Goal: Task Accomplishment & Management: Use online tool/utility

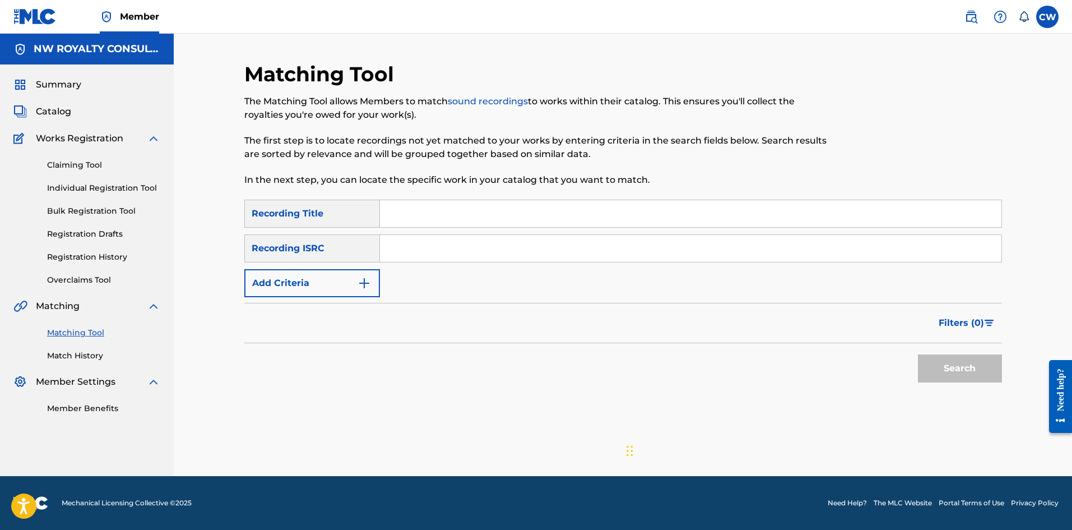
click at [295, 284] on button "Add Criteria" at bounding box center [312, 283] width 136 height 28
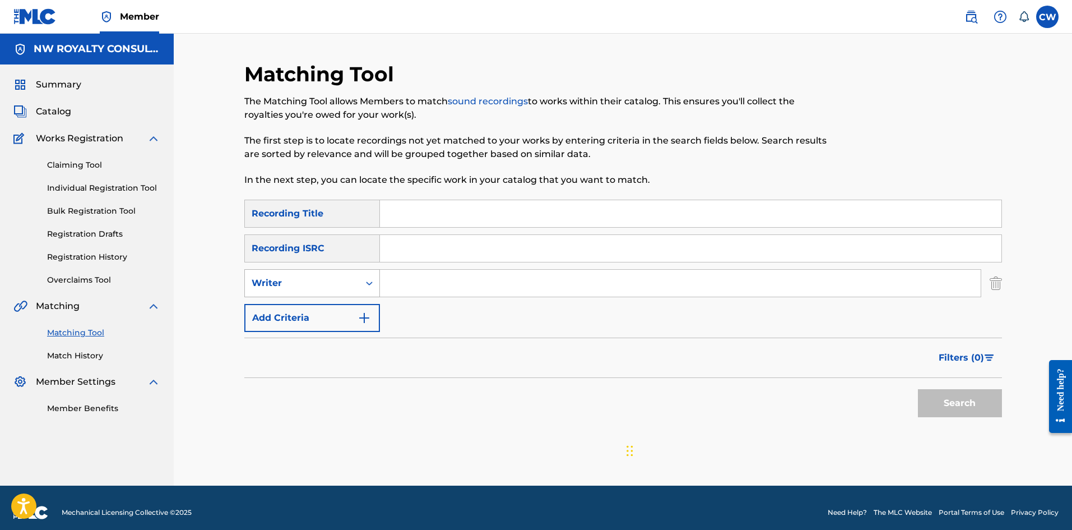
click at [295, 290] on div "Writer" at bounding box center [302, 282] width 114 height 21
click at [293, 317] on div "Recording Artist" at bounding box center [312, 311] width 135 height 28
click at [568, 285] on input "Search Form" at bounding box center [680, 283] width 601 height 27
paste input "[PERSON_NAME]"
type input "[PERSON_NAME]"
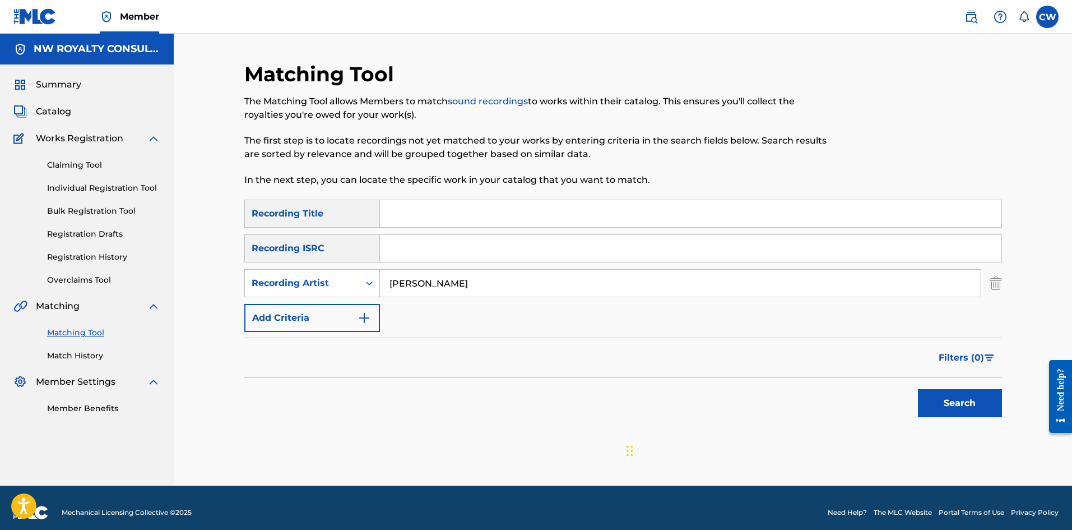
click at [492, 210] on input "Search Form" at bounding box center [691, 213] width 622 height 27
paste input "LET'S GET CRAZY"
type input "LET'S GET CRAZY"
drag, startPoint x: 978, startPoint y: 390, endPoint x: 974, endPoint y: 395, distance: 6.8
click at [975, 394] on button "Search" at bounding box center [960, 403] width 84 height 28
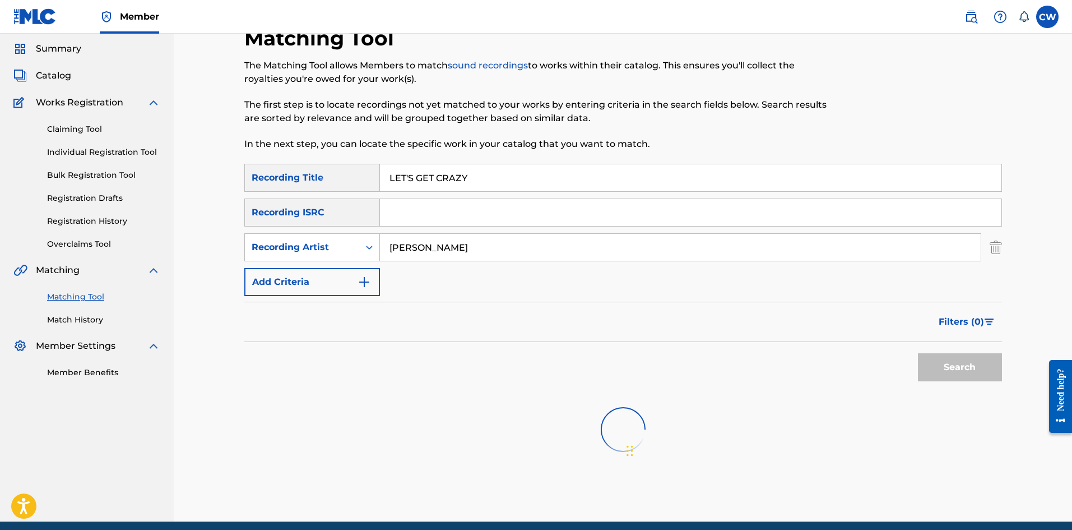
scroll to position [56, 0]
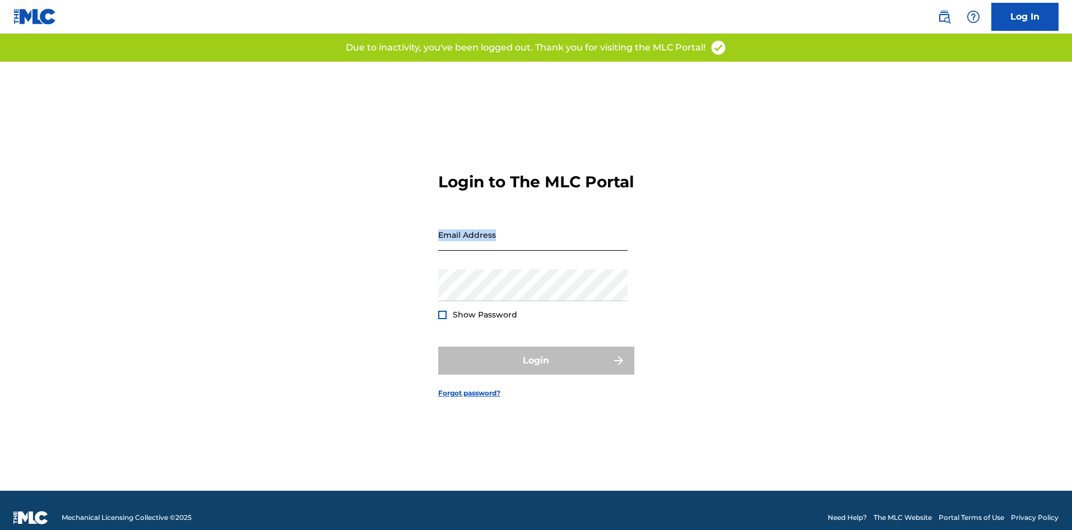
drag, startPoint x: 533, startPoint y: 260, endPoint x: 530, endPoint y: 248, distance: 12.2
click at [533, 259] on div "Email Address" at bounding box center [532, 244] width 189 height 50
click at [529, 246] on input "Email Address" at bounding box center [532, 235] width 189 height 32
type input "[EMAIL_ADDRESS][DOMAIN_NAME]"
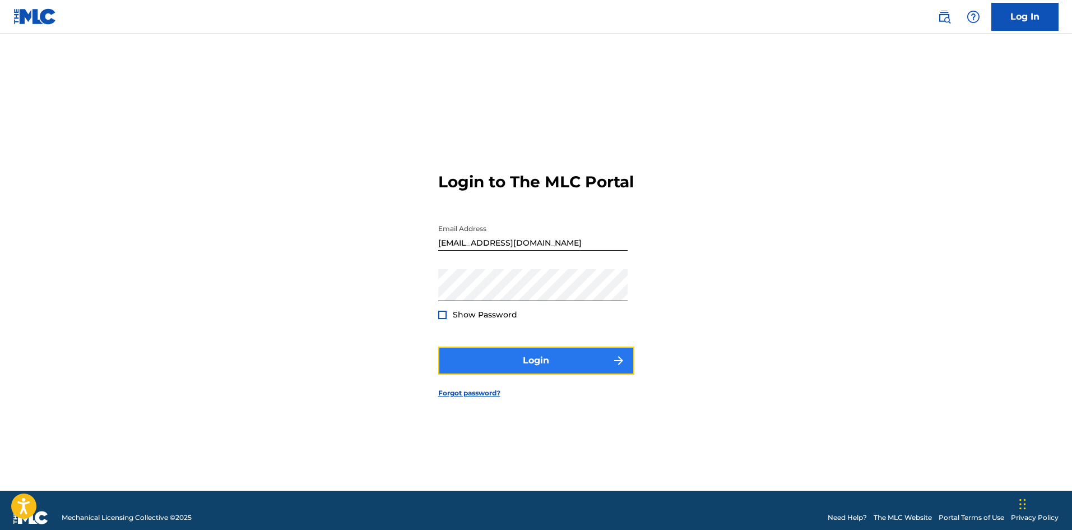
click at [542, 374] on button "Login" at bounding box center [536, 360] width 196 height 28
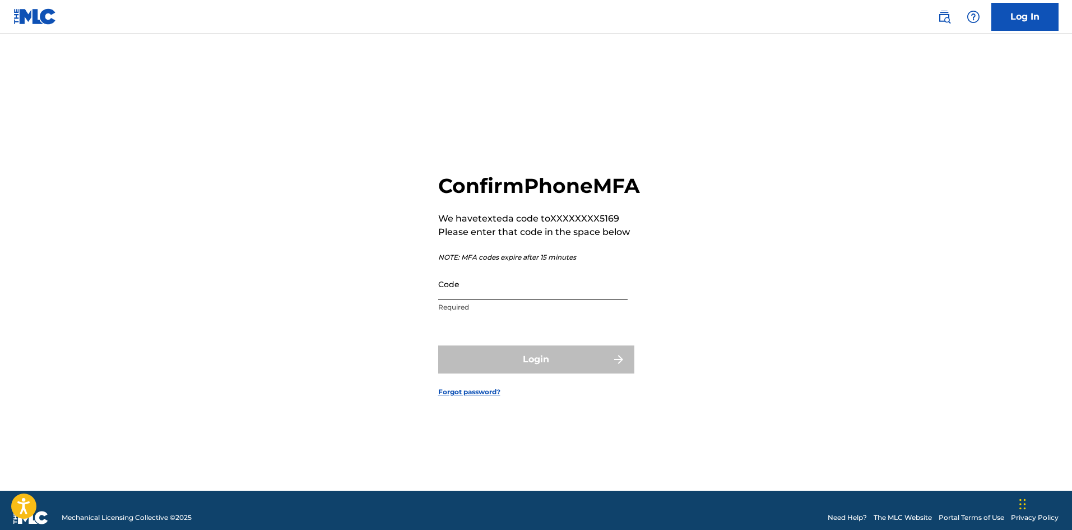
click at [545, 299] on input "Code" at bounding box center [532, 284] width 189 height 32
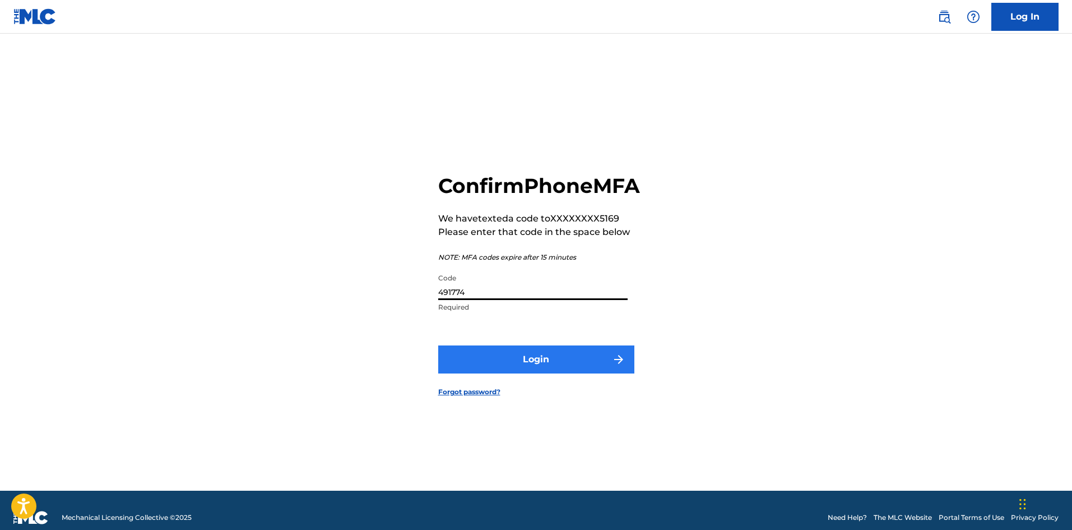
type input "491774"
click at [530, 372] on button "Login" at bounding box center [536, 359] width 196 height 28
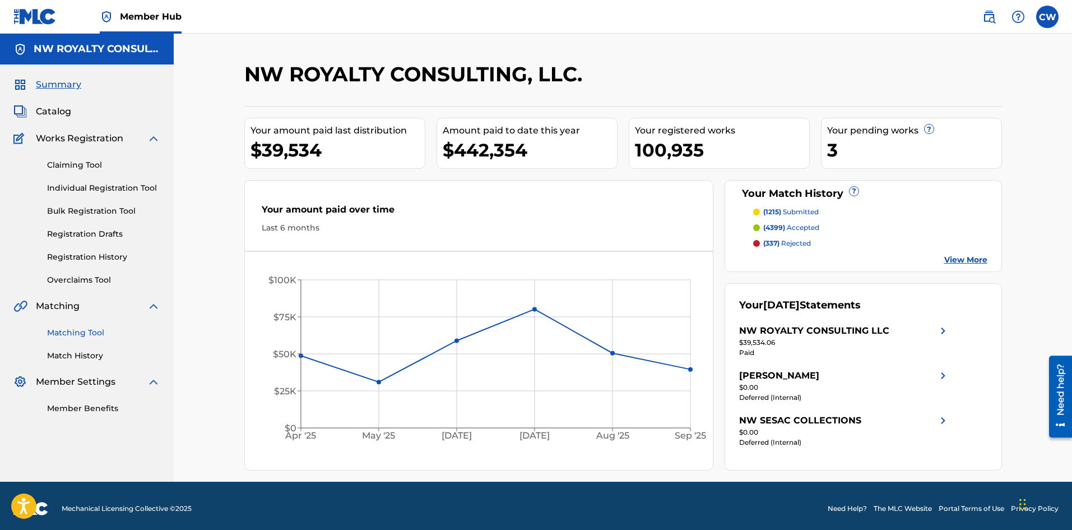
click at [100, 329] on link "Matching Tool" at bounding box center [103, 333] width 113 height 12
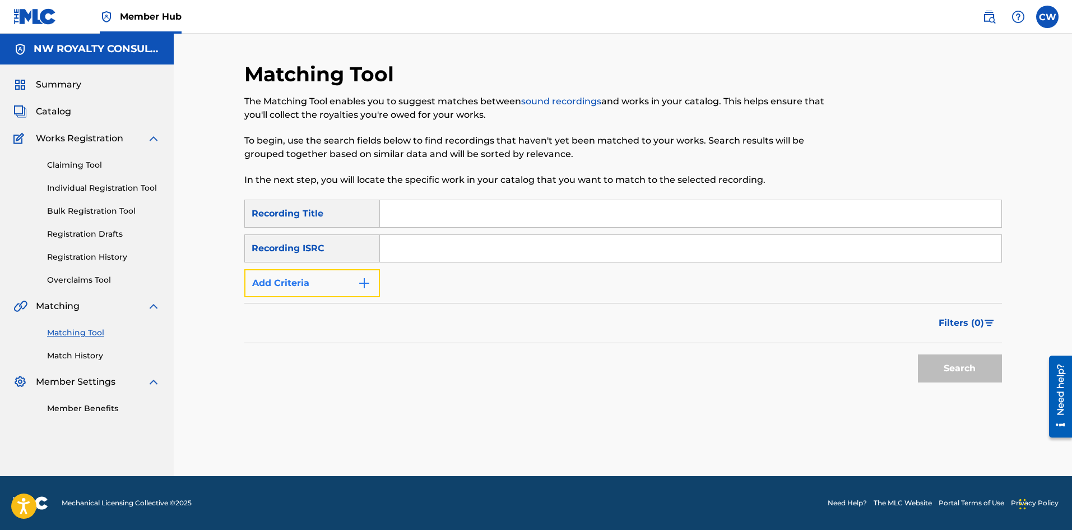
click at [310, 284] on button "Add Criteria" at bounding box center [312, 283] width 136 height 28
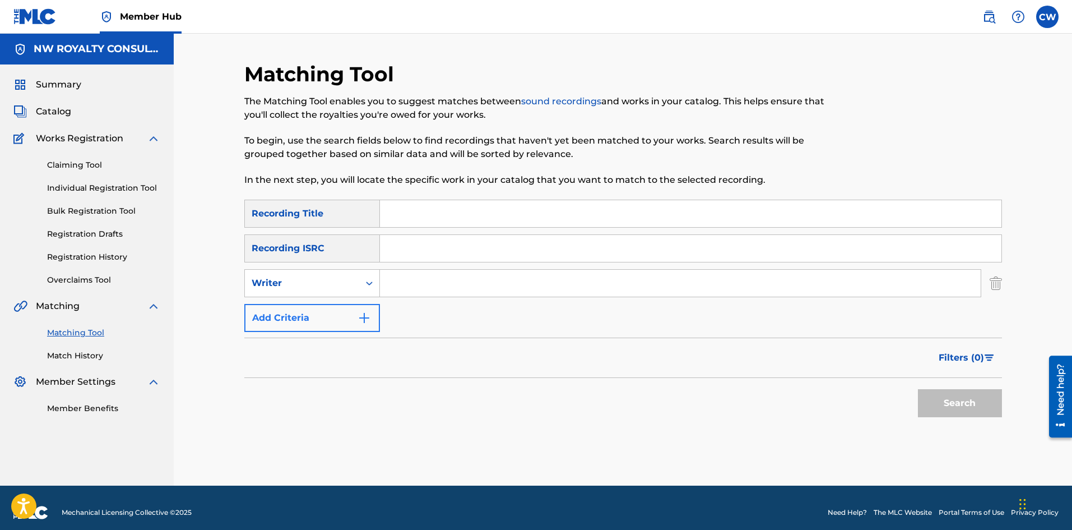
click at [310, 284] on div "Writer" at bounding box center [302, 282] width 101 height 13
click at [311, 303] on div "Recording Artist" at bounding box center [312, 311] width 135 height 28
click at [453, 286] on input "Search Form" at bounding box center [680, 283] width 601 height 27
paste input "LET'S GET CRAZY"
type input "LET'S GET CRAZY"
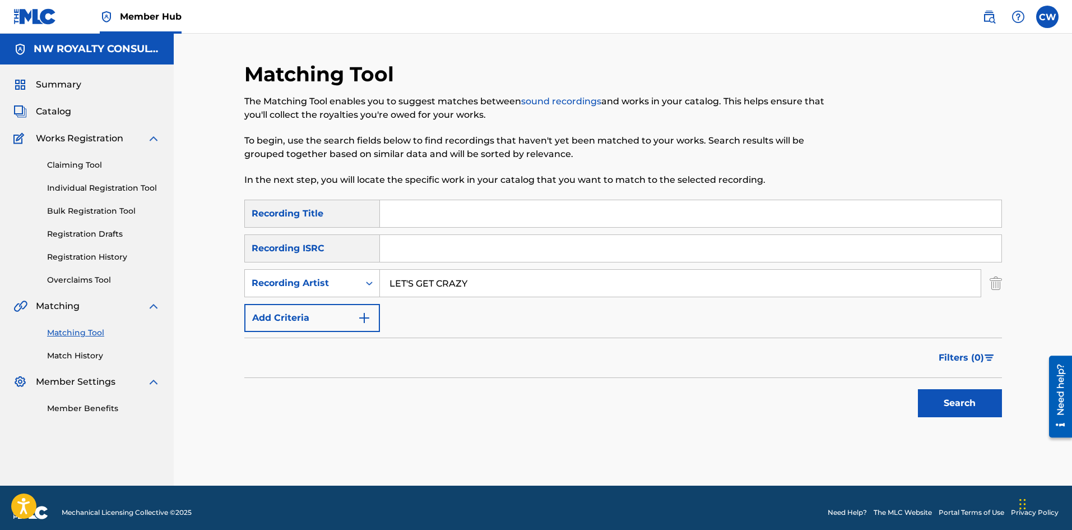
click at [563, 217] on input "Search Form" at bounding box center [691, 213] width 622 height 27
paste input "LET'S GET CRAZY"
type input "LET'S GET CRAZY"
click at [658, 288] on input "LET'S GET CRAZY" at bounding box center [680, 283] width 601 height 27
type input "LET'S"
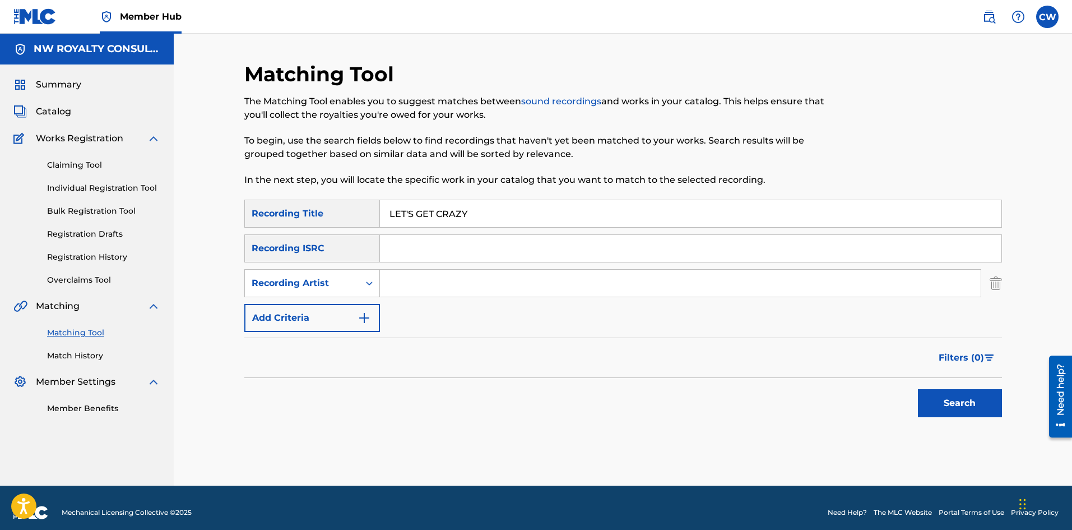
paste input "JUSS CRAIG"
type input "JUSS CRAIG"
click at [918, 389] on button "Search" at bounding box center [960, 403] width 84 height 28
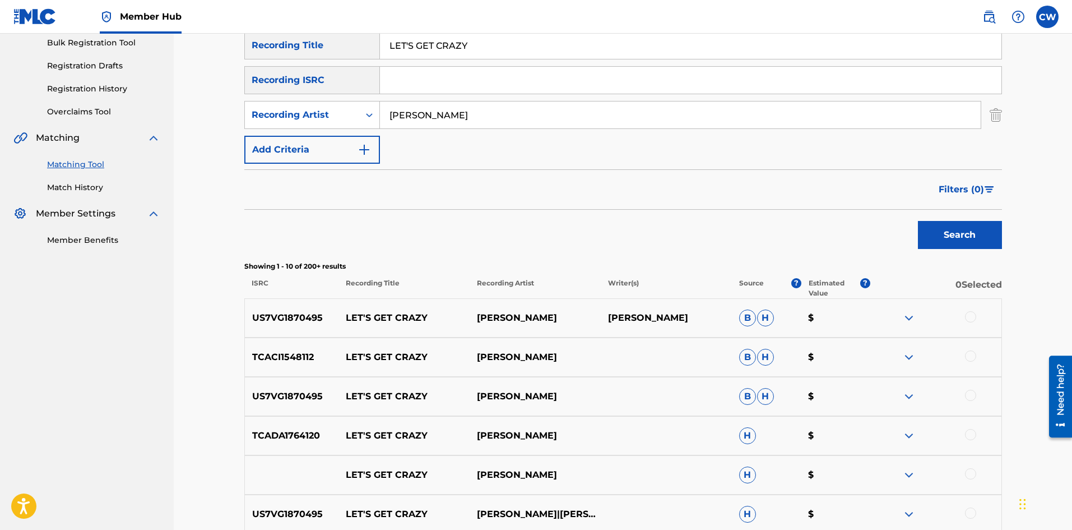
scroll to position [112, 0]
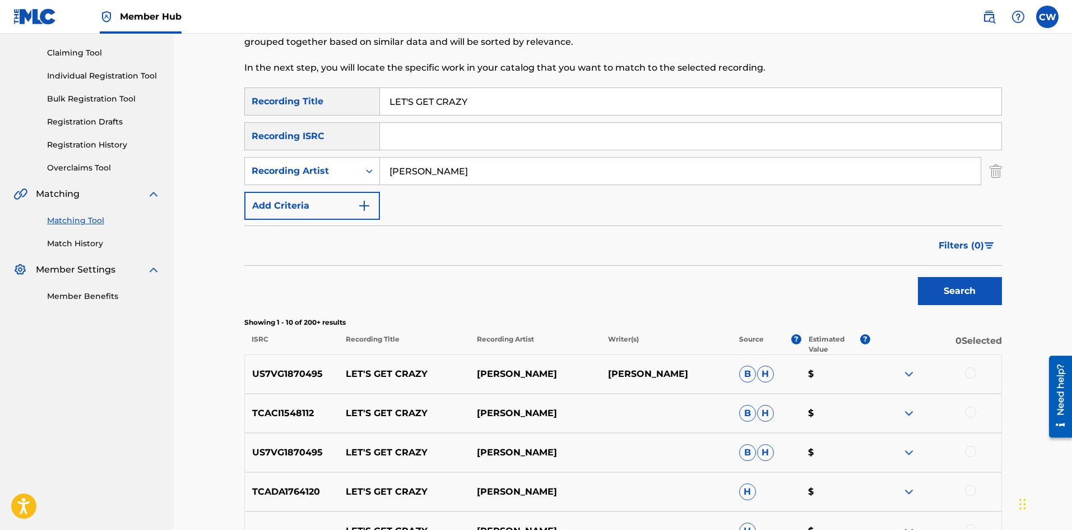
click at [971, 377] on div at bounding box center [970, 372] width 11 height 11
click at [970, 409] on div at bounding box center [970, 411] width 11 height 11
click at [976, 450] on div at bounding box center [970, 451] width 11 height 11
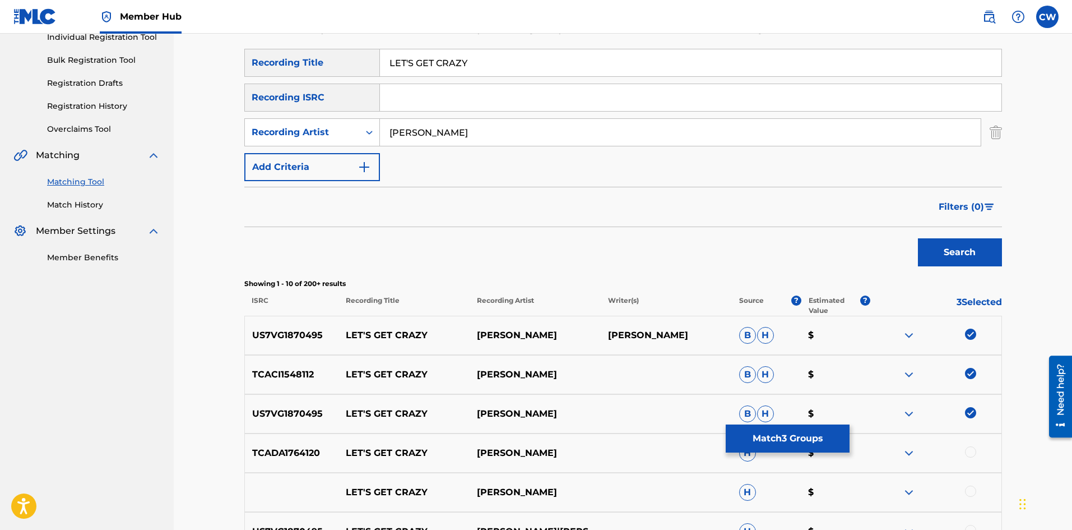
scroll to position [168, 0]
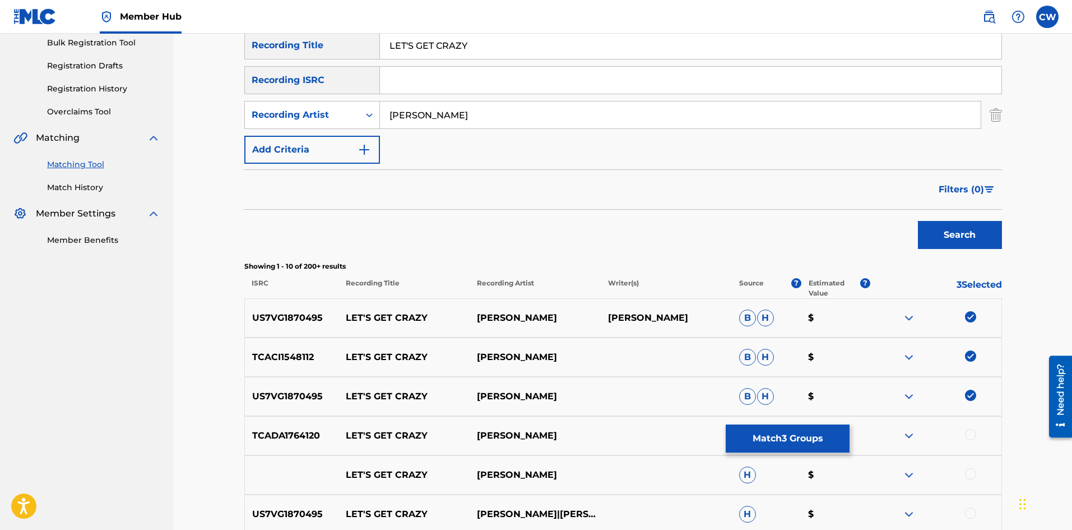
click at [975, 436] on div at bounding box center [970, 434] width 11 height 11
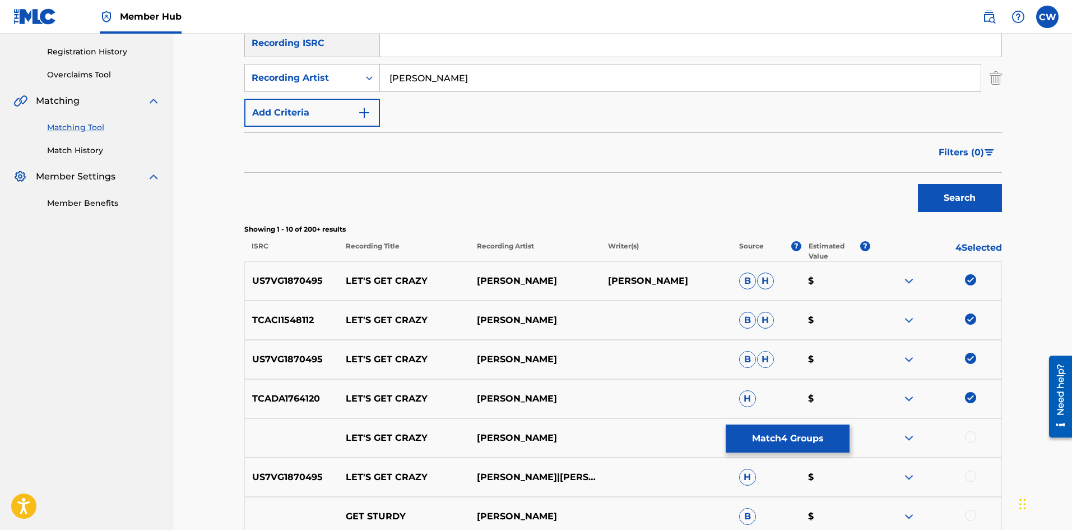
scroll to position [224, 0]
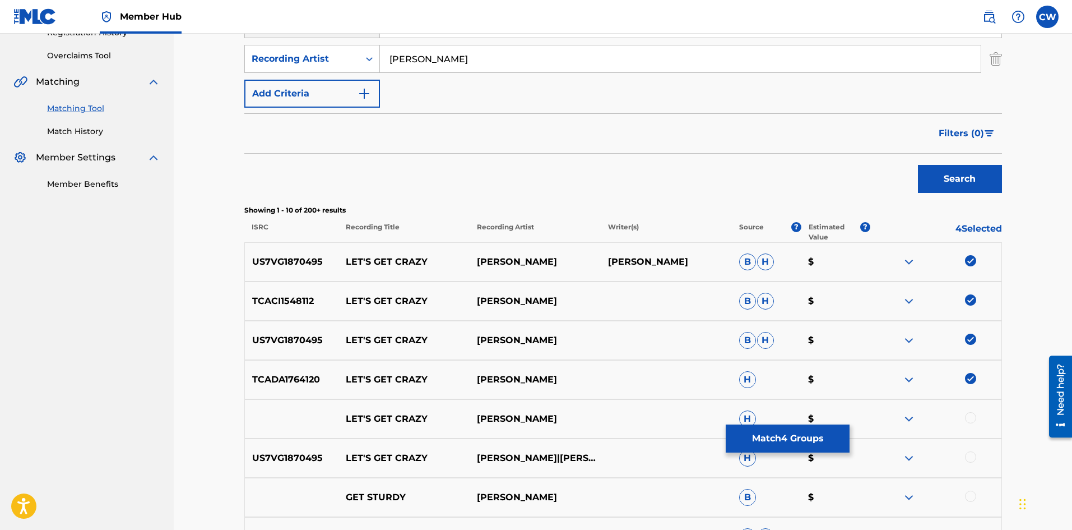
click at [968, 417] on div at bounding box center [936, 418] width 131 height 13
click at [969, 417] on div at bounding box center [970, 417] width 11 height 11
click at [970, 466] on div "US7VG1870495 LET'S GET CRAZY JUSS CRAIG|CRAIG TAYLOR H $" at bounding box center [623, 457] width 758 height 39
drag, startPoint x: 970, startPoint y: 461, endPoint x: 969, endPoint y: 468, distance: 7.4
click at [970, 471] on div "US7VG1870495 LET'S GET CRAZY JUSS CRAIG|CRAIG TAYLOR H $" at bounding box center [623, 457] width 758 height 39
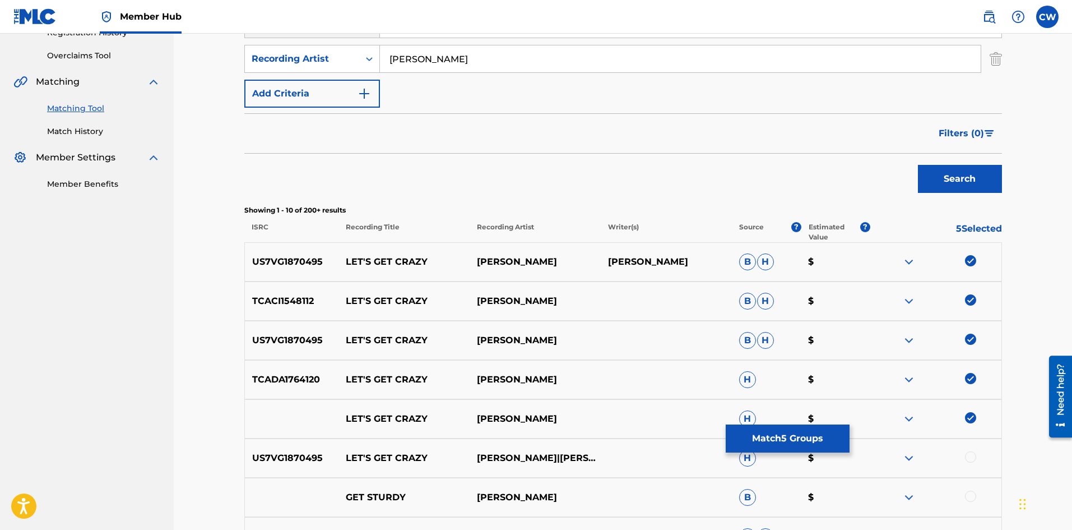
click at [969, 461] on div at bounding box center [970, 456] width 11 height 11
click at [815, 446] on button "Match 6 Groups" at bounding box center [788, 438] width 124 height 28
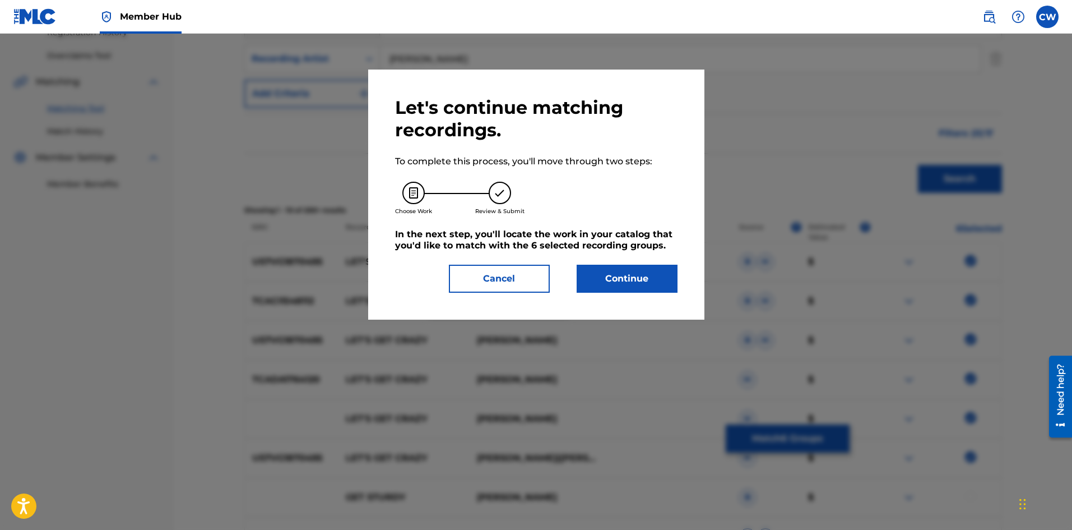
drag, startPoint x: 691, startPoint y: 299, endPoint x: 685, endPoint y: 296, distance: 6.8
click at [686, 296] on div "Let's continue matching recordings. To complete this process, you'll move throu…" at bounding box center [536, 195] width 336 height 250
click at [636, 274] on button "Continue" at bounding box center [627, 279] width 101 height 28
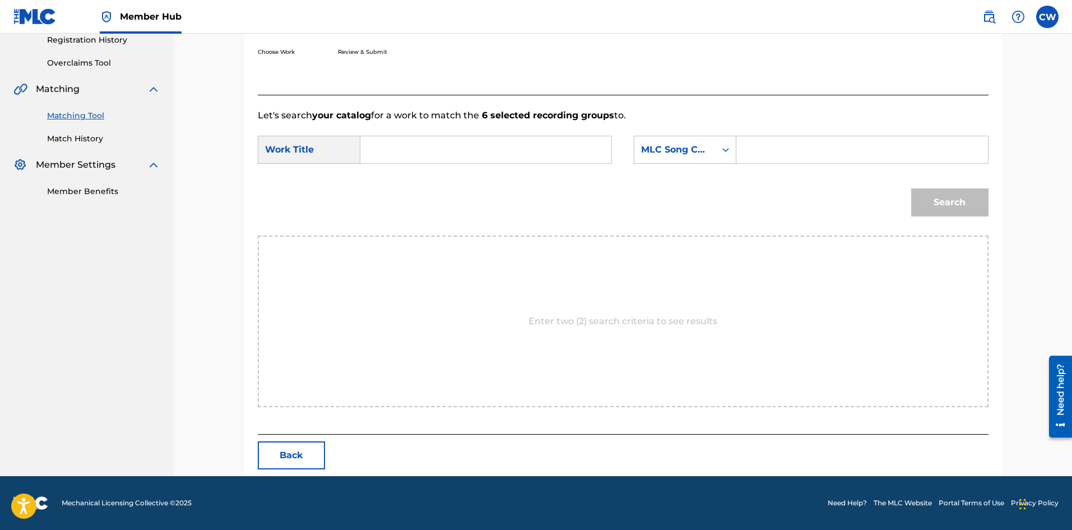
scroll to position [217, 0]
click at [498, 137] on input "Search Form" at bounding box center [486, 149] width 232 height 27
paste input "JUSS CRAIG"
click at [472, 141] on input "JUSS CRAIG" at bounding box center [486, 149] width 232 height 27
drag, startPoint x: 466, startPoint y: 144, endPoint x: 453, endPoint y: 146, distance: 13.1
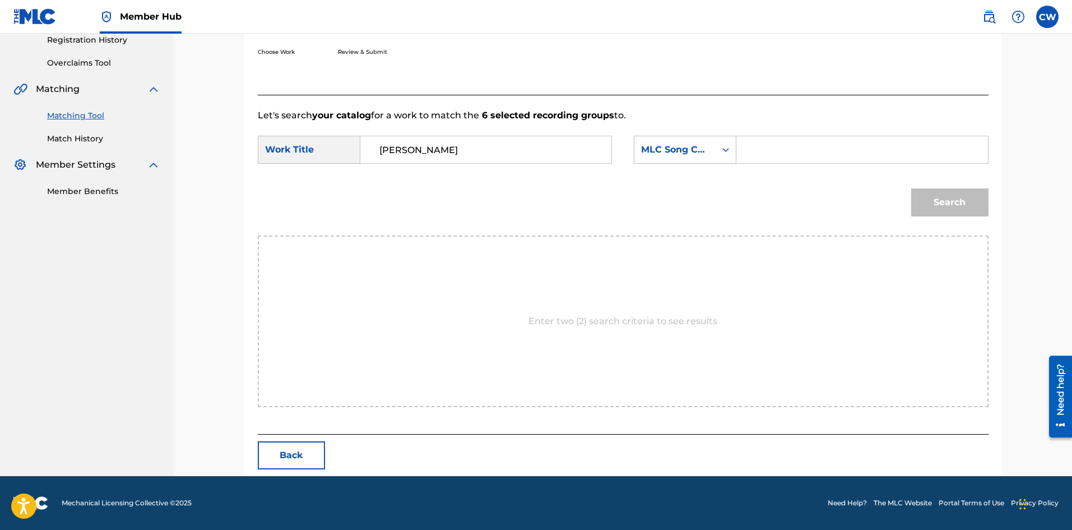
click at [455, 146] on input "JUSS CRAIG" at bounding box center [486, 149] width 232 height 27
drag, startPoint x: 453, startPoint y: 146, endPoint x: 309, endPoint y: 163, distance: 145.1
click at [309, 163] on div "SearchWithCriteria1c1bd57b-d880-4b47-a653-9eb3f360030e Work Title JUSS CRAIG" at bounding box center [435, 150] width 354 height 28
paste input "LET'S GET CRAZY"
type input "LET'S GET CRAZY"
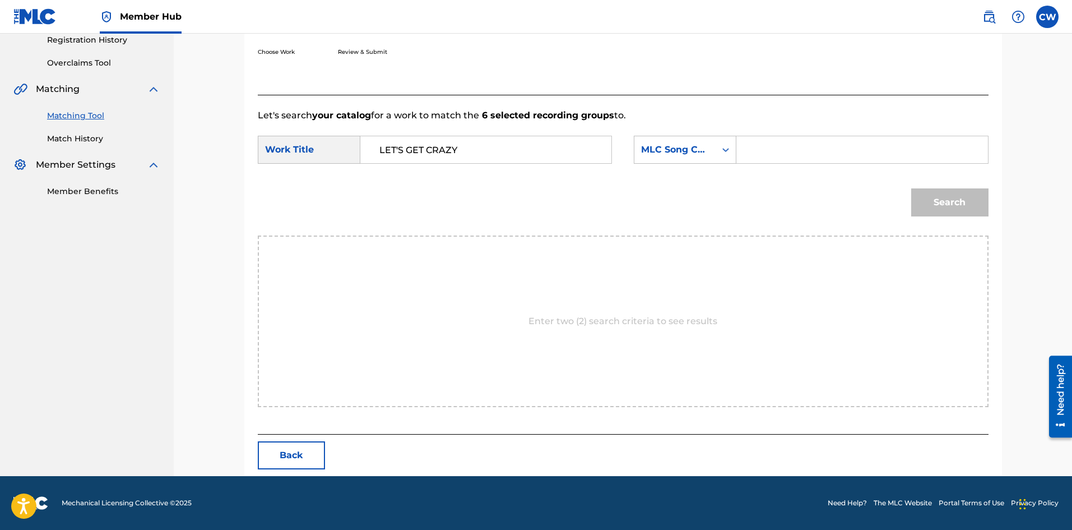
click at [769, 154] on input "Search Form" at bounding box center [862, 149] width 232 height 27
paste input "LA1CJK"
type input "LA1CJK"
click at [955, 197] on button "Search" at bounding box center [950, 202] width 77 height 28
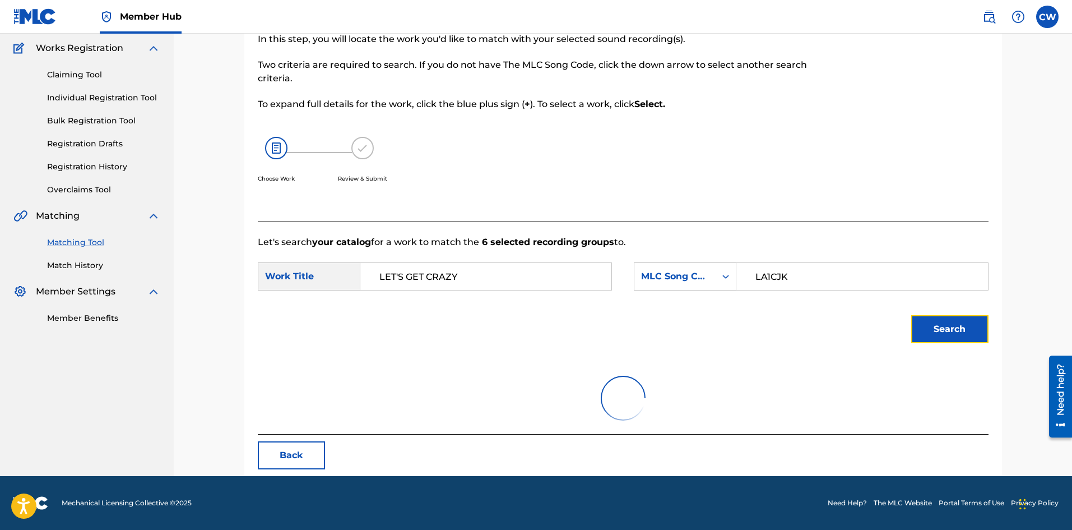
scroll to position [184, 0]
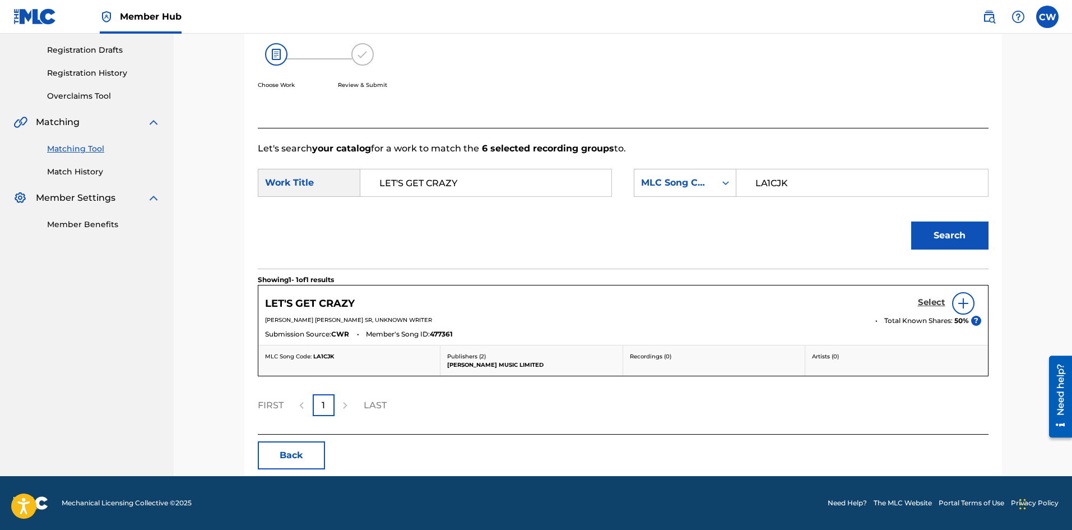
click at [932, 305] on h5 "Select" at bounding box center [931, 302] width 27 height 11
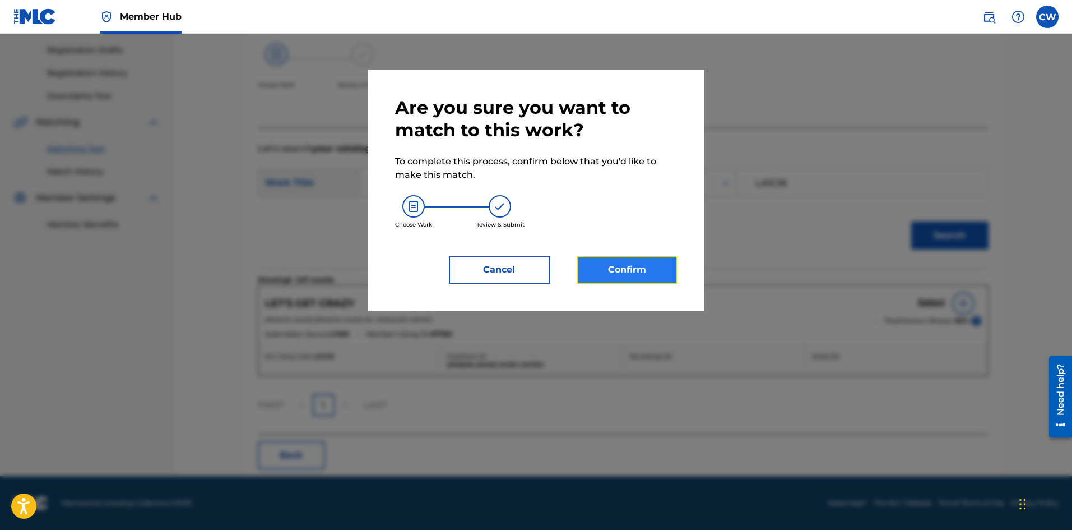
click at [621, 264] on button "Confirm" at bounding box center [627, 270] width 101 height 28
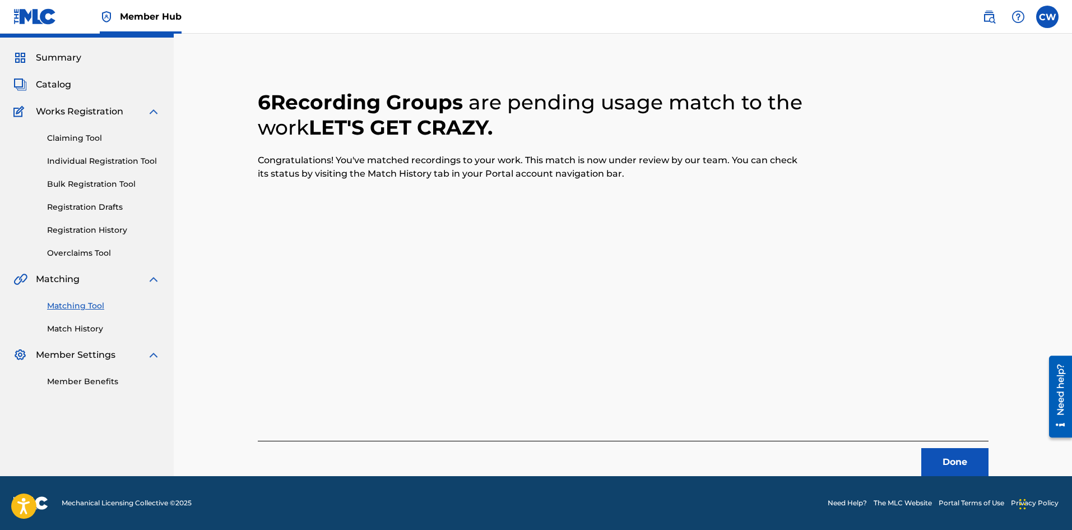
scroll to position [27, 0]
click at [977, 482] on footer "Mechanical Licensing Collective © 2025 Need Help? The MLC Website Portal Terms …" at bounding box center [536, 503] width 1072 height 54
click at [963, 469] on button "Done" at bounding box center [955, 462] width 67 height 28
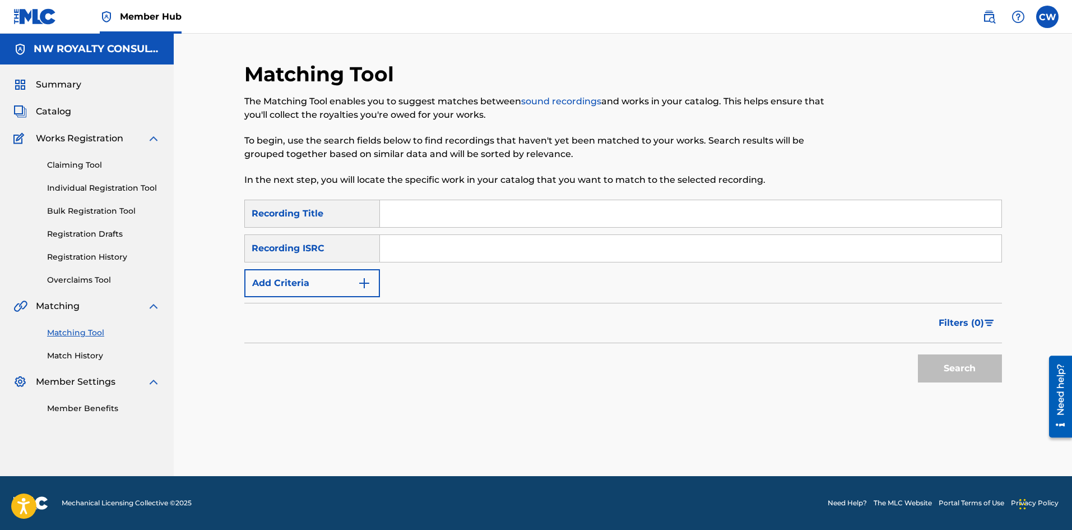
click at [334, 266] on div "SearchWithCriteria36d9797a-5e7f-40bd-b3f0-6aee946d15de Recording Title SearchWi…" at bounding box center [623, 249] width 758 height 98
click at [334, 267] on div "SearchWithCriteria36d9797a-5e7f-40bd-b3f0-6aee946d15de Recording Title SearchWi…" at bounding box center [623, 249] width 758 height 98
click at [332, 273] on button "Add Criteria" at bounding box center [312, 283] width 136 height 28
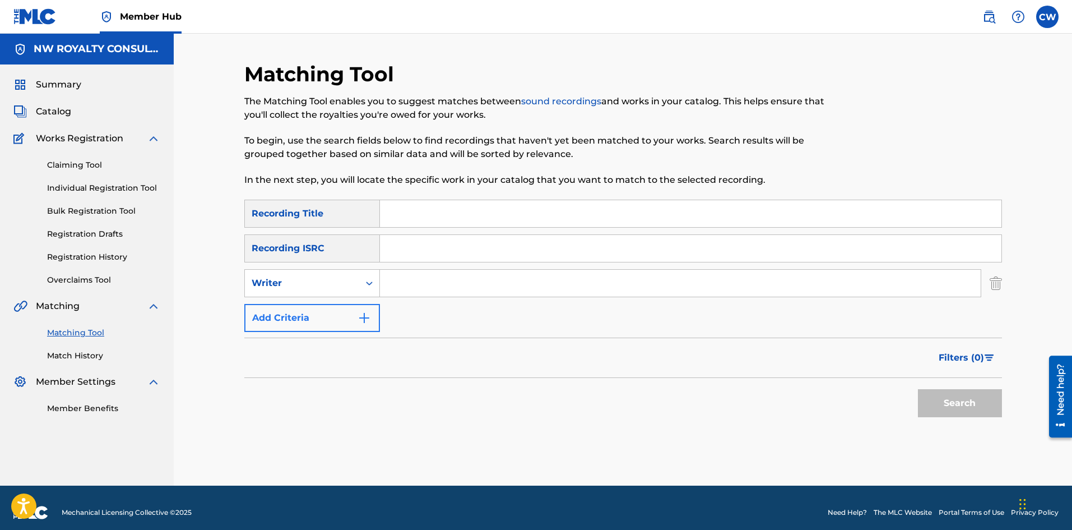
click at [332, 273] on div "Writer" at bounding box center [302, 282] width 114 height 21
click at [320, 290] on div "Writer" at bounding box center [302, 282] width 114 height 21
drag, startPoint x: 318, startPoint y: 289, endPoint x: 314, endPoint y: 312, distance: 23.2
click at [317, 290] on div "Writer" at bounding box center [302, 282] width 114 height 21
click at [314, 313] on div "Recording Artist" at bounding box center [312, 311] width 135 height 28
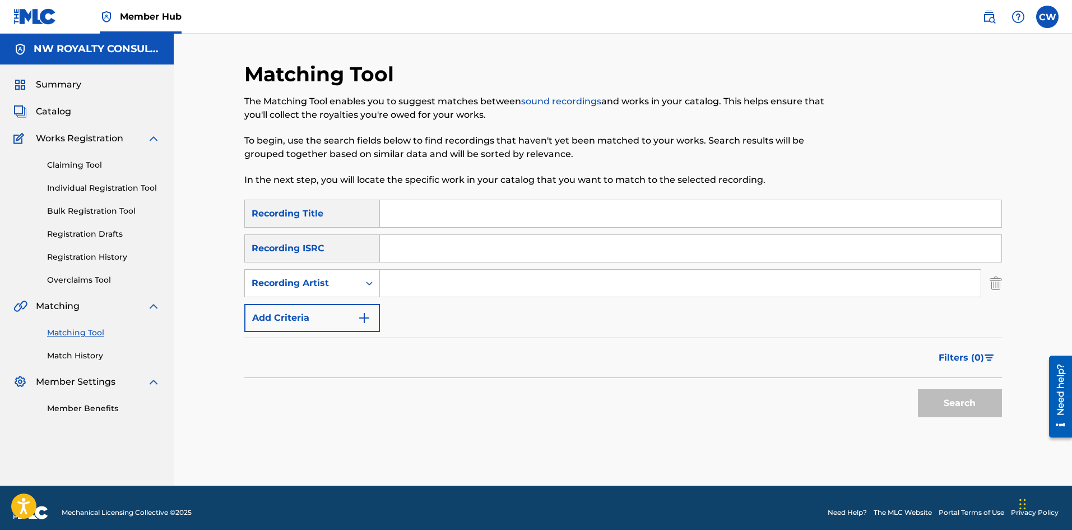
drag, startPoint x: 440, startPoint y: 291, endPoint x: 430, endPoint y: 289, distance: 9.8
click at [439, 291] on input "Search Form" at bounding box center [680, 283] width 601 height 27
paste input "JUSS CRAIG"
type input "JUSS CRAIG"
click at [533, 211] on input "Search Form" at bounding box center [691, 213] width 622 height 27
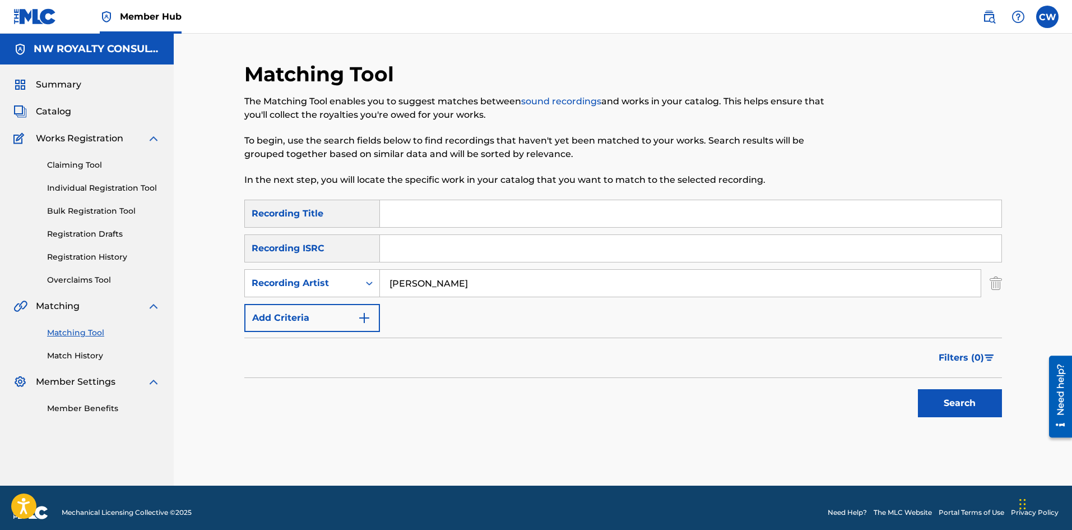
paste input "LET'S GO TO THE CITY"
type input "LET'S GO TO THE CITY"
click at [988, 405] on button "Search" at bounding box center [960, 403] width 84 height 28
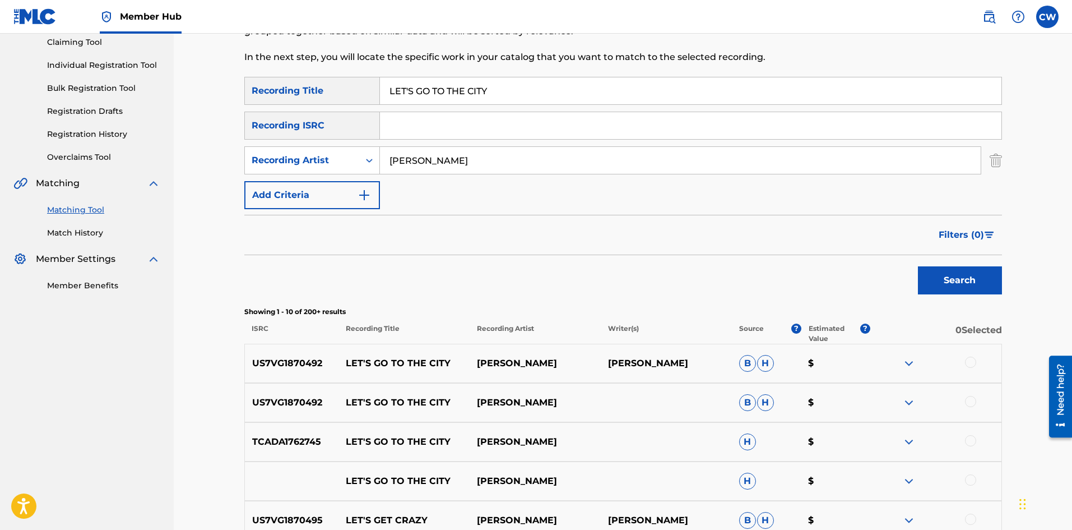
scroll to position [168, 0]
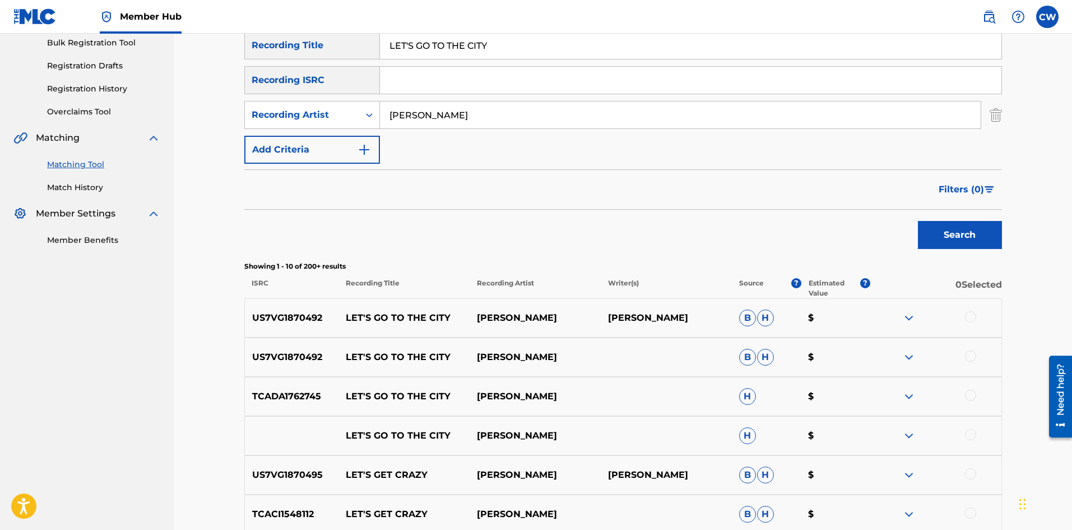
click at [970, 316] on div at bounding box center [970, 316] width 11 height 11
click at [957, 353] on div at bounding box center [936, 356] width 131 height 13
click at [961, 354] on div at bounding box center [936, 356] width 131 height 13
click at [967, 356] on div at bounding box center [936, 356] width 131 height 13
click at [971, 352] on div at bounding box center [970, 355] width 11 height 11
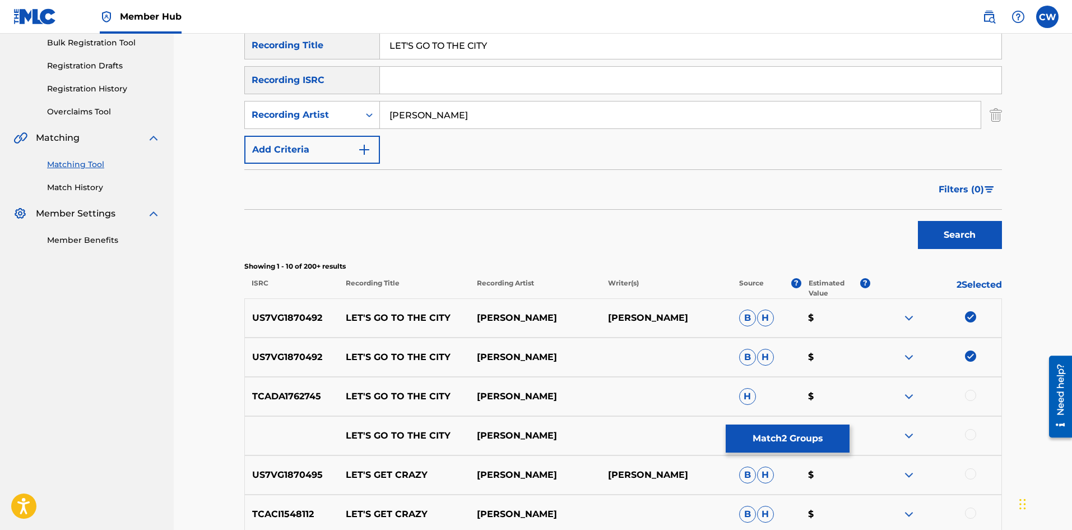
click at [968, 391] on div at bounding box center [970, 395] width 11 height 11
click at [974, 435] on div at bounding box center [970, 434] width 11 height 11
click at [831, 441] on button "Match 4 Groups" at bounding box center [788, 438] width 124 height 28
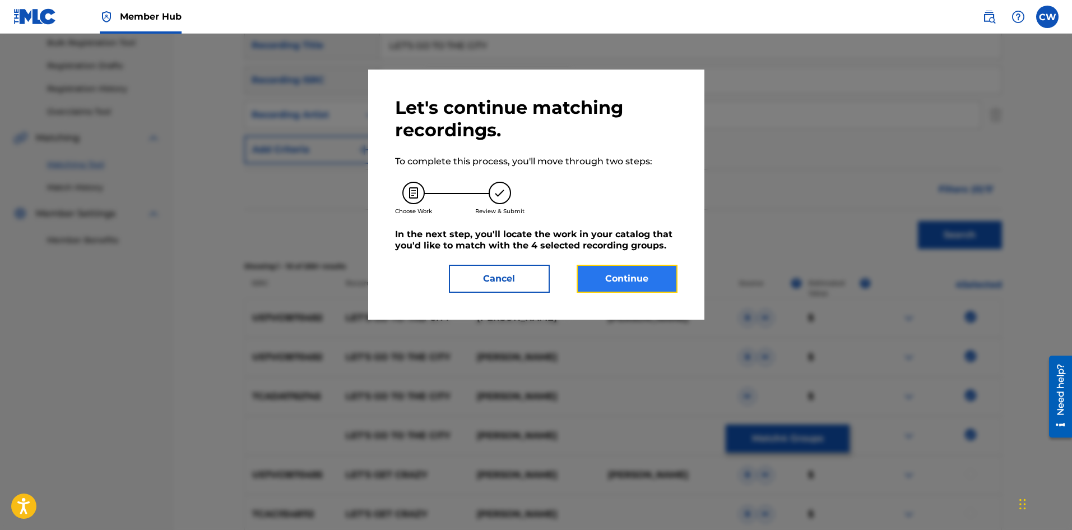
click at [625, 273] on button "Continue" at bounding box center [627, 279] width 101 height 28
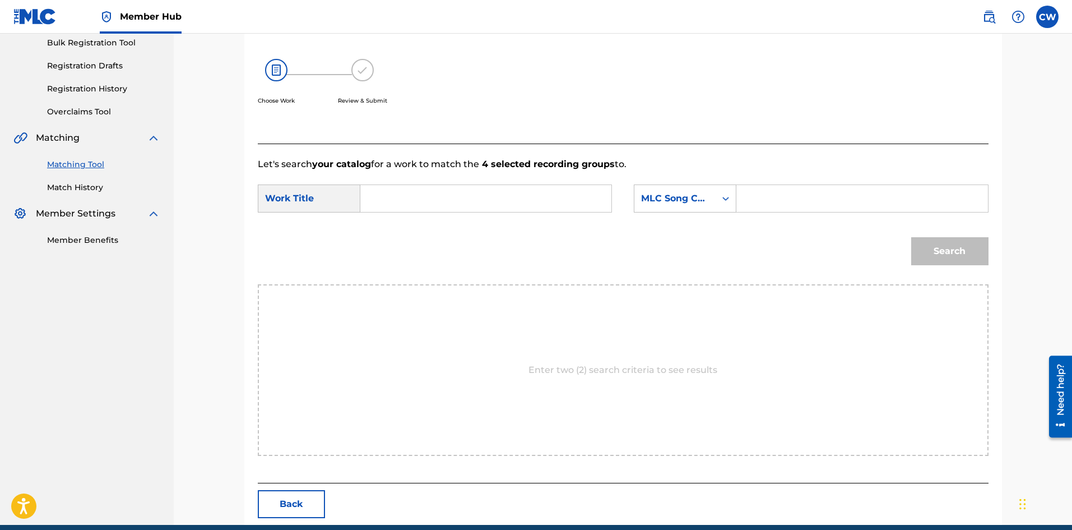
drag, startPoint x: 533, startPoint y: 208, endPoint x: 526, endPoint y: 206, distance: 7.1
click at [533, 207] on input "Search Form" at bounding box center [486, 198] width 232 height 27
paste input "LET'S GO TO THE CITY"
type input "LET'S GO TO THE CITY"
click at [774, 208] on input "Search Form" at bounding box center [862, 198] width 232 height 27
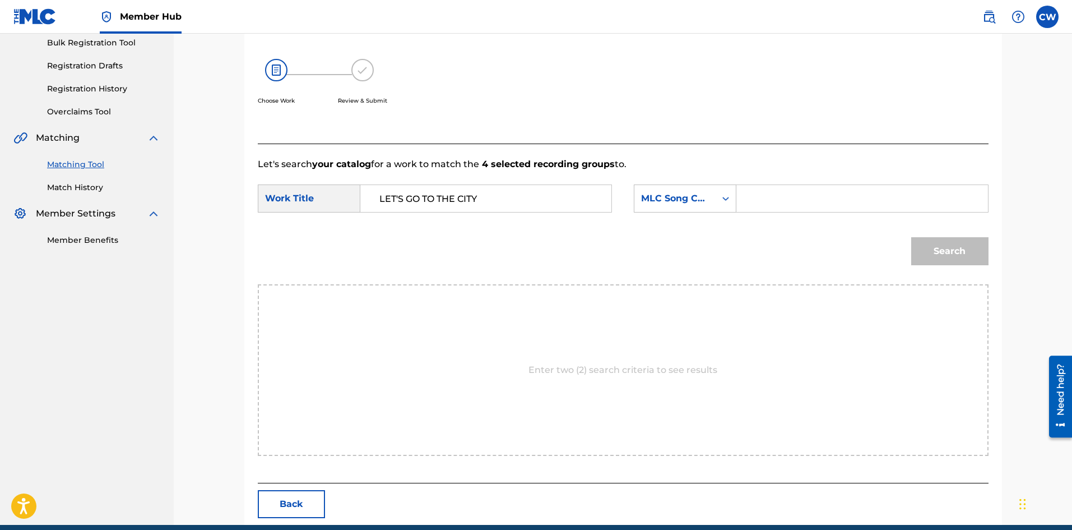
paste input "LA1CJ1"
type input "LA1CJ1"
click at [947, 265] on button "Search" at bounding box center [950, 251] width 77 height 28
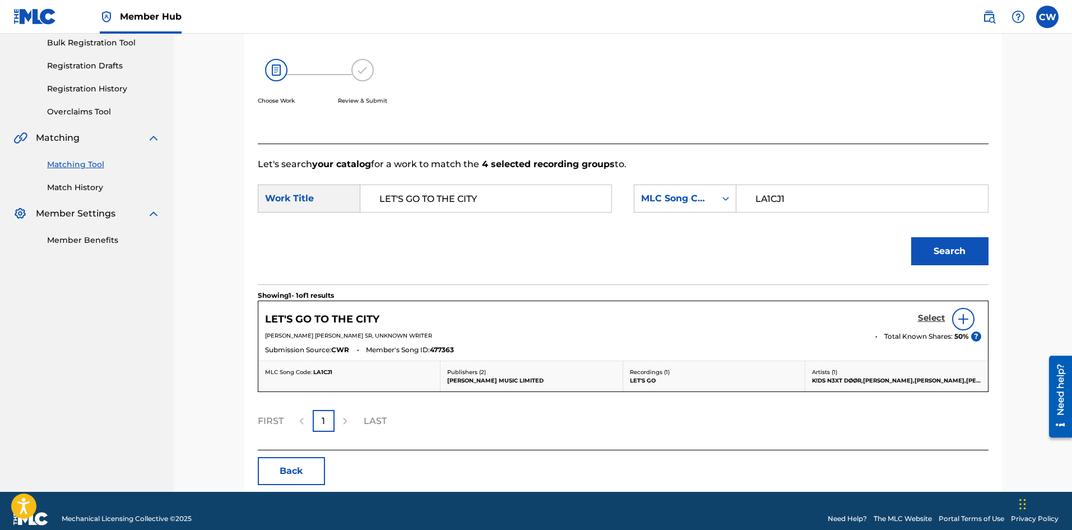
click at [930, 325] on link "Select" at bounding box center [931, 319] width 27 height 12
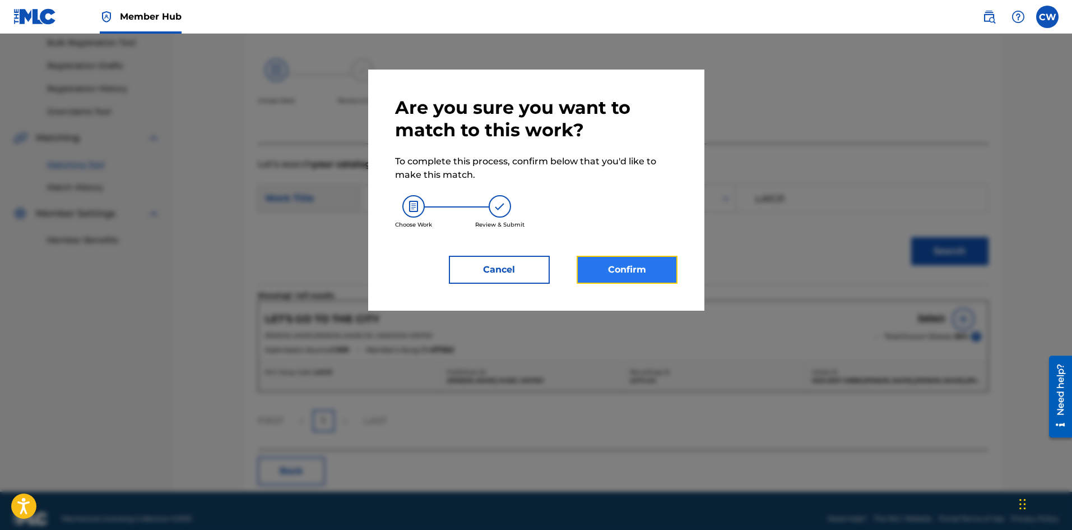
click at [623, 266] on button "Confirm" at bounding box center [627, 270] width 101 height 28
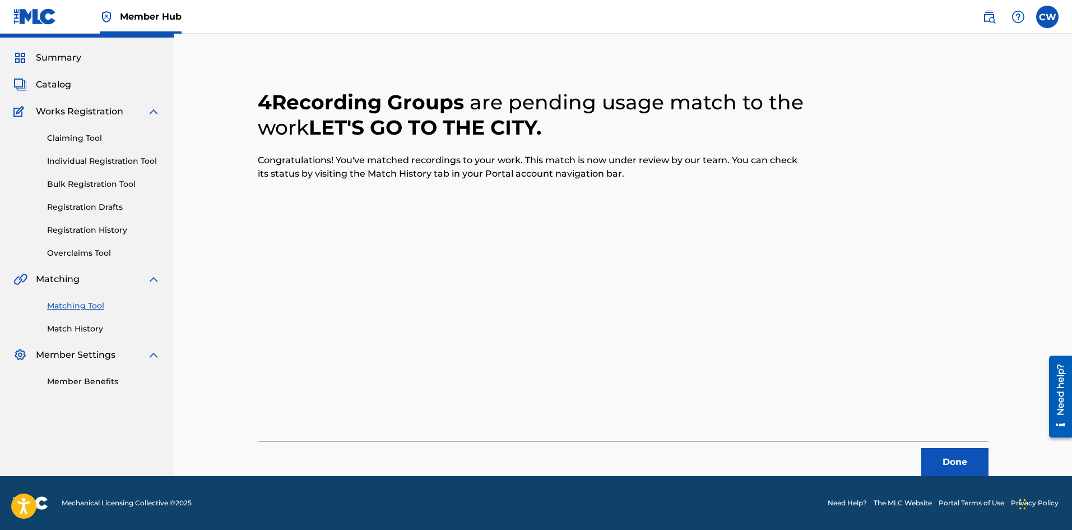
scroll to position [27, 0]
drag, startPoint x: 965, startPoint y: 455, endPoint x: 959, endPoint y: 452, distance: 6.8
click at [959, 452] on button "Done" at bounding box center [955, 462] width 67 height 28
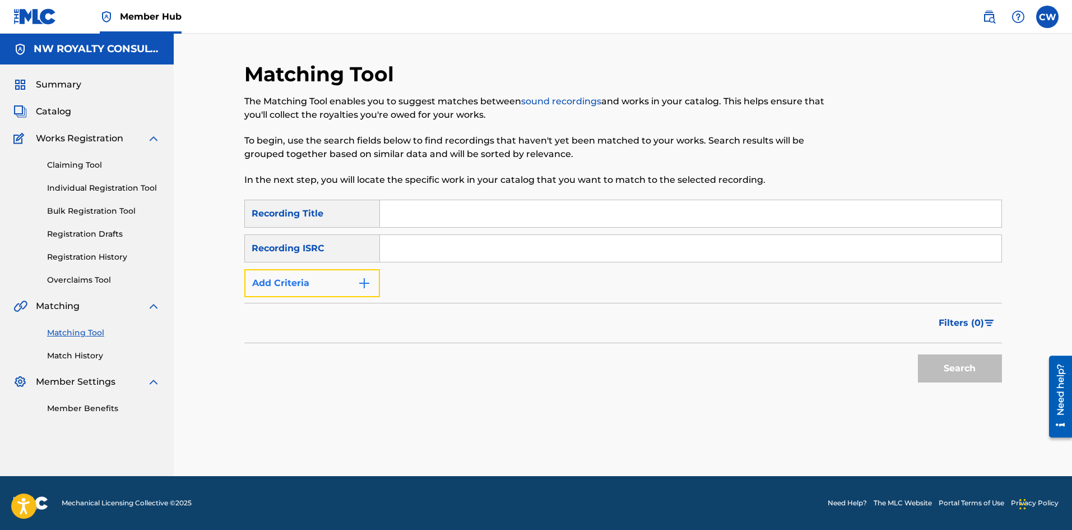
click at [314, 294] on button "Add Criteria" at bounding box center [312, 283] width 136 height 28
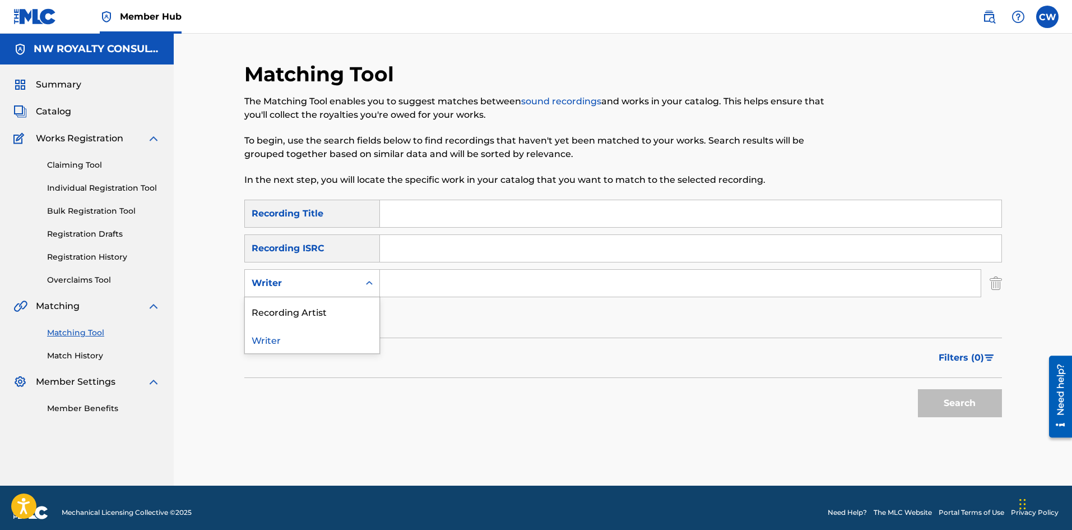
click at [307, 284] on div "Writer" at bounding box center [302, 282] width 101 height 13
click at [302, 302] on div "Recording Artist" at bounding box center [312, 311] width 135 height 28
click at [462, 285] on input "Search Form" at bounding box center [680, 283] width 601 height 27
paste input "MARK WONDER"
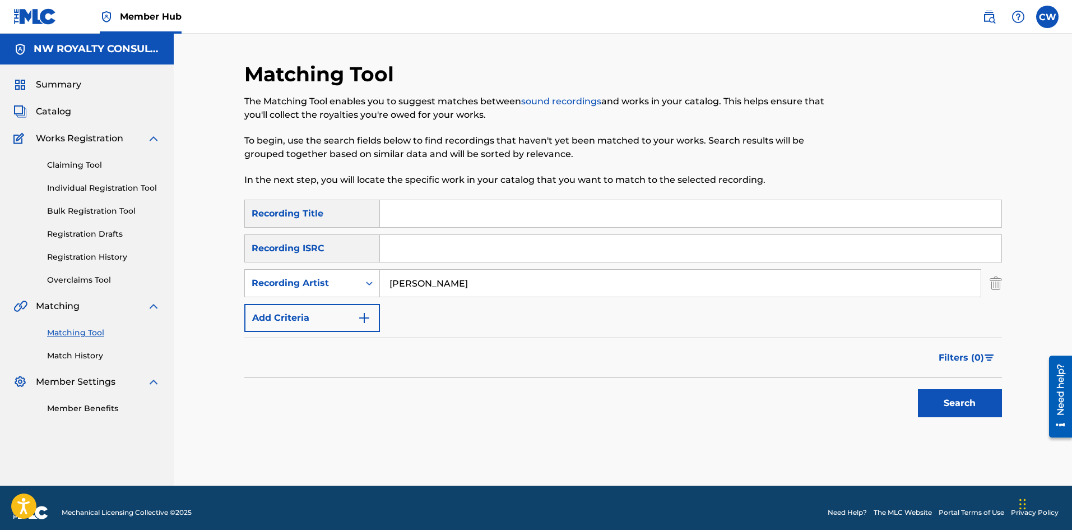
type input "MARK WONDER"
drag, startPoint x: 459, startPoint y: 218, endPoint x: 460, endPoint y: 225, distance: 7.5
click at [458, 218] on input "Search Form" at bounding box center [691, 213] width 622 height 27
paste input "LET'S NOT BE ASHAMED"
type input "LET'S NOT BE ASHAMED"
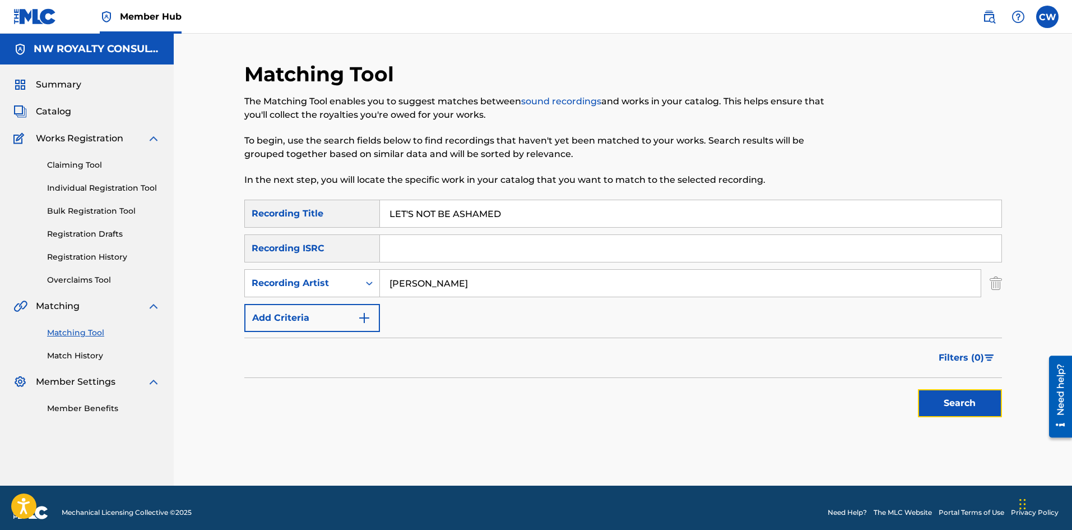
click at [936, 393] on button "Search" at bounding box center [960, 403] width 84 height 28
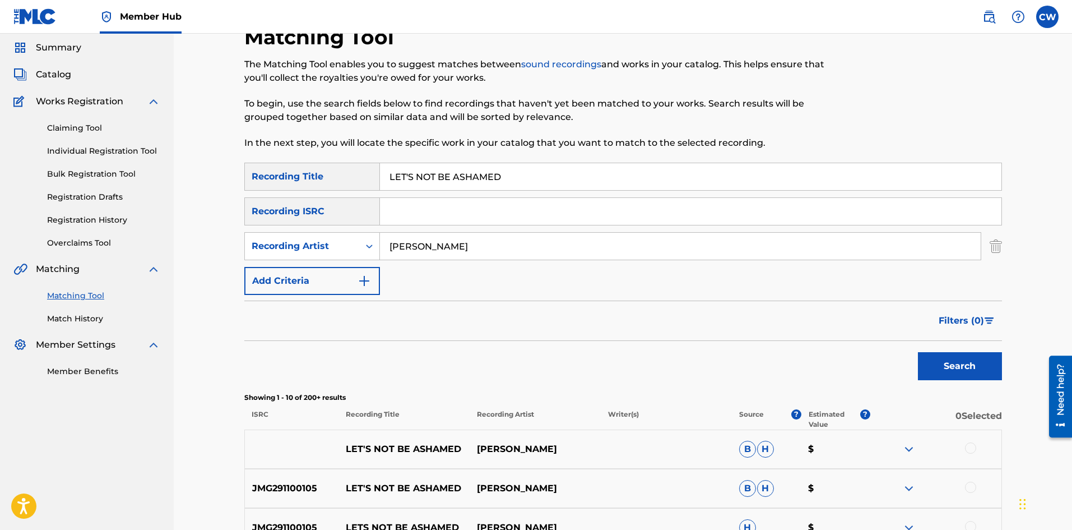
scroll to position [168, 0]
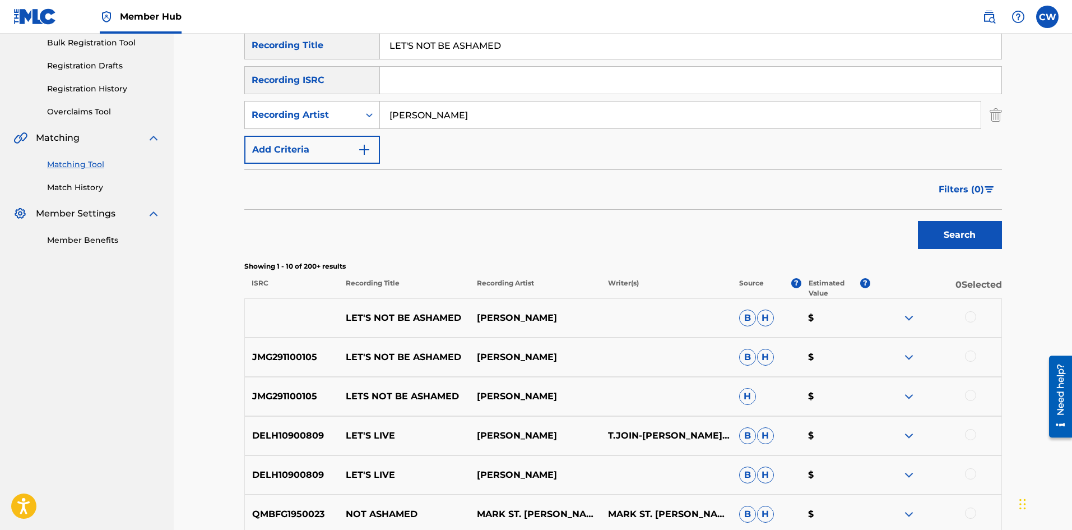
click at [969, 316] on div at bounding box center [970, 316] width 11 height 11
drag, startPoint x: 965, startPoint y: 354, endPoint x: 966, endPoint y: 371, distance: 16.9
click at [965, 354] on div at bounding box center [970, 355] width 11 height 11
click at [968, 400] on div at bounding box center [970, 395] width 11 height 11
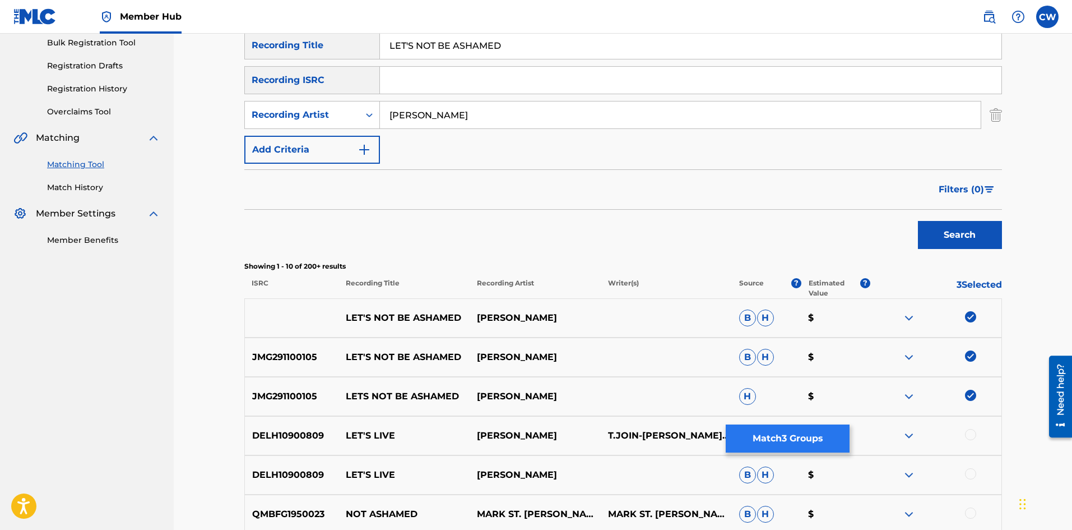
drag, startPoint x: 809, startPoint y: 423, endPoint x: 807, endPoint y: 429, distance: 6.4
click at [808, 425] on div "SearchWithCriteria36d9797a-5e7f-40bd-b3f0-6aee946d15de Recording Title LET'S NO…" at bounding box center [623, 374] width 758 height 687
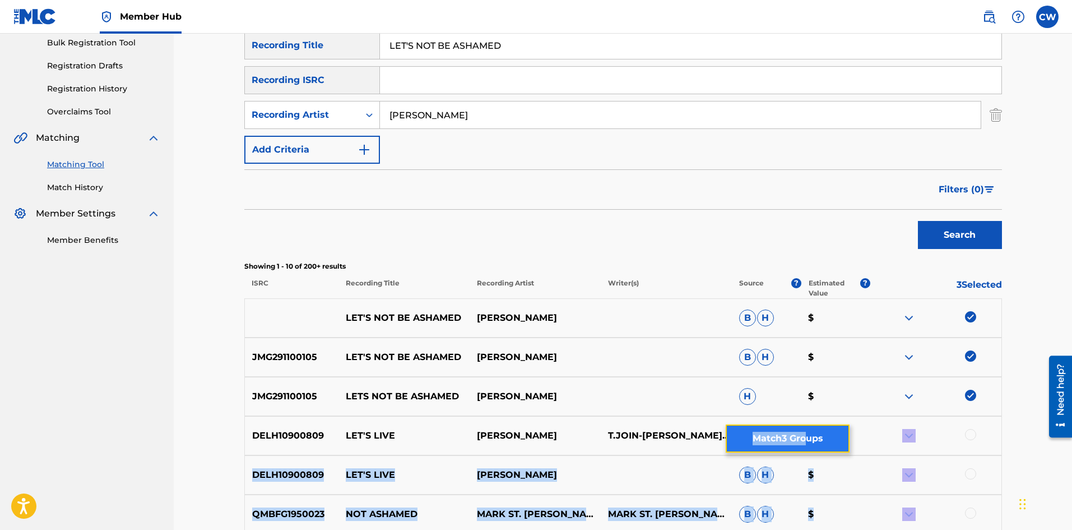
click at [807, 429] on button "Match 3 Groups" at bounding box center [788, 438] width 124 height 28
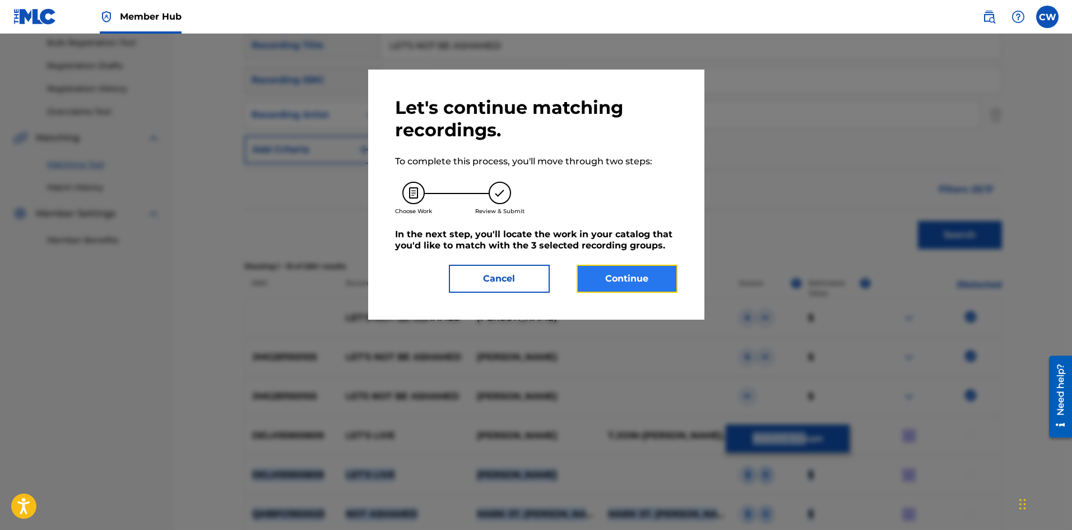
click at [633, 288] on button "Continue" at bounding box center [627, 279] width 101 height 28
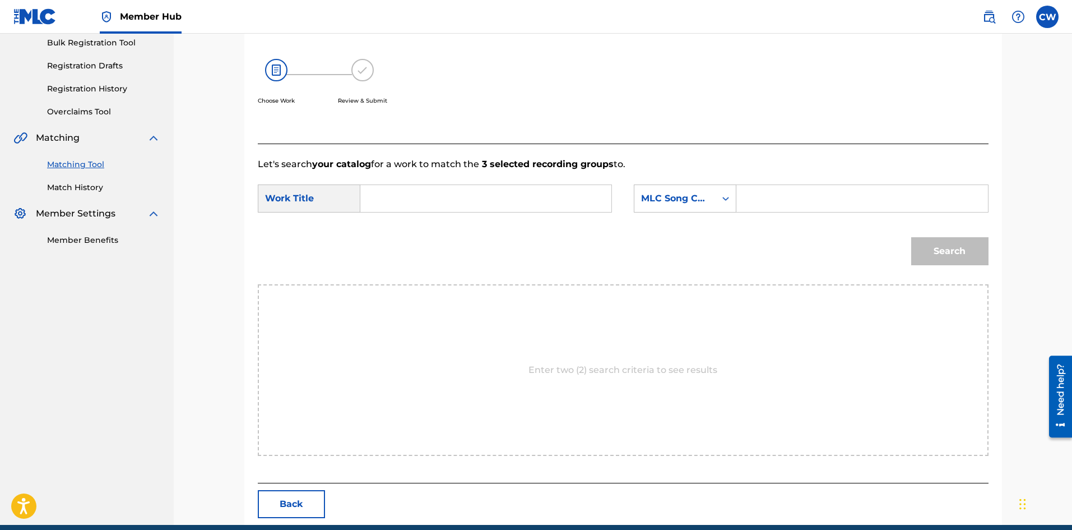
click at [555, 190] on input "Search Form" at bounding box center [486, 198] width 232 height 27
paste input "LET'S NOT BE ASHAMED"
type input "LET'S NOT BE ASHAMED"
click at [857, 198] on input "Search Form" at bounding box center [862, 198] width 232 height 27
paste input "LA2QE5"
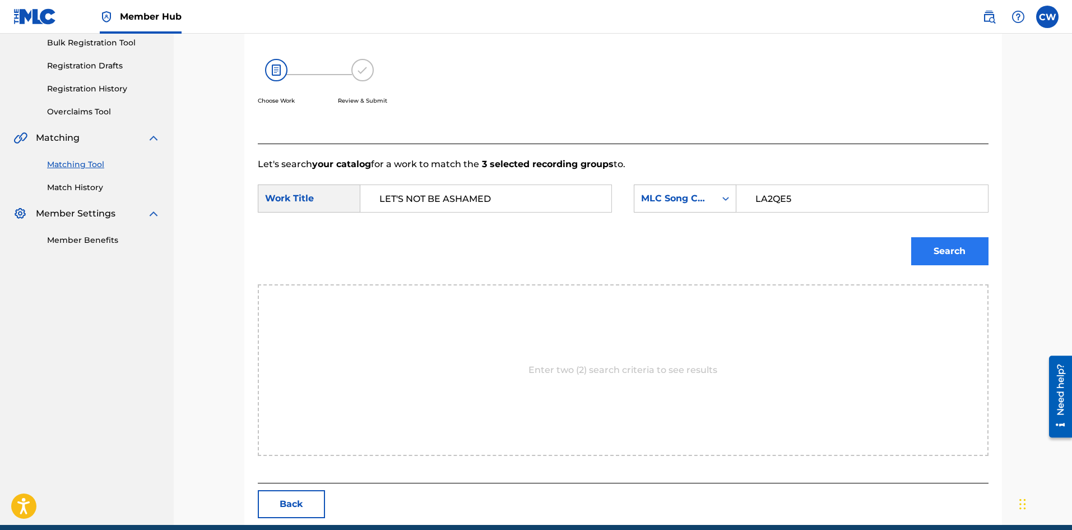
type input "LA2QE5"
click at [954, 246] on button "Search" at bounding box center [950, 251] width 77 height 28
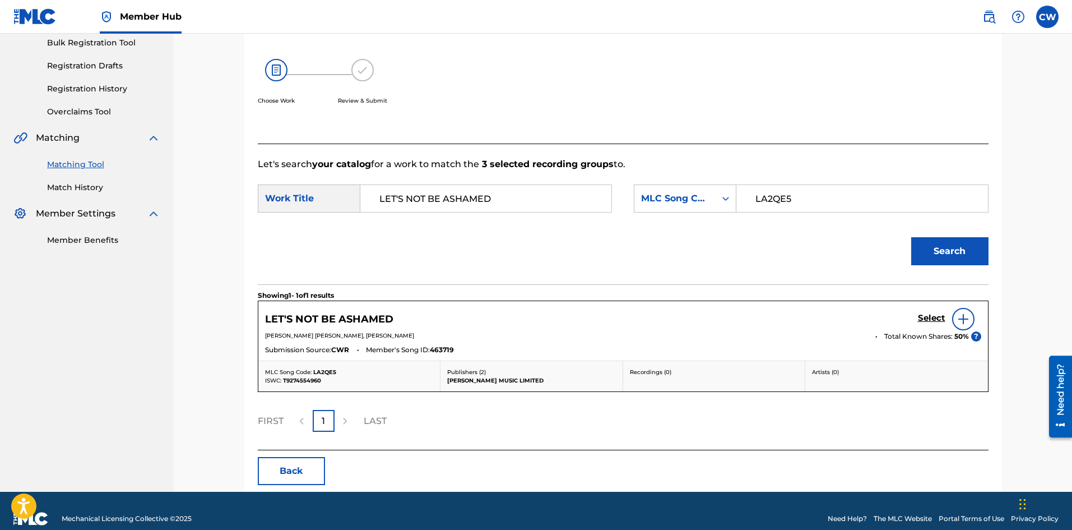
click at [931, 327] on div "Select" at bounding box center [949, 319] width 63 height 22
click at [937, 319] on h5 "Select" at bounding box center [931, 318] width 27 height 11
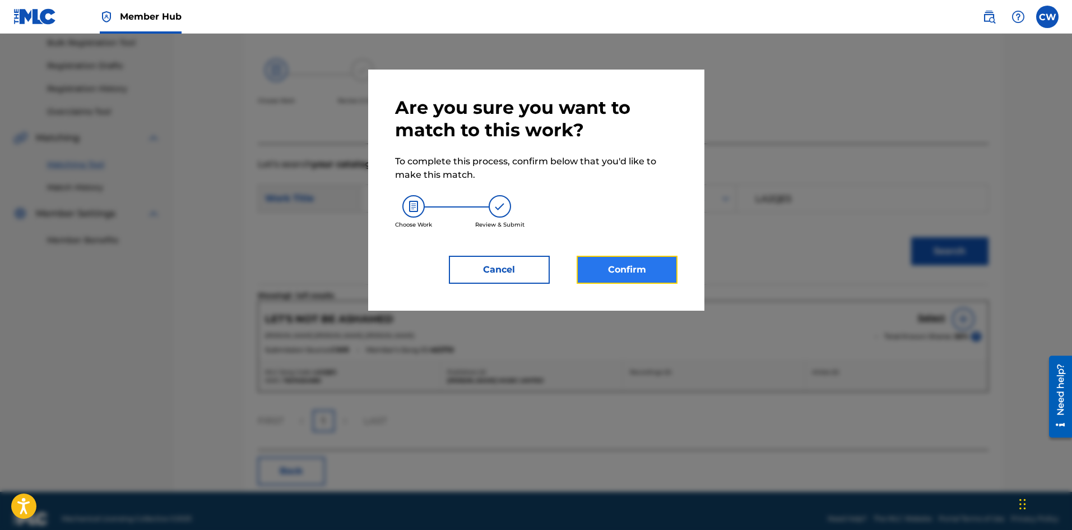
click at [659, 272] on button "Confirm" at bounding box center [627, 270] width 101 height 28
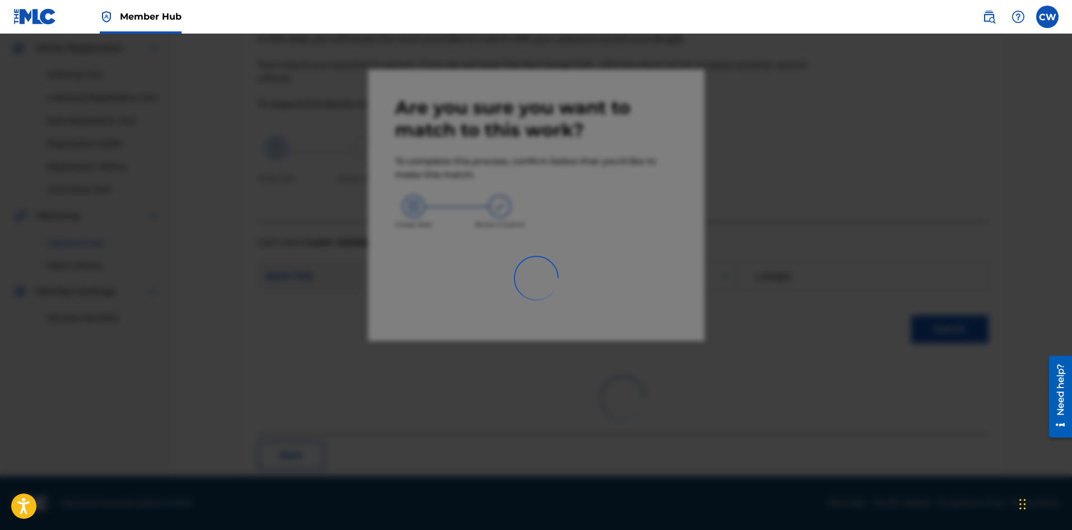
scroll to position [27, 0]
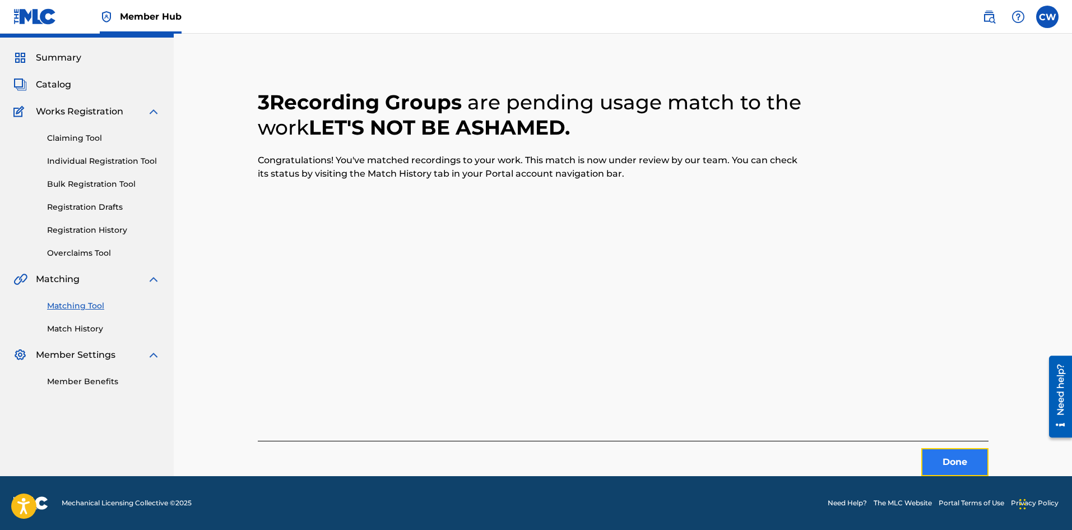
click at [979, 457] on button "Done" at bounding box center [955, 462] width 67 height 28
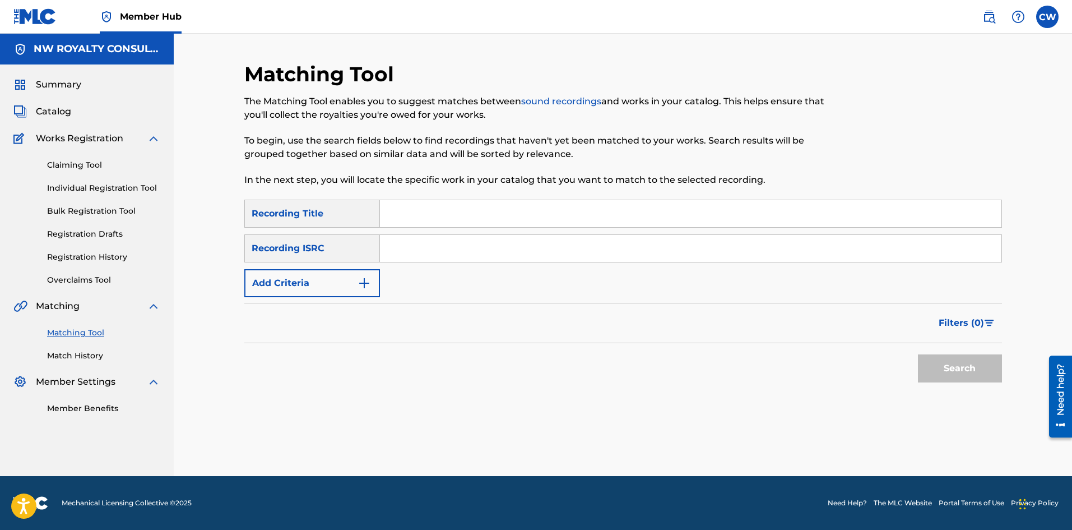
scroll to position [0, 0]
click at [303, 279] on button "Add Criteria" at bounding box center [312, 283] width 136 height 28
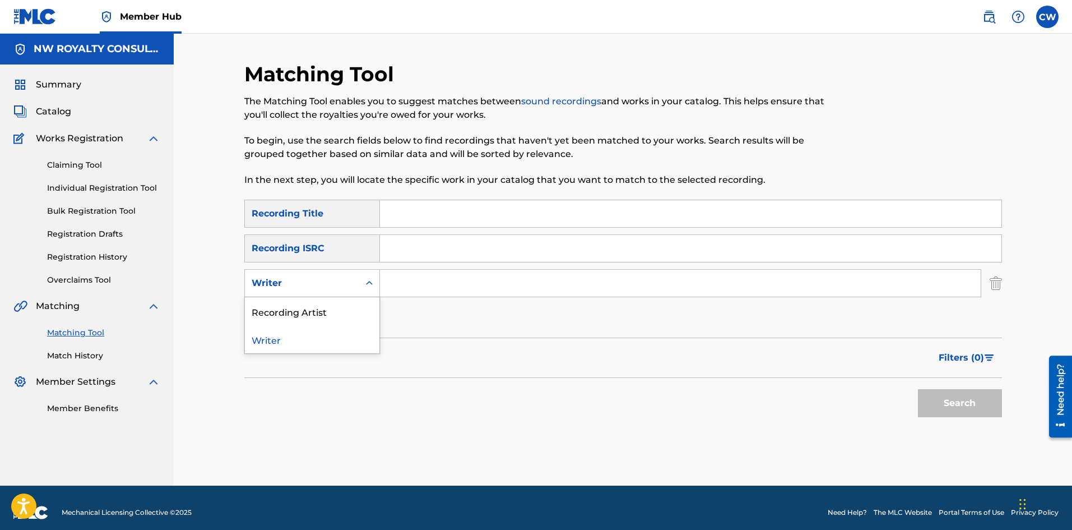
drag, startPoint x: 308, startPoint y: 293, endPoint x: 307, endPoint y: 299, distance: 6.3
click at [307, 297] on div "Writer" at bounding box center [312, 283] width 136 height 28
click at [307, 291] on div "Writer" at bounding box center [302, 282] width 114 height 21
click at [308, 316] on div "Recording Artist" at bounding box center [312, 311] width 135 height 28
click at [434, 281] on input "Search Form" at bounding box center [680, 283] width 601 height 27
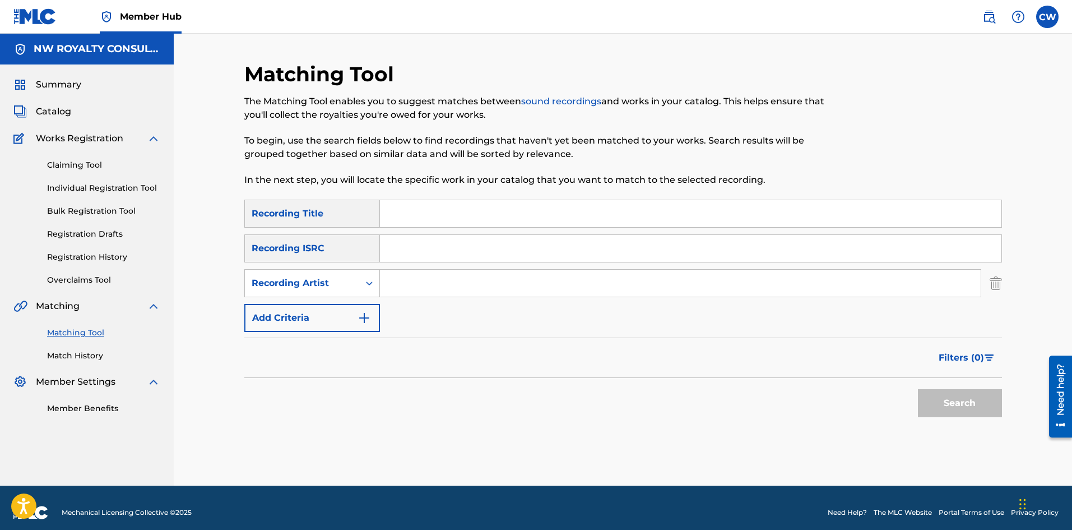
paste input "SIZZLA"
type input "SIZZLA"
click at [505, 216] on input "Search Form" at bounding box center [691, 213] width 622 height 27
paste input "LET'S PARTY"
type input "LET'S PARTY"
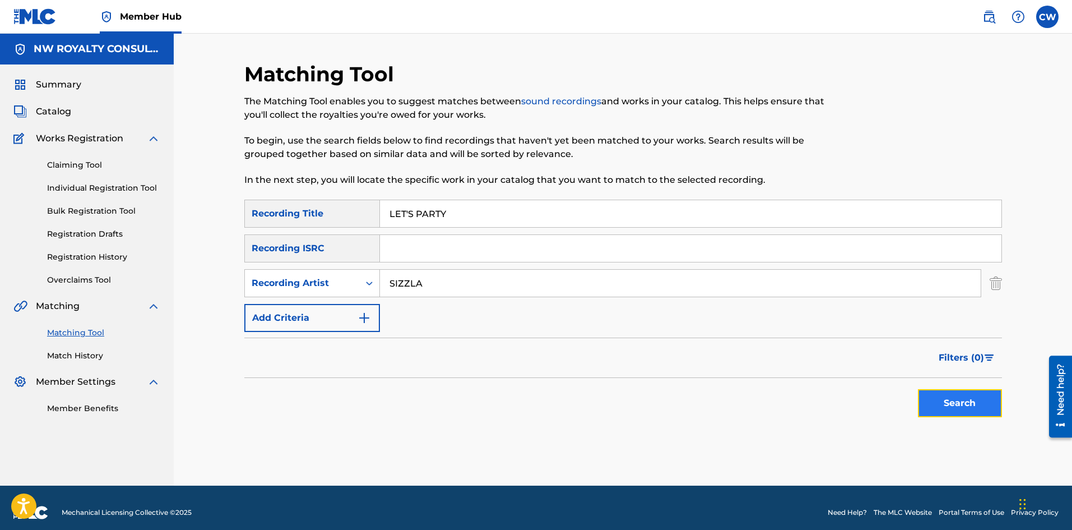
click at [970, 395] on button "Search" at bounding box center [960, 403] width 84 height 28
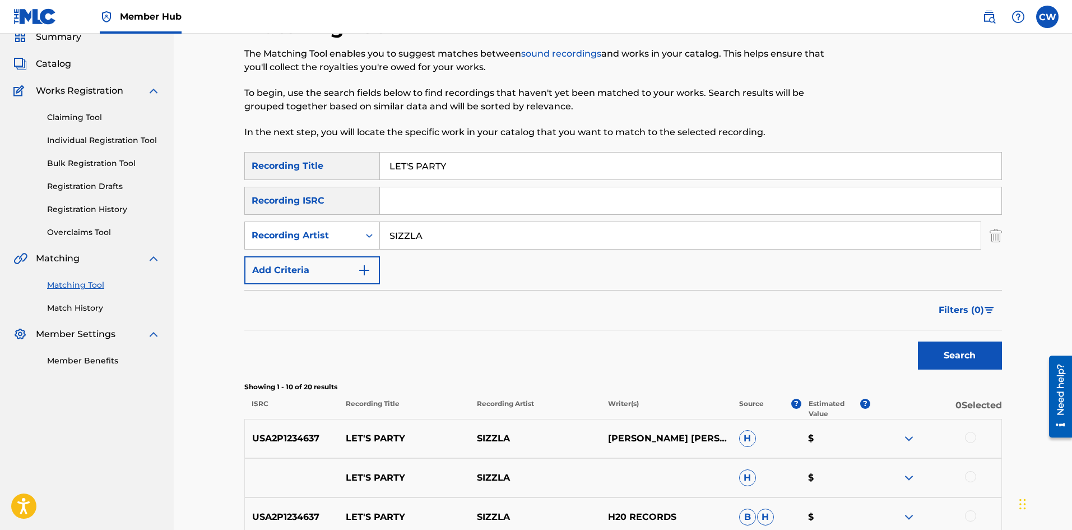
scroll to position [112, 0]
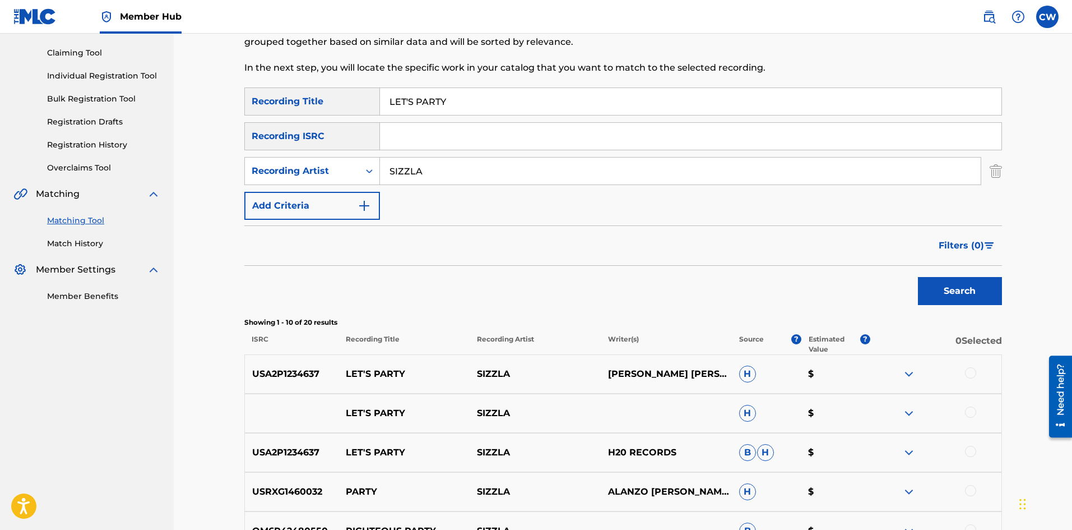
click at [972, 372] on div at bounding box center [970, 372] width 11 height 11
click at [976, 406] on div "LET'S PARTY SIZZLA H $" at bounding box center [623, 413] width 758 height 39
click at [972, 412] on div at bounding box center [970, 411] width 11 height 11
drag, startPoint x: 972, startPoint y: 454, endPoint x: 965, endPoint y: 452, distance: 7.4
click at [969, 453] on div at bounding box center [970, 451] width 11 height 11
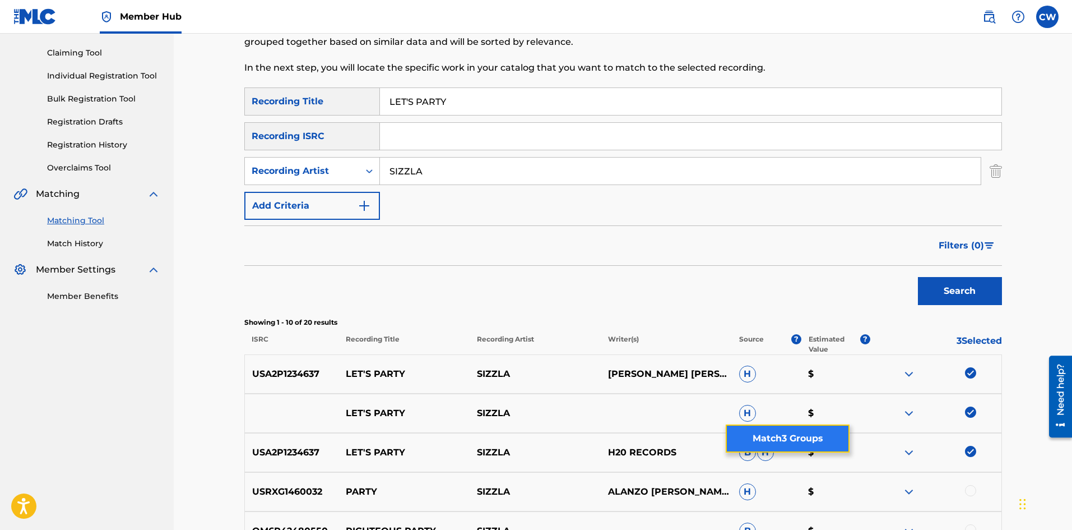
click at [826, 447] on button "Match 3 Groups" at bounding box center [788, 438] width 124 height 28
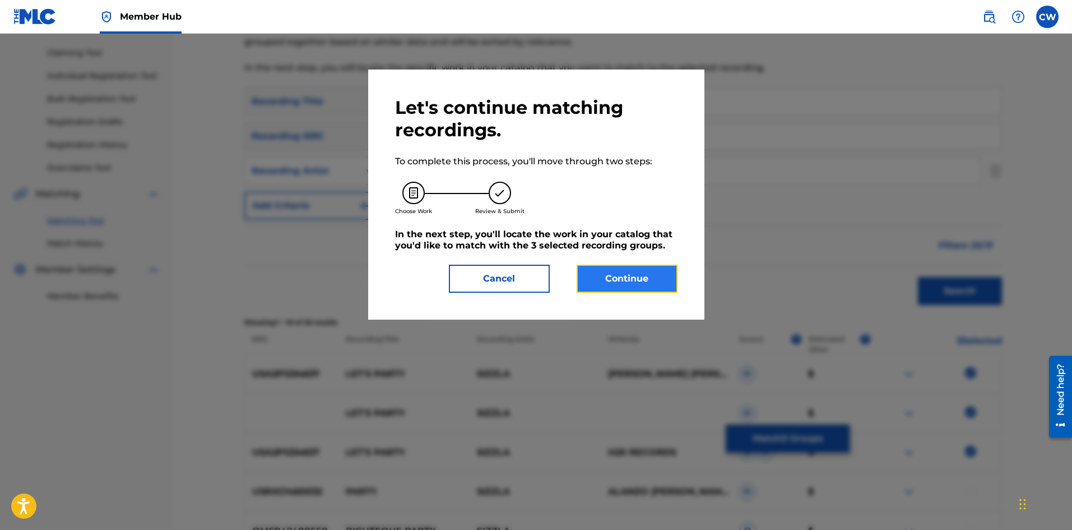
click at [658, 276] on button "Continue" at bounding box center [627, 279] width 101 height 28
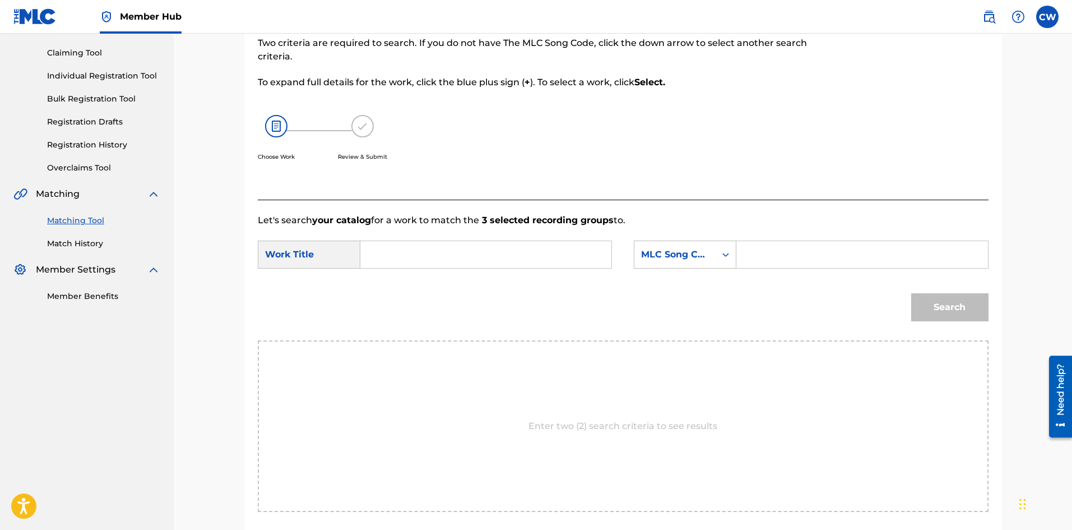
click at [561, 263] on input "Search Form" at bounding box center [486, 254] width 232 height 27
paste input "LET'S PARTY"
type input "LET'S PARTY"
click at [881, 257] on input "Search Form" at bounding box center [862, 254] width 232 height 27
paste input "LV7XWH"
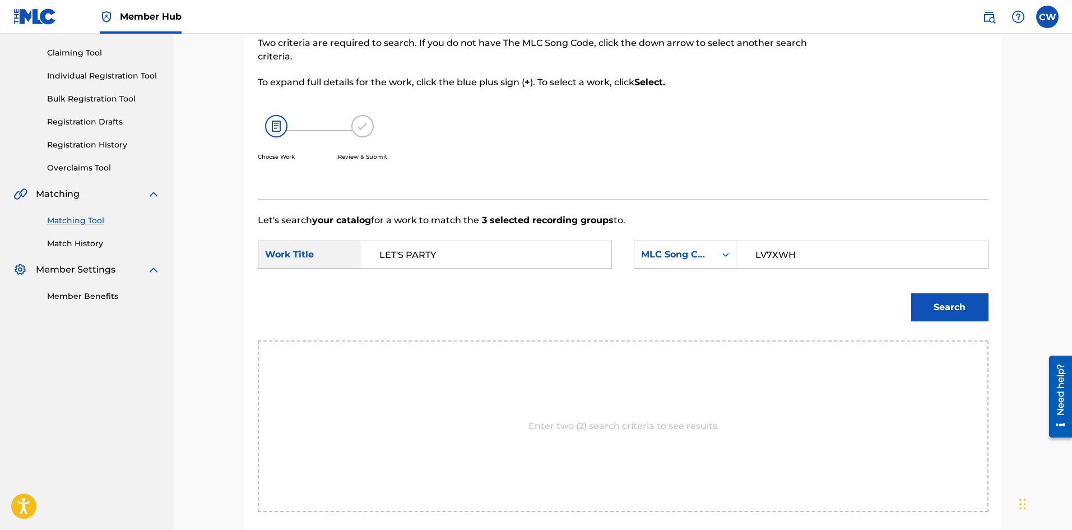
type input "LV7XWH"
drag, startPoint x: 924, startPoint y: 293, endPoint x: 932, endPoint y: 303, distance: 13.2
click at [924, 293] on div "Search" at bounding box center [947, 304] width 83 height 45
click at [940, 308] on button "Search" at bounding box center [950, 307] width 77 height 28
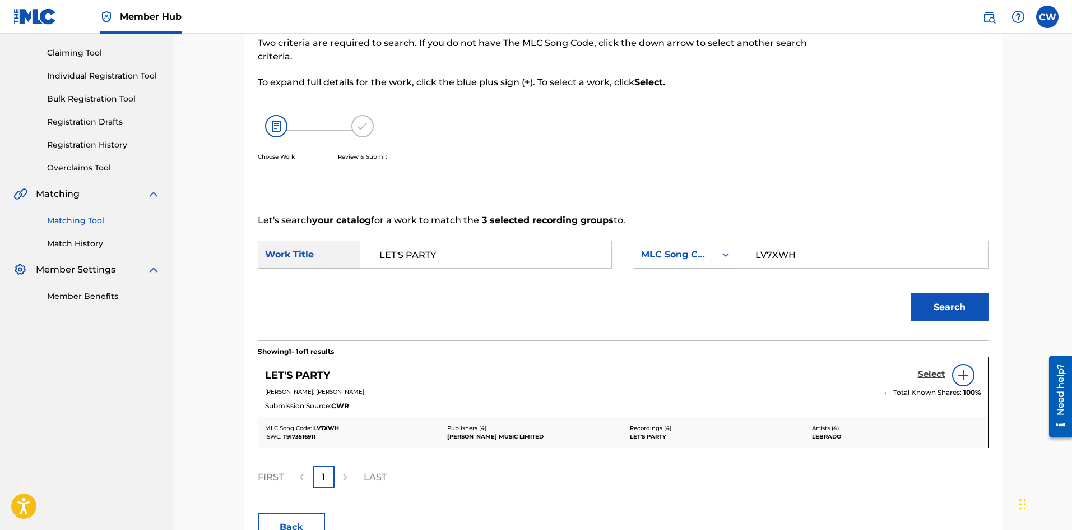
click at [932, 372] on h5 "Select" at bounding box center [931, 374] width 27 height 11
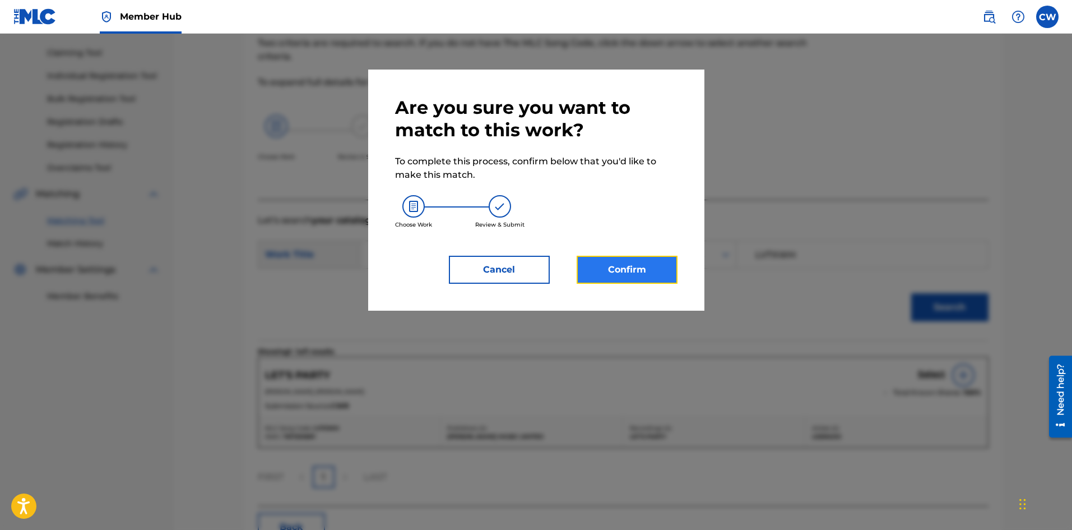
click at [631, 272] on button "Confirm" at bounding box center [627, 270] width 101 height 28
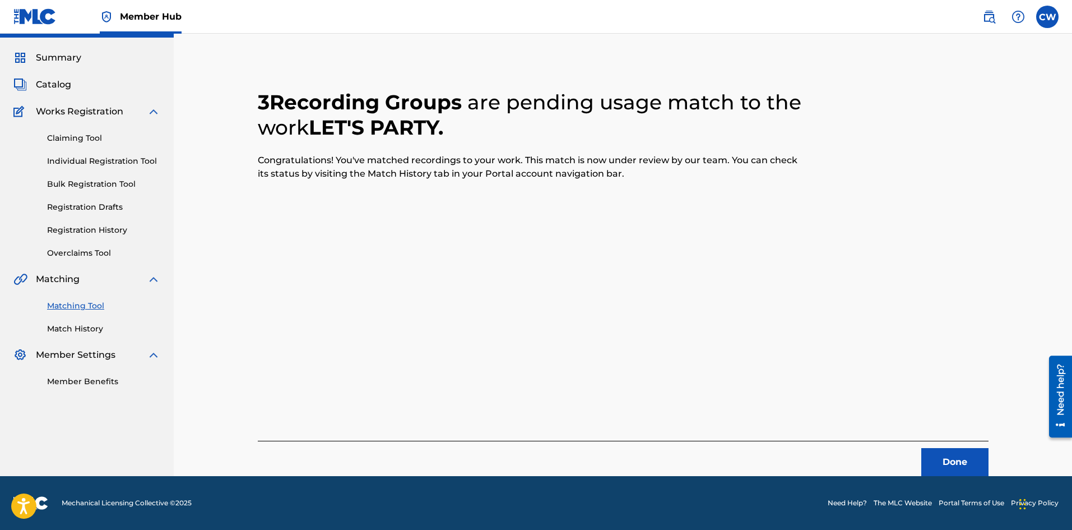
scroll to position [27, 0]
click at [940, 463] on button "Done" at bounding box center [955, 462] width 67 height 28
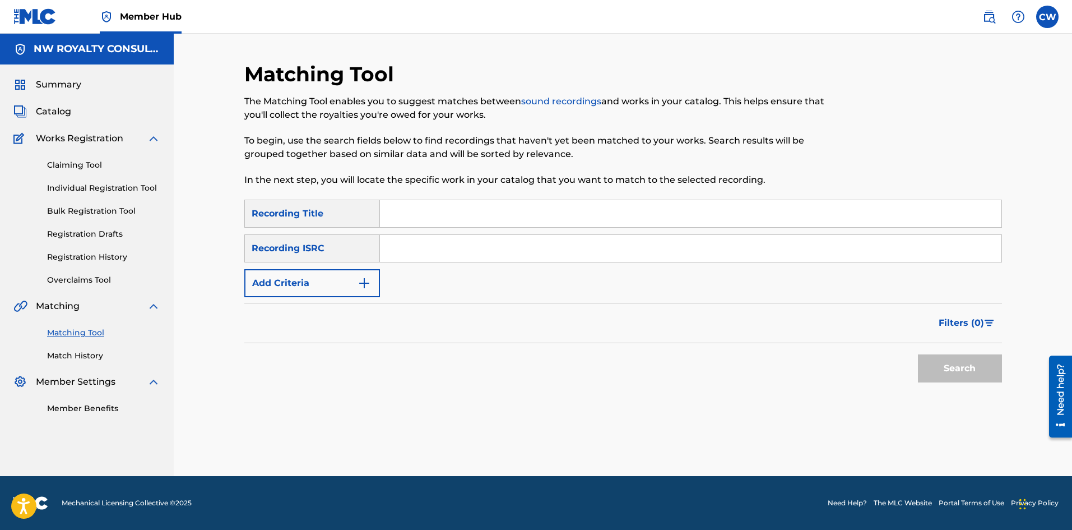
scroll to position [0, 0]
click at [296, 285] on button "Add Criteria" at bounding box center [312, 283] width 136 height 28
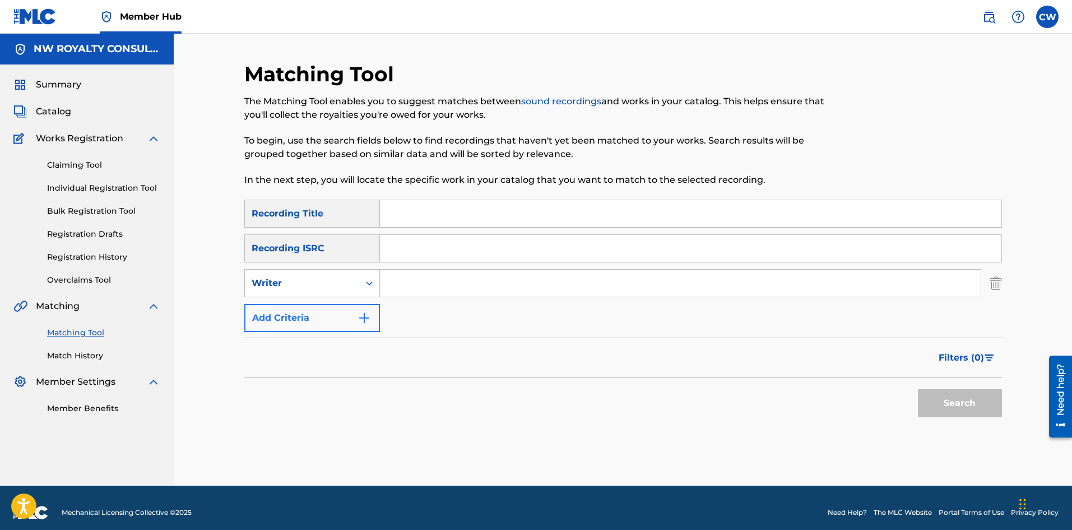
click at [296, 285] on div "Writer" at bounding box center [302, 282] width 101 height 13
click at [297, 313] on div "Recording Artist" at bounding box center [312, 311] width 135 height 28
click at [86, 354] on link "Match History" at bounding box center [103, 356] width 113 height 12
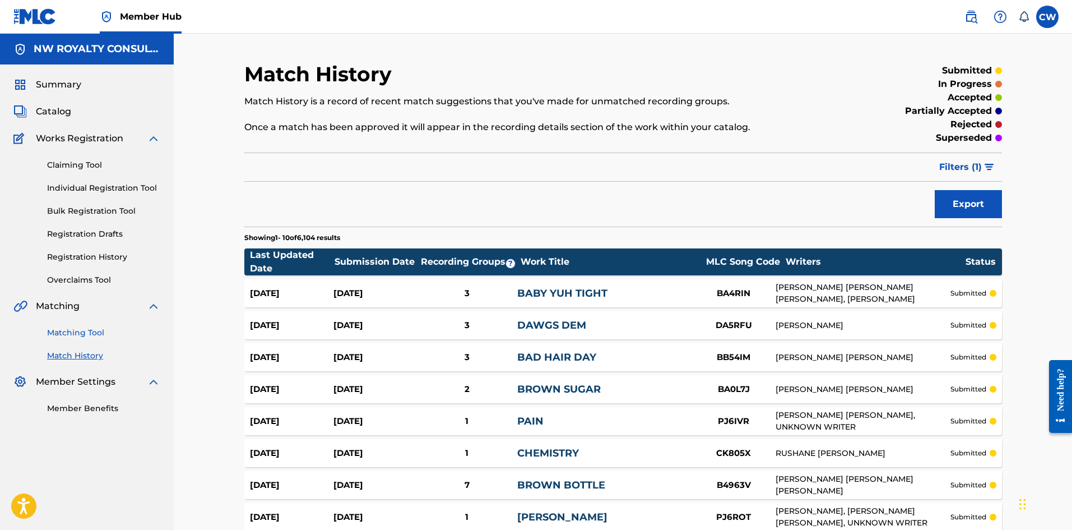
click at [85, 331] on link "Matching Tool" at bounding box center [103, 333] width 113 height 12
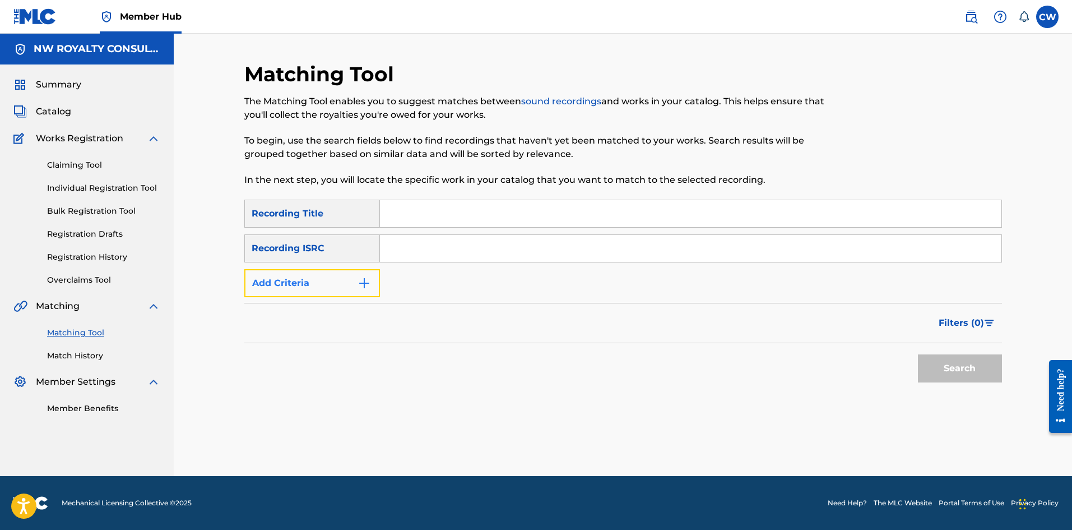
click at [339, 286] on button "Add Criteria" at bounding box center [312, 283] width 136 height 28
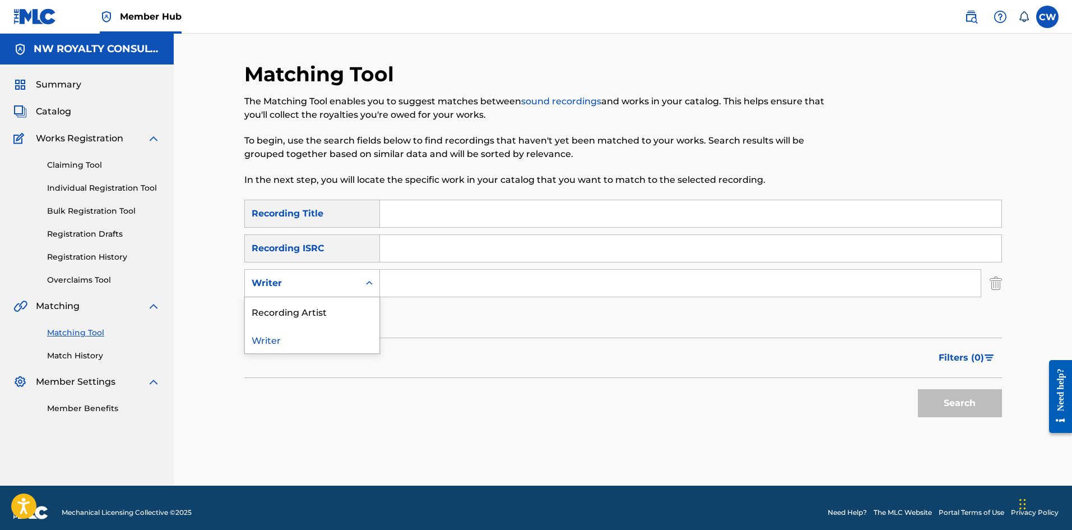
click at [330, 288] on div "Writer" at bounding box center [302, 282] width 101 height 13
click at [318, 317] on div "Recording Artist" at bounding box center [312, 311] width 135 height 28
click at [491, 285] on input "Search Form" at bounding box center [680, 283] width 601 height 27
paste input "LV7XWH"
type input "LV7XWH"
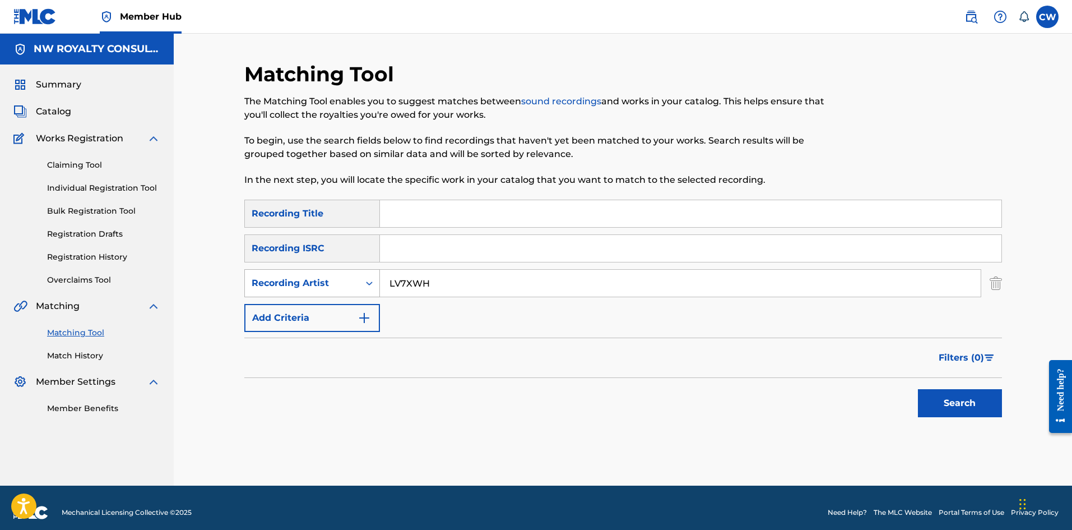
drag, startPoint x: 469, startPoint y: 289, endPoint x: 316, endPoint y: 281, distance: 153.2
click at [316, 281] on div "SearchWithCriteria1bf3471a-dc42-4a29-8645-7d2e3afa2440 Recording Artist LV7XWH" at bounding box center [623, 283] width 758 height 28
click at [480, 281] on input "Search Form" at bounding box center [680, 283] width 601 height 27
paste input "MARK WONDER"
type input "MARK WONDER"
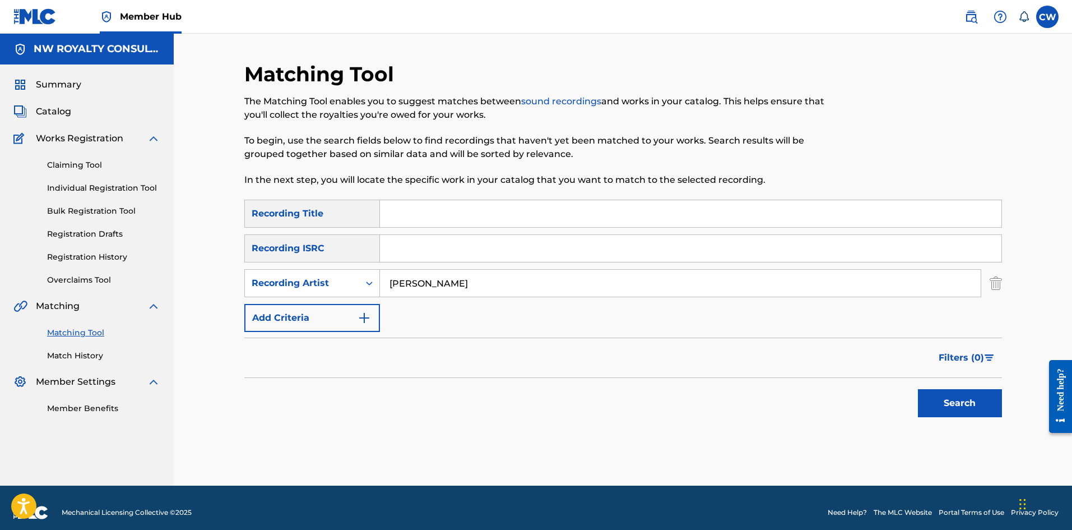
click at [596, 216] on input "Search Form" at bounding box center [691, 213] width 622 height 27
paste input "LIBERATION SONG"
type input "LIBERATION SONG"
click at [962, 406] on button "Search" at bounding box center [960, 403] width 84 height 28
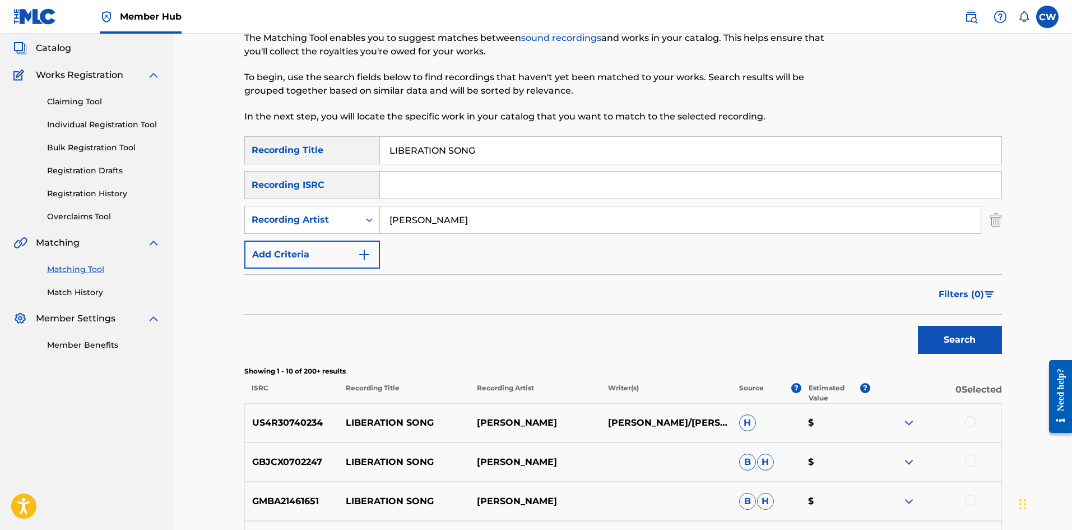
scroll to position [112, 0]
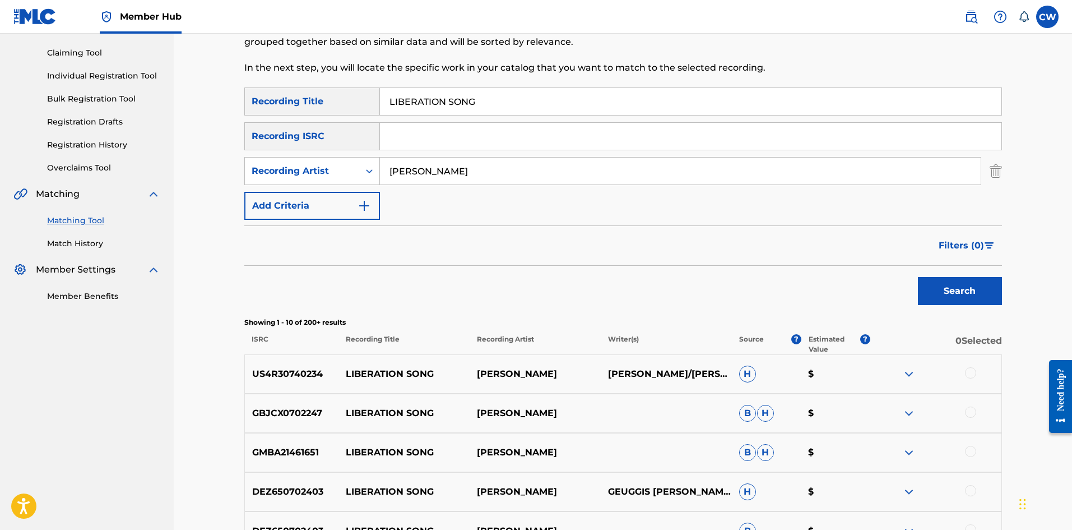
click at [974, 373] on div at bounding box center [936, 373] width 131 height 13
click at [970, 376] on div at bounding box center [970, 372] width 11 height 11
click at [975, 413] on div at bounding box center [970, 411] width 11 height 11
click at [972, 413] on img at bounding box center [970, 411] width 11 height 11
click at [972, 413] on div at bounding box center [970, 411] width 11 height 11
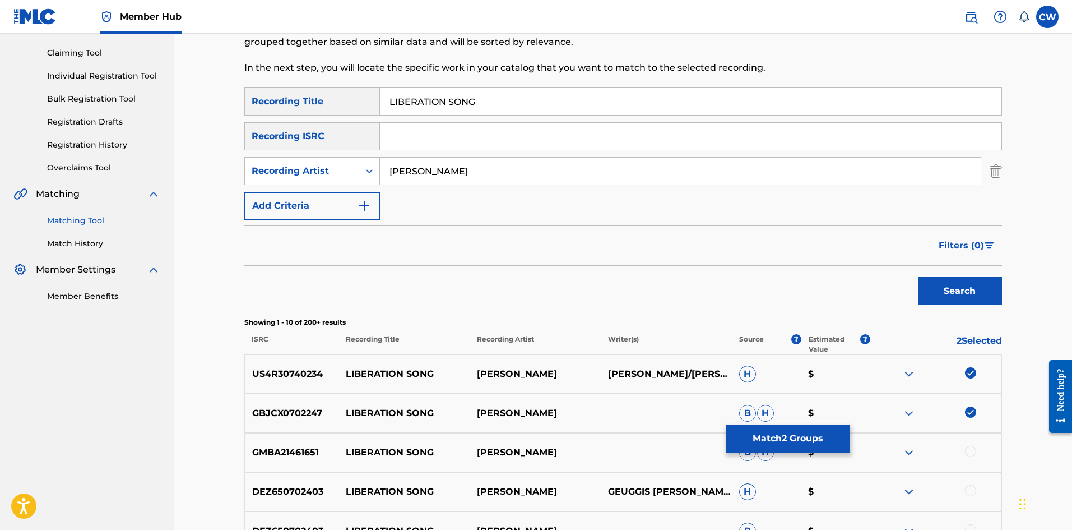
click at [971, 445] on div "GMBA21461651 LIBERATION SONG MARK WONDER B H $" at bounding box center [623, 452] width 758 height 39
click at [969, 449] on div at bounding box center [970, 451] width 11 height 11
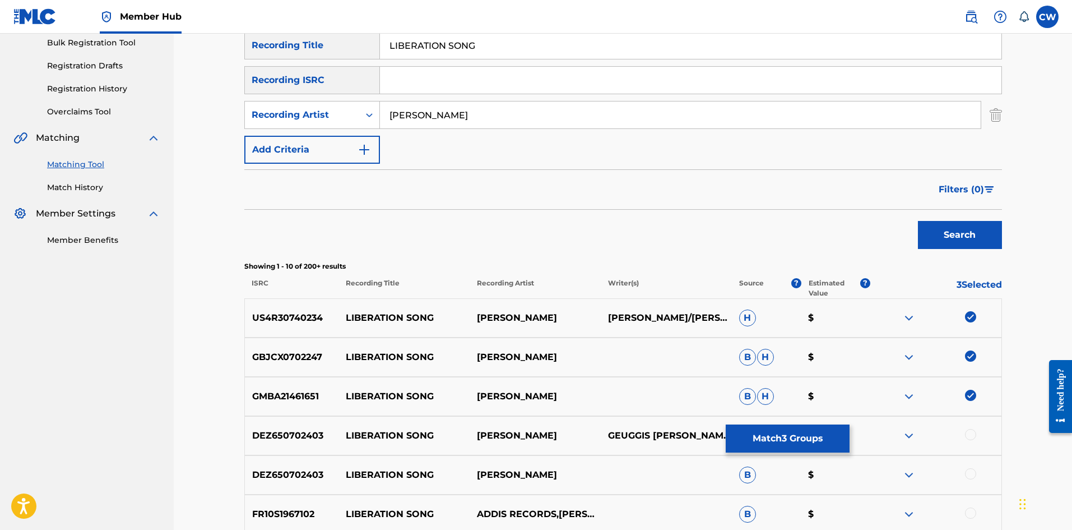
click at [968, 436] on div at bounding box center [970, 434] width 11 height 11
click at [971, 470] on div at bounding box center [970, 473] width 11 height 11
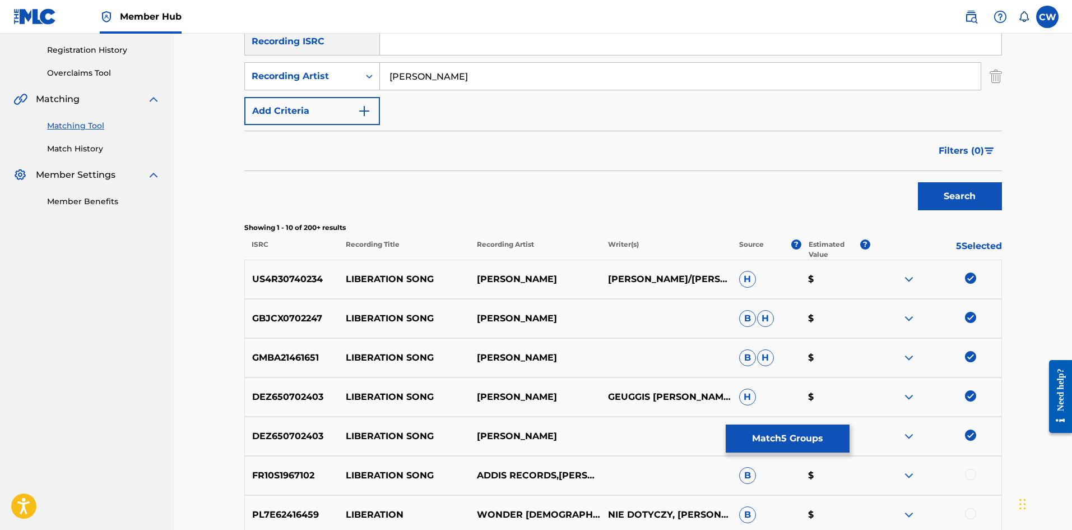
scroll to position [224, 0]
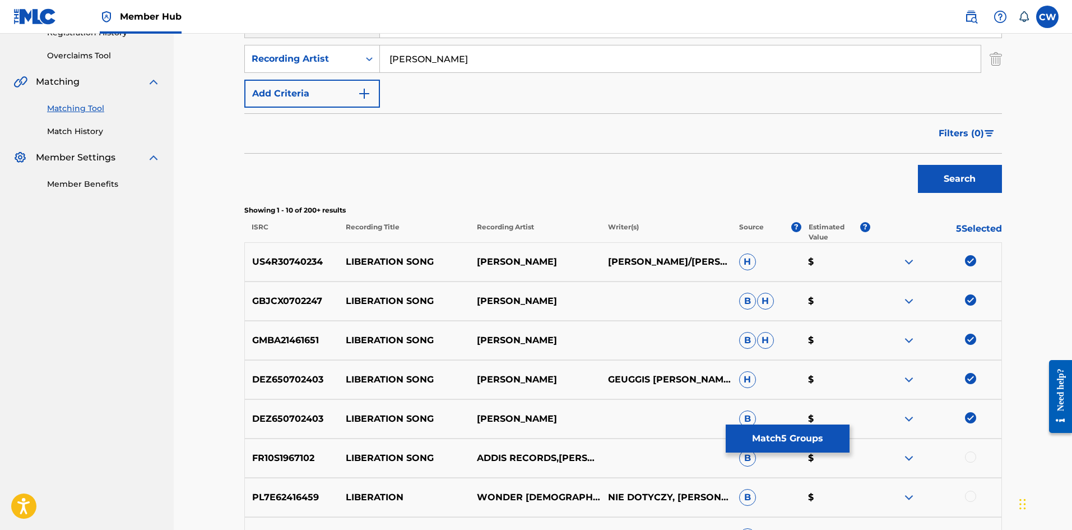
click at [969, 455] on div at bounding box center [970, 456] width 11 height 11
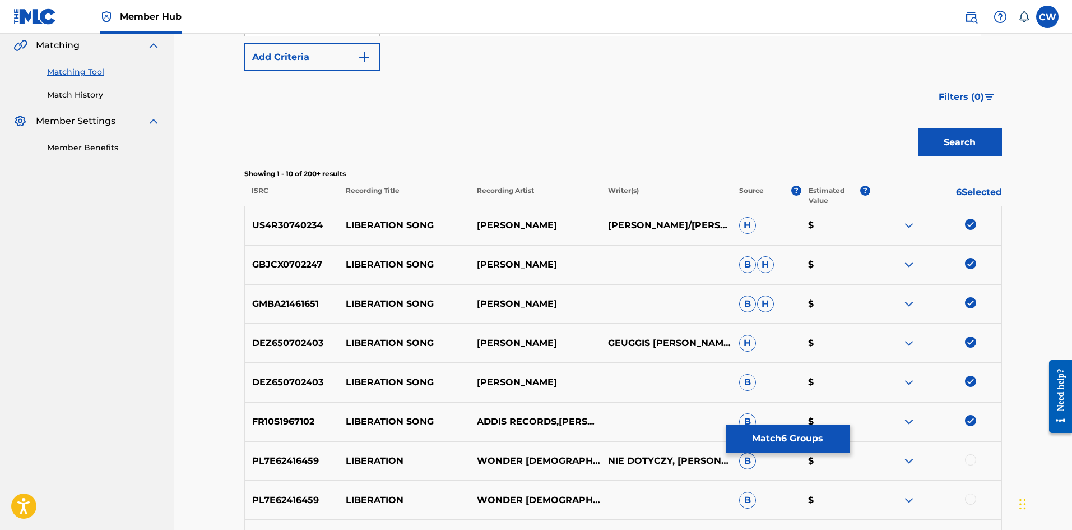
scroll to position [280, 0]
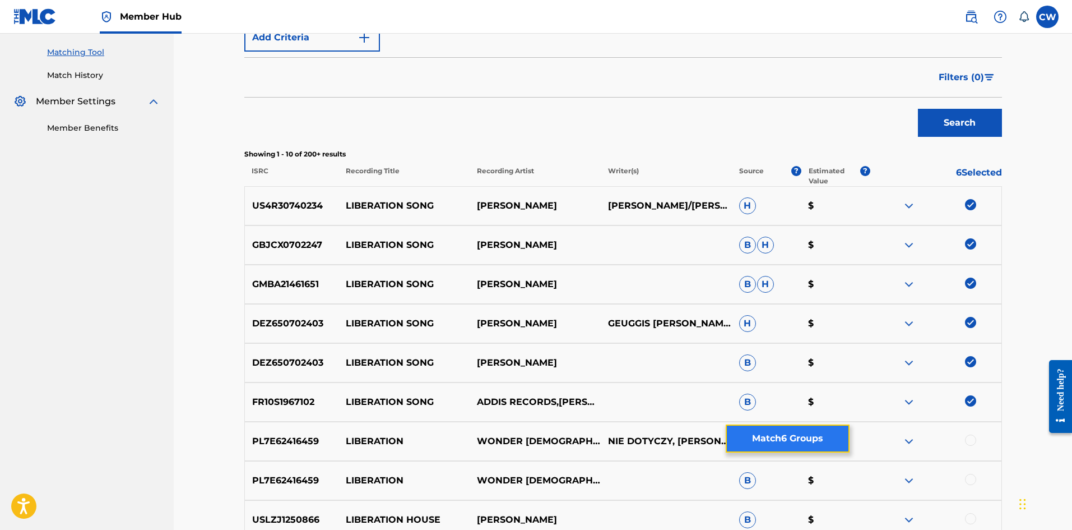
click at [787, 444] on button "Match 6 Groups" at bounding box center [788, 438] width 124 height 28
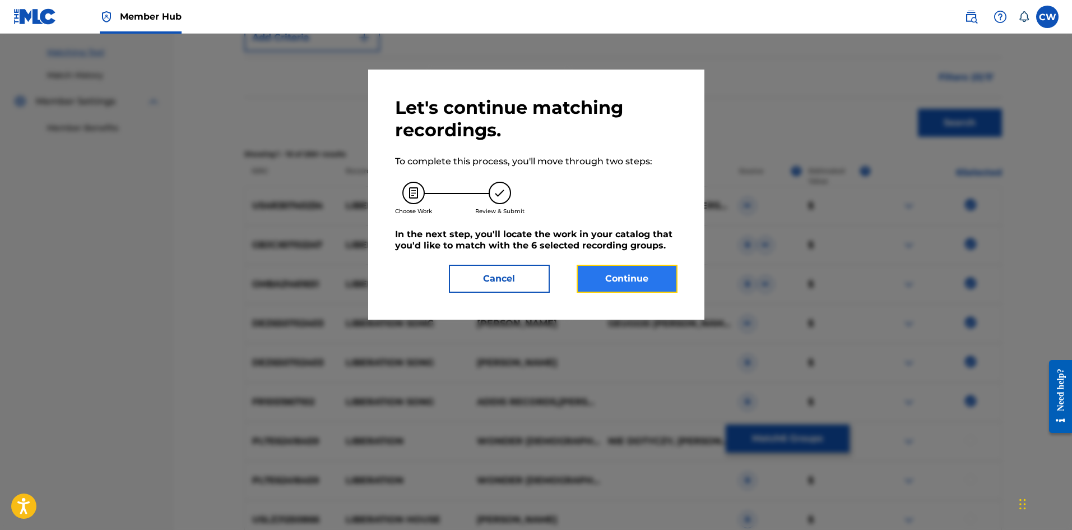
click at [628, 272] on button "Continue" at bounding box center [627, 279] width 101 height 28
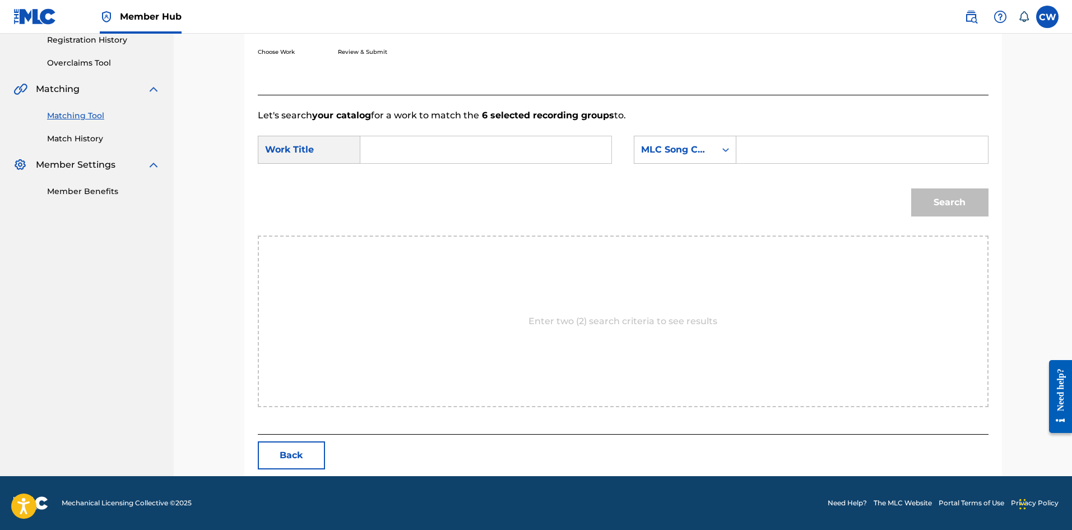
click at [521, 150] on input "Search Form" at bounding box center [486, 149] width 232 height 27
paste input "LIBERATION SONG"
type input "LIBERATION SONG"
click at [835, 145] on input "Search Form" at bounding box center [862, 149] width 232 height 27
paste input "LA2QEB"
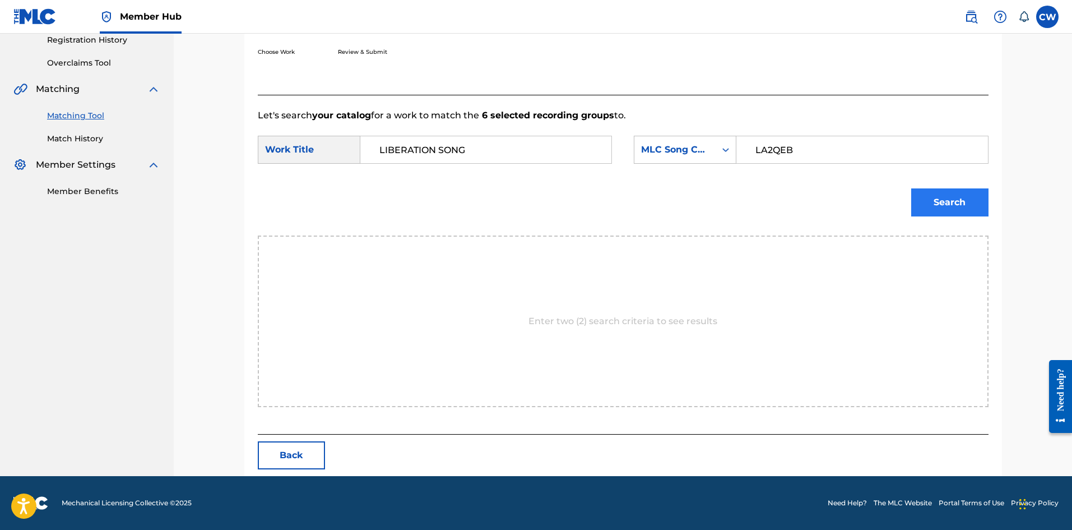
type input "LA2QEB"
click at [949, 214] on button "Search" at bounding box center [950, 202] width 77 height 28
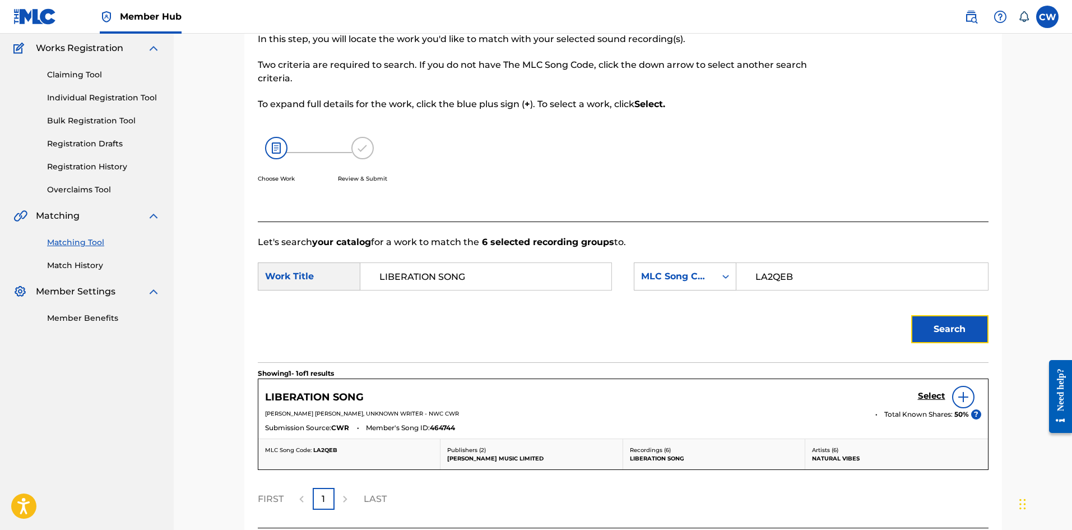
scroll to position [184, 0]
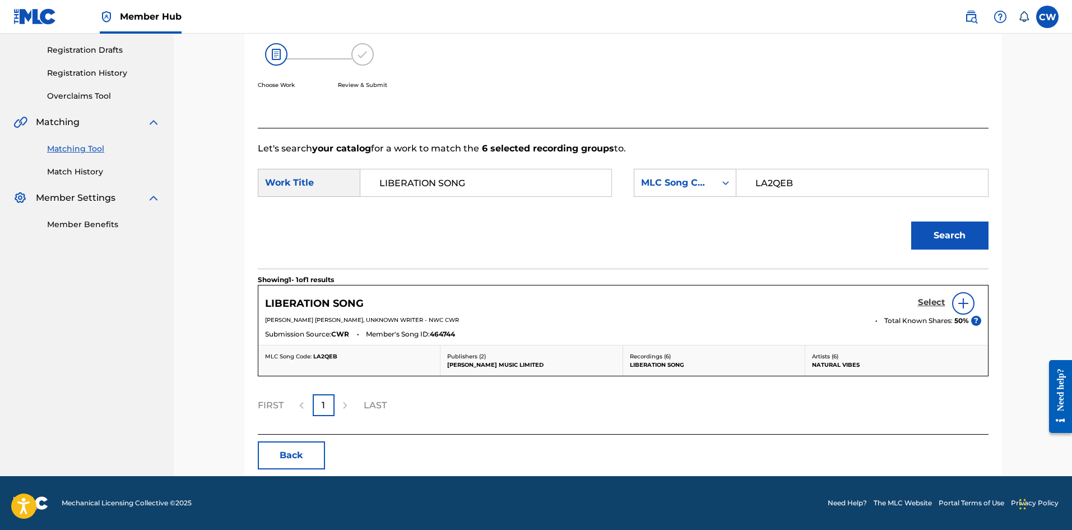
click at [928, 300] on h5 "Select" at bounding box center [931, 302] width 27 height 11
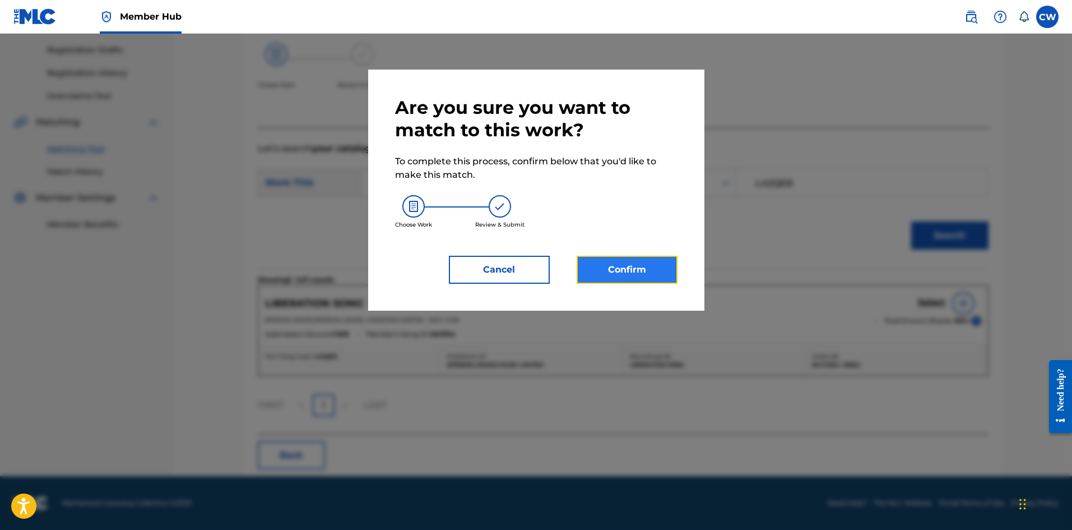
click at [652, 267] on button "Confirm" at bounding box center [627, 270] width 101 height 28
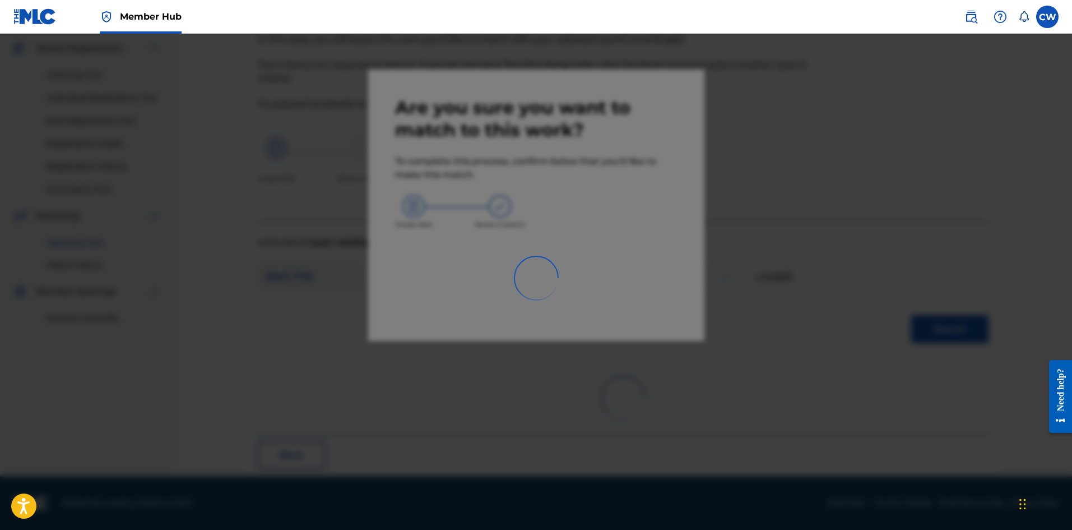
scroll to position [27, 0]
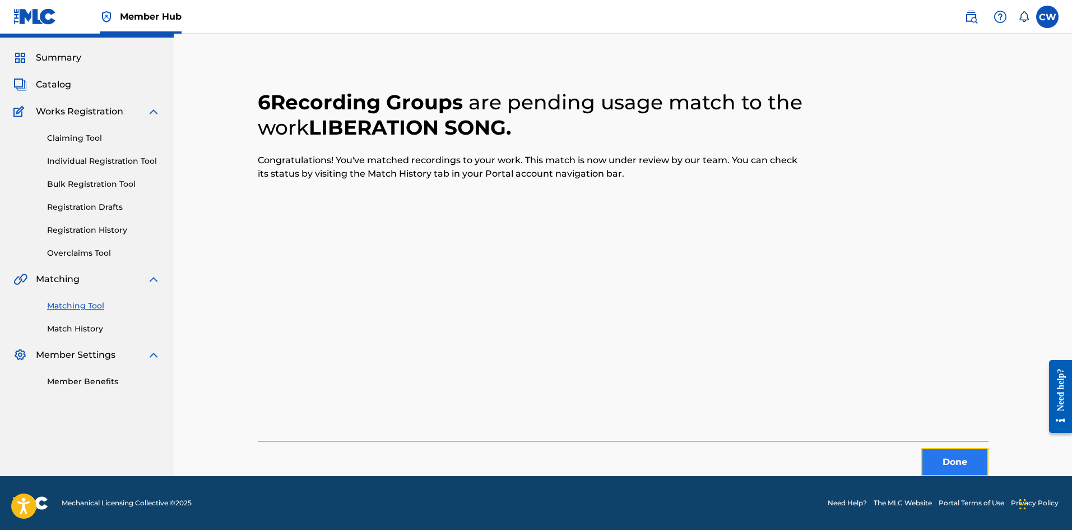
click at [960, 450] on button "Done" at bounding box center [955, 462] width 67 height 28
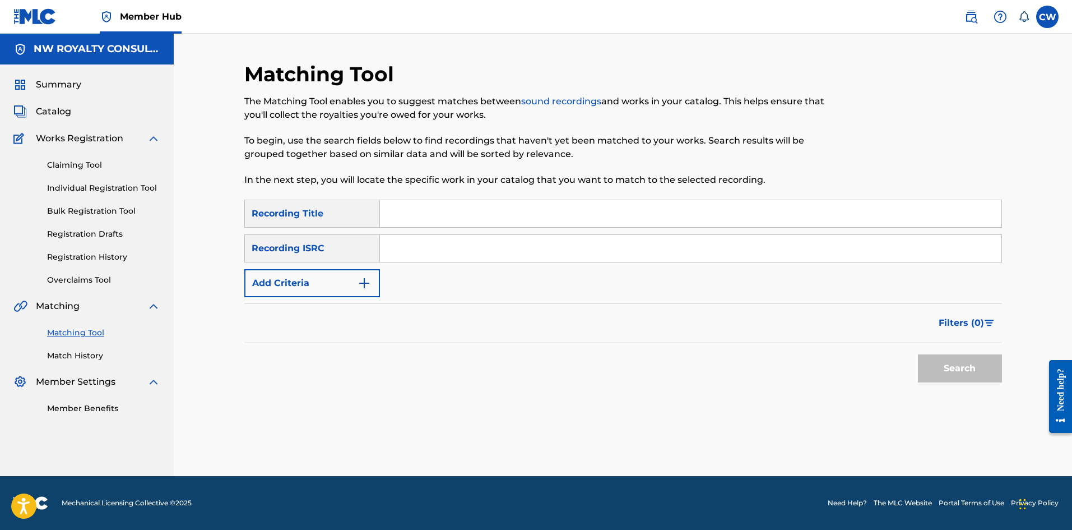
scroll to position [0, 0]
click at [83, 351] on link "Match History" at bounding box center [103, 356] width 113 height 12
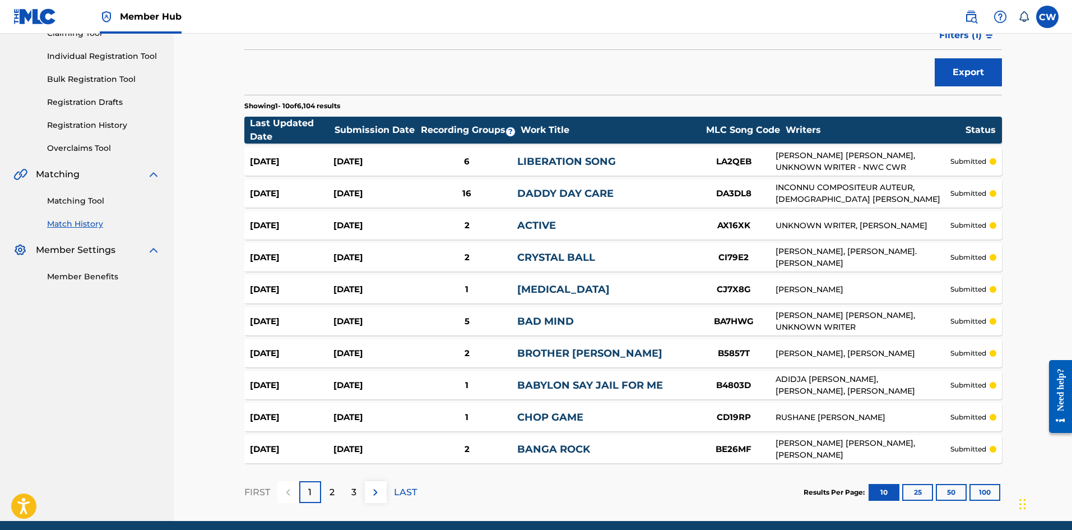
scroll to position [112, 0]
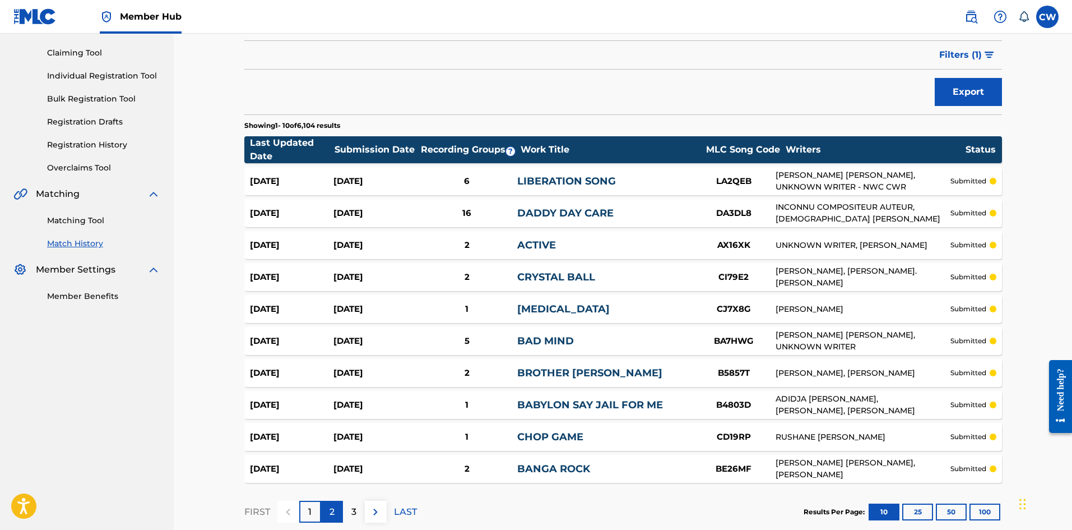
click at [336, 516] on div "2" at bounding box center [332, 512] width 22 height 22
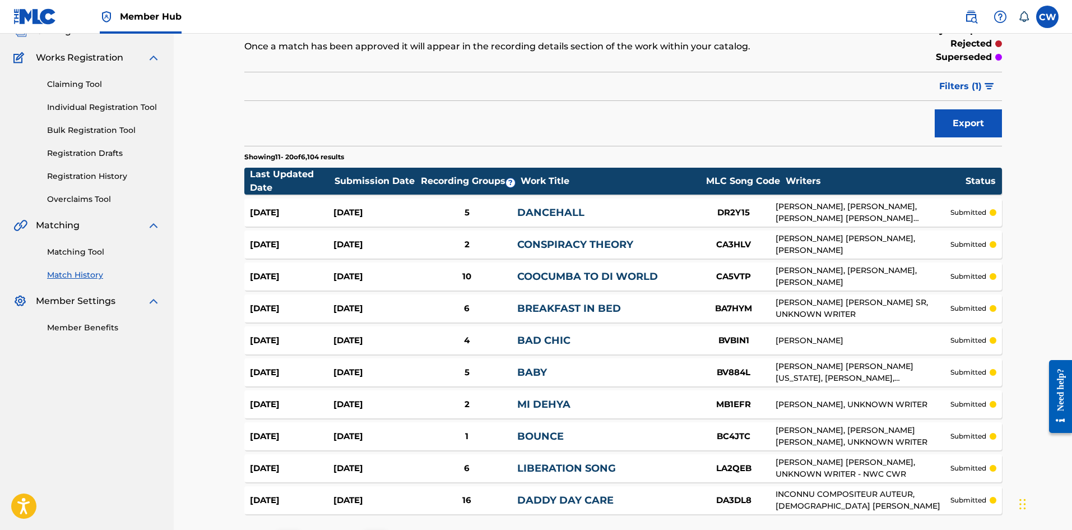
scroll to position [168, 0]
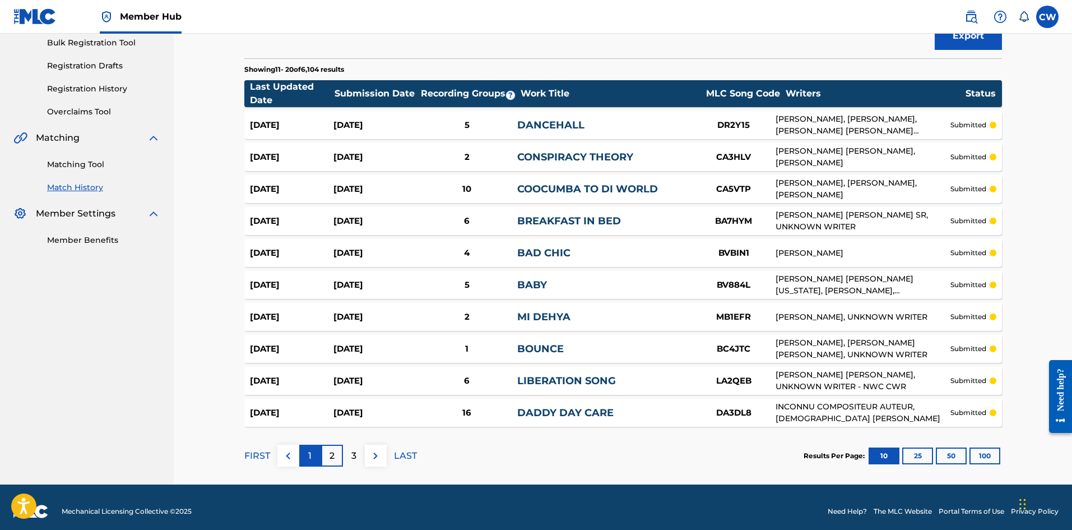
click at [309, 452] on p "1" at bounding box center [309, 455] width 3 height 13
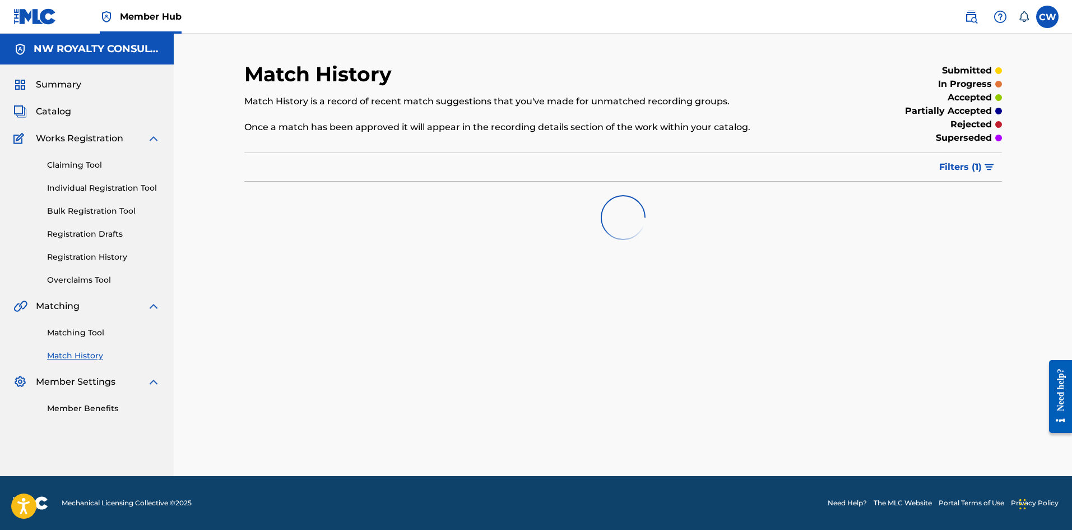
scroll to position [0, 0]
click at [96, 332] on link "Matching Tool" at bounding box center [103, 333] width 113 height 12
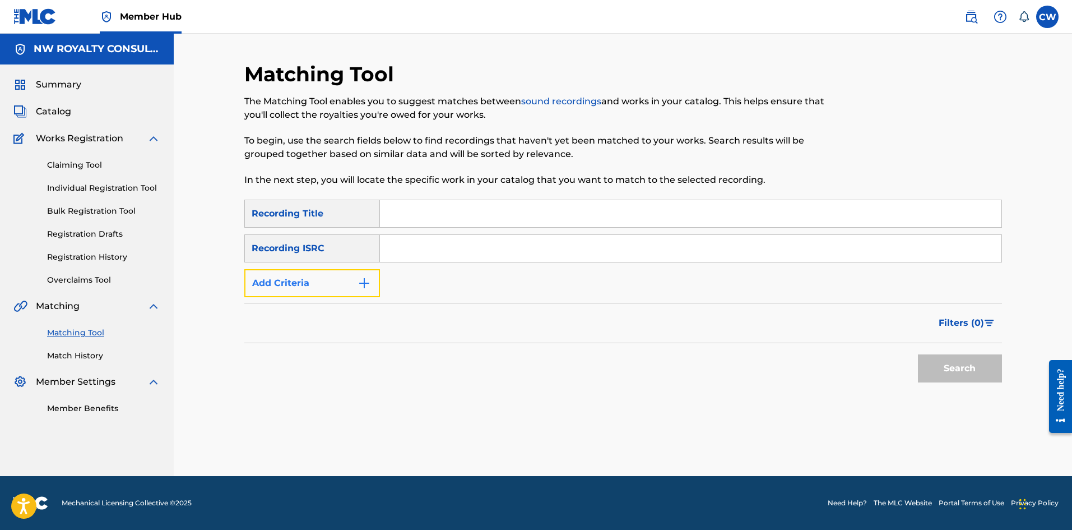
click at [360, 284] on img "Search Form" at bounding box center [364, 282] width 13 height 13
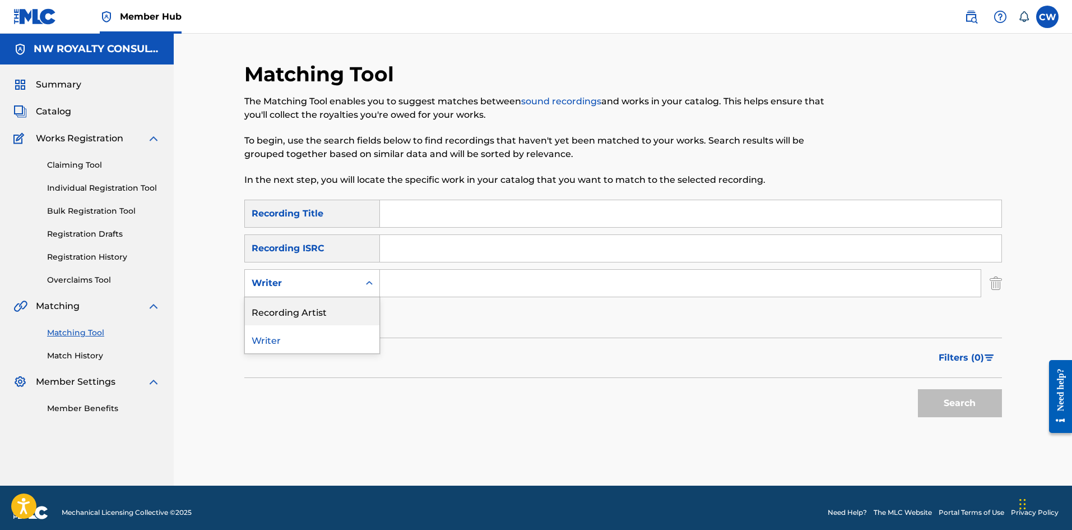
click at [304, 343] on div "Writer" at bounding box center [312, 339] width 135 height 28
click at [316, 288] on div "Writer" at bounding box center [302, 282] width 101 height 13
click at [311, 314] on div "Recording Artist" at bounding box center [312, 311] width 135 height 28
click at [440, 279] on input "Search Form" at bounding box center [680, 283] width 601 height 27
paste input "FABIO"
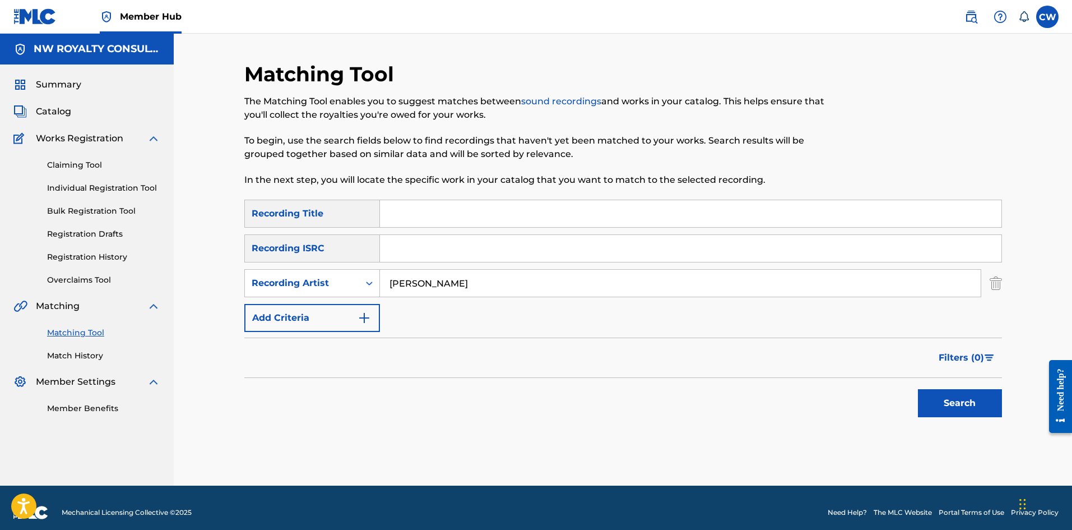
type input "FABIO"
drag, startPoint x: 419, startPoint y: 207, endPoint x: 451, endPoint y: 223, distance: 35.1
click at [419, 207] on input "Search Form" at bounding box center [691, 213] width 622 height 27
paste input "LIBRE"
type input "LIBRE"
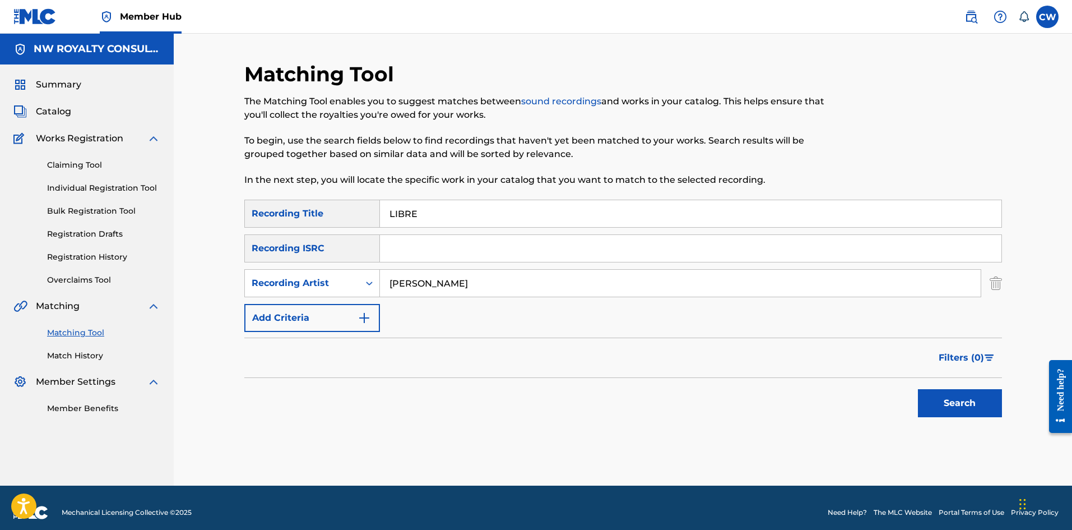
click at [960, 386] on div "Search" at bounding box center [958, 400] width 90 height 45
drag, startPoint x: 958, startPoint y: 396, endPoint x: 972, endPoint y: 400, distance: 15.3
click at [972, 400] on button "Search" at bounding box center [960, 403] width 84 height 28
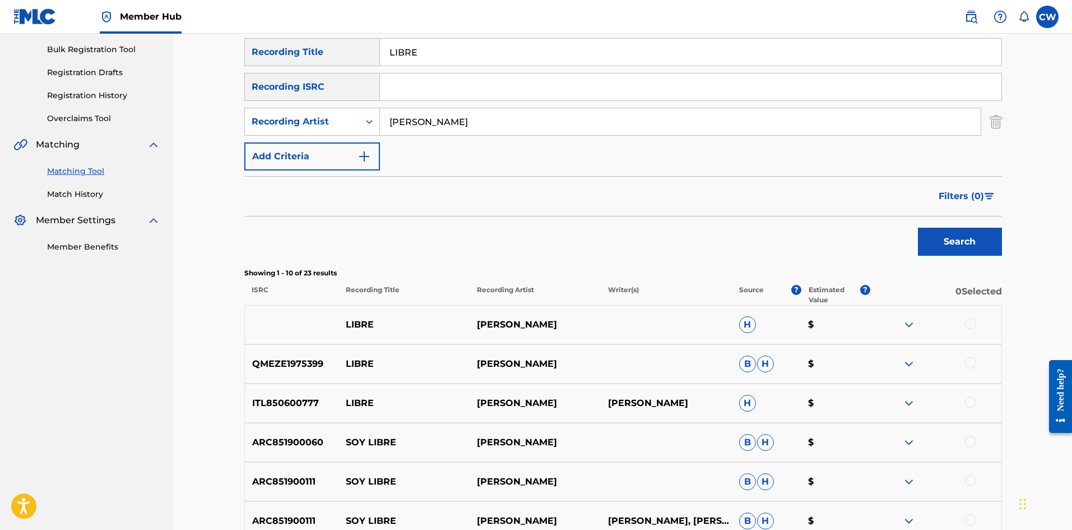
scroll to position [168, 0]
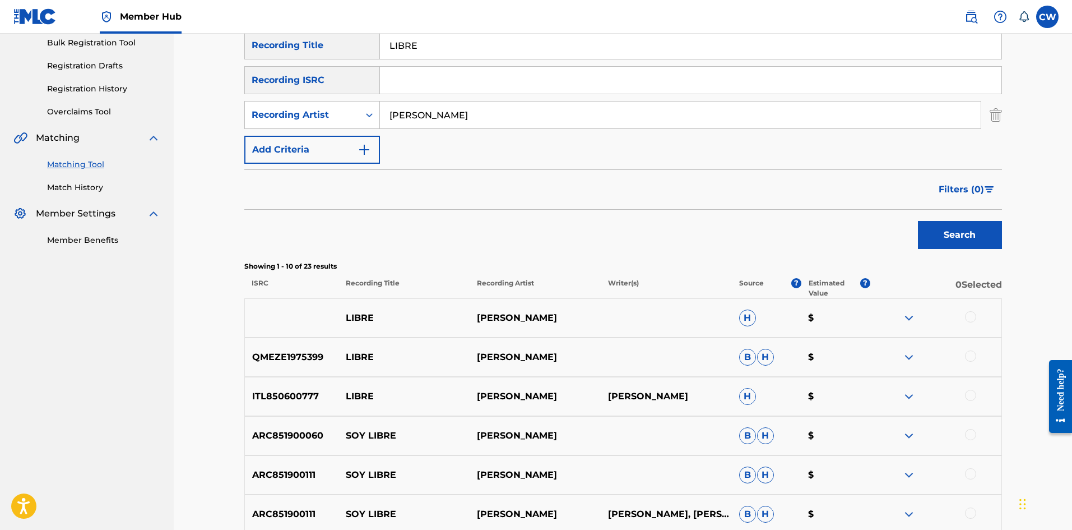
click at [968, 312] on div at bounding box center [970, 316] width 11 height 11
click at [971, 353] on div at bounding box center [970, 355] width 11 height 11
click at [972, 391] on div at bounding box center [970, 395] width 11 height 11
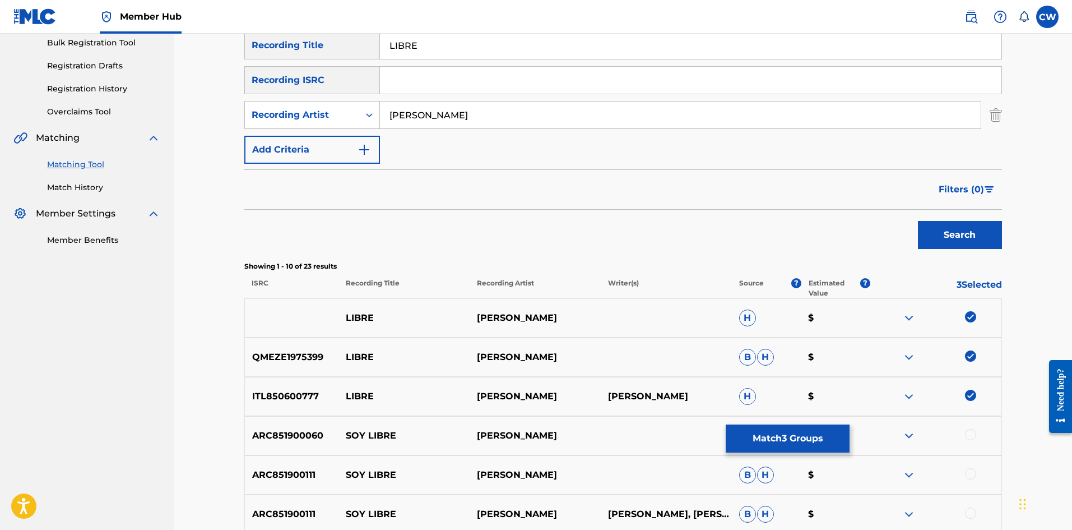
drag, startPoint x: 801, startPoint y: 424, endPoint x: 795, endPoint y: 423, distance: 5.6
click at [801, 424] on div "ARC851900060 SOY LIBRE FABIO MARTÍNEZ B H $" at bounding box center [623, 435] width 758 height 39
click at [790, 431] on button "Match 3 Groups" at bounding box center [788, 438] width 124 height 28
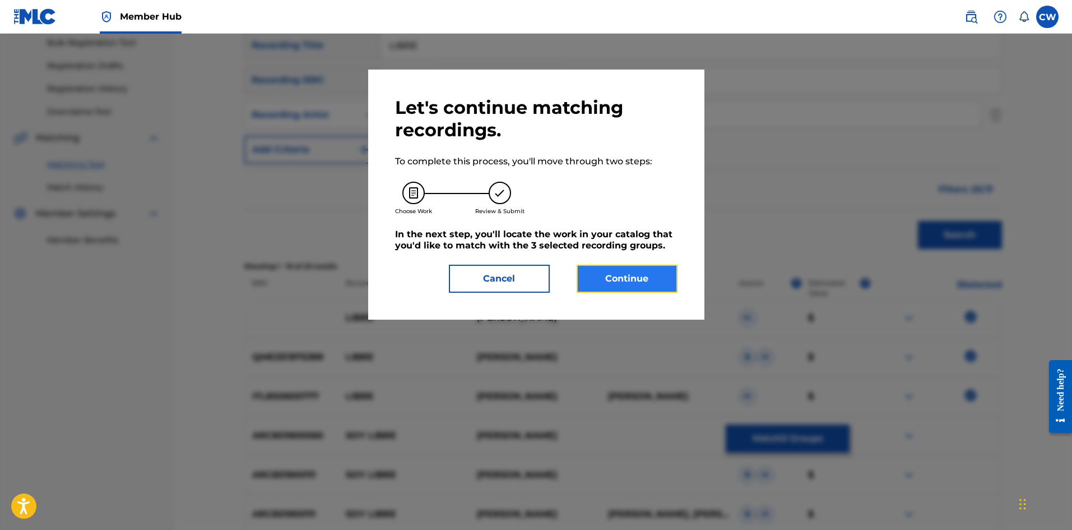
click at [650, 279] on button "Continue" at bounding box center [627, 279] width 101 height 28
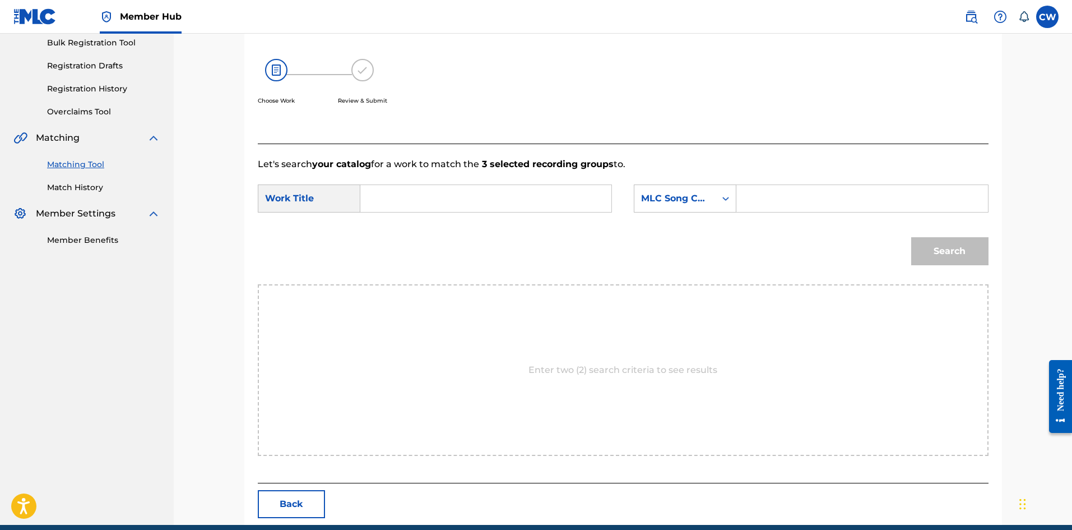
click at [496, 193] on input "Search Form" at bounding box center [486, 198] width 232 height 27
paste input "LIBRE"
type input "LIBRE"
drag, startPoint x: 781, startPoint y: 188, endPoint x: 836, endPoint y: 211, distance: 59.6
click at [785, 190] on input "Search Form" at bounding box center [862, 198] width 232 height 27
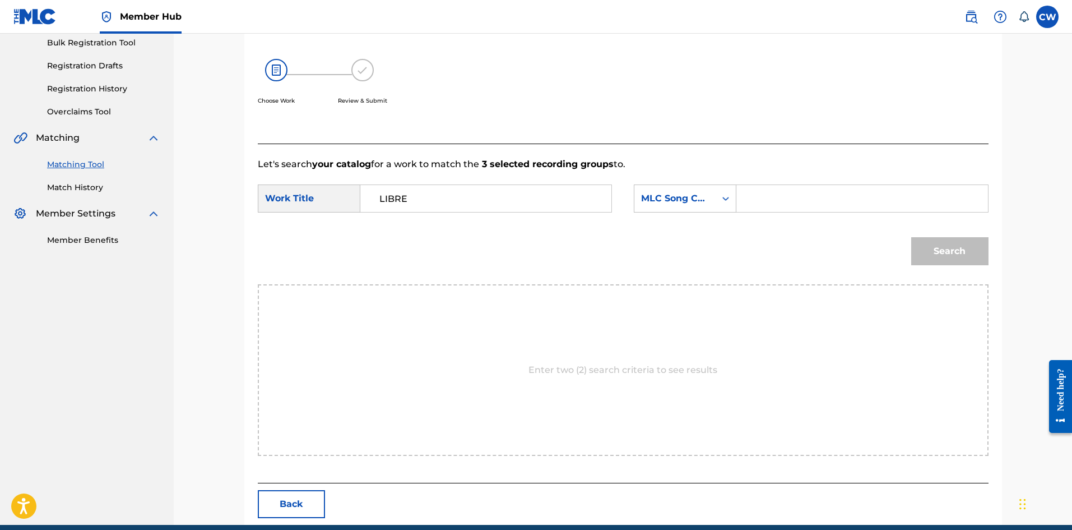
paste input "LA7165"
type input "LA7165"
click at [952, 252] on button "Search" at bounding box center [950, 251] width 77 height 28
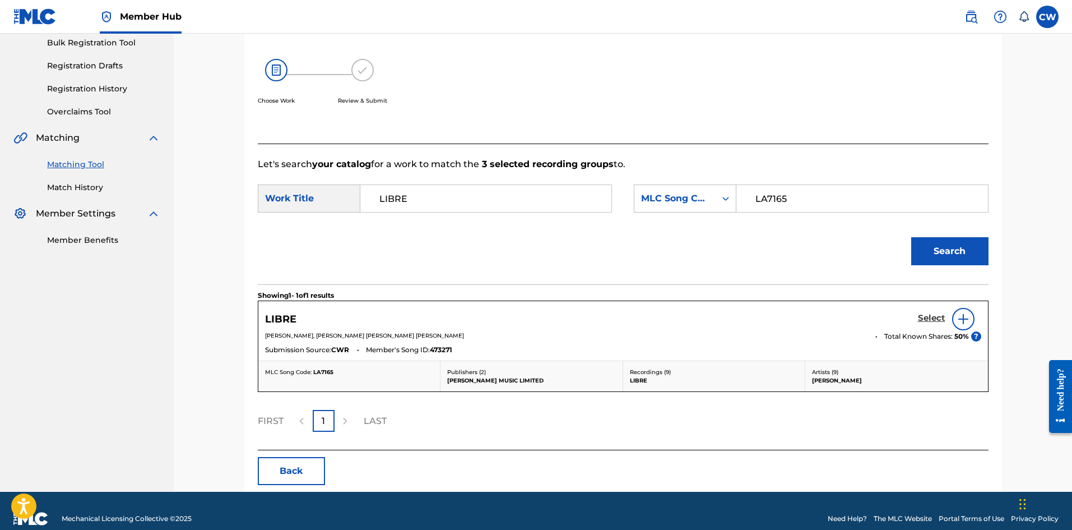
click at [928, 317] on h5 "Select" at bounding box center [931, 318] width 27 height 11
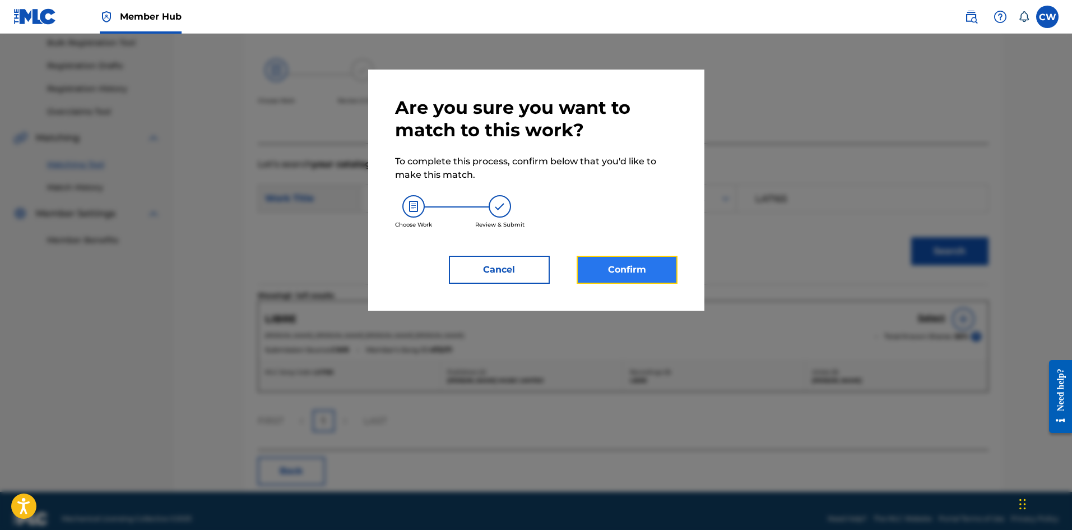
click at [639, 257] on button "Confirm" at bounding box center [627, 270] width 101 height 28
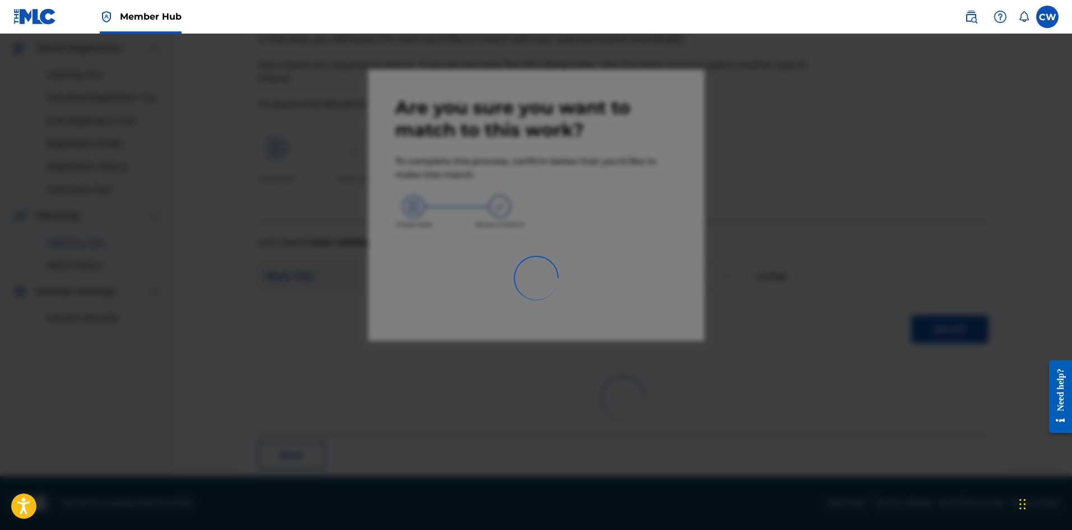
scroll to position [27, 0]
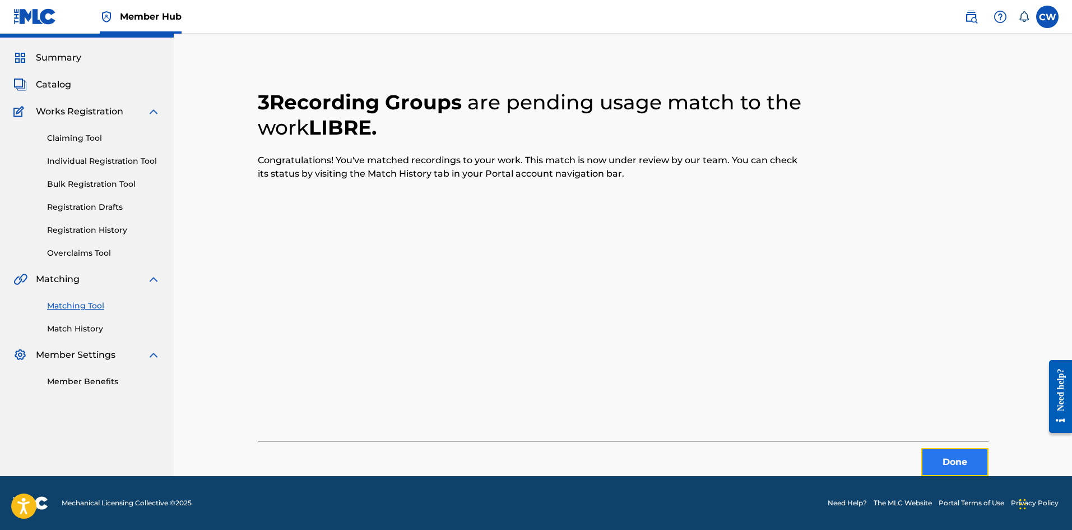
click at [933, 455] on button "Done" at bounding box center [955, 462] width 67 height 28
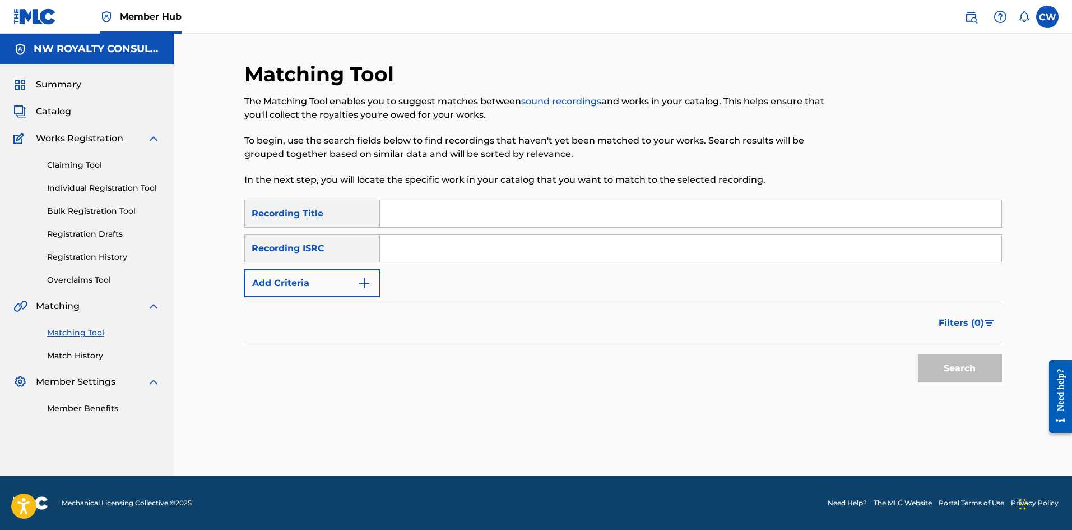
scroll to position [0, 0]
click at [283, 290] on button "Add Criteria" at bounding box center [312, 283] width 136 height 28
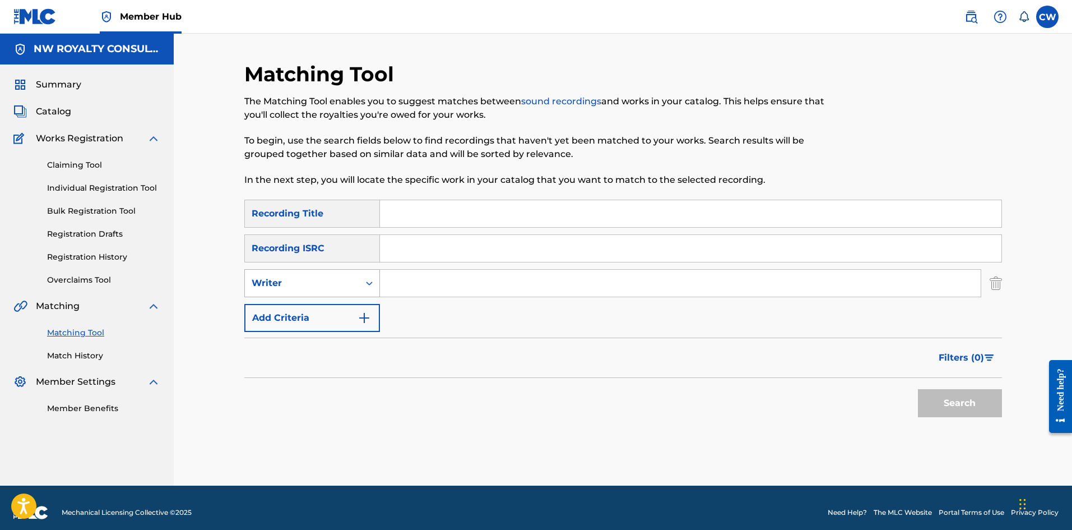
click at [302, 281] on div "Writer" at bounding box center [302, 282] width 101 height 13
click at [312, 312] on div "Recording Artist" at bounding box center [312, 311] width 135 height 28
drag, startPoint x: 519, startPoint y: 281, endPoint x: 512, endPoint y: 281, distance: 6.7
click at [517, 282] on input "Search Form" at bounding box center [680, 283] width 601 height 27
paste input "RAJAHWILD NAJEERIII"
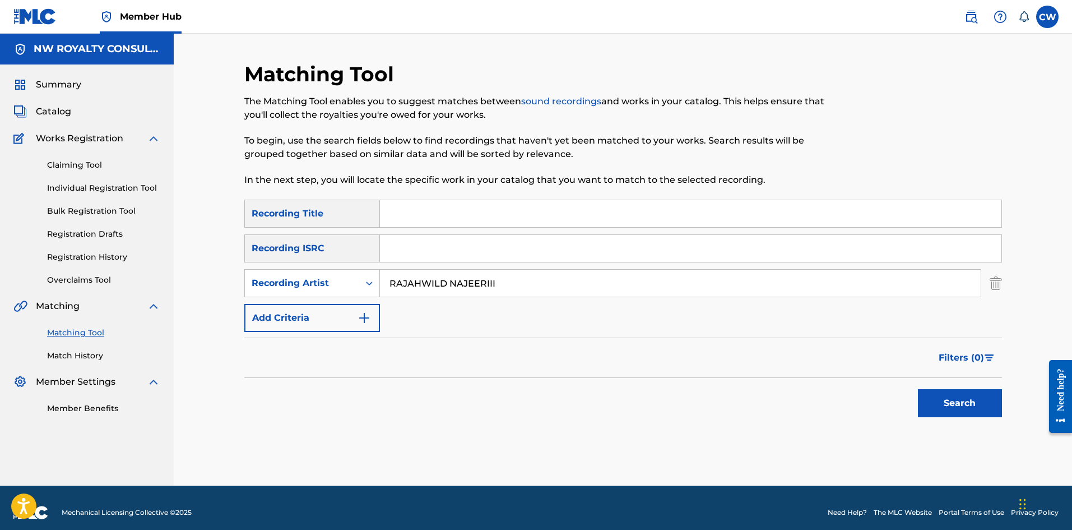
type input "RAJAHWILD NAJEERIII"
click at [461, 225] on input "Search Form" at bounding box center [691, 213] width 622 height 27
paste input "LIFE"
type input "LIFE"
click at [971, 401] on button "Search" at bounding box center [960, 403] width 84 height 28
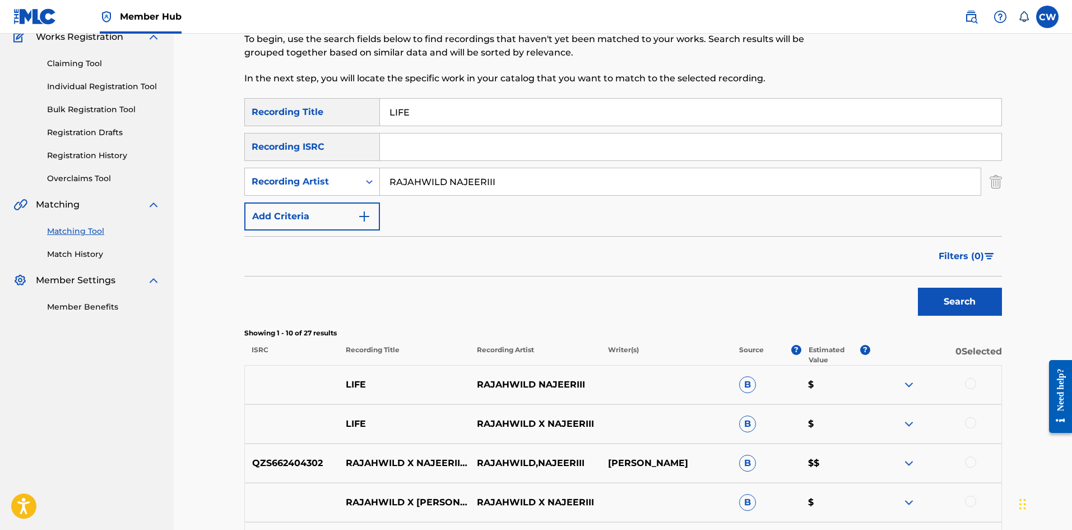
scroll to position [112, 0]
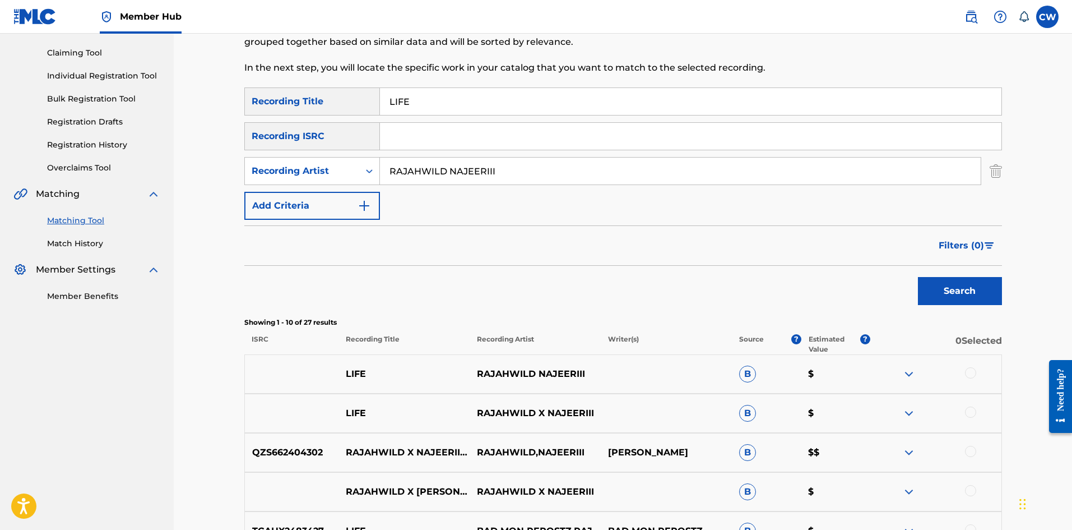
click at [969, 368] on div at bounding box center [970, 372] width 11 height 11
click at [966, 399] on div "LIFE RAJAHWILD X NAJEERIII B $" at bounding box center [623, 413] width 758 height 39
click at [965, 406] on div at bounding box center [936, 412] width 131 height 13
click at [967, 410] on div at bounding box center [970, 411] width 11 height 11
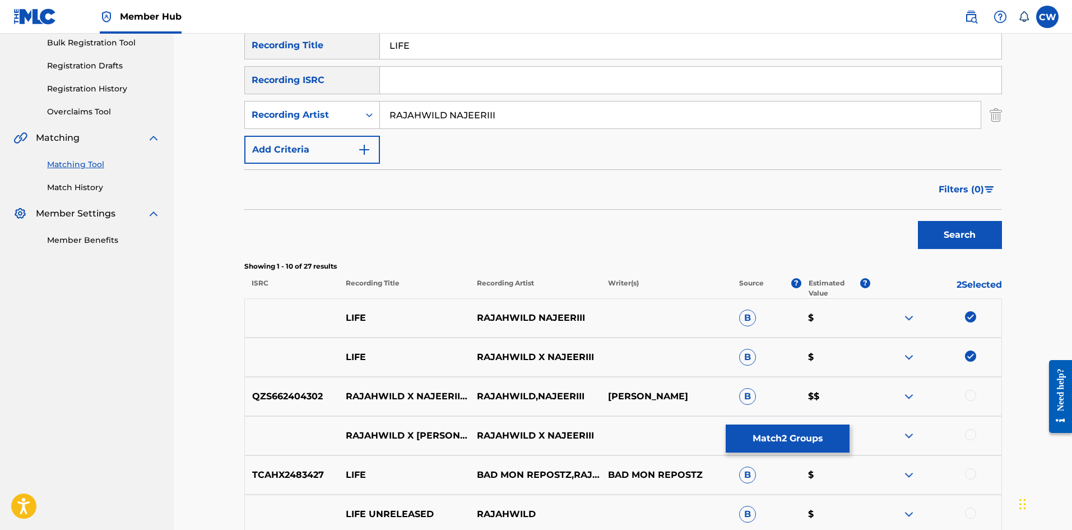
click at [973, 395] on div at bounding box center [970, 395] width 11 height 11
click at [971, 434] on div at bounding box center [970, 434] width 11 height 11
click at [967, 472] on div at bounding box center [970, 473] width 11 height 11
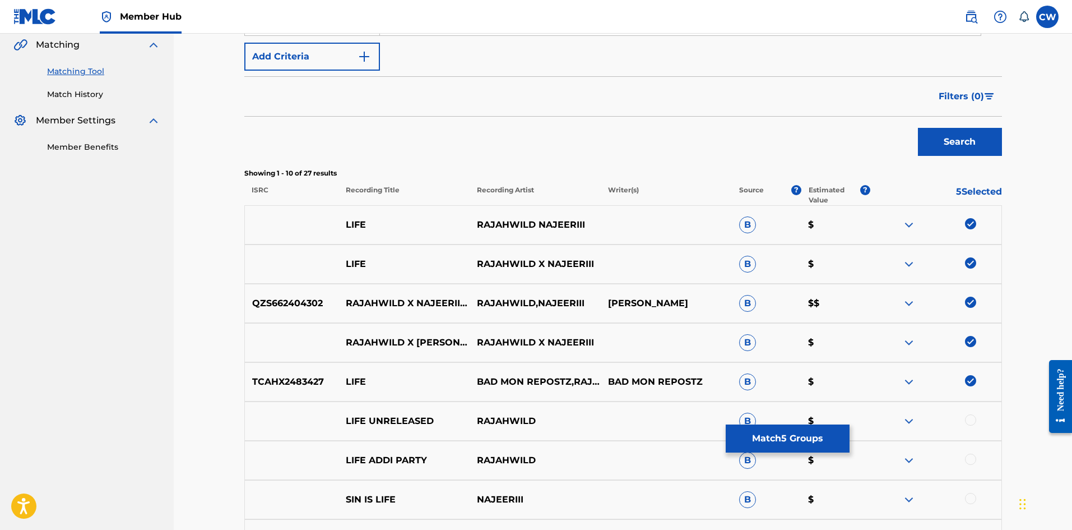
scroll to position [280, 0]
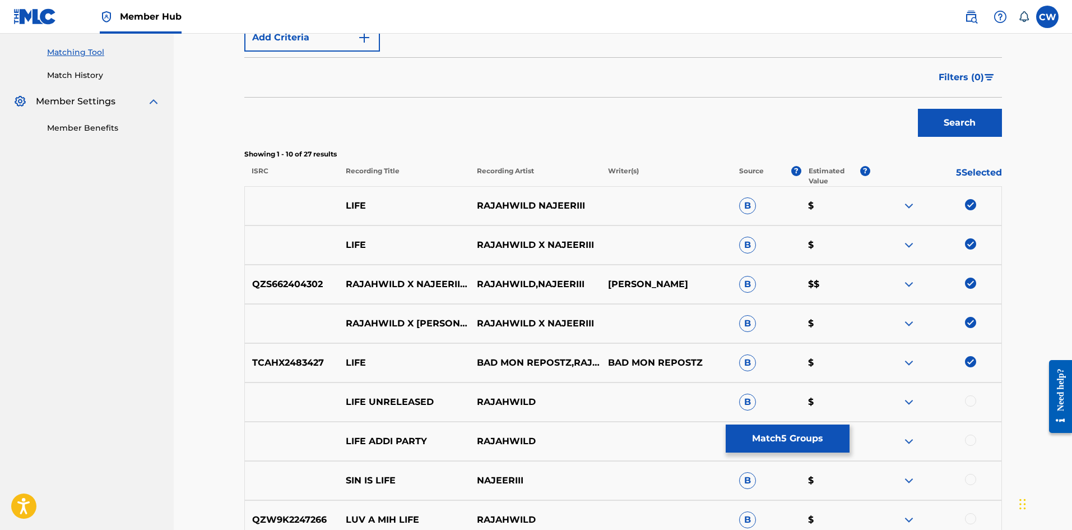
click at [964, 401] on div at bounding box center [936, 401] width 131 height 13
click at [966, 403] on div at bounding box center [970, 400] width 11 height 11
click at [825, 440] on button "Match 6 Groups" at bounding box center [788, 438] width 124 height 28
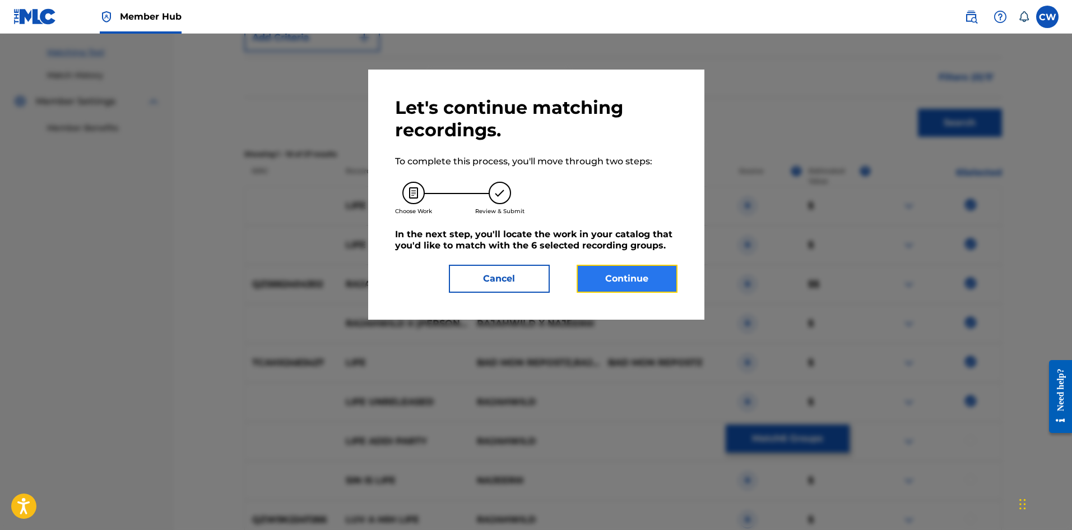
click at [616, 279] on button "Continue" at bounding box center [627, 279] width 101 height 28
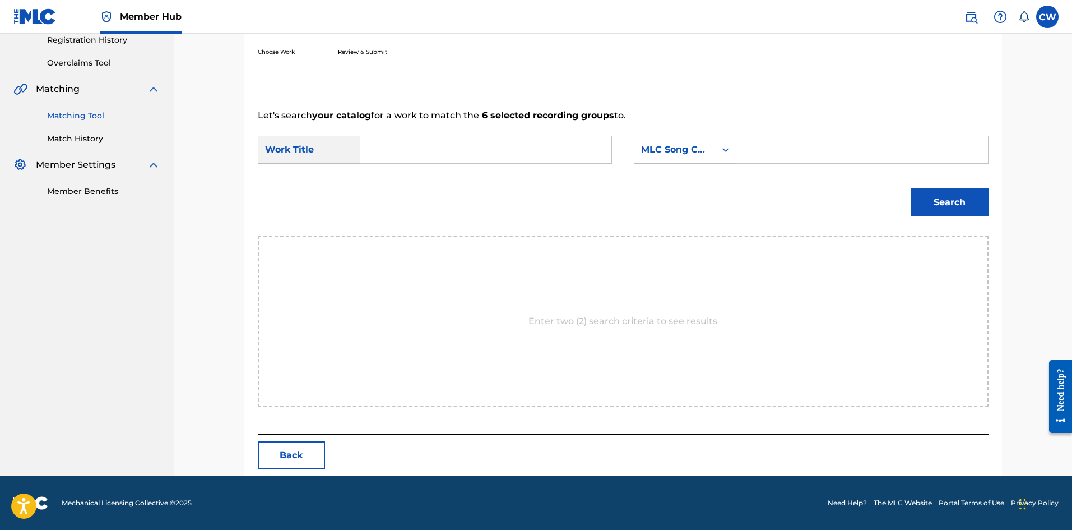
scroll to position [217, 0]
drag, startPoint x: 535, startPoint y: 156, endPoint x: 531, endPoint y: 151, distance: 6.4
click at [531, 153] on input "Search Form" at bounding box center [486, 149] width 232 height 27
paste input "LIFE"
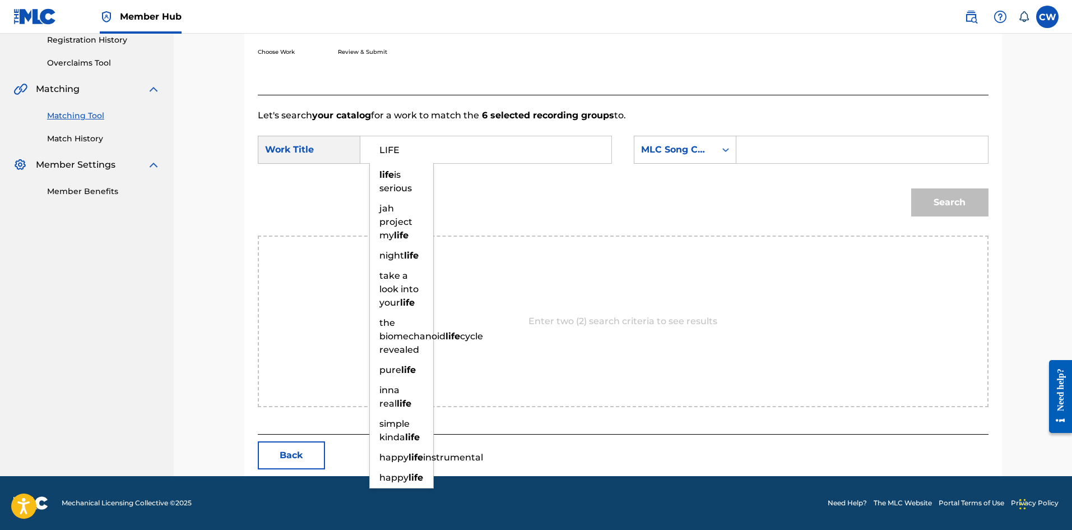
type input "LIFE"
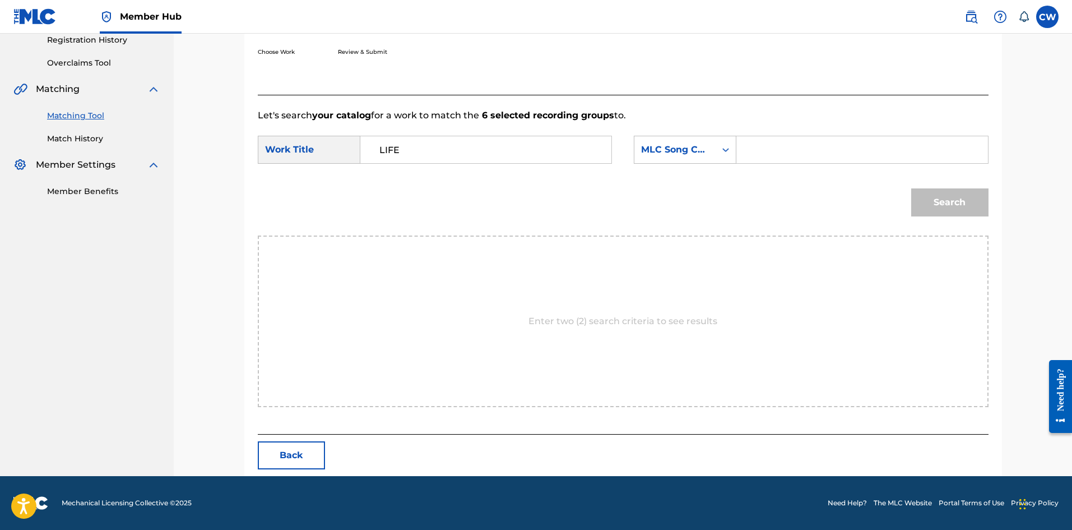
click at [880, 140] on input "Search Form" at bounding box center [862, 149] width 232 height 27
paste input "LR7HRZ"
type input "LR7HRZ"
click at [958, 193] on button "Search" at bounding box center [950, 202] width 77 height 28
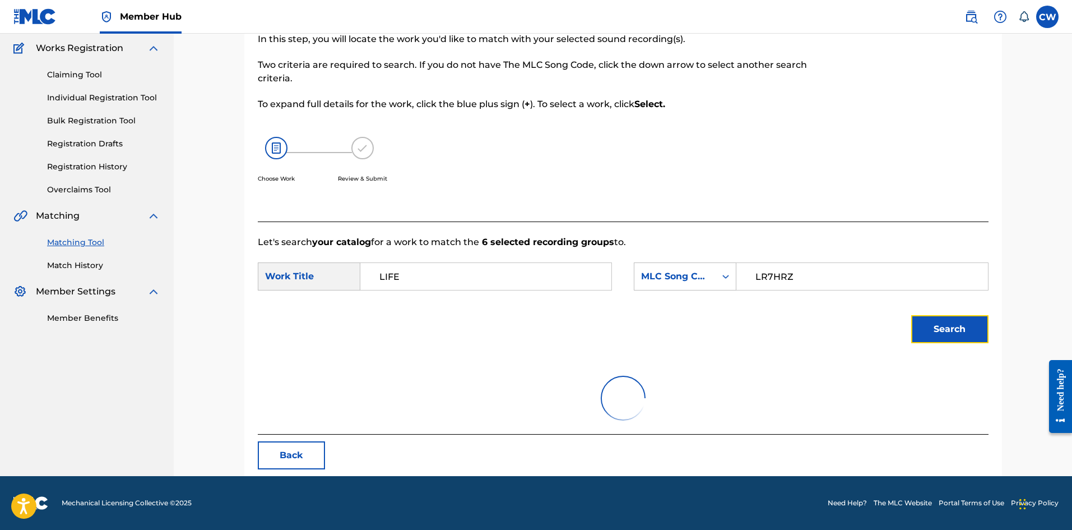
scroll to position [184, 0]
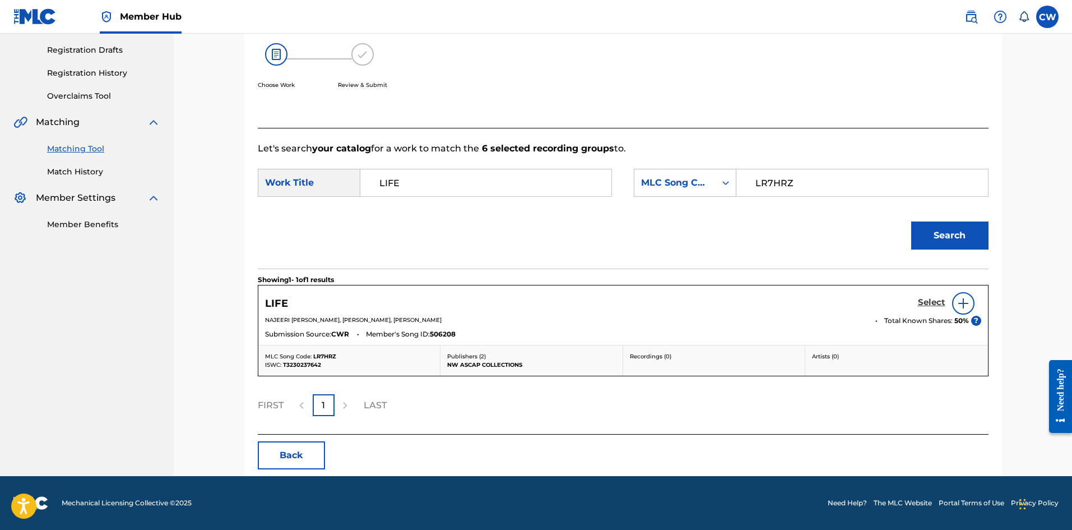
click at [924, 303] on h5 "Select" at bounding box center [931, 302] width 27 height 11
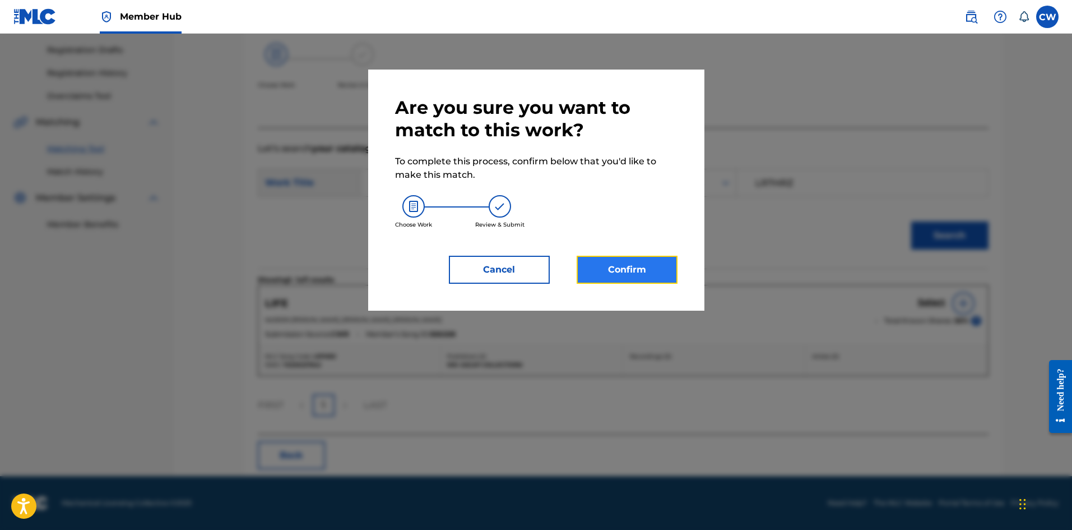
click at [642, 267] on button "Confirm" at bounding box center [627, 270] width 101 height 28
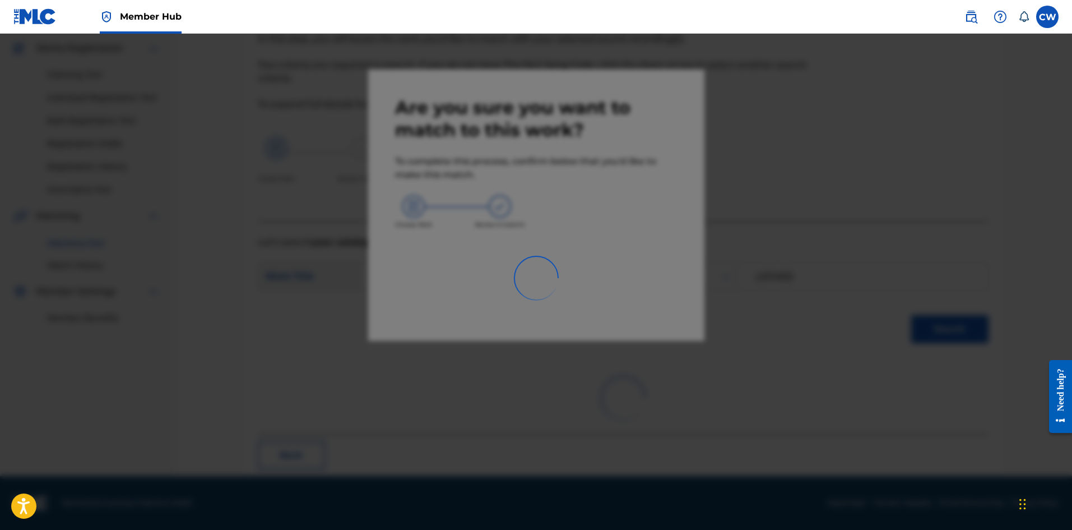
scroll to position [27, 0]
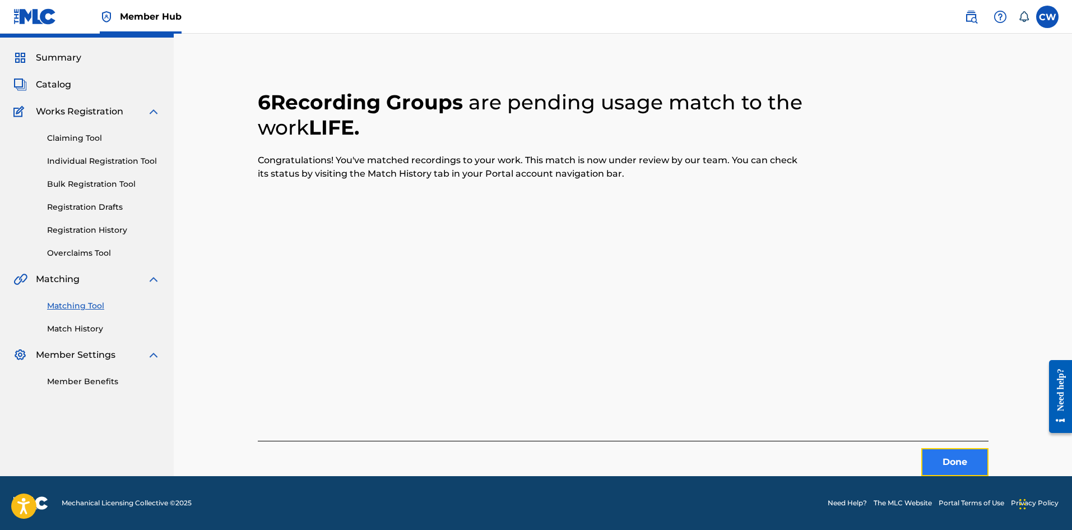
click at [937, 466] on button "Done" at bounding box center [955, 462] width 67 height 28
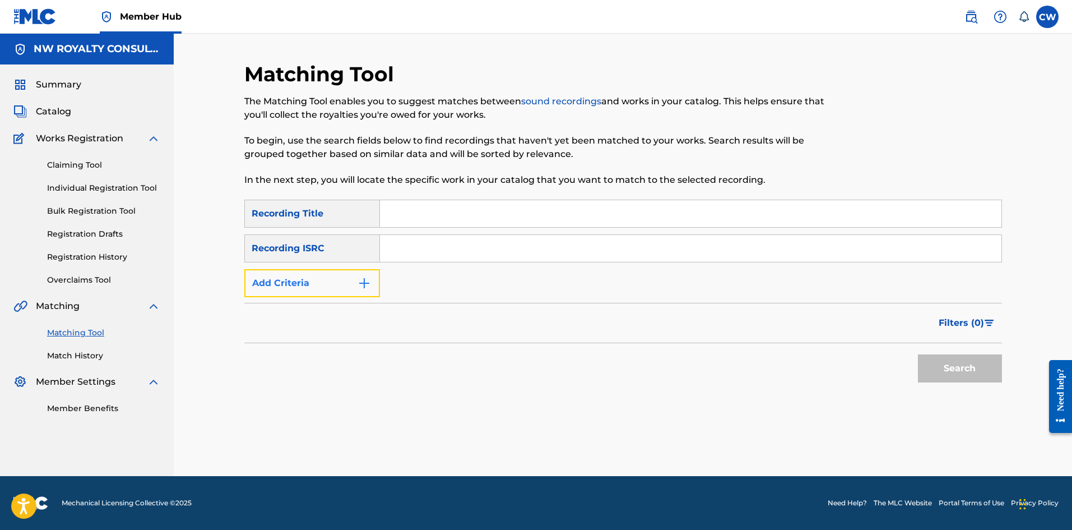
click at [360, 284] on img "Search Form" at bounding box center [364, 282] width 13 height 13
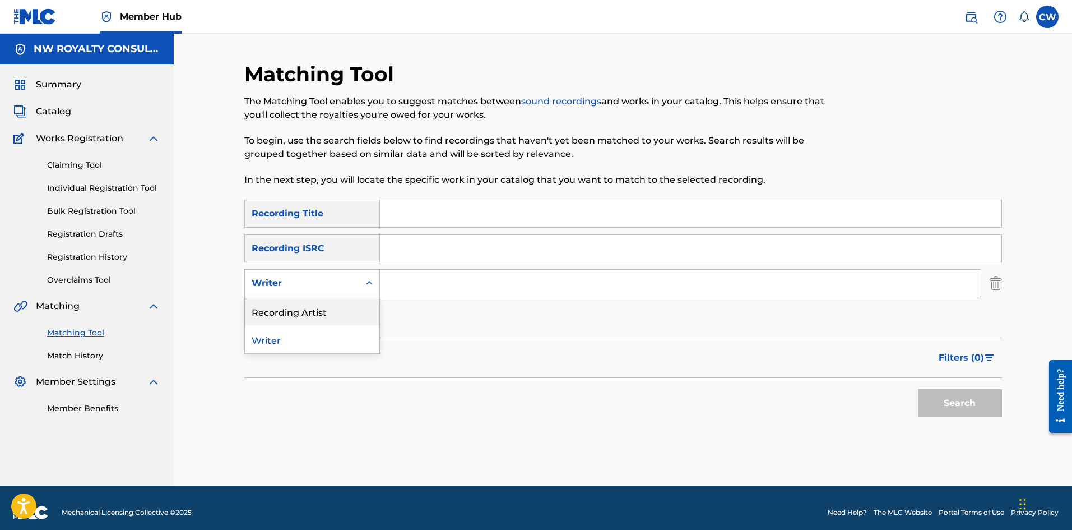
click at [346, 302] on div "Recording Artist" at bounding box center [312, 311] width 135 height 28
click at [410, 296] on div "Search Form" at bounding box center [681, 283] width 602 height 28
click at [414, 292] on input "Search Form" at bounding box center [680, 283] width 601 height 27
paste input "KAEPABLE"
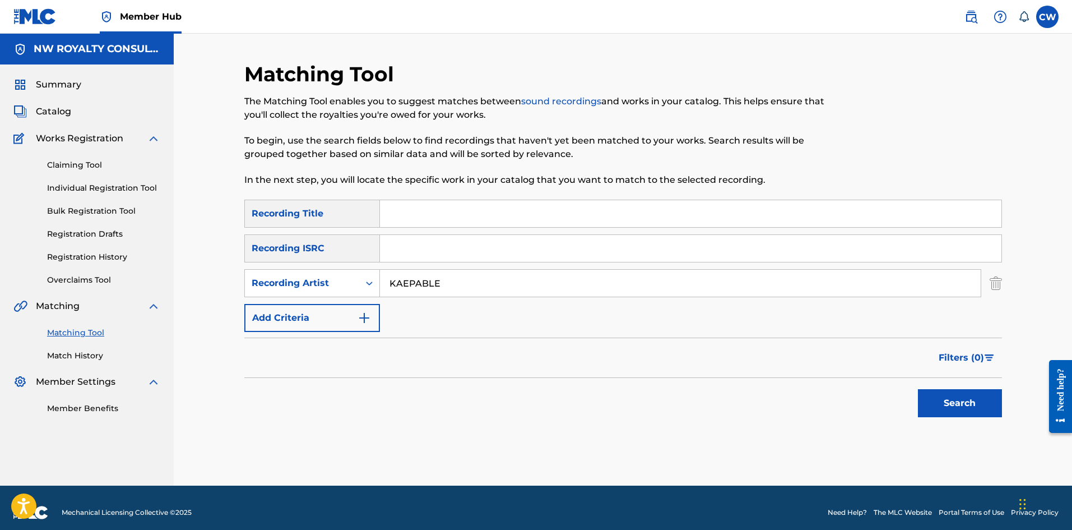
type input "KAEPABLE"
click at [480, 221] on input "Search Form" at bounding box center [691, 213] width 622 height 27
paste input "LIFE A DI GREATEST"
type input "LIFE A DI GREATEST"
click at [954, 411] on button "Search" at bounding box center [960, 403] width 84 height 28
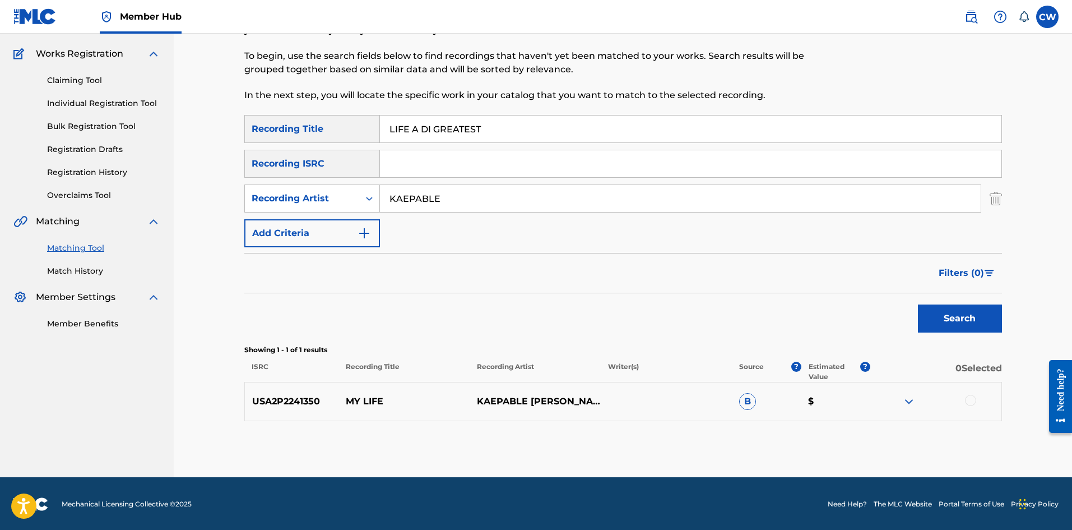
scroll to position [86, 0]
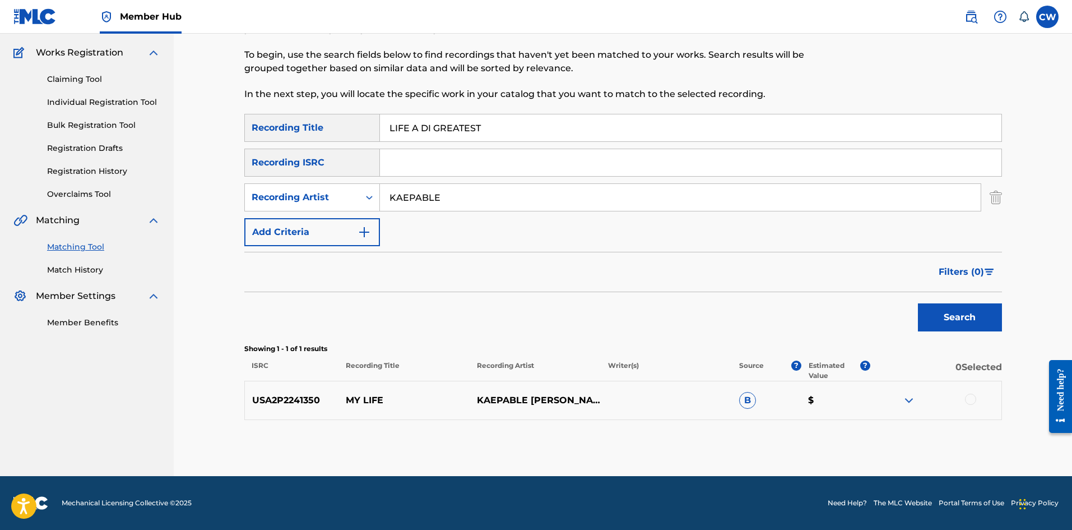
drag, startPoint x: 661, startPoint y: 206, endPoint x: 235, endPoint y: 220, distance: 425.7
click at [235, 220] on div "Matching Tool The Matching Tool enables you to suggest matches between sound re…" at bounding box center [623, 226] width 785 height 500
paste input "SHAQSTAR OF SEAFORTH"
type input "SHAQSTAR OF SEAFORTH"
drag, startPoint x: 635, startPoint y: 133, endPoint x: 277, endPoint y: 130, distance: 357.7
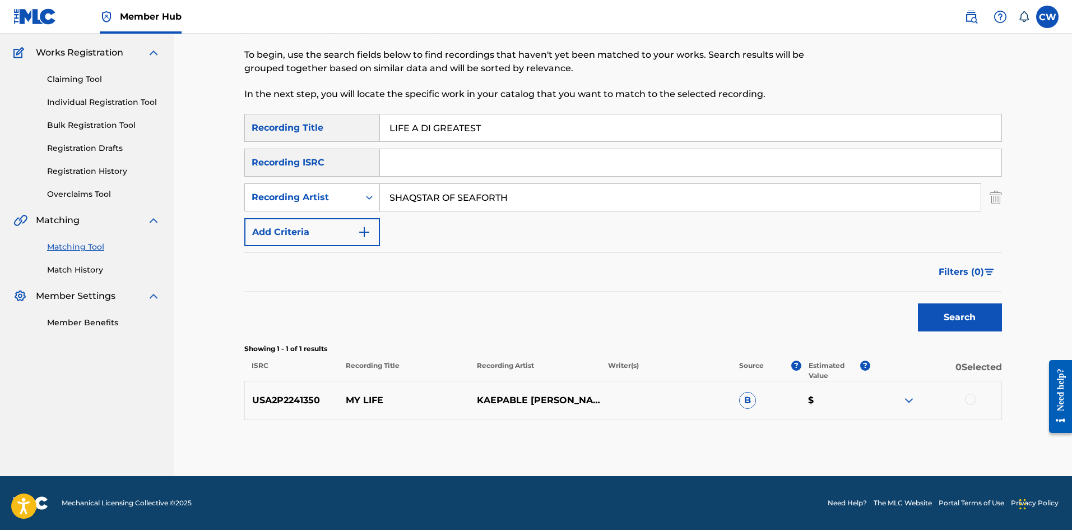
click at [277, 131] on div "SearchWithCriteria3ee0b066-6a14-424e-bc9f-ce64330f19fd Recording Title LIFE A D…" at bounding box center [623, 128] width 758 height 28
paste input "OF A KING"
type input "LIFE OF A KING"
click at [946, 309] on button "Search" at bounding box center [960, 317] width 84 height 28
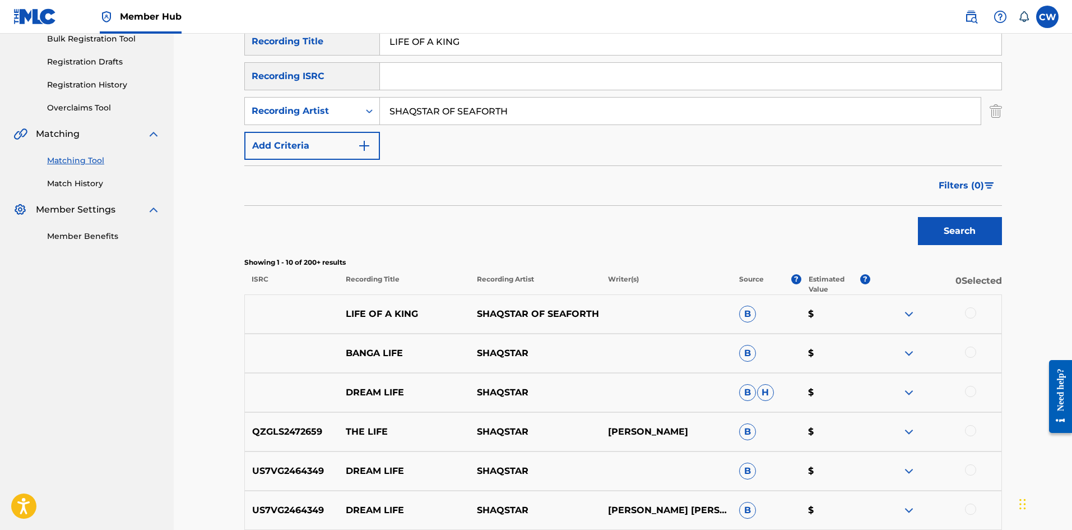
scroll to position [174, 0]
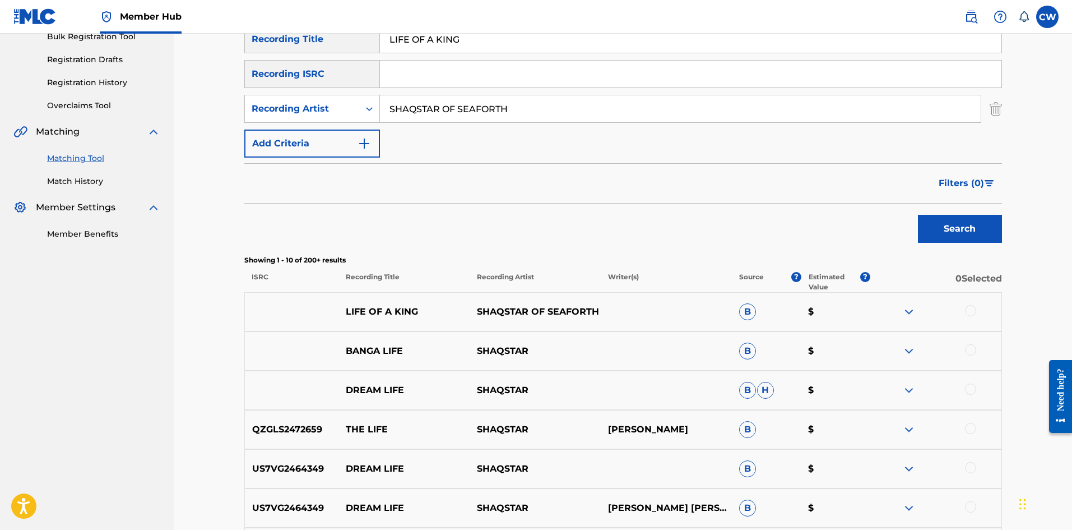
click at [975, 311] on div at bounding box center [970, 310] width 11 height 11
click at [831, 432] on button "Match 1 Group" at bounding box center [788, 438] width 124 height 28
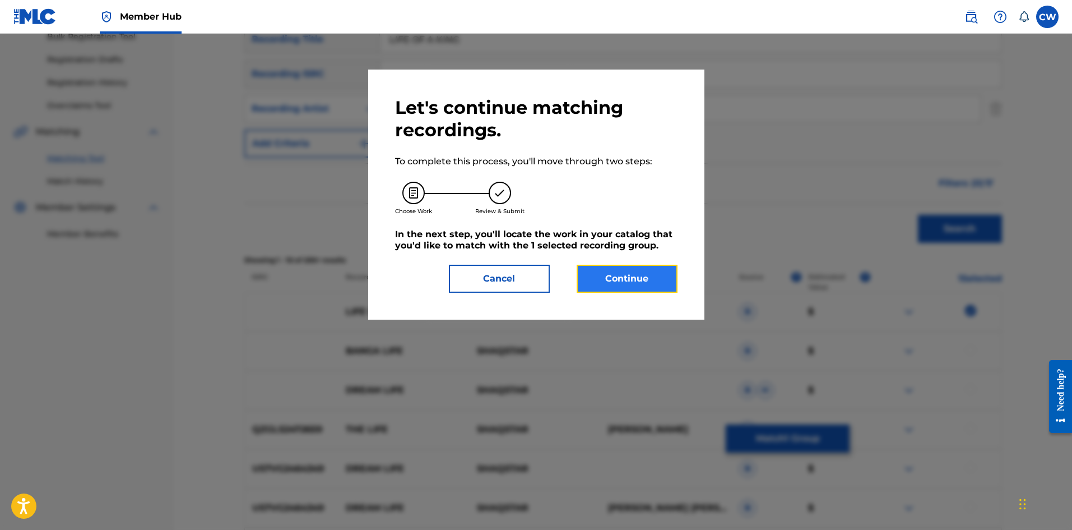
click at [623, 274] on button "Continue" at bounding box center [627, 279] width 101 height 28
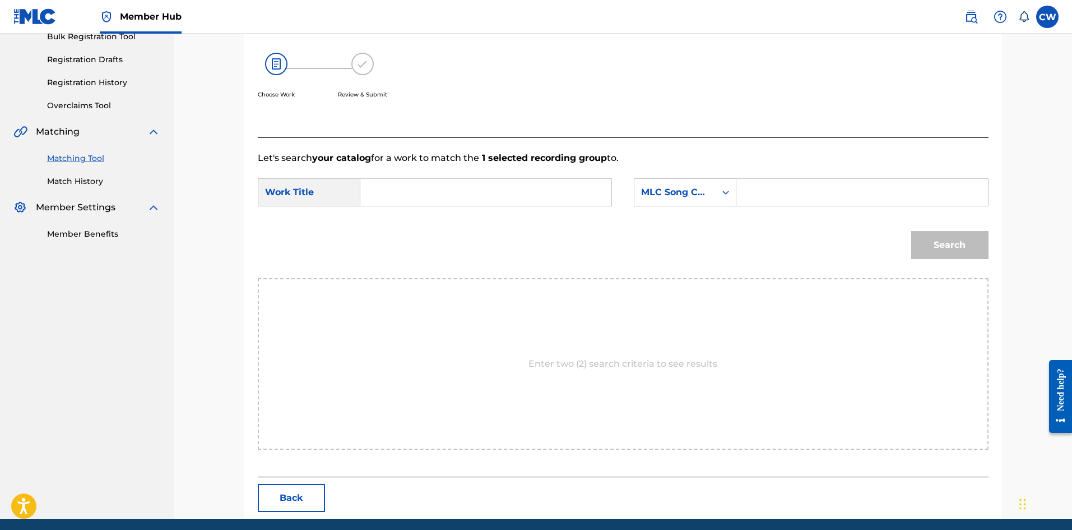
click at [537, 189] on input "Search Form" at bounding box center [486, 192] width 232 height 27
paste input "LIFE OF A KING"
type input "LIFE OF A KING"
click at [812, 183] on input "Search Form" at bounding box center [862, 192] width 232 height 27
paste input "LE5FBL"
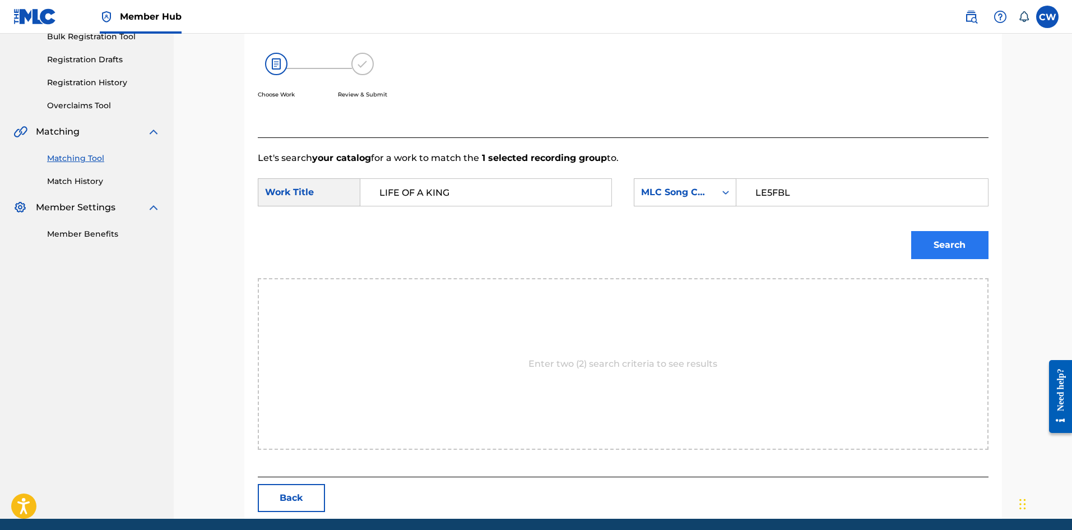
type input "LE5FBL"
click at [954, 243] on button "Search" at bounding box center [950, 245] width 77 height 28
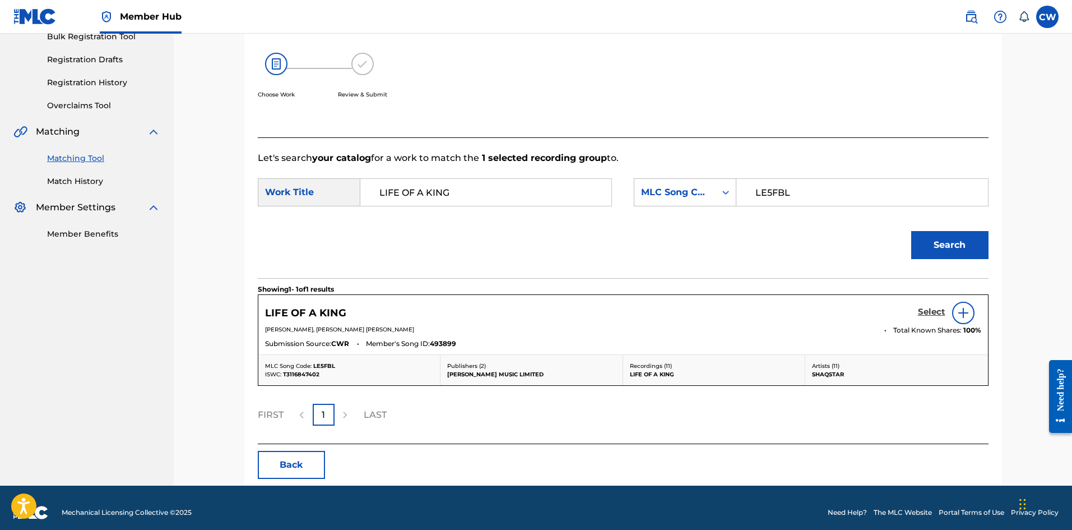
click at [937, 313] on h5 "Select" at bounding box center [931, 312] width 27 height 11
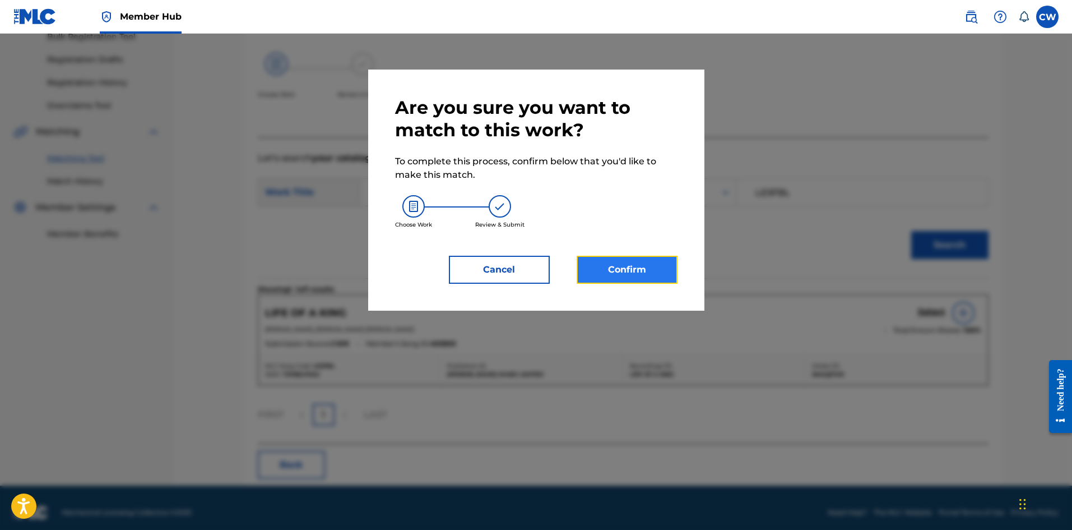
click at [628, 271] on button "Confirm" at bounding box center [627, 270] width 101 height 28
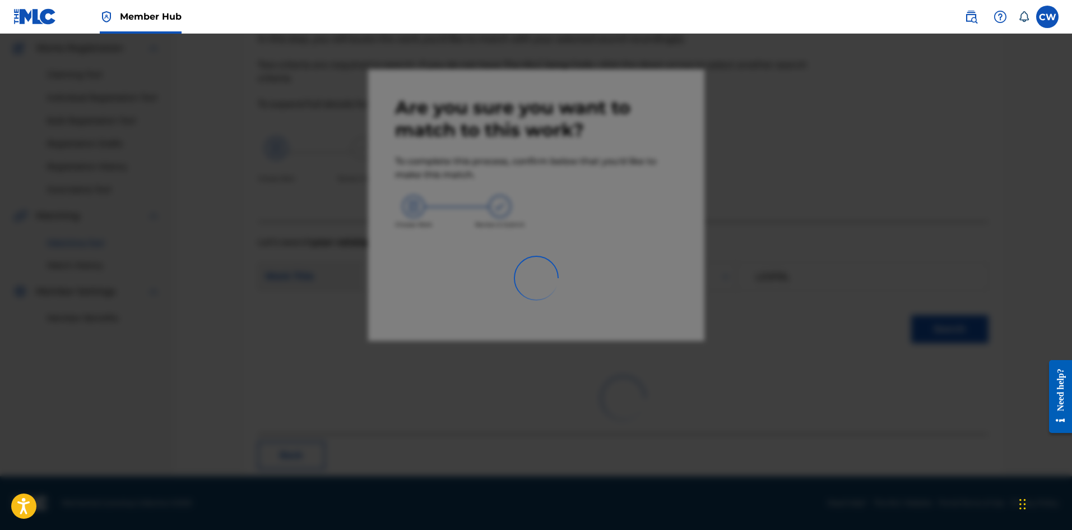
scroll to position [27, 0]
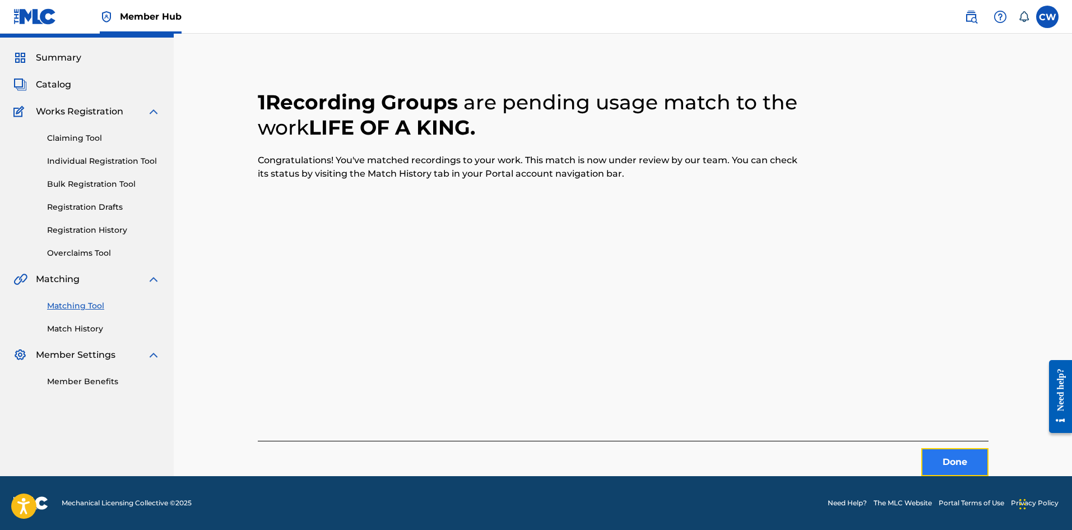
click at [959, 449] on button "Done" at bounding box center [955, 462] width 67 height 28
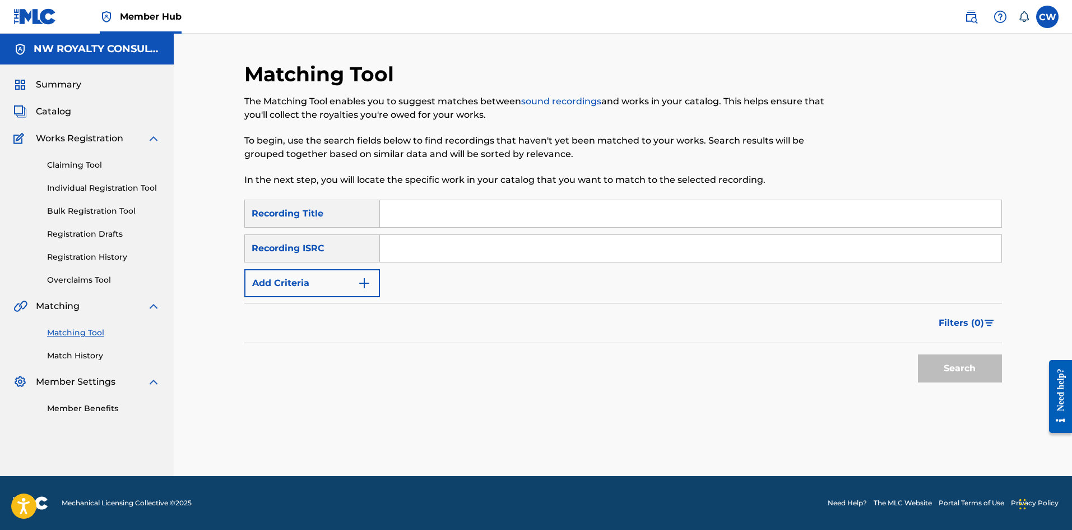
click at [376, 297] on form "SearchWithCriteria3ee0b066-6a14-424e-bc9f-ce64330f19fd Recording Title SearchWi…" at bounding box center [623, 294] width 758 height 188
drag, startPoint x: 376, startPoint y: 297, endPoint x: 367, endPoint y: 289, distance: 11.9
click at [371, 291] on form "SearchWithCriteria3ee0b066-6a14-424e-bc9f-ce64330f19fd Recording Title SearchWi…" at bounding box center [623, 294] width 758 height 188
click at [362, 286] on img "Search Form" at bounding box center [364, 282] width 13 height 13
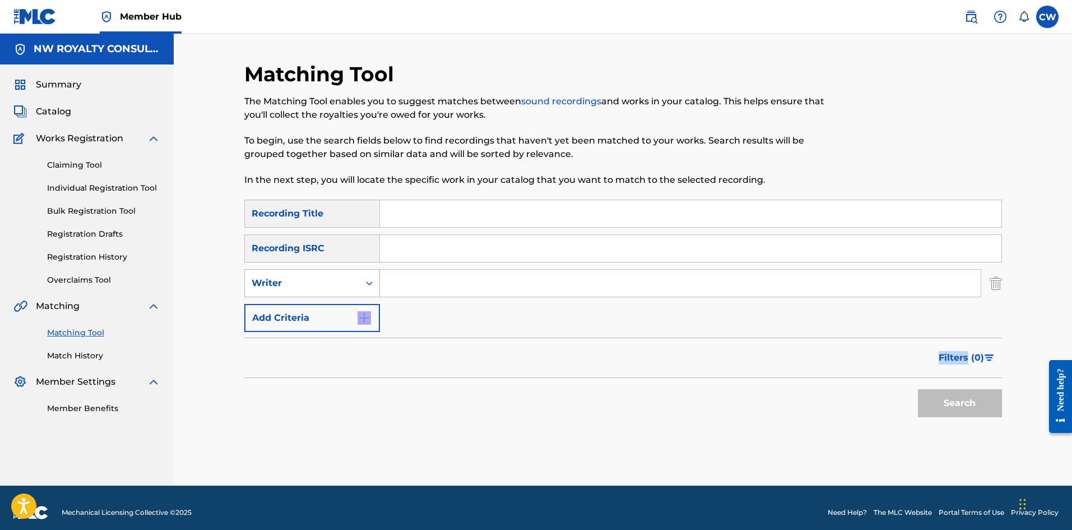
click at [336, 295] on div "Writer" at bounding box center [312, 283] width 136 height 28
click at [335, 309] on div "Recording Artist" at bounding box center [312, 311] width 135 height 28
click at [476, 298] on div "SearchWithCriteria3ee0b066-6a14-424e-bc9f-ce64330f19fd Recording Title SearchWi…" at bounding box center [623, 266] width 758 height 132
click at [417, 274] on input "Search Form" at bounding box center [680, 283] width 601 height 27
paste input "TEFLON YOUNG KING"
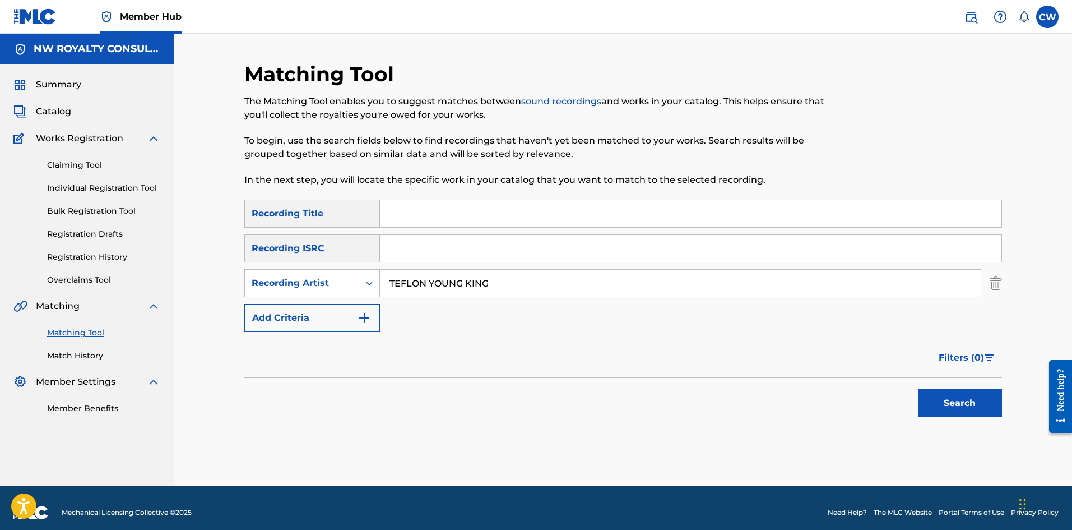
type input "TEFLON YOUNG KING"
drag, startPoint x: 650, startPoint y: 219, endPoint x: 784, endPoint y: 256, distance: 139.0
click at [654, 217] on input "Search Form" at bounding box center [691, 213] width 622 height 27
paste input "LIFE OF A WARRIOR"
type input "LIFE OF A WARRIOR"
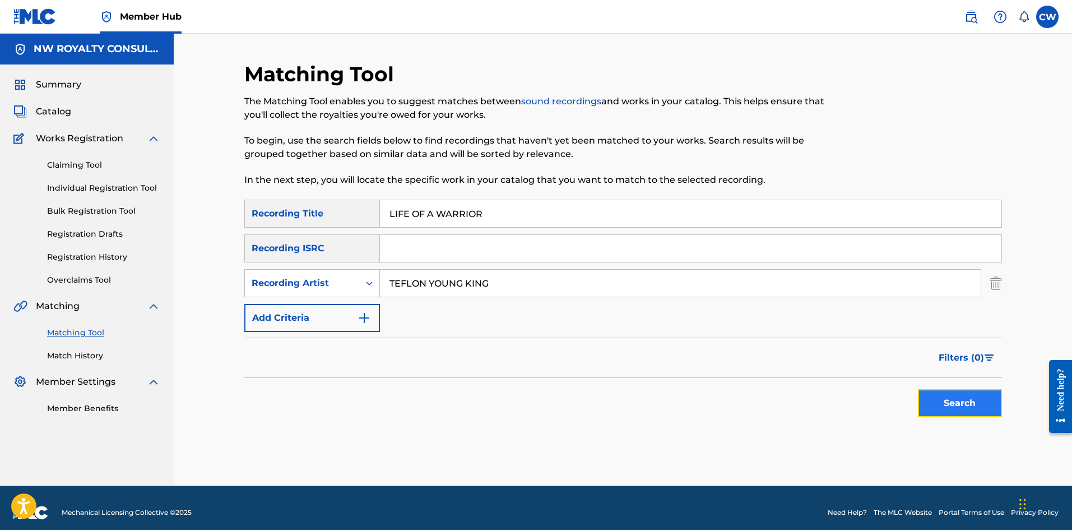
click at [959, 397] on button "Search" at bounding box center [960, 403] width 84 height 28
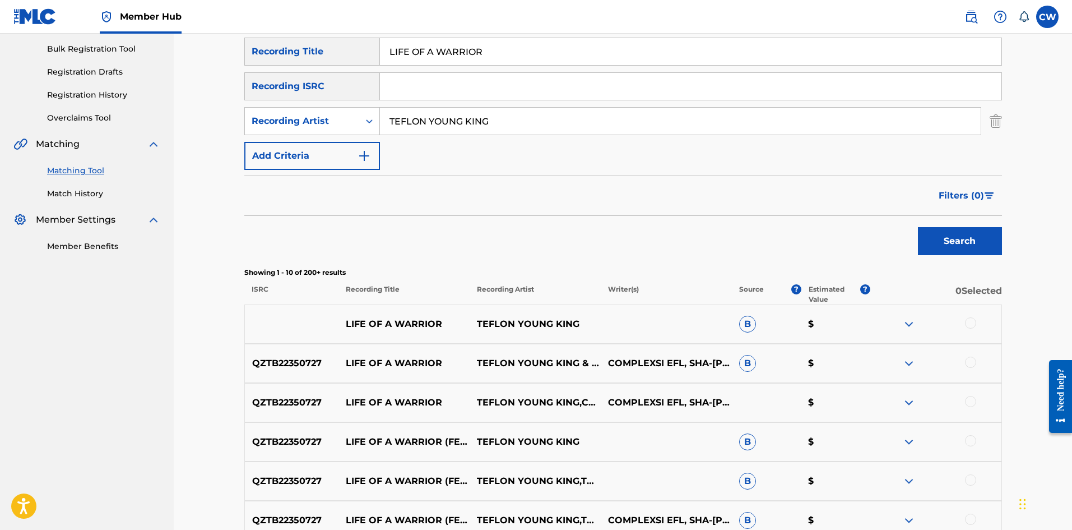
scroll to position [168, 0]
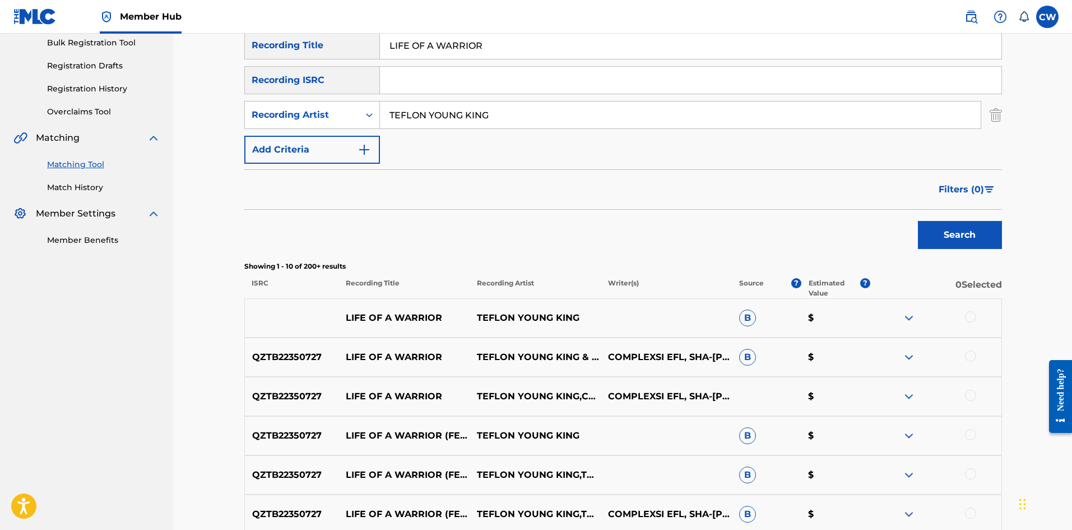
click at [974, 317] on div at bounding box center [970, 316] width 11 height 11
click at [985, 352] on div at bounding box center [936, 356] width 131 height 13
click at [978, 356] on div at bounding box center [936, 356] width 131 height 13
click at [971, 357] on div at bounding box center [970, 355] width 11 height 11
click at [973, 395] on div at bounding box center [970, 395] width 11 height 11
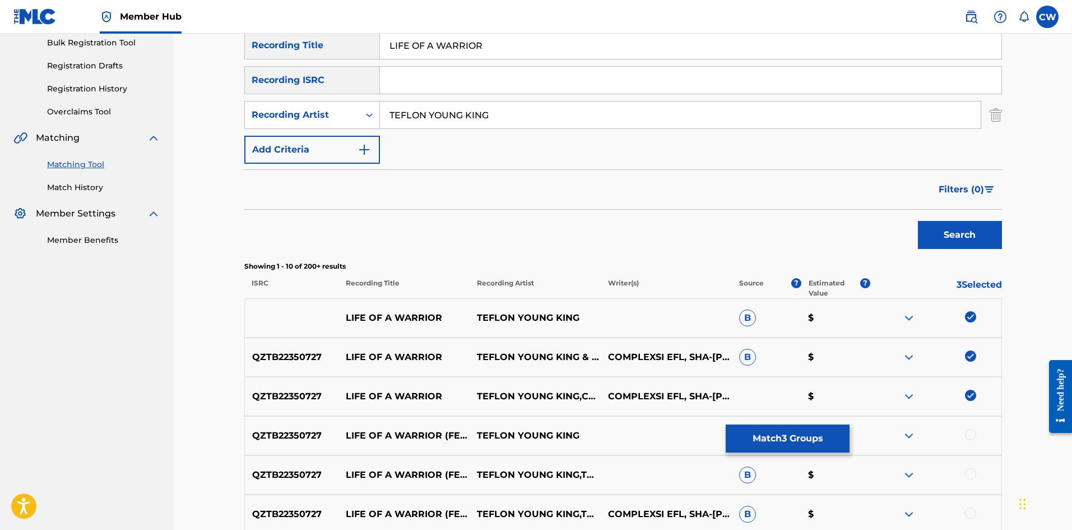
click at [970, 425] on div "QZTB22350727 LIFE OF A WARRIOR (FEAT. COMPLEXSI & TURBULENCE) TEFLON YOUNG KING…" at bounding box center [623, 435] width 758 height 39
click at [974, 432] on div at bounding box center [970, 434] width 11 height 11
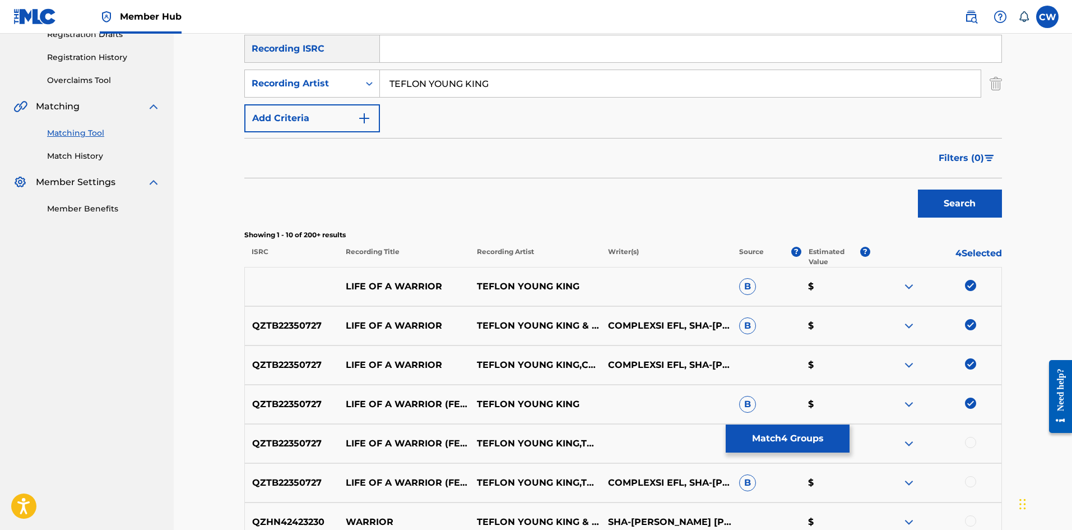
scroll to position [224, 0]
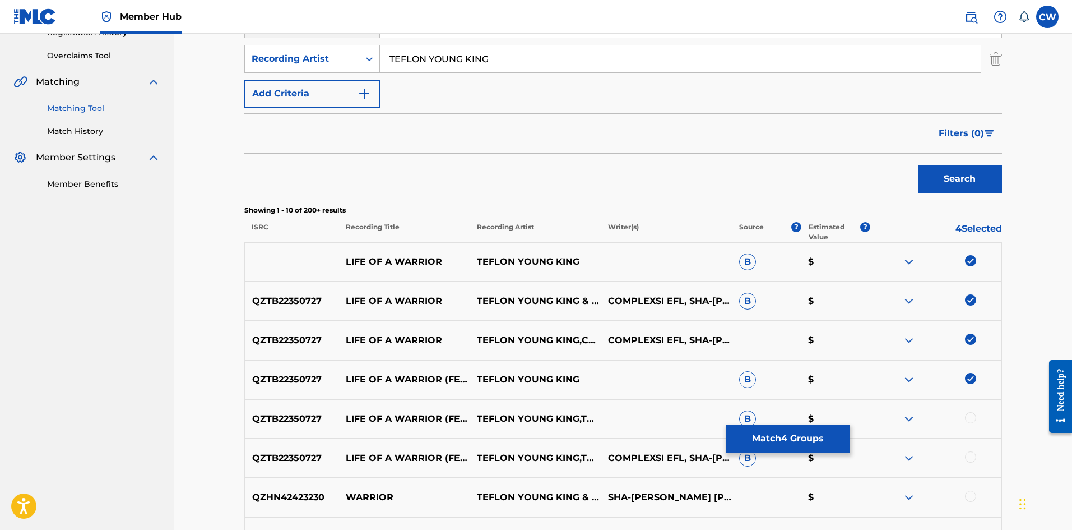
drag, startPoint x: 973, startPoint y: 433, endPoint x: 975, endPoint y: 414, distance: 19.3
click at [974, 422] on div "QZTB22350727 LIFE OF A WARRIOR (FEAT. COMPLEXSI) TEFLON YOUNG KING,TURBULENCE B…" at bounding box center [623, 418] width 758 height 39
click at [975, 410] on div "QZTB22350727 LIFE OF A WARRIOR (FEAT. COMPLEXSI) TEFLON YOUNG KING,TURBULENCE B…" at bounding box center [623, 418] width 758 height 39
click at [970, 415] on div at bounding box center [970, 417] width 11 height 11
click at [974, 457] on div at bounding box center [970, 456] width 11 height 11
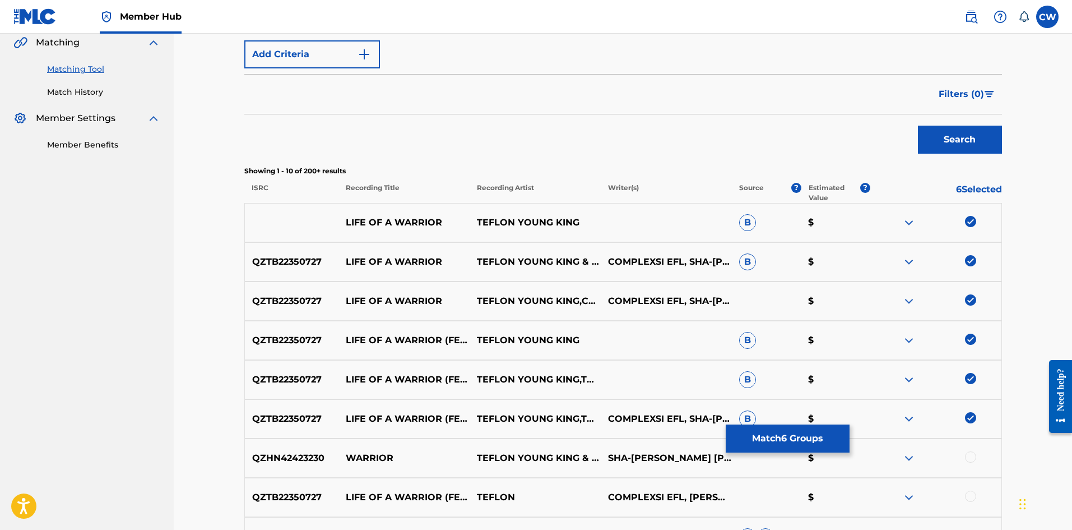
scroll to position [280, 0]
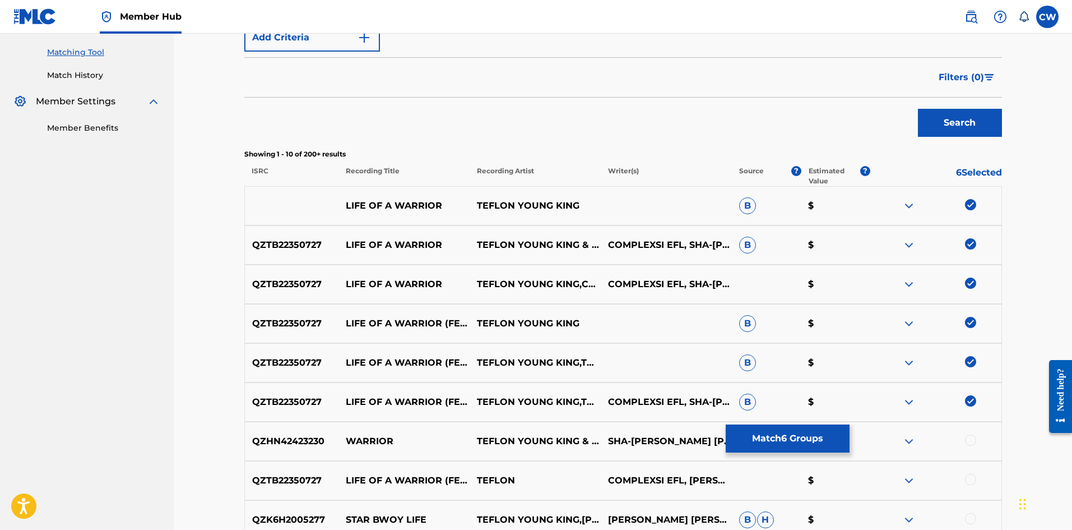
click at [971, 440] on div at bounding box center [970, 439] width 11 height 11
click at [967, 476] on div at bounding box center [970, 479] width 11 height 11
click at [760, 434] on button "Match 8 Groups" at bounding box center [788, 438] width 124 height 28
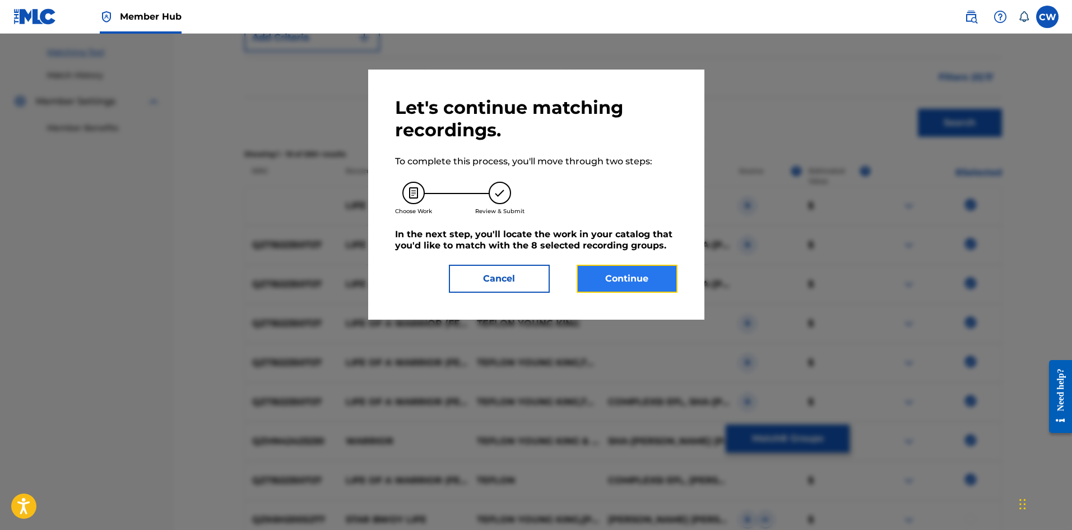
click at [636, 277] on button "Continue" at bounding box center [627, 279] width 101 height 28
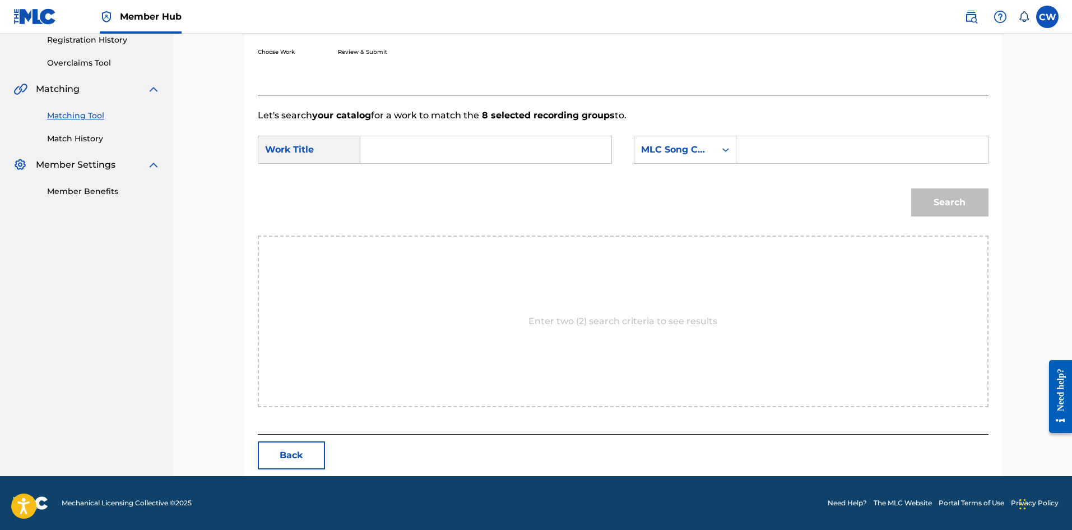
scroll to position [217, 0]
click at [502, 155] on input "Search Form" at bounding box center [486, 149] width 232 height 27
paste input "LIFE OF A WARRIOR"
type input "LIFE OF A WARRIOR"
click at [895, 144] on input "Search Form" at bounding box center [862, 149] width 232 height 27
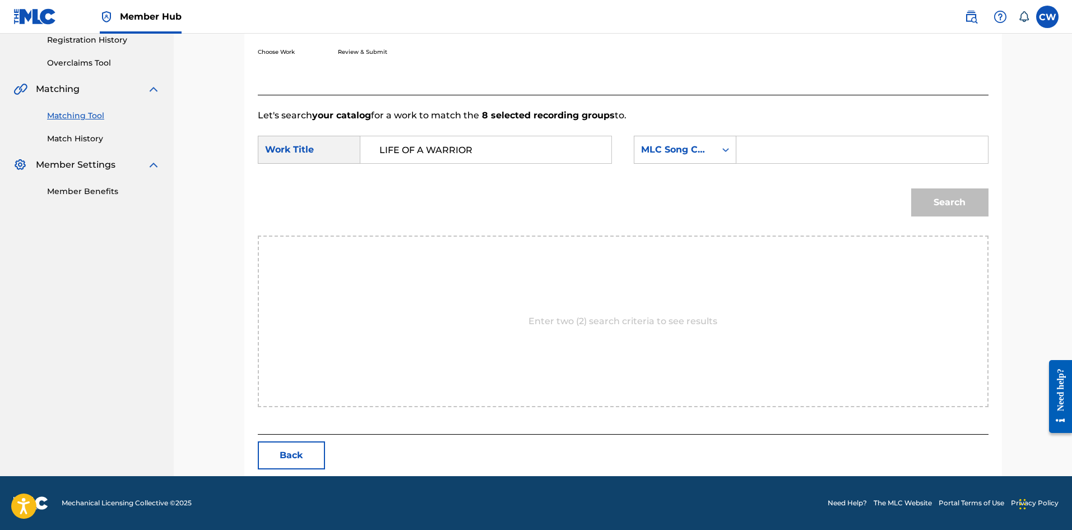
paste input "W47L87"
type input "W47L87"
click at [948, 186] on div "Search" at bounding box center [947, 199] width 83 height 45
click at [949, 196] on button "Search" at bounding box center [950, 202] width 77 height 28
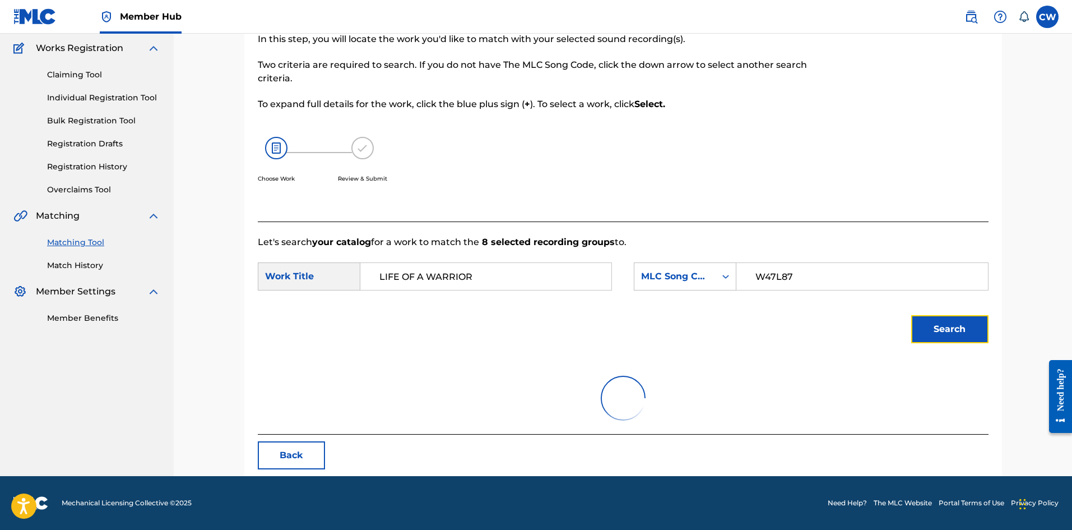
scroll to position [184, 0]
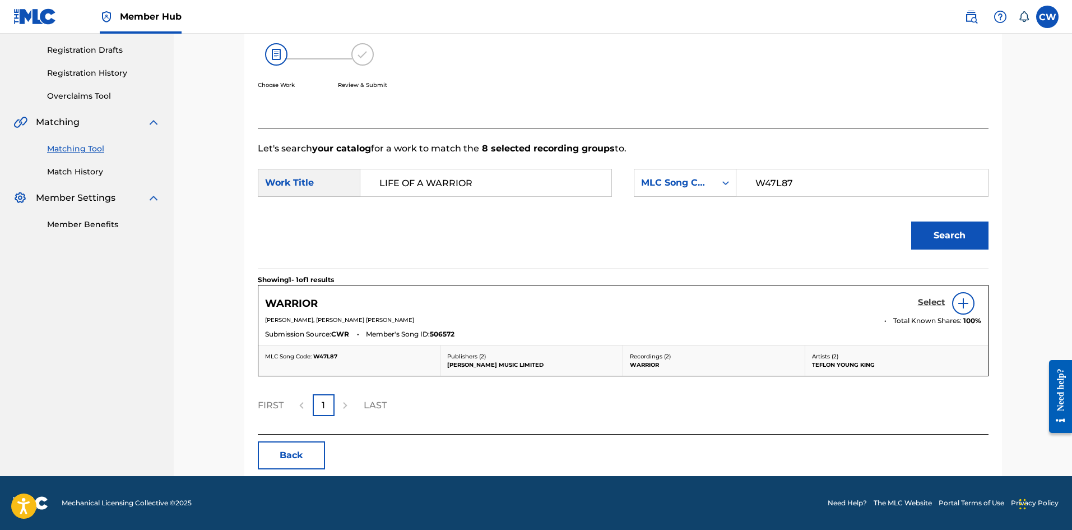
click at [928, 297] on h5 "Select" at bounding box center [931, 302] width 27 height 11
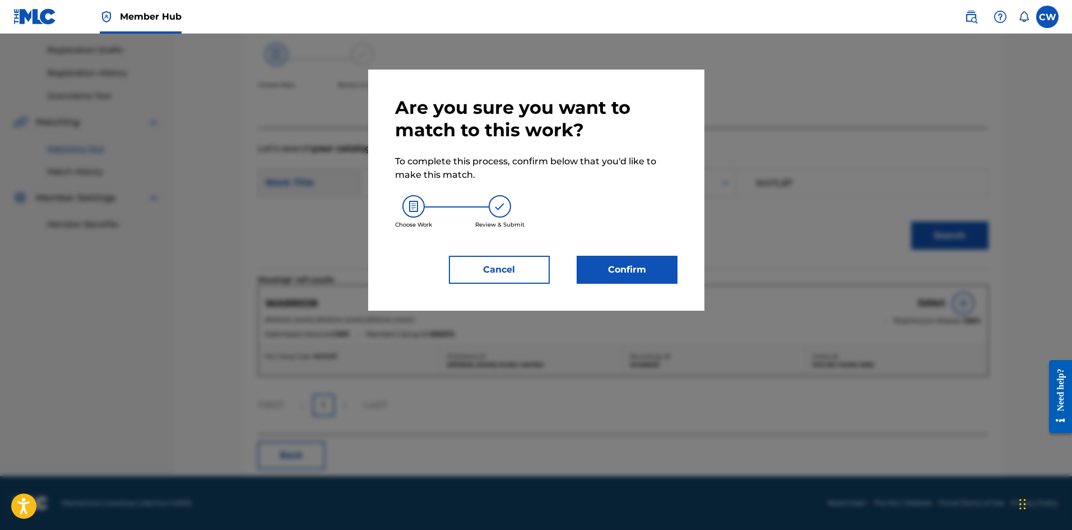
click at [640, 289] on div "Are you sure you want to match to this work? To complete this process, confirm …" at bounding box center [536, 190] width 336 height 241
click at [665, 279] on button "Confirm" at bounding box center [627, 270] width 101 height 28
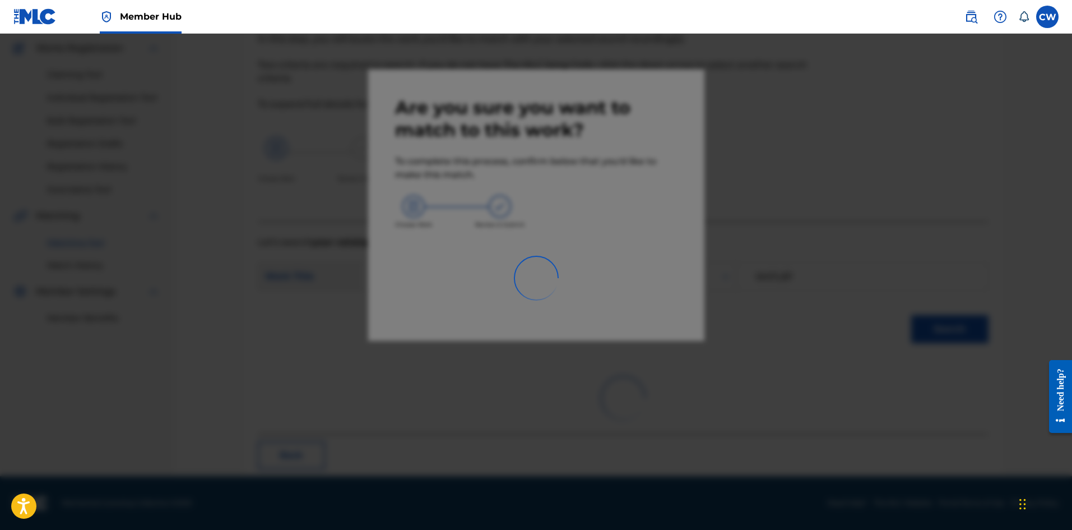
scroll to position [27, 0]
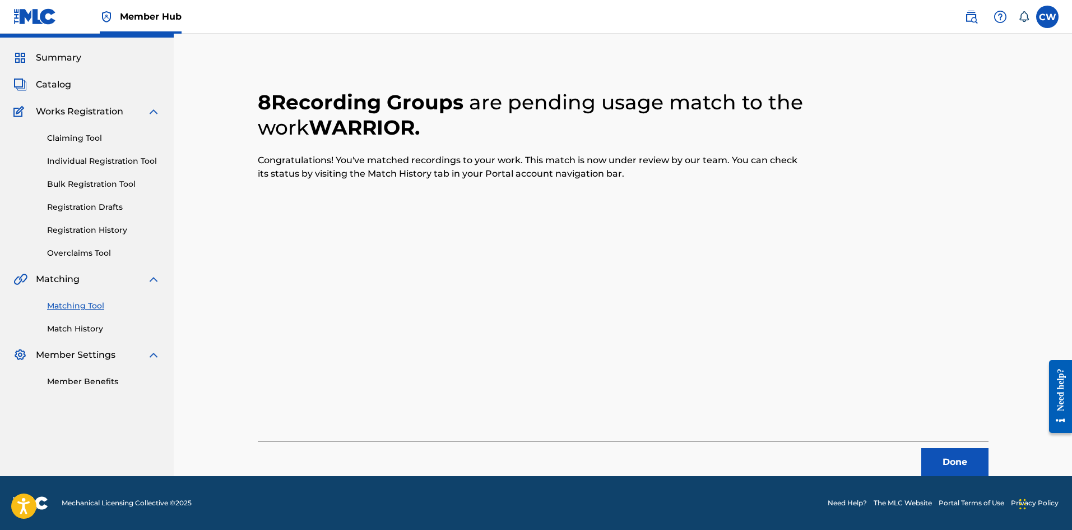
click at [917, 451] on div "Done" at bounding box center [623, 458] width 731 height 35
click at [927, 449] on button "Done" at bounding box center [955, 462] width 67 height 28
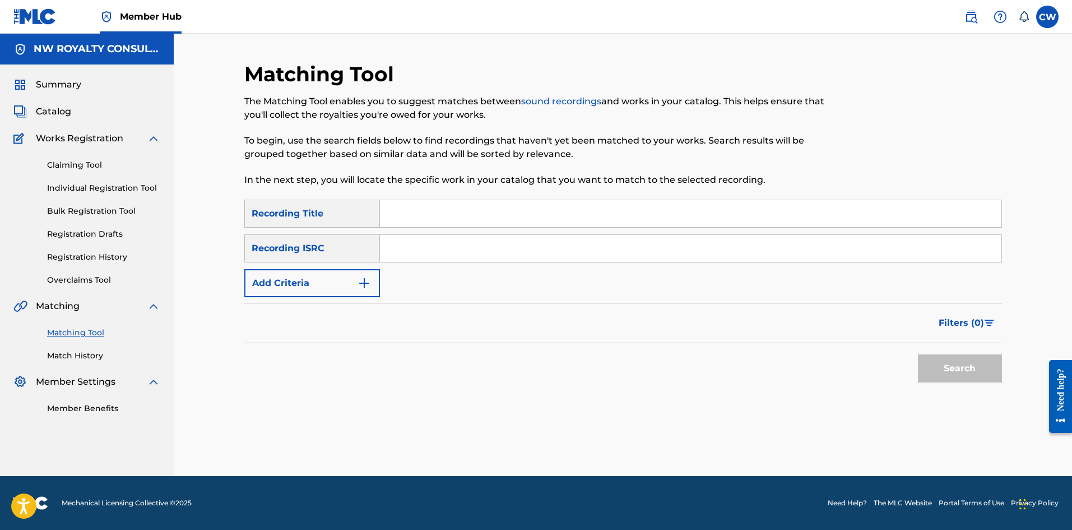
scroll to position [0, 0]
click at [363, 284] on img "Search Form" at bounding box center [364, 282] width 13 height 13
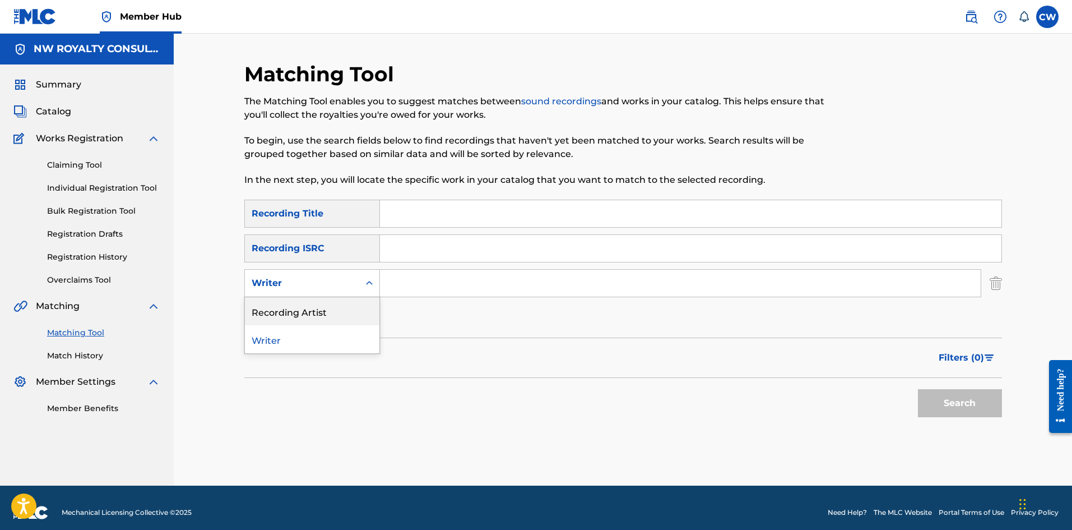
click at [349, 299] on div "Recording Artist" at bounding box center [312, 311] width 135 height 28
click at [460, 290] on input "Search Form" at bounding box center [680, 283] width 601 height 27
paste input "NIGY BOY"
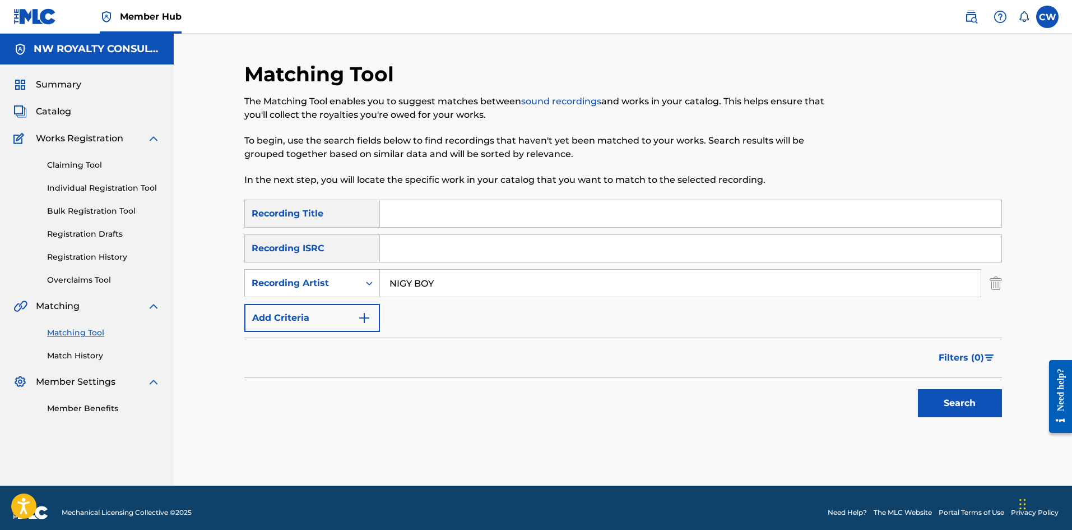
type input "NIGY BOY"
click at [535, 203] on input "Search Form" at bounding box center [691, 213] width 622 height 27
paste input "LIFE OF THE PARTY"
type input "LIFE OF THE PARTY"
drag, startPoint x: 1018, startPoint y: 409, endPoint x: 1003, endPoint y: 403, distance: 15.6
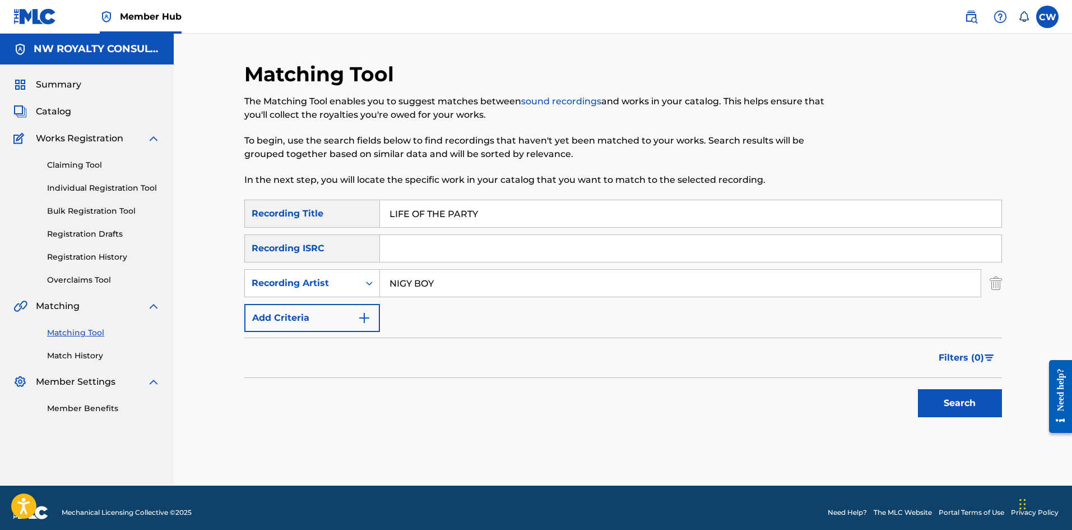
click at [1010, 405] on div "Matching Tool The Matching Tool enables you to suggest matches between sound re…" at bounding box center [623, 260] width 899 height 452
click at [988, 400] on button "Search" at bounding box center [960, 403] width 84 height 28
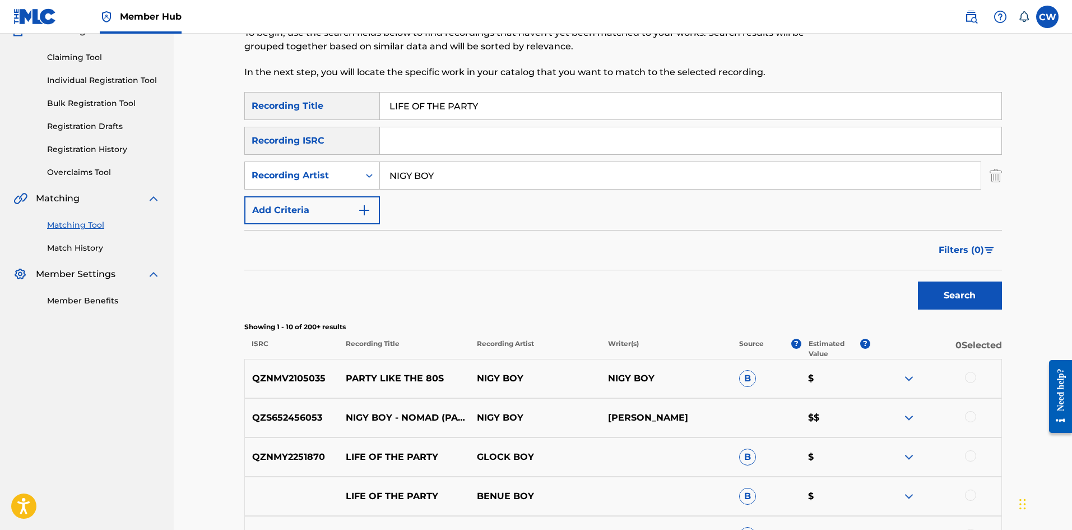
scroll to position [112, 0]
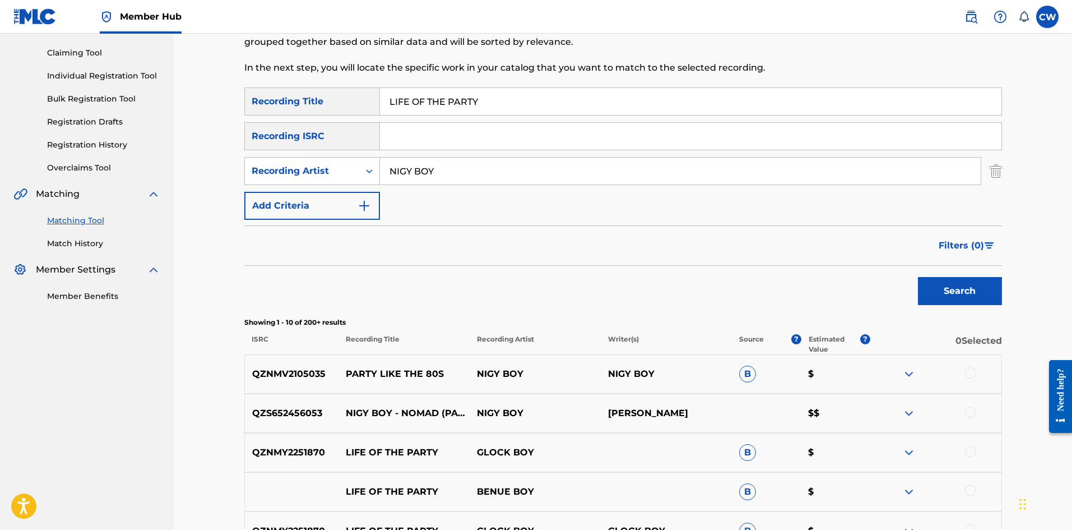
click at [968, 373] on div at bounding box center [970, 372] width 11 height 11
click at [967, 417] on div at bounding box center [970, 411] width 11 height 11
click at [780, 437] on button "Match 2 Groups" at bounding box center [788, 438] width 124 height 28
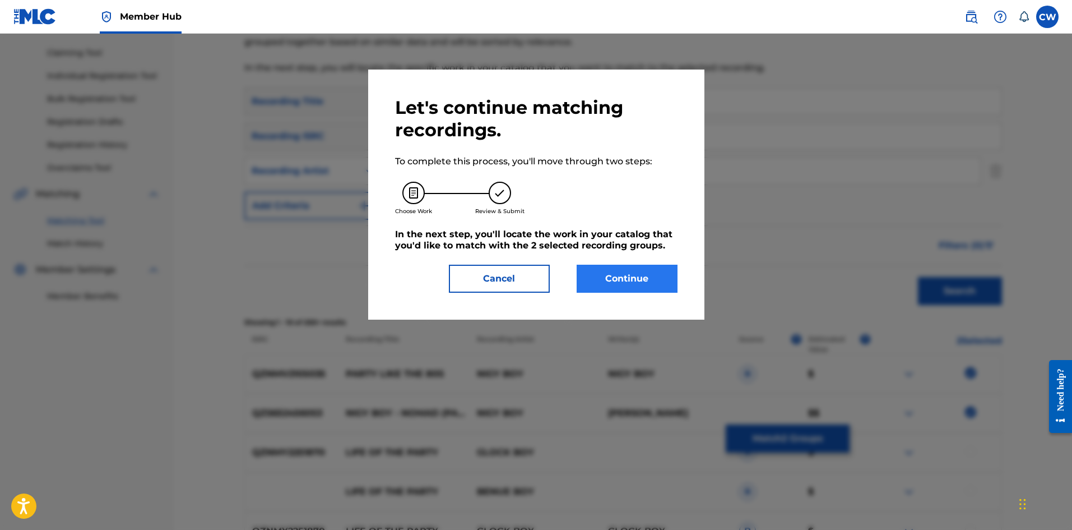
drag, startPoint x: 616, startPoint y: 263, endPoint x: 618, endPoint y: 275, distance: 12.0
click at [617, 274] on div "Let's continue matching recordings. To complete this process, you'll move throu…" at bounding box center [536, 194] width 283 height 196
click at [627, 281] on button "Continue" at bounding box center [627, 279] width 101 height 28
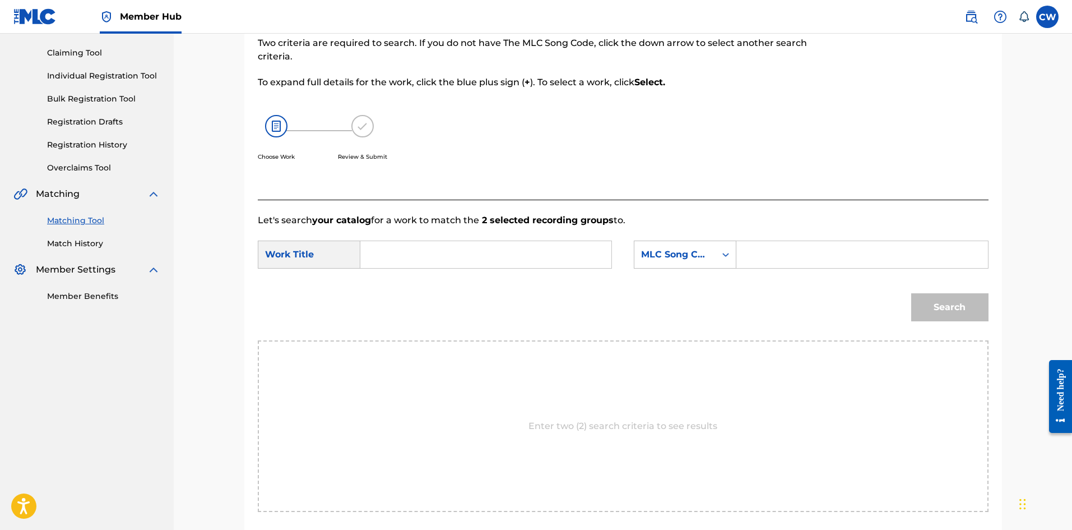
click at [515, 244] on input "Search Form" at bounding box center [486, 254] width 232 height 27
paste input "LIFE OF THE PARTY"
type input "LIFE OF THE PARTY"
click at [771, 260] on input "Search Form" at bounding box center [862, 254] width 232 height 27
paste input "LF1QVI"
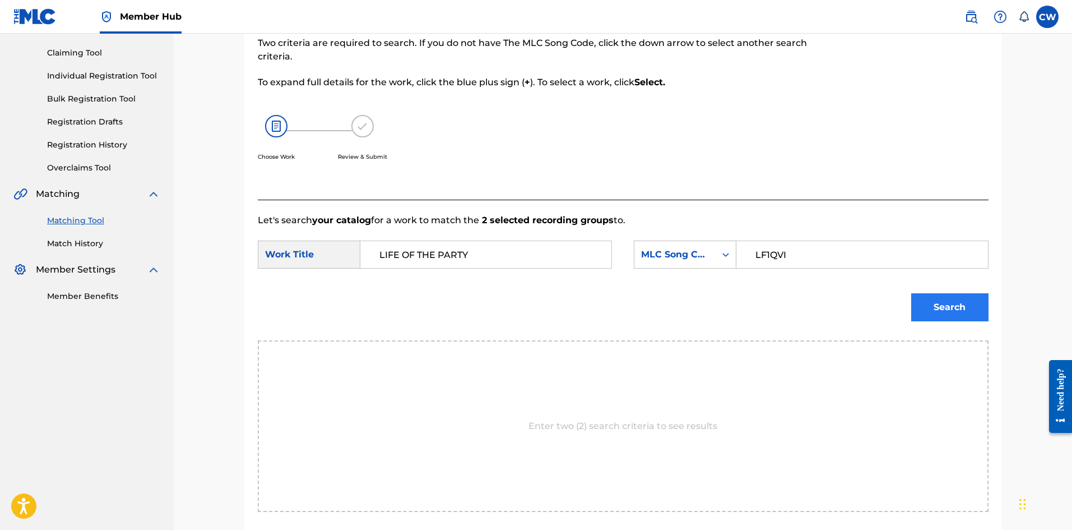
type input "LF1QVI"
click at [921, 311] on button "Search" at bounding box center [950, 307] width 77 height 28
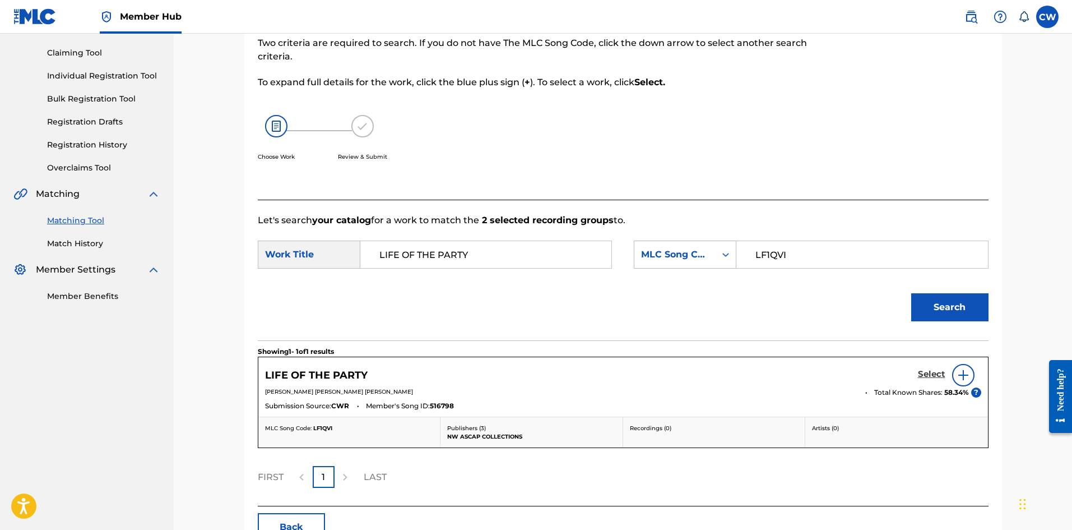
click at [936, 379] on h5 "Select" at bounding box center [931, 374] width 27 height 11
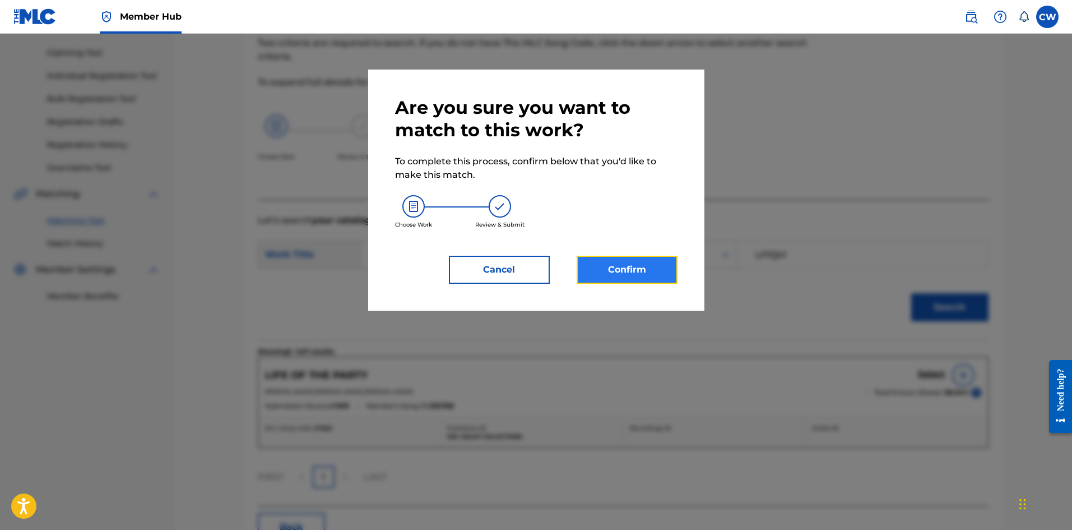
click at [588, 277] on button "Confirm" at bounding box center [627, 270] width 101 height 28
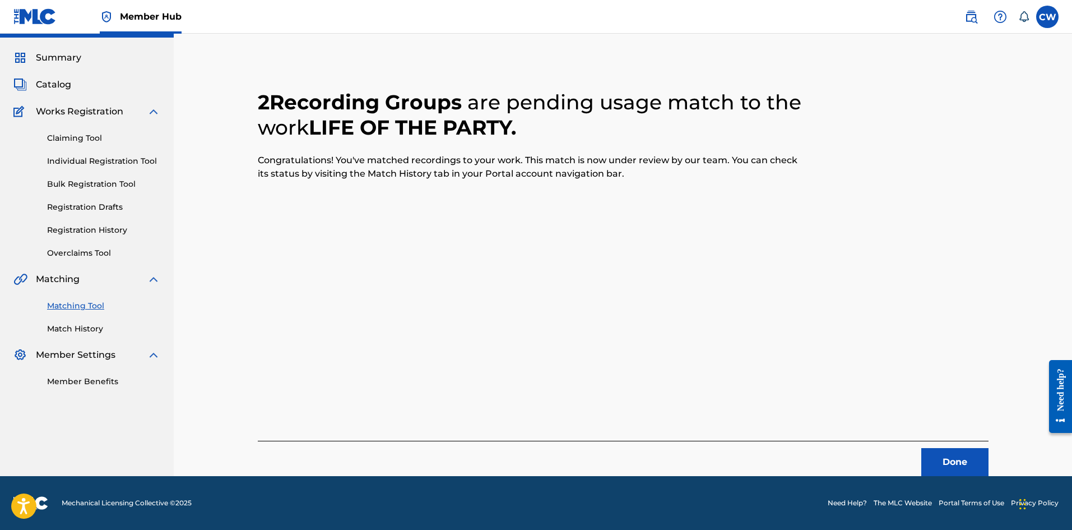
scroll to position [27, 0]
click at [961, 467] on button "Done" at bounding box center [955, 462] width 67 height 28
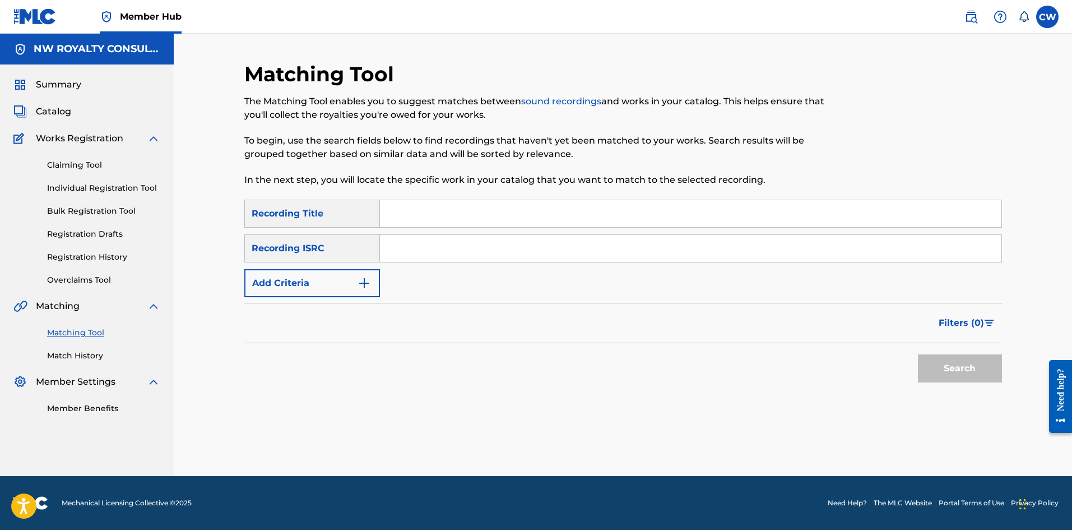
scroll to position [0, 0]
click at [326, 301] on form "SearchWithCriteria3ee0b066-6a14-424e-bc9f-ce64330f19fd Recording Title SearchWi…" at bounding box center [623, 294] width 758 height 188
click at [323, 293] on button "Add Criteria" at bounding box center [312, 283] width 136 height 28
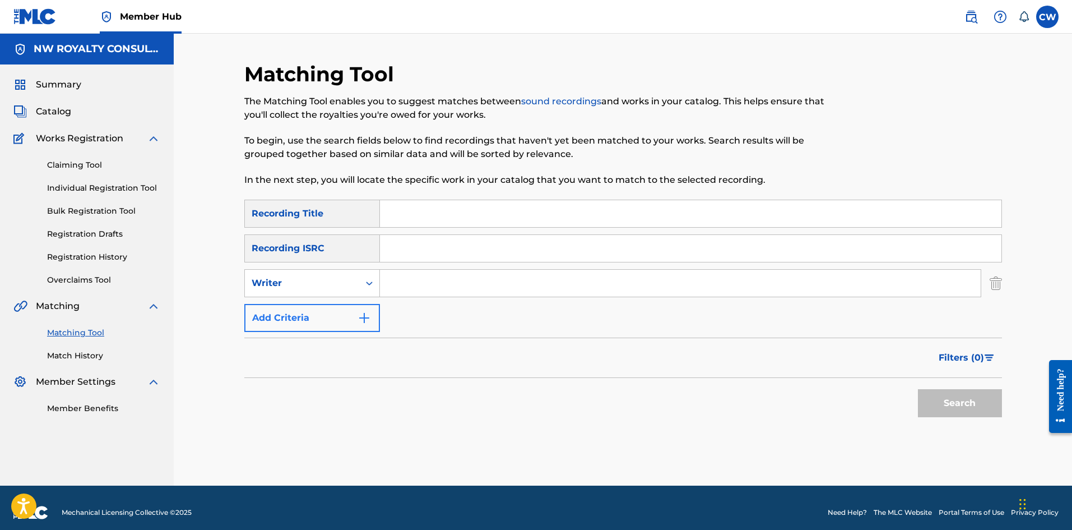
click at [323, 293] on div "Writer" at bounding box center [302, 282] width 114 height 21
click at [311, 319] on div "Recording Artist" at bounding box center [312, 311] width 135 height 28
click at [525, 291] on input "Search Form" at bounding box center [680, 283] width 601 height 27
paste input "SKYE DIAMOND"
type input "SKYE DIAMOND"
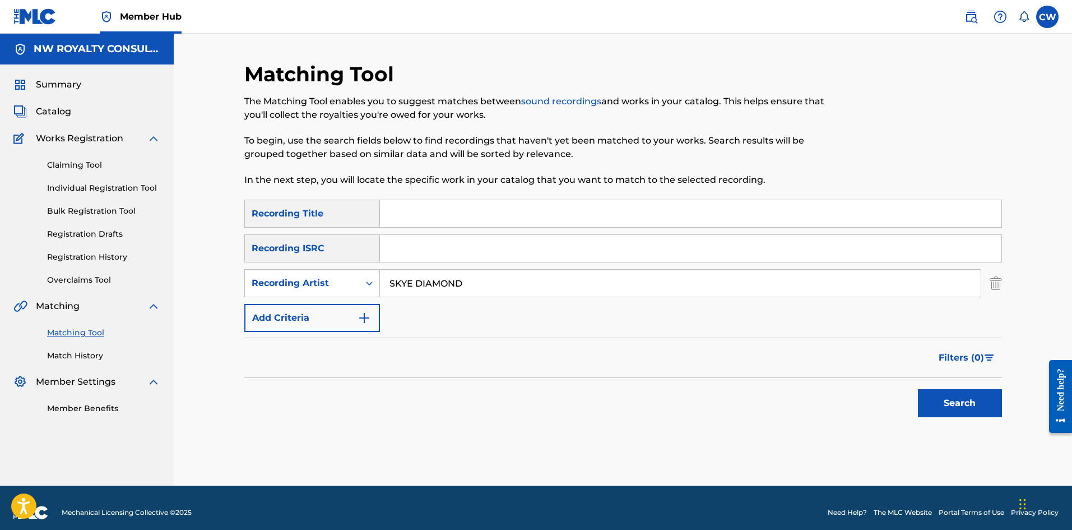
click at [599, 222] on input "Search Form" at bounding box center [691, 213] width 622 height 27
paste input "LIFE STORY"
type input "LIFE STORY"
drag, startPoint x: 957, startPoint y: 420, endPoint x: 949, endPoint y: 411, distance: 11.9
click at [956, 419] on div "Search" at bounding box center [958, 400] width 90 height 45
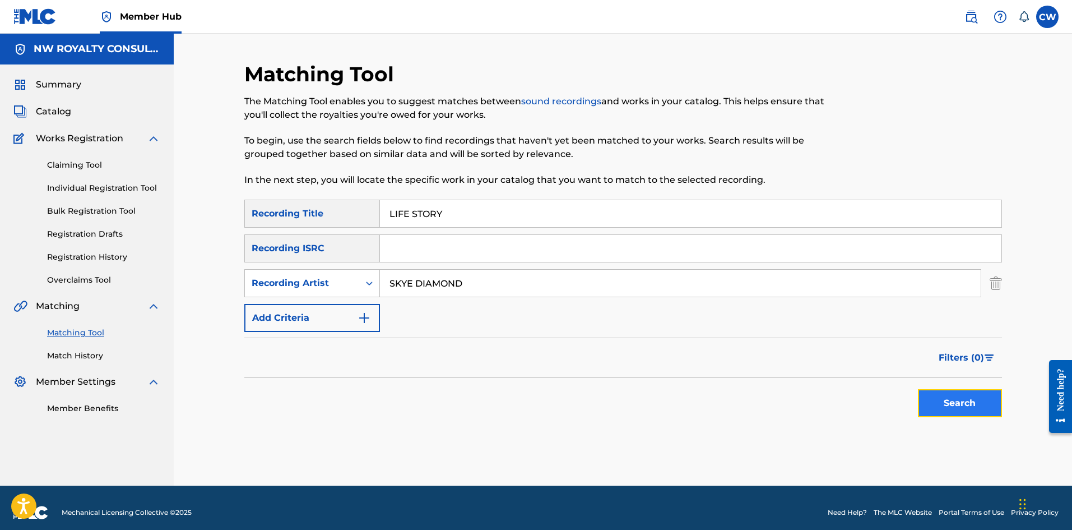
click at [949, 409] on button "Search" at bounding box center [960, 403] width 84 height 28
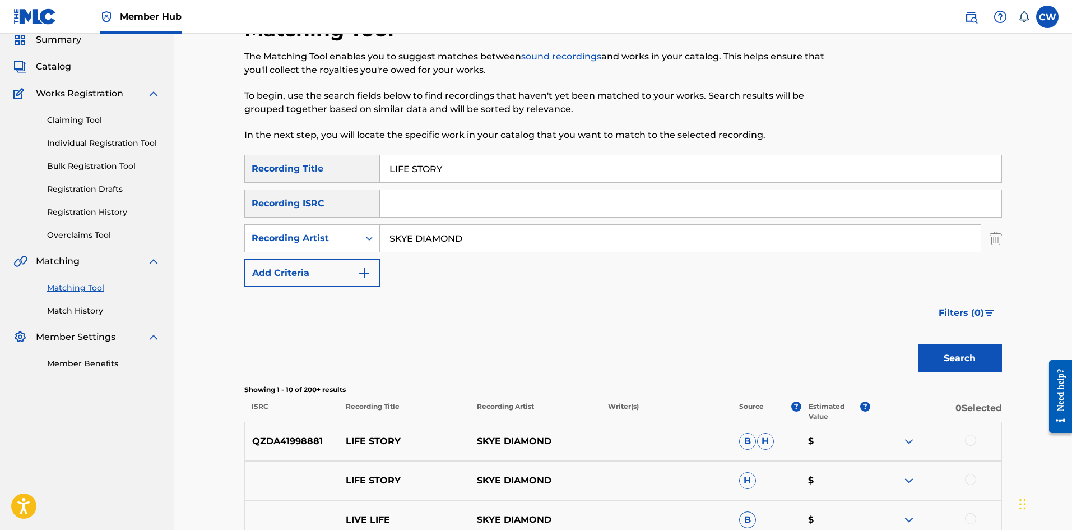
scroll to position [112, 0]
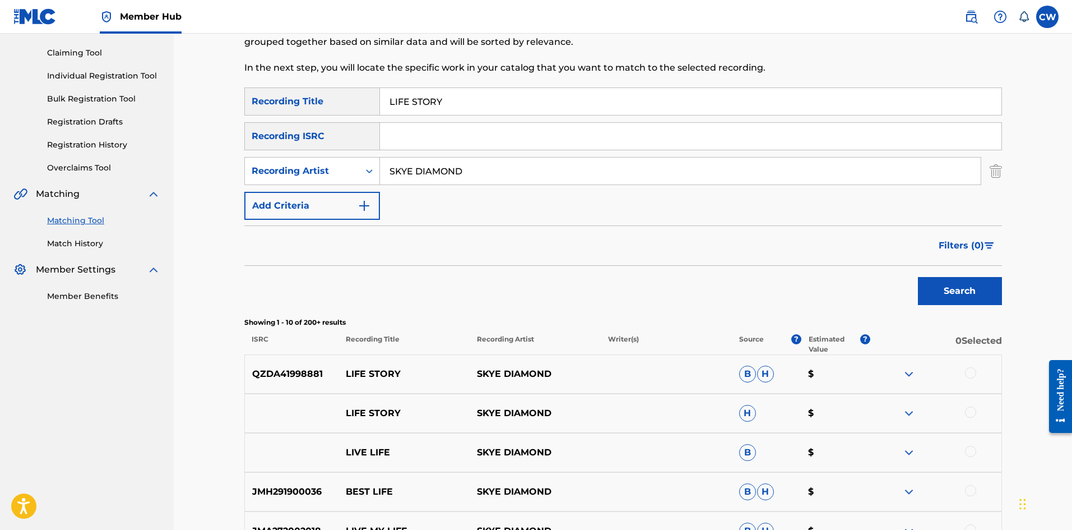
click at [967, 373] on div at bounding box center [970, 372] width 11 height 11
click at [965, 400] on div "LIFE STORY SKYE DIAMOND H $" at bounding box center [623, 413] width 758 height 39
click at [972, 416] on div at bounding box center [970, 411] width 11 height 11
click at [771, 437] on button "Match 2 Groups" at bounding box center [788, 438] width 124 height 28
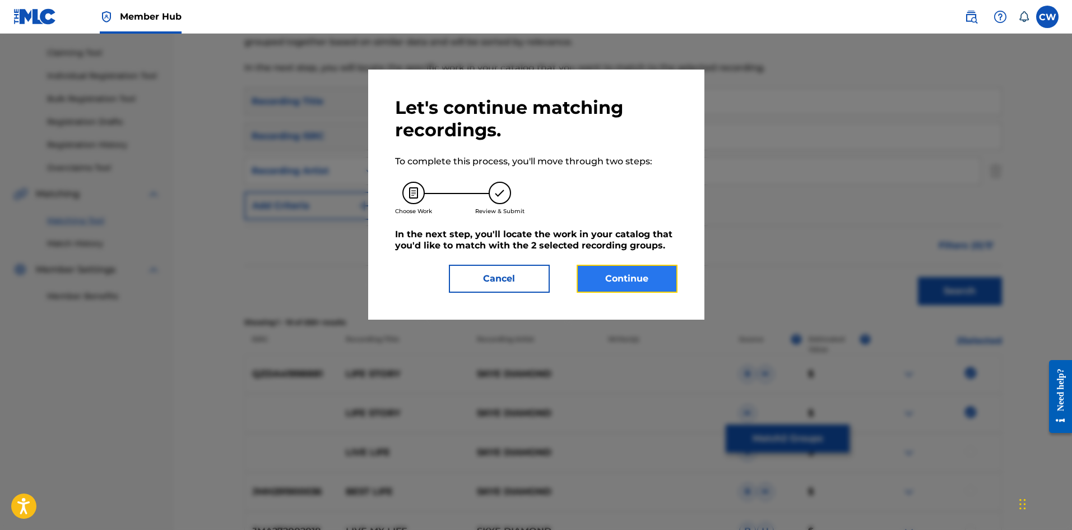
click at [640, 285] on button "Continue" at bounding box center [627, 279] width 101 height 28
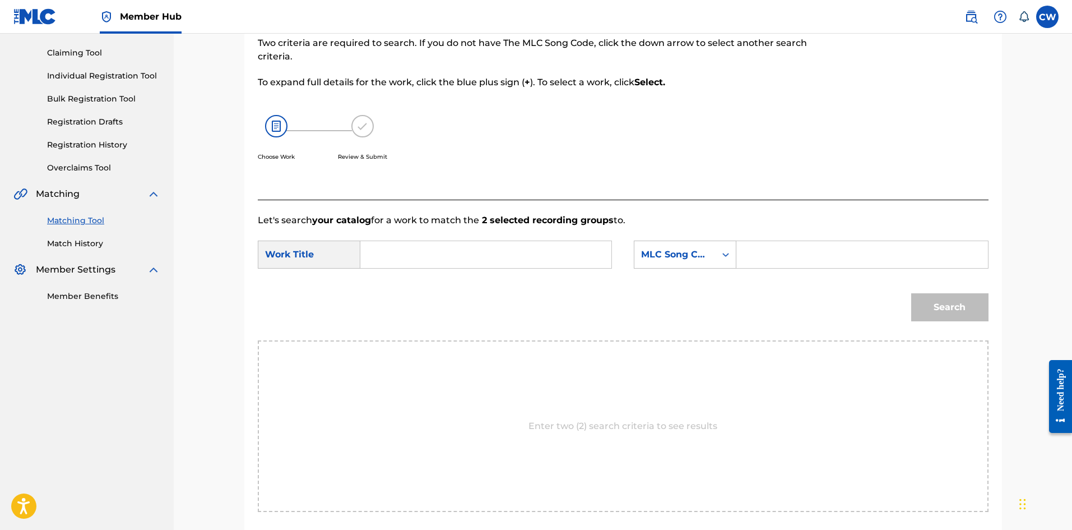
click at [528, 250] on input "Search Form" at bounding box center [486, 254] width 232 height 27
paste input "LIFE STORY"
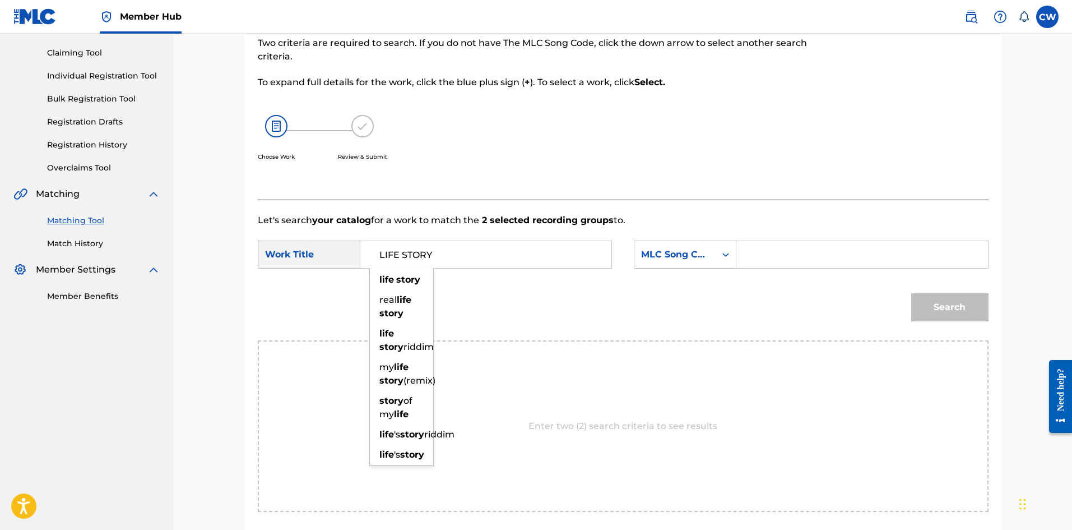
type input "LIFE STORY"
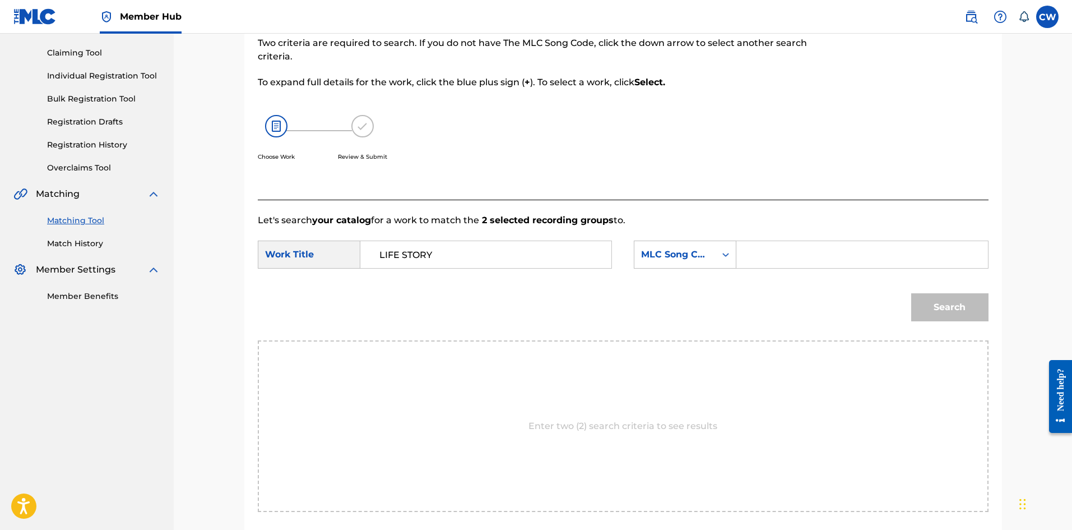
click at [809, 247] on input "Search Form" at bounding box center [862, 254] width 232 height 27
paste input "LA4I7V"
type input "LA4I7V"
drag, startPoint x: 990, startPoint y: 299, endPoint x: 965, endPoint y: 297, distance: 25.3
click at [990, 298] on div "Match Usage - Select Work In this step, you will locate the work you'd like to …" at bounding box center [623, 279] width 758 height 603
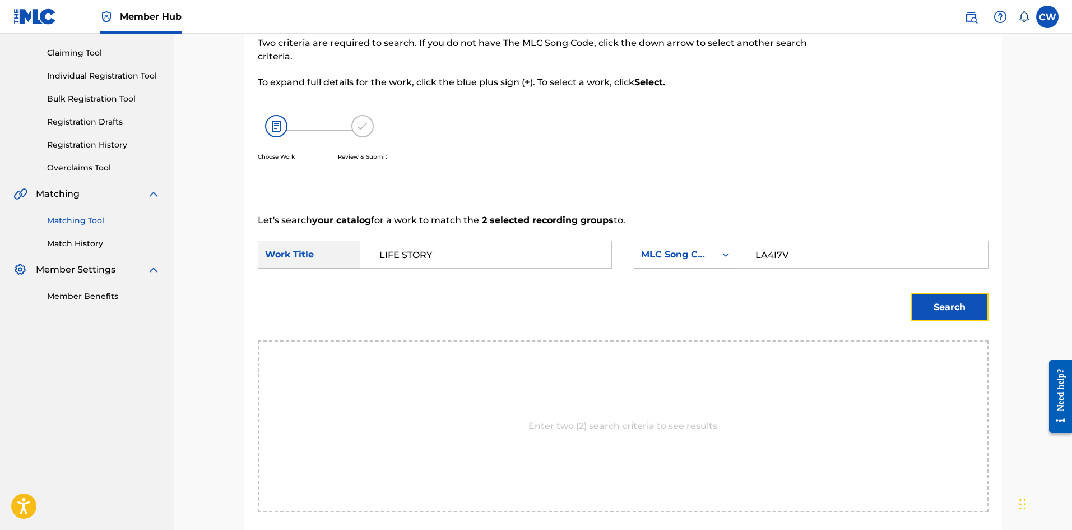
click at [962, 300] on button "Search" at bounding box center [950, 307] width 77 height 28
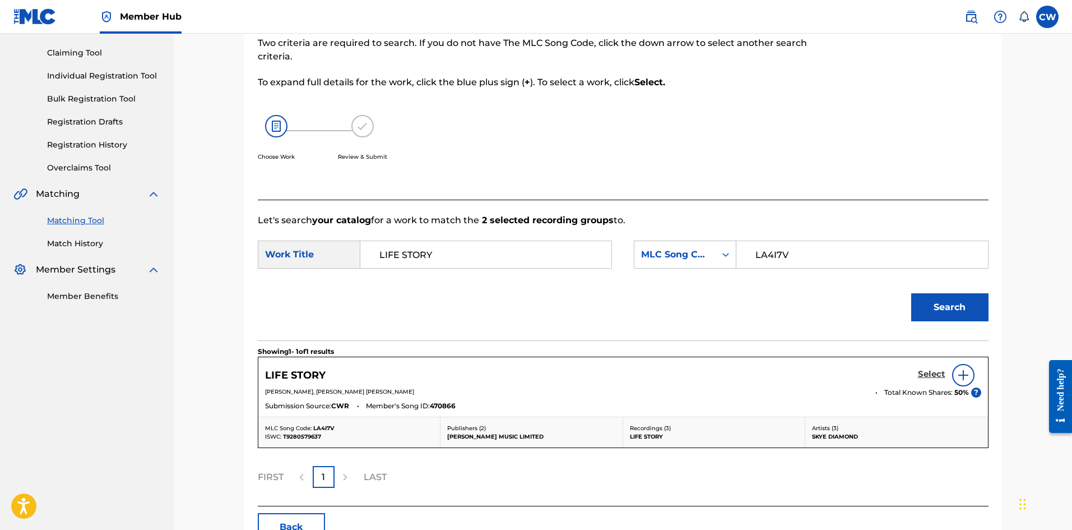
click at [933, 373] on h5 "Select" at bounding box center [931, 374] width 27 height 11
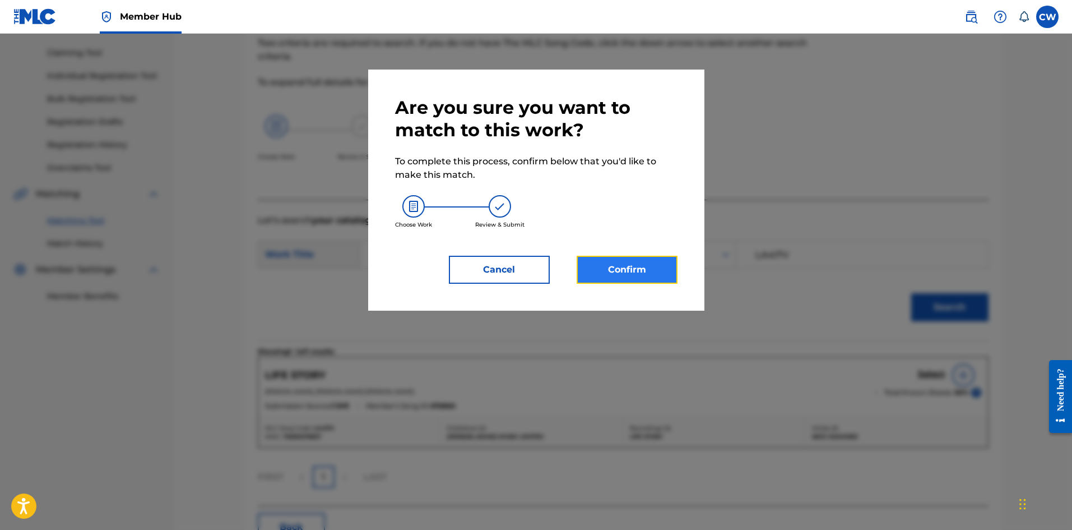
click at [599, 264] on button "Confirm" at bounding box center [627, 270] width 101 height 28
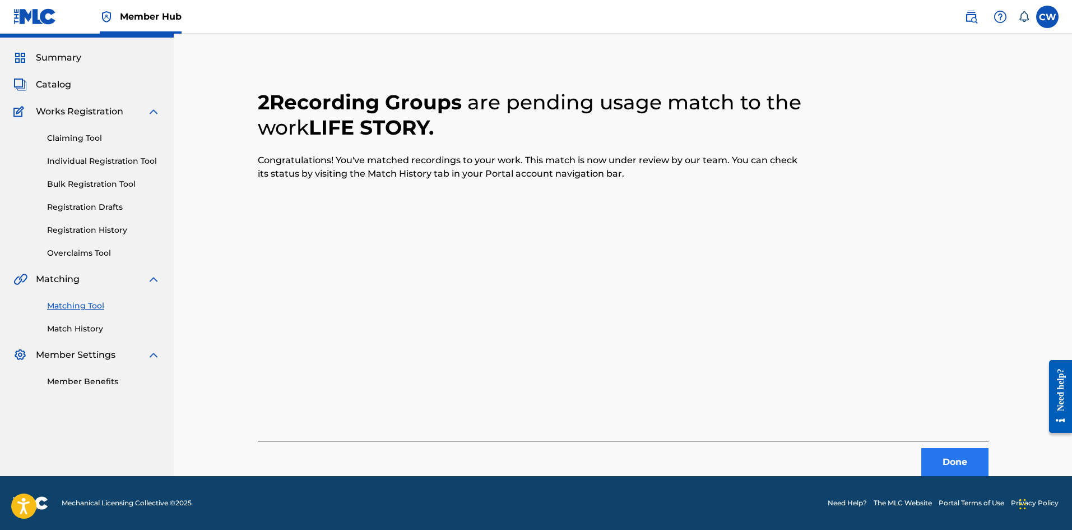
scroll to position [27, 0]
click at [958, 452] on button "Done" at bounding box center [955, 462] width 67 height 28
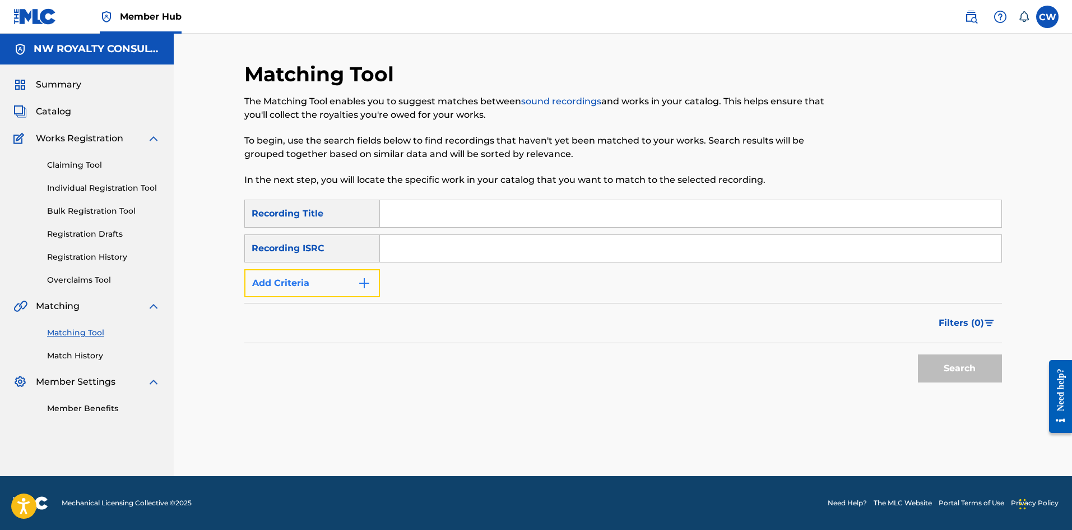
click at [330, 277] on button "Add Criteria" at bounding box center [312, 283] width 136 height 28
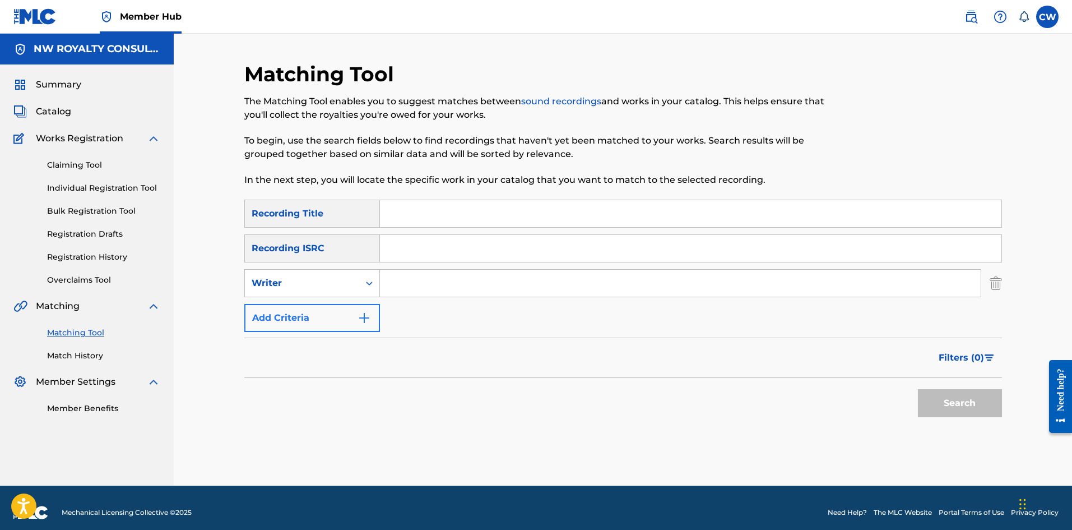
click at [330, 277] on div "Writer" at bounding box center [302, 282] width 101 height 13
click at [311, 307] on div "Recording Artist" at bounding box center [312, 311] width 135 height 28
drag, startPoint x: 446, startPoint y: 288, endPoint x: 440, endPoint y: 287, distance: 5.6
click at [445, 286] on input "Search Form" at bounding box center [680, 283] width 601 height 27
paste input "MR VEGAS"
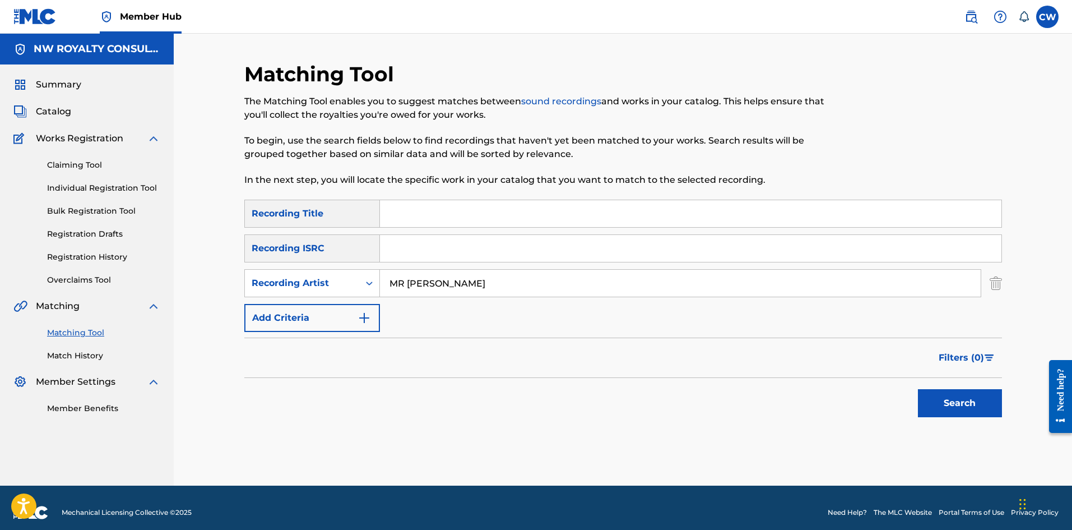
type input "MR VEGAS"
click at [656, 229] on div "SearchWithCriteria3ee0b066-6a14-424e-bc9f-ce64330f19fd Recording Title SearchWi…" at bounding box center [623, 266] width 758 height 132
click at [658, 211] on input "Search Form" at bounding box center [691, 213] width 622 height 27
paste input "LIFT DI RIFLE"
type input "LIFT DI RIFLE"
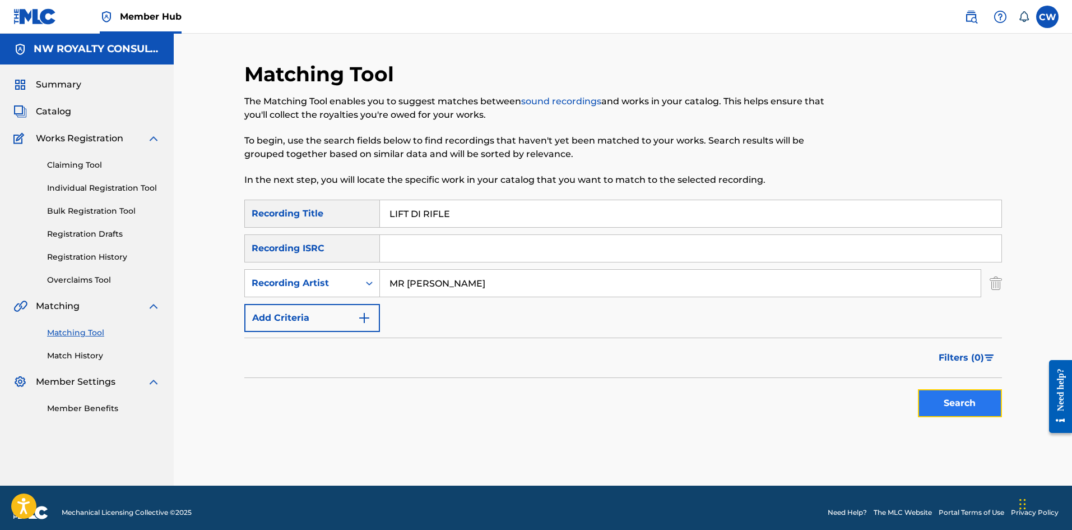
click at [956, 409] on button "Search" at bounding box center [960, 403] width 84 height 28
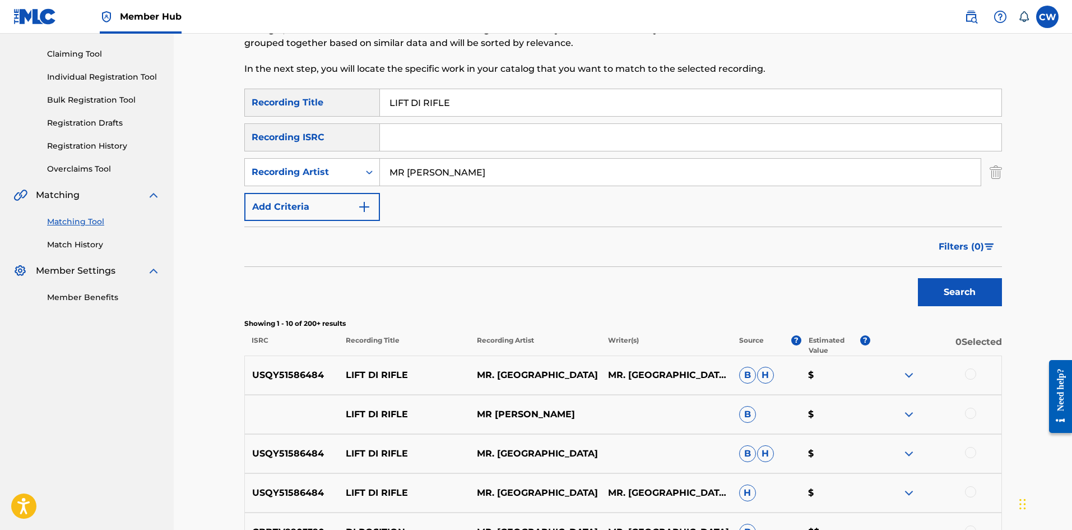
scroll to position [112, 0]
click at [977, 376] on div at bounding box center [936, 373] width 131 height 13
click at [970, 376] on div at bounding box center [970, 372] width 11 height 11
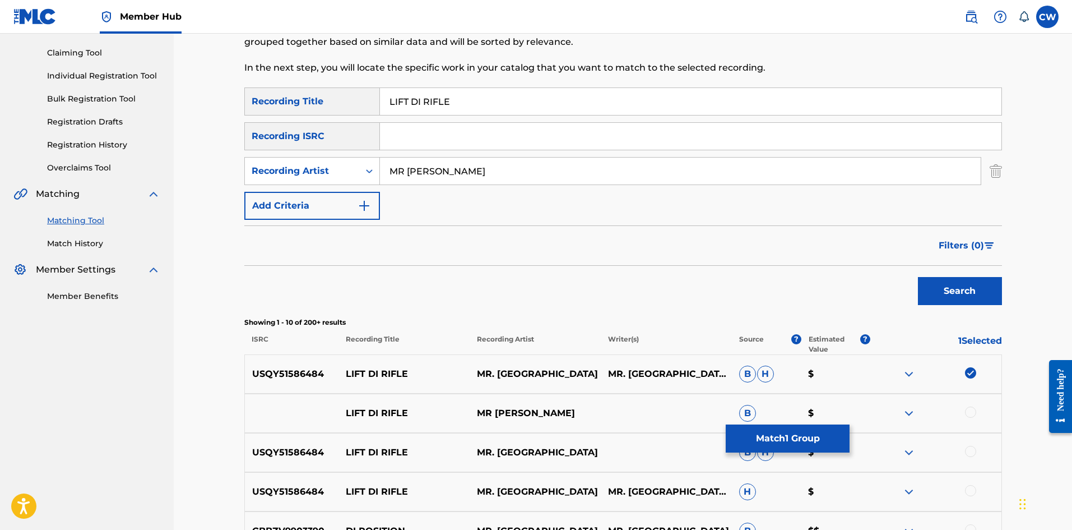
click at [970, 406] on div "LIFT DI RIFLE MR VEGAS B $" at bounding box center [623, 413] width 758 height 39
click at [968, 415] on div at bounding box center [970, 411] width 11 height 11
drag, startPoint x: 965, startPoint y: 456, endPoint x: 969, endPoint y: 450, distance: 7.8
click at [967, 454] on div at bounding box center [936, 452] width 131 height 13
click at [970, 448] on div at bounding box center [970, 451] width 11 height 11
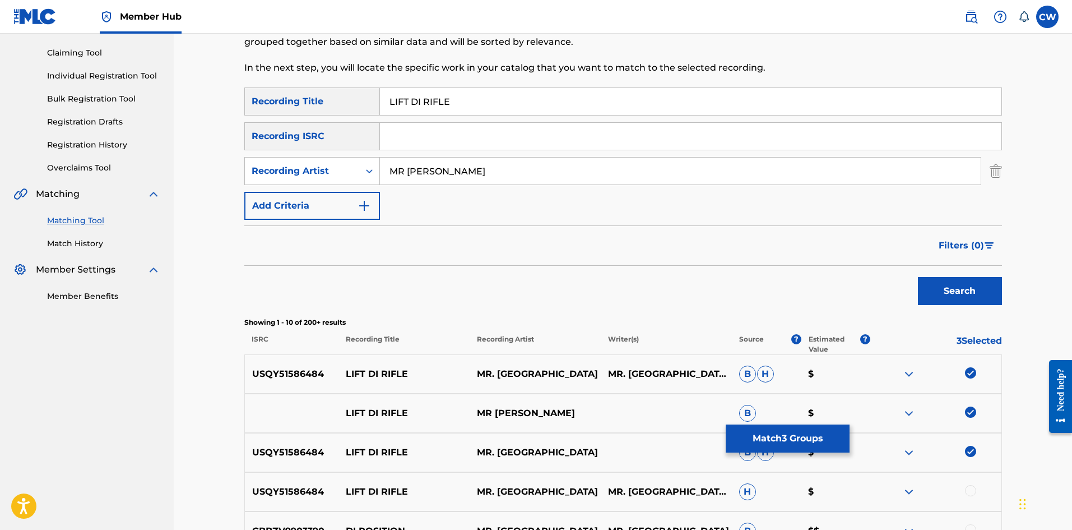
click at [972, 482] on div "USQY51586484 LIFT DI RIFLE MR. VEGAS MR. VEGAS, MR. VEGAS / ONE ARMY H $" at bounding box center [623, 491] width 758 height 39
click at [966, 486] on div at bounding box center [970, 490] width 11 height 11
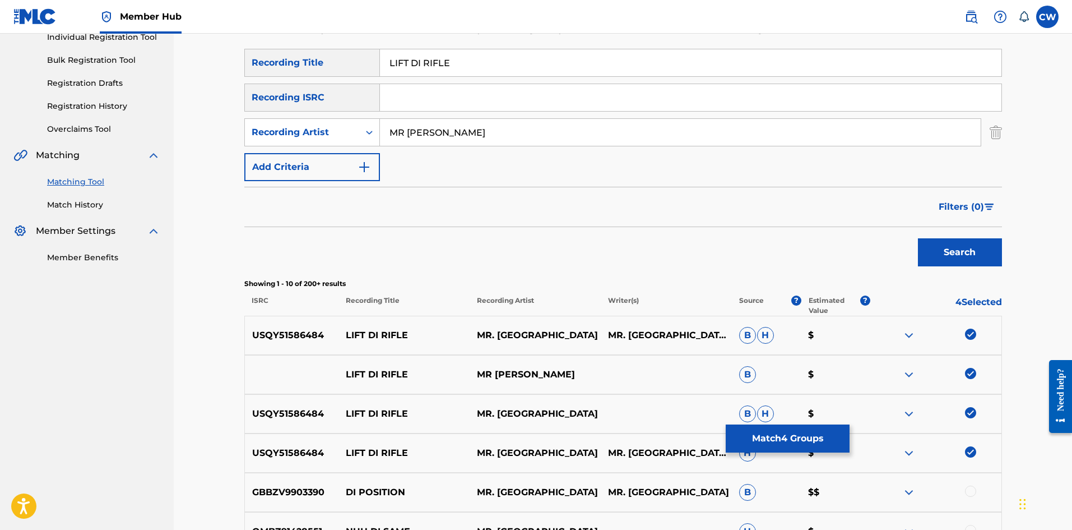
scroll to position [168, 0]
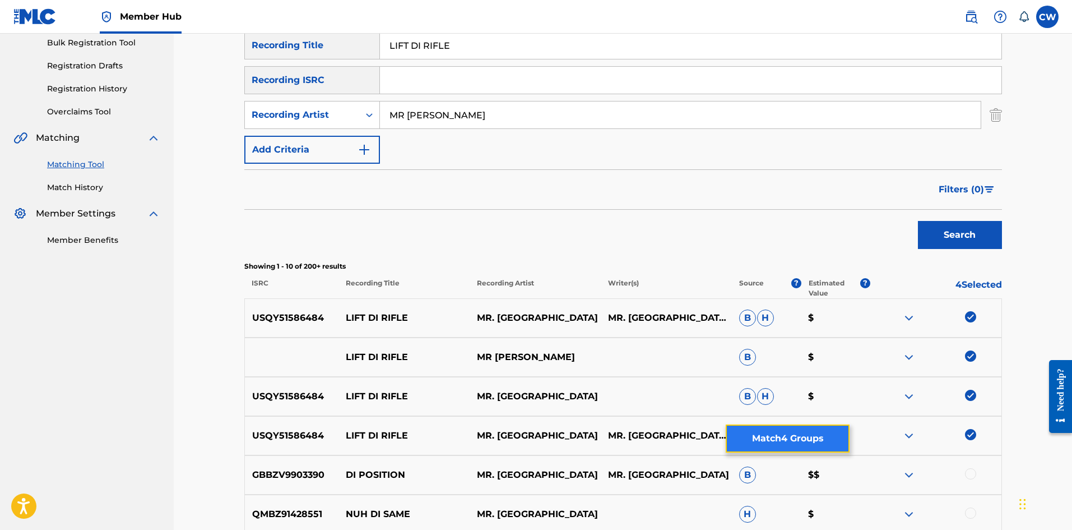
click at [805, 442] on button "Match 4 Groups" at bounding box center [788, 438] width 124 height 28
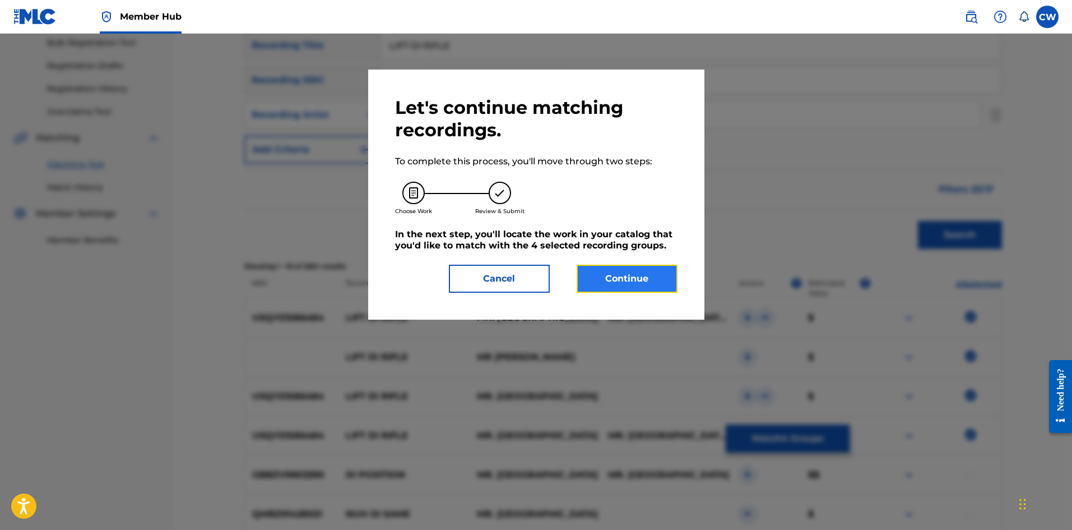
click at [646, 286] on button "Continue" at bounding box center [627, 279] width 101 height 28
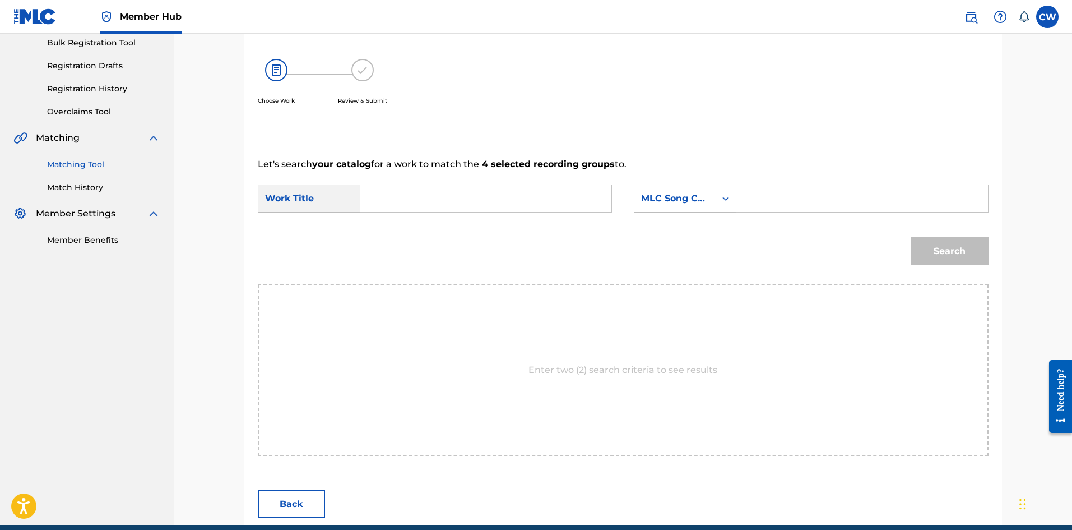
click at [562, 211] on input "Search Form" at bounding box center [486, 198] width 232 height 27
paste input "LIFT DI RIFLE"
type input "LIFT DI RIFLE"
click at [868, 195] on input "Search Form" at bounding box center [862, 198] width 232 height 27
paste input "LB1OV5"
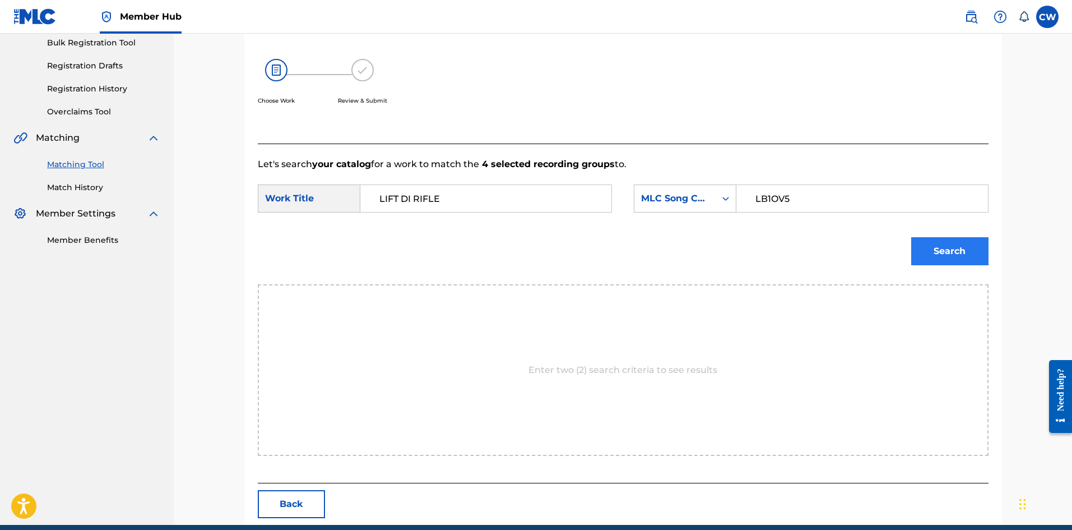
type input "LB1OV5"
click at [946, 253] on button "Search" at bounding box center [950, 251] width 77 height 28
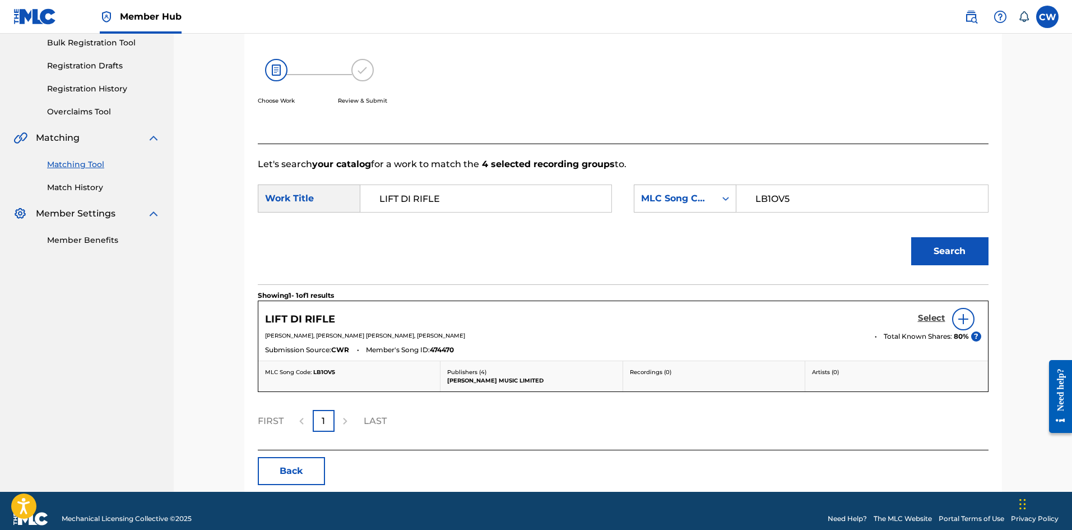
click at [932, 319] on h5 "Select" at bounding box center [931, 318] width 27 height 11
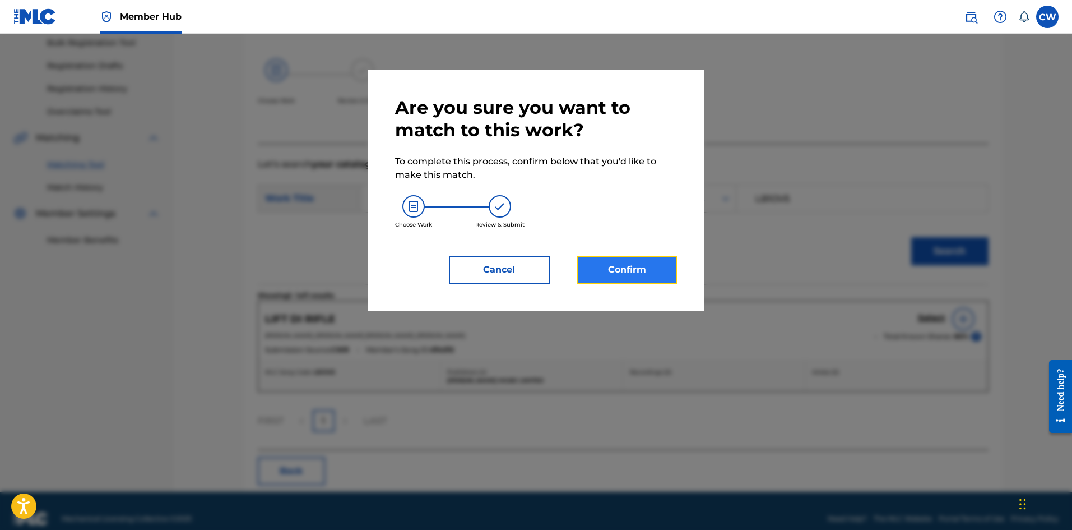
click at [621, 274] on button "Confirm" at bounding box center [627, 270] width 101 height 28
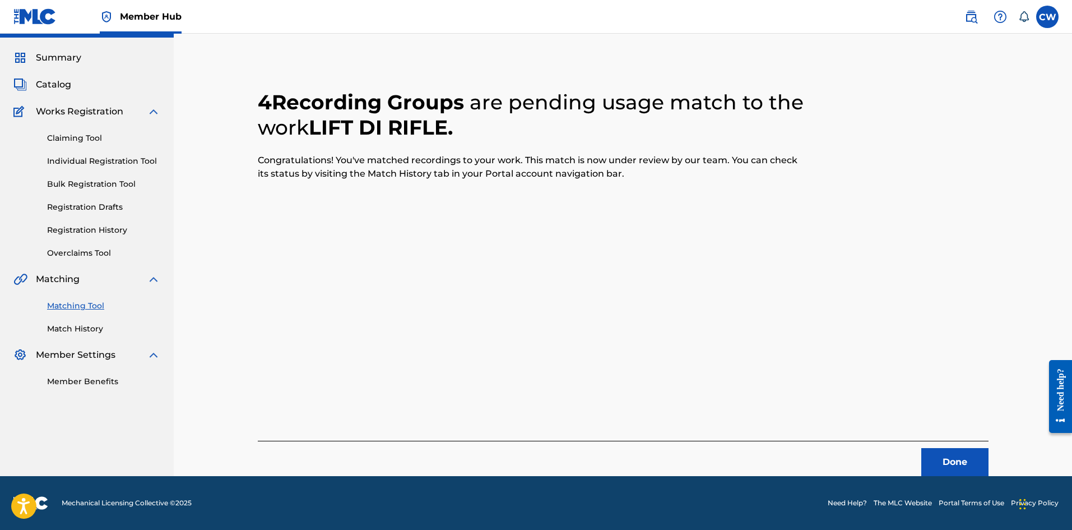
scroll to position [27, 0]
click at [951, 456] on button "Done" at bounding box center [955, 462] width 67 height 28
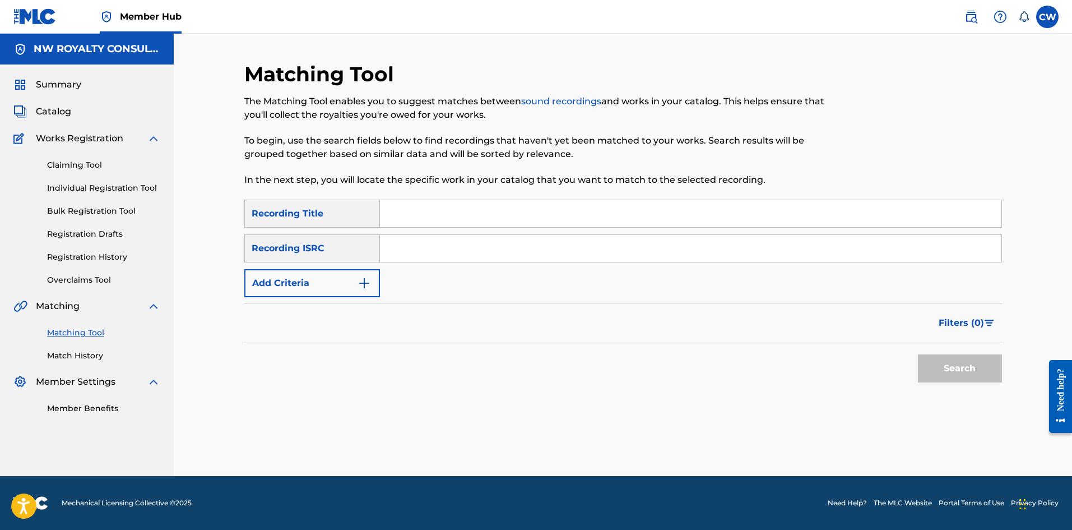
scroll to position [0, 0]
click at [314, 274] on button "Add Criteria" at bounding box center [312, 283] width 136 height 28
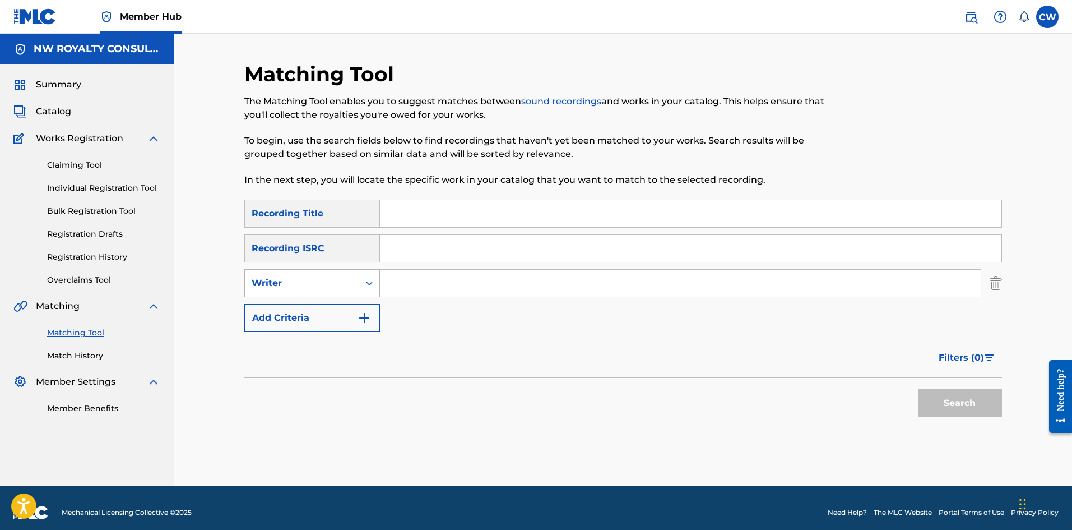
drag, startPoint x: 309, startPoint y: 279, endPoint x: 309, endPoint y: 291, distance: 11.8
click at [309, 283] on div "Writer" at bounding box center [302, 282] width 101 height 13
click at [309, 302] on div "Recording Artist" at bounding box center [312, 311] width 135 height 28
click at [591, 286] on input "Search Form" at bounding box center [680, 283] width 601 height 27
paste input "KRATOS VYBZ KARTEL SOUND ALIKE RASSI KING"
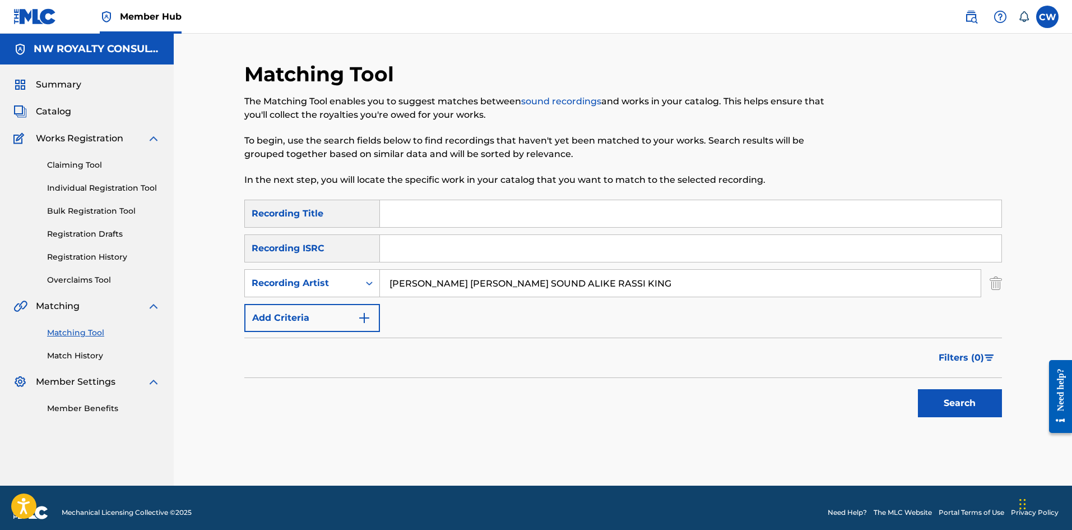
type input "KRATOS VYBZ KARTEL SOUND ALIKE RASSI KING"
drag, startPoint x: 578, startPoint y: 206, endPoint x: 642, endPoint y: 225, distance: 67.2
click at [579, 206] on input "Search Form" at bounding box center [691, 213] width 622 height 27
paste input "LIKE A MOVIE CLEAN"
type input "LIKE A MOVIE CLEAN"
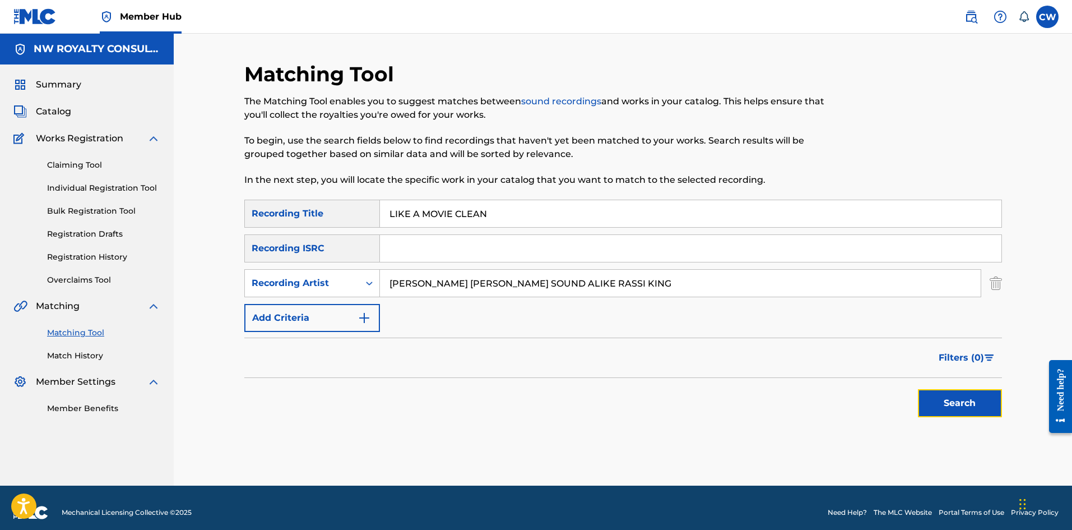
click at [951, 392] on button "Search" at bounding box center [960, 403] width 84 height 28
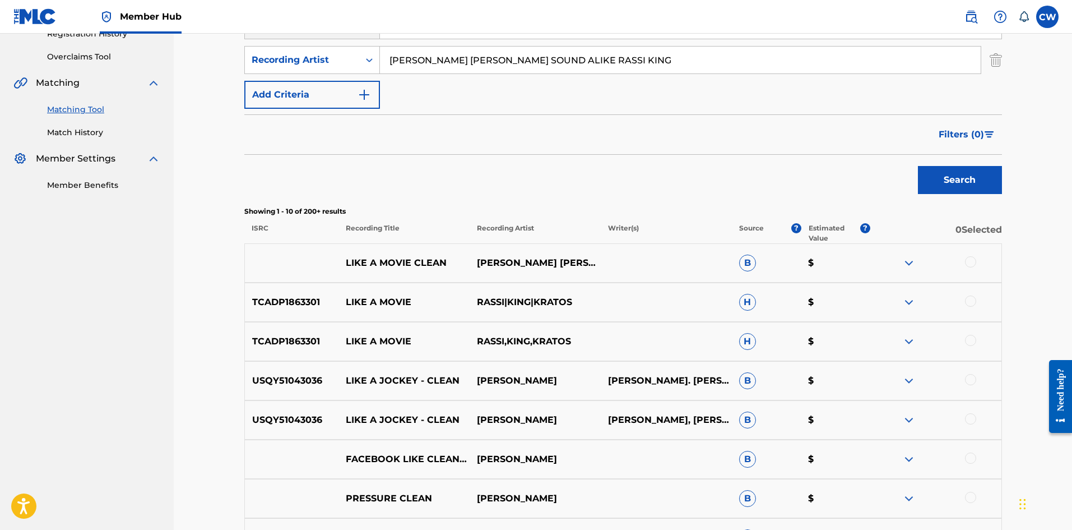
scroll to position [224, 0]
drag, startPoint x: 967, startPoint y: 336, endPoint x: 970, endPoint y: 330, distance: 7.5
click at [967, 337] on div at bounding box center [970, 339] width 11 height 11
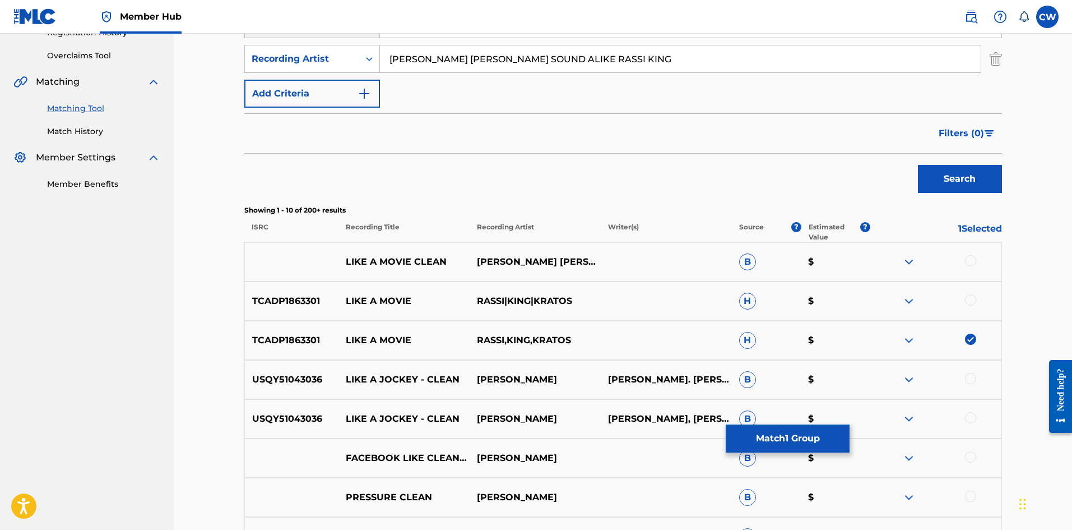
click at [975, 299] on div at bounding box center [970, 299] width 11 height 11
click at [973, 262] on div at bounding box center [970, 260] width 11 height 11
click at [786, 430] on button "Match 3 Groups" at bounding box center [788, 438] width 124 height 28
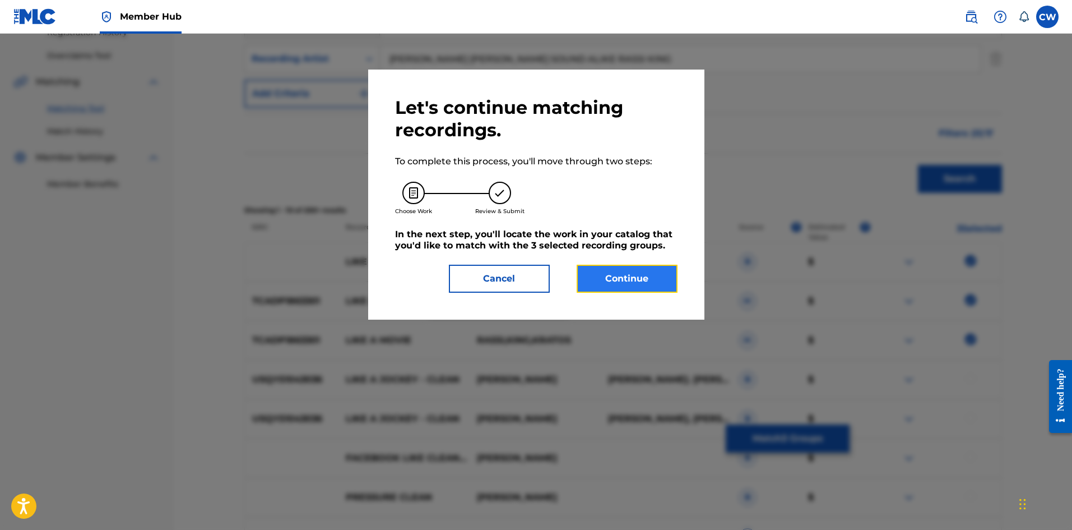
click at [627, 277] on button "Continue" at bounding box center [627, 279] width 101 height 28
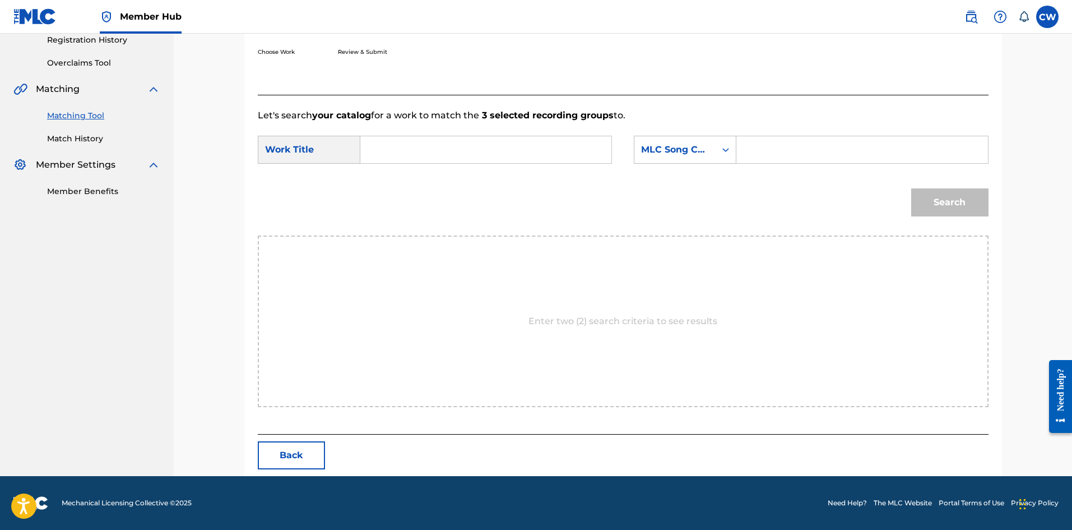
drag, startPoint x: 511, startPoint y: 142, endPoint x: 515, endPoint y: 161, distance: 19.0
click at [511, 154] on input "Search Form" at bounding box center [486, 149] width 232 height 27
paste input "LIKE A MOVIE CLEAN"
type input "LIKE A MOVIE CLEAN"
drag, startPoint x: 831, startPoint y: 122, endPoint x: 817, endPoint y: 154, distance: 35.1
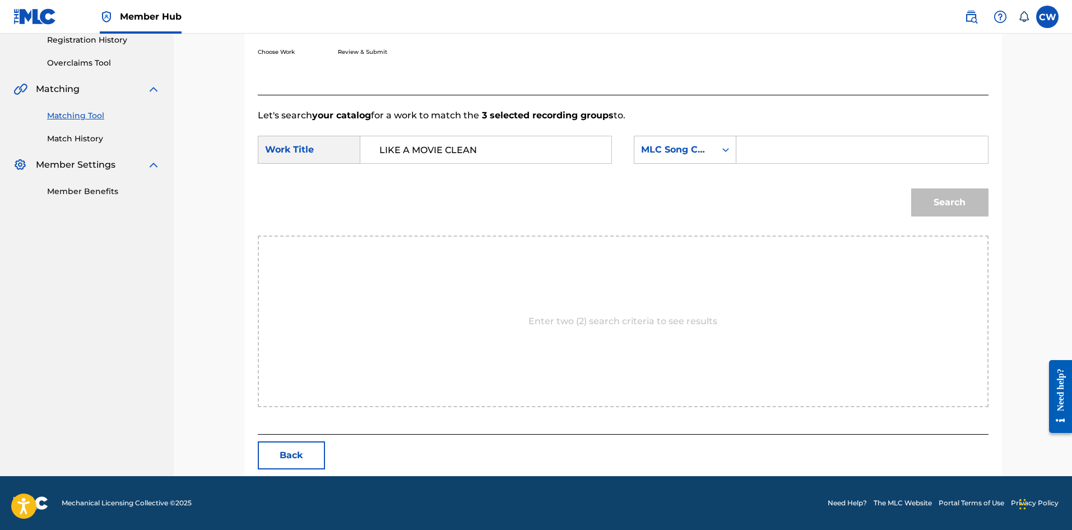
click at [827, 136] on div "Let's search your catalog for a work to match the 3 selected recording groups t…" at bounding box center [623, 265] width 731 height 340
drag, startPoint x: 817, startPoint y: 154, endPoint x: 825, endPoint y: 158, distance: 9.3
click at [817, 154] on input "Search Form" at bounding box center [862, 149] width 232 height 27
paste input "L6630J"
type input "L6630J"
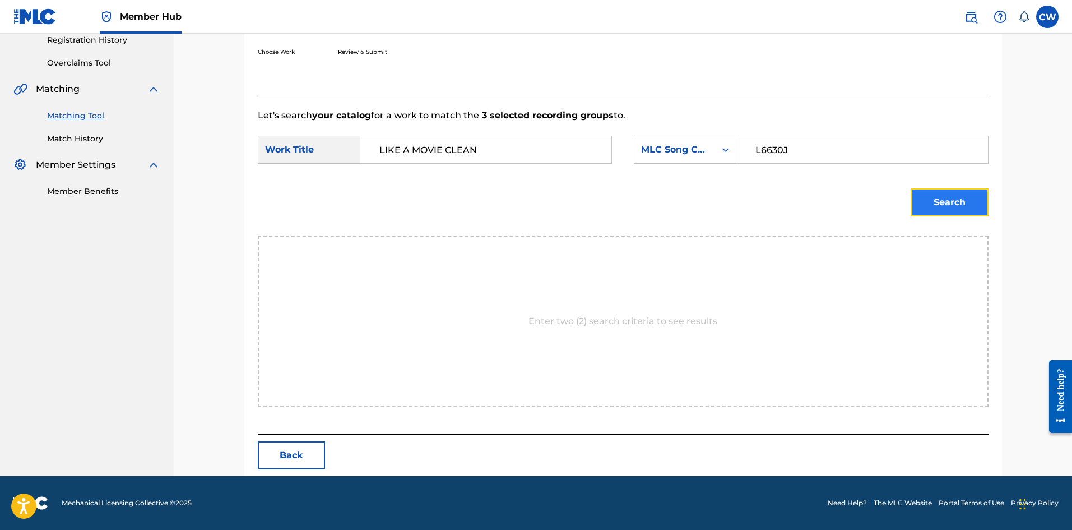
click at [961, 205] on button "Search" at bounding box center [950, 202] width 77 height 28
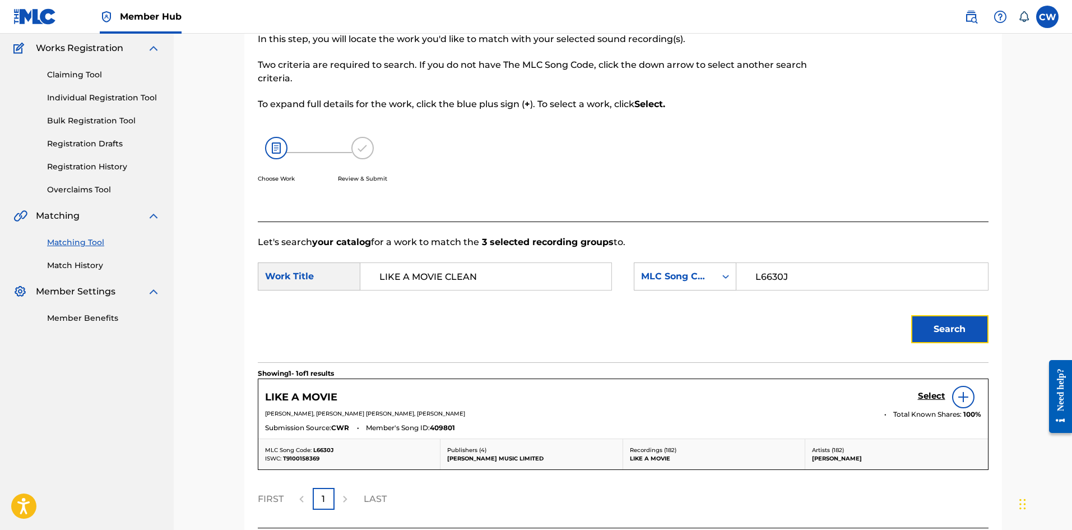
scroll to position [184, 0]
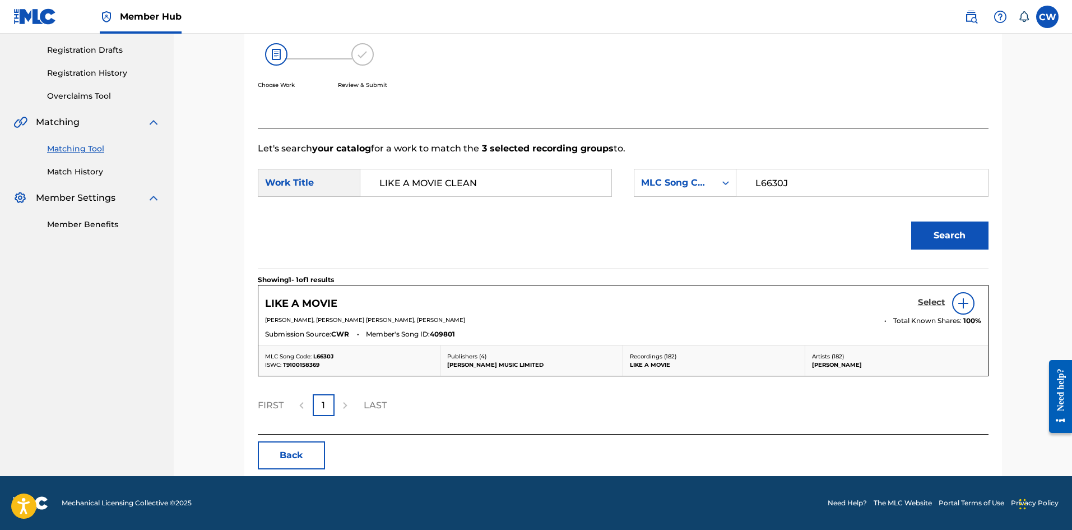
click at [935, 303] on h5 "Select" at bounding box center [931, 302] width 27 height 11
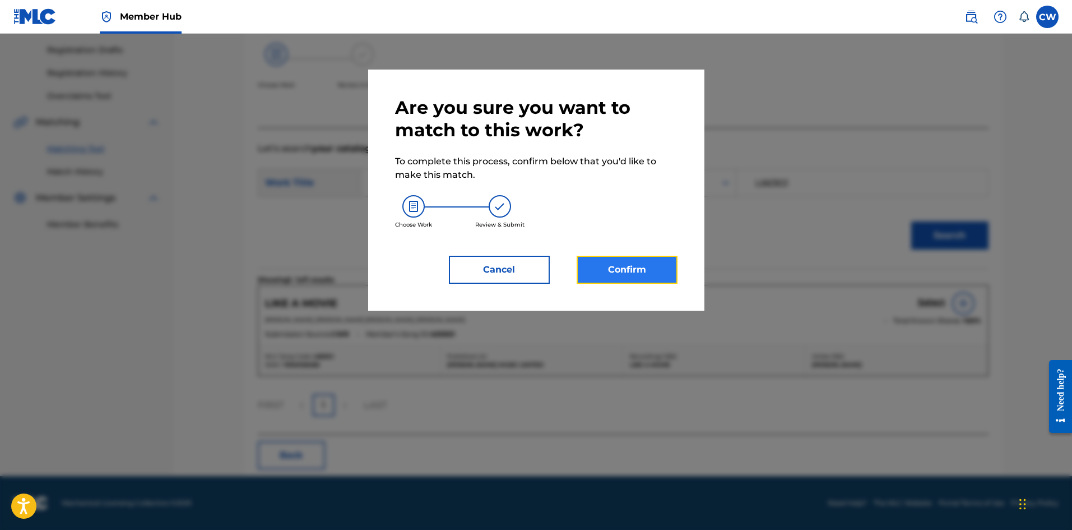
click at [662, 274] on button "Confirm" at bounding box center [627, 270] width 101 height 28
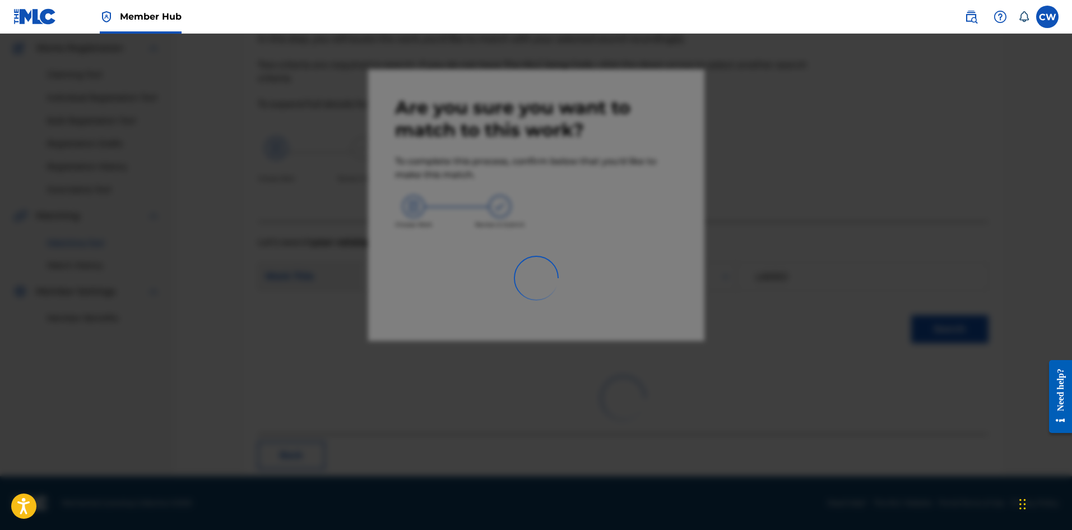
scroll to position [27, 0]
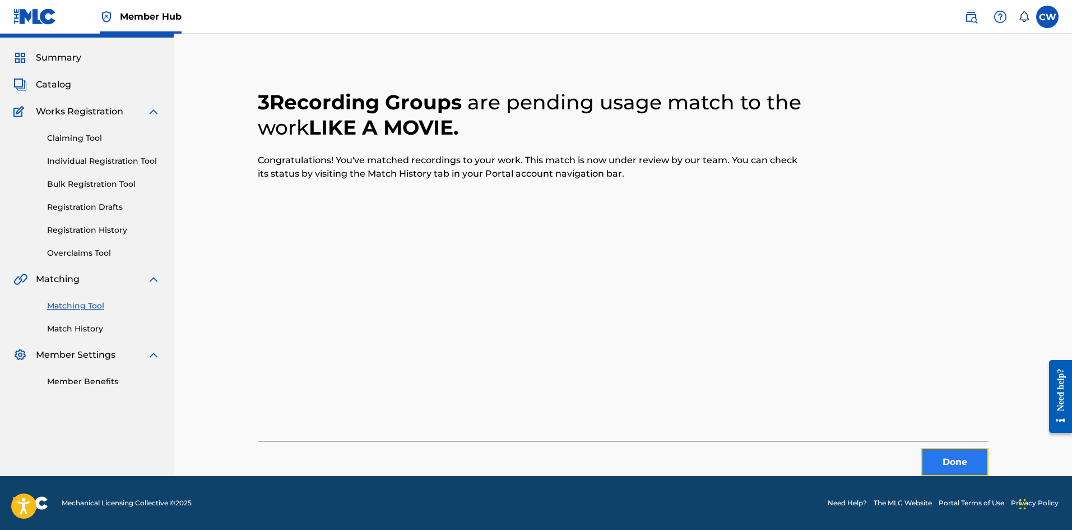
click at [959, 460] on button "Done" at bounding box center [955, 462] width 67 height 28
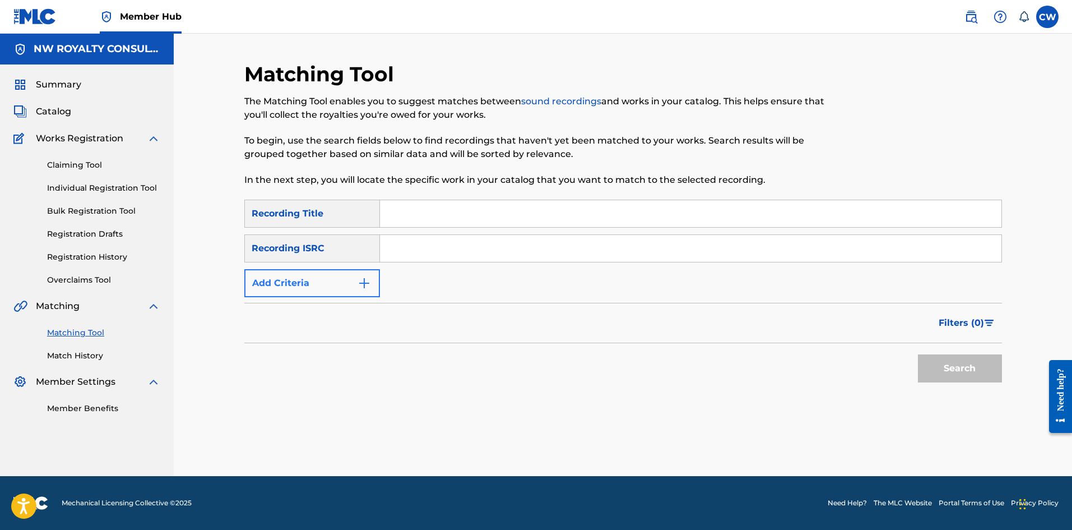
drag, startPoint x: 306, startPoint y: 304, endPoint x: 305, endPoint y: 289, distance: 15.7
click at [306, 303] on div "Filters ( 0 )" at bounding box center [623, 323] width 758 height 40
click at [304, 289] on button "Add Criteria" at bounding box center [312, 283] width 136 height 28
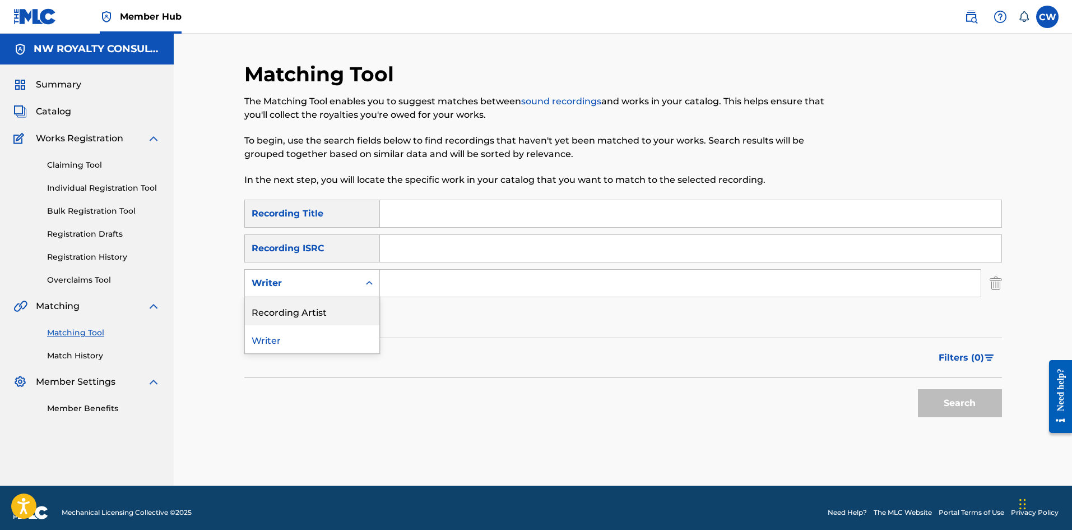
click at [292, 308] on div "Recording Artist" at bounding box center [312, 311] width 135 height 28
click at [438, 271] on input "Search Form" at bounding box center [680, 283] width 601 height 27
paste input "QUAN DAN CR3 DANBOKIDD RYCE BAGZ PHENIQUE 1DON DIM TAJEX"
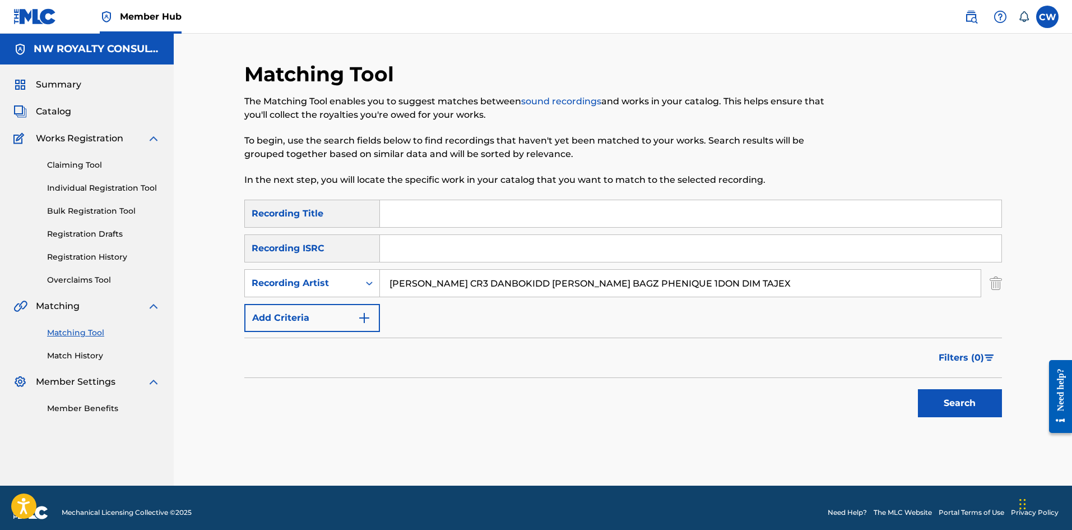
type input "QUAN DAN CR3 DANBOKIDD RYCE BAGZ PHENIQUE 1DON DIM TAJEX"
click at [549, 213] on input "Search Form" at bounding box center [691, 213] width 622 height 27
paste input "LIKE SOSA"
type input "LIKE SOSA"
click at [974, 401] on button "Search" at bounding box center [960, 403] width 84 height 28
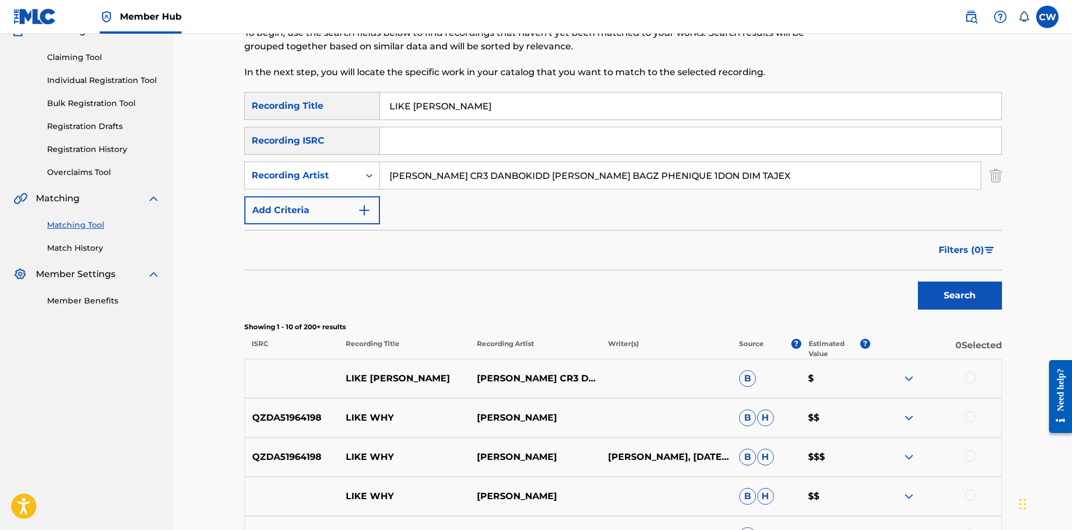
scroll to position [112, 0]
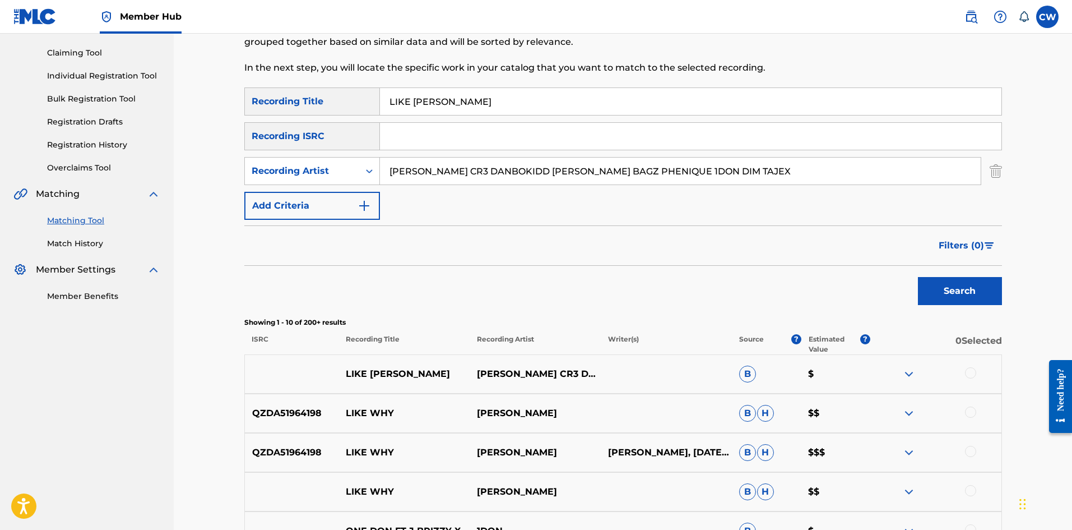
click at [967, 377] on div at bounding box center [970, 372] width 11 height 11
click at [752, 443] on button "Match 1 Group" at bounding box center [788, 438] width 124 height 28
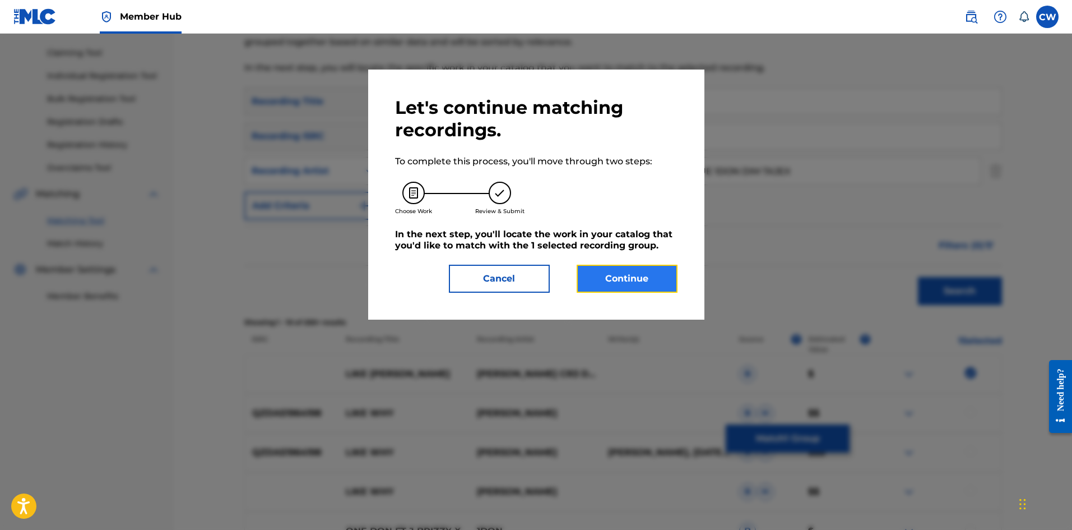
click at [631, 282] on button "Continue" at bounding box center [627, 279] width 101 height 28
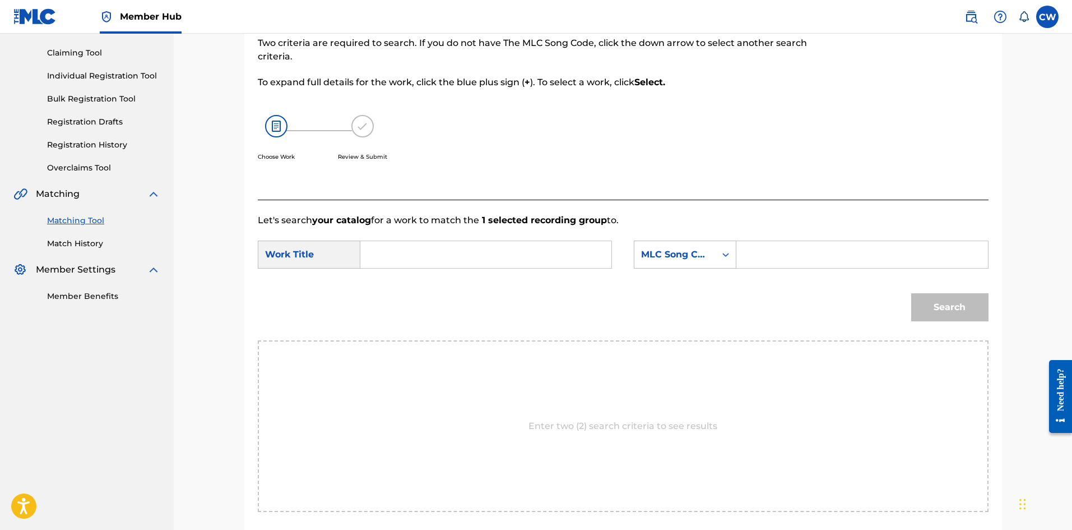
click at [545, 244] on input "Search Form" at bounding box center [486, 254] width 232 height 27
paste input "LIKE SOSA"
type input "LIKE SOSA"
drag, startPoint x: 837, startPoint y: 253, endPoint x: 844, endPoint y: 258, distance: 8.4
click at [837, 253] on input "Search Form" at bounding box center [862, 254] width 232 height 27
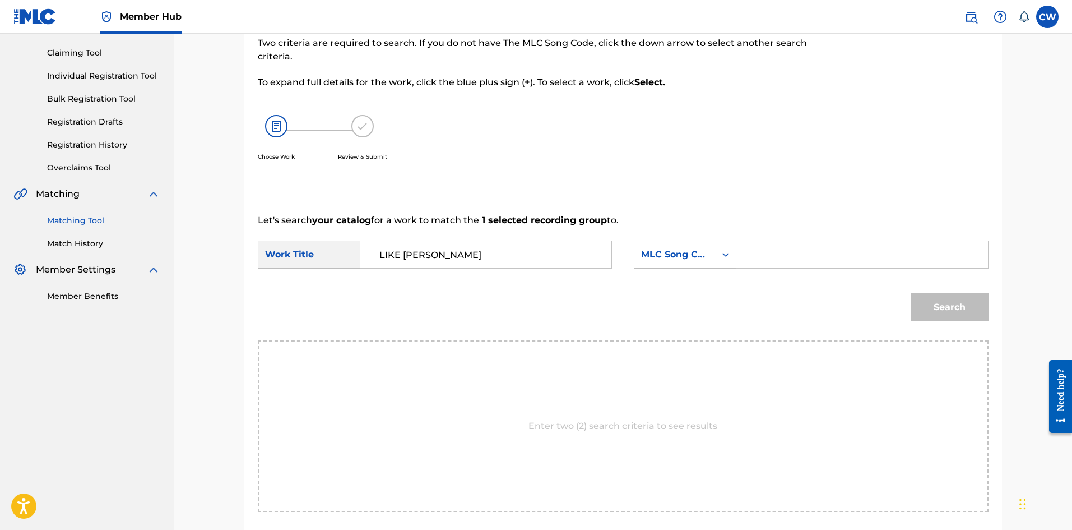
paste input "LF7KR5"
type input "LF7KR5"
click at [983, 311] on button "Search" at bounding box center [950, 307] width 77 height 28
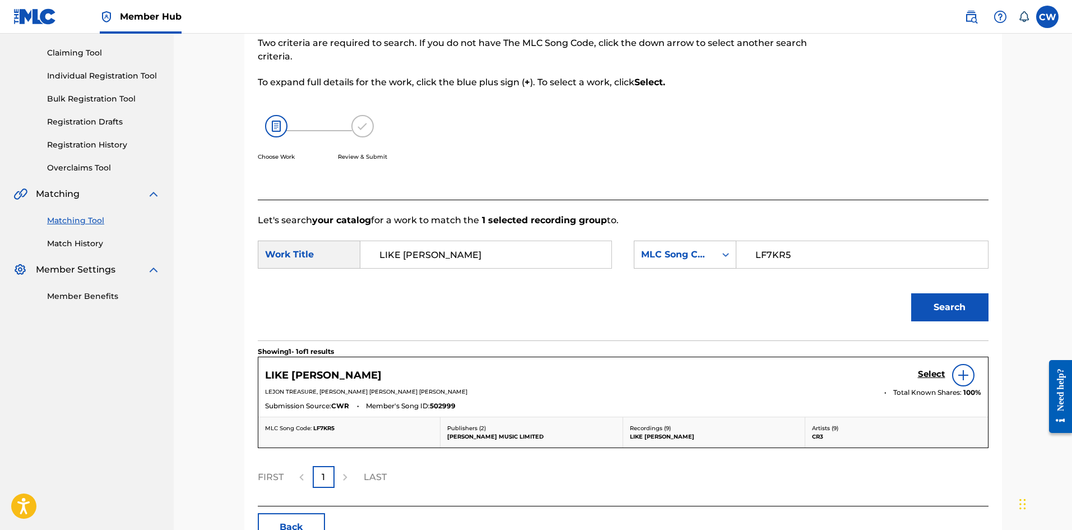
click at [917, 373] on div "LIKE SOSA Select" at bounding box center [623, 375] width 716 height 22
click at [935, 377] on h5 "Select" at bounding box center [931, 374] width 27 height 11
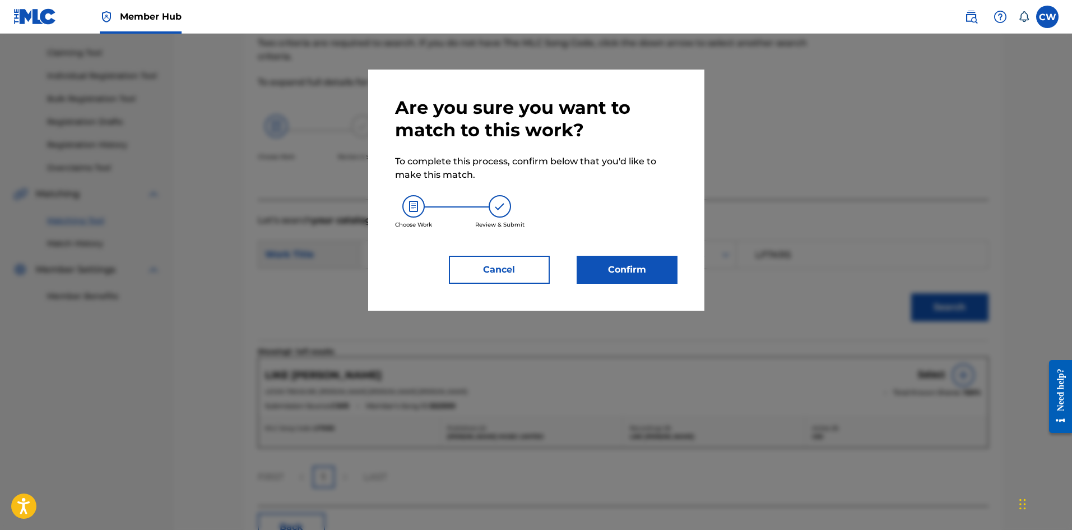
click at [637, 292] on div "Are you sure you want to match to this work? To complete this process, confirm …" at bounding box center [536, 190] width 336 height 241
click at [627, 279] on button "Confirm" at bounding box center [627, 270] width 101 height 28
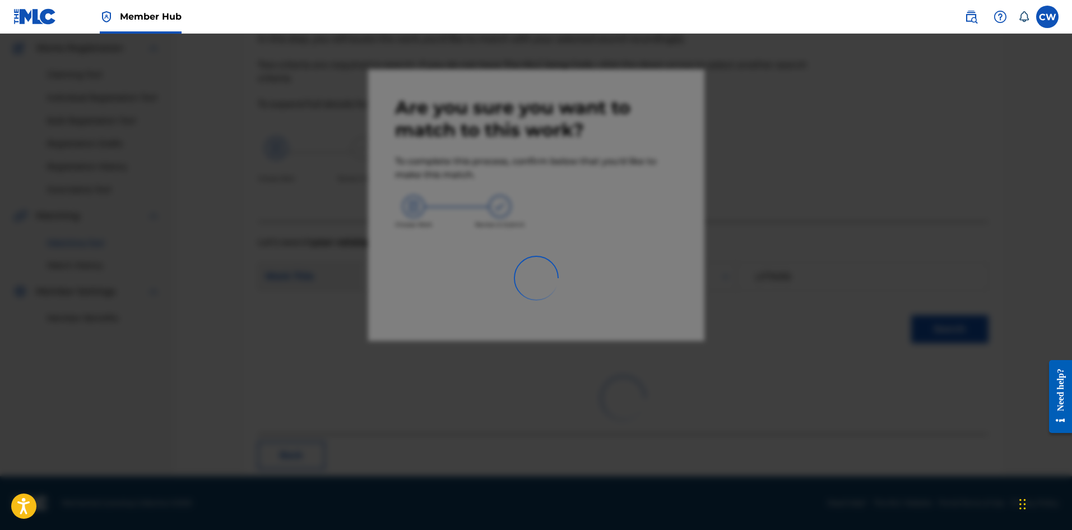
scroll to position [27, 0]
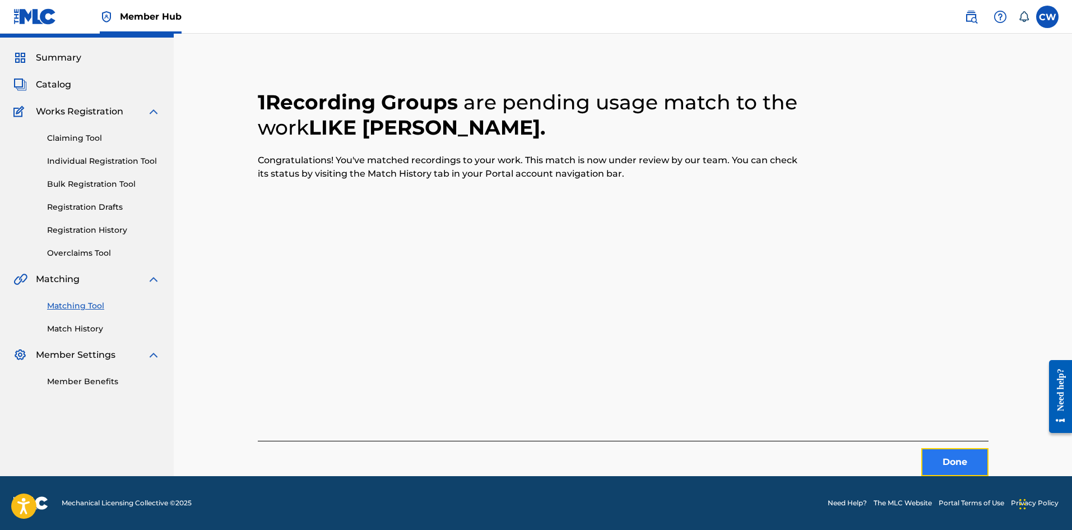
click at [935, 454] on button "Done" at bounding box center [955, 462] width 67 height 28
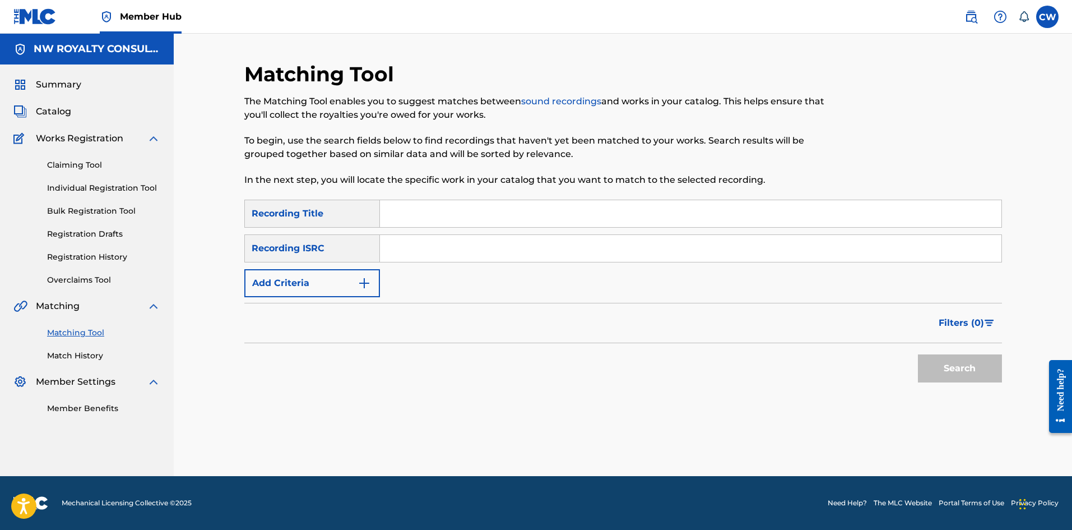
scroll to position [0, 0]
click at [337, 286] on button "Add Criteria" at bounding box center [312, 283] width 136 height 28
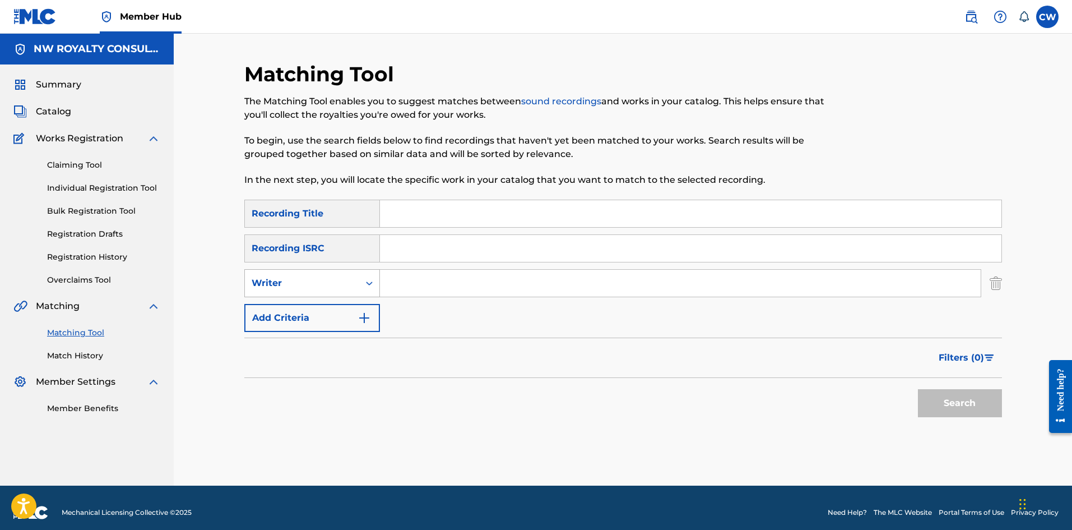
click at [337, 286] on div "Writer" at bounding box center [302, 282] width 101 height 13
click at [330, 302] on div "Recording Artist" at bounding box center [312, 311] width 135 height 28
click at [485, 289] on input "Search Form" at bounding box center [680, 283] width 601 height 27
paste input "DI RUPTION X LONE DON"
type input "DI RUPTION X LONE DON"
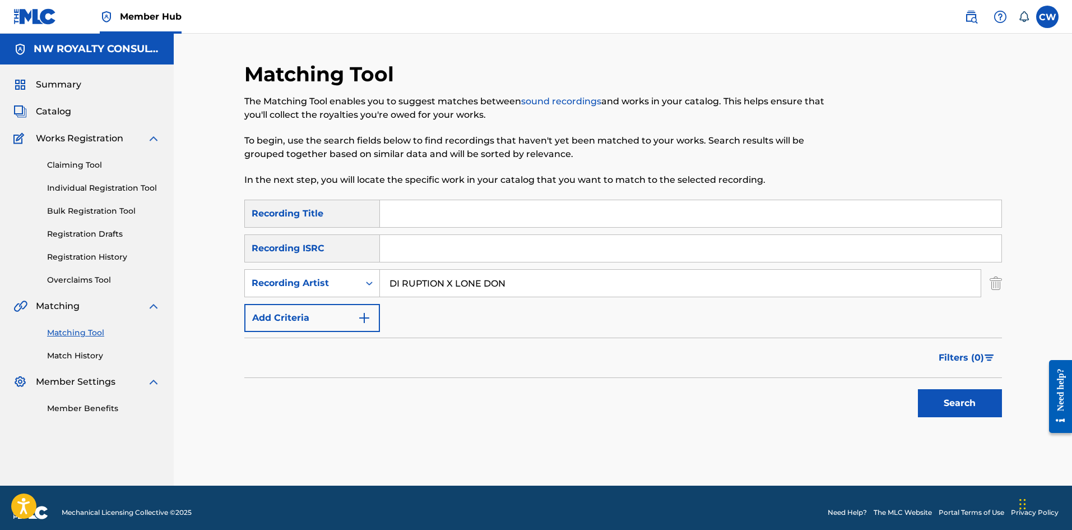
click at [708, 223] on input "Search Form" at bounding box center [691, 213] width 622 height 27
paste input "LIKE THAT"
type input "LIKE THAT"
click at [936, 402] on button "Search" at bounding box center [960, 403] width 84 height 28
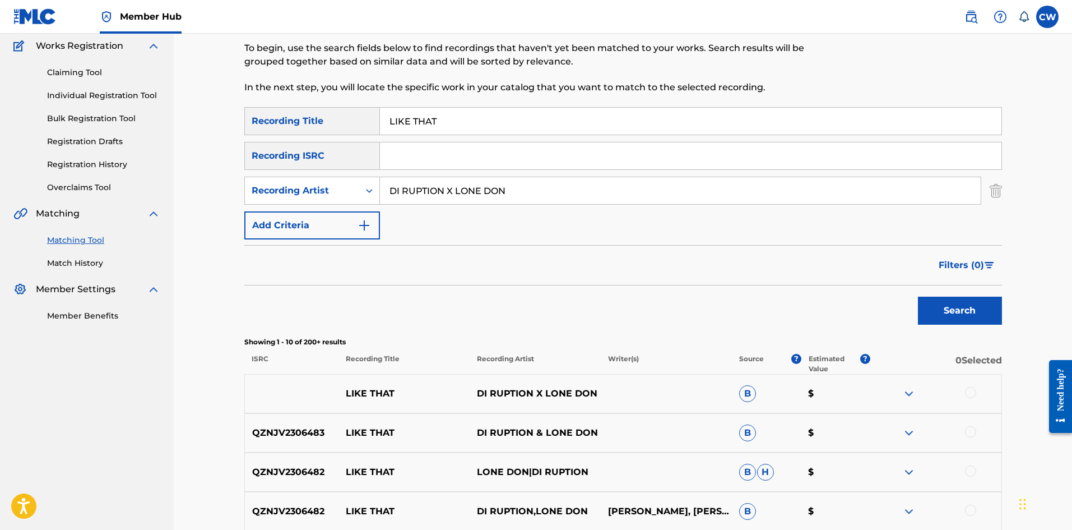
scroll to position [112, 0]
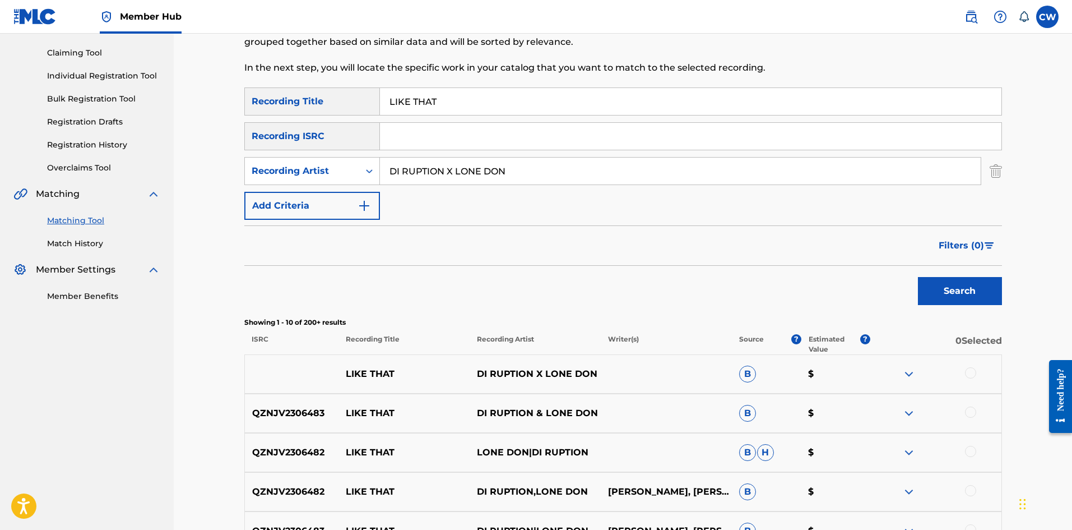
drag, startPoint x: 969, startPoint y: 371, endPoint x: 966, endPoint y: 377, distance: 6.3
click at [967, 372] on div at bounding box center [970, 372] width 11 height 11
click at [977, 411] on div at bounding box center [936, 412] width 131 height 13
click at [966, 413] on div at bounding box center [970, 411] width 11 height 11
click at [967, 453] on div at bounding box center [970, 451] width 11 height 11
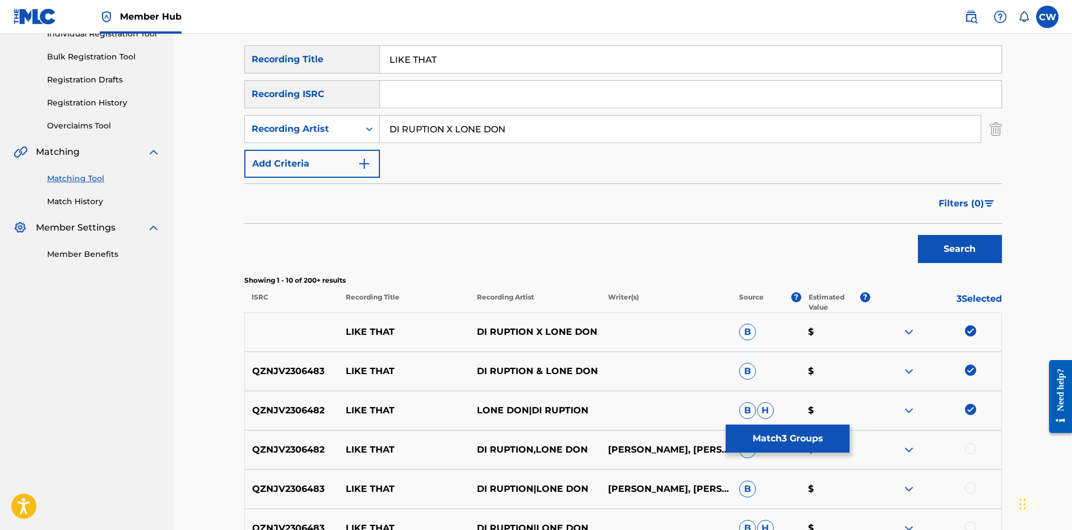
scroll to position [224, 0]
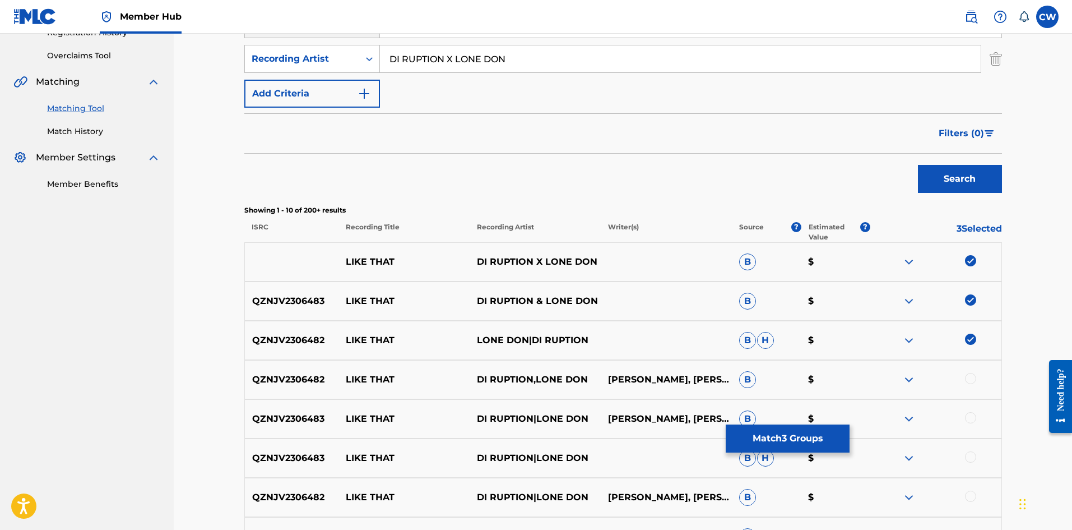
click at [969, 380] on div at bounding box center [970, 378] width 11 height 11
click at [969, 418] on div at bounding box center [970, 417] width 11 height 11
click at [968, 445] on div "QZNJV2306483 LIKE THAT DI RUPTION|LONE DON B H $" at bounding box center [623, 457] width 758 height 39
click at [968, 455] on div at bounding box center [970, 456] width 11 height 11
click at [970, 492] on div at bounding box center [970, 496] width 11 height 11
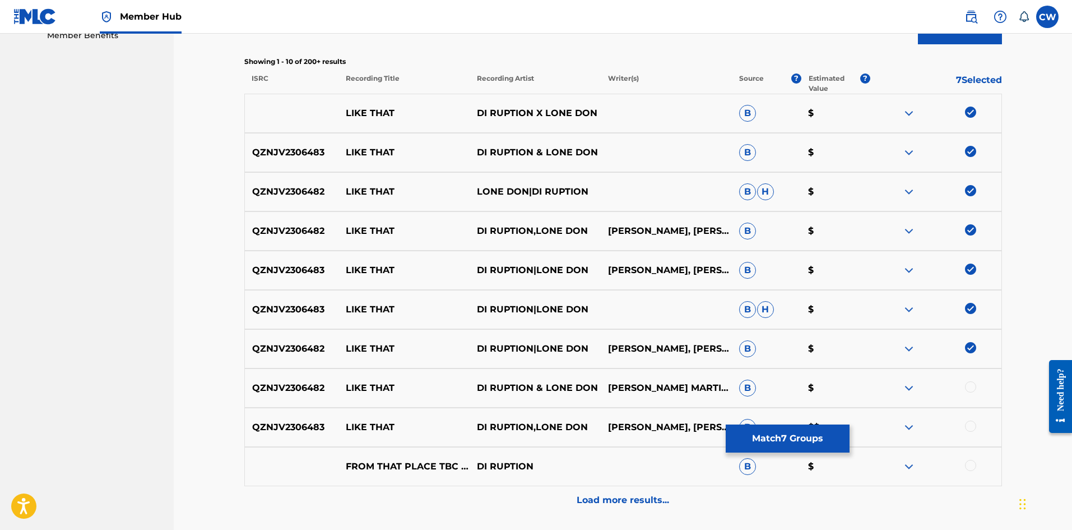
scroll to position [392, 0]
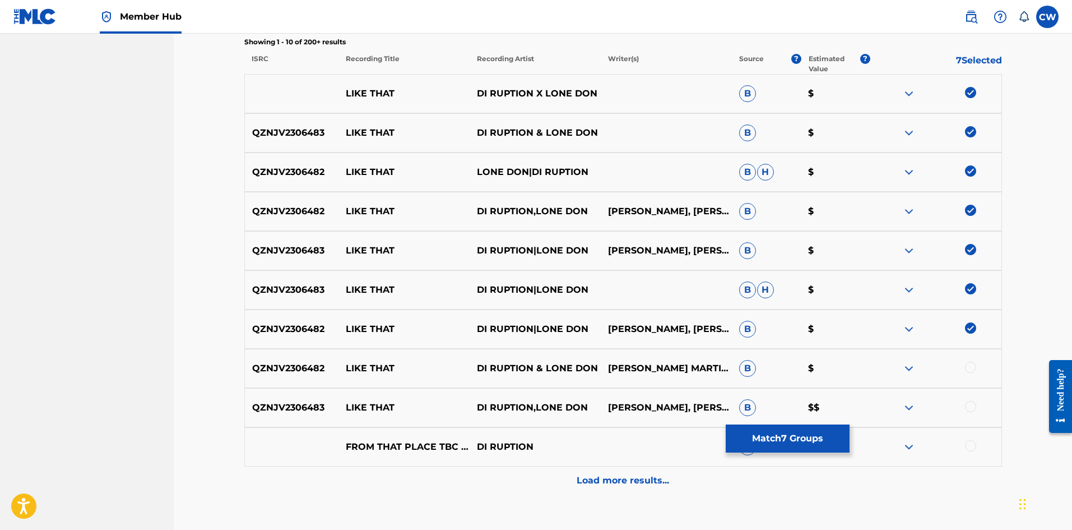
click at [972, 369] on div at bounding box center [970, 367] width 11 height 11
click at [970, 410] on div at bounding box center [970, 406] width 11 height 11
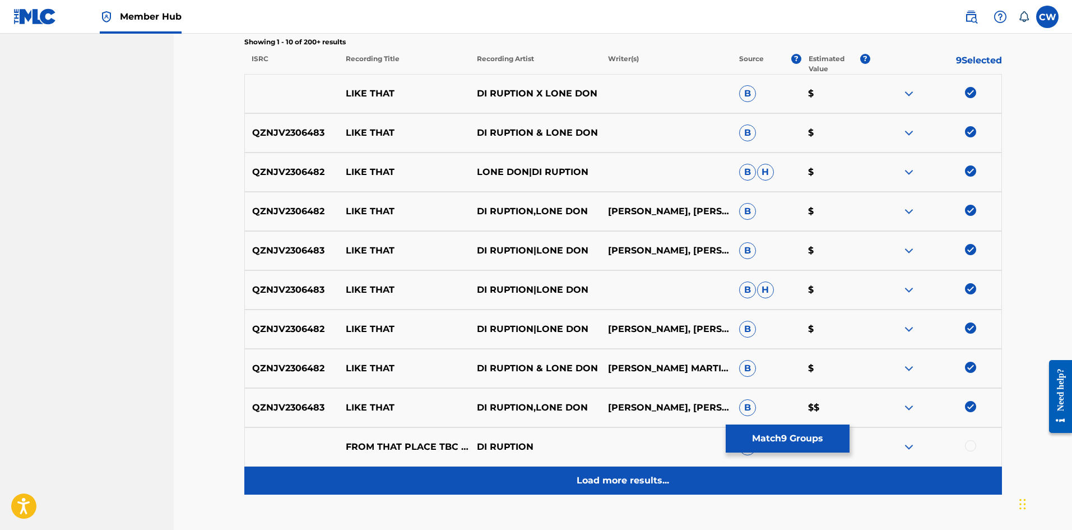
click at [585, 473] on div "Load more results..." at bounding box center [623, 480] width 758 height 28
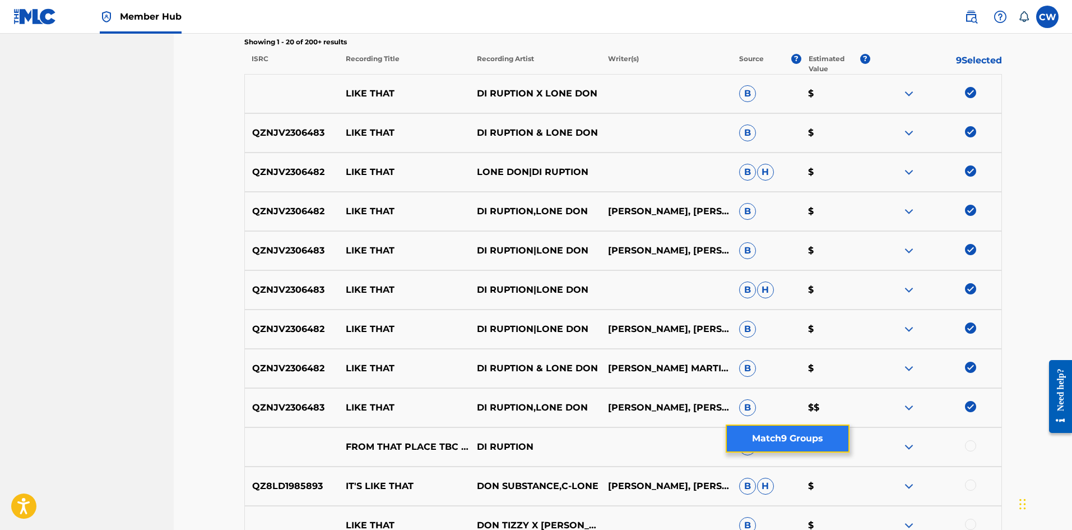
click at [831, 439] on button "Match 9 Groups" at bounding box center [788, 438] width 124 height 28
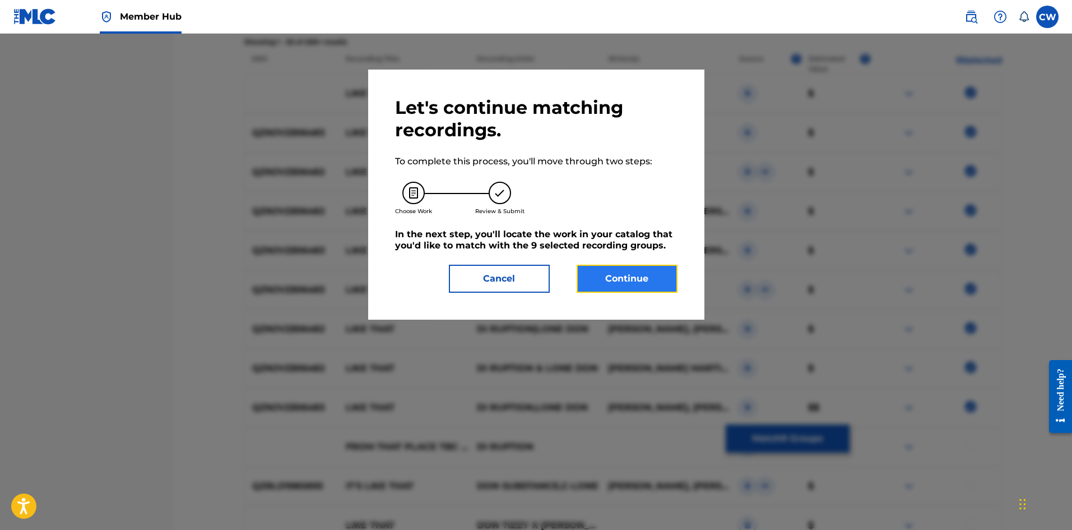
click at [618, 281] on button "Continue" at bounding box center [627, 279] width 101 height 28
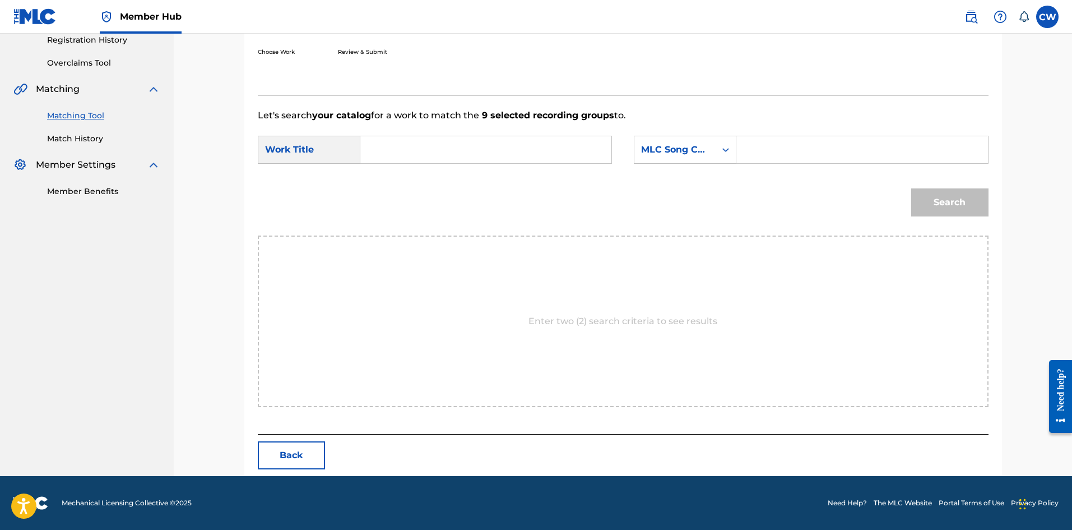
click at [405, 140] on input "Search Form" at bounding box center [486, 149] width 232 height 27
paste input "LIKE THAT"
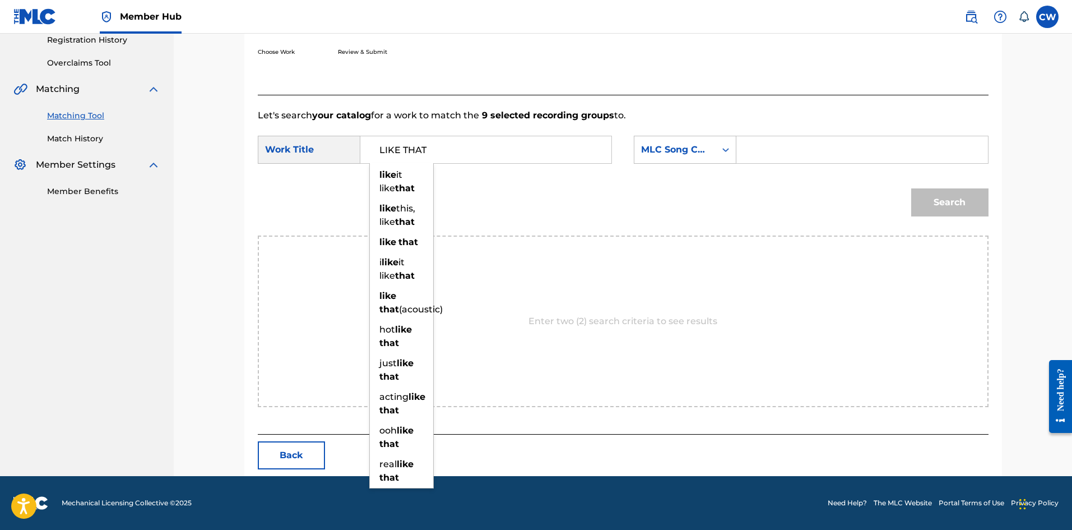
type input "LIKE THAT"
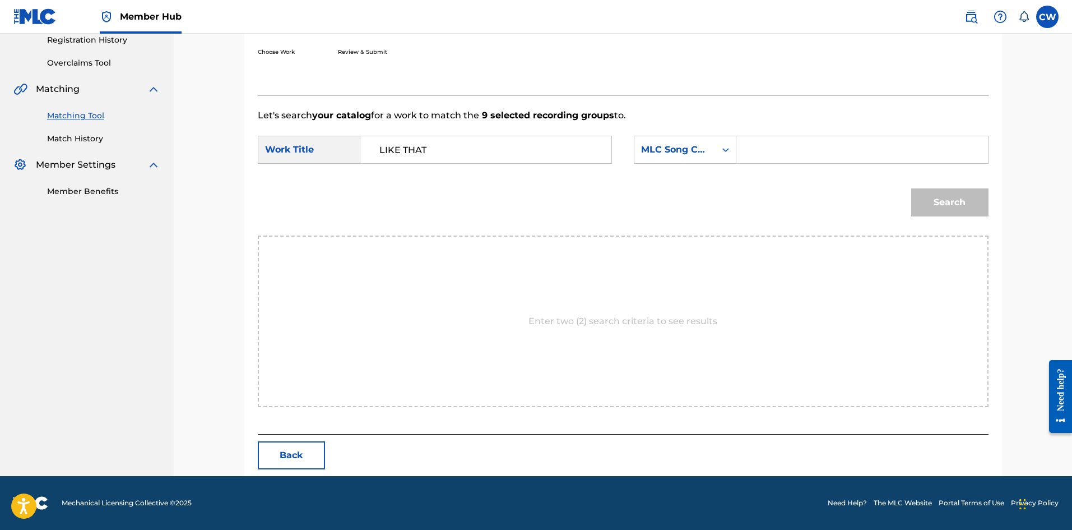
click at [840, 158] on input "Search Form" at bounding box center [862, 149] width 232 height 27
paste input "LS4AA5"
type input "LS4AA5"
click at [947, 191] on button "Search" at bounding box center [950, 202] width 77 height 28
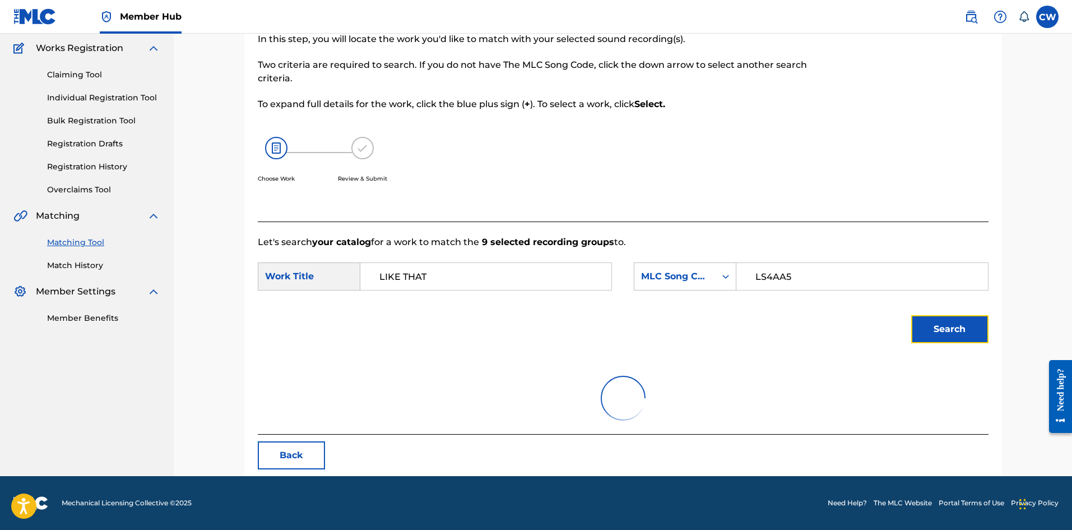
scroll to position [184, 0]
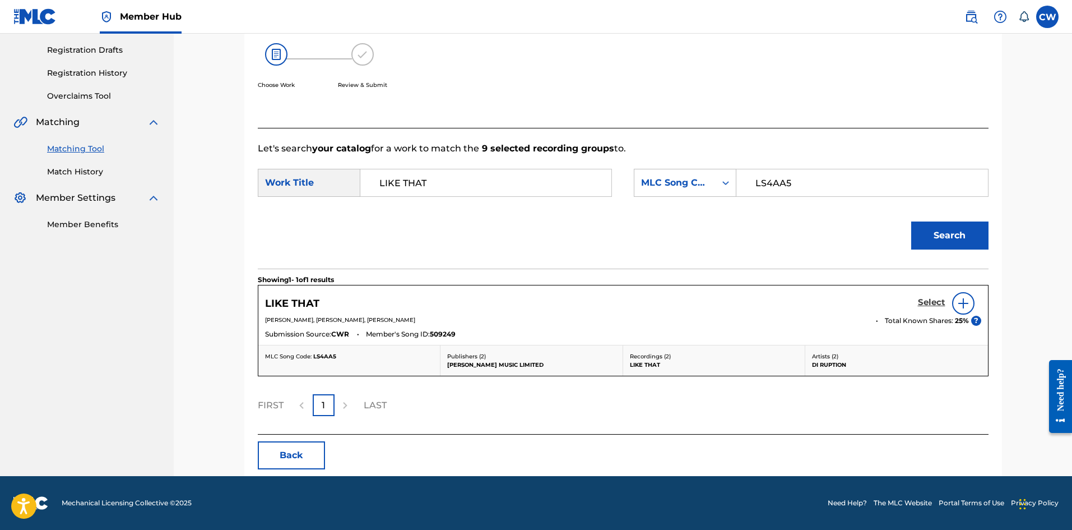
click at [924, 298] on h5 "Select" at bounding box center [931, 302] width 27 height 11
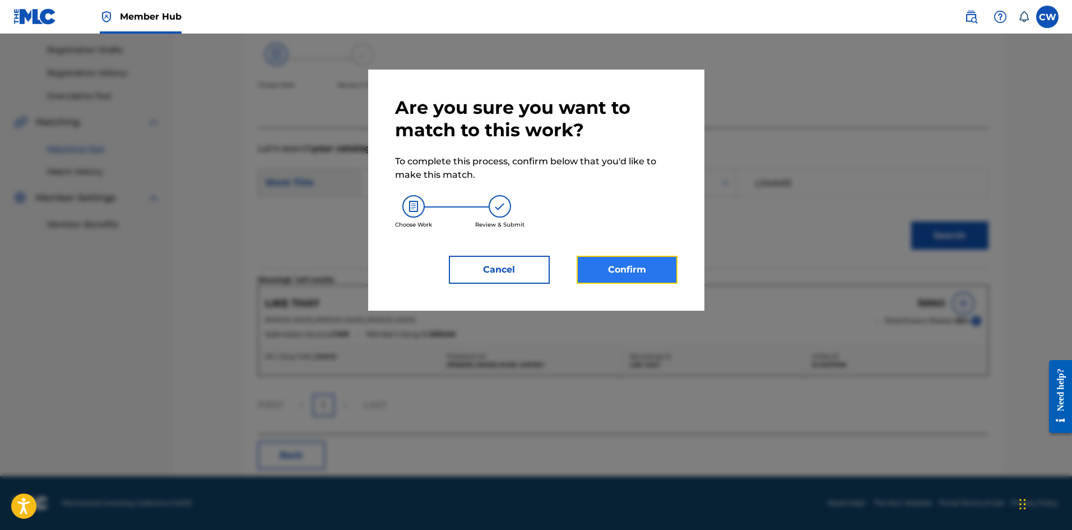
click at [646, 279] on button "Confirm" at bounding box center [627, 270] width 101 height 28
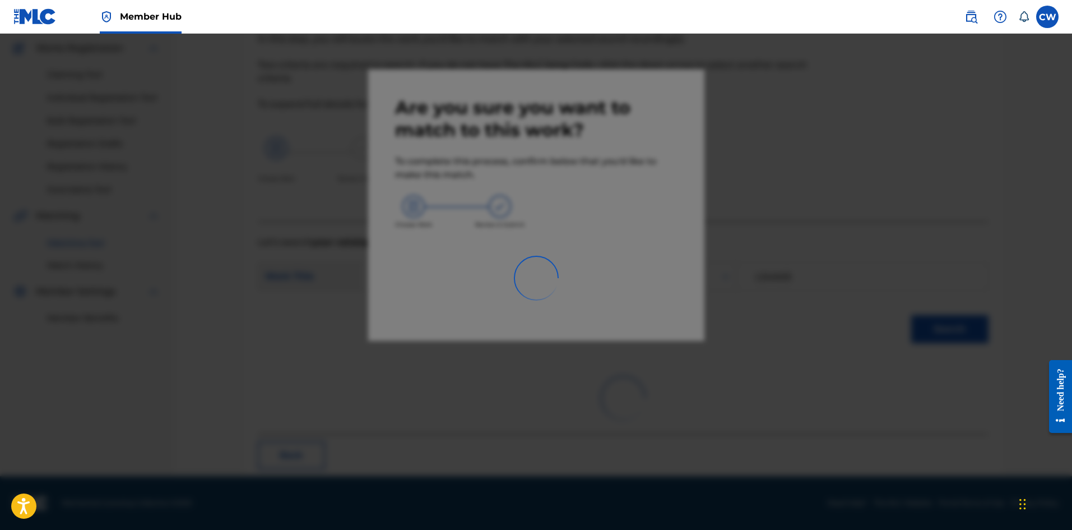
scroll to position [27, 0]
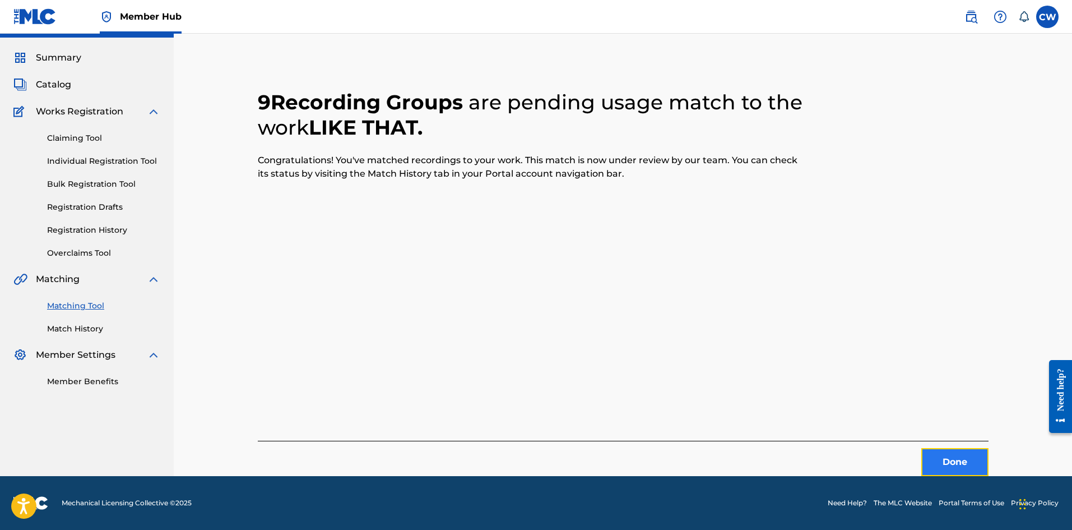
click at [963, 460] on button "Done" at bounding box center [955, 462] width 67 height 28
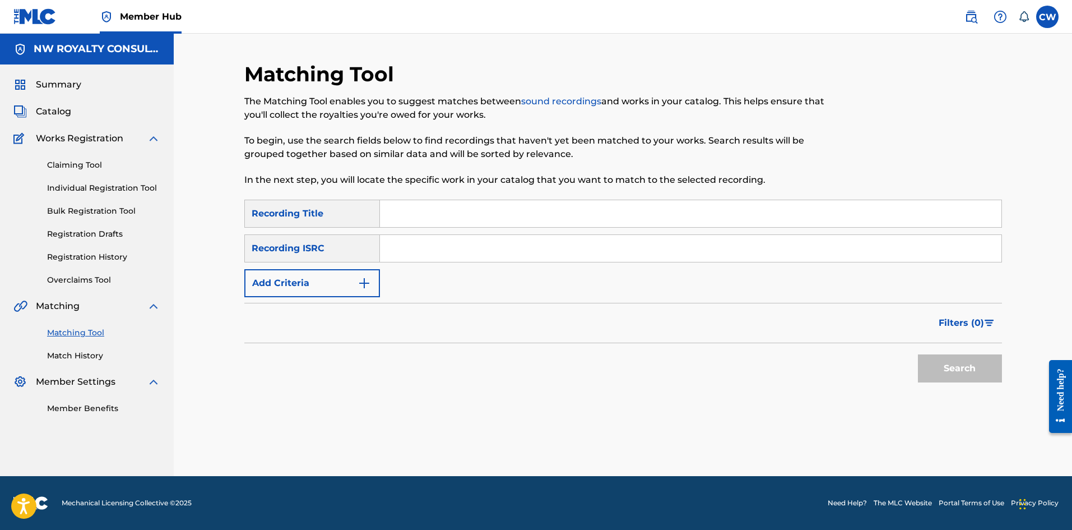
scroll to position [0, 0]
click at [341, 285] on button "Add Criteria" at bounding box center [312, 283] width 136 height 28
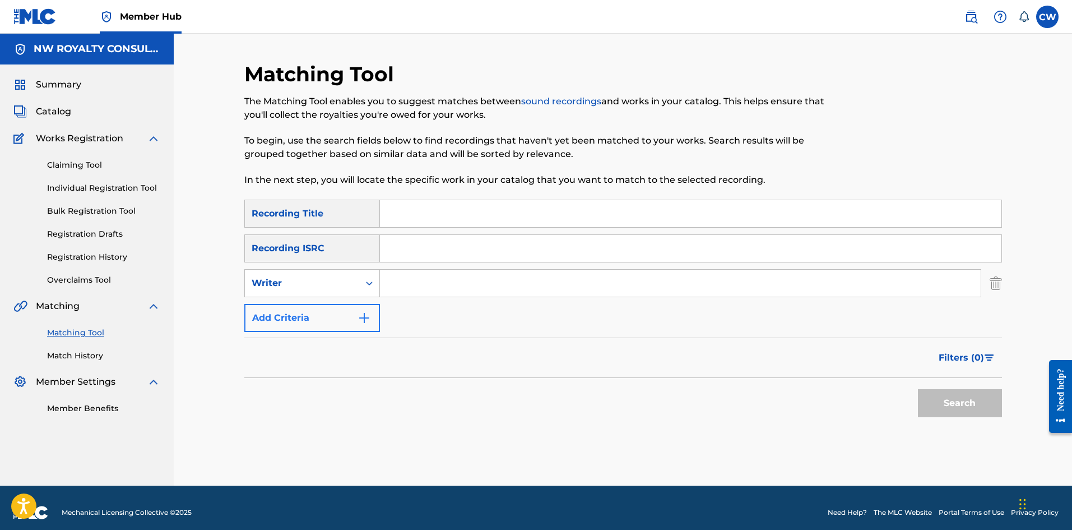
click at [338, 284] on div "Writer" at bounding box center [302, 282] width 101 height 13
click at [333, 315] on div "Recording Artist" at bounding box center [312, 311] width 135 height 28
click at [404, 275] on input "Search Form" at bounding box center [680, 283] width 601 height 27
paste input "FANTAN MOJAH"
type input "FANTAN MOJAH"
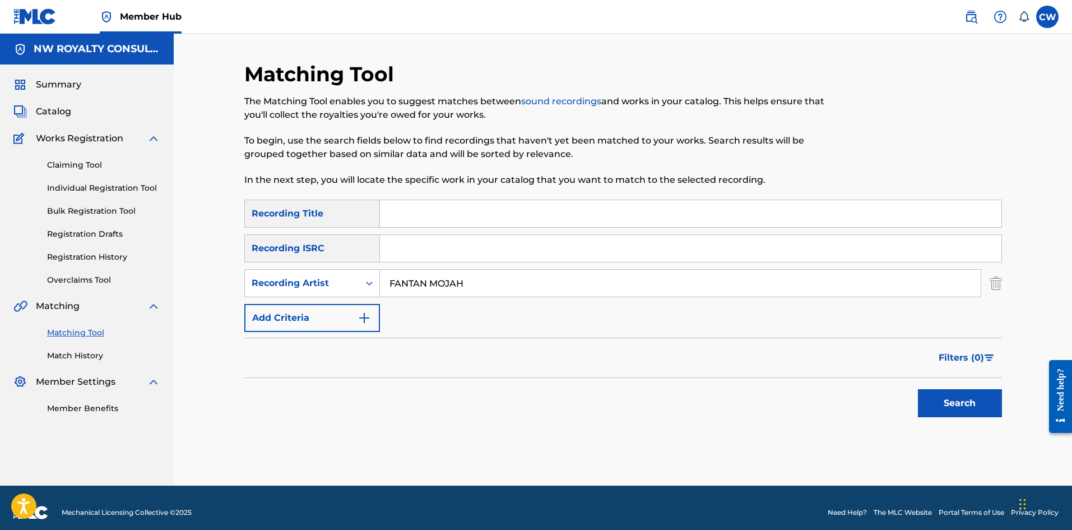
click at [440, 223] on input "Search Form" at bounding box center [691, 213] width 622 height 27
paste input "LION"
type input "LION"
click at [945, 407] on button "Search" at bounding box center [960, 403] width 84 height 28
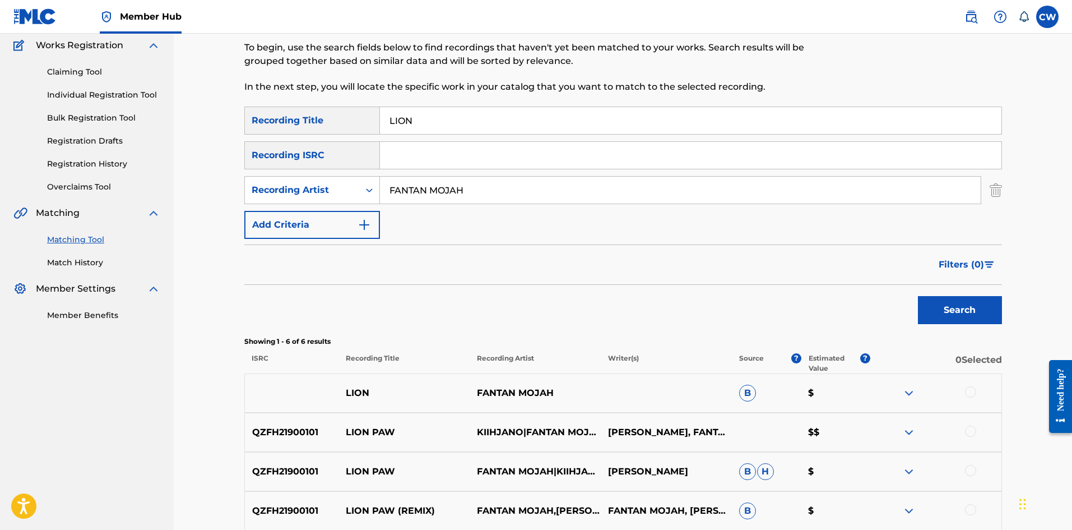
scroll to position [112, 0]
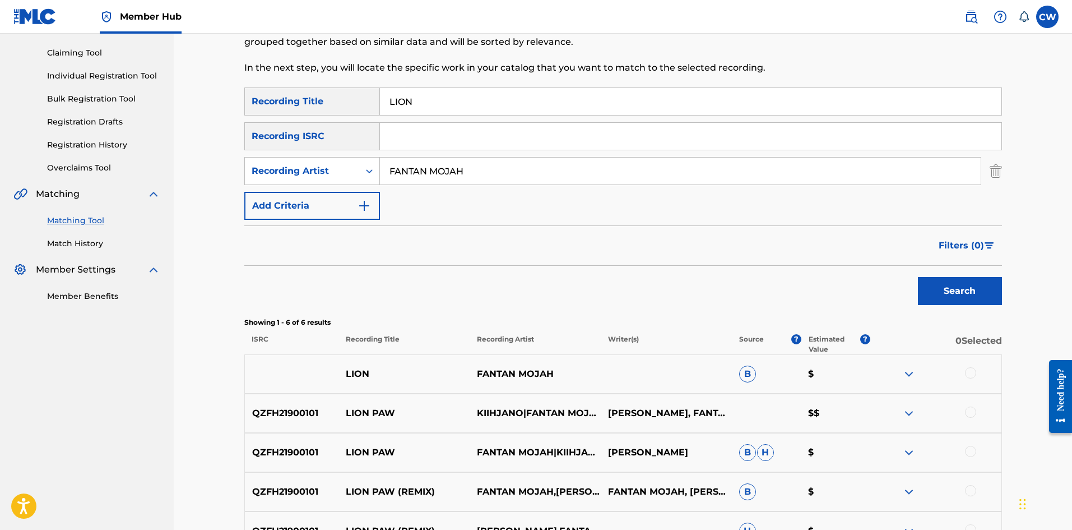
click at [964, 368] on div at bounding box center [936, 373] width 131 height 13
drag, startPoint x: 985, startPoint y: 380, endPoint x: 969, endPoint y: 371, distance: 18.6
click at [981, 378] on div at bounding box center [936, 373] width 131 height 13
click at [964, 368] on div at bounding box center [936, 373] width 131 height 13
click at [974, 375] on div at bounding box center [970, 372] width 11 height 11
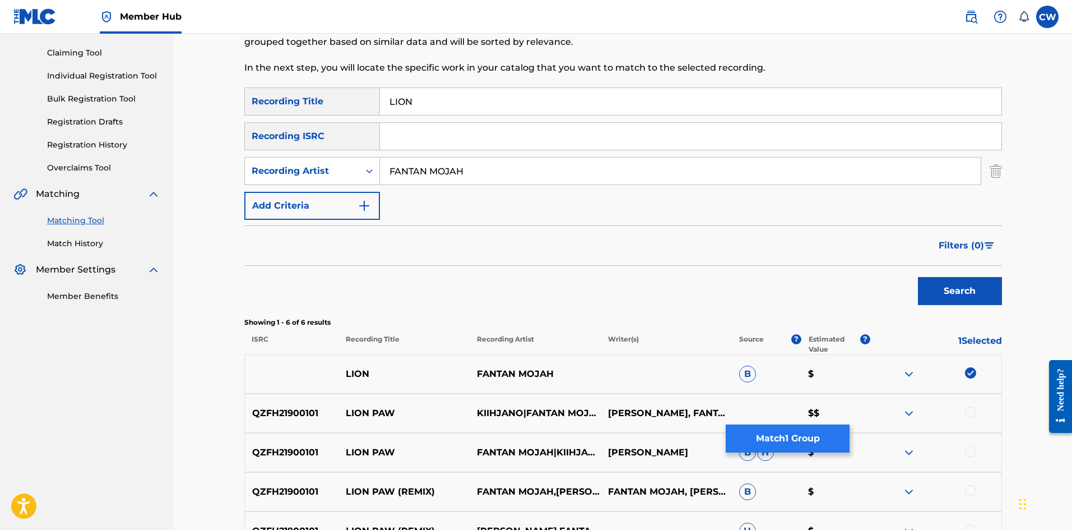
click at [796, 450] on div "SearchWithCriteria3ee0b066-6a14-424e-bc9f-ce64330f19fd Recording Title LION Sea…" at bounding box center [623, 338] width 758 height 502
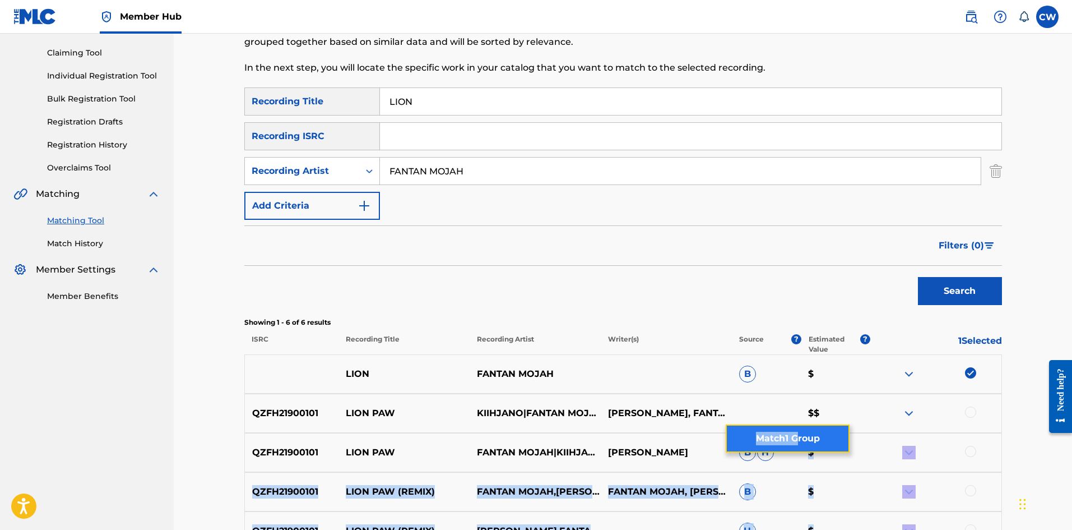
click at [796, 434] on button "Match 1 Group" at bounding box center [788, 438] width 124 height 28
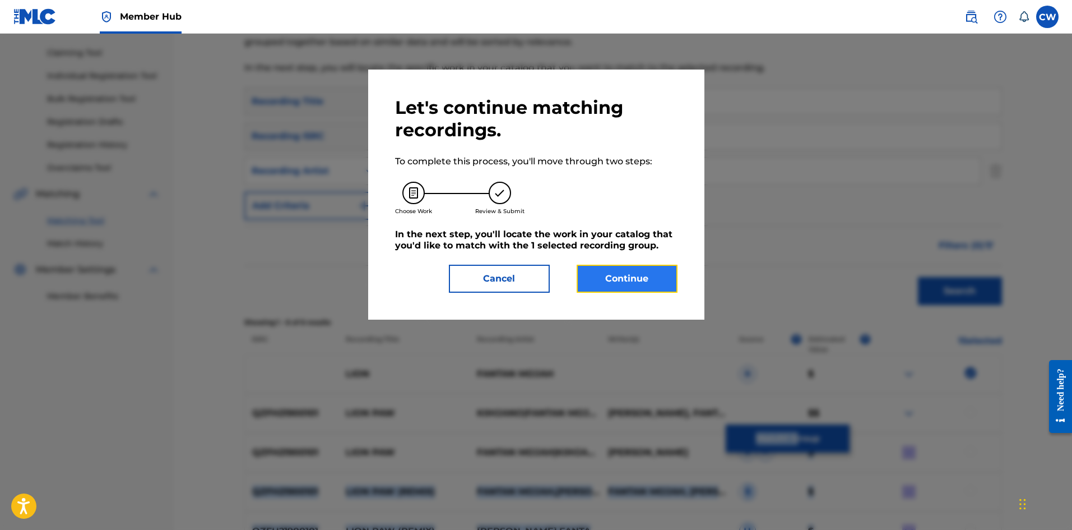
click at [665, 280] on button "Continue" at bounding box center [627, 279] width 101 height 28
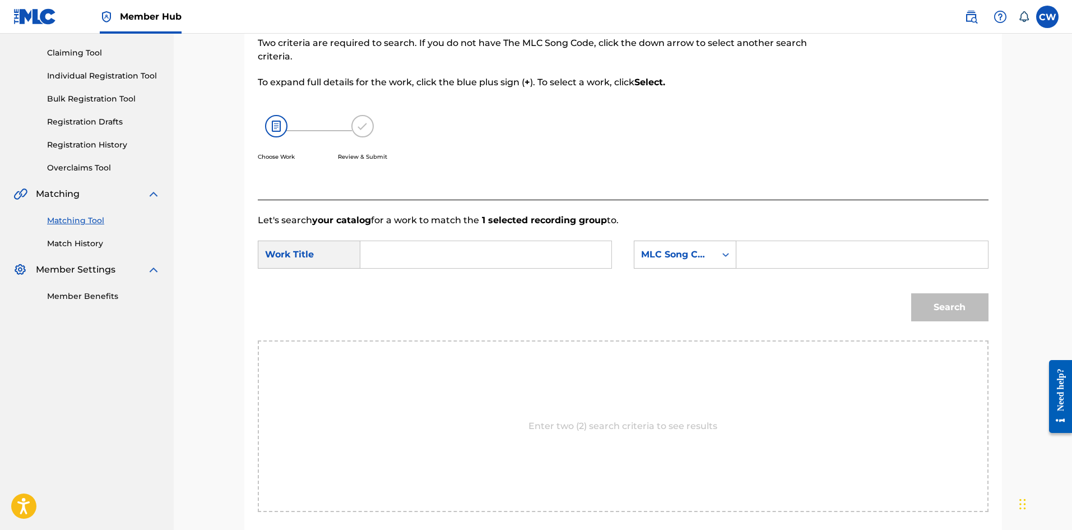
click at [522, 263] on input "Search Form" at bounding box center [486, 254] width 232 height 27
paste input "LION"
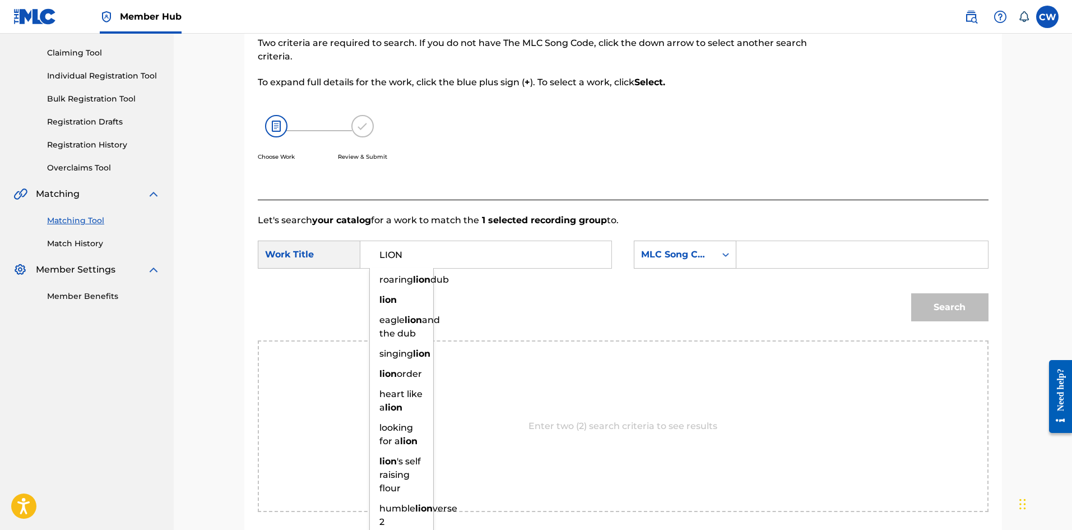
type input "LION"
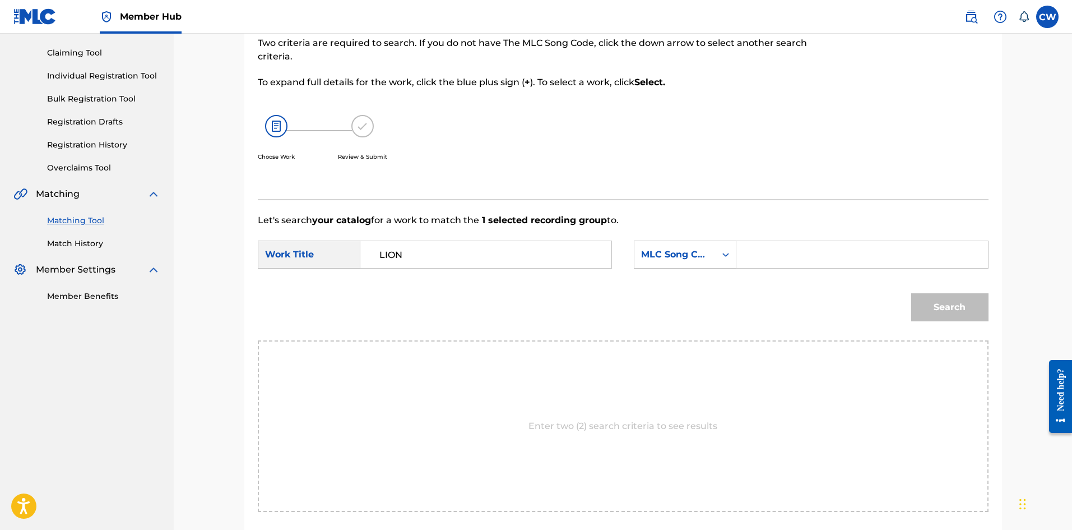
click at [817, 236] on form "SearchWithCriteria27842b61-5a66-46bb-b842-94d6e86e61e1 Work Title LION SearchWi…" at bounding box center [623, 283] width 731 height 113
click at [852, 252] on input "Search Form" at bounding box center [862, 254] width 232 height 27
paste input "LB1HP7"
type input "LB1HP7"
click at [966, 296] on button "Search" at bounding box center [950, 307] width 77 height 28
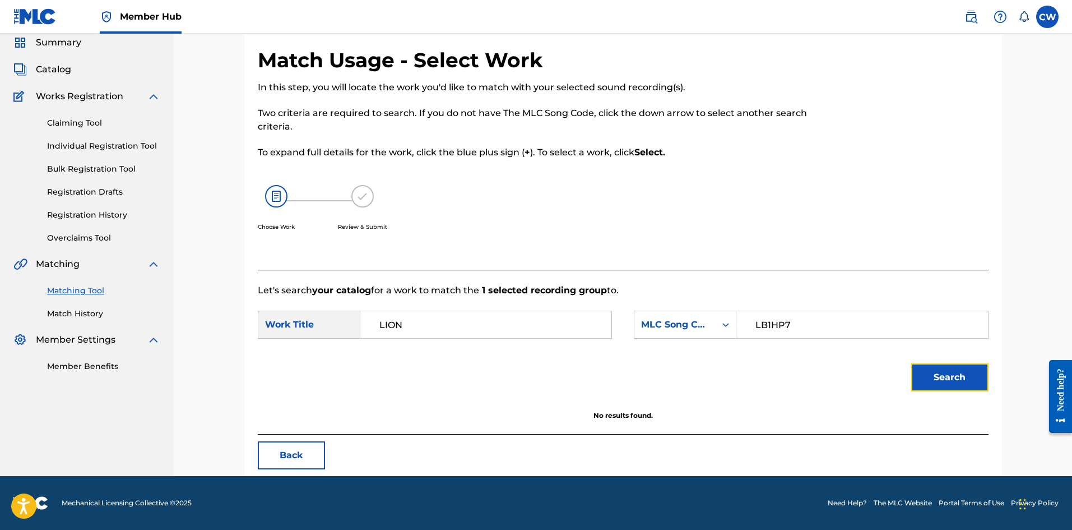
scroll to position [42, 0]
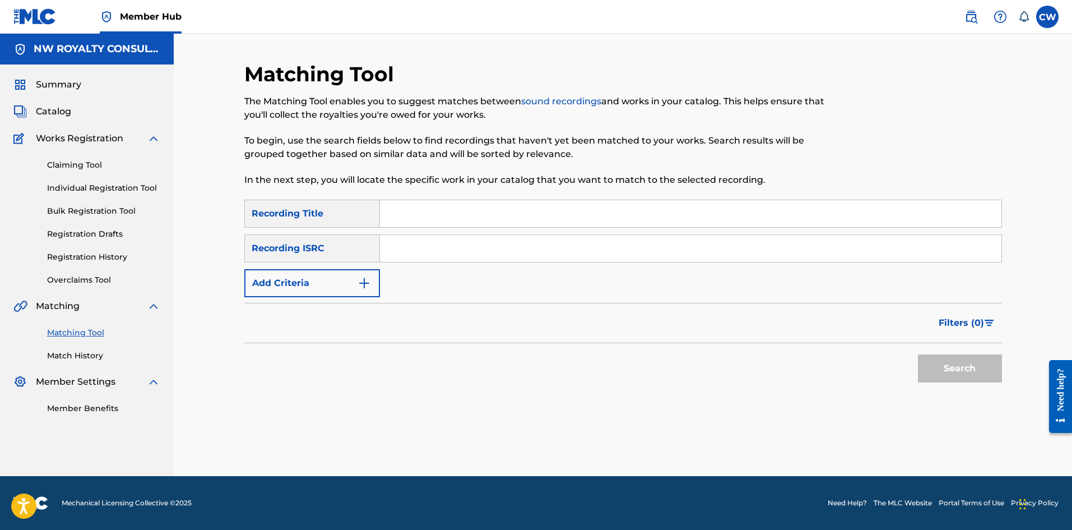
click at [335, 258] on div "Recording ISRC" at bounding box center [312, 248] width 136 height 28
click at [336, 279] on button "Add Criteria" at bounding box center [312, 283] width 136 height 28
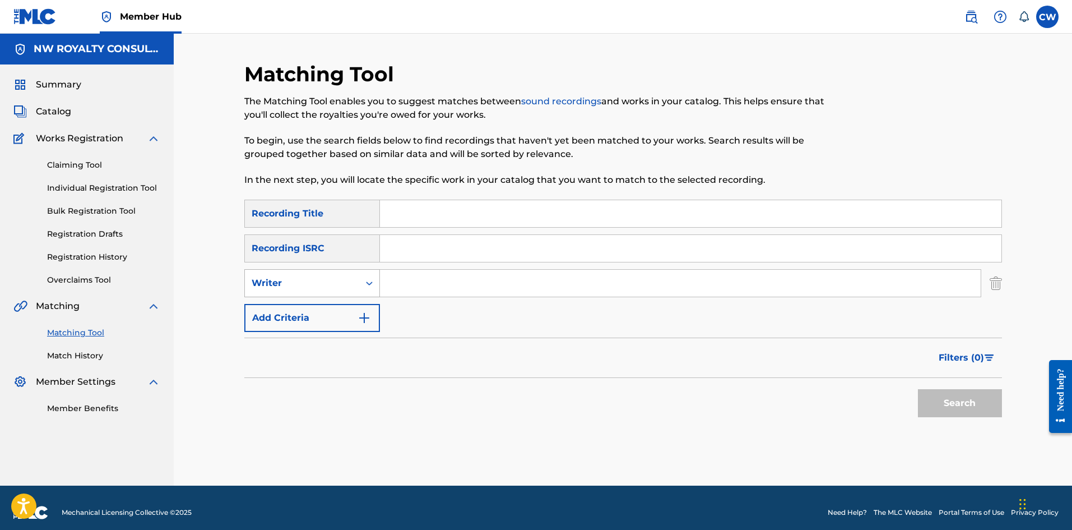
click at [335, 279] on div "Writer" at bounding box center [302, 282] width 101 height 13
click at [326, 290] on div "Writer" at bounding box center [302, 282] width 114 height 21
click at [325, 293] on div "Writer" at bounding box center [302, 282] width 114 height 21
click at [317, 322] on div "Recording Artist" at bounding box center [312, 311] width 135 height 28
click at [445, 292] on input "Search Form" at bounding box center [680, 283] width 601 height 27
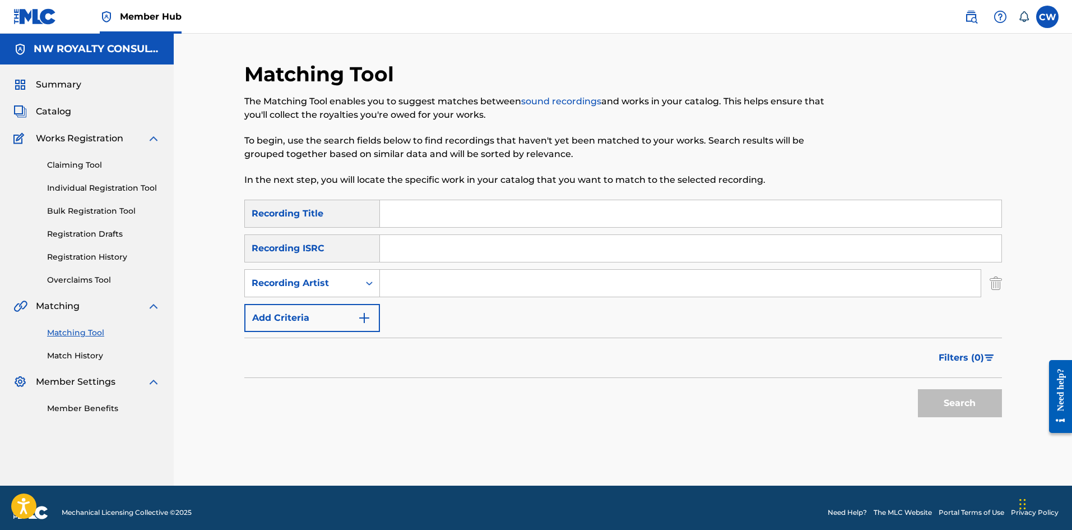
paste input "SIZZLA"
type input "SIZZLA"
click at [513, 216] on input "Search Form" at bounding box center [691, 213] width 622 height 27
paste input "LITTLE BABY"
type input "LITTLE BABY"
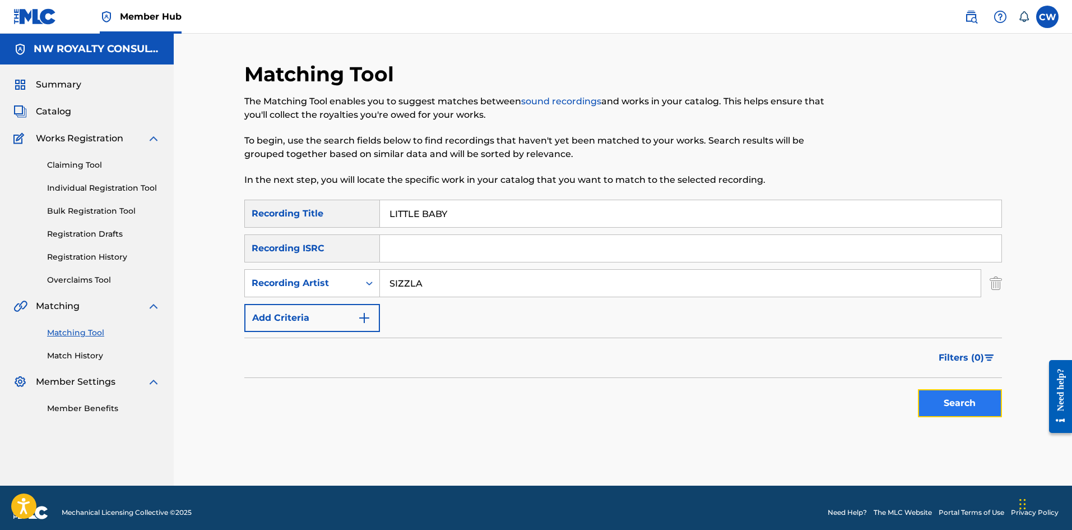
click at [954, 400] on button "Search" at bounding box center [960, 403] width 84 height 28
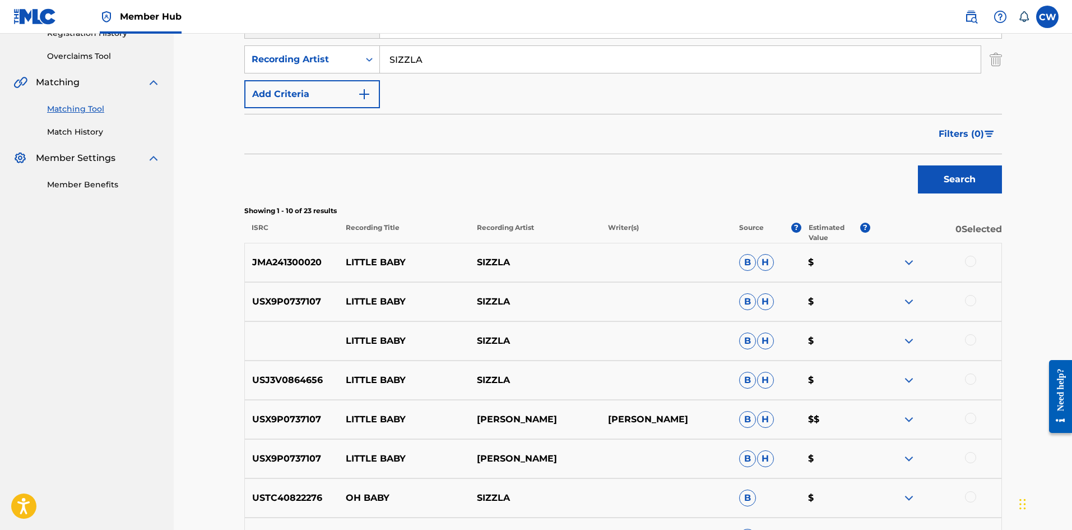
scroll to position [224, 0]
click at [969, 261] on div at bounding box center [970, 260] width 11 height 11
click at [971, 298] on div at bounding box center [970, 299] width 11 height 11
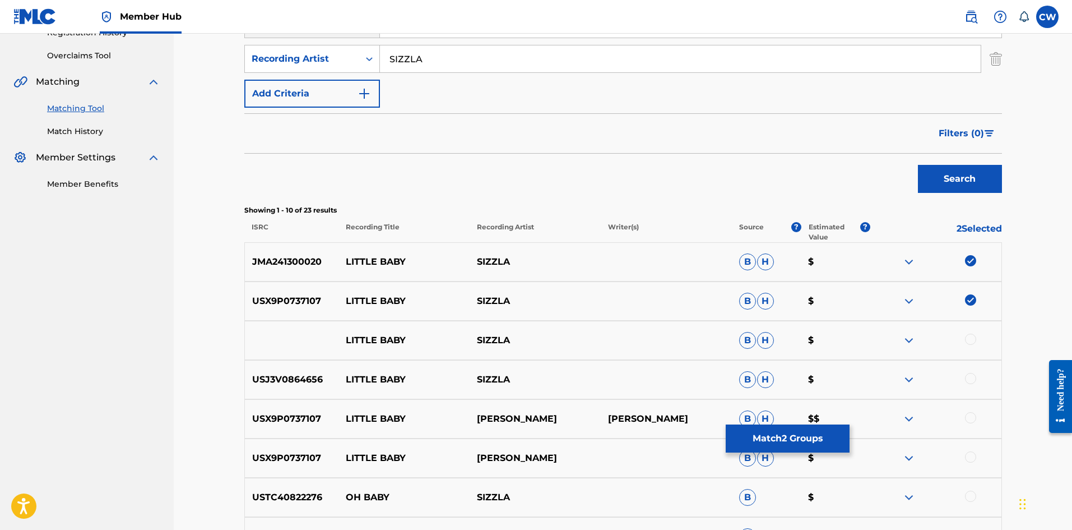
click at [969, 336] on div at bounding box center [970, 339] width 11 height 11
click at [966, 371] on div "USJ3V0864656 LITTLE BABY SIZZLA B H $" at bounding box center [623, 379] width 758 height 39
click at [968, 378] on div at bounding box center [970, 378] width 11 height 11
drag, startPoint x: 968, startPoint y: 380, endPoint x: 966, endPoint y: 386, distance: 6.3
click at [967, 381] on img at bounding box center [970, 378] width 11 height 11
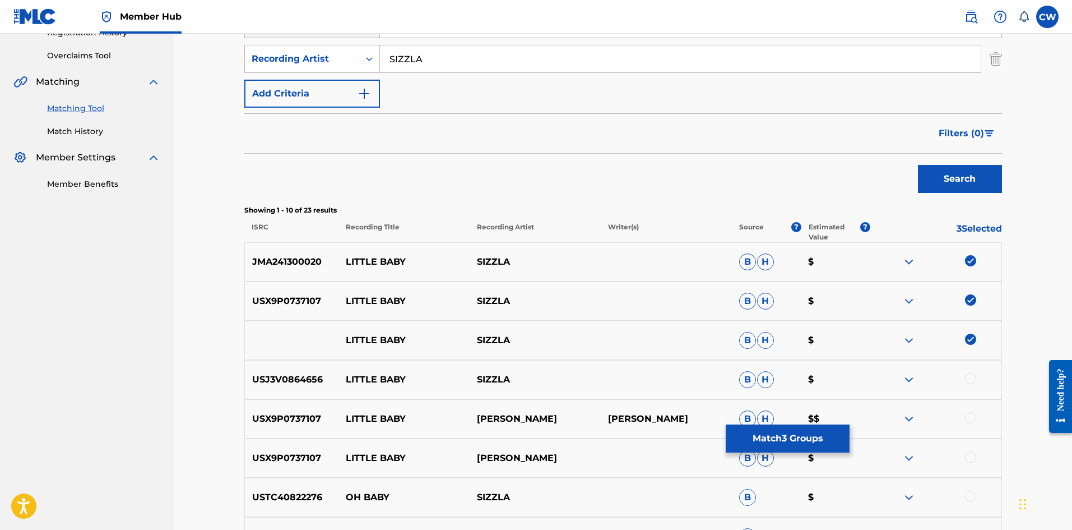
click at [972, 385] on div at bounding box center [936, 379] width 131 height 13
click at [970, 385] on div at bounding box center [936, 379] width 131 height 13
click at [970, 380] on div at bounding box center [970, 378] width 11 height 11
click at [974, 413] on div at bounding box center [970, 417] width 11 height 11
click at [970, 465] on div "USX9P0737107 LITTLE BABY SIZZLA KALONJI B H $" at bounding box center [623, 457] width 758 height 39
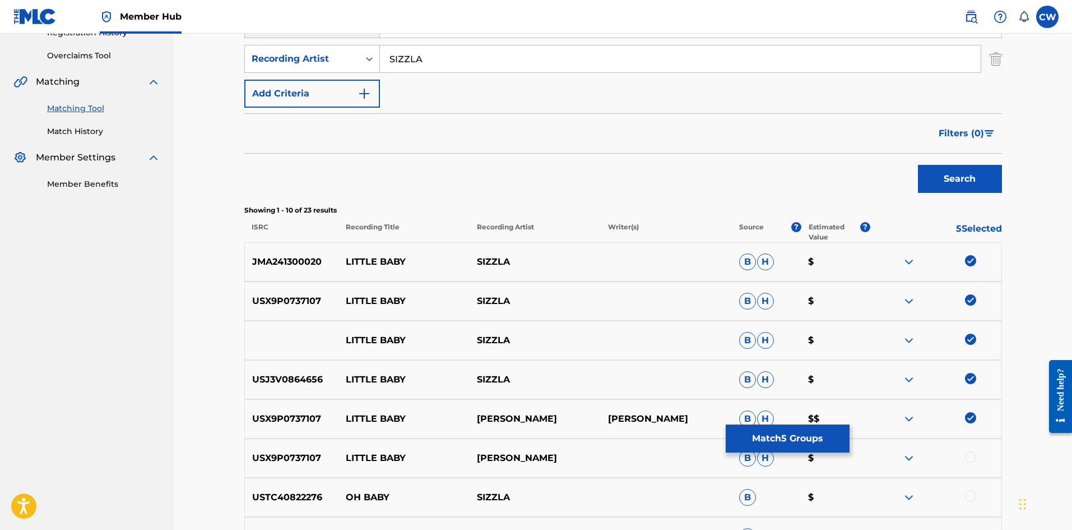
click at [970, 456] on div at bounding box center [970, 456] width 11 height 11
click at [785, 433] on button "Match 6 Groups" at bounding box center [788, 438] width 124 height 28
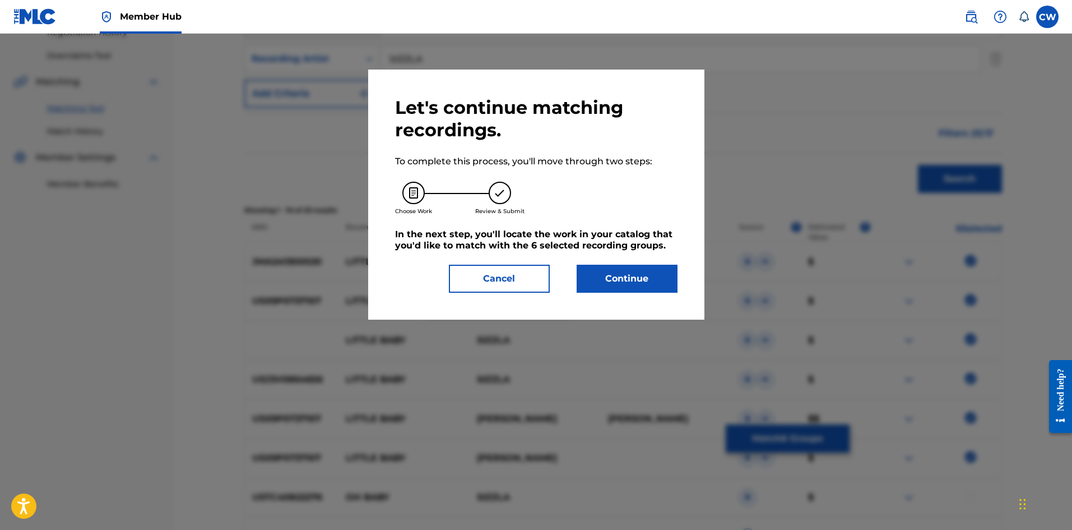
click at [613, 263] on div "Let's continue matching recordings. To complete this process, you'll move throu…" at bounding box center [536, 194] width 283 height 196
click at [618, 280] on button "Continue" at bounding box center [627, 279] width 101 height 28
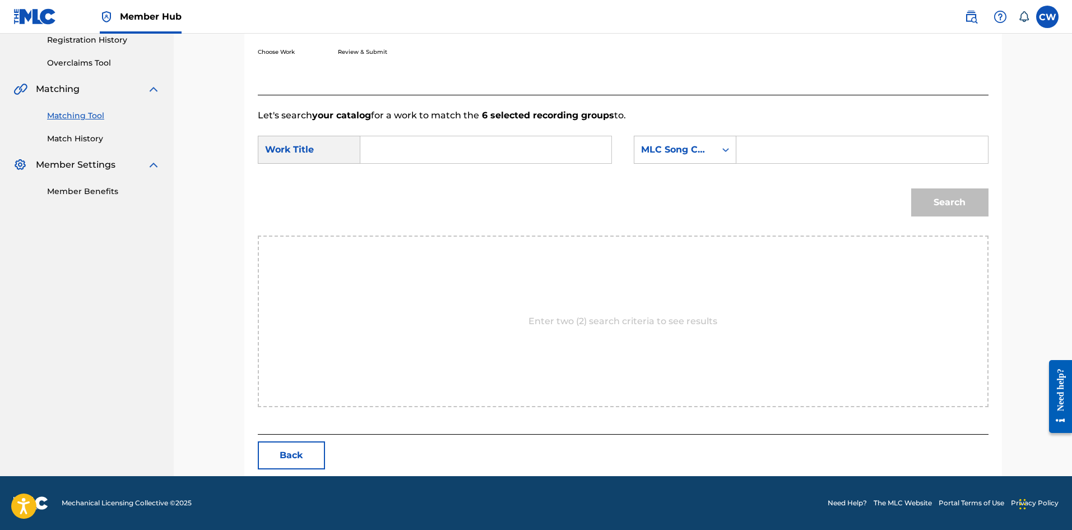
scroll to position [217, 0]
click at [476, 146] on input "Search Form" at bounding box center [486, 149] width 232 height 27
paste input "LITTLE BABY"
type input "LITTLE BABY"
click at [898, 166] on div "SearchWithCriteria57096deb-7f42-4050-854a-f75b9edb3e6b Work Title LITTLE BABY S…" at bounding box center [623, 153] width 731 height 35
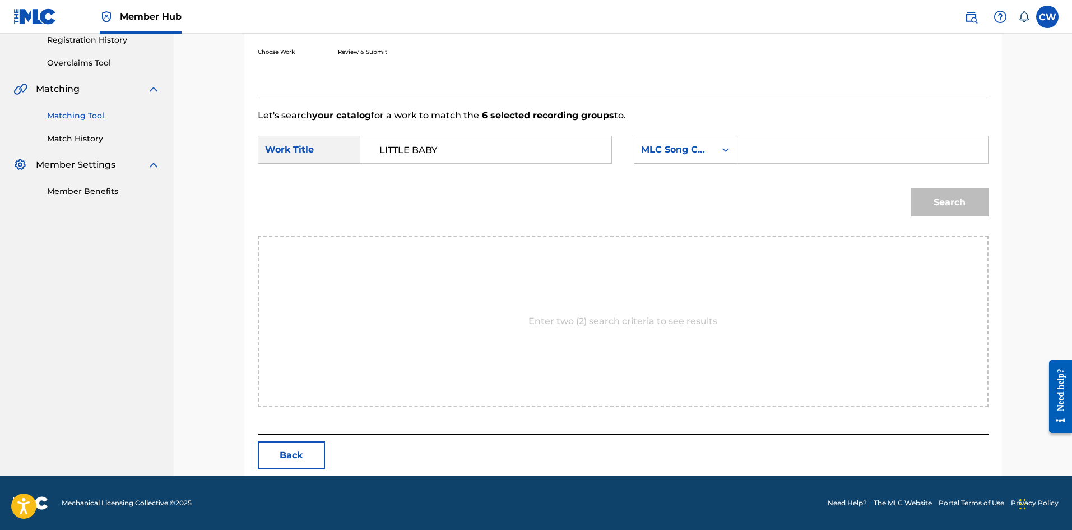
click at [892, 156] on input "Search Form" at bounding box center [862, 149] width 232 height 27
paste input "LA4CGF"
type input "LA4CGF"
click at [931, 193] on button "Search" at bounding box center [950, 202] width 77 height 28
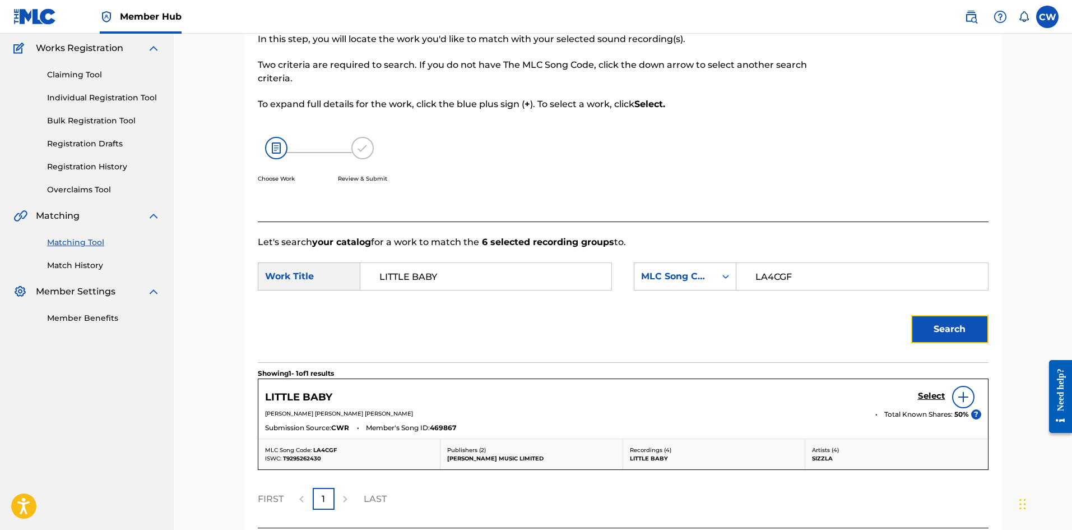
scroll to position [184, 0]
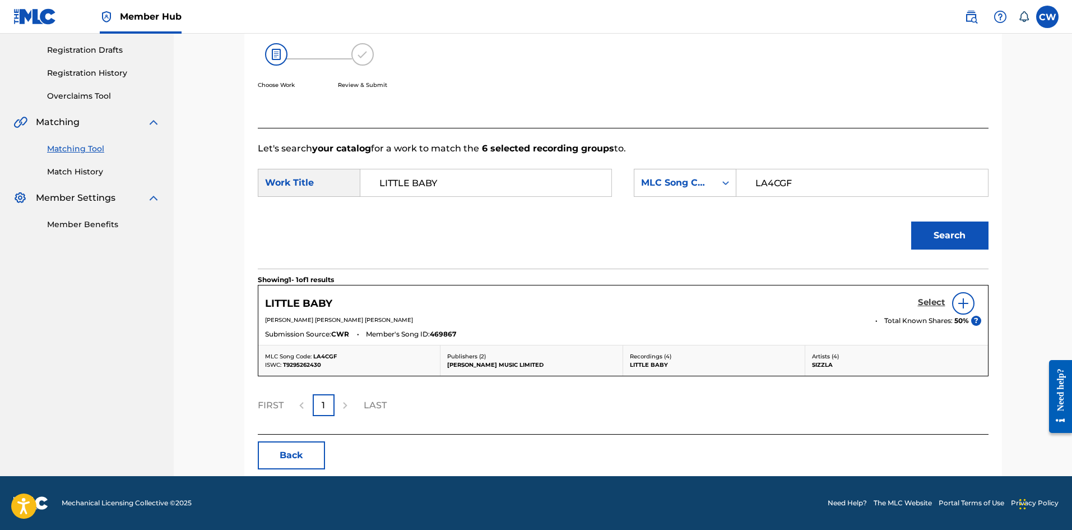
click at [928, 304] on h5 "Select" at bounding box center [931, 302] width 27 height 11
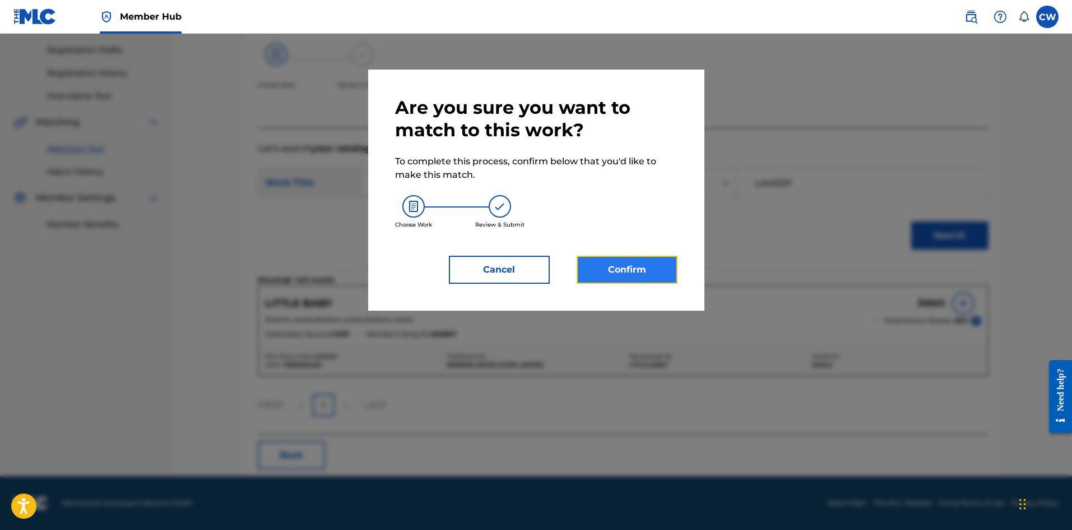
click at [604, 261] on button "Confirm" at bounding box center [627, 270] width 101 height 28
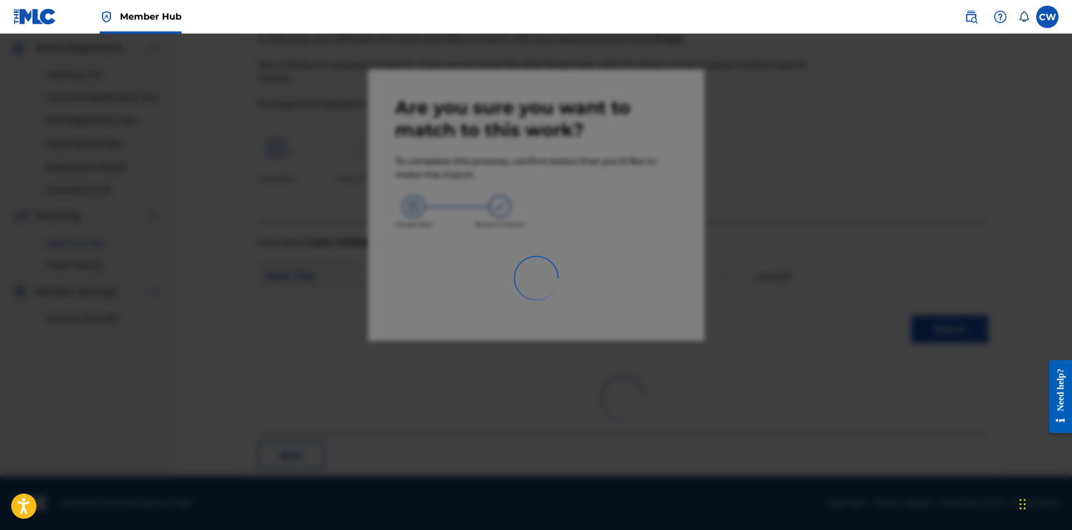
scroll to position [27, 0]
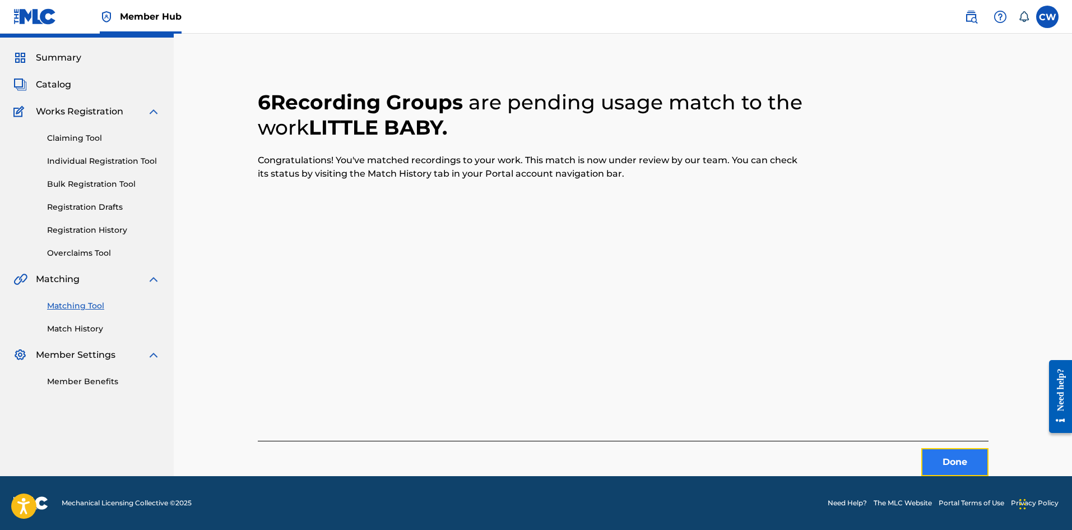
click at [955, 462] on button "Done" at bounding box center [955, 462] width 67 height 28
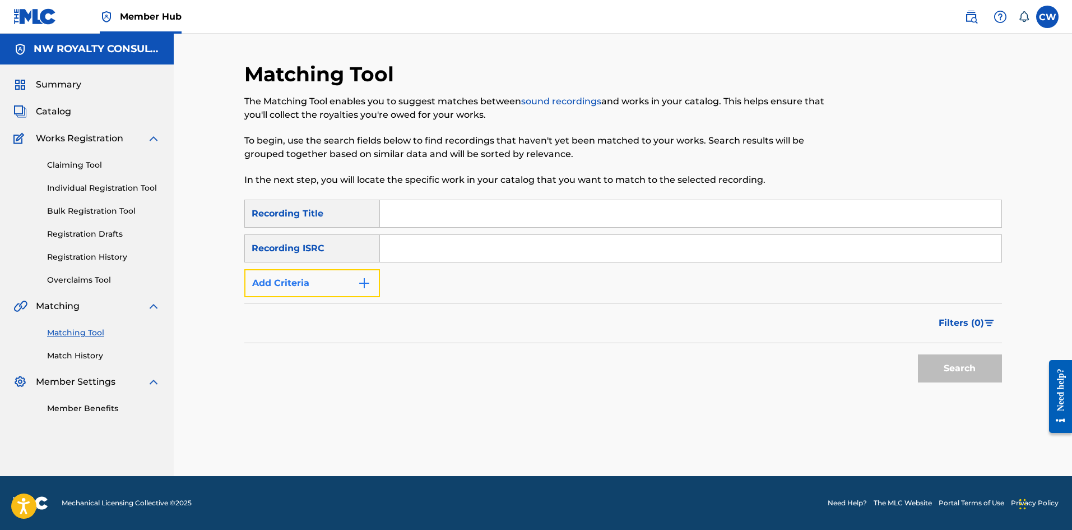
click at [275, 279] on button "Add Criteria" at bounding box center [312, 283] width 136 height 28
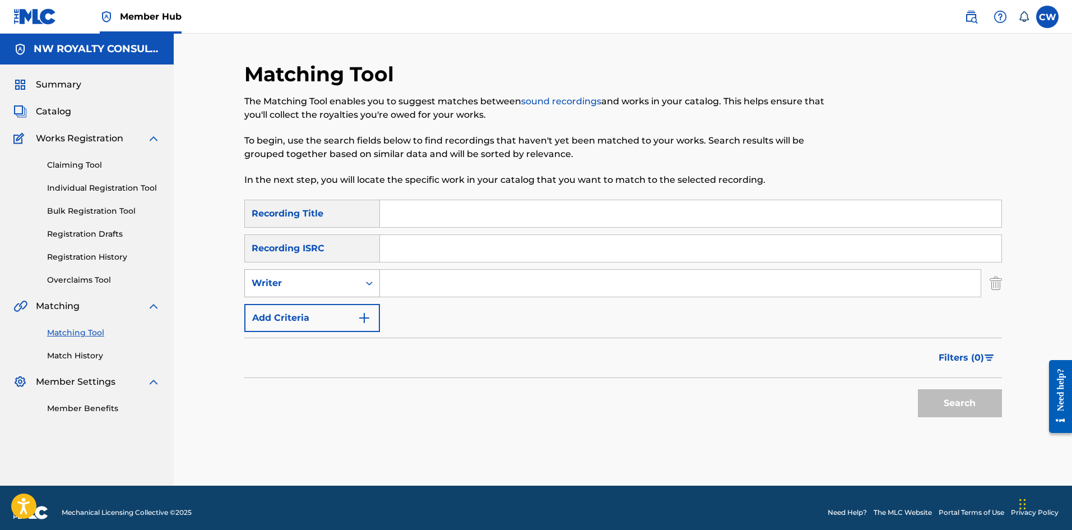
click at [309, 276] on div "Writer" at bounding box center [302, 282] width 114 height 21
click at [331, 313] on div "Recording Artist" at bounding box center [312, 311] width 135 height 28
click at [462, 280] on input "Search Form" at bounding box center [680, 283] width 601 height 27
paste input "GLEN WASHINGTON"
type input "GLEN WASHINGTON"
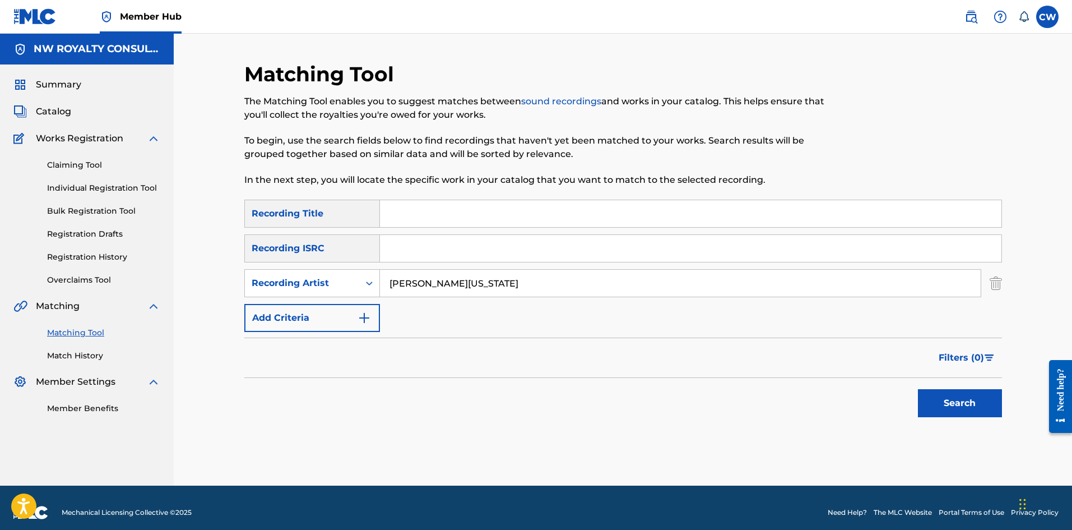
click at [436, 223] on input "Search Form" at bounding box center [691, 213] width 622 height 27
paste input "LITTLE GIRL"
type input "LITTLE GIRL"
click at [972, 391] on button "Search" at bounding box center [960, 403] width 84 height 28
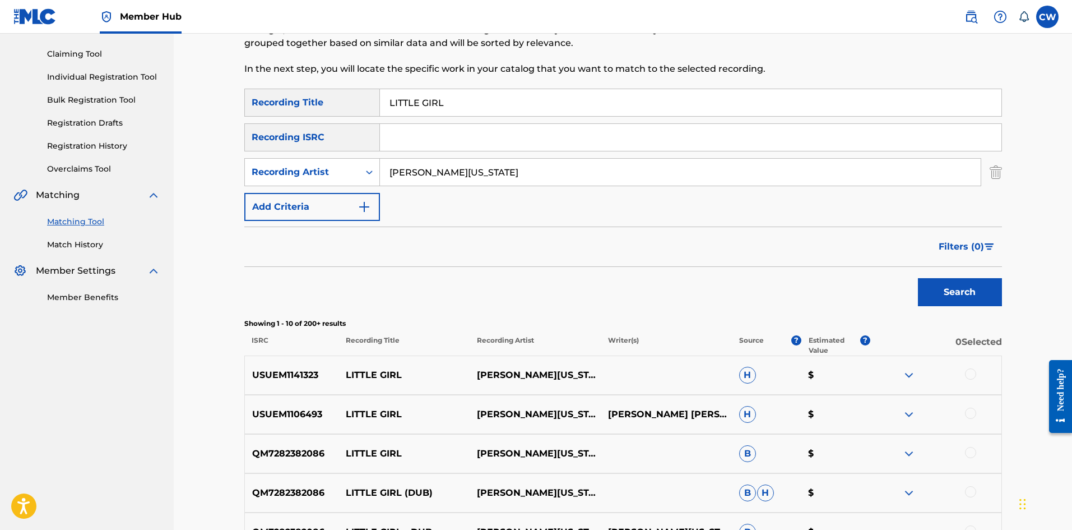
scroll to position [112, 0]
click at [969, 368] on div at bounding box center [970, 372] width 11 height 11
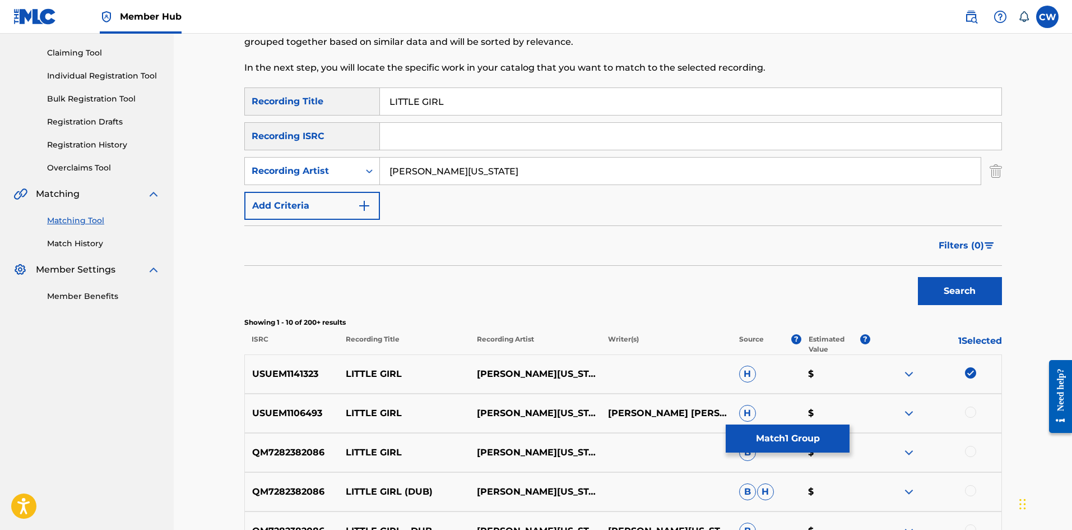
click at [965, 406] on div at bounding box center [936, 412] width 131 height 13
click at [972, 414] on div at bounding box center [970, 411] width 11 height 11
click at [970, 449] on div at bounding box center [970, 451] width 11 height 11
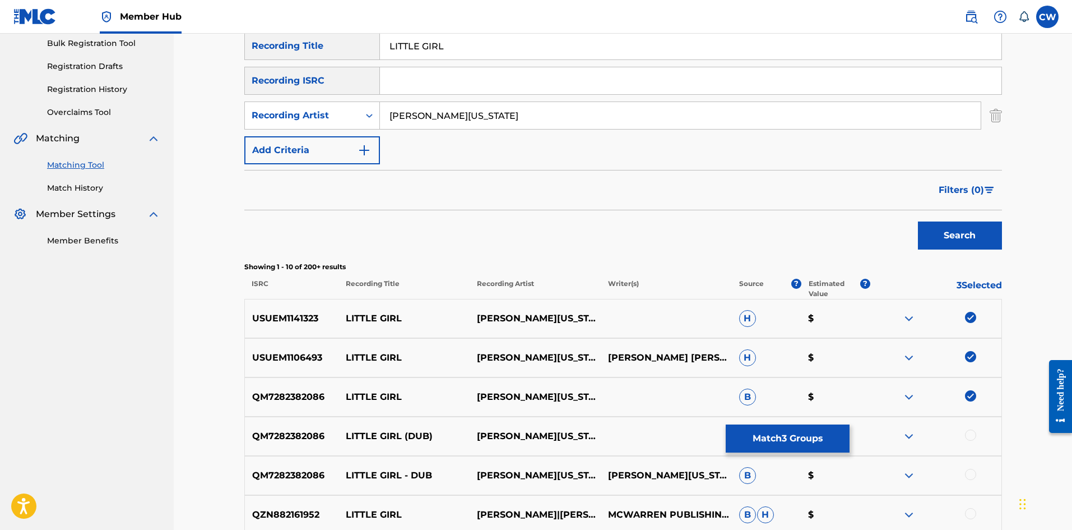
scroll to position [168, 0]
click at [969, 447] on div "QM7282382086 LITTLE GIRL (DUB) GLEN WASHINGTON,KEMAR MCGREGOR,STEPHAN WARREN B …" at bounding box center [623, 435] width 758 height 39
click at [974, 431] on div at bounding box center [970, 434] width 11 height 11
click at [964, 461] on div "QM7282382086 LITTLE GIRL - DUB GLEN WASHINGTON,KEMAR MCGREGOR,STEPHAN WARREN GL…" at bounding box center [623, 474] width 758 height 39
drag, startPoint x: 968, startPoint y: 467, endPoint x: 969, endPoint y: 475, distance: 8.0
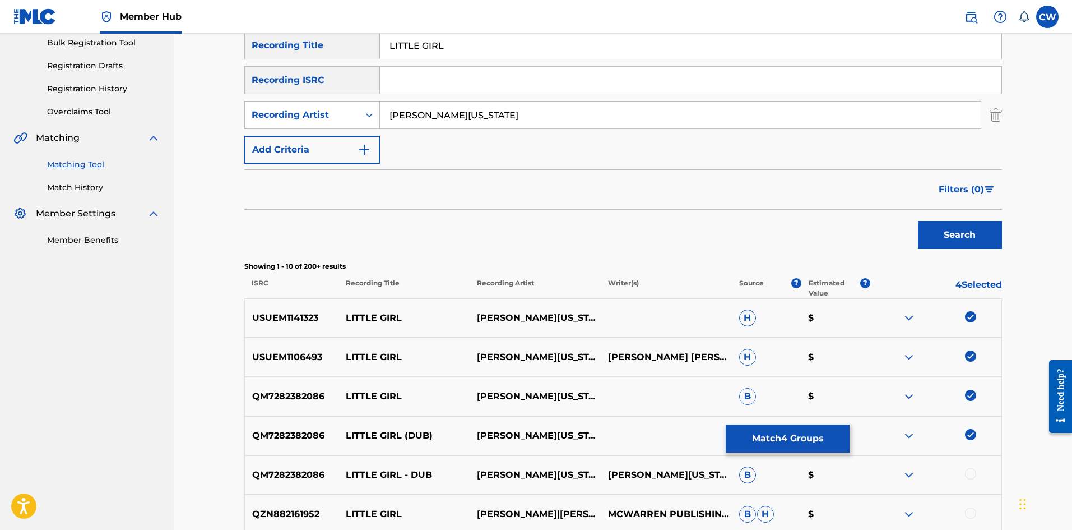
click at [968, 469] on div "QM7282382086 LITTLE GIRL - DUB GLEN WASHINGTON,KEMAR MCGREGOR,STEPHAN WARREN GL…" at bounding box center [623, 474] width 758 height 39
click at [969, 475] on div at bounding box center [970, 473] width 11 height 11
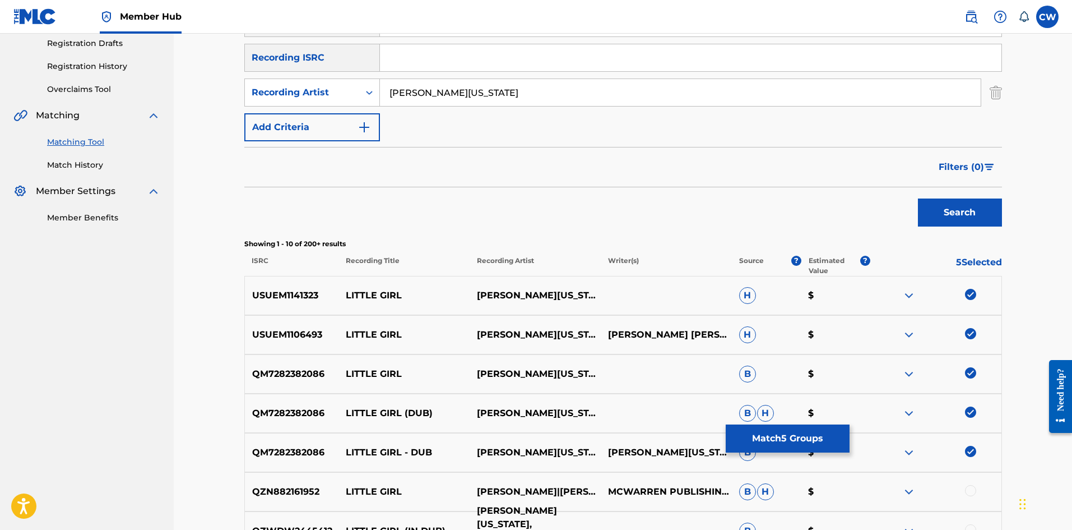
scroll to position [224, 0]
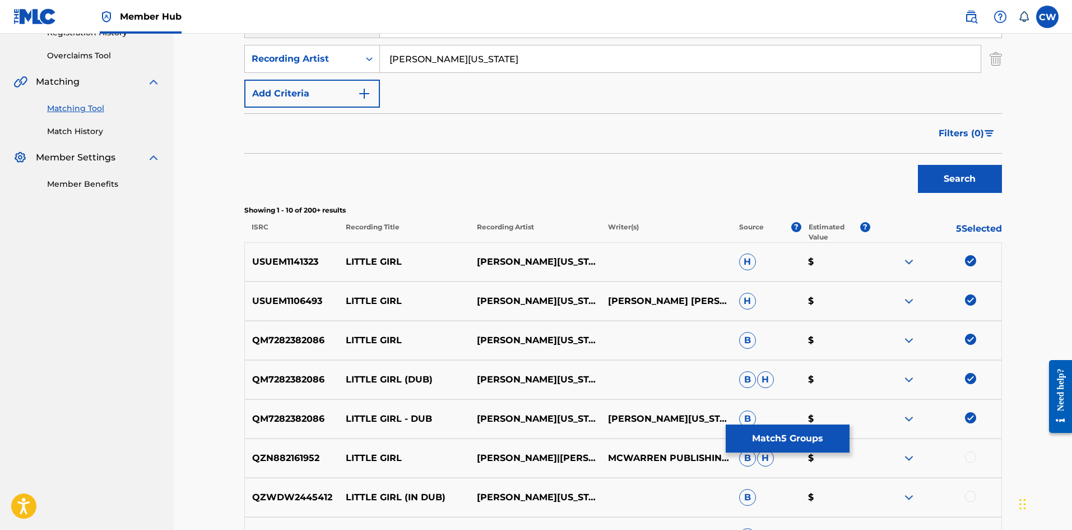
click at [967, 456] on div at bounding box center [970, 456] width 11 height 11
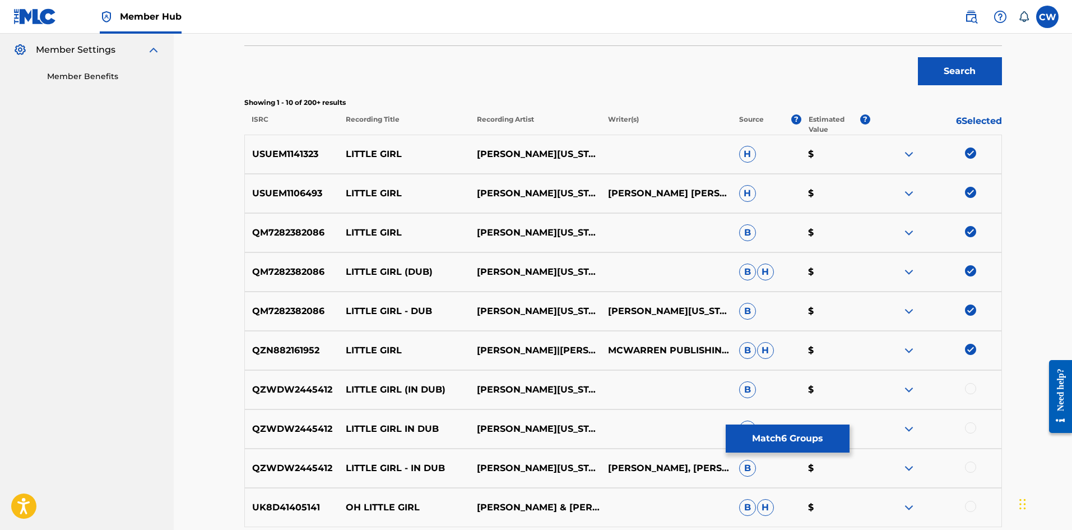
scroll to position [336, 0]
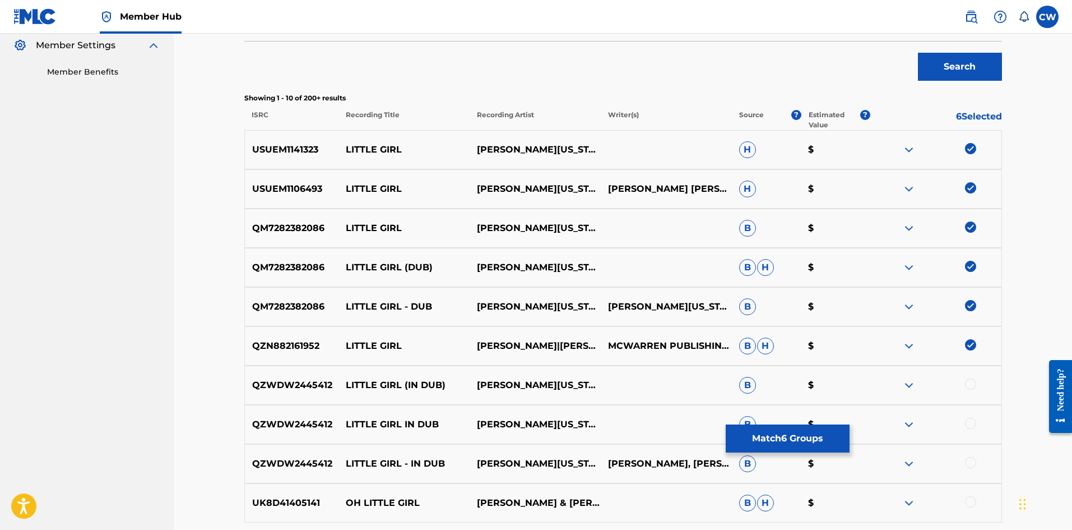
click at [973, 385] on div at bounding box center [970, 383] width 11 height 11
click at [975, 422] on div at bounding box center [970, 423] width 11 height 11
click at [966, 460] on div at bounding box center [970, 462] width 11 height 11
click at [830, 448] on button "Match 9 Groups" at bounding box center [788, 438] width 124 height 28
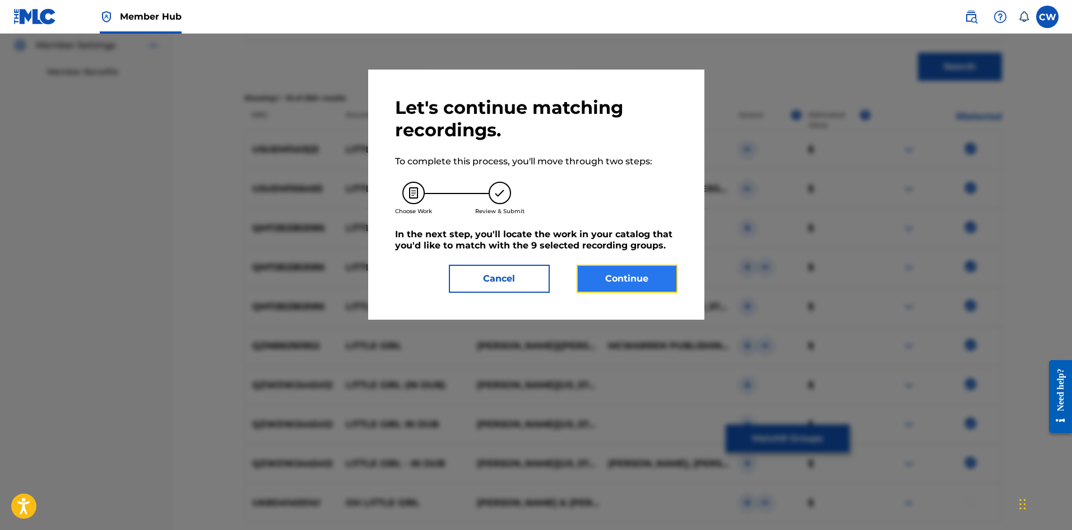
click at [608, 283] on button "Continue" at bounding box center [627, 279] width 101 height 28
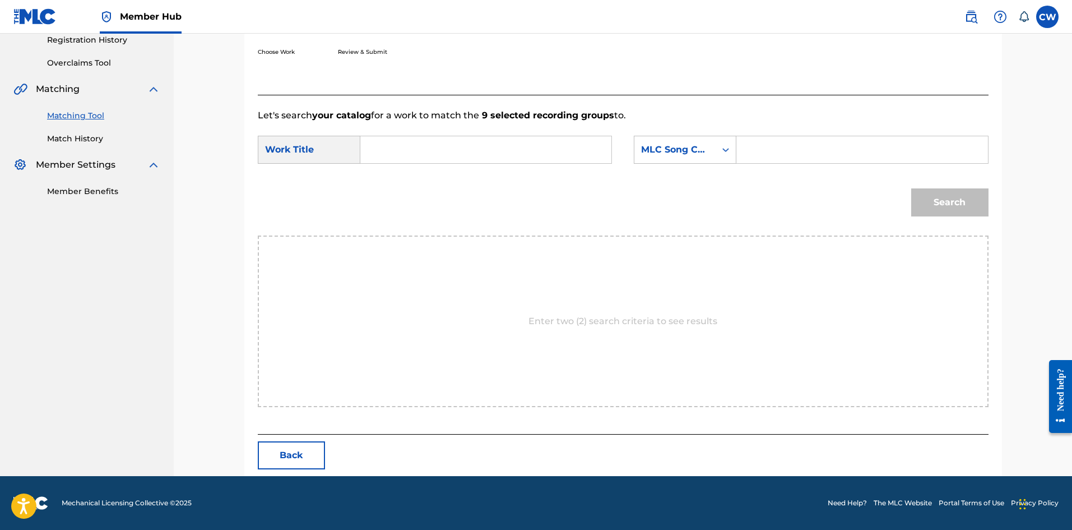
click at [508, 123] on form "SearchWithCriteria57096deb-7f42-4050-854a-f75b9edb3e6b Work Title SearchWithCri…" at bounding box center [623, 178] width 731 height 113
click at [500, 145] on input "Search Form" at bounding box center [486, 149] width 232 height 27
paste input "LITTLE GIRL"
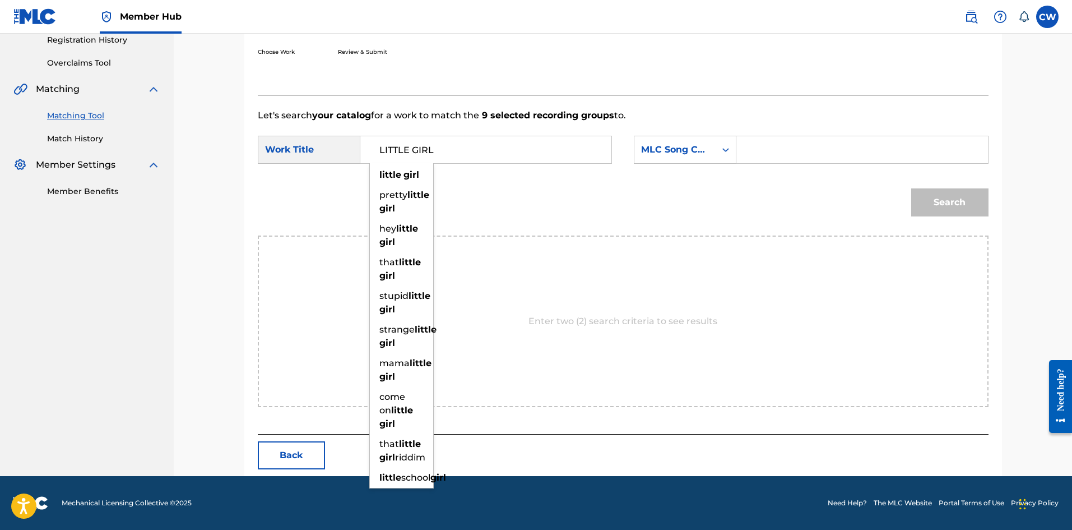
type input "LITTLE GIRL"
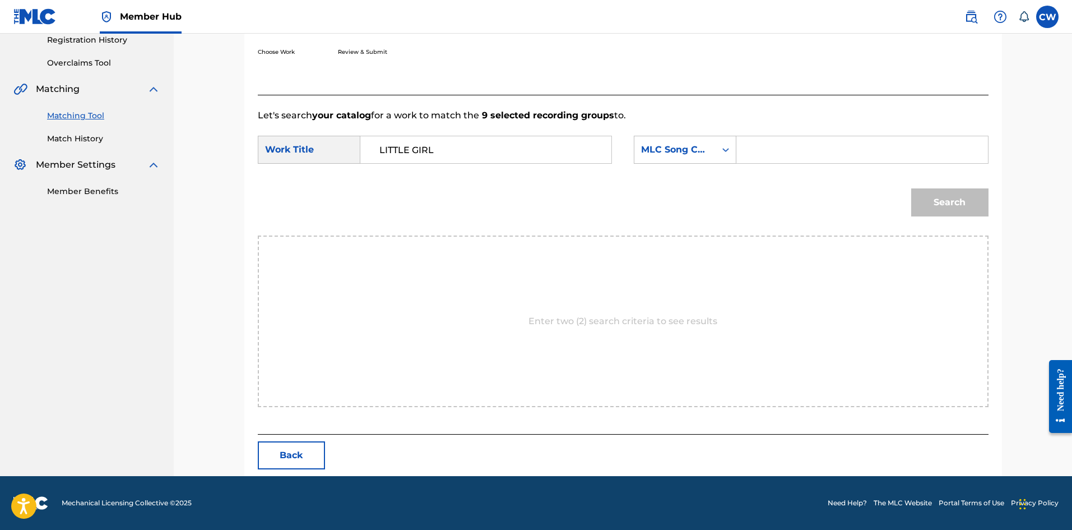
click at [897, 147] on input "Search Form" at bounding box center [862, 149] width 232 height 27
paste input "Z6408E"
type input "Z6408E"
click at [940, 204] on button "Search" at bounding box center [950, 202] width 77 height 28
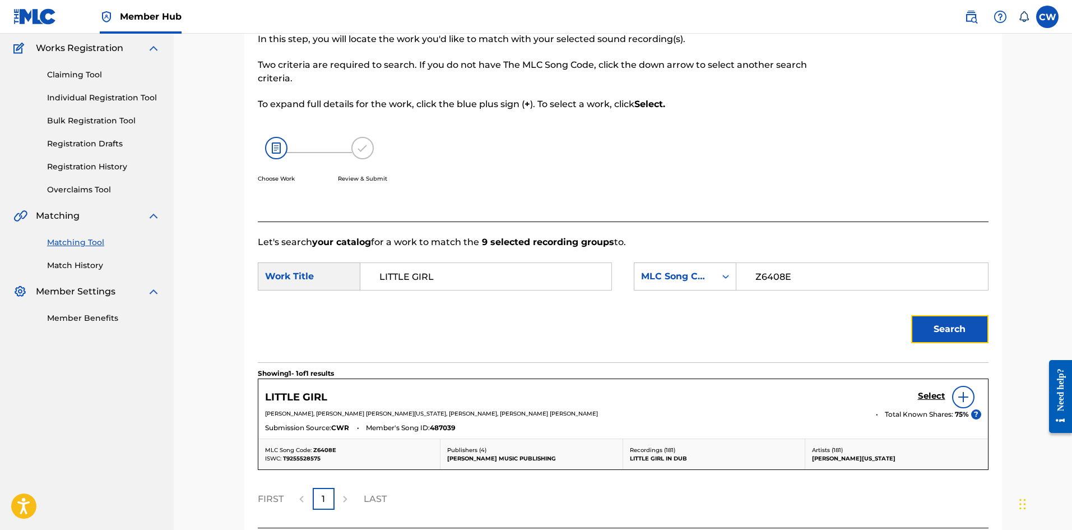
scroll to position [184, 0]
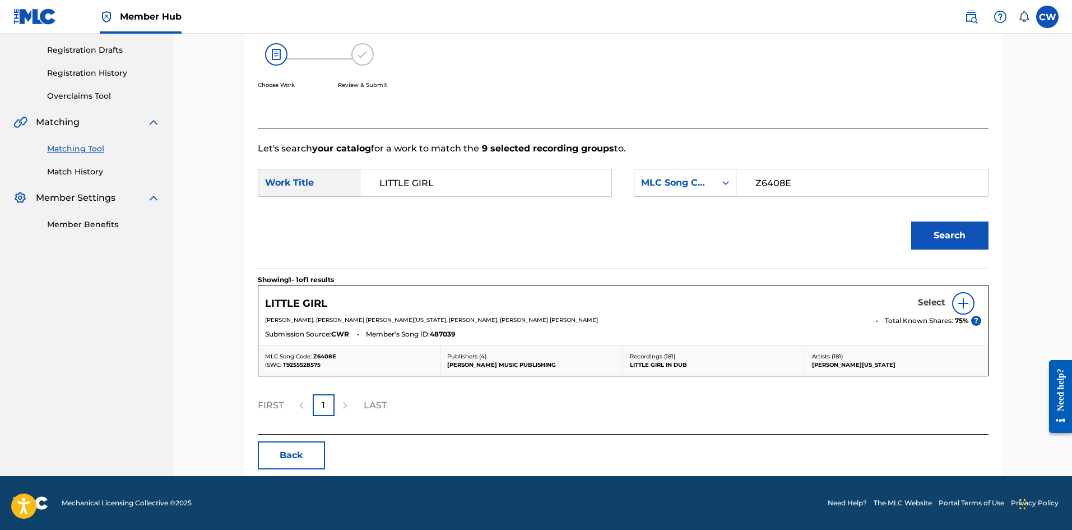
click at [928, 302] on h5 "Select" at bounding box center [931, 302] width 27 height 11
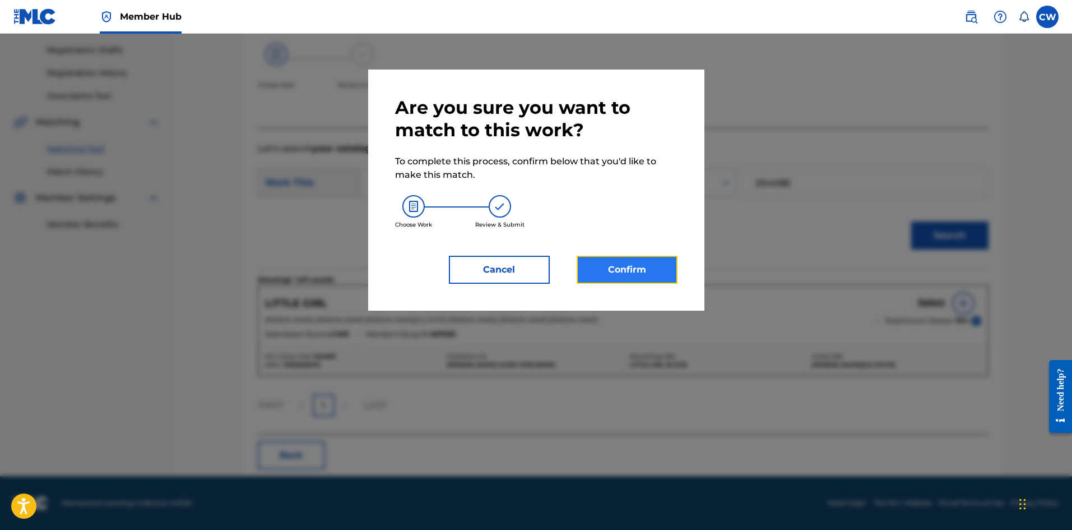
click at [607, 266] on button "Confirm" at bounding box center [627, 270] width 101 height 28
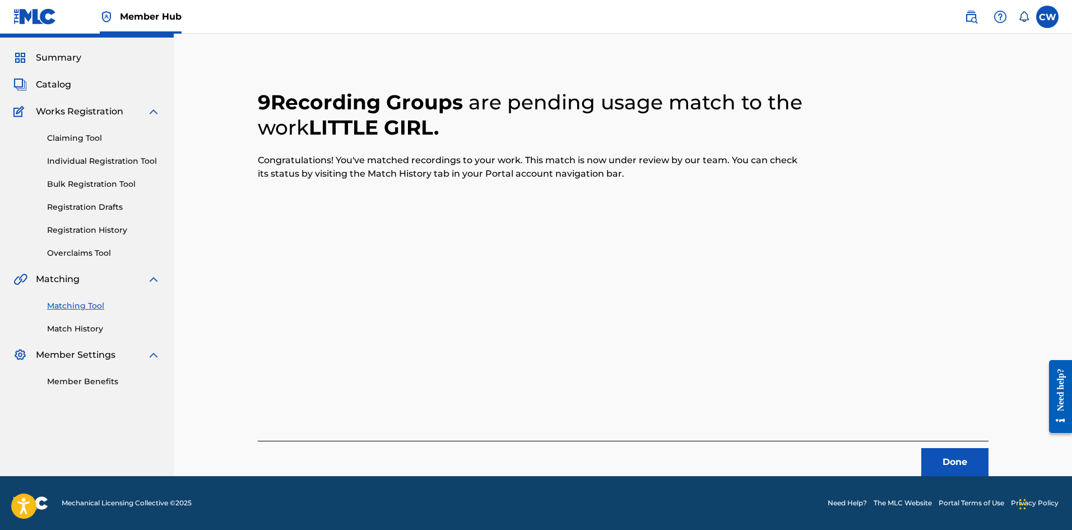
scroll to position [27, 0]
click at [946, 462] on button "Done" at bounding box center [955, 462] width 67 height 28
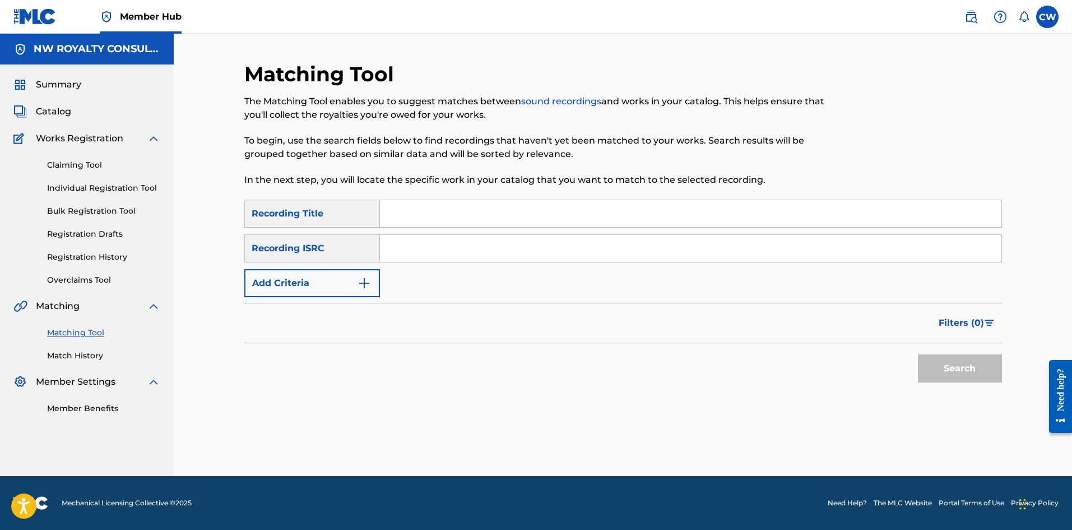
scroll to position [0, 0]
click at [323, 292] on button "Add Criteria" at bounding box center [312, 283] width 136 height 28
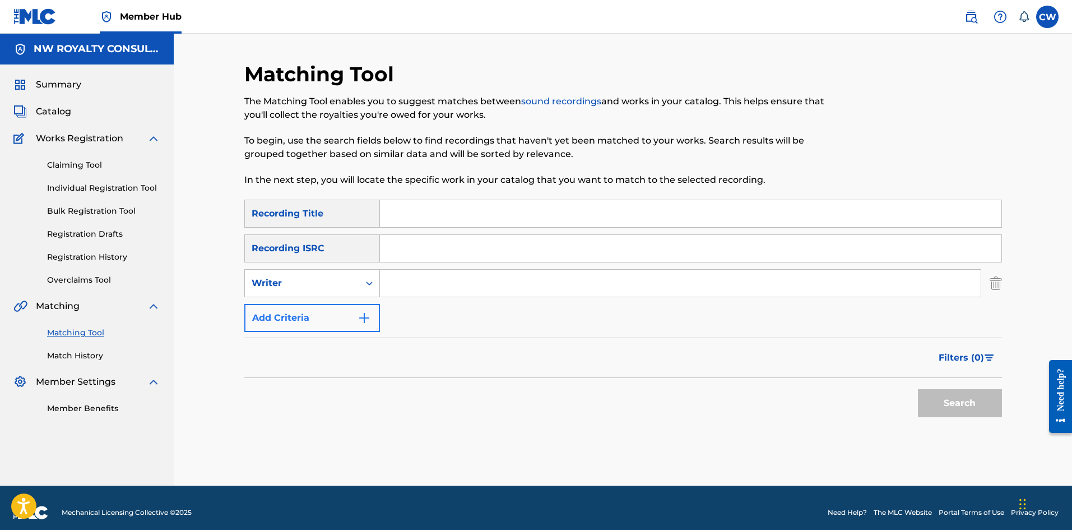
click at [322, 292] on div "Writer" at bounding box center [302, 282] width 114 height 21
click at [313, 314] on div "Recording Artist" at bounding box center [312, 311] width 135 height 28
click at [479, 281] on input "Search Form" at bounding box center [680, 283] width 601 height 27
paste input "LADEN"
type input "LADEN"
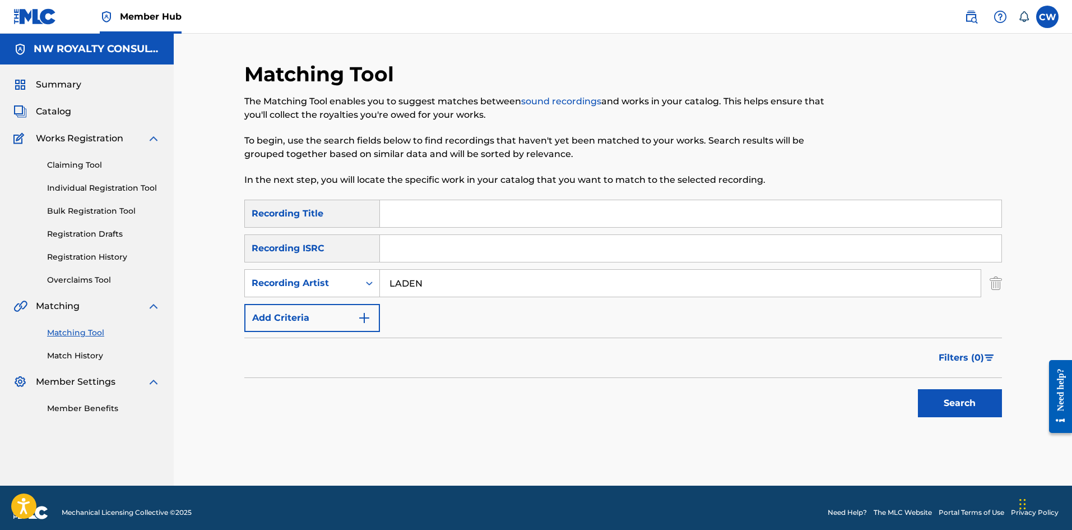
click at [614, 218] on input "Search Form" at bounding box center [691, 213] width 622 height 27
paste input "LITTLE SHOOTER"
type input "LITTLE SHOOTER"
click at [946, 404] on button "Search" at bounding box center [960, 403] width 84 height 28
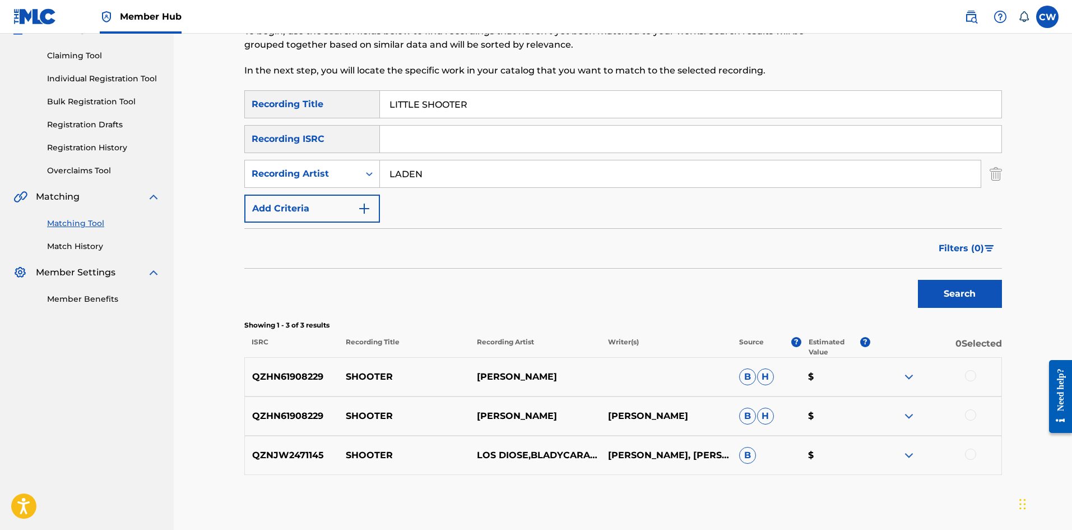
scroll to position [112, 0]
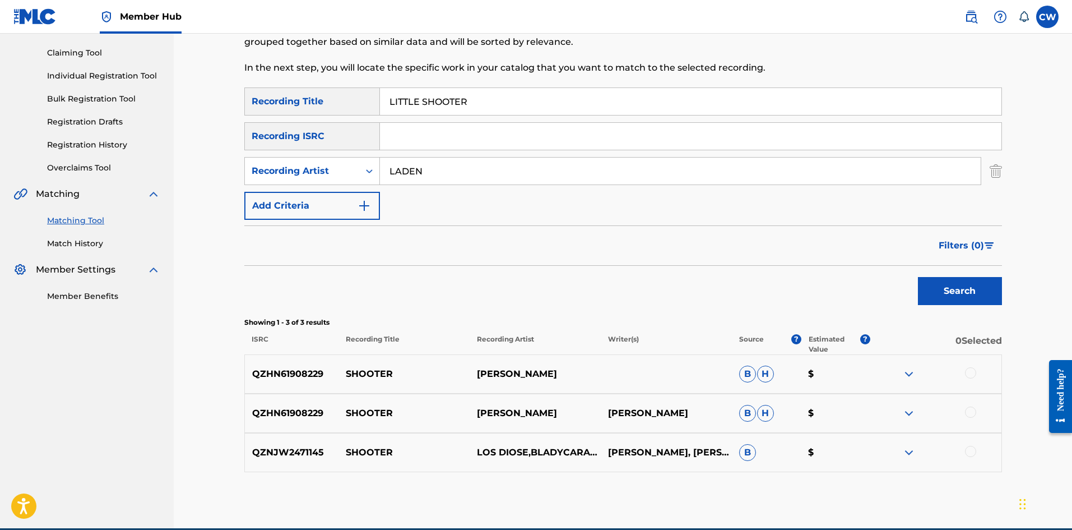
click at [965, 373] on div at bounding box center [936, 373] width 131 height 13
click at [972, 373] on div at bounding box center [970, 372] width 11 height 11
click at [970, 409] on div at bounding box center [970, 411] width 11 height 11
click at [974, 451] on div at bounding box center [970, 451] width 11 height 11
click at [776, 440] on button "Match 3 Groups" at bounding box center [788, 438] width 124 height 28
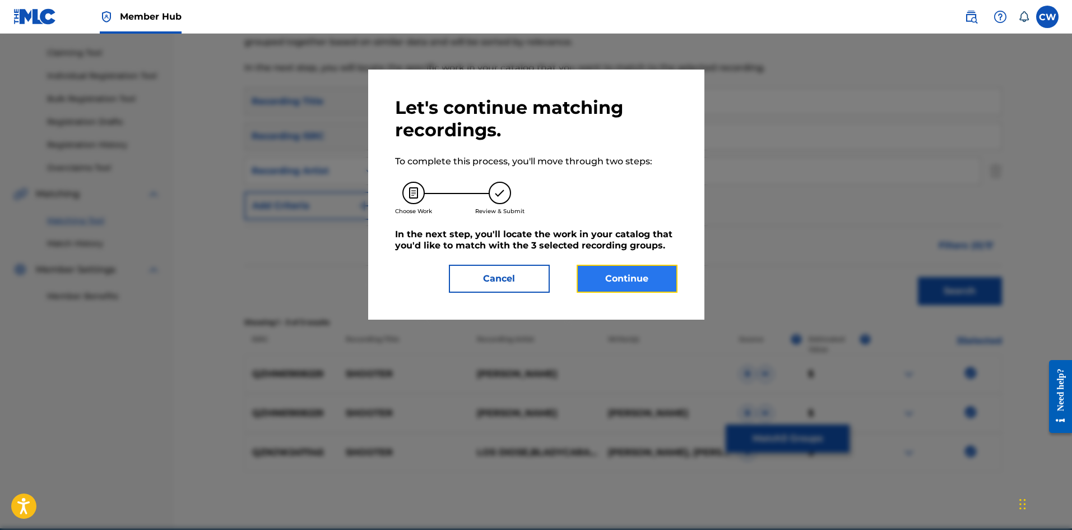
click at [615, 267] on button "Continue" at bounding box center [627, 279] width 101 height 28
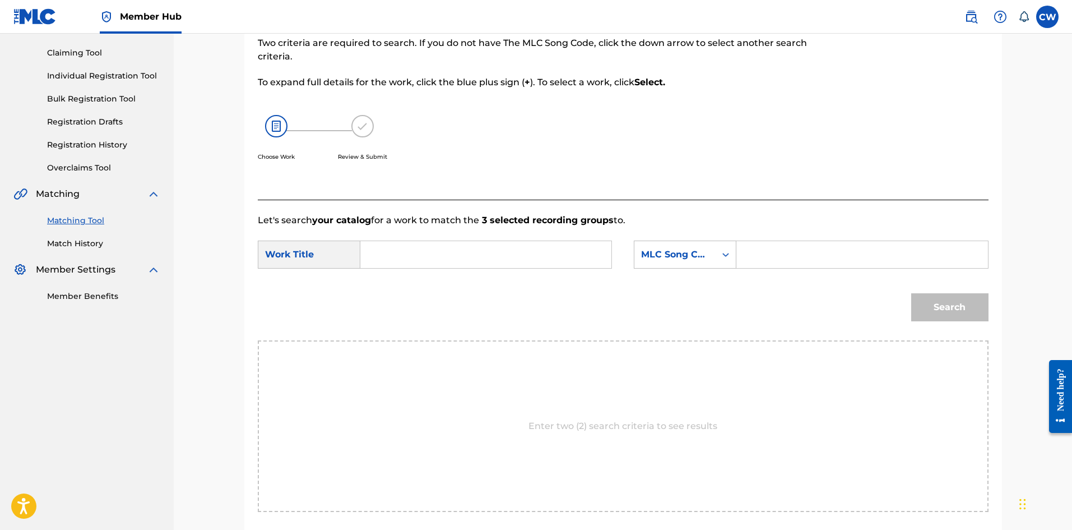
click at [539, 263] on input "Search Form" at bounding box center [486, 254] width 232 height 27
paste input "LITTLE SHOOTER"
type input "LITTLE SHOOTER"
drag, startPoint x: 758, startPoint y: 258, endPoint x: 782, endPoint y: 263, distance: 24.5
click at [758, 258] on input "Search Form" at bounding box center [862, 254] width 232 height 27
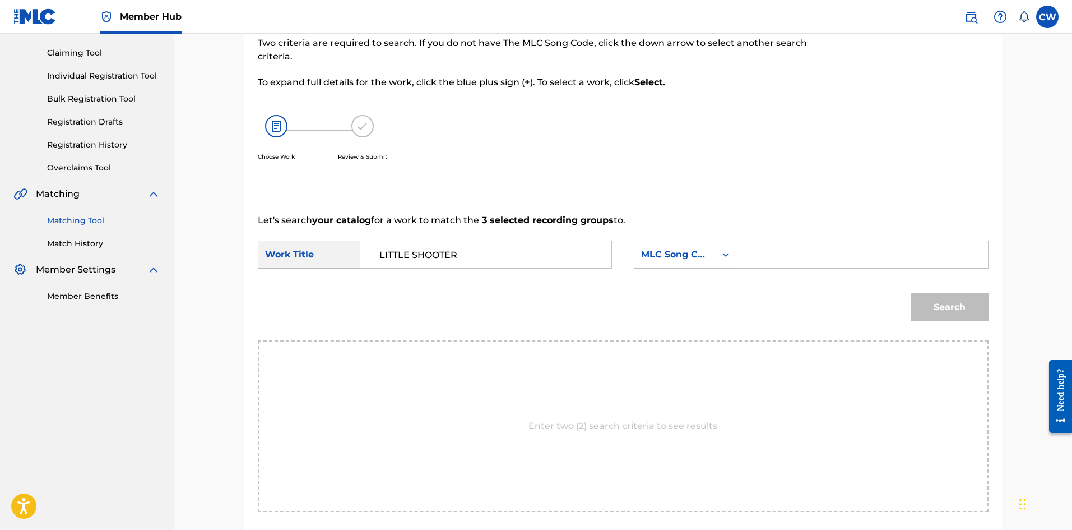
paste input "L6639R"
type input "L6639R"
drag, startPoint x: 910, startPoint y: 307, endPoint x: 923, endPoint y: 304, distance: 13.2
click at [913, 307] on div "Search" at bounding box center [947, 304] width 83 height 45
click at [925, 304] on button "Search" at bounding box center [950, 307] width 77 height 28
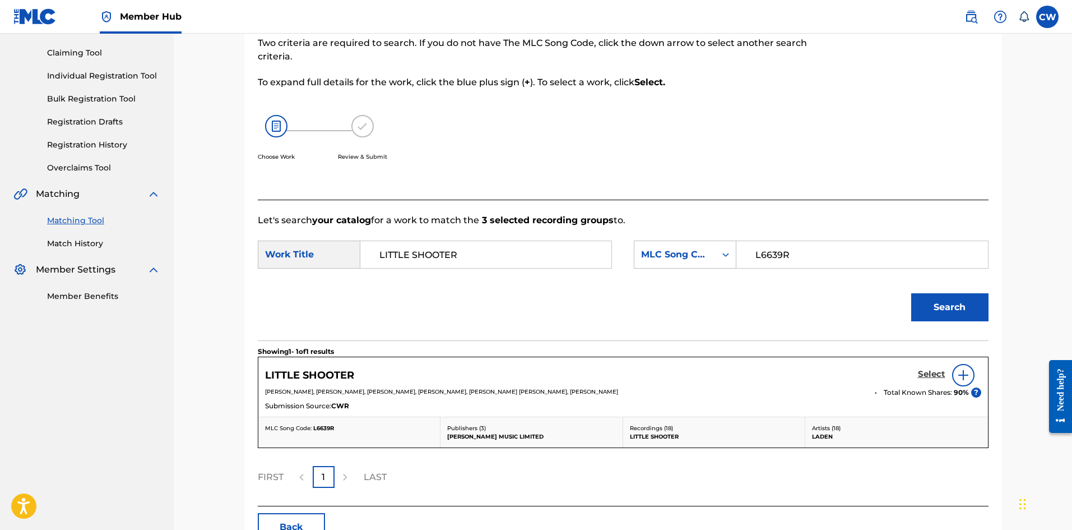
click at [926, 376] on h5 "Select" at bounding box center [931, 374] width 27 height 11
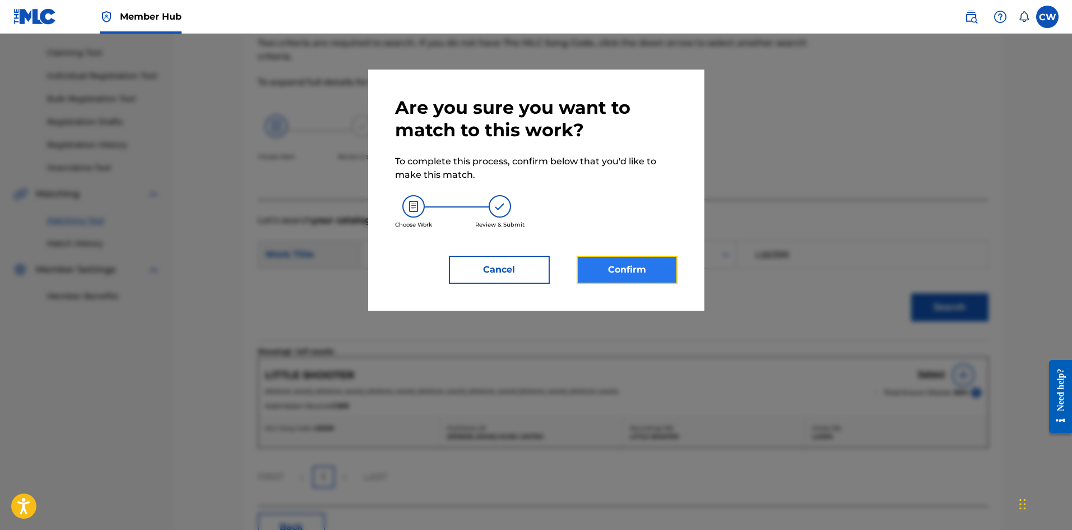
click at [650, 274] on button "Confirm" at bounding box center [627, 270] width 101 height 28
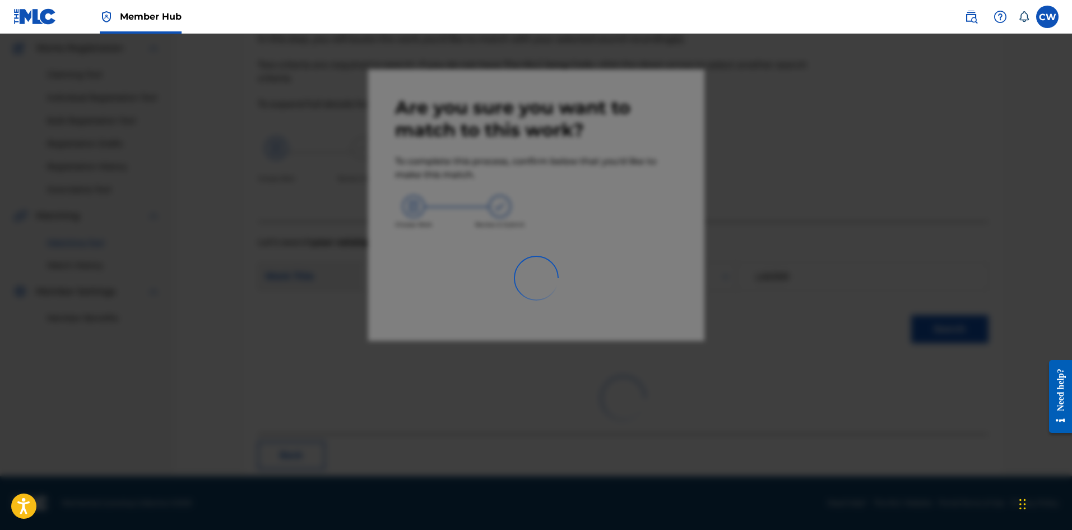
scroll to position [27, 0]
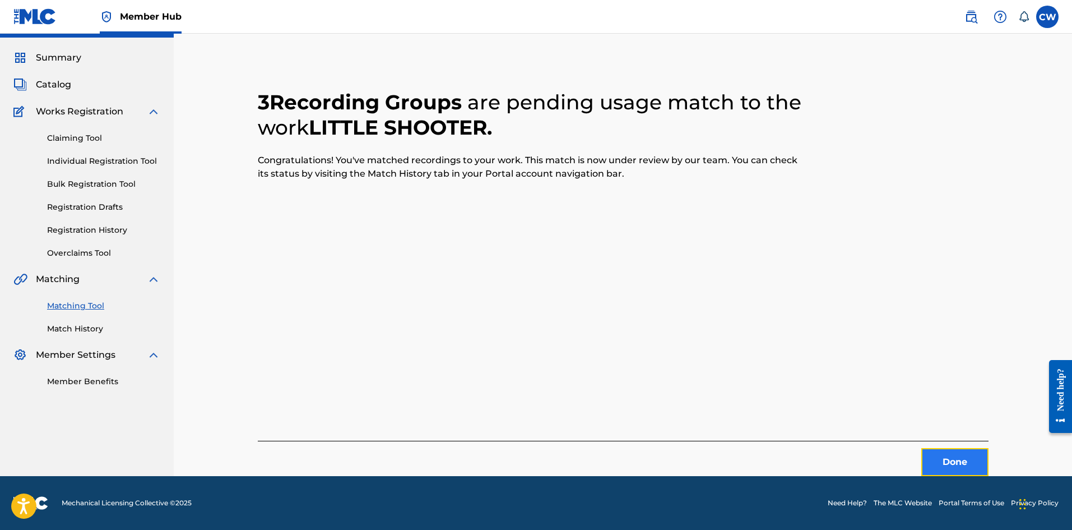
click at [949, 456] on button "Done" at bounding box center [955, 462] width 67 height 28
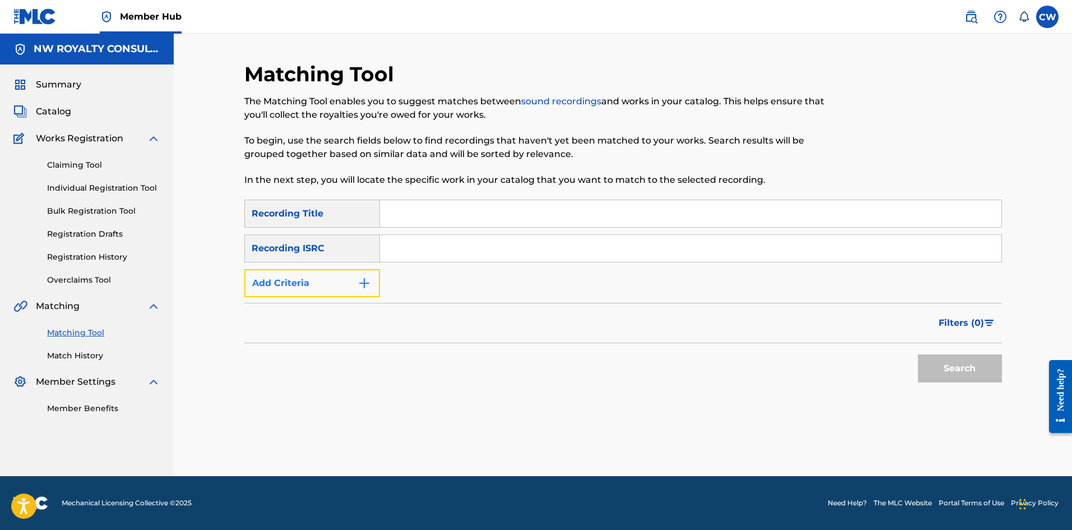
click at [307, 275] on button "Add Criteria" at bounding box center [312, 283] width 136 height 28
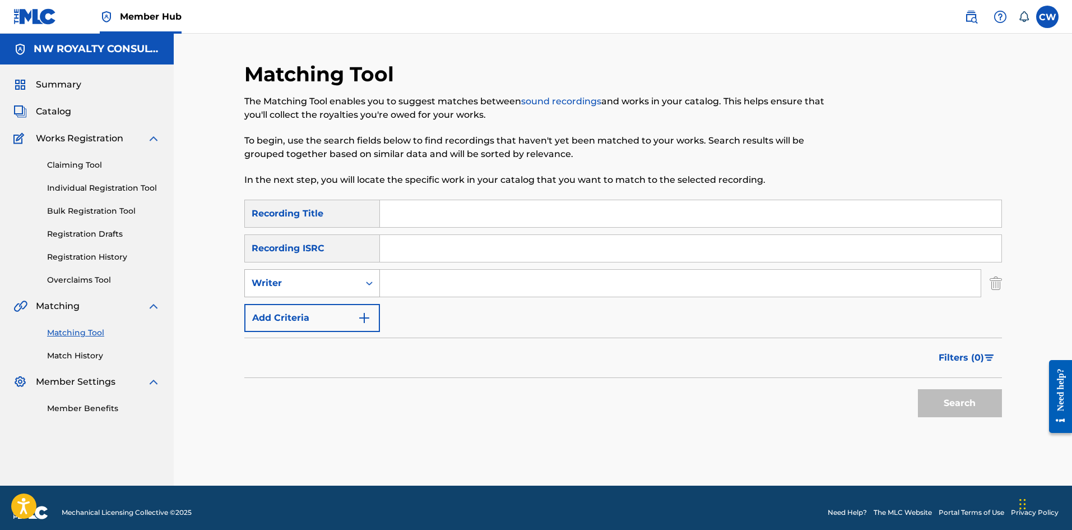
click at [305, 286] on div "Writer" at bounding box center [302, 282] width 101 height 13
click at [303, 309] on div "Recording Artist" at bounding box center [312, 311] width 135 height 28
click at [434, 271] on input "Search Form" at bounding box center [680, 283] width 601 height 27
paste input "AJAUNI"
type input "AJAUNI"
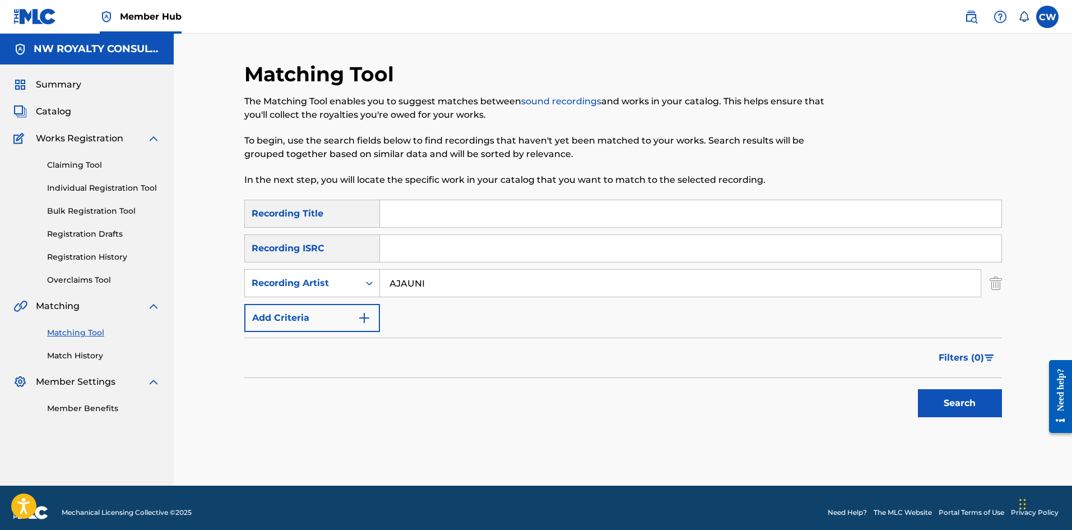
click at [391, 211] on input "Search Form" at bounding box center [691, 213] width 622 height 27
paste input "LIU KANG"
type input "LIU KANG"
click at [1001, 425] on div "SearchWithCriteria92232706-aa6b-4bce-befc-8c4e76423804 Recording Title LIU KANG…" at bounding box center [623, 315] width 758 height 230
click at [984, 412] on button "Search" at bounding box center [960, 403] width 84 height 28
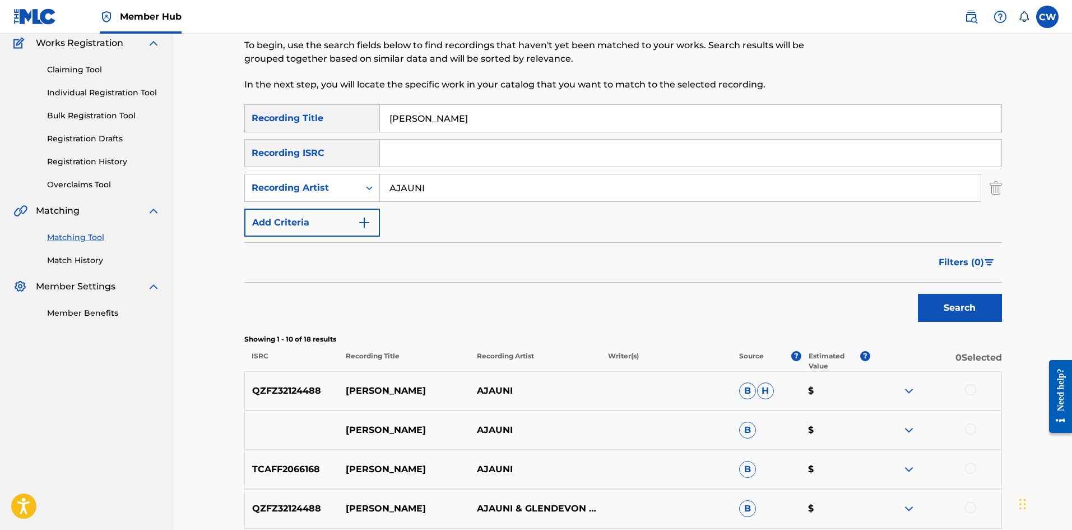
scroll to position [112, 0]
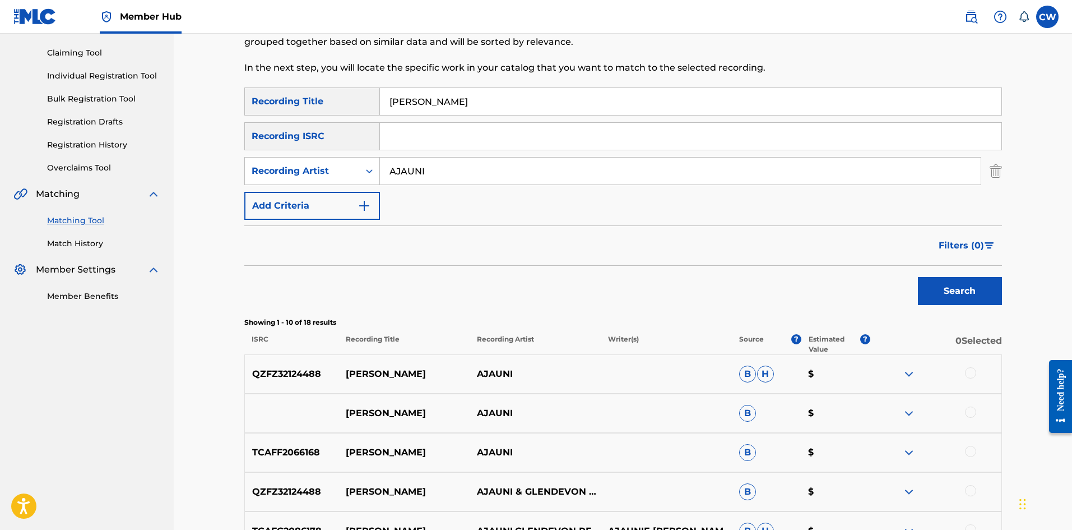
click at [969, 373] on div at bounding box center [970, 372] width 11 height 11
click at [975, 396] on div "LIU KANG AJAUNI B $" at bounding box center [623, 413] width 758 height 39
click at [969, 406] on div at bounding box center [970, 411] width 11 height 11
click at [969, 438] on div "TCAFF2066168 LIU KANG AJAUNI B $" at bounding box center [623, 452] width 758 height 39
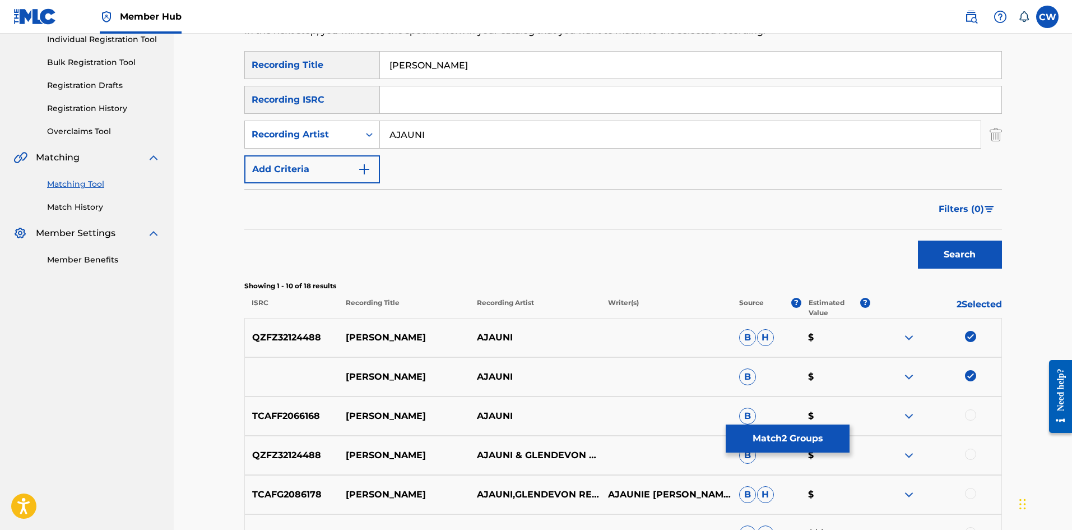
scroll to position [168, 0]
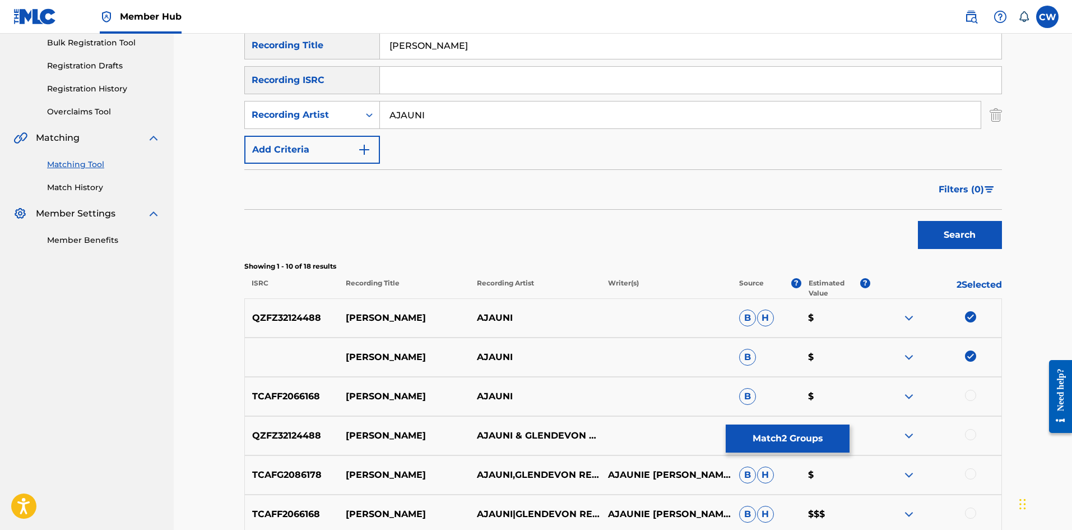
click at [973, 398] on div at bounding box center [970, 395] width 11 height 11
click at [970, 428] on div "QZFZ32124488 LIU KANG AJAUNI & GLENDEVON RECORDS & ADABA ENT B $" at bounding box center [623, 435] width 758 height 39
click at [970, 431] on div at bounding box center [970, 434] width 11 height 11
click at [966, 472] on div at bounding box center [970, 473] width 11 height 11
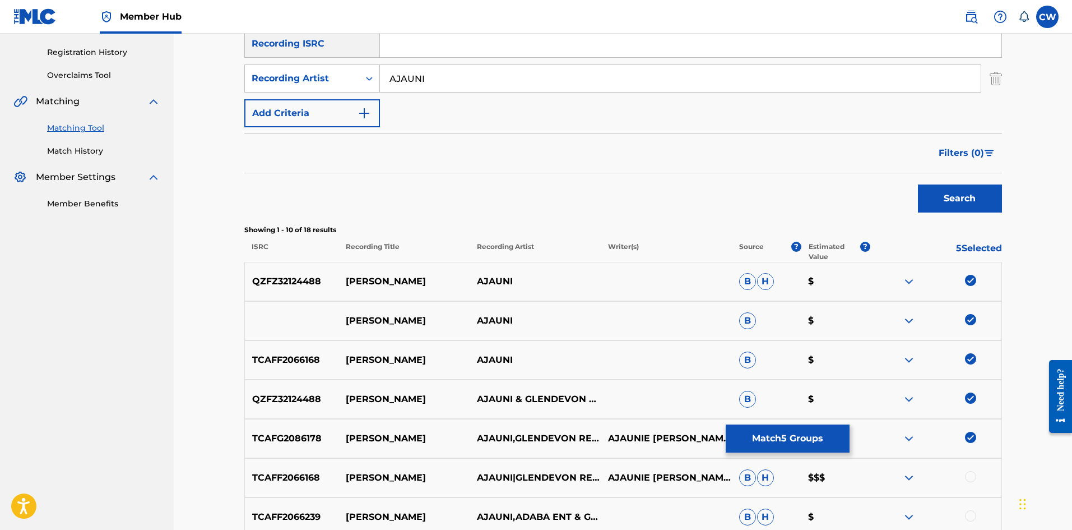
scroll to position [224, 0]
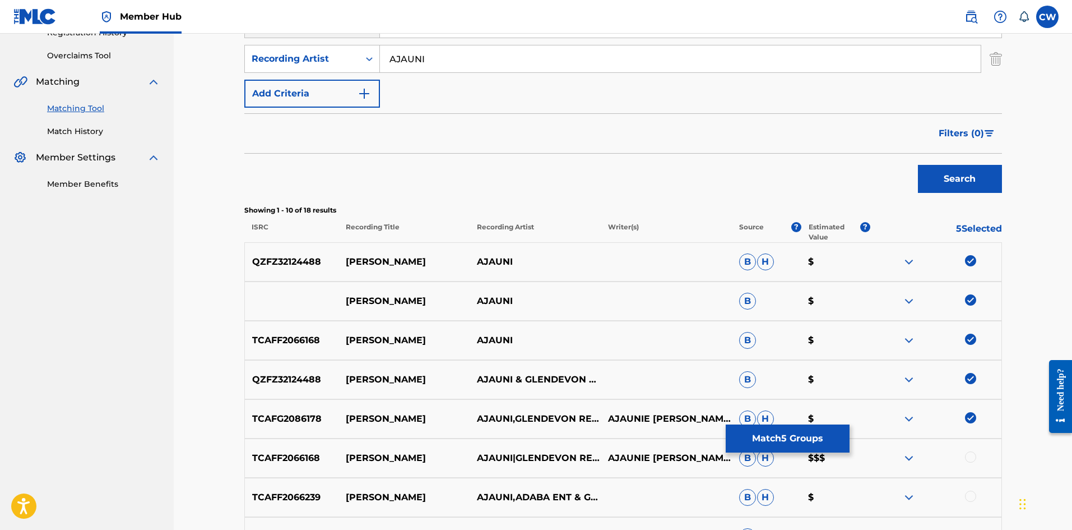
click at [967, 459] on div at bounding box center [970, 456] width 11 height 11
click at [967, 496] on div at bounding box center [970, 496] width 11 height 11
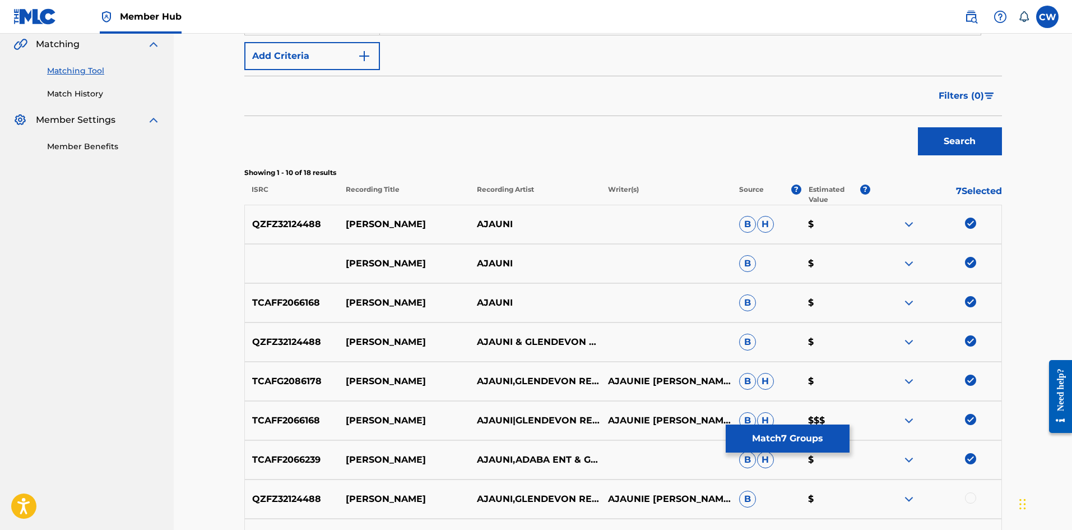
scroll to position [280, 0]
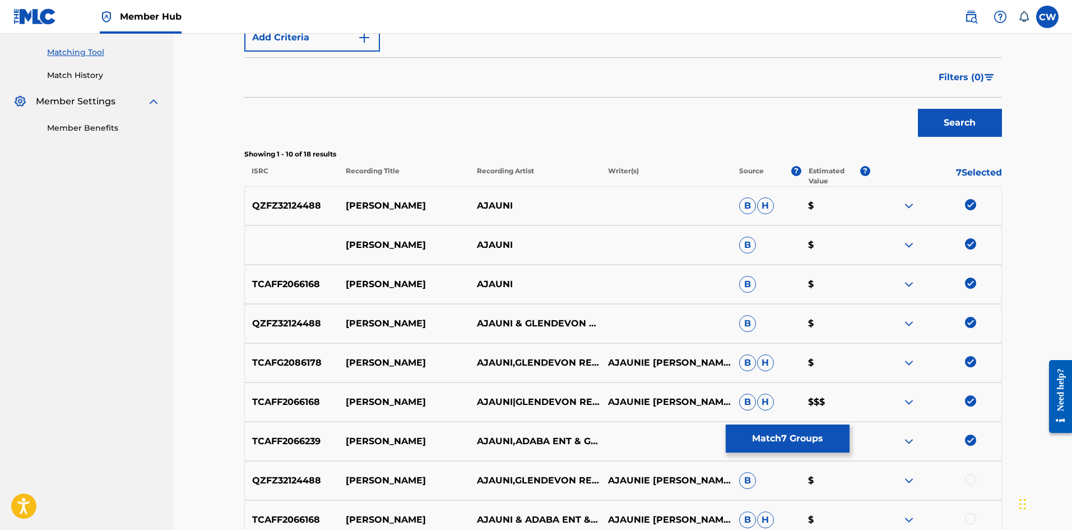
drag, startPoint x: 967, startPoint y: 466, endPoint x: 975, endPoint y: 479, distance: 15.1
click at [970, 471] on div "QZFZ32124488 LIU KANG AJAUNI,GLENDEVON RECORDS,ADABA ENT AJAUNIE HIBBERT B $" at bounding box center [623, 480] width 758 height 39
click at [974, 479] on div at bounding box center [970, 479] width 11 height 11
click at [968, 516] on div at bounding box center [970, 518] width 11 height 11
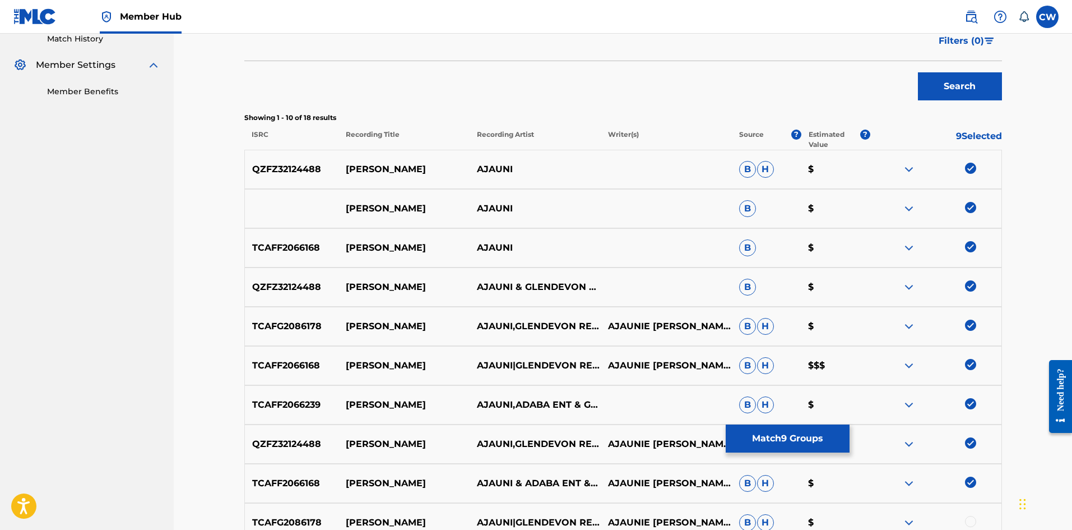
scroll to position [336, 0]
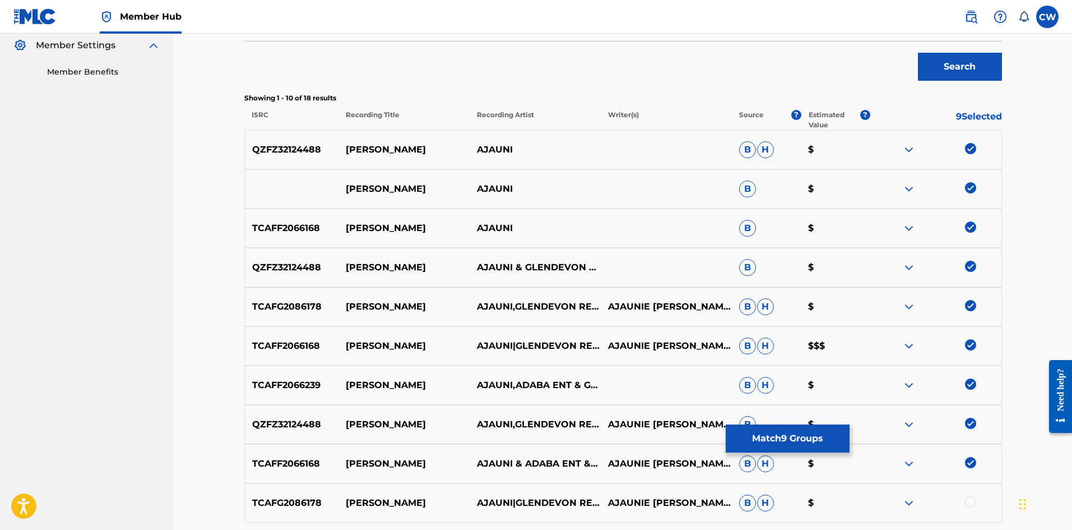
click at [973, 473] on div "TCAFF2066168 LIU KANG AJAUNI & ADABA ENT & GLENDEVON RECORDS AJAUNIE HIBBERT B …" at bounding box center [623, 463] width 758 height 39
click at [972, 501] on div at bounding box center [970, 501] width 11 height 11
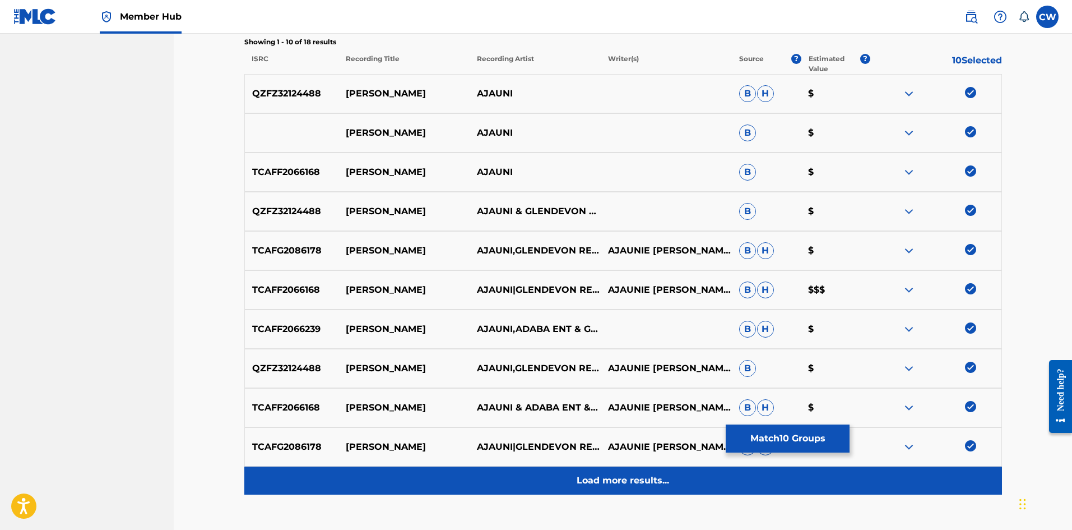
click at [972, 485] on div "Load more results..." at bounding box center [623, 480] width 758 height 28
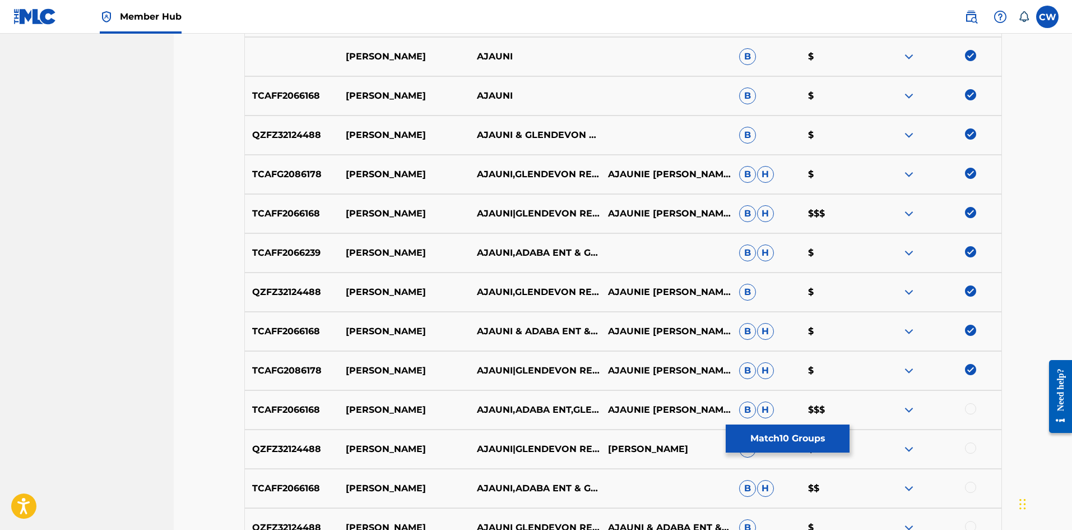
scroll to position [505, 0]
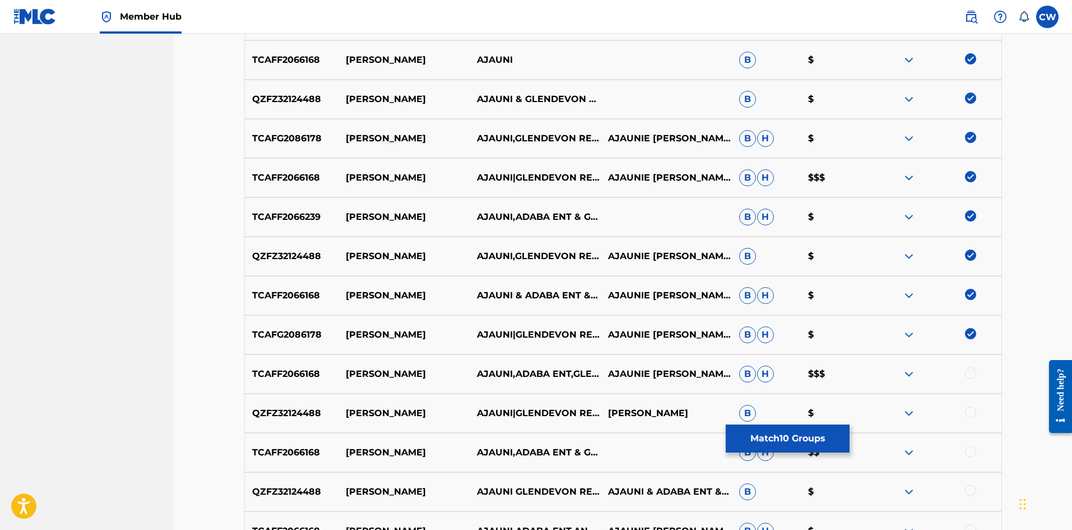
click at [972, 372] on div at bounding box center [970, 372] width 11 height 11
click at [969, 409] on div at bounding box center [970, 411] width 11 height 11
click at [965, 444] on div "TCAFF2066168 LIU KANG AJAUNI,ADABA ENT & GLENDEVON RECORDS B H $$" at bounding box center [623, 452] width 758 height 39
click at [966, 450] on div at bounding box center [970, 451] width 11 height 11
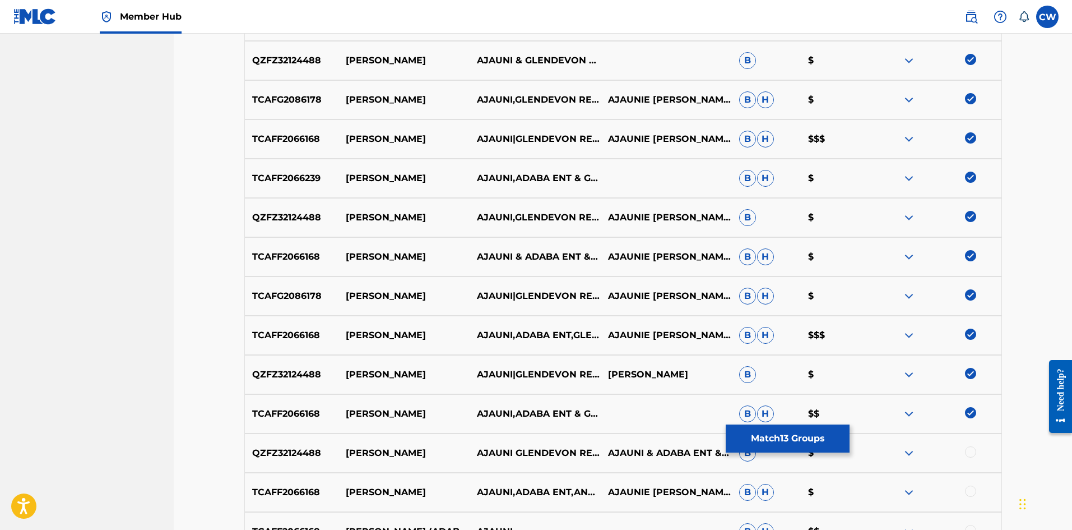
scroll to position [561, 0]
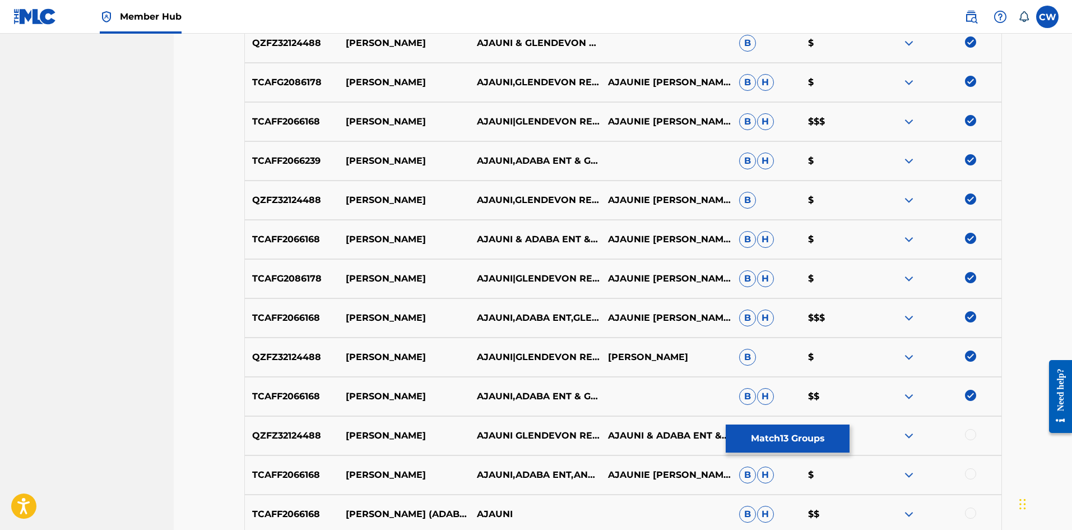
click at [965, 441] on div at bounding box center [936, 435] width 131 height 13
click at [965, 435] on div at bounding box center [936, 435] width 131 height 13
click at [972, 434] on div at bounding box center [970, 434] width 11 height 11
click at [970, 468] on div "TCAFF2066168 LIU KANG AJAUNI,ADABA ENT,AND GLENDEVON RECORDS AJAUNIE HIBBERT B …" at bounding box center [623, 474] width 758 height 39
click at [970, 474] on div at bounding box center [970, 473] width 11 height 11
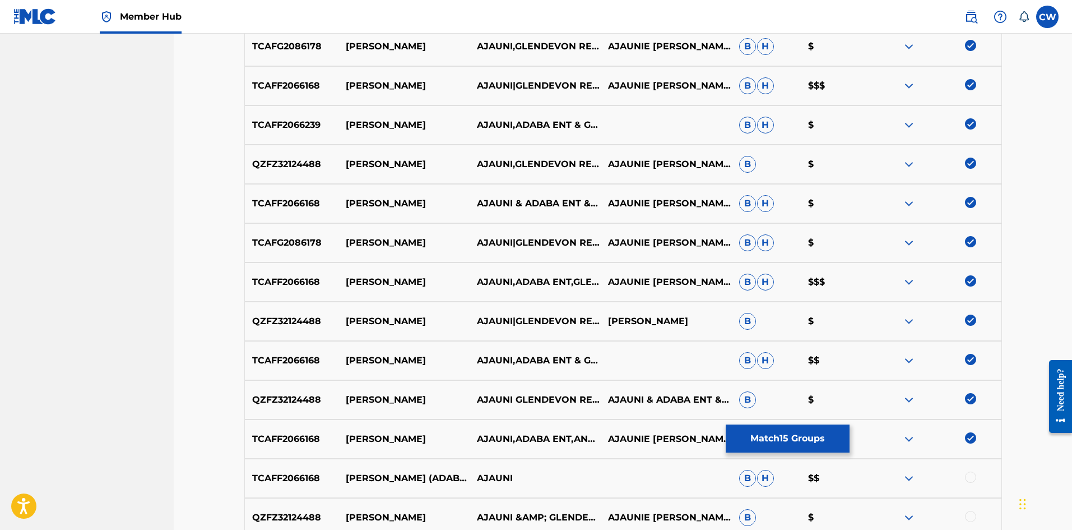
scroll to position [617, 0]
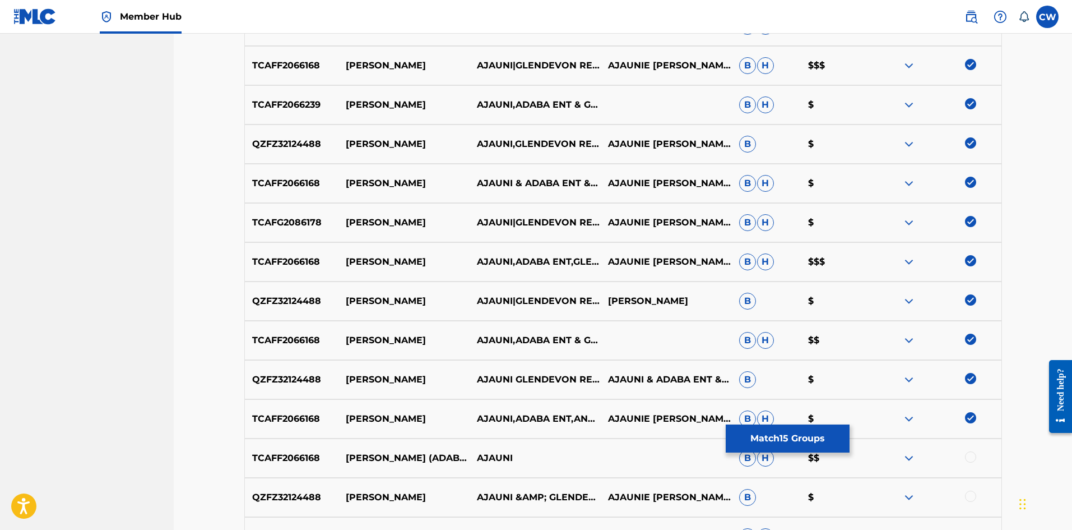
click at [972, 460] on div at bounding box center [970, 456] width 11 height 11
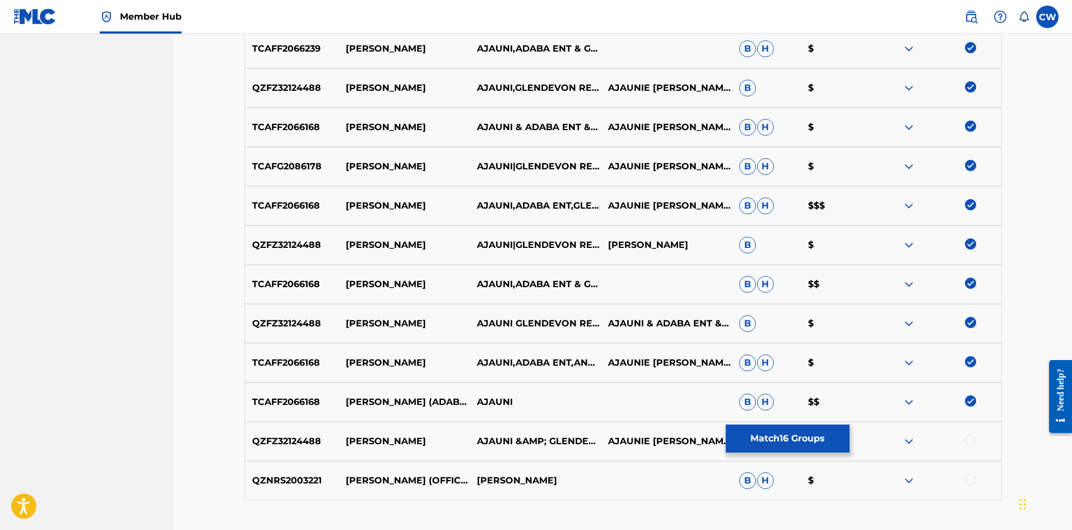
click at [972, 440] on div at bounding box center [970, 439] width 11 height 11
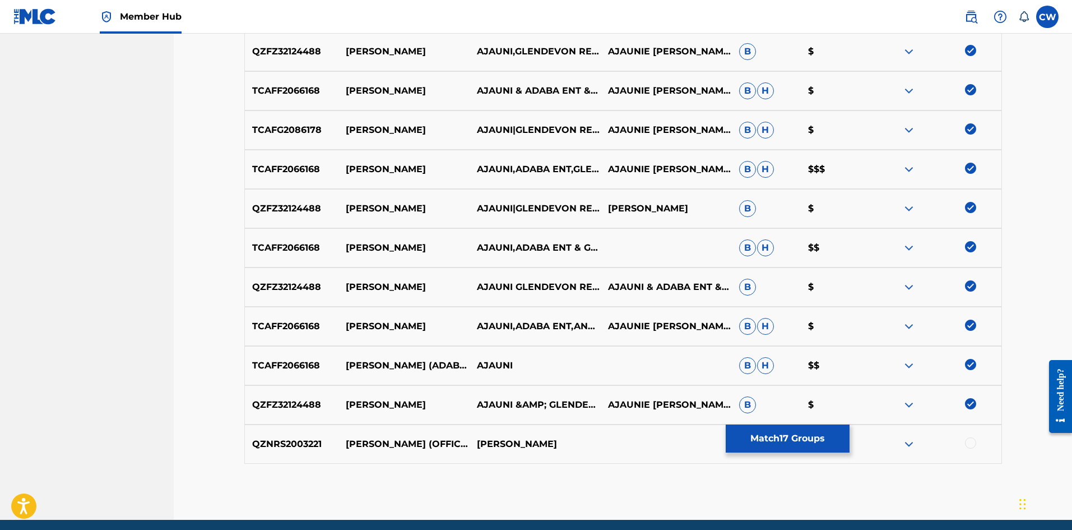
scroll to position [729, 0]
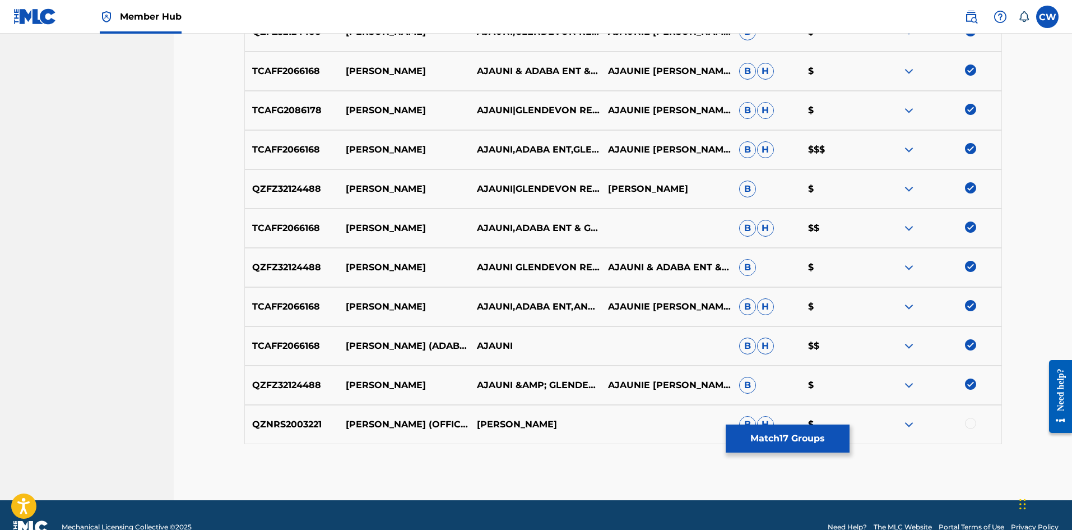
click at [962, 425] on div at bounding box center [936, 424] width 131 height 13
click at [970, 425] on div at bounding box center [970, 423] width 11 height 11
click at [831, 436] on button "Match 18 Groups" at bounding box center [788, 438] width 124 height 28
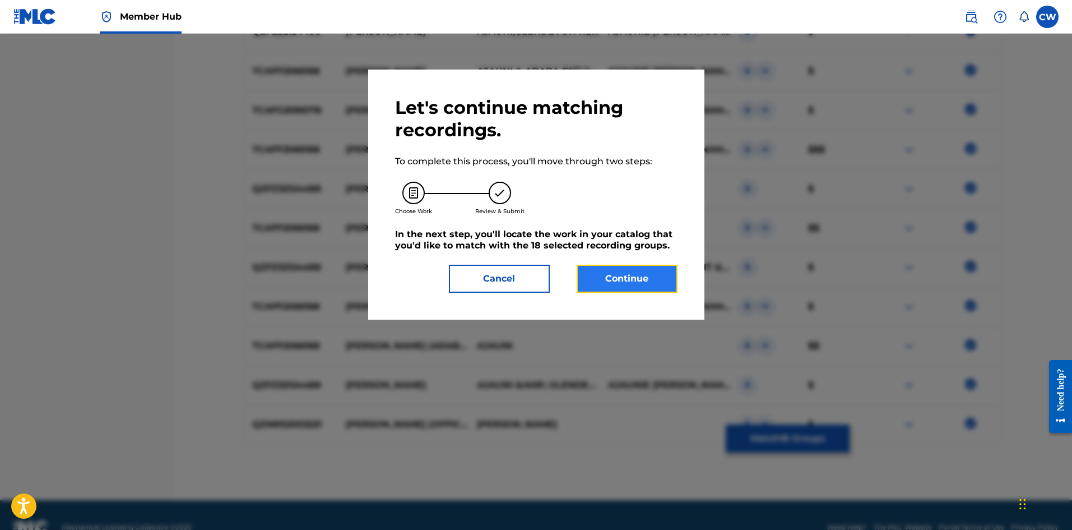
click at [624, 278] on button "Continue" at bounding box center [627, 279] width 101 height 28
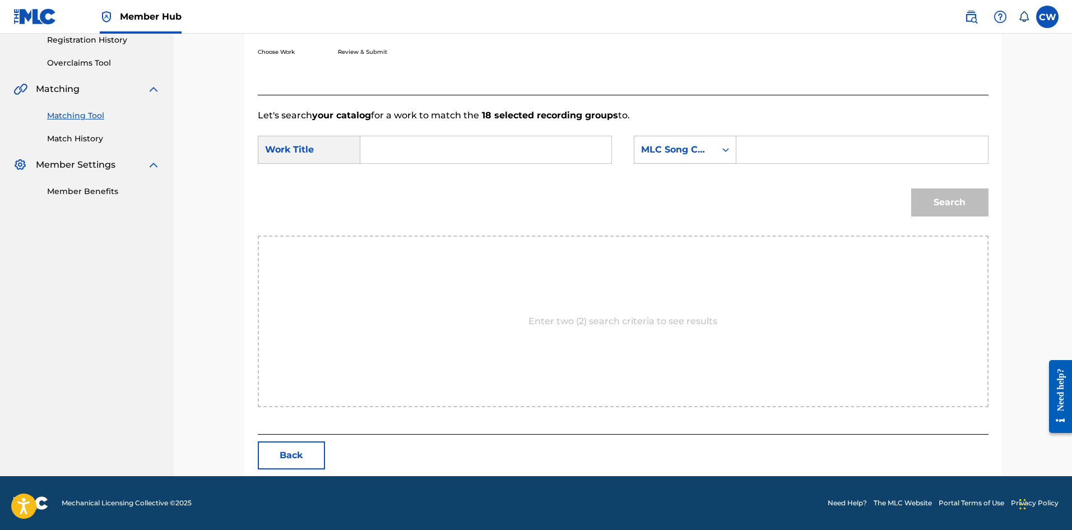
click at [540, 154] on input "Search Form" at bounding box center [486, 149] width 232 height 27
paste input "LIU KANG"
type input "LIU KANG"
click at [878, 161] on input "Search Form" at bounding box center [862, 149] width 232 height 27
paste input "LT4QCE"
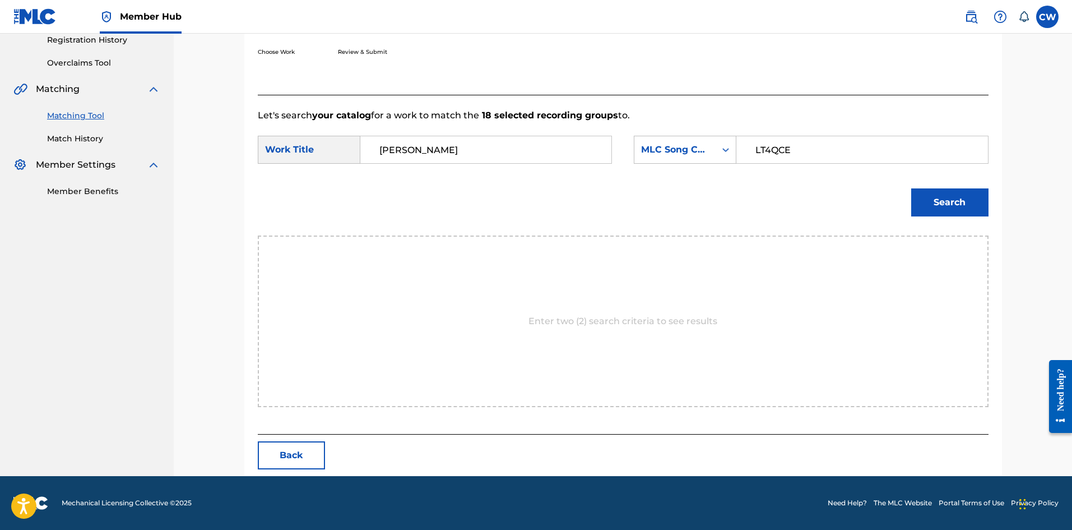
type input "LT4QCE"
click at [937, 217] on div "Search" at bounding box center [947, 199] width 83 height 45
click at [937, 203] on button "Search" at bounding box center [950, 202] width 77 height 28
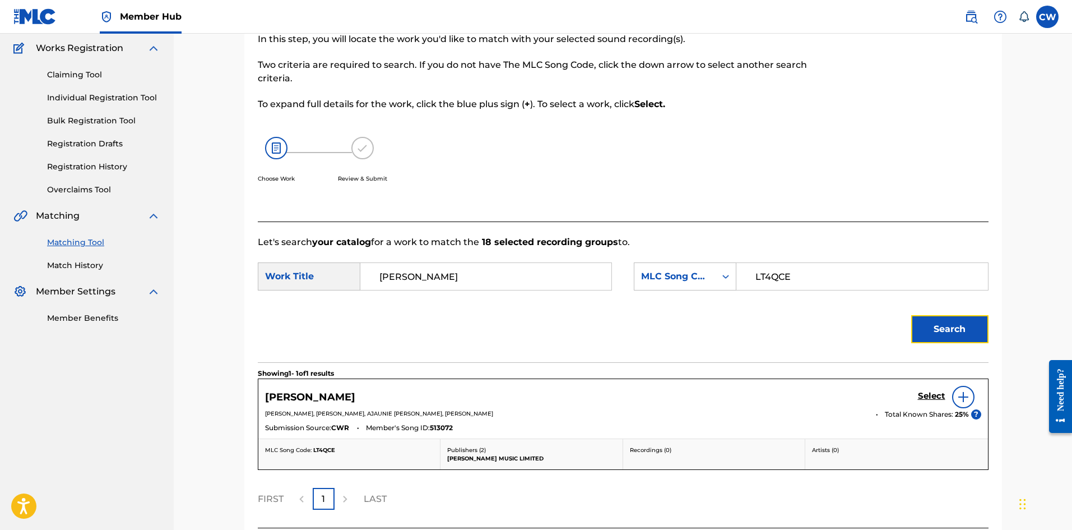
scroll to position [184, 0]
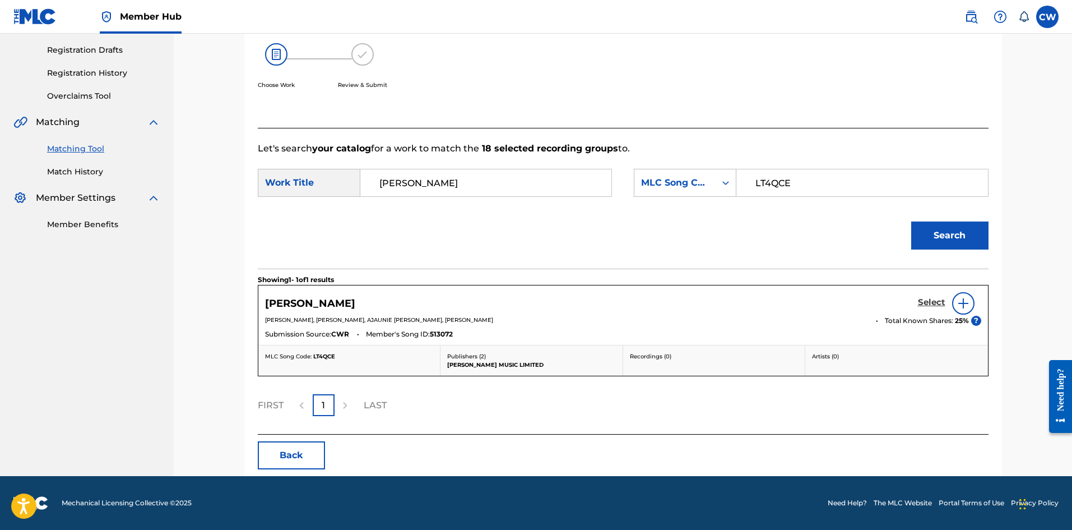
click at [923, 303] on h5 "Select" at bounding box center [931, 302] width 27 height 11
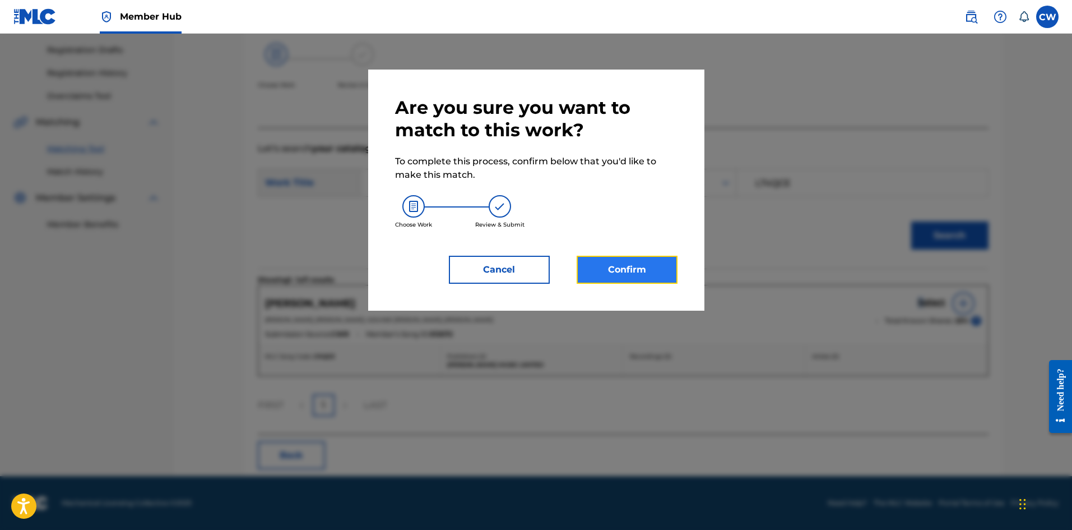
click at [637, 267] on button "Confirm" at bounding box center [627, 270] width 101 height 28
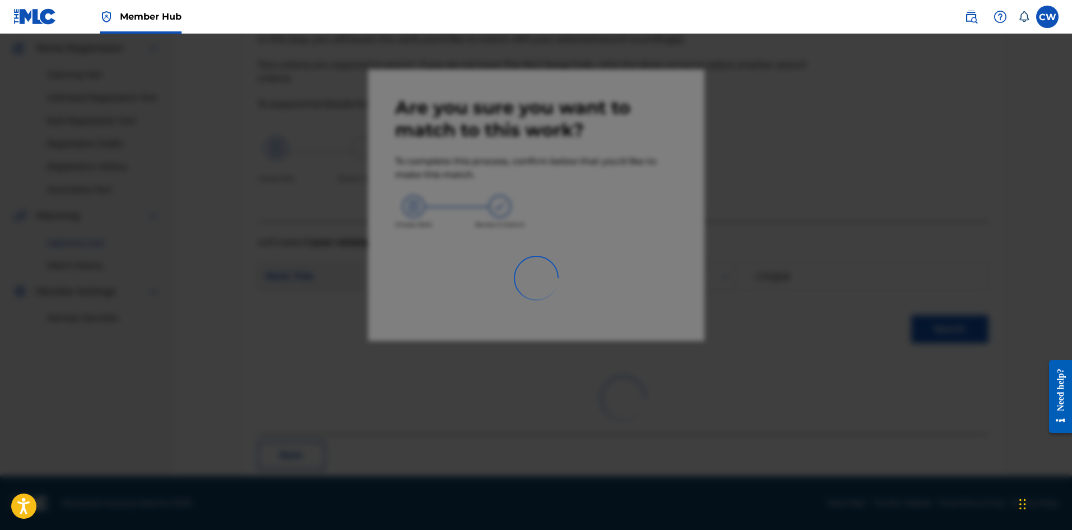
scroll to position [27, 0]
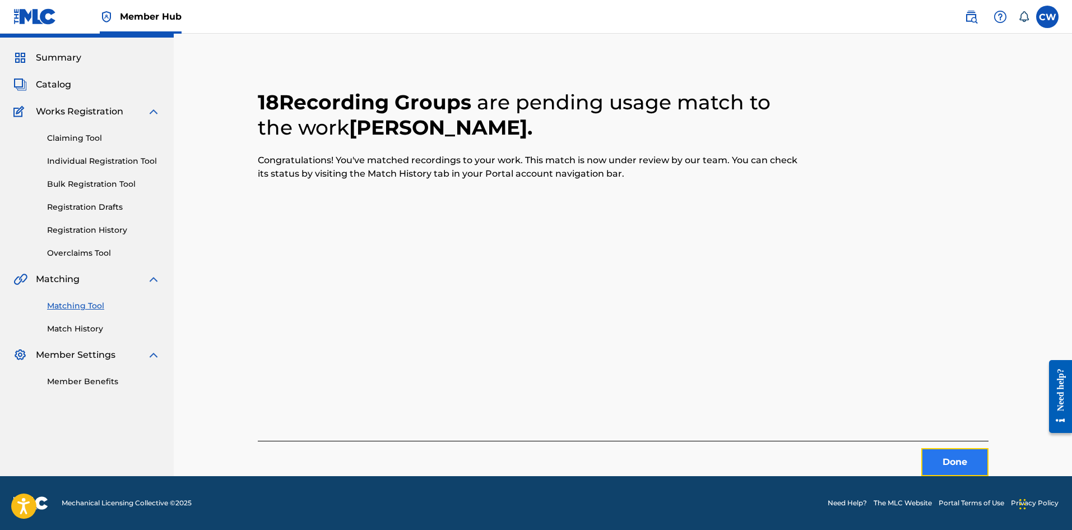
click at [951, 453] on button "Done" at bounding box center [955, 462] width 67 height 28
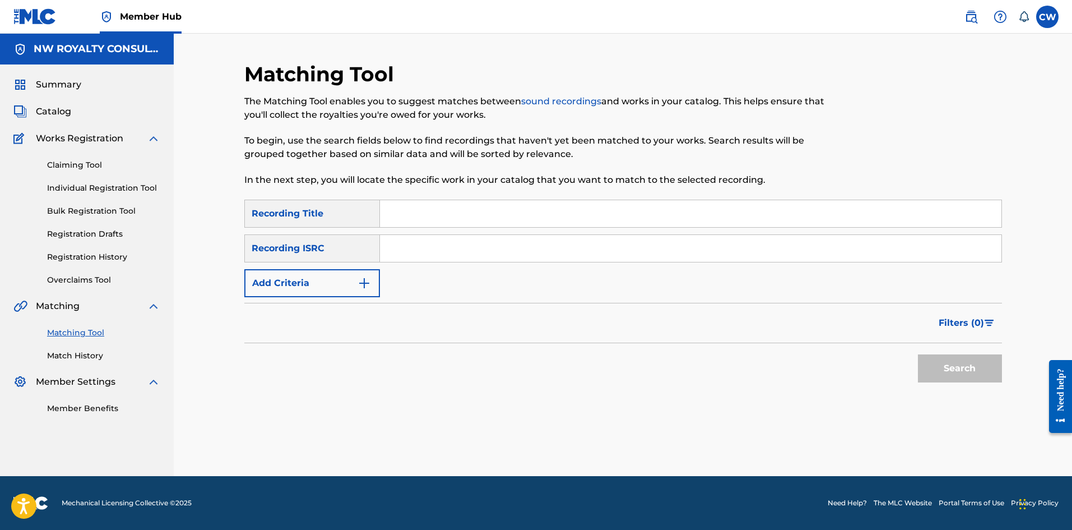
scroll to position [0, 0]
click at [310, 304] on div "Filters ( 0 )" at bounding box center [623, 323] width 758 height 40
click at [308, 289] on button "Add Criteria" at bounding box center [312, 283] width 136 height 28
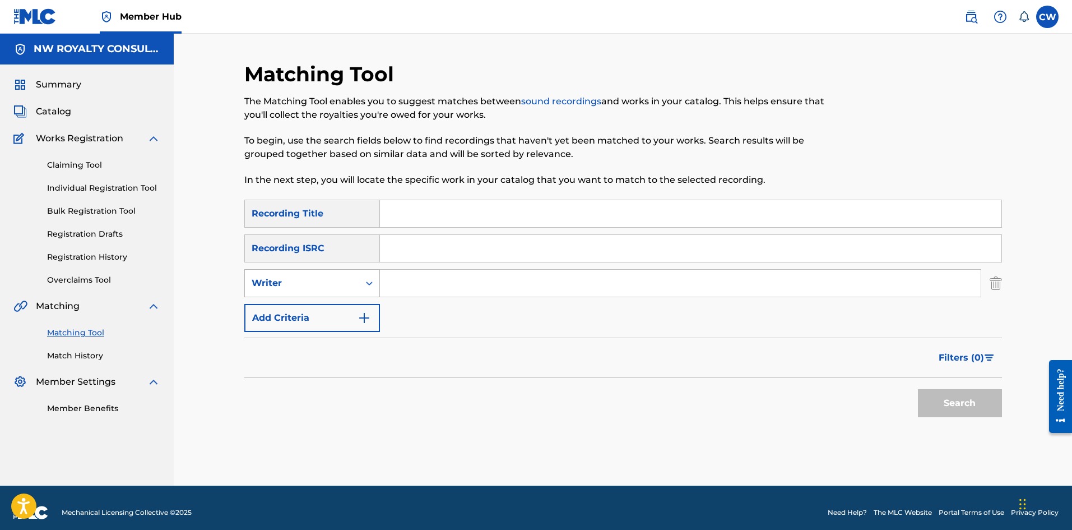
drag, startPoint x: 308, startPoint y: 289, endPoint x: 305, endPoint y: 297, distance: 8.5
click at [307, 289] on div "Writer" at bounding box center [302, 282] width 101 height 13
click at [308, 308] on div "Recording Artist" at bounding box center [312, 311] width 135 height 28
click at [475, 293] on input "Search Form" at bounding box center [680, 283] width 601 height 27
paste input "LT4QCE"
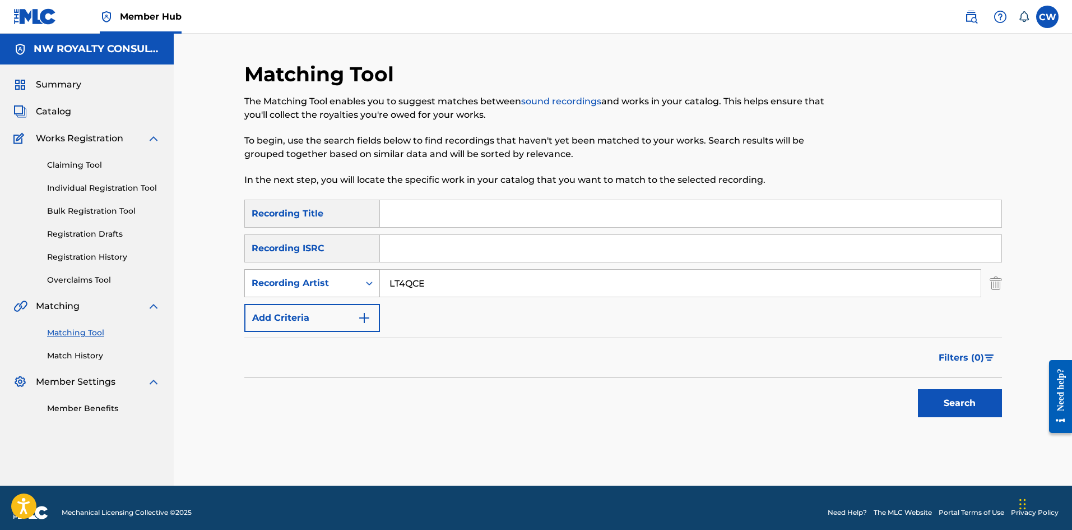
drag, startPoint x: 510, startPoint y: 288, endPoint x: 353, endPoint y: 297, distance: 156.6
click at [354, 297] on div "SearchWithCriteriabdea1534-755a-412f-ac4c-89a3614da495 Recording Artist LT4QCE" at bounding box center [623, 283] width 758 height 28
paste input "SHAWN ANTOIN"
type input "SHAWN ANTOINE"
click at [586, 203] on input "Search Form" at bounding box center [691, 213] width 622 height 27
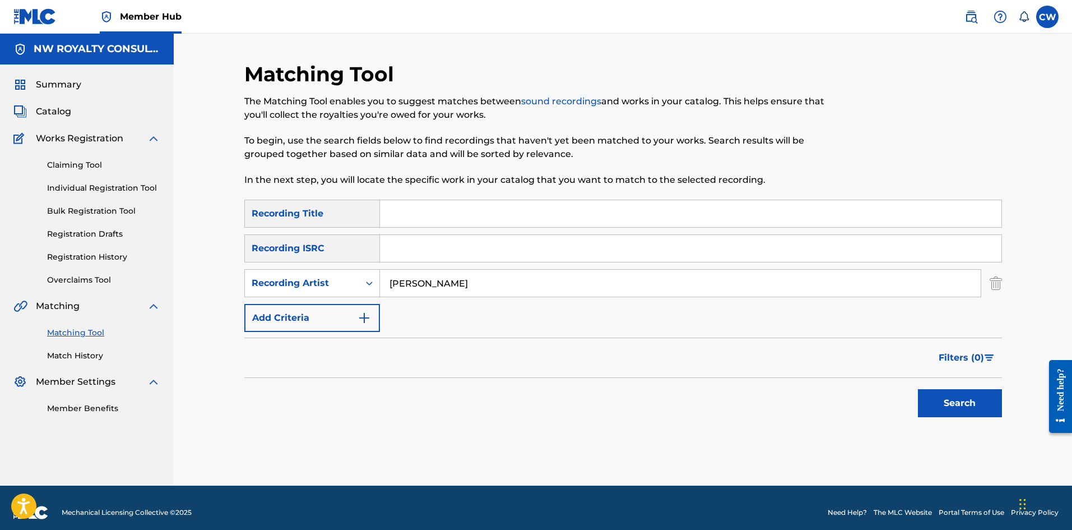
paste input "LIV LIFE"
type input "LIV LIFE"
click at [987, 400] on button "Search" at bounding box center [960, 403] width 84 height 28
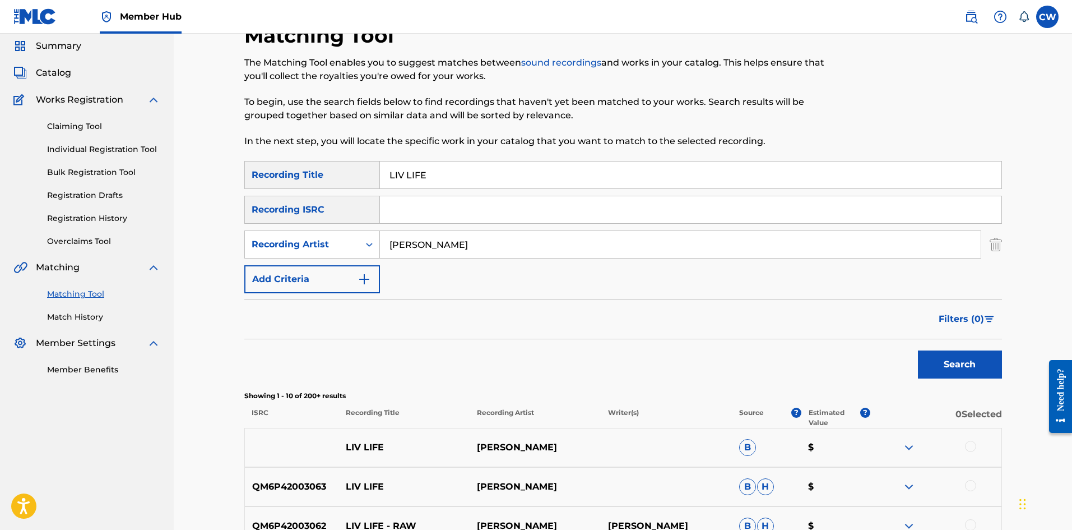
scroll to position [112, 0]
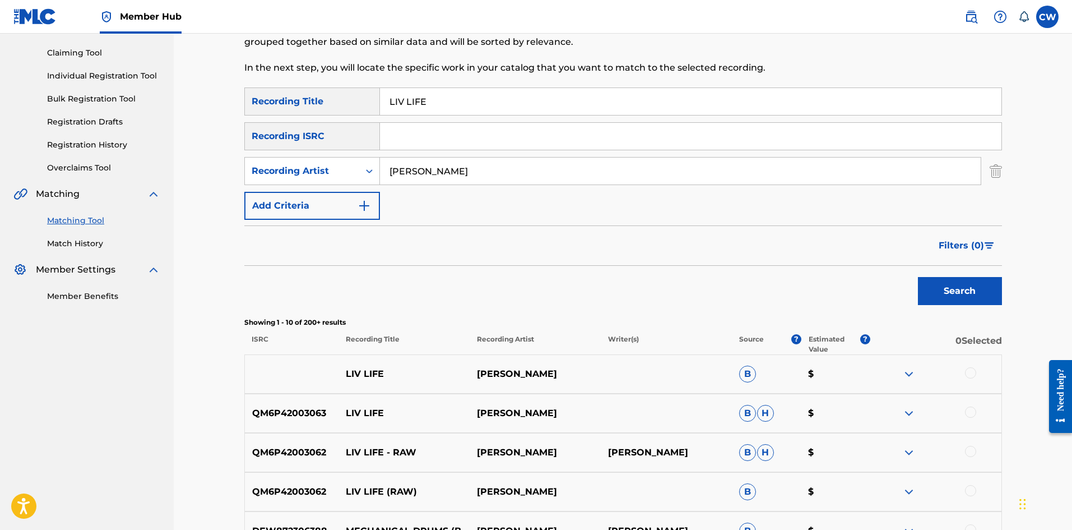
click at [973, 369] on div at bounding box center [970, 372] width 11 height 11
click at [973, 409] on div at bounding box center [970, 411] width 11 height 11
click at [969, 440] on div "QM6P42003062 LIV LIFE - RAW SHAWN ANTOINE SHAWN ANTOINE B H $" at bounding box center [623, 452] width 758 height 39
click at [970, 448] on div at bounding box center [970, 451] width 11 height 11
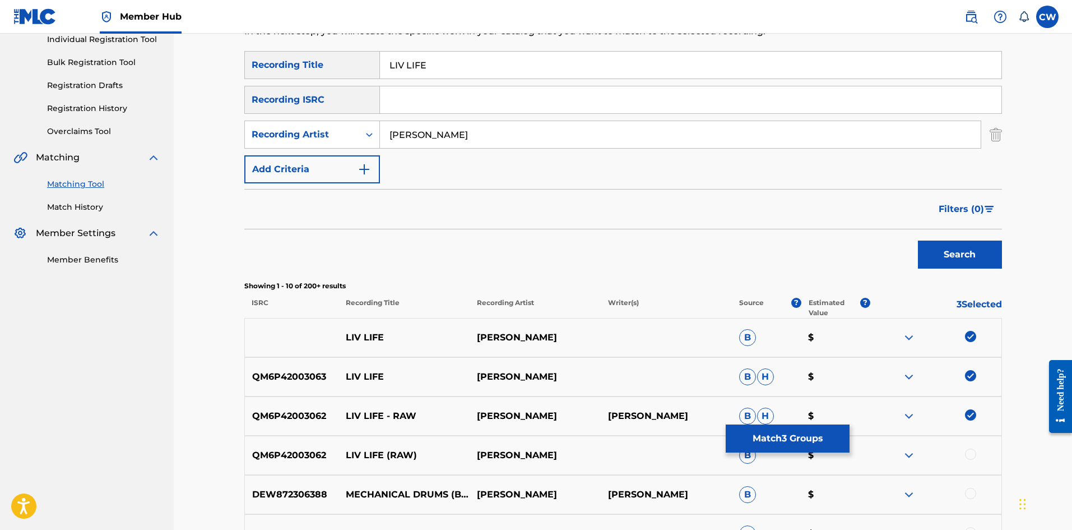
scroll to position [168, 0]
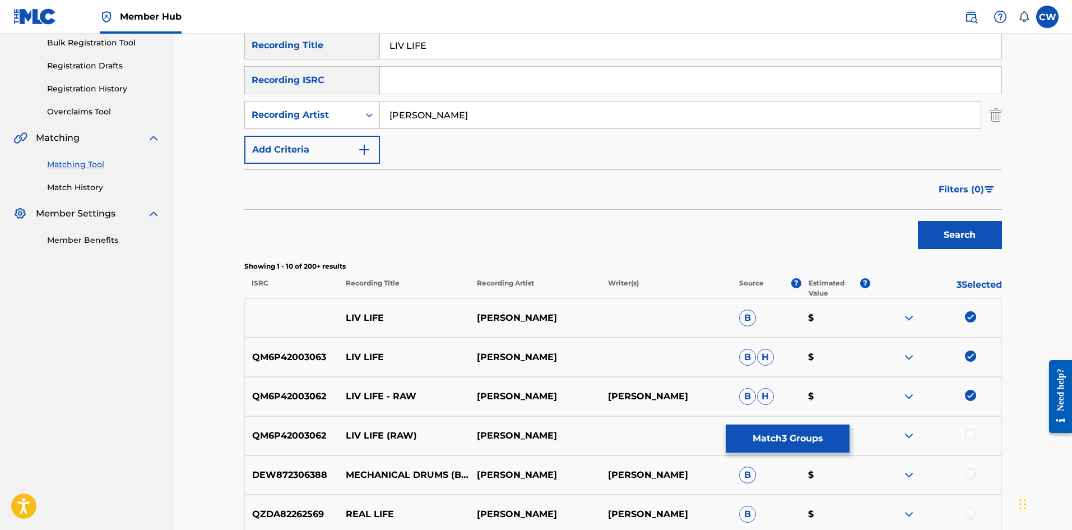
click at [970, 434] on div at bounding box center [970, 434] width 11 height 11
click at [968, 470] on div at bounding box center [970, 473] width 11 height 11
click at [968, 464] on div "DEW872306388 MECHANICAL DRUMS (B-LIV REMIX) ANTOINE CLAMARAN ANTOINE CLAMARAN B…" at bounding box center [623, 474] width 758 height 39
click at [968, 468] on img at bounding box center [970, 473] width 11 height 11
click at [798, 427] on button "Match 4 Groups" at bounding box center [788, 438] width 124 height 28
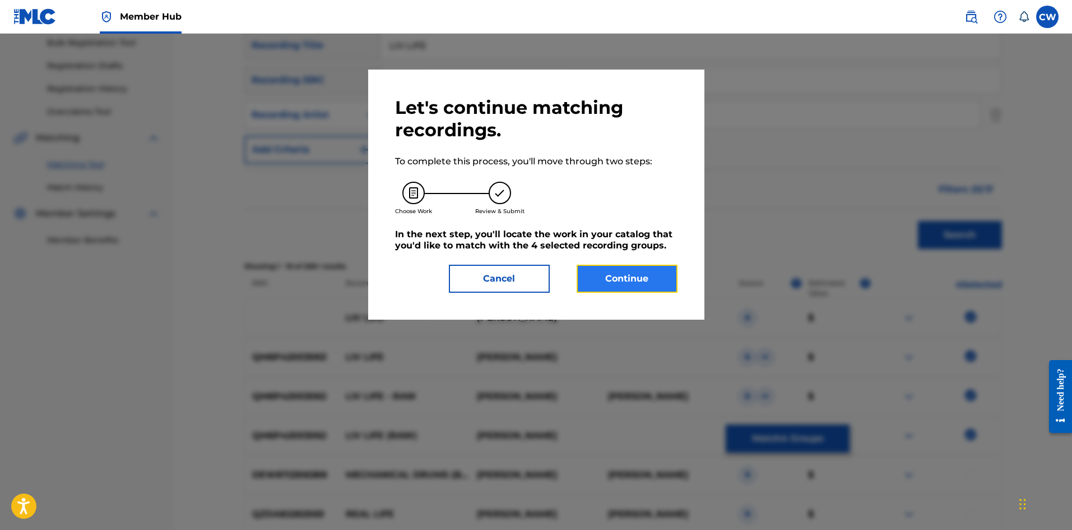
click at [645, 279] on button "Continue" at bounding box center [627, 279] width 101 height 28
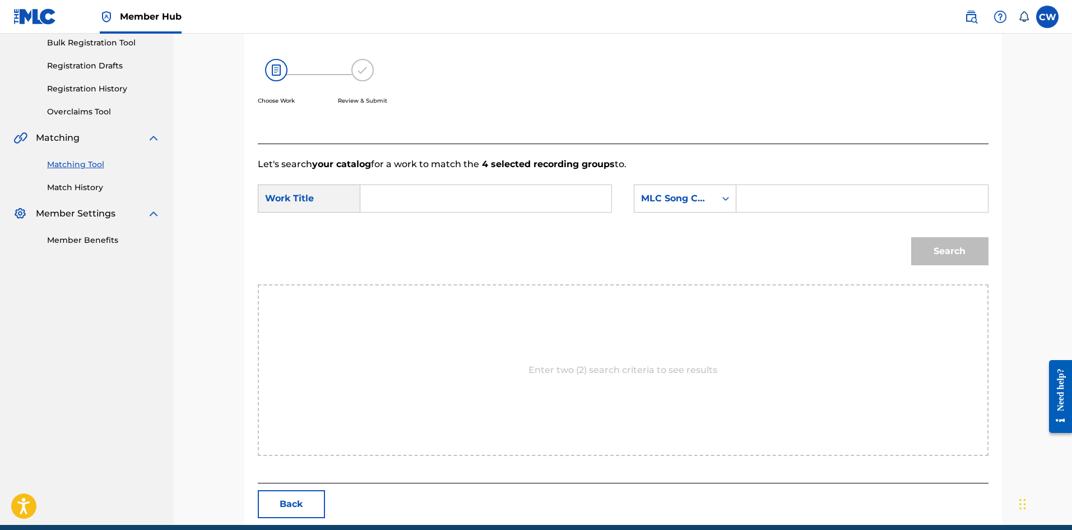
click at [498, 195] on input "Search Form" at bounding box center [486, 198] width 232 height 27
paste input "LIV LIFE"
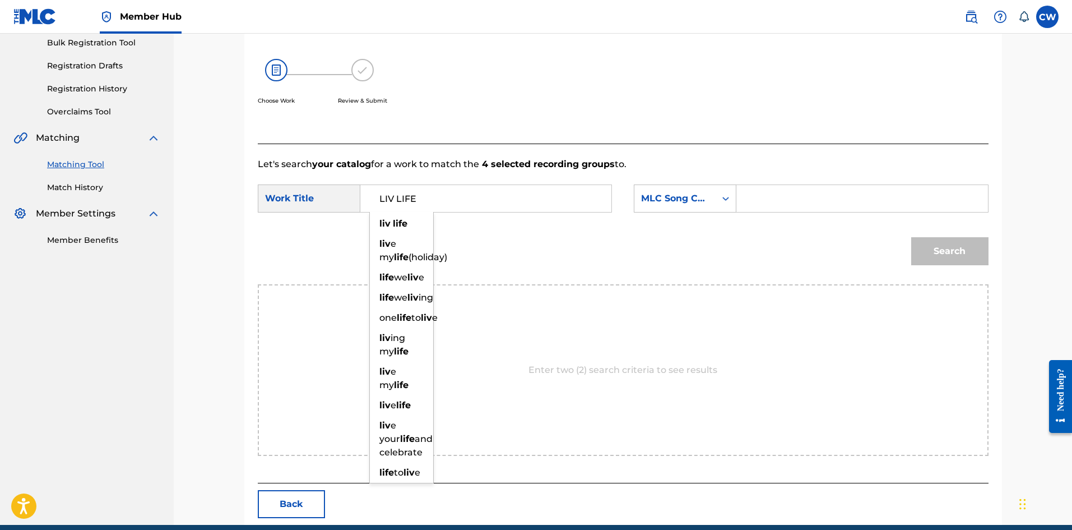
type input "LIV LIFE"
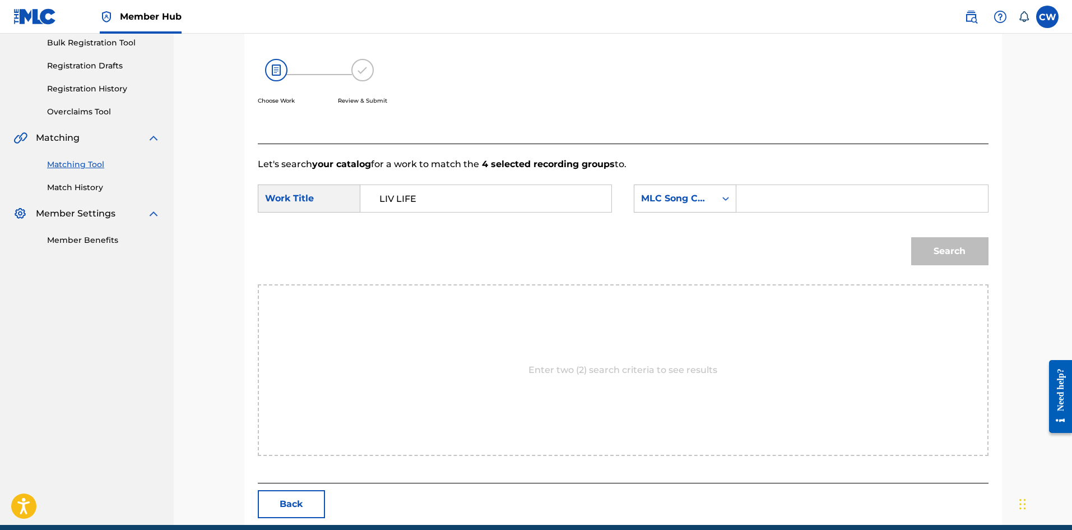
click at [905, 193] on input "Search Form" at bounding box center [862, 198] width 232 height 27
paste input "LA4LNI"
type input "LA4LNI"
click at [951, 234] on div "Search" at bounding box center [947, 248] width 83 height 45
click at [949, 248] on button "Search" at bounding box center [950, 251] width 77 height 28
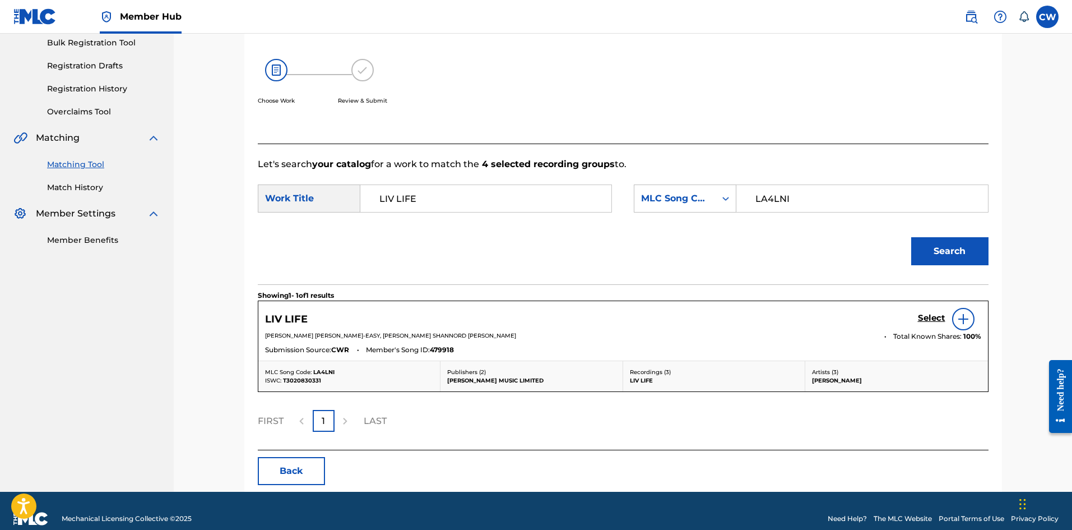
click at [929, 312] on div "Select" at bounding box center [949, 319] width 63 height 22
click at [919, 322] on h5 "Select" at bounding box center [931, 318] width 27 height 11
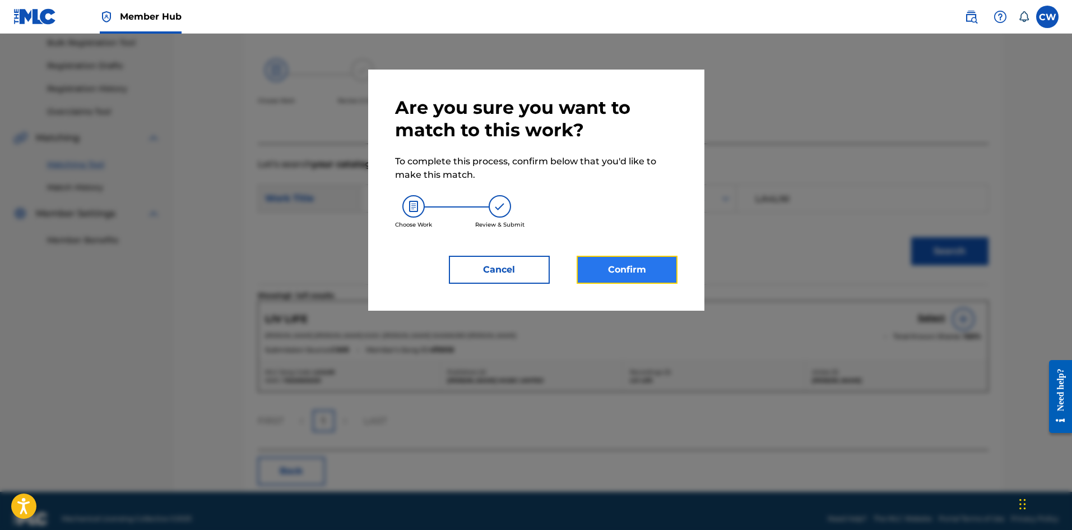
click at [627, 270] on button "Confirm" at bounding box center [627, 270] width 101 height 28
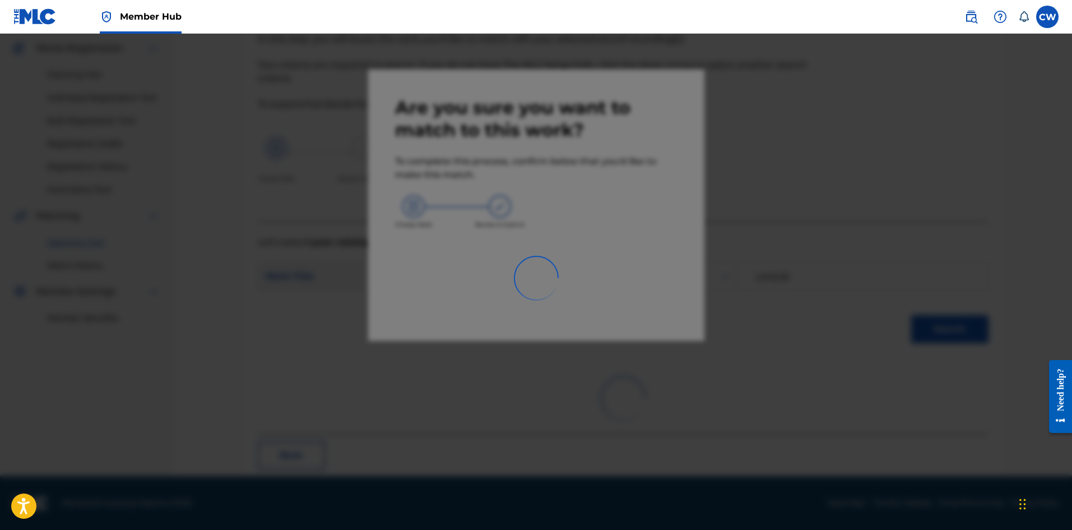
scroll to position [27, 0]
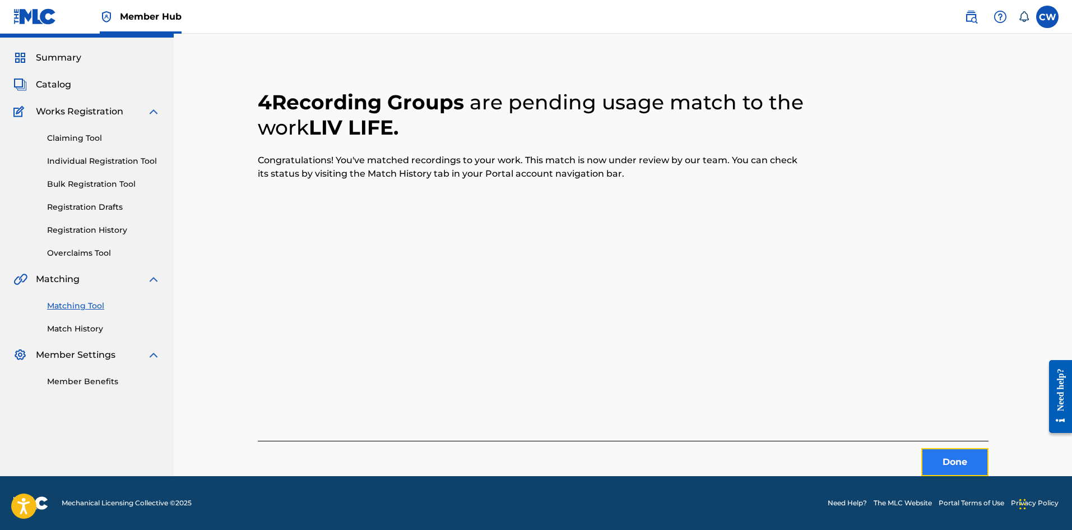
click at [952, 459] on button "Done" at bounding box center [955, 462] width 67 height 28
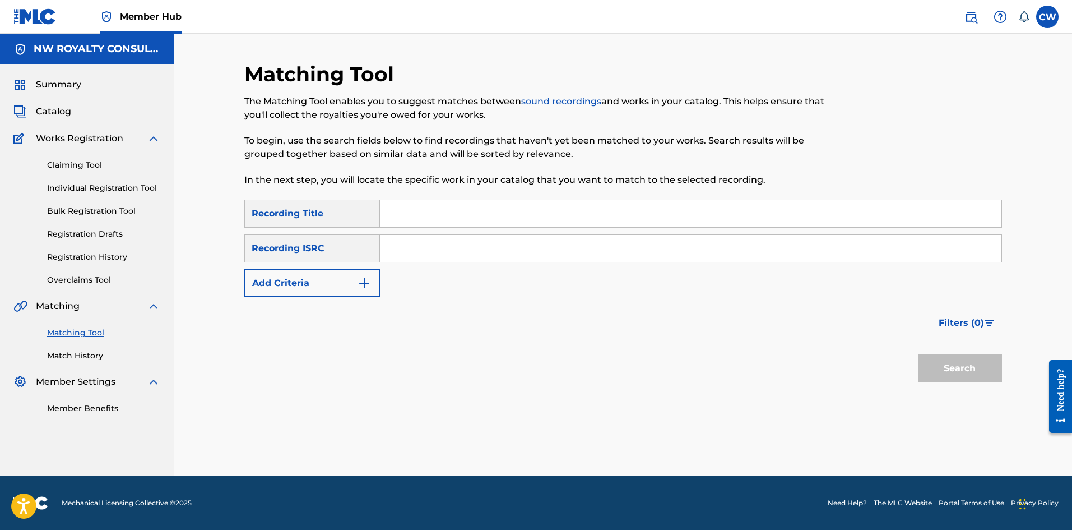
scroll to position [0, 0]
click at [363, 276] on img "Search Form" at bounding box center [364, 282] width 13 height 13
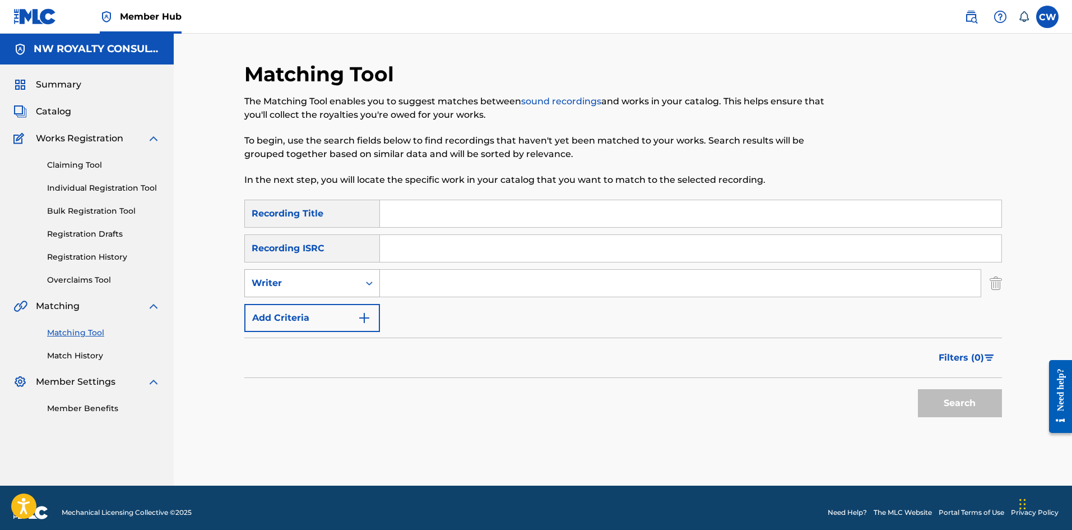
click at [351, 297] on div "Writer" at bounding box center [312, 283] width 136 height 28
click at [347, 311] on div "Recording Artist" at bounding box center [312, 311] width 135 height 28
click at [469, 284] on input "Search Form" at bounding box center [680, 283] width 601 height 27
paste input "RAS BOGLE"
type input "RAS BOGLE"
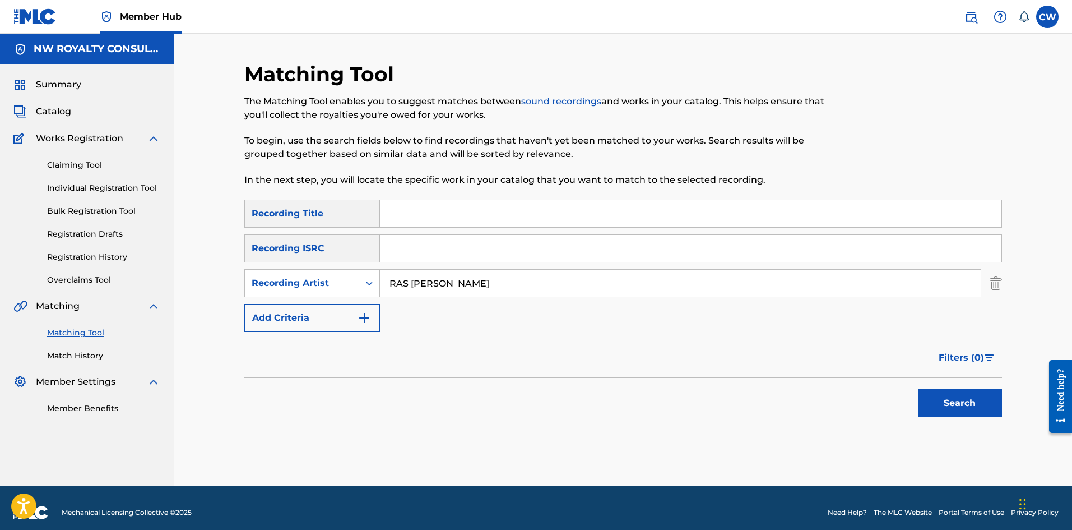
click at [634, 238] on input "Search Form" at bounding box center [691, 248] width 622 height 27
paste input "LIVE CLEAN"
type input "LIVE CLEAN"
drag, startPoint x: 551, startPoint y: 274, endPoint x: 441, endPoint y: 264, distance: 110.9
click at [442, 266] on div "SearchWithCriteria92232706-aa6b-4bce-befc-8c4e76423804 Recording Title SearchWi…" at bounding box center [623, 266] width 758 height 132
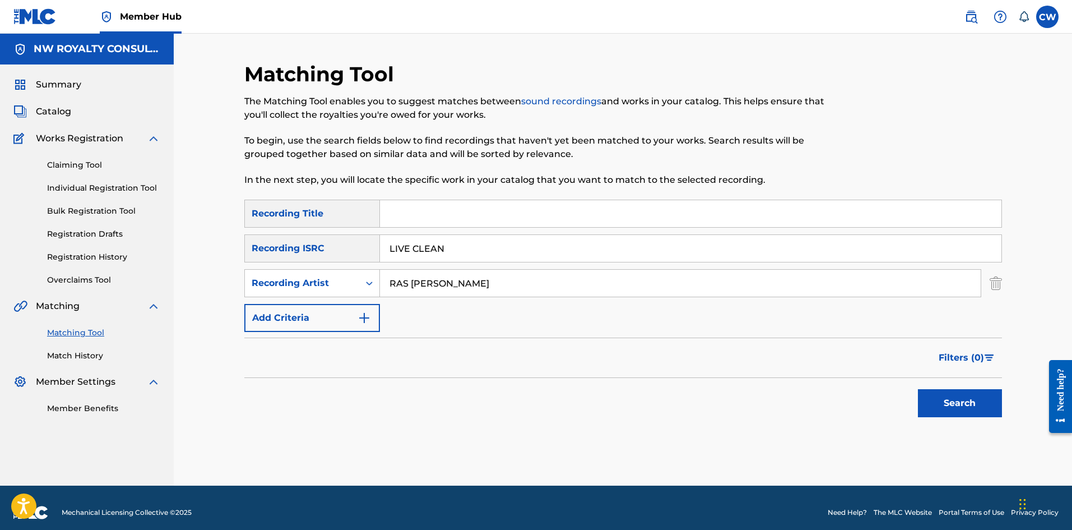
drag, startPoint x: 459, startPoint y: 253, endPoint x: 315, endPoint y: 253, distance: 144.1
click at [316, 253] on div "SearchWithCriteria2095ee5e-c2cc-42bd-a932-3723ba76dda6 Recording ISRC LIVE CLEAN" at bounding box center [623, 248] width 758 height 28
click at [433, 222] on input "Search Form" at bounding box center [691, 213] width 622 height 27
paste input "LIVE CLEAN"
type input "LIVE CLEAN"
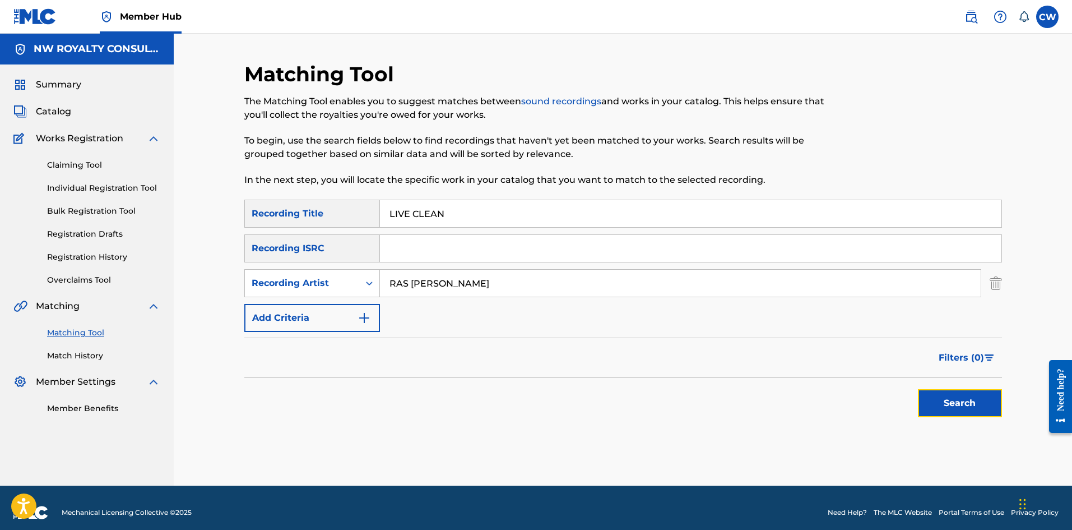
click at [949, 415] on button "Search" at bounding box center [960, 403] width 84 height 28
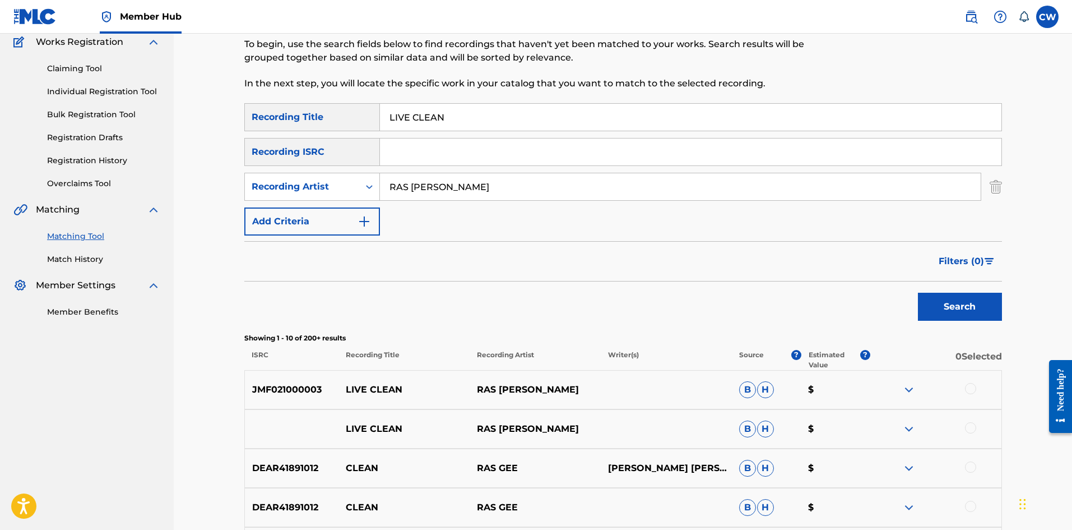
scroll to position [112, 0]
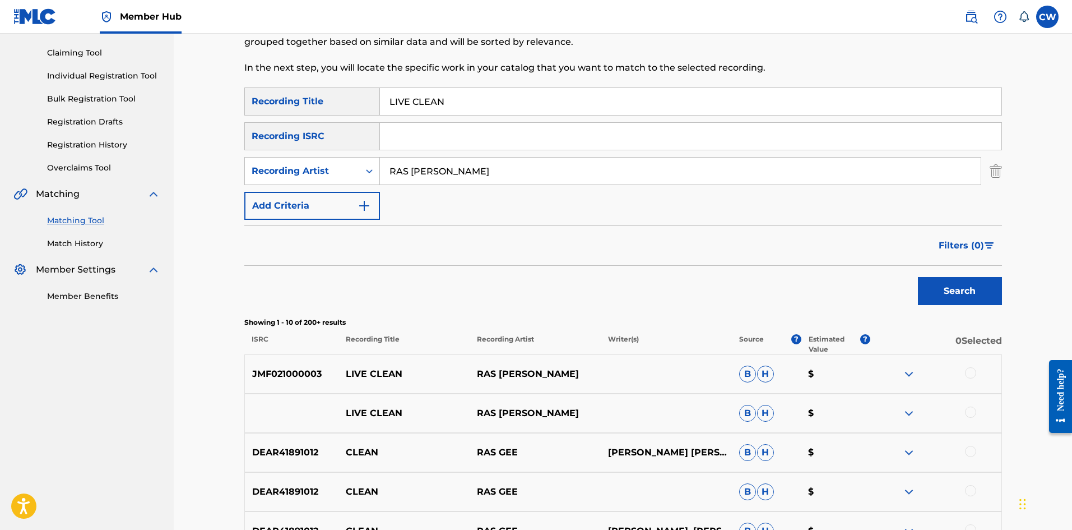
click at [968, 372] on div at bounding box center [970, 372] width 11 height 11
click at [966, 410] on div at bounding box center [970, 411] width 11 height 11
click at [798, 427] on button "Match 2 Groups" at bounding box center [788, 438] width 124 height 28
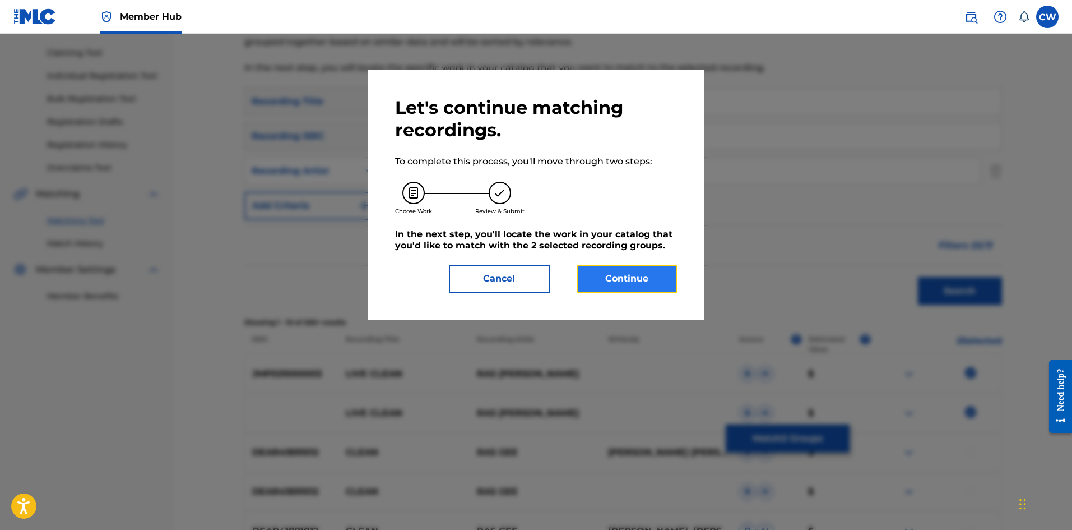
click at [633, 280] on button "Continue" at bounding box center [627, 279] width 101 height 28
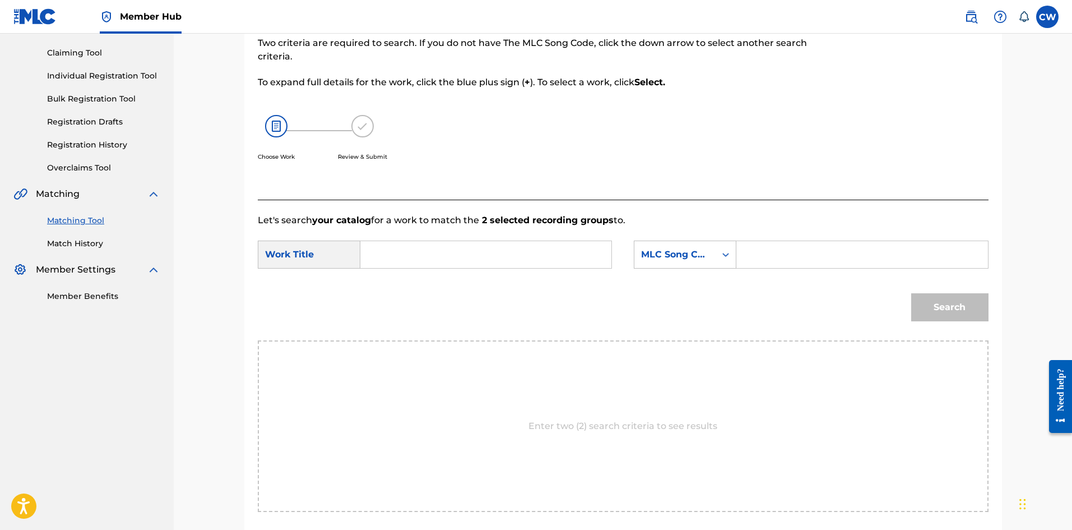
click at [557, 266] on input "Search Form" at bounding box center [486, 254] width 232 height 27
paste input "LIVE CLEAN"
type input "LIVE CLEAN"
click at [905, 267] on input "Search Form" at bounding box center [862, 254] width 232 height 27
paste input "LA4I6Z"
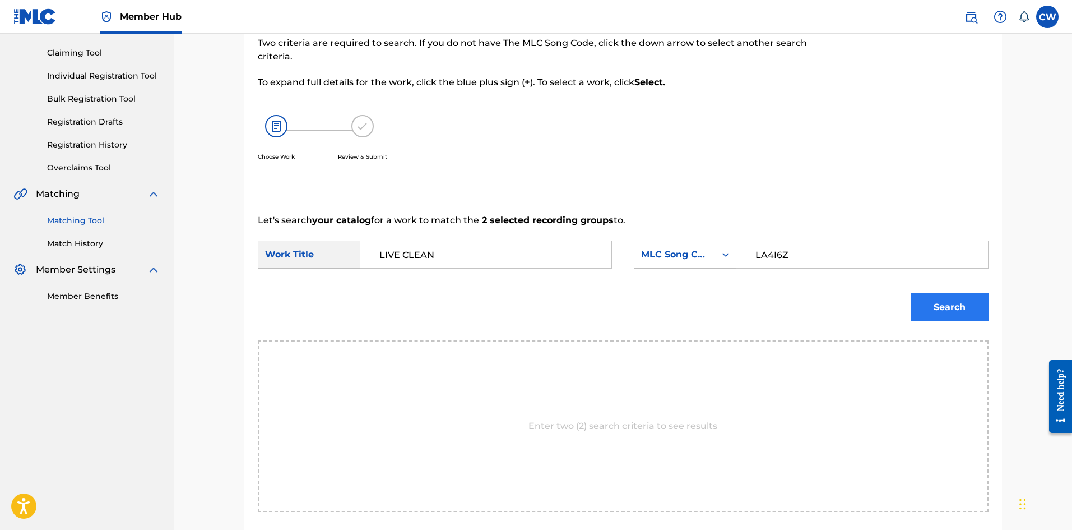
type input "LA4I6Z"
click at [947, 300] on button "Search" at bounding box center [950, 307] width 77 height 28
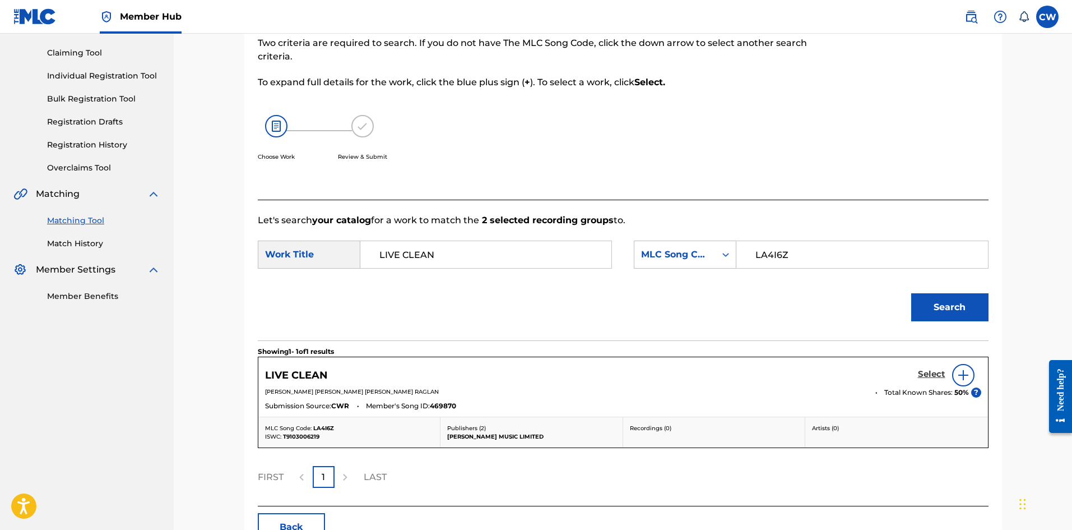
click at [929, 377] on h5 "Select" at bounding box center [931, 374] width 27 height 11
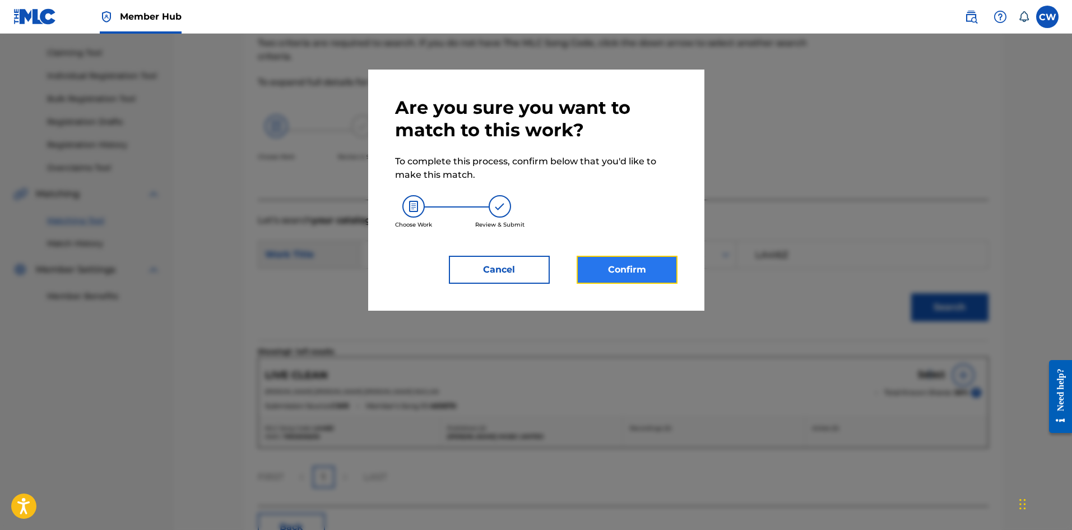
click at [607, 278] on button "Confirm" at bounding box center [627, 270] width 101 height 28
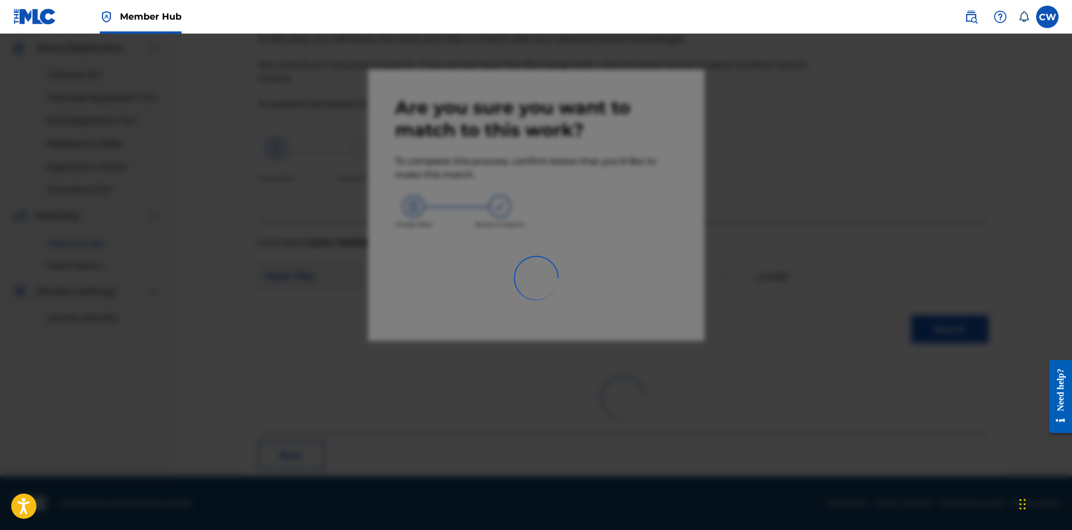
scroll to position [27, 0]
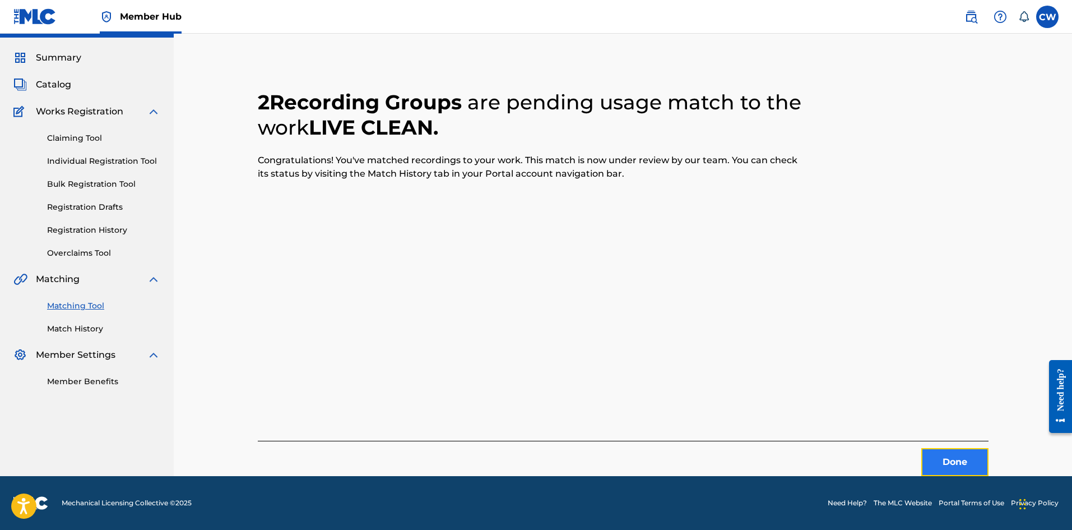
click at [950, 452] on button "Done" at bounding box center [955, 462] width 67 height 28
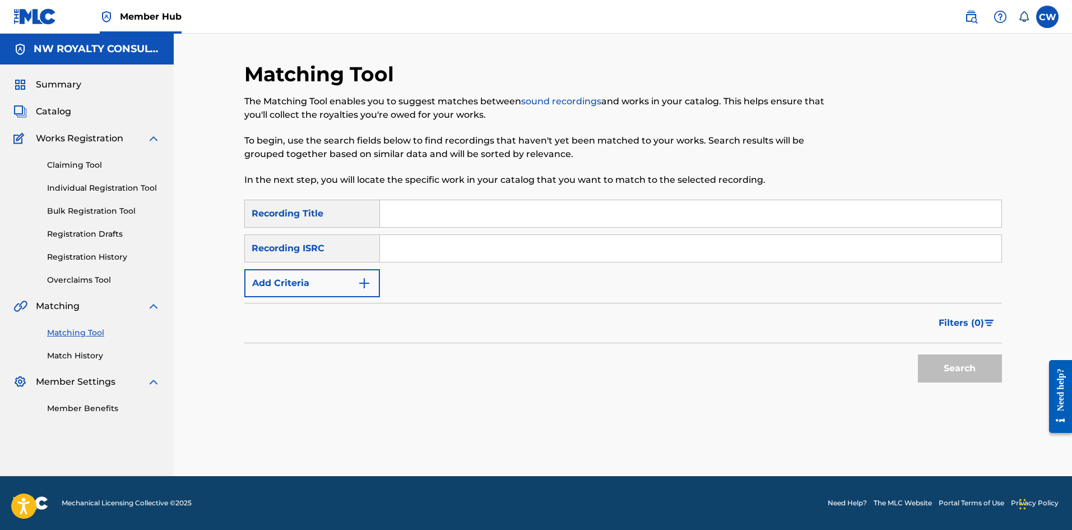
scroll to position [0, 0]
click at [316, 294] on button "Add Criteria" at bounding box center [312, 283] width 136 height 28
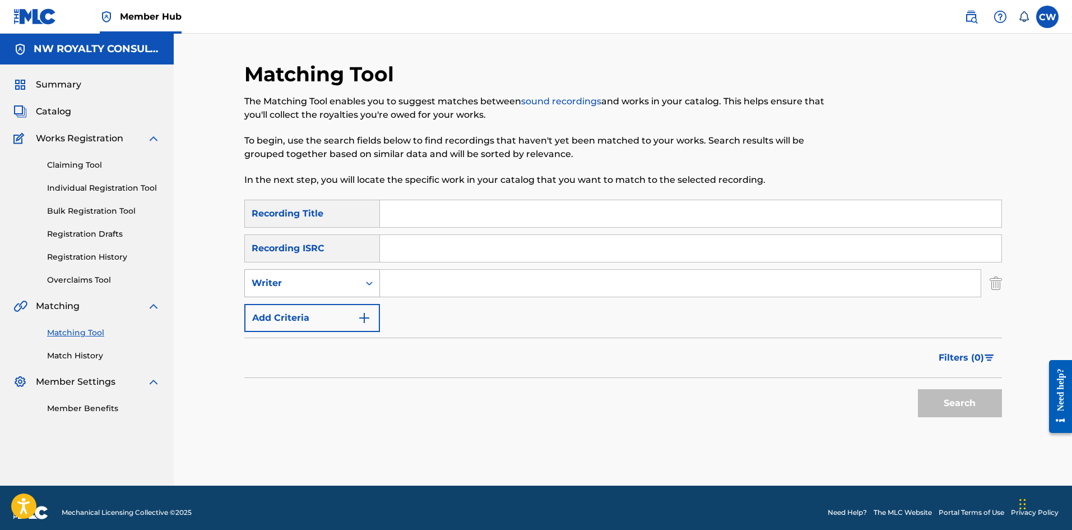
click at [313, 290] on div "Writer" at bounding box center [302, 282] width 114 height 21
click at [308, 313] on div "Recording Artist" at bounding box center [312, 311] width 135 height 28
click at [446, 289] on input "Search Form" at bounding box center [680, 283] width 601 height 27
paste input "BACKROAD GEE"
type input "BACKROAD GEE"
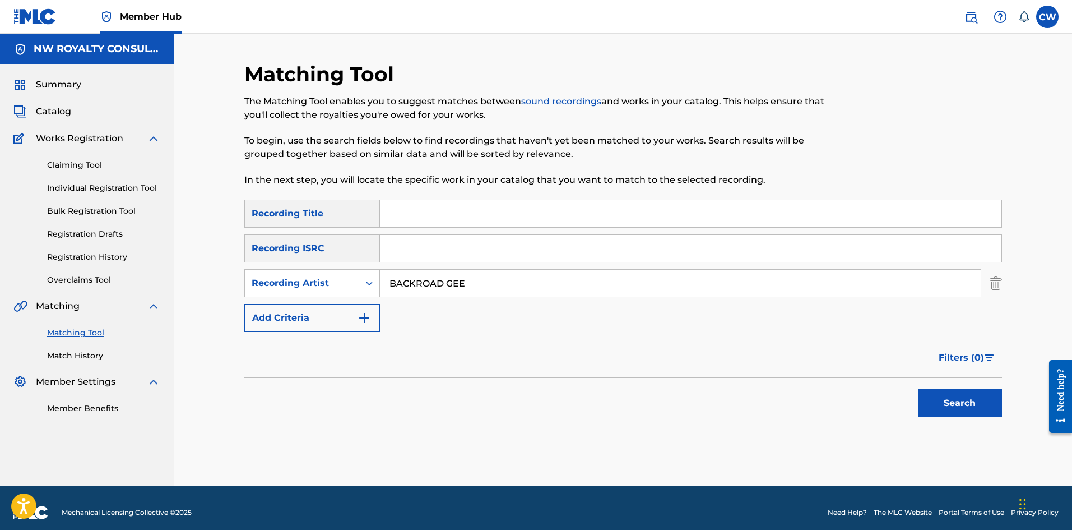
click at [623, 219] on input "Search Form" at bounding box center [691, 213] width 622 height 27
paste input "LIVE IN THE FLESH"
type input "LIVE IN THE FLESH"
drag, startPoint x: 924, startPoint y: 401, endPoint x: 918, endPoint y: 400, distance: 6.9
click at [923, 401] on button "Search" at bounding box center [960, 403] width 84 height 28
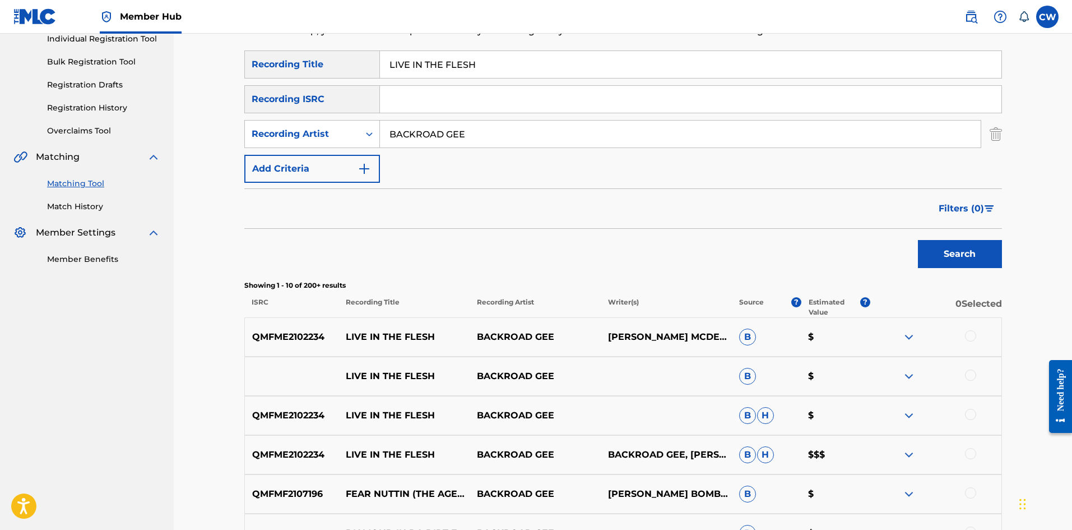
scroll to position [168, 0]
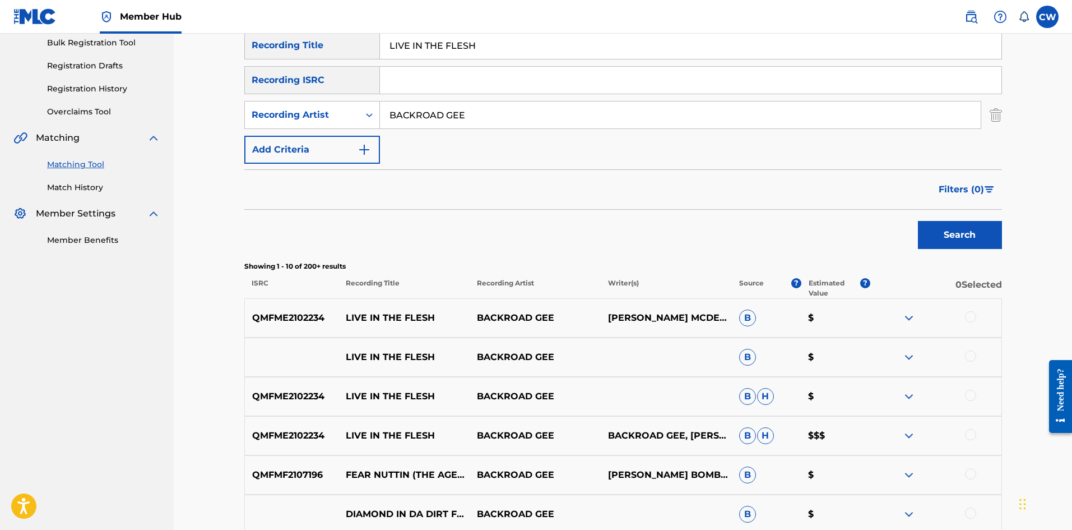
click at [965, 317] on div at bounding box center [970, 316] width 11 height 11
click at [969, 354] on div at bounding box center [970, 355] width 11 height 11
click at [974, 396] on div at bounding box center [970, 395] width 11 height 11
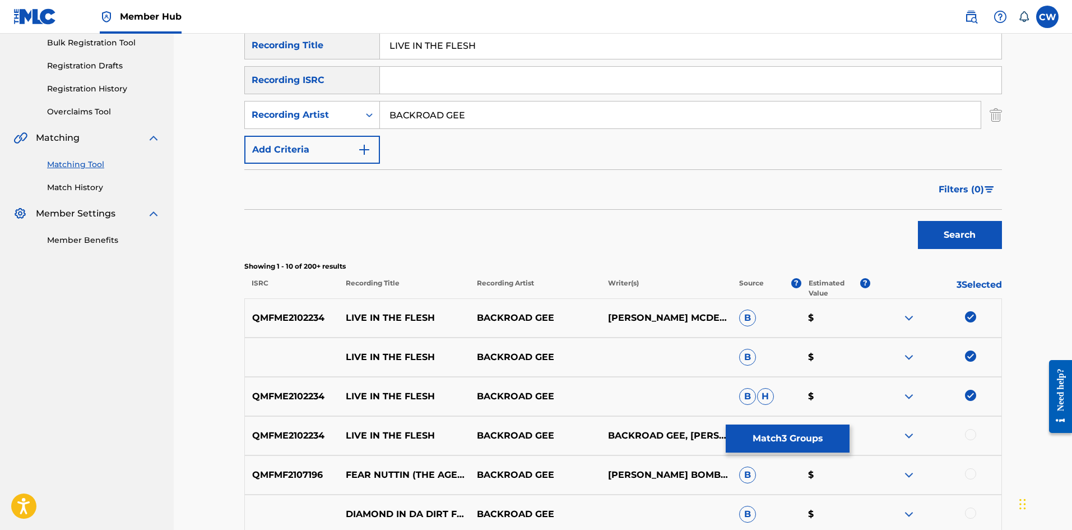
click at [969, 436] on div at bounding box center [970, 434] width 11 height 11
click at [818, 437] on button "Match 4 Groups" at bounding box center [788, 438] width 124 height 28
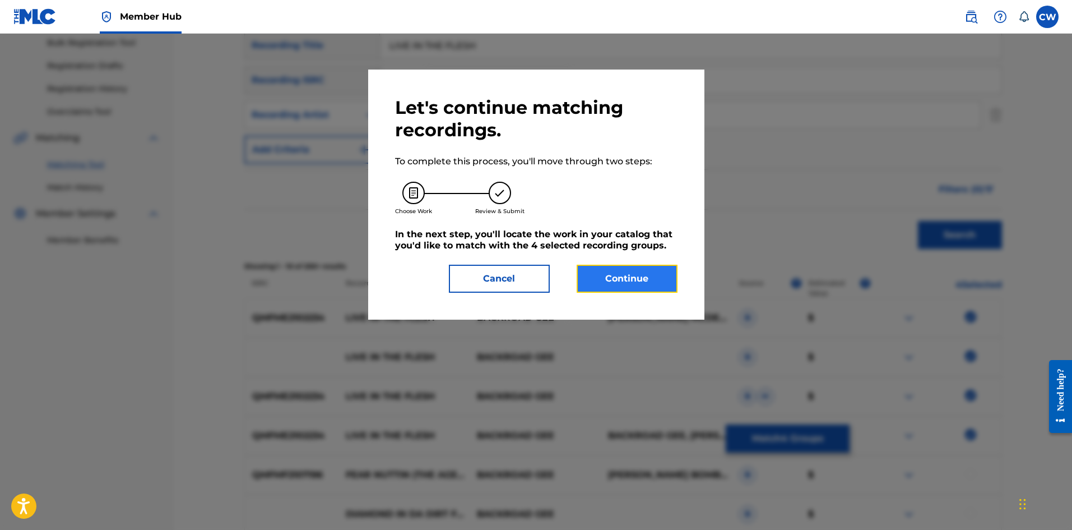
click at [644, 275] on button "Continue" at bounding box center [627, 279] width 101 height 28
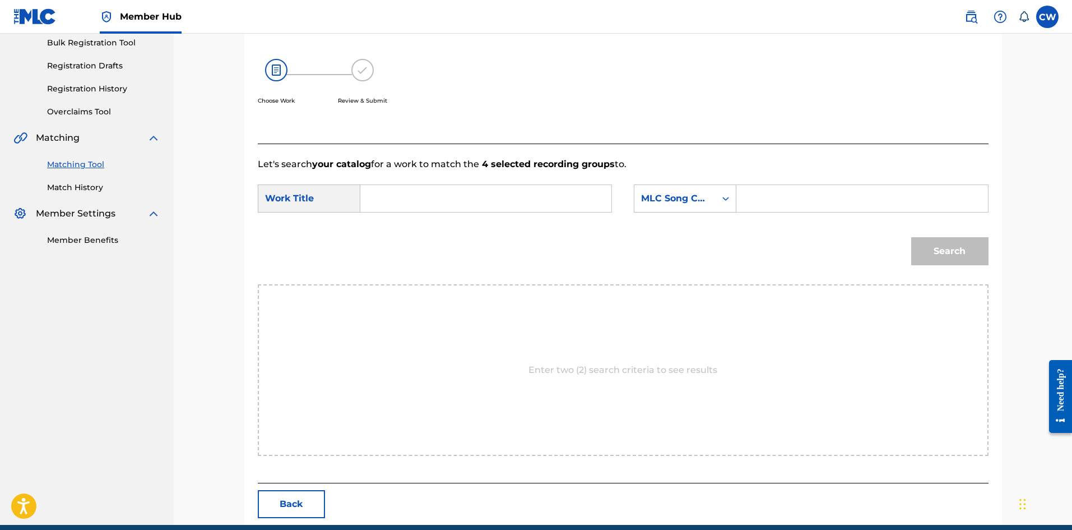
click at [548, 199] on input "Search Form" at bounding box center [486, 198] width 232 height 27
paste input "LIVE IN THE FLESH"
type input "LIVE IN THE FLESH"
drag, startPoint x: 843, startPoint y: 178, endPoint x: 843, endPoint y: 190, distance: 12.3
click at [843, 186] on form "SearchWithCriteria57096deb-7f42-4050-854a-f75b9edb3e6b Work Title LIVE IN THE F…" at bounding box center [623, 227] width 731 height 113
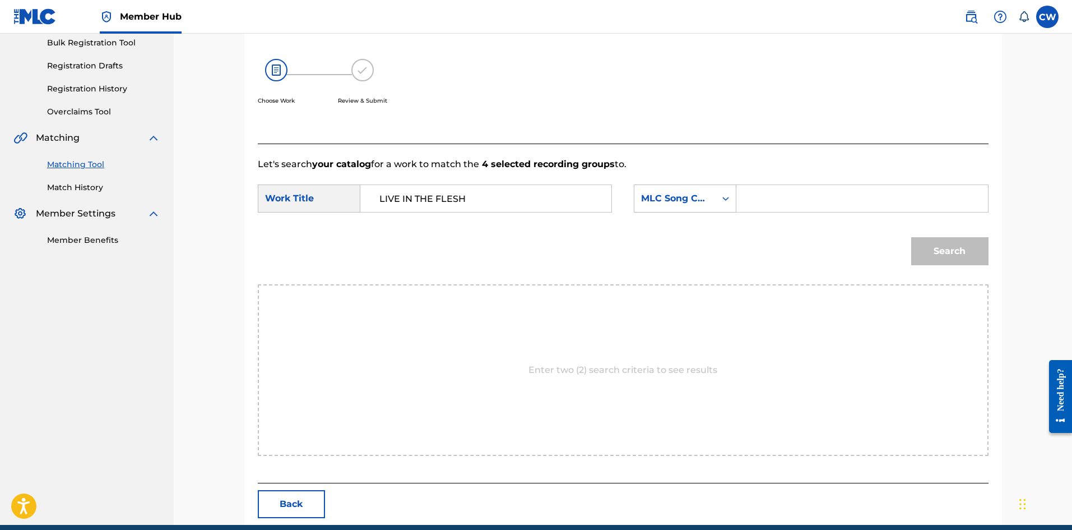
click at [844, 209] on input "Search Form" at bounding box center [862, 198] width 232 height 27
paste input "LT4P66"
type input "LT4P66"
click at [918, 246] on button "Search" at bounding box center [950, 251] width 77 height 28
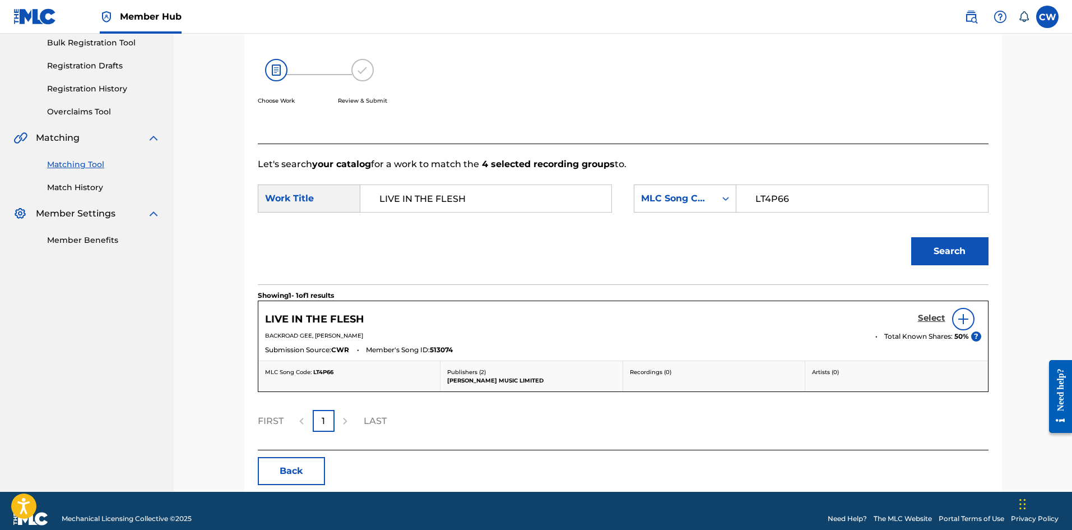
click at [922, 316] on h5 "Select" at bounding box center [931, 318] width 27 height 11
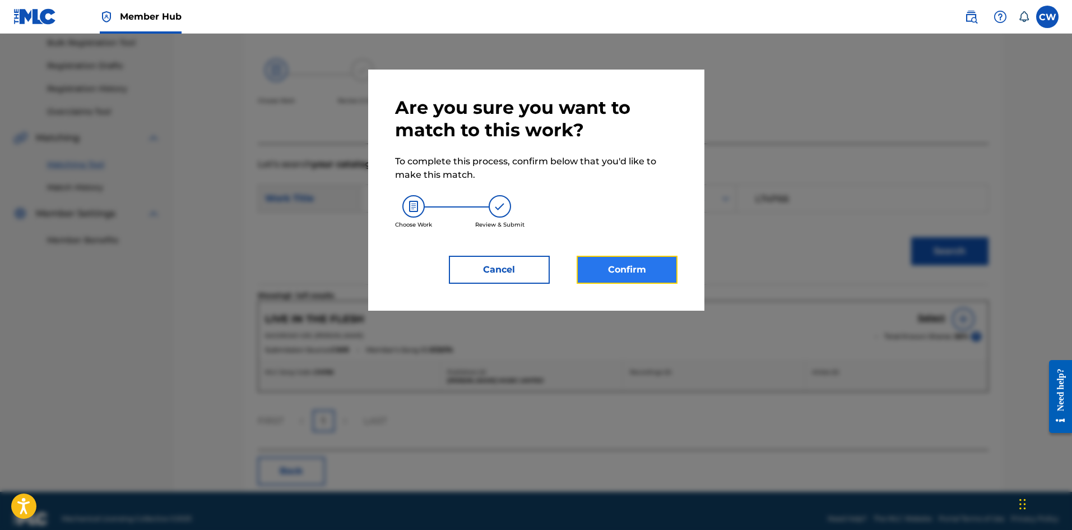
click at [639, 276] on button "Confirm" at bounding box center [627, 270] width 101 height 28
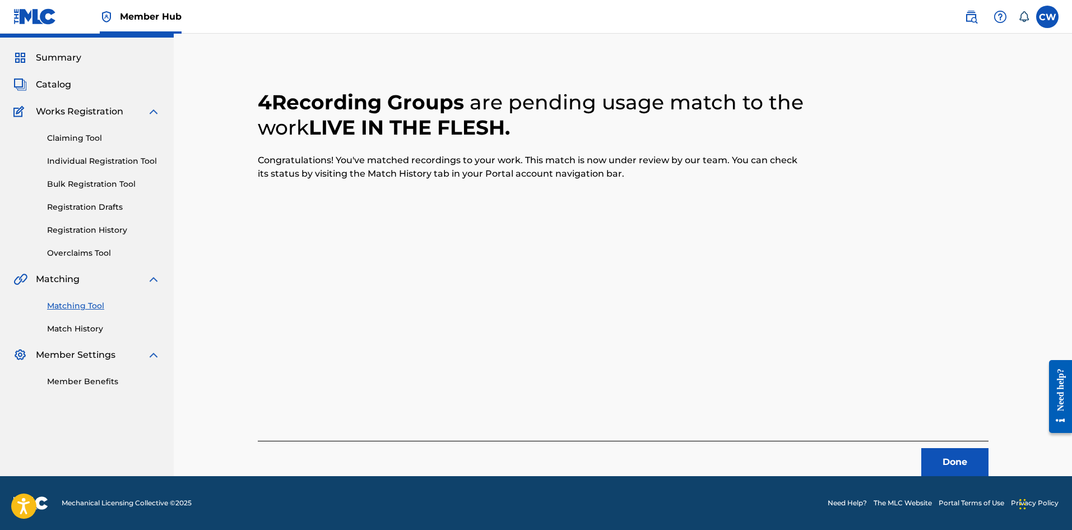
scroll to position [27, 0]
click at [954, 455] on button "Done" at bounding box center [955, 462] width 67 height 28
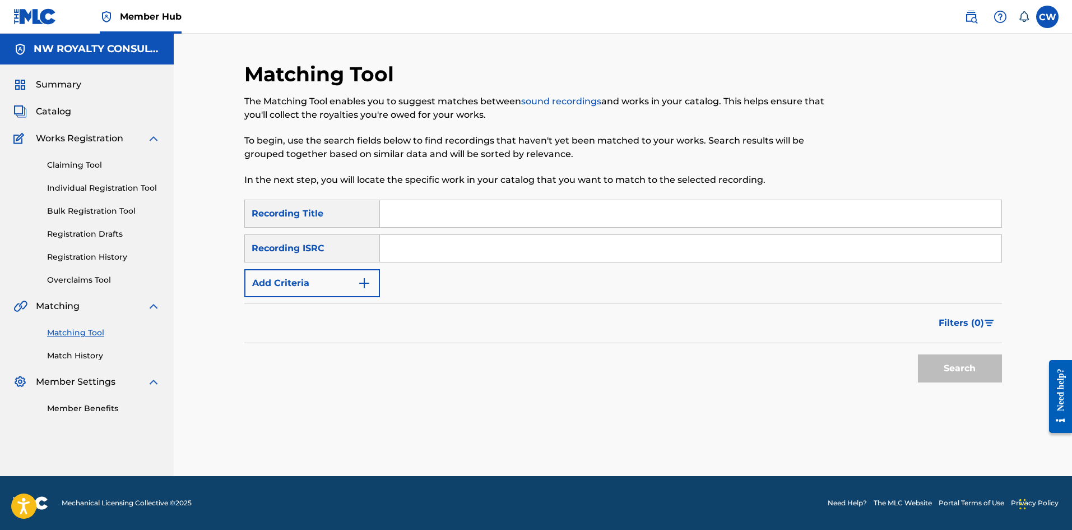
scroll to position [0, 0]
click at [338, 286] on button "Add Criteria" at bounding box center [312, 283] width 136 height 28
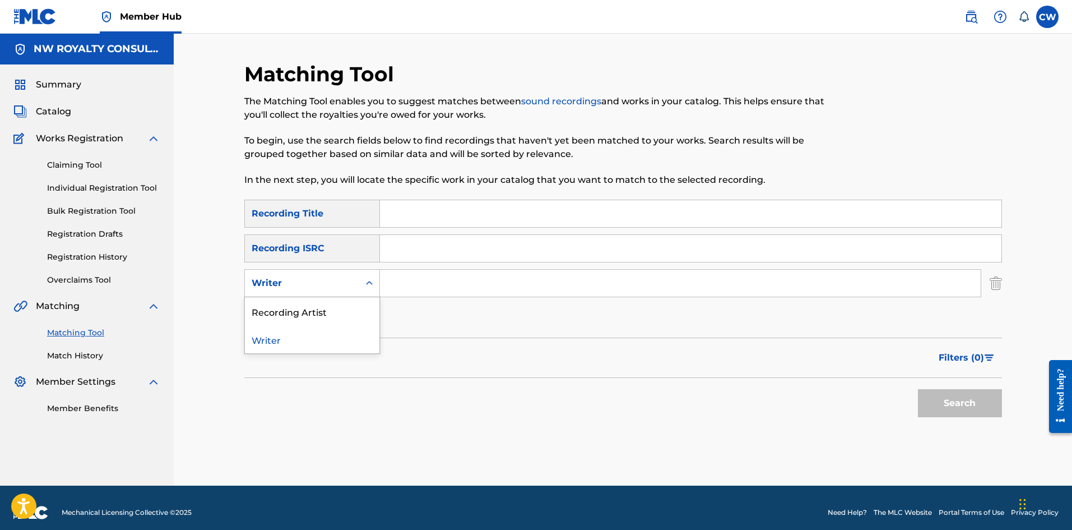
click at [331, 283] on div "Writer" at bounding box center [302, 282] width 101 height 13
click at [313, 311] on div "Recording Artist" at bounding box center [312, 311] width 135 height 28
click at [442, 289] on input "Search Form" at bounding box center [680, 283] width 601 height 27
paste input "SELVIE WONDER"
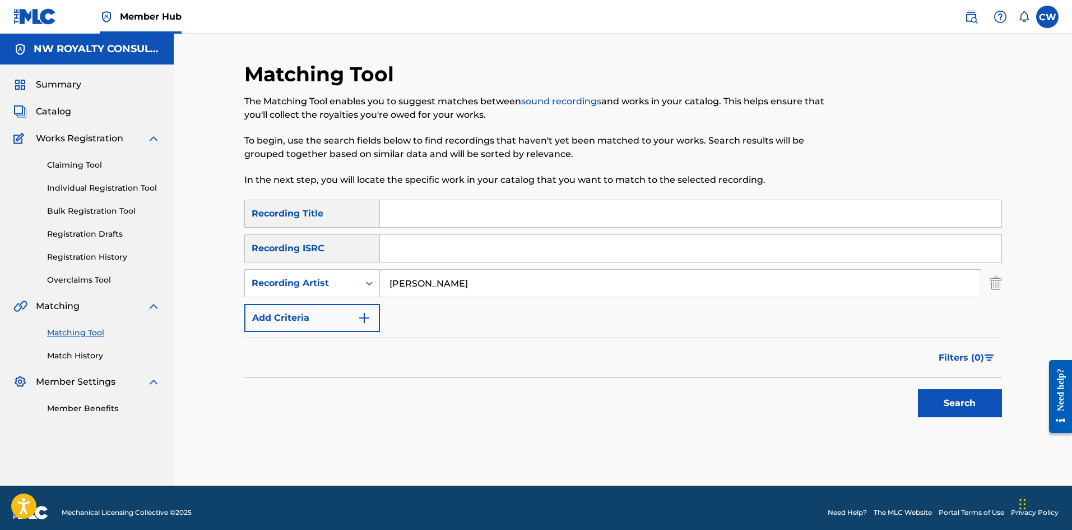
type input "SELVIE WONDER"
click at [462, 216] on input "Search Form" at bounding box center [691, 213] width 622 height 27
paste input "LIVE UP"
type input "LIVE UP"
click at [940, 396] on button "Search" at bounding box center [960, 403] width 84 height 28
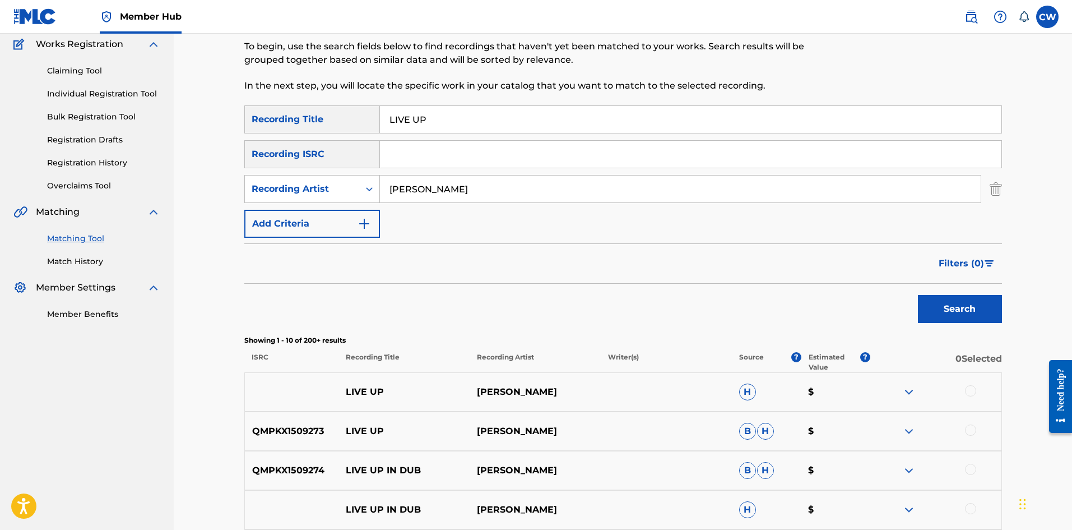
scroll to position [112, 0]
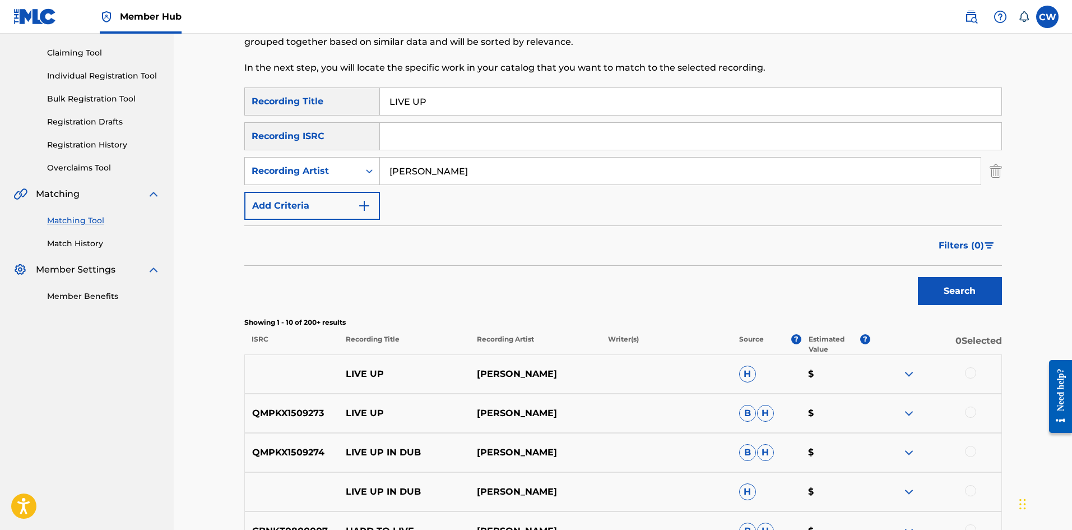
click at [977, 368] on div at bounding box center [936, 373] width 131 height 13
click at [989, 374] on div at bounding box center [936, 373] width 131 height 13
click at [970, 374] on div at bounding box center [970, 372] width 11 height 11
click at [968, 410] on div at bounding box center [970, 411] width 11 height 11
click at [964, 446] on div at bounding box center [936, 452] width 131 height 13
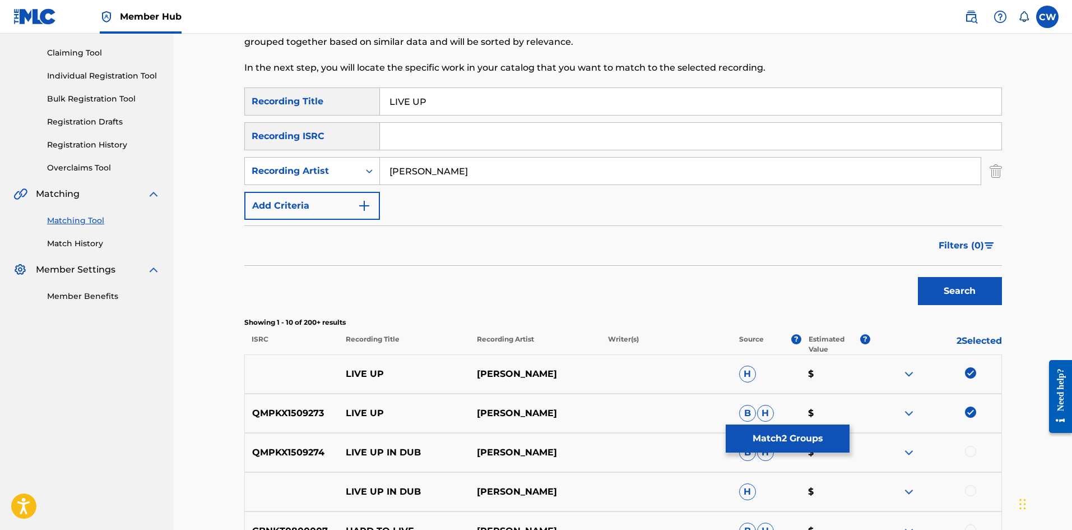
click at [970, 449] on div at bounding box center [970, 451] width 11 height 11
click at [974, 487] on div "LIVE UP IN DUB SELVIE WONDER H $" at bounding box center [623, 491] width 758 height 39
click at [972, 489] on div at bounding box center [970, 490] width 11 height 11
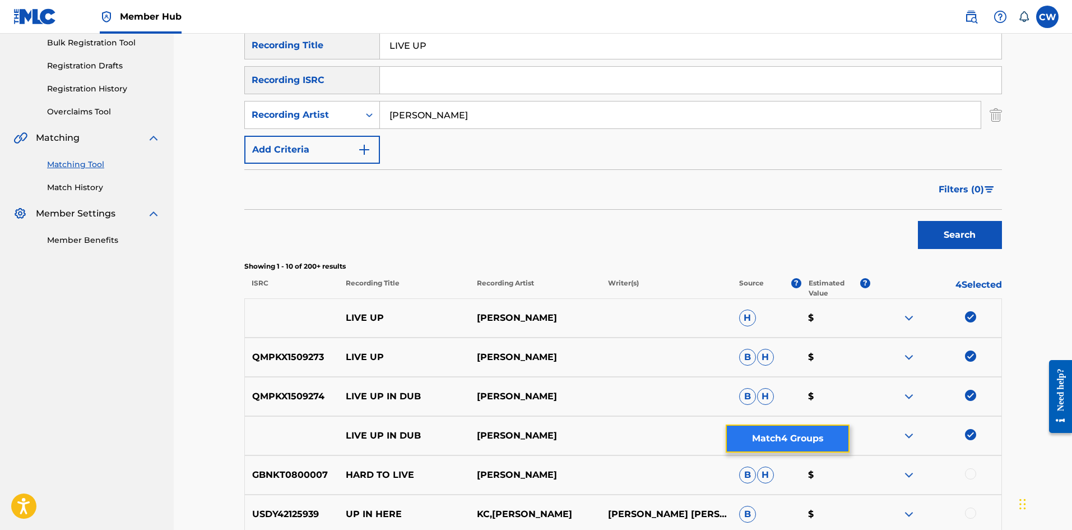
click at [775, 438] on button "Match 4 Groups" at bounding box center [788, 438] width 124 height 28
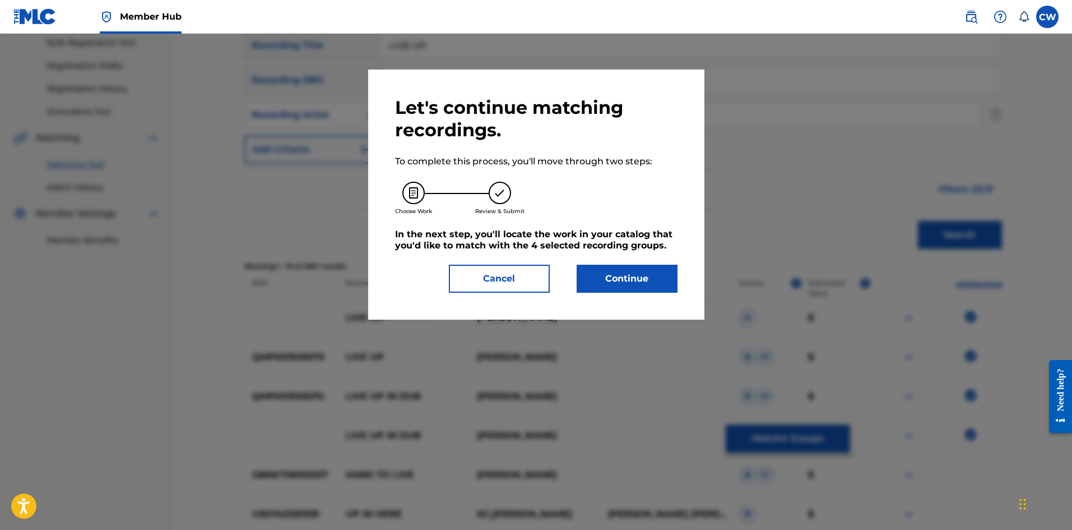
click at [626, 258] on div "Let's continue matching recordings. To complete this process, you'll move throu…" at bounding box center [536, 194] width 283 height 196
click at [633, 272] on button "Continue" at bounding box center [627, 279] width 101 height 28
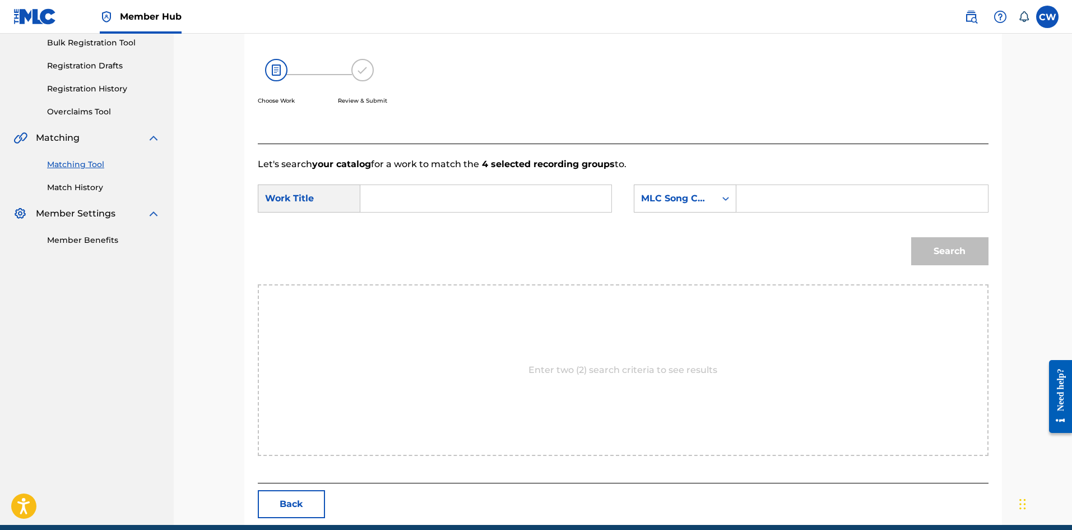
drag, startPoint x: 585, startPoint y: 217, endPoint x: 574, endPoint y: 212, distance: 12.1
click at [579, 215] on div "SearchWithCriteria57096deb-7f42-4050-854a-f75b9edb3e6b Work Title SearchWithCri…" at bounding box center [623, 201] width 731 height 35
click at [568, 203] on input "Search Form" at bounding box center [486, 198] width 232 height 27
paste input "LIVE UP"
type input "LIVE UP"
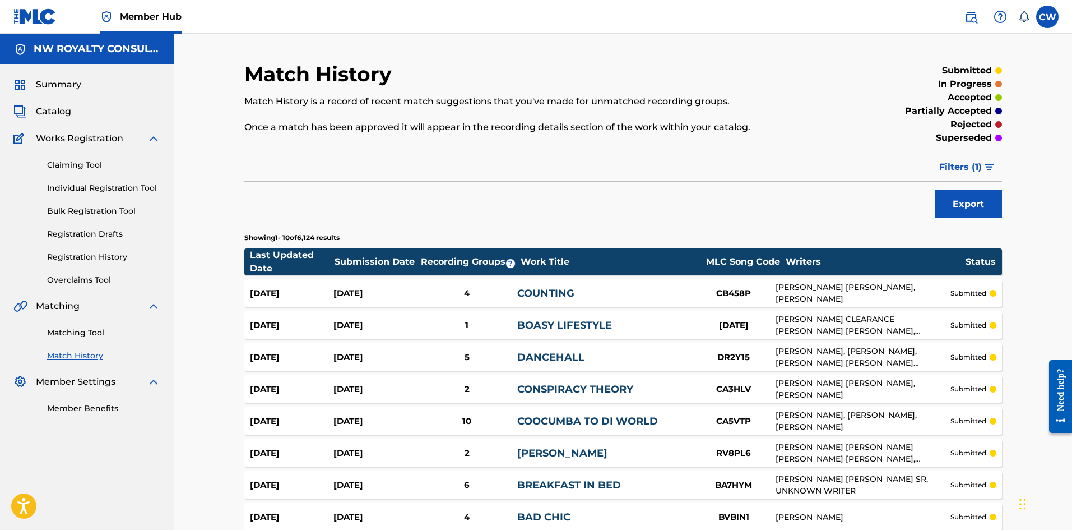
click at [58, 341] on div "Matching Tool Match History" at bounding box center [86, 337] width 147 height 49
click at [65, 332] on link "Matching Tool" at bounding box center [103, 333] width 113 height 12
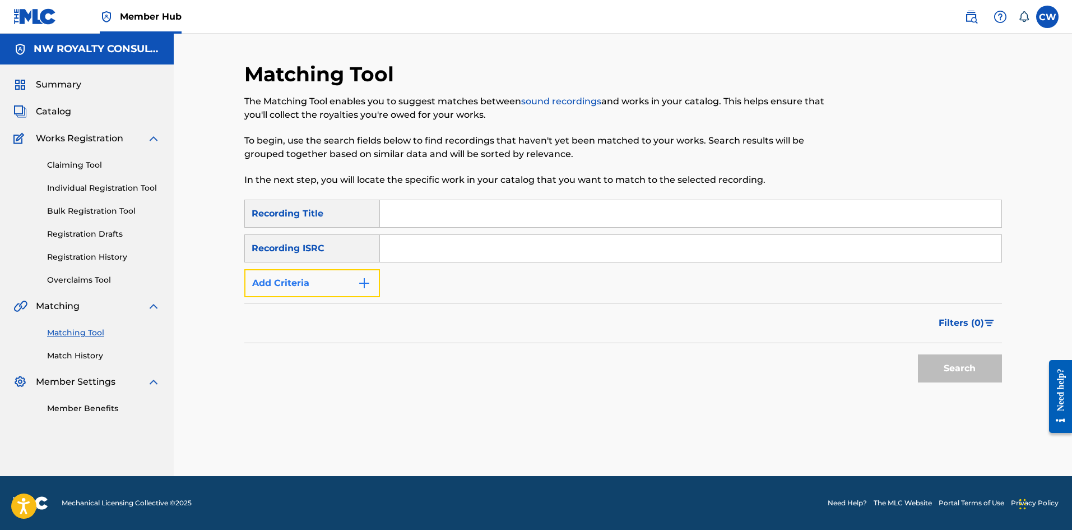
click at [338, 271] on button "Add Criteria" at bounding box center [312, 283] width 136 height 28
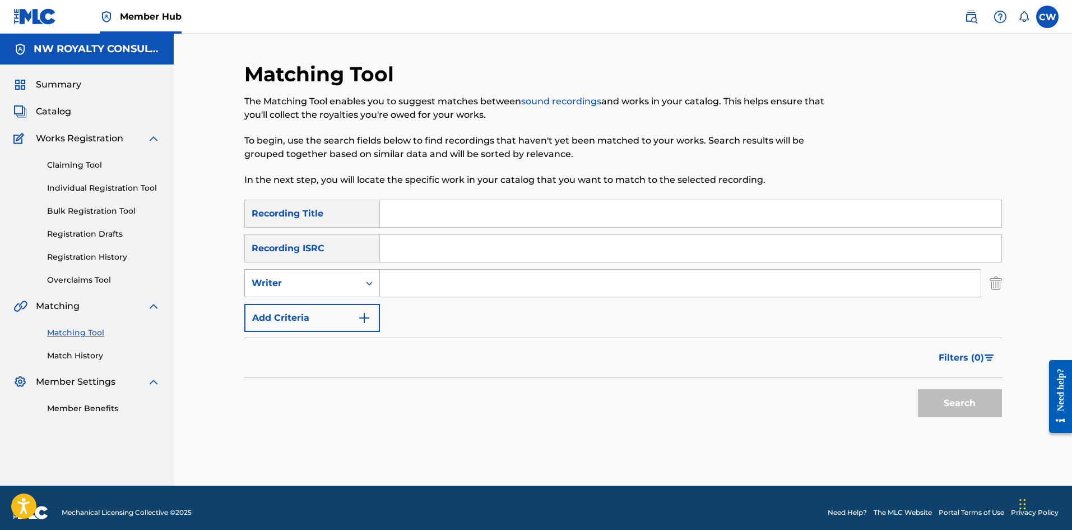
click at [337, 271] on div "Writer" at bounding box center [312, 283] width 136 height 28
click at [304, 311] on div "Recording Artist" at bounding box center [312, 311] width 135 height 28
drag, startPoint x: 507, startPoint y: 287, endPoint x: 498, endPoint y: 283, distance: 10.5
click at [506, 285] on input "Search Form" at bounding box center [680, 283] width 601 height 27
paste input "[PERSON_NAME]"
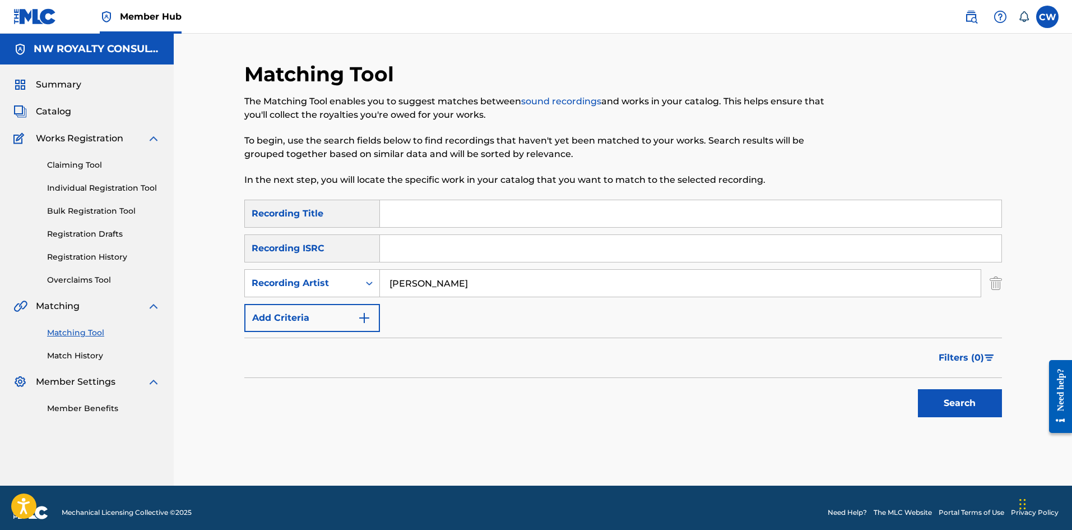
type input "[PERSON_NAME]"
drag, startPoint x: 459, startPoint y: 199, endPoint x: 496, endPoint y: 216, distance: 40.4
click at [459, 199] on div "Matching Tool The Matching Tool enables you to suggest matches between sound re…" at bounding box center [536, 131] width 584 height 138
click at [730, 221] on input "Search Form" at bounding box center [691, 213] width 622 height 27
paste input "LIVE UP"
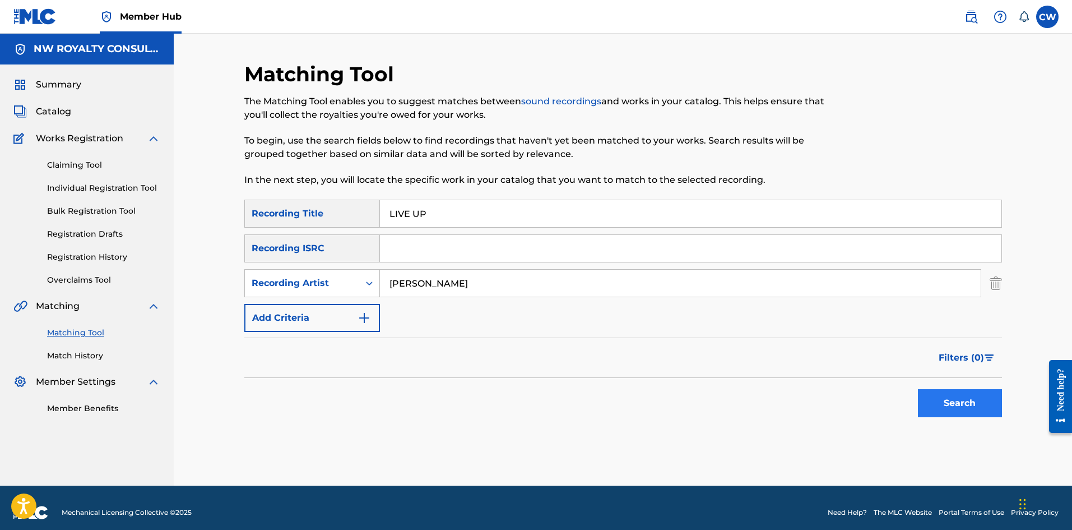
type input "LIVE UP"
click at [960, 402] on button "Search" at bounding box center [960, 403] width 84 height 28
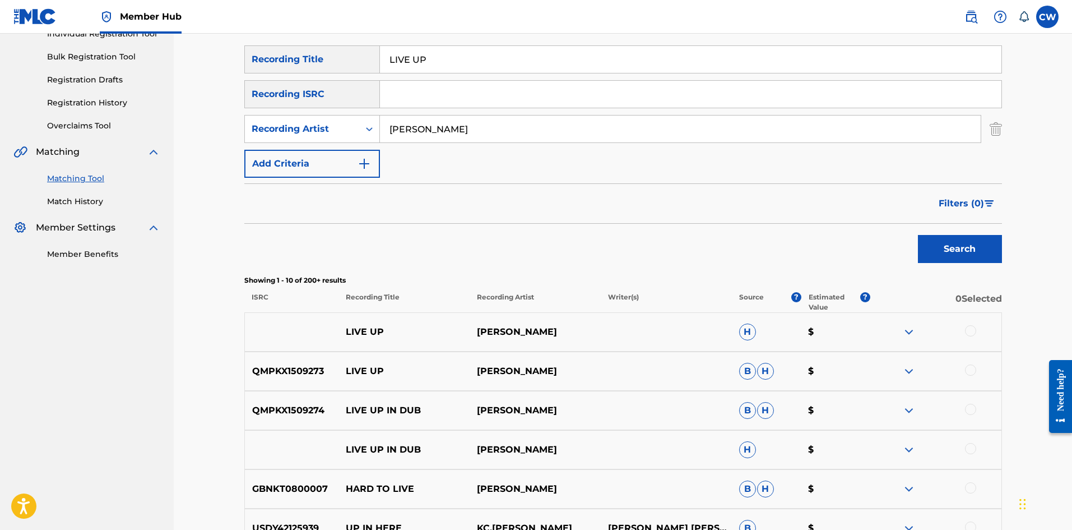
scroll to position [168, 0]
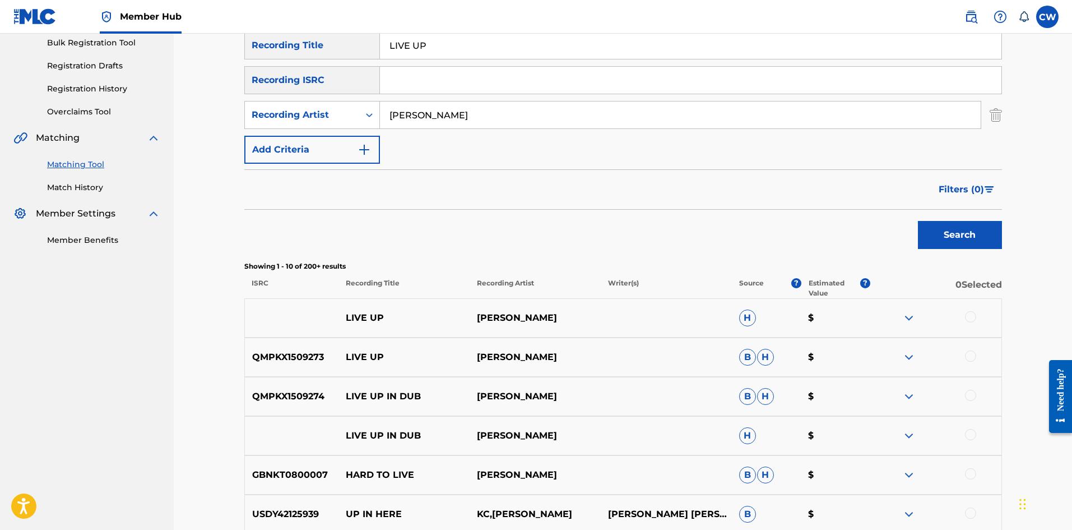
drag, startPoint x: 973, startPoint y: 316, endPoint x: 973, endPoint y: 326, distance: 10.1
click at [972, 316] on div at bounding box center [970, 316] width 11 height 11
click at [975, 346] on div "QMPKX1509273 LIVE UP SELVIE WONDER B H $" at bounding box center [623, 356] width 758 height 39
click at [973, 348] on div "QMPKX1509273 LIVE UP SELVIE WONDER B H $" at bounding box center [623, 356] width 758 height 39
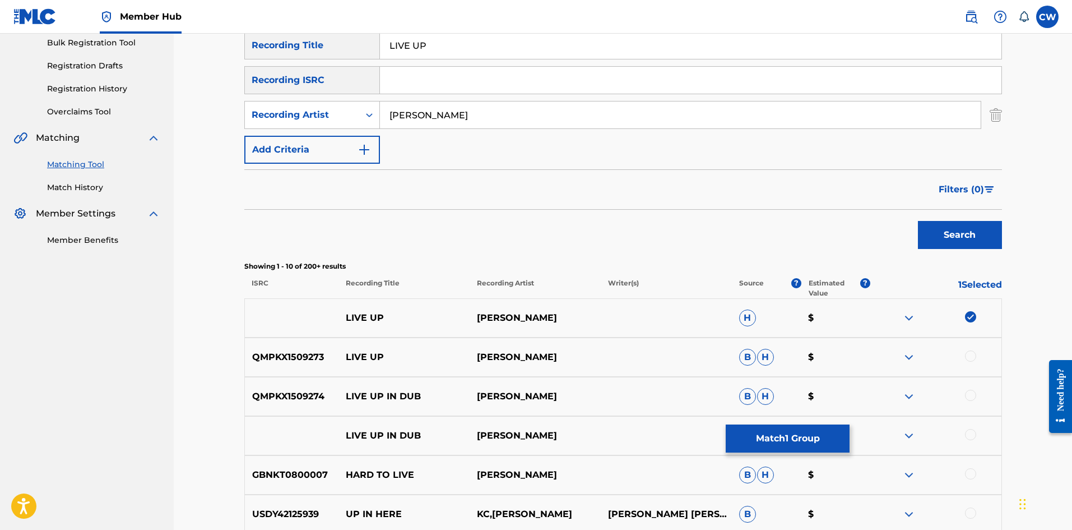
click at [972, 354] on div at bounding box center [970, 355] width 11 height 11
click at [973, 403] on div at bounding box center [936, 396] width 131 height 13
click at [966, 387] on div "QMPKX1509274 LIVE UP IN DUB SELVIE WONDER B H $" at bounding box center [623, 396] width 758 height 39
click at [972, 396] on div at bounding box center [970, 395] width 11 height 11
click at [971, 432] on div at bounding box center [970, 434] width 11 height 11
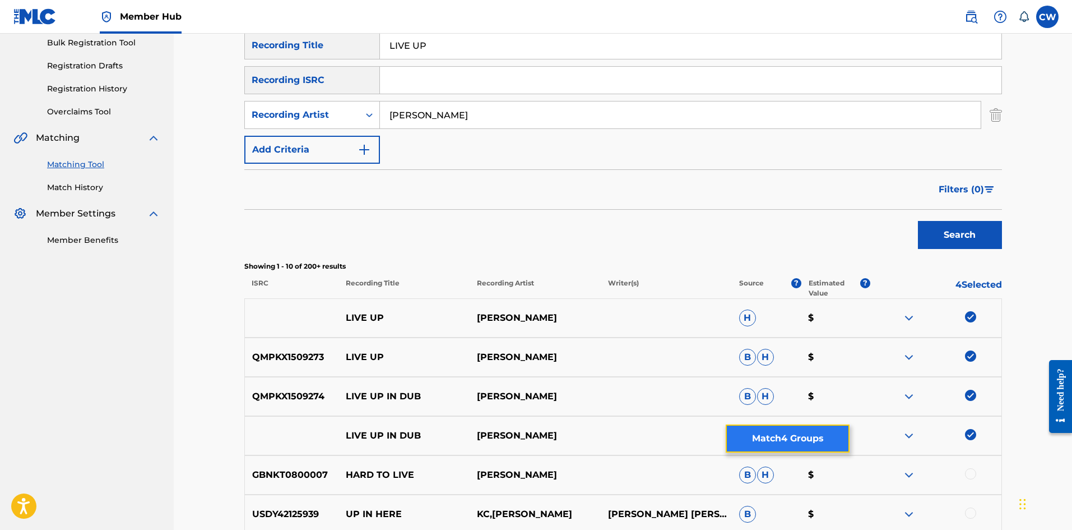
click at [780, 442] on button "Match 4 Groups" at bounding box center [788, 438] width 124 height 28
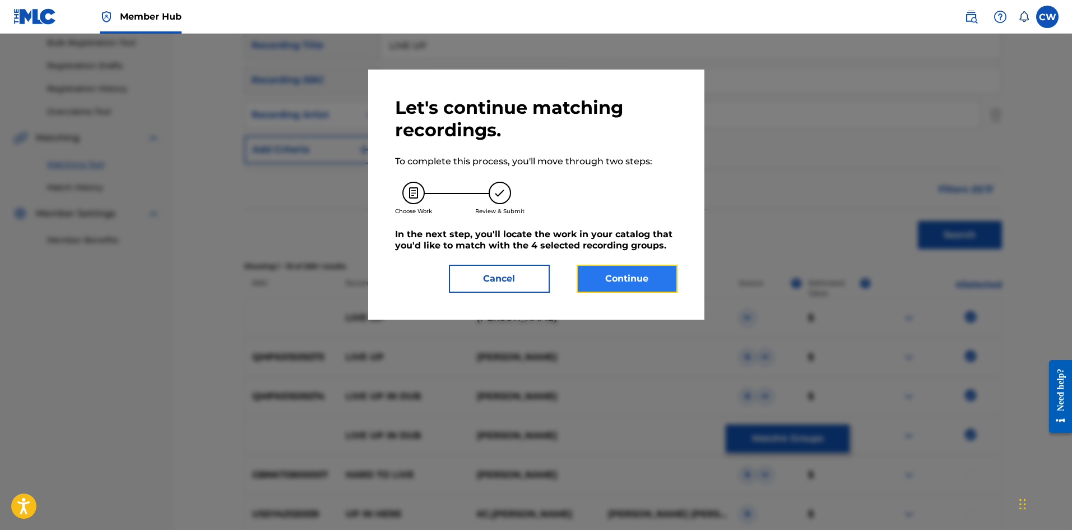
click at [607, 279] on button "Continue" at bounding box center [627, 279] width 101 height 28
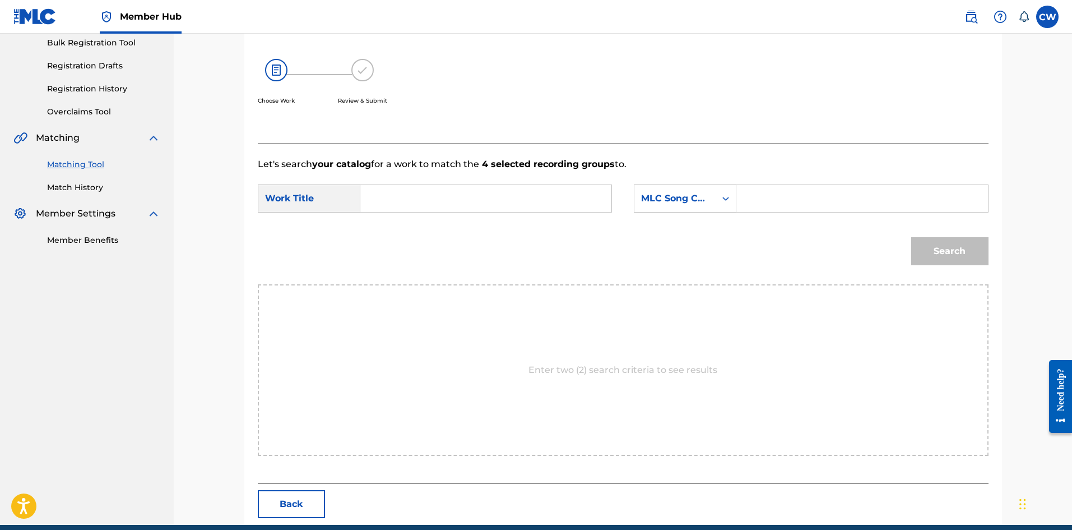
click at [511, 205] on input "Search Form" at bounding box center [486, 198] width 232 height 27
paste input "LIVE UP"
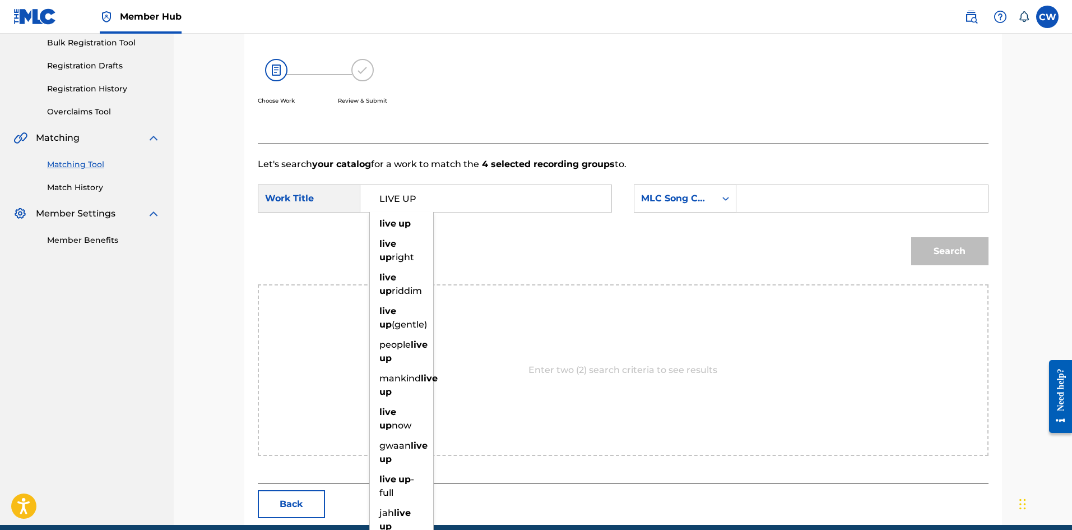
type input "LIVE UP"
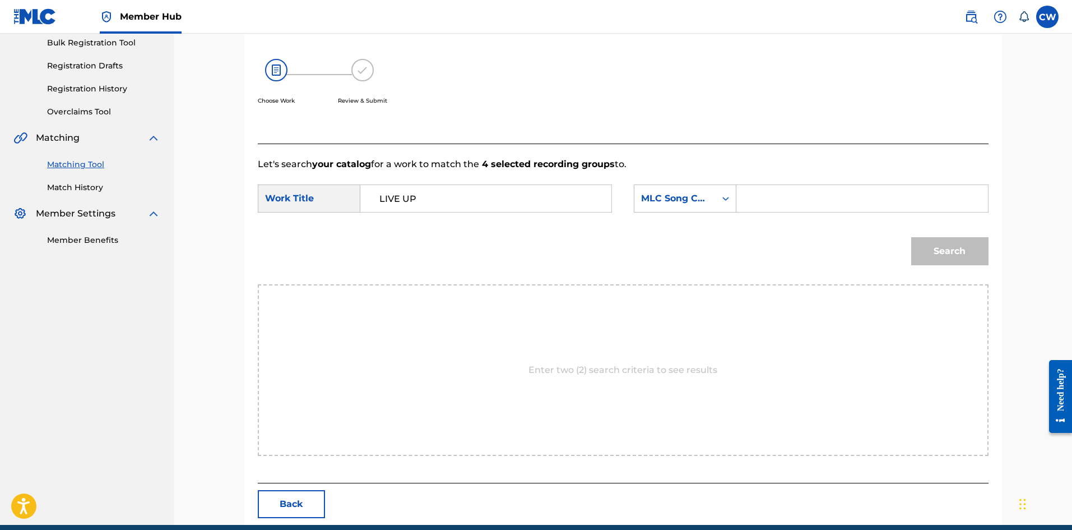
click at [830, 197] on input "Search Form" at bounding box center [862, 198] width 232 height 27
paste input "LA8ZFW"
type input "LA8ZFW"
click at [913, 241] on button "Search" at bounding box center [950, 251] width 77 height 28
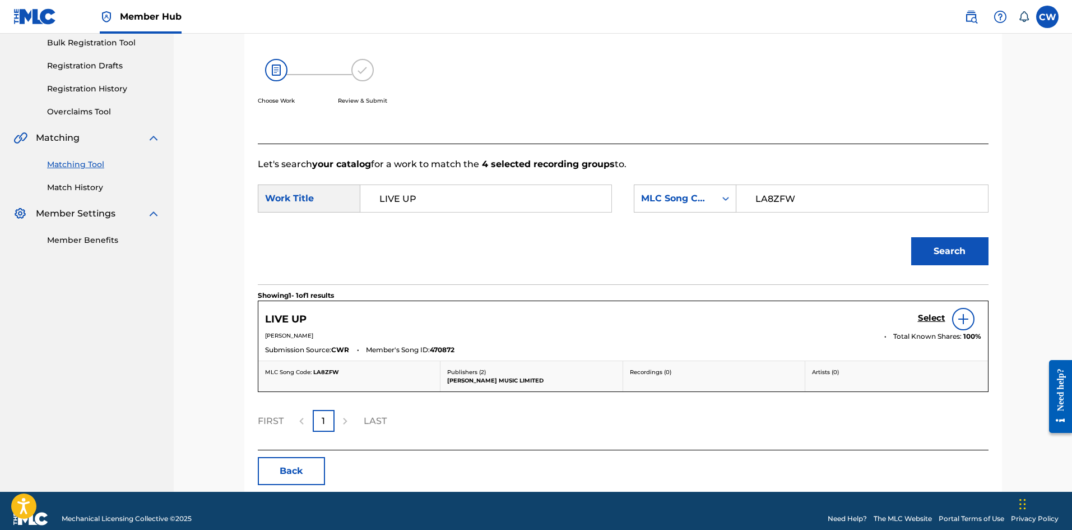
drag, startPoint x: 908, startPoint y: 312, endPoint x: 933, endPoint y: 325, distance: 28.3
click at [908, 313] on div "LIVE UP Select" at bounding box center [623, 319] width 716 height 22
click at [933, 325] on div "Select" at bounding box center [949, 319] width 63 height 22
click at [933, 324] on link "Select" at bounding box center [931, 319] width 27 height 12
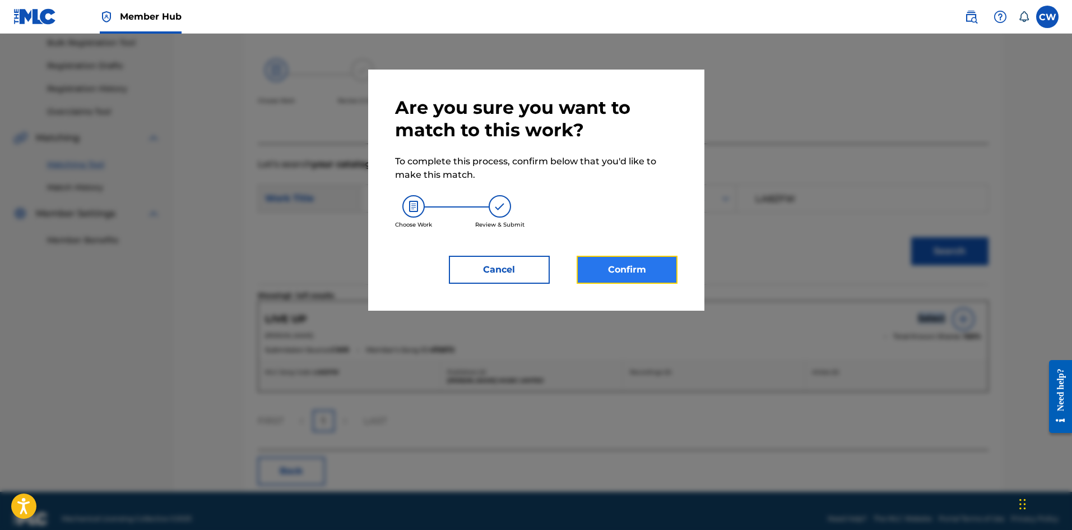
click at [597, 262] on button "Confirm" at bounding box center [627, 270] width 101 height 28
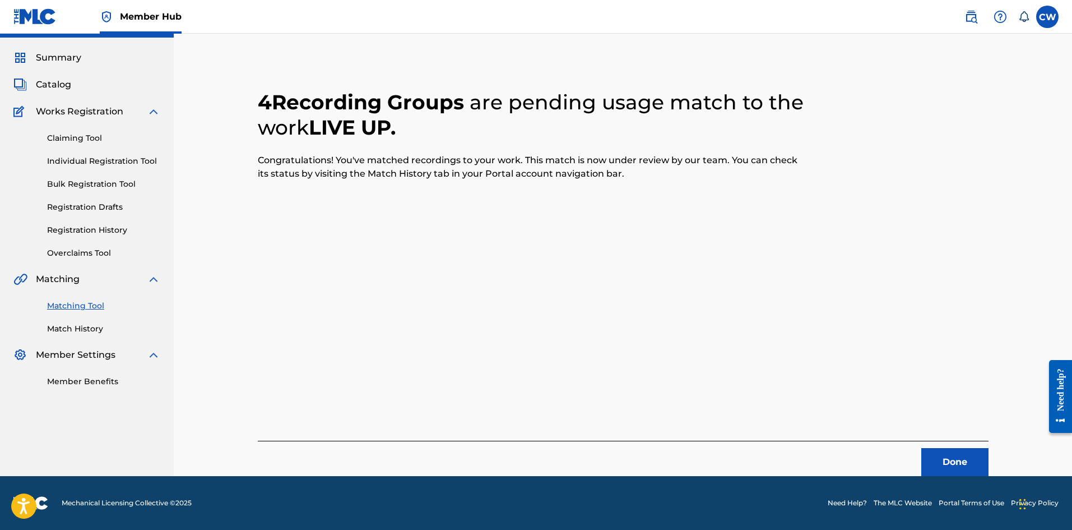
scroll to position [27, 0]
click at [939, 457] on button "Done" at bounding box center [955, 462] width 67 height 28
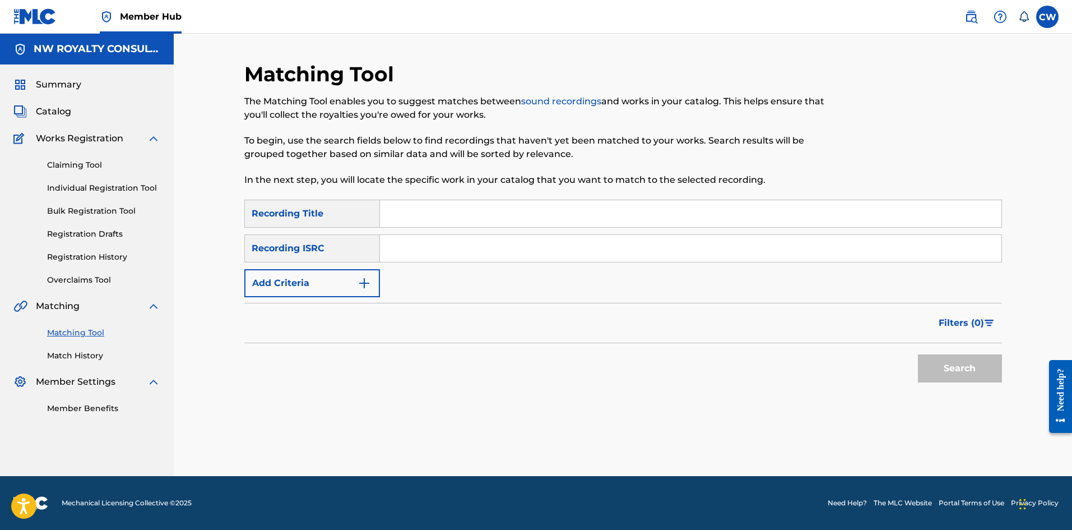
scroll to position [0, 0]
click at [321, 273] on button "Add Criteria" at bounding box center [312, 283] width 136 height 28
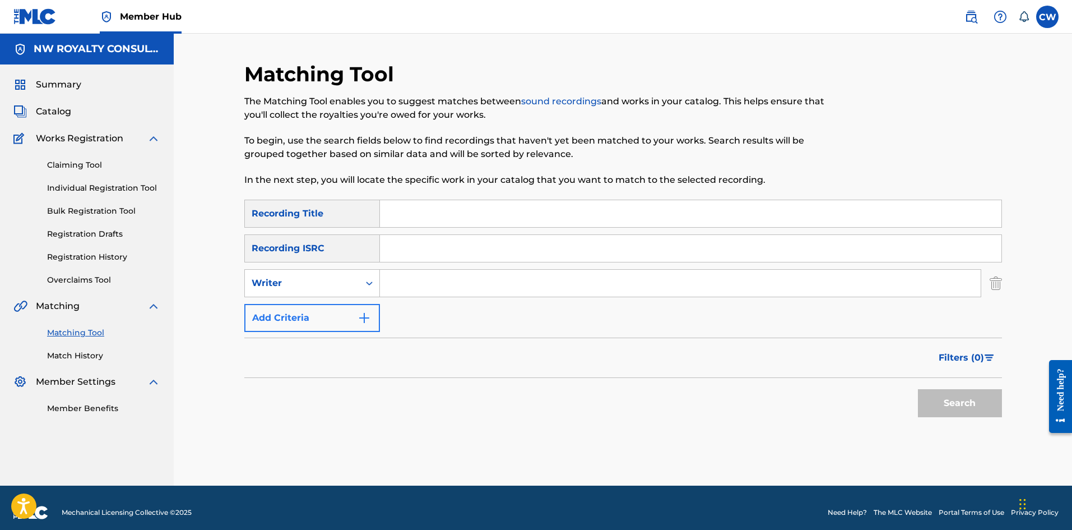
drag, startPoint x: 321, startPoint y: 273, endPoint x: 327, endPoint y: 295, distance: 23.4
click at [321, 273] on div "Writer" at bounding box center [302, 282] width 114 height 21
click at [329, 314] on div "Recording Artist" at bounding box center [312, 311] width 135 height 28
click at [466, 284] on input "Search Form" at bounding box center [680, 283] width 601 height 27
paste input "STEVIE WONDER THE BEST OF"
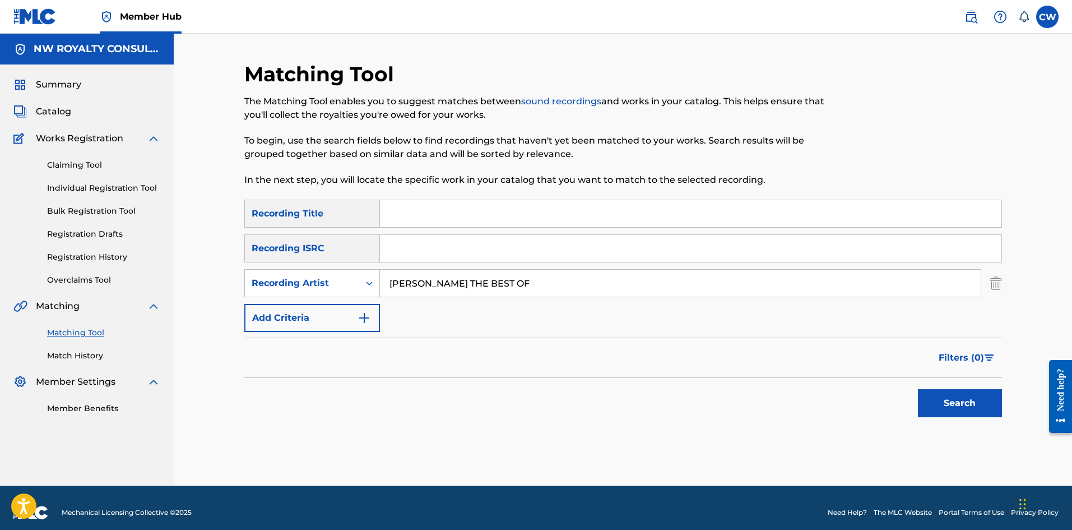
type input "STEVIE WONDER THE BEST OF"
click at [487, 206] on input "Search Form" at bounding box center [691, 213] width 622 height 27
paste input "LIVING FOR THE CITY"
type input "LIVING FOR THE CITY"
click at [948, 412] on button "Search" at bounding box center [960, 403] width 84 height 28
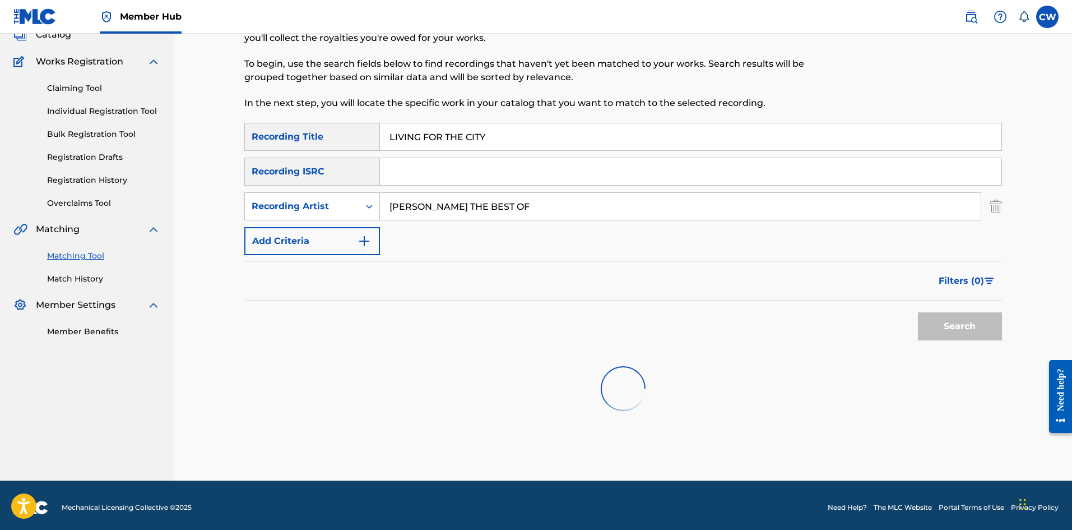
scroll to position [81, 0]
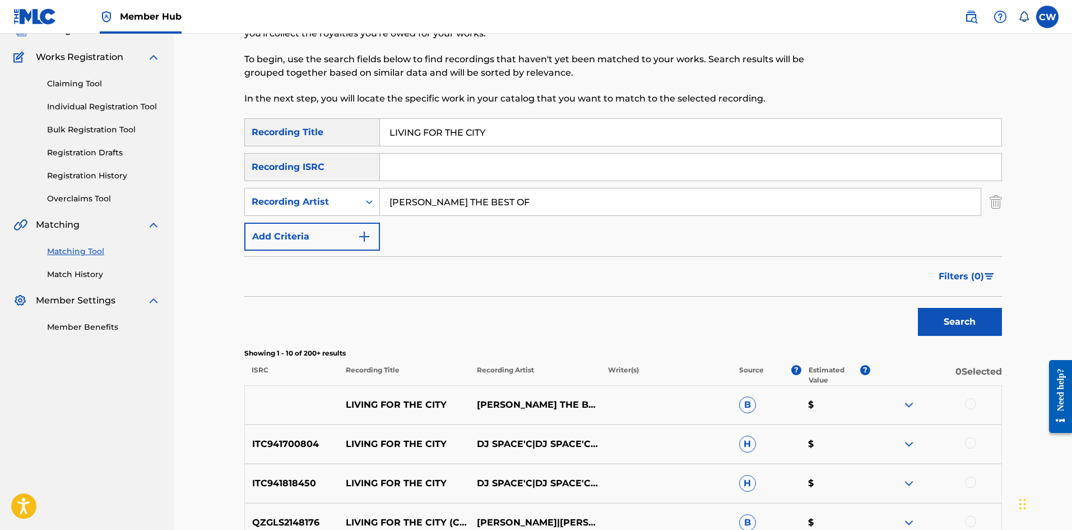
click at [970, 401] on div at bounding box center [936, 404] width 131 height 13
click at [969, 401] on div at bounding box center [970, 403] width 11 height 11
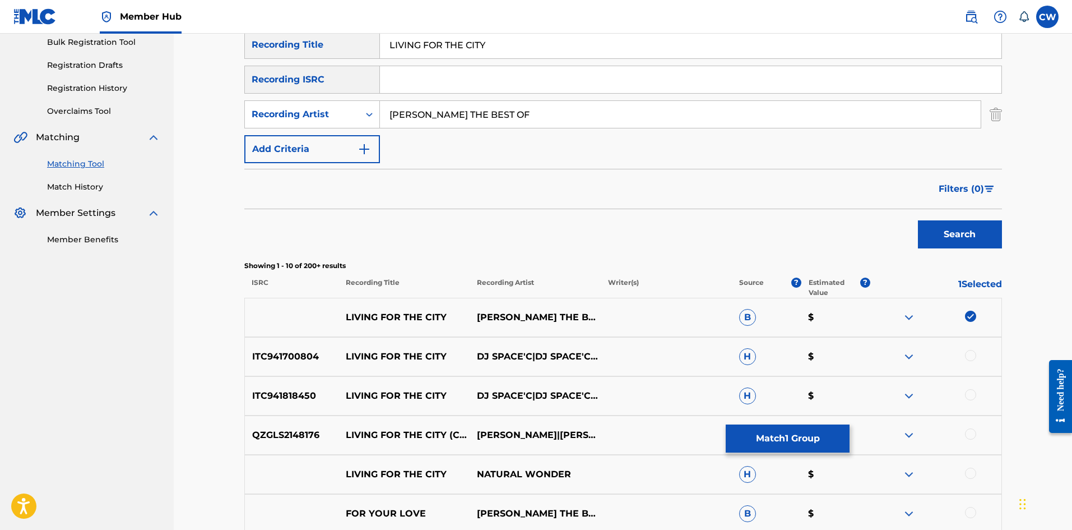
scroll to position [193, 0]
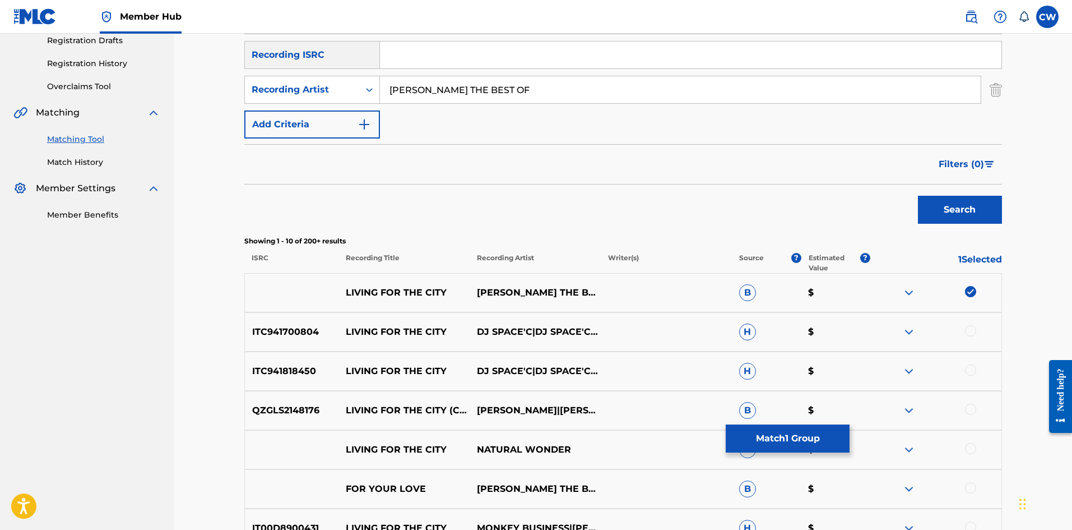
click at [975, 331] on div at bounding box center [970, 330] width 11 height 11
click at [973, 358] on div "ITC941818450 LIVING FOR THE CITY DJ SPACE'C|DJ SPACE'C|STEVIE WONDER|STEVIE WON…" at bounding box center [623, 370] width 758 height 39
click at [972, 369] on div at bounding box center [970, 369] width 11 height 11
click at [969, 407] on div at bounding box center [970, 409] width 11 height 11
click at [813, 424] on button "Match 4 Groups" at bounding box center [788, 438] width 124 height 28
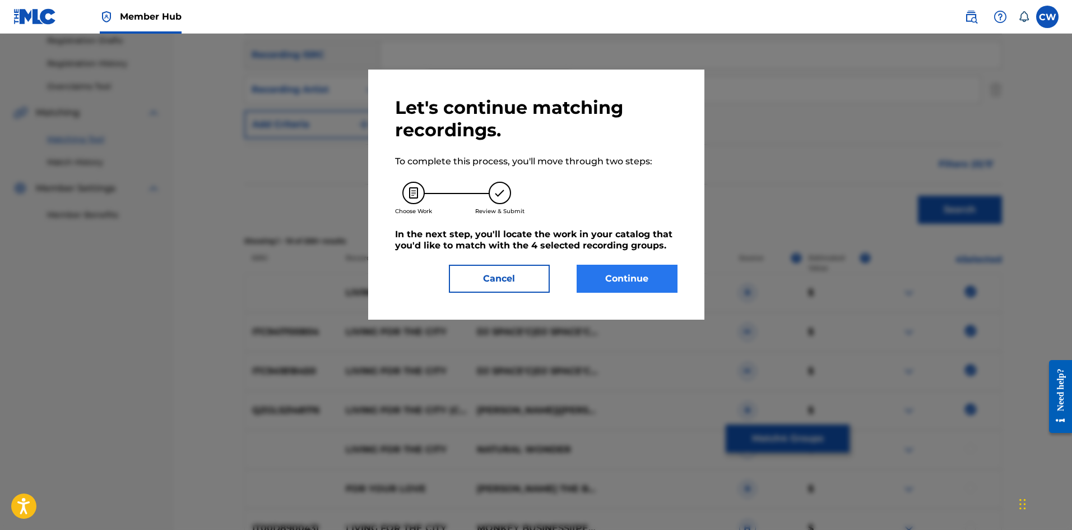
click at [659, 285] on div "Let's continue matching recordings. To complete this process, you'll move throu…" at bounding box center [536, 195] width 336 height 250
click at [618, 280] on button "Continue" at bounding box center [627, 279] width 101 height 28
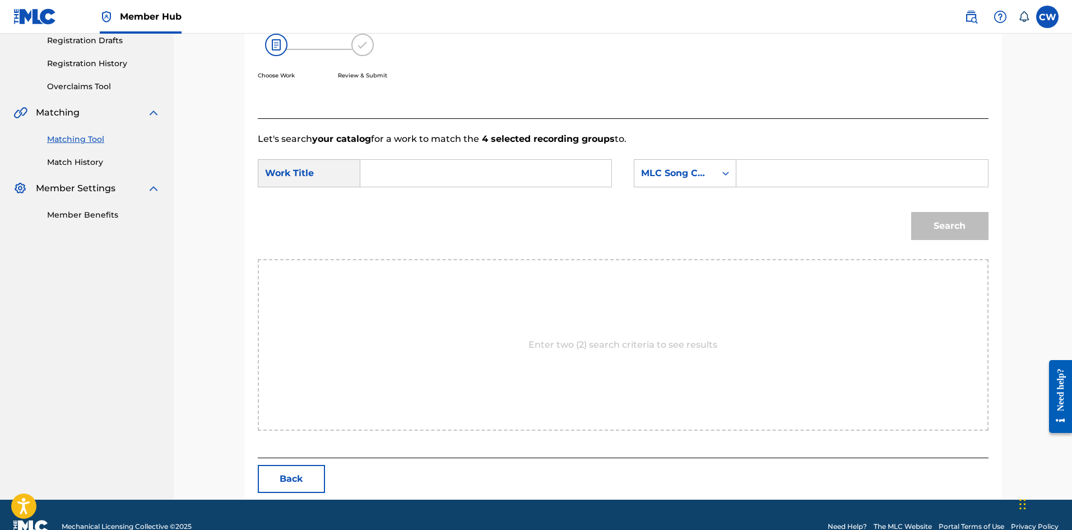
click at [503, 178] on input "Search Form" at bounding box center [486, 173] width 232 height 27
paste input "LIVING FOR THE CITY"
type input "LIVING FOR THE CITY"
click at [876, 167] on input "Search Form" at bounding box center [862, 173] width 232 height 27
paste input "L51580"
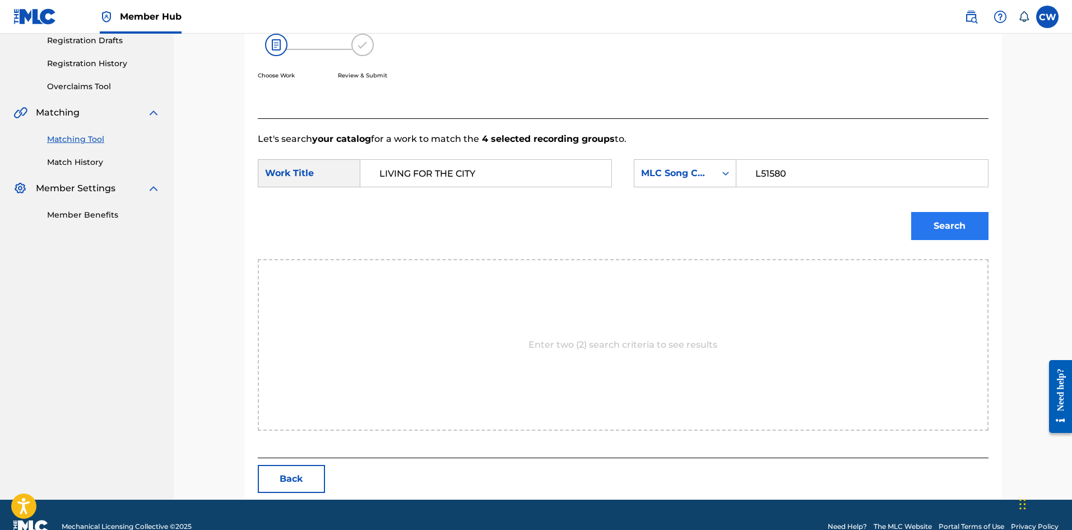
type input "L51580"
click at [961, 213] on button "Search" at bounding box center [950, 226] width 77 height 28
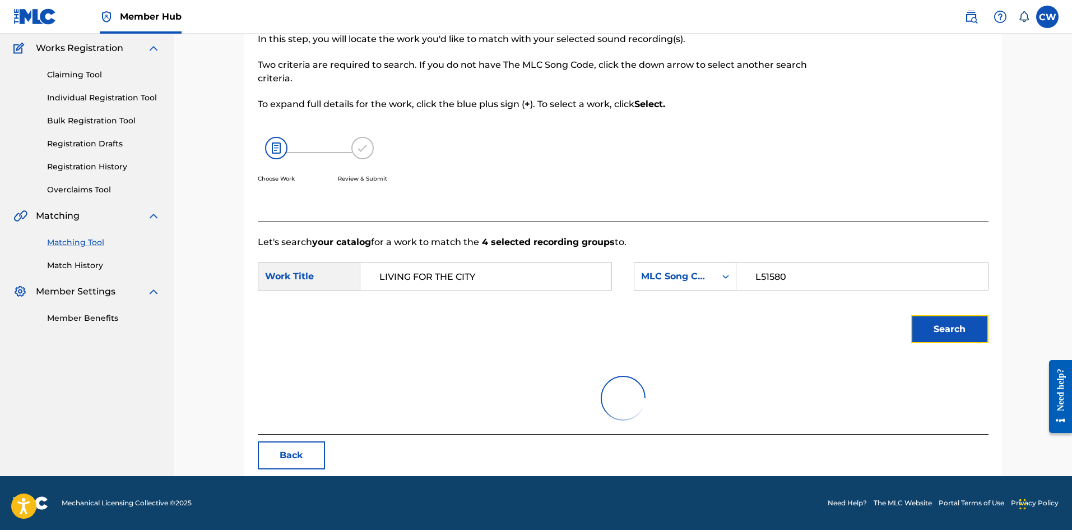
scroll to position [42, 0]
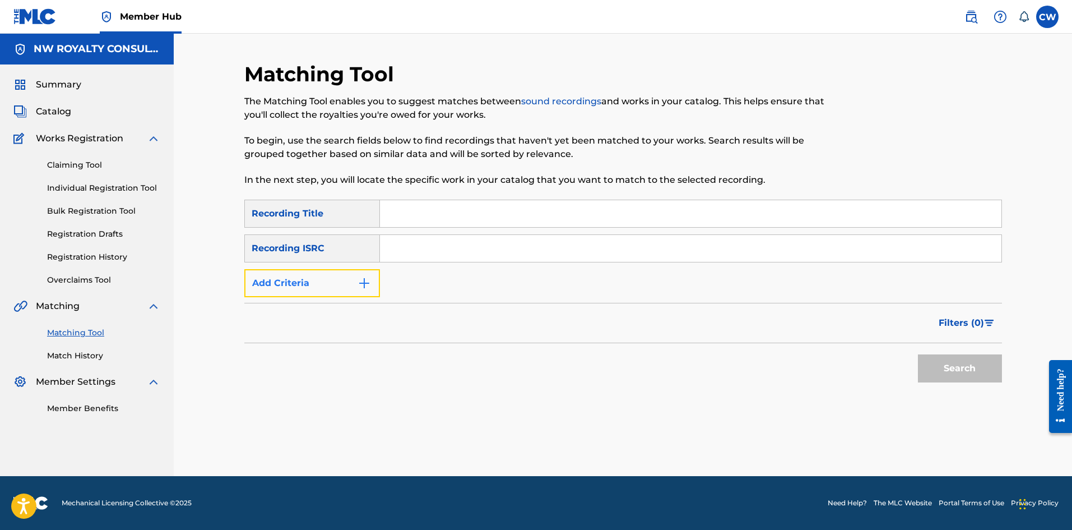
click at [334, 285] on button "Add Criteria" at bounding box center [312, 283] width 136 height 28
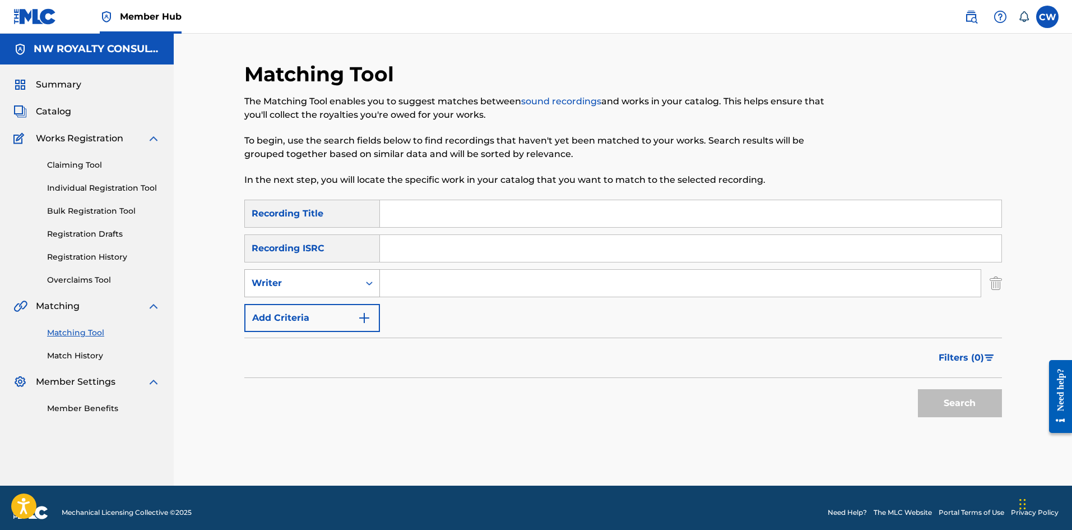
click at [336, 286] on div "Writer" at bounding box center [302, 282] width 101 height 13
click at [329, 309] on div "Recording Artist" at bounding box center [312, 311] width 135 height 28
click at [405, 289] on input "Search Form" at bounding box center [680, 283] width 601 height 27
paste input "ALKALINE"
type input "ALKALINE"
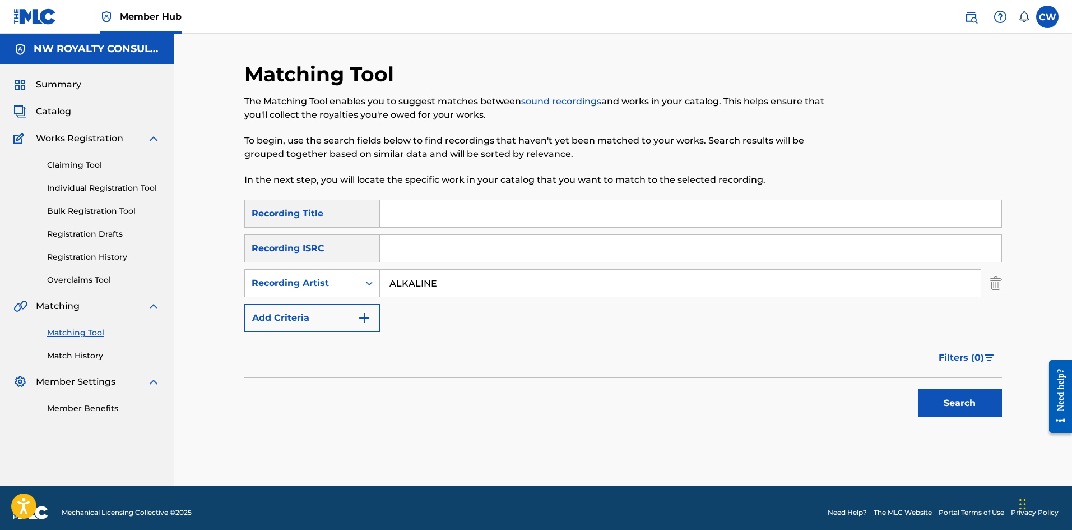
drag, startPoint x: 444, startPoint y: 214, endPoint x: 572, endPoint y: 244, distance: 131.2
click at [444, 214] on input "Search Form" at bounding box center [691, 213] width 622 height 27
paste input "LIVING IT UP CLEAN RADIO"
type input "LIVING IT UP CLEAN RADIO"
click at [931, 401] on button "Search" at bounding box center [960, 403] width 84 height 28
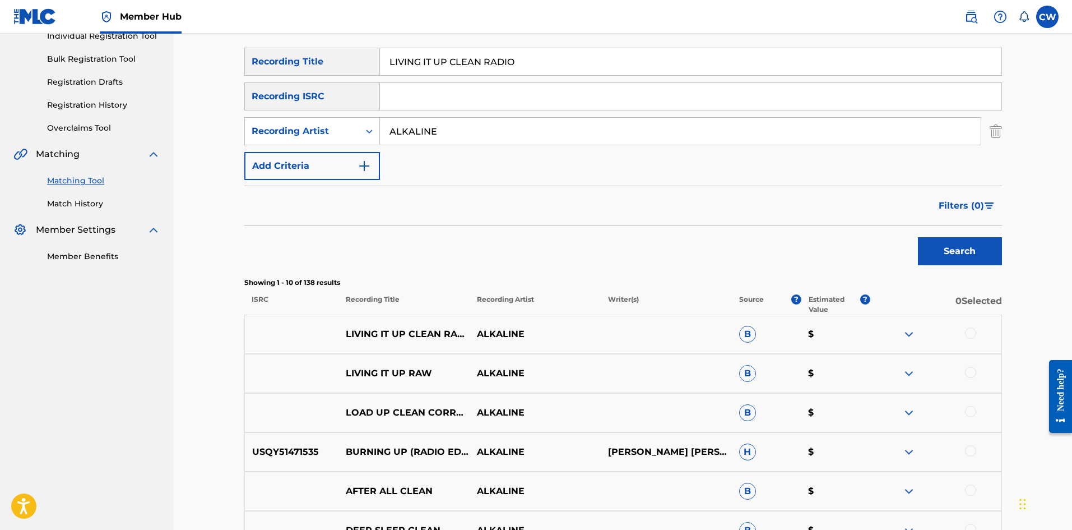
scroll to position [168, 0]
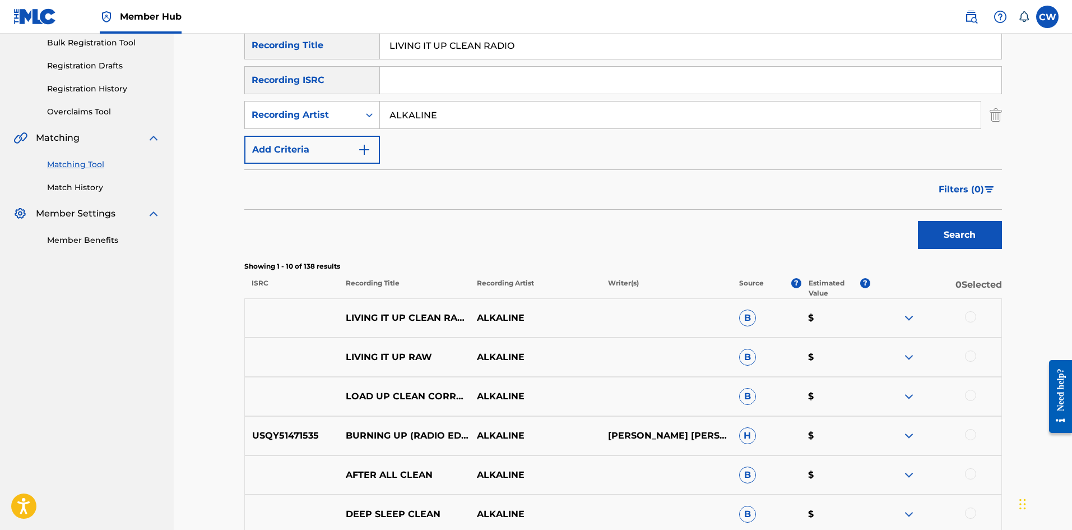
drag, startPoint x: 967, startPoint y: 313, endPoint x: 958, endPoint y: 313, distance: 9.0
click at [966, 311] on div at bounding box center [936, 317] width 131 height 13
drag, startPoint x: 971, startPoint y: 349, endPoint x: 975, endPoint y: 345, distance: 6.0
click at [972, 348] on div "LIVING IT UP RAW ALKALINE B $" at bounding box center [623, 356] width 758 height 39
click at [974, 352] on div at bounding box center [970, 355] width 11 height 11
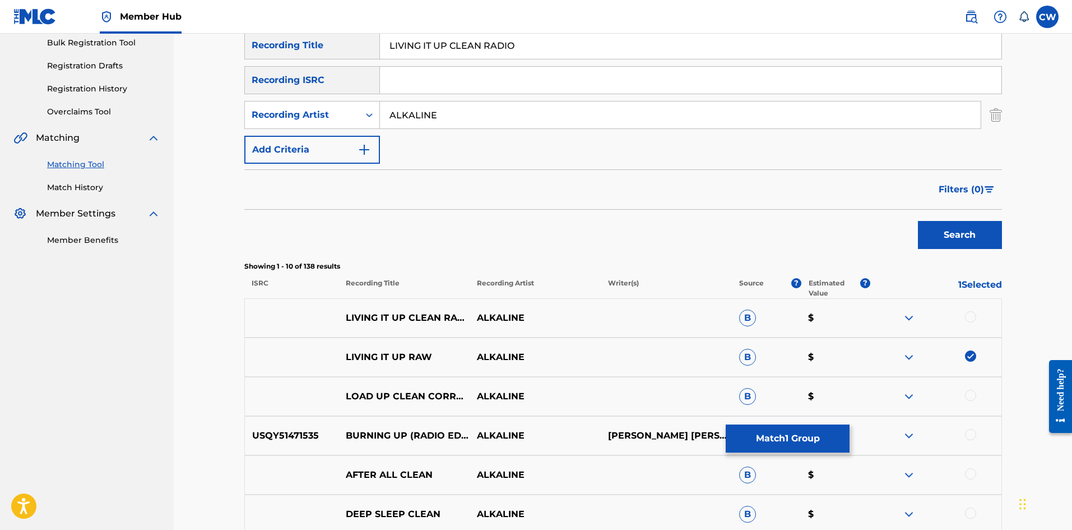
click at [976, 305] on div "LIVING IT UP CLEAN RADIO ALKALINE B $" at bounding box center [623, 317] width 758 height 39
click at [980, 312] on div at bounding box center [936, 317] width 131 height 13
click at [977, 317] on div at bounding box center [970, 316] width 11 height 11
drag, startPoint x: 835, startPoint y: 430, endPoint x: 819, endPoint y: 427, distance: 16.6
click at [819, 427] on button "Match 2 Groups" at bounding box center [788, 438] width 124 height 28
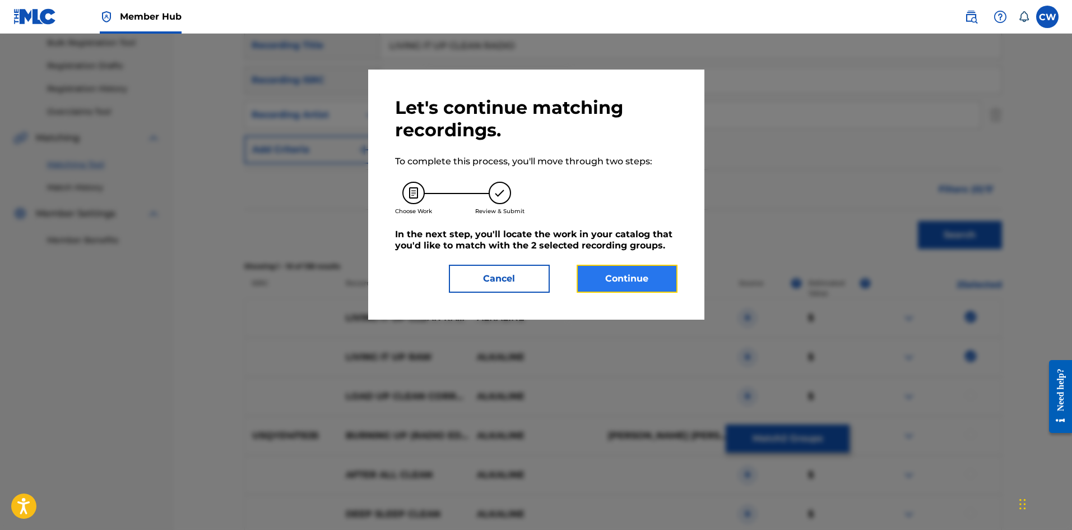
click at [659, 276] on button "Continue" at bounding box center [627, 279] width 101 height 28
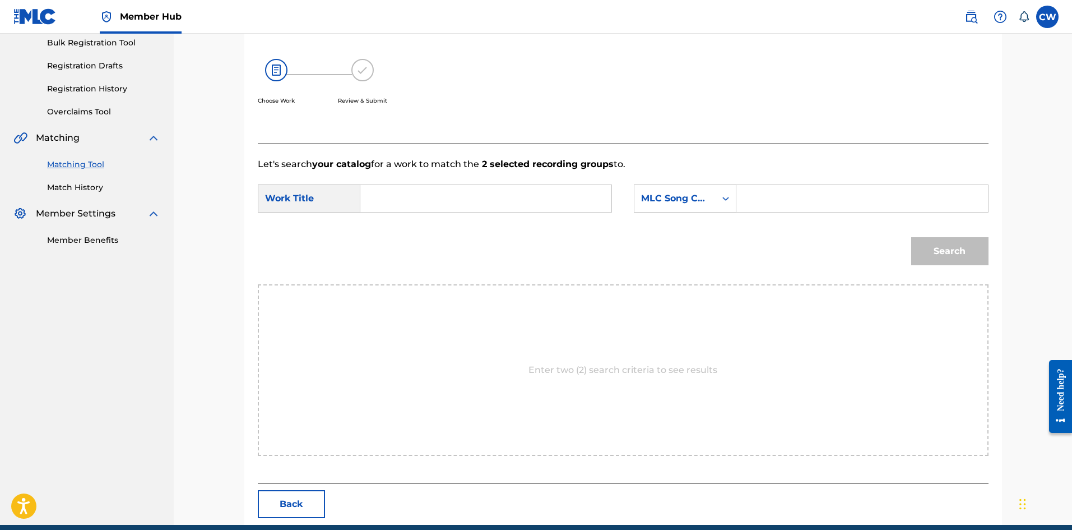
drag, startPoint x: 504, startPoint y: 193, endPoint x: 496, endPoint y: 193, distance: 8.4
click at [496, 193] on input "Search Form" at bounding box center [486, 198] width 232 height 27
paste input "LIVING IT UP CLEAN RADIO"
type input "LIVING IT UP CLEAN RADIO"
drag, startPoint x: 804, startPoint y: 196, endPoint x: 855, endPoint y: 210, distance: 52.4
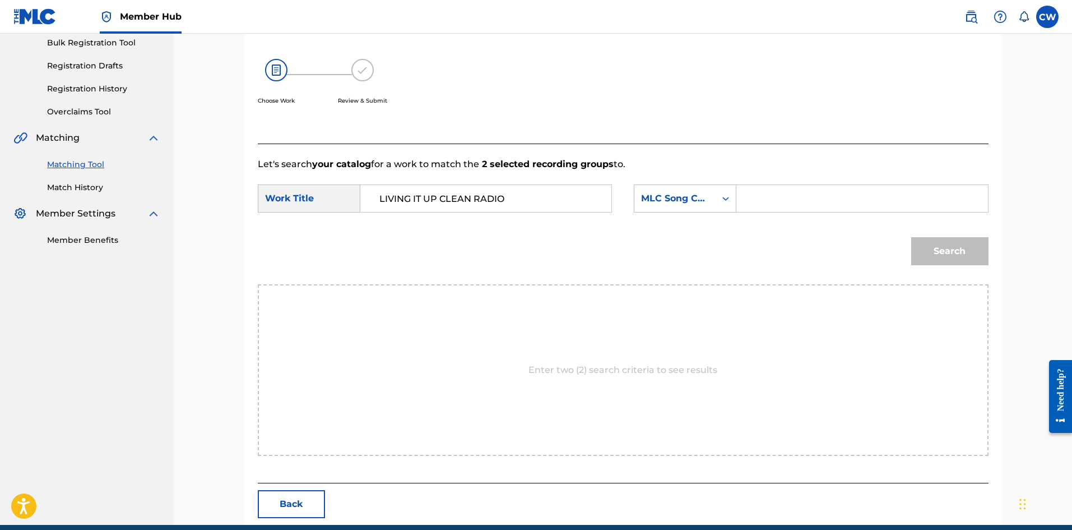
click at [804, 196] on input "Search Form" at bounding box center [862, 198] width 232 height 27
paste input "LV84IZ"
type input "LV84IZ"
click at [918, 243] on button "Search" at bounding box center [950, 251] width 77 height 28
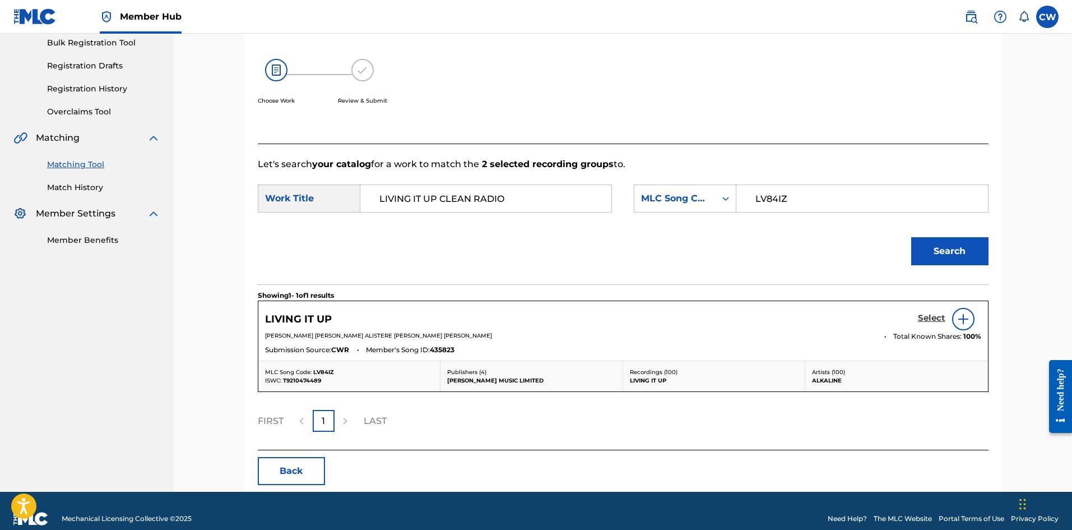
click at [924, 319] on h5 "Select" at bounding box center [931, 318] width 27 height 11
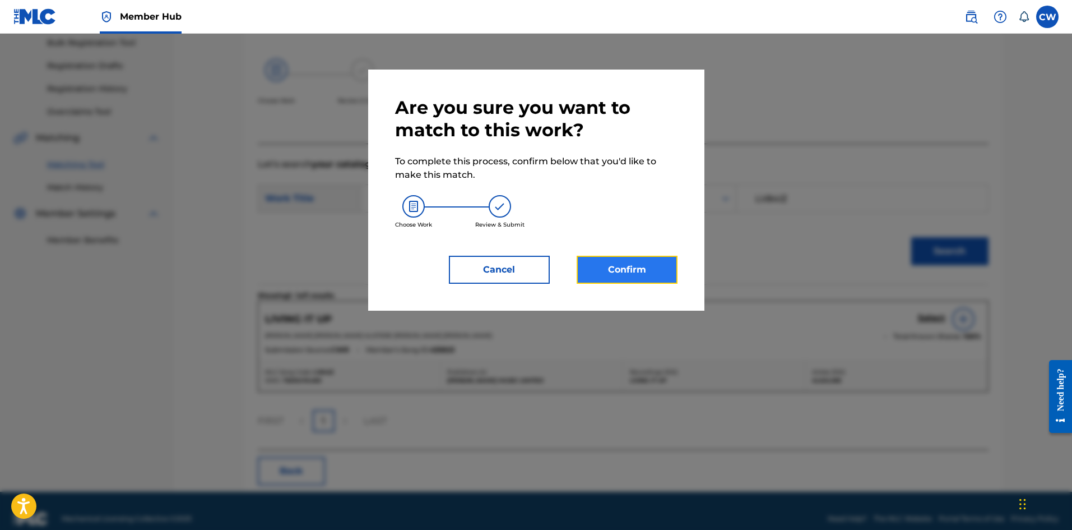
click at [670, 264] on button "Confirm" at bounding box center [627, 270] width 101 height 28
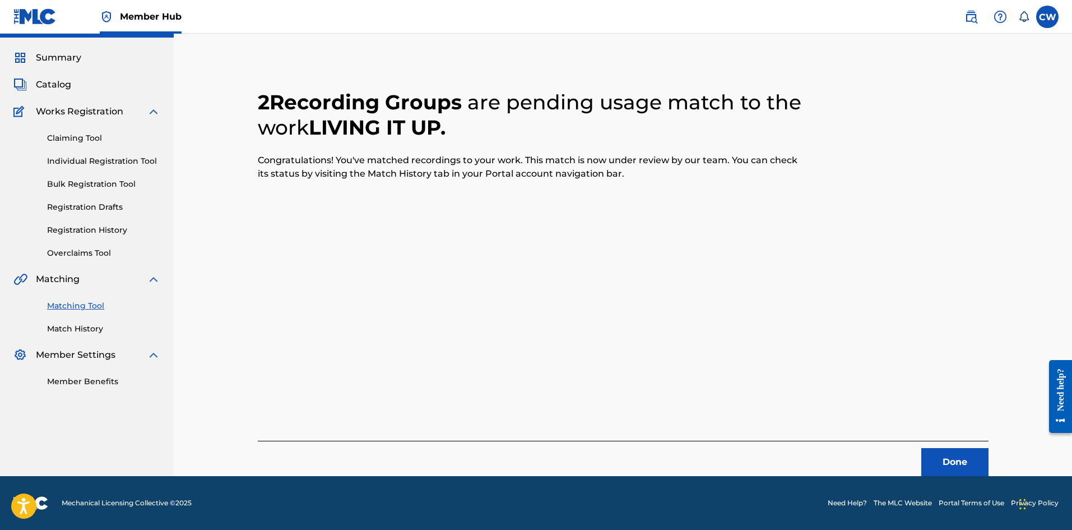
scroll to position [27, 0]
click at [951, 459] on button "Done" at bounding box center [955, 462] width 67 height 28
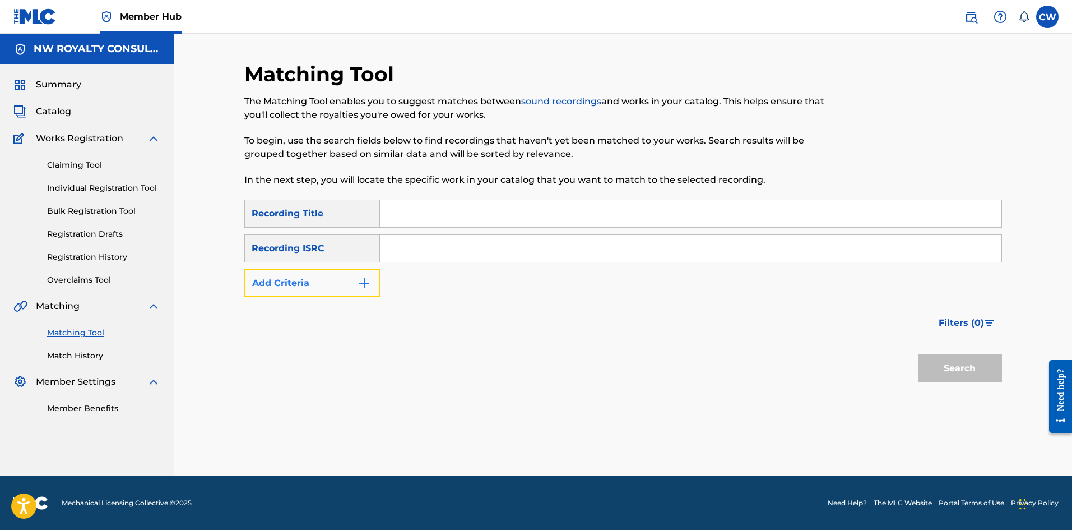
click at [323, 279] on button "Add Criteria" at bounding box center [312, 283] width 136 height 28
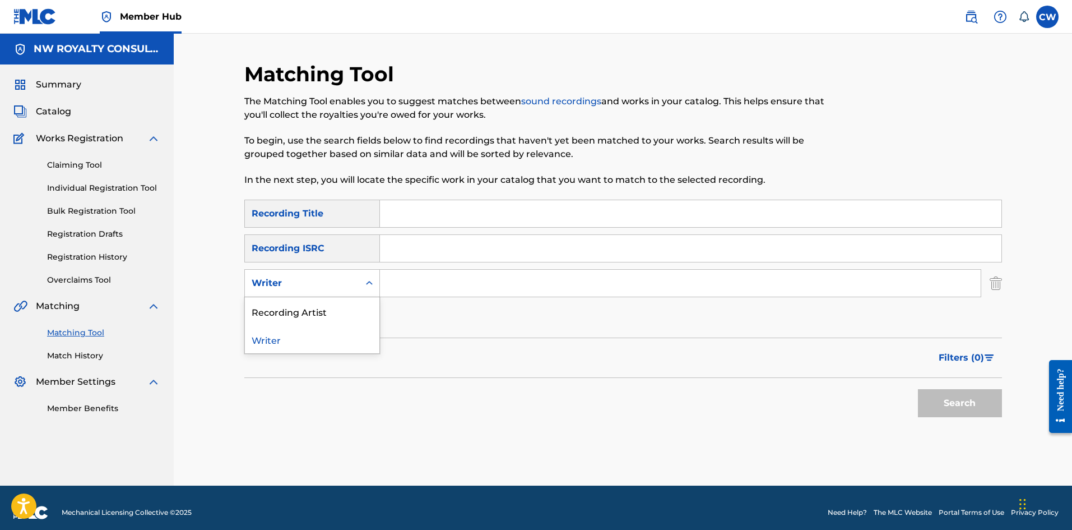
click at [323, 279] on div "Writer" at bounding box center [302, 282] width 101 height 13
click at [321, 320] on div "Recording Artist" at bounding box center [312, 311] width 135 height 28
click at [452, 294] on input "Search Form" at bounding box center [680, 283] width 601 height 27
paste input "ALKALINE"
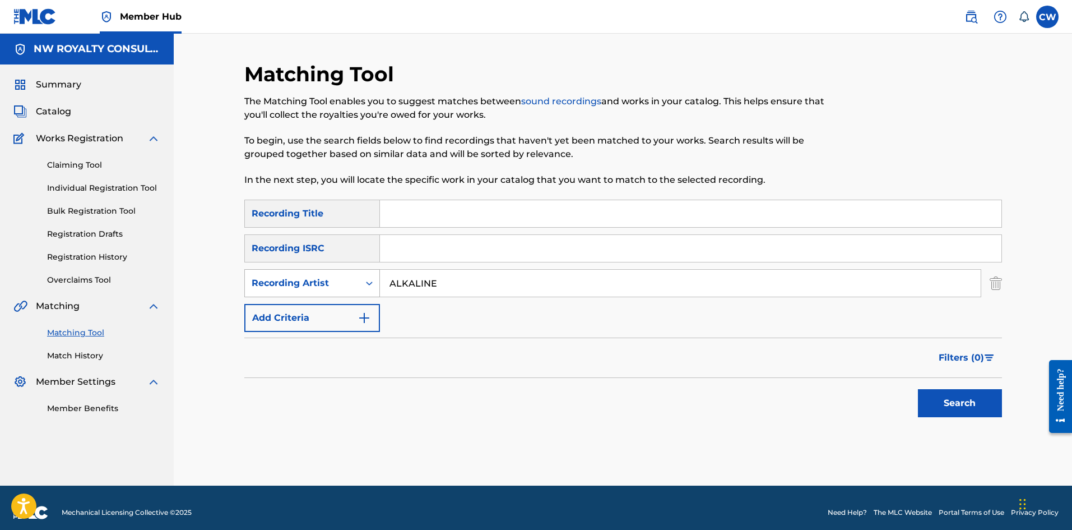
drag, startPoint x: 458, startPoint y: 288, endPoint x: 280, endPoint y: 288, distance: 177.7
click at [280, 288] on div "SearchWithCriteria89a07cc3-c9c6-4b4c-8742-2e5666d571e4 Recording Artist ALKALINE" at bounding box center [623, 283] width 758 height 28
paste input "[PERSON_NAME]"
type input "TISHAINE"
click at [558, 209] on input "Search Form" at bounding box center [691, 213] width 622 height 27
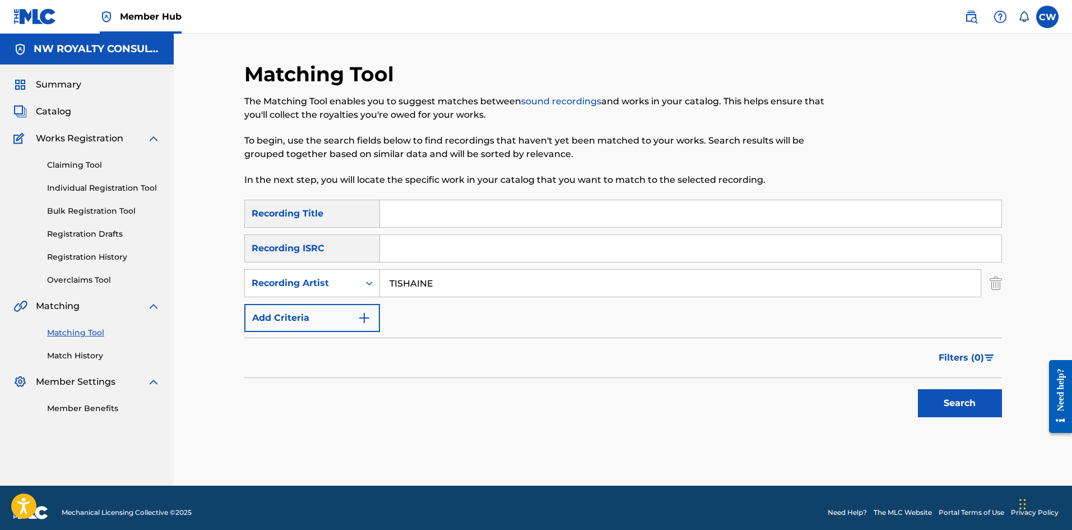
paste input "LOCO"
type input "LOCO"
click at [974, 390] on button "Search" at bounding box center [960, 403] width 84 height 28
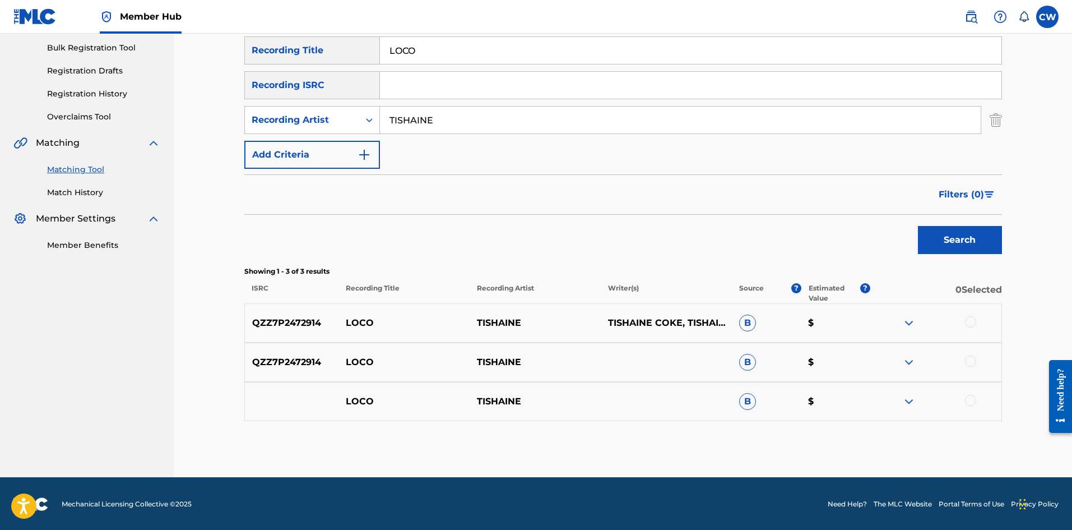
scroll to position [164, 0]
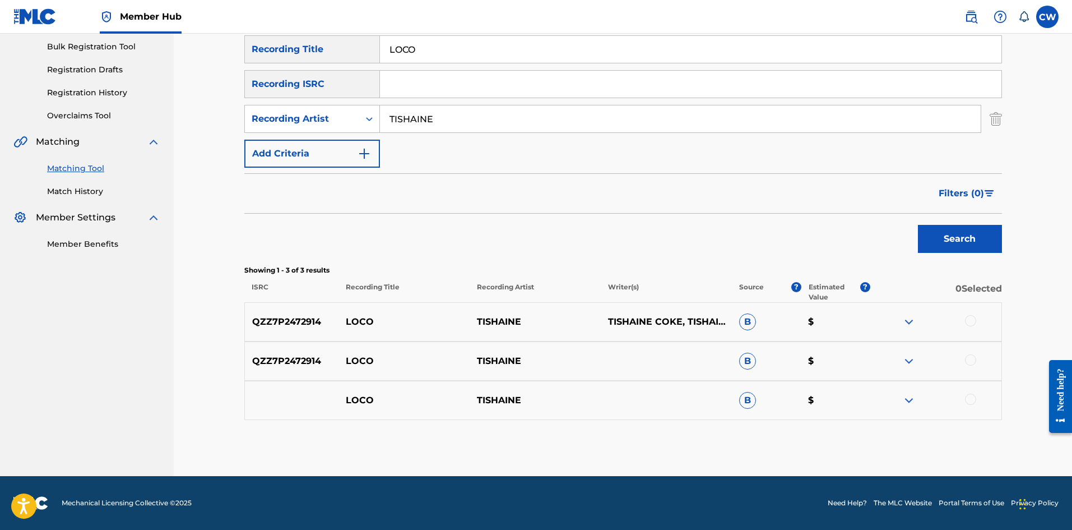
click at [971, 321] on div at bounding box center [970, 320] width 11 height 11
click at [974, 373] on div "QZZ7P2472914 LOCO TISHAINE B $" at bounding box center [623, 360] width 758 height 39
click at [971, 364] on div at bounding box center [970, 359] width 11 height 11
click at [974, 399] on div at bounding box center [970, 399] width 11 height 11
click at [762, 442] on button "Match 3 Groups" at bounding box center [788, 438] width 124 height 28
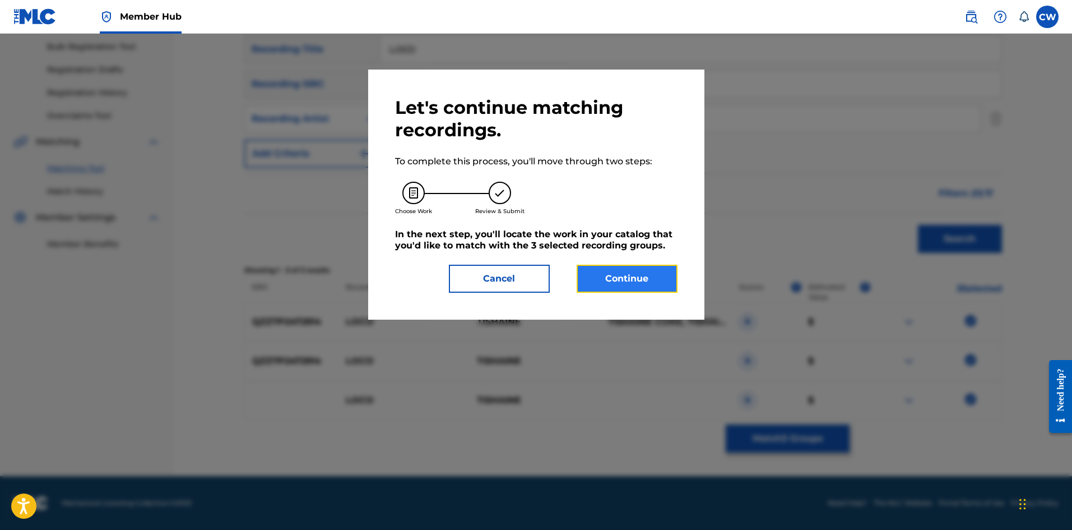
click at [626, 283] on button "Continue" at bounding box center [627, 279] width 101 height 28
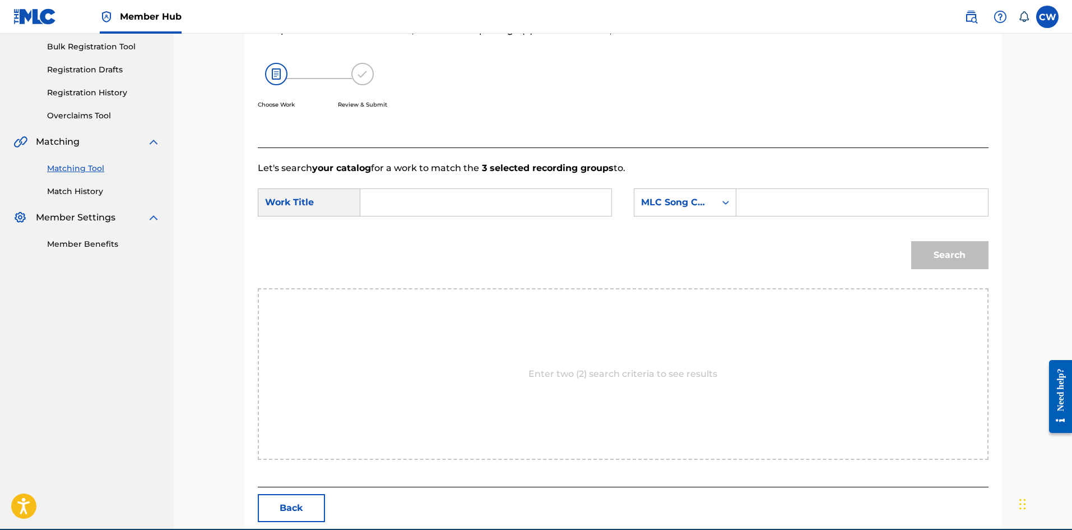
click at [519, 192] on input "Search Form" at bounding box center [486, 202] width 232 height 27
click at [519, 196] on input "Search Form" at bounding box center [486, 202] width 232 height 27
paste input "LOCO"
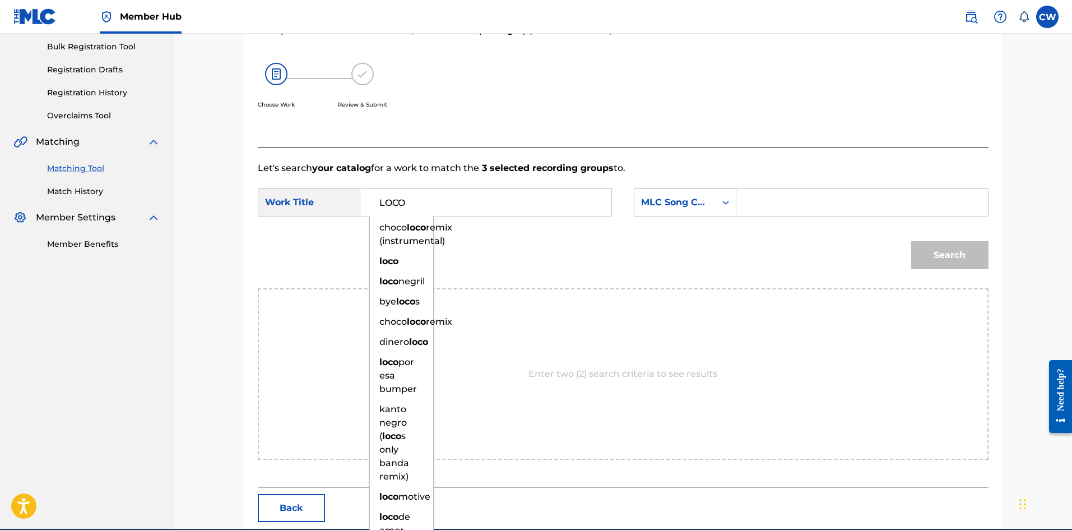
type input "LOCO"
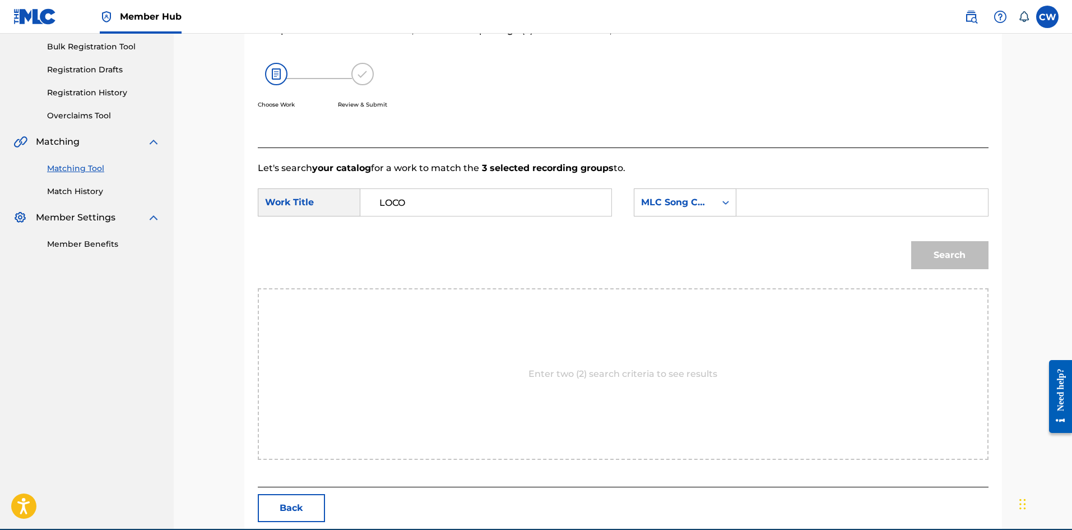
click at [763, 205] on input "Search Form" at bounding box center [862, 202] width 232 height 27
paste input "LT4P4V"
type input "LT4P4V"
click at [944, 253] on button "Search" at bounding box center [950, 255] width 77 height 28
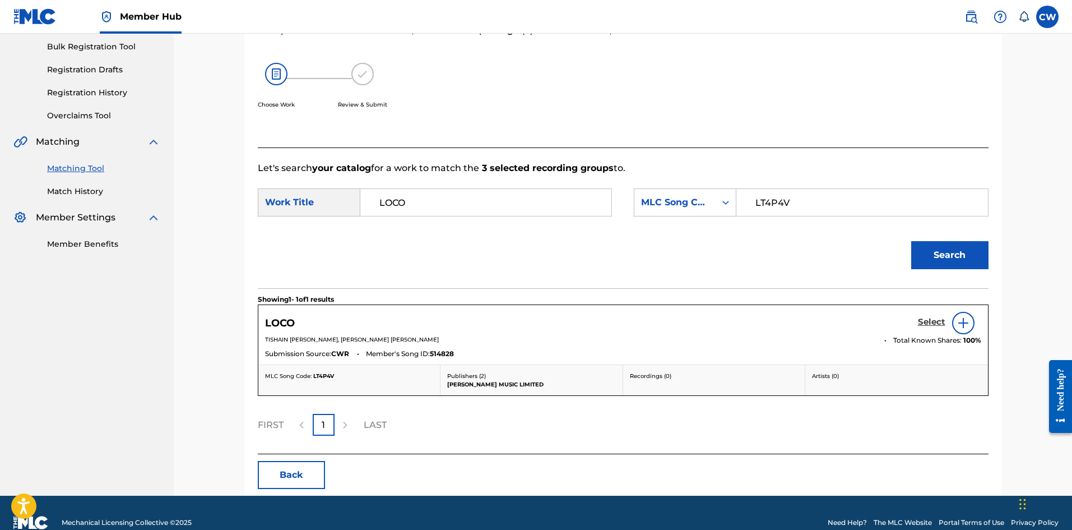
click at [927, 324] on h5 "Select" at bounding box center [931, 322] width 27 height 11
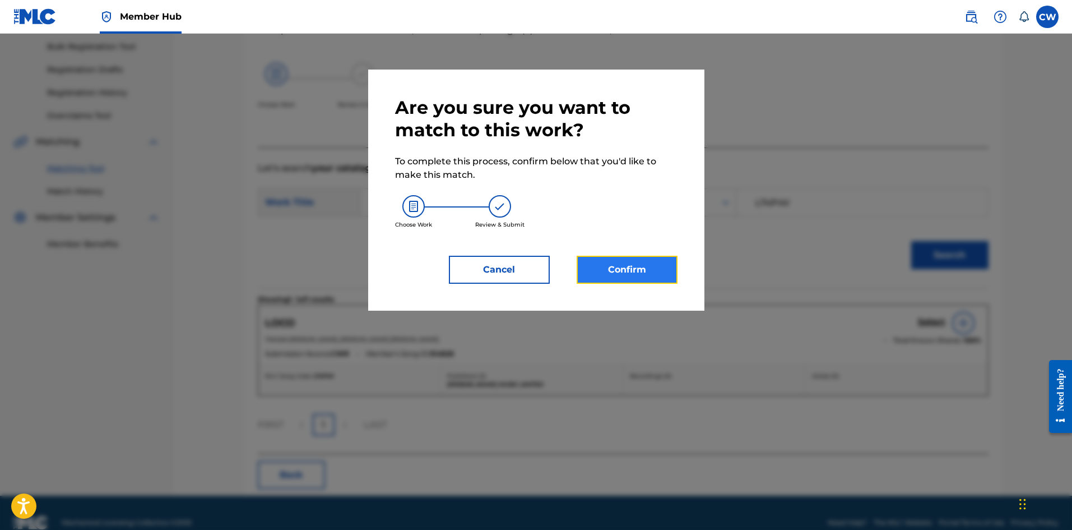
click at [623, 280] on button "Confirm" at bounding box center [627, 270] width 101 height 28
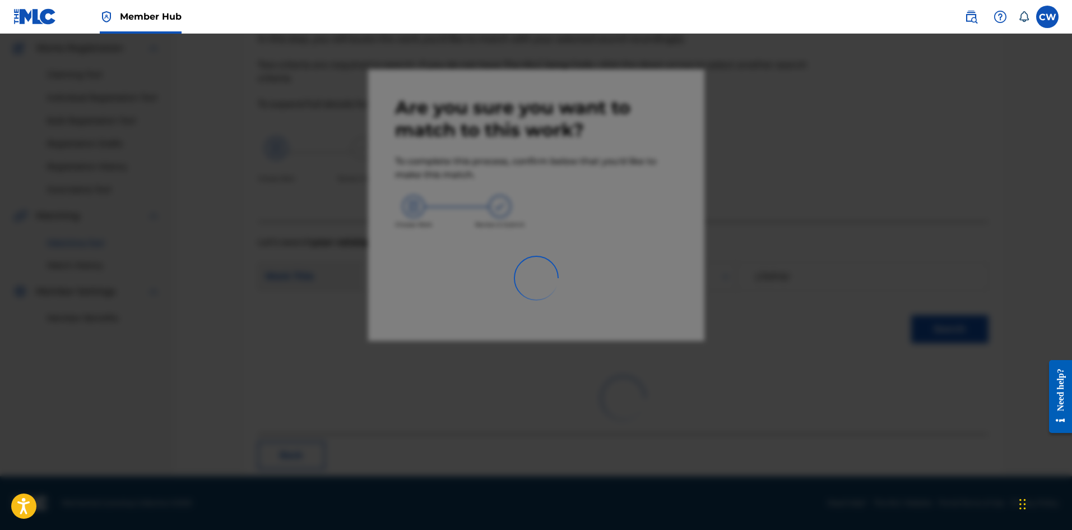
scroll to position [27, 0]
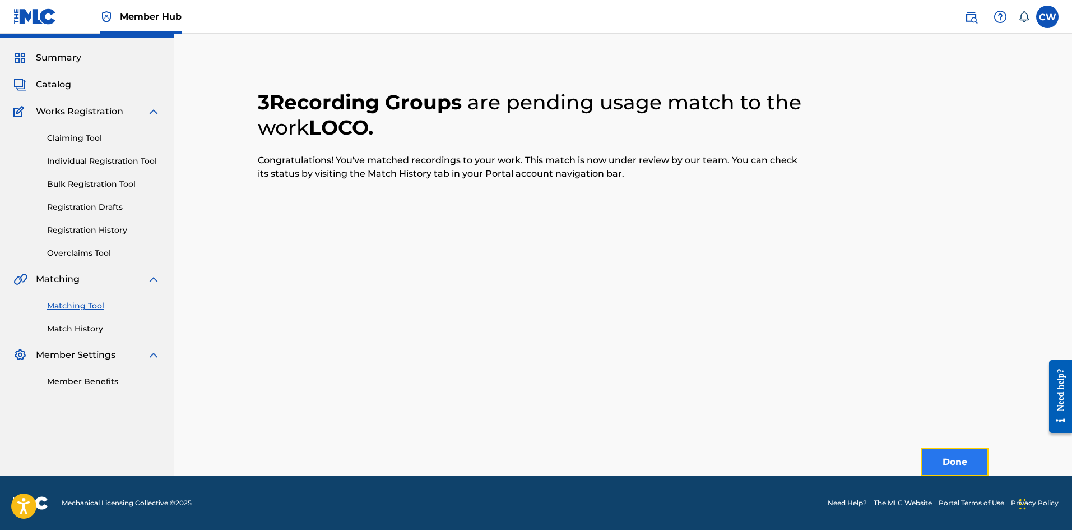
click at [977, 464] on button "Done" at bounding box center [955, 462] width 67 height 28
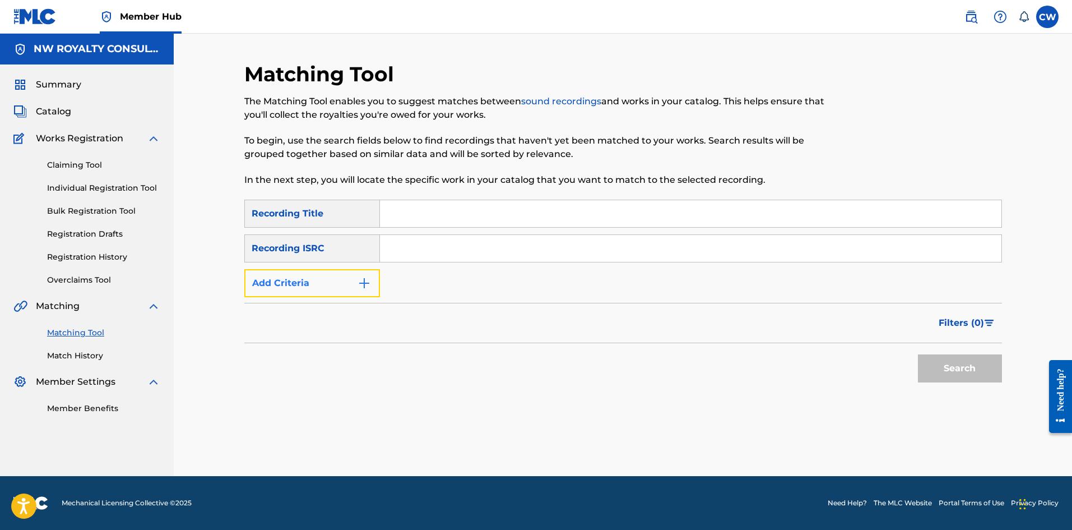
click at [295, 287] on button "Add Criteria" at bounding box center [312, 283] width 136 height 28
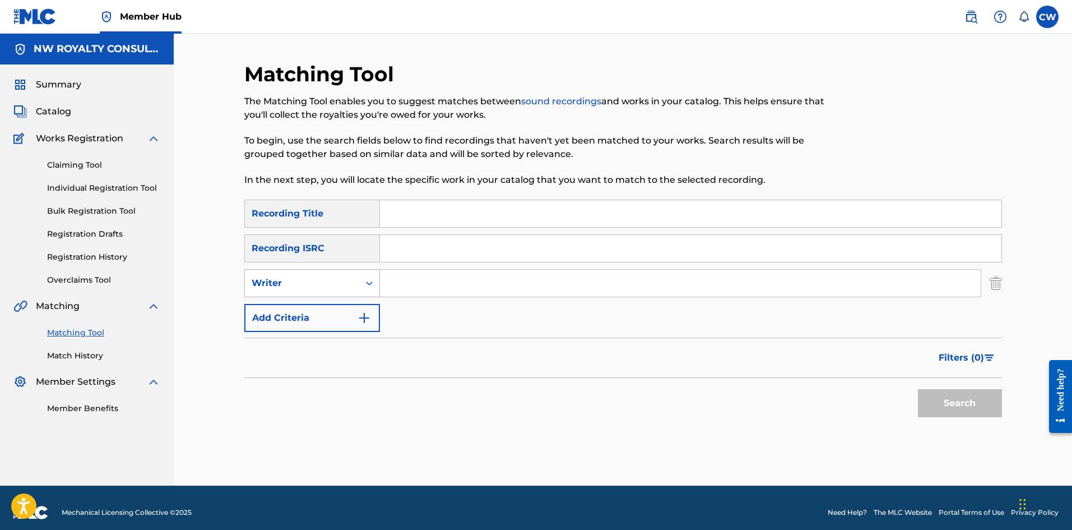
click at [297, 286] on div "Writer" at bounding box center [302, 282] width 101 height 13
click at [294, 297] on div "Writer" at bounding box center [312, 283] width 136 height 28
click at [288, 287] on div "Writer" at bounding box center [302, 282] width 101 height 13
click at [284, 313] on div "Recording Artist" at bounding box center [312, 311] width 135 height 28
click at [430, 292] on input "Search Form" at bounding box center [680, 283] width 601 height 27
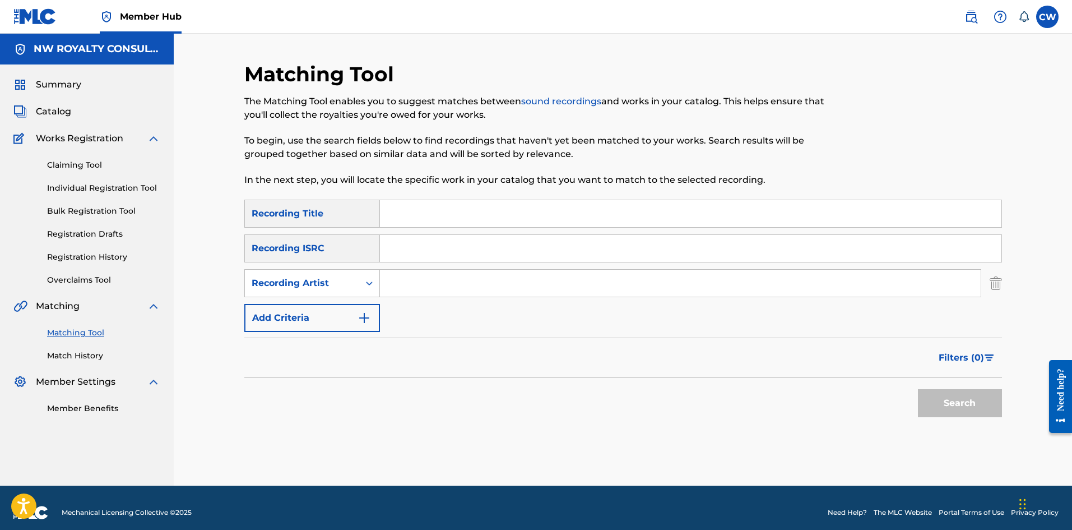
paste input "JAH BLOODZ"
type input "JAH BLOODZ"
click at [445, 226] on input "Search Form" at bounding box center [691, 213] width 622 height 27
paste input "LOCO NCB RIDDIM"
type input "LOCO NCB RIDDIM"
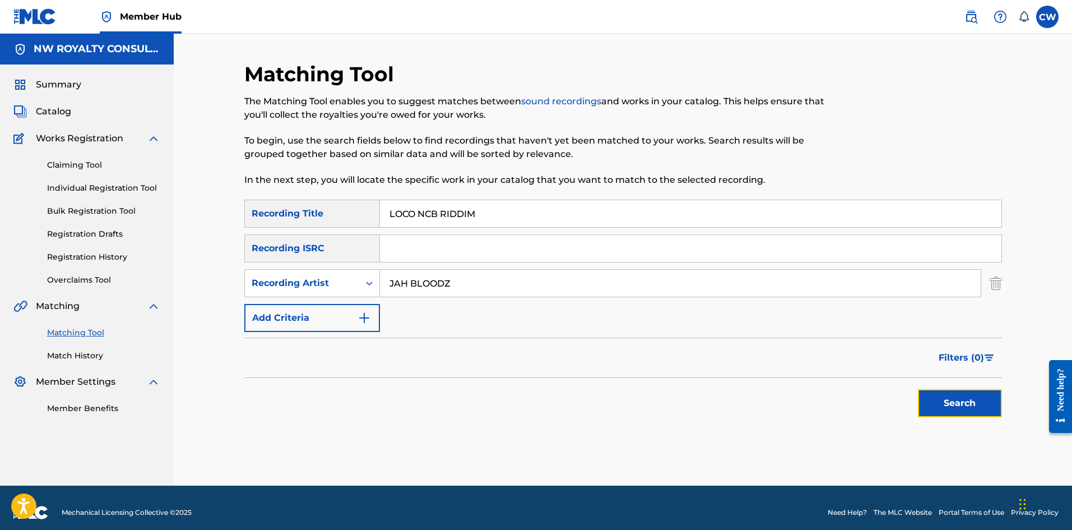
click at [986, 396] on button "Search" at bounding box center [960, 403] width 84 height 28
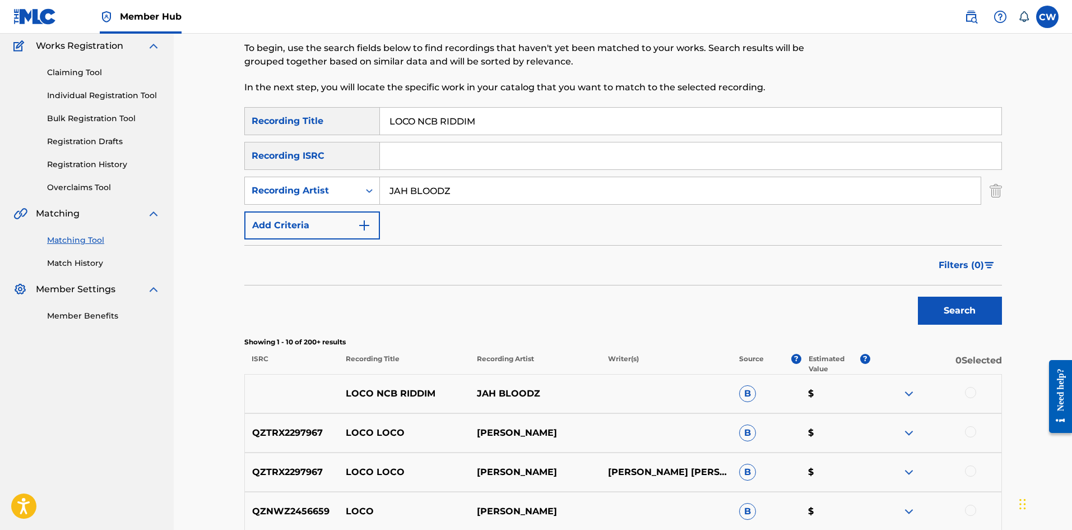
scroll to position [112, 0]
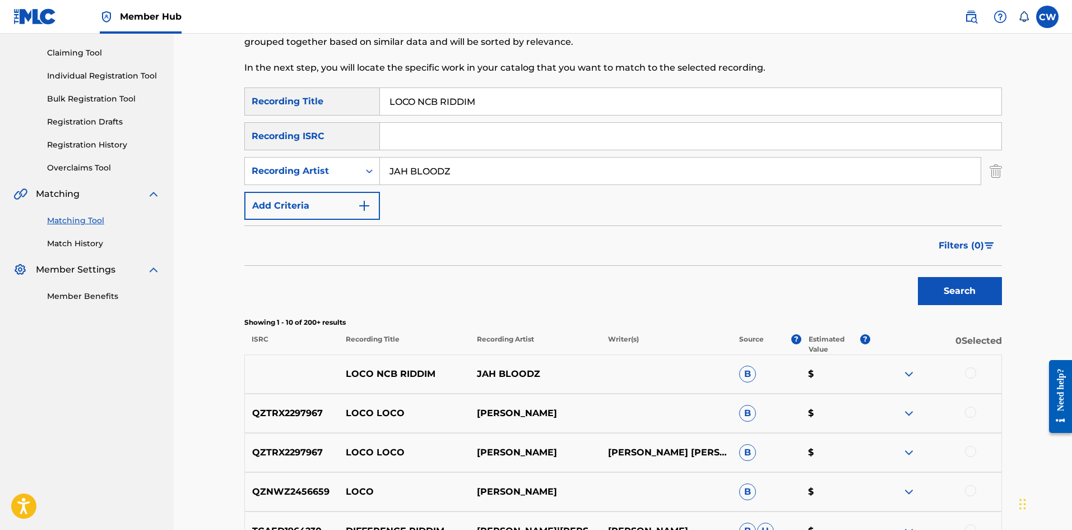
click at [981, 372] on div at bounding box center [936, 373] width 131 height 13
click at [964, 374] on div at bounding box center [936, 373] width 131 height 13
click at [970, 370] on div at bounding box center [970, 372] width 11 height 11
click at [802, 446] on button "Match 1 Group" at bounding box center [788, 438] width 124 height 28
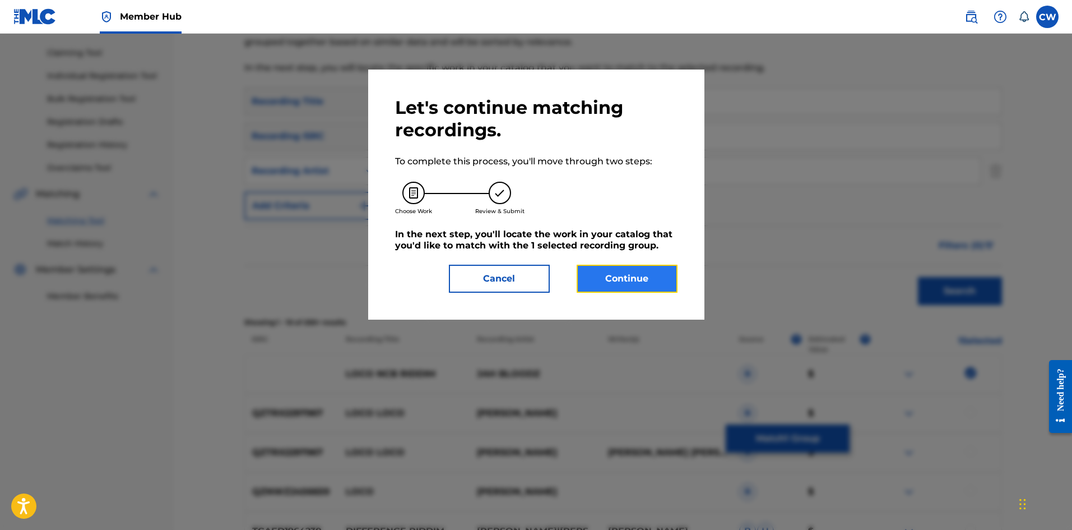
click at [648, 269] on button "Continue" at bounding box center [627, 279] width 101 height 28
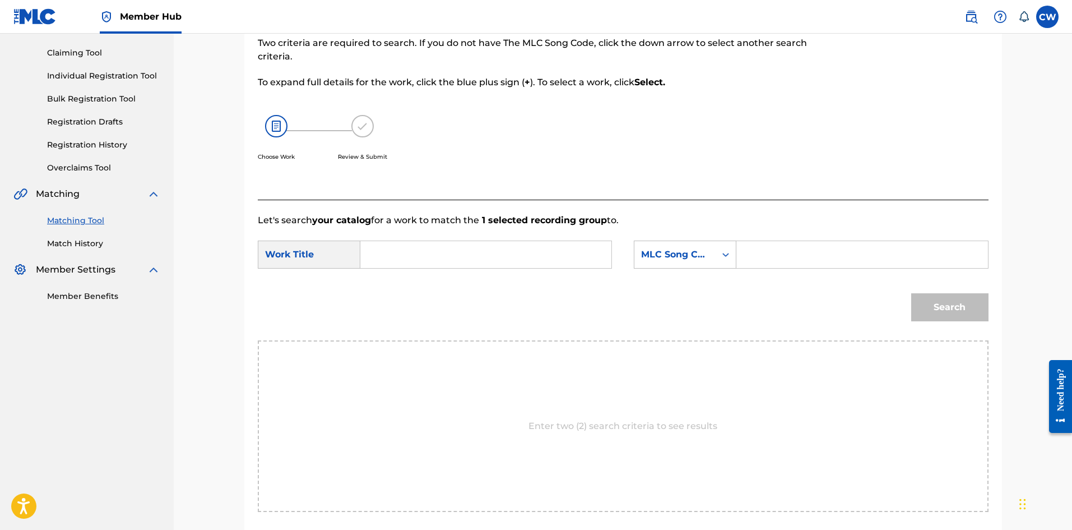
click at [535, 258] on input "Search Form" at bounding box center [486, 254] width 232 height 27
paste input "LOCO NCB RIDDIM"
type input "LOCO NCB RIDDIM"
click at [777, 262] on input "Search Form" at bounding box center [862, 254] width 232 height 27
paste input "LE6DLD"
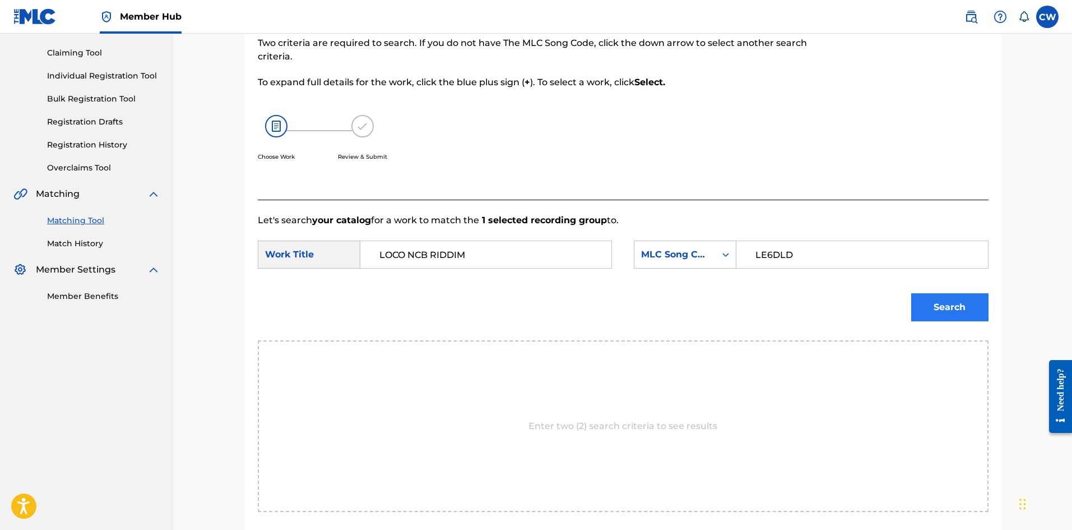
type input "LE6DLD"
click at [977, 306] on button "Search" at bounding box center [950, 307] width 77 height 28
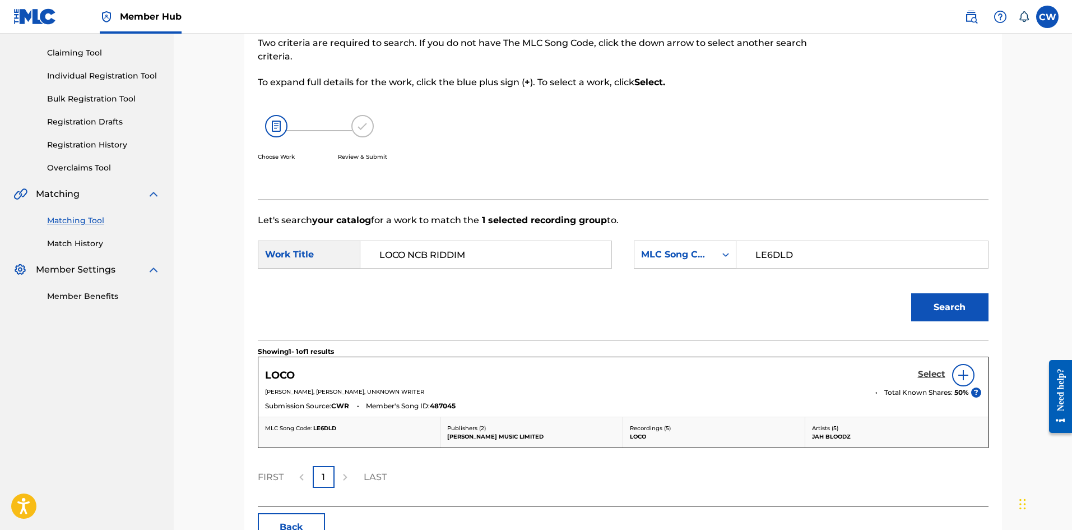
click at [929, 376] on h5 "Select" at bounding box center [931, 374] width 27 height 11
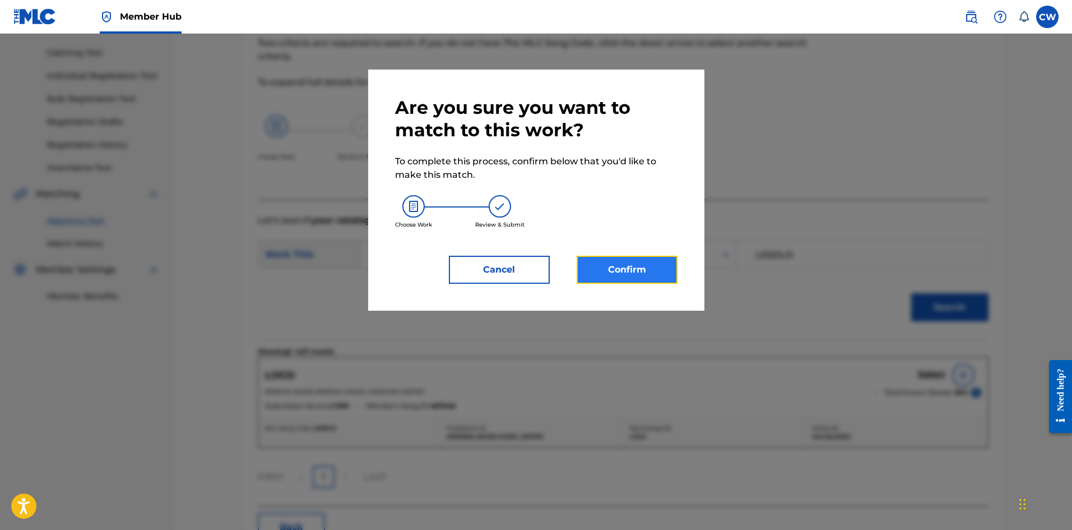
click at [625, 277] on button "Confirm" at bounding box center [627, 270] width 101 height 28
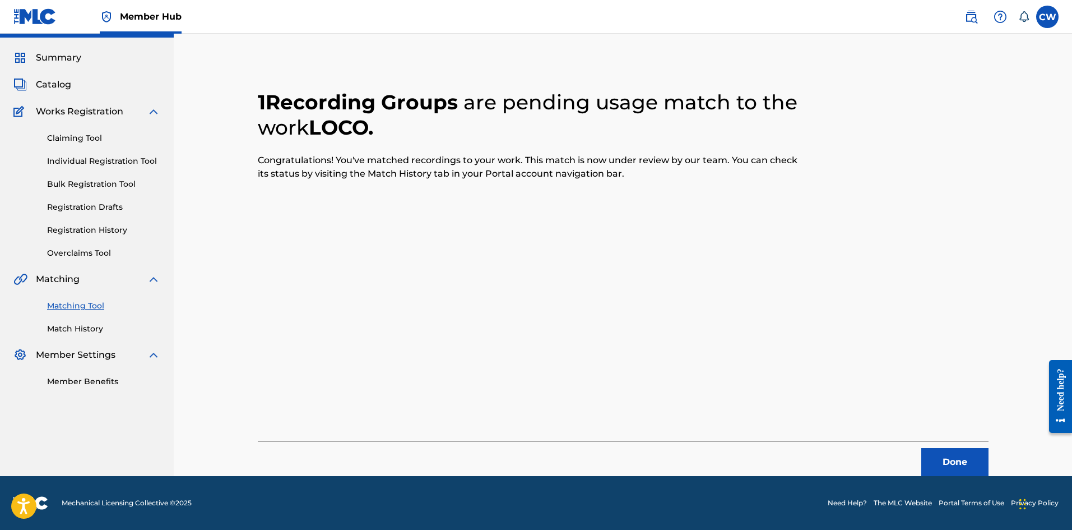
scroll to position [27, 0]
click at [933, 456] on button "Done" at bounding box center [955, 462] width 67 height 28
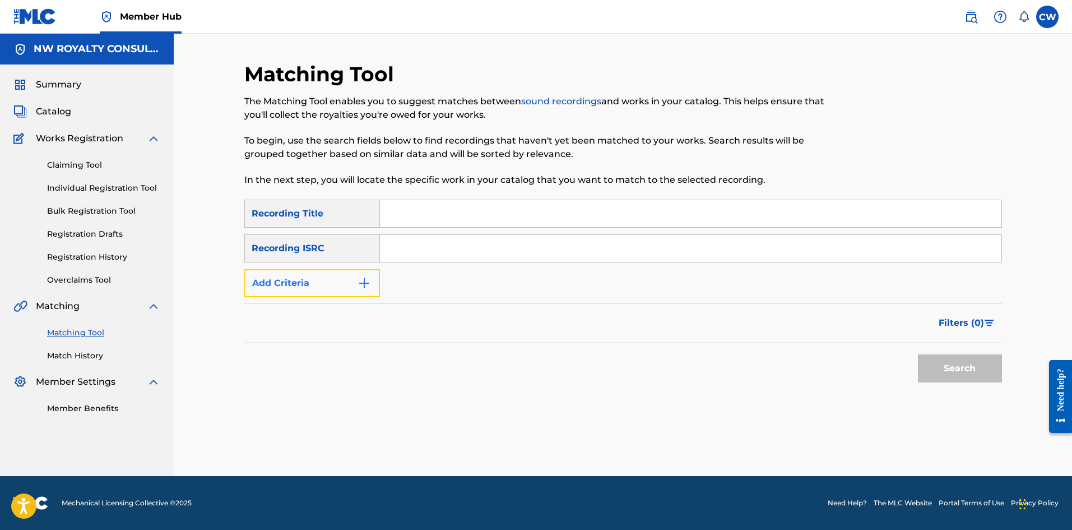
click at [310, 275] on button "Add Criteria" at bounding box center [312, 283] width 136 height 28
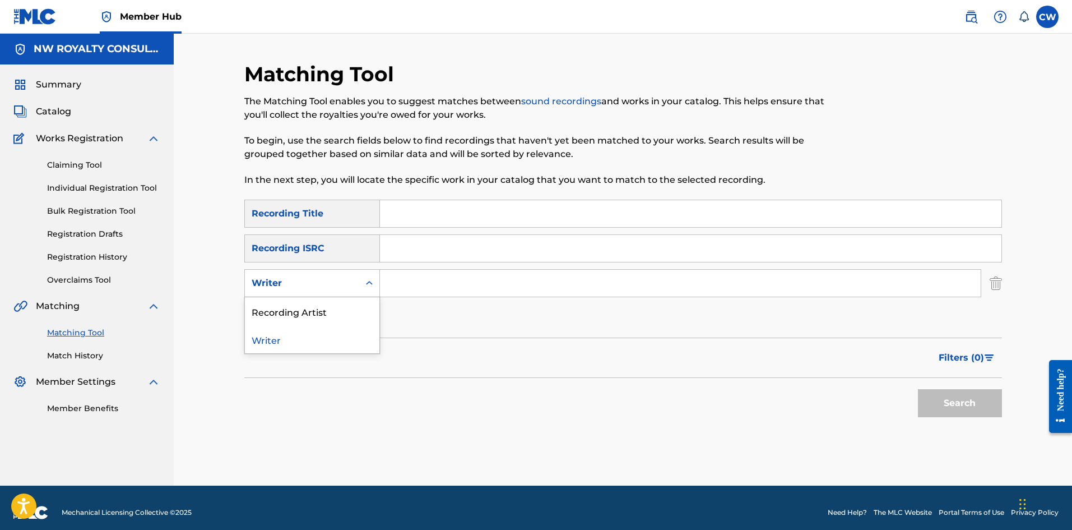
click at [310, 280] on div "Writer" at bounding box center [302, 282] width 101 height 13
click at [304, 312] on div "Recording Artist" at bounding box center [312, 311] width 135 height 28
click at [408, 276] on input "Search Form" at bounding box center [680, 283] width 601 height 27
paste input "SKENG"
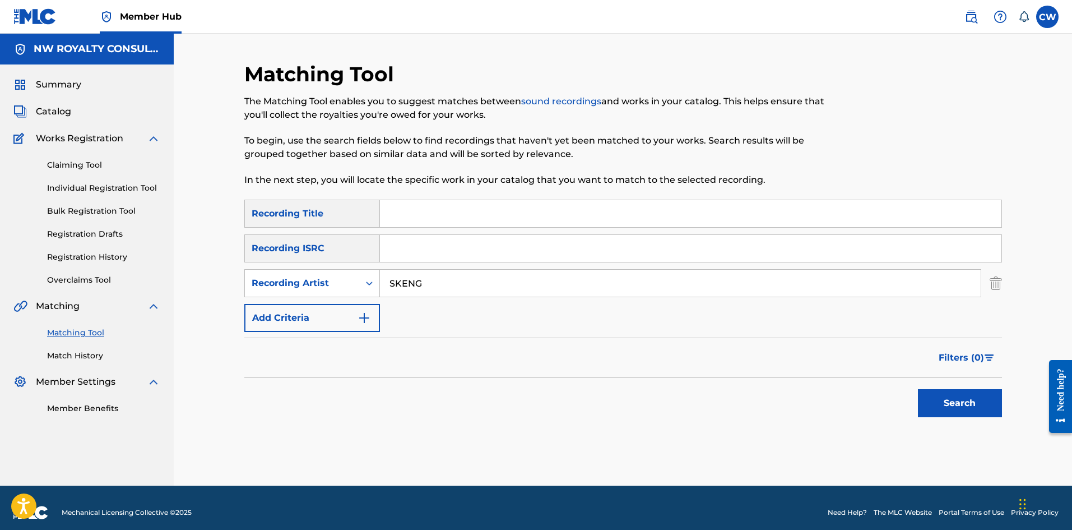
type input "SKENG"
click at [481, 227] on div "Search Form" at bounding box center [691, 214] width 622 height 28
click at [512, 223] on input "Search Form" at bounding box center [691, 213] width 622 height 27
paste input "LONDON PUNANNY RIDDIM REMIXED BY [PERSON_NAME]"
type input "LONDON PUNANNY RIDDIM REMIXED BY [PERSON_NAME]"
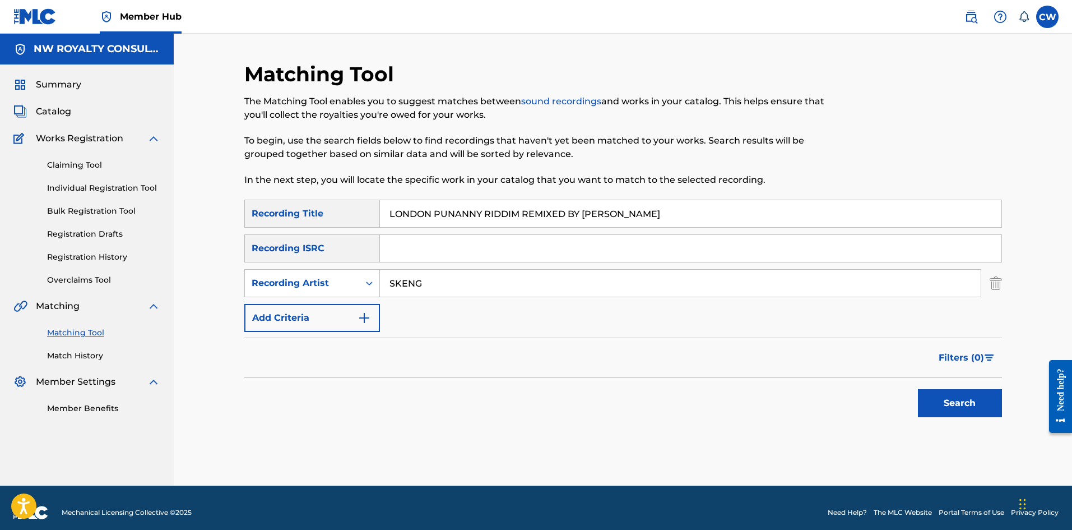
drag, startPoint x: 950, startPoint y: 417, endPoint x: 944, endPoint y: 414, distance: 6.5
click at [949, 417] on div "Search" at bounding box center [958, 400] width 90 height 45
drag, startPoint x: 957, startPoint y: 404, endPoint x: 946, endPoint y: 405, distance: 10.7
click at [956, 404] on button "Search" at bounding box center [960, 403] width 84 height 28
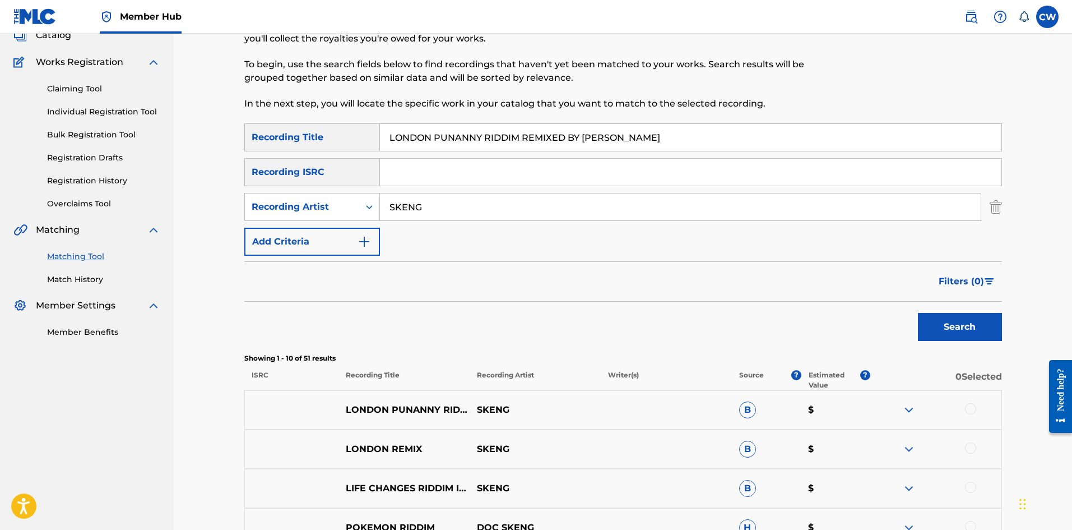
scroll to position [112, 0]
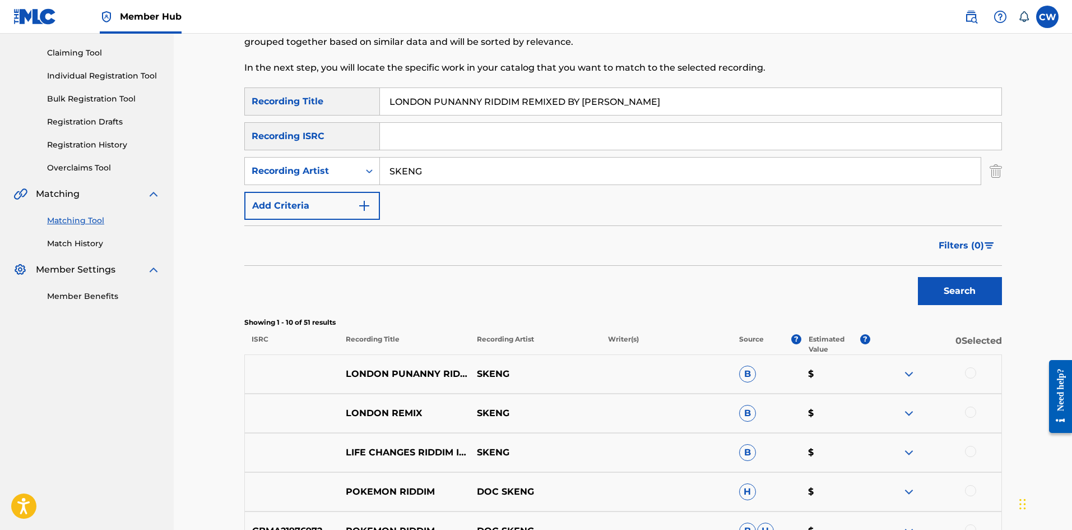
click at [966, 369] on div at bounding box center [970, 372] width 11 height 11
click at [795, 427] on button "Match 1 Group" at bounding box center [788, 438] width 124 height 28
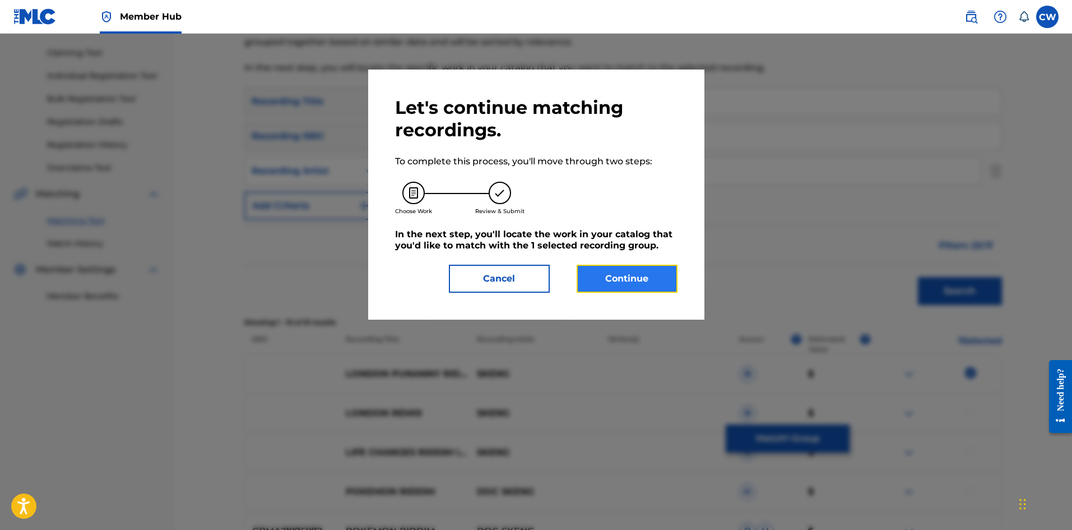
click at [642, 281] on button "Continue" at bounding box center [627, 279] width 101 height 28
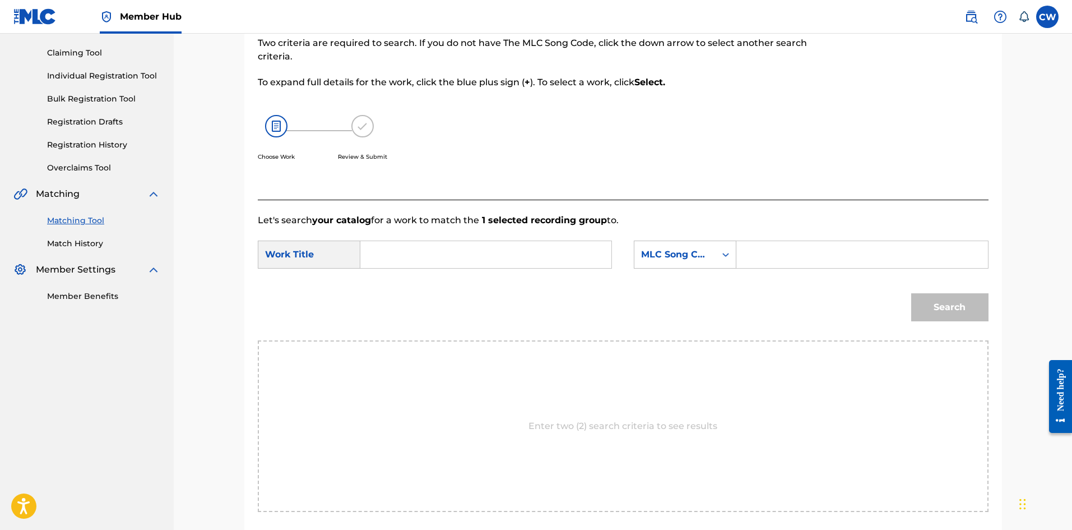
click at [571, 257] on input "Search Form" at bounding box center [486, 254] width 232 height 27
paste input "LONDON PUNANNY RIDDIM REMIXED BY [PERSON_NAME]"
type input "LONDON PUNANNY RIDDIM REMIXED BY [PERSON_NAME]"
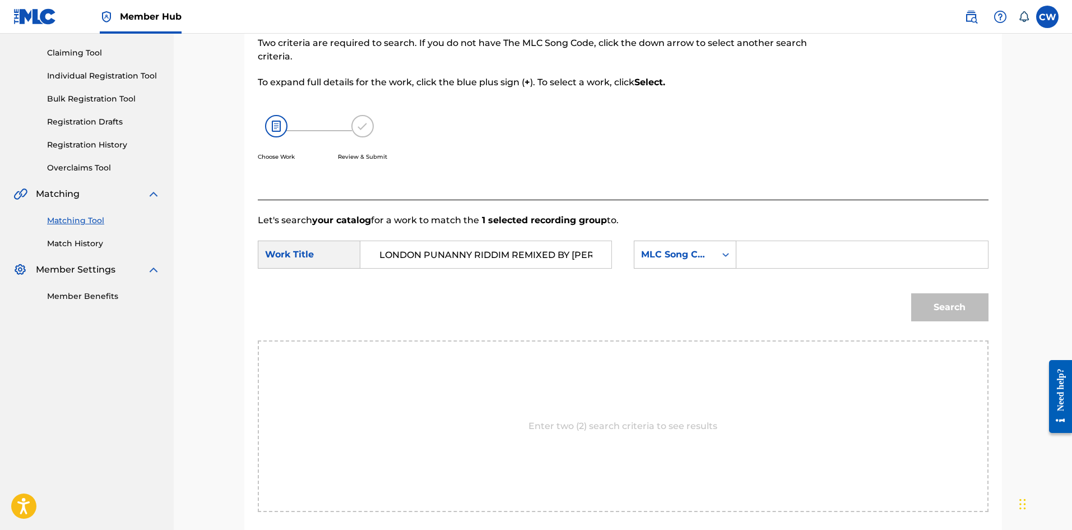
drag, startPoint x: 729, startPoint y: 261, endPoint x: 741, endPoint y: 262, distance: 12.4
click at [734, 261] on div "Search Form" at bounding box center [726, 254] width 20 height 20
click at [771, 260] on input "Search Form" at bounding box center [862, 254] width 232 height 27
paste input "LE9PYU"
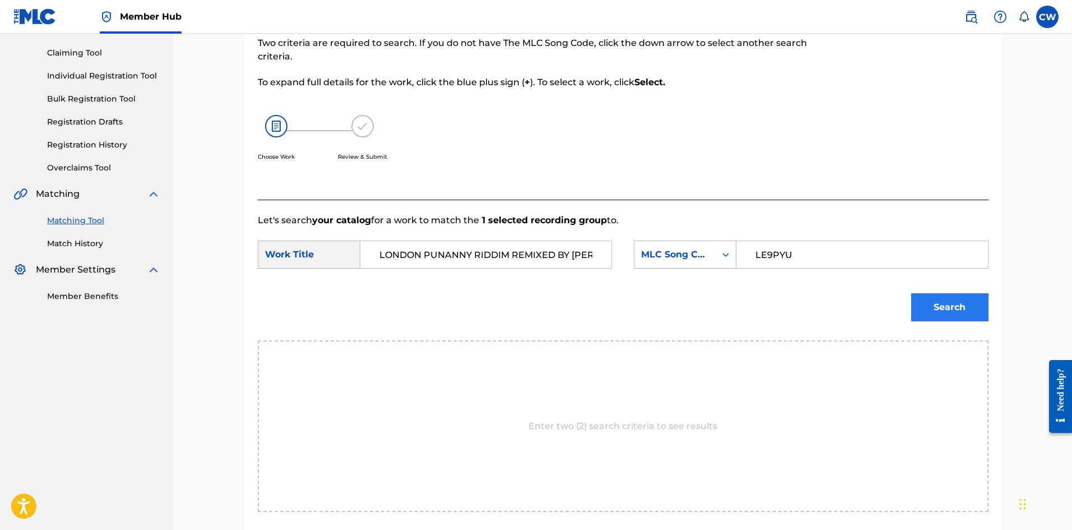
type input "LE9PYU"
click at [973, 294] on button "Search" at bounding box center [950, 307] width 77 height 28
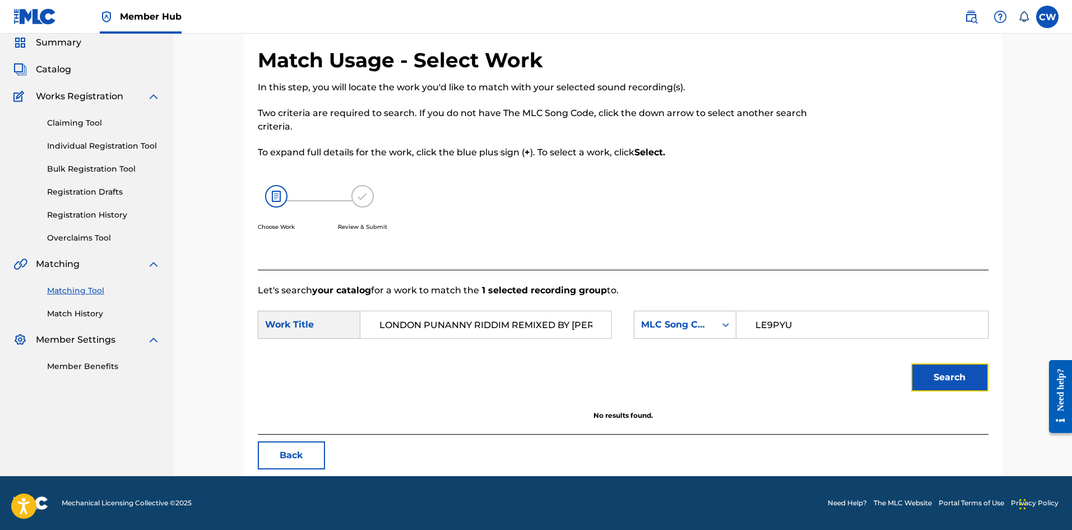
scroll to position [42, 0]
click at [299, 446] on button "Back" at bounding box center [291, 455] width 67 height 28
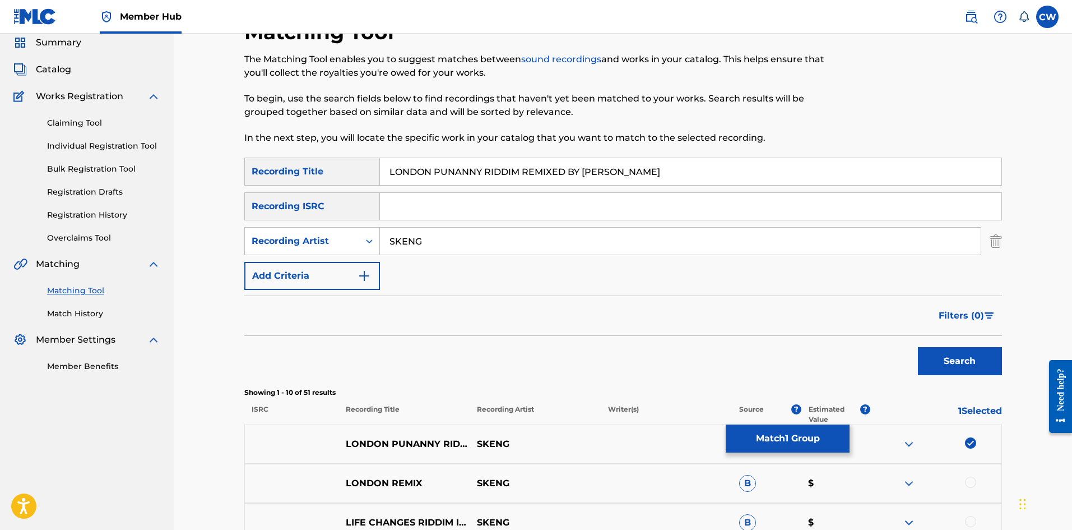
click at [662, 178] on input "LONDON PUNANNY RIDDIM REMIXED BY [PERSON_NAME]" at bounding box center [691, 171] width 622 height 27
drag, startPoint x: 637, startPoint y: 171, endPoint x: 433, endPoint y: 173, distance: 204.1
click at [433, 173] on input "LONDON PUNANNY RIDDIM REMIXED BY [PERSON_NAME]" at bounding box center [691, 171] width 622 height 27
type input "LONDON refix2022"
click at [918, 347] on button "Search" at bounding box center [960, 361] width 84 height 28
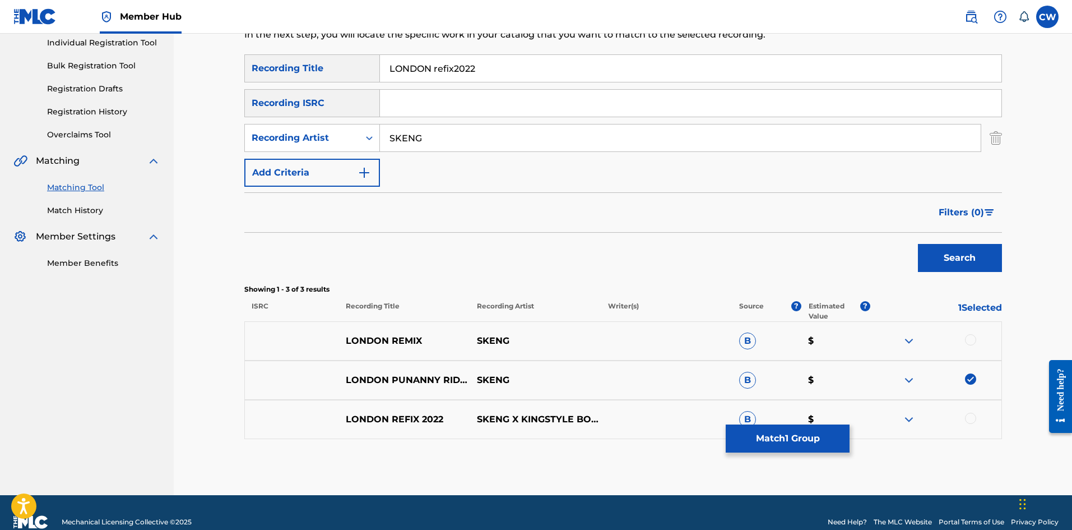
scroll to position [154, 0]
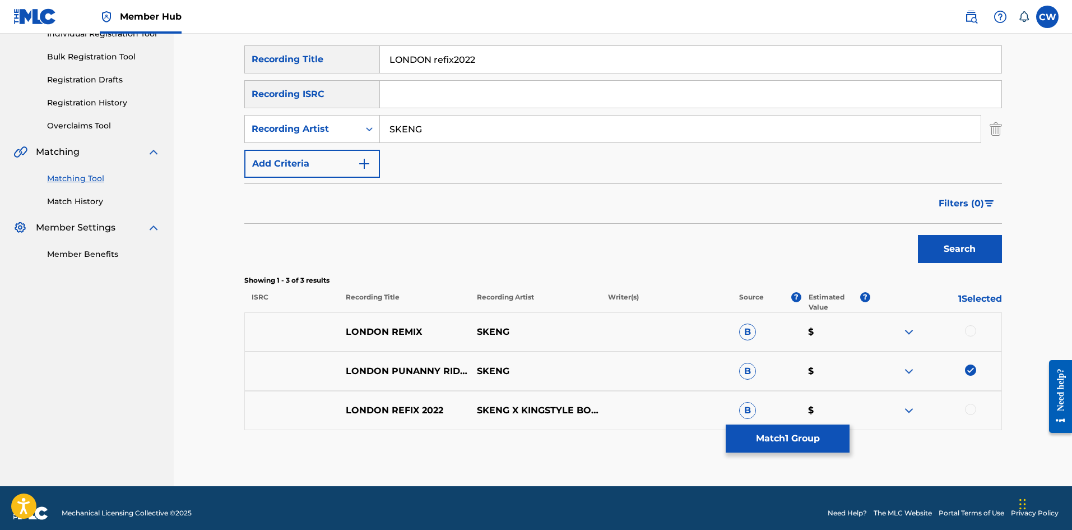
click at [970, 328] on div at bounding box center [970, 330] width 11 height 11
drag, startPoint x: 974, startPoint y: 408, endPoint x: 942, endPoint y: 411, distance: 31.6
click at [972, 408] on div at bounding box center [970, 409] width 11 height 11
click at [795, 434] on button "Match 3 Groups" at bounding box center [788, 438] width 124 height 28
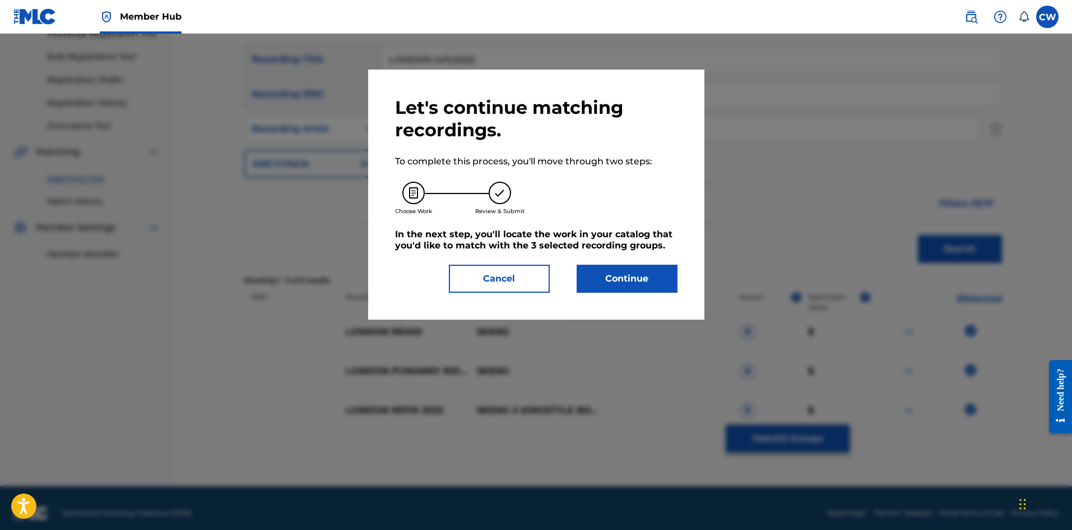
click at [641, 300] on div "Let's continue matching recordings. To complete this process, you'll move throu…" at bounding box center [536, 195] width 336 height 250
click at [633, 291] on button "Continue" at bounding box center [627, 279] width 101 height 28
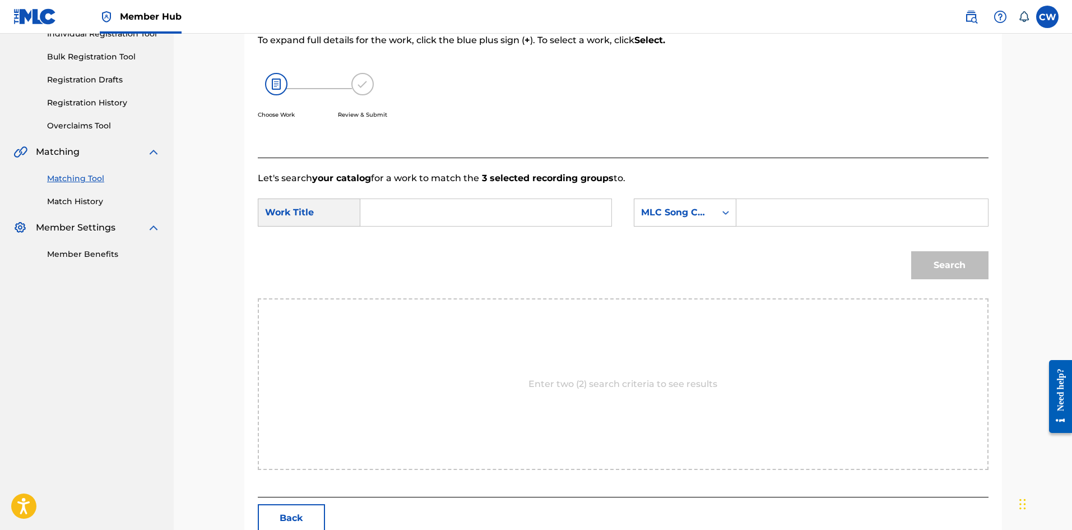
drag, startPoint x: 491, startPoint y: 196, endPoint x: 480, endPoint y: 215, distance: 22.1
click at [489, 198] on form "SearchWithCriteria17ebe635-8309-4063-9082-ad7b3d9cddc4 Work Title SearchWithCri…" at bounding box center [623, 241] width 731 height 113
click at [481, 217] on input "Search Form" at bounding box center [486, 212] width 232 height 27
paste input "[GEOGRAPHIC_DATA]"
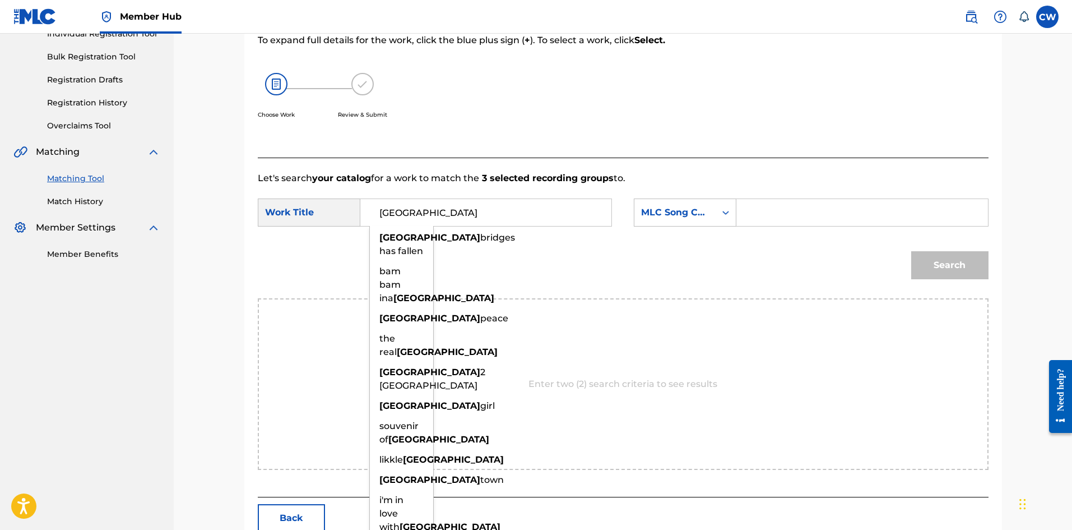
type input "[GEOGRAPHIC_DATA]"
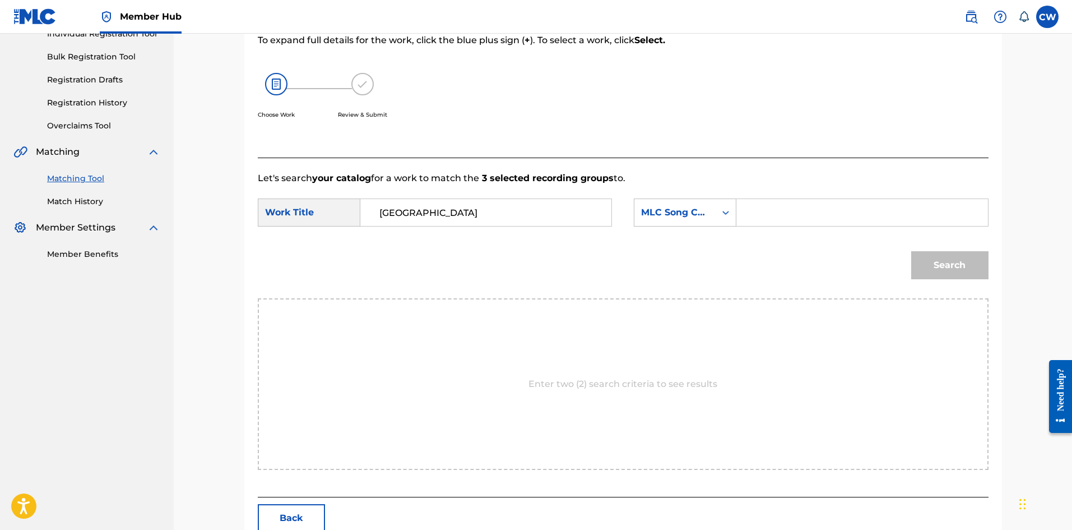
click at [820, 214] on input "Search Form" at bounding box center [862, 212] width 232 height 27
paste input "LE9PYU"
type input "LE9PYU"
click at [936, 270] on button "Search" at bounding box center [950, 265] width 77 height 28
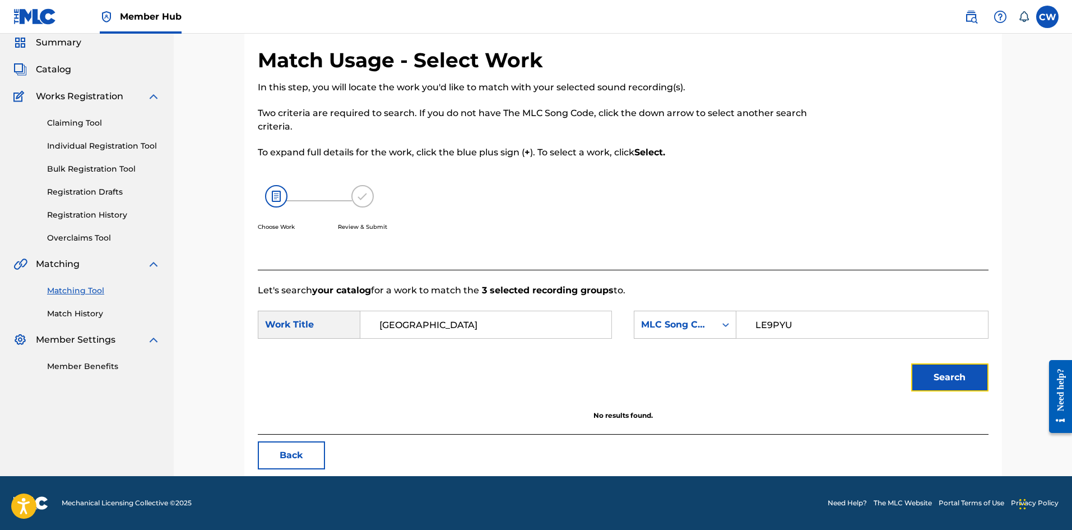
scroll to position [42, 0]
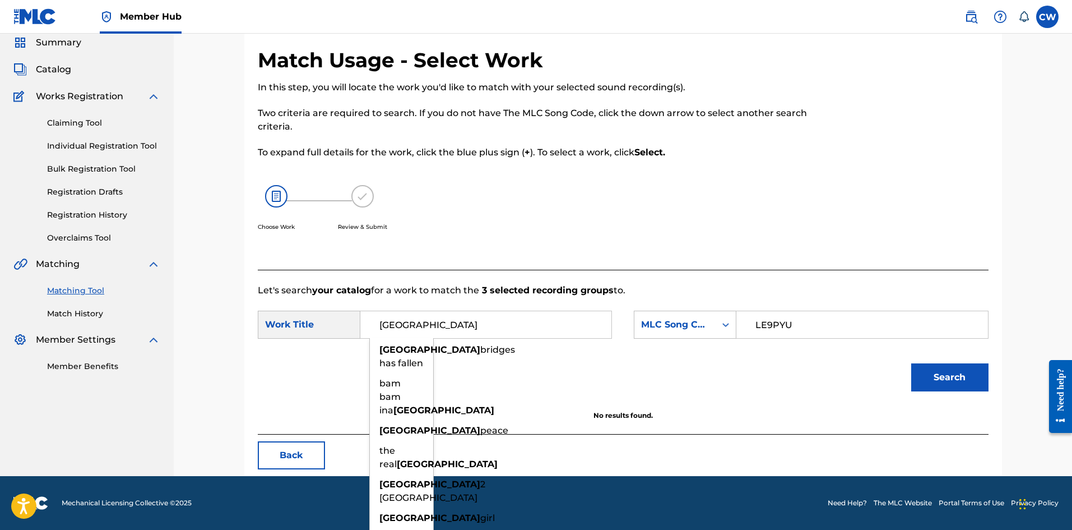
drag, startPoint x: 518, startPoint y: 334, endPoint x: 391, endPoint y: 331, distance: 126.7
click at [391, 331] on input "[GEOGRAPHIC_DATA]" at bounding box center [486, 324] width 232 height 27
click at [493, 329] on input "[GEOGRAPHIC_DATA]" at bounding box center [486, 324] width 232 height 27
drag, startPoint x: 482, startPoint y: 324, endPoint x: 351, endPoint y: 324, distance: 130.1
click at [339, 325] on div "SearchWithCriteria17ebe635-8309-4063-9082-ad7b3d9cddc4 Work Title [GEOGRAPHIC_D…" at bounding box center [435, 325] width 354 height 28
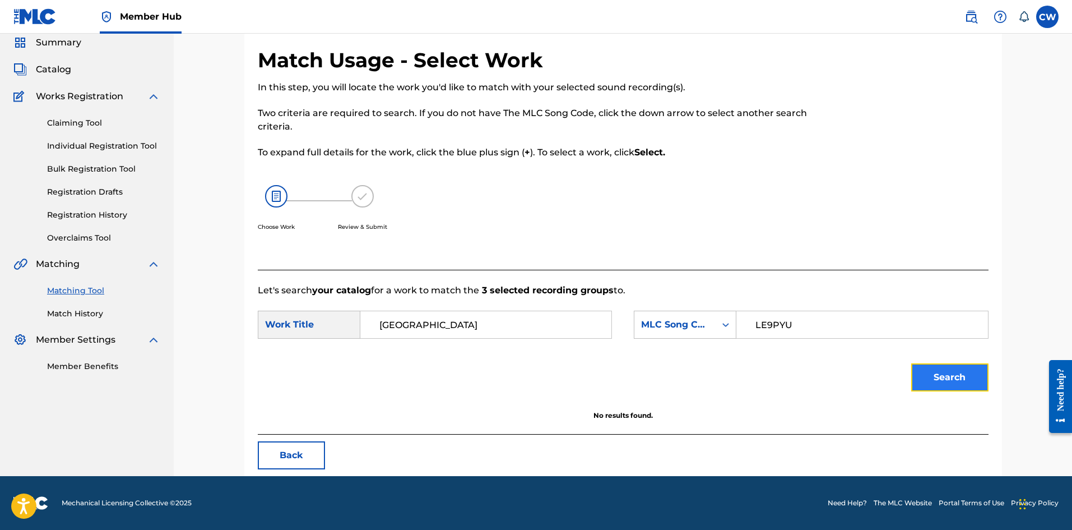
drag, startPoint x: 970, startPoint y: 373, endPoint x: 961, endPoint y: 370, distance: 10.1
click at [967, 372] on button "Search" at bounding box center [950, 377] width 77 height 28
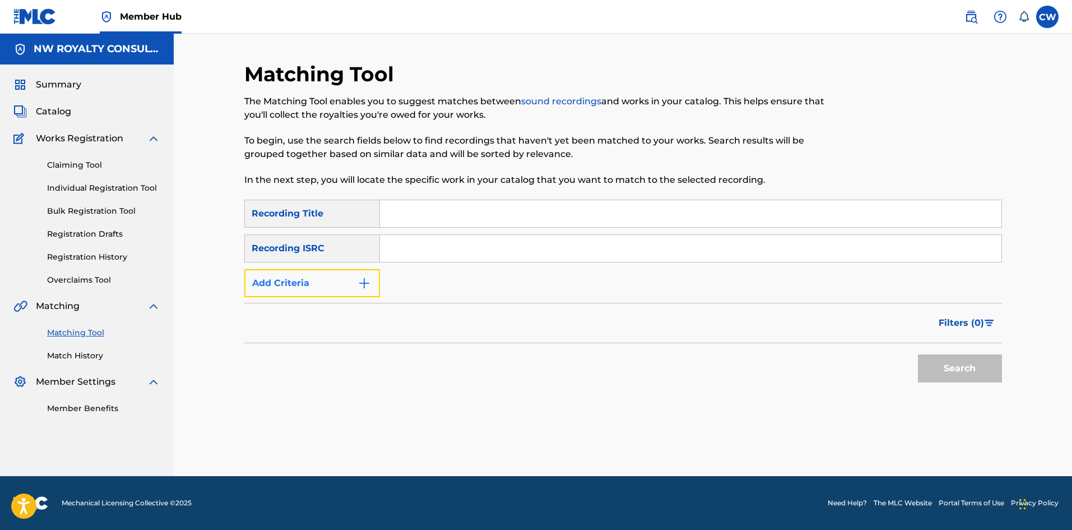
click at [332, 284] on button "Add Criteria" at bounding box center [312, 283] width 136 height 28
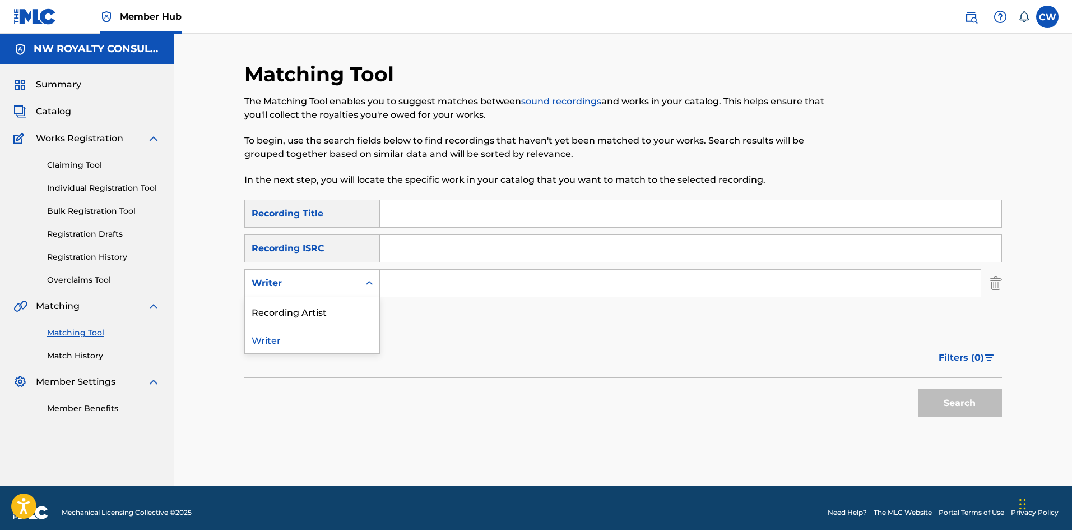
click at [332, 284] on div "Writer" at bounding box center [302, 282] width 101 height 13
click at [331, 302] on div "Recording Artist" at bounding box center [312, 311] width 135 height 28
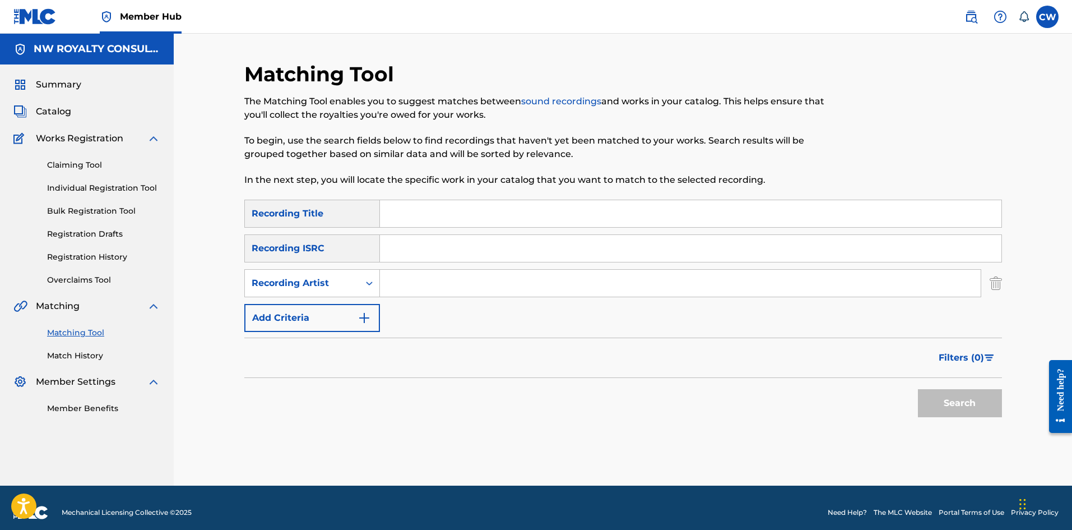
click at [440, 284] on input "Search Form" at bounding box center [680, 283] width 601 height 27
paste input "ZAGGA"
type input "ZAGGA"
drag, startPoint x: 480, startPoint y: 207, endPoint x: 491, endPoint y: 223, distance: 19.1
click at [480, 207] on input "Search Form" at bounding box center [691, 213] width 622 height 27
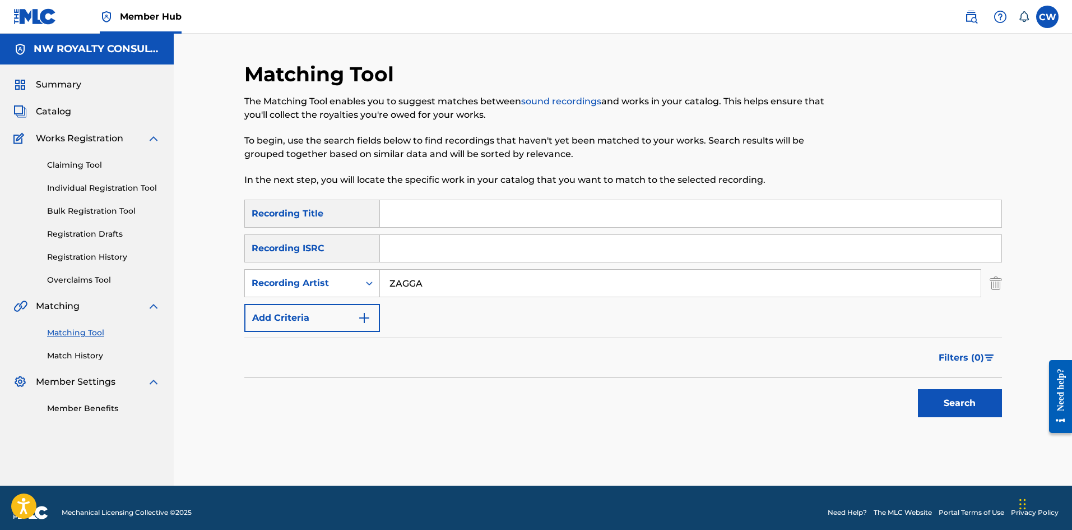
paste input "LONELY INTERLUDE"
type input "LONELY INTERLUDE"
click at [949, 394] on button "Search" at bounding box center [960, 403] width 84 height 28
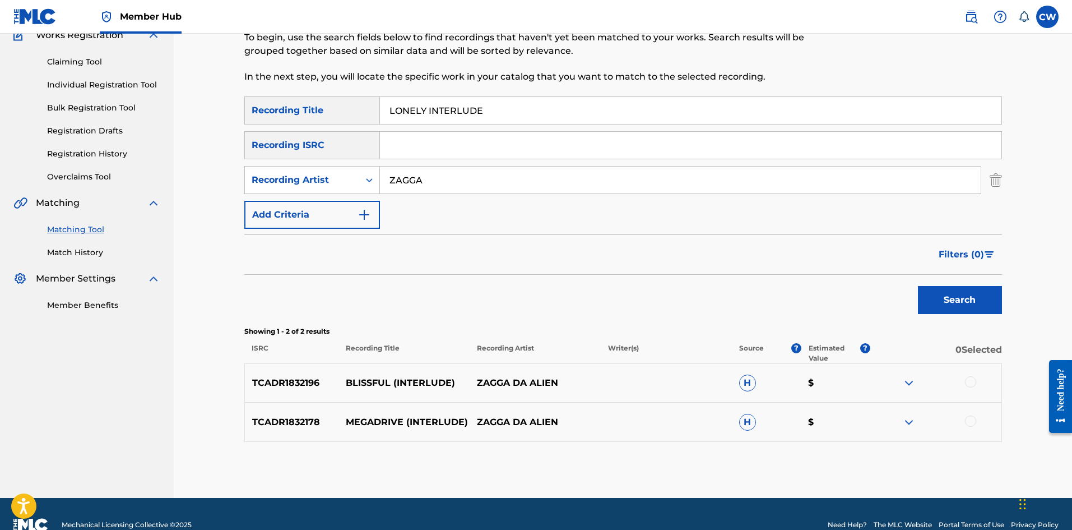
scroll to position [112, 0]
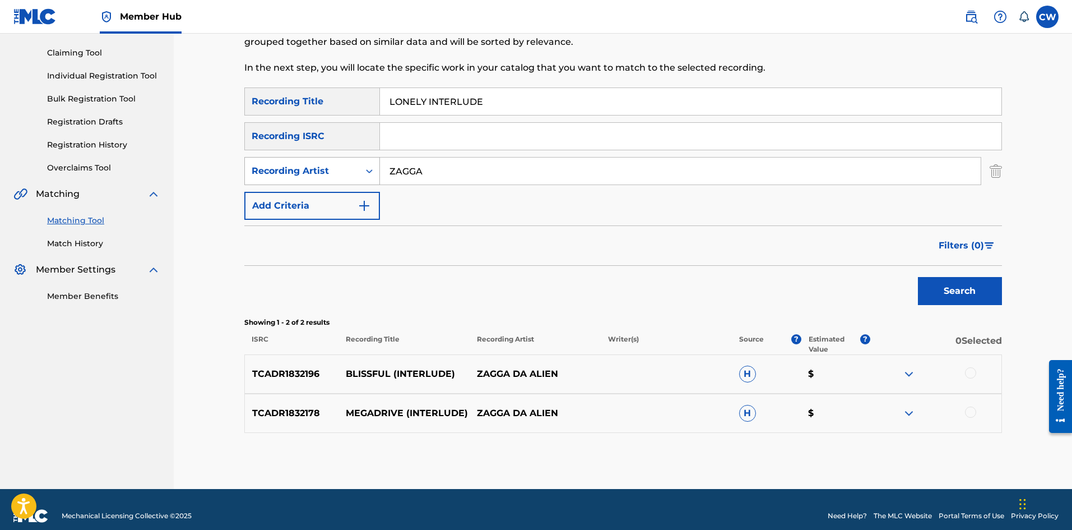
drag, startPoint x: 540, startPoint y: 182, endPoint x: 309, endPoint y: 180, distance: 231.5
click at [309, 180] on div "SearchWithCriteria03221c4b-af69-42c4-8ed2-e21ad2d18b74 Recording Artist ZAGGA" at bounding box center [623, 171] width 758 height 28
paste input "PAMPUTTAE PANTA SON"
type input "PAMPUTTAE PANTA SON"
drag, startPoint x: 516, startPoint y: 103, endPoint x: 309, endPoint y: 130, distance: 208.1
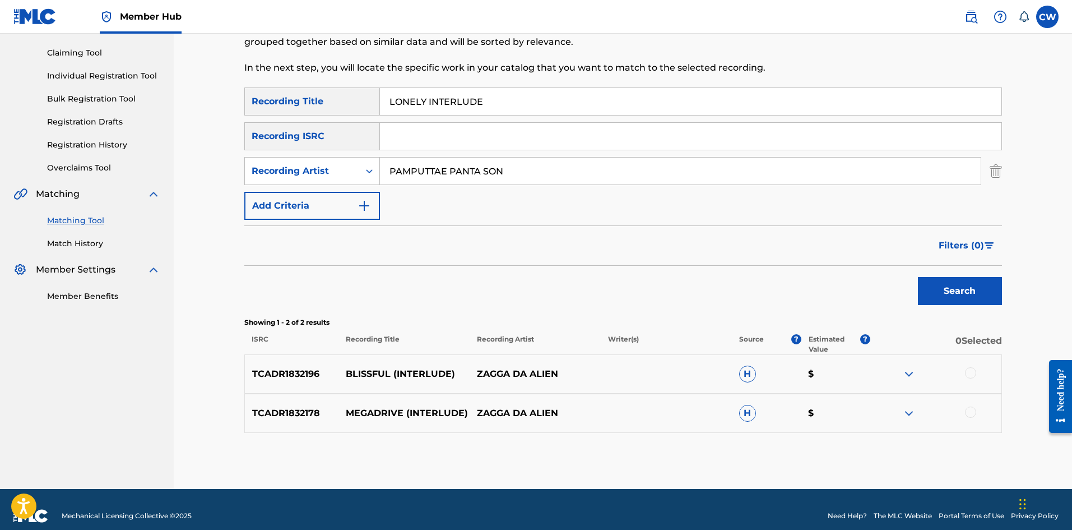
click at [309, 130] on div "SearchWithCriteria533fd595-1357-4ead-a540-a25942c9c641 Recording Title LONELY I…" at bounding box center [623, 153] width 758 height 132
paste input "GEVITY"
type input "LONGEVITY"
click at [927, 292] on button "Search" at bounding box center [960, 291] width 84 height 28
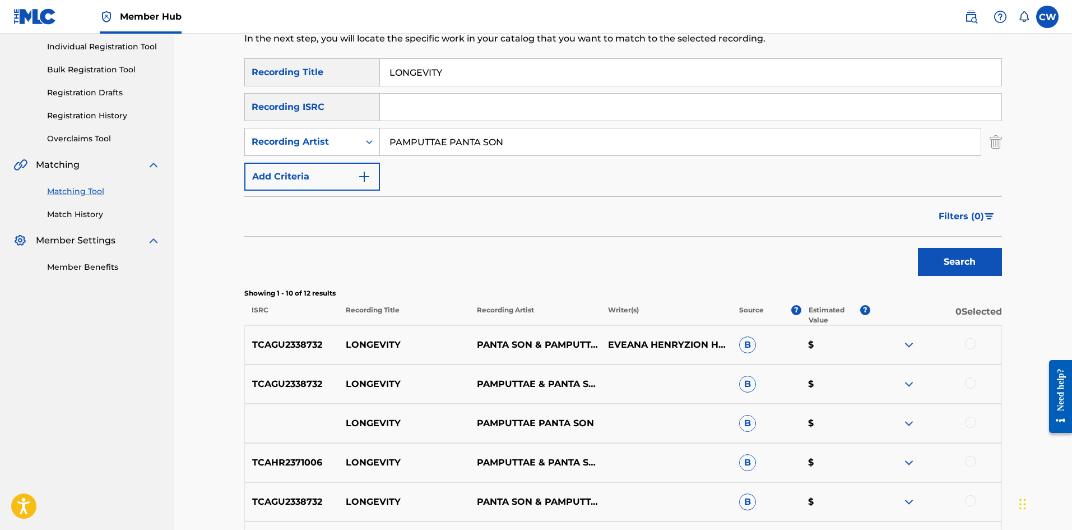
scroll to position [168, 0]
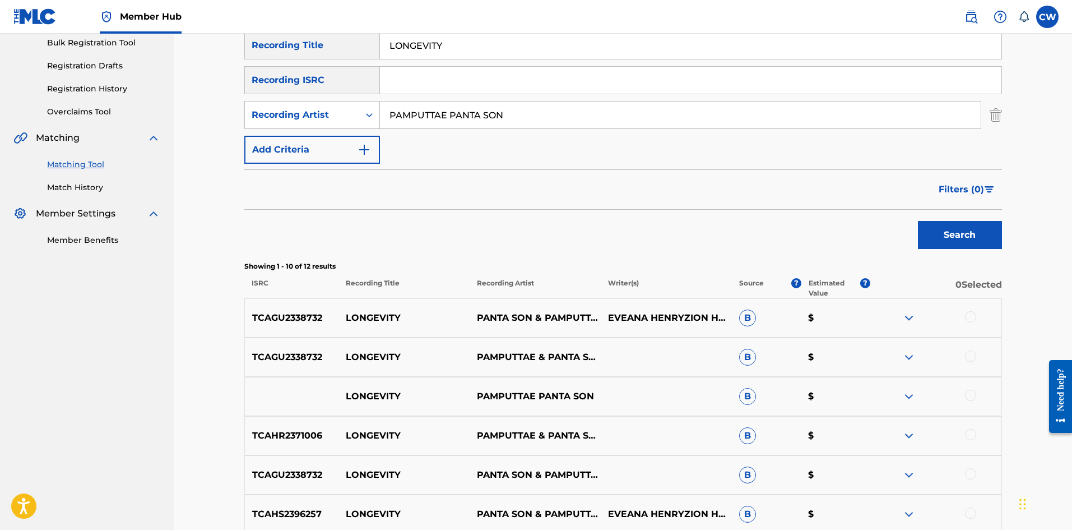
click at [968, 313] on div at bounding box center [970, 316] width 11 height 11
click at [970, 351] on div at bounding box center [970, 355] width 11 height 11
click at [977, 388] on div "LONGEVITY PAMPUTTAE PANTA SON B $" at bounding box center [623, 396] width 758 height 39
click at [972, 390] on div at bounding box center [970, 395] width 11 height 11
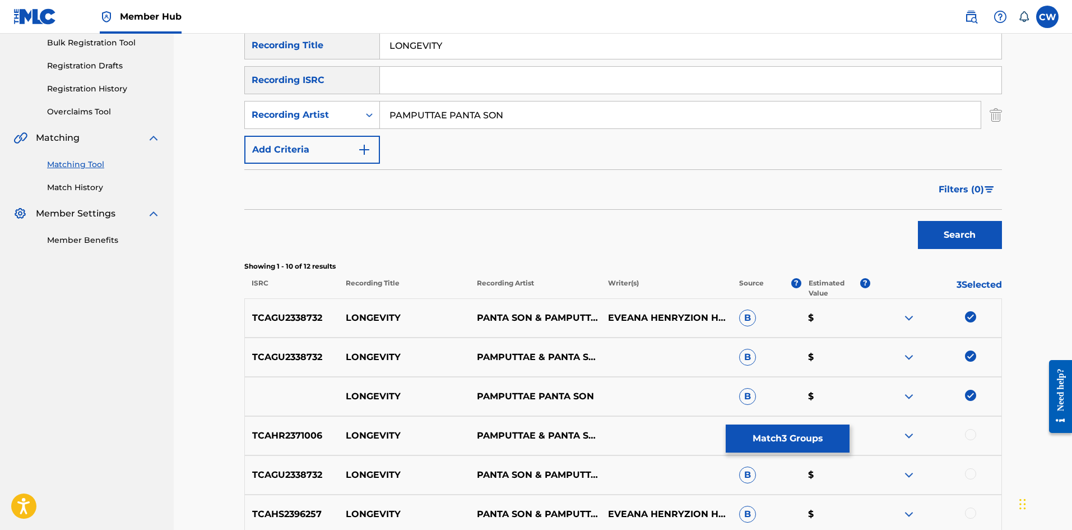
click at [970, 438] on div at bounding box center [970, 434] width 11 height 11
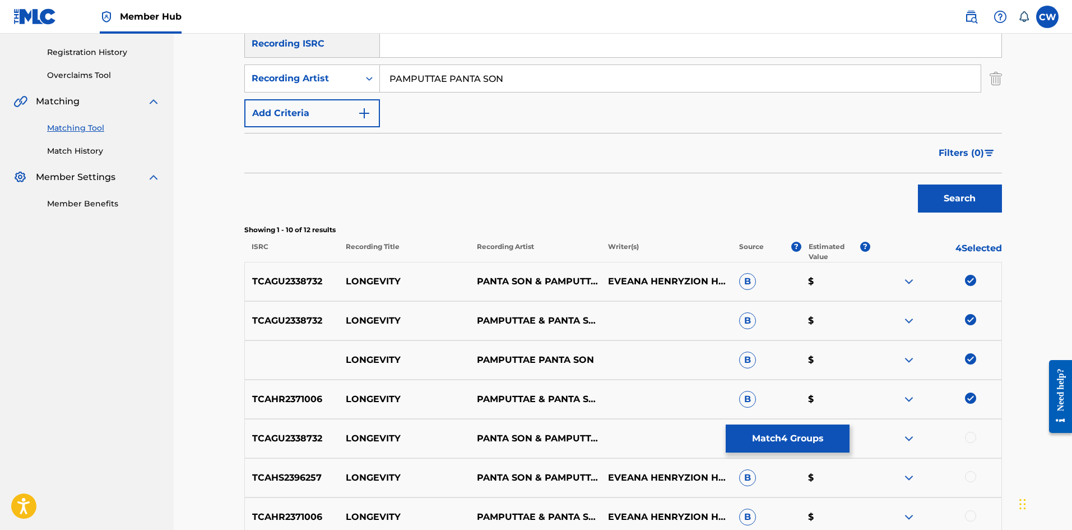
scroll to position [224, 0]
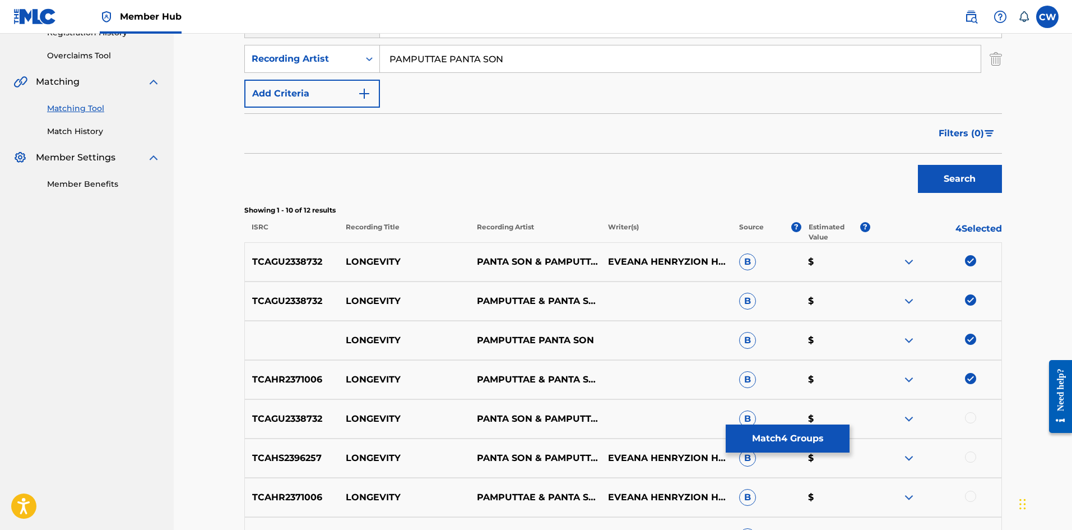
click at [967, 420] on div at bounding box center [970, 417] width 11 height 11
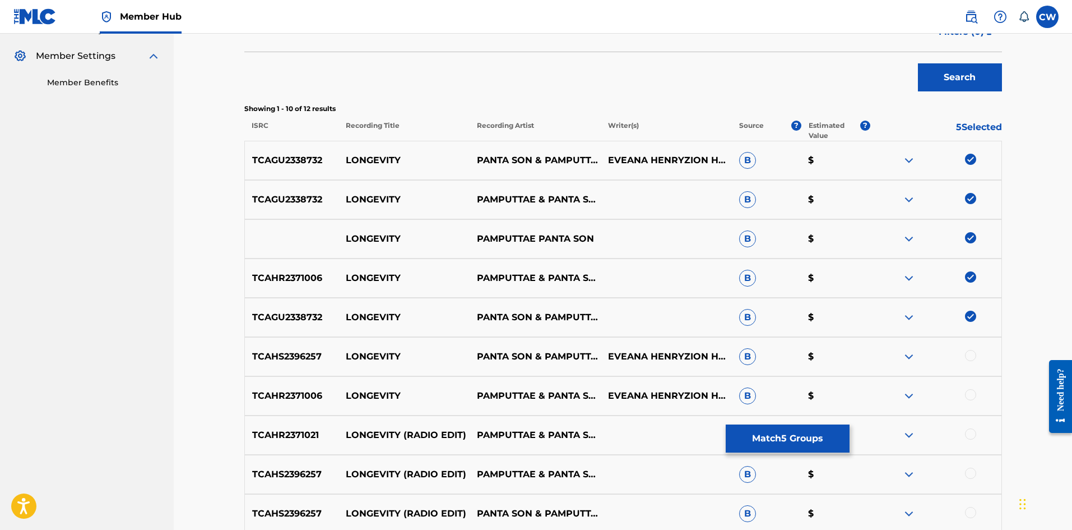
scroll to position [336, 0]
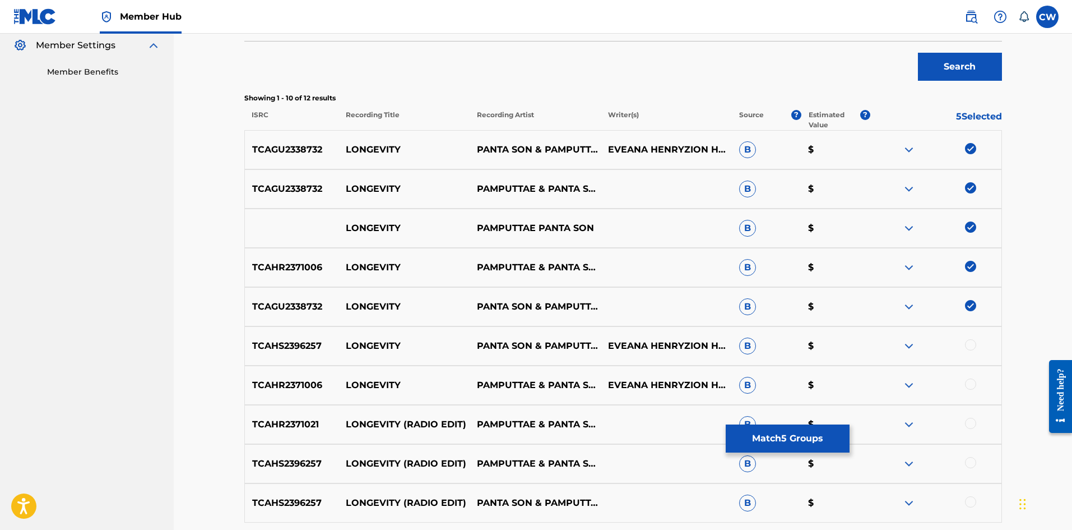
drag, startPoint x: 970, startPoint y: 347, endPoint x: 951, endPoint y: 348, distance: 19.6
click at [970, 347] on div at bounding box center [970, 344] width 11 height 11
click at [970, 386] on div at bounding box center [970, 383] width 11 height 11
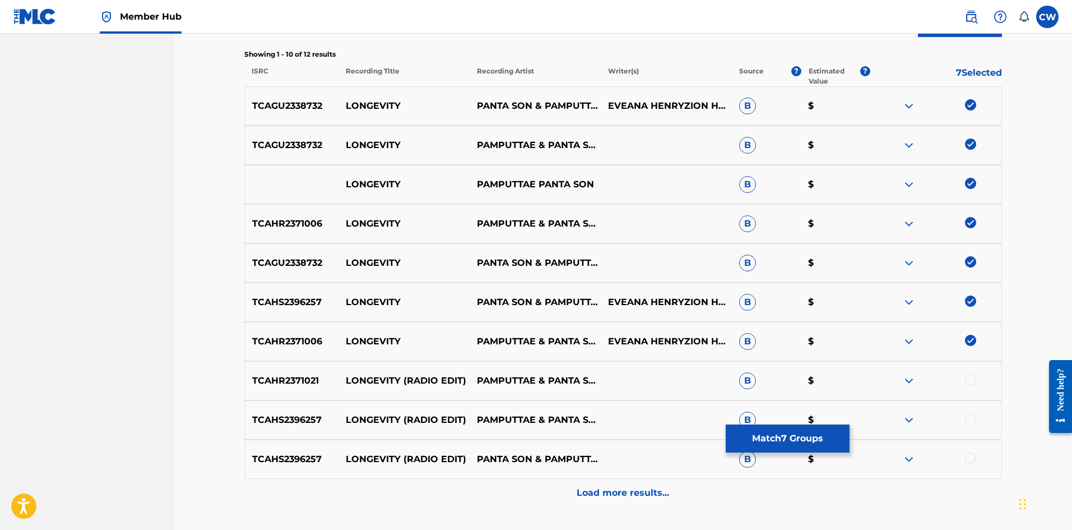
scroll to position [392, 0]
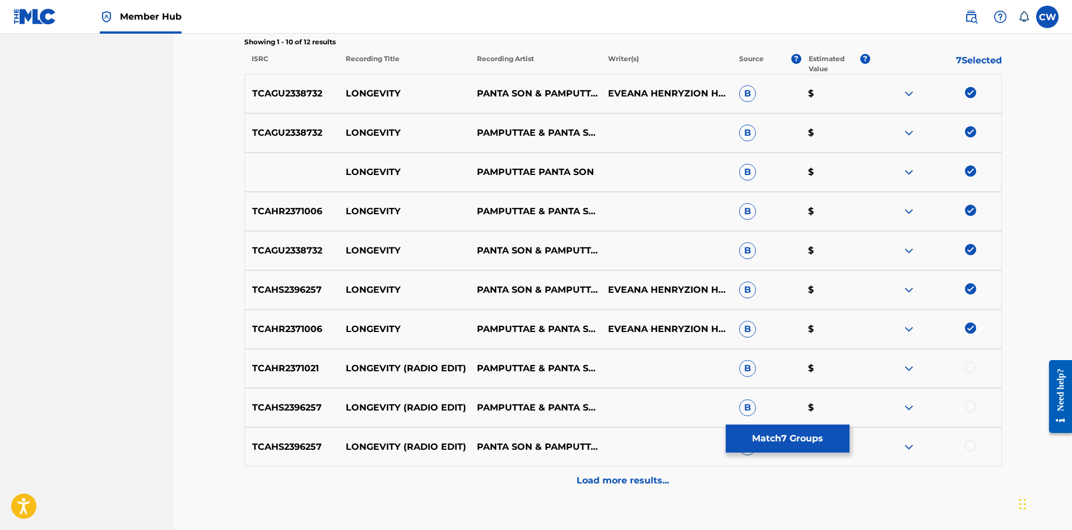
click at [965, 369] on div at bounding box center [970, 367] width 11 height 11
click at [973, 410] on div at bounding box center [970, 406] width 11 height 11
click at [971, 445] on div at bounding box center [970, 445] width 11 height 11
click at [950, 465] on div "TCAHS2396257 LONGEVITY (RADIO EDIT) PANTA SON & PAMPUTTAE B $" at bounding box center [623, 446] width 758 height 39
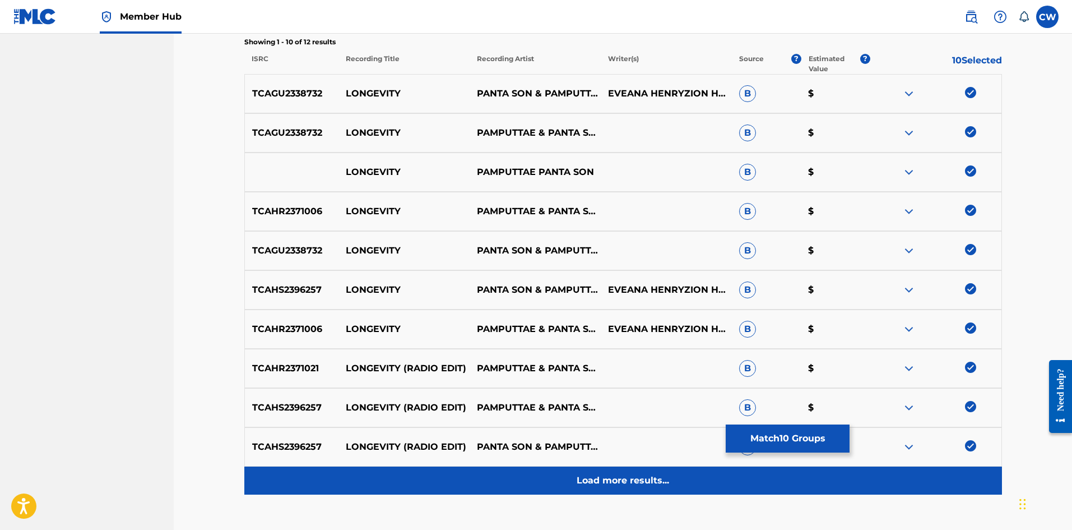
click at [939, 472] on div "Load more results..." at bounding box center [623, 480] width 758 height 28
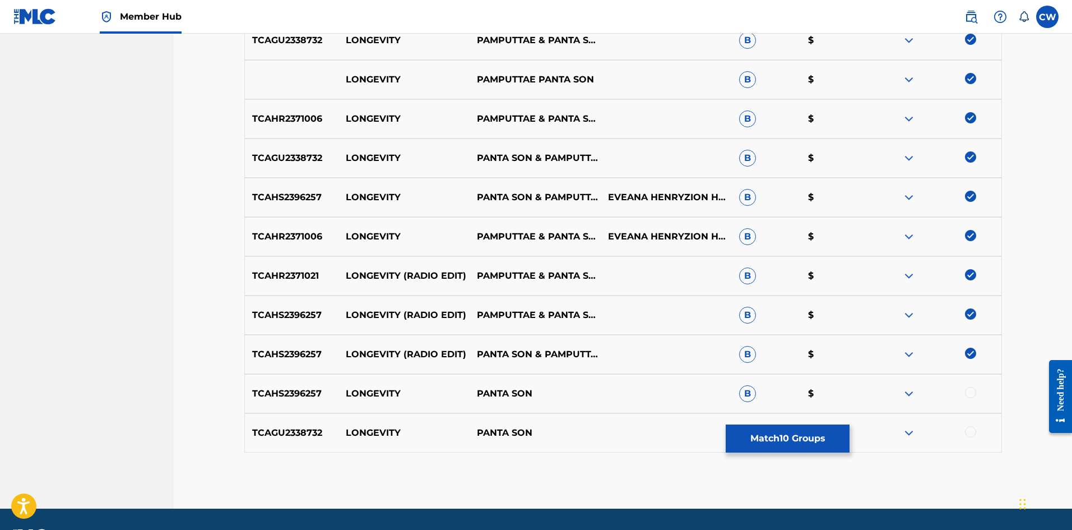
scroll to position [505, 0]
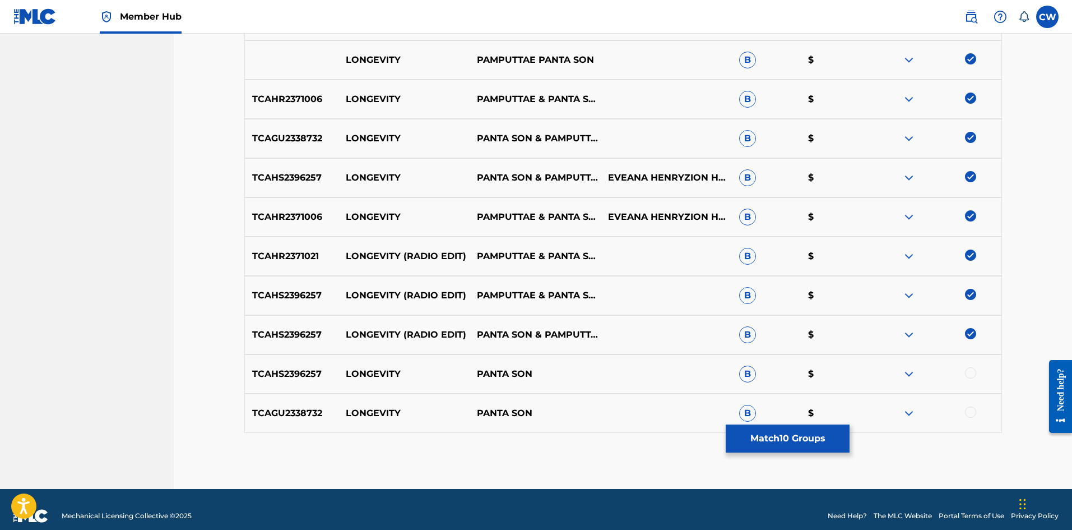
click at [976, 378] on div at bounding box center [936, 373] width 131 height 13
click at [969, 365] on div "TCAHS2396257 LONGEVITY PANTA SON B $" at bounding box center [623, 373] width 758 height 39
drag, startPoint x: 968, startPoint y: 374, endPoint x: 978, endPoint y: 392, distance: 20.6
click at [968, 375] on div at bounding box center [970, 372] width 11 height 11
click at [969, 411] on div at bounding box center [970, 411] width 11 height 11
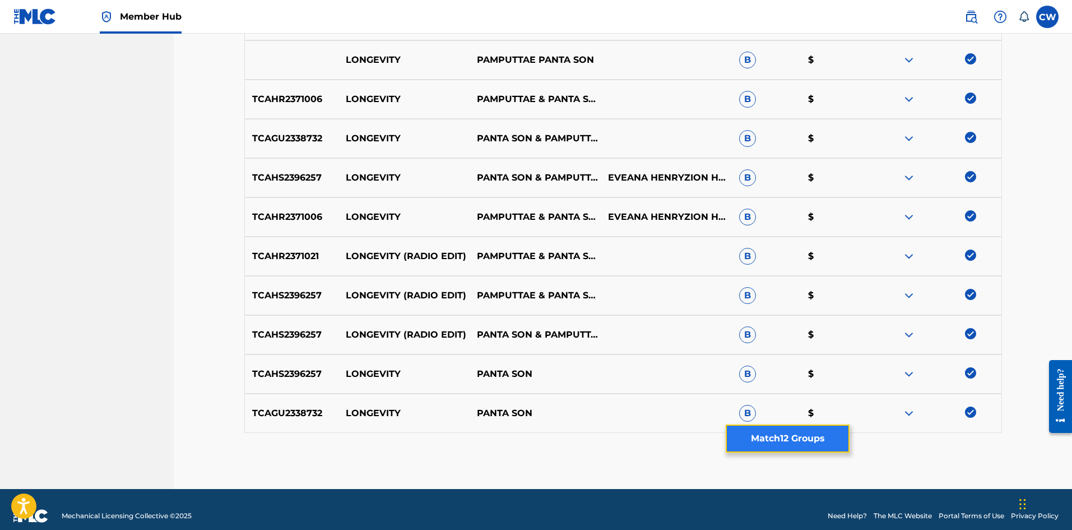
click at [801, 426] on button "Match 12 Groups" at bounding box center [788, 438] width 124 height 28
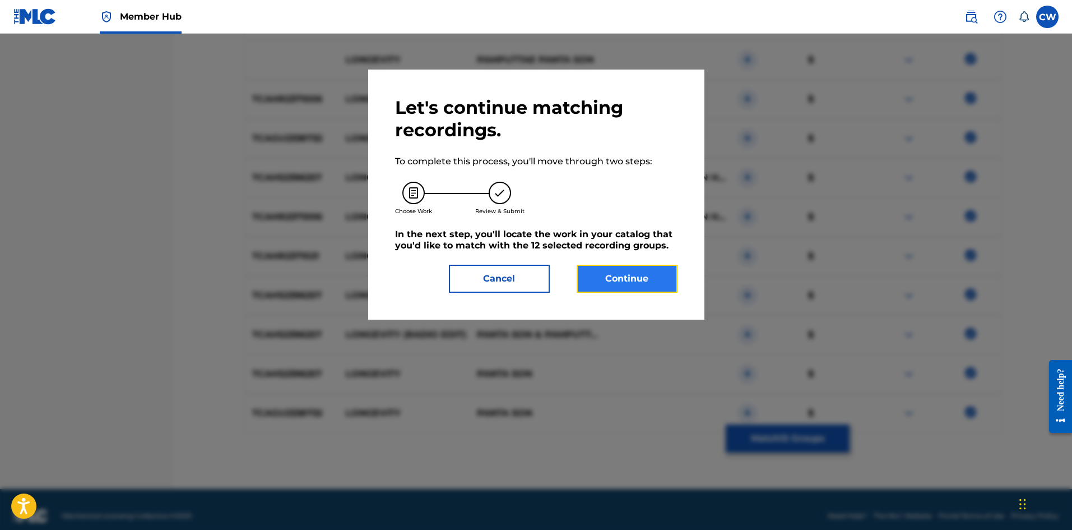
click at [657, 271] on button "Continue" at bounding box center [627, 279] width 101 height 28
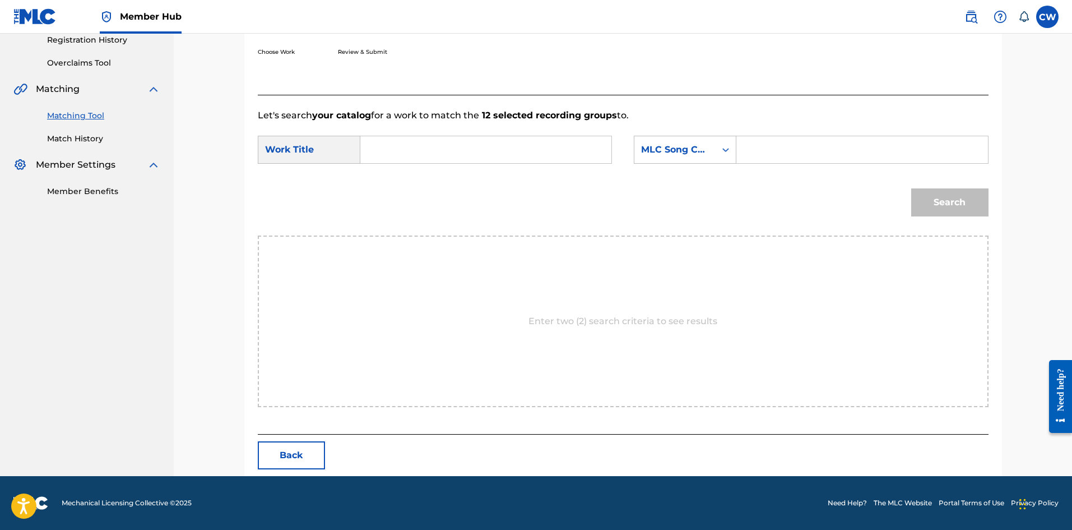
click at [497, 142] on input "Search Form" at bounding box center [486, 149] width 232 height 27
paste input "LONGEVITY"
type input "LONGEVITY"
click at [861, 155] on input "Search Form" at bounding box center [862, 149] width 232 height 27
paste input "LG0WWR"
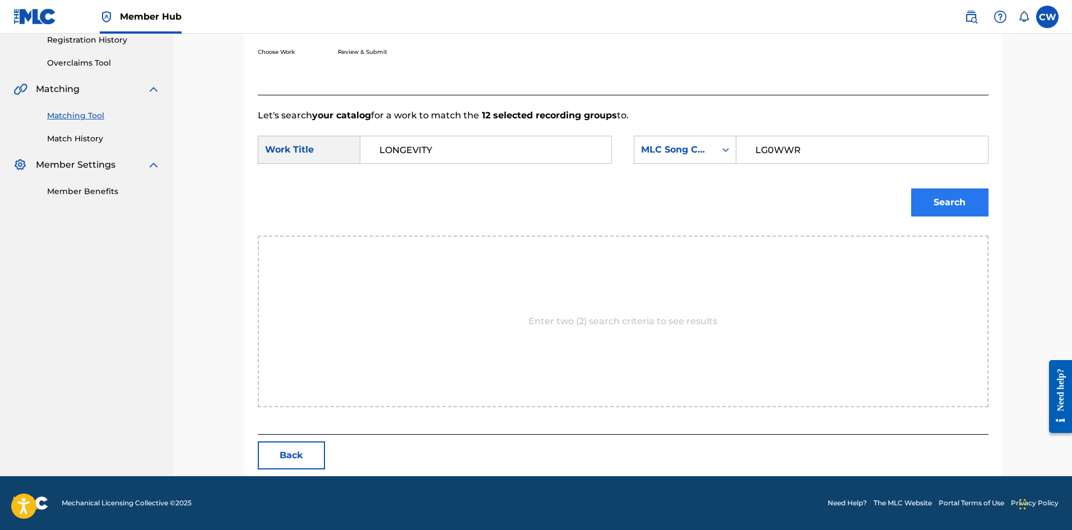
type input "LG0WWR"
click at [953, 193] on button "Search" at bounding box center [950, 202] width 77 height 28
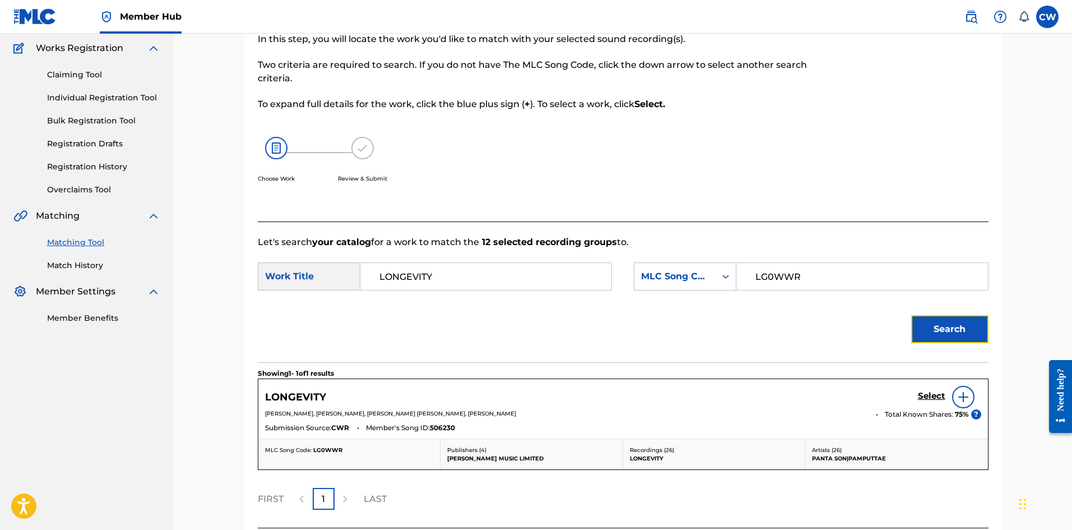
scroll to position [184, 0]
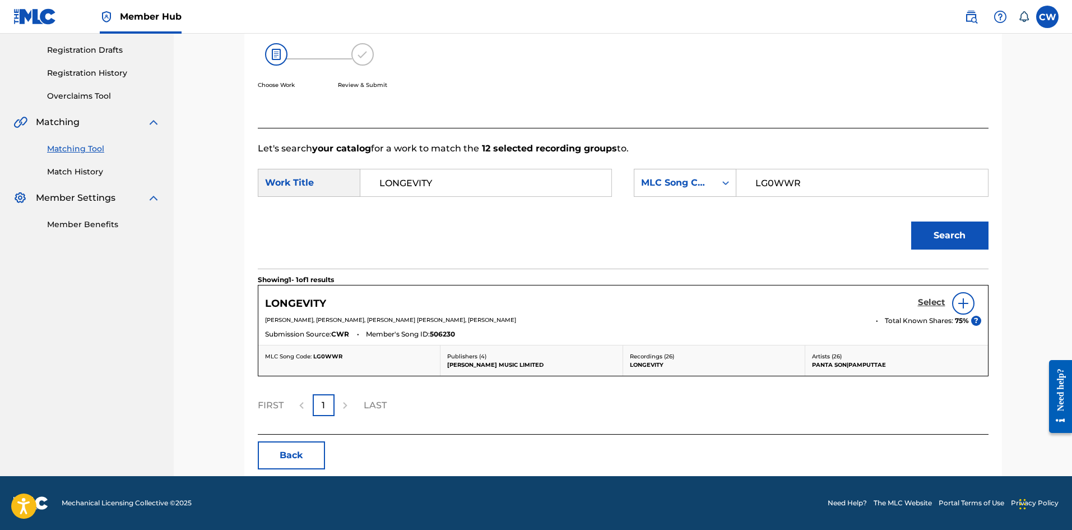
click at [940, 308] on link "Select" at bounding box center [931, 303] width 27 height 12
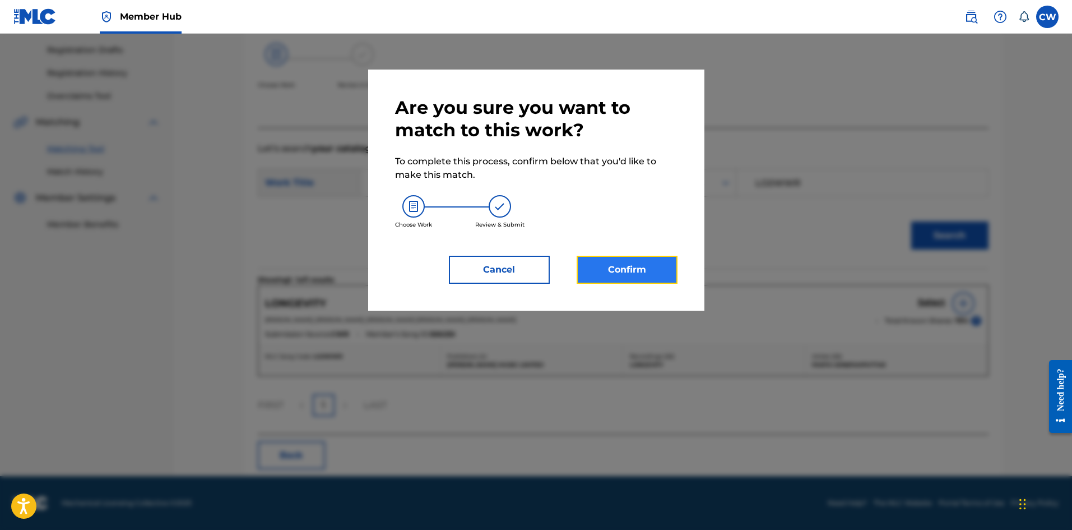
click at [645, 272] on button "Confirm" at bounding box center [627, 270] width 101 height 28
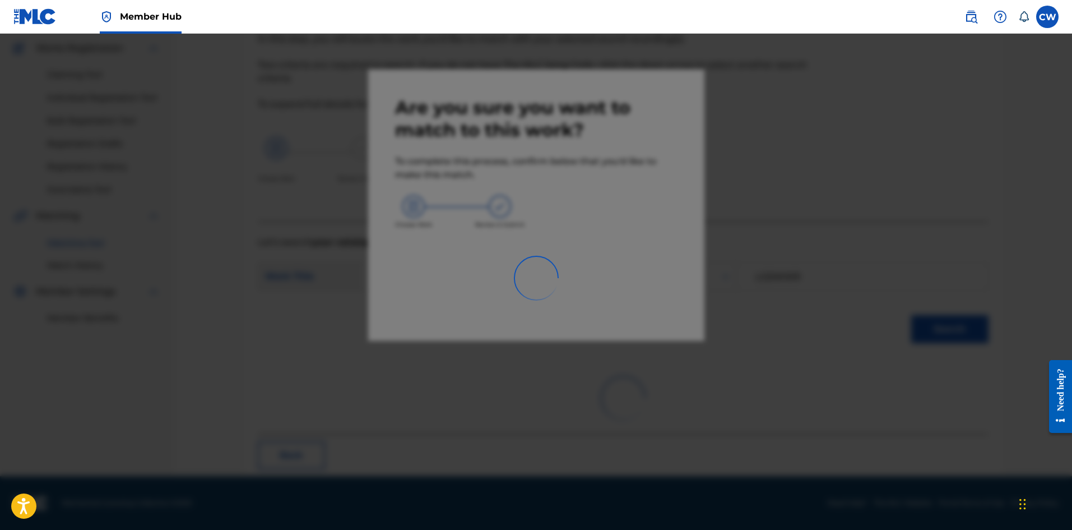
scroll to position [27, 0]
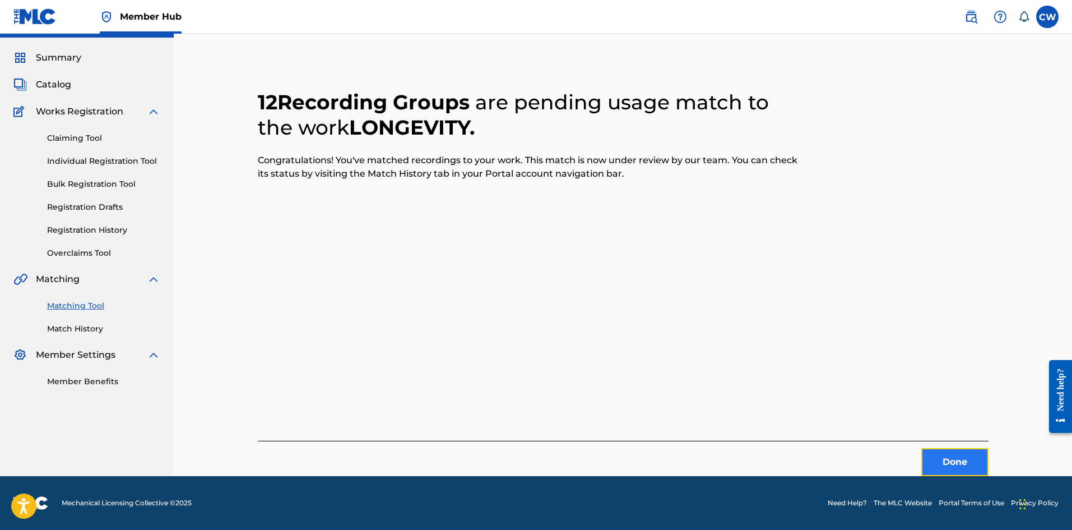
click at [952, 452] on button "Done" at bounding box center [955, 462] width 67 height 28
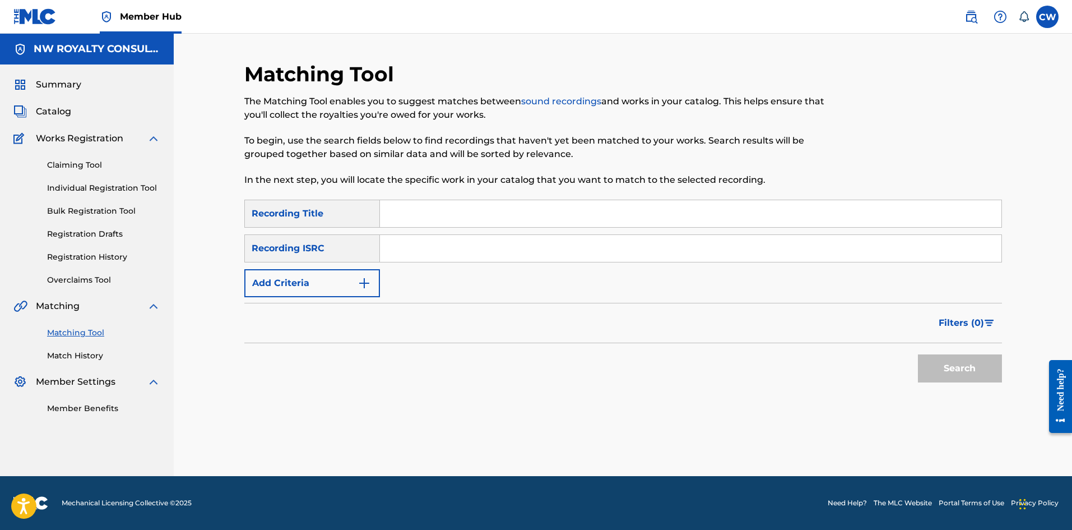
scroll to position [0, 0]
click at [349, 292] on button "Add Criteria" at bounding box center [312, 283] width 136 height 28
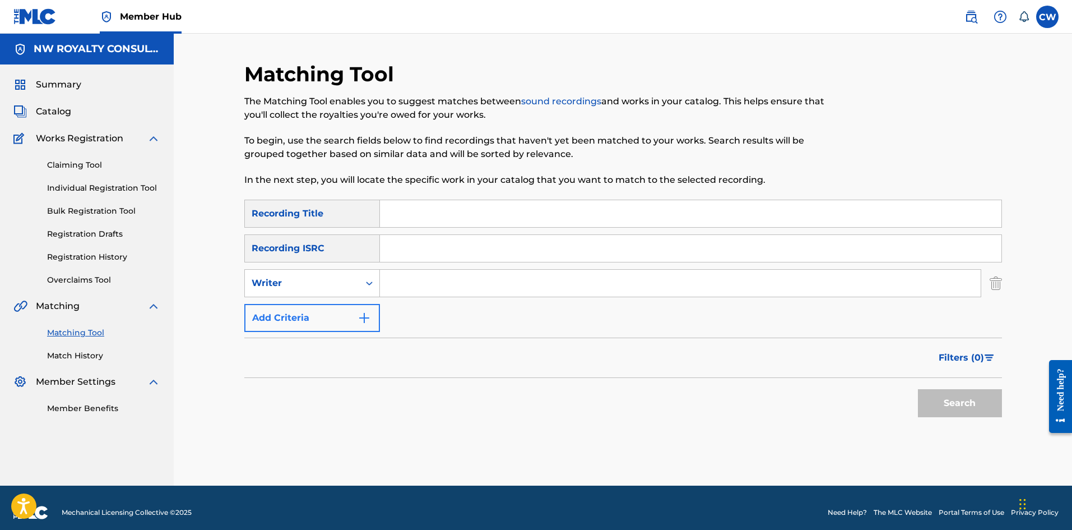
click at [343, 285] on div "Writer" at bounding box center [302, 282] width 101 height 13
click at [337, 311] on div "Recording Artist" at bounding box center [312, 311] width 135 height 28
click at [465, 291] on input "Search Form" at bounding box center [680, 283] width 601 height 27
paste input "NANDO GRIFFITHS"
type input "NANDO GRIFFITHS"
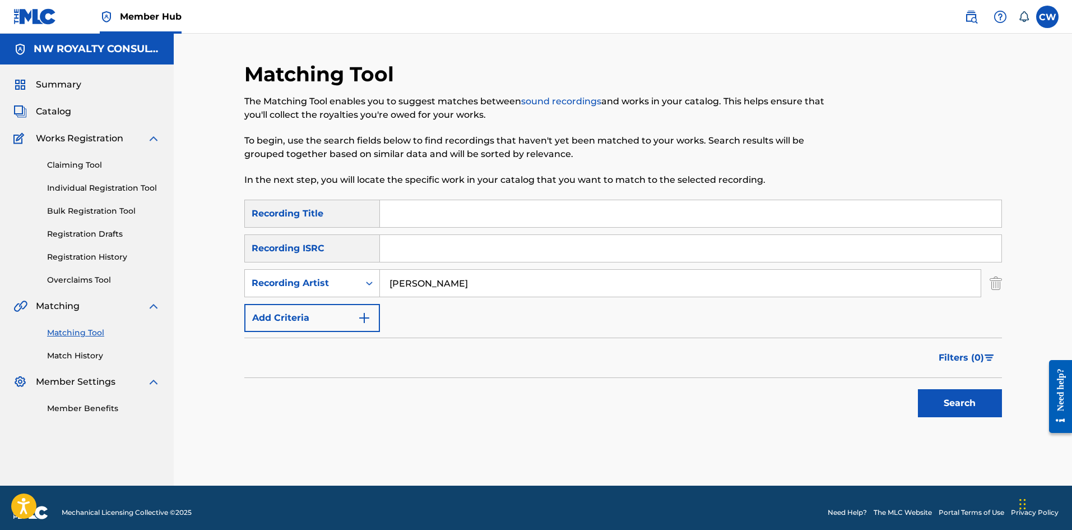
drag, startPoint x: 681, startPoint y: 212, endPoint x: 699, endPoint y: 234, distance: 28.4
click at [681, 212] on input "Search Form" at bounding box center [691, 213] width 622 height 27
paste input "LOOK AT ALL THESE GIRLS"
type input "LOOK AT ALL THESE GIRLS"
click at [956, 395] on button "Search" at bounding box center [960, 403] width 84 height 28
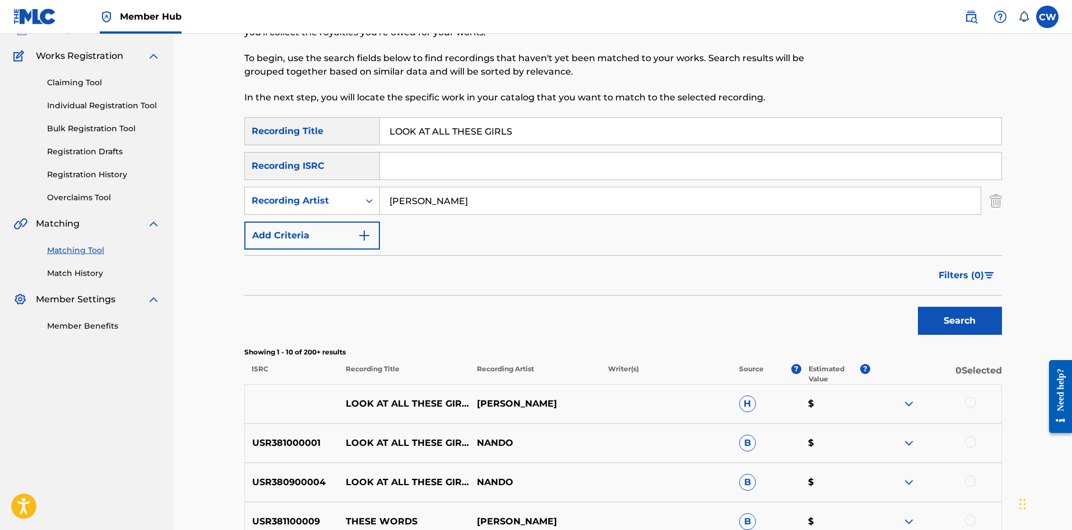
scroll to position [112, 0]
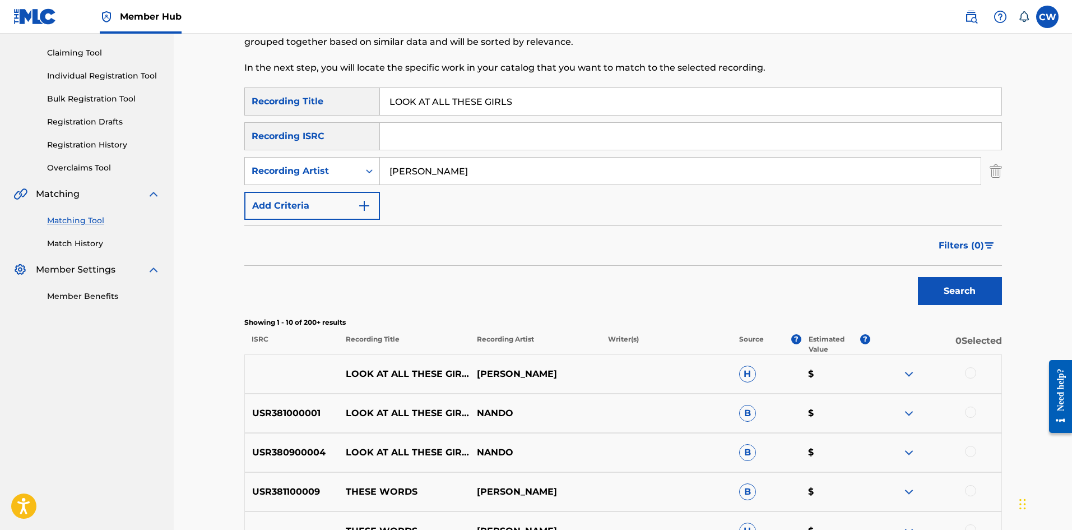
click at [965, 373] on div at bounding box center [936, 373] width 131 height 13
click at [970, 377] on div at bounding box center [970, 372] width 11 height 11
click at [969, 408] on div at bounding box center [970, 411] width 11 height 11
click at [972, 454] on div at bounding box center [970, 451] width 11 height 11
click at [764, 436] on button "Match 3 Groups" at bounding box center [788, 438] width 124 height 28
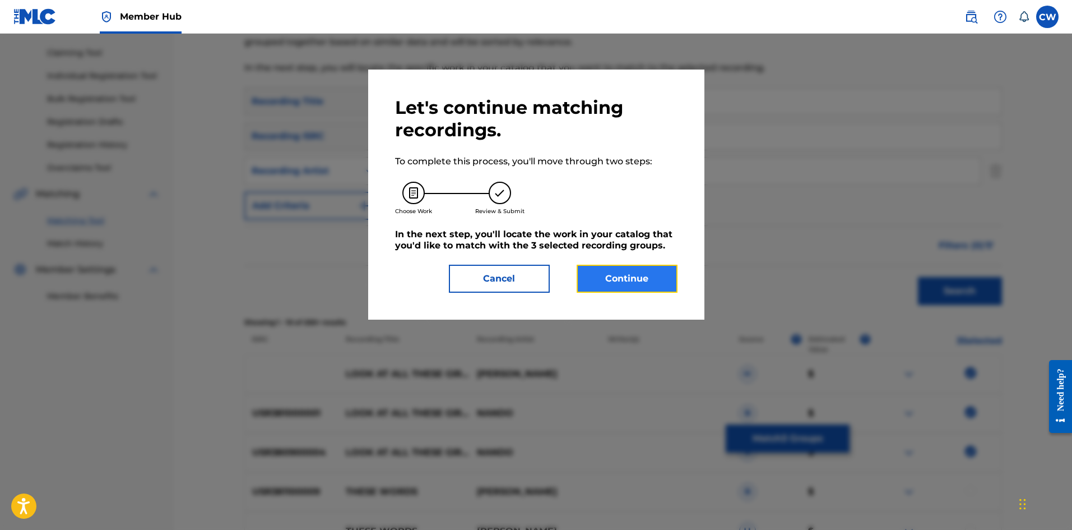
click at [614, 276] on button "Continue" at bounding box center [627, 279] width 101 height 28
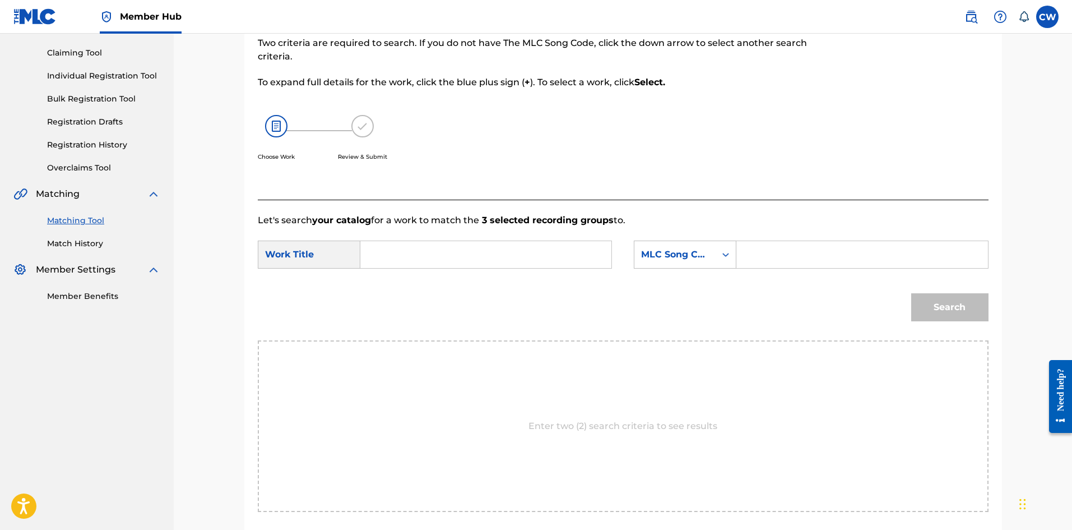
click at [495, 257] on input "Search Form" at bounding box center [486, 254] width 232 height 27
paste input "LOOK AT ALL THESE GIRLS"
type input "LOOK AT ALL THESE GIRLS"
click at [820, 274] on div "SearchWithCriteriad3e887ea-b579-4c7d-85aa-29d294e41180 Work Title LOOK AT ALL T…" at bounding box center [623, 257] width 731 height 35
click at [819, 263] on input "Search Form" at bounding box center [862, 254] width 232 height 27
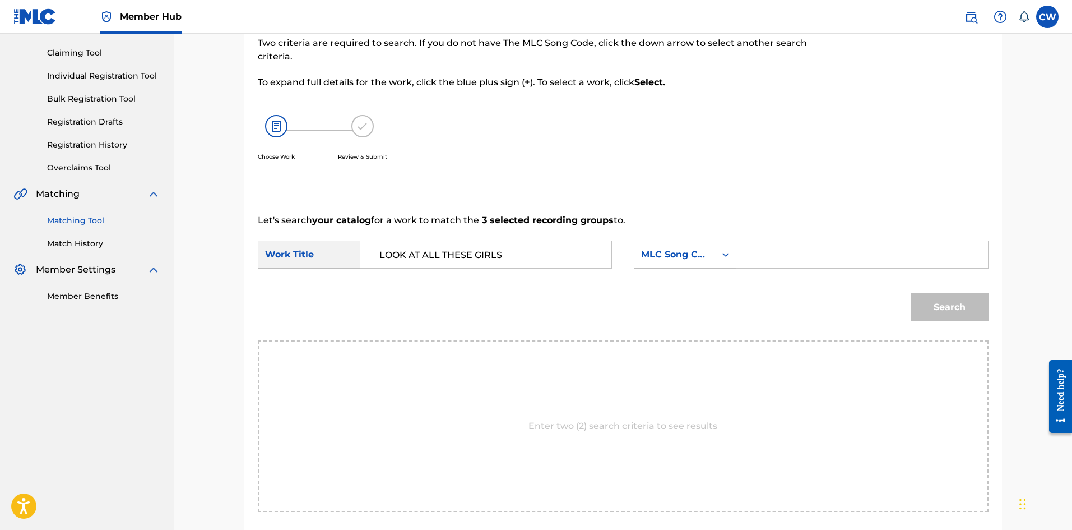
paste input "L6658G"
type input "L6658G"
click at [918, 291] on div "Search" at bounding box center [947, 304] width 83 height 45
click at [930, 294] on button "Search" at bounding box center [950, 307] width 77 height 28
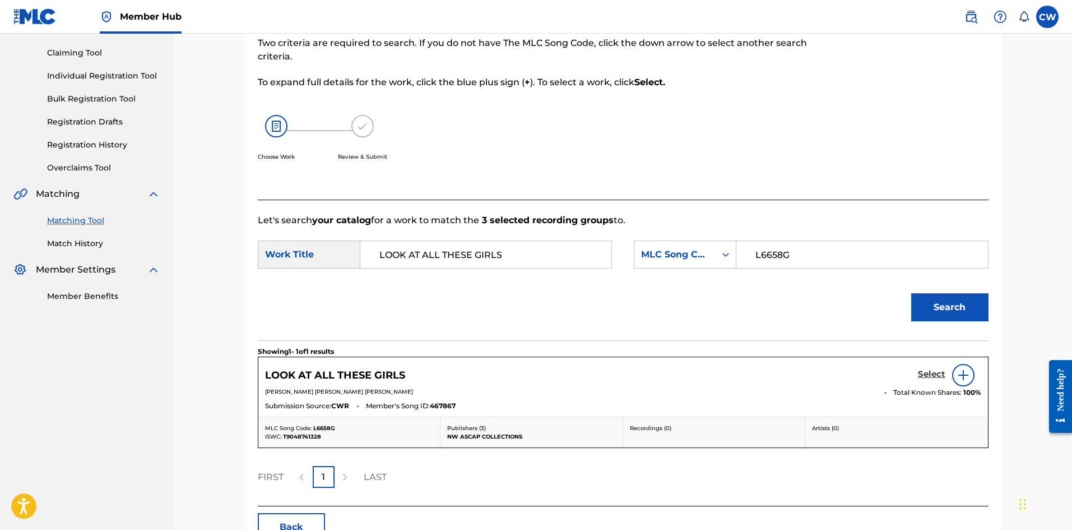
click at [926, 369] on h5 "Select" at bounding box center [931, 374] width 27 height 11
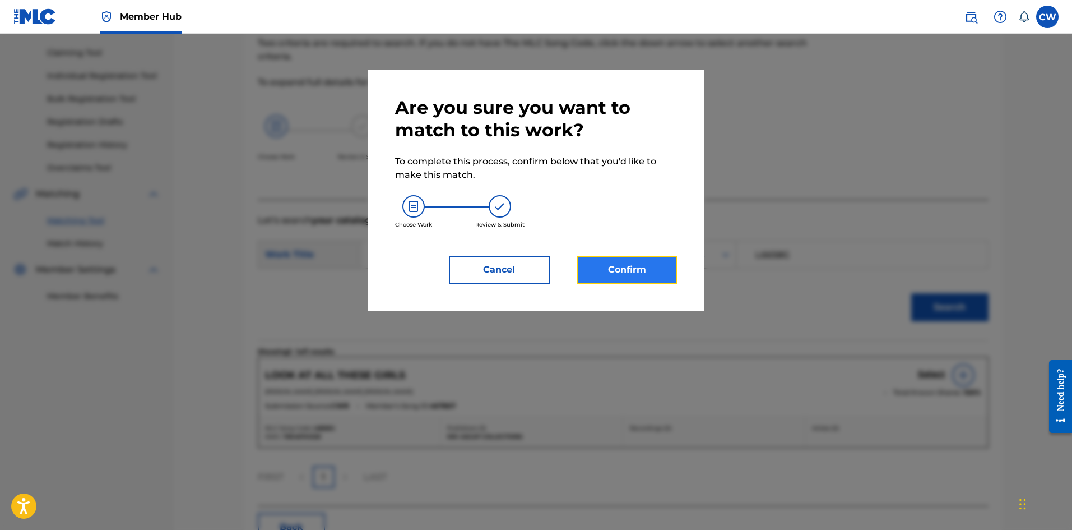
click at [640, 266] on button "Confirm" at bounding box center [627, 270] width 101 height 28
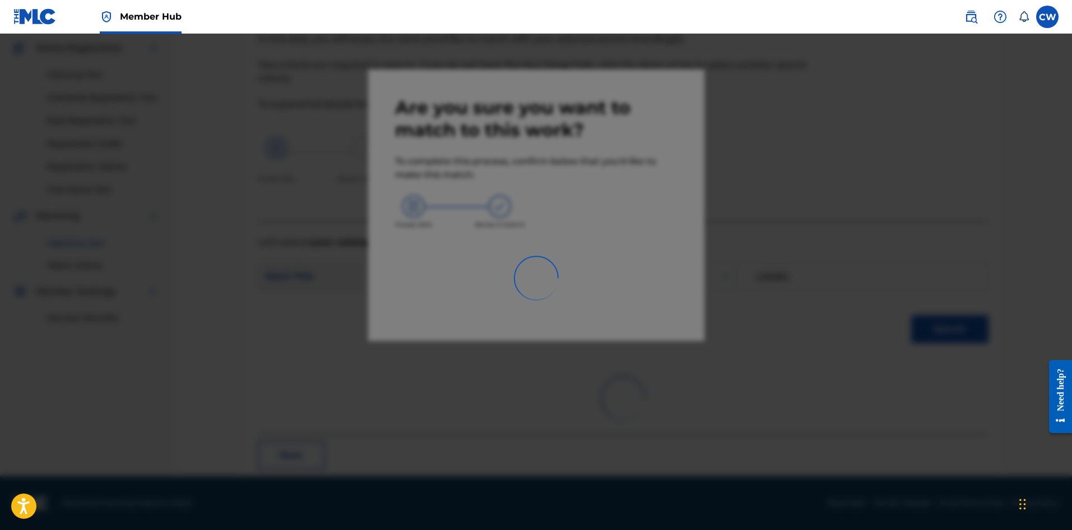
scroll to position [27, 0]
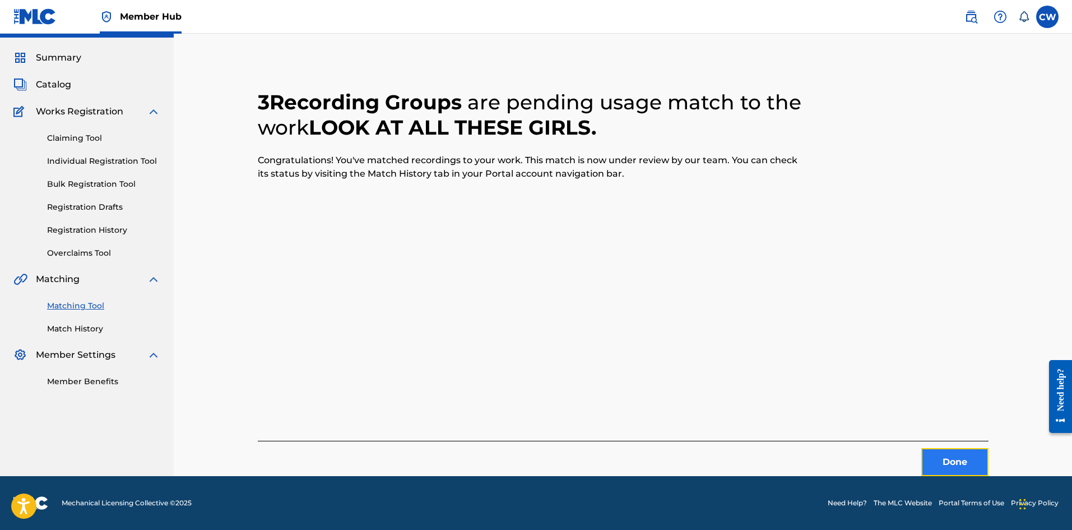
click at [956, 466] on button "Done" at bounding box center [955, 462] width 67 height 28
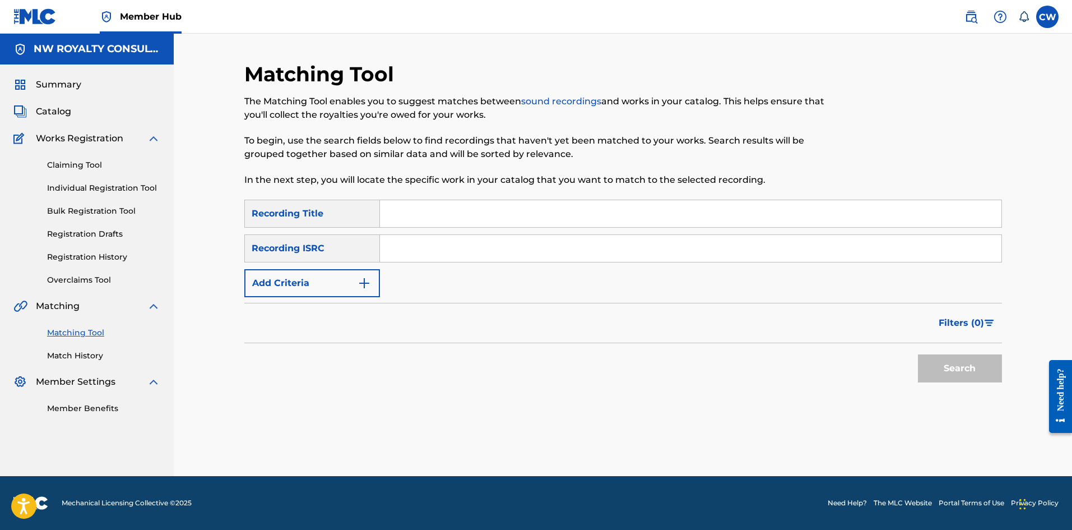
scroll to position [0, 0]
click at [336, 286] on button "Add Criteria" at bounding box center [312, 283] width 136 height 28
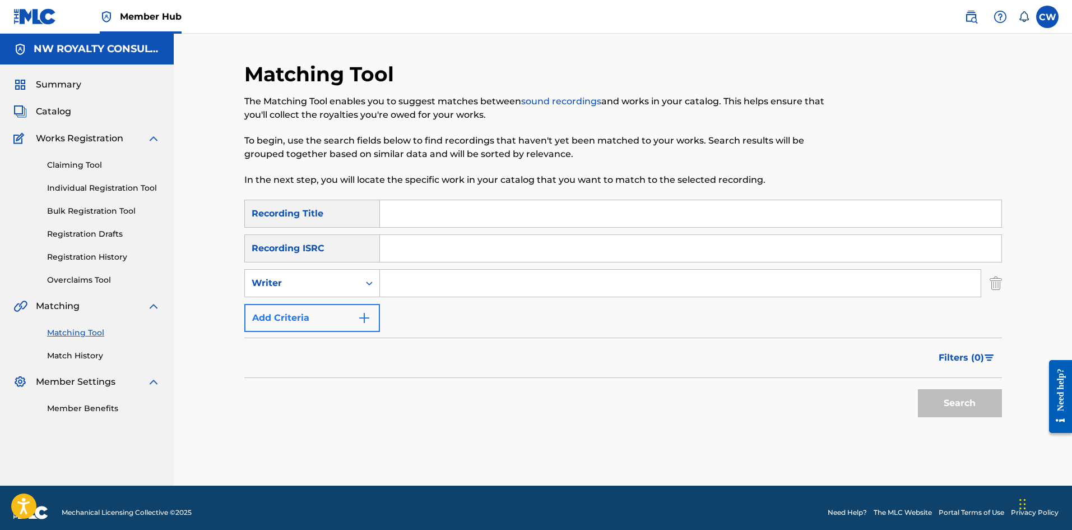
click at [336, 286] on div "Writer" at bounding box center [302, 282] width 101 height 13
click at [324, 306] on div "Recording Artist" at bounding box center [312, 311] width 135 height 28
click at [442, 288] on input "Search Form" at bounding box center [680, 283] width 601 height 27
paste input "D JUDGE"
type input "D JUDGE"
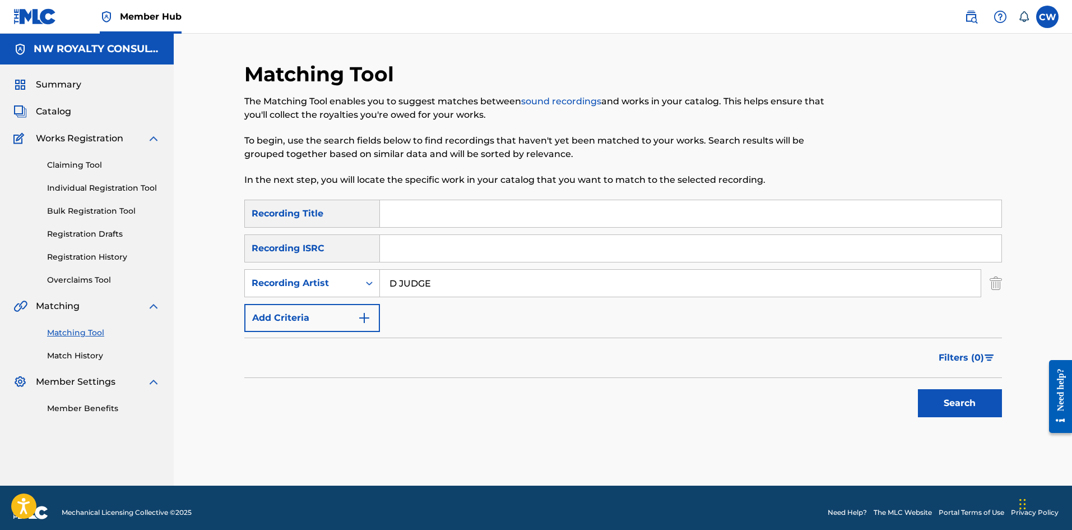
click at [664, 210] on input "Search Form" at bounding box center [691, 213] width 622 height 27
paste input "LOOSE IT"
type input "LOOSE IT"
click at [931, 399] on button "Search" at bounding box center [960, 403] width 84 height 28
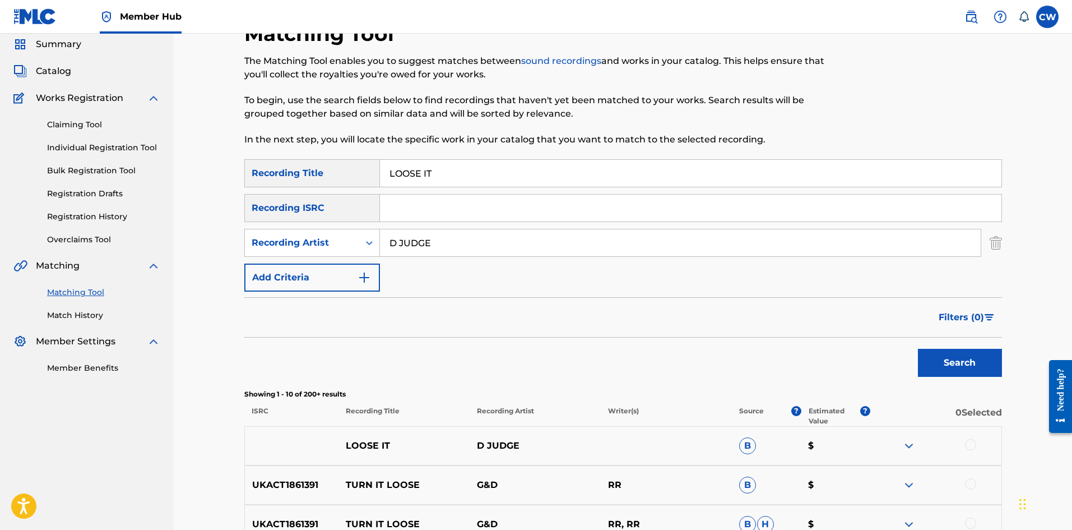
scroll to position [112, 0]
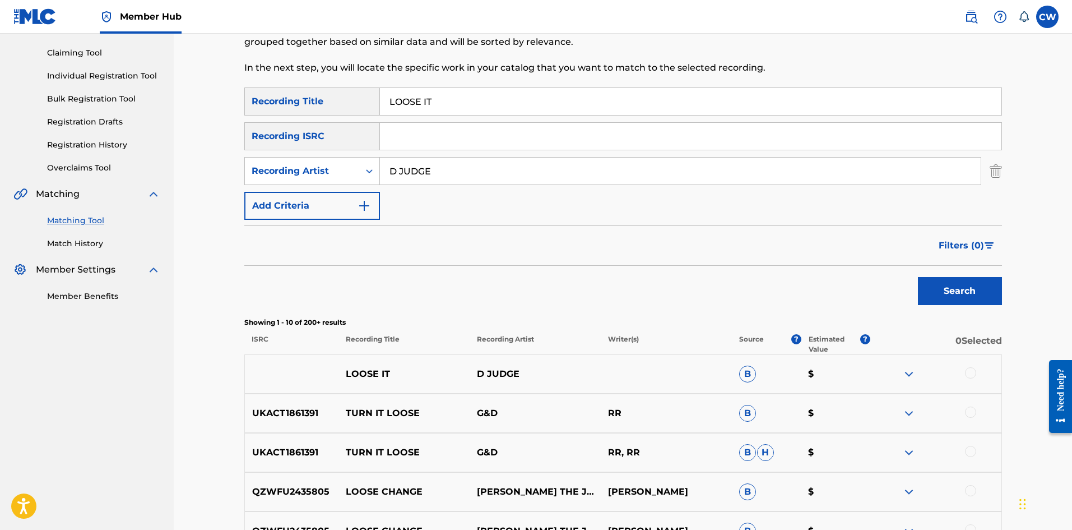
click at [973, 373] on div at bounding box center [970, 372] width 11 height 11
click at [779, 443] on button "Match 1 Group" at bounding box center [788, 438] width 124 height 28
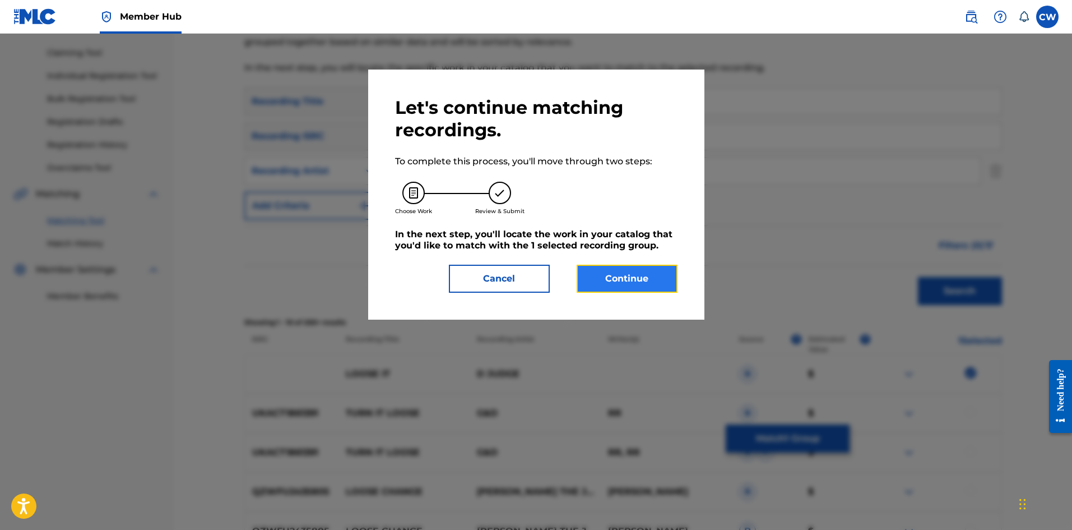
click at [663, 290] on button "Continue" at bounding box center [627, 279] width 101 height 28
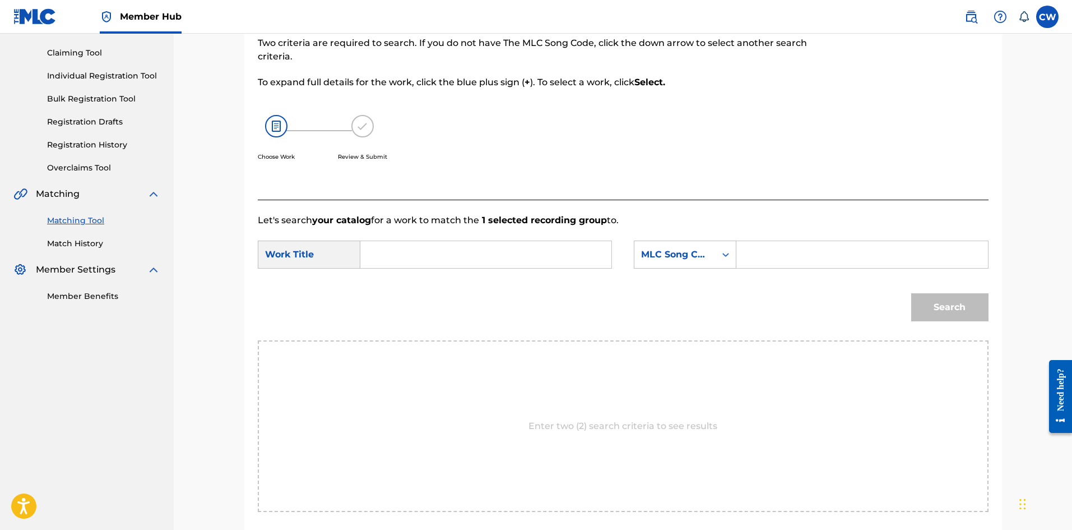
click at [567, 255] on input "Search Form" at bounding box center [486, 254] width 232 height 27
paste input "LOOSE IT"
type input "LOOSE IT"
click at [886, 256] on input "Search Form" at bounding box center [862, 254] width 232 height 27
paste input "LA0UVI"
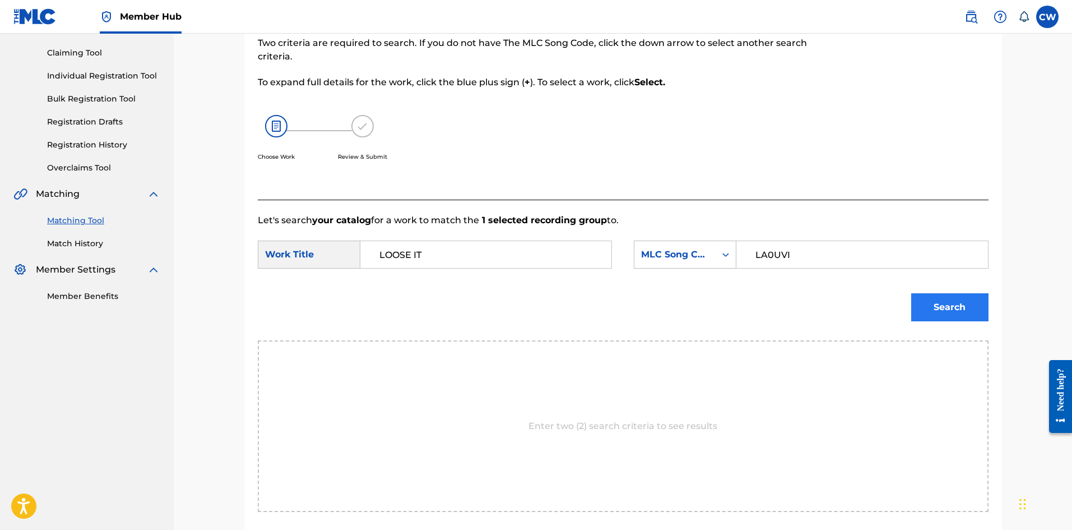
type input "LA0UVI"
click at [942, 300] on button "Search" at bounding box center [950, 307] width 77 height 28
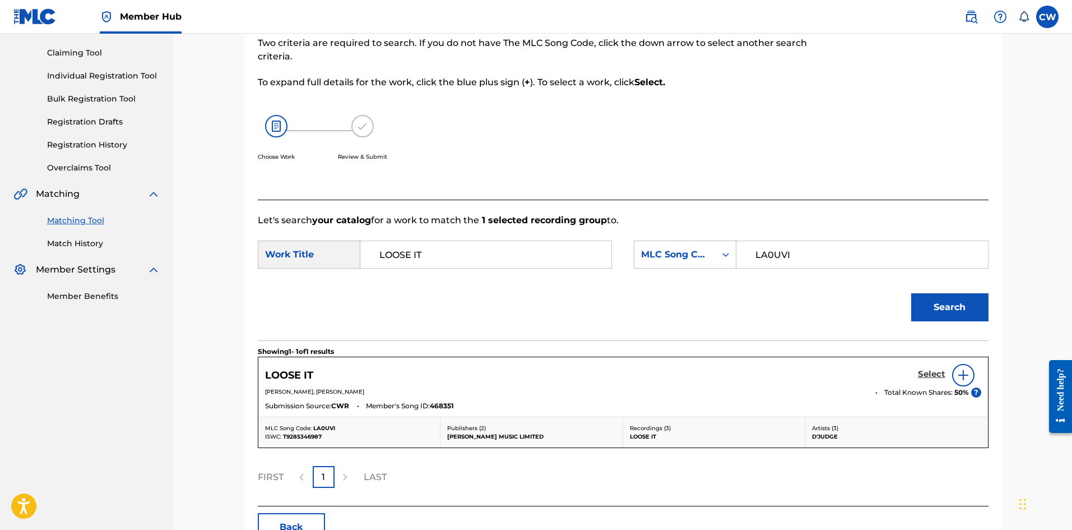
click at [924, 377] on h5 "Select" at bounding box center [931, 374] width 27 height 11
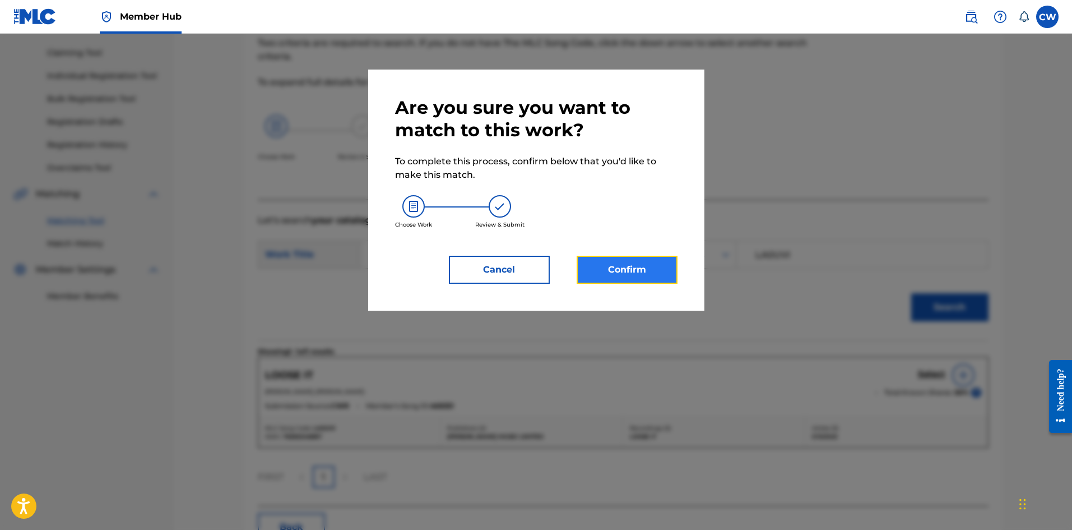
click at [635, 274] on button "Confirm" at bounding box center [627, 270] width 101 height 28
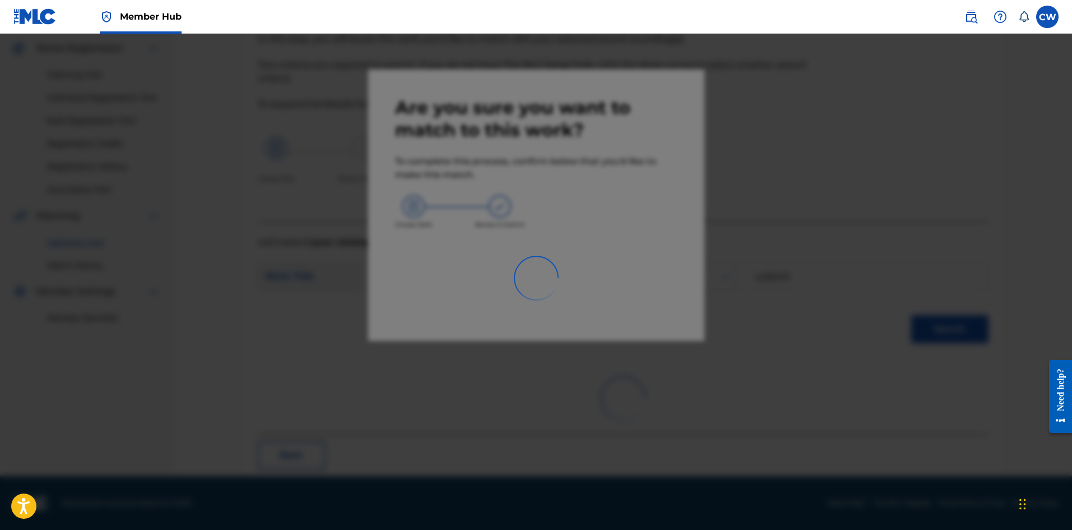
scroll to position [27, 0]
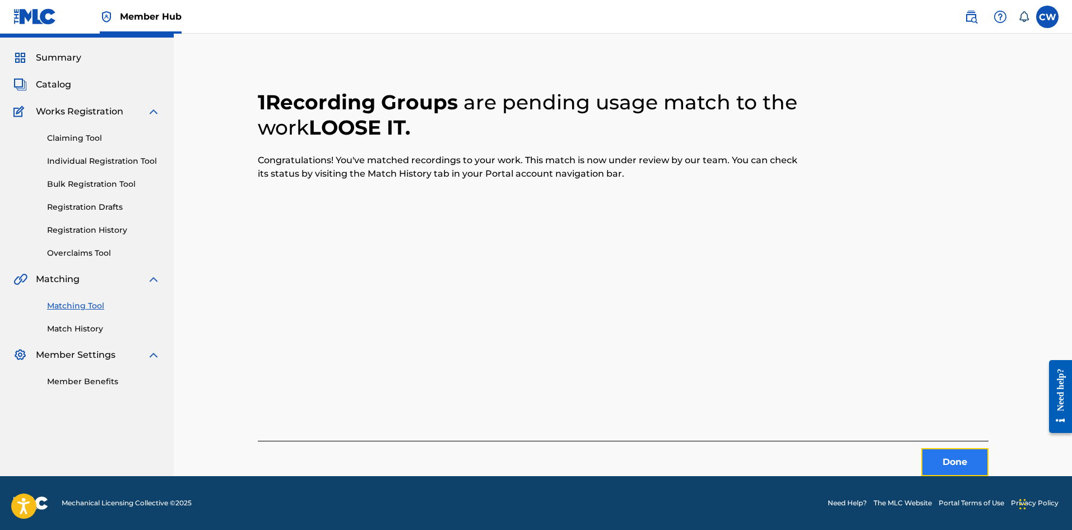
click at [949, 450] on button "Done" at bounding box center [955, 462] width 67 height 28
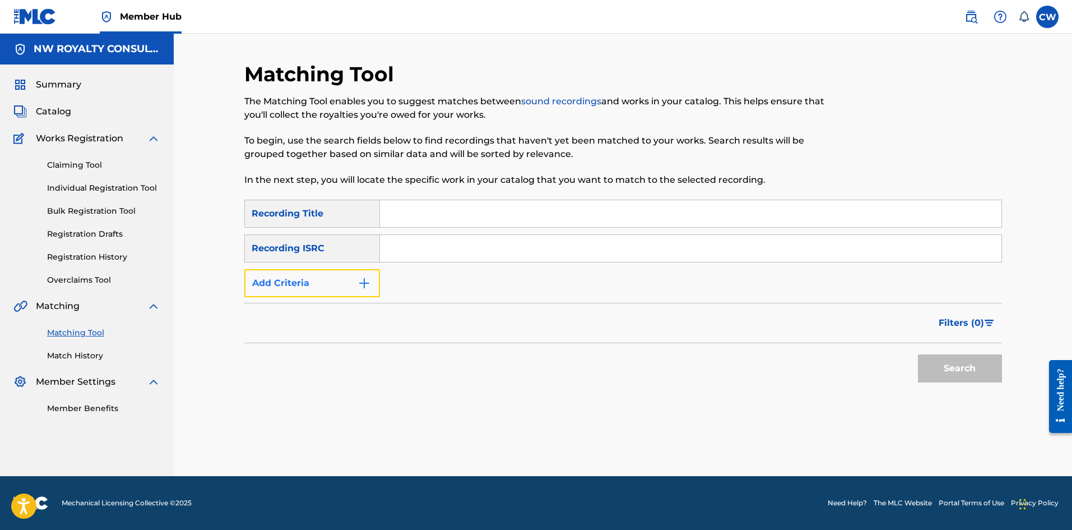
click at [334, 273] on button "Add Criteria" at bounding box center [312, 283] width 136 height 28
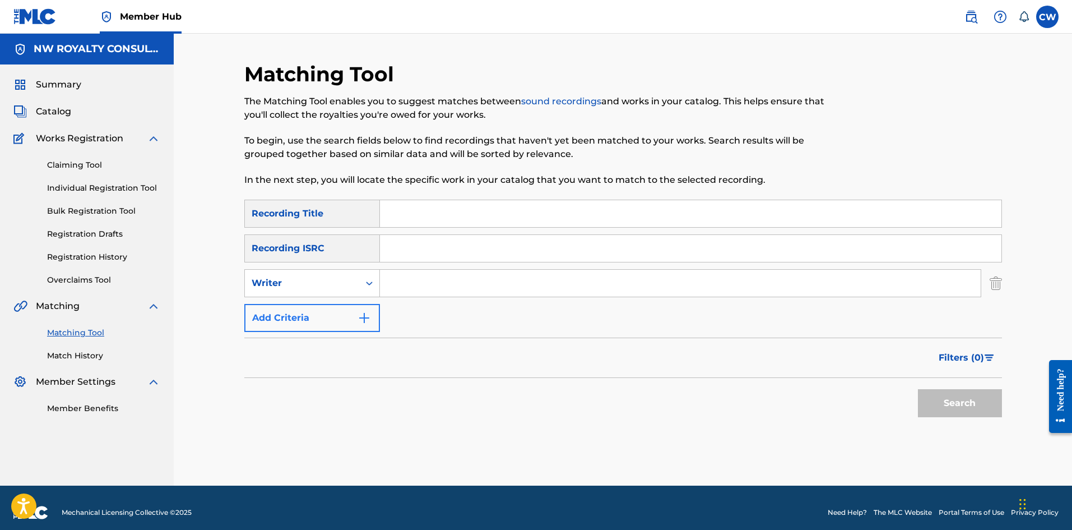
click at [334, 273] on div "Writer" at bounding box center [302, 282] width 114 height 21
click at [318, 304] on div "Recording Artist" at bounding box center [312, 311] width 135 height 28
click at [427, 283] on input "Search Form" at bounding box center [680, 283] width 601 height 27
paste input "MONCHERIE"
type input "MONCHERIE"
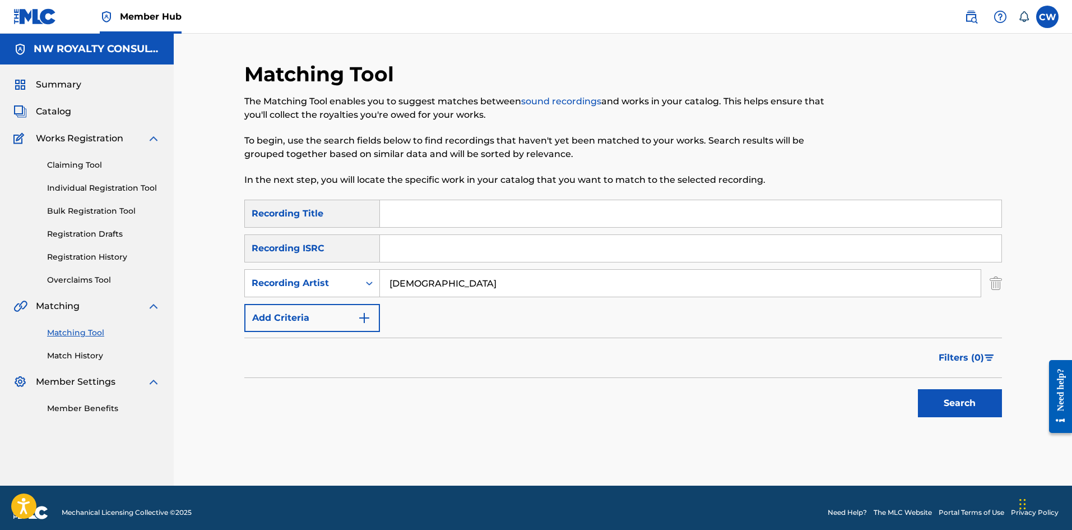
click at [613, 215] on input "Search Form" at bounding box center [691, 213] width 622 height 27
paste input "LOST IN LOVE"
type input "LOST IN LOVE"
click at [968, 415] on button "Search" at bounding box center [960, 403] width 84 height 28
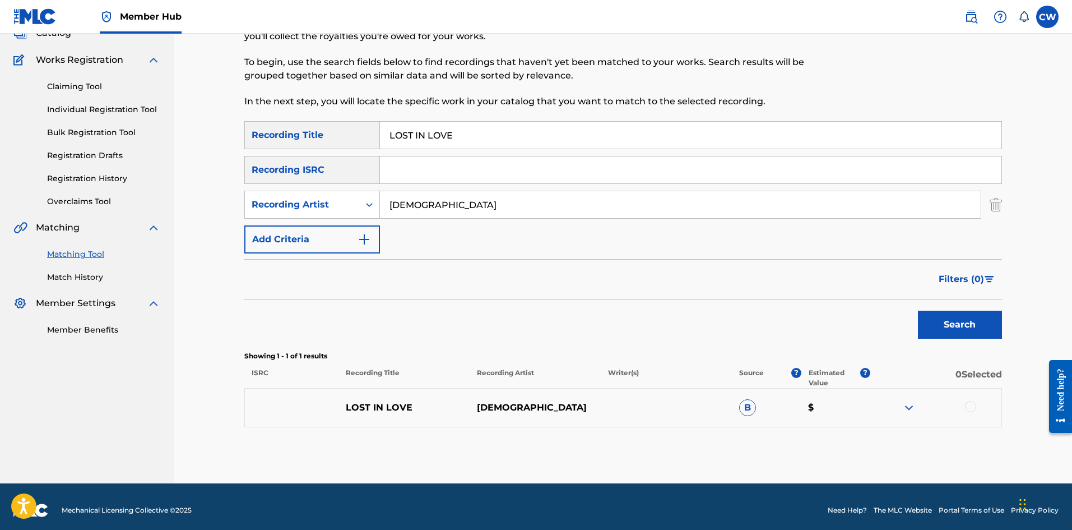
scroll to position [86, 0]
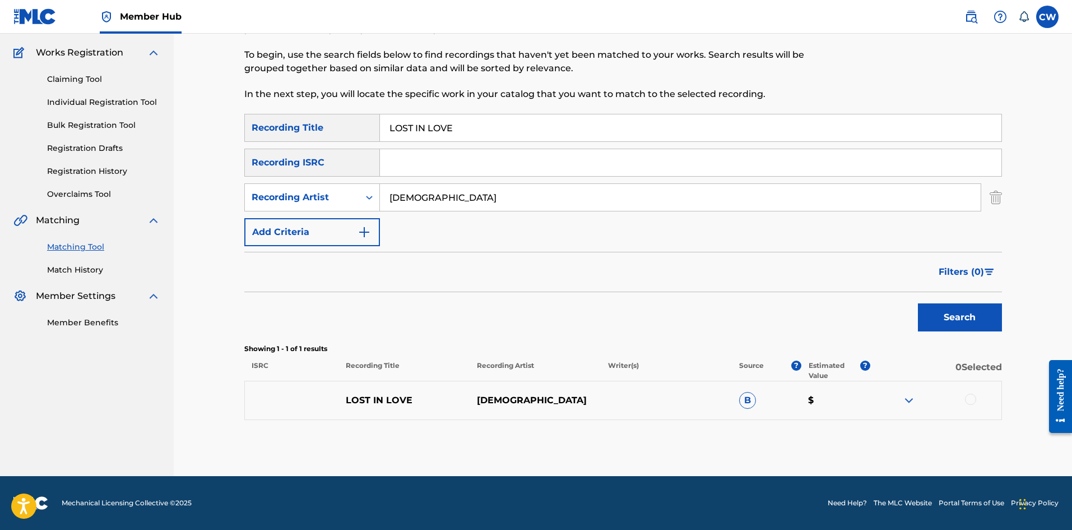
click at [973, 399] on div at bounding box center [970, 399] width 11 height 11
click at [780, 433] on button "Match 1 Group" at bounding box center [788, 438] width 124 height 28
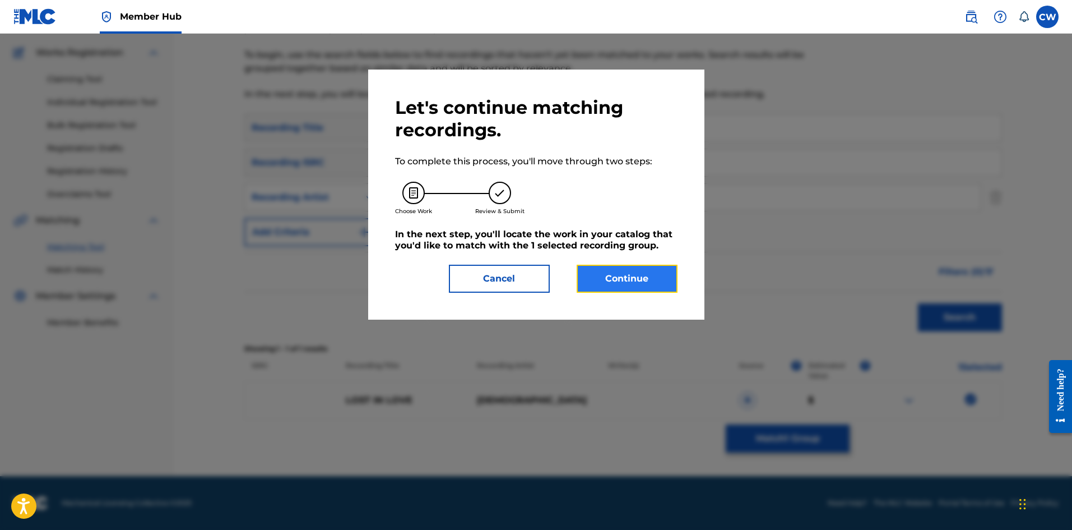
drag, startPoint x: 642, startPoint y: 283, endPoint x: 637, endPoint y: 280, distance: 6.1
click at [637, 280] on button "Continue" at bounding box center [627, 279] width 101 height 28
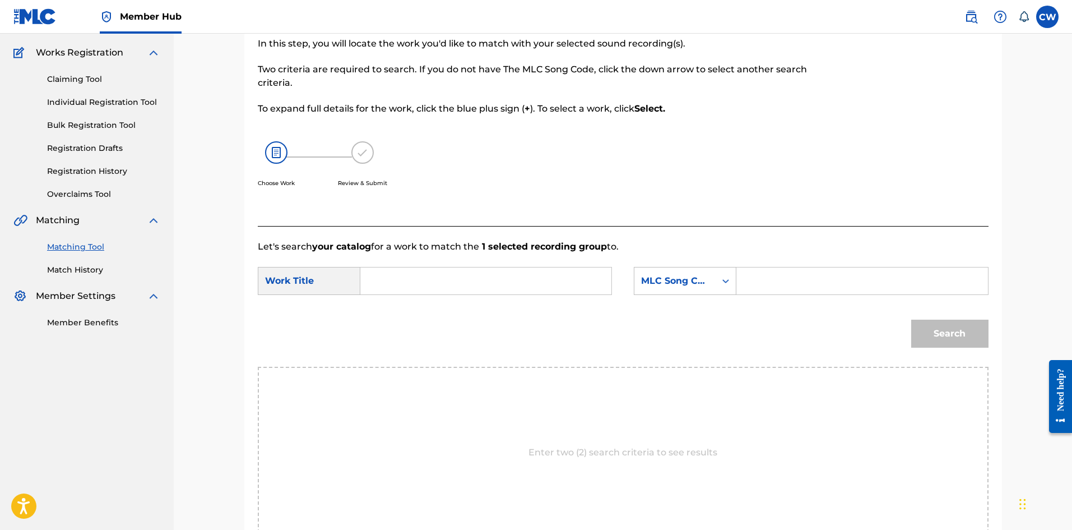
click at [525, 277] on input "Search Form" at bounding box center [486, 280] width 232 height 27
paste input "LOST IN LOVE"
type input "LOST IN LOVE"
click at [914, 300] on div "SearchWithCriteriad3e887ea-b579-4c7d-85aa-29d294e41180 Work Title LOST IN LOVE …" at bounding box center [623, 284] width 731 height 35
click at [894, 270] on input "Search Form" at bounding box center [862, 280] width 232 height 27
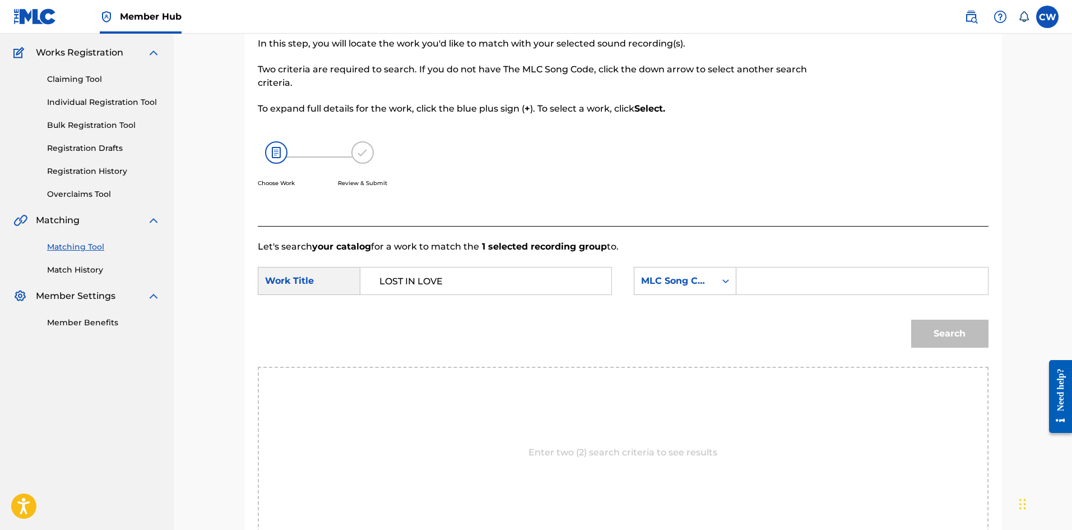
paste input "IC14C0"
type input "IC14C0"
click at [946, 334] on button "Search" at bounding box center [950, 334] width 77 height 28
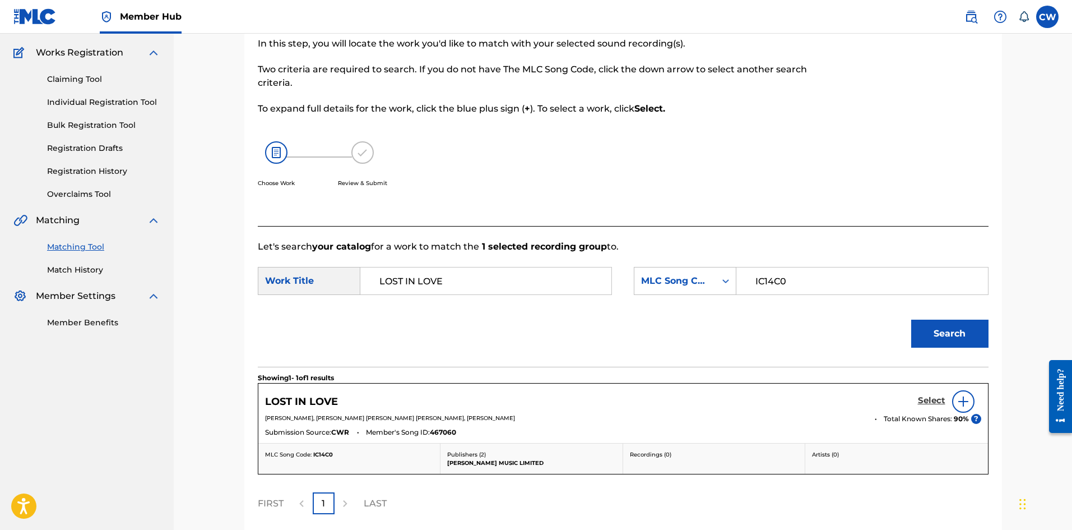
click at [923, 397] on h5 "Select" at bounding box center [931, 400] width 27 height 11
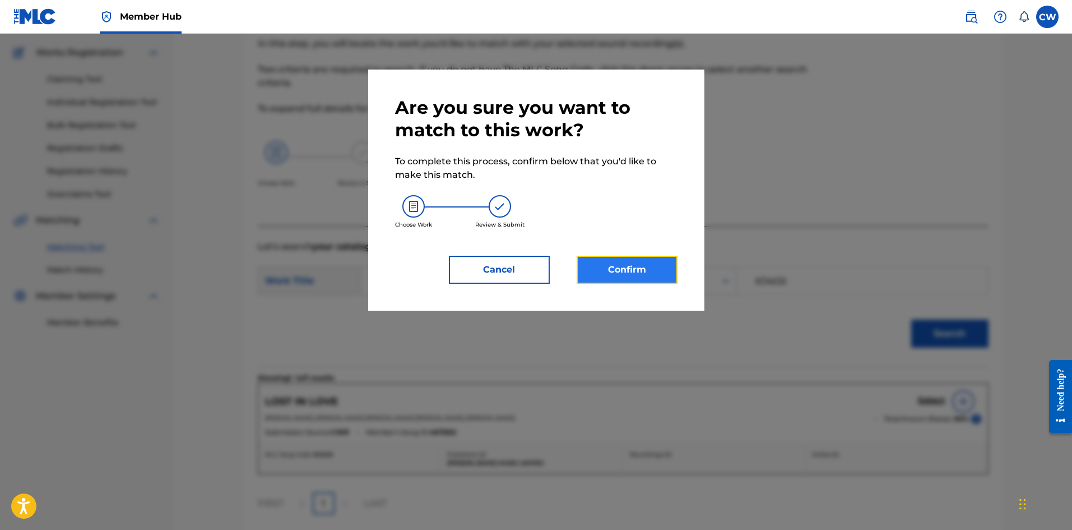
click at [619, 274] on button "Confirm" at bounding box center [627, 270] width 101 height 28
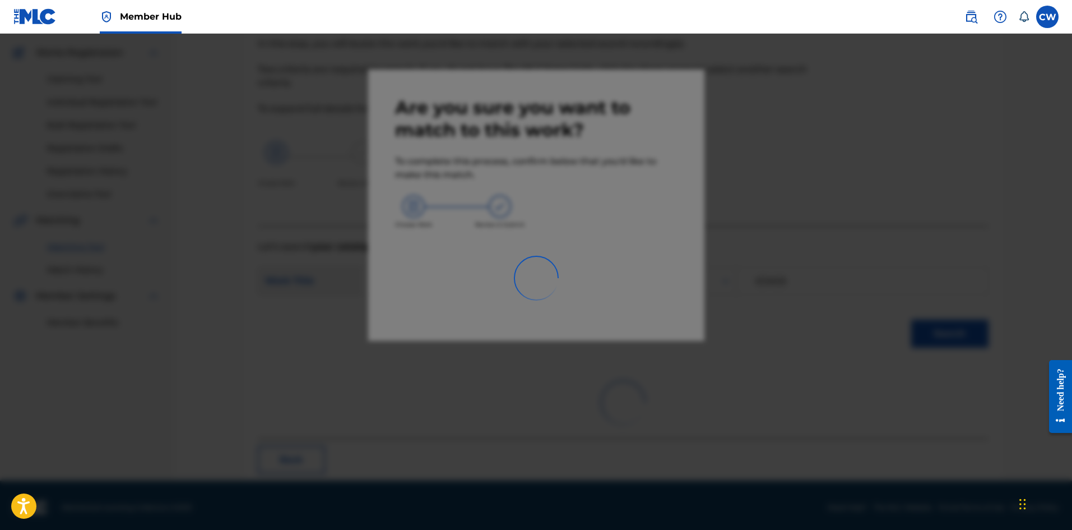
scroll to position [27, 0]
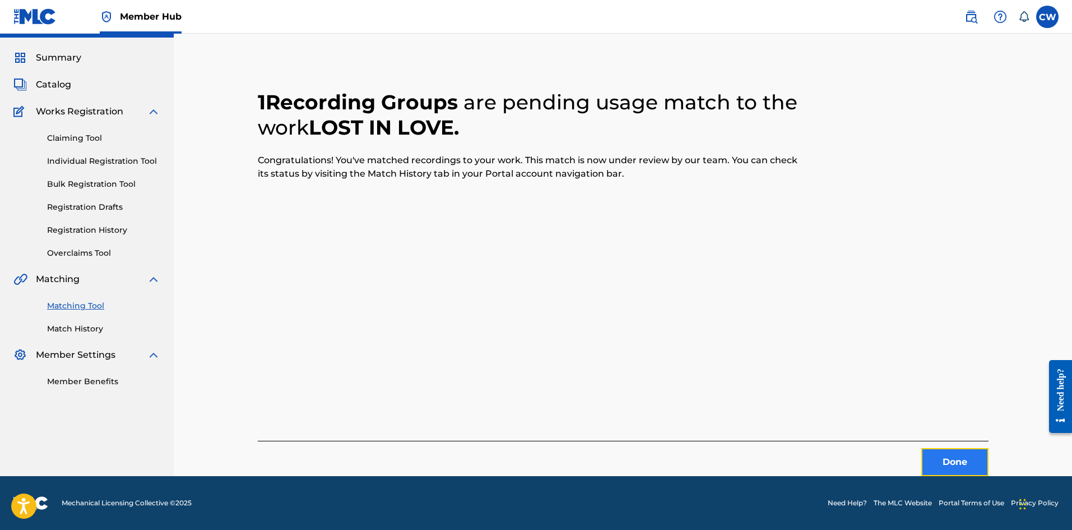
click at [936, 459] on button "Done" at bounding box center [955, 462] width 67 height 28
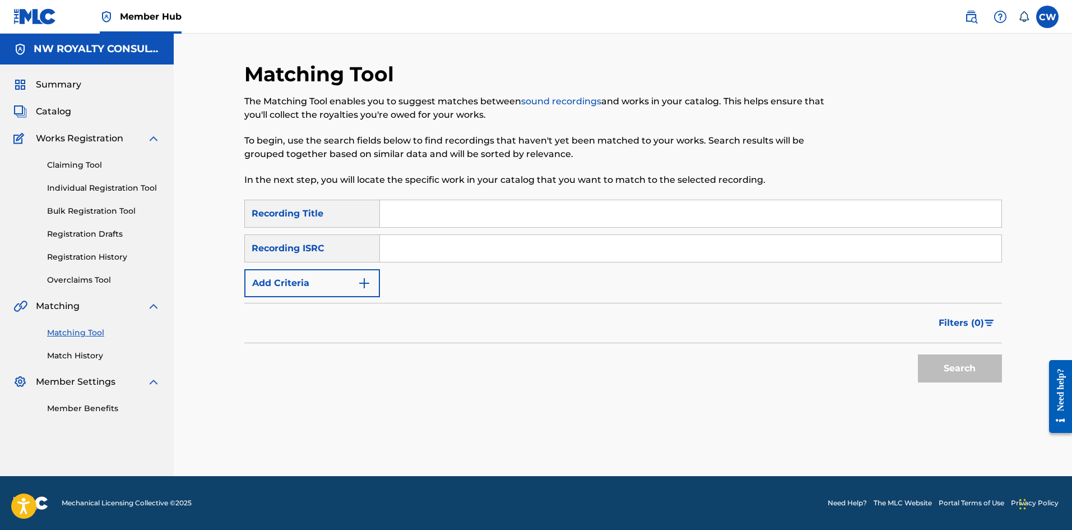
scroll to position [0, 0]
click at [353, 305] on div "Filters ( 0 )" at bounding box center [623, 323] width 758 height 40
click at [353, 286] on button "Add Criteria" at bounding box center [312, 283] width 136 height 28
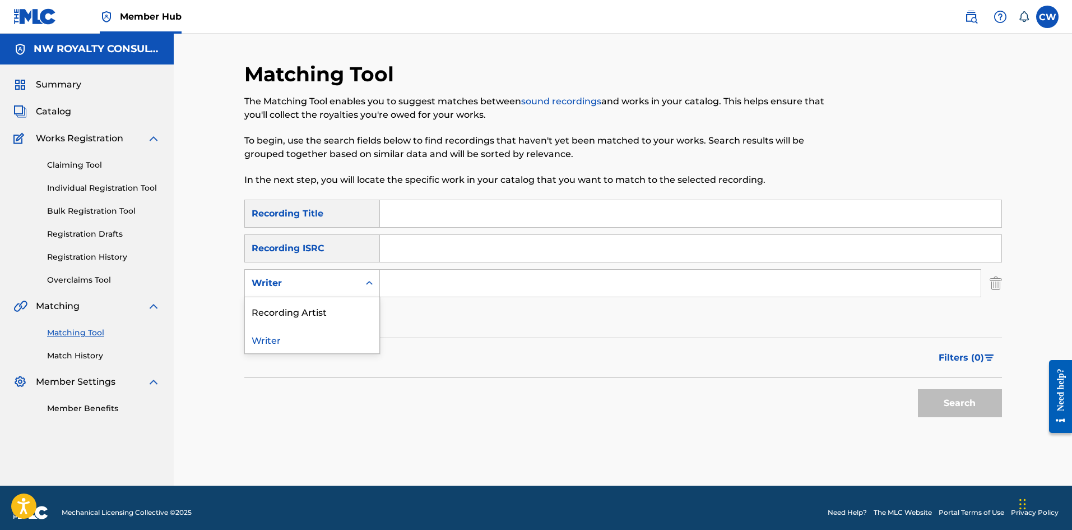
click at [353, 288] on div "Writer" at bounding box center [302, 282] width 114 height 21
click at [349, 308] on div "Recording Artist" at bounding box center [312, 311] width 135 height 28
click at [427, 279] on input "Search Form" at bounding box center [680, 283] width 601 height 27
paste input "GINJAH"
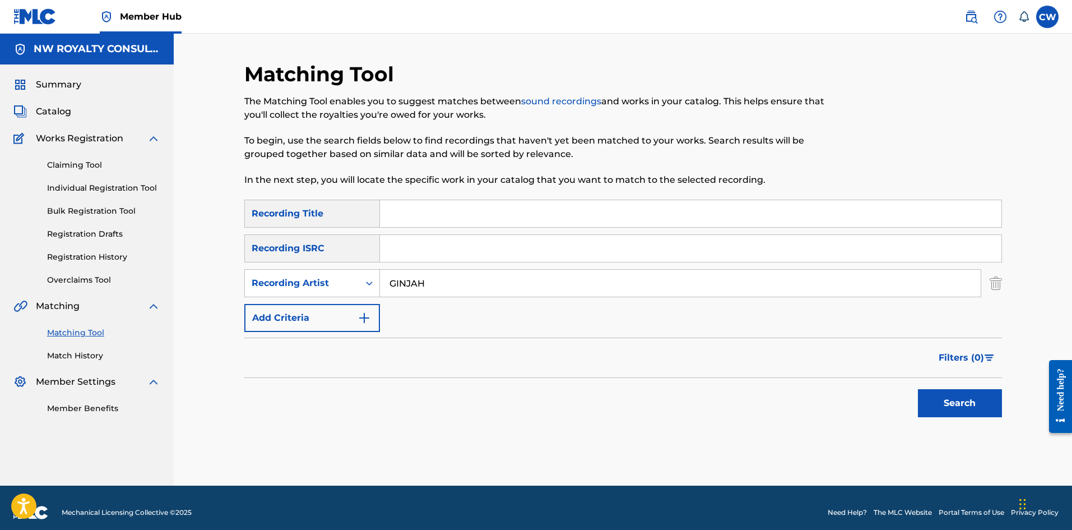
type input "GINJAH"
click at [474, 206] on input "Search Form" at bounding box center [691, 213] width 622 height 27
paste input "LOTS TO FEED"
type input "LOTS TO FEED"
click at [987, 390] on div "Search" at bounding box center [958, 400] width 90 height 45
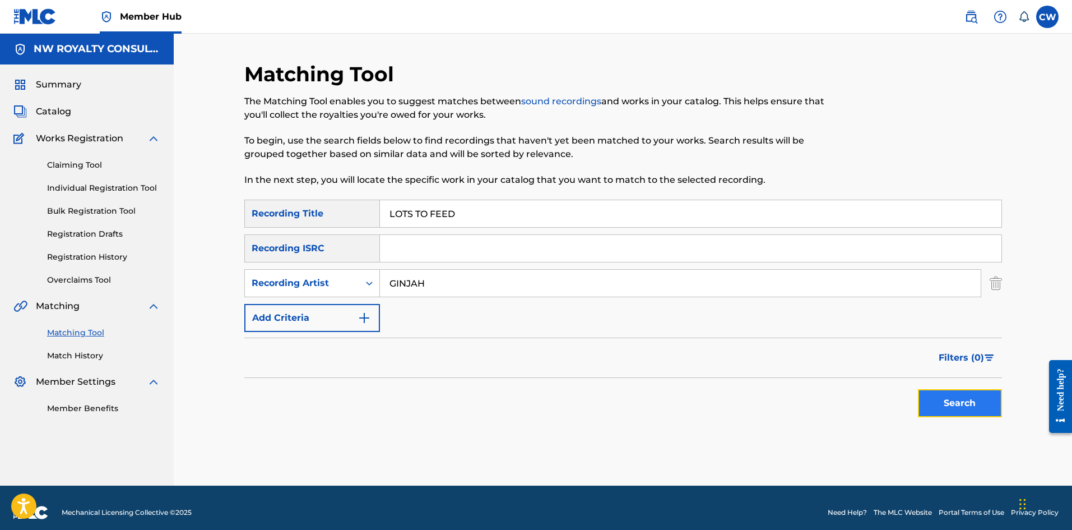
click at [984, 391] on button "Search" at bounding box center [960, 403] width 84 height 28
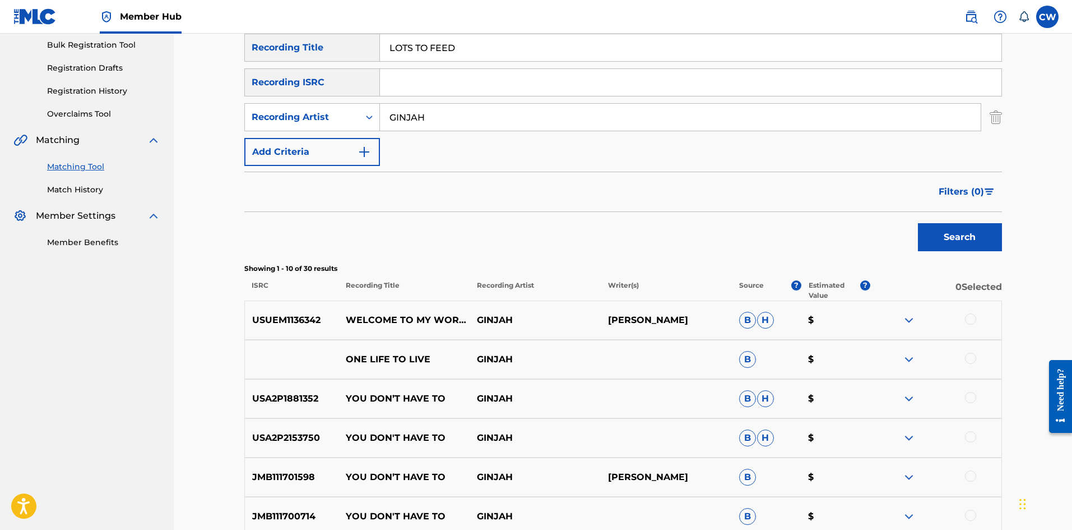
scroll to position [168, 0]
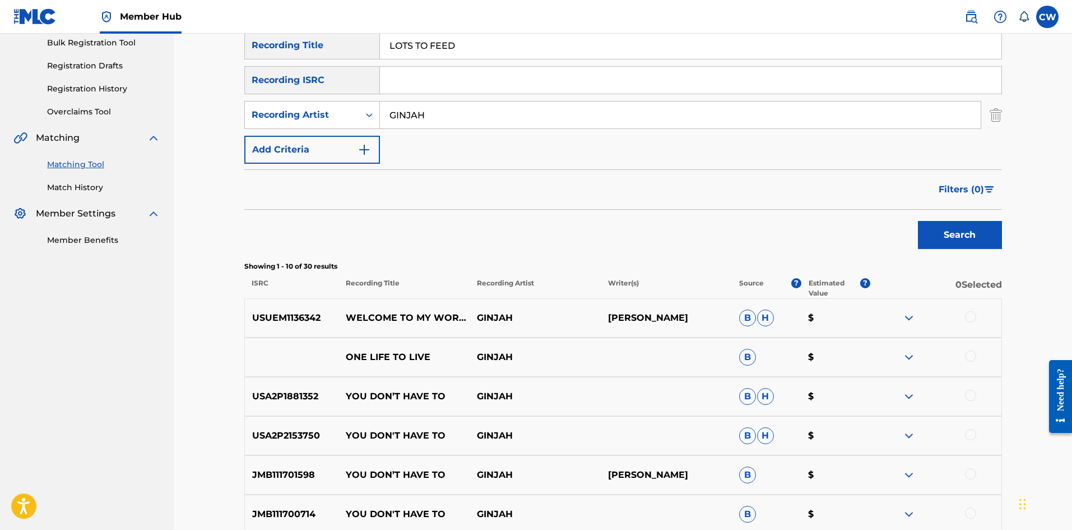
click at [972, 320] on div at bounding box center [970, 316] width 11 height 11
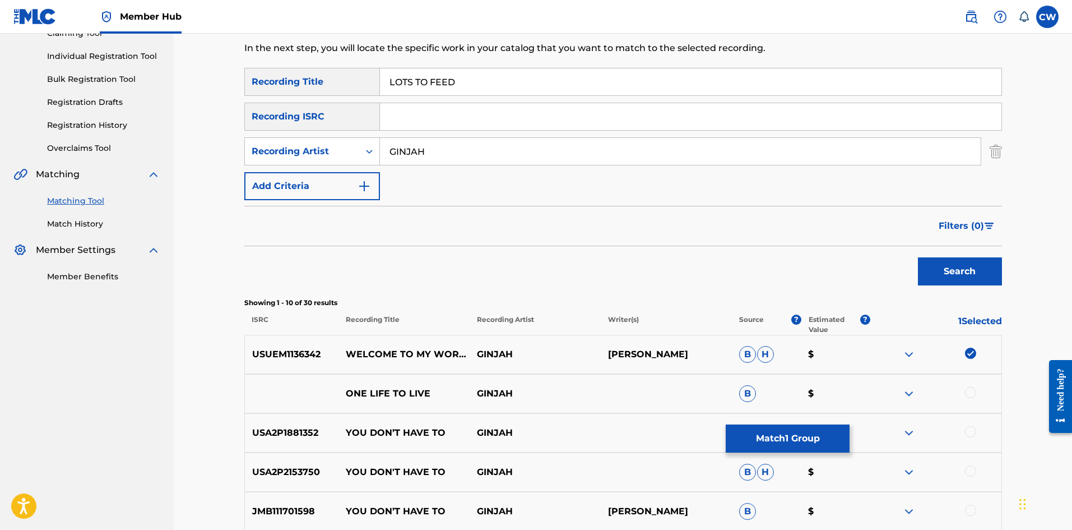
scroll to position [112, 0]
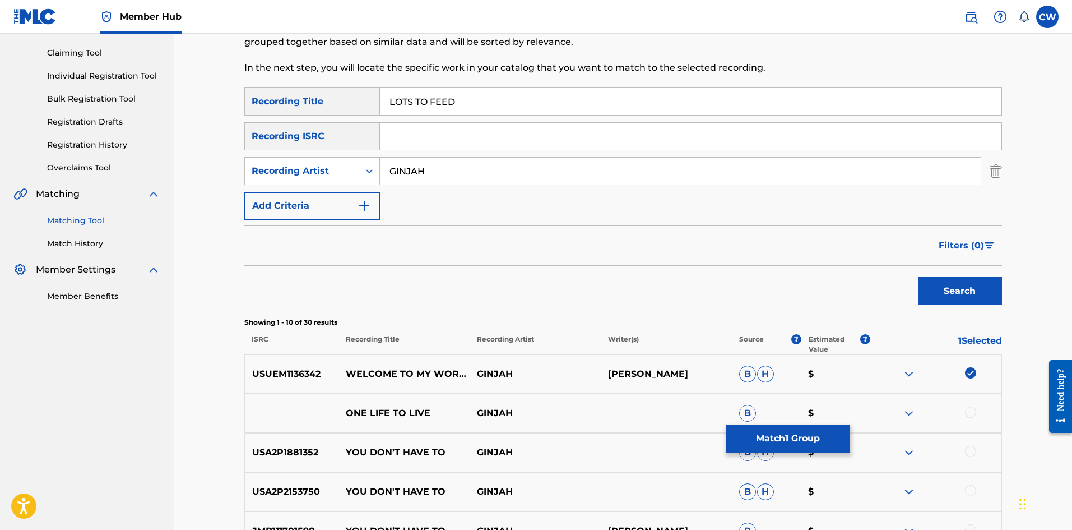
click at [961, 372] on div at bounding box center [936, 373] width 131 height 13
click at [964, 368] on div at bounding box center [936, 373] width 131 height 13
click at [976, 374] on img at bounding box center [970, 372] width 11 height 11
drag, startPoint x: 477, startPoint y: 163, endPoint x: 331, endPoint y: 167, distance: 145.3
click at [317, 170] on div "SearchWithCriteria533fd595-1357-4ead-a540-a25942c9c641 Recording Title LOTS TO …" at bounding box center [623, 153] width 758 height 132
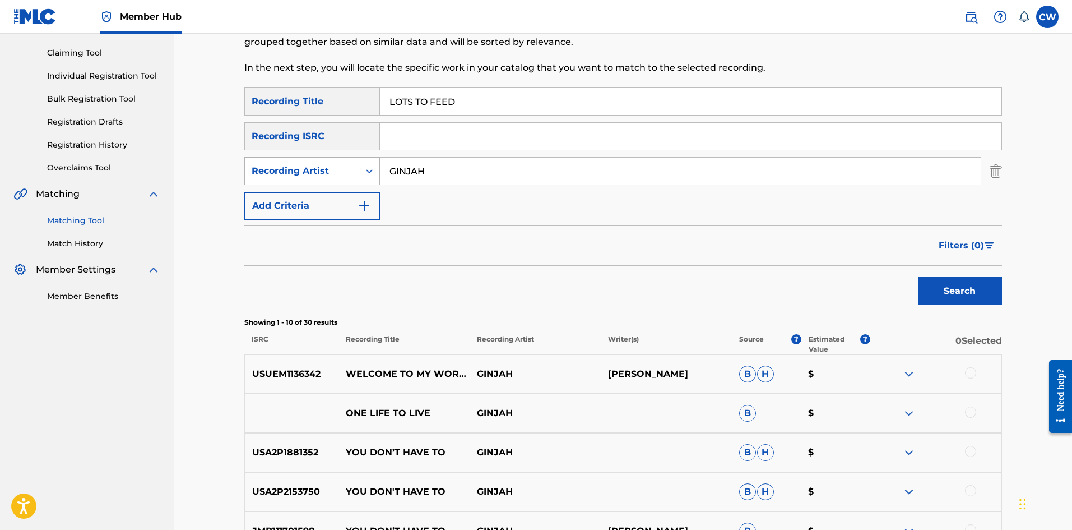
drag, startPoint x: 489, startPoint y: 175, endPoint x: 342, endPoint y: 174, distance: 147.4
click at [343, 174] on div "SearchWithCriteria0b2e2c08-8e50-4c94-9643-5ff4dcff8929 Recording Artist GINJAH" at bounding box center [623, 171] width 758 height 28
paste input "M.I.A."
type input "M.I.A."
drag, startPoint x: 494, startPoint y: 115, endPoint x: 499, endPoint y: 107, distance: 10.0
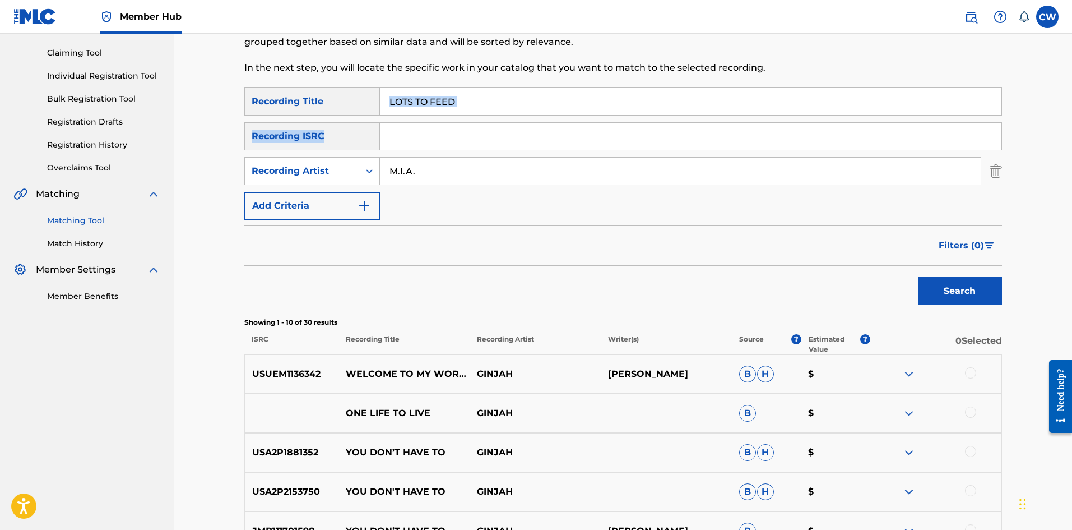
click at [496, 111] on div "SearchWithCriteria533fd595-1357-4ead-a540-a25942c9c641 Recording Title LOTS TO …" at bounding box center [623, 153] width 758 height 132
click at [499, 106] on input "LOTS TO FEED" at bounding box center [691, 101] width 622 height 27
drag, startPoint x: 499, startPoint y: 106, endPoint x: 338, endPoint y: 109, distance: 161.5
click at [338, 109] on div "SearchWithCriteria533fd595-1357-4ead-a540-a25942c9c641 Recording Title LOTS TO …" at bounding box center [623, 101] width 758 height 28
paste input "VALOT"
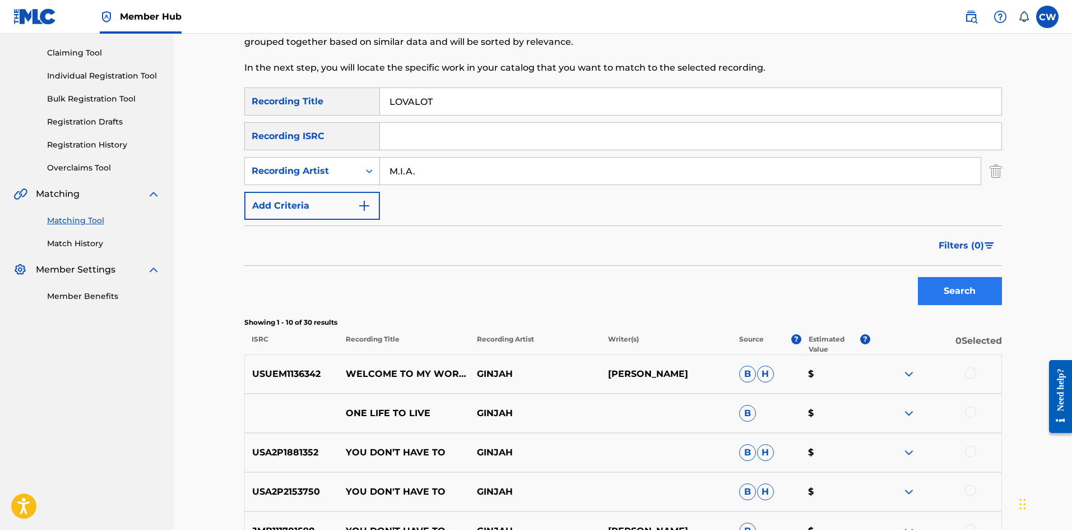
type input "LOVALOT"
click at [951, 285] on button "Search" at bounding box center [960, 291] width 84 height 28
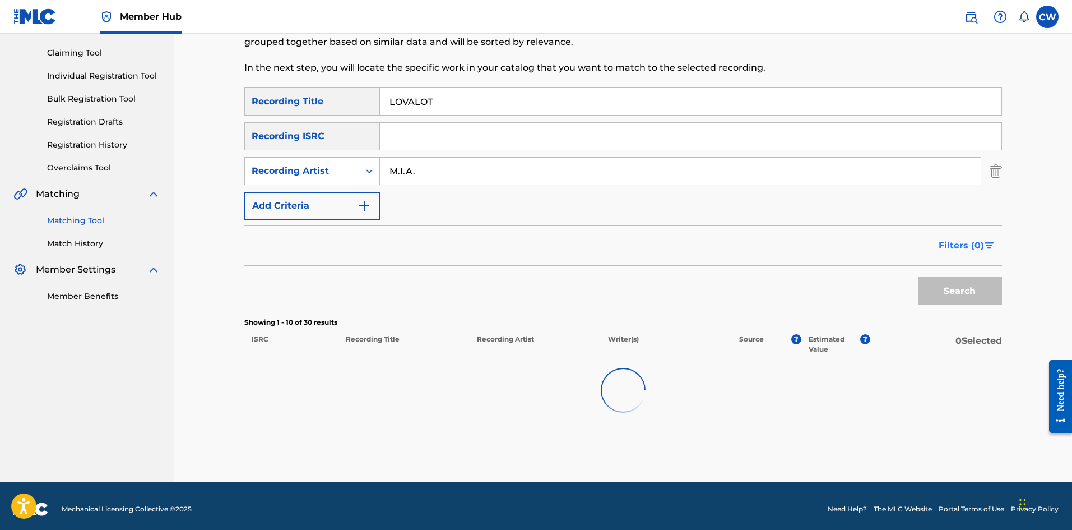
scroll to position [86, 0]
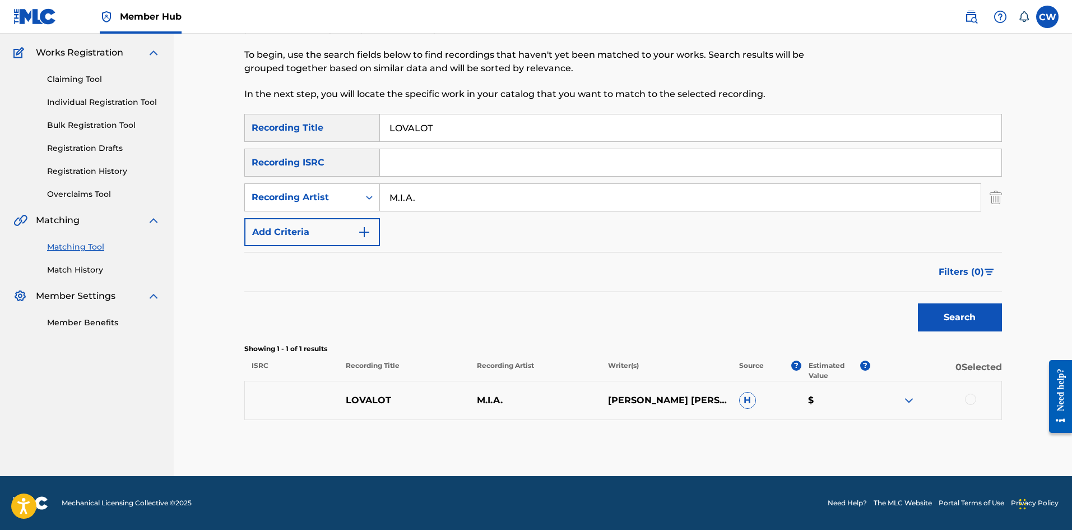
drag, startPoint x: 970, startPoint y: 393, endPoint x: 969, endPoint y: 399, distance: 5.6
click at [970, 395] on div "LOVALOT M.I.A. DAVE TAYLOR JOHN GRAHAM HILL JOHN HILL M.I.A. MATHANGI ARULPRAGA…" at bounding box center [623, 400] width 758 height 39
click at [969, 400] on div at bounding box center [970, 399] width 11 height 11
click at [813, 441] on button "Match 1 Group" at bounding box center [788, 438] width 124 height 28
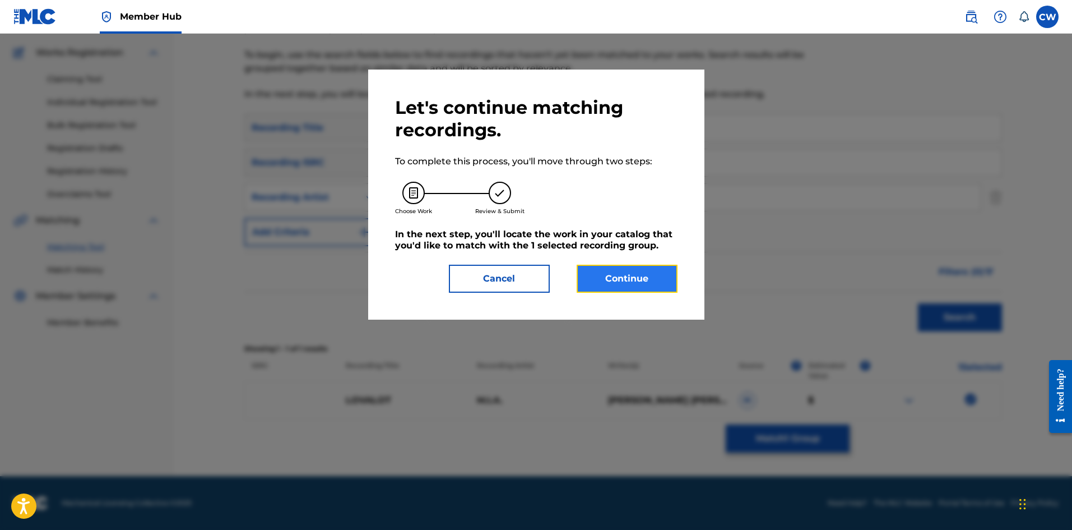
click at [659, 285] on button "Continue" at bounding box center [627, 279] width 101 height 28
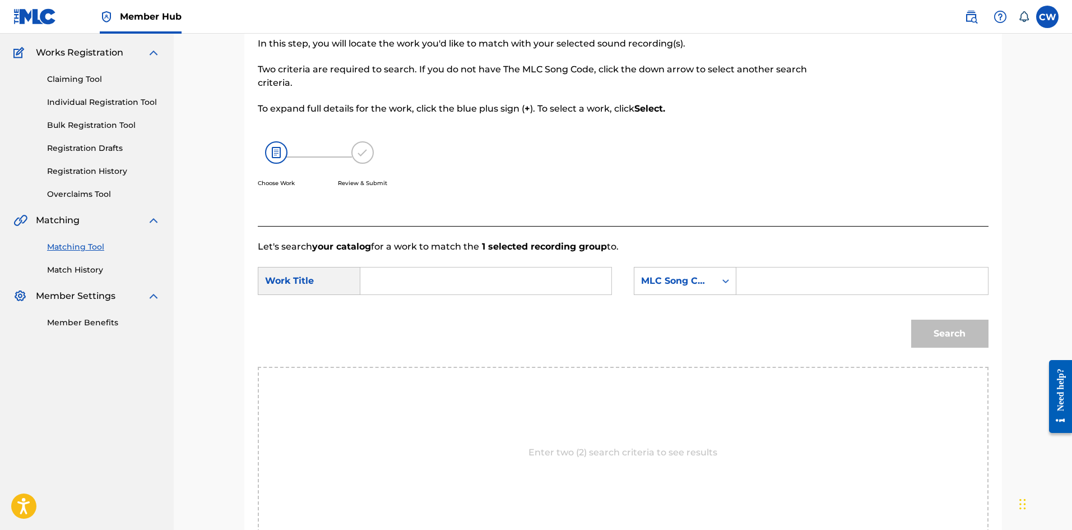
click at [496, 280] on input "Search Form" at bounding box center [486, 280] width 232 height 27
paste input "LOVALOT"
type input "LOVALOT"
drag, startPoint x: 802, startPoint y: 284, endPoint x: 844, endPoint y: 292, distance: 43.3
click at [804, 283] on input "Search Form" at bounding box center [862, 280] width 232 height 27
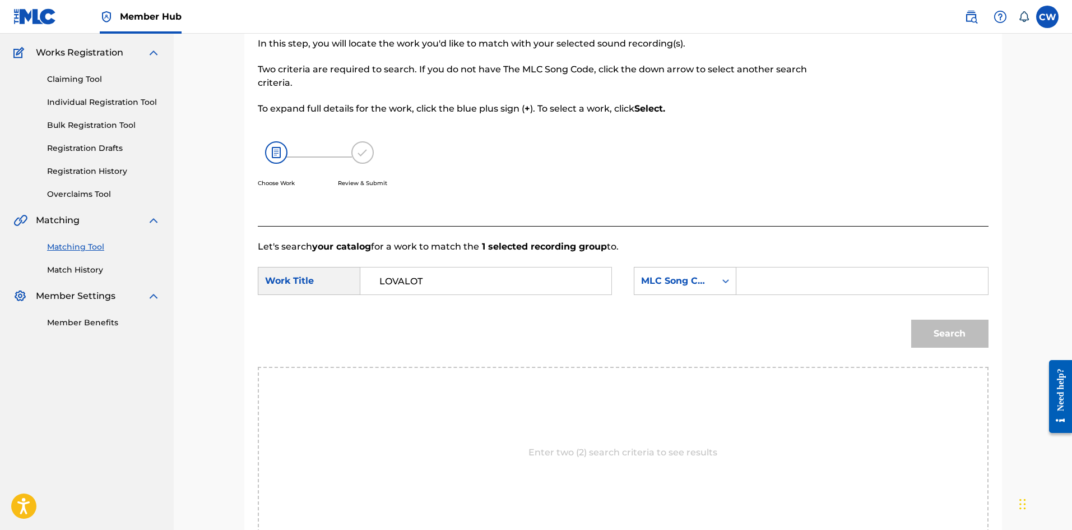
paste input "L7027L"
type input "L7027L"
click at [937, 314] on div "Search" at bounding box center [947, 330] width 83 height 45
click at [943, 323] on button "Search" at bounding box center [950, 334] width 77 height 28
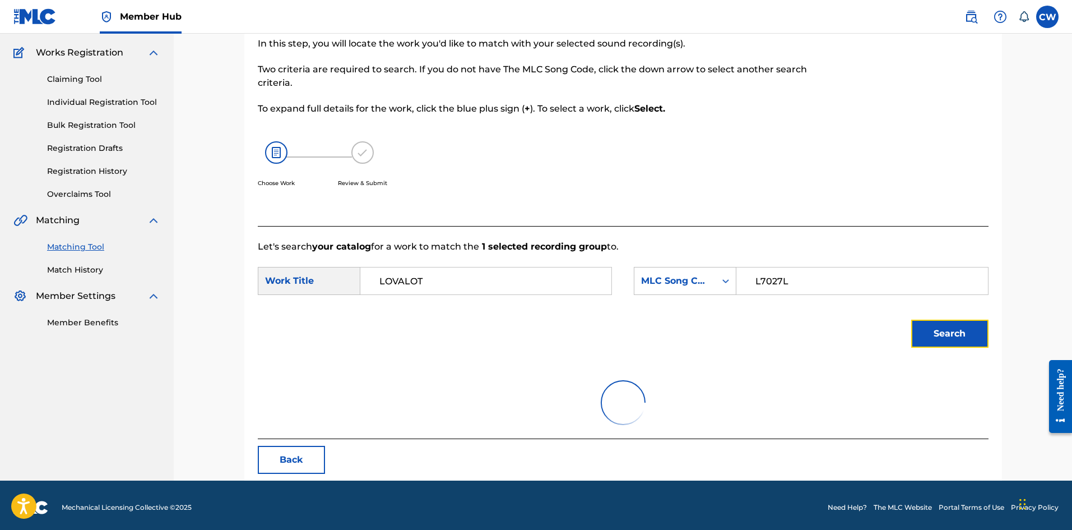
scroll to position [42, 0]
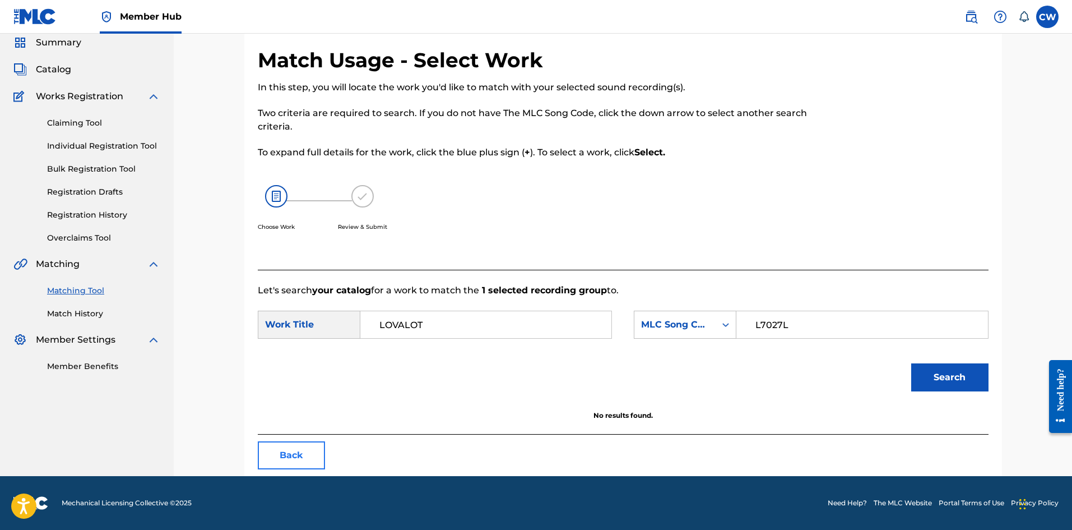
click at [277, 441] on div "Match Usage - Select Work In this step, you will locate the work you'd like to …" at bounding box center [623, 262] width 758 height 428
click at [281, 450] on button "Back" at bounding box center [291, 455] width 67 height 28
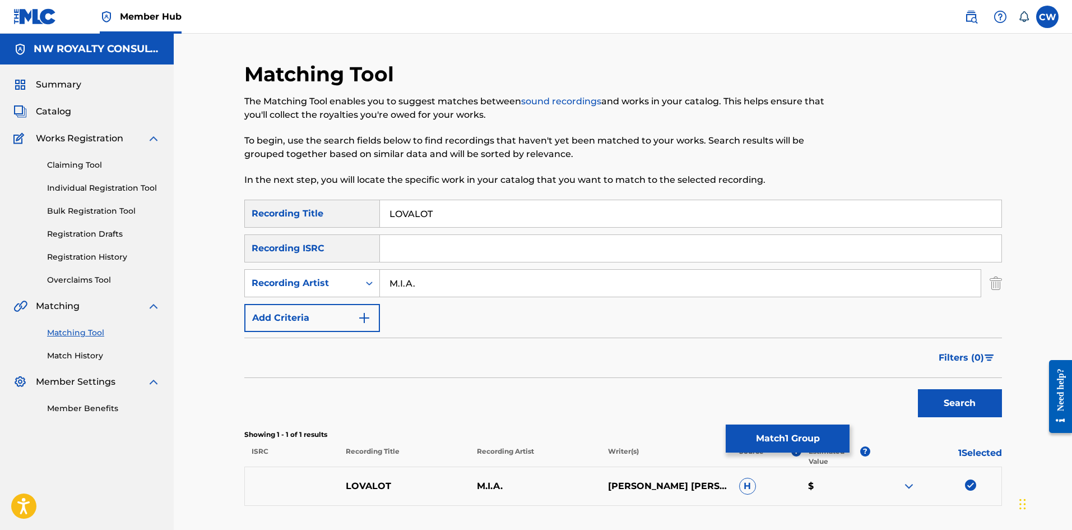
drag, startPoint x: 492, startPoint y: 283, endPoint x: 221, endPoint y: 298, distance: 271.2
click at [222, 298] on div "Matching Tool The Matching Tool enables you to suggest matches between sound re…" at bounding box center [623, 298] width 899 height 528
paste input "ANTHONY JOHN"
type input "ANTHONY JOHN"
drag, startPoint x: 545, startPoint y: 212, endPoint x: 275, endPoint y: 227, distance: 270.6
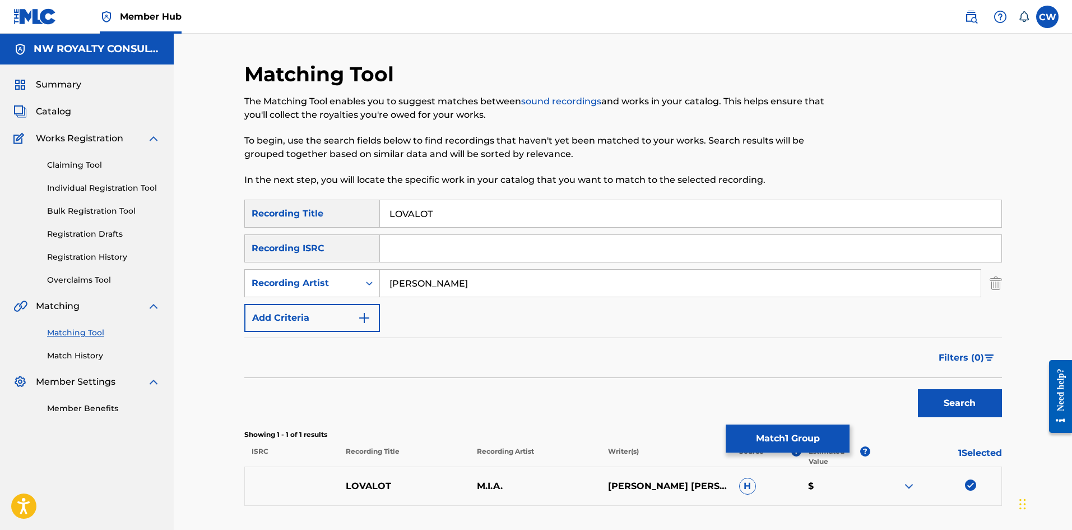
click at [276, 227] on div "SearchWithCriteria533fd595-1357-4ead-a540-a25942c9c641 Recording Title LOVALOT" at bounding box center [623, 214] width 758 height 28
paste input "E"
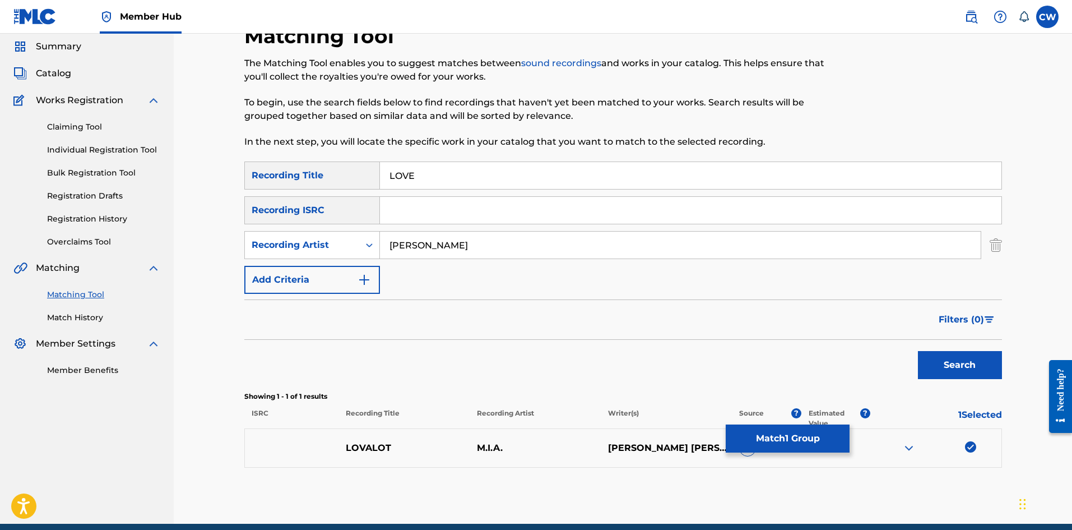
scroll to position [86, 0]
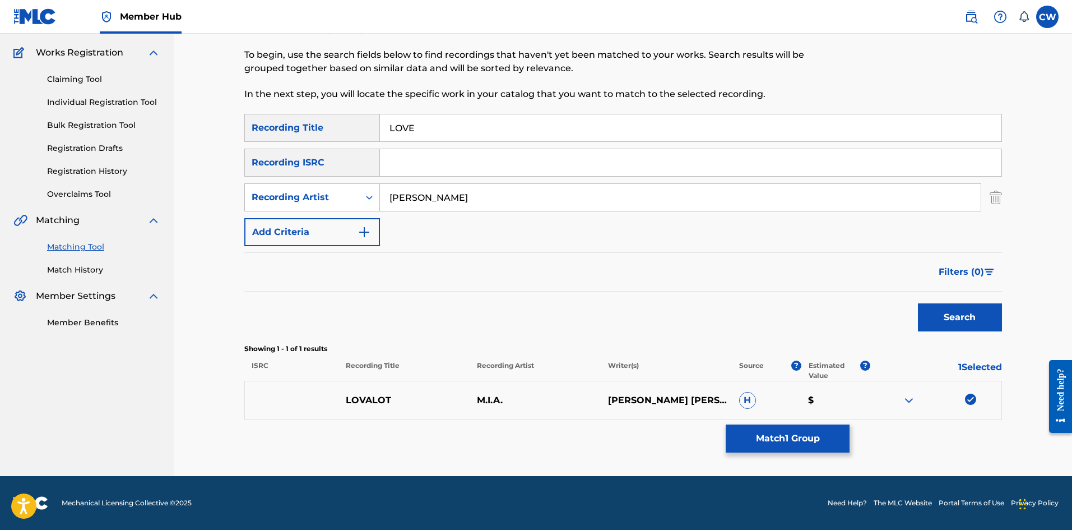
type input "LOVE"
click at [966, 398] on img at bounding box center [970, 399] width 11 height 11
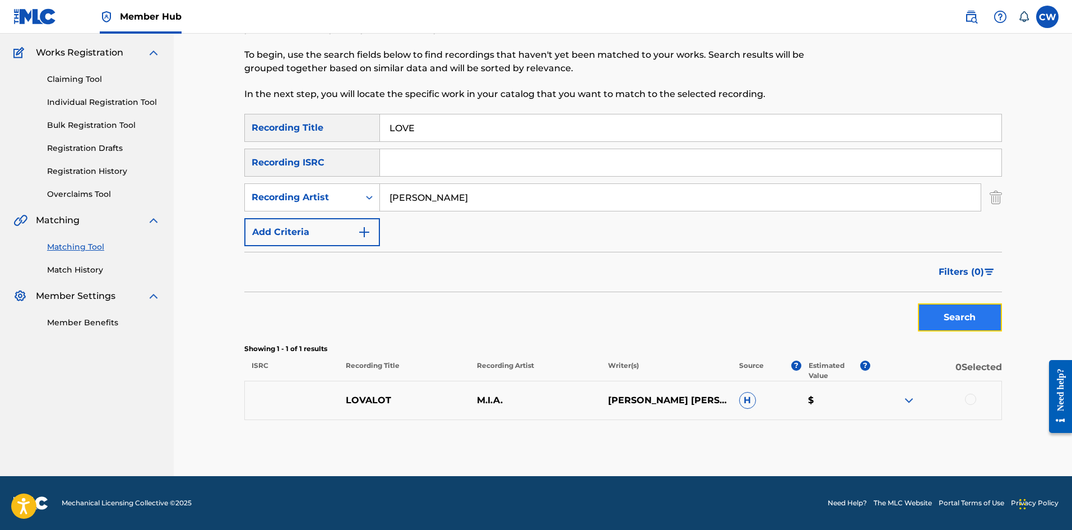
click at [959, 329] on button "Search" at bounding box center [960, 317] width 84 height 28
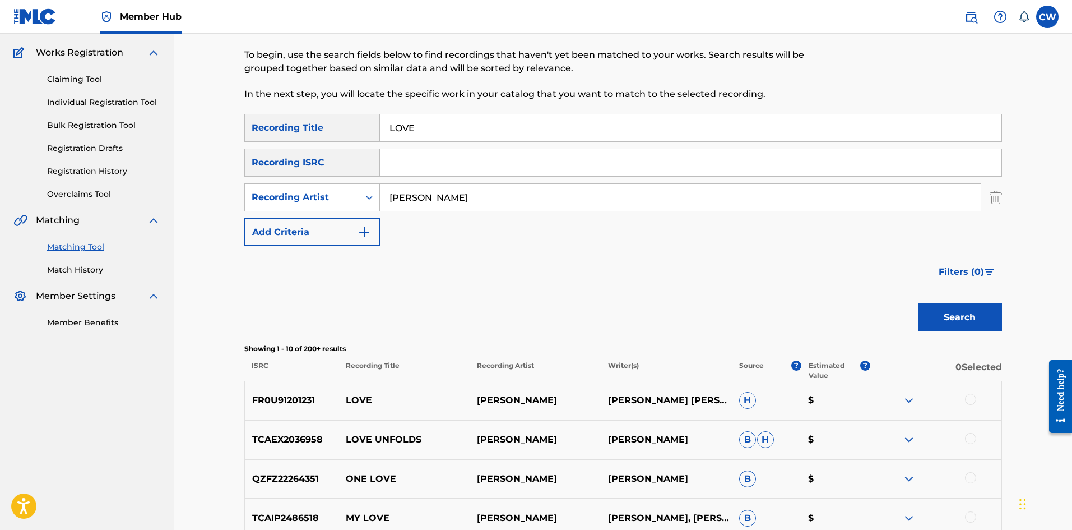
click at [976, 401] on div at bounding box center [970, 399] width 11 height 11
click at [783, 447] on button "Match 1 Group" at bounding box center [788, 438] width 124 height 28
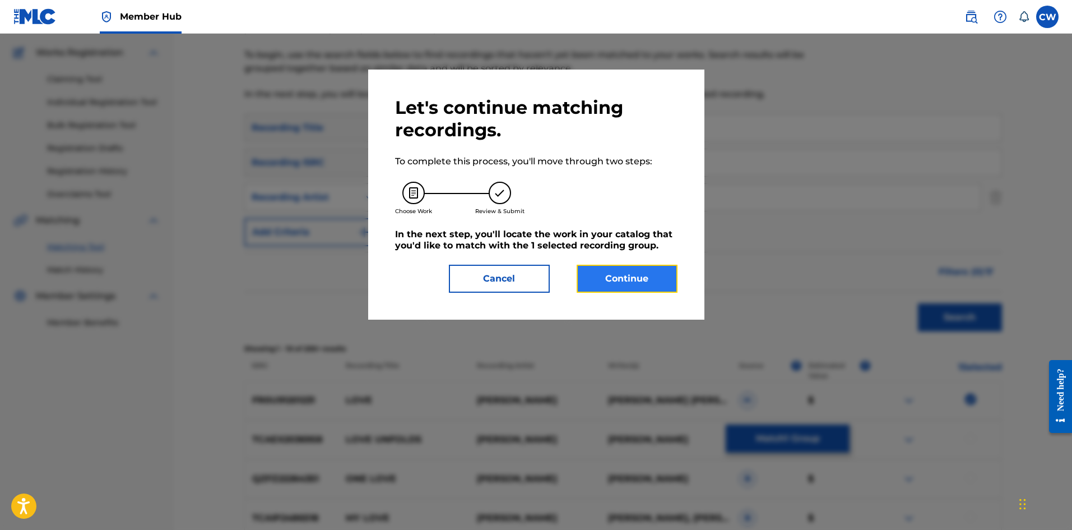
click at [610, 285] on button "Continue" at bounding box center [627, 279] width 101 height 28
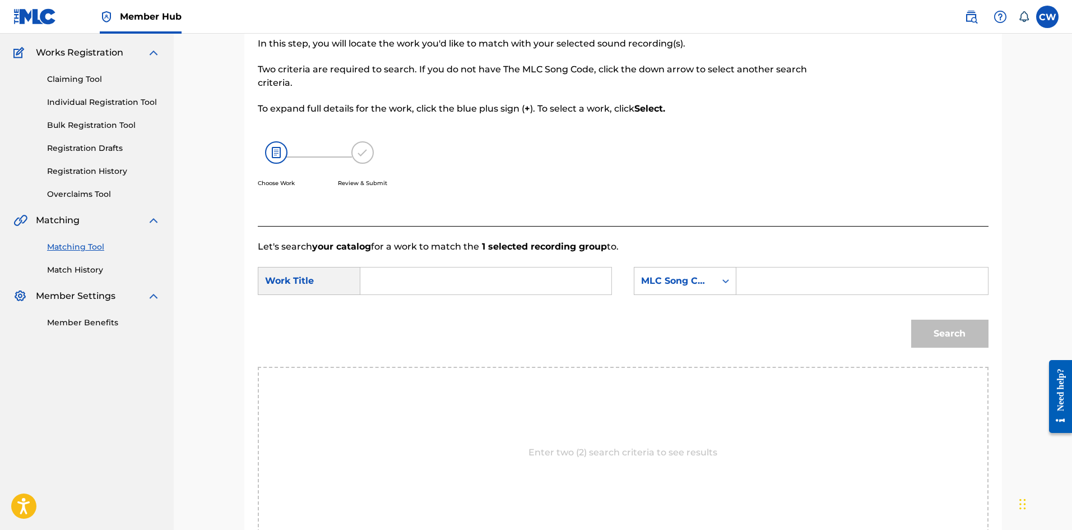
click at [512, 281] on input "Search Form" at bounding box center [486, 280] width 232 height 27
paste input "LOVE"
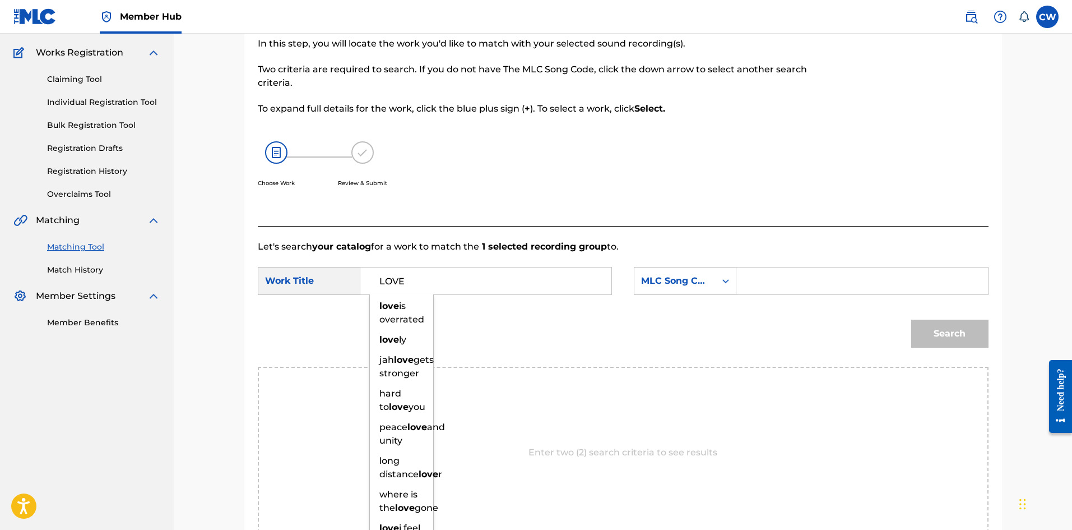
type input "LOVE"
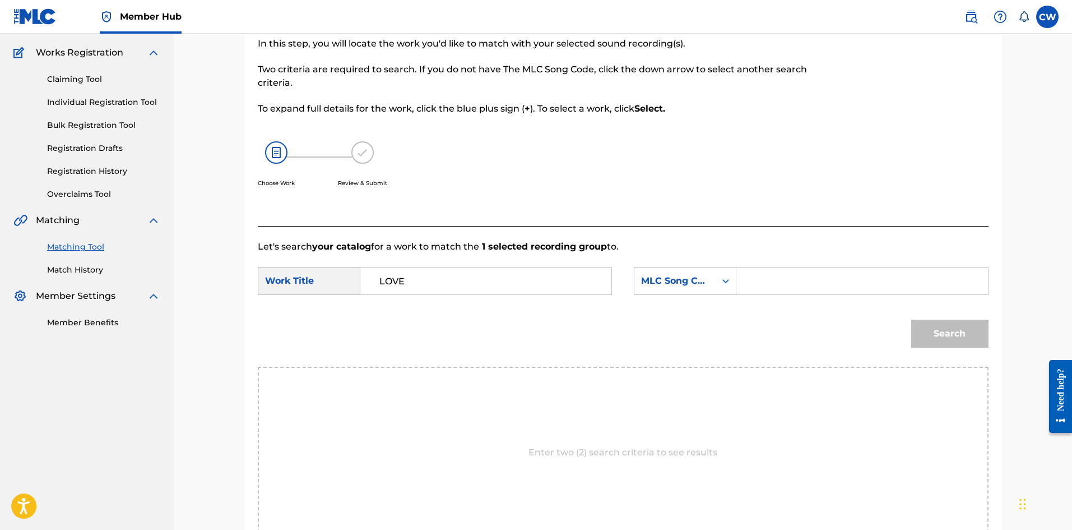
drag, startPoint x: 780, startPoint y: 288, endPoint x: 831, endPoint y: 292, distance: 51.2
click at [780, 288] on input "Search Form" at bounding box center [862, 280] width 232 height 27
paste input "LVAUTK"
type input "LVAUTK"
click at [988, 314] on div "Search" at bounding box center [947, 330] width 83 height 45
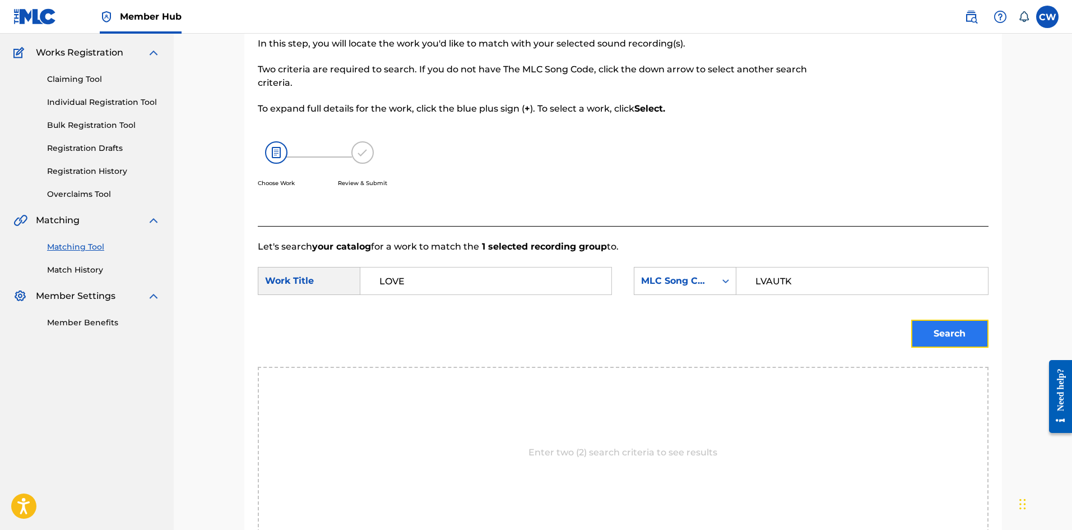
click at [983, 329] on button "Search" at bounding box center [950, 334] width 77 height 28
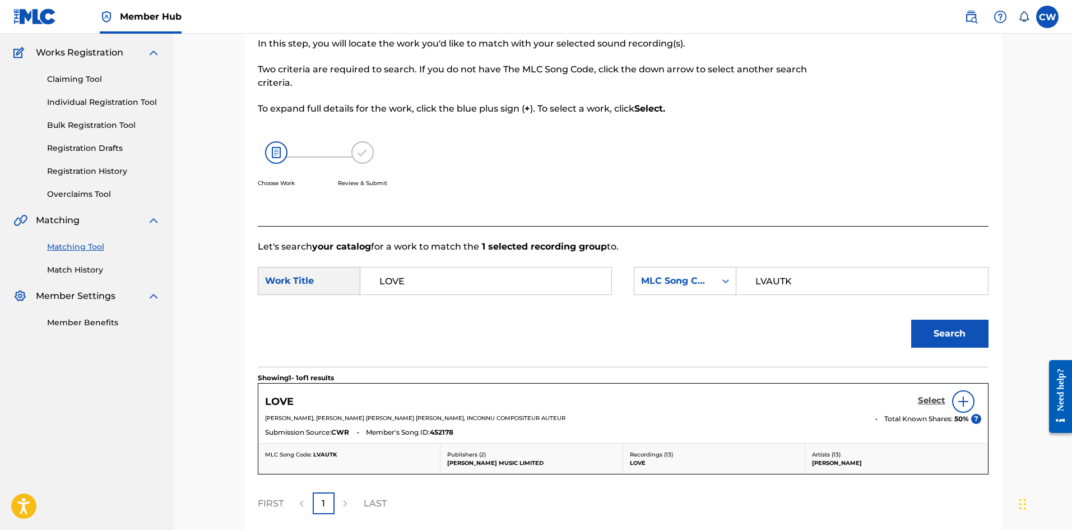
click at [935, 401] on h5 "Select" at bounding box center [931, 400] width 27 height 11
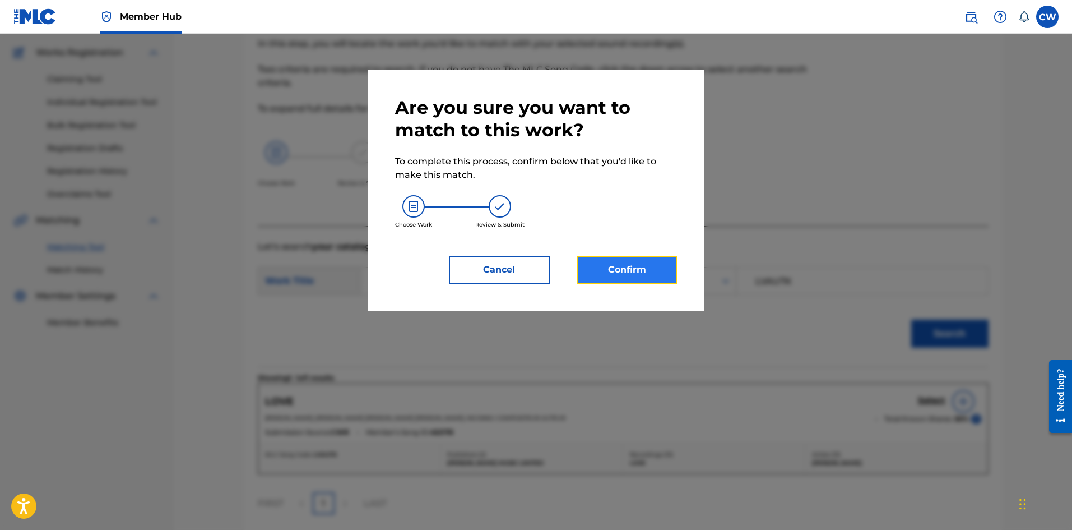
click at [609, 272] on button "Confirm" at bounding box center [627, 270] width 101 height 28
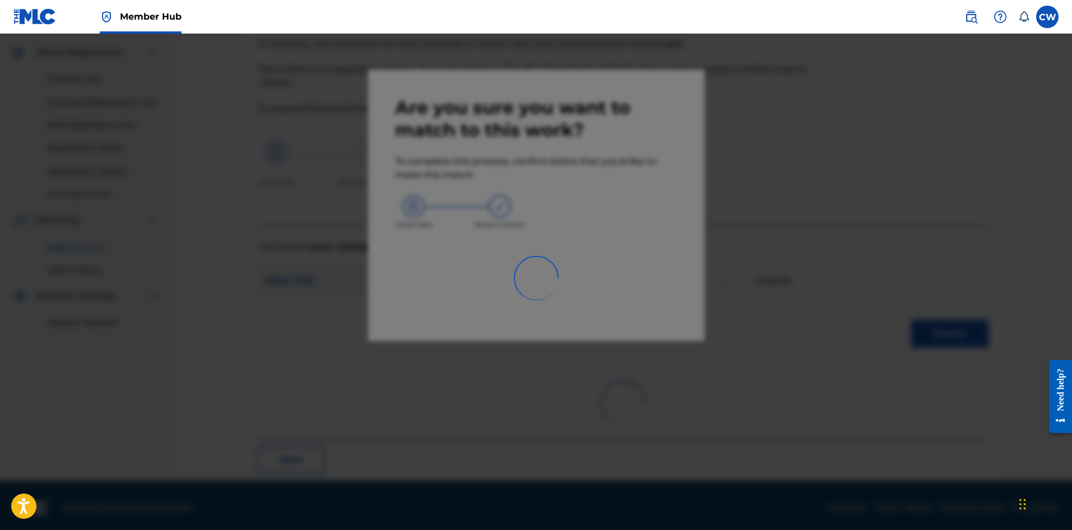
scroll to position [27, 0]
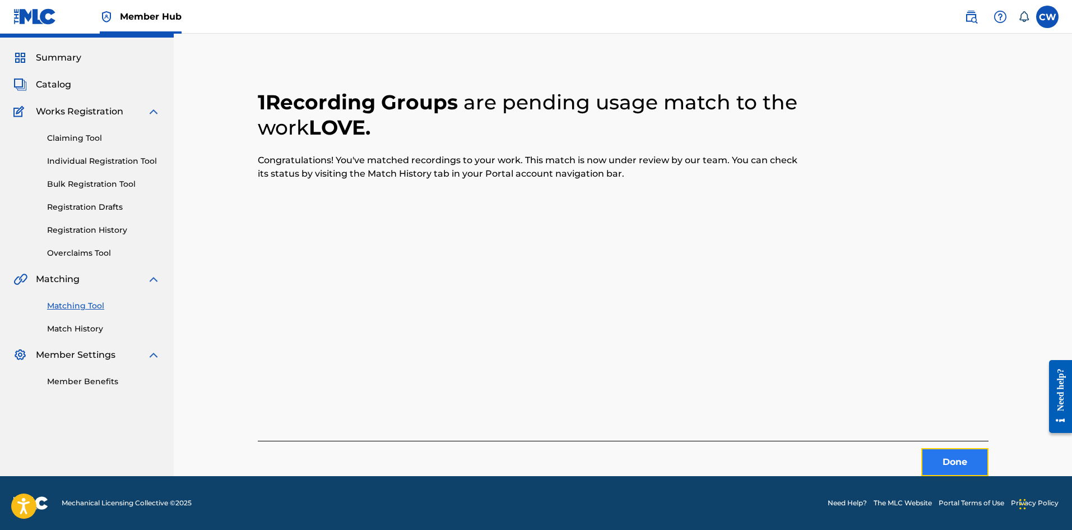
click at [939, 451] on button "Done" at bounding box center [955, 462] width 67 height 28
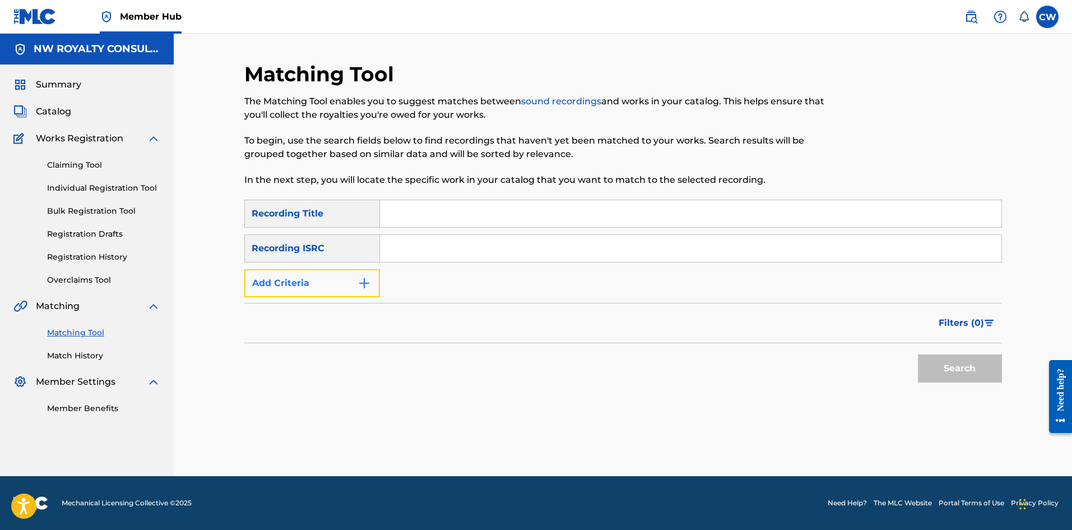
click at [336, 281] on button "Add Criteria" at bounding box center [312, 283] width 136 height 28
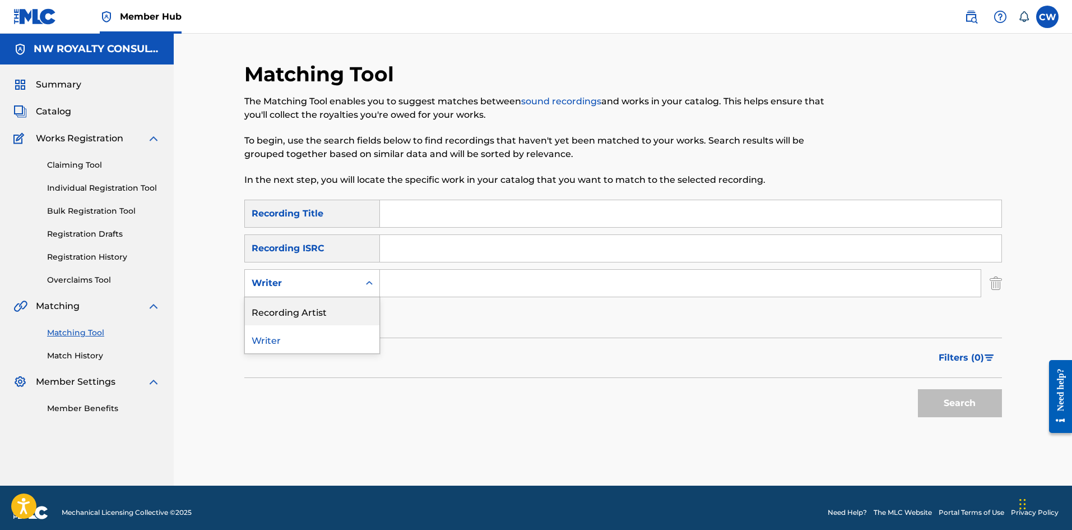
click at [322, 303] on div "Recording Artist" at bounding box center [312, 311] width 135 height 28
drag, startPoint x: 454, startPoint y: 277, endPoint x: 447, endPoint y: 278, distance: 6.8
click at [454, 277] on input "Search Form" at bounding box center [680, 283] width 601 height 27
paste input "BREETANIA"
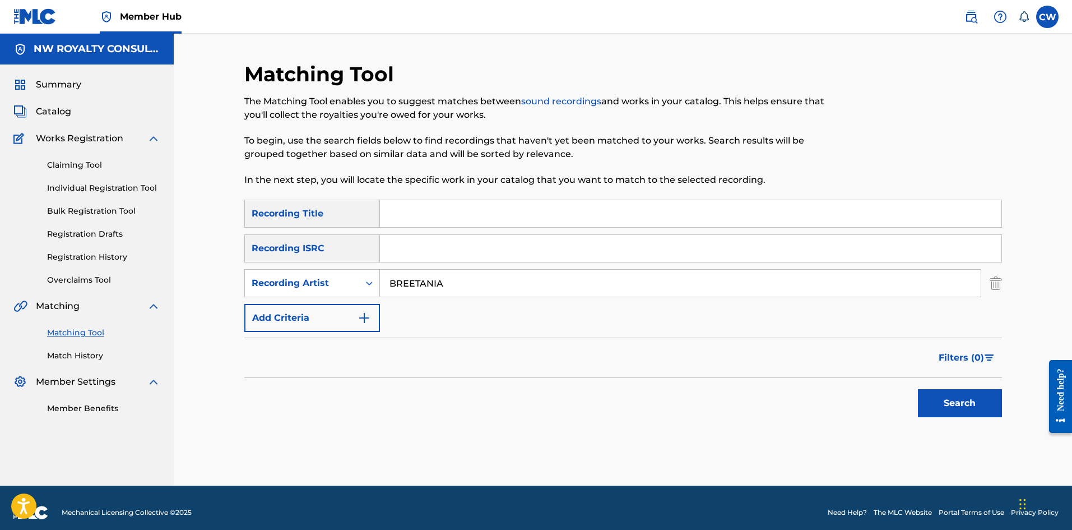
type input "BREETANIA"
drag, startPoint x: 458, startPoint y: 232, endPoint x: 463, endPoint y: 228, distance: 6.1
click at [458, 232] on div "SearchWithCriteria533fd595-1357-4ead-a540-a25942c9c641 Recording Title SearchWi…" at bounding box center [623, 266] width 758 height 132
click at [465, 221] on input "Search Form" at bounding box center [691, 213] width 622 height 27
paste input "LOVE AGAIN"
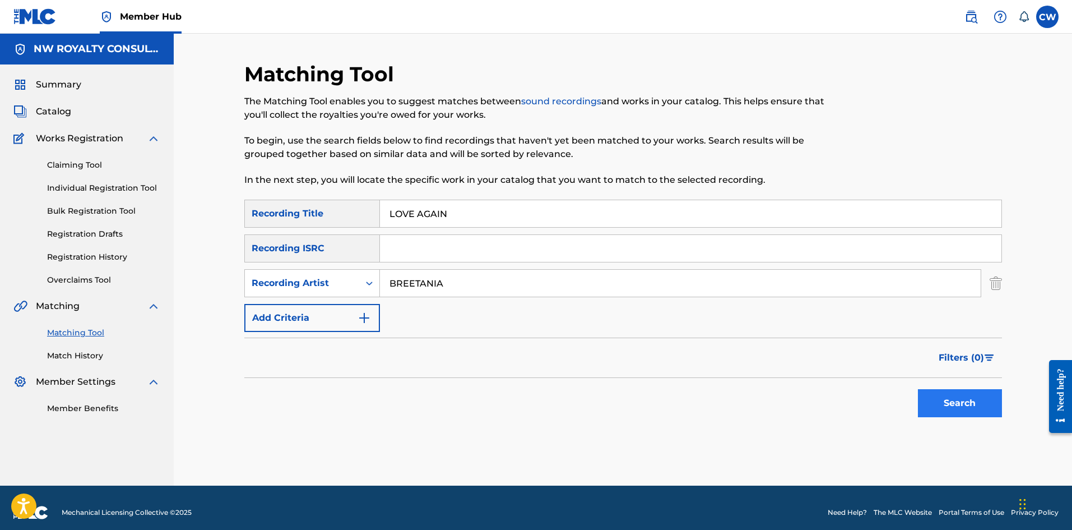
type input "LOVE AGAIN"
click at [957, 405] on button "Search" at bounding box center [960, 403] width 84 height 28
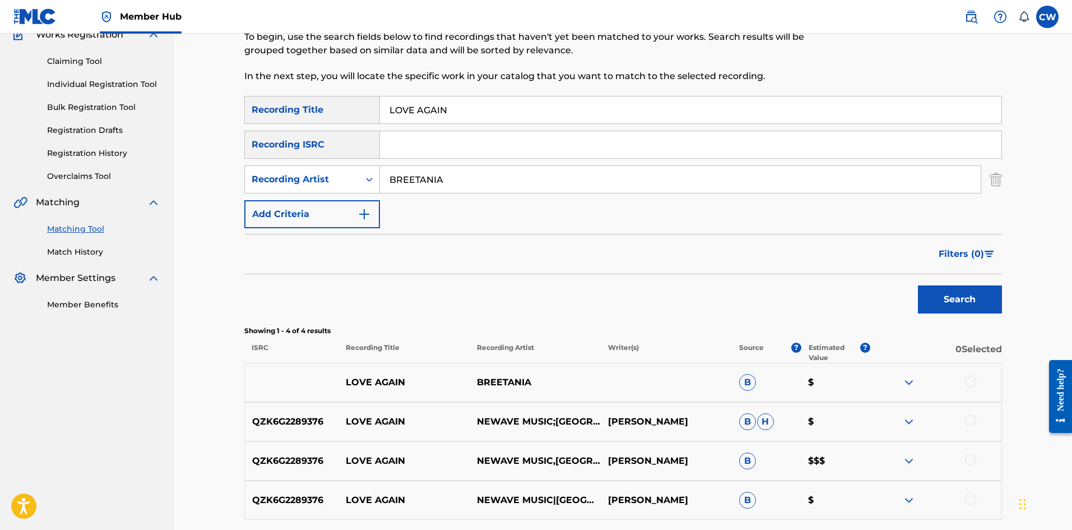
scroll to position [112, 0]
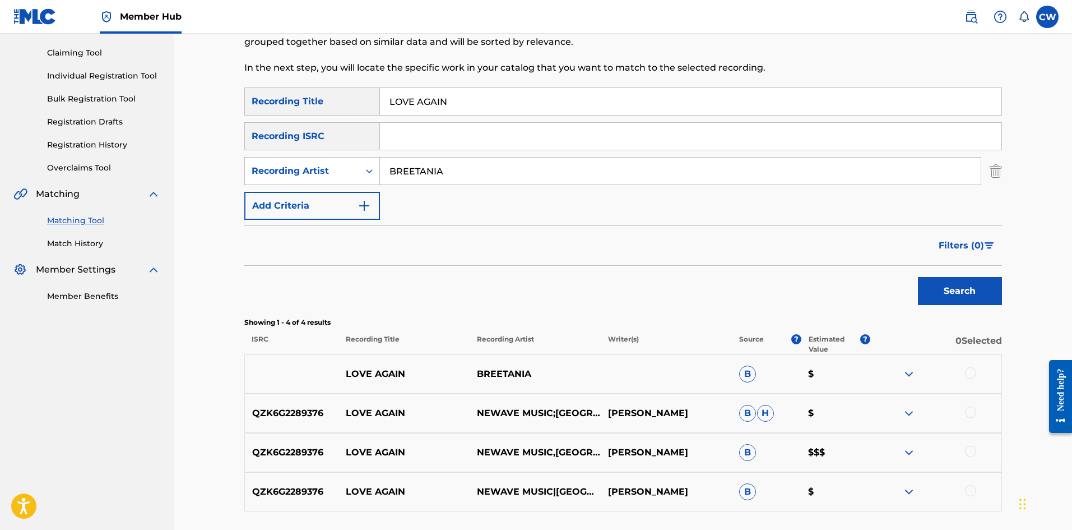
click at [968, 375] on div at bounding box center [970, 372] width 11 height 11
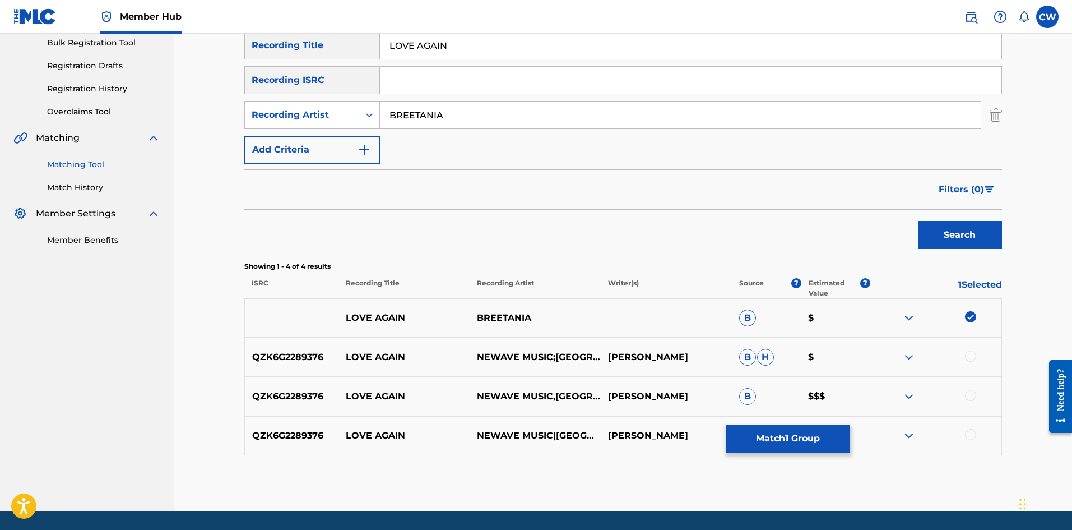
click at [966, 358] on div at bounding box center [970, 355] width 11 height 11
click at [965, 398] on div at bounding box center [936, 396] width 131 height 13
click at [963, 397] on div at bounding box center [936, 396] width 131 height 13
click at [969, 396] on div at bounding box center [970, 395] width 11 height 11
click at [969, 433] on div at bounding box center [970, 434] width 11 height 11
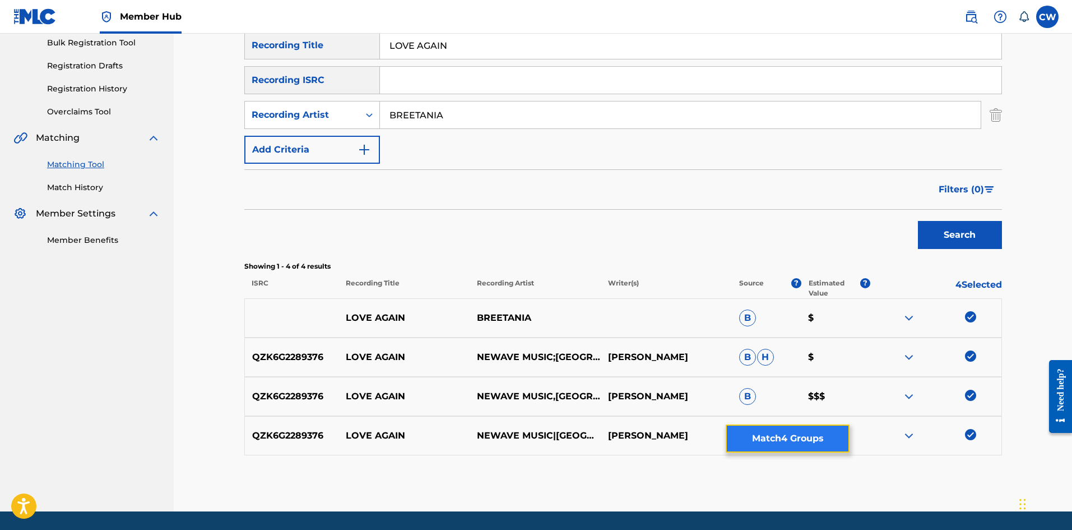
click at [784, 442] on button "Match 4 Groups" at bounding box center [788, 438] width 124 height 28
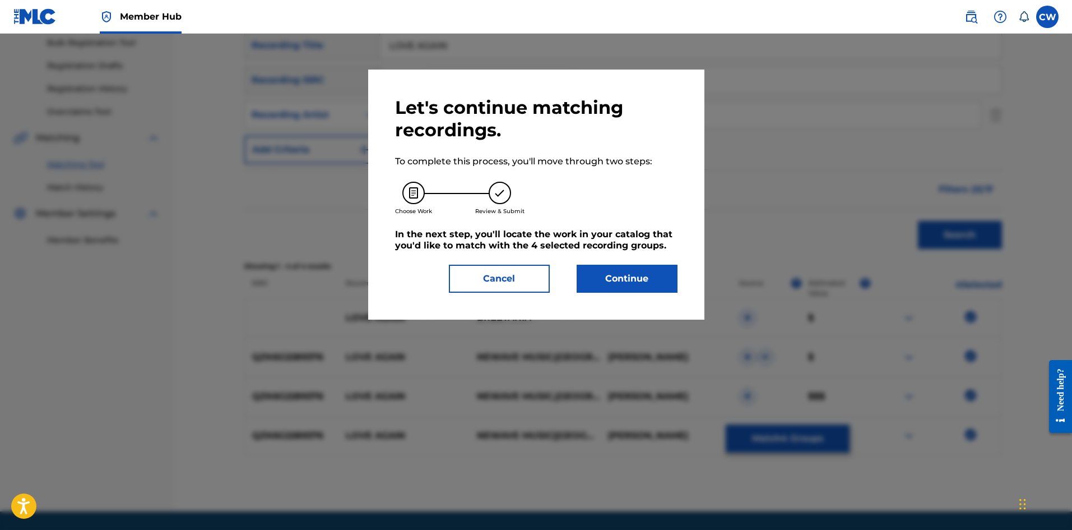
drag, startPoint x: 631, startPoint y: 304, endPoint x: 628, endPoint y: 298, distance: 6.8
click at [631, 302] on div "Let's continue matching recordings. To complete this process, you'll move throu…" at bounding box center [536, 195] width 336 height 250
click at [624, 289] on button "Continue" at bounding box center [627, 279] width 101 height 28
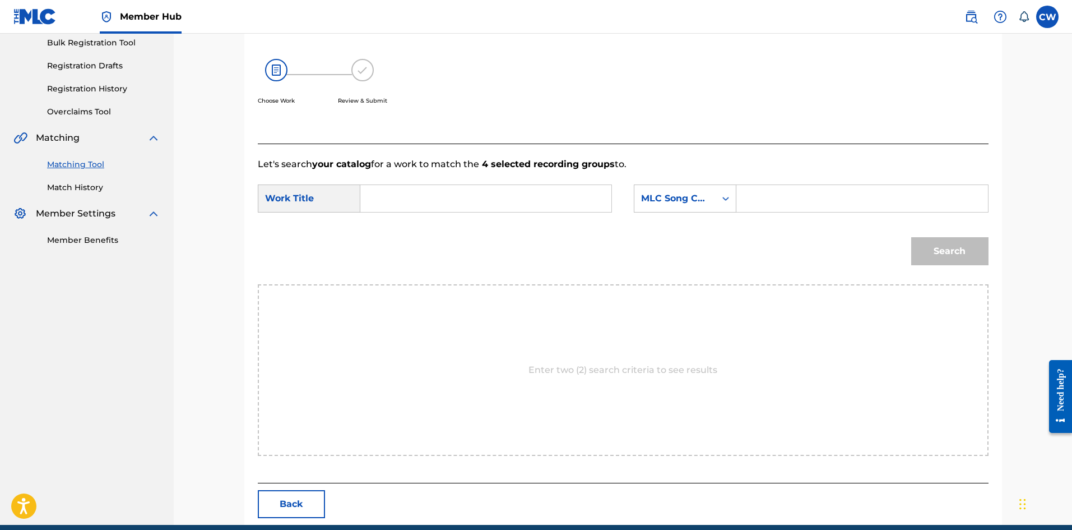
click at [516, 206] on input "Search Form" at bounding box center [486, 198] width 232 height 27
paste input "LOVE AGAIN"
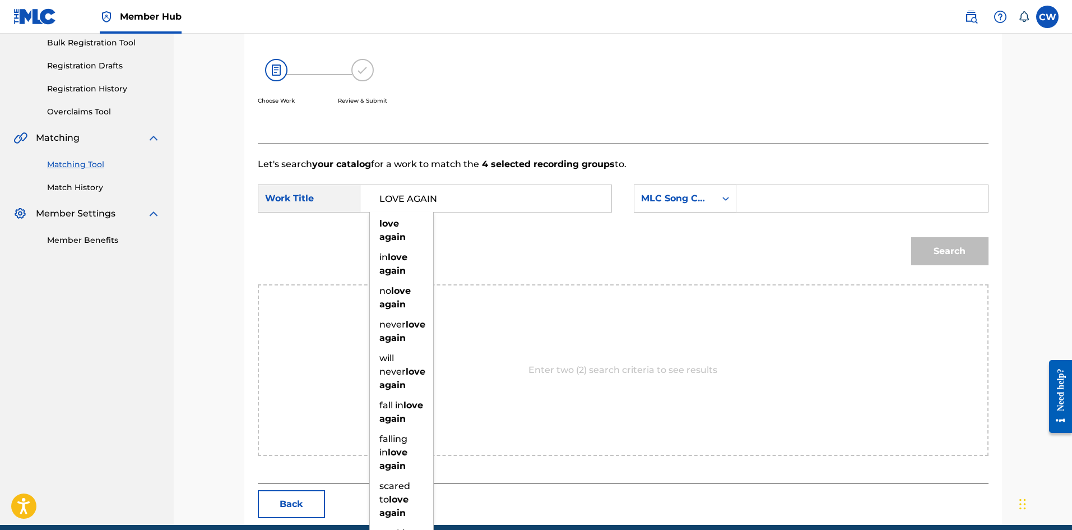
type input "LOVE AGAIN"
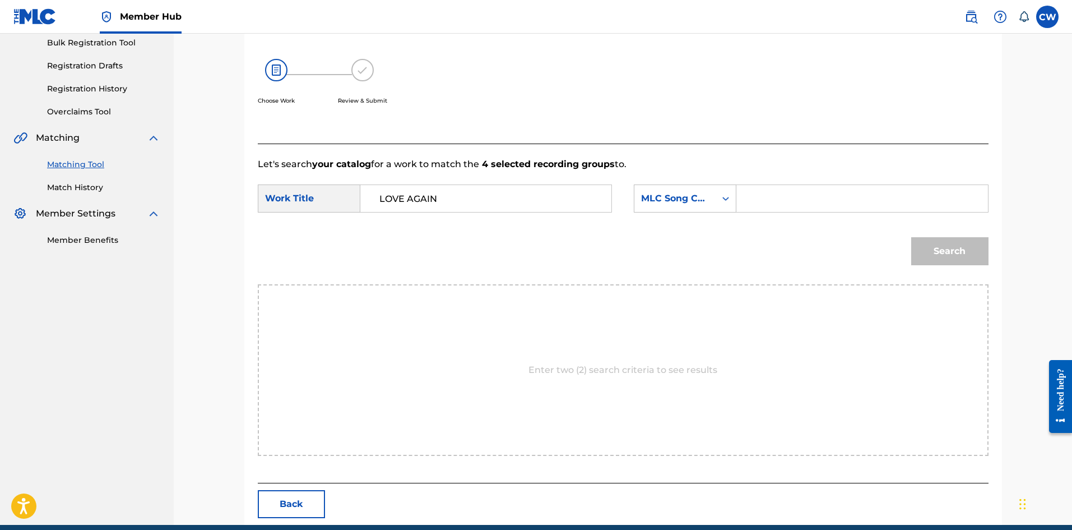
drag, startPoint x: 772, startPoint y: 209, endPoint x: 782, endPoint y: 192, distance: 20.1
click at [776, 200] on input "Search Form" at bounding box center [862, 198] width 232 height 27
paste input "LT5FER"
type input "LT5FER"
click at [940, 249] on button "Search" at bounding box center [950, 251] width 77 height 28
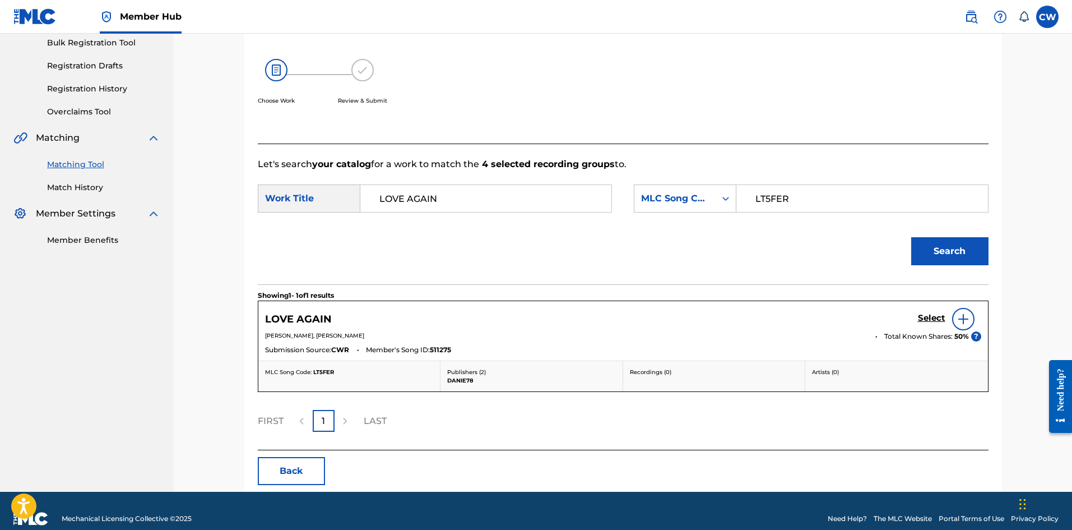
click at [923, 328] on div "Select" at bounding box center [949, 319] width 63 height 22
click at [922, 320] on h5 "Select" at bounding box center [931, 318] width 27 height 11
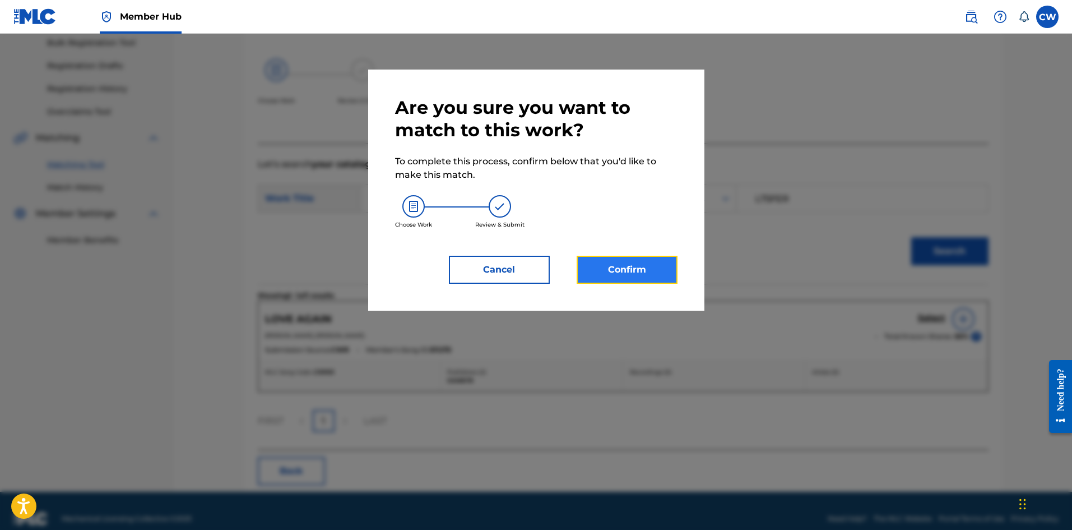
click at [663, 269] on button "Confirm" at bounding box center [627, 270] width 101 height 28
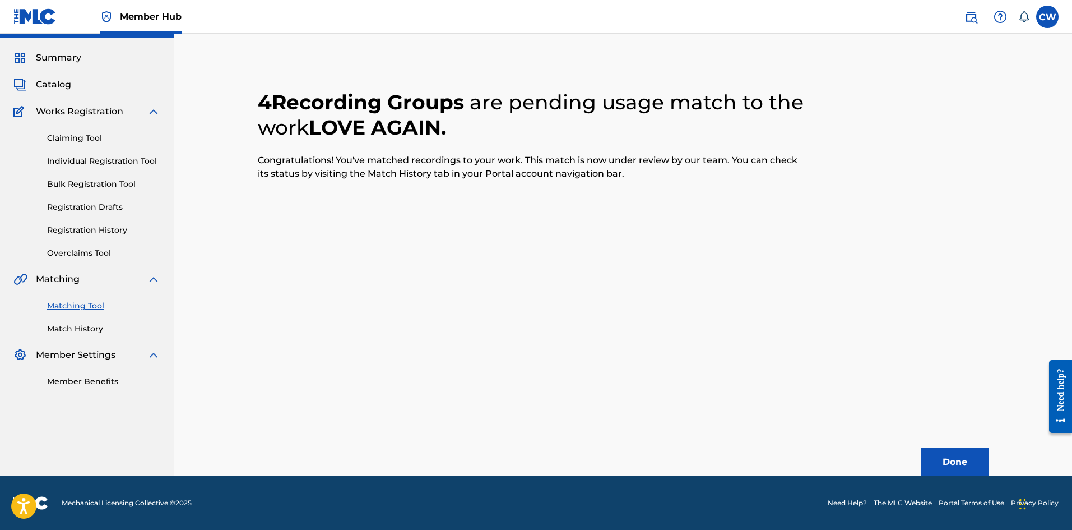
scroll to position [27, 0]
click at [979, 456] on button "Done" at bounding box center [955, 462] width 67 height 28
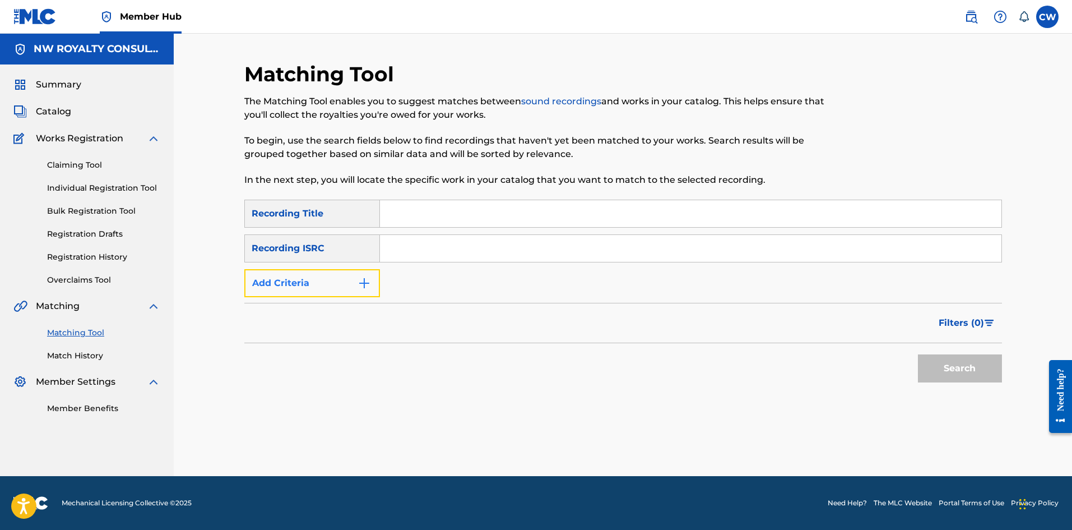
click at [312, 285] on button "Add Criteria" at bounding box center [312, 283] width 136 height 28
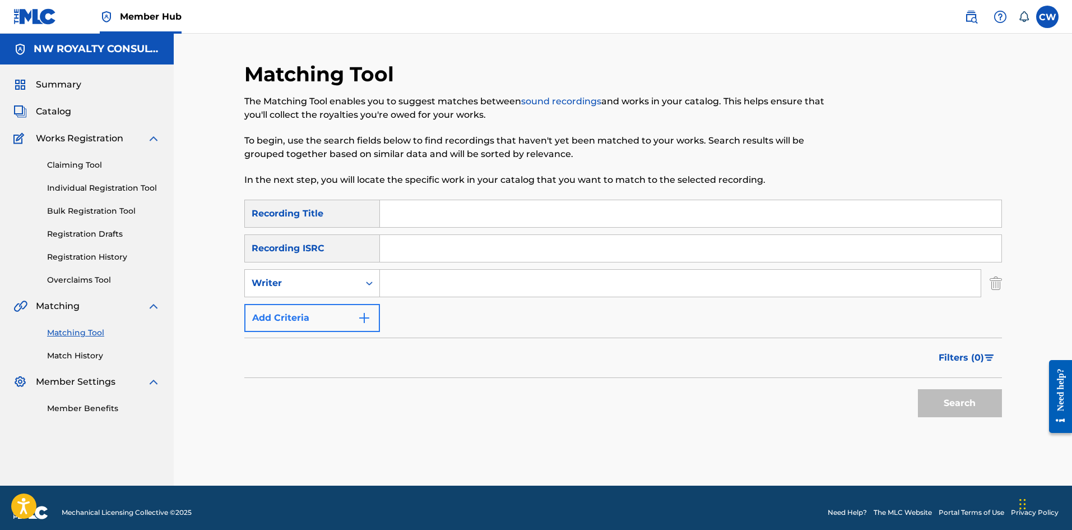
click at [312, 285] on div "Writer" at bounding box center [302, 282] width 101 height 13
click at [309, 295] on div "Writer" at bounding box center [312, 283] width 136 height 28
click at [330, 276] on div "Writer" at bounding box center [302, 282] width 114 height 21
click at [323, 312] on div "Recording Artist" at bounding box center [312, 311] width 135 height 28
click at [500, 284] on input "Search Form" at bounding box center [680, 283] width 601 height 27
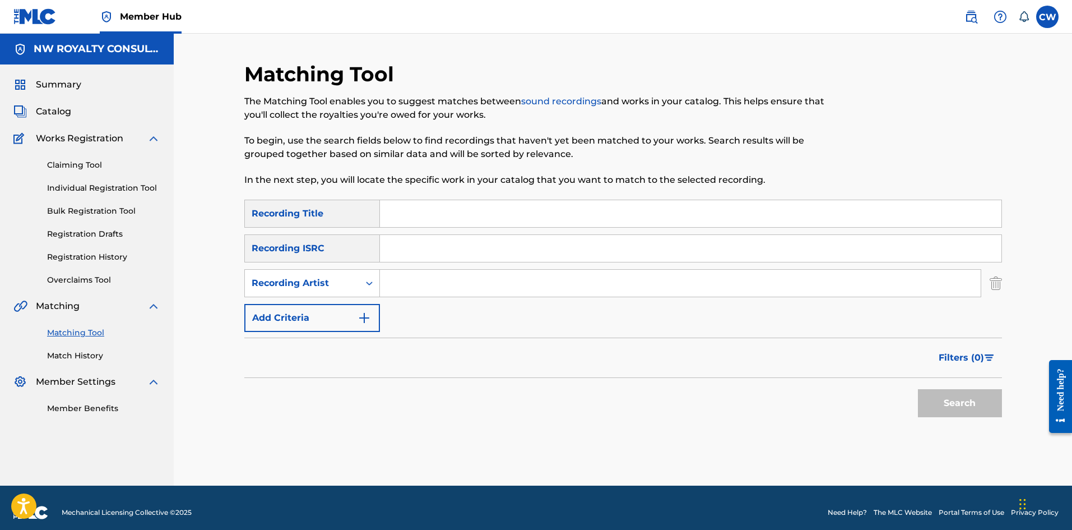
click at [479, 275] on input "Search Form" at bounding box center [680, 283] width 601 height 27
paste input "TEFLON"
type input "TEFLON"
click at [484, 207] on input "Search Form" at bounding box center [691, 213] width 622 height 27
paste input "LOVE AND ADORE YOU"
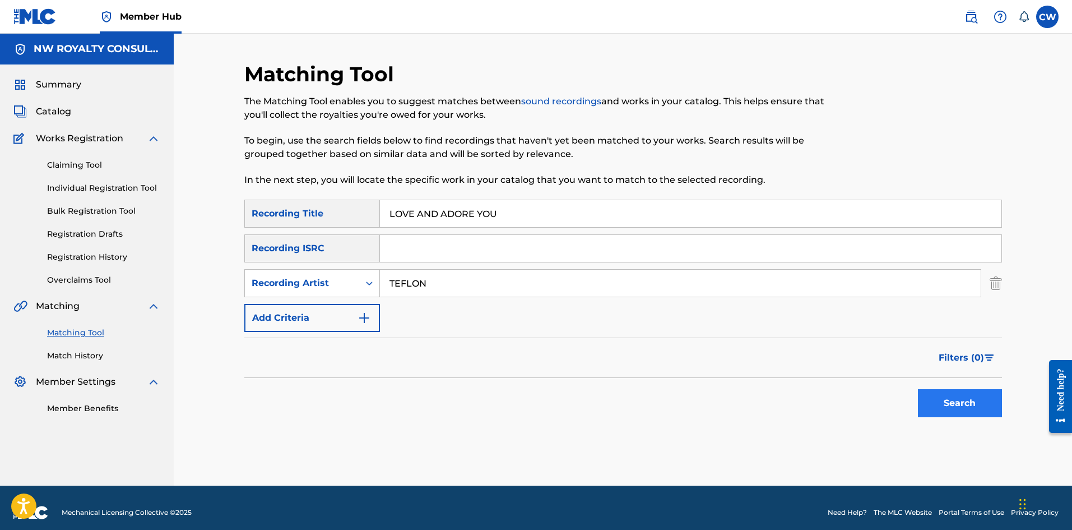
type input "LOVE AND ADORE YOU"
drag, startPoint x: 951, startPoint y: 408, endPoint x: 960, endPoint y: 401, distance: 10.4
click at [953, 406] on button "Search" at bounding box center [960, 403] width 84 height 28
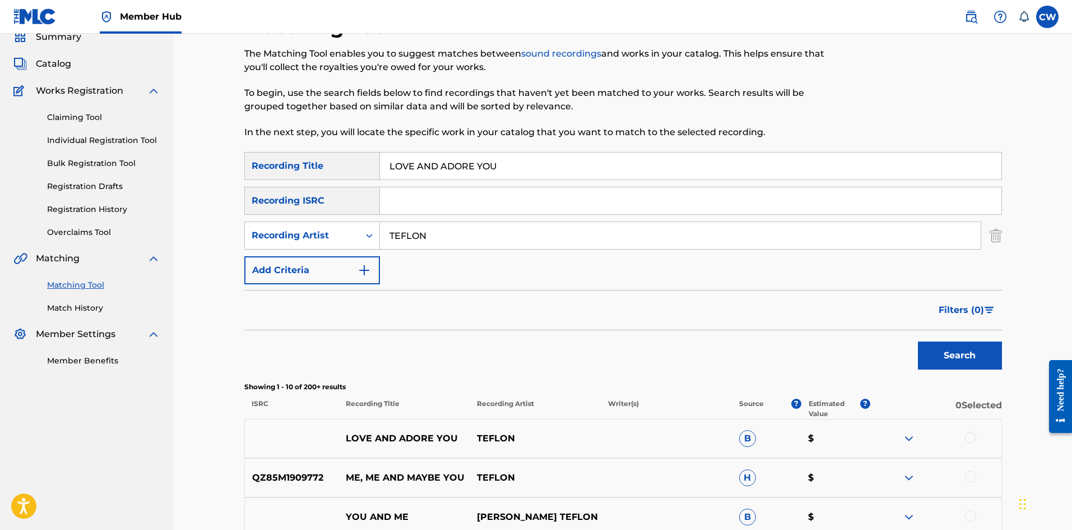
scroll to position [112, 0]
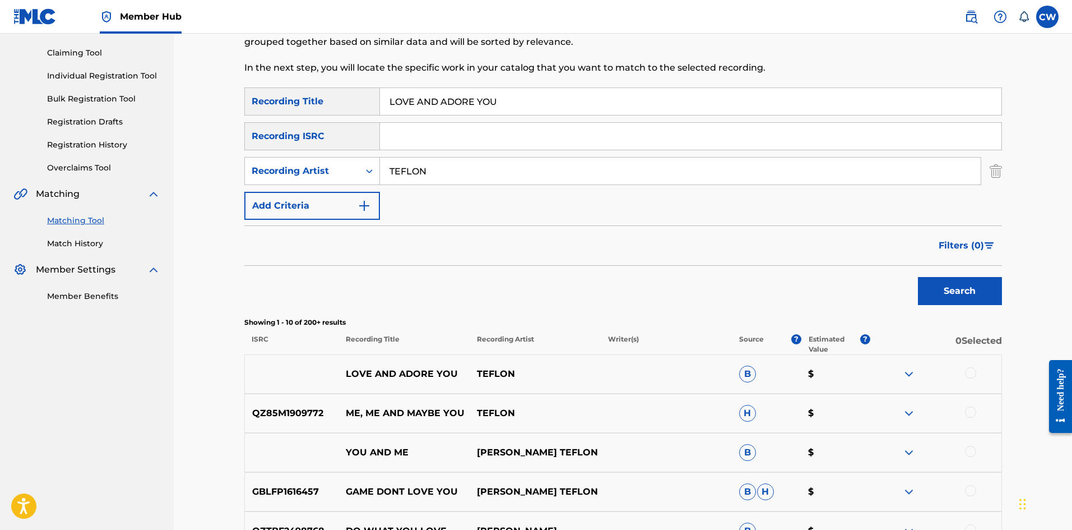
click at [974, 371] on div at bounding box center [970, 372] width 11 height 11
click at [787, 438] on button "Match 1 Group" at bounding box center [788, 438] width 124 height 28
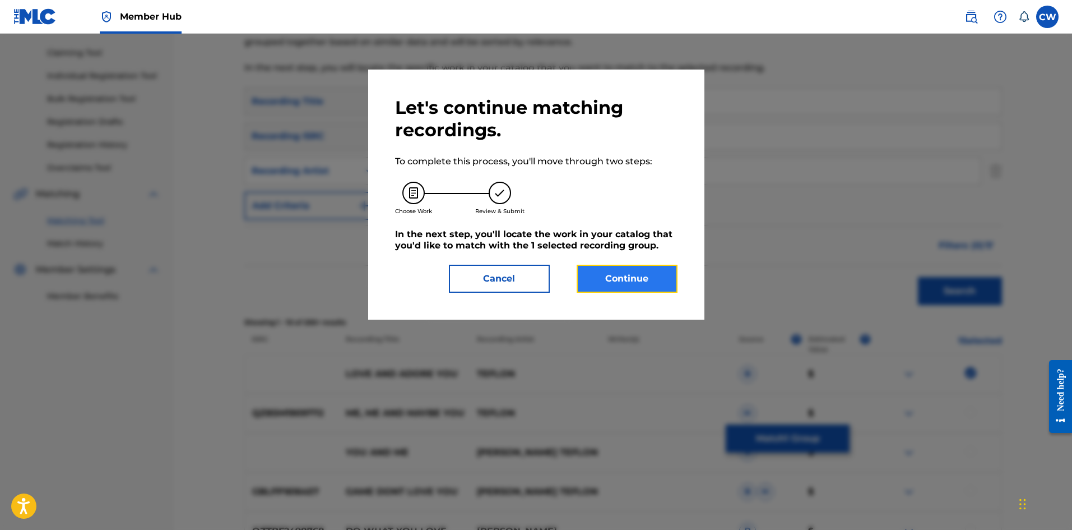
click at [651, 284] on button "Continue" at bounding box center [627, 279] width 101 height 28
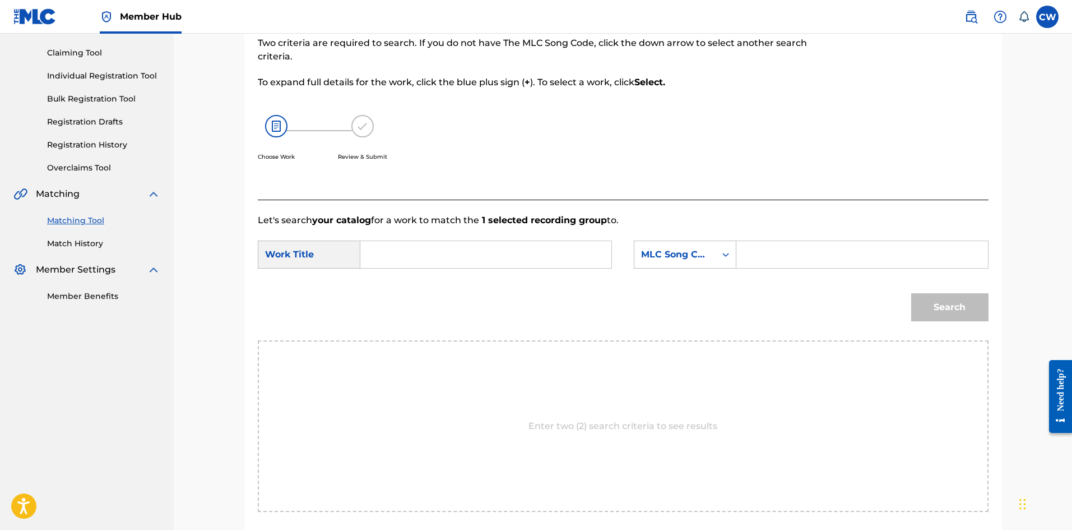
click at [518, 243] on input "Search Form" at bounding box center [486, 254] width 232 height 27
paste input "LOVE AND ADORE YOU"
type input "LOVE AND ADORE YOU"
click at [834, 248] on input "Search Form" at bounding box center [862, 254] width 232 height 27
paste input "LA2QCP"
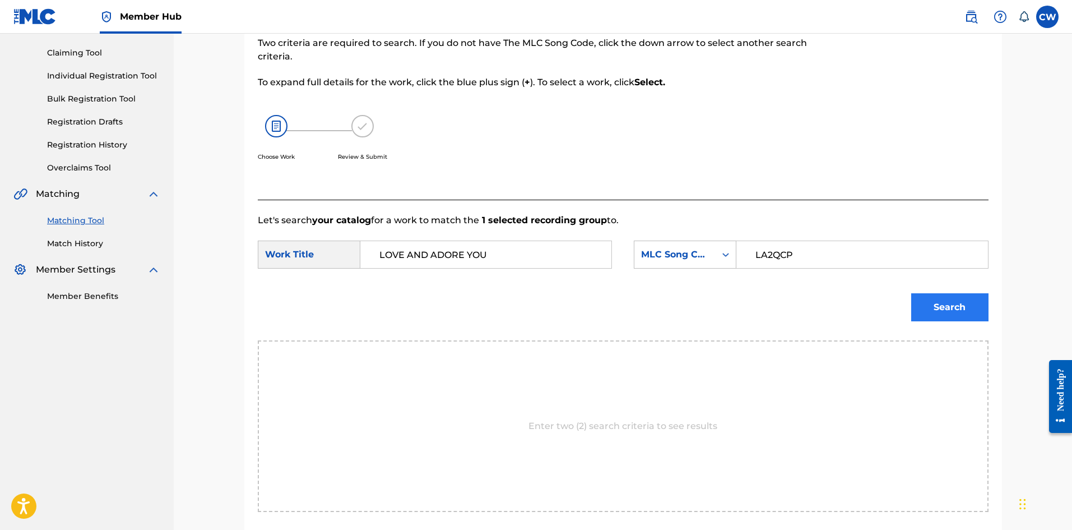
type input "LA2QCP"
click at [969, 306] on button "Search" at bounding box center [950, 307] width 77 height 28
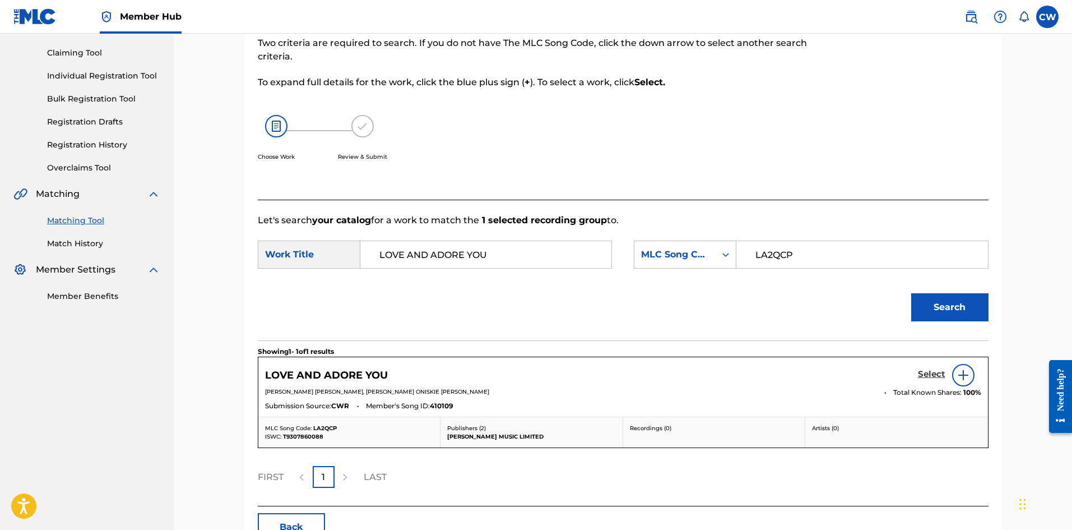
click at [936, 375] on h5 "Select" at bounding box center [931, 374] width 27 height 11
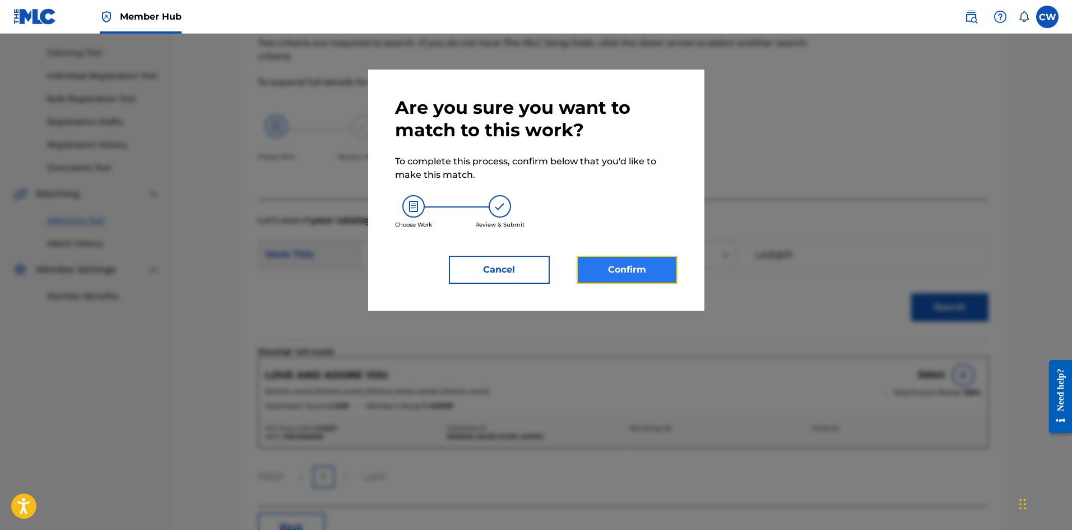
click at [618, 281] on button "Confirm" at bounding box center [627, 270] width 101 height 28
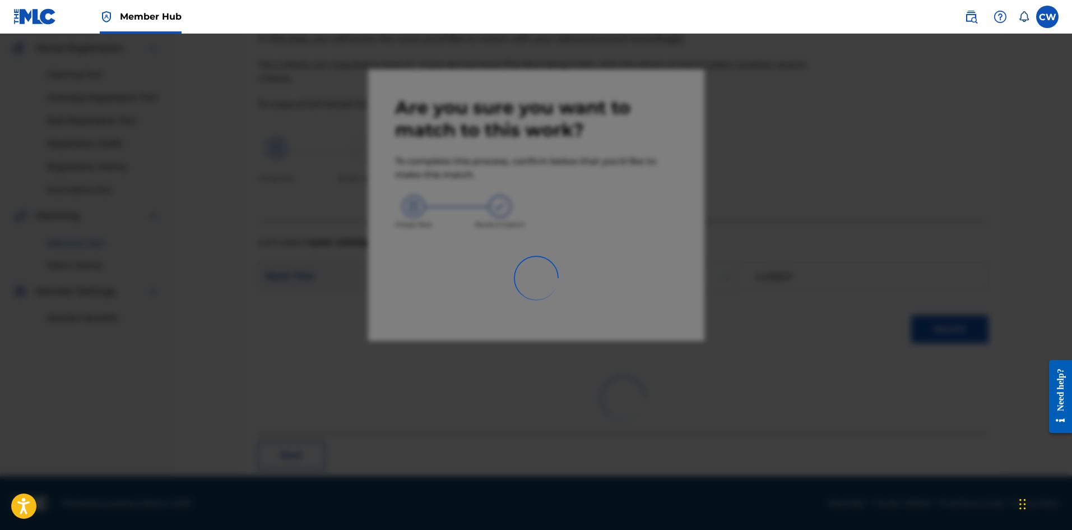
scroll to position [27, 0]
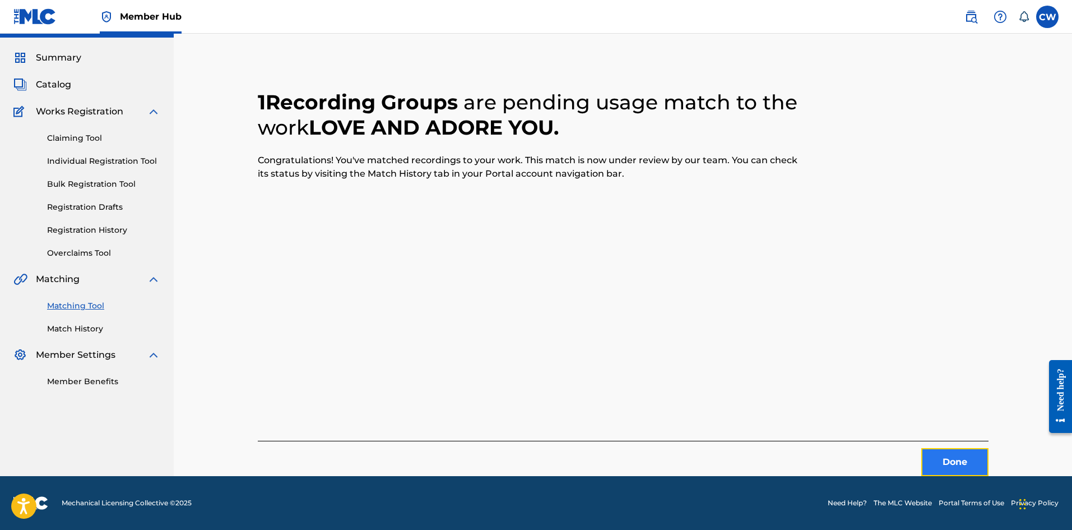
click at [945, 456] on button "Done" at bounding box center [955, 462] width 67 height 28
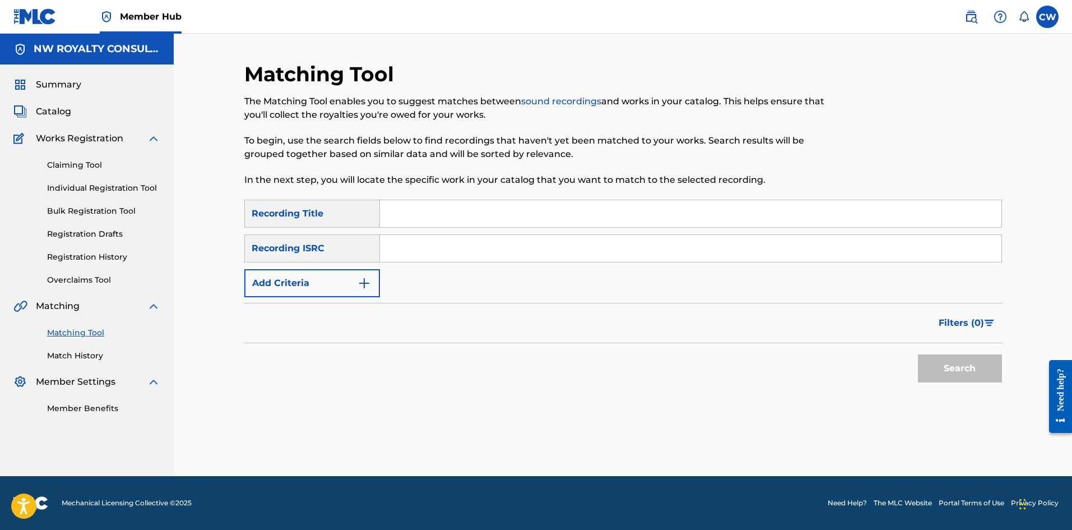
scroll to position [0, 0]
click at [344, 292] on button "Add Criteria" at bounding box center [312, 283] width 136 height 28
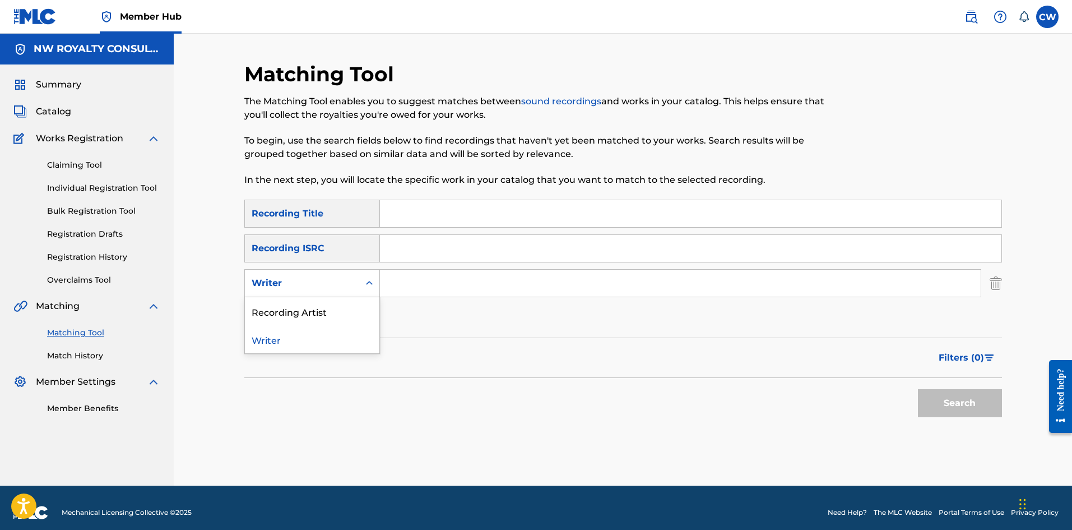
click at [340, 290] on div "Writer" at bounding box center [302, 282] width 114 height 21
click at [323, 306] on div "Recording Artist" at bounding box center [312, 311] width 135 height 28
click at [409, 283] on input "Search Form" at bounding box center [680, 283] width 601 height 27
paste input "COLAH COLAH"
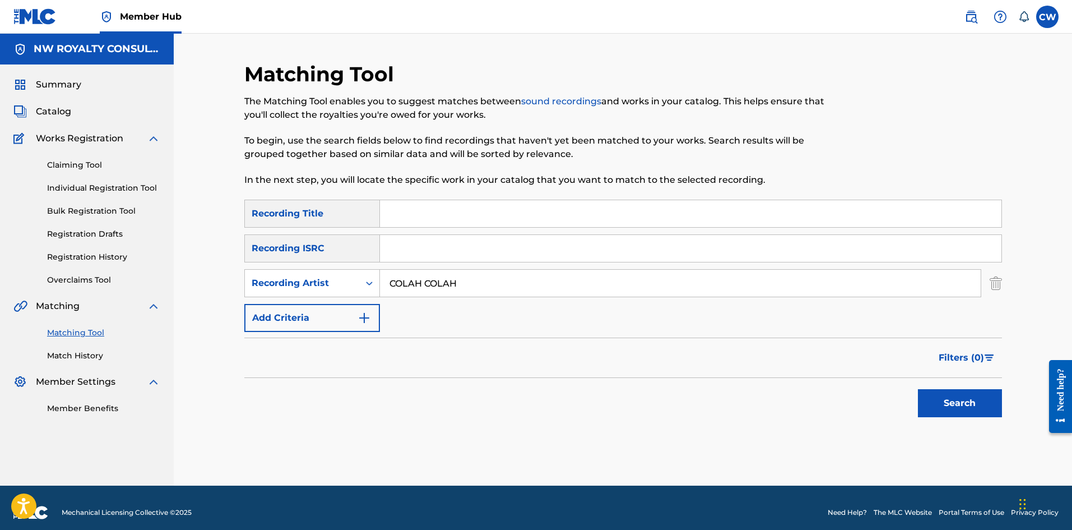
type input "COLAH COLAH"
drag, startPoint x: 711, startPoint y: 225, endPoint x: 723, endPoint y: 239, distance: 18.3
click at [711, 225] on input "Search Form" at bounding box center [691, 213] width 622 height 27
paste input "LOVE BANNER"
type input "LOVE BANNER"
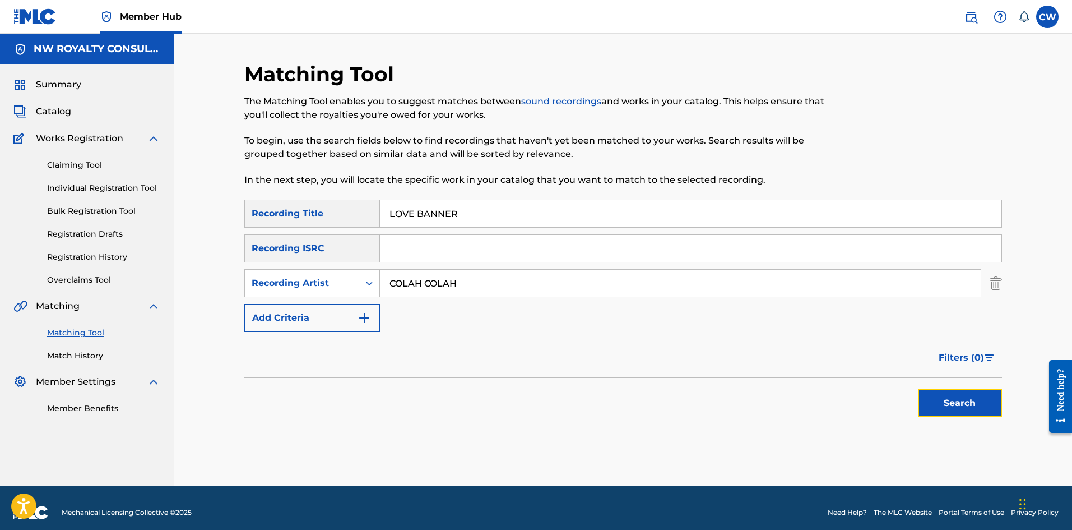
drag, startPoint x: 945, startPoint y: 404, endPoint x: 935, endPoint y: 395, distance: 13.5
click at [945, 404] on button "Search" at bounding box center [960, 403] width 84 height 28
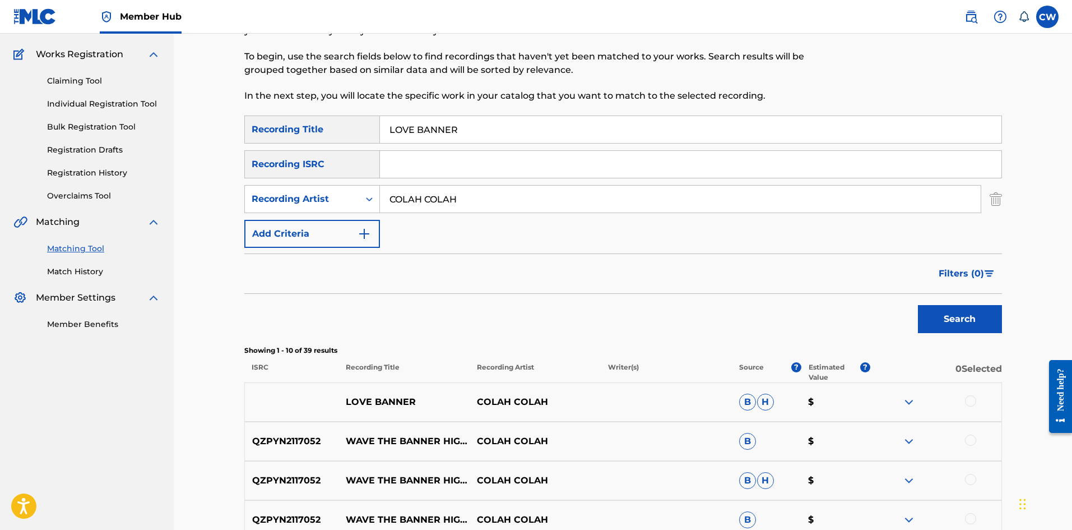
scroll to position [112, 0]
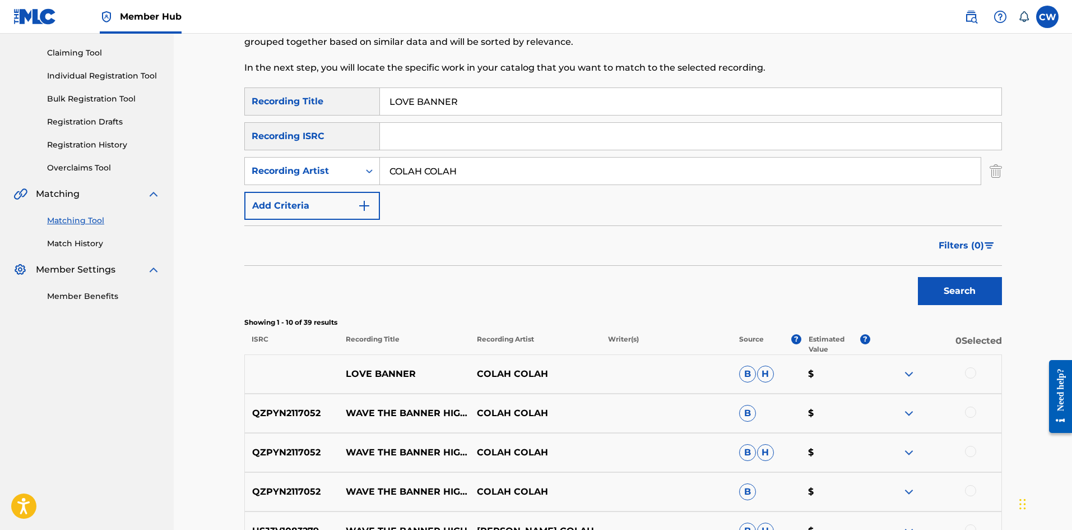
click at [970, 375] on div at bounding box center [970, 372] width 11 height 11
click at [776, 447] on button "Match 1 Group" at bounding box center [788, 438] width 124 height 28
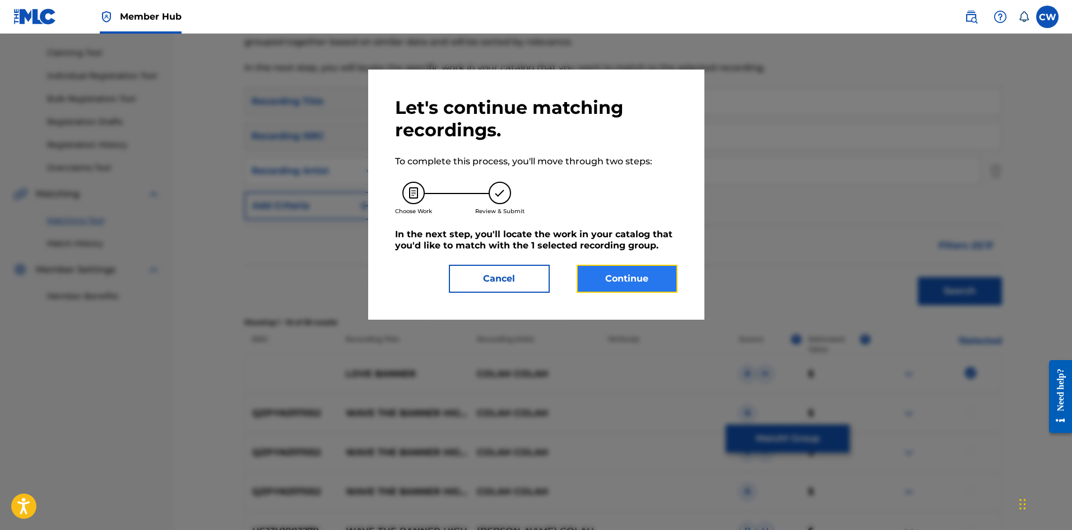
click at [653, 271] on button "Continue" at bounding box center [627, 279] width 101 height 28
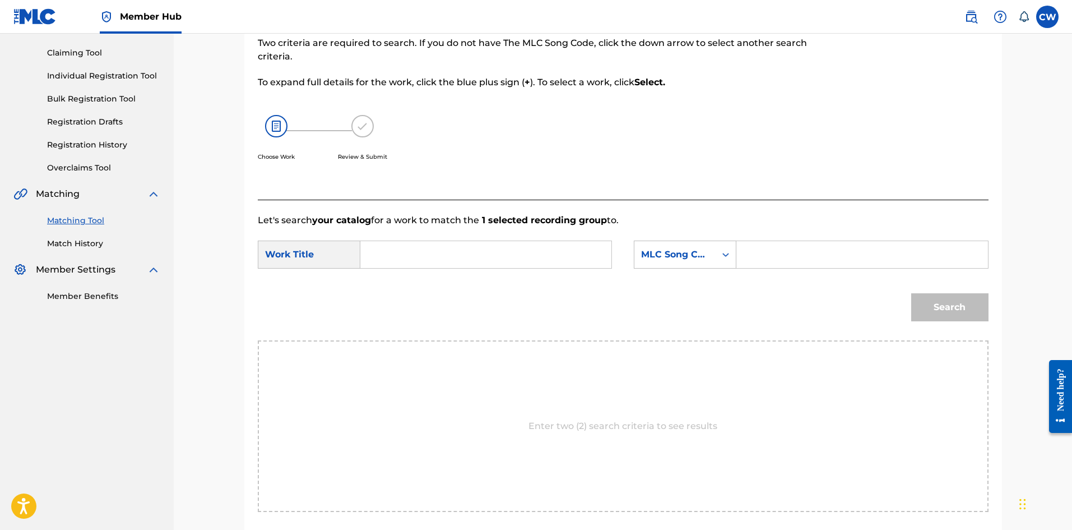
click at [519, 249] on input "Search Form" at bounding box center [486, 254] width 232 height 27
paste input "LOVE BANNER"
type input "LOVE BANNER"
click at [878, 261] on input "Search Form" at bounding box center [862, 254] width 232 height 27
paste input "LV7FOT"
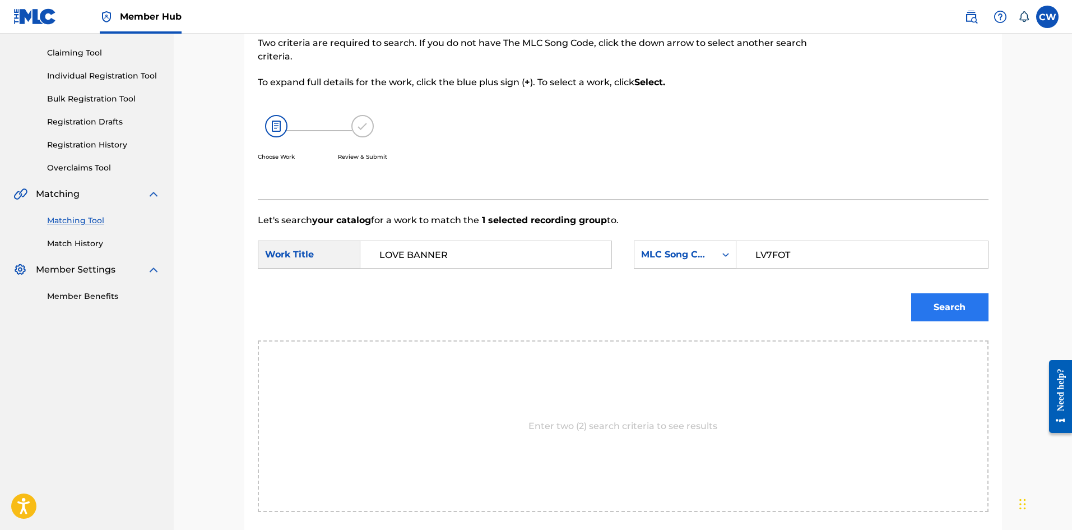
type input "LV7FOT"
click at [959, 304] on button "Search" at bounding box center [950, 307] width 77 height 28
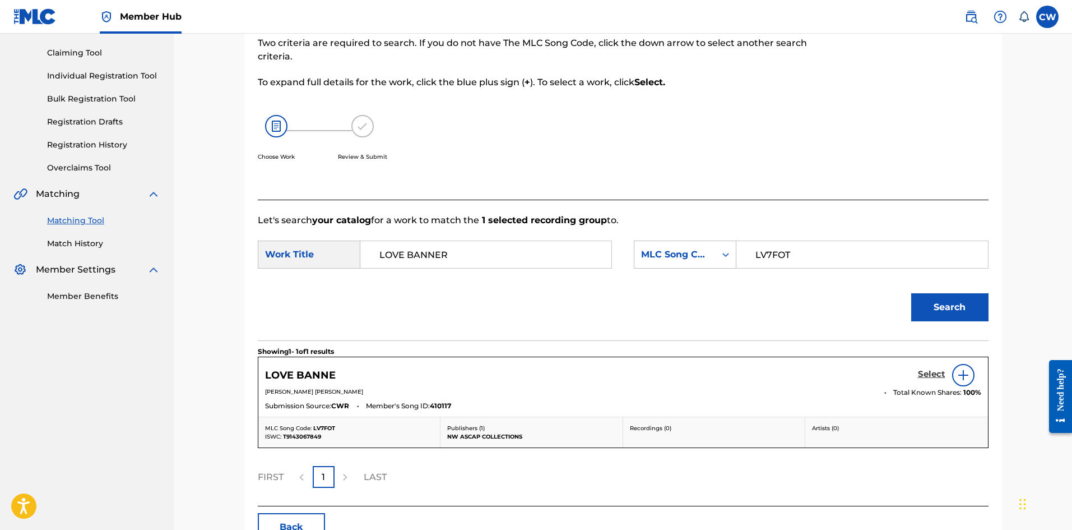
click at [930, 371] on h5 "Select" at bounding box center [931, 374] width 27 height 11
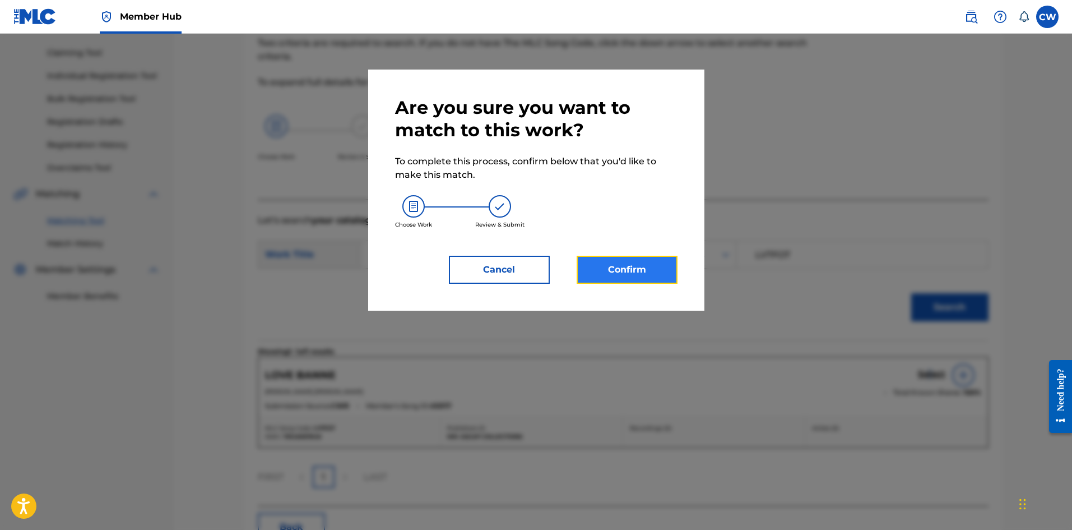
click at [605, 273] on button "Confirm" at bounding box center [627, 270] width 101 height 28
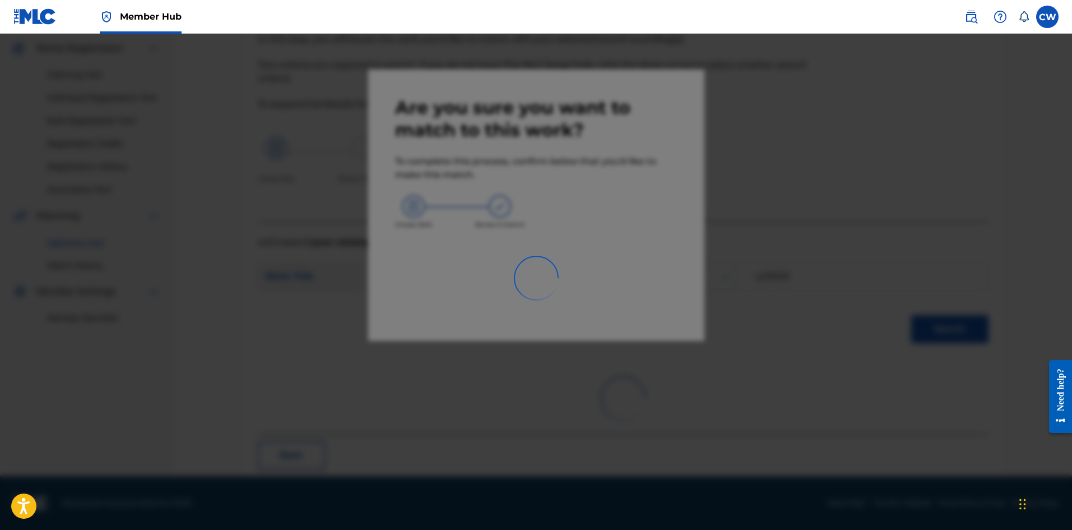
scroll to position [27, 0]
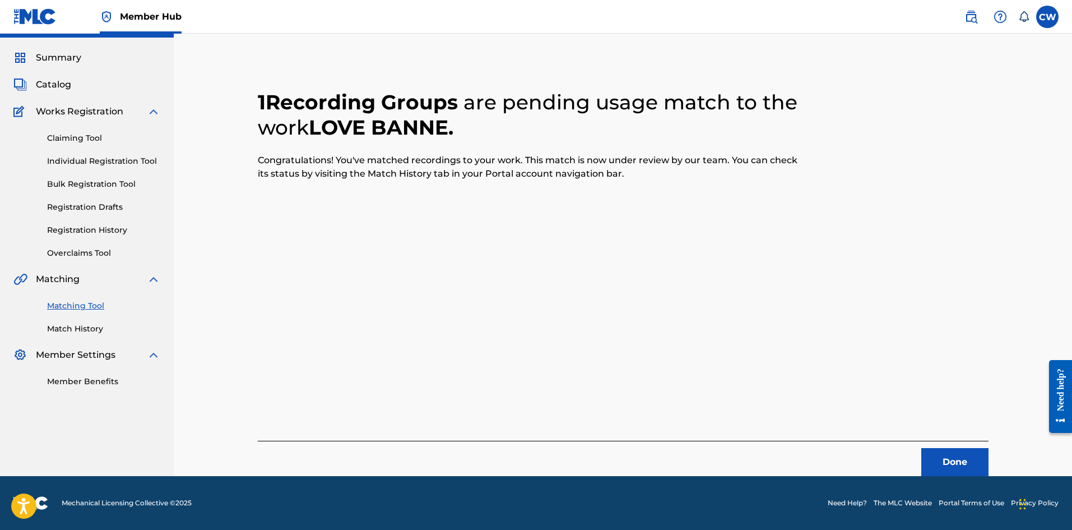
click at [957, 446] on div "Done" at bounding box center [623, 458] width 731 height 35
click at [917, 455] on div "Done" at bounding box center [623, 458] width 731 height 35
click at [933, 460] on button "Done" at bounding box center [955, 462] width 67 height 28
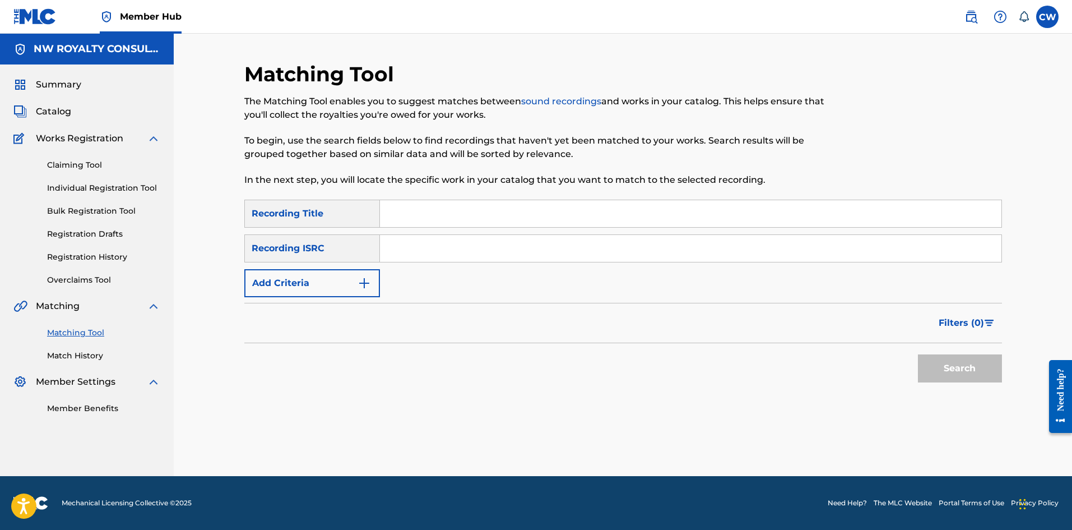
scroll to position [0, 0]
click at [321, 292] on button "Add Criteria" at bounding box center [312, 283] width 136 height 28
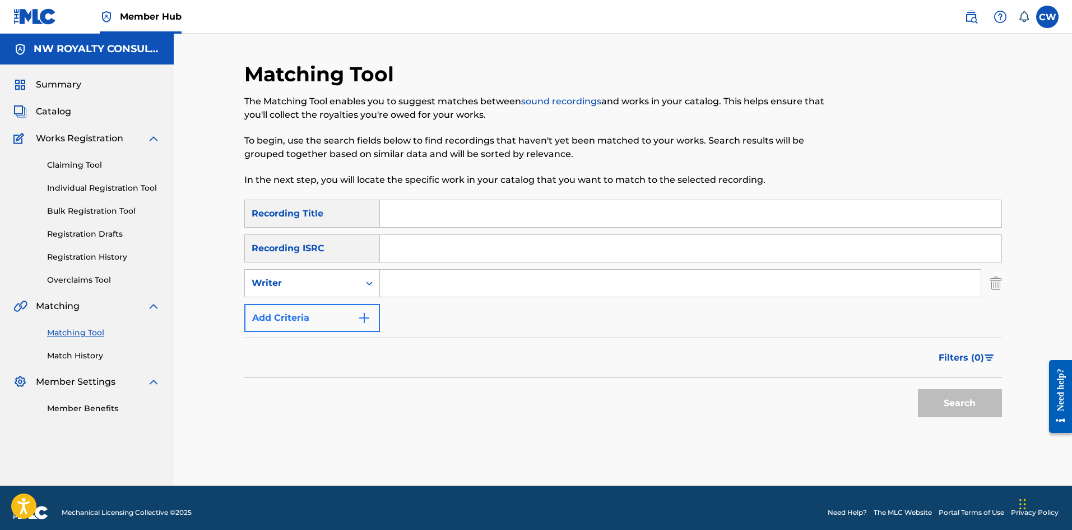
click at [321, 292] on div "Writer" at bounding box center [302, 282] width 114 height 21
click at [320, 317] on div "Recording Artist" at bounding box center [312, 311] width 135 height 28
click at [430, 289] on input "Search Form" at bounding box center [680, 283] width 601 height 27
paste input "ANTHONY RED ROSE"
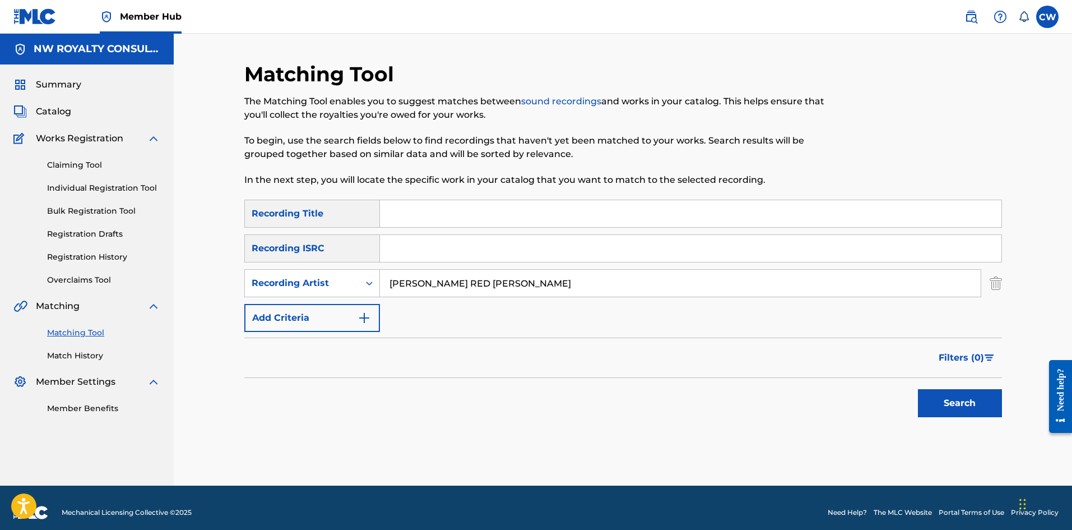
type input "ANTHONY RED ROSE"
click at [596, 196] on div "Matching Tool The Matching Tool enables you to suggest matches between sound re…" at bounding box center [536, 131] width 584 height 138
click at [595, 216] on input "Search Form" at bounding box center [691, 213] width 622 height 27
paste input "LOVE CONTROL"
type input "LOVE CONTROL"
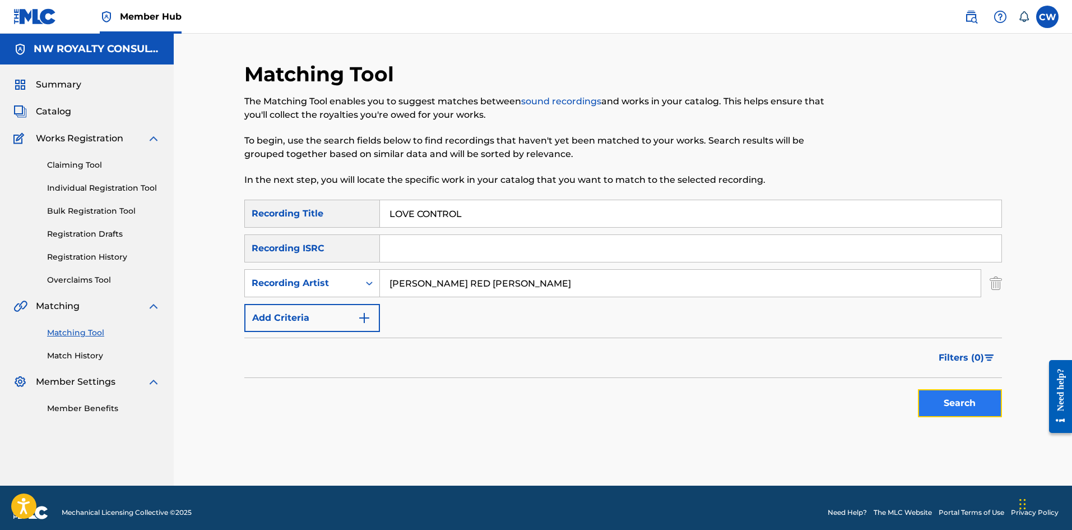
click at [983, 396] on button "Search" at bounding box center [960, 403] width 84 height 28
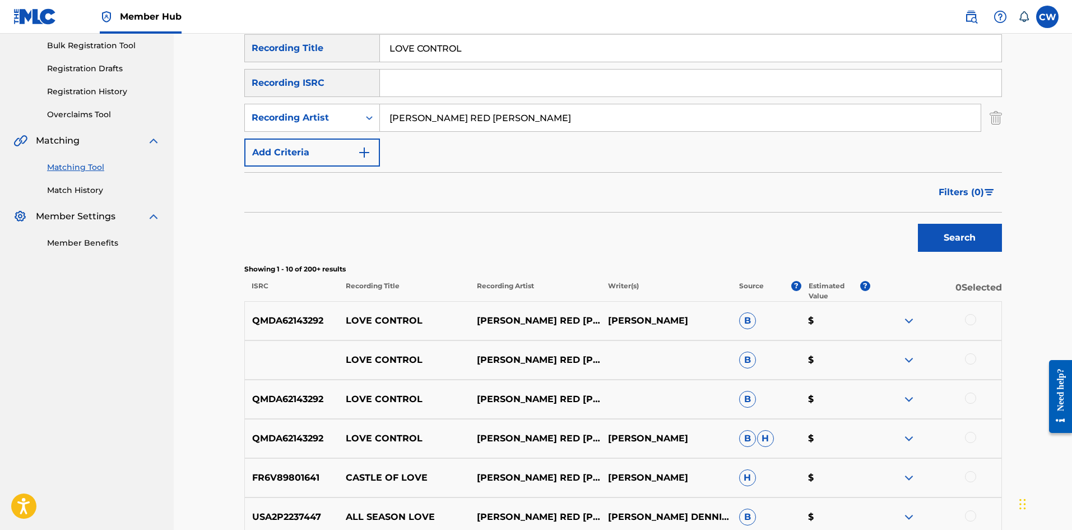
scroll to position [168, 0]
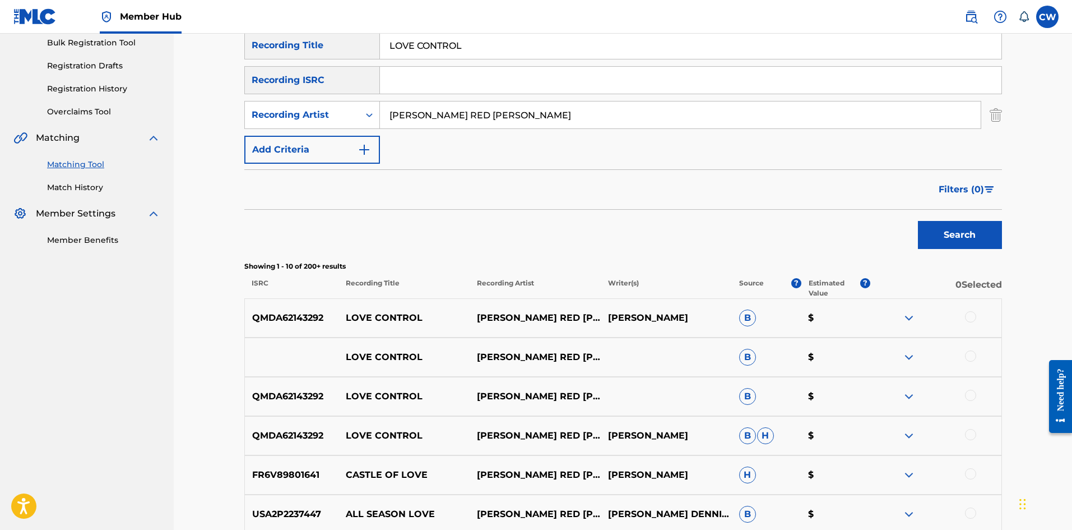
drag, startPoint x: 971, startPoint y: 316, endPoint x: 970, endPoint y: 326, distance: 10.7
click at [970, 316] on div at bounding box center [970, 316] width 11 height 11
click at [969, 350] on div "LOVE CONTROL ANTHONY RED ROSE B $" at bounding box center [623, 356] width 758 height 39
click at [971, 387] on div "QMDA62143292 LOVE CONTROL ANTHONY RED ROSE B $" at bounding box center [623, 396] width 758 height 39
click at [970, 399] on div at bounding box center [970, 395] width 11 height 11
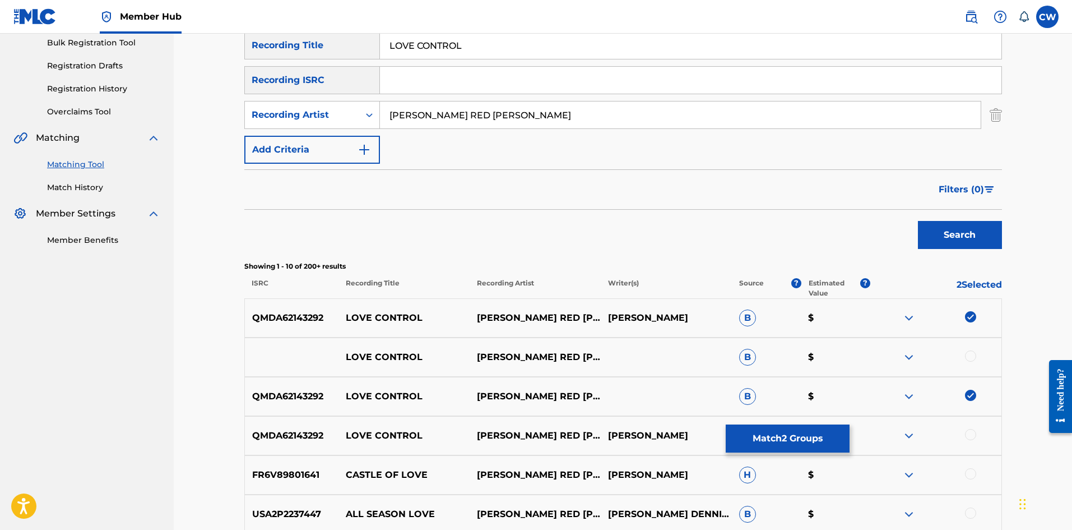
click at [969, 353] on div at bounding box center [970, 355] width 11 height 11
click at [972, 428] on div "QMDA62143292 LOVE CONTROL ANTHONY RED ROSE ANTHONY CAMERON B H $" at bounding box center [623, 435] width 758 height 39
click at [972, 434] on div at bounding box center [970, 434] width 11 height 11
click at [798, 438] on button "Match 4 Groups" at bounding box center [788, 438] width 124 height 28
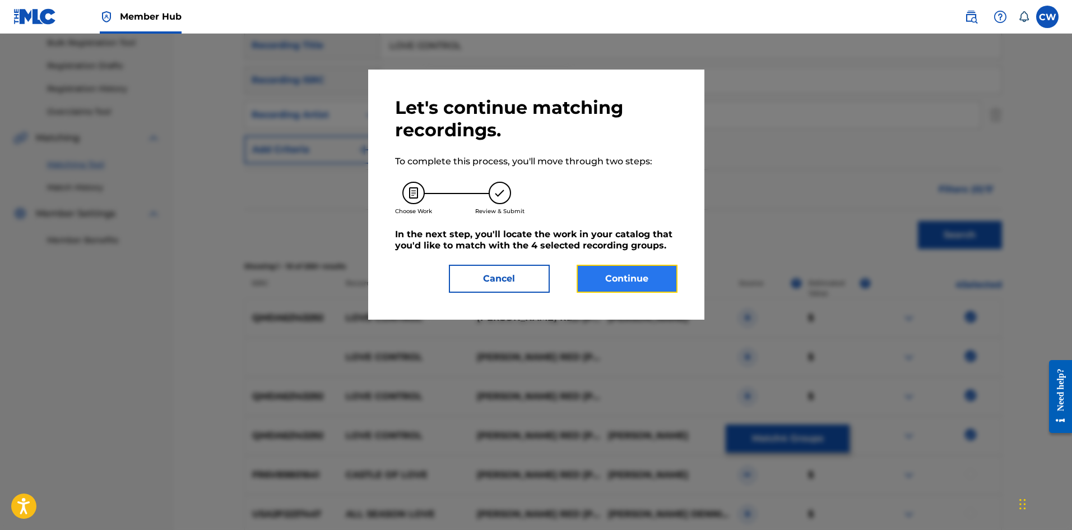
click at [636, 280] on button "Continue" at bounding box center [627, 279] width 101 height 28
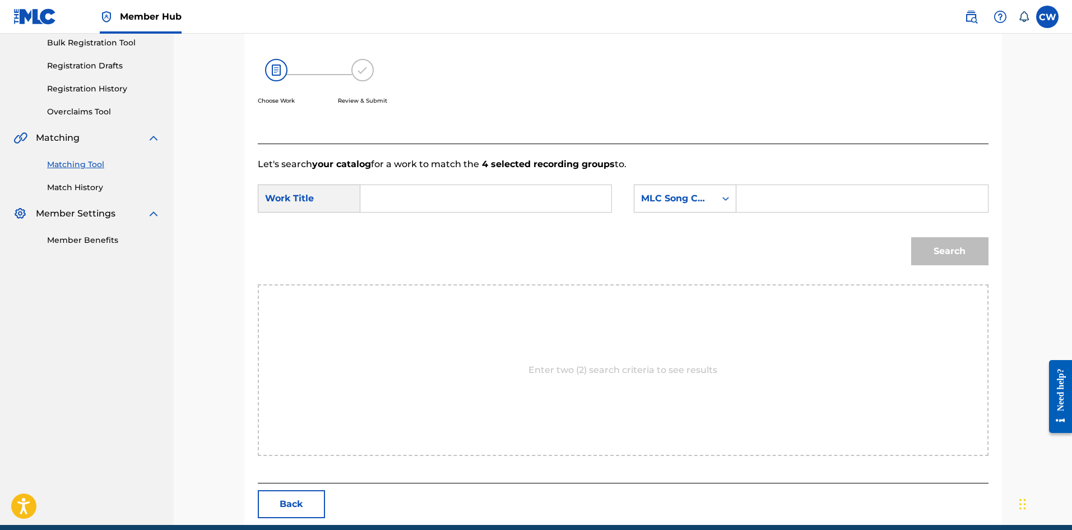
click at [498, 212] on div "SearchWithCriteriad3e887ea-b579-4c7d-85aa-29d294e41180 Work Title SearchWithCri…" at bounding box center [623, 201] width 731 height 35
click at [492, 205] on input "Search Form" at bounding box center [486, 198] width 232 height 27
paste input "LOVE CONTROL"
type input "LOVE CONTROL"
click at [783, 202] on input "Search Form" at bounding box center [862, 198] width 232 height 27
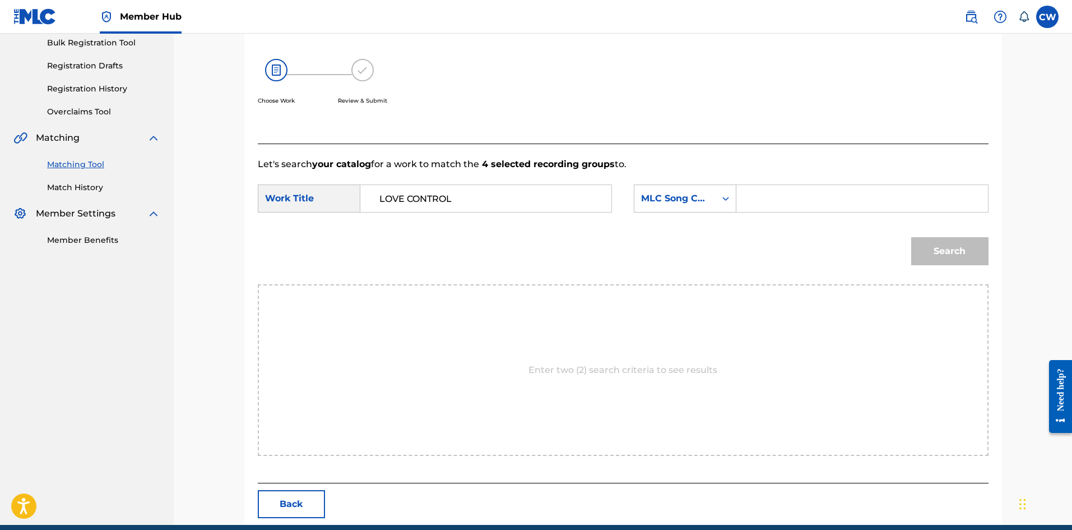
paste input "LT4QB1"
type input "LT4QB1"
click at [962, 244] on button "Search" at bounding box center [950, 251] width 77 height 28
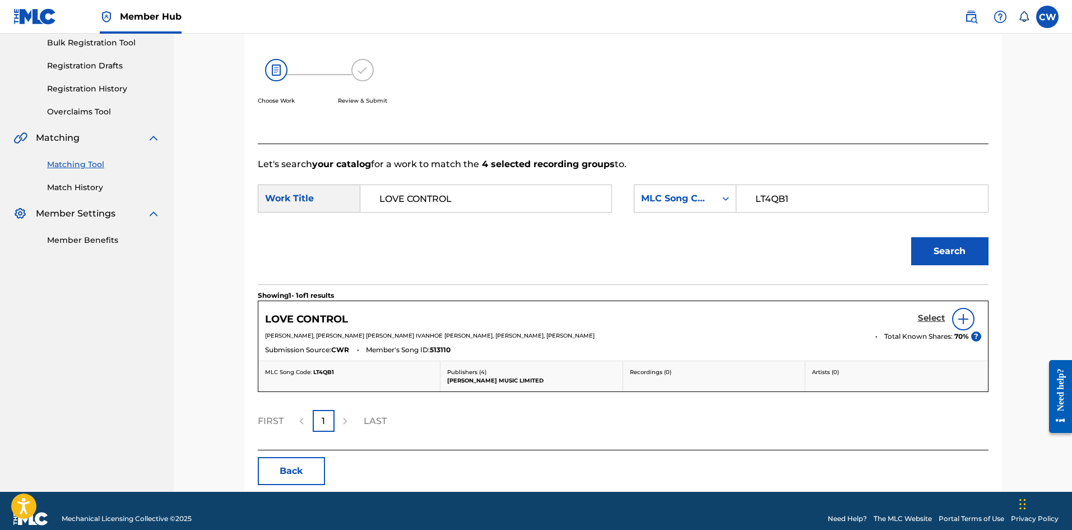
click at [919, 317] on h5 "Select" at bounding box center [931, 318] width 27 height 11
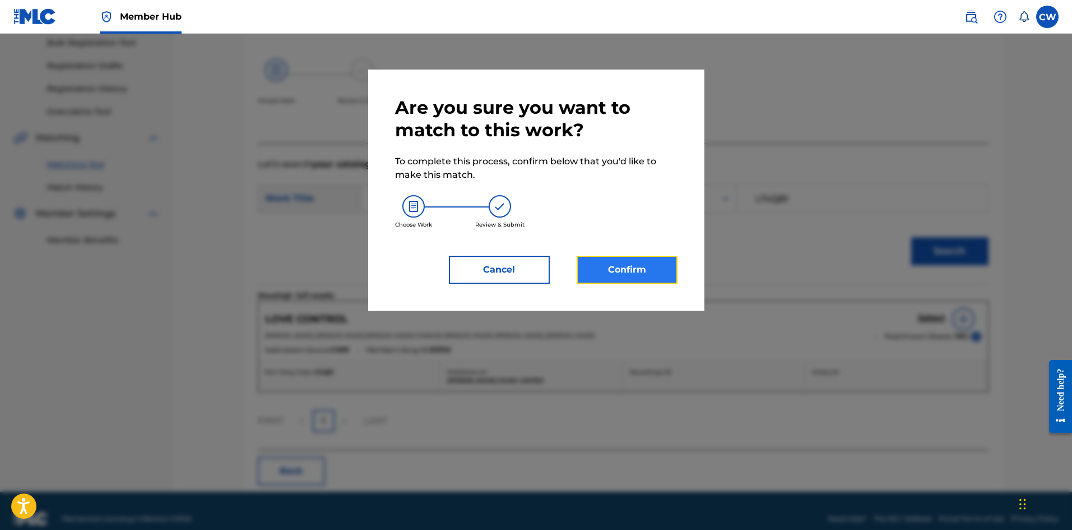
click at [635, 271] on button "Confirm" at bounding box center [627, 270] width 101 height 28
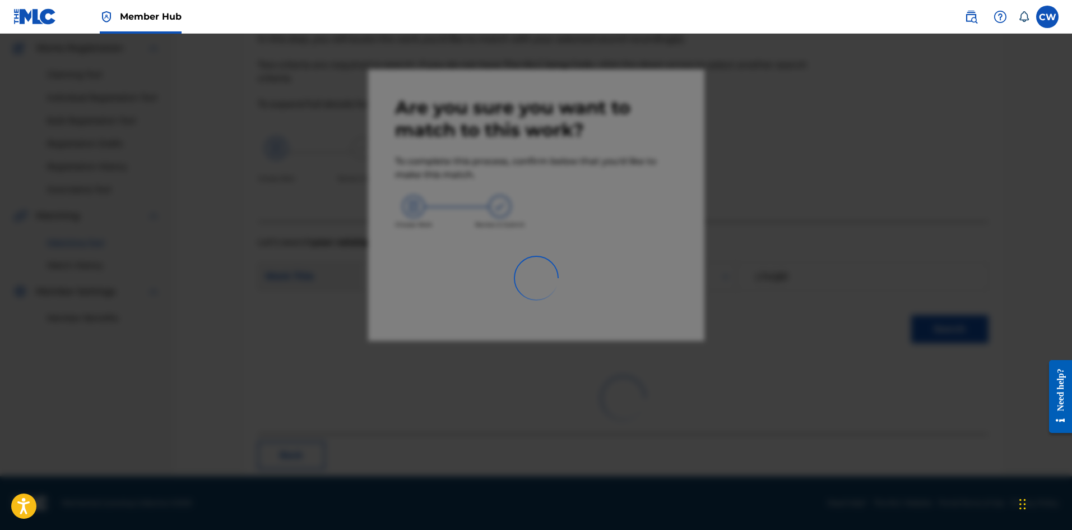
scroll to position [27, 0]
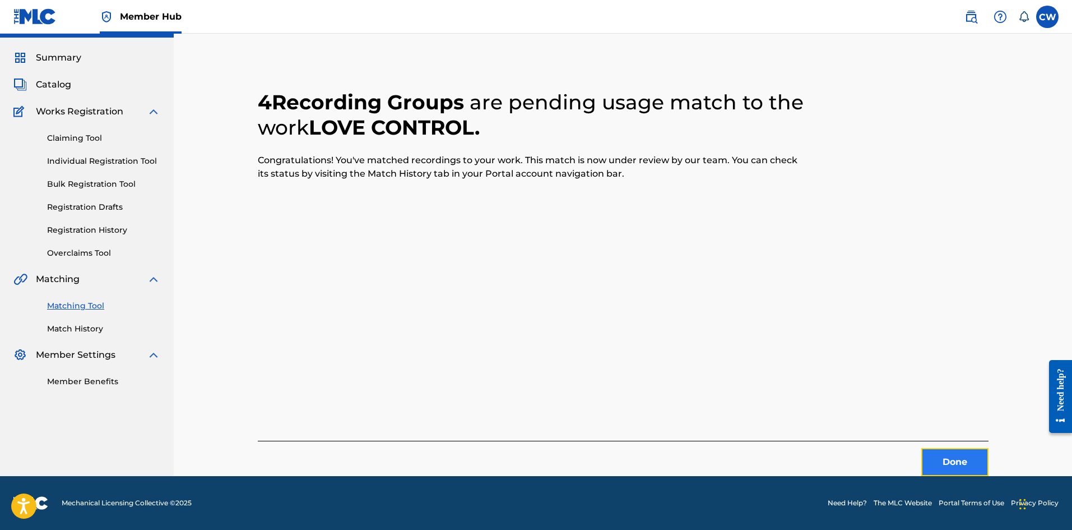
click at [971, 462] on button "Done" at bounding box center [955, 462] width 67 height 28
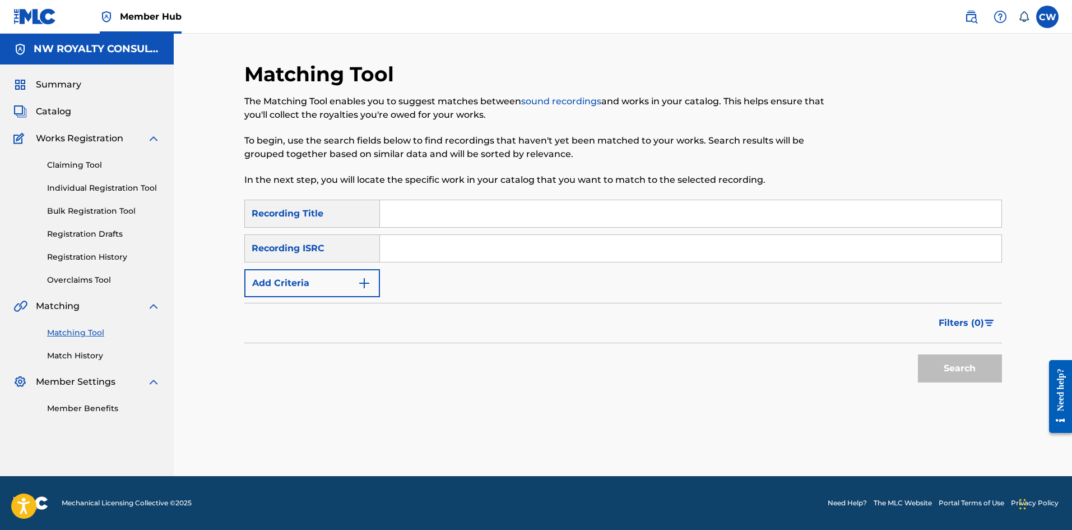
scroll to position [0, 0]
drag, startPoint x: 336, startPoint y: 314, endPoint x: 332, endPoint y: 304, distance: 11.0
click at [334, 308] on div "Filters ( 0 )" at bounding box center [623, 323] width 758 height 40
click at [330, 298] on form "SearchWithCriteria533fd595-1357-4ead-a540-a25942c9c641 Recording Title SearchWi…" at bounding box center [623, 294] width 758 height 188
click at [328, 295] on button "Add Criteria" at bounding box center [312, 283] width 136 height 28
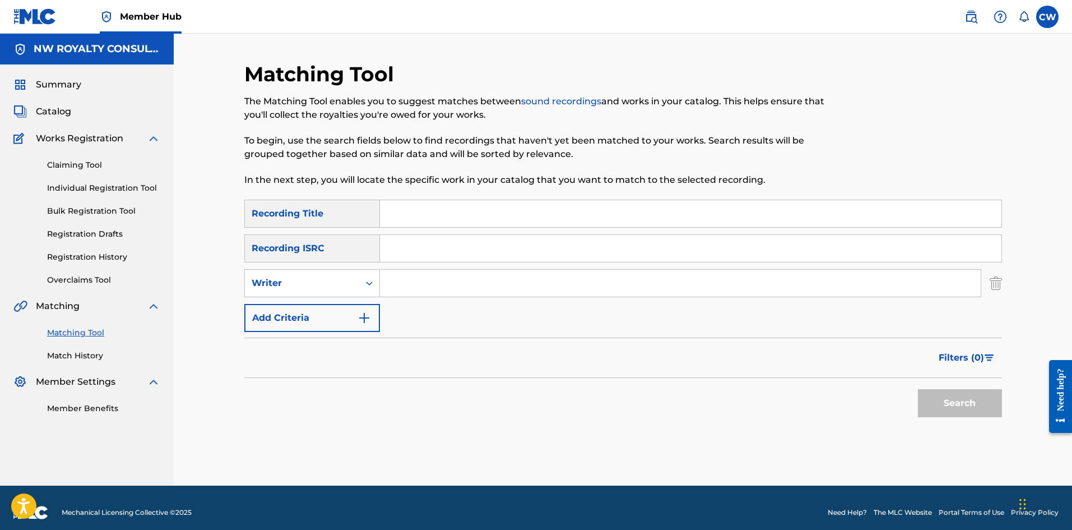
click at [324, 300] on div "SearchWithCriteria533fd595-1357-4ead-a540-a25942c9c641 Recording Title SearchWi…" at bounding box center [623, 266] width 758 height 132
click at [323, 289] on div "Writer" at bounding box center [302, 282] width 101 height 13
click at [310, 314] on div "Recording Artist" at bounding box center [312, 311] width 135 height 28
click at [502, 286] on input "Search Form" at bounding box center [680, 283] width 601 height 27
paste input "KING MUZIAH"
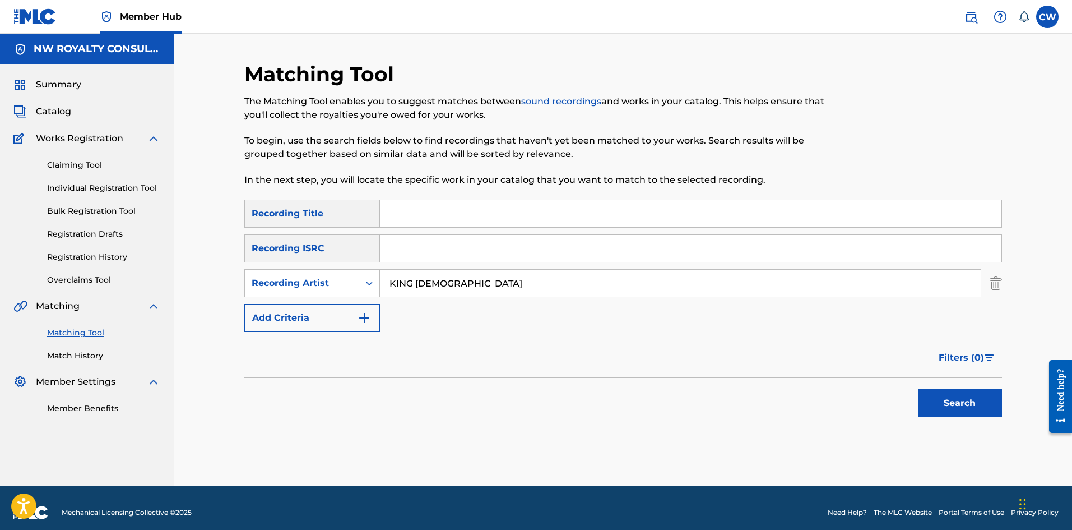
type input "KING MUZIAH"
click at [519, 218] on input "Search Form" at bounding box center [691, 213] width 622 height 27
paste input "LOVE DANCEHALL"
type input "LOVE DANCEHALL"
click at [968, 399] on button "Search" at bounding box center [960, 403] width 84 height 28
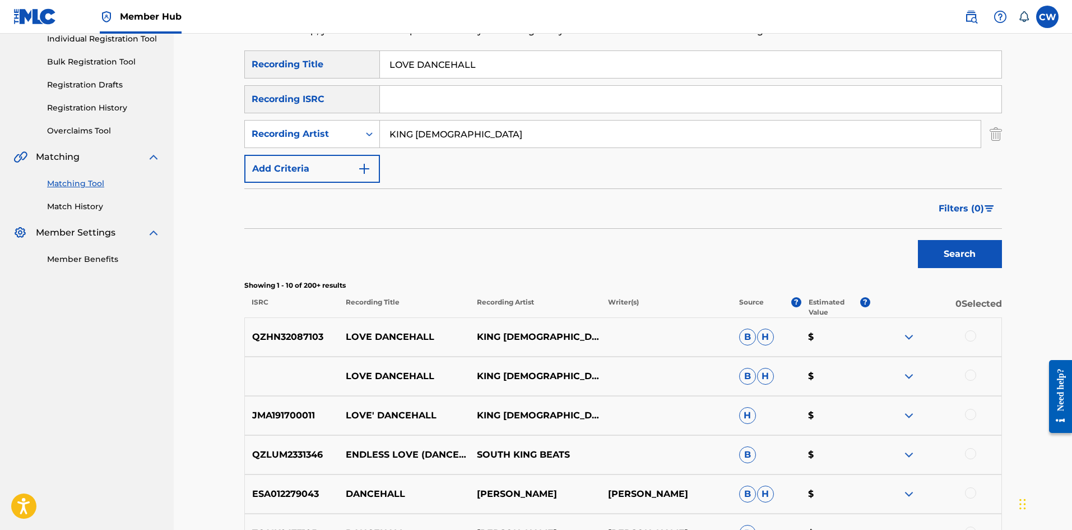
scroll to position [168, 0]
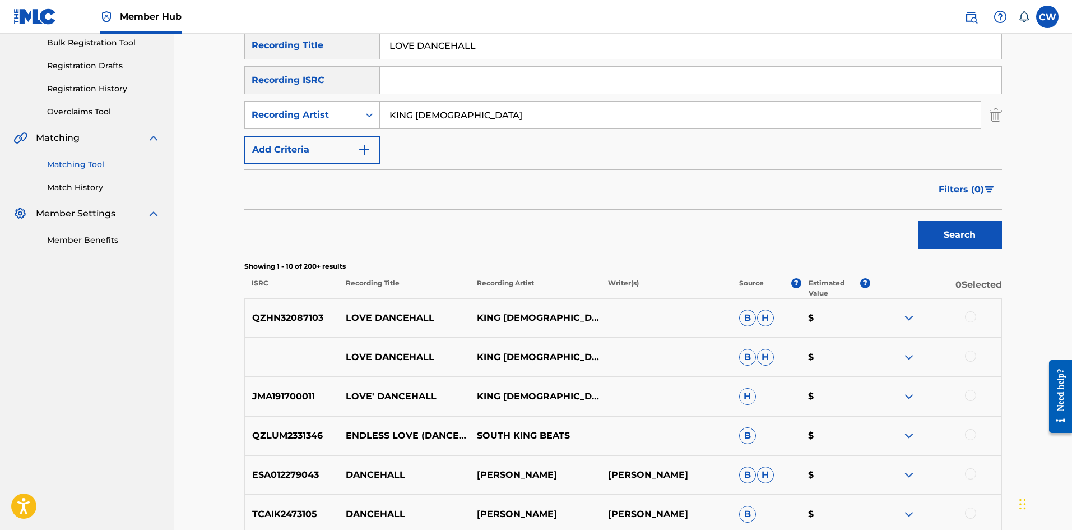
click at [968, 309] on div "QZHN32087103 LOVE DANCEHALL KING MUZIAH B H $" at bounding box center [623, 317] width 758 height 39
click at [974, 320] on div at bounding box center [970, 316] width 11 height 11
drag, startPoint x: 971, startPoint y: 351, endPoint x: 973, endPoint y: 363, distance: 11.9
click at [971, 354] on div at bounding box center [970, 355] width 11 height 11
click at [967, 396] on div at bounding box center [970, 395] width 11 height 11
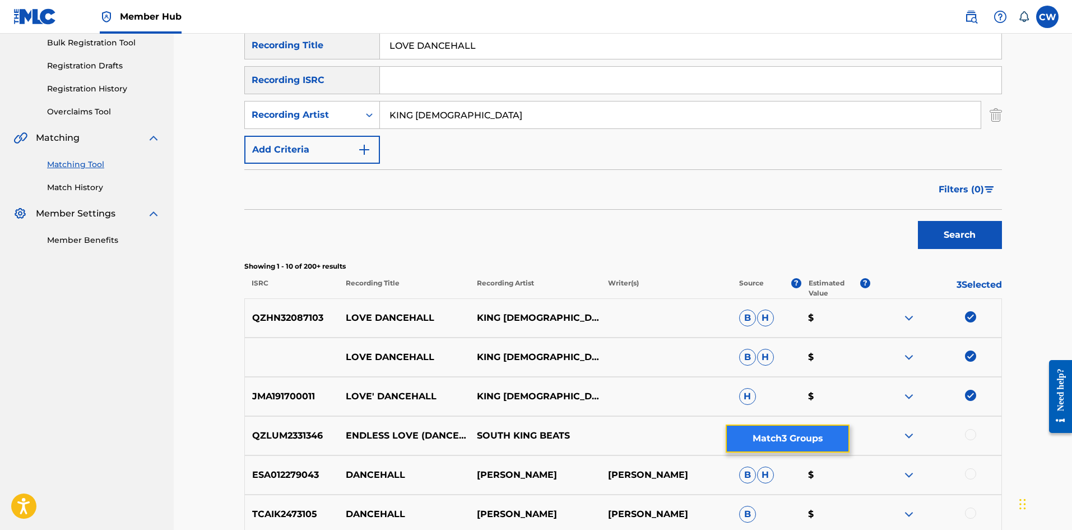
click at [834, 438] on button "Match 3 Groups" at bounding box center [788, 438] width 124 height 28
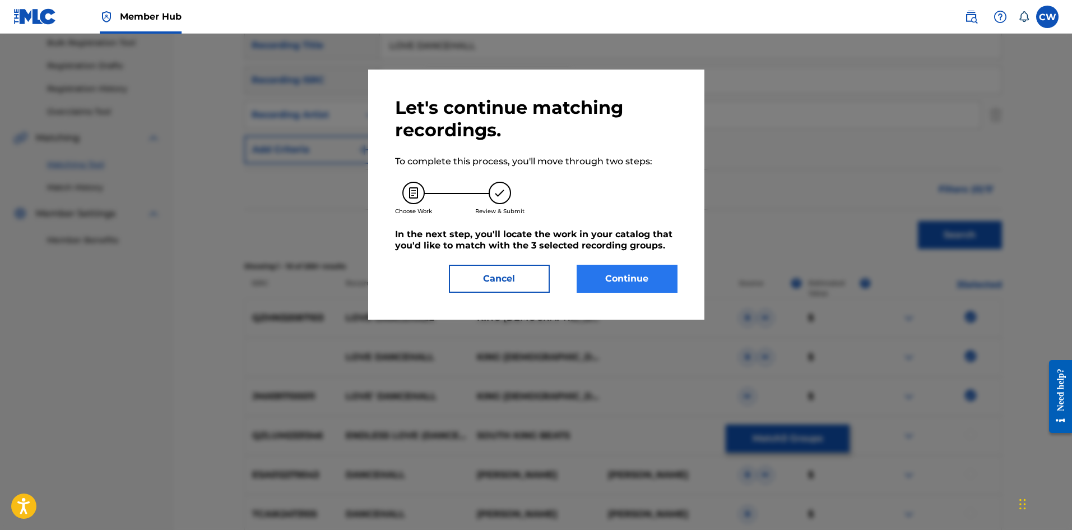
drag, startPoint x: 630, startPoint y: 249, endPoint x: 611, endPoint y: 274, distance: 30.7
click at [630, 249] on h5 "In the next step, you'll locate the work in your catalog that you'd like to mat…" at bounding box center [536, 240] width 283 height 22
click at [611, 274] on button "Continue" at bounding box center [627, 279] width 101 height 28
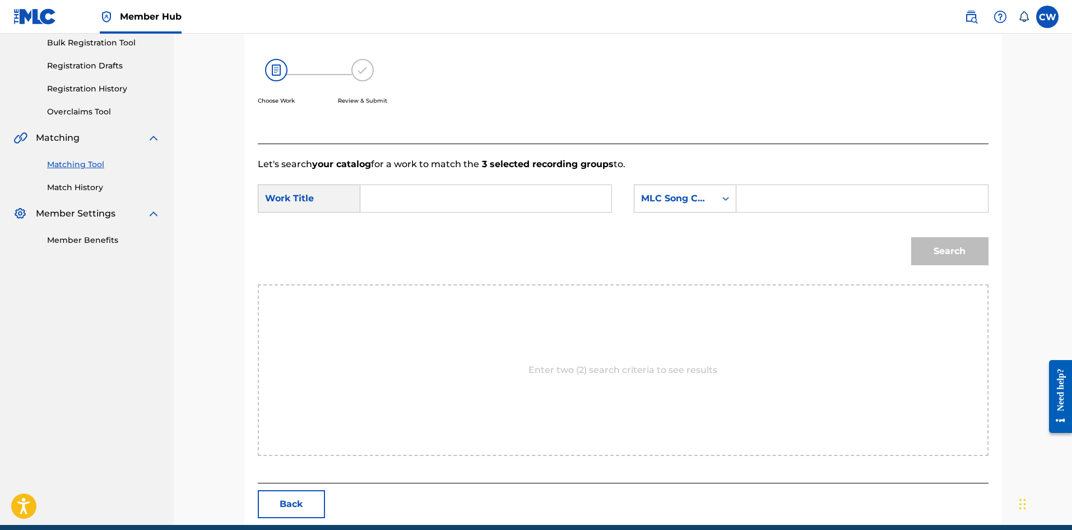
click at [499, 211] on div "Search Form" at bounding box center [486, 198] width 252 height 28
click at [497, 210] on input "Search Form" at bounding box center [486, 198] width 232 height 27
paste input "LOVE DANCEHALL"
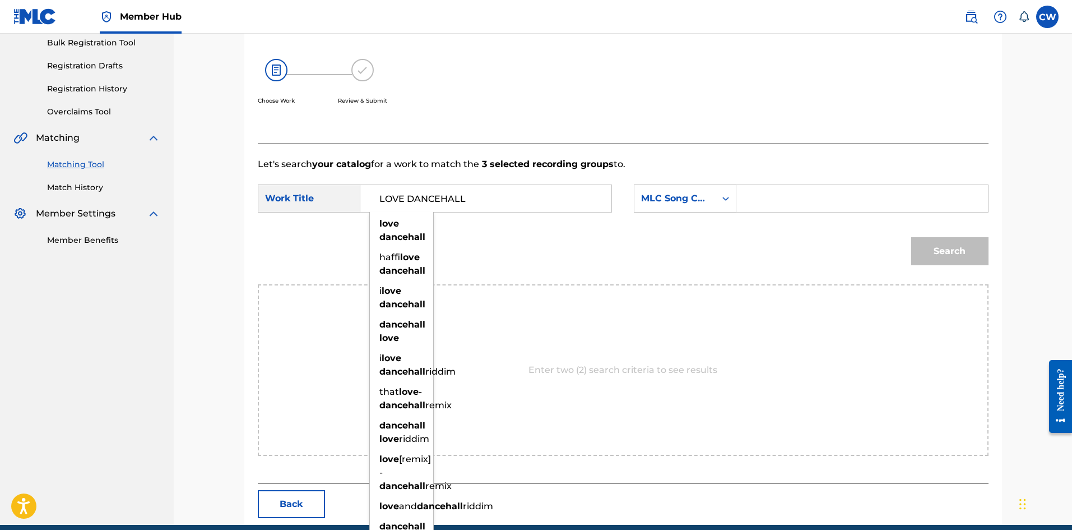
type input "LOVE DANCEHALL"
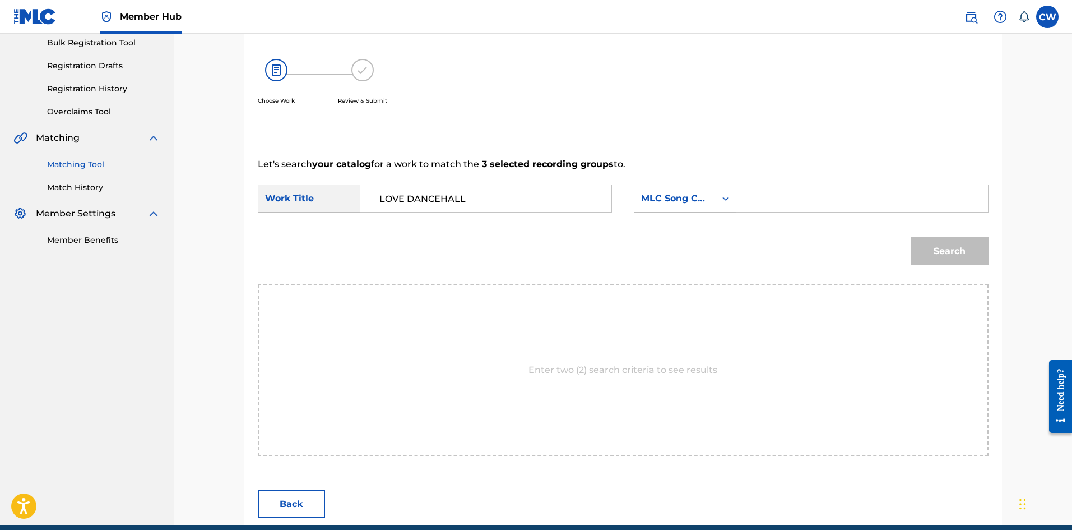
click at [901, 196] on input "Search Form" at bounding box center [862, 198] width 232 height 27
paste input "LB074M"
type input "LB074M"
click at [965, 256] on button "Search" at bounding box center [950, 251] width 77 height 28
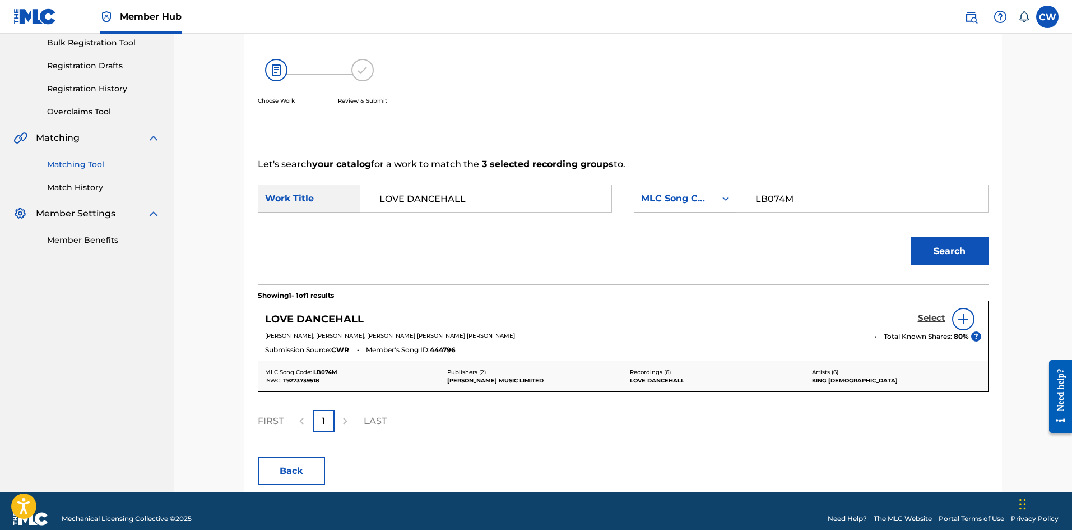
click at [922, 314] on h5 "Select" at bounding box center [931, 318] width 27 height 11
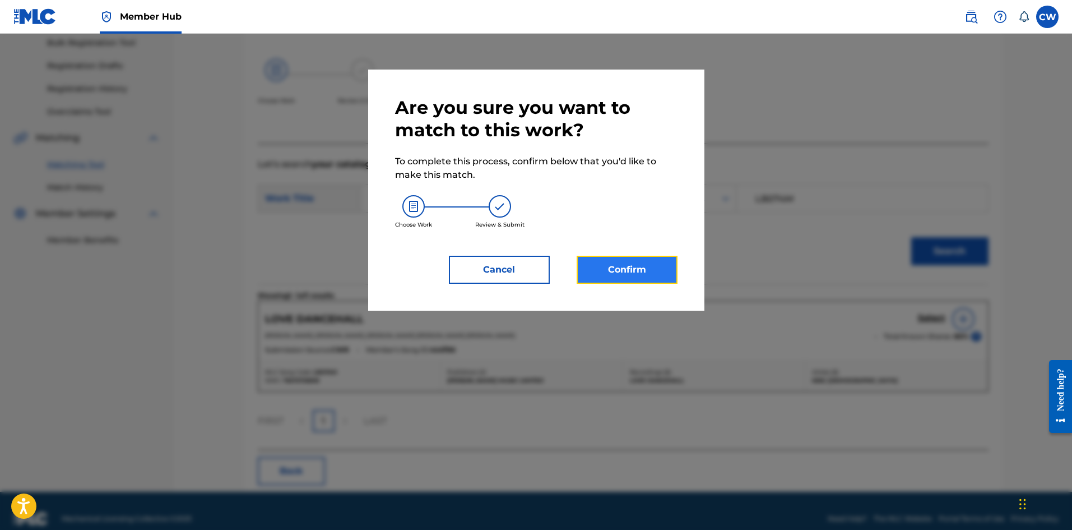
click at [663, 271] on button "Confirm" at bounding box center [627, 270] width 101 height 28
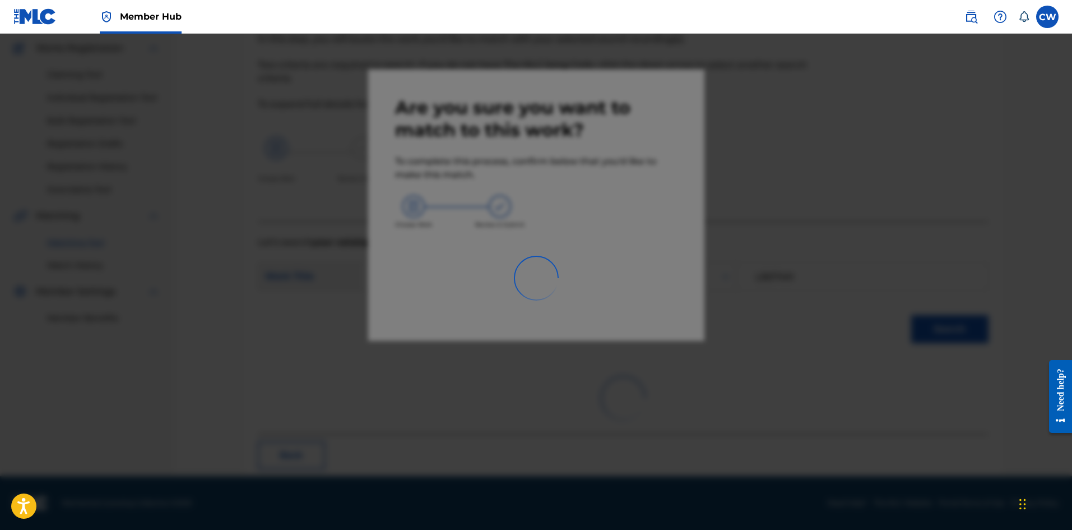
scroll to position [27, 0]
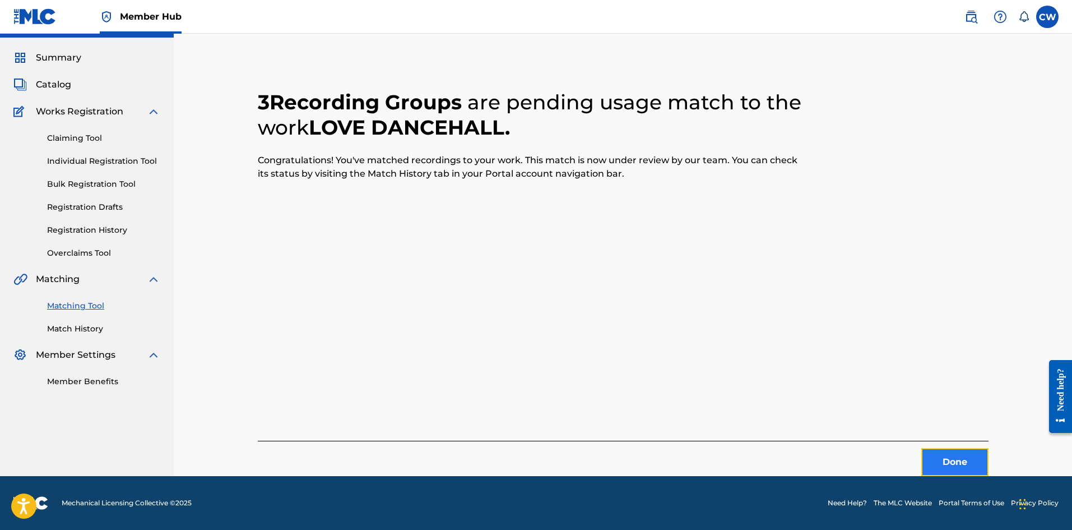
click at [947, 452] on button "Done" at bounding box center [955, 462] width 67 height 28
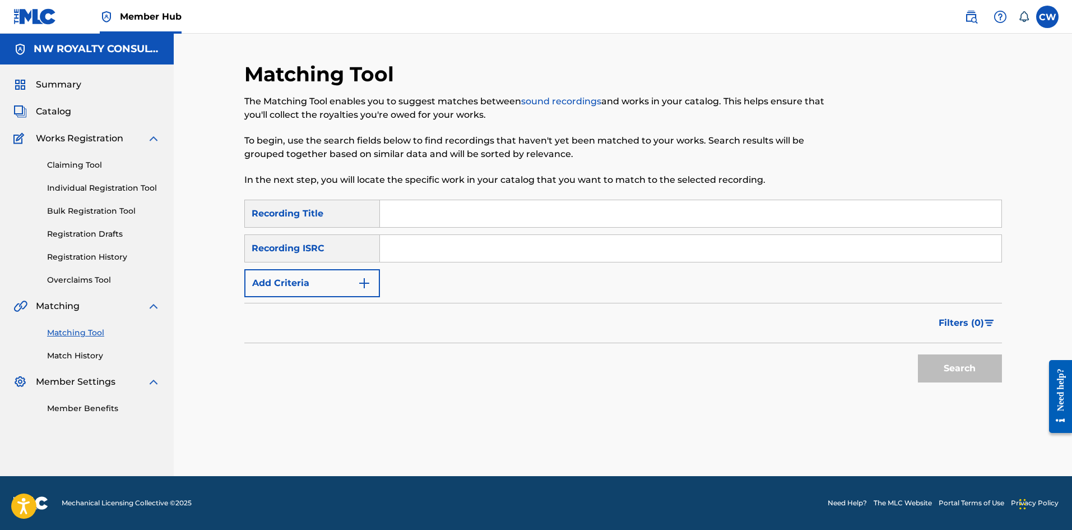
scroll to position [0, 0]
click at [330, 288] on button "Add Criteria" at bounding box center [312, 283] width 136 height 28
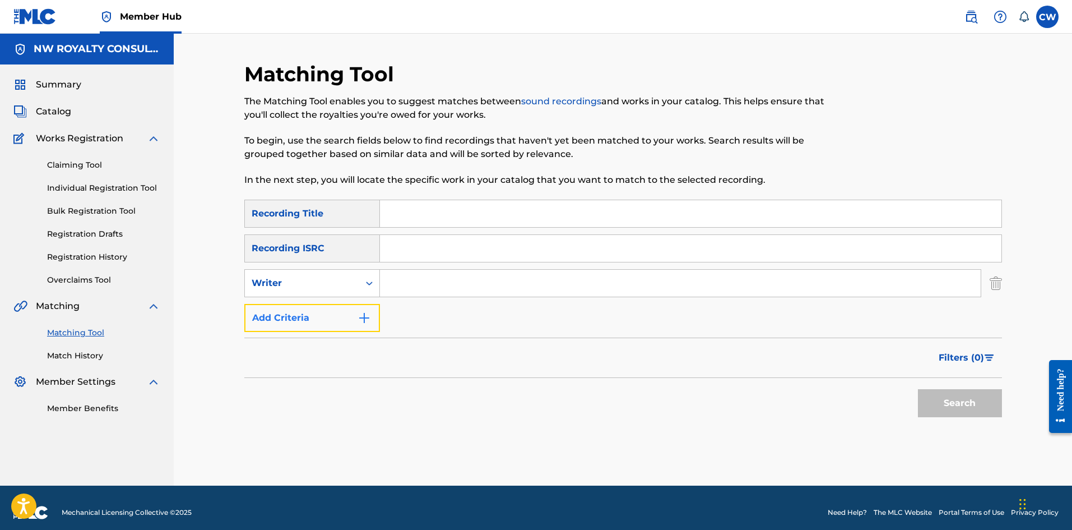
click at [330, 304] on button "Add Criteria" at bounding box center [312, 318] width 136 height 28
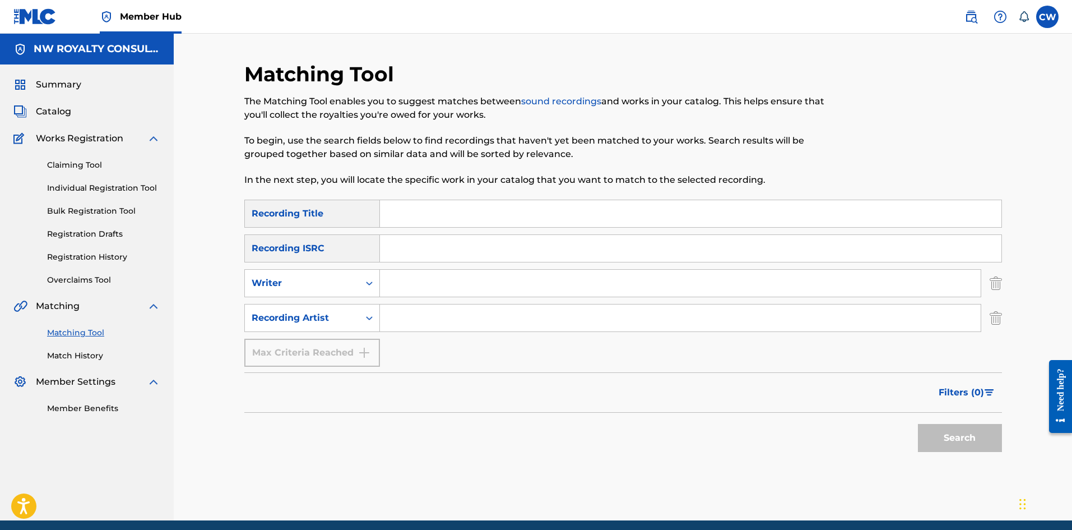
click at [360, 279] on div "Writer" at bounding box center [312, 283] width 136 height 28
drag, startPoint x: 989, startPoint y: 289, endPoint x: 1019, endPoint y: 286, distance: 30.4
click at [989, 288] on div "SearchWithCriteria9bed9d9b-a9be-40e7-bef3-0b126a70b0f7 Writer" at bounding box center [623, 283] width 758 height 28
click at [990, 293] on img "Search Form" at bounding box center [996, 283] width 12 height 28
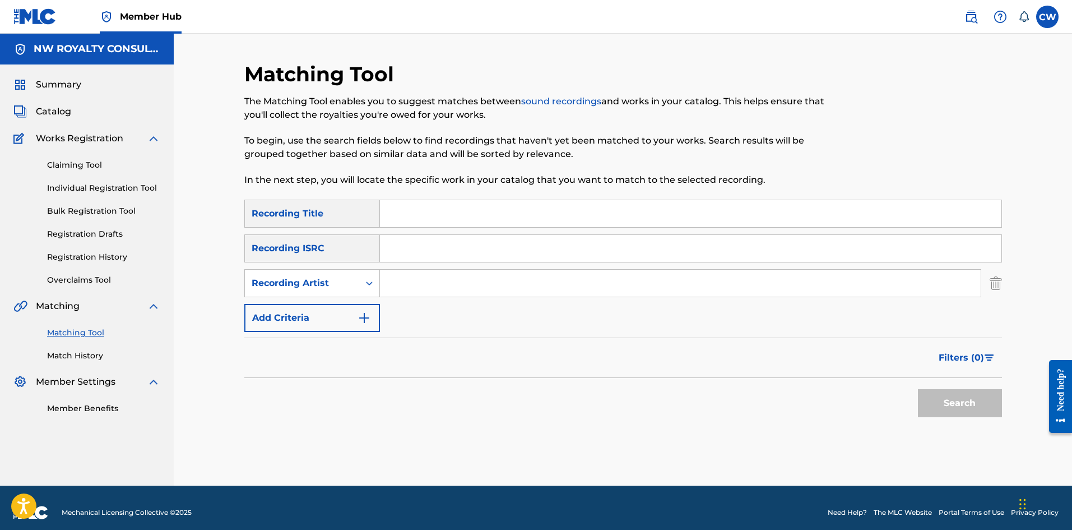
click at [448, 272] on input "Search Form" at bounding box center [680, 283] width 601 height 27
paste input "RIPPA"
type input "RIPPA"
click at [568, 219] on input "Search Form" at bounding box center [691, 213] width 622 height 27
paste input "LOVE EXPERIENCE"
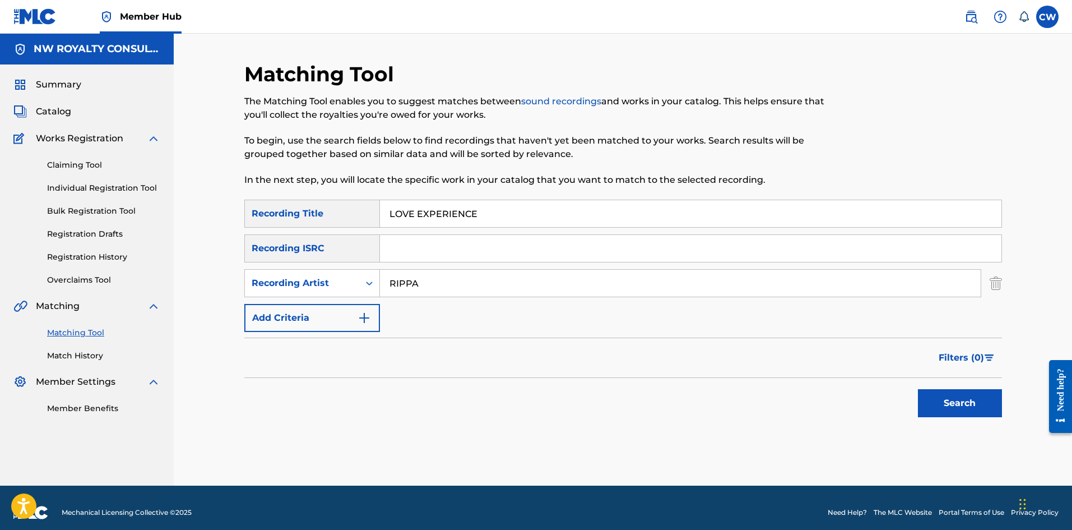
type input "LOVE EXPERIENCE"
click at [939, 398] on button "Search" at bounding box center [960, 403] width 84 height 28
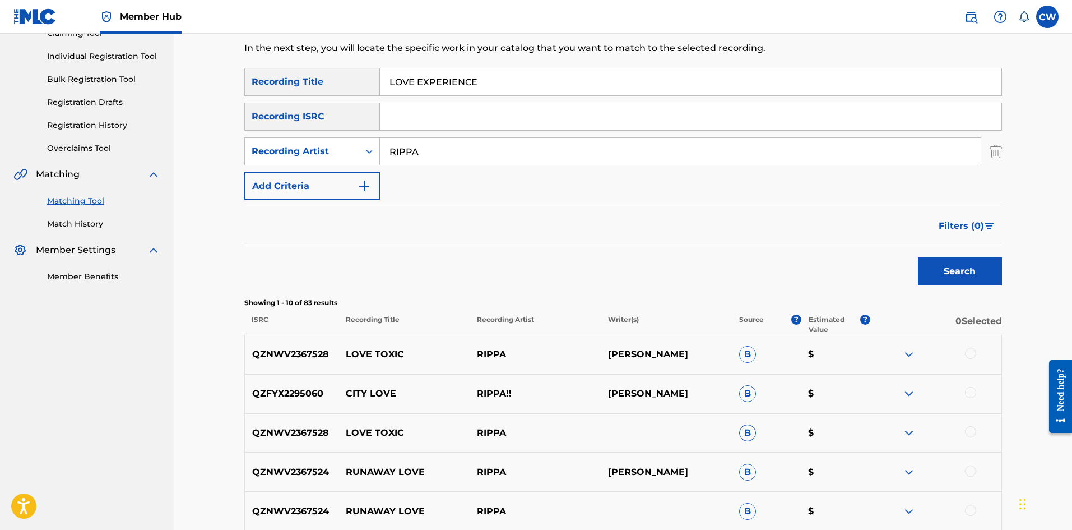
scroll to position [112, 0]
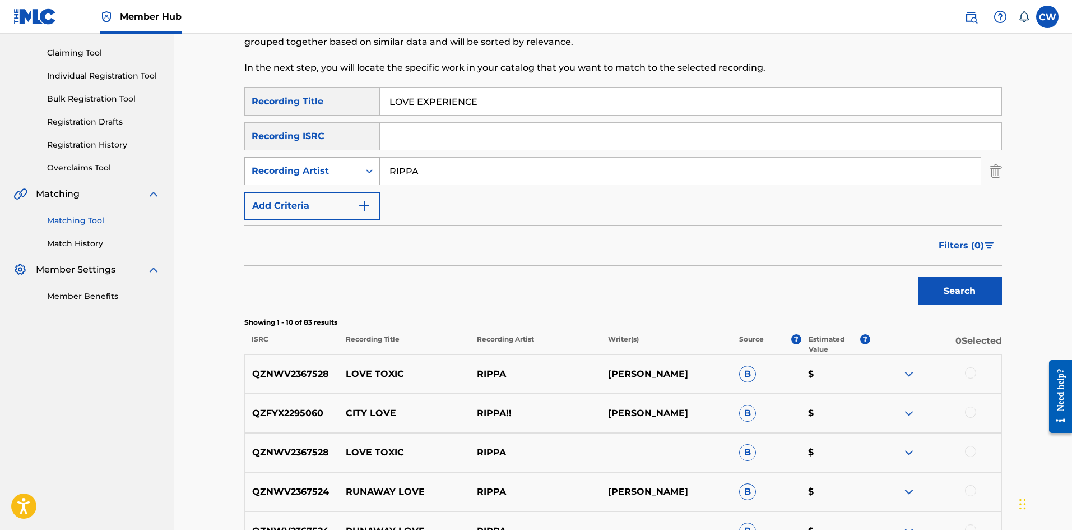
drag, startPoint x: 526, startPoint y: 172, endPoint x: 248, endPoint y: 177, distance: 278.1
click at [248, 177] on div "SearchWithCriteria58da44a7-c0c2-4cd6-8d87-14aae6258145 Recording Artist RIPPA" at bounding box center [623, 171] width 758 height 28
paste input "KASHUE"
type input "KASHUE"
drag, startPoint x: 520, startPoint y: 101, endPoint x: 330, endPoint y: 120, distance: 190.9
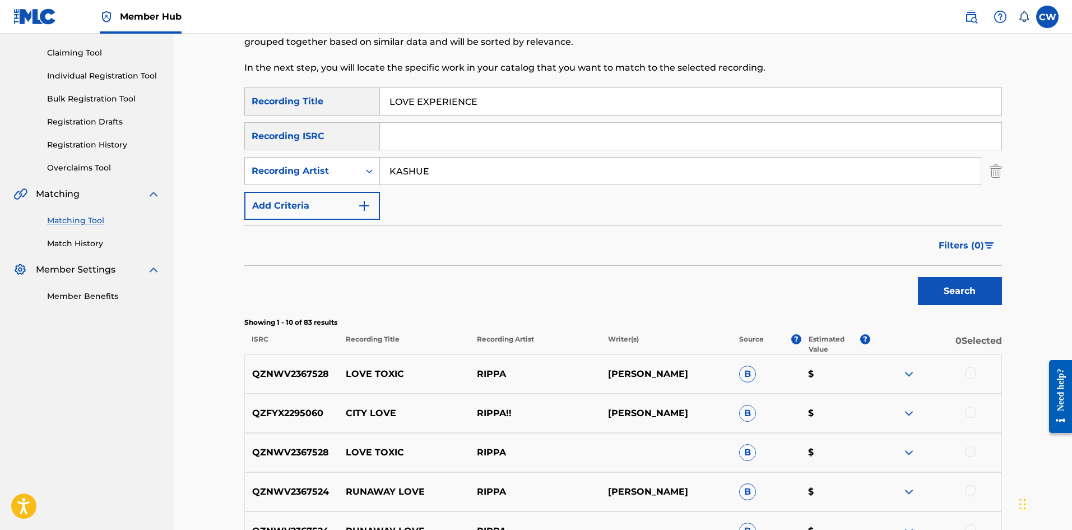
click at [330, 120] on div "SearchWithCriteria533fd595-1357-4ead-a540-a25942c9c641 Recording Title LOVE EXP…" at bounding box center [623, 153] width 758 height 132
paste input "FOREVER"
type input "LOVE FOREVER"
click at [962, 293] on button "Search" at bounding box center [960, 291] width 84 height 28
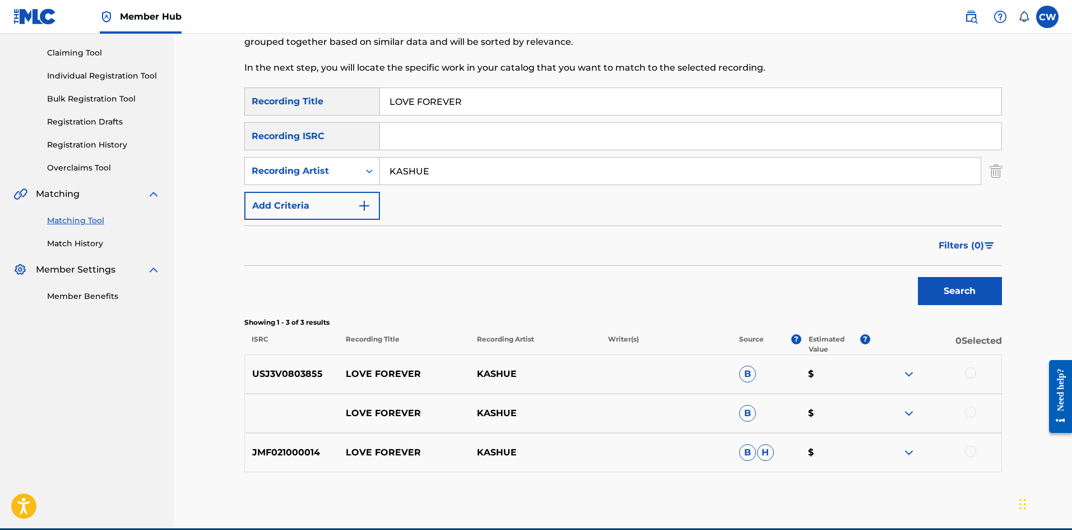
click at [970, 375] on div at bounding box center [970, 372] width 11 height 11
click at [963, 422] on div "LOVE FOREVER KASHUE B $" at bounding box center [623, 413] width 758 height 39
click at [972, 414] on div at bounding box center [970, 411] width 11 height 11
click at [972, 457] on div at bounding box center [936, 452] width 131 height 13
drag, startPoint x: 970, startPoint y: 450, endPoint x: 941, endPoint y: 443, distance: 29.4
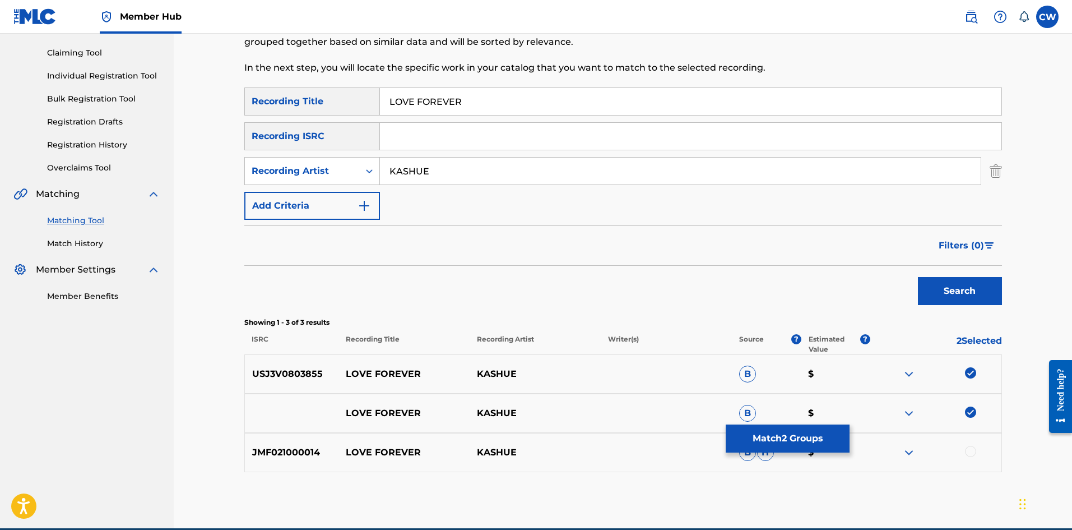
click at [965, 447] on div at bounding box center [936, 452] width 131 height 13
click at [825, 444] on button "Match 2 Groups" at bounding box center [788, 438] width 124 height 28
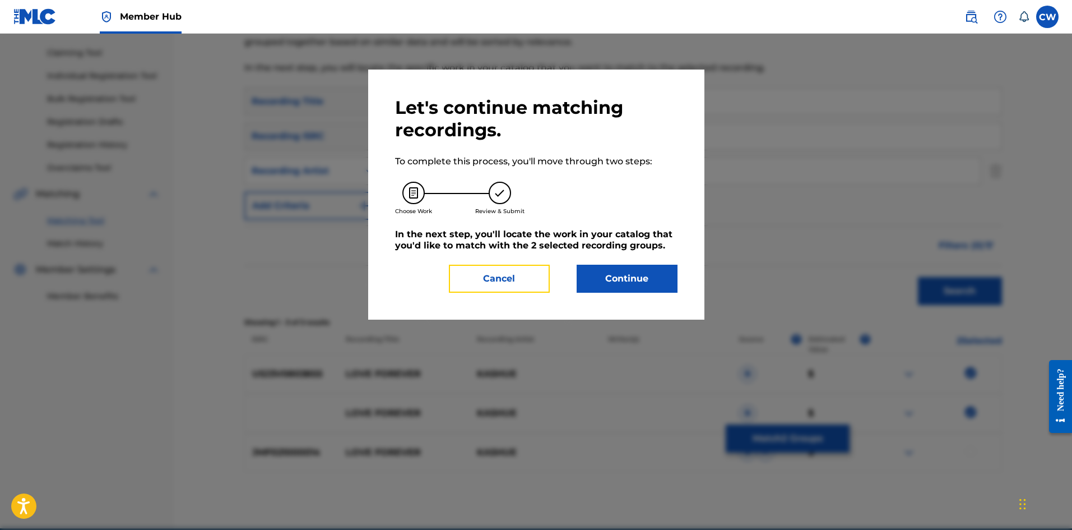
click at [488, 269] on button "Cancel" at bounding box center [499, 279] width 101 height 28
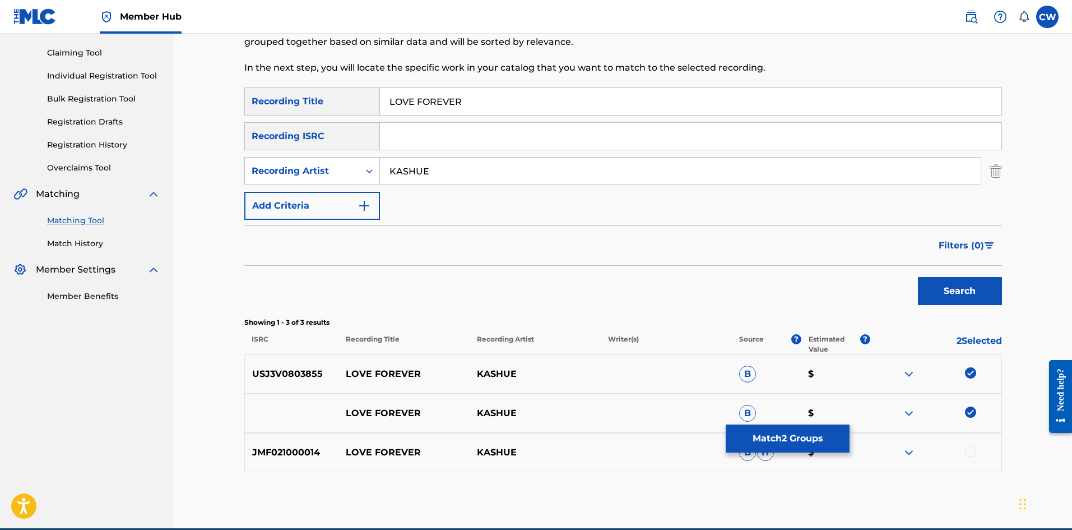
drag, startPoint x: 969, startPoint y: 455, endPoint x: 949, endPoint y: 454, distance: 20.3
click at [969, 455] on div at bounding box center [970, 451] width 11 height 11
click at [807, 430] on button "Match 3 Groups" at bounding box center [788, 438] width 124 height 28
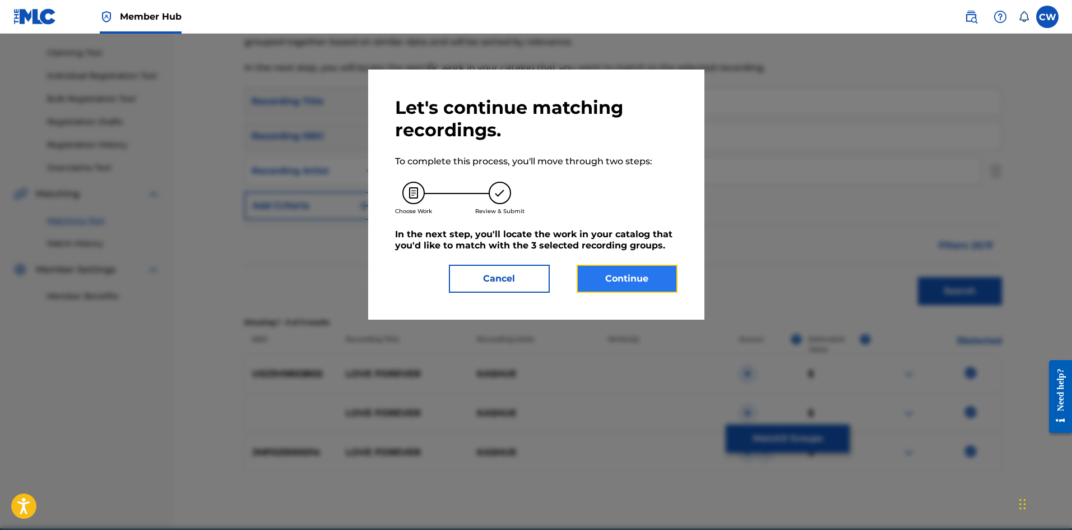
click at [632, 282] on button "Continue" at bounding box center [627, 279] width 101 height 28
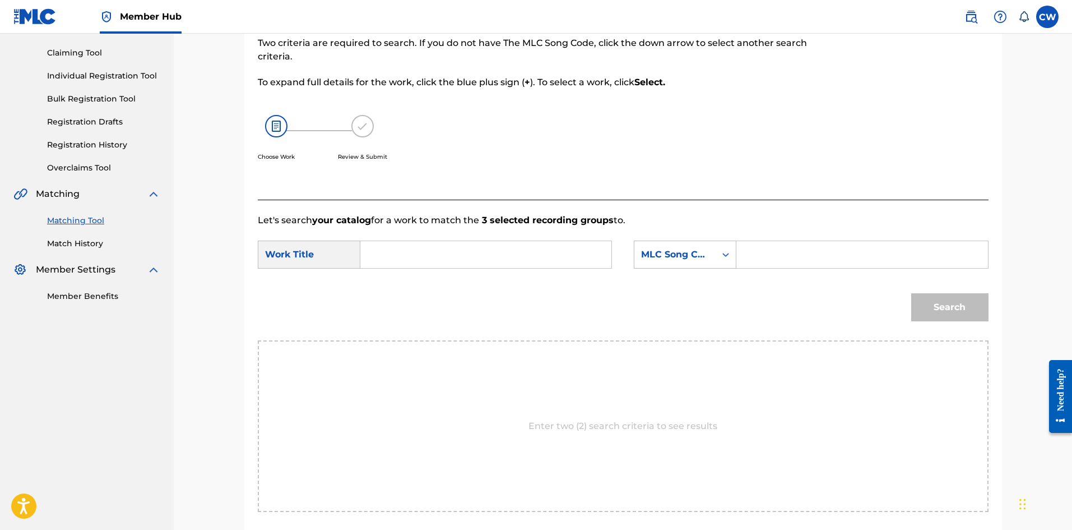
click at [501, 253] on input "Search Form" at bounding box center [486, 254] width 232 height 27
paste input "LOVE FOREVER"
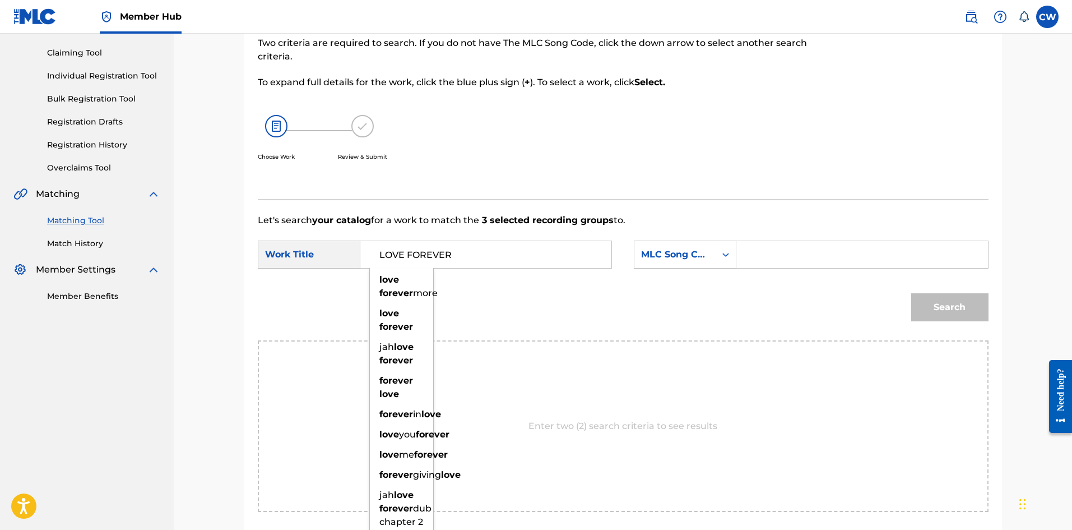
type input "LOVE FOREVER"
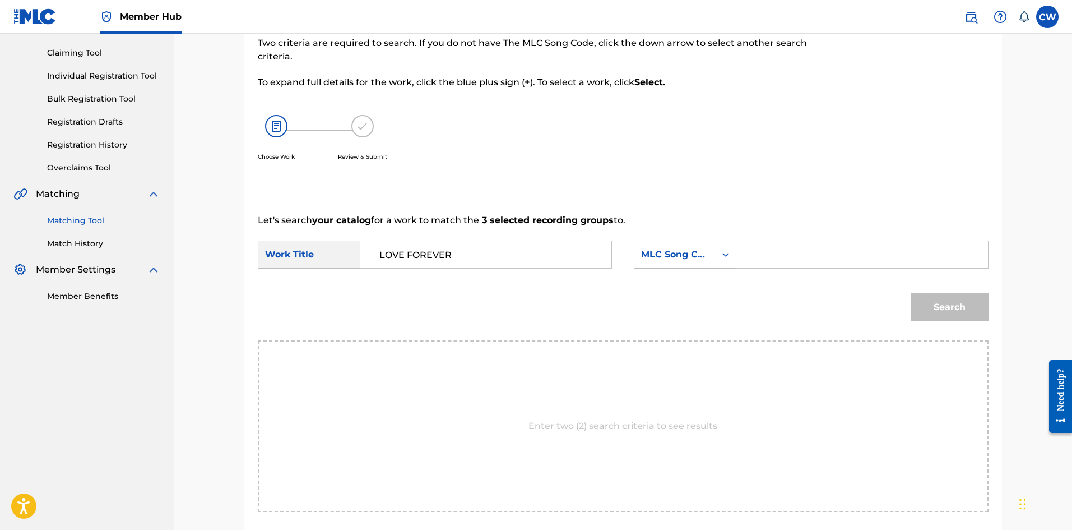
click at [866, 253] on input "Search Form" at bounding box center [862, 254] width 232 height 27
paste input "LA4B9V"
type input "LA4B9V"
click at [930, 314] on button "Search" at bounding box center [950, 307] width 77 height 28
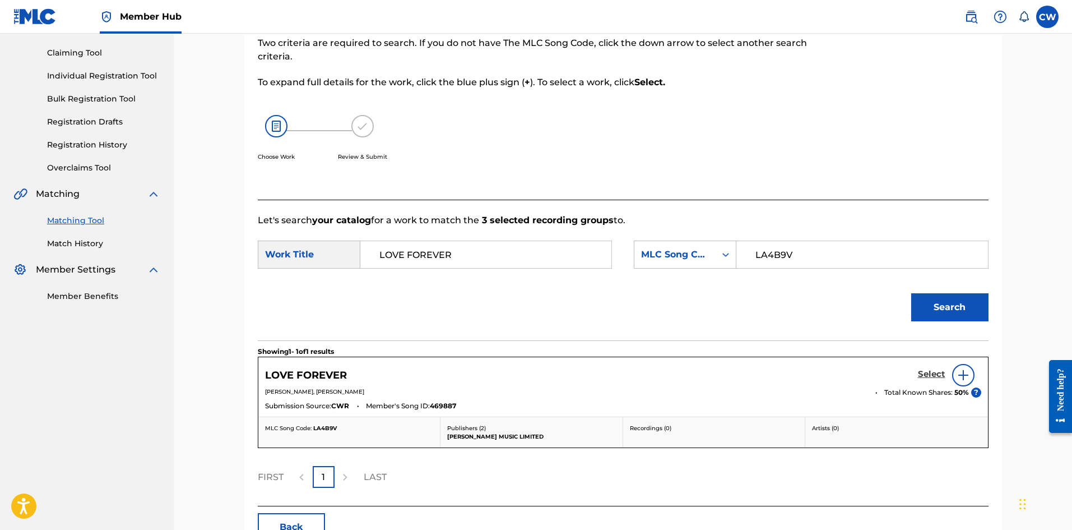
click at [929, 372] on h5 "Select" at bounding box center [931, 374] width 27 height 11
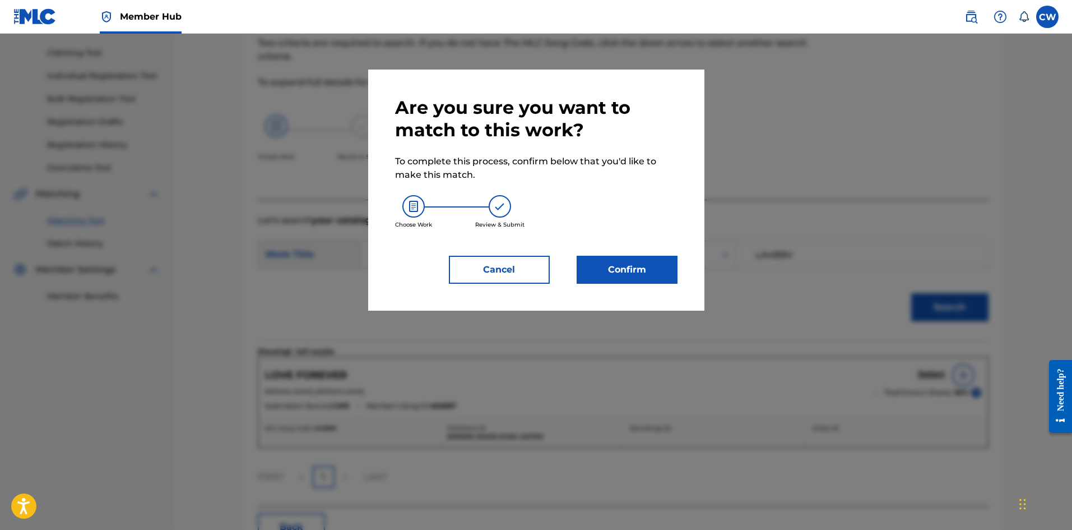
click at [651, 289] on div "Are you sure you want to match to this work? To complete this process, confirm …" at bounding box center [536, 190] width 336 height 241
click at [649, 279] on button "Confirm" at bounding box center [627, 270] width 101 height 28
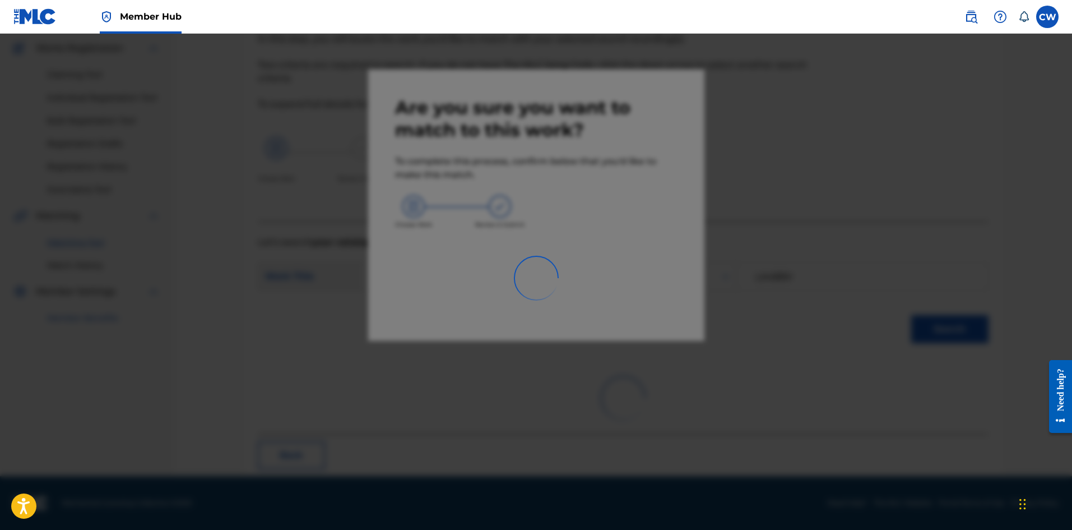
scroll to position [27, 0]
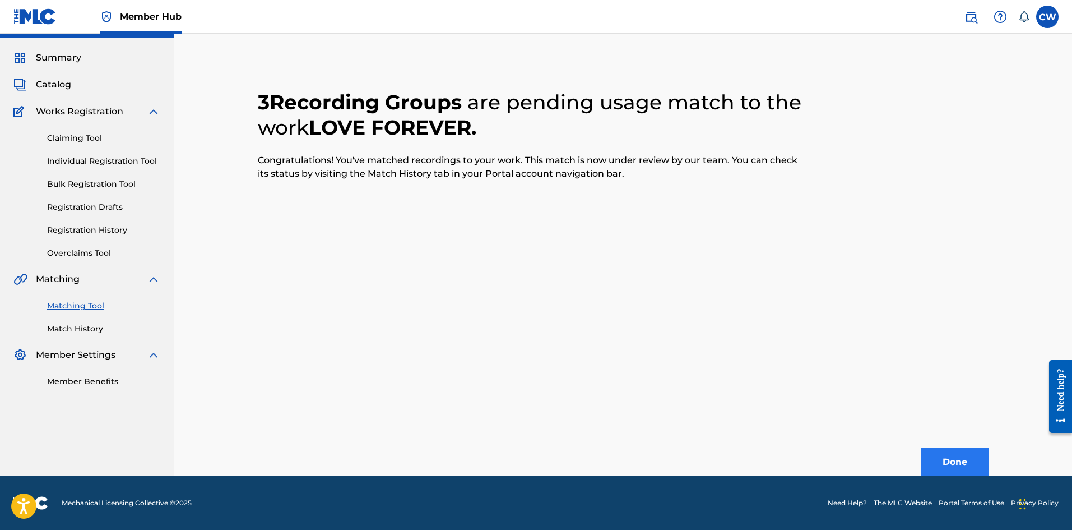
drag, startPoint x: 917, startPoint y: 443, endPoint x: 931, endPoint y: 457, distance: 19.4
click at [923, 450] on div "Done" at bounding box center [623, 458] width 731 height 35
drag, startPoint x: 969, startPoint y: 478, endPoint x: 939, endPoint y: 459, distance: 35.0
click at [966, 476] on footer "Mechanical Licensing Collective © 2025 Need Help? The MLC Website Portal Terms …" at bounding box center [536, 503] width 1072 height 54
click at [938, 459] on button "Done" at bounding box center [955, 462] width 67 height 28
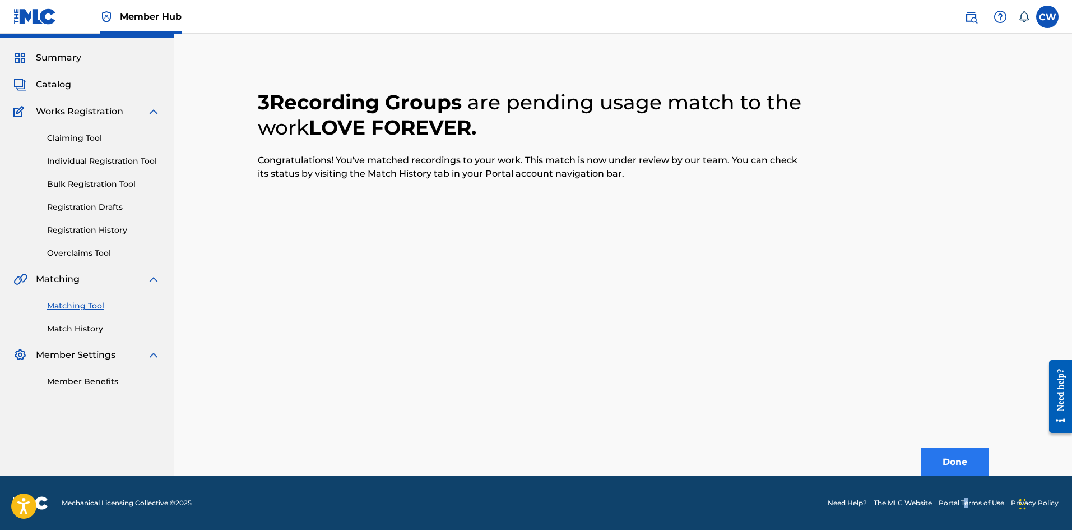
scroll to position [0, 0]
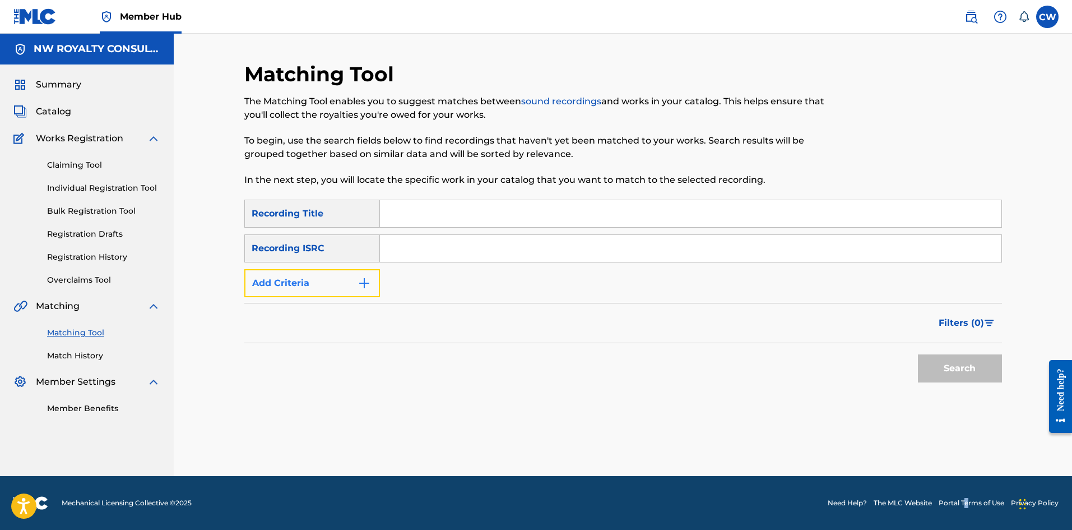
click at [339, 290] on button "Add Criteria" at bounding box center [312, 283] width 136 height 28
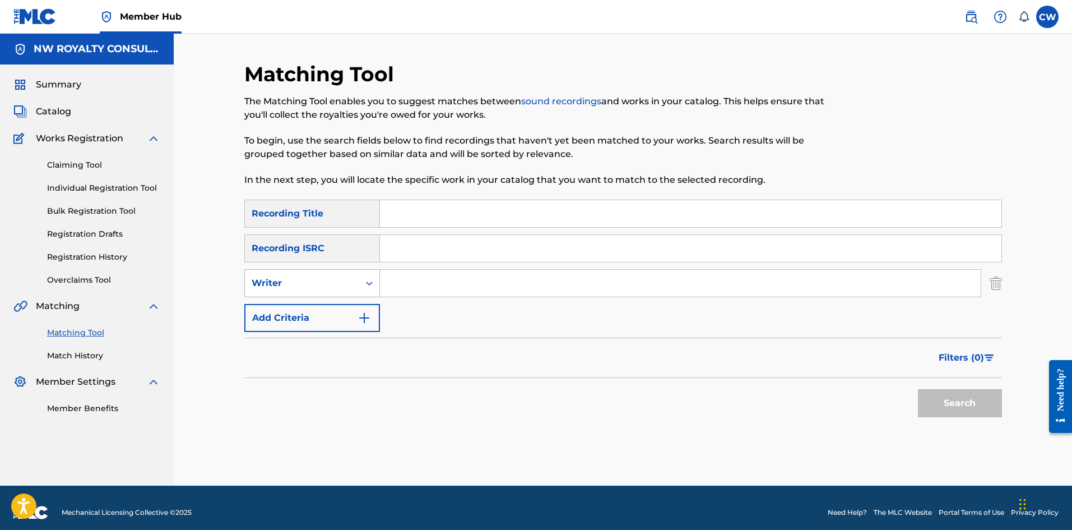
drag, startPoint x: 334, startPoint y: 293, endPoint x: 328, endPoint y: 295, distance: 6.0
click at [331, 293] on div "Writer" at bounding box center [302, 282] width 114 height 21
click at [310, 316] on div "Recording Artist" at bounding box center [312, 311] width 135 height 28
click at [512, 287] on input "Search Form" at bounding box center [680, 283] width 601 height 27
paste input "DAVIANAH"
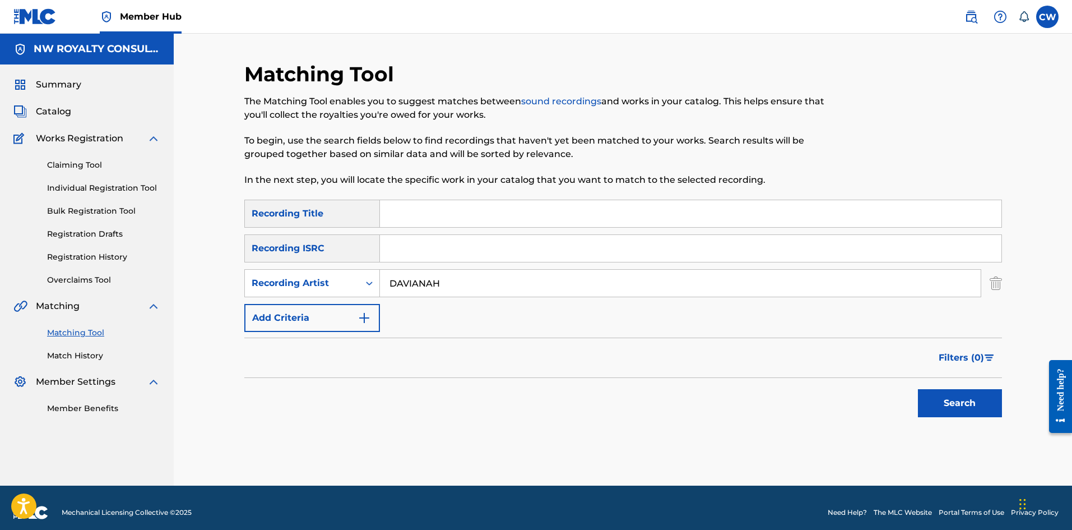
type input "DAVIANAH"
click at [722, 210] on input "Search Form" at bounding box center [691, 213] width 622 height 27
paste input "LOVE HATE"
type input "LOVE HATE"
click at [946, 397] on button "Search" at bounding box center [960, 403] width 84 height 28
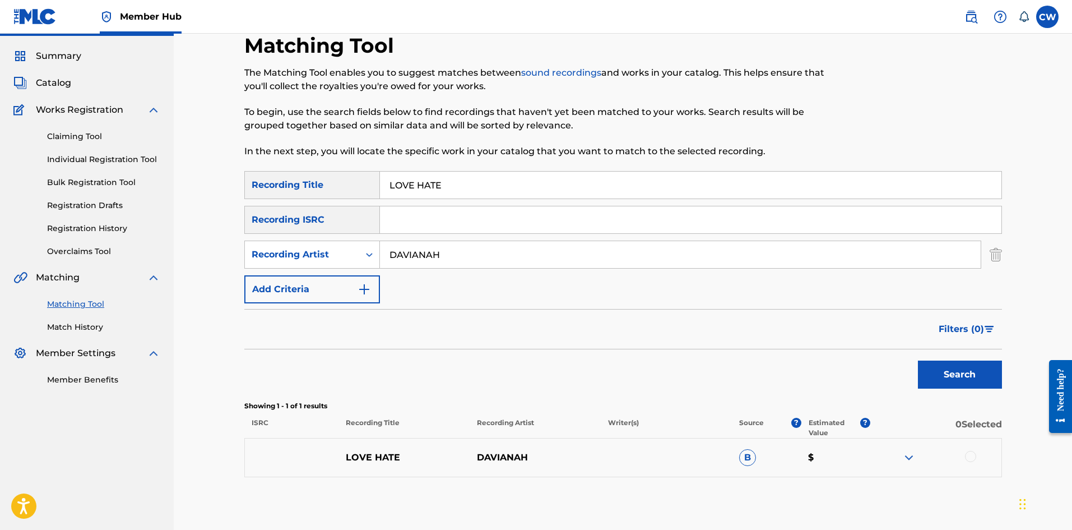
scroll to position [56, 0]
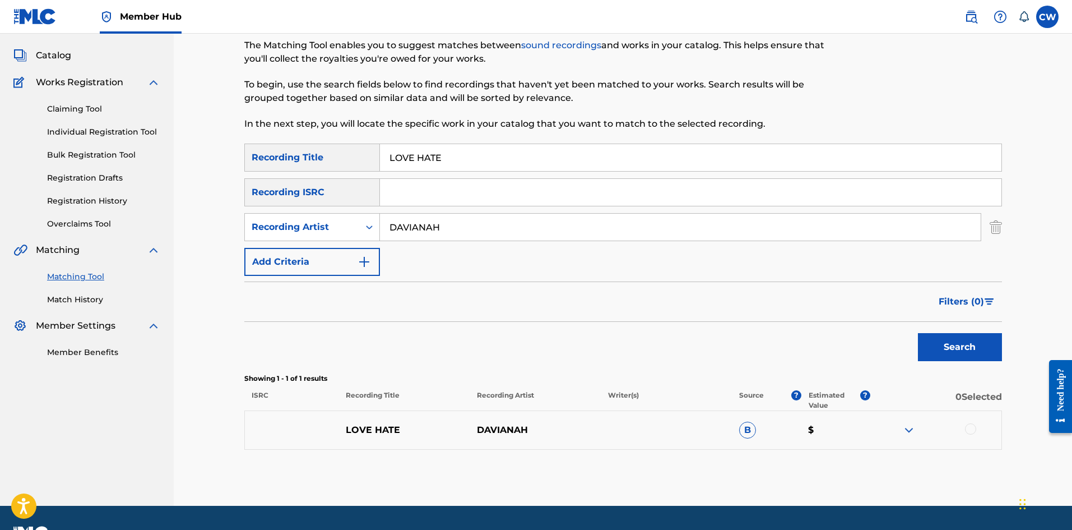
click at [973, 429] on div at bounding box center [970, 428] width 11 height 11
click at [804, 431] on button "Match 1 Group" at bounding box center [788, 438] width 124 height 28
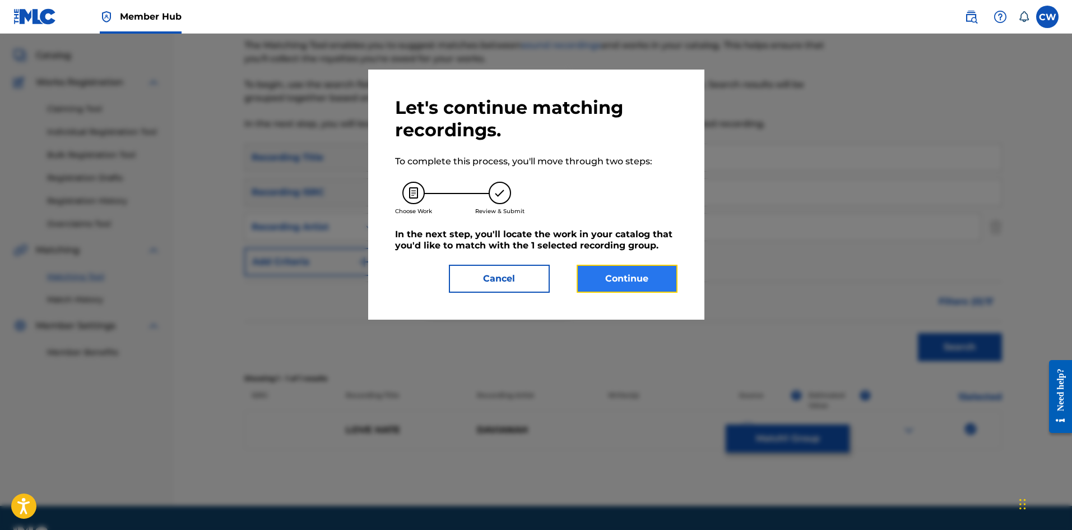
click at [641, 275] on button "Continue" at bounding box center [627, 279] width 101 height 28
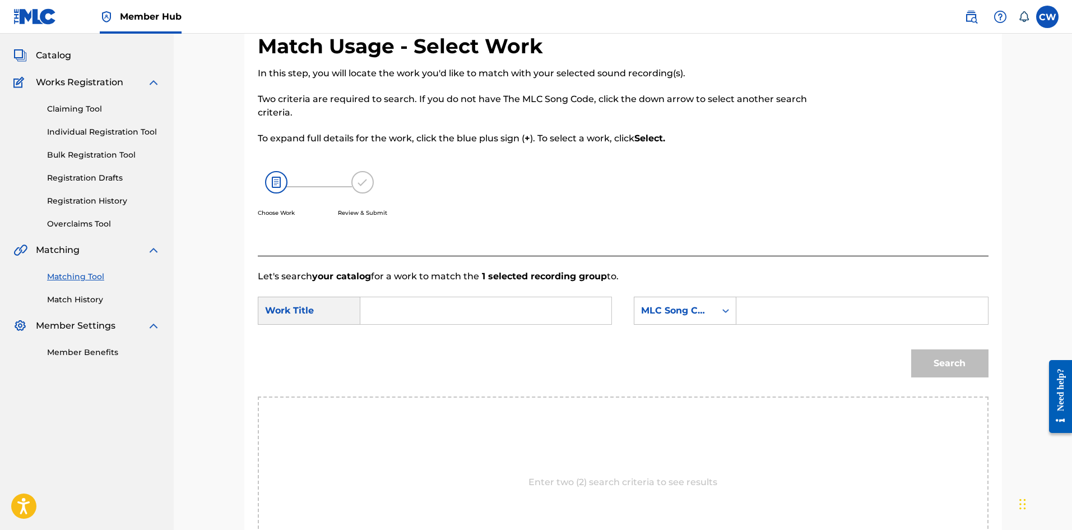
drag, startPoint x: 540, startPoint y: 309, endPoint x: 533, endPoint y: 310, distance: 7.3
click at [540, 310] on input "Search Form" at bounding box center [486, 310] width 232 height 27
paste input "LOVE HATE"
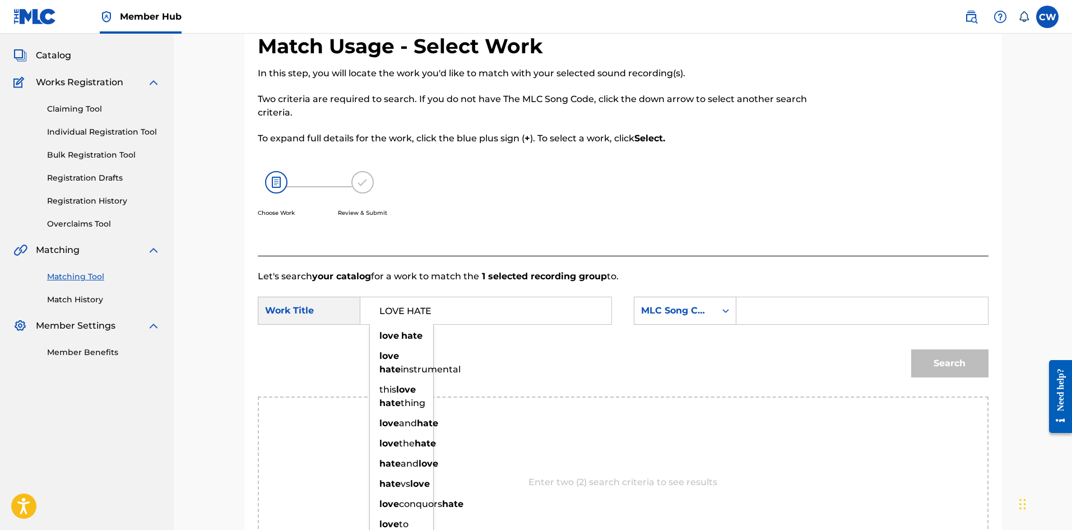
type input "LOVE HATE"
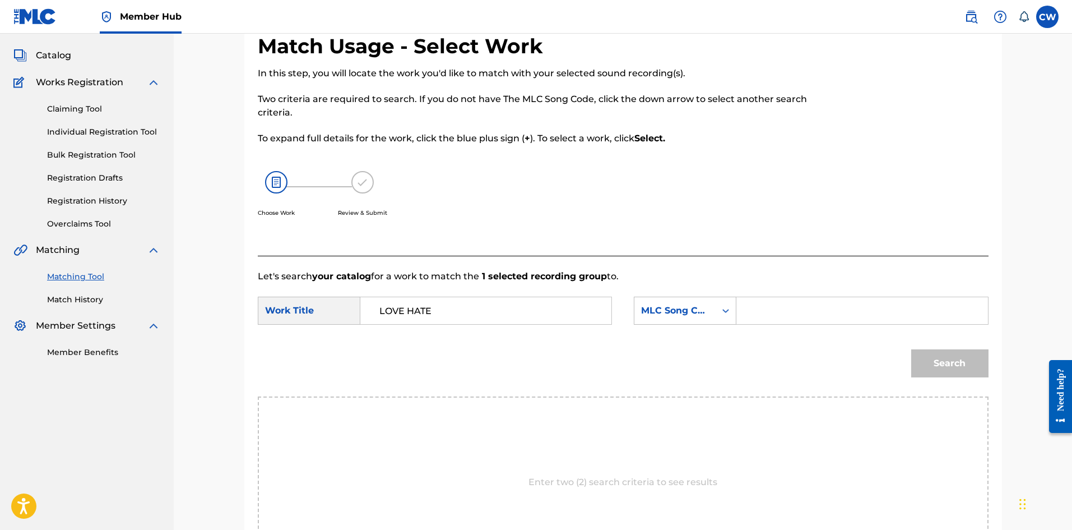
click at [901, 311] on input "Search Form" at bounding box center [862, 310] width 232 height 27
paste input "LE5O4C"
type input "LE5O4C"
drag, startPoint x: 961, startPoint y: 353, endPoint x: 950, endPoint y: 360, distance: 13.7
click at [956, 355] on button "Search" at bounding box center [950, 363] width 77 height 28
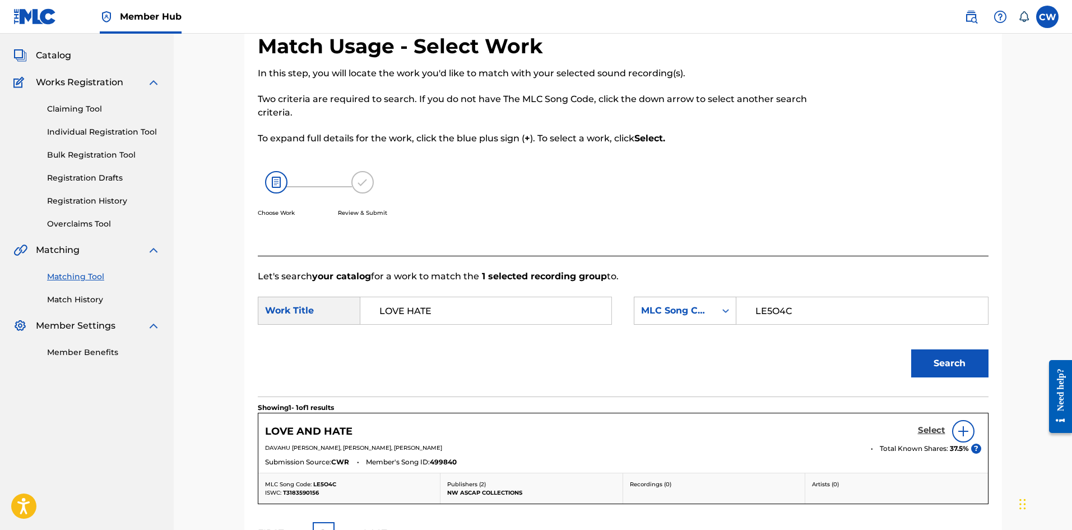
click at [924, 434] on h5 "Select" at bounding box center [931, 430] width 27 height 11
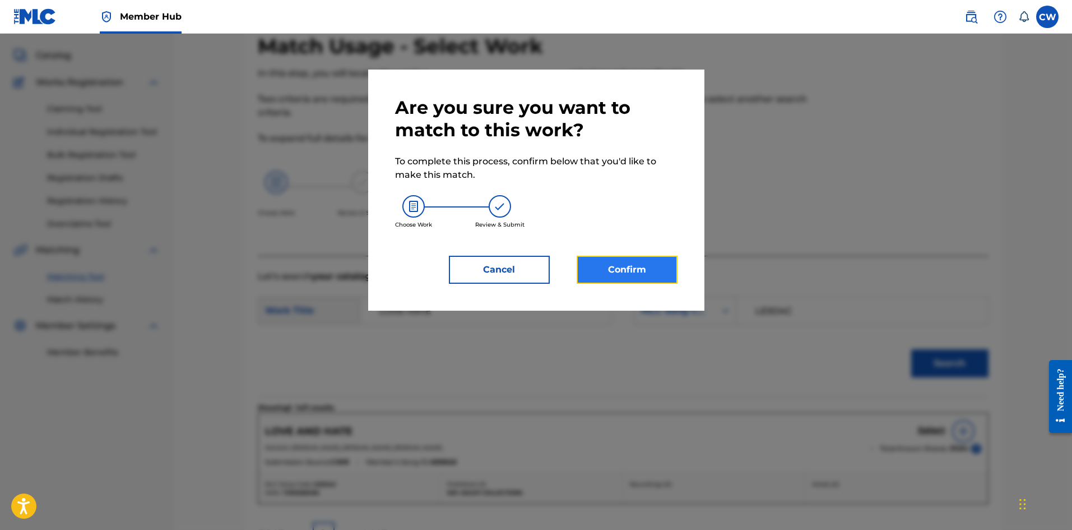
click at [617, 266] on button "Confirm" at bounding box center [627, 270] width 101 height 28
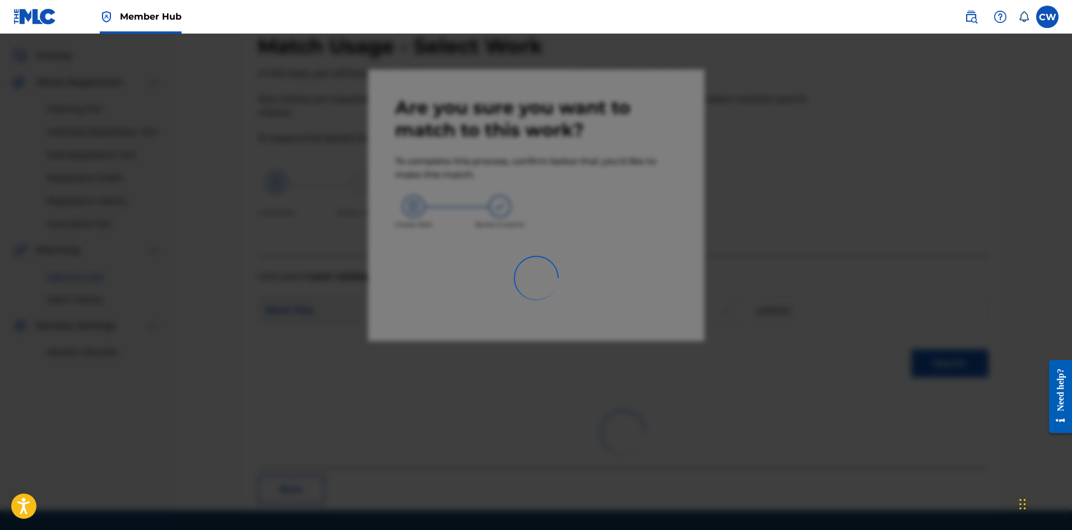
scroll to position [27, 0]
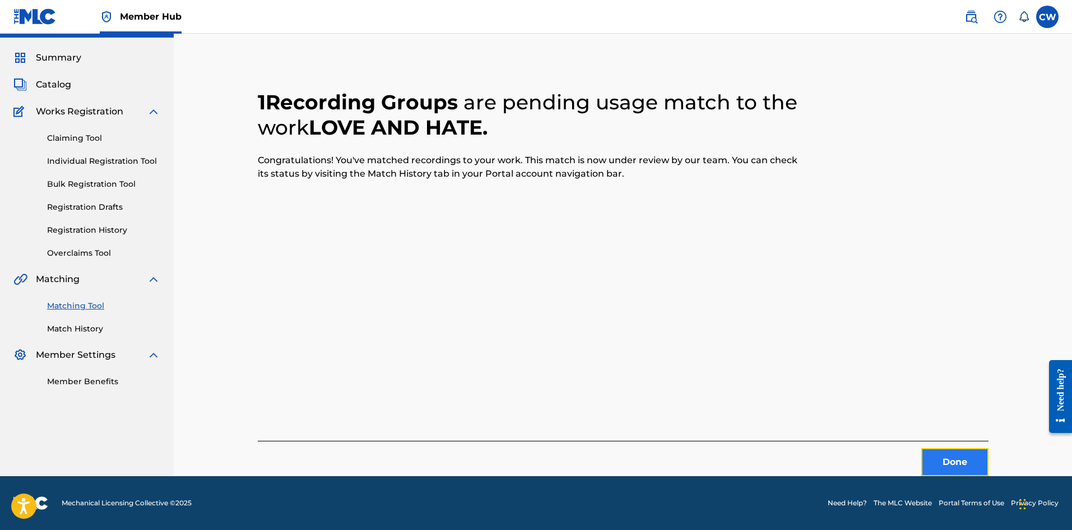
click at [959, 461] on button "Done" at bounding box center [955, 462] width 67 height 28
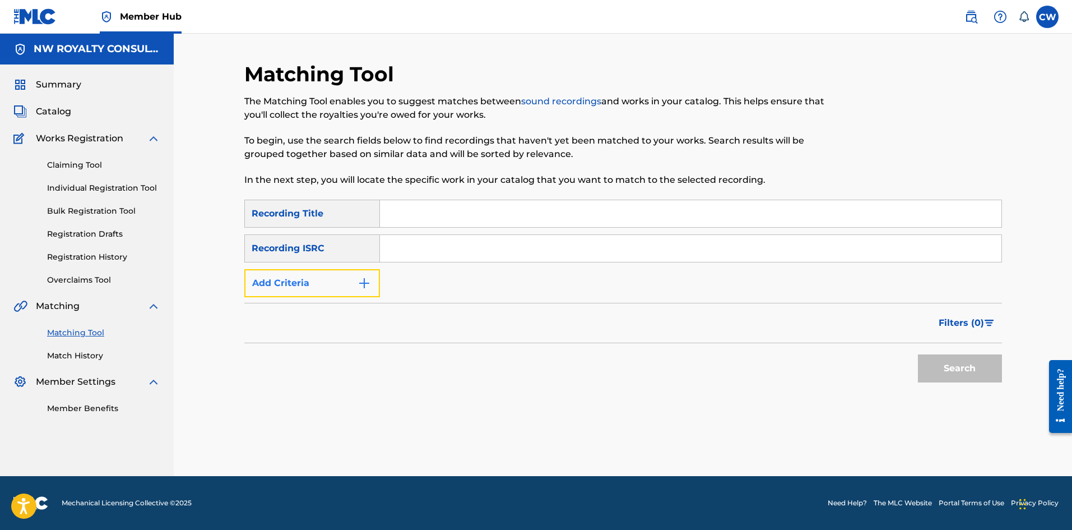
click at [275, 284] on button "Add Criteria" at bounding box center [312, 283] width 136 height 28
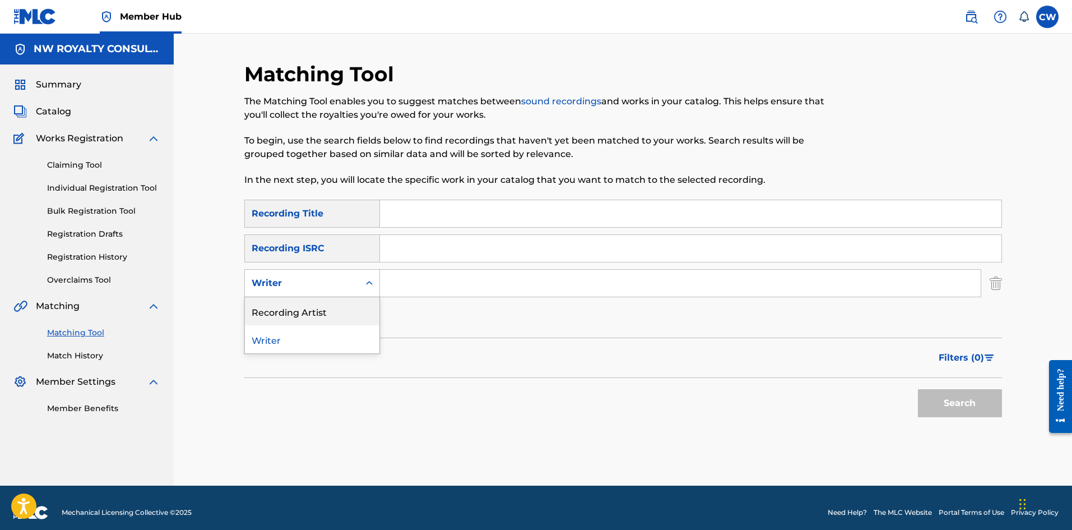
click at [281, 311] on div "Recording Artist" at bounding box center [312, 311] width 135 height 28
click at [521, 307] on div "SearchWithCriteria533fd595-1357-4ead-a540-a25942c9c641 Recording Title SearchWi…" at bounding box center [623, 266] width 758 height 132
drag, startPoint x: 510, startPoint y: 289, endPoint x: 496, endPoint y: 289, distance: 14.6
click at [510, 289] on input "Search Form" at bounding box center [680, 283] width 601 height 27
paste input "JERRY STAR"
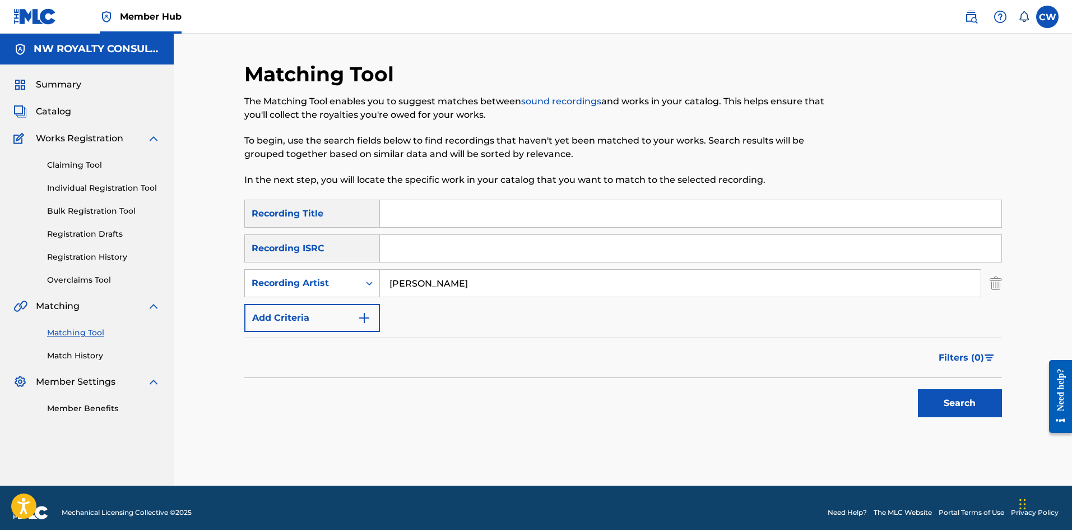
type input "JERRY STAR"
click at [836, 212] on input "Search Form" at bounding box center [691, 213] width 622 height 27
paste input "LOVE IS THE KEY"
type input "LOVE IS THE KEY"
click at [938, 392] on button "Search" at bounding box center [960, 403] width 84 height 28
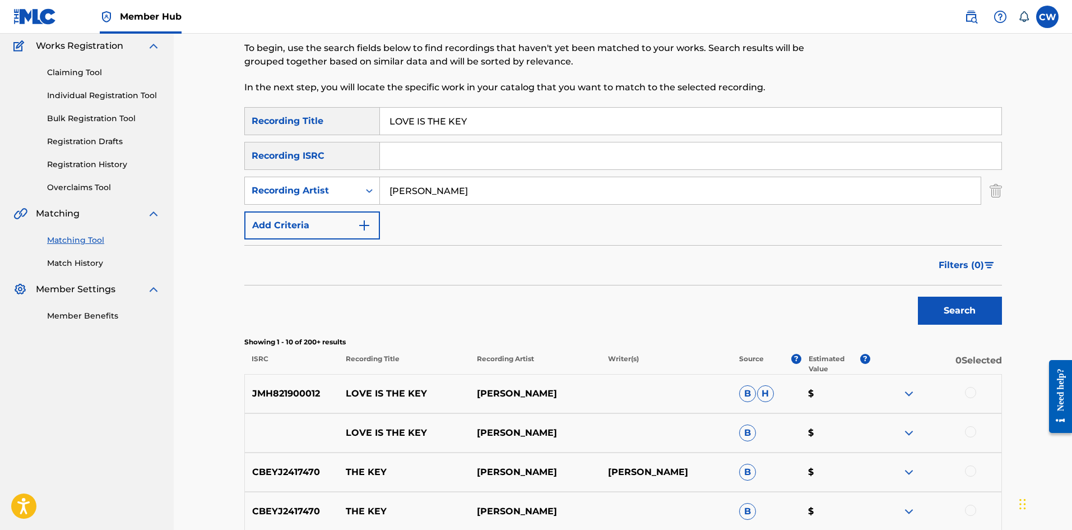
scroll to position [112, 0]
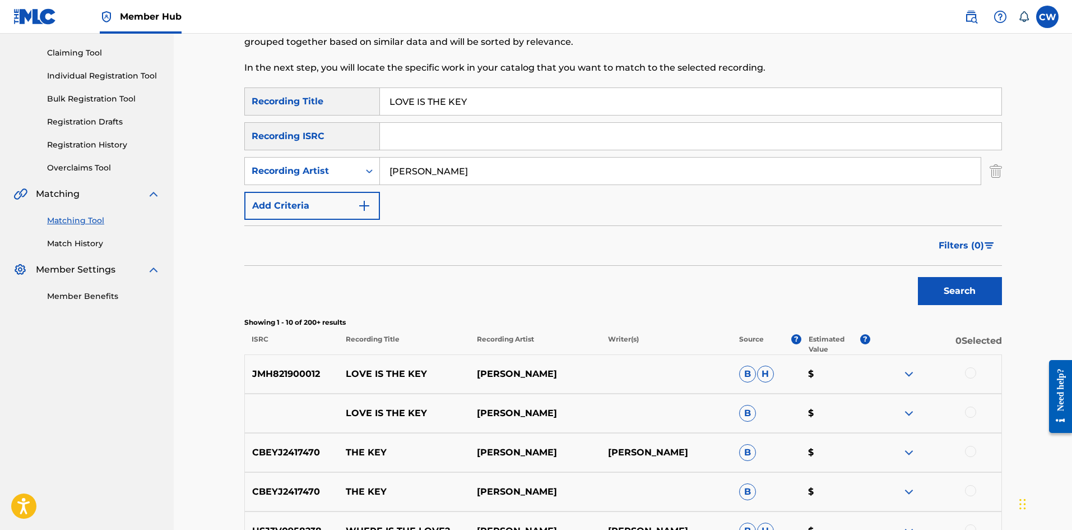
click at [977, 375] on div at bounding box center [936, 373] width 131 height 13
drag, startPoint x: 972, startPoint y: 371, endPoint x: 972, endPoint y: 383, distance: 11.8
click at [972, 372] on div at bounding box center [970, 372] width 11 height 11
click at [969, 406] on div "LOVE IS THE KEY JERRY STAR B $" at bounding box center [623, 413] width 758 height 39
click at [970, 417] on div at bounding box center [970, 411] width 11 height 11
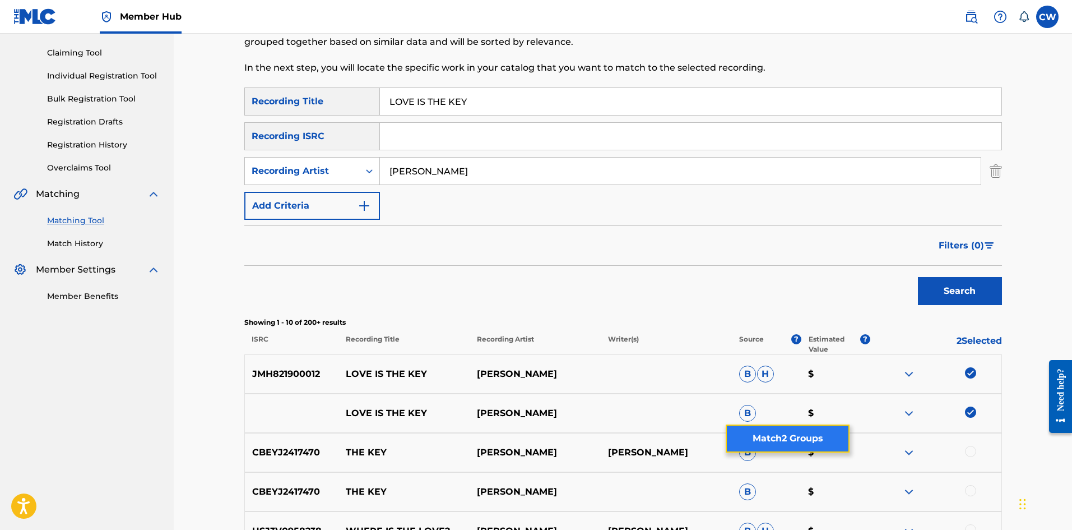
click at [743, 448] on button "Match 2 Groups" at bounding box center [788, 438] width 124 height 28
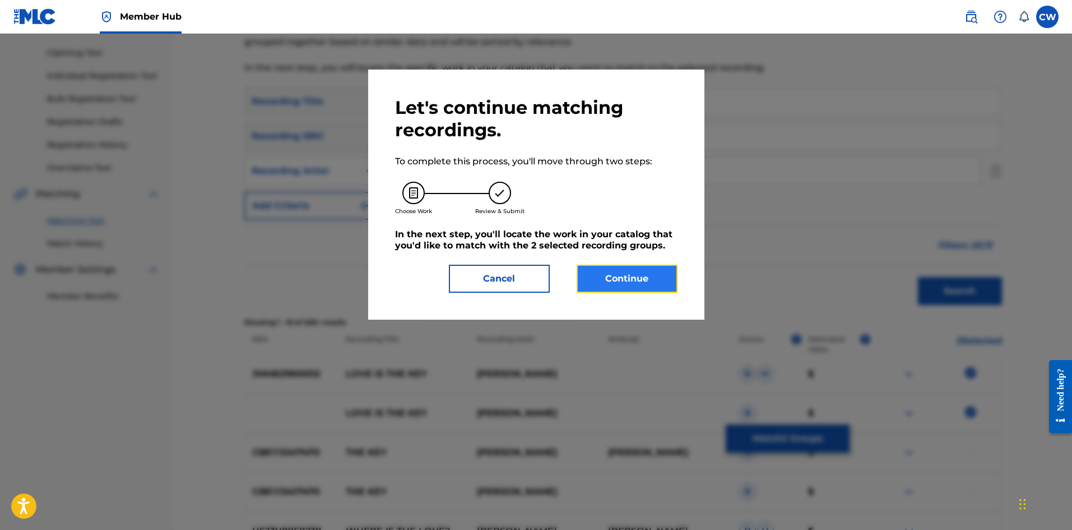
click at [649, 291] on button "Continue" at bounding box center [627, 279] width 101 height 28
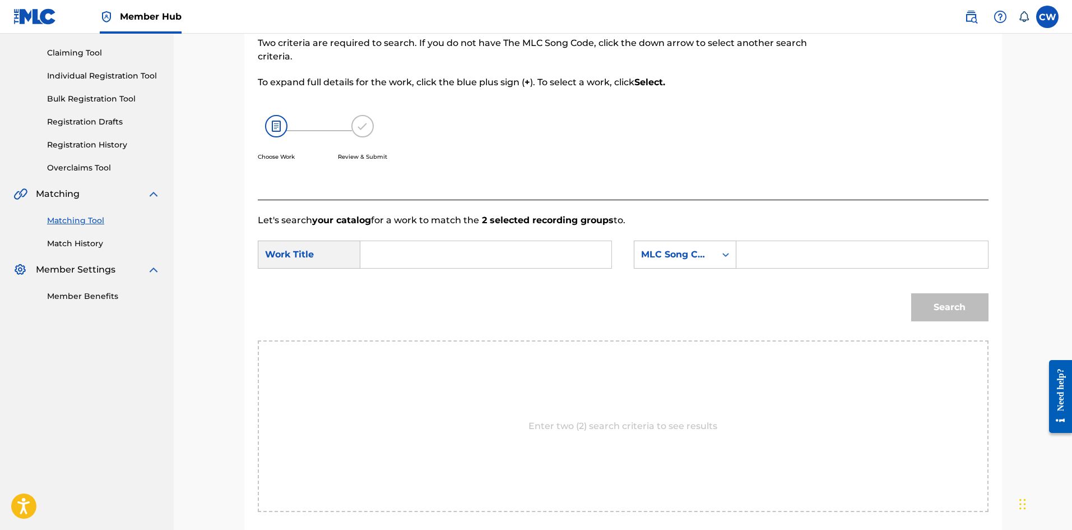
click at [462, 261] on input "Search Form" at bounding box center [486, 254] width 232 height 27
paste input "LOVE IS THE KEY"
type input "LOVE IS THE KEY"
click at [923, 249] on input "Search Form" at bounding box center [862, 254] width 232 height 27
paste input "LA1CJN"
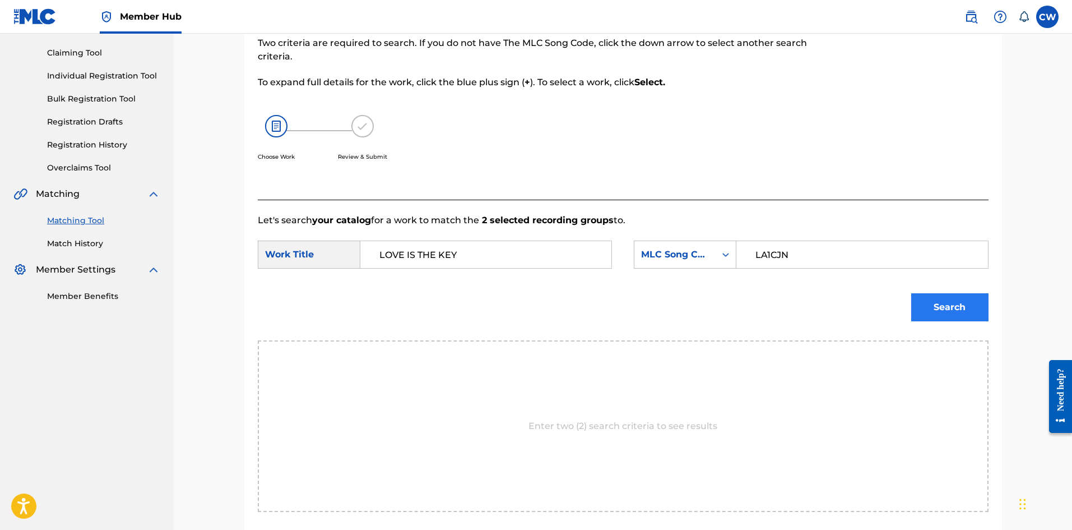
type input "LA1CJN"
click at [943, 300] on button "Search" at bounding box center [950, 307] width 77 height 28
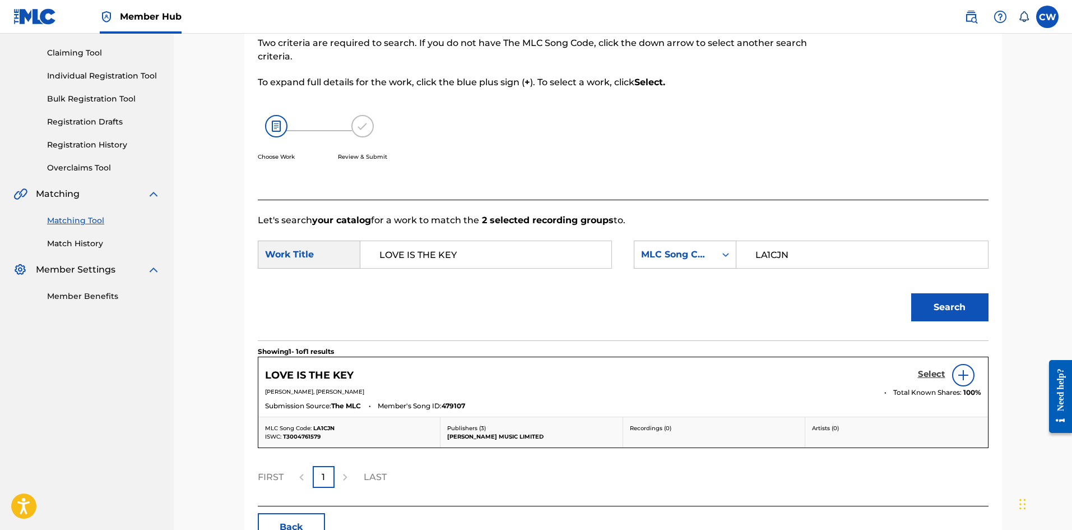
click at [926, 372] on h5 "Select" at bounding box center [931, 374] width 27 height 11
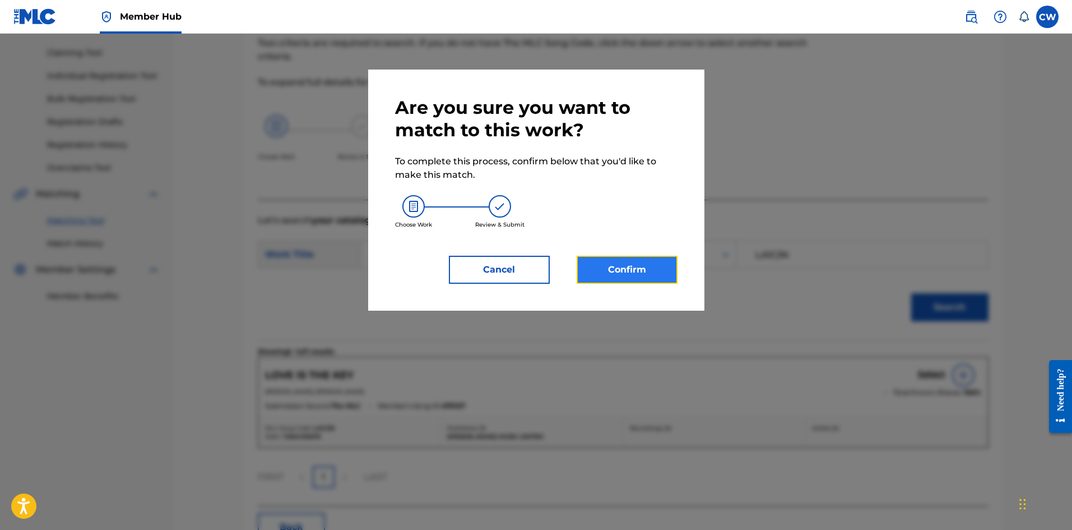
click at [640, 277] on button "Confirm" at bounding box center [627, 270] width 101 height 28
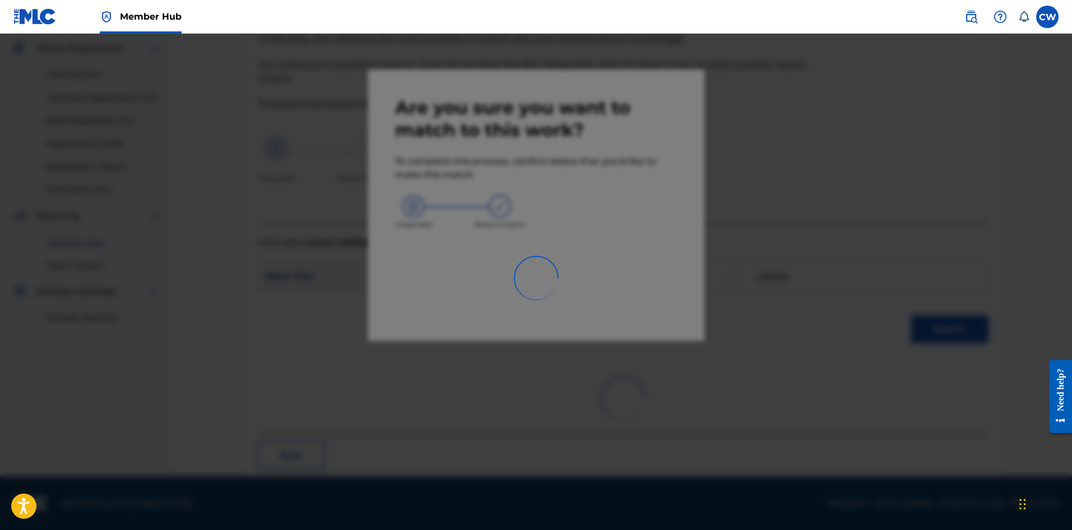
scroll to position [27, 0]
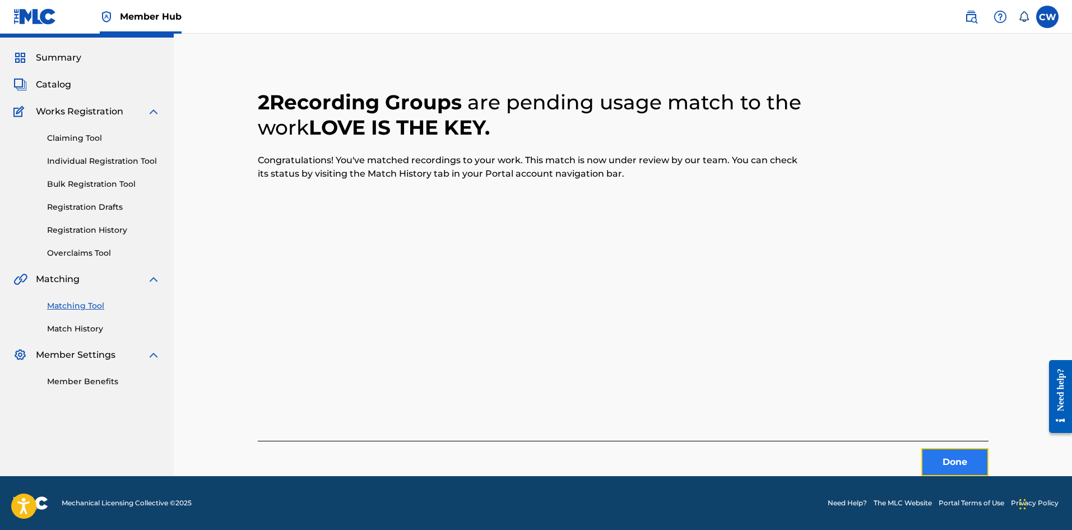
click at [928, 450] on button "Done" at bounding box center [955, 462] width 67 height 28
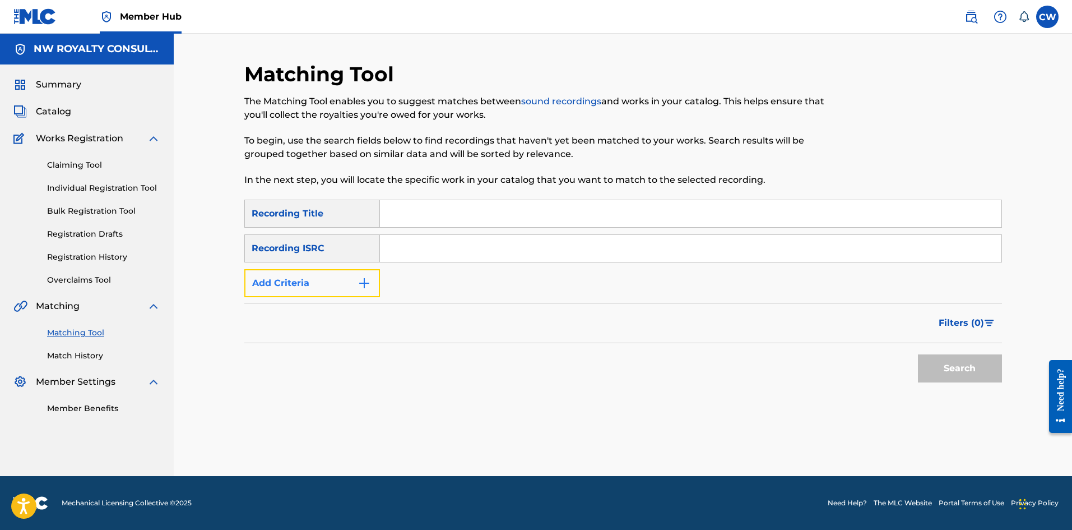
click at [318, 284] on button "Add Criteria" at bounding box center [312, 283] width 136 height 28
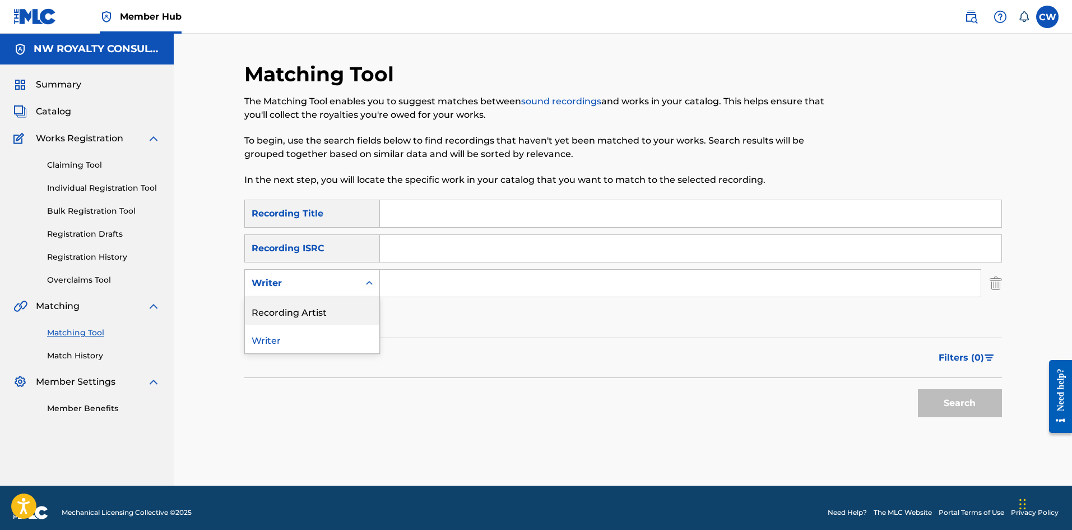
click at [307, 308] on div "Recording Artist" at bounding box center [312, 311] width 135 height 28
click at [562, 293] on input "Search Form" at bounding box center [680, 283] width 601 height 27
paste input "TEFLON"
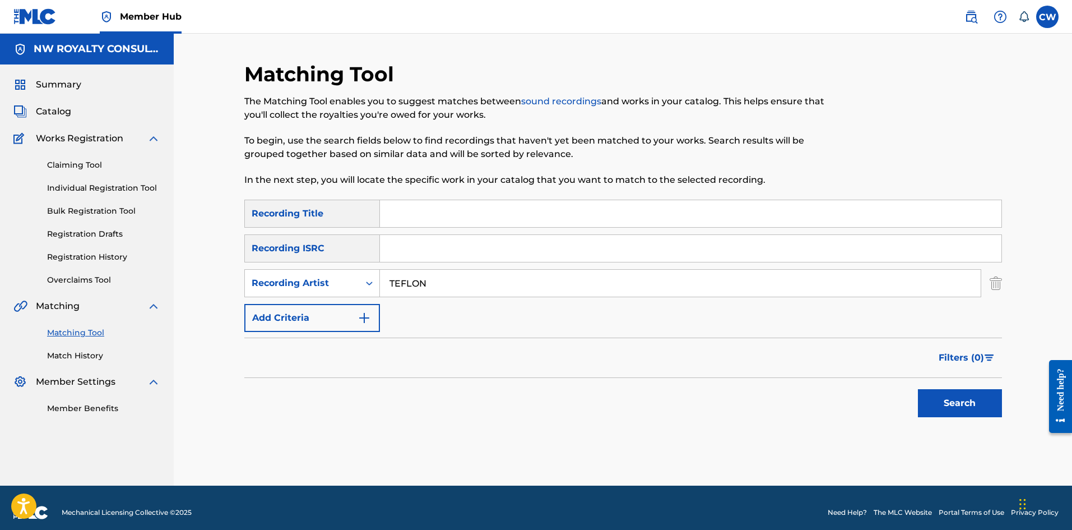
type input "TEFLON"
click at [545, 210] on input "Search Form" at bounding box center [691, 213] width 622 height 27
paste input "LOVE ME"
type input "LOVE ME"
drag, startPoint x: 1003, startPoint y: 404, endPoint x: 967, endPoint y: 403, distance: 35.9
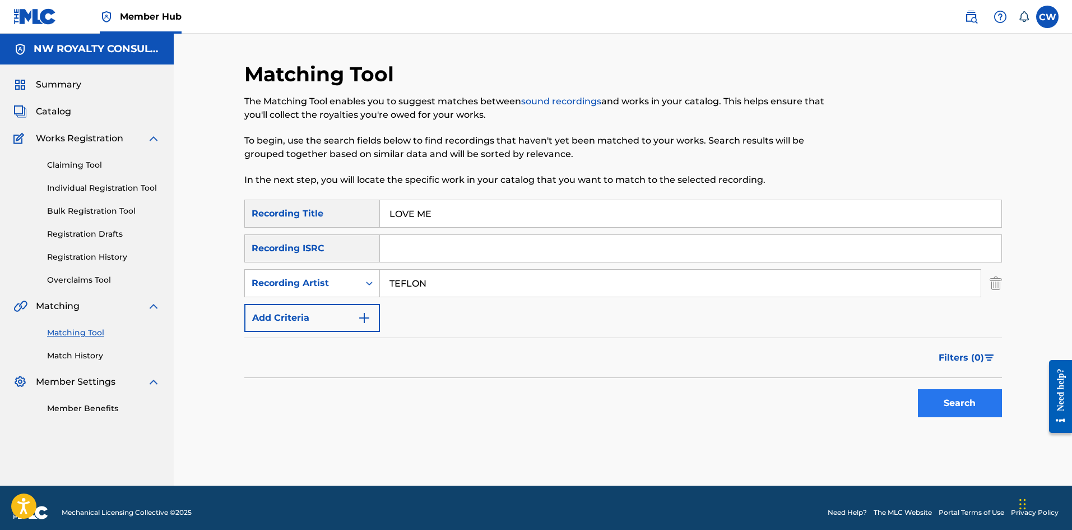
click at [1000, 404] on div "Matching Tool The Matching Tool enables you to suggest matches between sound re…" at bounding box center [623, 274] width 785 height 424
click at [964, 402] on button "Search" at bounding box center [960, 403] width 84 height 28
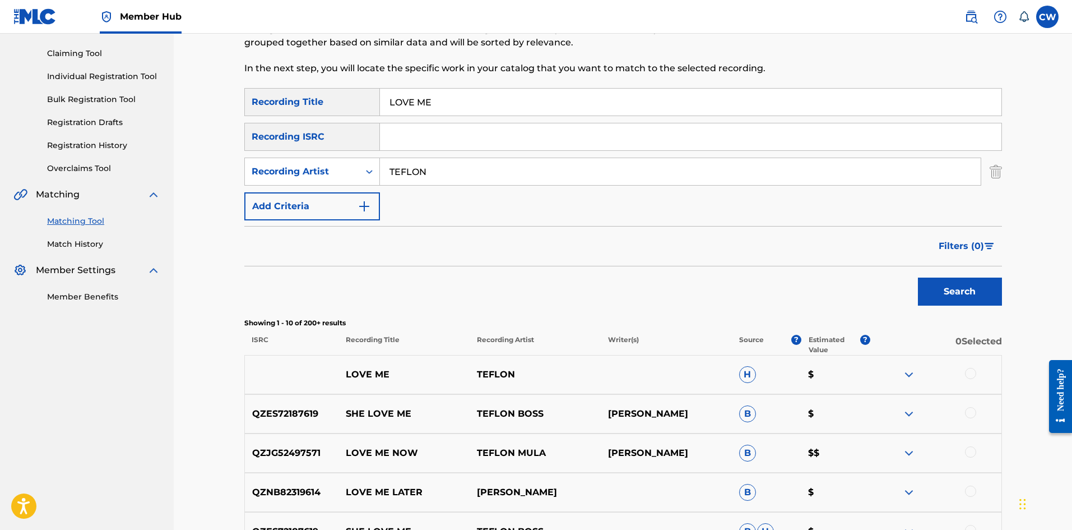
scroll to position [112, 0]
click at [1009, 369] on div "Matching Tool The Matching Tool enables you to suggest matches between sound re…" at bounding box center [623, 390] width 785 height 881
click at [969, 372] on div at bounding box center [970, 372] width 11 height 11
click at [815, 435] on button "Match 1 Group" at bounding box center [788, 438] width 124 height 28
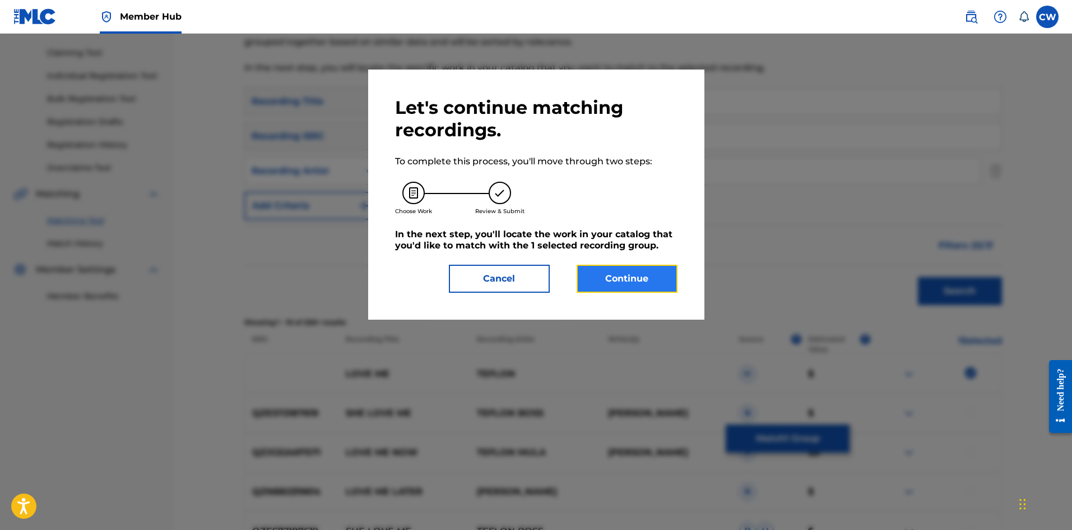
click at [635, 266] on button "Continue" at bounding box center [627, 279] width 101 height 28
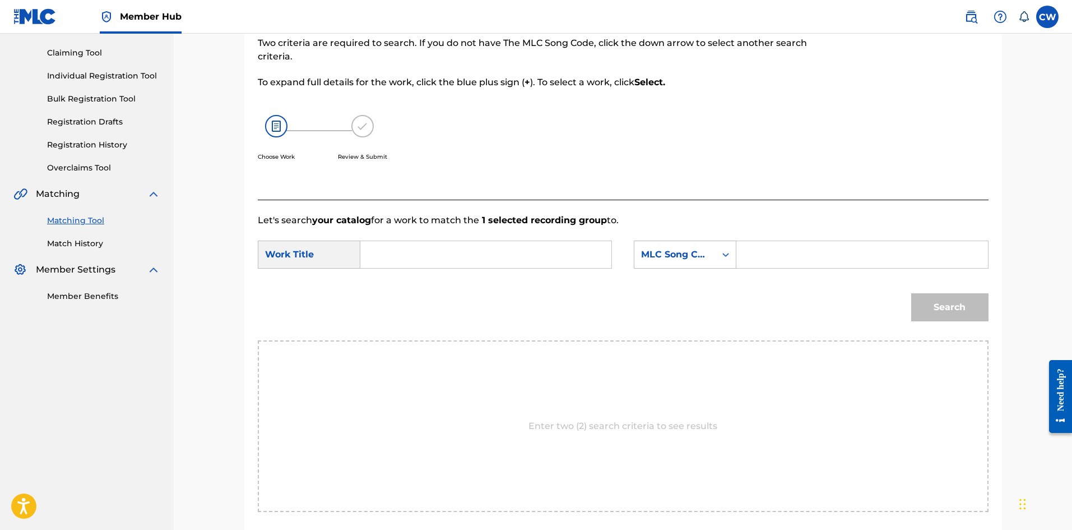
click at [506, 274] on div "SearchWithCriteriad3e887ea-b579-4c7d-85aa-29d294e41180 Work Title SearchWithCri…" at bounding box center [623, 257] width 731 height 35
click at [492, 252] on input "Search Form" at bounding box center [486, 254] width 232 height 27
paste input "LOVE ME"
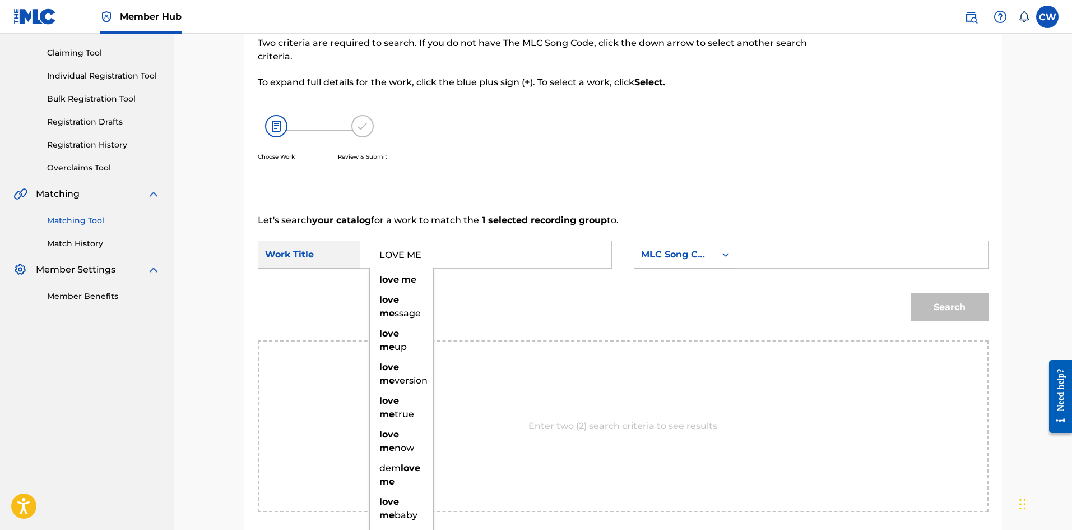
type input "LOVE ME"
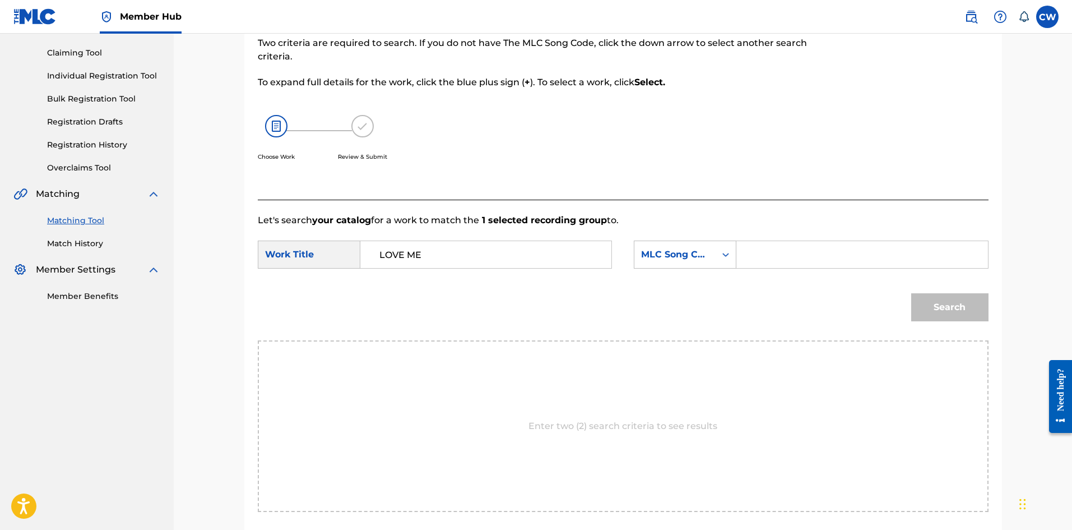
click at [917, 263] on input "Search Form" at bounding box center [862, 254] width 232 height 27
paste input "LA2QCS"
type input "LA2QCS"
click at [935, 306] on button "Search" at bounding box center [950, 307] width 77 height 28
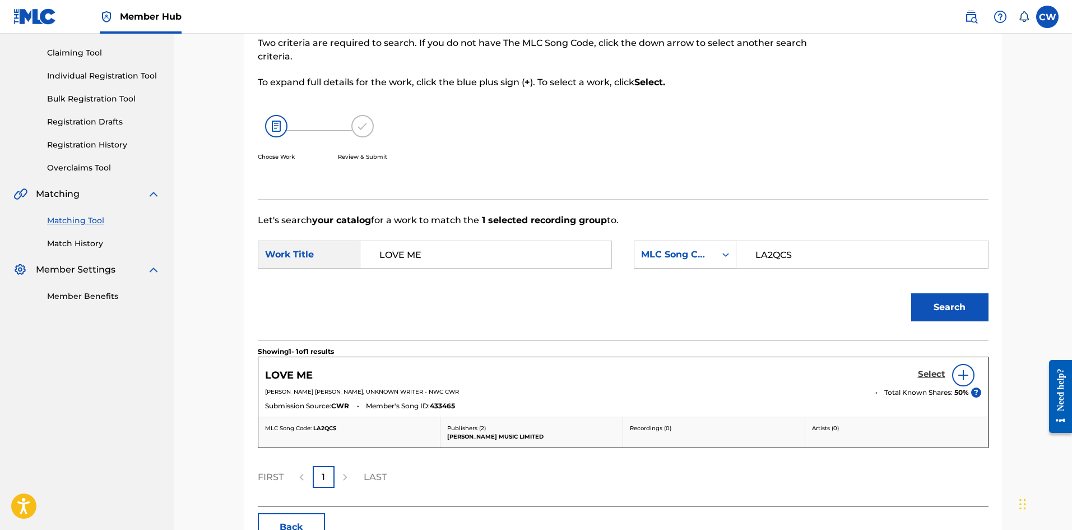
click at [918, 376] on h5 "Select" at bounding box center [931, 374] width 27 height 11
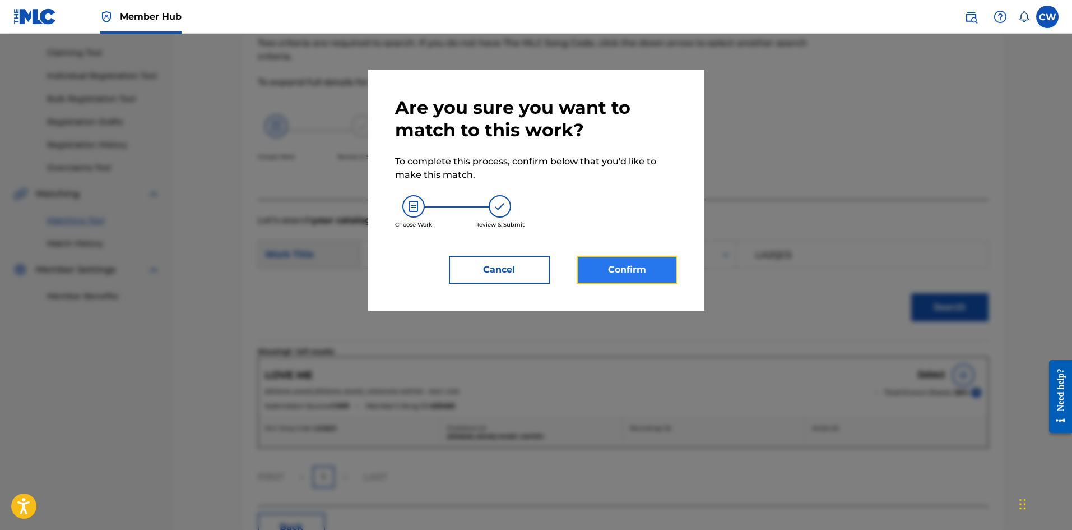
click at [622, 274] on button "Confirm" at bounding box center [627, 270] width 101 height 28
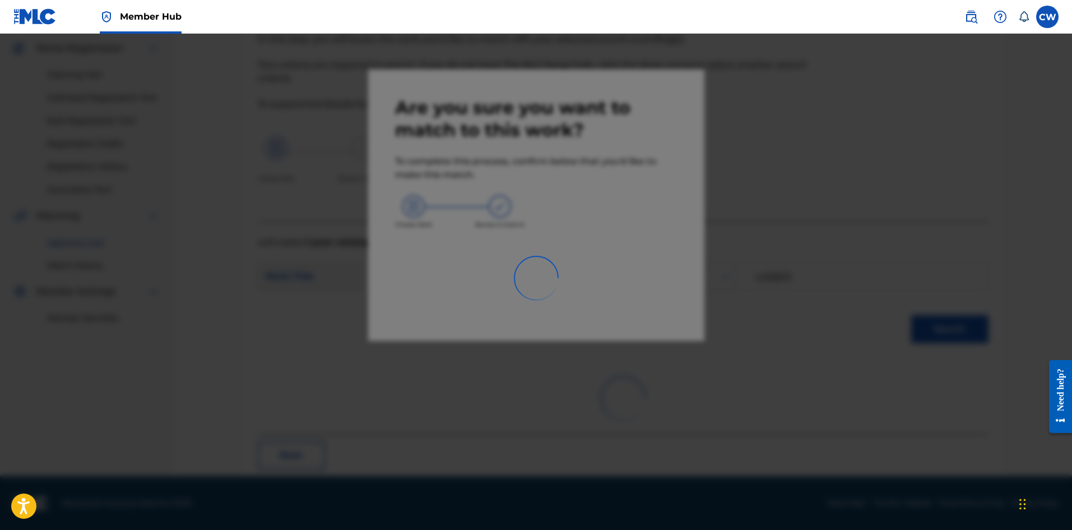
scroll to position [27, 0]
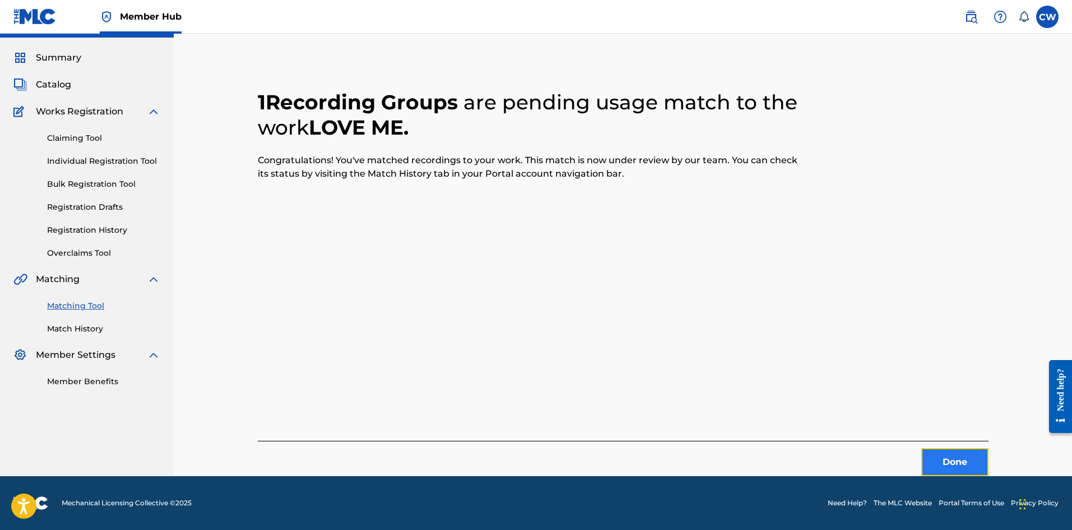
click at [937, 450] on button "Done" at bounding box center [955, 462] width 67 height 28
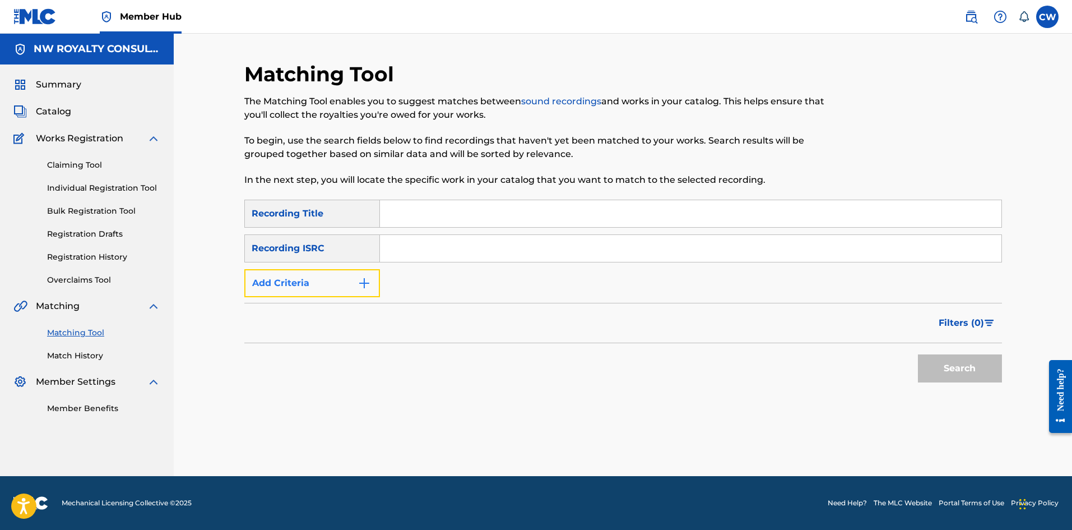
click at [304, 286] on button "Add Criteria" at bounding box center [312, 283] width 136 height 28
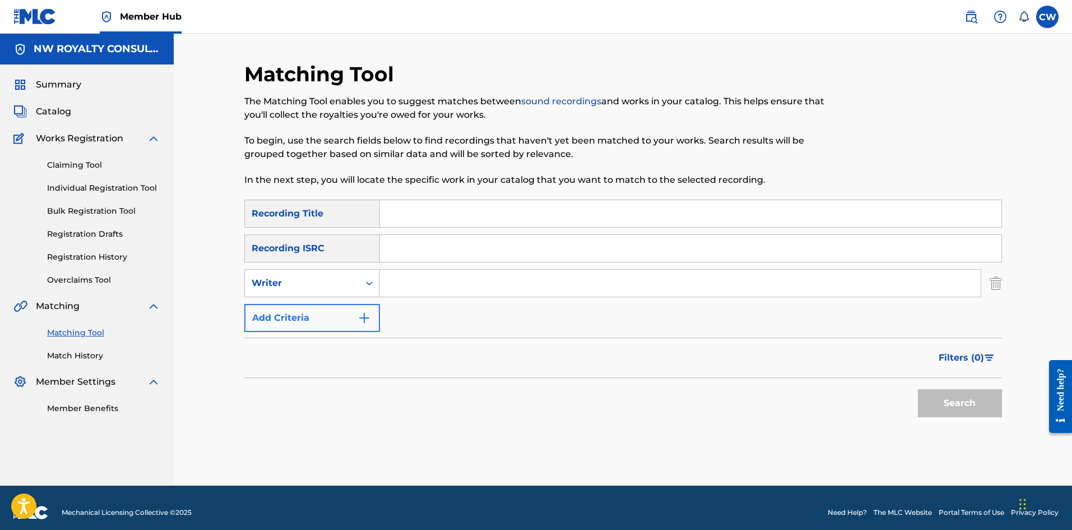
click at [304, 286] on div "Writer" at bounding box center [302, 282] width 101 height 13
click at [306, 305] on div "Recording Artist" at bounding box center [312, 311] width 135 height 28
drag, startPoint x: 415, startPoint y: 289, endPoint x: 417, endPoint y: 281, distance: 7.6
click at [416, 285] on input "Search Form" at bounding box center [680, 283] width 601 height 27
paste input "FRONT PAGE"
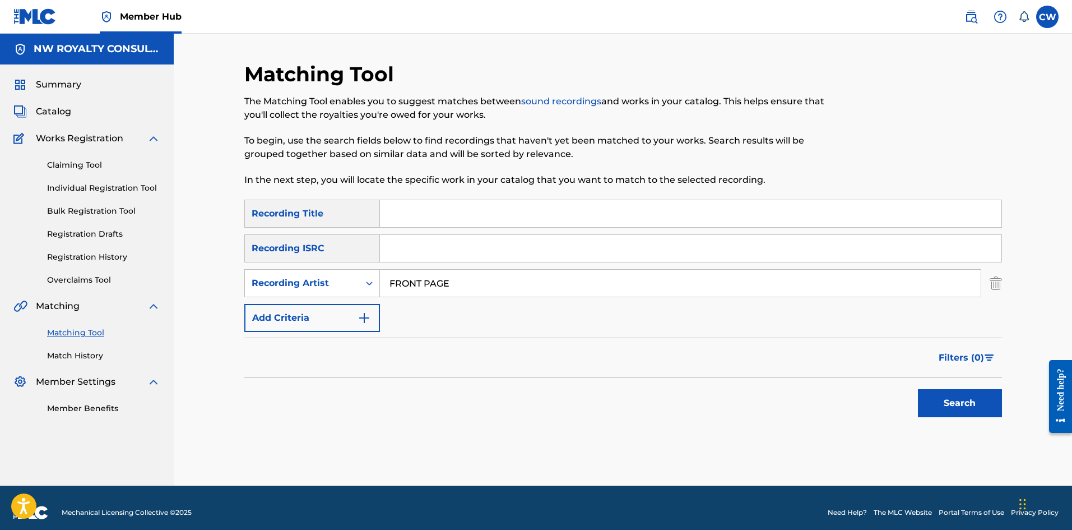
type input "FRONT PAGE"
click at [591, 207] on input "Search Form" at bounding box center [691, 213] width 622 height 27
paste input "LOVE ME LIKE YOU WANNA"
type input "LOVE ME LIKE YOU WANNA"
click at [915, 402] on div "Search" at bounding box center [958, 400] width 90 height 45
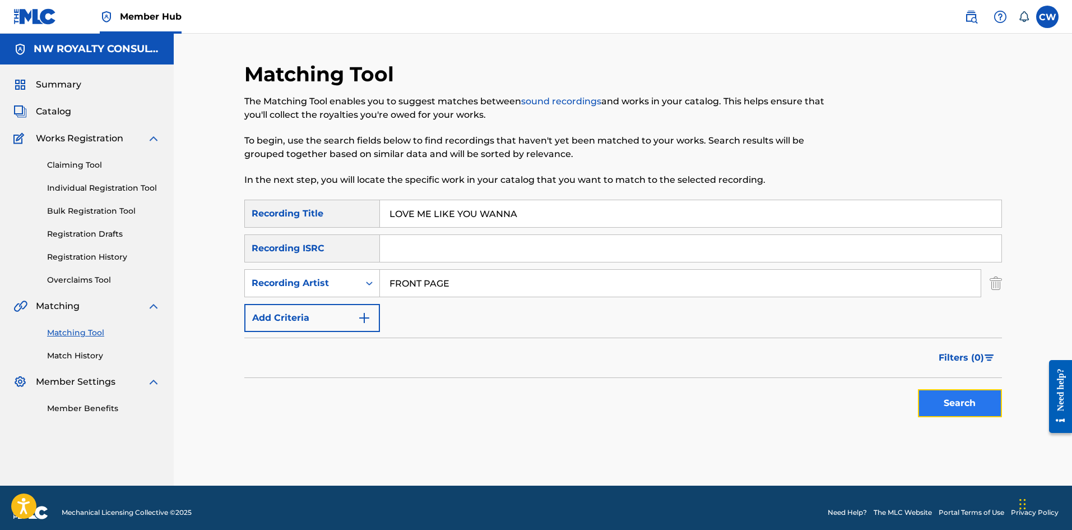
click at [950, 406] on button "Search" at bounding box center [960, 403] width 84 height 28
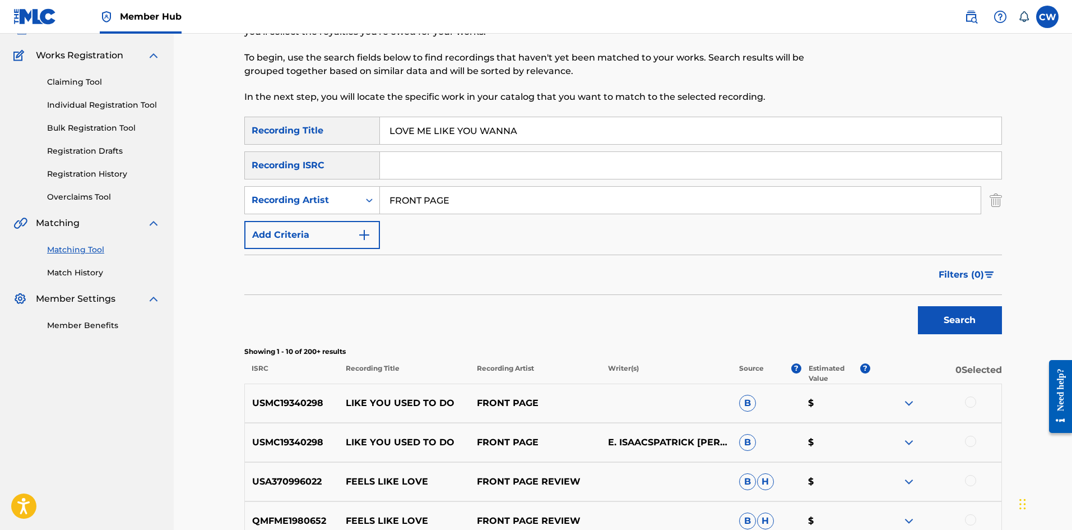
scroll to position [112, 0]
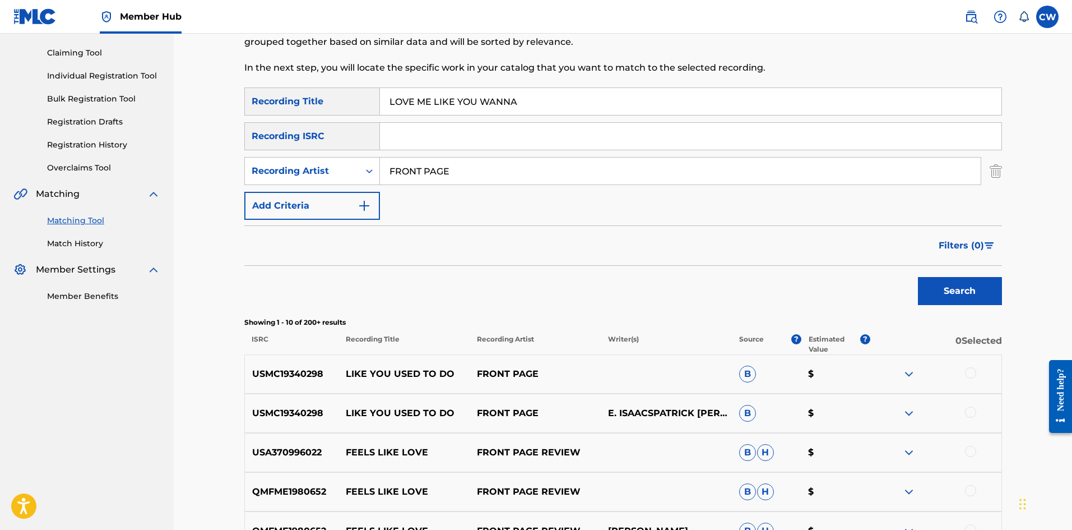
click at [970, 374] on div at bounding box center [970, 372] width 11 height 11
click at [965, 378] on div at bounding box center [936, 373] width 131 height 13
click at [973, 378] on div at bounding box center [936, 373] width 131 height 13
click at [972, 377] on img at bounding box center [970, 372] width 11 height 11
drag, startPoint x: 511, startPoint y: 175, endPoint x: 258, endPoint y: 181, distance: 252.9
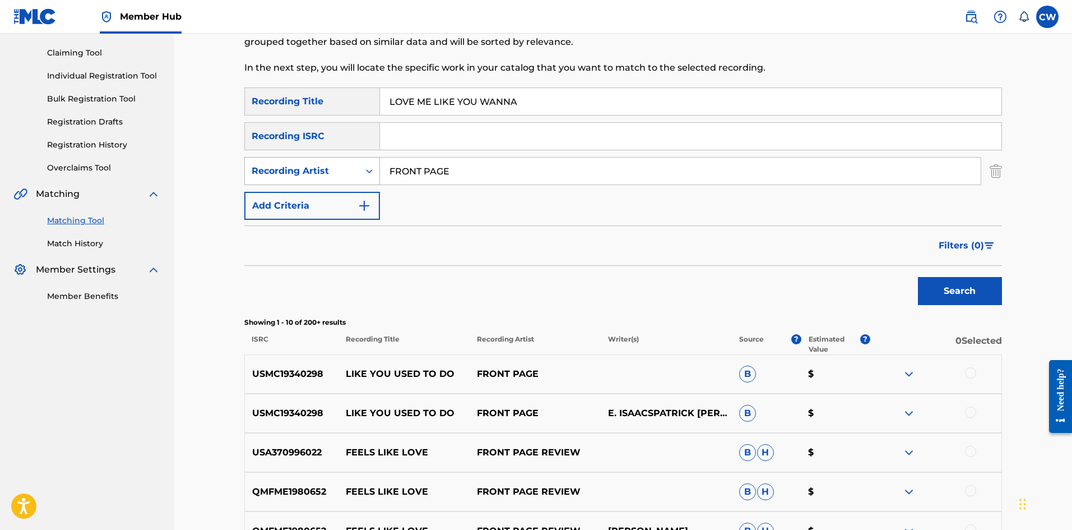
click at [259, 181] on div "SearchWithCriteriabedd06a4-7da6-42ac-94b5-72f0302c2afd Recording Artist FRONT P…" at bounding box center [623, 171] width 758 height 28
paste input "ALTHEA AND DONNA"
type input "ALTHEA AND DONNA"
drag, startPoint x: 578, startPoint y: 104, endPoint x: 320, endPoint y: 113, distance: 258.0
click at [319, 113] on div "SearchWithCriteria533fd595-1357-4ead-a540-a25942c9c641 Recording Title LOVE ME …" at bounding box center [623, 101] width 758 height 28
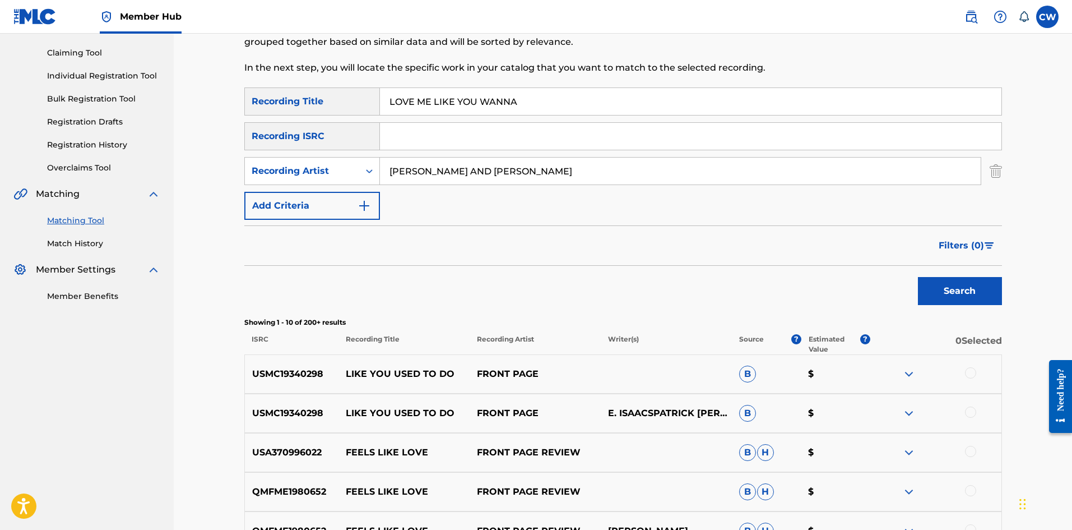
paste input "ONE ANOTHER"
type input "LOVE ONE ANOTHER"
click at [944, 289] on button "Search" at bounding box center [960, 291] width 84 height 28
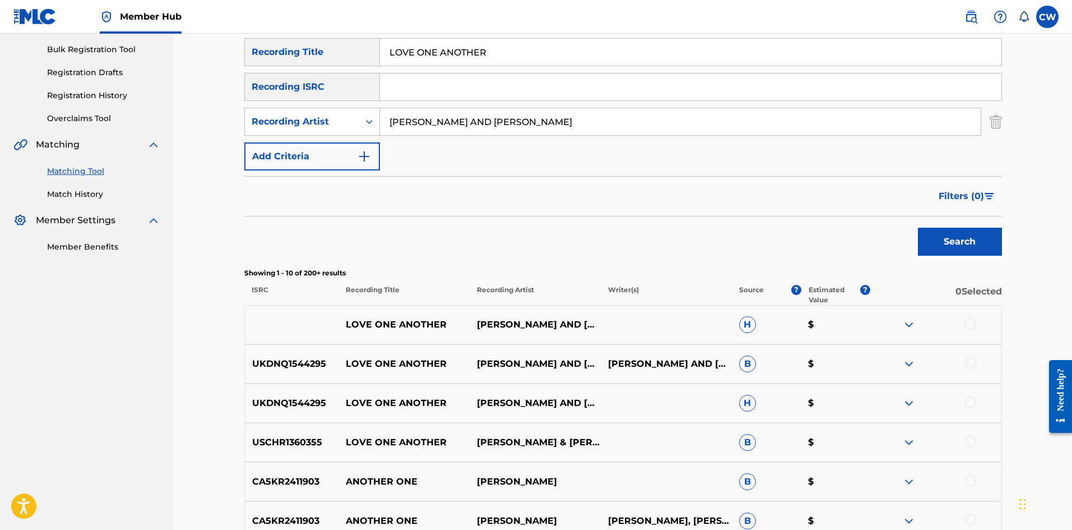
scroll to position [168, 0]
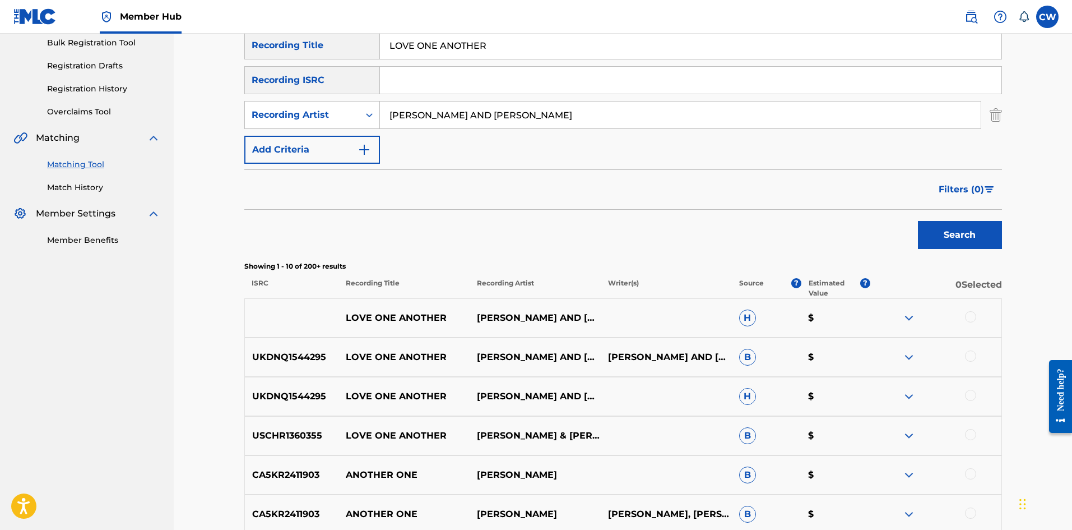
click at [972, 316] on div at bounding box center [970, 316] width 11 height 11
click at [968, 359] on div at bounding box center [970, 355] width 11 height 11
click at [966, 390] on div at bounding box center [936, 396] width 131 height 13
click at [969, 396] on div at bounding box center [970, 395] width 11 height 11
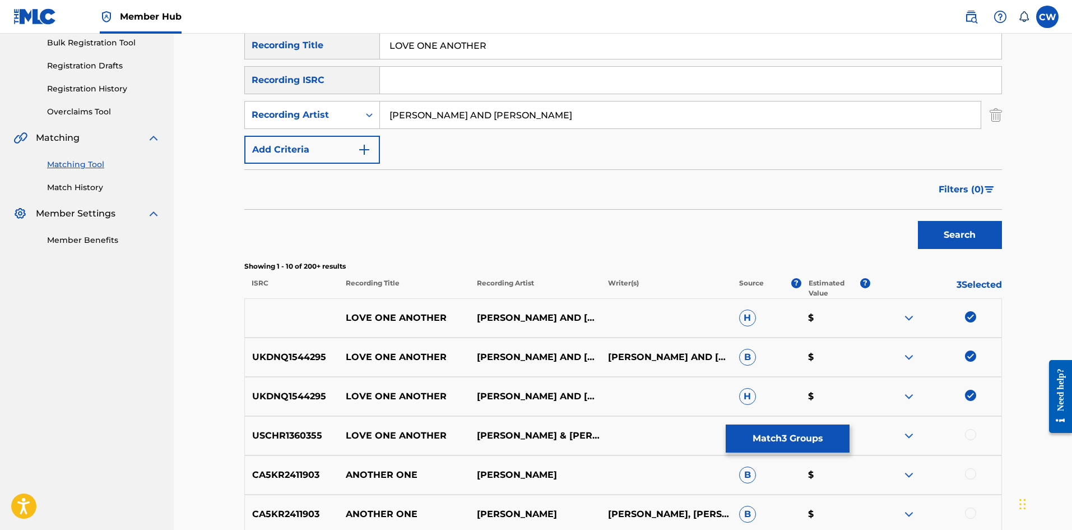
click at [974, 424] on div "USCHR1360355 LOVE ONE ANOTHER ALTHIA & DONNA B $" at bounding box center [623, 435] width 758 height 39
click at [972, 429] on div at bounding box center [970, 434] width 11 height 11
click at [794, 445] on button "Match 4 Groups" at bounding box center [788, 438] width 124 height 28
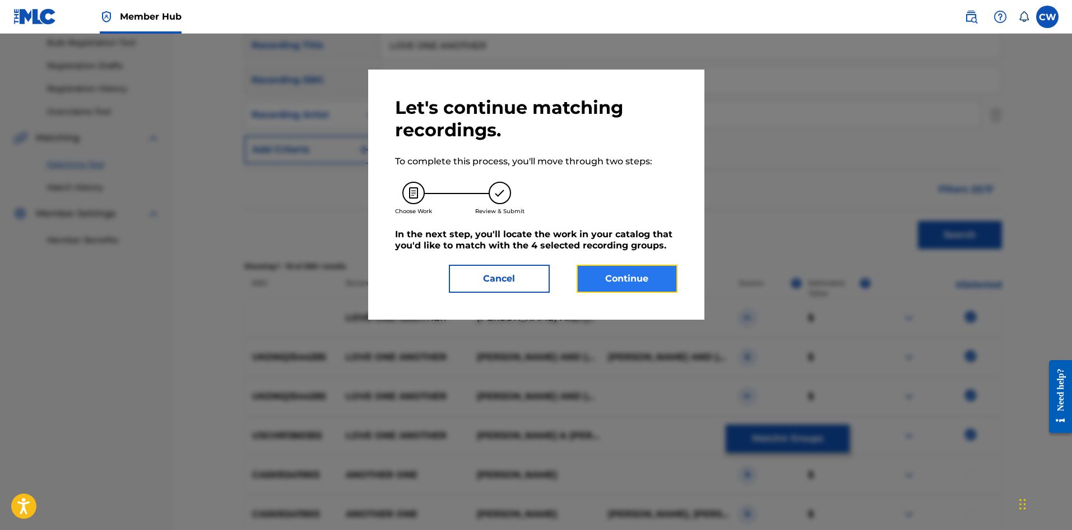
click at [647, 277] on button "Continue" at bounding box center [627, 279] width 101 height 28
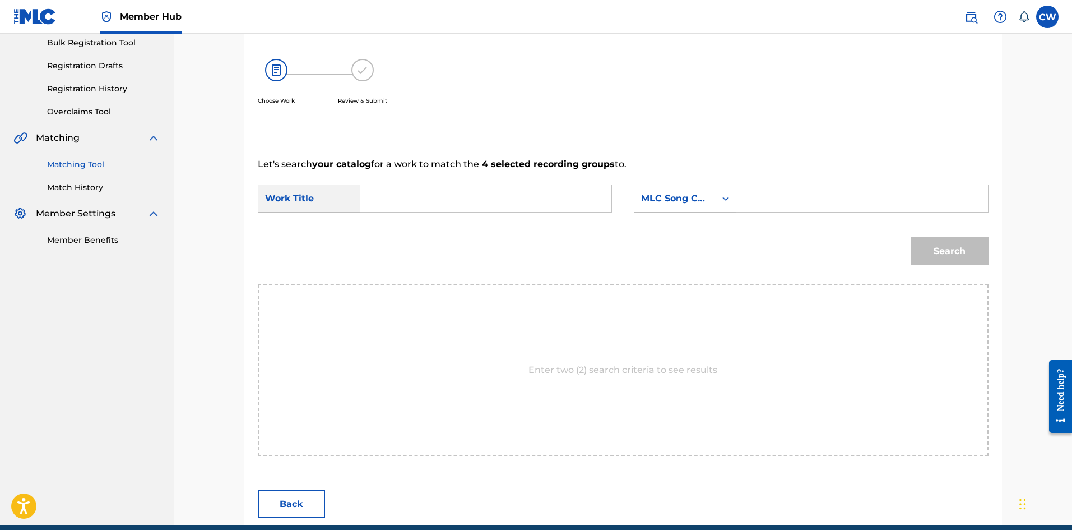
click at [557, 205] on input "Search Form" at bounding box center [486, 198] width 232 height 27
paste input "LOVE ONE ANOTHER"
type input "LOVE ONE ANOTHER"
click at [798, 209] on input "Search Form" at bounding box center [862, 198] width 232 height 27
paste input "L3433J"
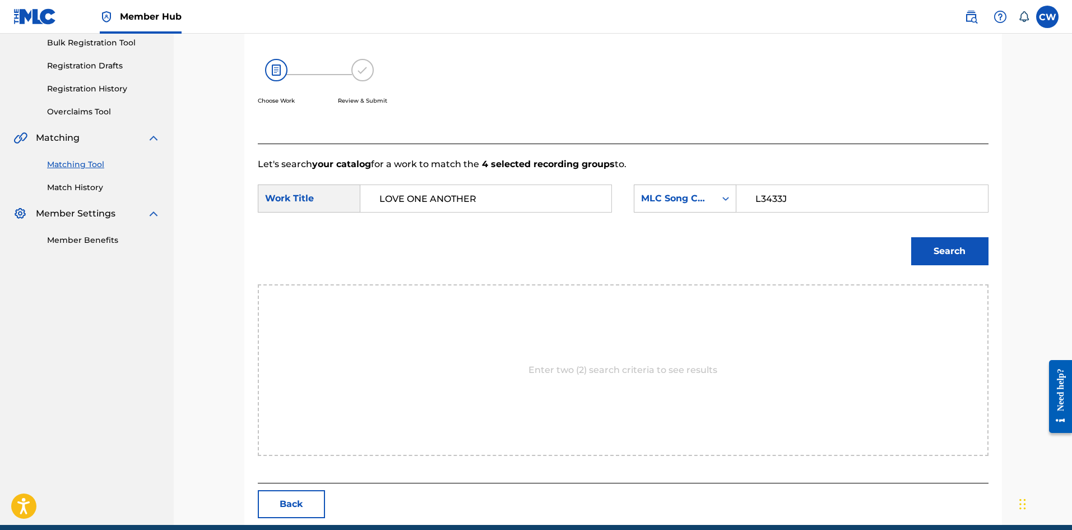
type input "L3433J"
click at [998, 238] on div "Match Usage - Select Work In this step, you will locate the work you'd like to …" at bounding box center [623, 223] width 758 height 603
click at [956, 255] on button "Search" at bounding box center [950, 251] width 77 height 28
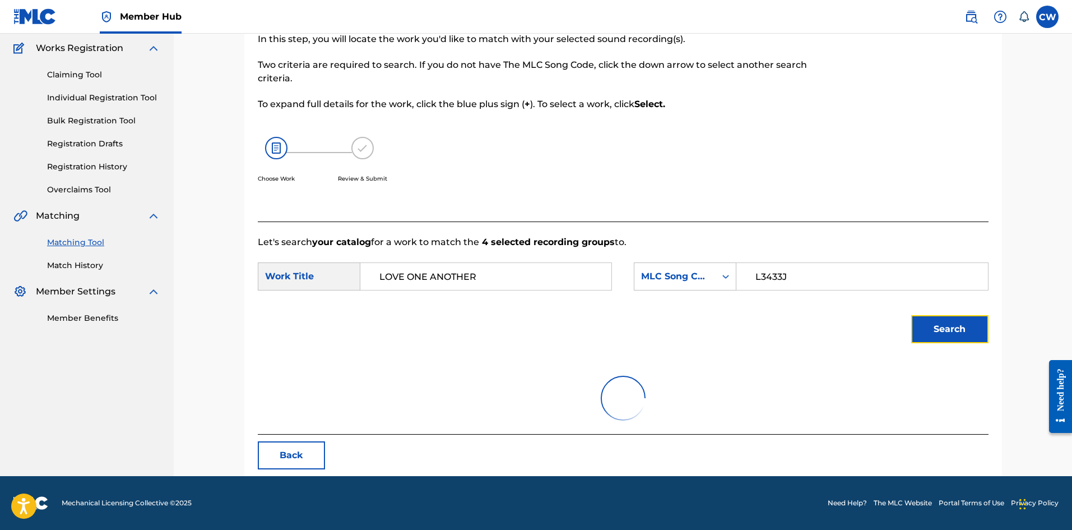
scroll to position [42, 0]
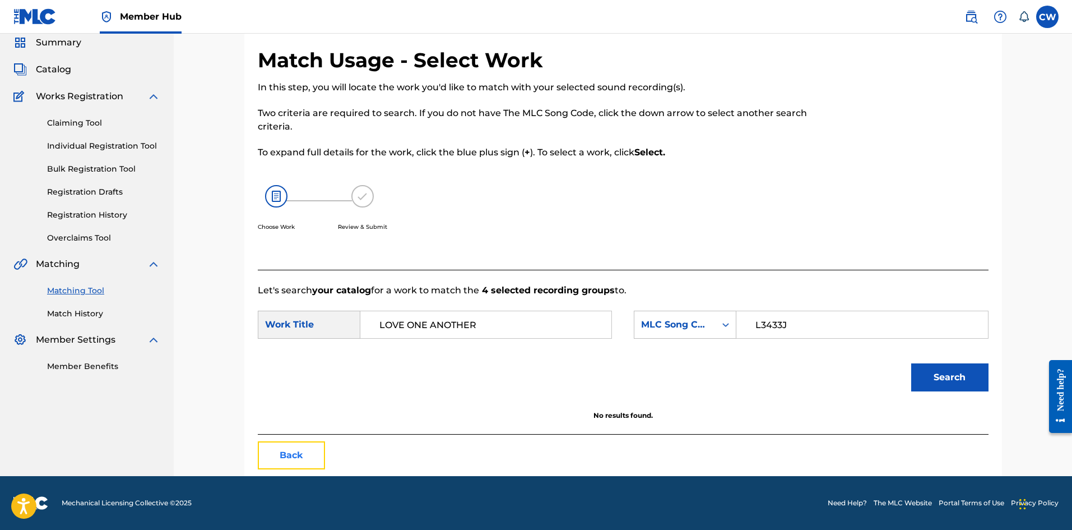
click at [298, 445] on button "Back" at bounding box center [291, 455] width 67 height 28
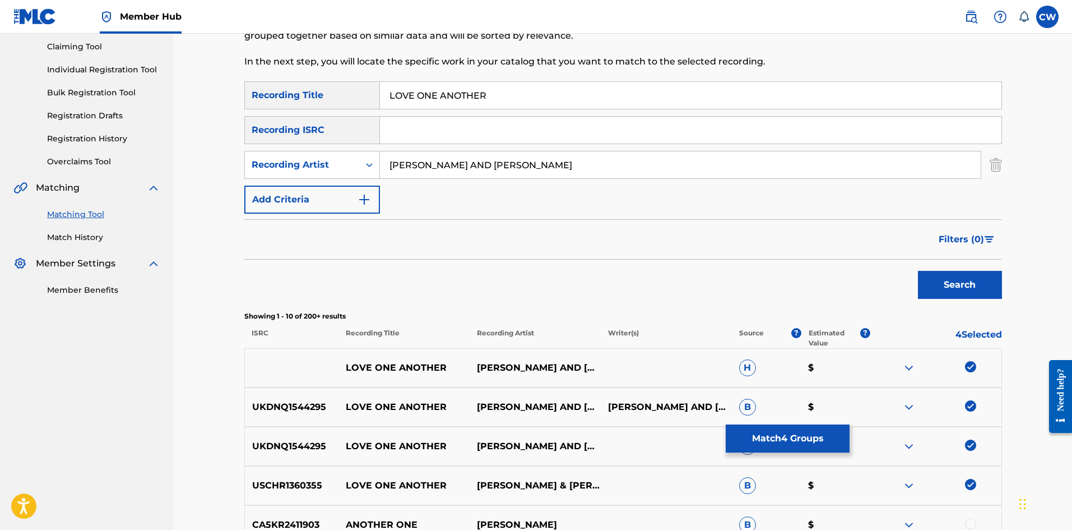
scroll to position [210, 0]
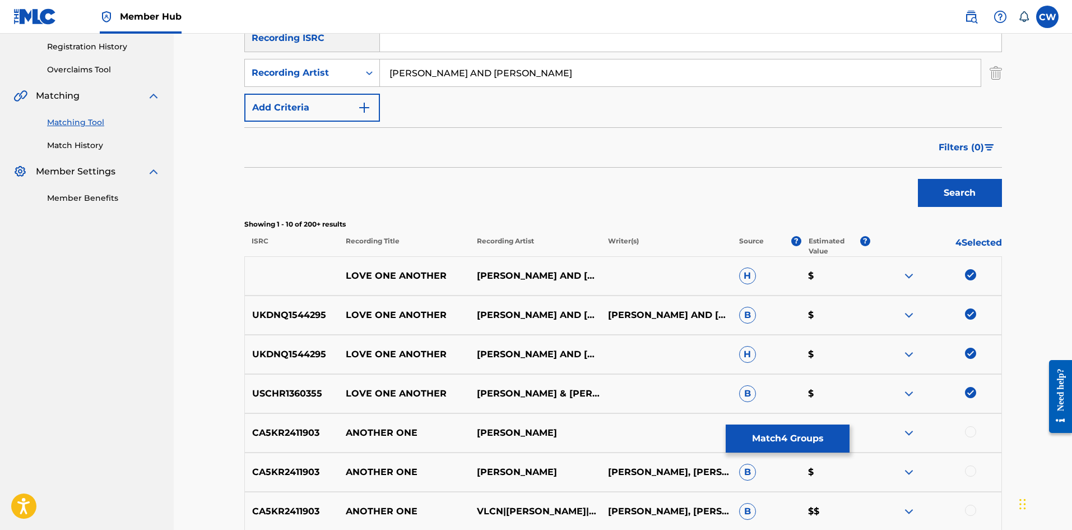
click at [964, 392] on div at bounding box center [936, 393] width 131 height 13
click at [969, 389] on img at bounding box center [970, 392] width 11 height 11
click at [972, 354] on img at bounding box center [970, 353] width 11 height 11
click at [977, 316] on div at bounding box center [936, 314] width 131 height 13
click at [970, 281] on div at bounding box center [936, 275] width 131 height 13
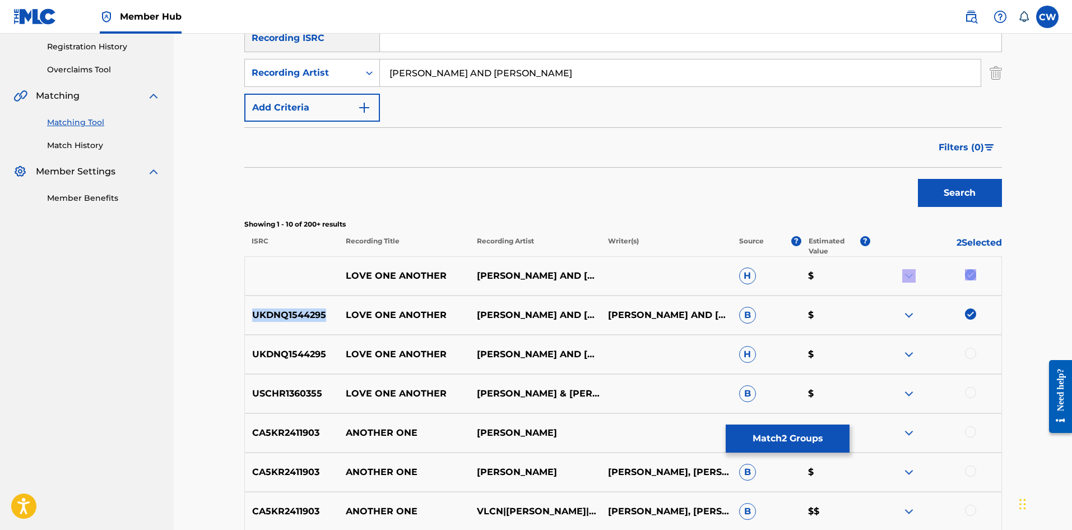
click at [972, 278] on div at bounding box center [936, 275] width 131 height 13
drag, startPoint x: 969, startPoint y: 316, endPoint x: 975, endPoint y: 285, distance: 31.3
click at [970, 314] on img at bounding box center [970, 313] width 11 height 11
click at [974, 280] on div at bounding box center [936, 275] width 131 height 13
click at [971, 277] on img at bounding box center [970, 274] width 11 height 11
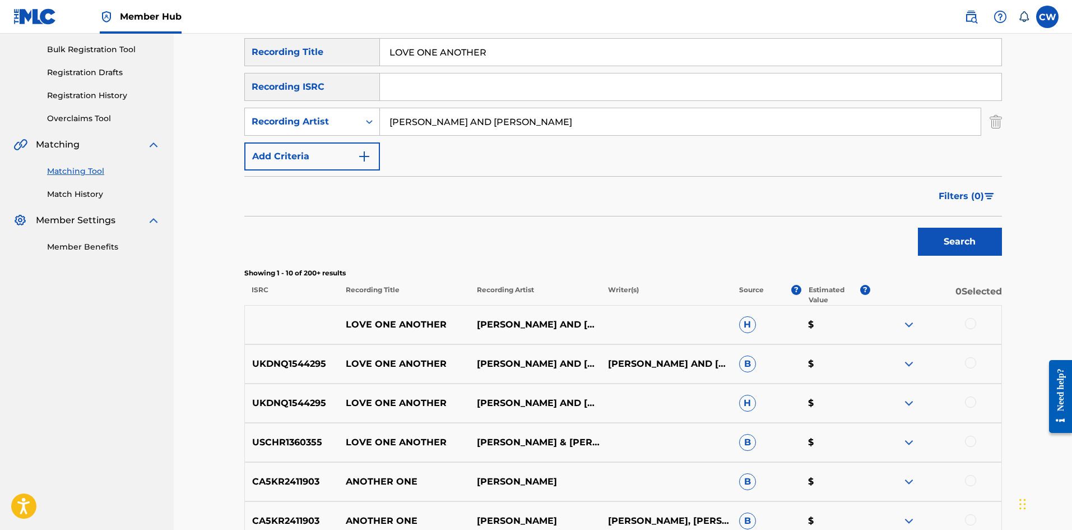
scroll to position [98, 0]
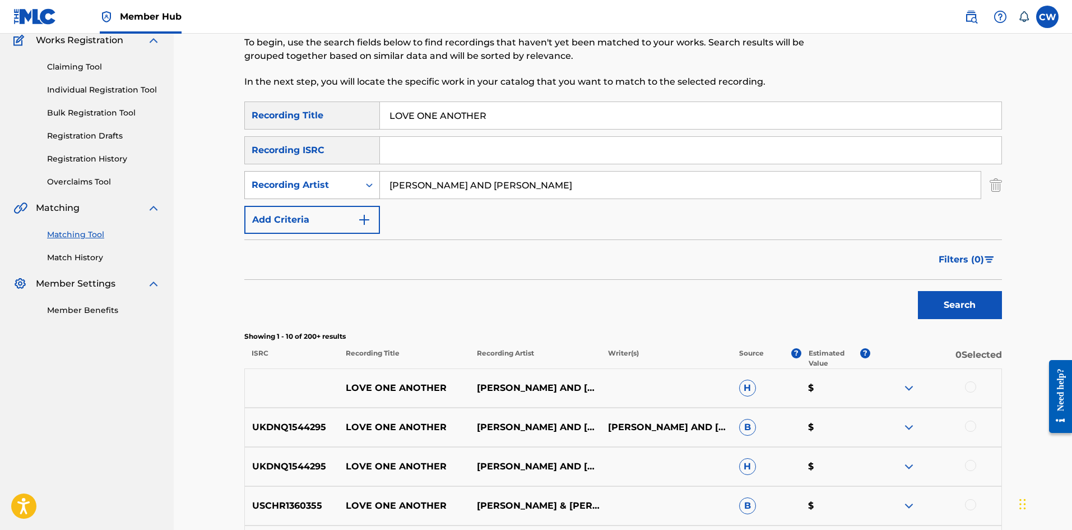
drag, startPoint x: 570, startPoint y: 190, endPoint x: 290, endPoint y: 175, distance: 280.1
click at [292, 176] on div "SearchWithCriteriabedd06a4-7da6-42ac-94b5-72f0302c2afd Recording Artist ALTHEA …" at bounding box center [623, 185] width 758 height 28
paste input "BOOBA STARR"
type input "BOOBA STARR"
drag, startPoint x: 530, startPoint y: 118, endPoint x: 59, endPoint y: 145, distance: 471.6
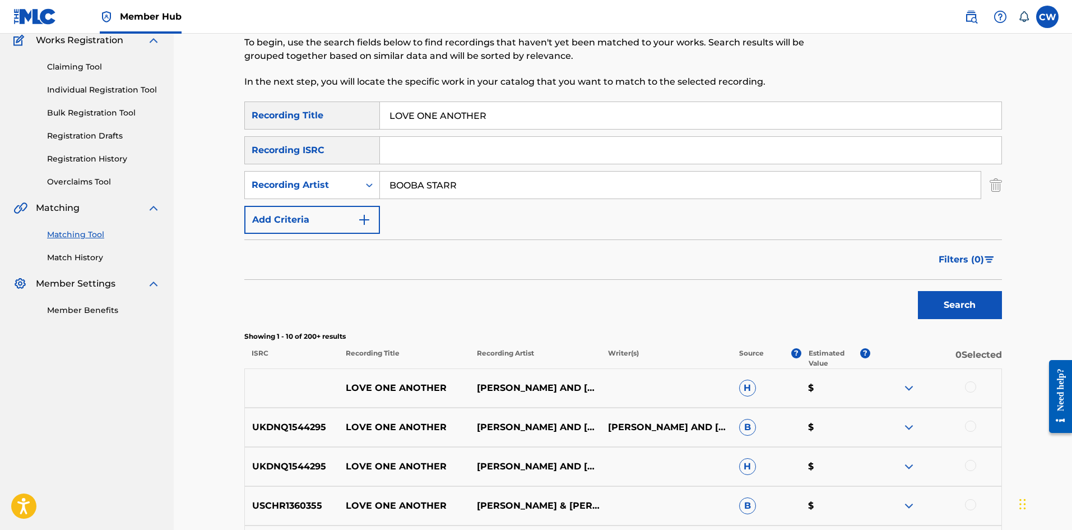
click at [59, 145] on main "NW ROYALTY CONSULTING, LLC. Summary Catalog Works Registration Claiming Tool In…" at bounding box center [536, 390] width 1072 height 909
paste input "RUSH RAW"
type input "LOVE RUSH RAW"
click at [969, 311] on button "Search" at bounding box center [960, 305] width 84 height 28
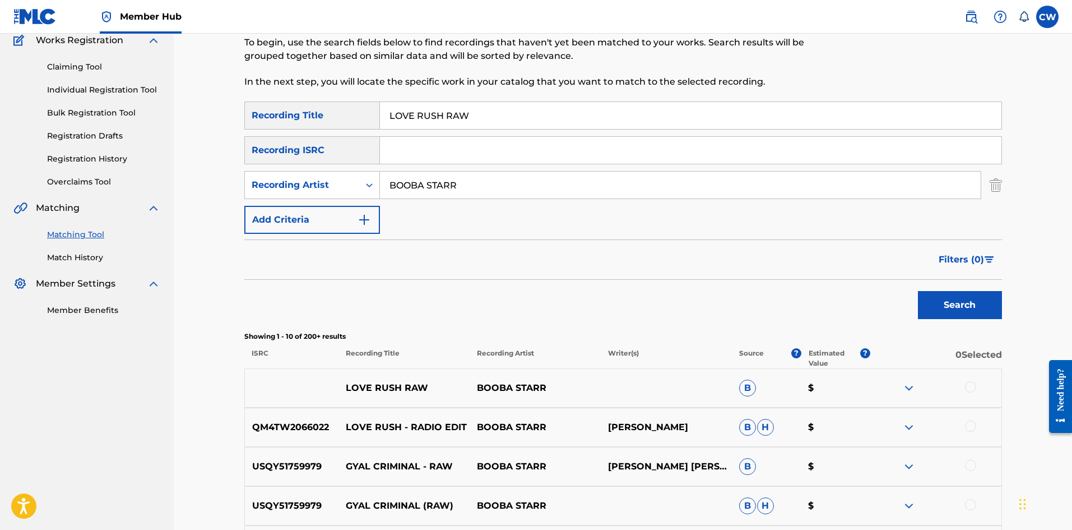
click at [972, 385] on div at bounding box center [970, 386] width 11 height 11
click at [966, 415] on div "QM4TW2066022 LOVE RUSH - RADIO EDIT BOOBA STARR SALANIO ROBERTS B H $" at bounding box center [623, 427] width 758 height 39
click at [967, 422] on div at bounding box center [970, 425] width 11 height 11
click at [815, 429] on button "Match 2 Groups" at bounding box center [788, 438] width 124 height 28
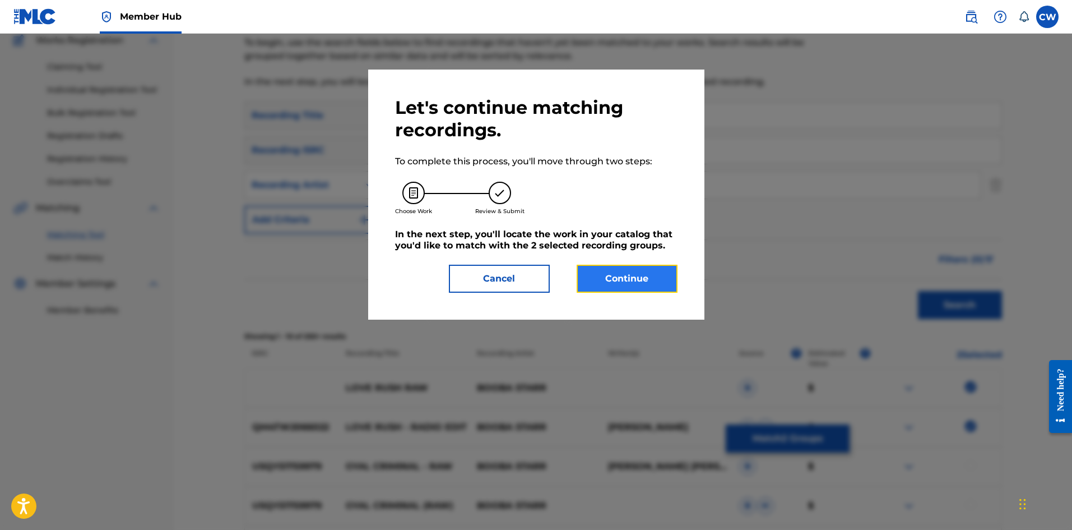
click at [621, 272] on button "Continue" at bounding box center [627, 279] width 101 height 28
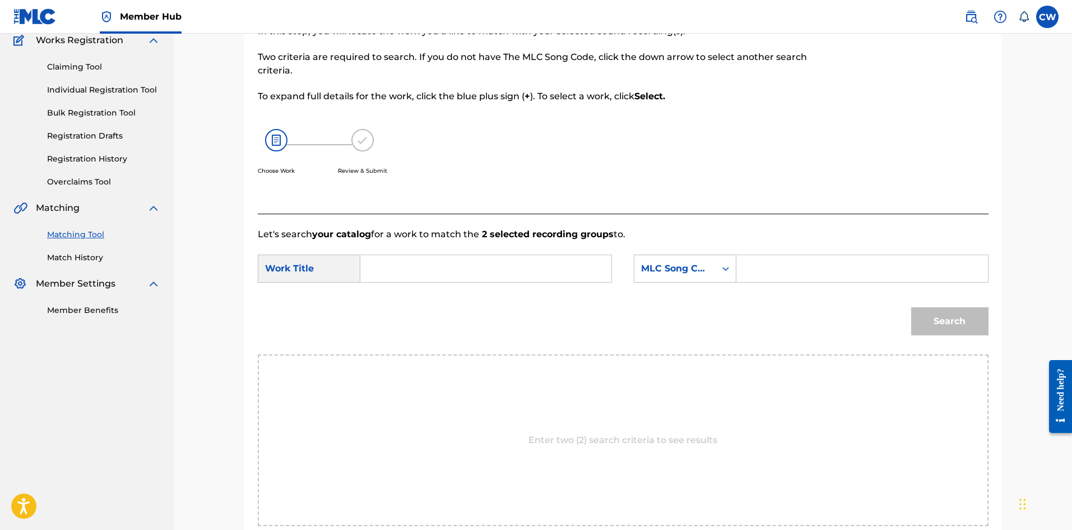
click at [519, 266] on input "Search Form" at bounding box center [486, 268] width 232 height 27
paste input "LOVE RUSH RAW"
type input "LOVE RUSH RAW"
click at [848, 274] on input "Search Form" at bounding box center [862, 268] width 232 height 27
paste input "LE99ZF"
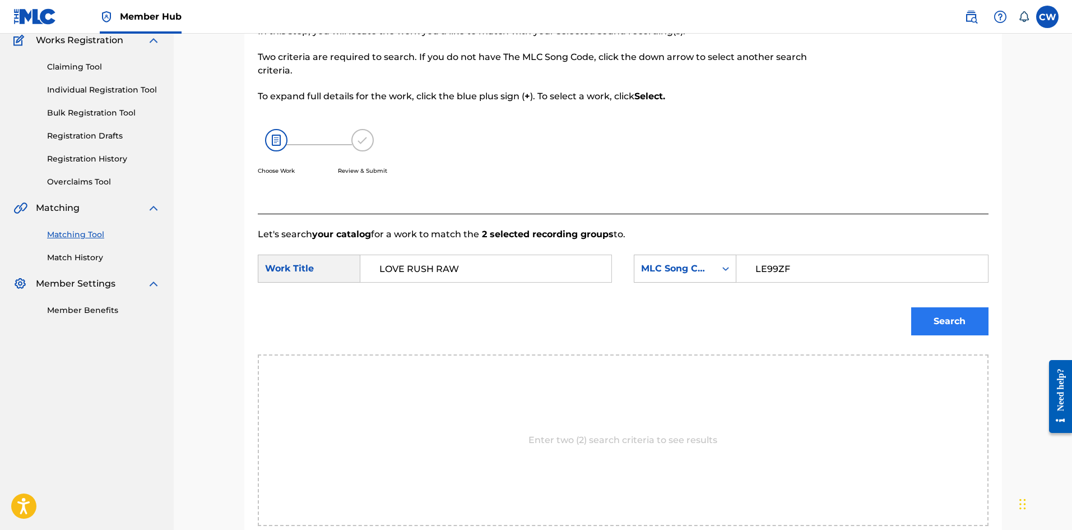
type input "LE99ZF"
click at [913, 317] on div "Search" at bounding box center [947, 318] width 83 height 45
click at [922, 315] on button "Search" at bounding box center [950, 321] width 77 height 28
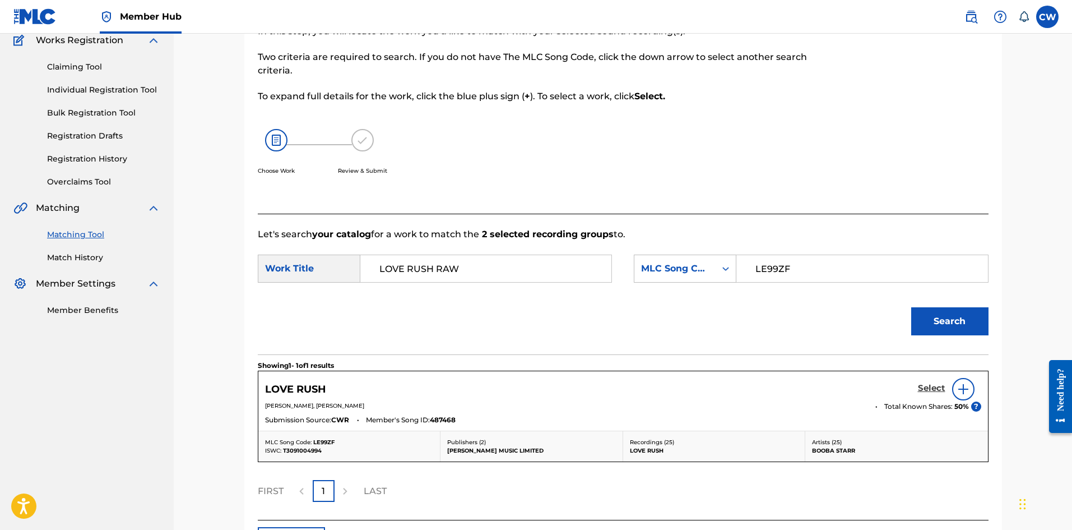
click at [925, 389] on h5 "Select" at bounding box center [931, 388] width 27 height 11
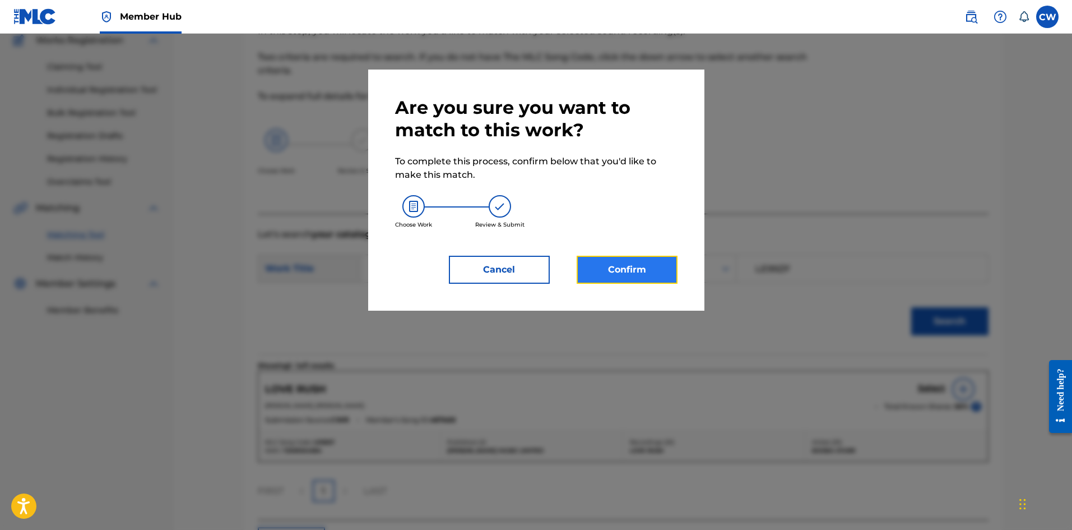
click at [625, 274] on button "Confirm" at bounding box center [627, 270] width 101 height 28
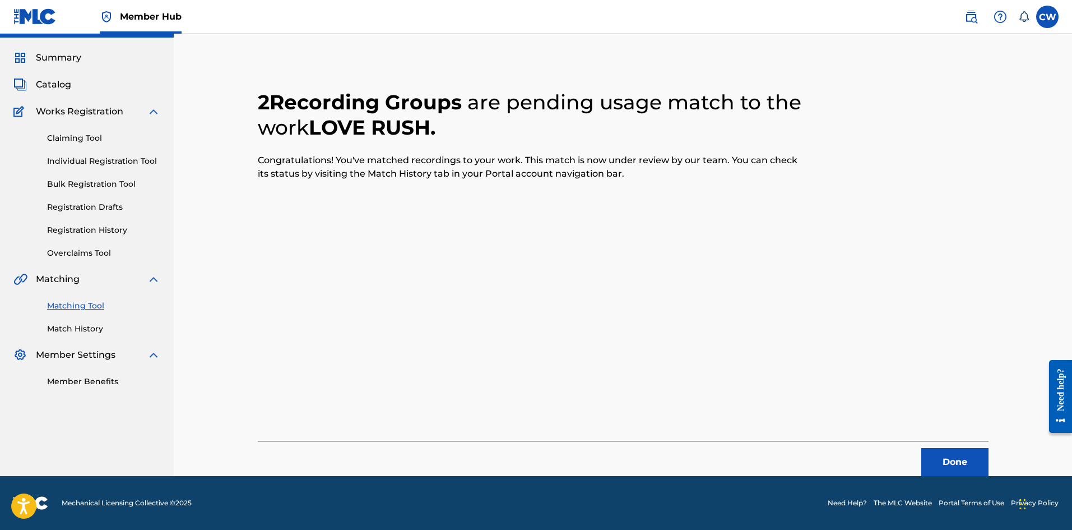
scroll to position [27, 0]
click at [970, 474] on button "Done" at bounding box center [955, 462] width 67 height 28
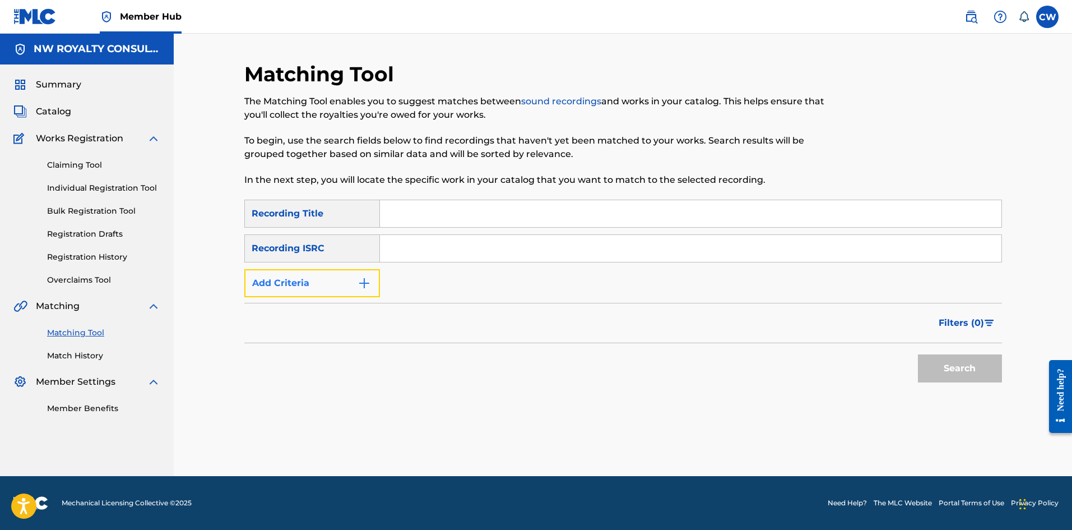
click at [322, 278] on button "Add Criteria" at bounding box center [312, 283] width 136 height 28
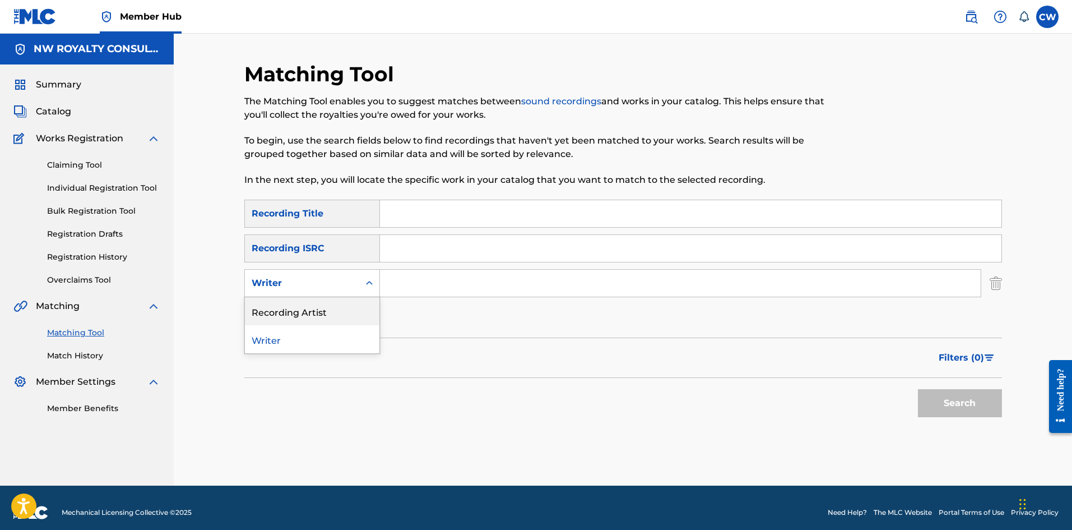
click at [329, 321] on div "Recording Artist" at bounding box center [312, 311] width 135 height 28
click at [454, 290] on input "Search Form" at bounding box center [680, 283] width 601 height 27
paste input "[PERSON_NAME]"
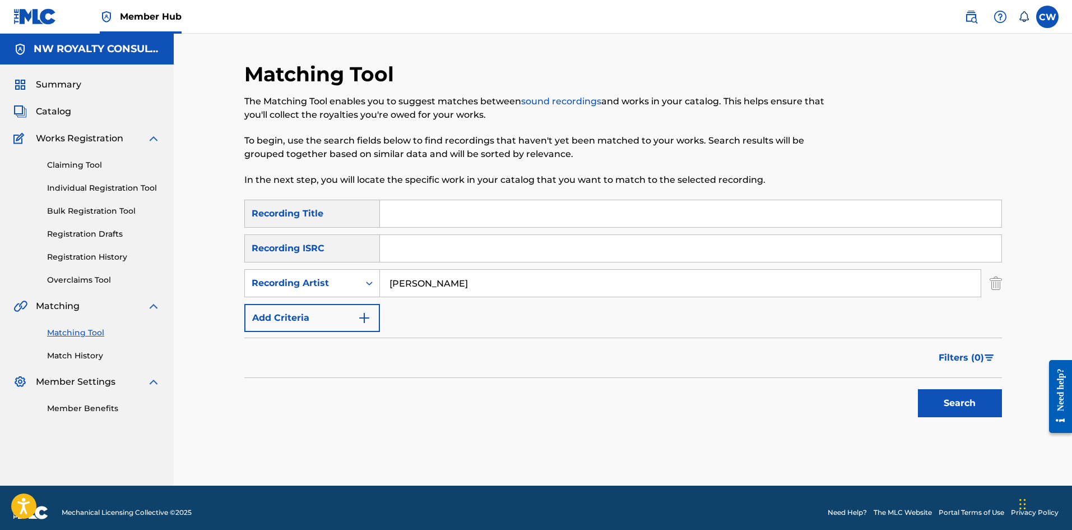
type input "[PERSON_NAME]"
drag, startPoint x: 413, startPoint y: 216, endPoint x: 462, endPoint y: 221, distance: 50.1
click at [417, 216] on input "Search Form" at bounding box center [691, 213] width 622 height 27
paste input "LOVE THE GIRLS"
type input "LOVE THE GIRLS"
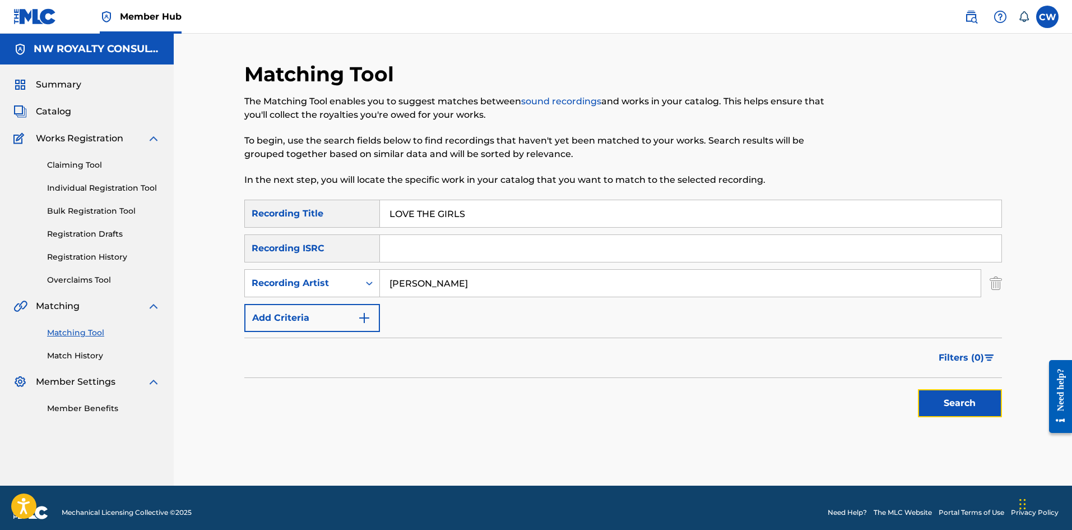
click at [970, 399] on button "Search" at bounding box center [960, 403] width 84 height 28
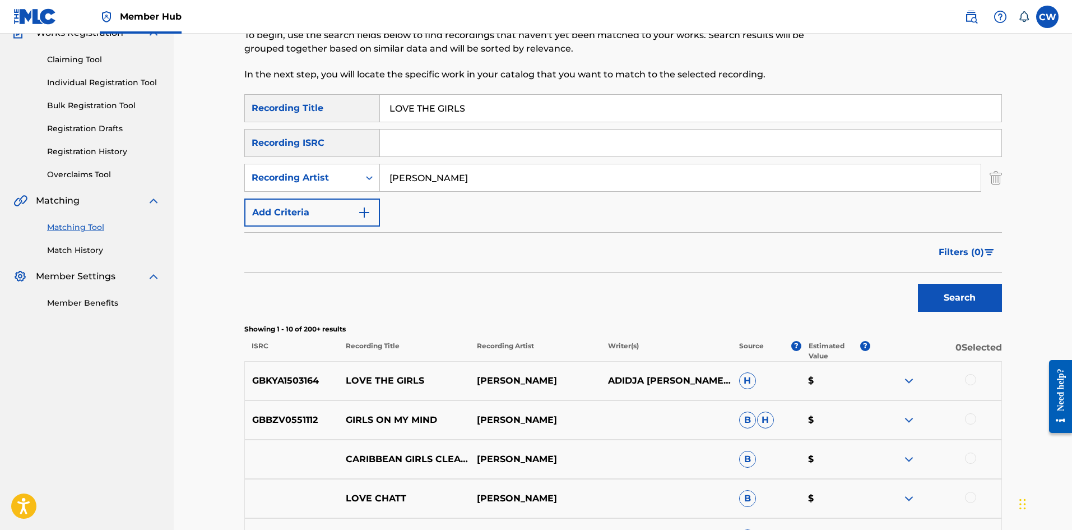
scroll to position [112, 0]
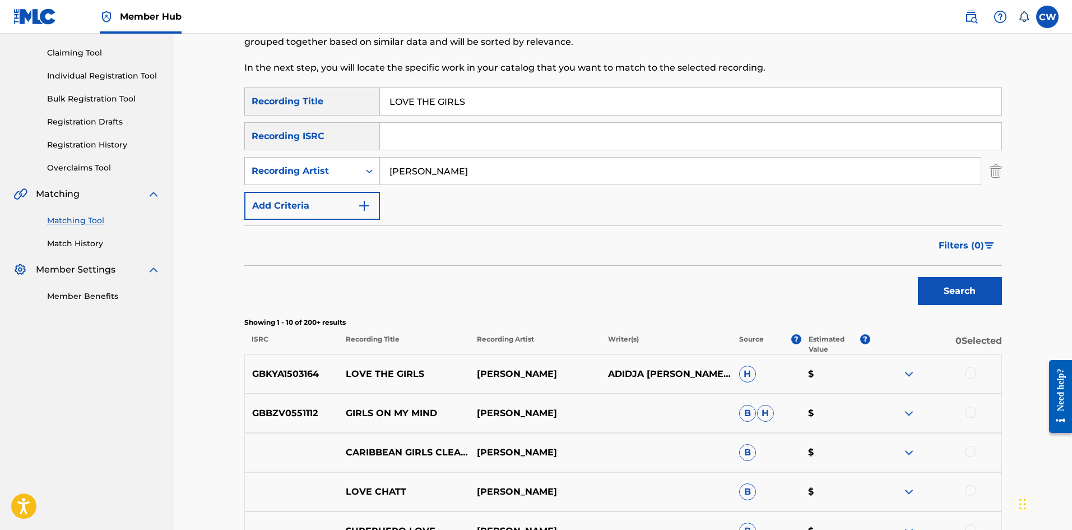
click at [973, 376] on div at bounding box center [970, 372] width 11 height 11
click at [813, 429] on button "Match 1 Group" at bounding box center [788, 438] width 124 height 28
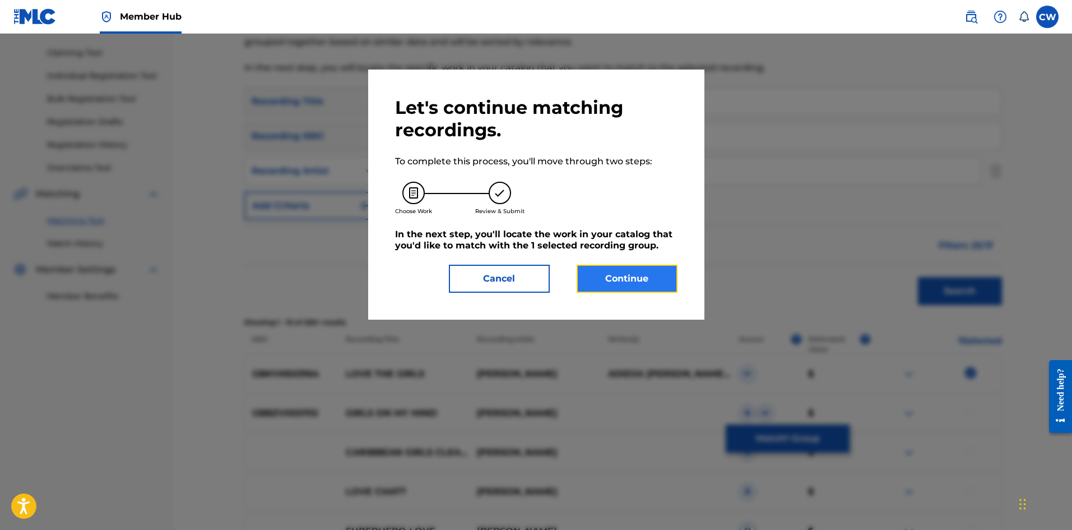
click at [627, 278] on button "Continue" at bounding box center [627, 279] width 101 height 28
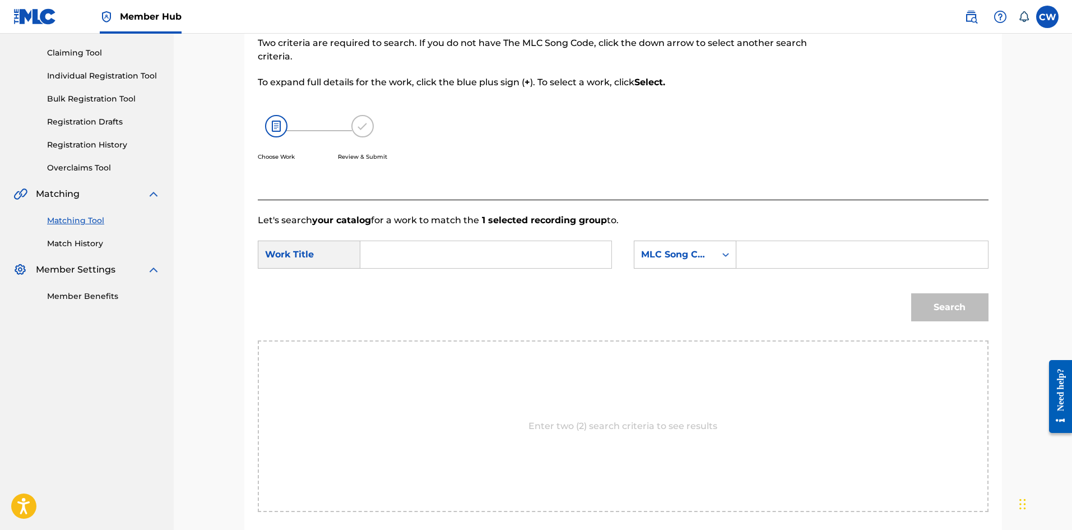
drag, startPoint x: 512, startPoint y: 278, endPoint x: 506, endPoint y: 266, distance: 13.3
click at [507, 269] on form "SearchWithCriteriad3e887ea-b579-4c7d-85aa-29d294e41180 Work Title SearchWithCri…" at bounding box center [623, 283] width 731 height 113
click at [496, 255] on input "Search Form" at bounding box center [486, 254] width 232 height 27
paste input "LOVE THE GIRLS"
type input "LOVE THE GIRLS"
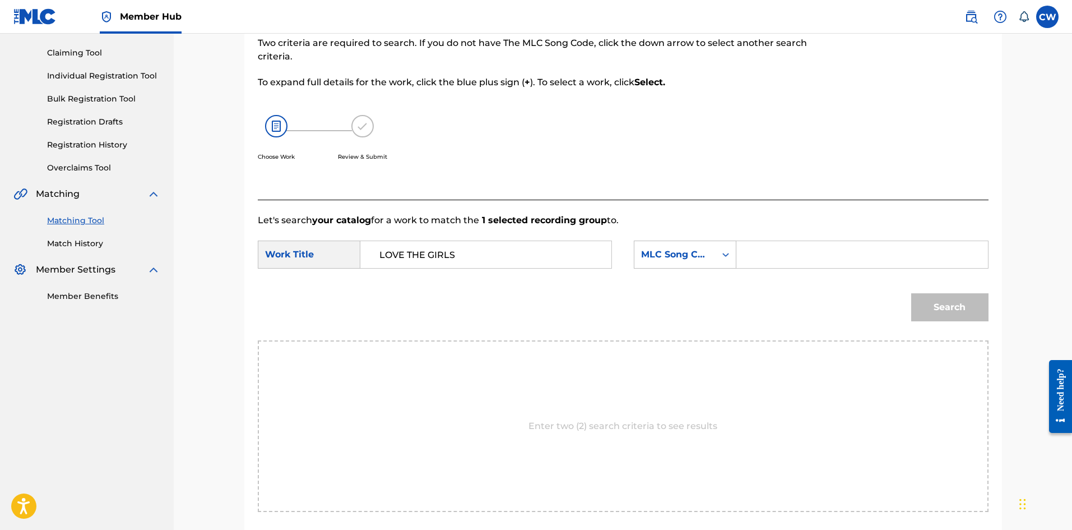
click at [764, 239] on form "SearchWithCriteriad3e887ea-b579-4c7d-85aa-29d294e41180 Work Title LOVE THE GIRL…" at bounding box center [623, 283] width 731 height 113
click at [785, 261] on input "Search Form" at bounding box center [862, 254] width 232 height 27
paste input "LVA1CP"
type input "LVA1CP"
click at [977, 308] on button "Search" at bounding box center [950, 307] width 77 height 28
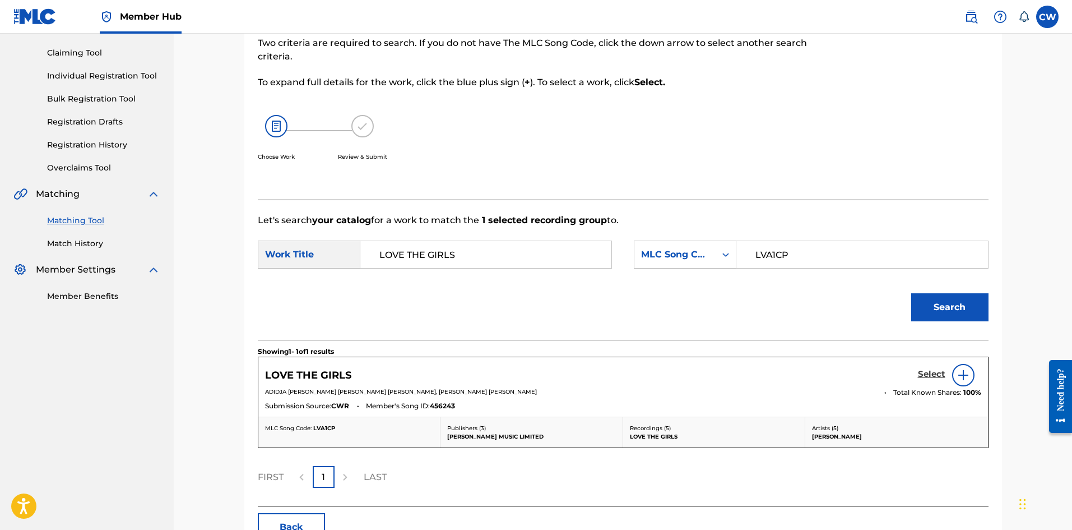
click at [927, 377] on h5 "Select" at bounding box center [931, 374] width 27 height 11
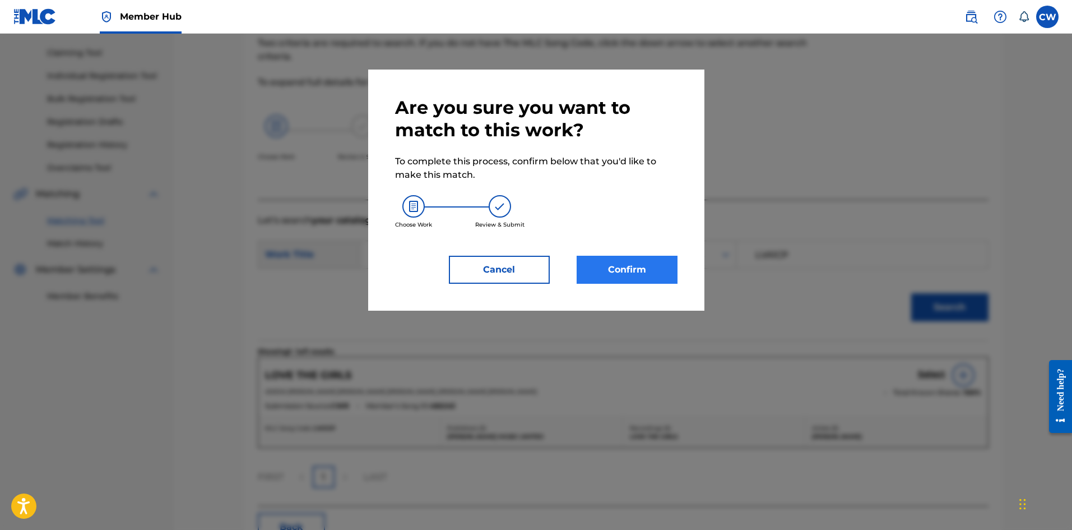
drag, startPoint x: 656, startPoint y: 285, endPoint x: 641, endPoint y: 275, distance: 18.4
click at [651, 282] on div "Are you sure you want to match to this work? To complete this process, confirm …" at bounding box center [536, 190] width 336 height 241
click at [641, 275] on button "Confirm" at bounding box center [627, 270] width 101 height 28
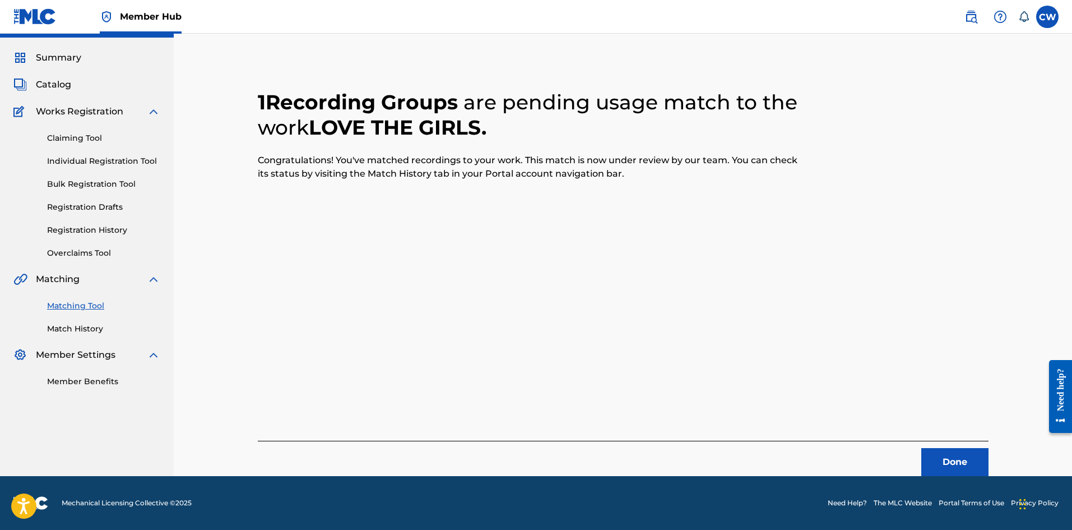
scroll to position [27, 0]
click at [949, 460] on button "Done" at bounding box center [955, 462] width 67 height 28
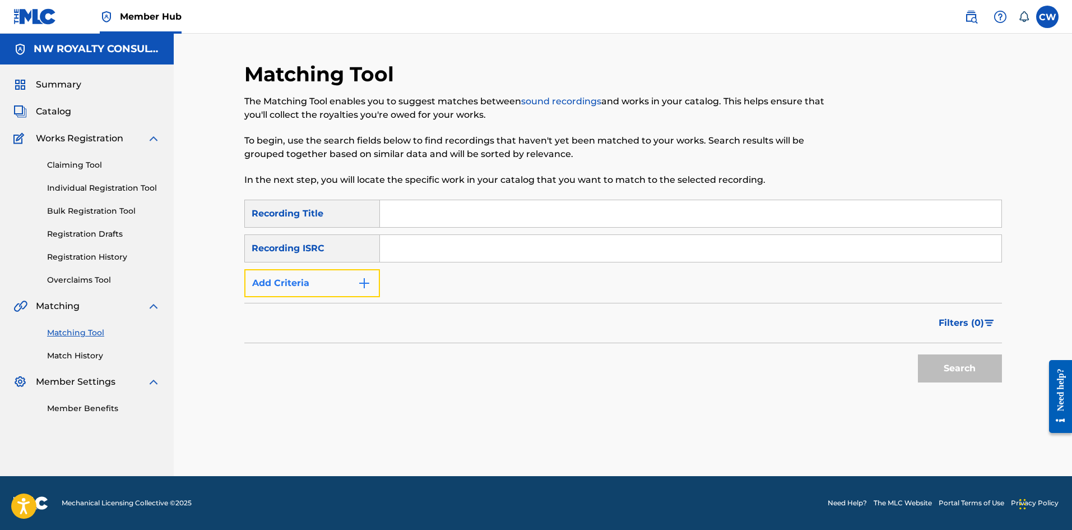
click at [327, 269] on button "Add Criteria" at bounding box center [312, 283] width 136 height 28
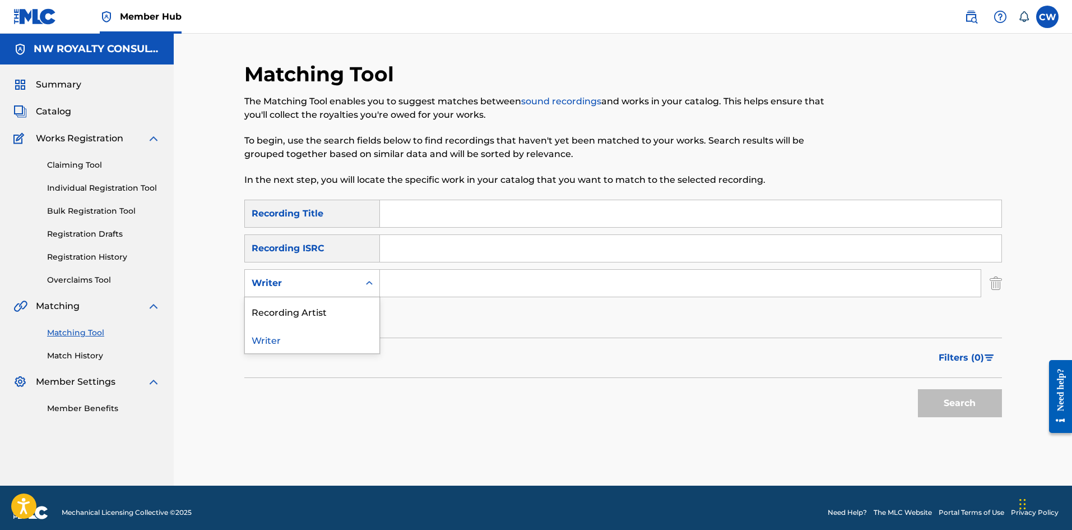
click at [325, 275] on div "Writer" at bounding box center [302, 282] width 114 height 21
click at [321, 302] on div "Recording Artist" at bounding box center [312, 311] width 135 height 28
click at [443, 290] on input "Search Form" at bounding box center [680, 283] width 601 height 27
paste input "YAHSHA ELISHUA"
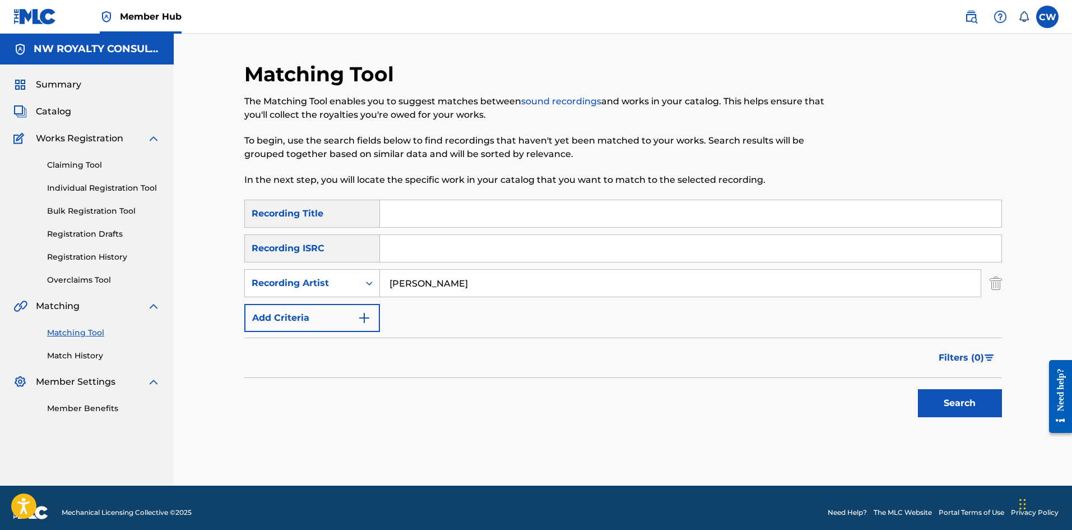
type input "YAHSHA ELISHUA"
click at [549, 219] on input "Search Form" at bounding box center [691, 213] width 622 height 27
paste input "LOVE THEM FROM A DISTANCE"
type input "LOVE THEM FROM A DISTANCE"
click at [959, 397] on button "Search" at bounding box center [960, 403] width 84 height 28
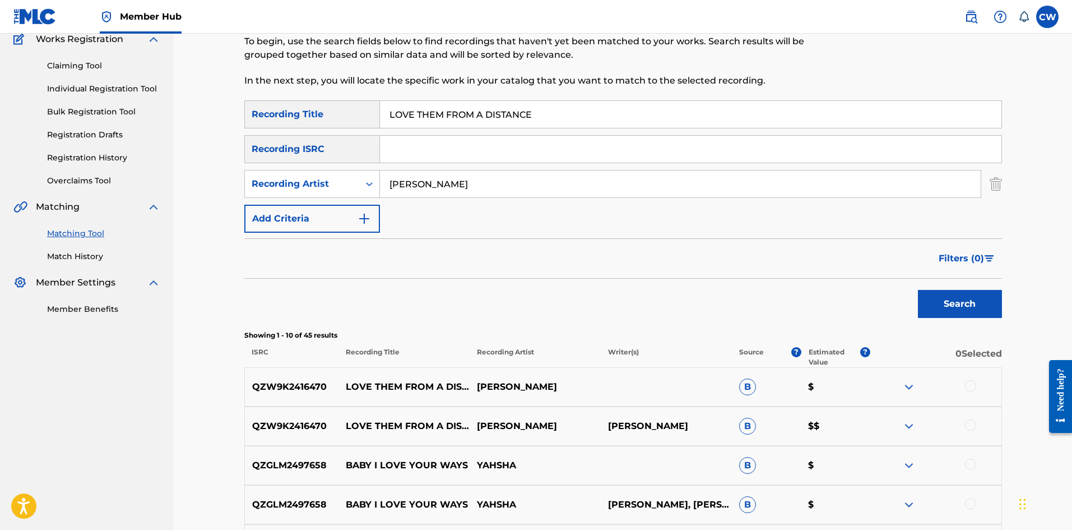
scroll to position [112, 0]
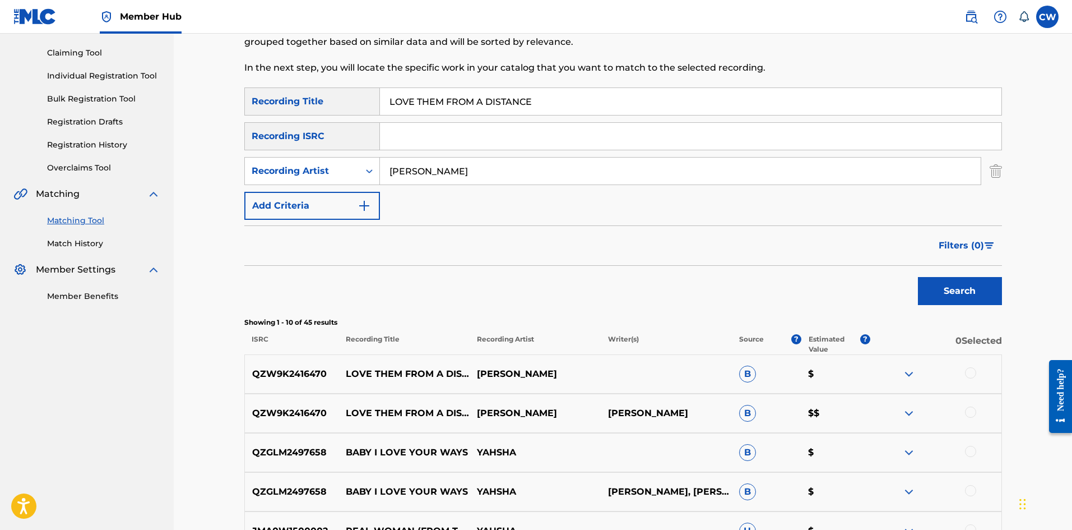
click at [965, 371] on div at bounding box center [936, 373] width 131 height 13
click at [977, 372] on div at bounding box center [936, 373] width 131 height 13
click at [973, 372] on div at bounding box center [936, 373] width 131 height 13
click at [972, 372] on div at bounding box center [970, 372] width 11 height 11
click at [974, 408] on div at bounding box center [970, 411] width 11 height 11
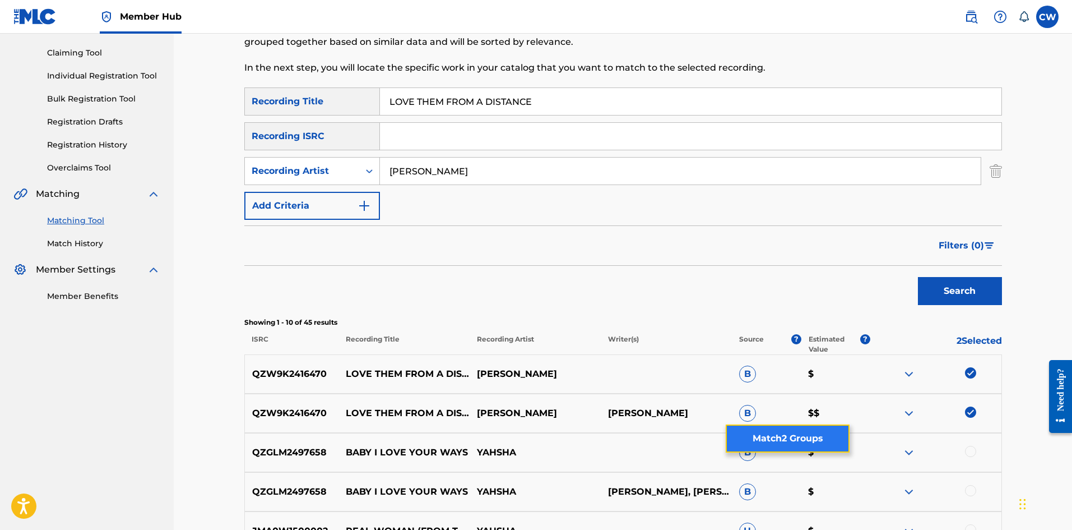
click at [802, 440] on button "Match 2 Groups" at bounding box center [788, 438] width 124 height 28
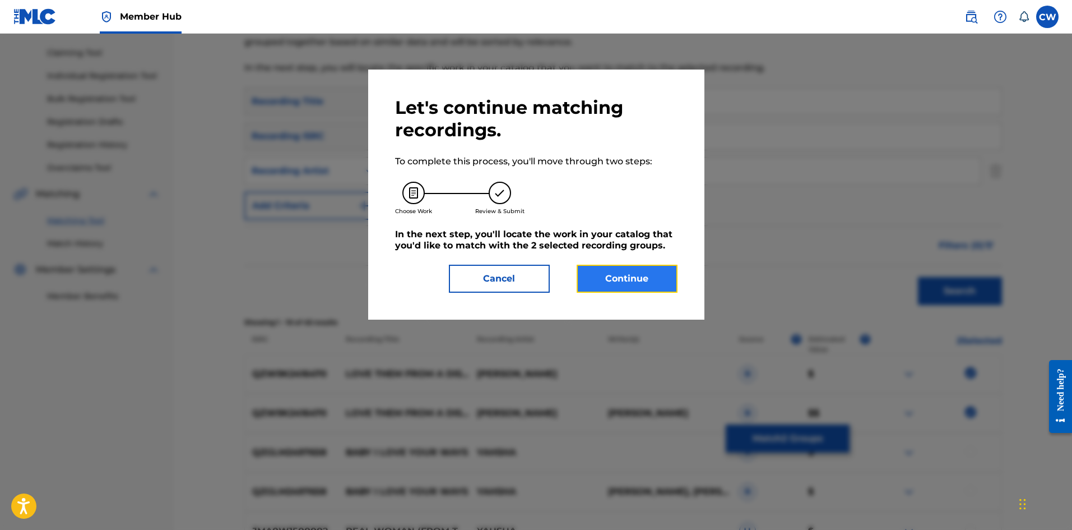
click at [630, 278] on button "Continue" at bounding box center [627, 279] width 101 height 28
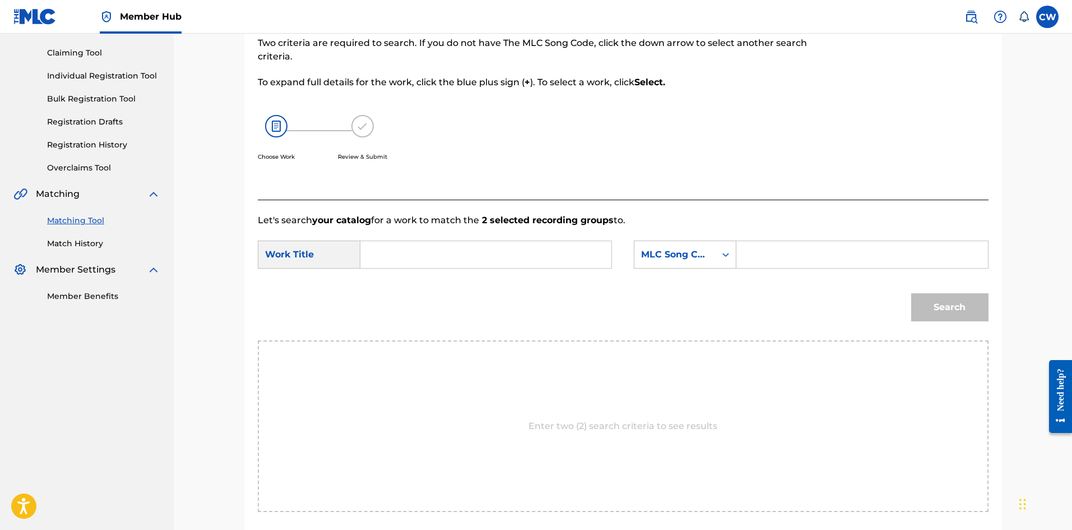
click at [580, 251] on input "Search Form" at bounding box center [486, 254] width 232 height 27
paste input "LOVE THEM FROM A DISTANCE"
type input "LOVE THEM FROM A DISTANCE"
click at [922, 254] on input "Search Form" at bounding box center [862, 254] width 232 height 27
paste input "LT4VI3"
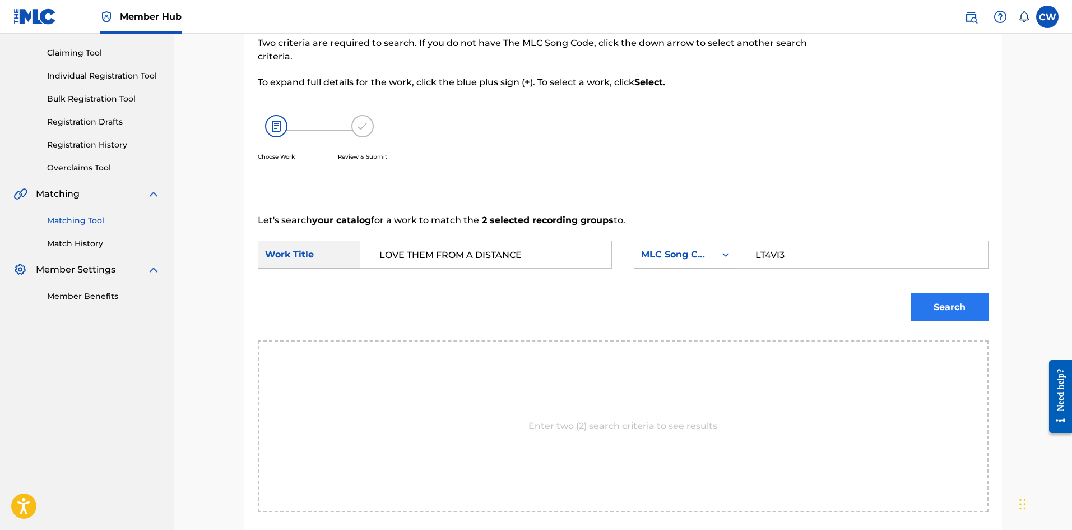
type input "LT4VI3"
click at [974, 304] on button "Search" at bounding box center [950, 307] width 77 height 28
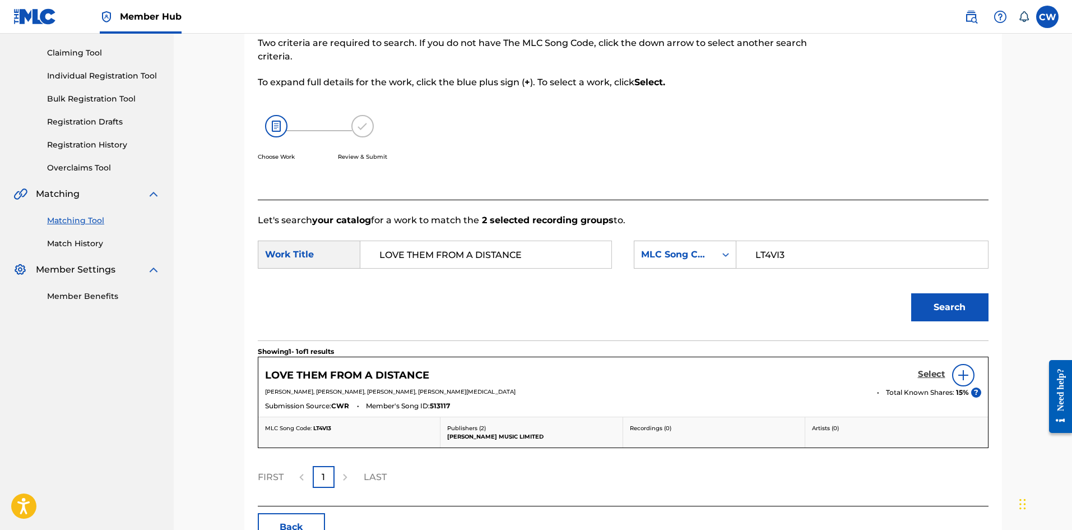
click at [929, 372] on h5 "Select" at bounding box center [931, 374] width 27 height 11
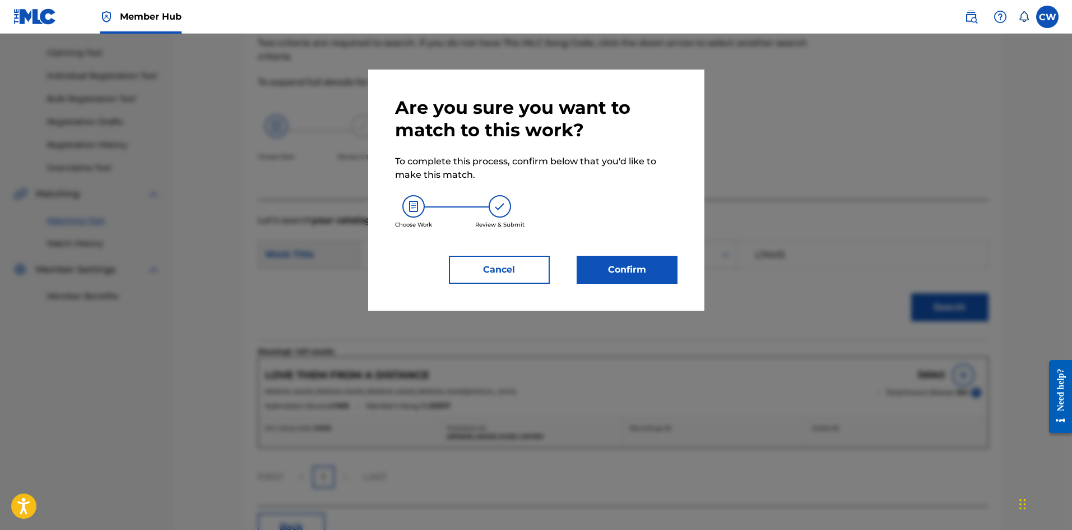
click at [627, 284] on div "Are you sure you want to match to this work? To complete this process, confirm …" at bounding box center [536, 190] width 336 height 241
click at [628, 275] on button "Confirm" at bounding box center [627, 270] width 101 height 28
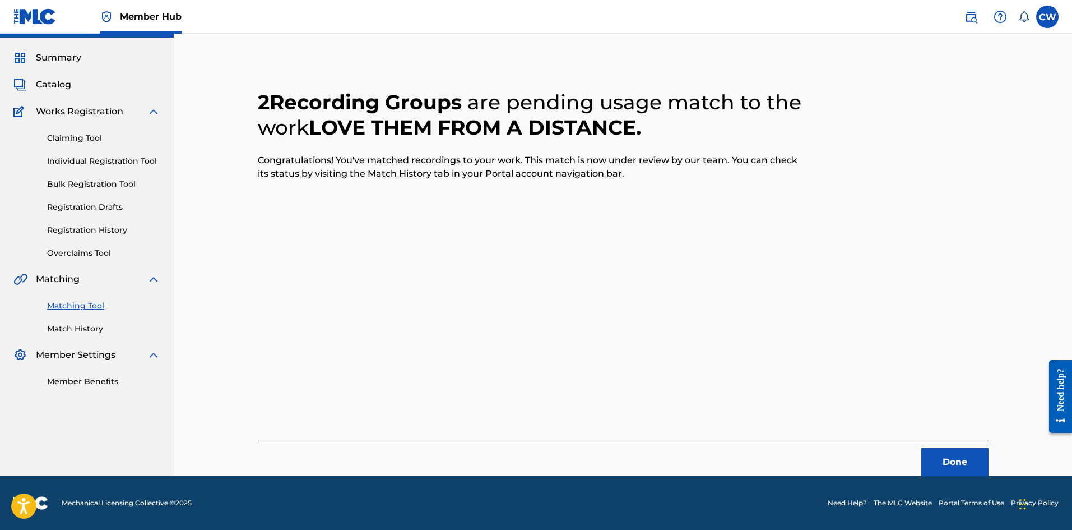
scroll to position [27, 0]
click at [936, 447] on div "Done" at bounding box center [623, 458] width 731 height 35
click at [936, 452] on button "Done" at bounding box center [955, 462] width 67 height 28
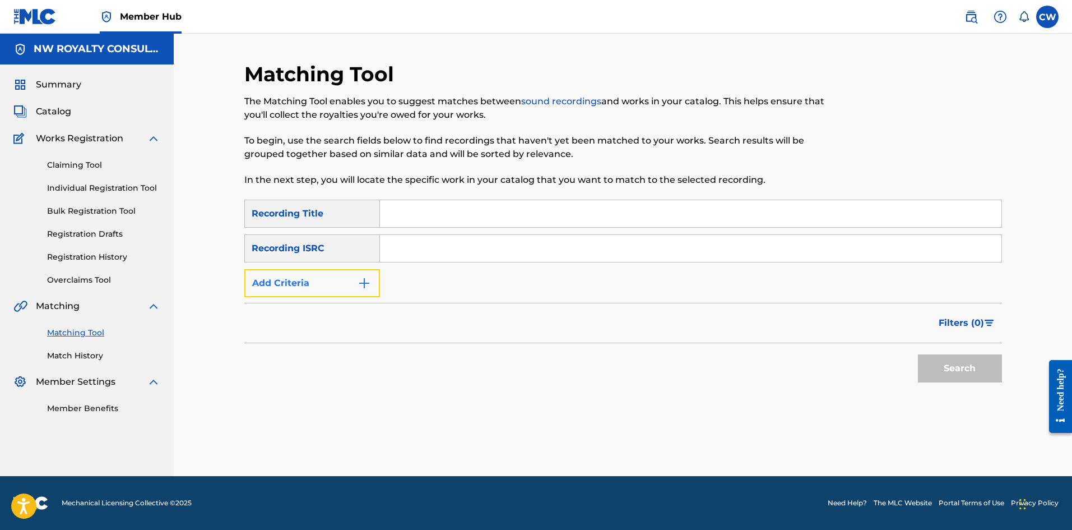
click at [344, 275] on button "Add Criteria" at bounding box center [312, 283] width 136 height 28
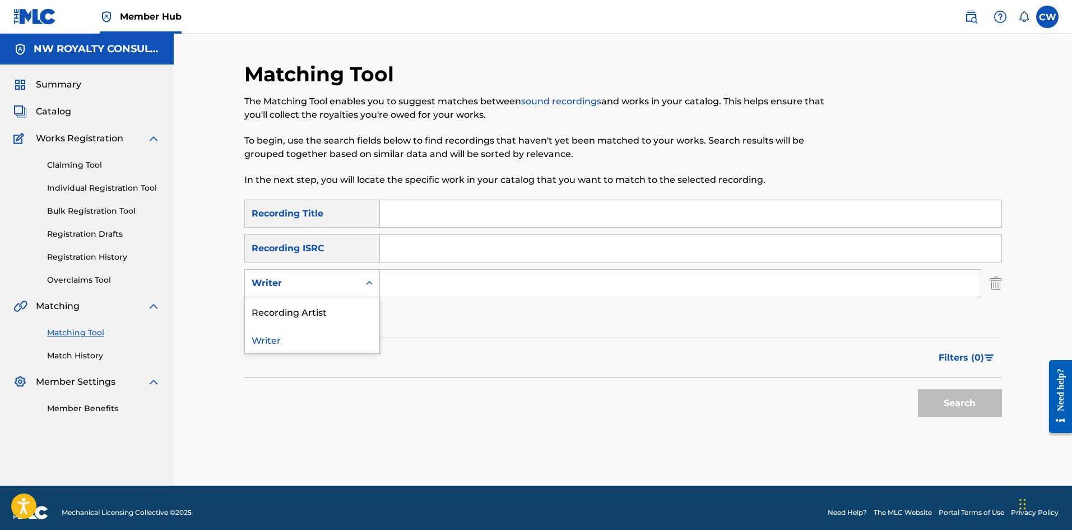
click at [344, 275] on div "Writer" at bounding box center [302, 282] width 114 height 21
click at [341, 304] on div "Recording Artist" at bounding box center [312, 311] width 135 height 28
click at [452, 283] on input "Search Form" at bounding box center [680, 283] width 601 height 27
paste input "\DANIELLE \\DI\\\"
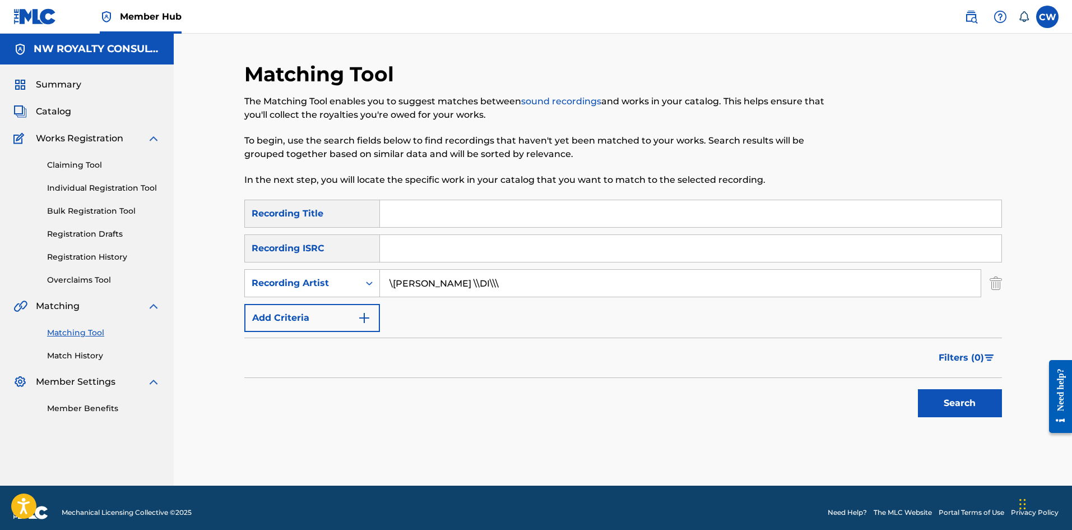
type input "\DANIELLE \\DI\\\"
drag, startPoint x: 437, startPoint y: 214, endPoint x: 487, endPoint y: 216, distance: 50.5
click at [437, 214] on input "Search Form" at bounding box center [691, 213] width 622 height 27
paste input "LOVE THING"
type input "LOVE THING"
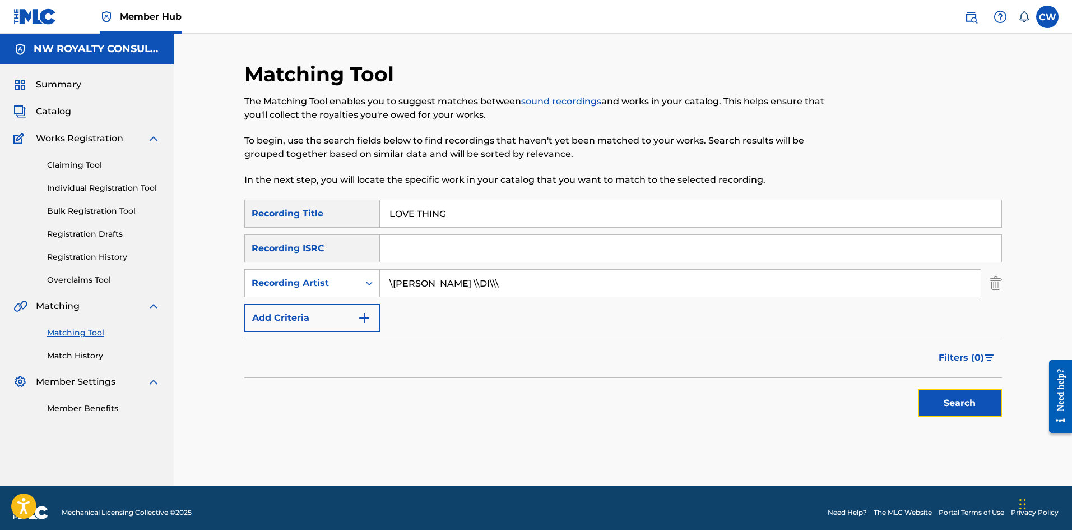
drag, startPoint x: 972, startPoint y: 414, endPoint x: 955, endPoint y: 403, distance: 19.9
click at [961, 408] on button "Search" at bounding box center [960, 403] width 84 height 28
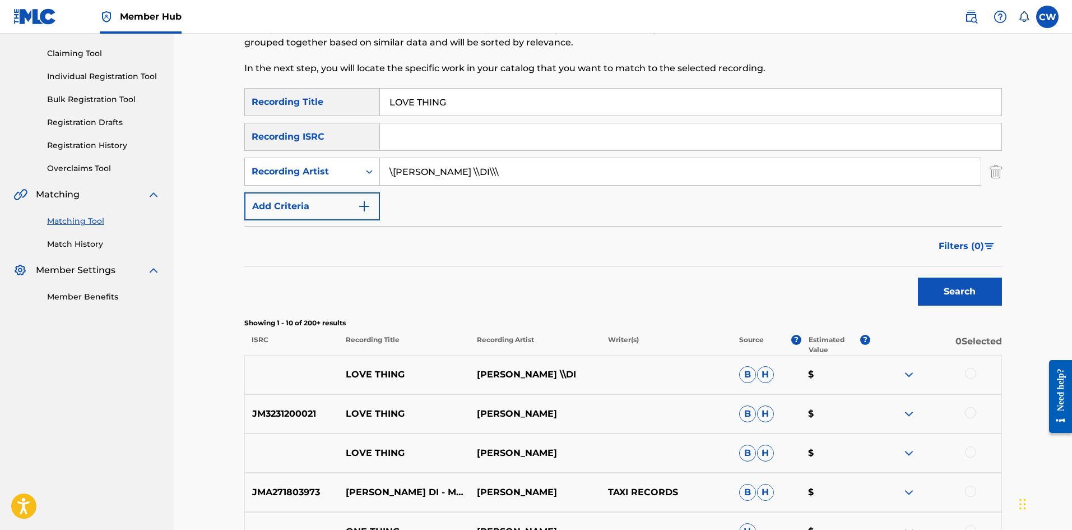
scroll to position [112, 0]
click at [965, 369] on div at bounding box center [936, 373] width 131 height 13
click at [988, 417] on div at bounding box center [936, 412] width 131 height 13
click at [970, 410] on div at bounding box center [970, 411] width 11 height 11
click at [964, 371] on div at bounding box center [936, 373] width 131 height 13
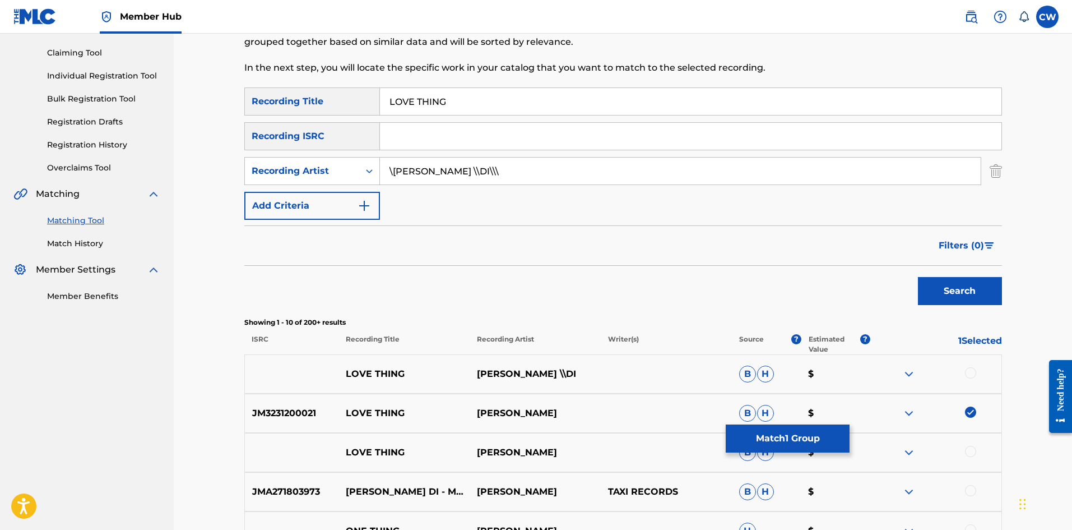
click at [966, 374] on div at bounding box center [970, 372] width 11 height 11
click at [969, 447] on div at bounding box center [970, 451] width 11 height 11
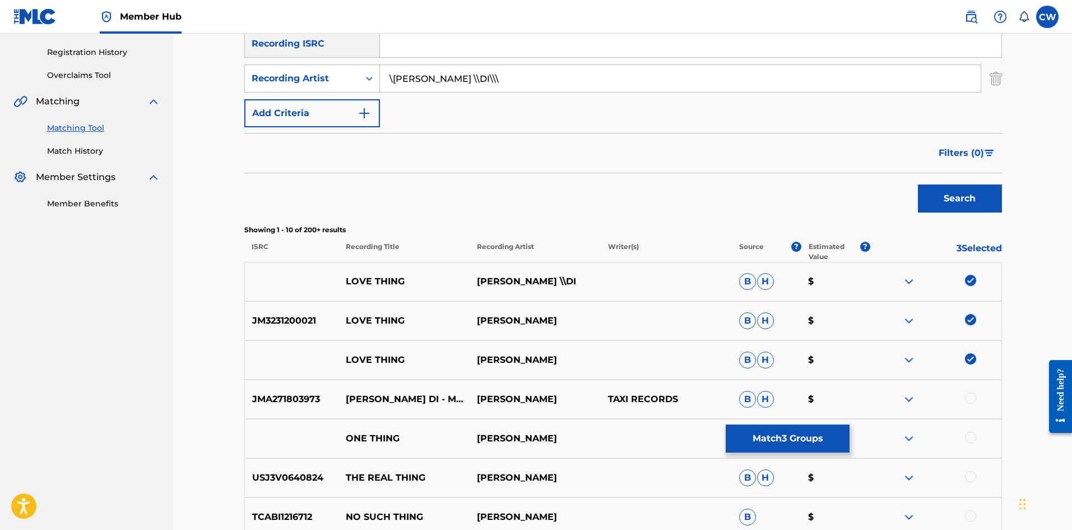
scroll to position [224, 0]
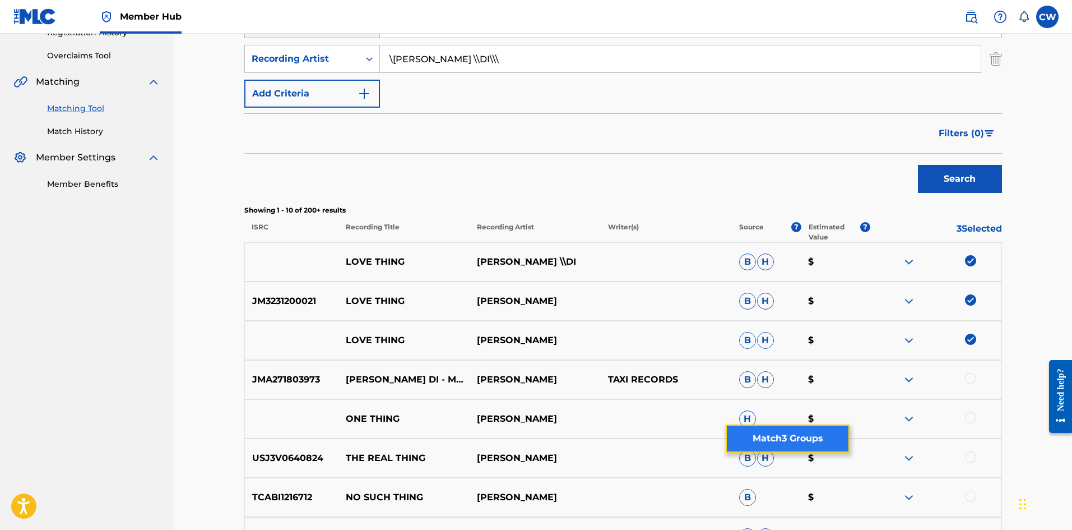
click at [776, 443] on button "Match 3 Groups" at bounding box center [788, 438] width 124 height 28
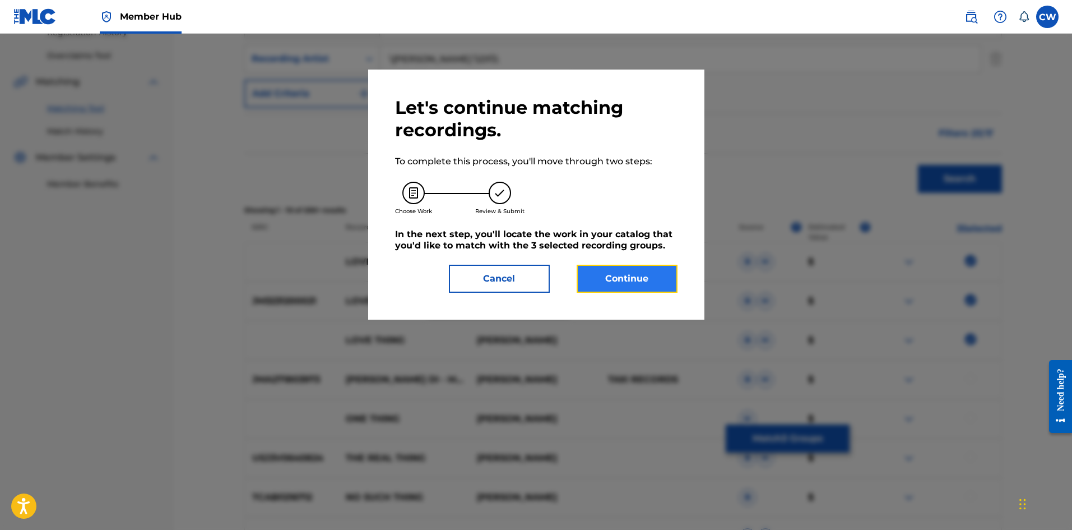
click at [609, 274] on button "Continue" at bounding box center [627, 279] width 101 height 28
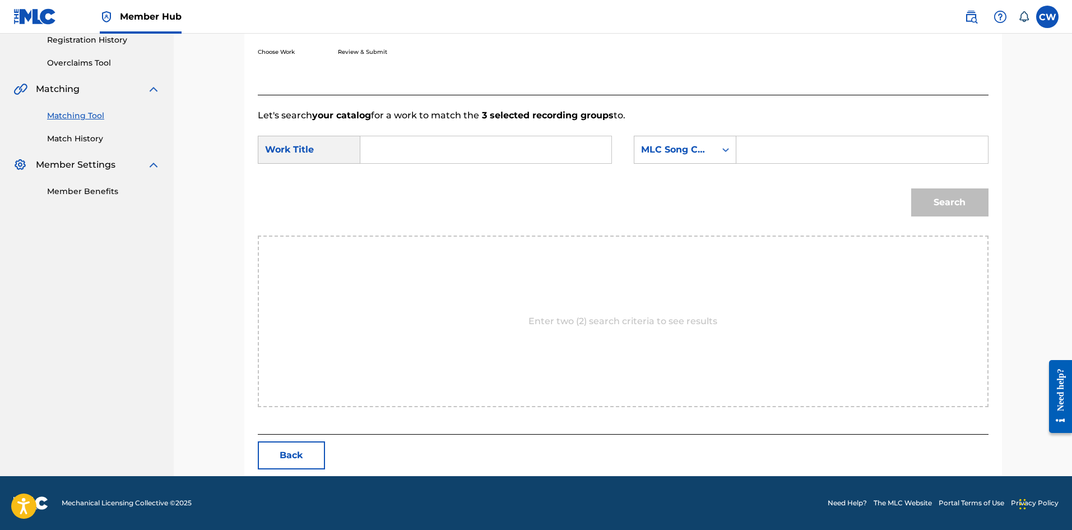
click at [519, 160] on input "Search Form" at bounding box center [486, 149] width 232 height 27
click at [517, 152] on input "Search Form" at bounding box center [486, 149] width 232 height 27
paste input "LOVE THING"
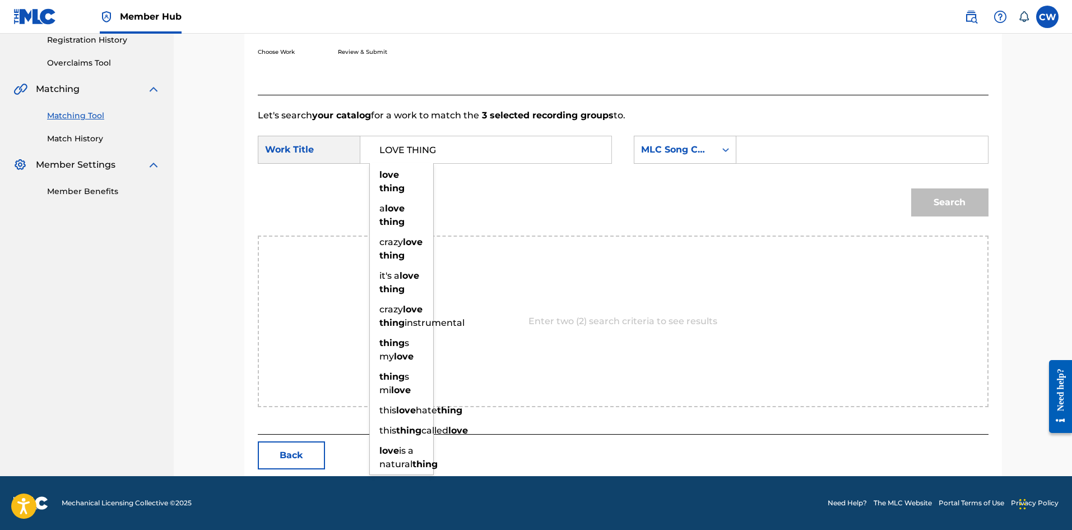
type input "LOVE THING"
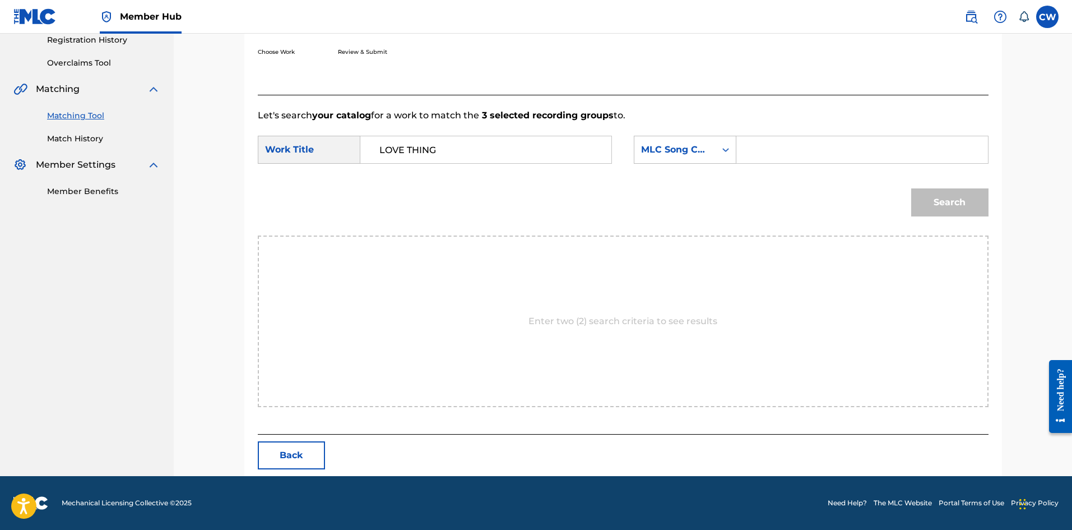
drag, startPoint x: 790, startPoint y: 139, endPoint x: 796, endPoint y: 147, distance: 9.6
click at [792, 139] on input "Search Form" at bounding box center [862, 149] width 232 height 27
paste input "LV7FO1"
type input "LV7FO1"
click at [937, 179] on div "Search" at bounding box center [947, 199] width 83 height 45
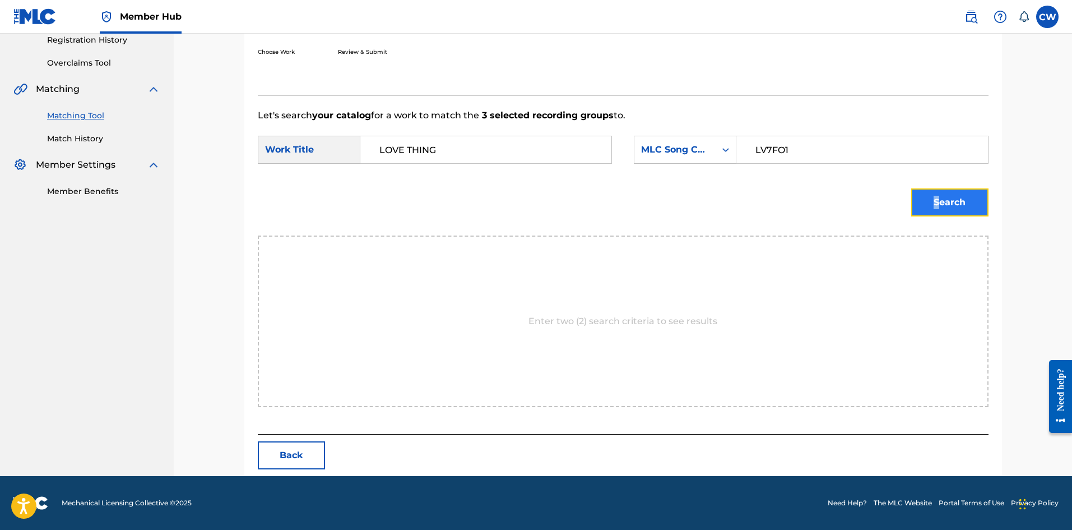
click at [964, 197] on button "Search" at bounding box center [950, 202] width 77 height 28
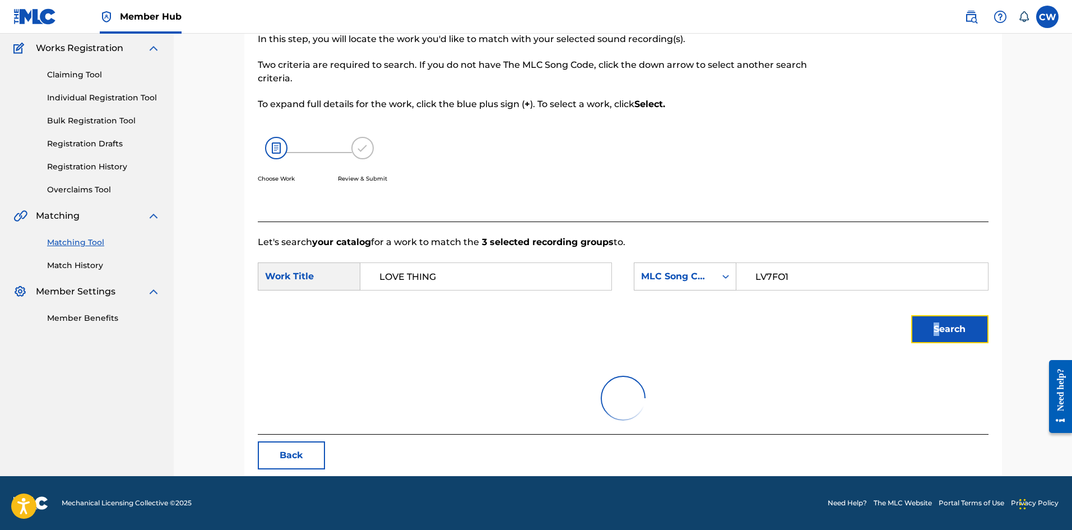
scroll to position [184, 0]
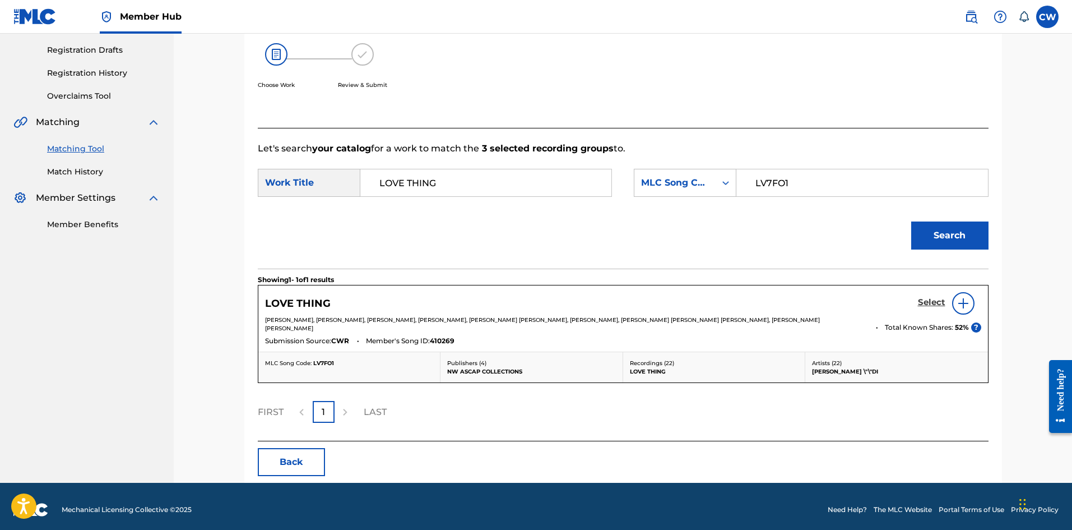
click at [928, 302] on h5 "Select" at bounding box center [931, 302] width 27 height 11
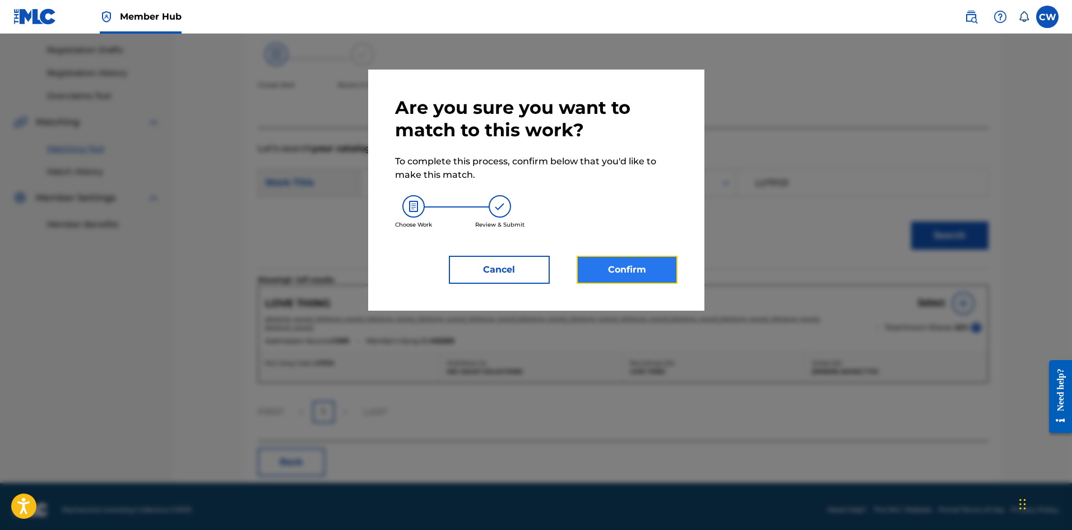
click at [649, 263] on button "Confirm" at bounding box center [627, 270] width 101 height 28
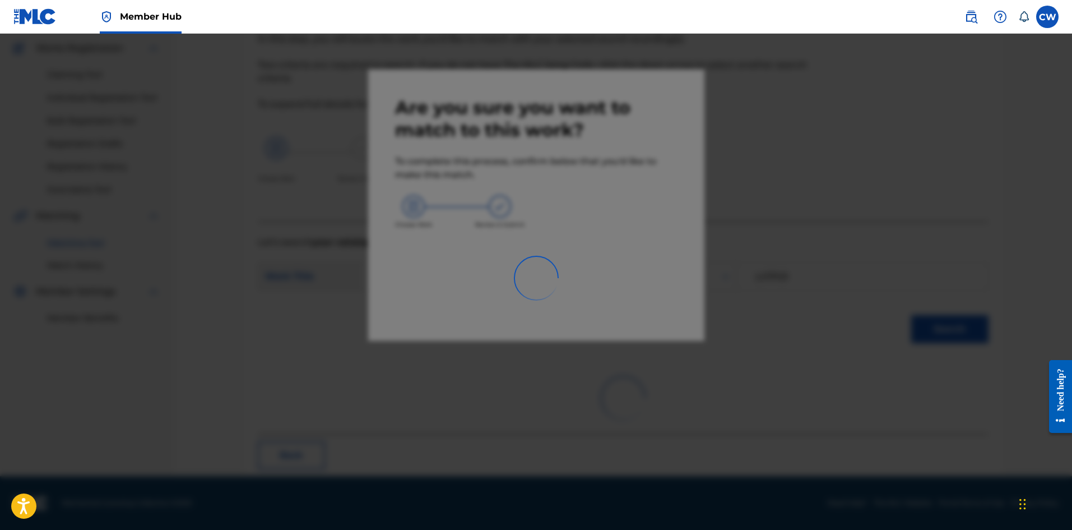
scroll to position [27, 0]
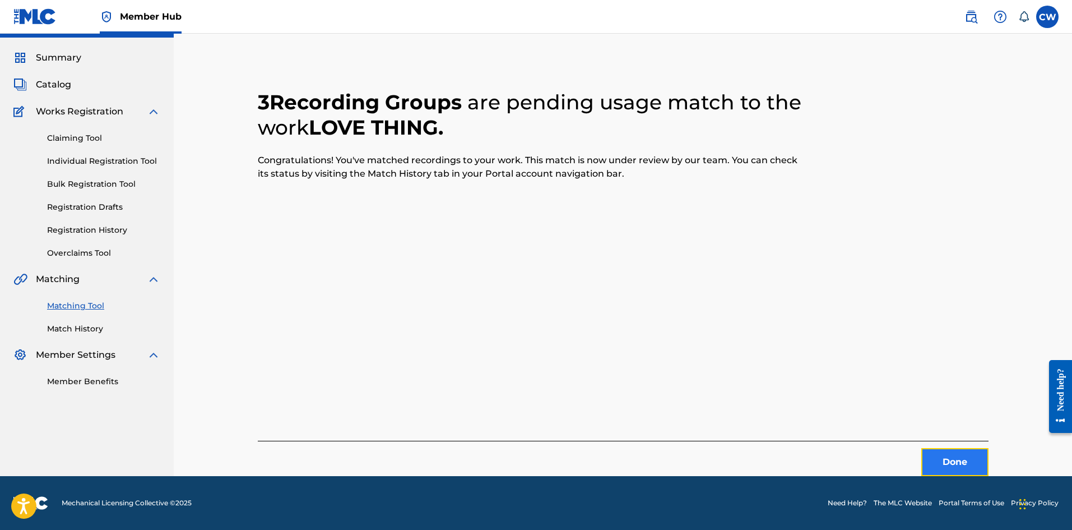
click at [938, 465] on button "Done" at bounding box center [955, 462] width 67 height 28
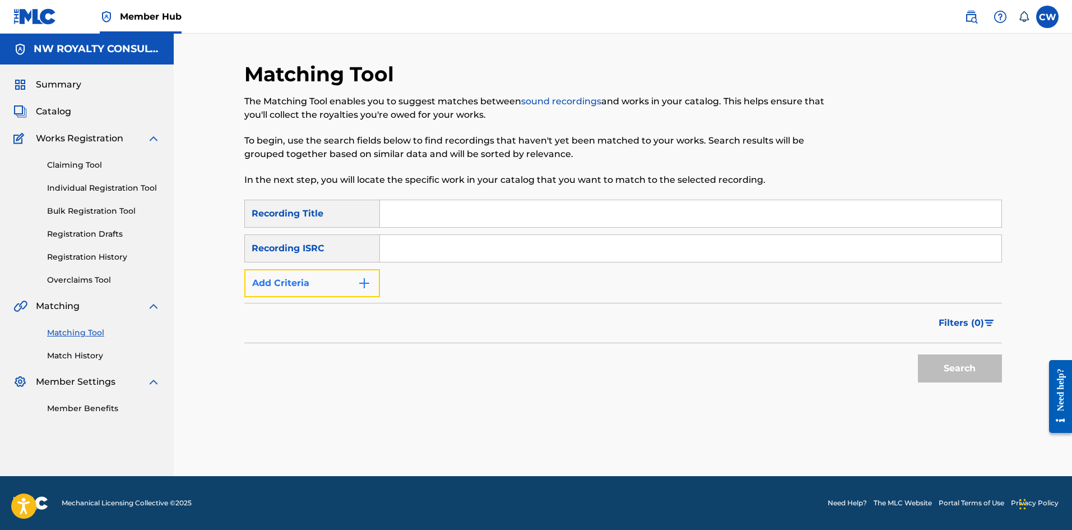
click at [347, 284] on button "Add Criteria" at bounding box center [312, 283] width 136 height 28
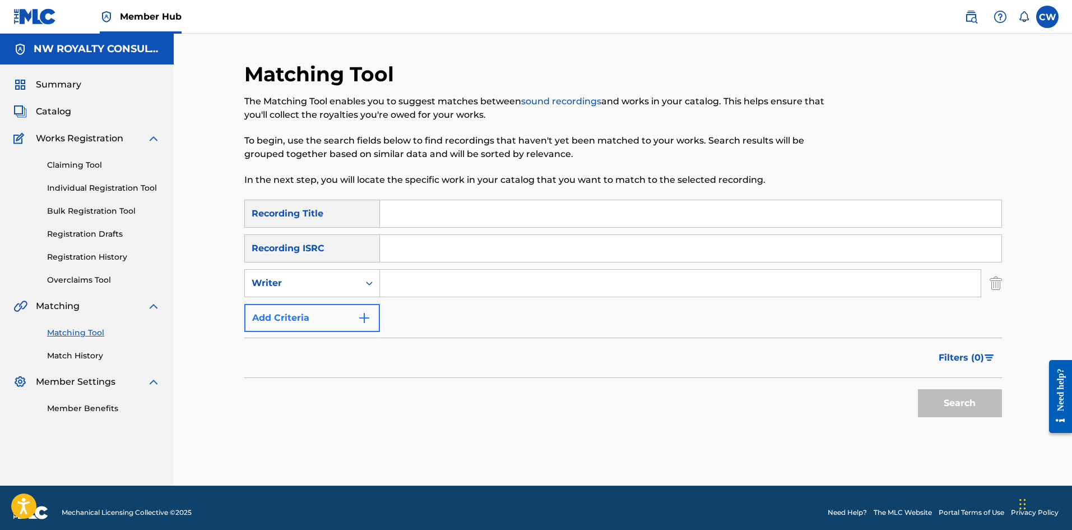
click at [347, 284] on div "Writer" at bounding box center [302, 282] width 101 height 13
click at [336, 300] on div "Recording Artist" at bounding box center [312, 311] width 135 height 28
drag, startPoint x: 494, startPoint y: 295, endPoint x: 489, endPoint y: 283, distance: 13.0
click at [490, 284] on div "Search Form" at bounding box center [681, 283] width 602 height 28
click at [489, 283] on input "Search Form" at bounding box center [680, 283] width 601 height 27
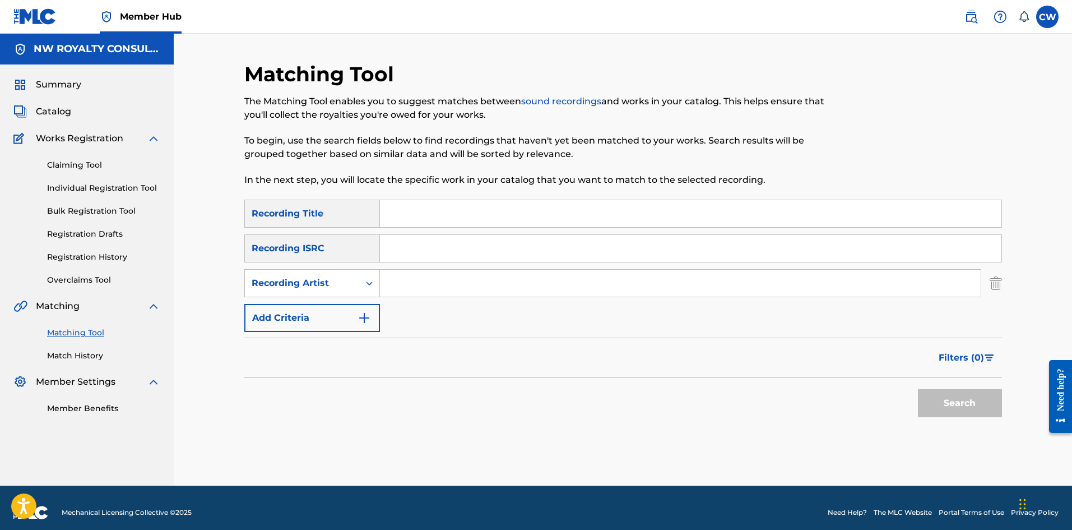
paste input "HOME T"
type input "HOME T"
click at [479, 223] on div "SearchWithCriteria533fd595-1357-4ead-a540-a25942c9c641 Recording Title SearchWi…" at bounding box center [623, 266] width 758 height 132
drag, startPoint x: 482, startPoint y: 216, endPoint x: 515, endPoint y: 219, distance: 32.6
click at [484, 215] on input "Search Form" at bounding box center [691, 213] width 622 height 27
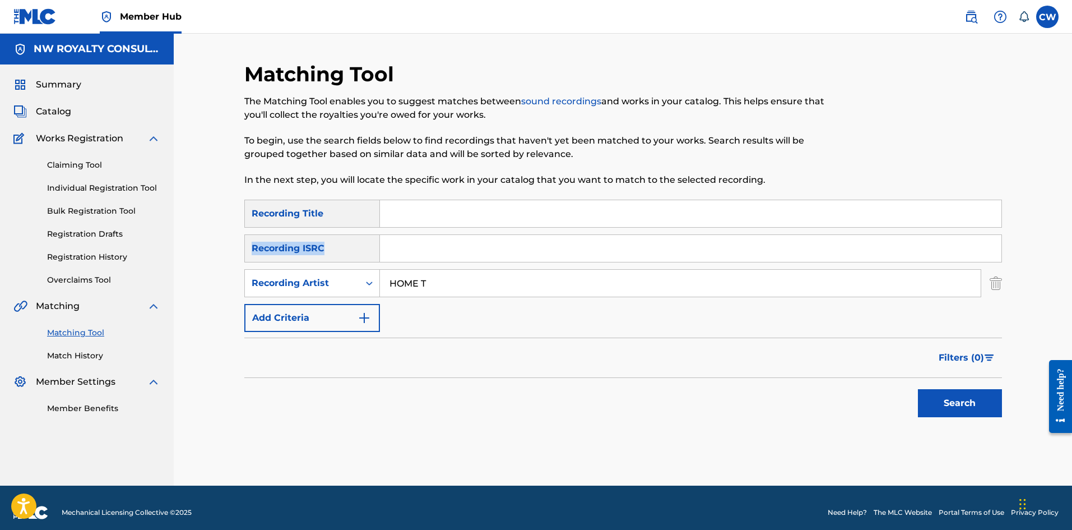
click at [585, 202] on input "Search Form" at bounding box center [691, 213] width 622 height 27
click at [581, 214] on input "Search Form" at bounding box center [691, 213] width 622 height 27
paste input "LOVE TING"
type input "LOVE TING"
click at [940, 403] on button "Search" at bounding box center [960, 403] width 84 height 28
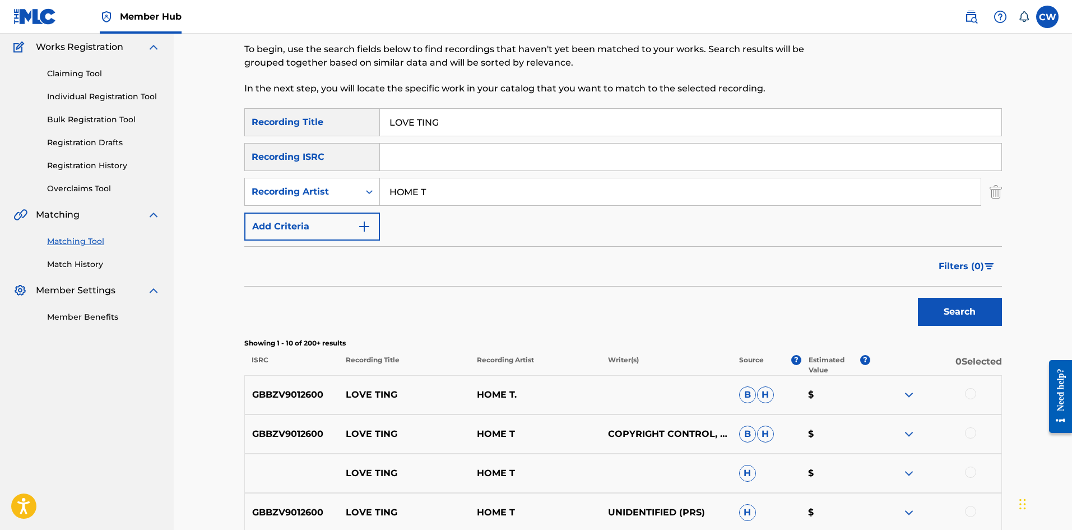
scroll to position [112, 0]
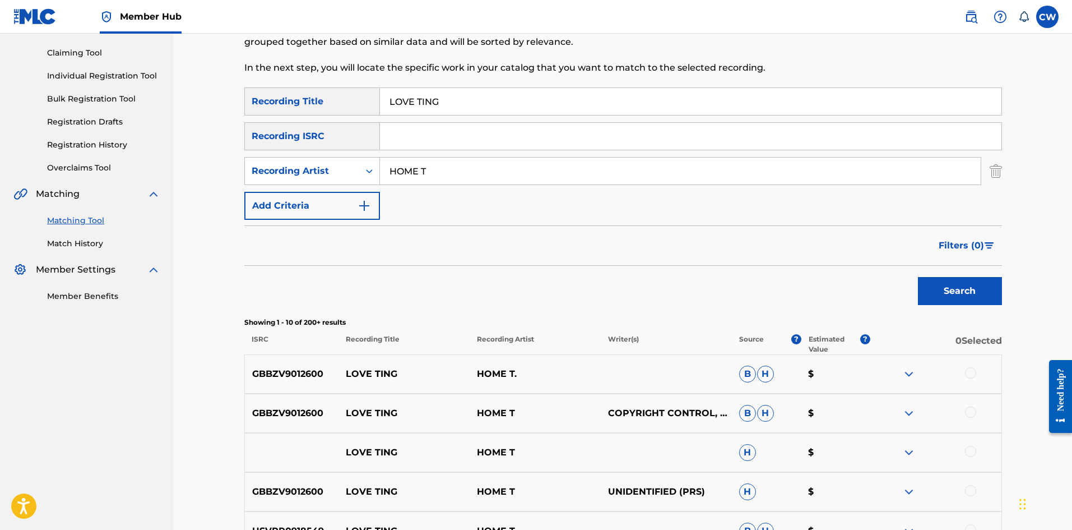
click at [971, 373] on div at bounding box center [970, 372] width 11 height 11
click at [968, 412] on div at bounding box center [970, 411] width 11 height 11
click at [971, 447] on div at bounding box center [970, 451] width 11 height 11
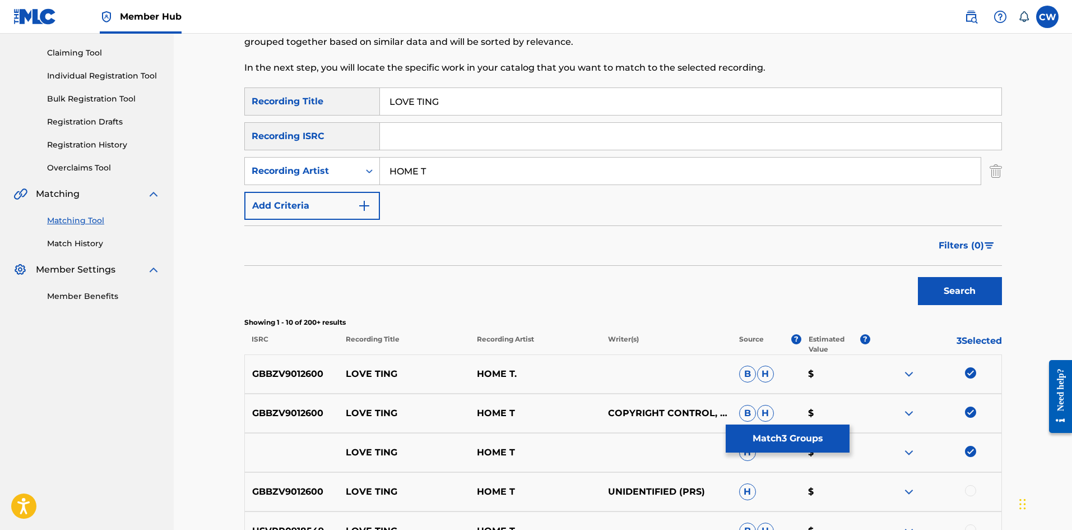
click at [973, 488] on div at bounding box center [970, 490] width 11 height 11
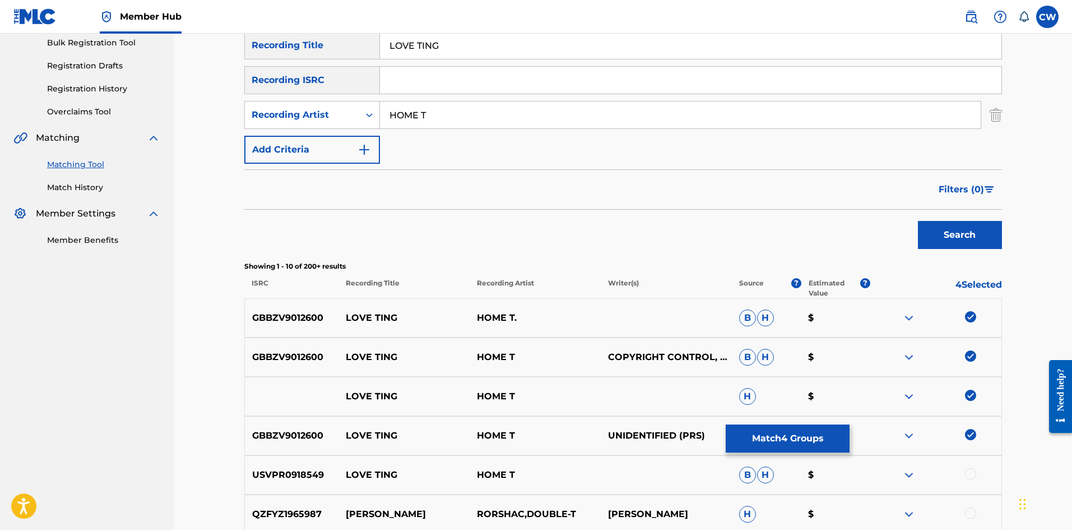
click at [970, 468] on div at bounding box center [970, 473] width 11 height 11
click at [814, 439] on button "Match 5 Groups" at bounding box center [788, 438] width 124 height 28
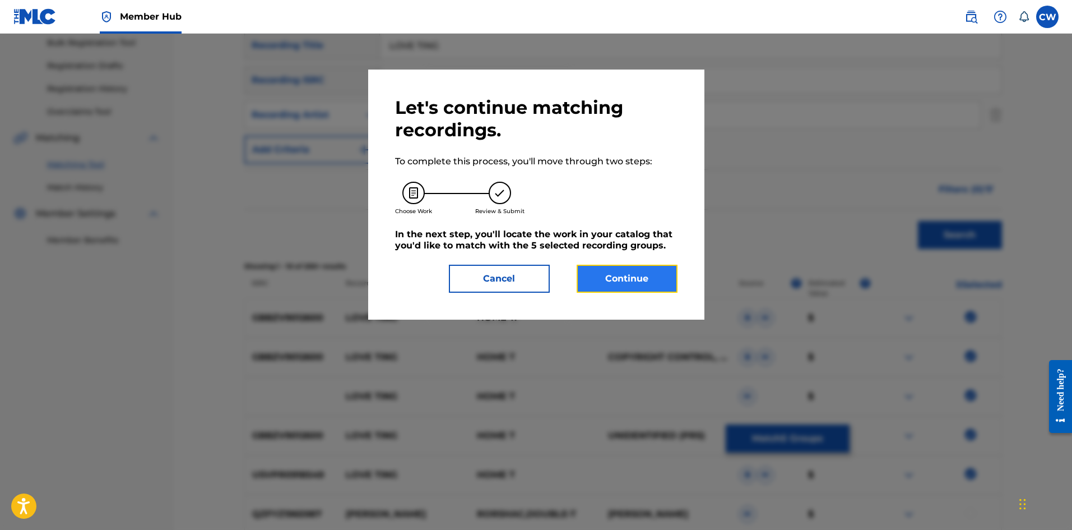
click at [604, 286] on button "Continue" at bounding box center [627, 279] width 101 height 28
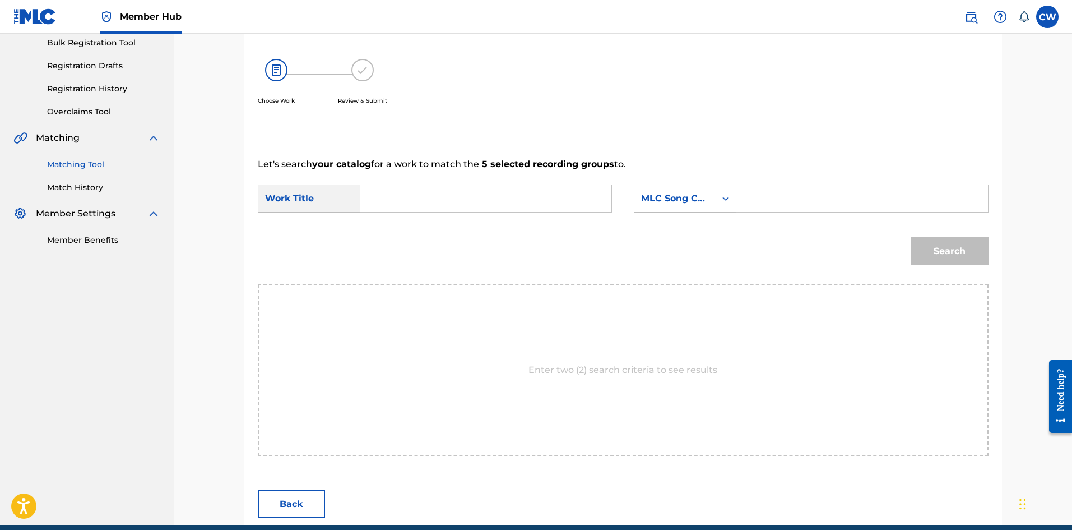
click at [527, 194] on input "Search Form" at bounding box center [486, 198] width 232 height 27
paste input "LOVE TING"
type input "LOVE TING"
click at [897, 190] on input "Search Form" at bounding box center [862, 198] width 232 height 27
paste input "L9651A"
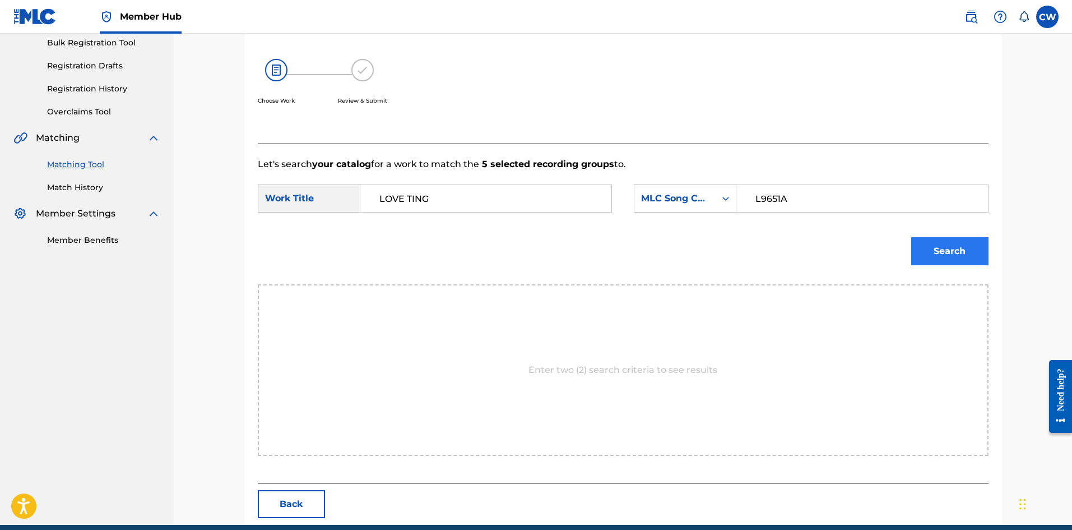
type input "L9651A"
click at [951, 250] on button "Search" at bounding box center [950, 251] width 77 height 28
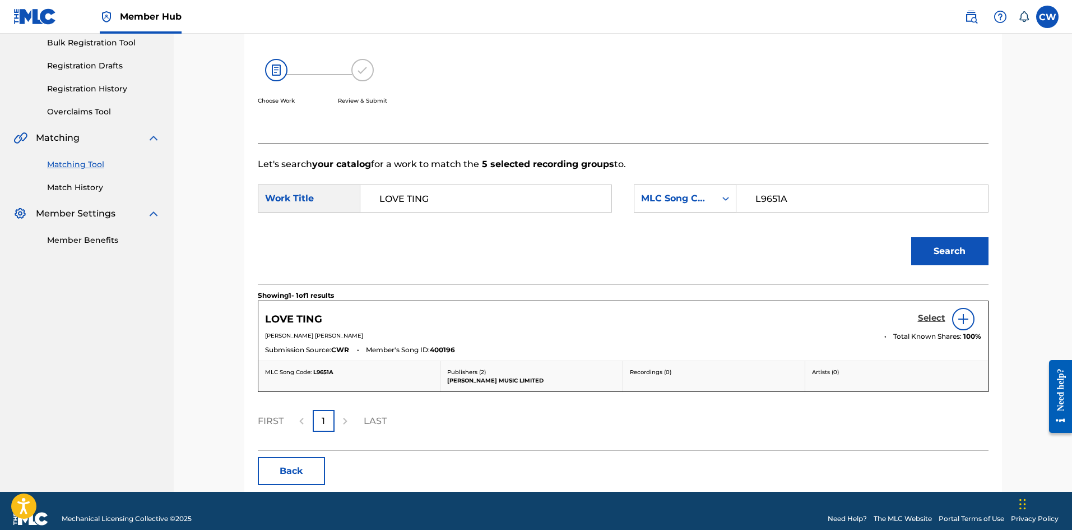
click at [933, 319] on h5 "Select" at bounding box center [931, 318] width 27 height 11
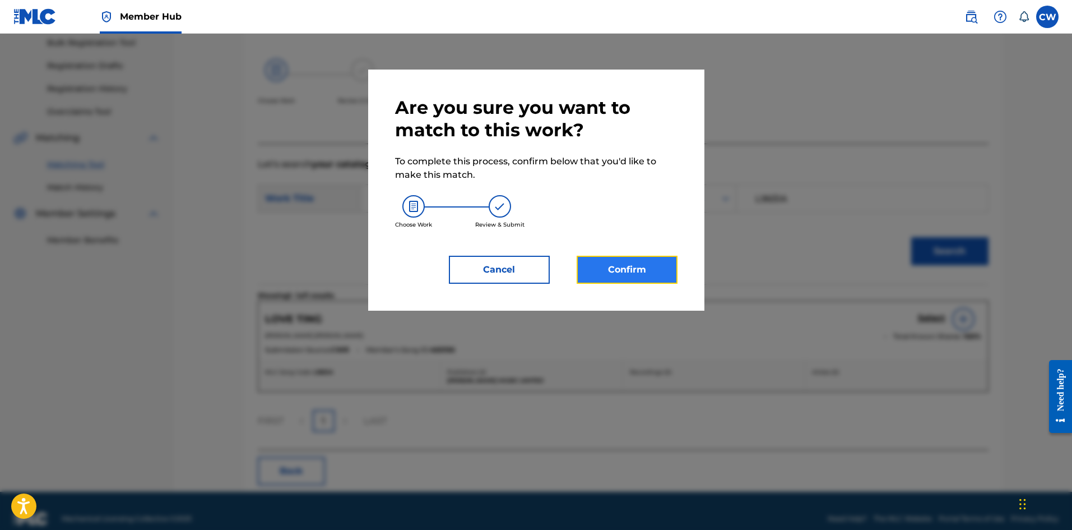
click at [670, 267] on button "Confirm" at bounding box center [627, 270] width 101 height 28
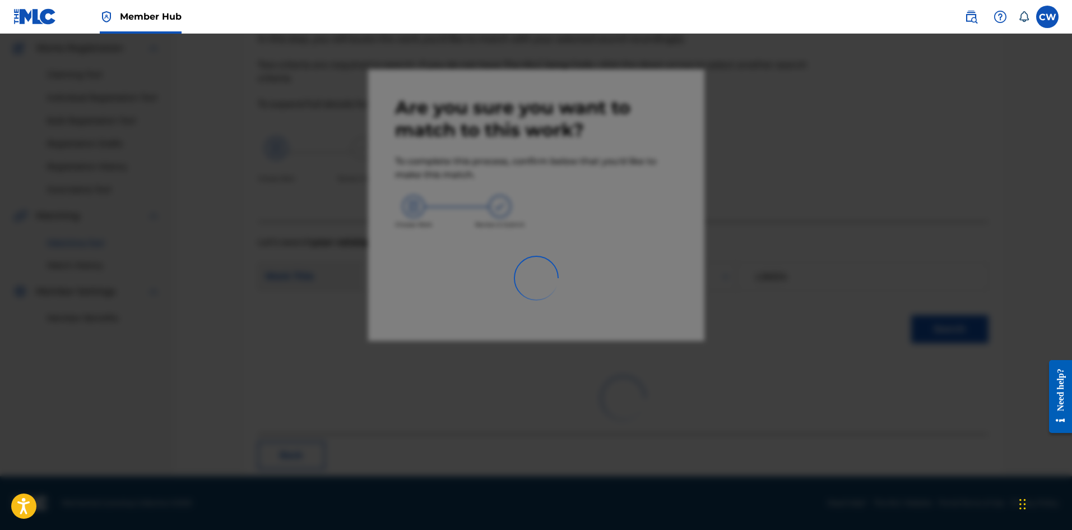
scroll to position [27, 0]
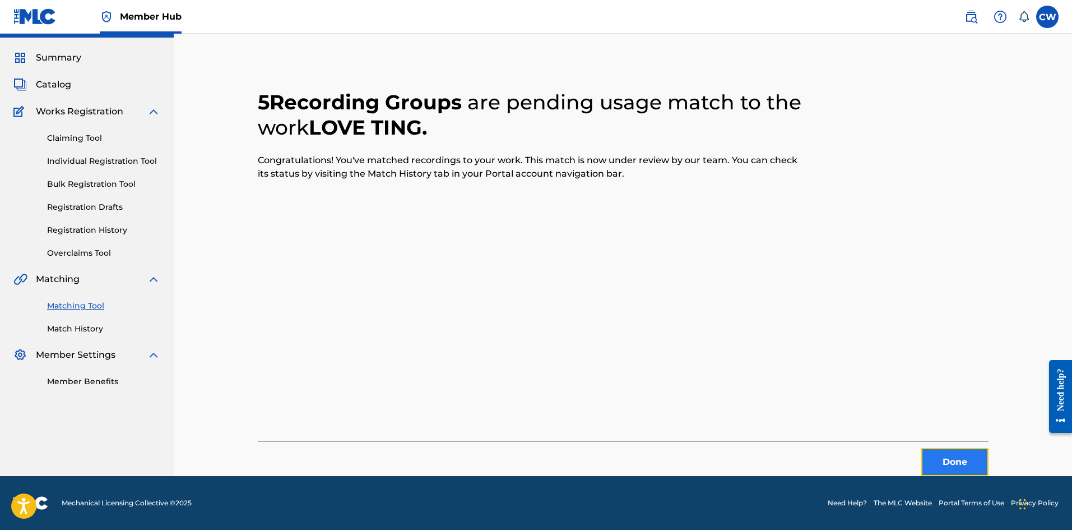
click at [981, 469] on button "Done" at bounding box center [955, 462] width 67 height 28
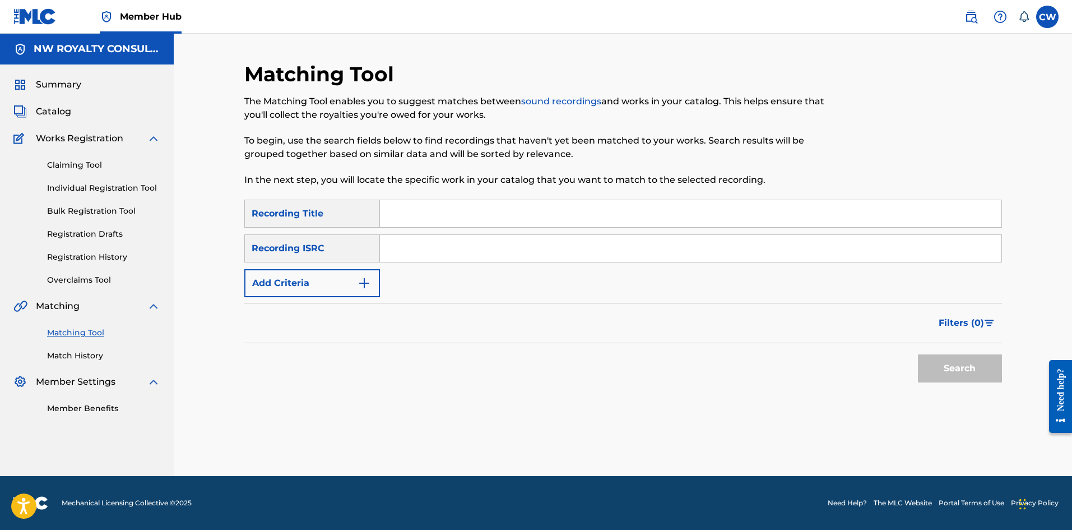
scroll to position [0, 0]
drag, startPoint x: 256, startPoint y: 288, endPoint x: 262, endPoint y: 292, distance: 6.8
click at [261, 292] on button "Add Criteria" at bounding box center [312, 283] width 136 height 28
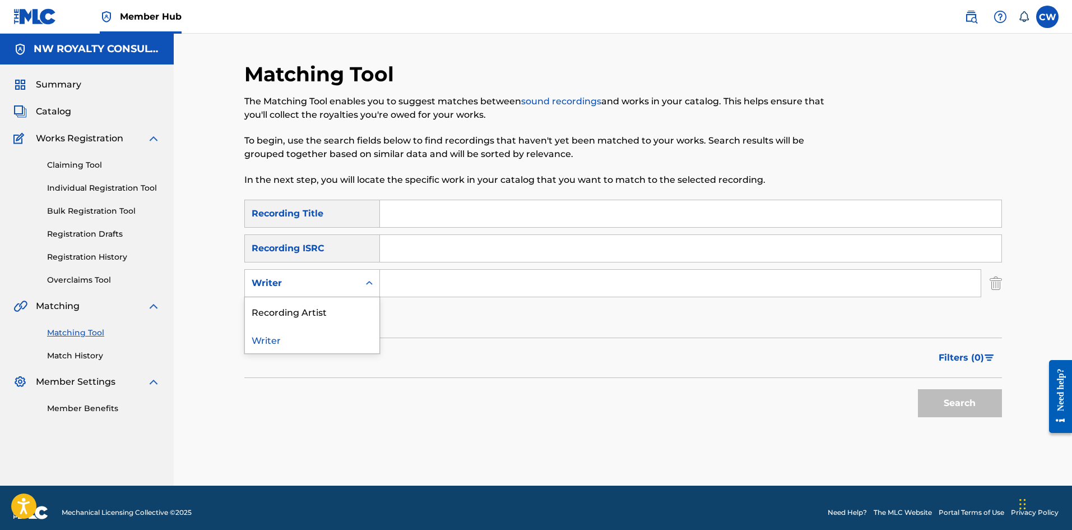
click at [265, 294] on div "Writer" at bounding box center [312, 283] width 136 height 28
drag, startPoint x: 281, startPoint y: 322, endPoint x: 285, endPoint y: 315, distance: 8.0
click at [282, 321] on div "Recording Artist" at bounding box center [312, 311] width 135 height 28
click at [526, 279] on input "Search Form" at bounding box center [680, 283] width 601 height 27
paste input "ISRAEL VOICE"
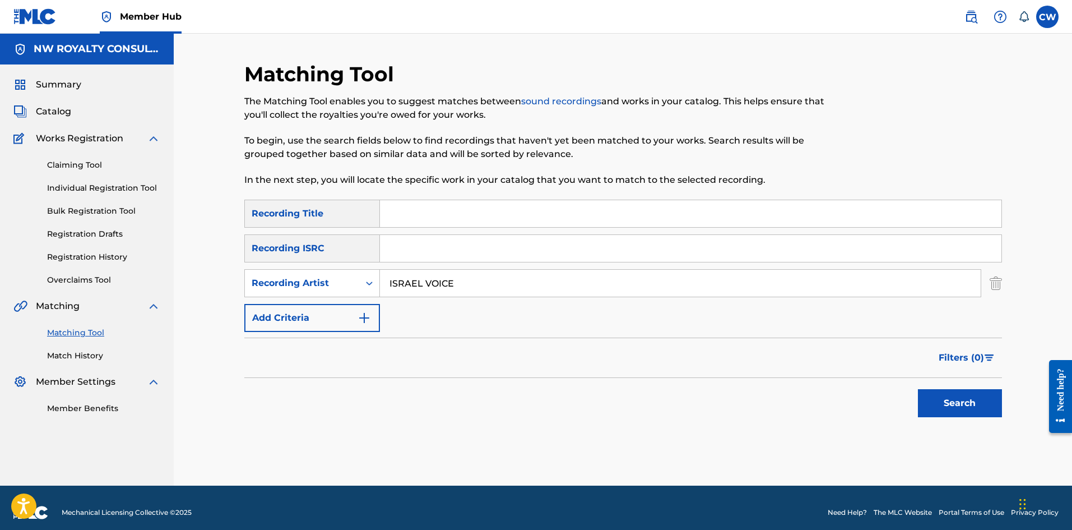
type input "ISRAEL VOICE"
click at [512, 211] on input "Search Form" at bounding box center [691, 213] width 622 height 27
paste input "LOVE TODAY"
type input "LOVE TODAY"
click at [947, 408] on button "Search" at bounding box center [960, 403] width 84 height 28
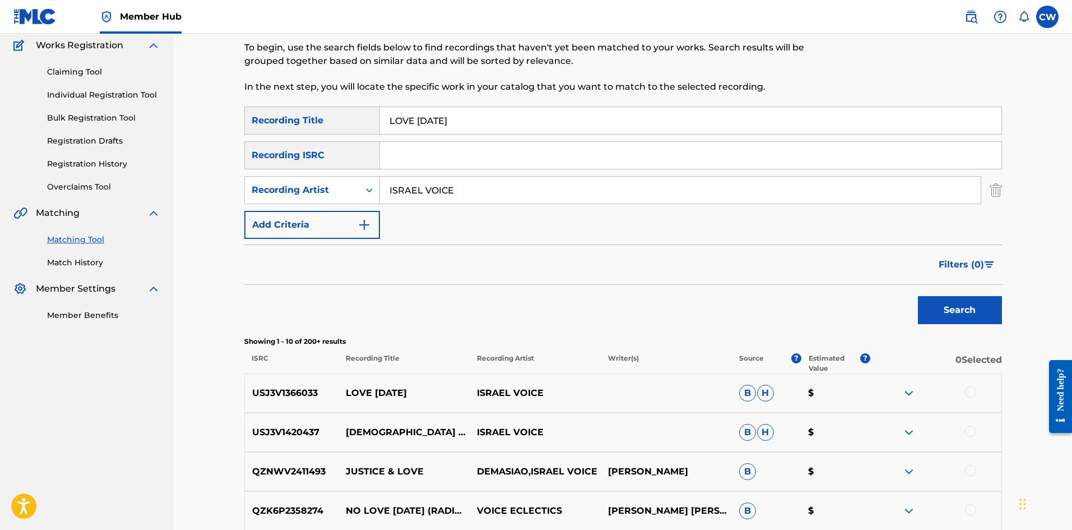
scroll to position [112, 0]
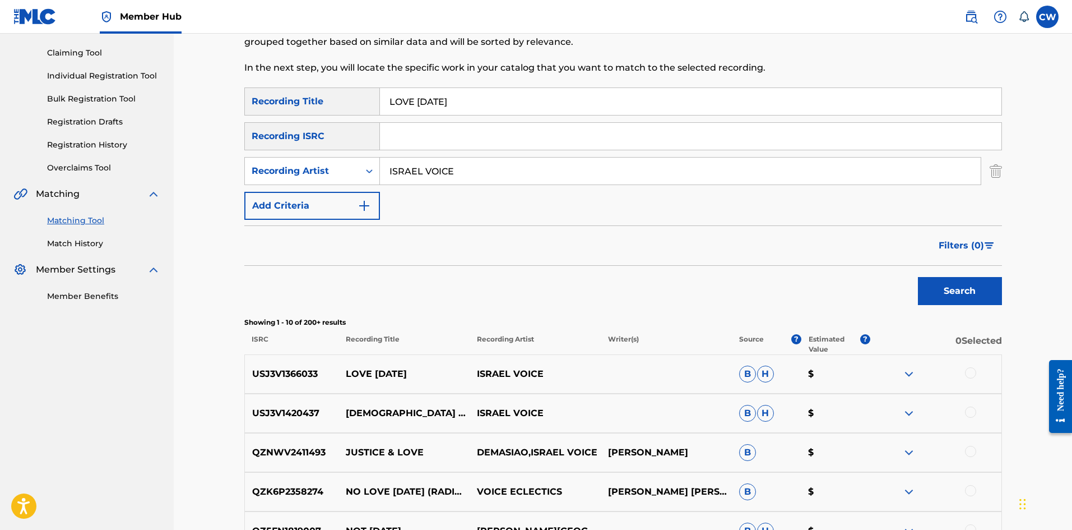
click at [972, 371] on div at bounding box center [970, 372] width 11 height 11
click at [772, 441] on button "Match 1 Group" at bounding box center [788, 438] width 124 height 28
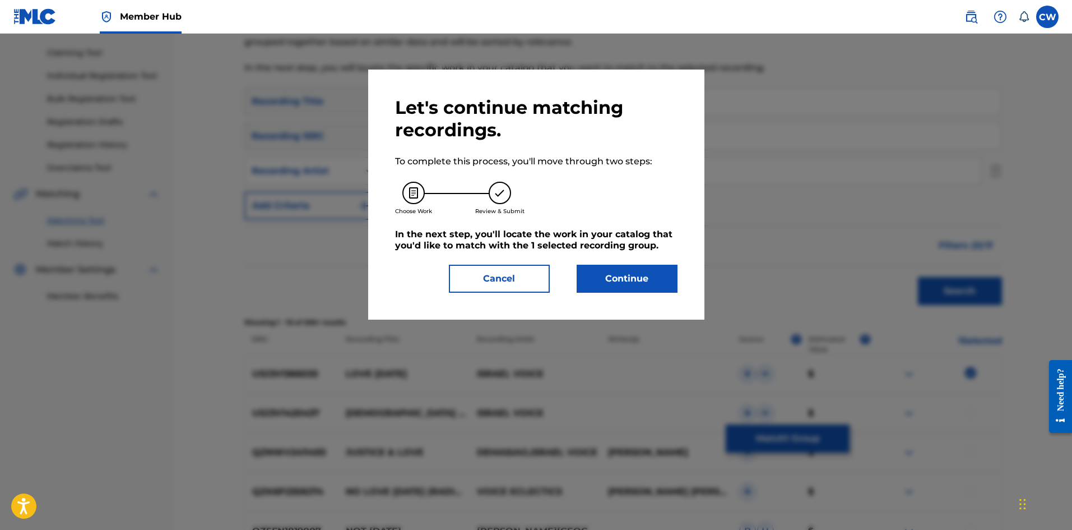
click at [628, 262] on div "Let's continue matching recordings. To complete this process, you'll move throu…" at bounding box center [536, 194] width 283 height 196
click at [640, 288] on button "Continue" at bounding box center [627, 279] width 101 height 28
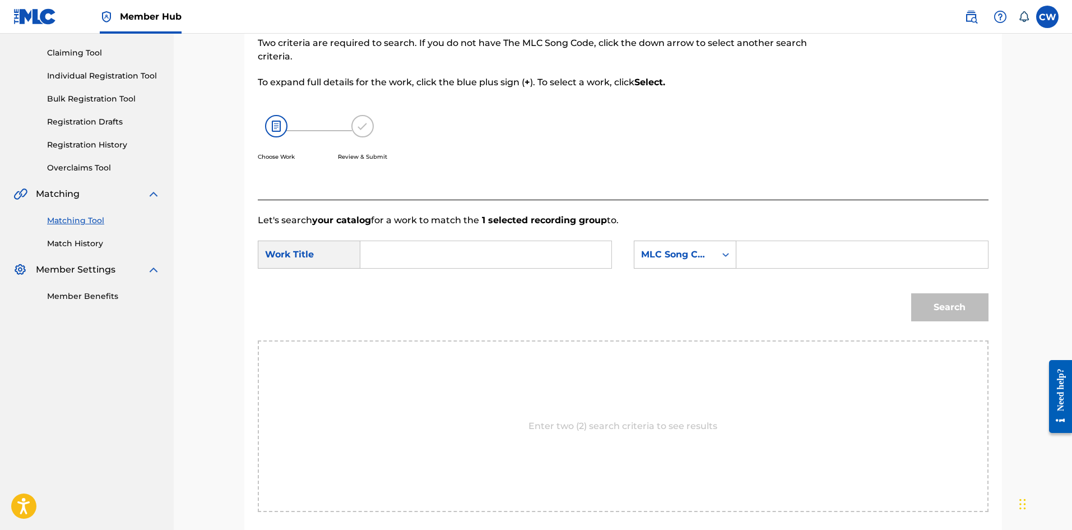
click at [520, 255] on input "Search Form" at bounding box center [486, 254] width 232 height 27
paste input "LOVE TODAY"
type input "LOVE TODAY"
click at [770, 251] on input "Search Form" at bounding box center [862, 254] width 232 height 27
paste input "LA4P5M"
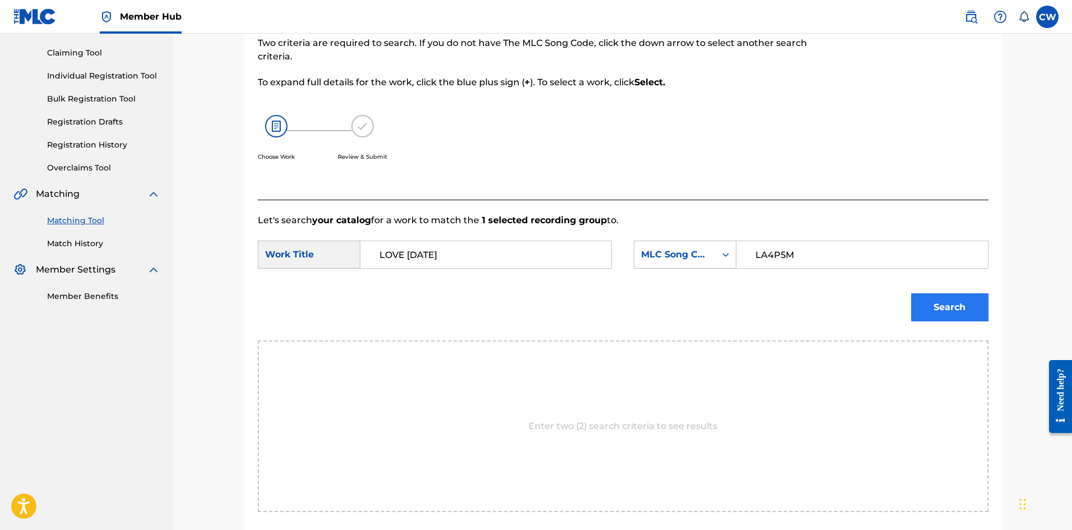
type input "LA4P5M"
drag, startPoint x: 922, startPoint y: 294, endPoint x: 911, endPoint y: 295, distance: 11.2
click at [922, 295] on button "Search" at bounding box center [950, 307] width 77 height 28
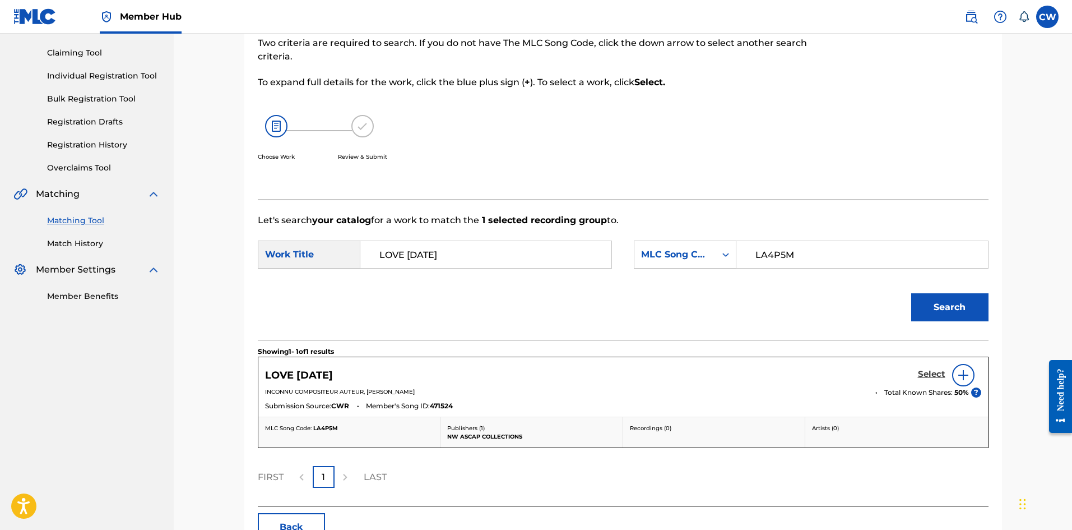
click at [929, 373] on h5 "Select" at bounding box center [931, 374] width 27 height 11
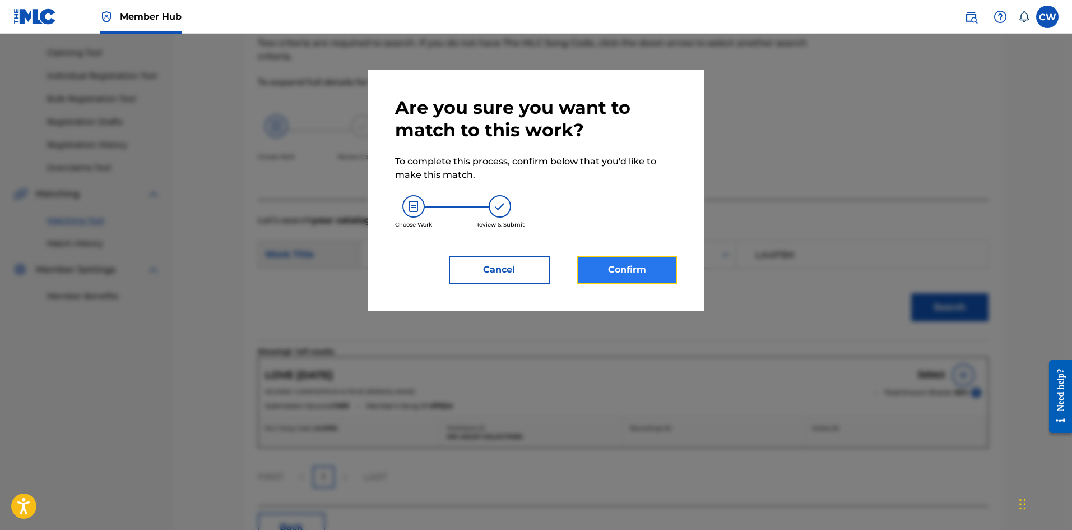
click at [599, 270] on button "Confirm" at bounding box center [627, 270] width 101 height 28
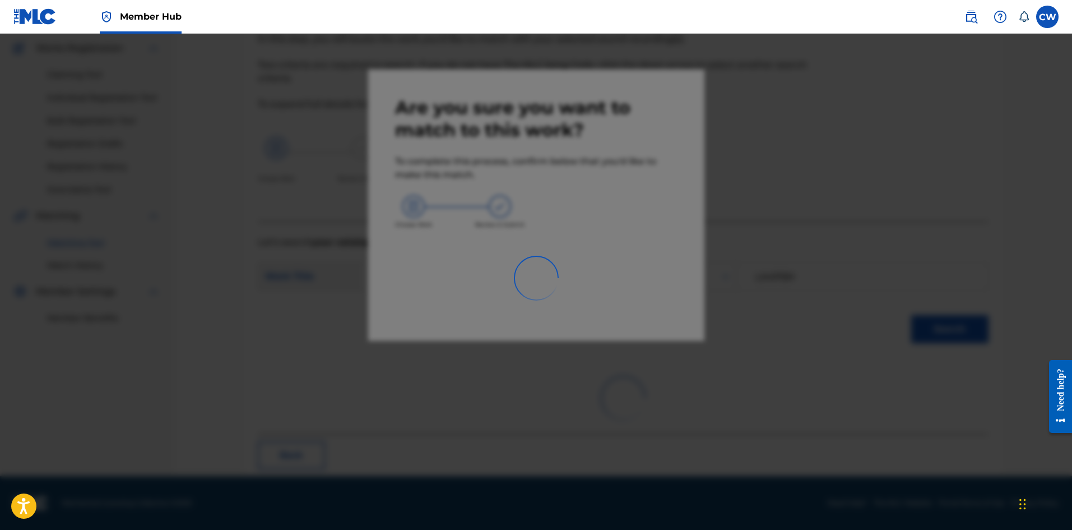
scroll to position [27, 0]
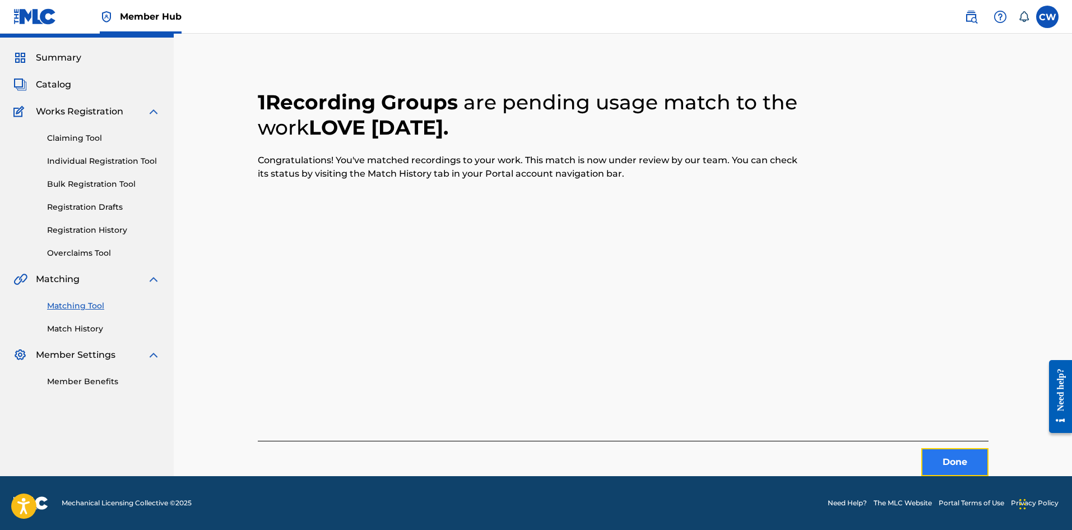
click at [941, 474] on button "Done" at bounding box center [955, 462] width 67 height 28
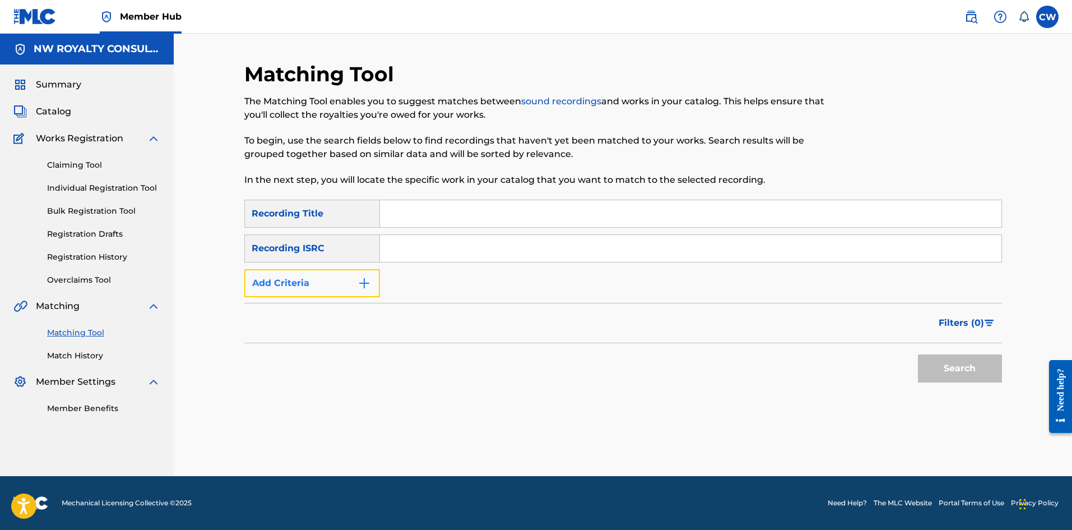
click at [314, 273] on button "Add Criteria" at bounding box center [312, 283] width 136 height 28
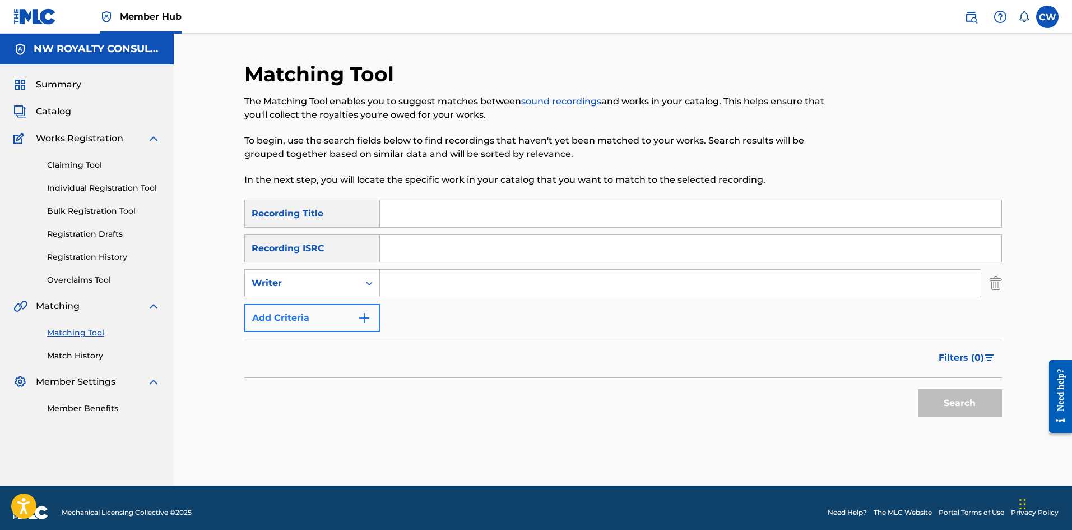
click at [314, 273] on div "Writer" at bounding box center [302, 282] width 114 height 21
click at [313, 311] on div "Recording Artist" at bounding box center [312, 311] width 135 height 28
click at [420, 285] on input "Search Form" at bounding box center [680, 283] width 601 height 27
paste input "EARTH TREMMA"
type input "EARTH TREMMA"
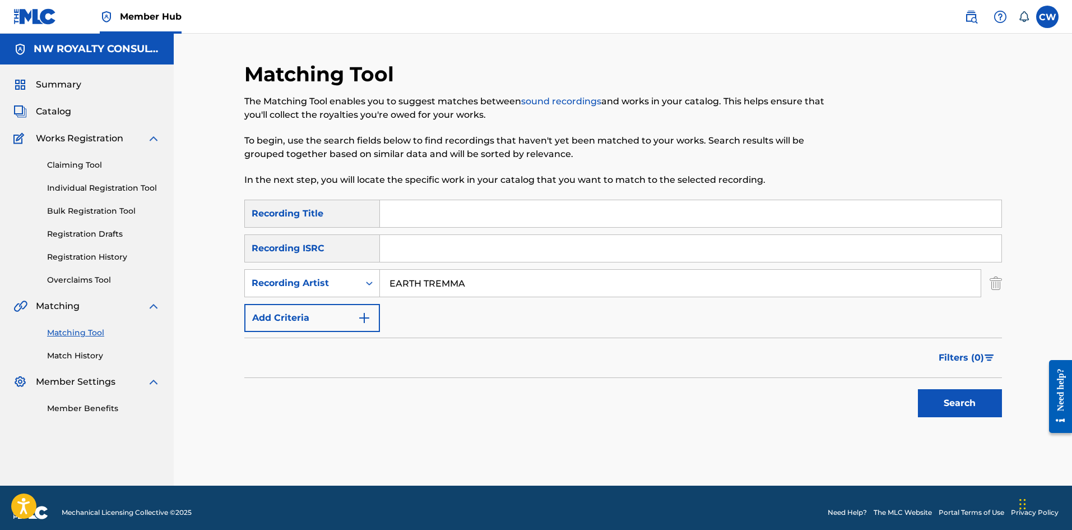
click at [441, 207] on input "Search Form" at bounding box center [691, 213] width 622 height 27
paste input "LOVE U"
type input "LOVE U"
click at [929, 413] on button "Search" at bounding box center [960, 403] width 84 height 28
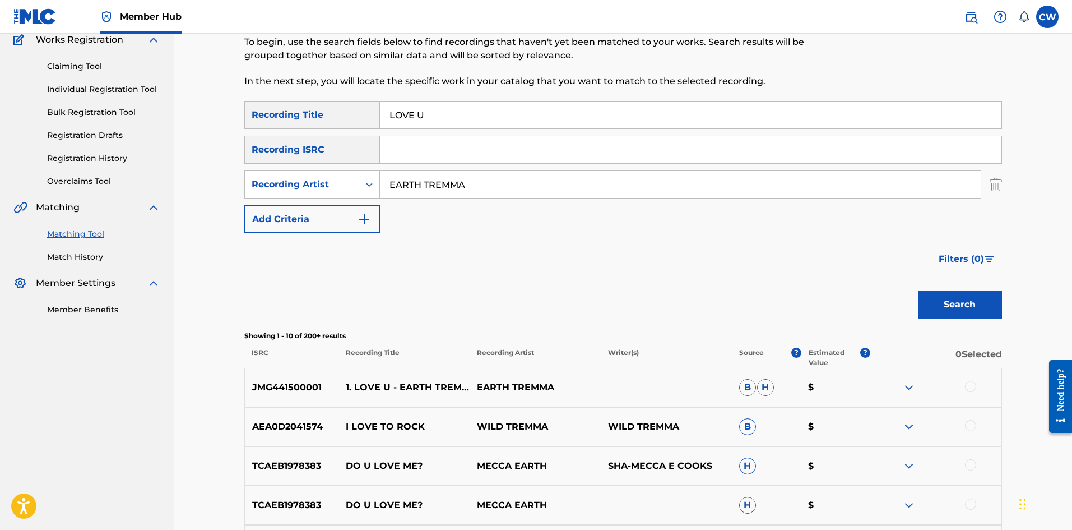
scroll to position [112, 0]
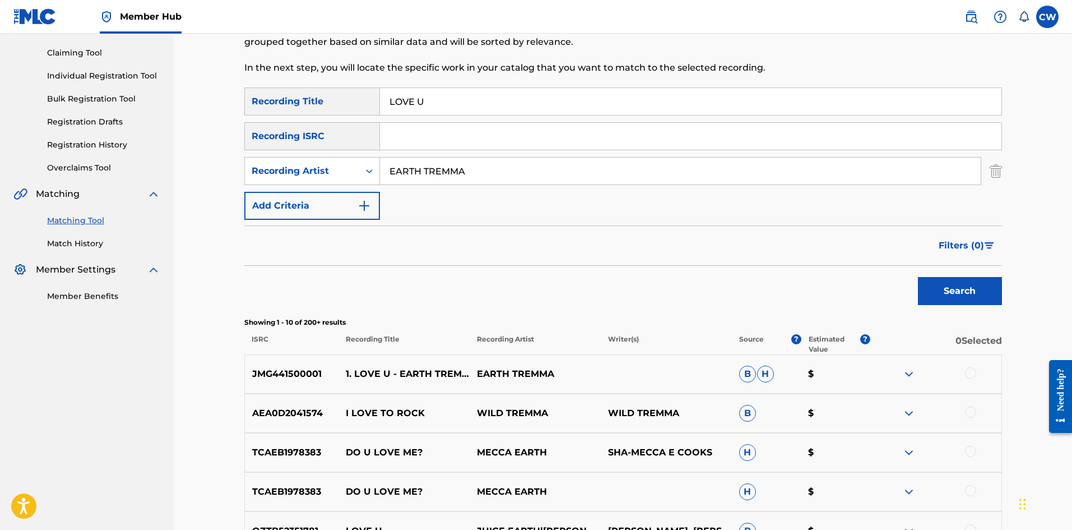
click at [966, 372] on div at bounding box center [970, 372] width 11 height 11
click at [798, 435] on button "Match 1 Group" at bounding box center [788, 438] width 124 height 28
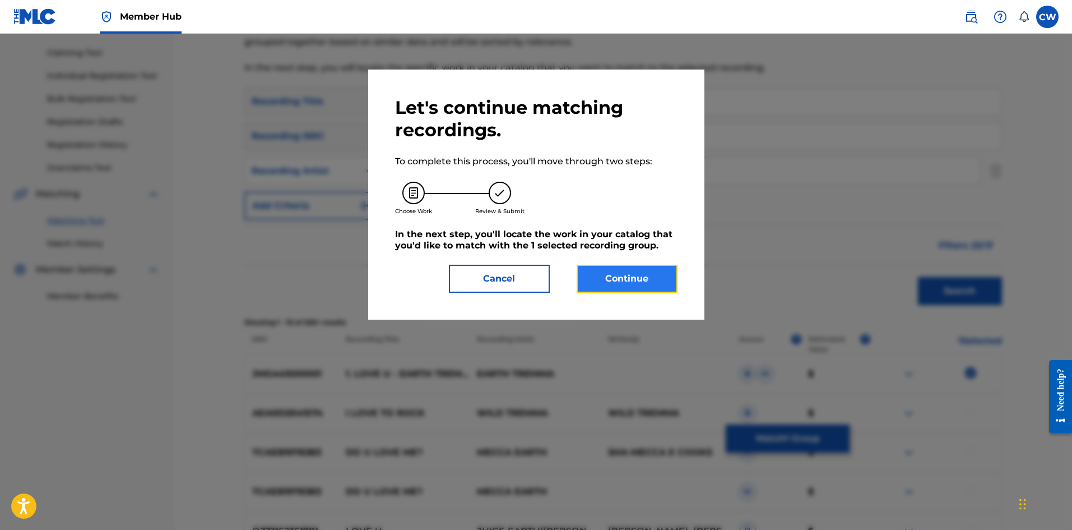
click at [599, 282] on button "Continue" at bounding box center [627, 279] width 101 height 28
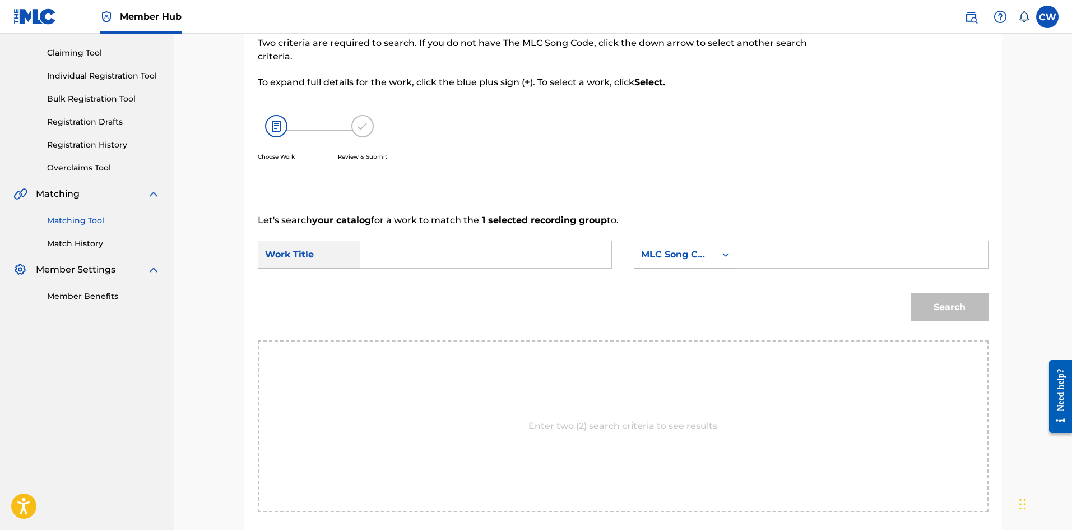
click at [503, 267] on input "Search Form" at bounding box center [486, 254] width 232 height 27
paste input "LOVE U"
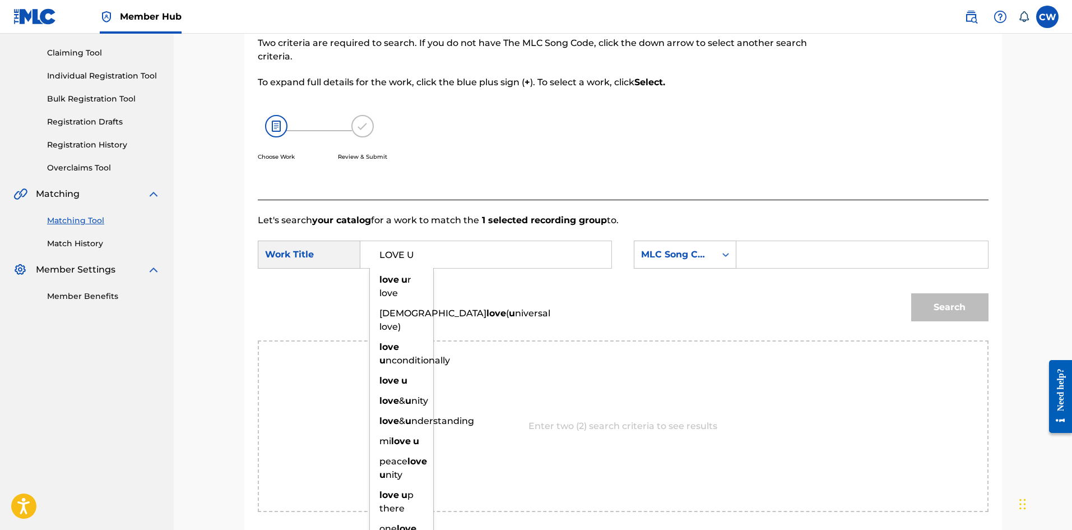
type input "LOVE U"
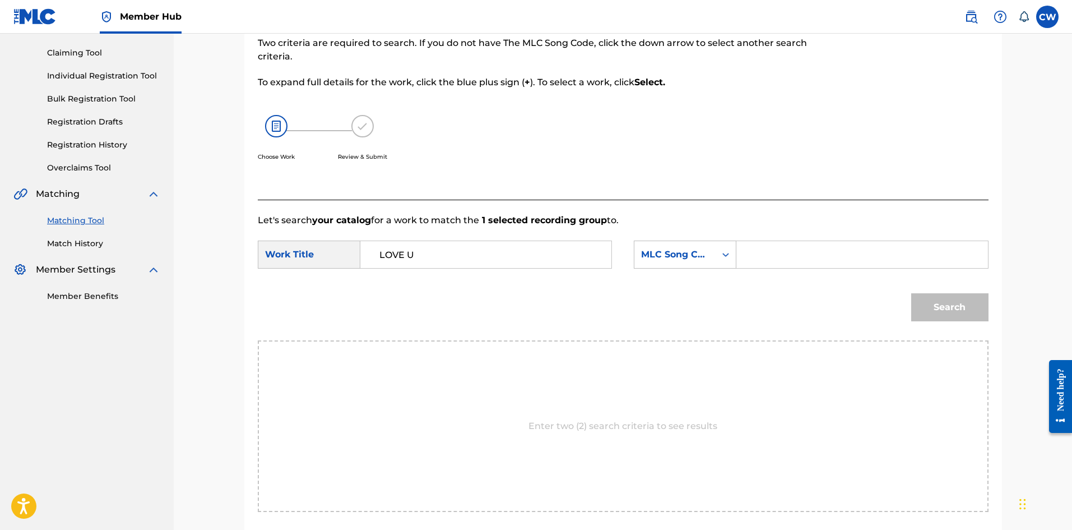
click at [822, 240] on form "SearchWithCriteriad3e887ea-b579-4c7d-85aa-29d294e41180 Work Title LOVE U Search…" at bounding box center [623, 283] width 731 height 113
click at [814, 257] on input "Search Form" at bounding box center [862, 254] width 232 height 27
paste input "LV7XWQ"
type input "LV7XWQ"
click at [970, 305] on button "Search" at bounding box center [950, 307] width 77 height 28
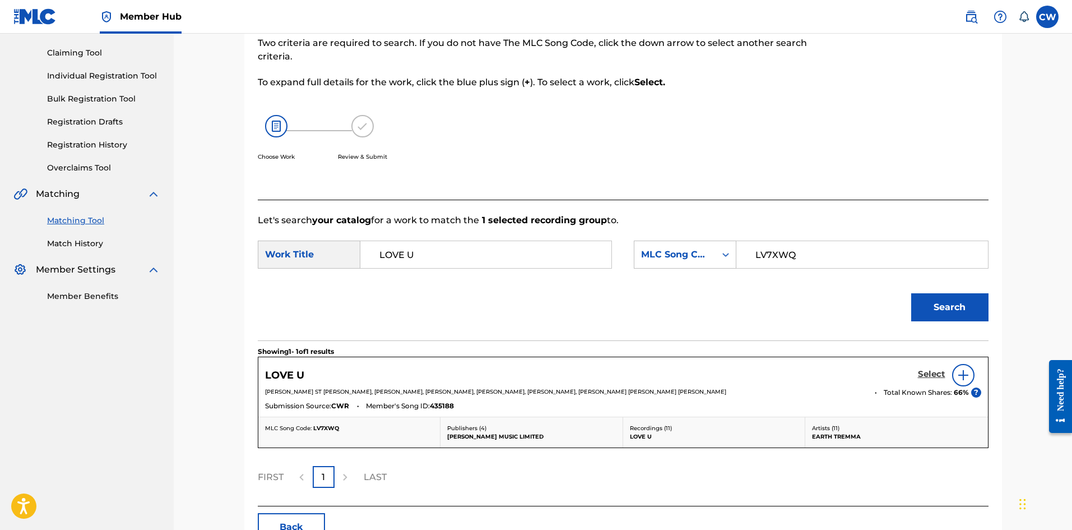
click at [928, 374] on h5 "Select" at bounding box center [931, 374] width 27 height 11
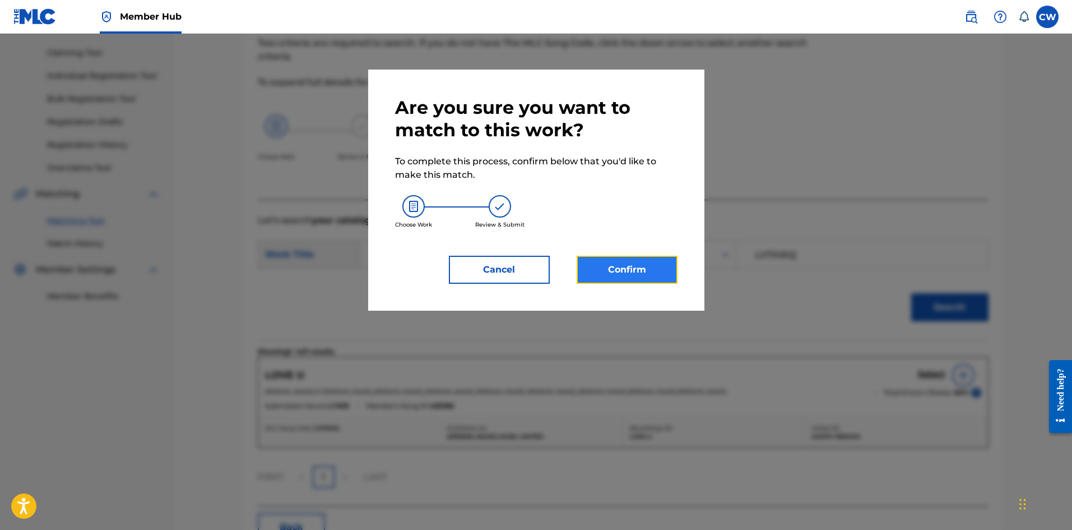
click at [643, 262] on button "Confirm" at bounding box center [627, 270] width 101 height 28
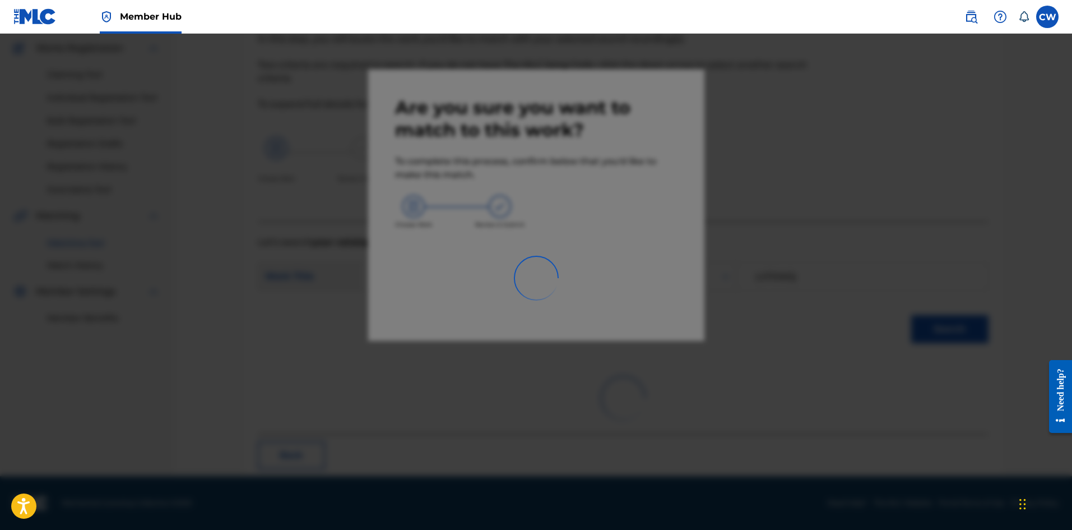
scroll to position [27, 0]
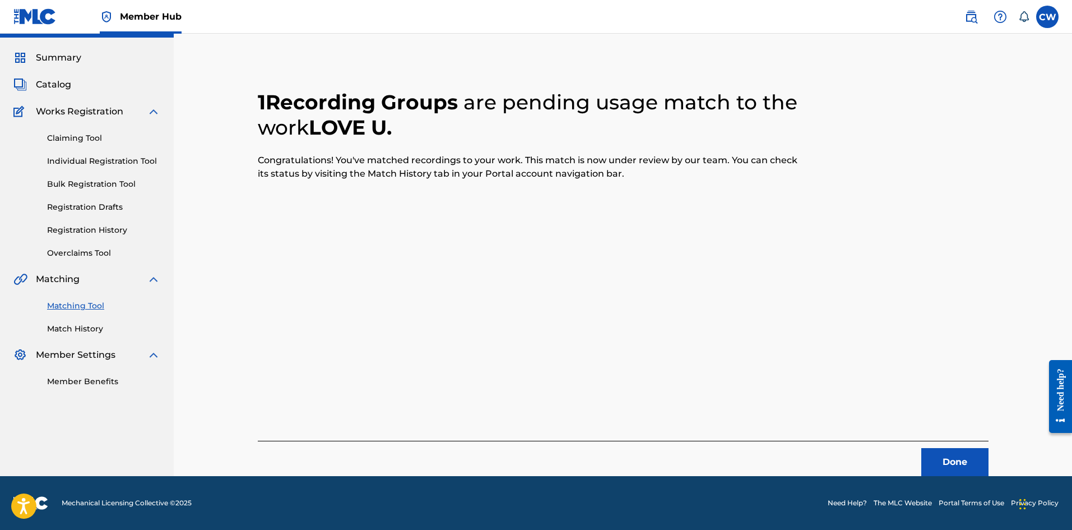
click at [954, 439] on div "1 Recording Groups are pending usage match to the work LOVE U . Congratulations…" at bounding box center [623, 269] width 731 height 413
click at [959, 456] on button "Done" at bounding box center [955, 462] width 67 height 28
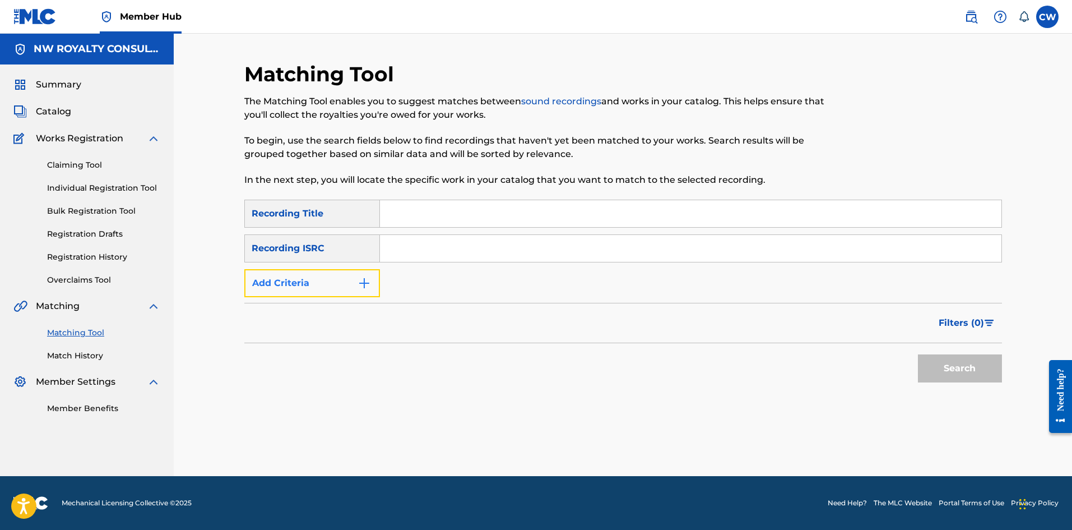
click at [346, 286] on button "Add Criteria" at bounding box center [312, 283] width 136 height 28
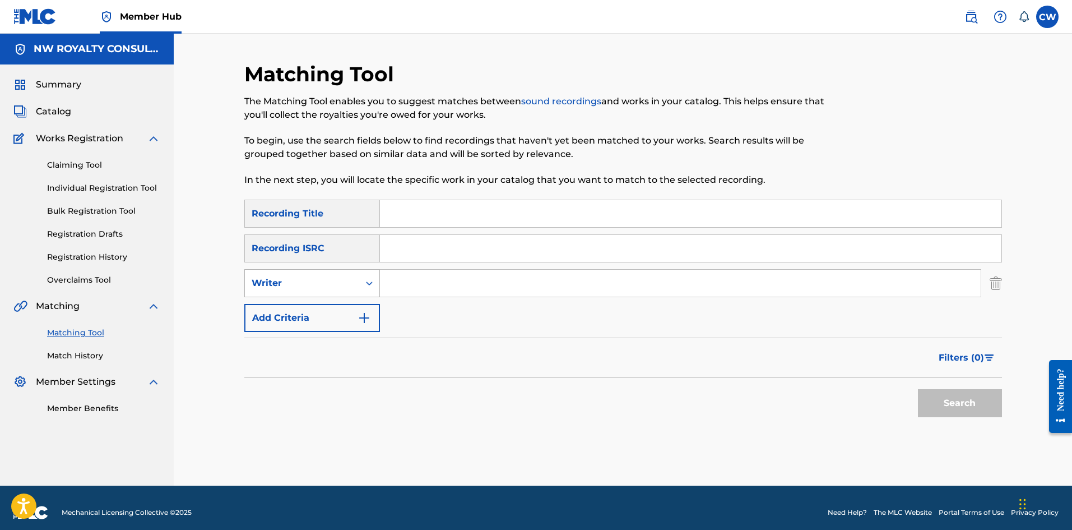
click at [347, 281] on div "Writer" at bounding box center [302, 282] width 101 height 13
click at [334, 311] on div "Recording Artist" at bounding box center [312, 311] width 135 height 28
click at [494, 281] on input "Search Form" at bounding box center [680, 283] width 601 height 27
paste
type input "BUSHMAN"
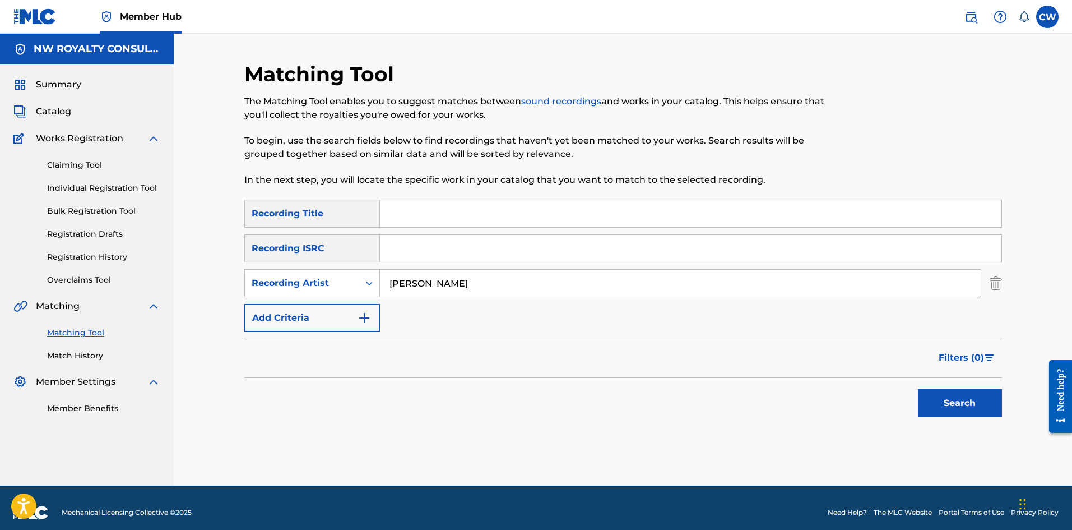
click at [478, 201] on input "Search Form" at bounding box center [691, 213] width 622 height 27
type input "LOVE WILL TURN YOU AROUND"
click at [977, 393] on button "Search" at bounding box center [960, 403] width 84 height 28
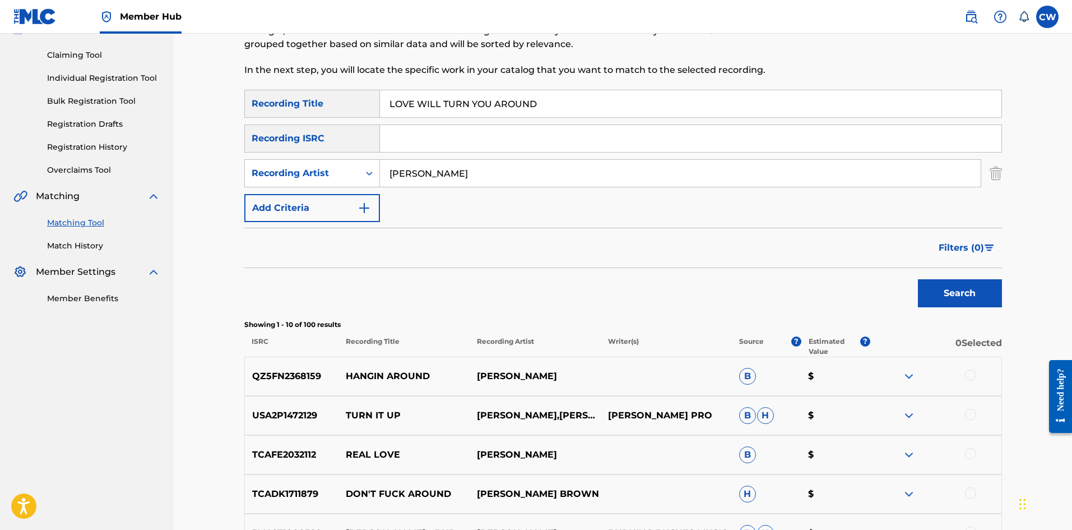
scroll to position [112, 0]
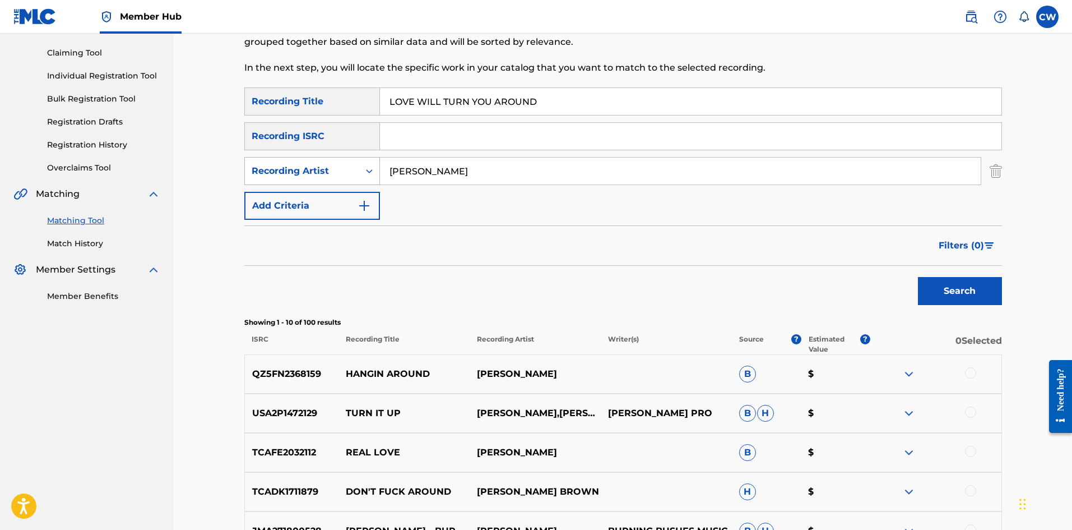
drag, startPoint x: 576, startPoint y: 160, endPoint x: 304, endPoint y: 169, distance: 272.6
click at [304, 169] on div "SearchWithCriteria07553a9d-8175-461b-a327-c3b6a610d6c2 Recording Artist BUSHMAN" at bounding box center [623, 171] width 758 height 28
type input "KANANGA"
drag, startPoint x: 622, startPoint y: 104, endPoint x: 316, endPoint y: 110, distance: 306.7
click at [318, 110] on div "SearchWithCriteria533fd595-1357-4ead-a540-a25942c9c641 Recording Title LOVE WIL…" at bounding box center [623, 101] width 758 height 28
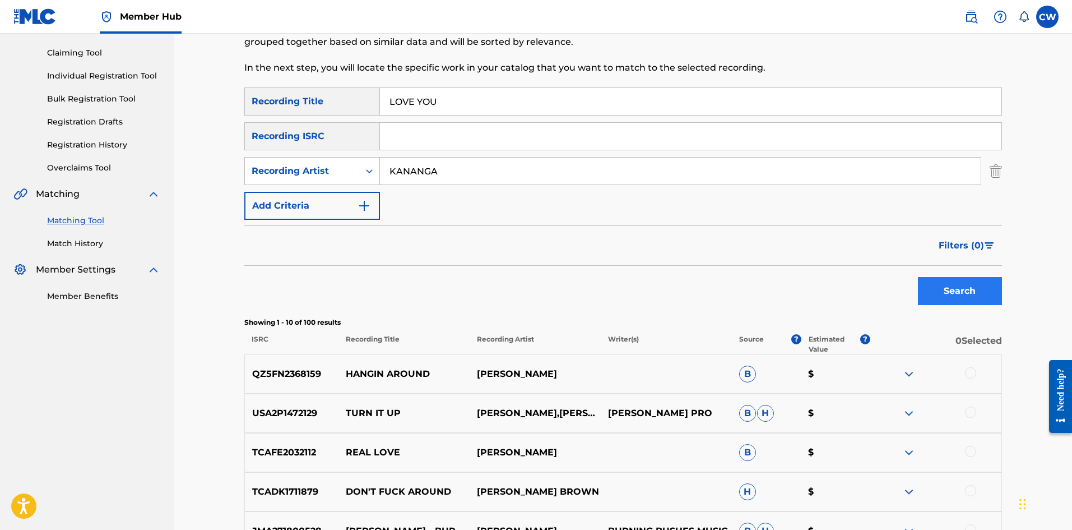
type input "LOVE YOU"
click at [941, 297] on button "Search" at bounding box center [960, 291] width 84 height 28
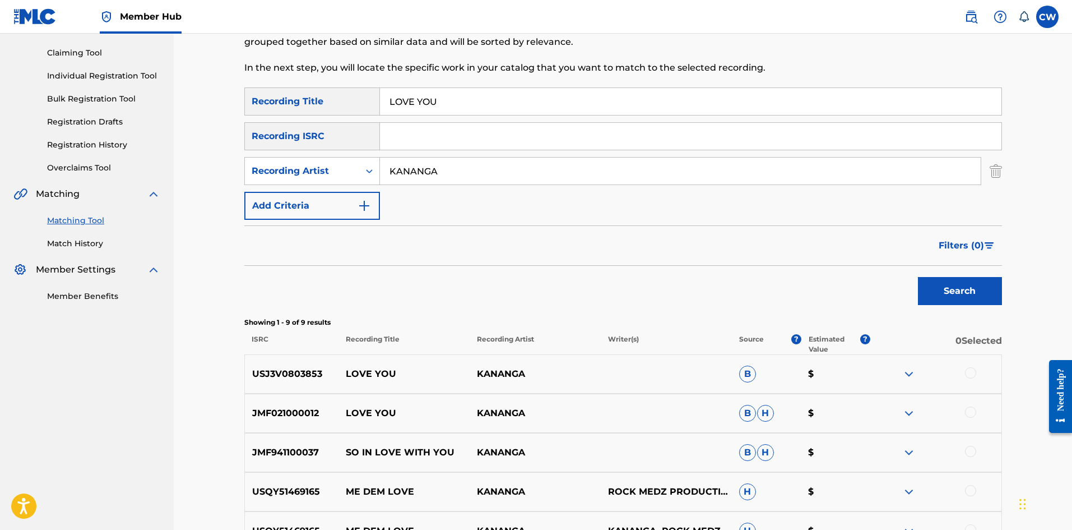
click at [972, 369] on div at bounding box center [970, 372] width 11 height 11
click at [969, 410] on div at bounding box center [970, 411] width 11 height 11
click at [811, 446] on button "Match 2 Groups" at bounding box center [788, 438] width 124 height 28
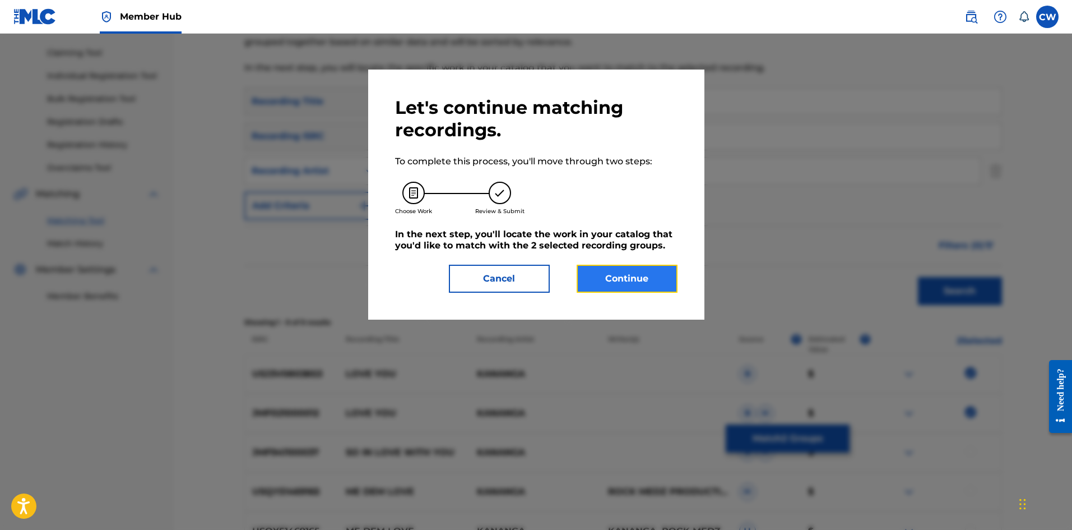
click at [649, 276] on button "Continue" at bounding box center [627, 279] width 101 height 28
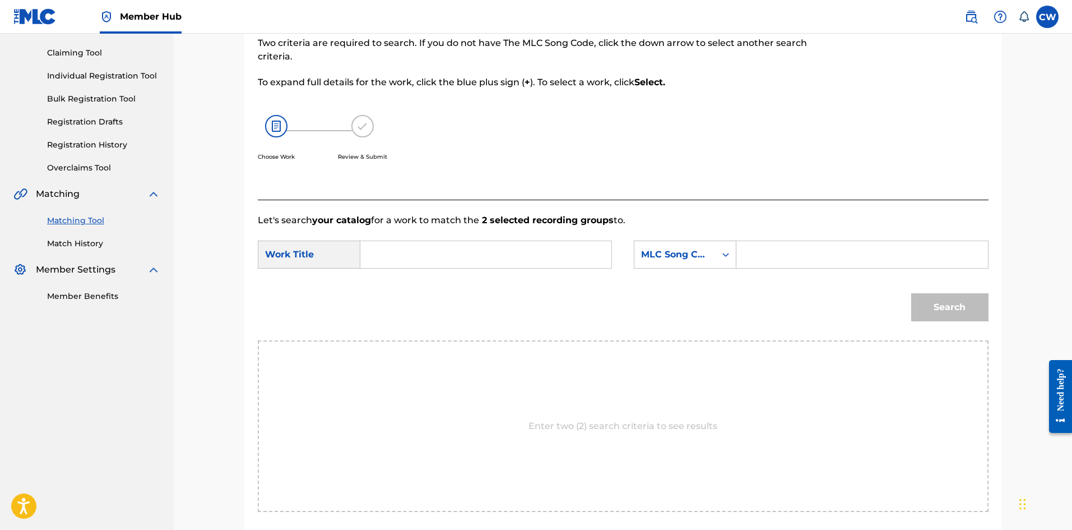
click at [490, 262] on input "Search Form" at bounding box center [486, 254] width 232 height 27
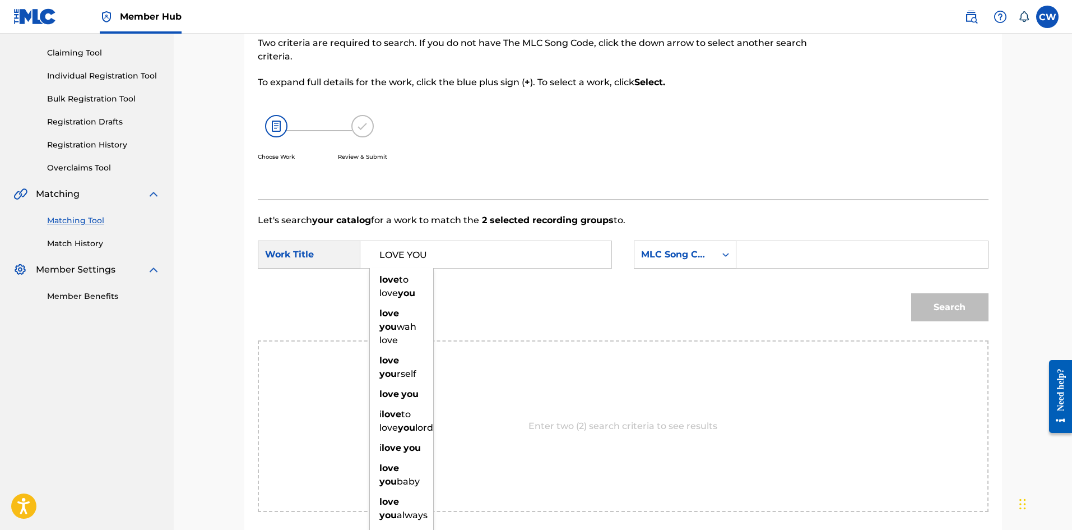
type input "LOVE YOU"
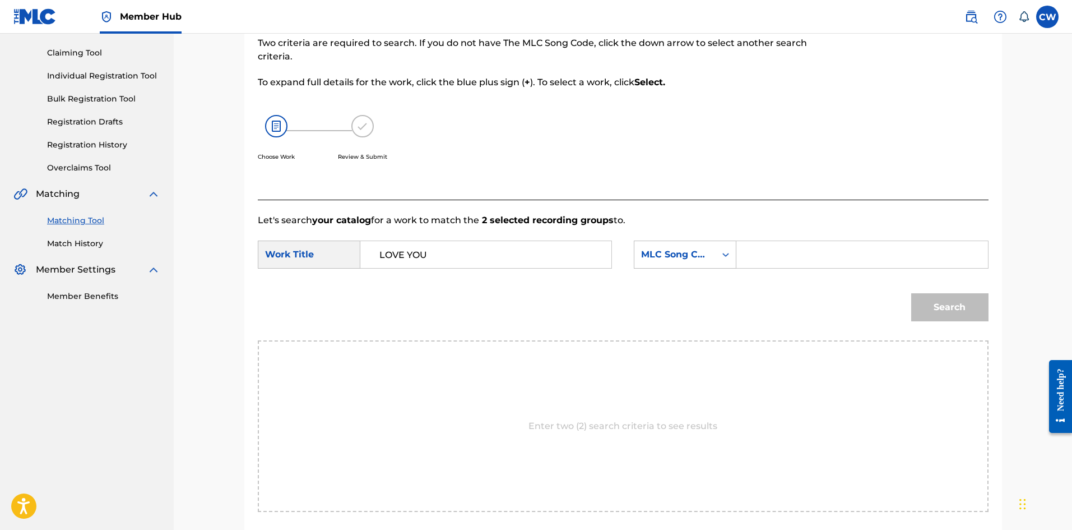
click at [761, 268] on div "Search Form" at bounding box center [863, 254] width 252 height 28
click at [775, 263] on input "Search Form" at bounding box center [862, 254] width 232 height 27
type input "LA3XAW"
click at [932, 302] on button "Search" at bounding box center [950, 307] width 77 height 28
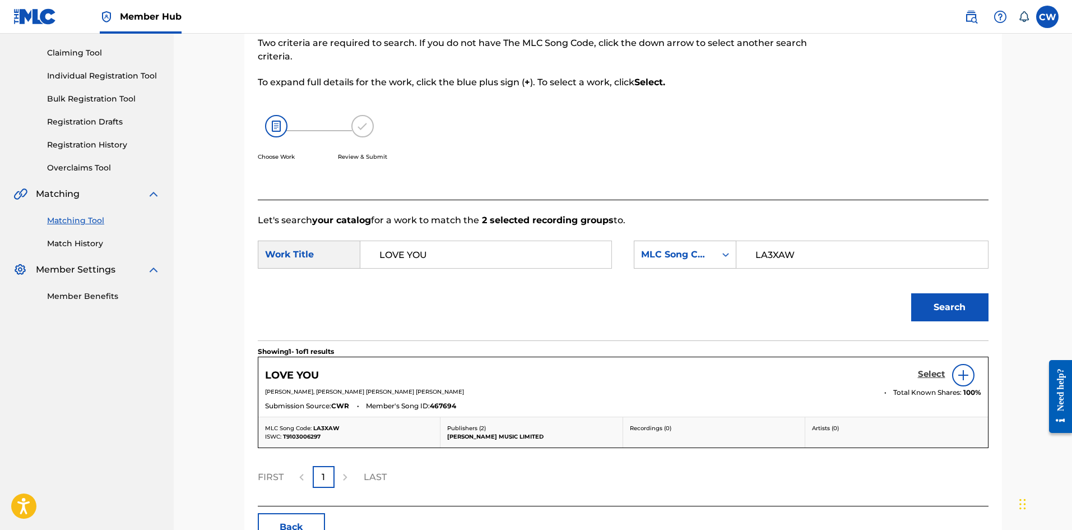
click at [925, 375] on h5 "Select" at bounding box center [931, 374] width 27 height 11
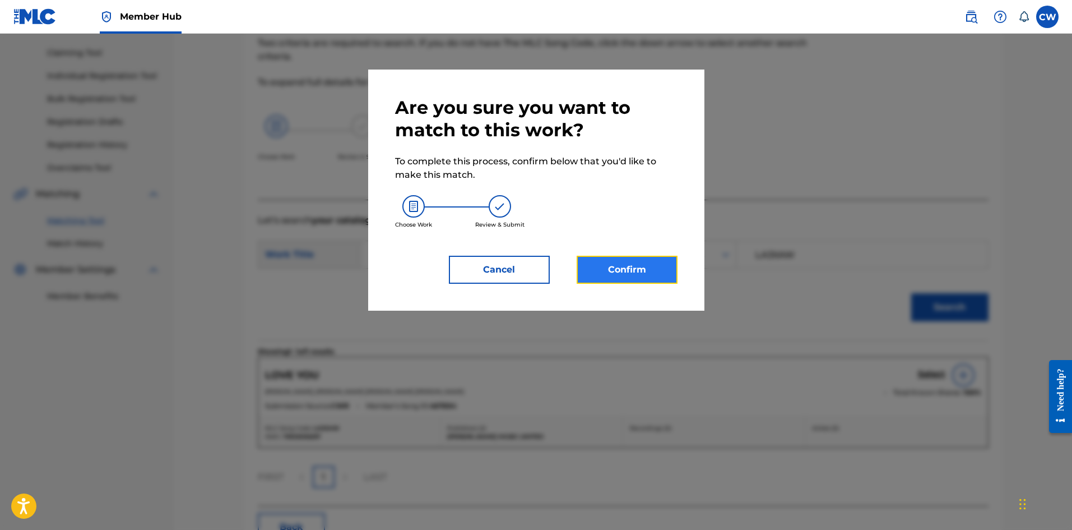
click at [640, 270] on button "Confirm" at bounding box center [627, 270] width 101 height 28
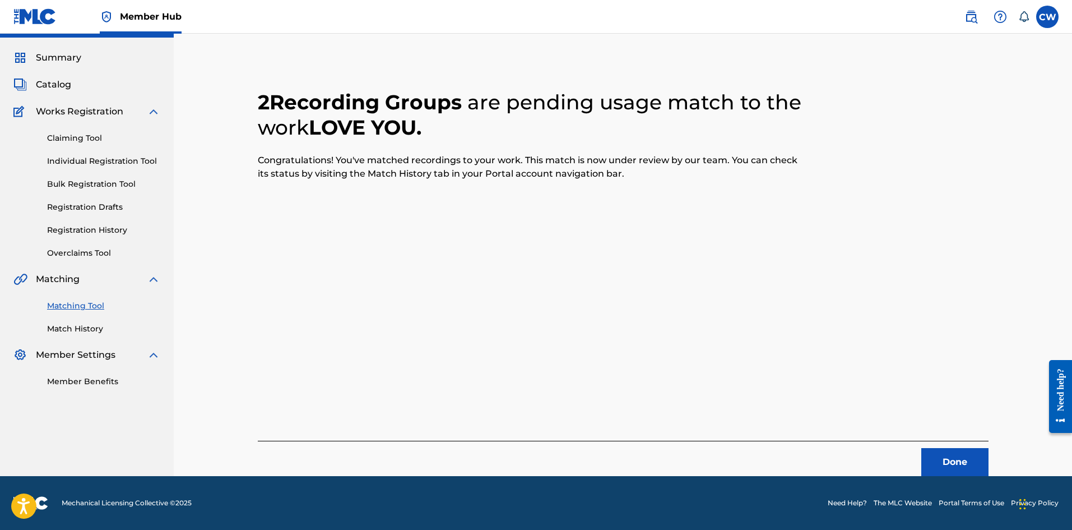
scroll to position [27, 0]
click at [954, 461] on button "Done" at bounding box center [955, 462] width 67 height 28
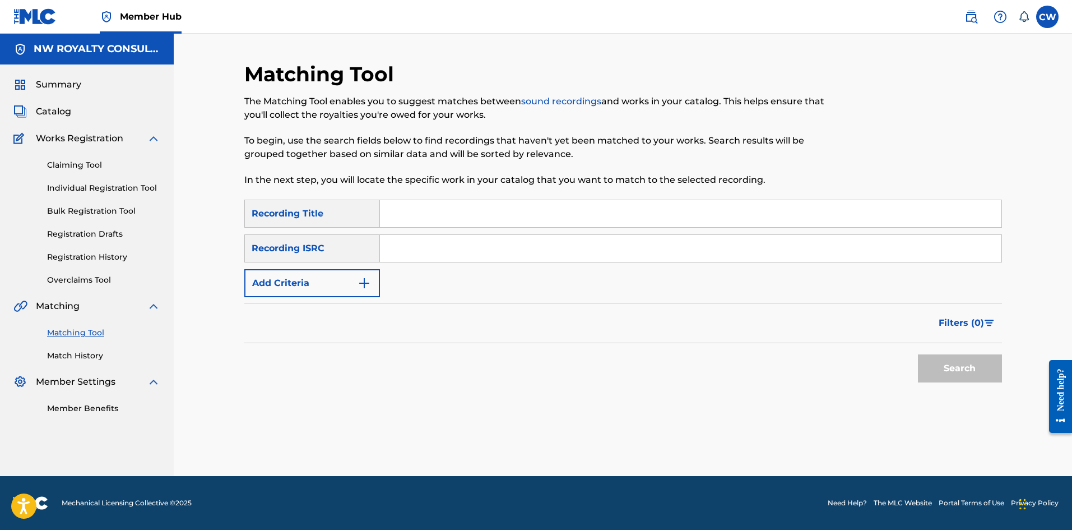
scroll to position [0, 0]
click at [339, 281] on button "Add Criteria" at bounding box center [312, 283] width 136 height 28
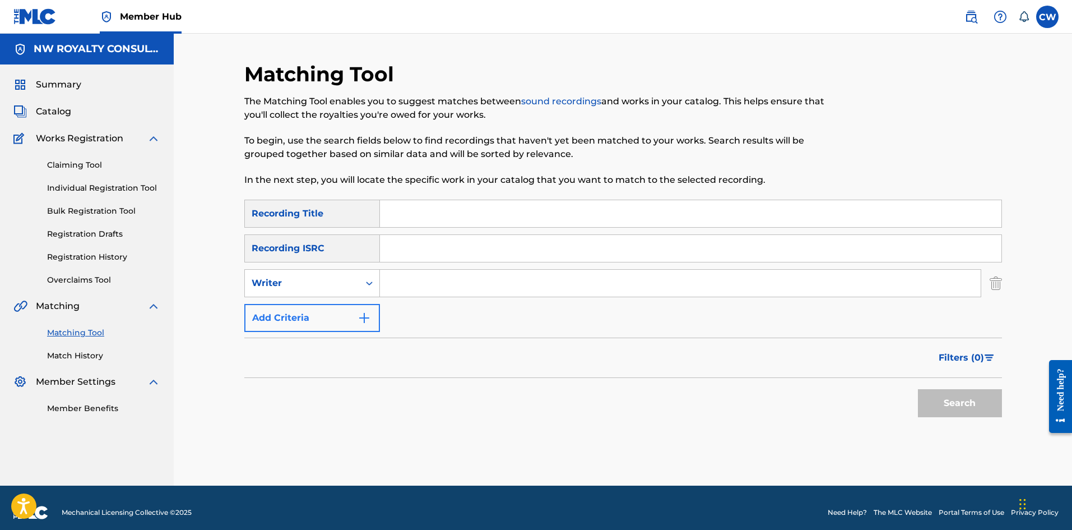
click at [339, 281] on div "Writer" at bounding box center [302, 282] width 101 height 13
click at [330, 303] on div "Recording Artist" at bounding box center [312, 311] width 135 height 28
click at [459, 284] on input "Search Form" at bounding box center [680, 283] width 601 height 27
type input "MELLOQUENCE"
click at [752, 215] on input "Search Form" at bounding box center [691, 213] width 622 height 27
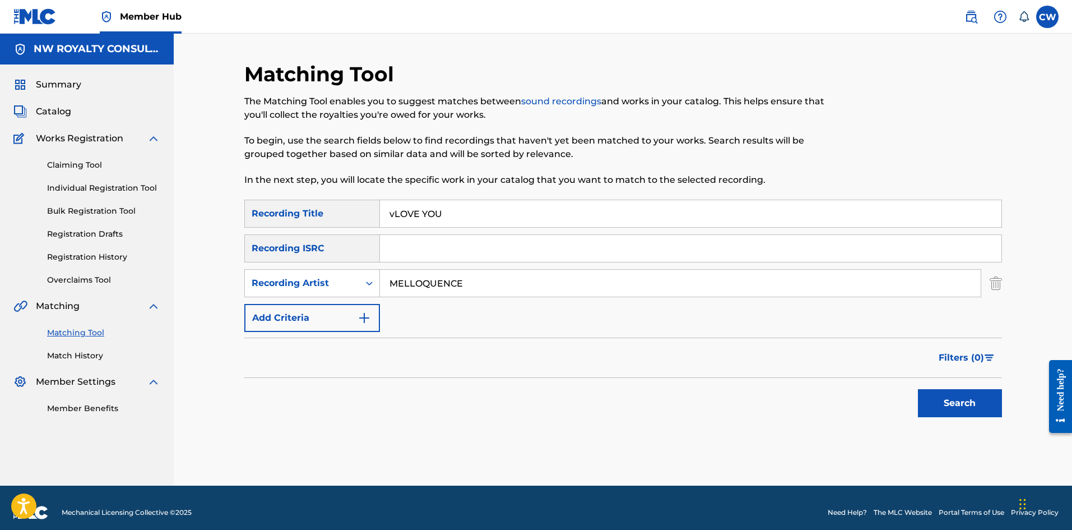
click at [388, 217] on input "vLOVE YOU" at bounding box center [691, 213] width 622 height 27
type input "LOVE YOU"
click at [918, 389] on button "Search" at bounding box center [960, 403] width 84 height 28
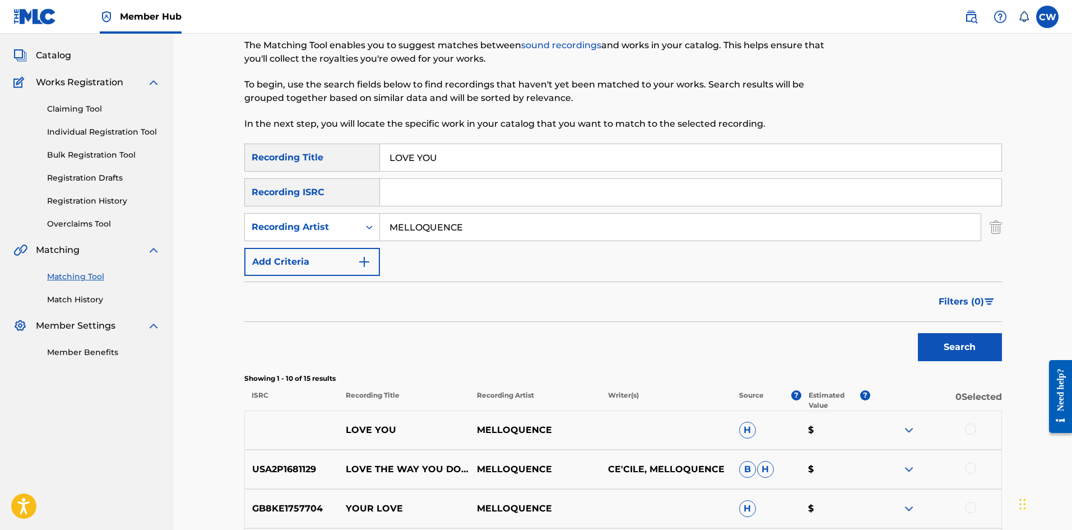
scroll to position [112, 0]
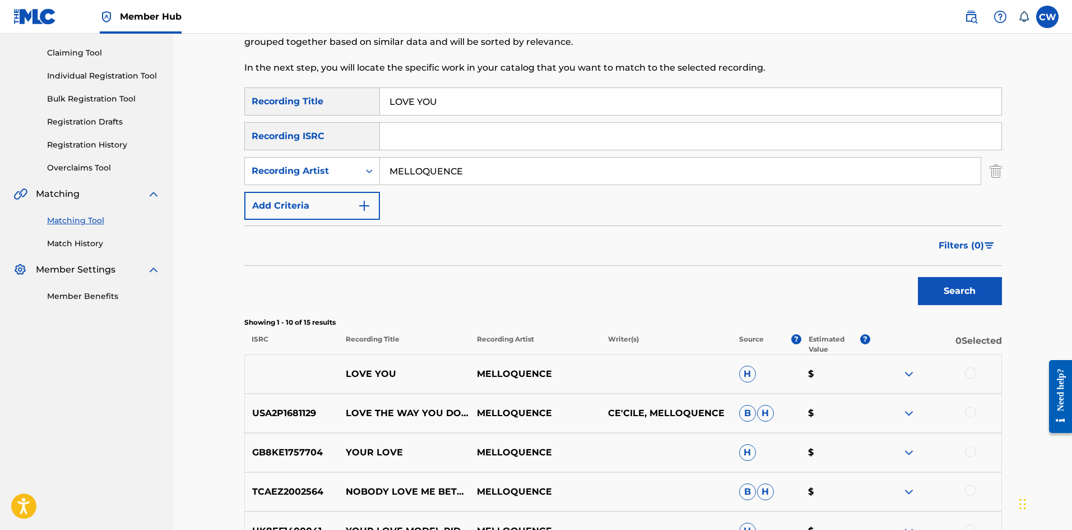
click at [973, 371] on div at bounding box center [970, 372] width 11 height 11
click at [790, 445] on button "Match 1 Group" at bounding box center [788, 438] width 124 height 28
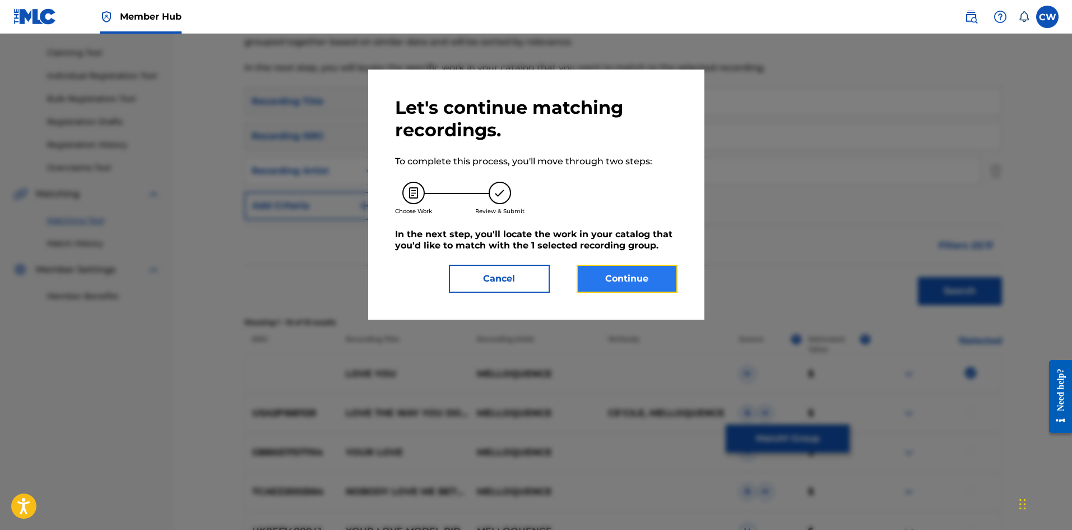
click at [656, 284] on button "Continue" at bounding box center [627, 279] width 101 height 28
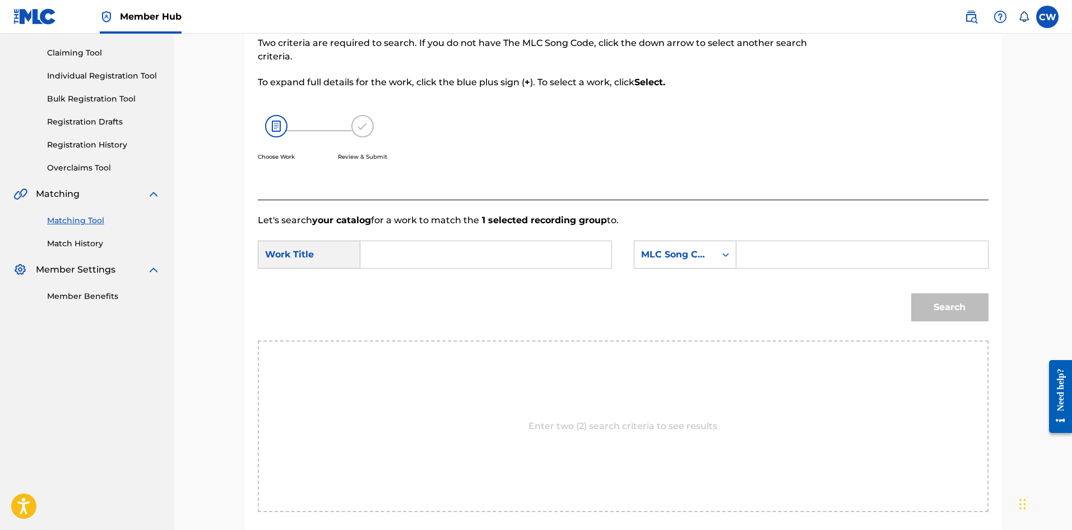
click at [490, 257] on input "Search Form" at bounding box center [486, 254] width 232 height 27
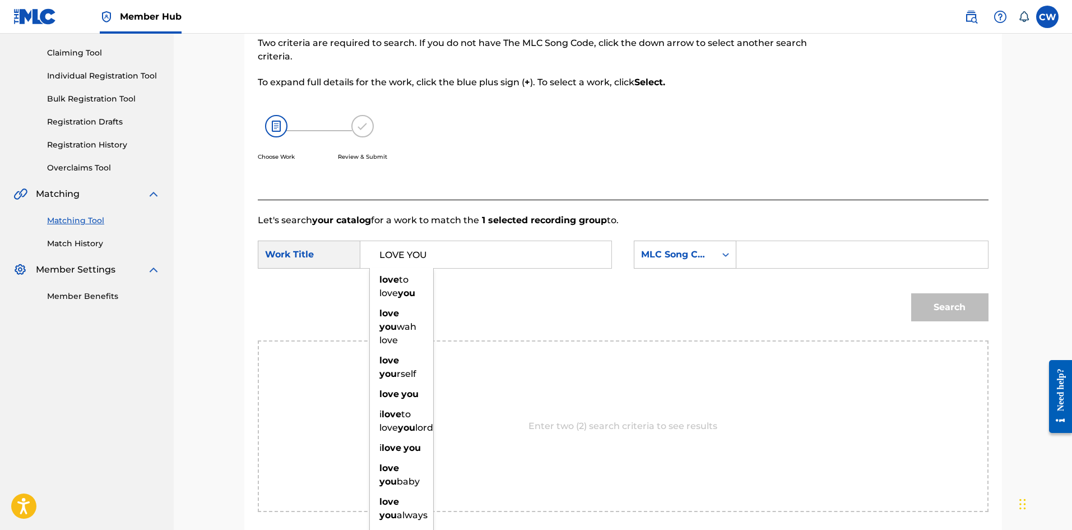
type input "LOVE YOU"
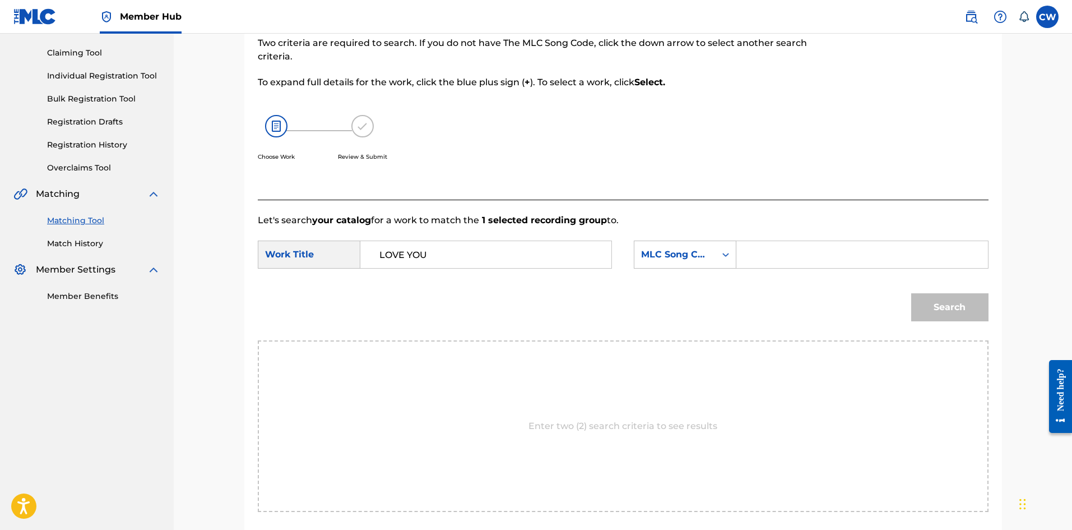
click at [814, 266] on input "Search Form" at bounding box center [862, 254] width 232 height 27
type input "LV7E52"
click at [909, 292] on div "Search" at bounding box center [947, 304] width 83 height 45
click at [926, 296] on button "Search" at bounding box center [950, 307] width 77 height 28
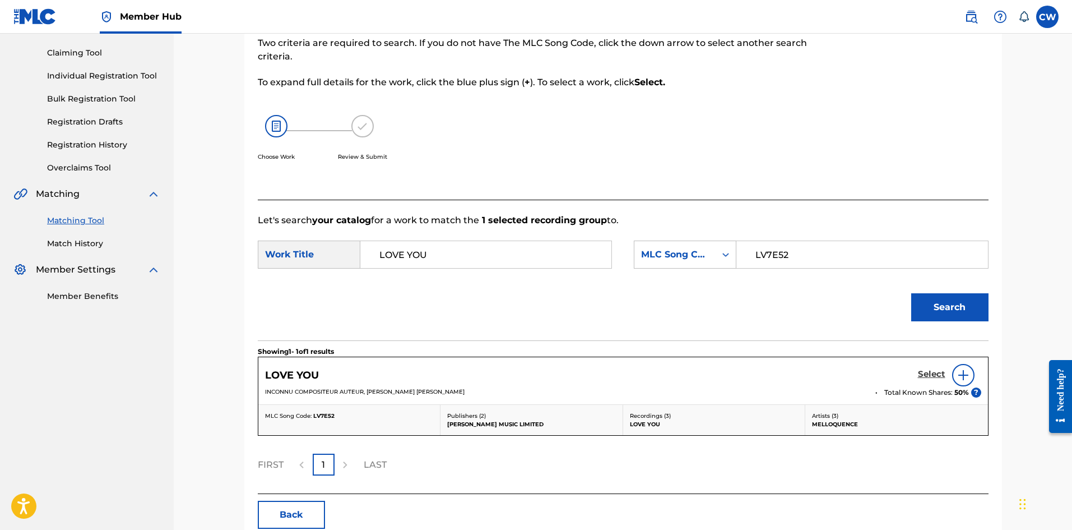
click at [929, 369] on h5 "Select" at bounding box center [931, 374] width 27 height 11
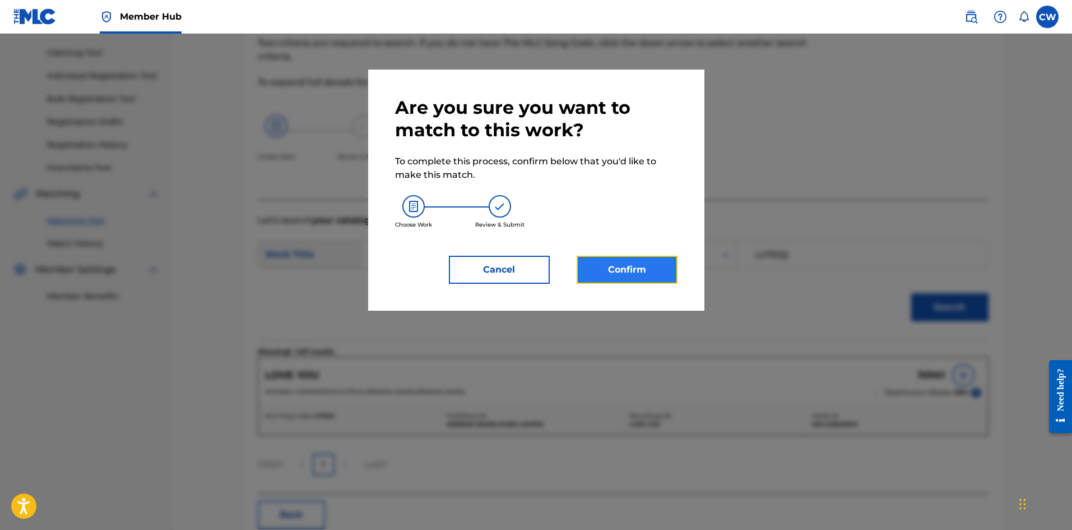
click at [641, 276] on button "Confirm" at bounding box center [627, 270] width 101 height 28
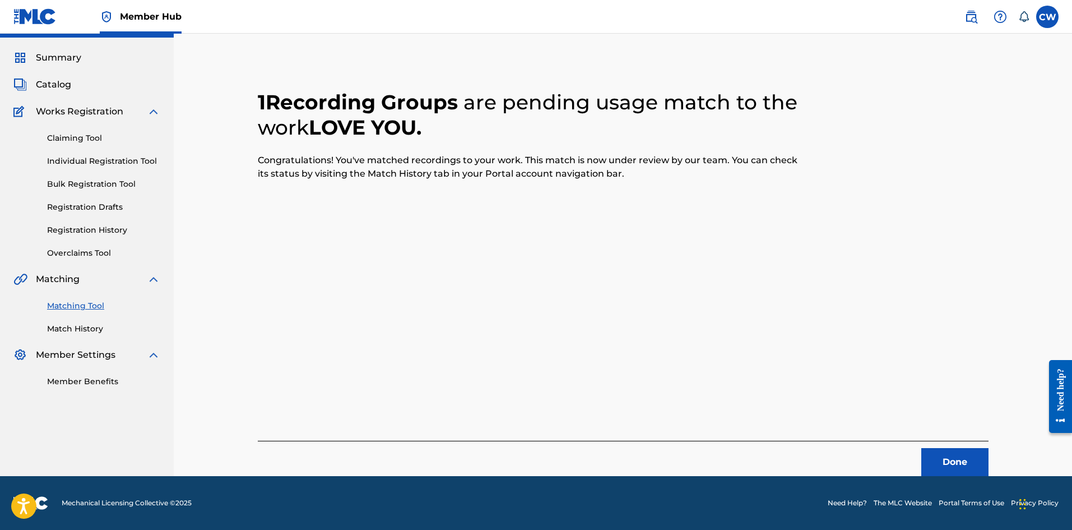
scroll to position [27, 0]
click at [951, 450] on button "Done" at bounding box center [955, 462] width 67 height 28
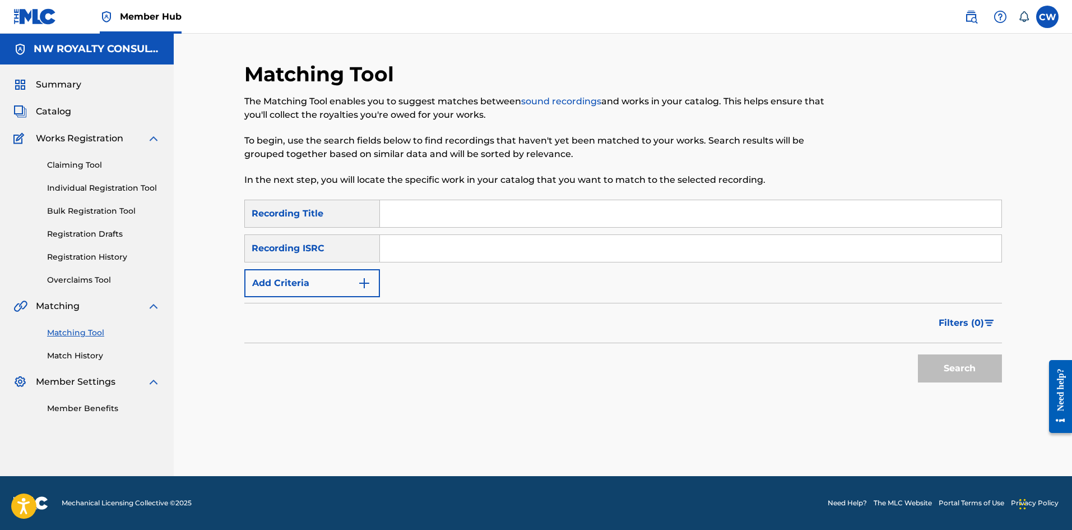
scroll to position [0, 0]
click at [347, 279] on button "Add Criteria" at bounding box center [312, 283] width 136 height 28
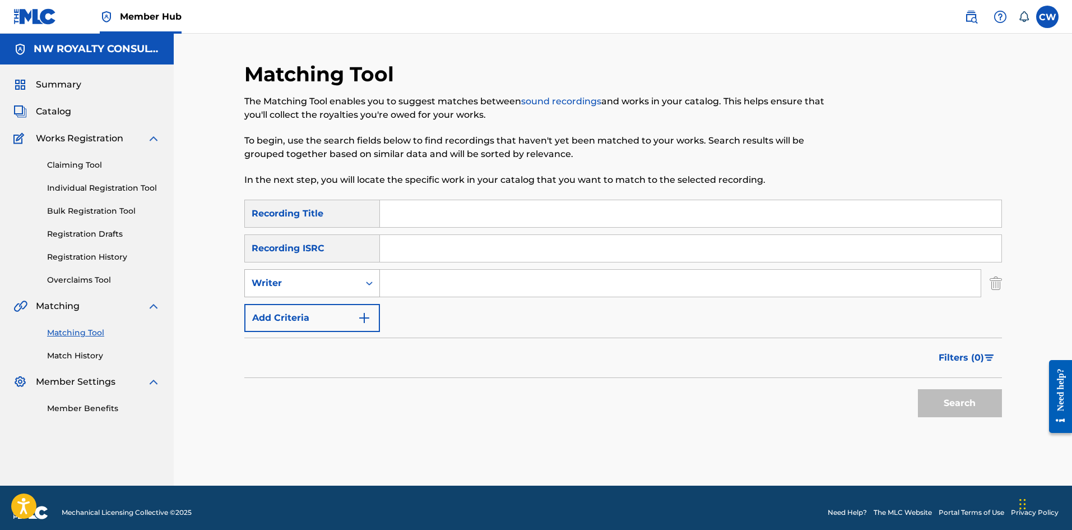
click at [342, 287] on div "Writer" at bounding box center [302, 282] width 101 height 13
click at [332, 304] on div "Recording Artist" at bounding box center [312, 311] width 135 height 28
click at [414, 281] on input "Search Form" at bounding box center [680, 283] width 601 height 27
type input "MARK WONDER"
click at [584, 226] on input "Search Form" at bounding box center [691, 213] width 622 height 27
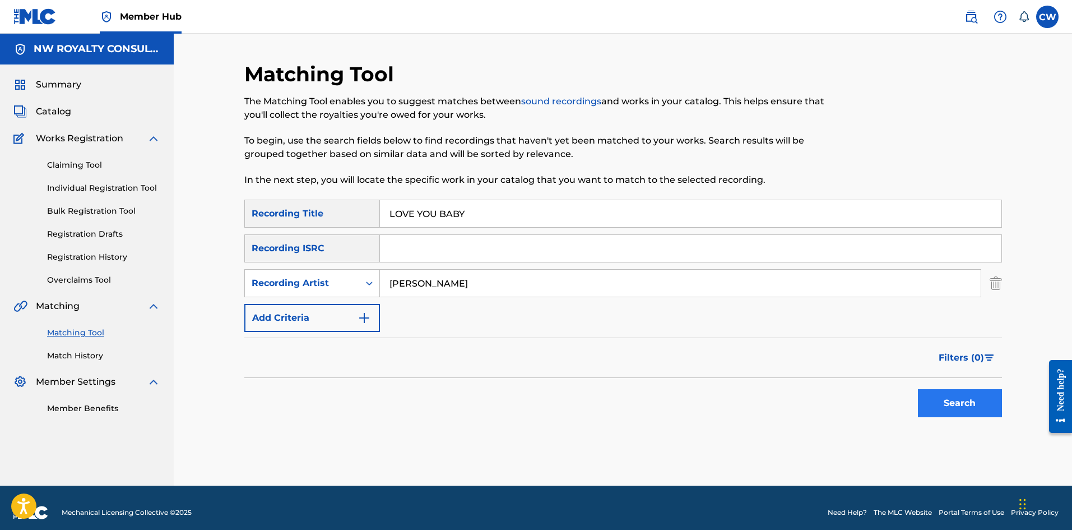
type input "LOVE YOU BABY"
click at [924, 406] on button "Search" at bounding box center [960, 403] width 84 height 28
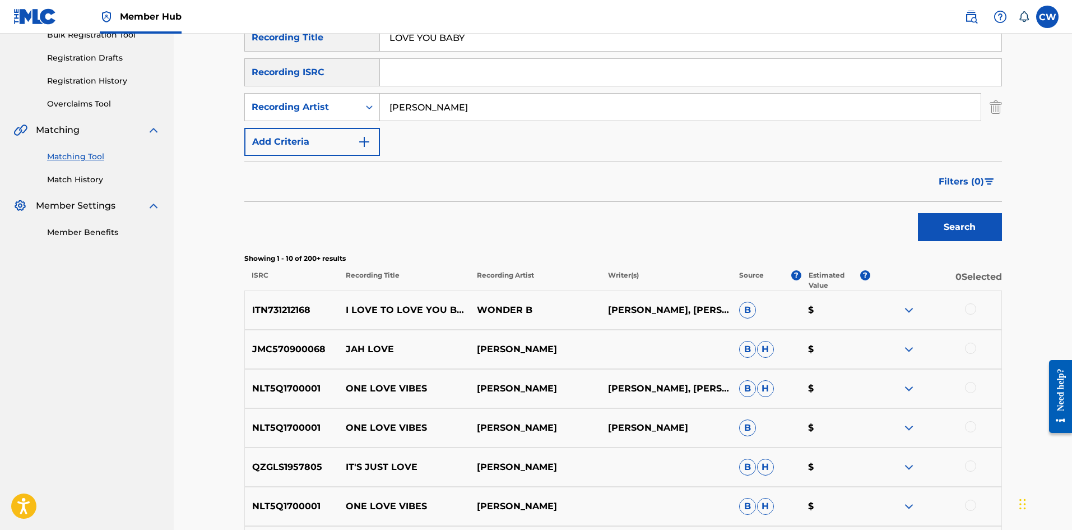
scroll to position [112, 0]
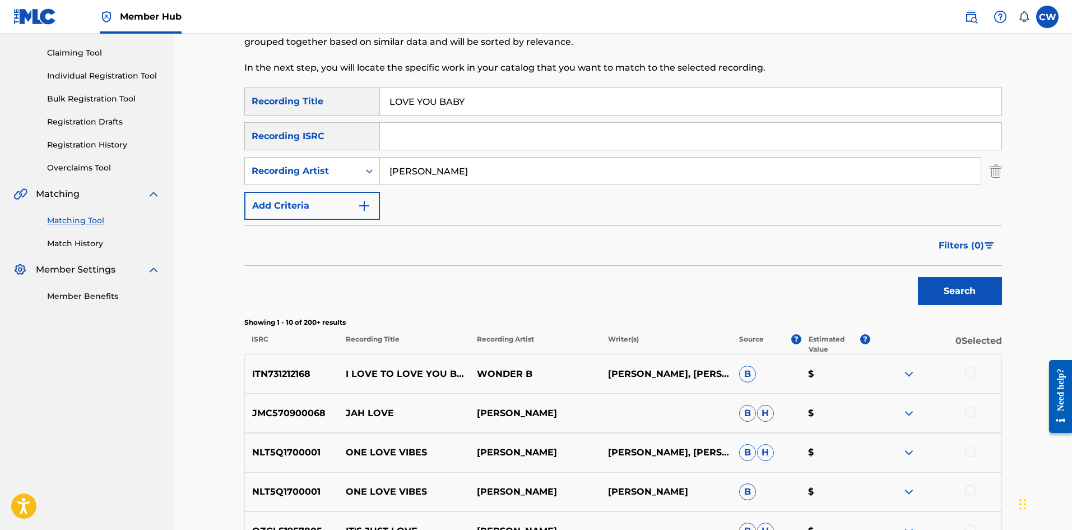
drag, startPoint x: 469, startPoint y: 164, endPoint x: 240, endPoint y: 192, distance: 230.4
click at [238, 192] on div "Matching Tool The Matching Tool enables you to suggest matches between sound re…" at bounding box center [623, 390] width 785 height 881
type input "GINJAH"
drag, startPoint x: 537, startPoint y: 95, endPoint x: 366, endPoint y: 98, distance: 171.6
click at [363, 98] on div "SearchWithCriteria533fd595-1357-4ead-a540-a25942c9c641 Recording Title LOVE YOU…" at bounding box center [623, 101] width 758 height 28
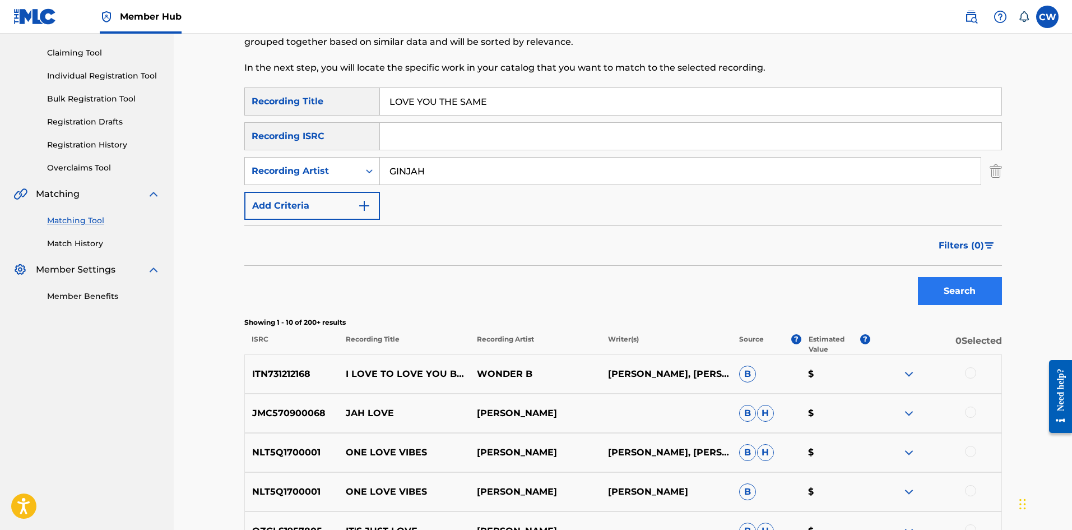
type input "LOVE YOU THE SAME"
drag, startPoint x: 980, startPoint y: 302, endPoint x: 973, endPoint y: 300, distance: 7.6
click at [979, 302] on button "Search" at bounding box center [960, 291] width 84 height 28
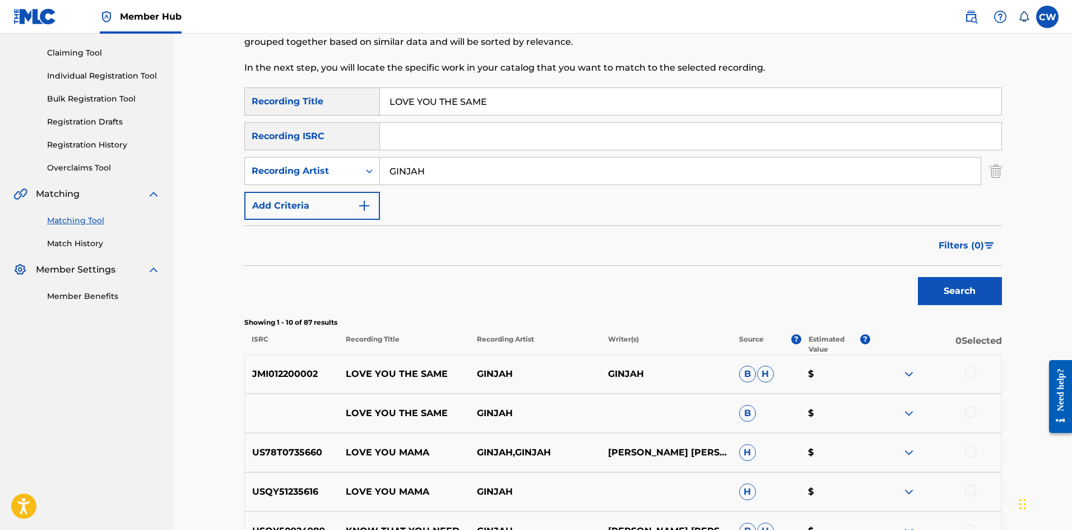
click at [973, 373] on div at bounding box center [970, 372] width 11 height 11
click at [971, 410] on div at bounding box center [970, 411] width 11 height 11
click at [800, 446] on button "Match 2 Groups" at bounding box center [788, 438] width 124 height 28
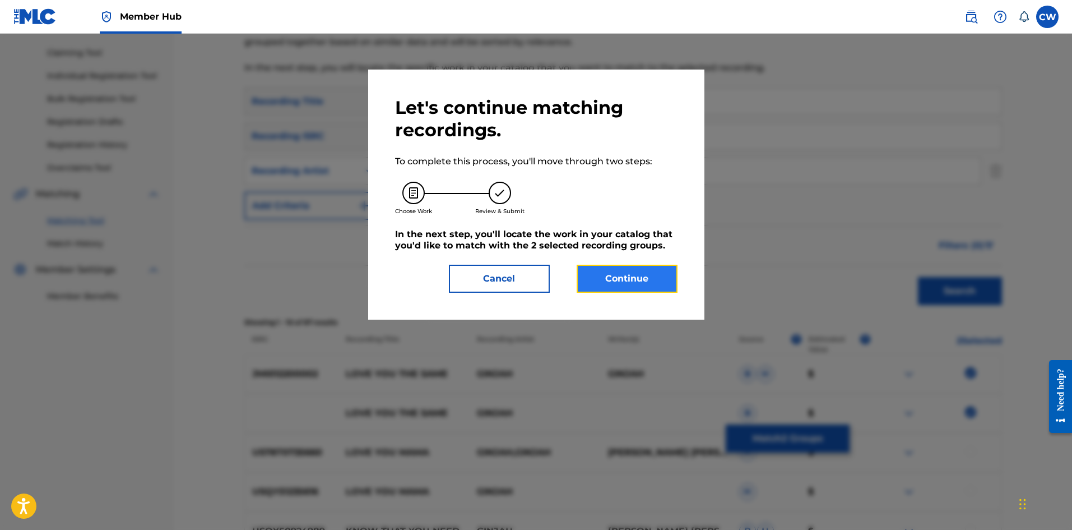
click at [670, 291] on button "Continue" at bounding box center [627, 279] width 101 height 28
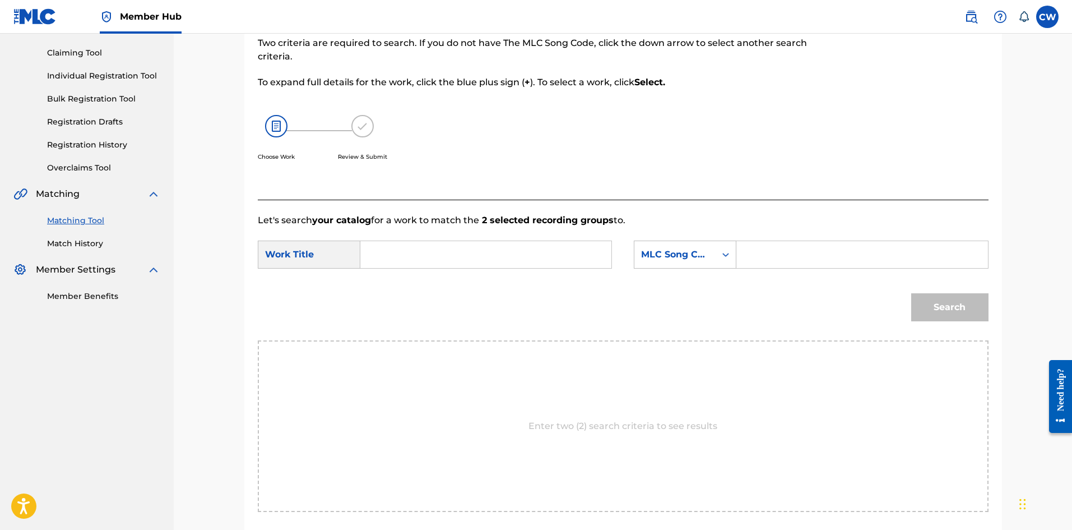
click at [558, 258] on input "Search Form" at bounding box center [486, 254] width 232 height 27
type input "LOVE YOU THE SAME"
drag, startPoint x: 795, startPoint y: 254, endPoint x: 823, endPoint y: 266, distance: 30.1
click at [795, 254] on input "Search Form" at bounding box center [862, 254] width 232 height 27
type input "LS9P7B"
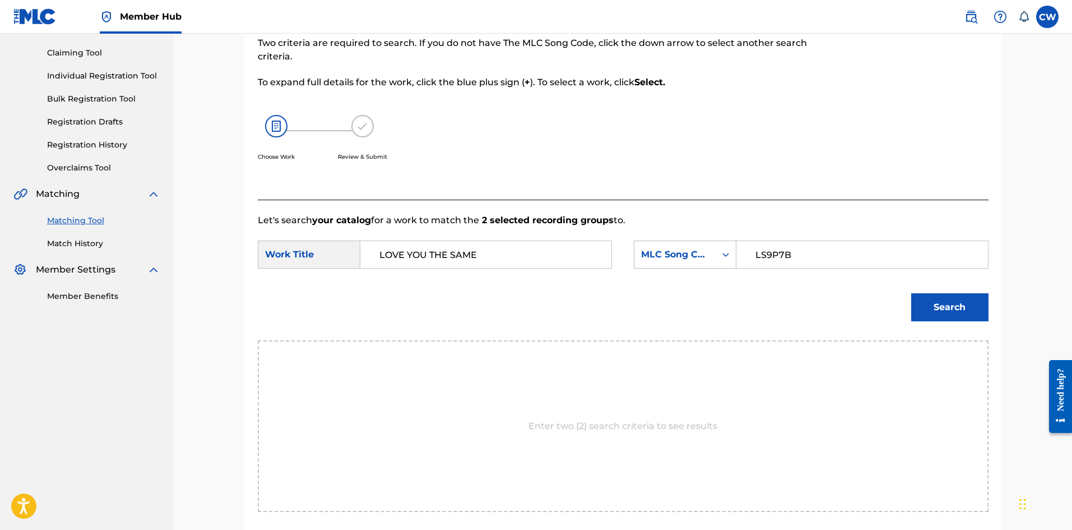
click at [941, 289] on div "Search" at bounding box center [947, 304] width 83 height 45
click at [952, 301] on button "Search" at bounding box center [950, 307] width 77 height 28
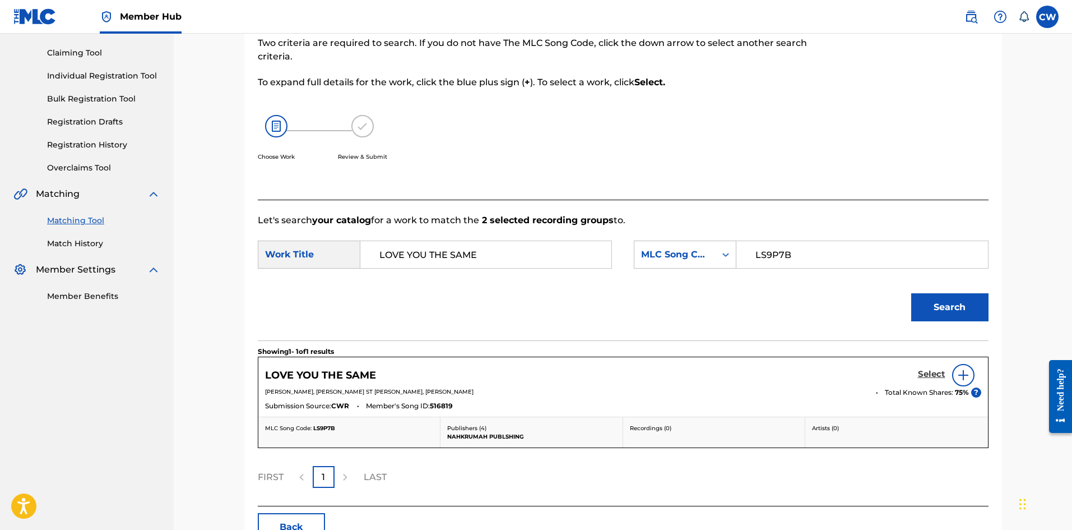
click at [924, 369] on h5 "Select" at bounding box center [931, 374] width 27 height 11
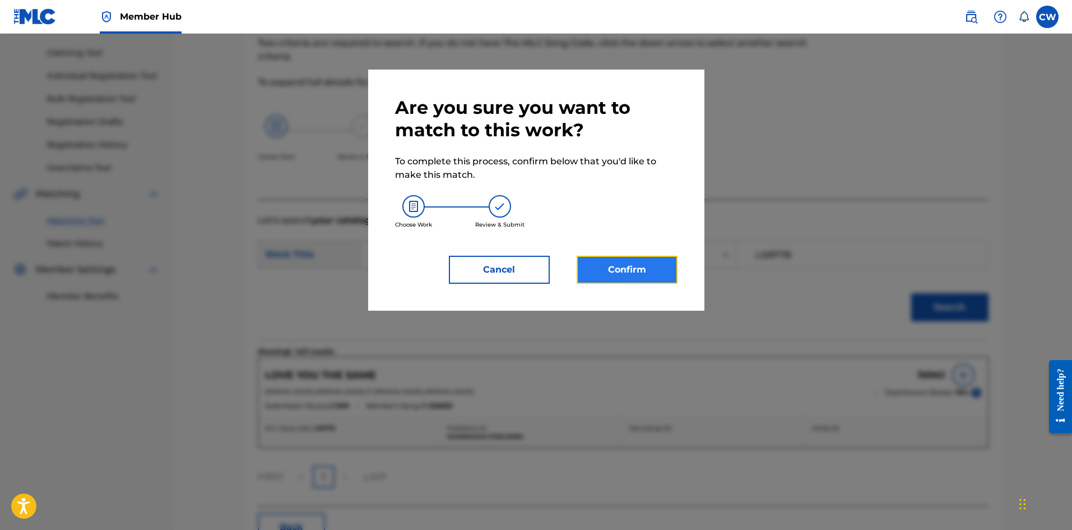
click at [591, 276] on button "Confirm" at bounding box center [627, 270] width 101 height 28
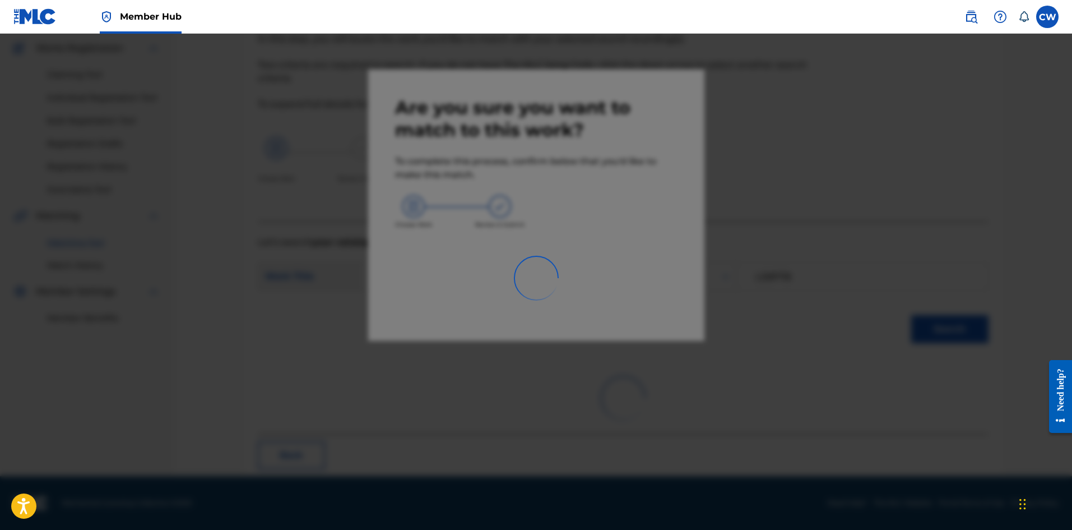
scroll to position [27, 0]
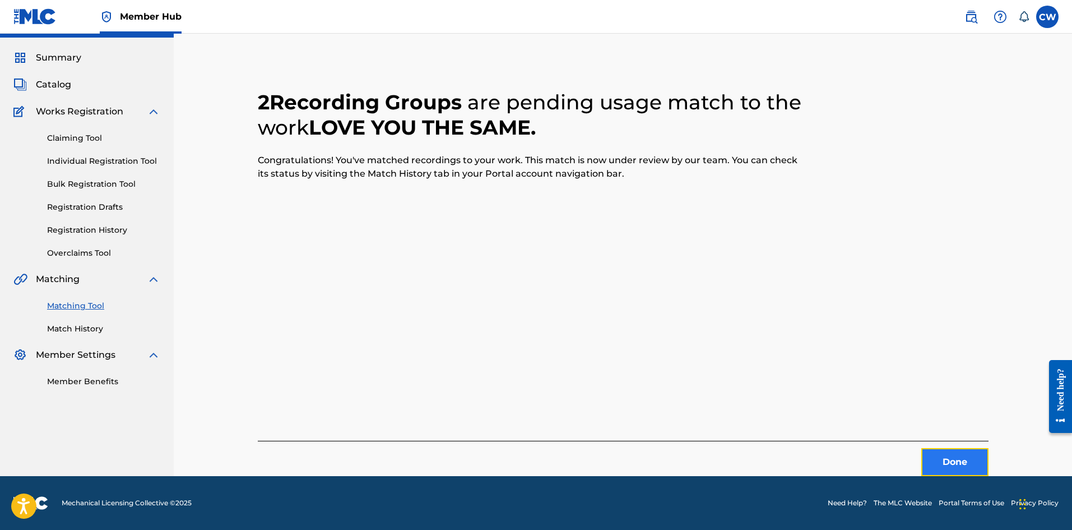
click at [953, 462] on button "Done" at bounding box center [955, 462] width 67 height 28
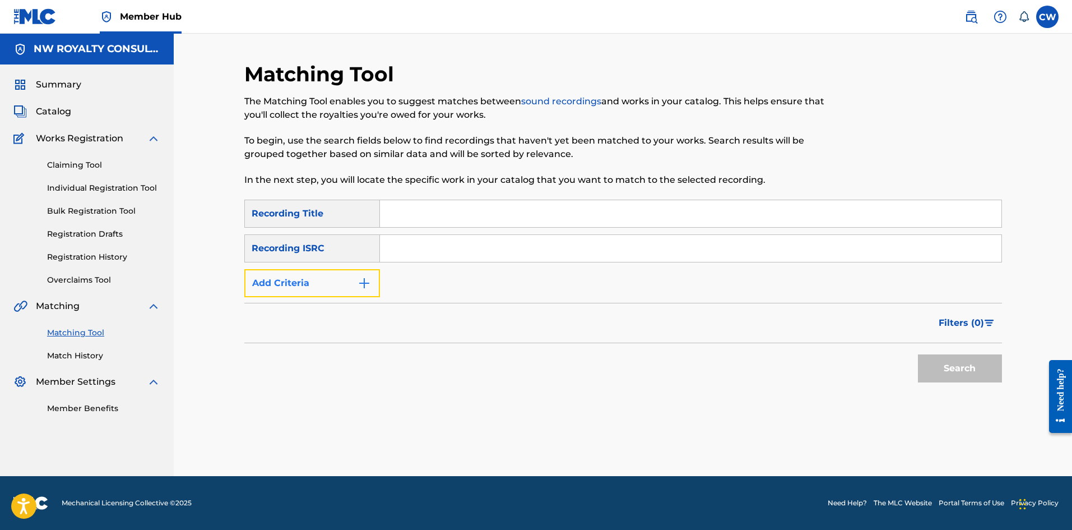
click at [330, 293] on button "Add Criteria" at bounding box center [312, 283] width 136 height 28
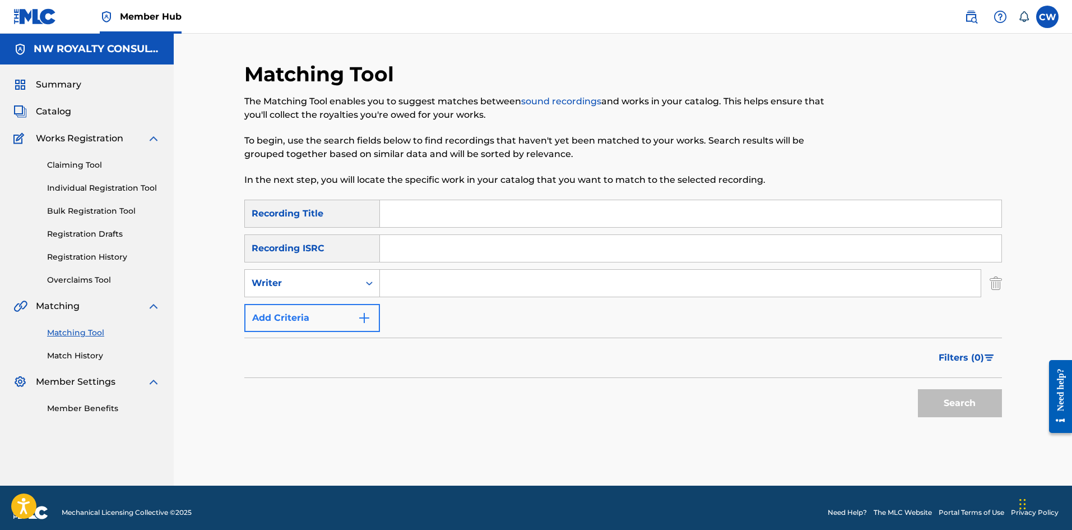
drag, startPoint x: 325, startPoint y: 298, endPoint x: 327, endPoint y: 306, distance: 8.6
click at [325, 298] on div "SearchWithCriteria533fd595-1357-4ead-a540-a25942c9c641 Recording Title SearchWi…" at bounding box center [623, 266] width 758 height 132
click at [326, 288] on div "Writer" at bounding box center [302, 282] width 101 height 13
click at [333, 314] on div "Recording Artist" at bounding box center [312, 311] width 135 height 28
click at [405, 294] on input "Search Form" at bounding box center [680, 283] width 601 height 27
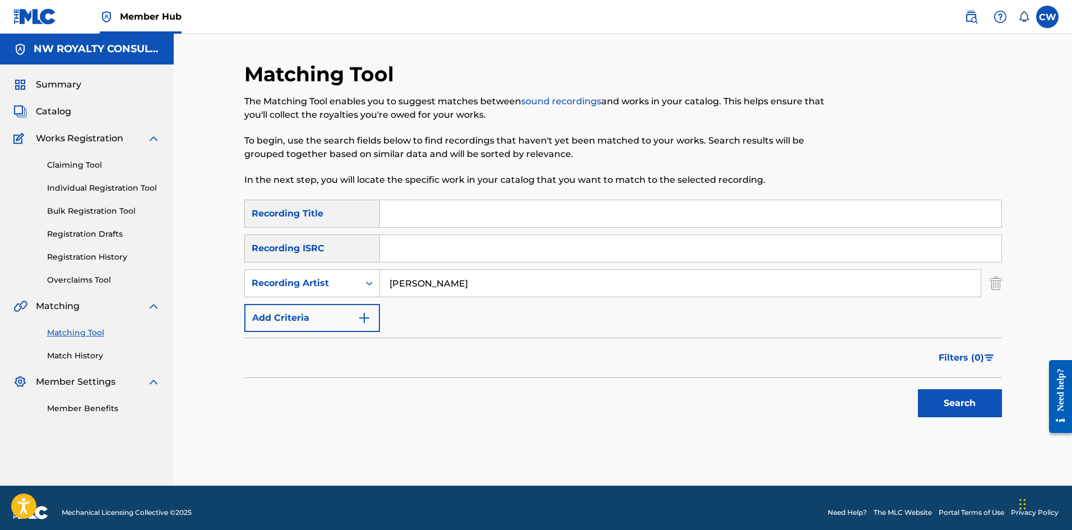
type input "CHRIS DEMONTAGUE"
drag, startPoint x: 489, startPoint y: 214, endPoint x: 499, endPoint y: 224, distance: 14.3
click at [489, 214] on input "Search Form" at bounding box center [691, 213] width 622 height 27
type input "LOVERS HOLIDAY"
click at [956, 396] on button "Search" at bounding box center [960, 403] width 84 height 28
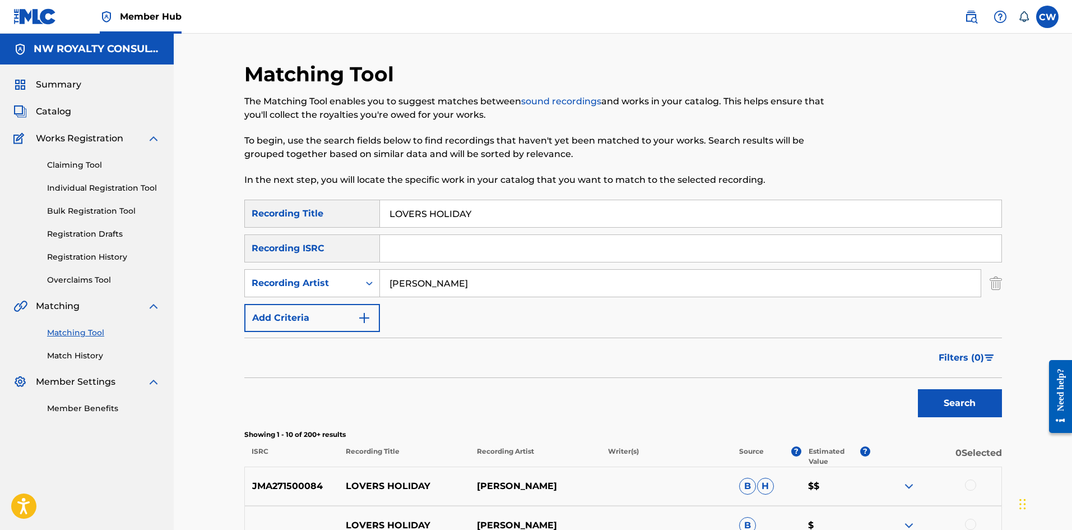
scroll to position [56, 0]
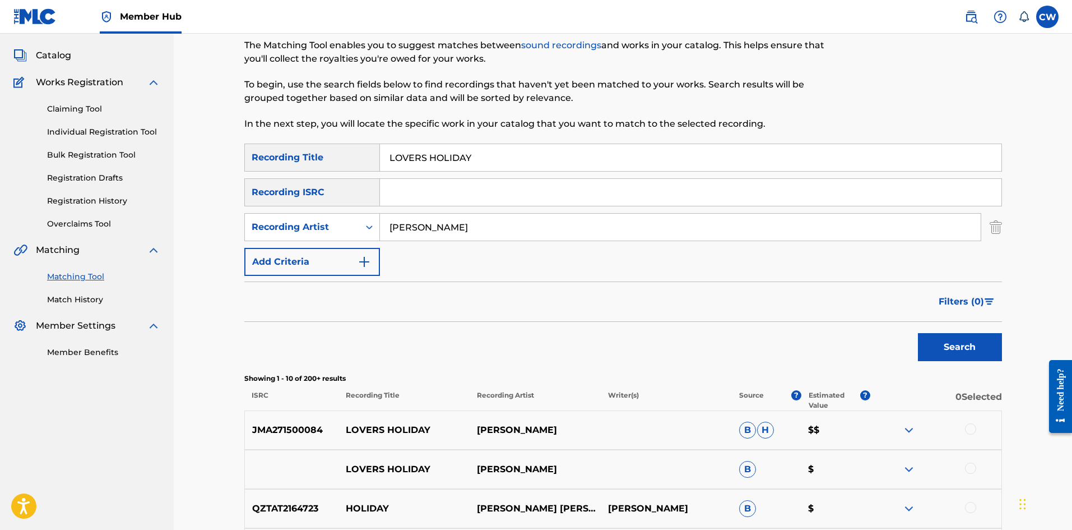
click at [967, 430] on div at bounding box center [970, 428] width 11 height 11
click at [960, 465] on div at bounding box center [936, 468] width 131 height 13
click at [958, 474] on div at bounding box center [936, 468] width 131 height 13
click at [965, 466] on div at bounding box center [936, 468] width 131 height 13
click at [972, 468] on div at bounding box center [970, 467] width 11 height 11
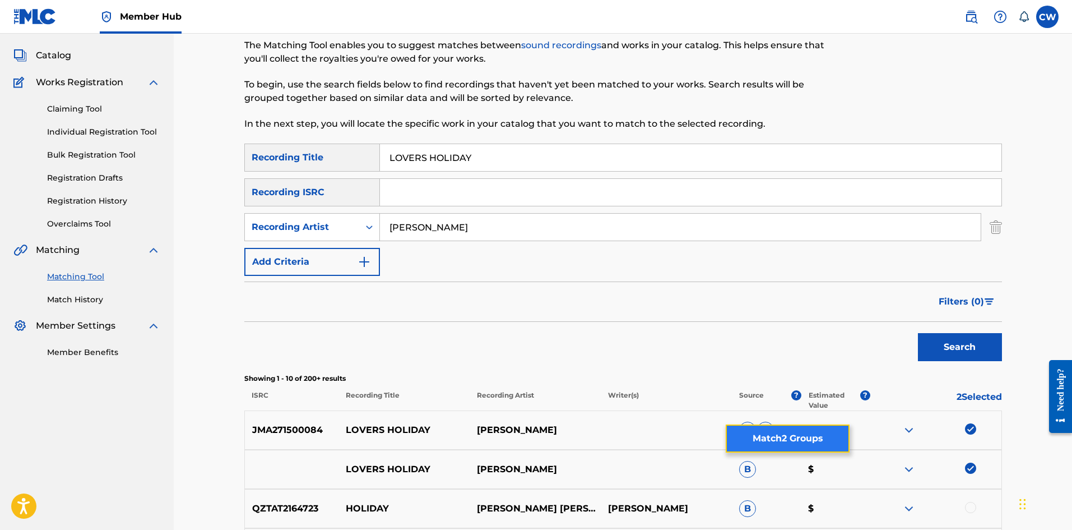
click at [791, 439] on button "Match 2 Groups" at bounding box center [788, 438] width 124 height 28
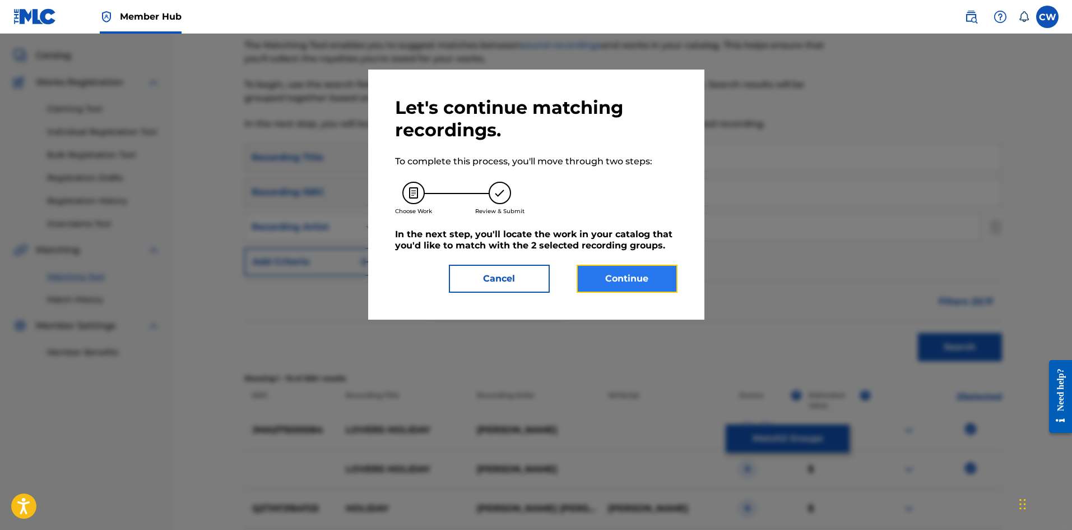
click at [643, 284] on button "Continue" at bounding box center [627, 279] width 101 height 28
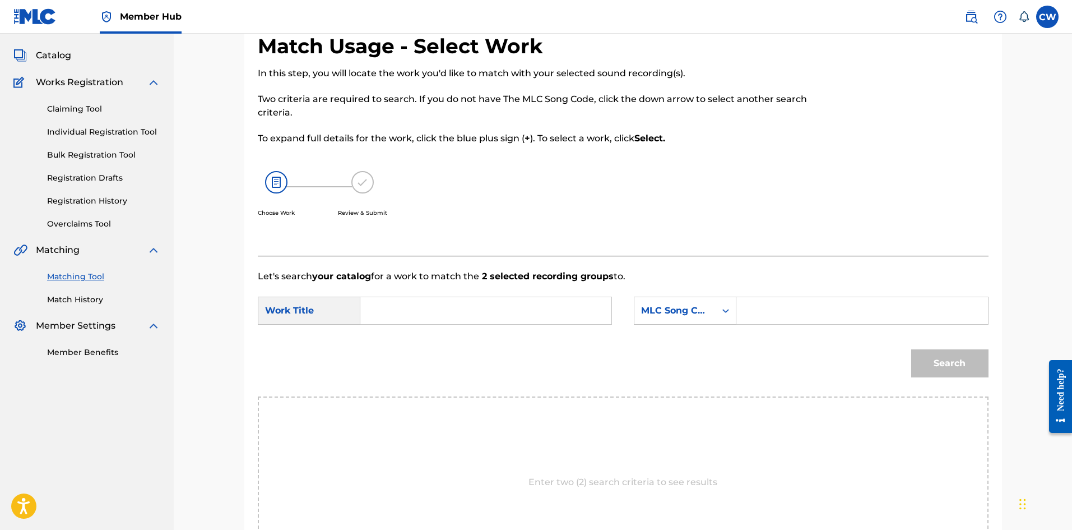
click at [441, 310] on input "Search Form" at bounding box center [486, 310] width 232 height 27
type input "LOVERS HOLIDAY"
drag, startPoint x: 901, startPoint y: 321, endPoint x: 895, endPoint y: 318, distance: 6.8
click at [901, 321] on input "Search Form" at bounding box center [862, 310] width 232 height 27
type input "LS837L"
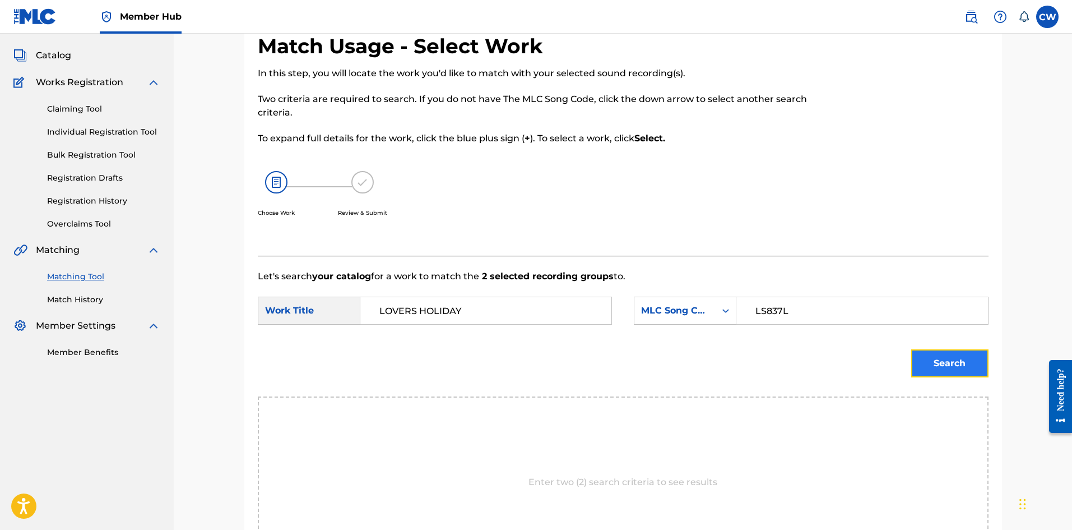
click at [929, 354] on button "Search" at bounding box center [950, 363] width 77 height 28
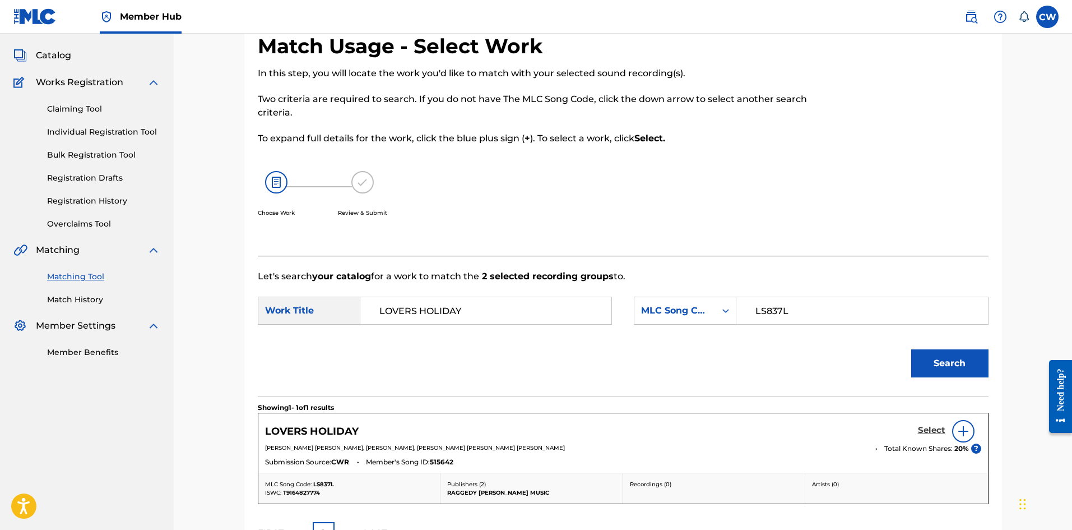
click at [922, 434] on h5 "Select" at bounding box center [931, 430] width 27 height 11
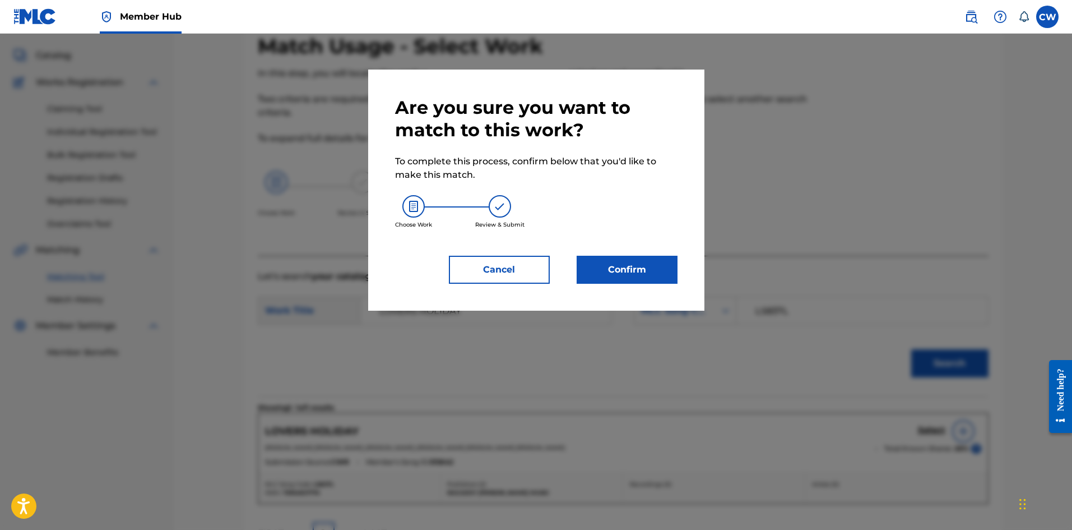
click at [643, 287] on div "Are you sure you want to match to this work? To complete this process, confirm …" at bounding box center [536, 190] width 336 height 241
drag, startPoint x: 633, startPoint y: 284, endPoint x: 633, endPoint y: 290, distance: 5.6
click at [633, 285] on div "Are you sure you want to match to this work? To complete this process, confirm …" at bounding box center [536, 190] width 336 height 241
click at [633, 278] on button "Confirm" at bounding box center [627, 270] width 101 height 28
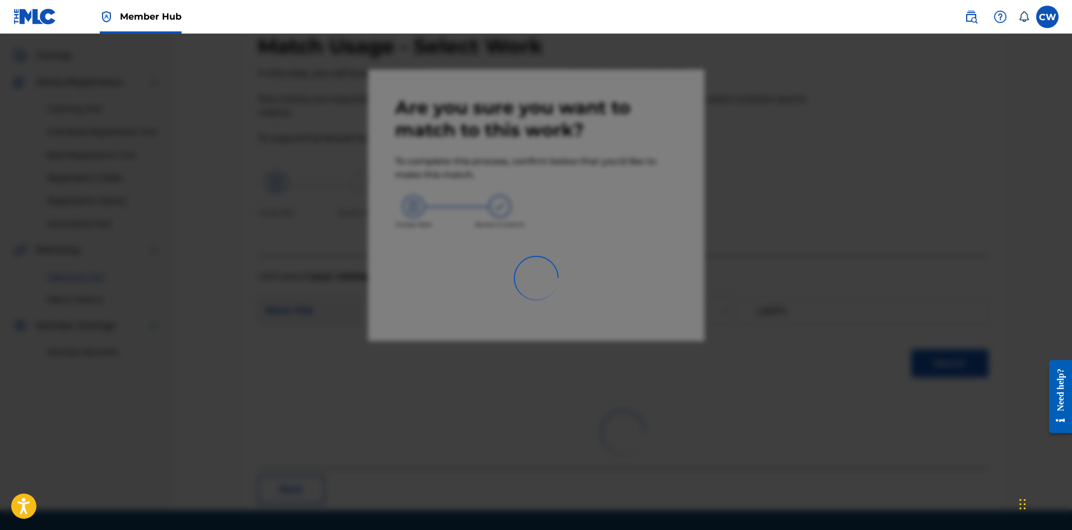
scroll to position [27, 0]
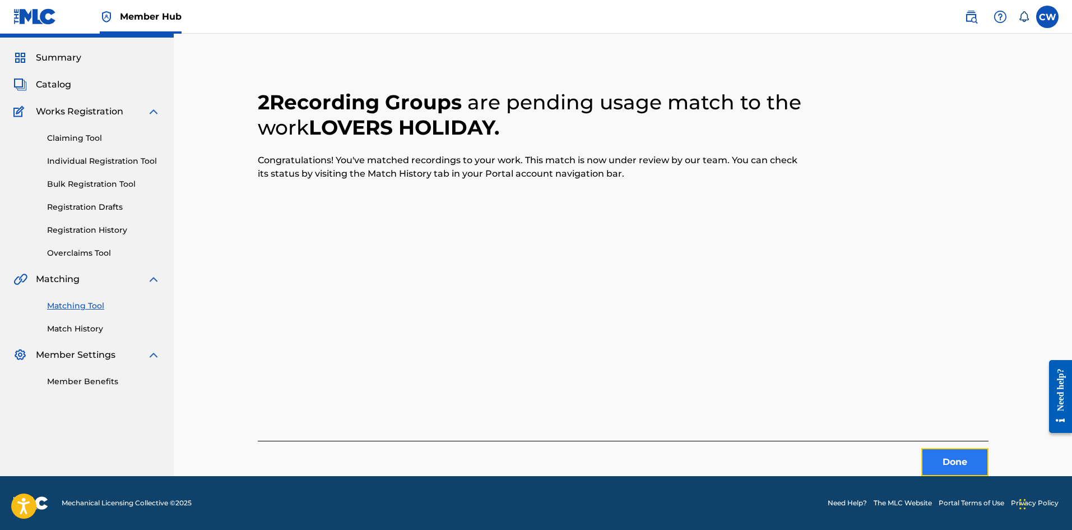
click at [939, 461] on button "Done" at bounding box center [955, 462] width 67 height 28
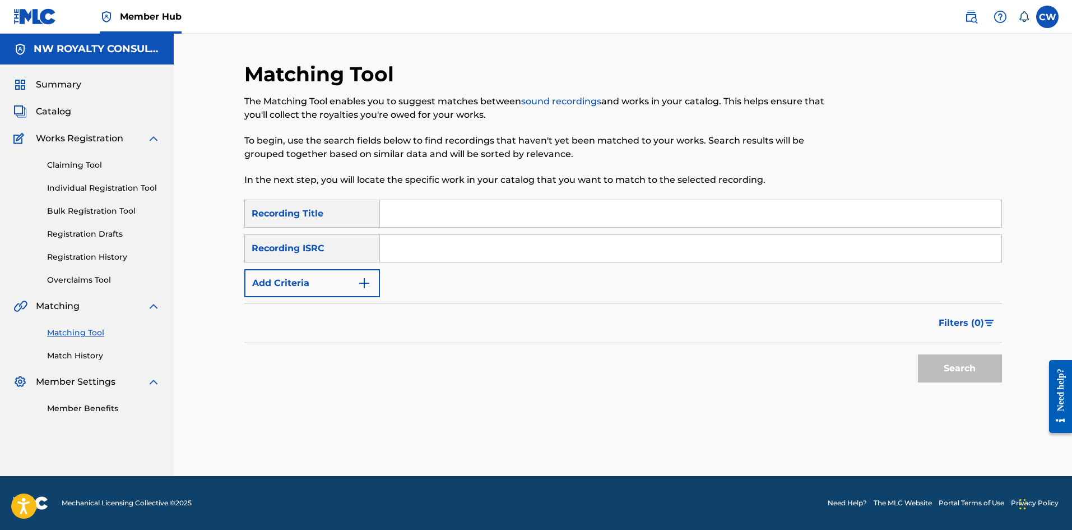
scroll to position [0, 0]
click at [349, 295] on button "Add Criteria" at bounding box center [312, 283] width 136 height 28
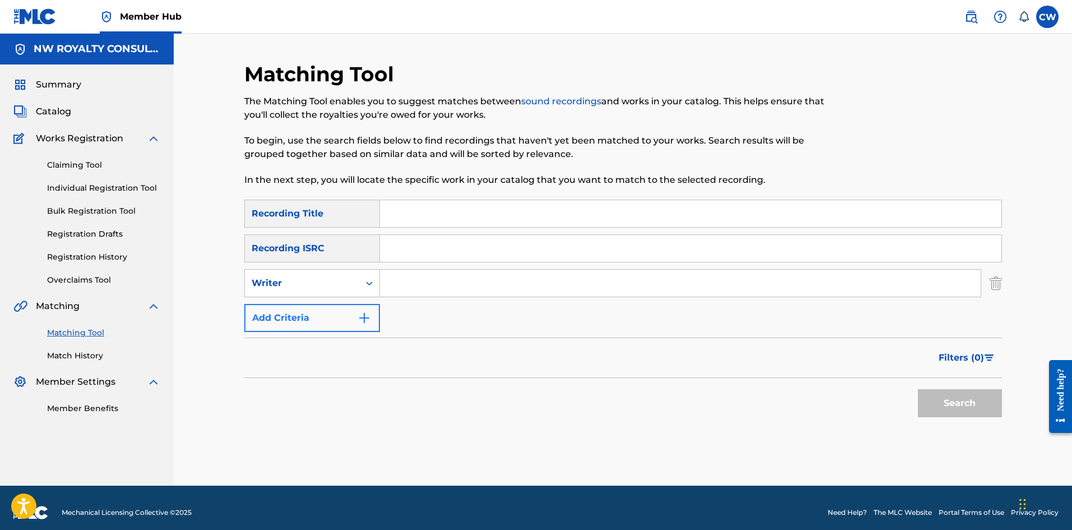
click at [348, 293] on div "Writer" at bounding box center [302, 282] width 114 height 21
click at [335, 318] on div "Recording Artist" at bounding box center [312, 311] width 135 height 28
click at [412, 280] on input "Search Form" at bounding box center [680, 283] width 601 height 27
type input "CORMEGA"
drag, startPoint x: 411, startPoint y: 217, endPoint x: 428, endPoint y: 225, distance: 18.3
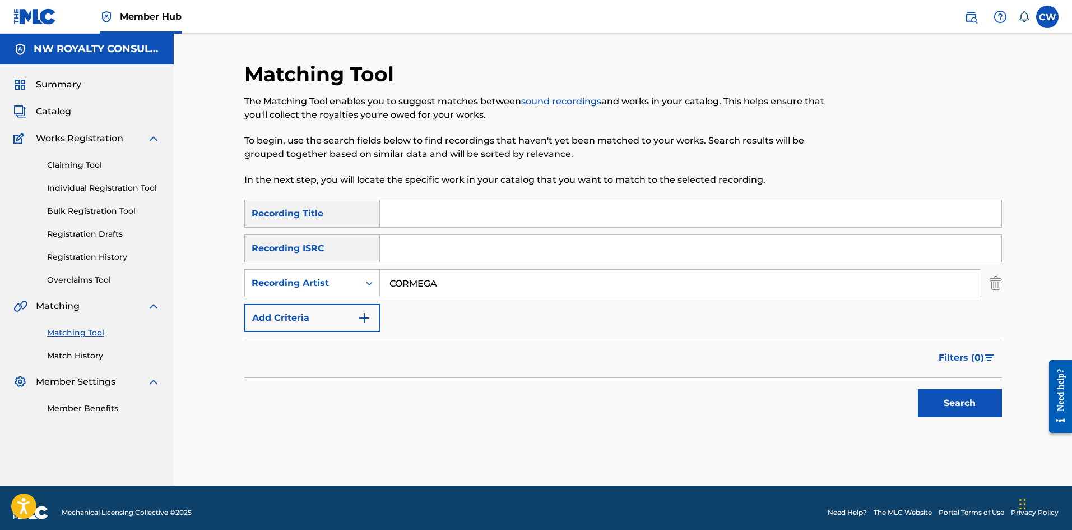
click at [411, 217] on input "Search Form" at bounding box center [691, 213] width 622 height 27
type input "LOYALTY"
click at [935, 417] on button "Search" at bounding box center [960, 403] width 84 height 28
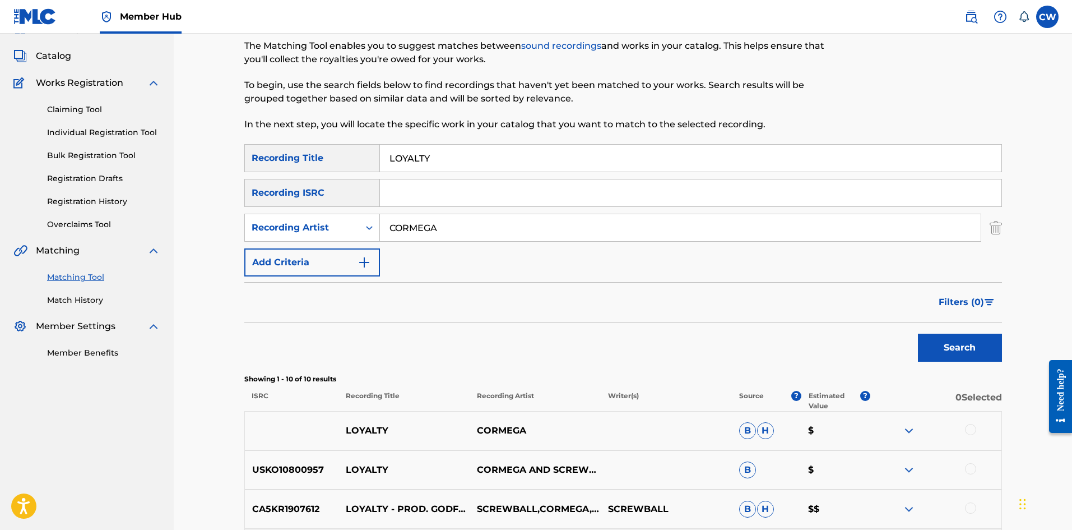
scroll to position [56, 0]
click at [961, 427] on div at bounding box center [936, 429] width 131 height 13
click at [966, 427] on div at bounding box center [970, 428] width 11 height 11
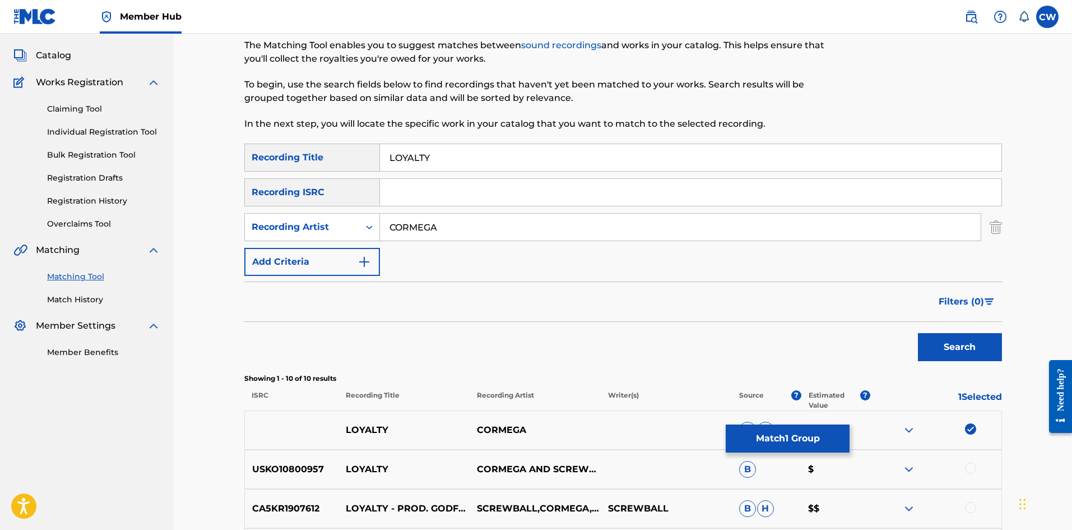
click at [965, 471] on div at bounding box center [936, 468] width 131 height 13
click at [970, 469] on div at bounding box center [970, 467] width 11 height 11
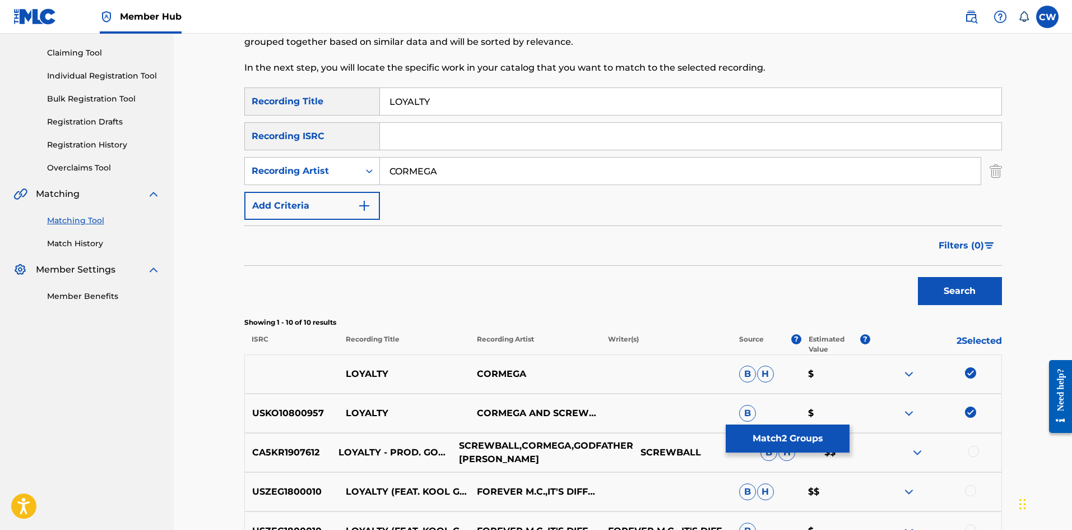
scroll to position [168, 0]
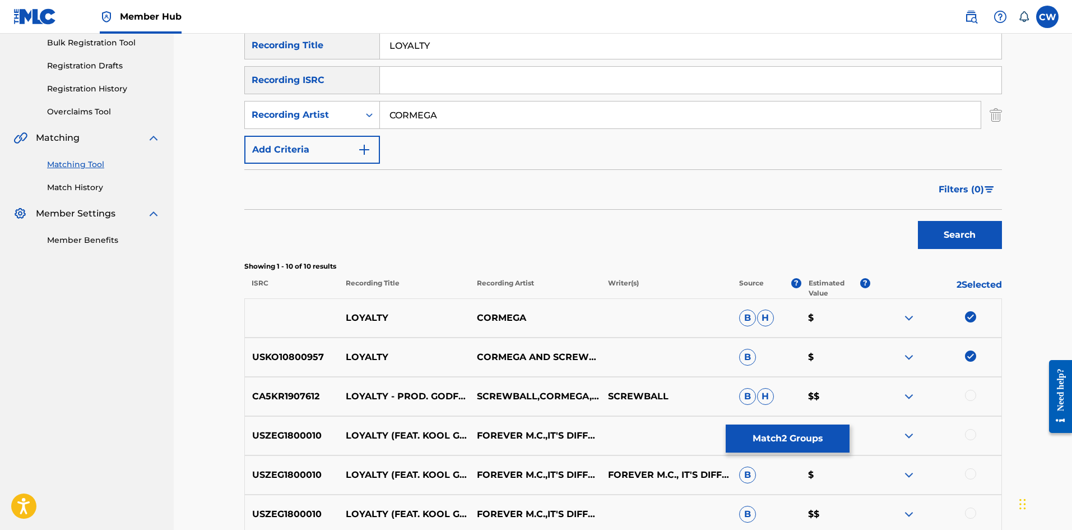
click at [968, 429] on div at bounding box center [970, 434] width 11 height 11
click at [969, 374] on div "USKO10800957 LOYALTY CORMEGA AND SCREWBALL B $" at bounding box center [623, 356] width 758 height 39
click at [980, 374] on div "USKO10800957 LOYALTY CORMEGA AND SCREWBALL B $" at bounding box center [623, 356] width 758 height 39
click at [975, 387] on div "CA5KR1907612 LOYALTY - PROD. GODFATHER DON SCREWBALL,CORMEGA,GODFATHER DON SCRE…" at bounding box center [623, 396] width 758 height 39
click at [969, 394] on div at bounding box center [970, 395] width 11 height 11
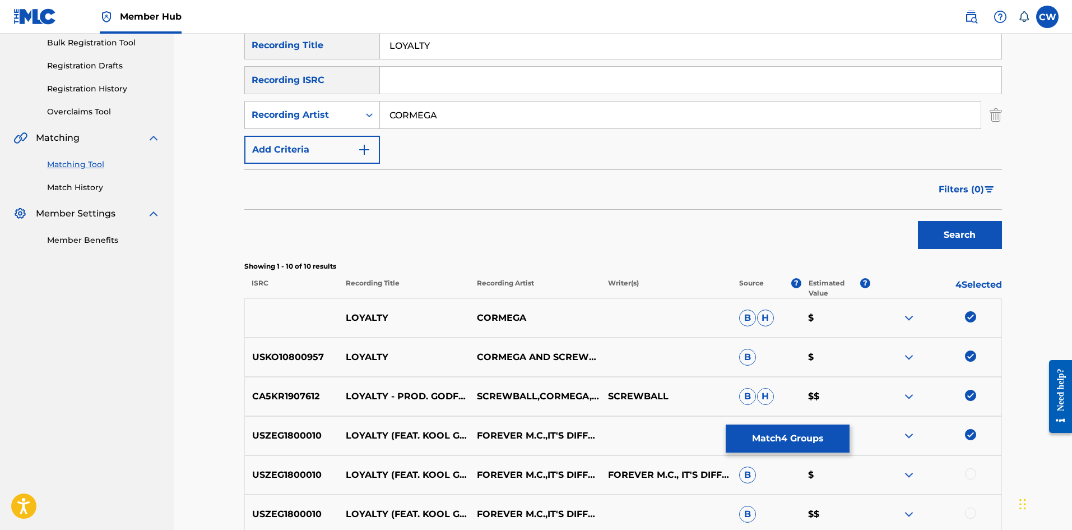
click at [969, 484] on div "USZEG1800010 LOYALTY (FEAT. KOOL G RAP, CHRIS RIVERS, CORMEGA, KXNG CROOKED & W…" at bounding box center [623, 474] width 758 height 39
click at [967, 474] on div at bounding box center [970, 473] width 11 height 11
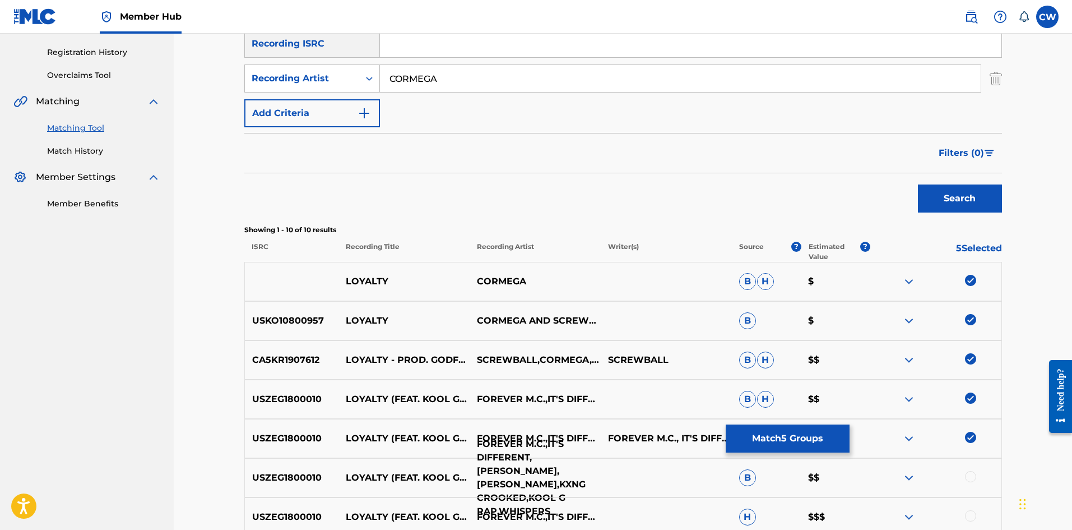
scroll to position [224, 0]
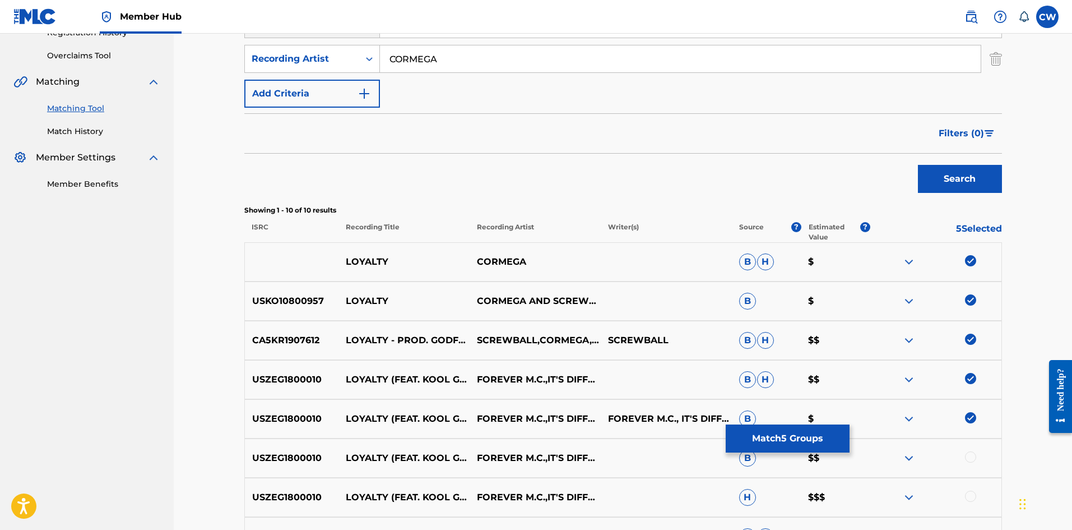
click at [970, 456] on div at bounding box center [970, 456] width 11 height 11
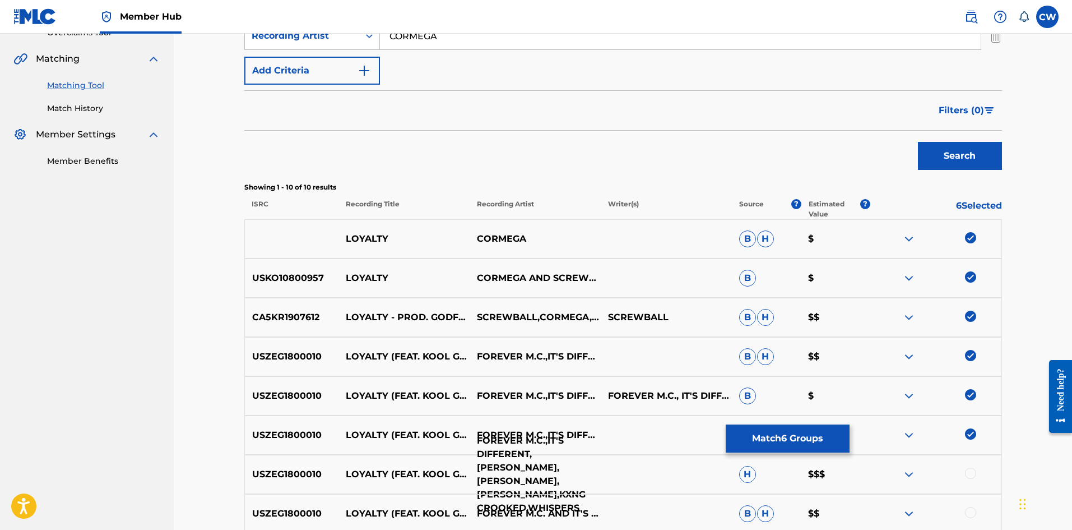
scroll to position [280, 0]
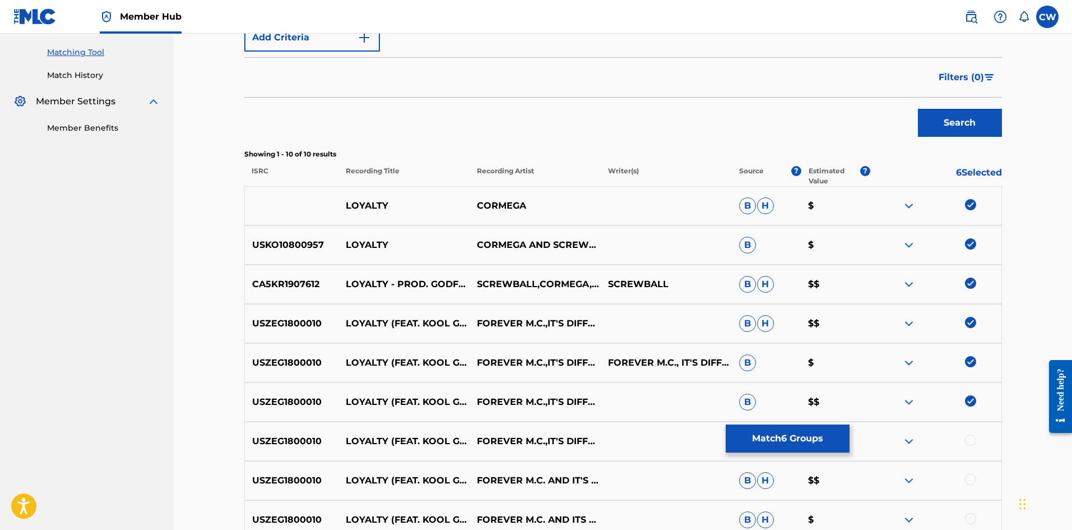
click at [968, 440] on div at bounding box center [970, 439] width 11 height 11
click at [975, 477] on div at bounding box center [970, 479] width 11 height 11
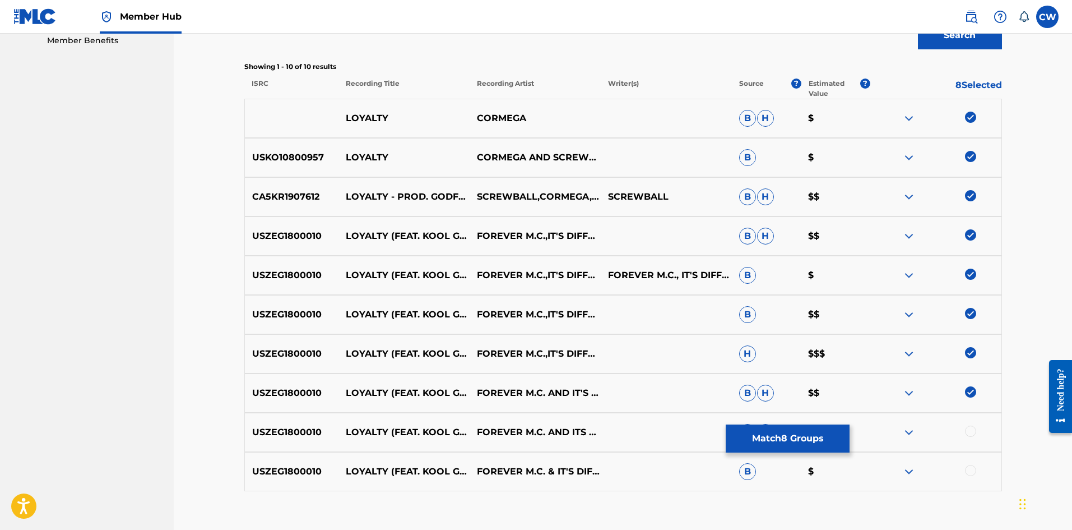
scroll to position [439, 0]
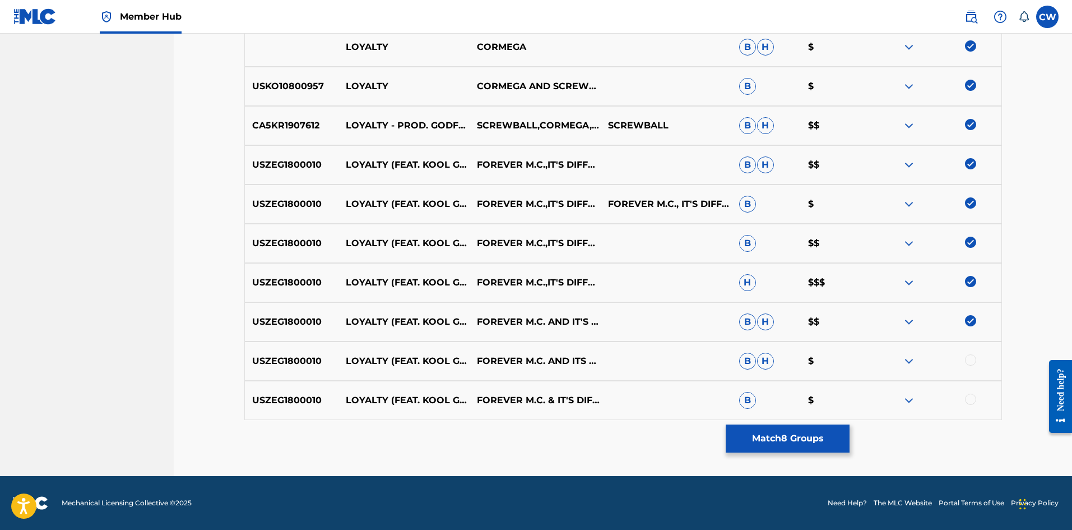
click at [971, 399] on div at bounding box center [970, 399] width 11 height 11
click at [970, 360] on div at bounding box center [970, 359] width 11 height 11
click at [790, 442] on button "Match 10 Groups" at bounding box center [788, 438] width 124 height 28
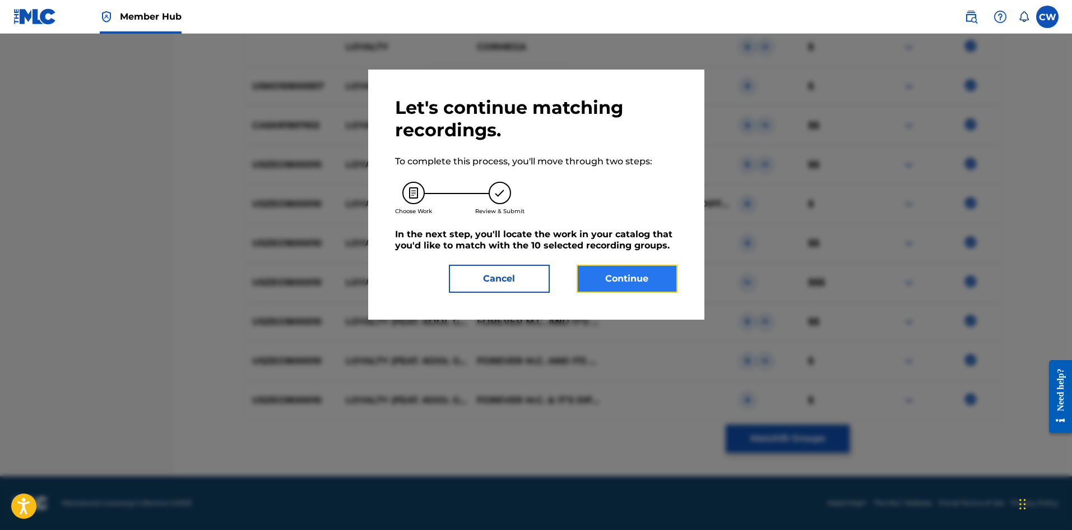
click at [626, 276] on button "Continue" at bounding box center [627, 279] width 101 height 28
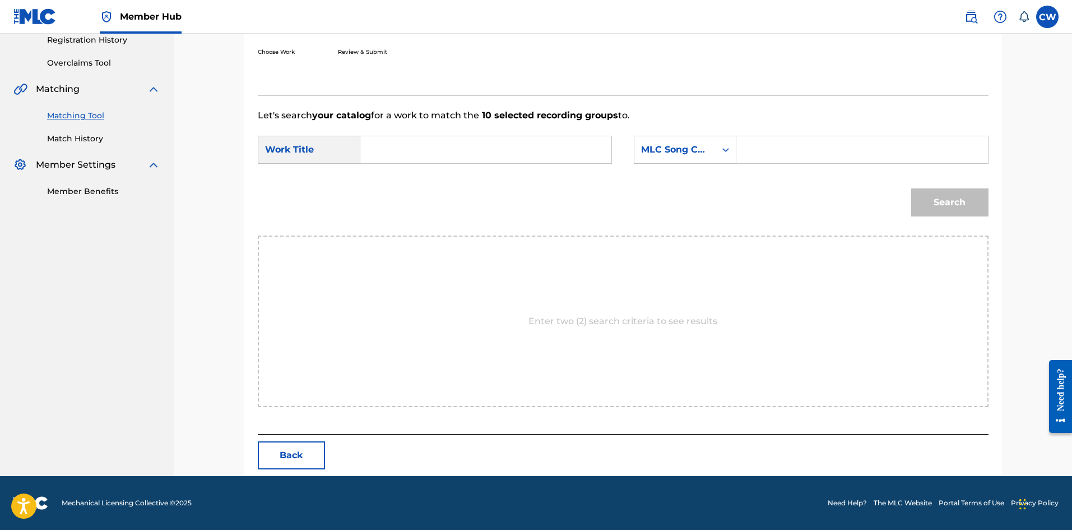
scroll to position [217, 0]
click at [531, 159] on input "Search Form" at bounding box center [486, 149] width 232 height 27
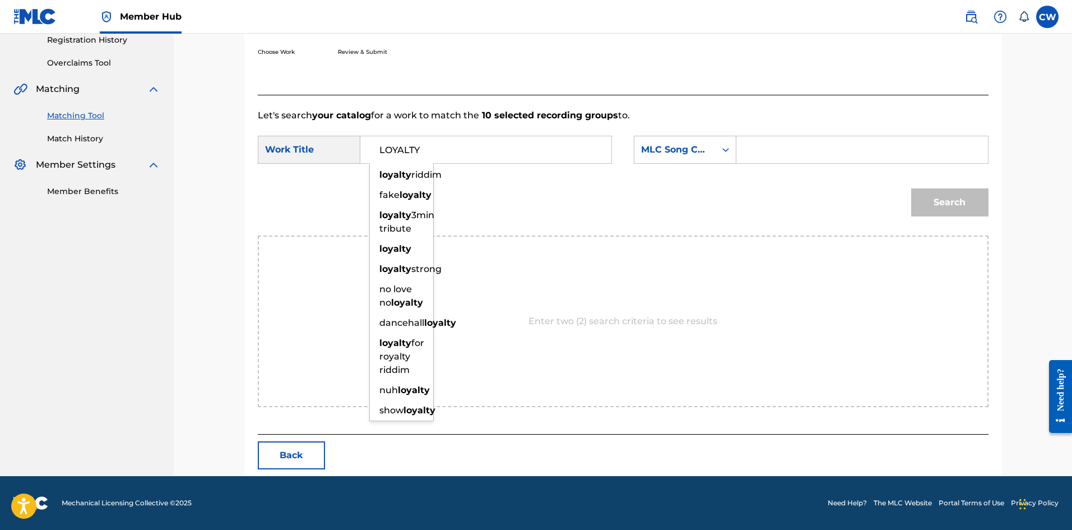
type input "LOYALTY"
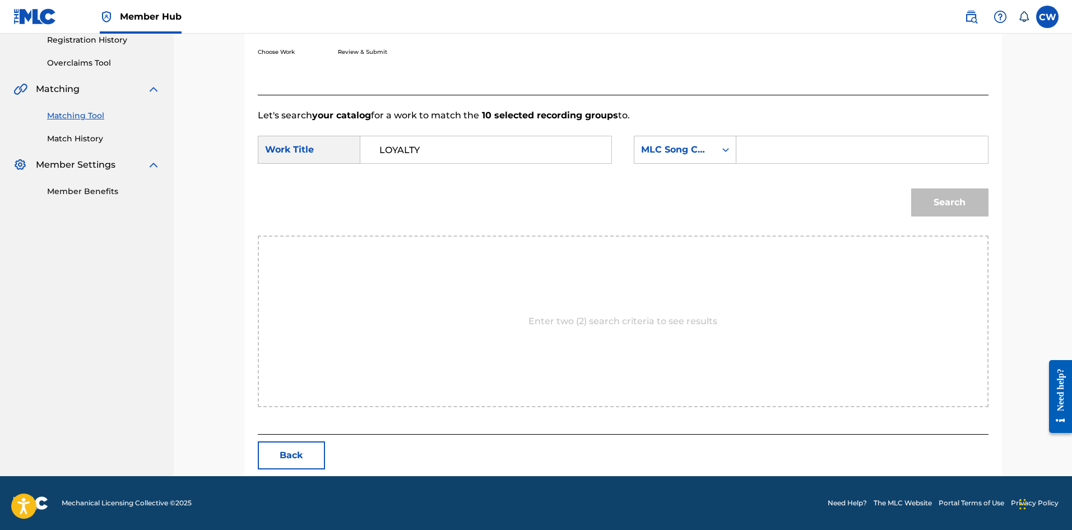
click at [839, 141] on input "Search Form" at bounding box center [862, 149] width 232 height 27
type input "LS5W7S"
click at [945, 198] on button "Search" at bounding box center [950, 202] width 77 height 28
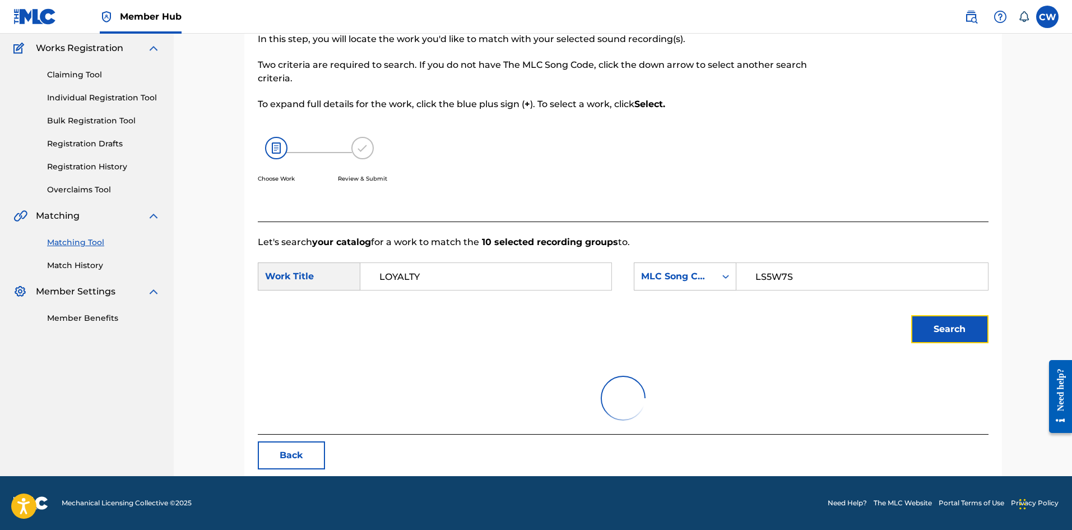
scroll to position [184, 0]
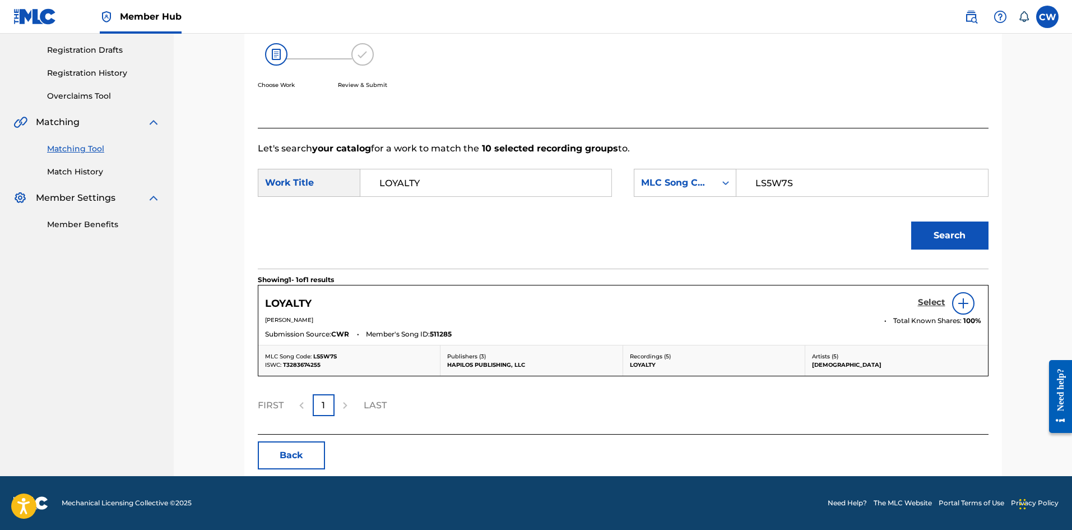
click at [921, 306] on h5 "Select" at bounding box center [931, 302] width 27 height 11
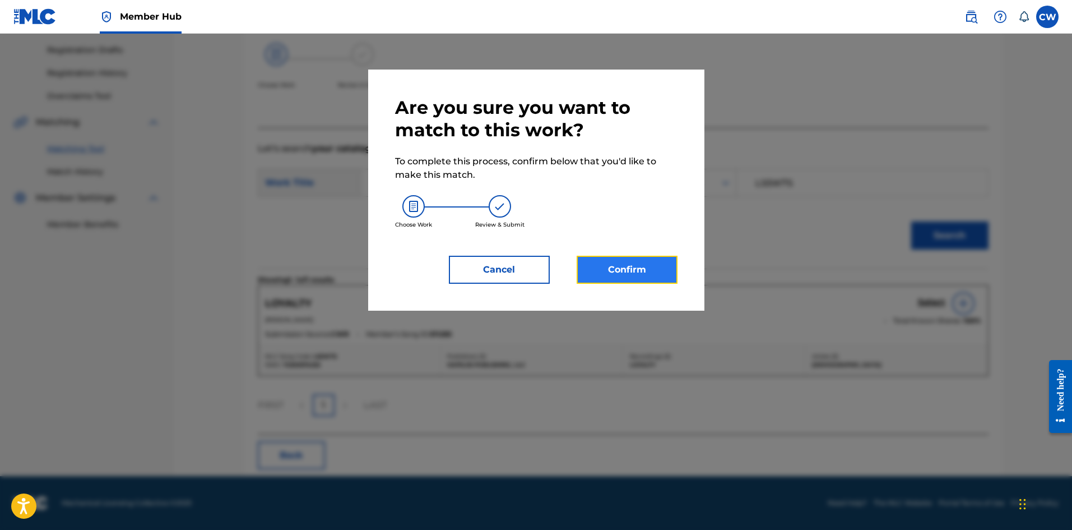
click at [608, 261] on button "Confirm" at bounding box center [627, 270] width 101 height 28
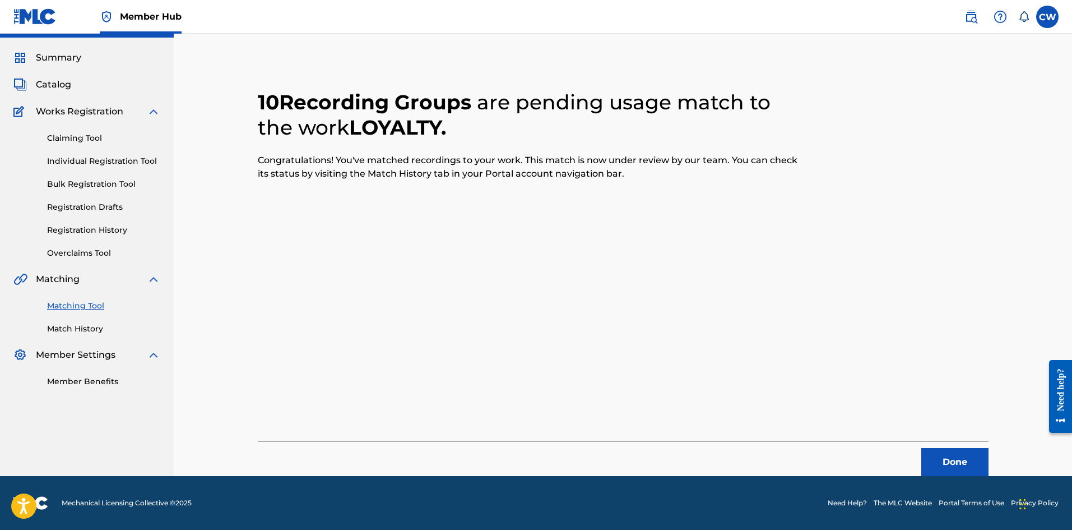
scroll to position [27, 0]
click at [963, 468] on button "Done" at bounding box center [955, 462] width 67 height 28
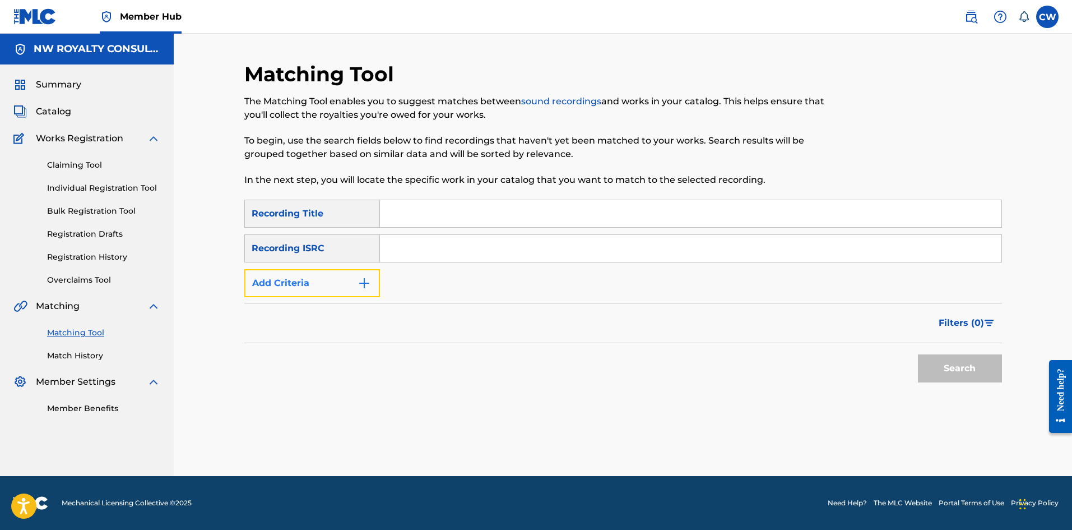
click at [302, 281] on button "Add Criteria" at bounding box center [312, 283] width 136 height 28
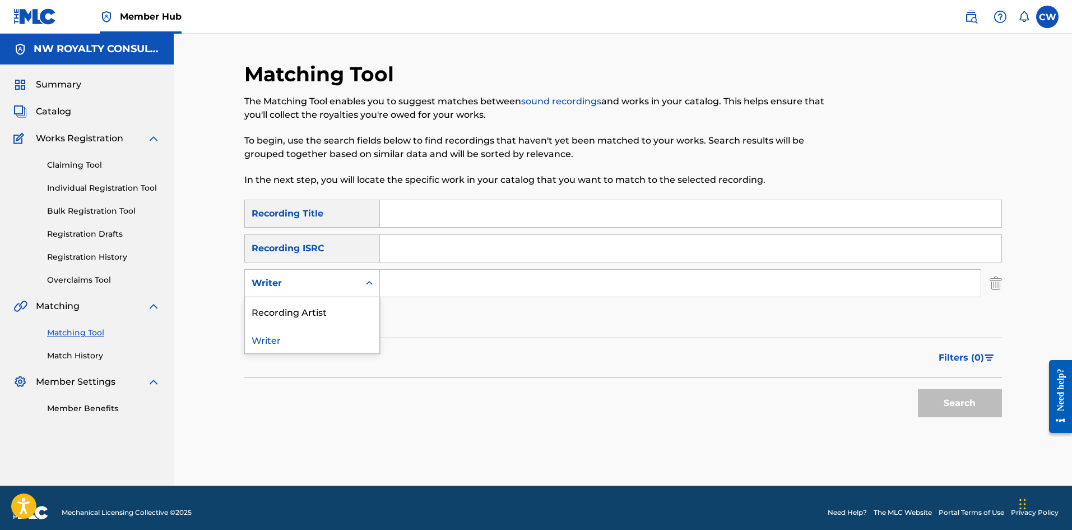
click at [302, 281] on div "Writer" at bounding box center [302, 282] width 101 height 13
click at [311, 300] on div "Recording Artist" at bounding box center [312, 311] width 135 height 28
click at [453, 281] on input "Search Form" at bounding box center [680, 283] width 601 height 27
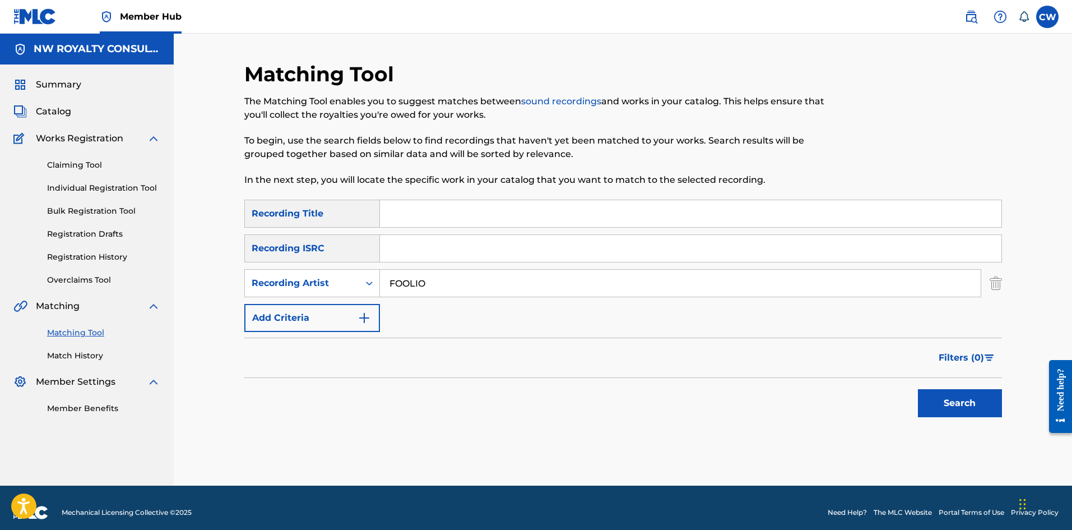
type input "FOOLIO"
click at [429, 206] on input "Search Form" at bounding box center [691, 213] width 622 height 27
type input "v"
type input "LOYALTY"
click at [926, 417] on div "Search" at bounding box center [958, 400] width 90 height 45
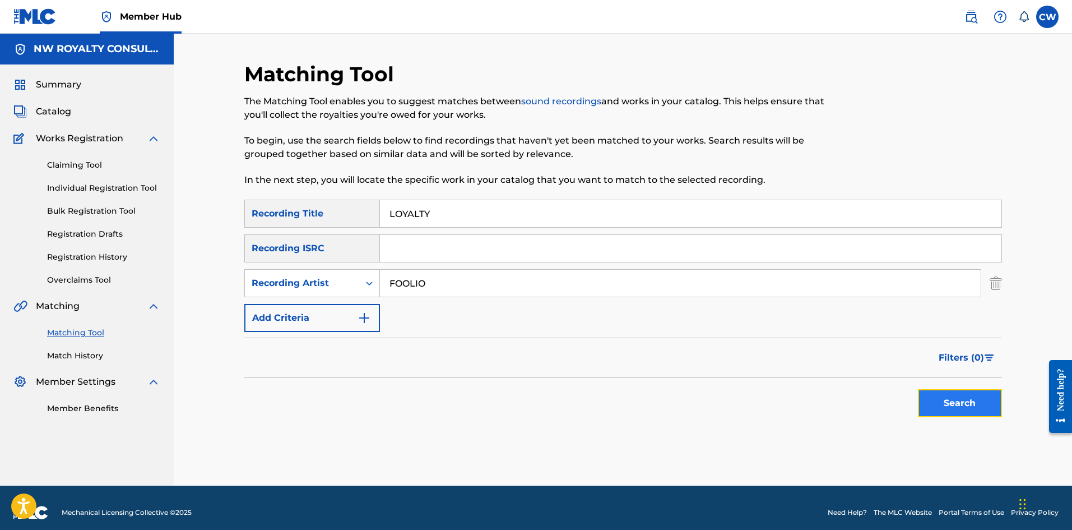
click at [927, 409] on button "Search" at bounding box center [960, 403] width 84 height 28
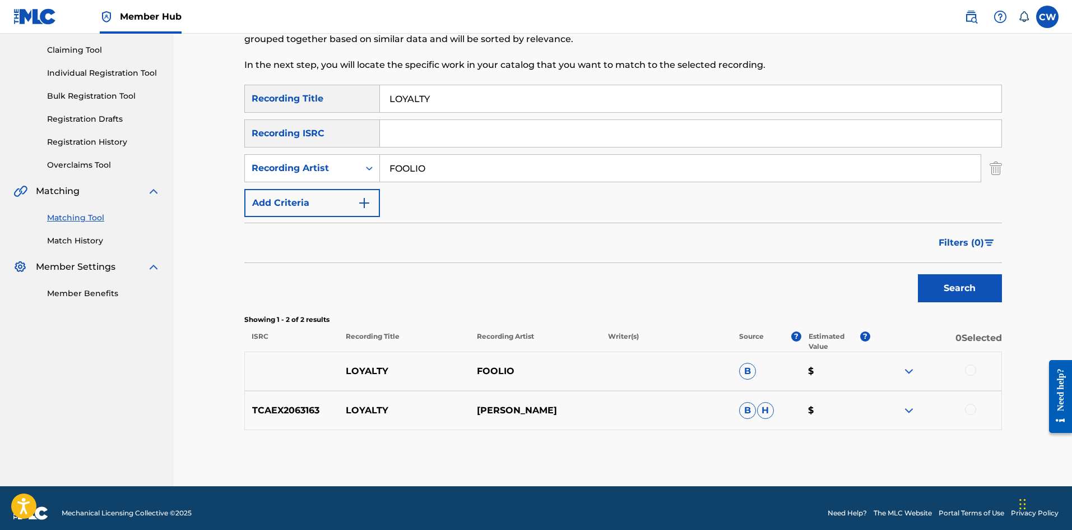
scroll to position [125, 0]
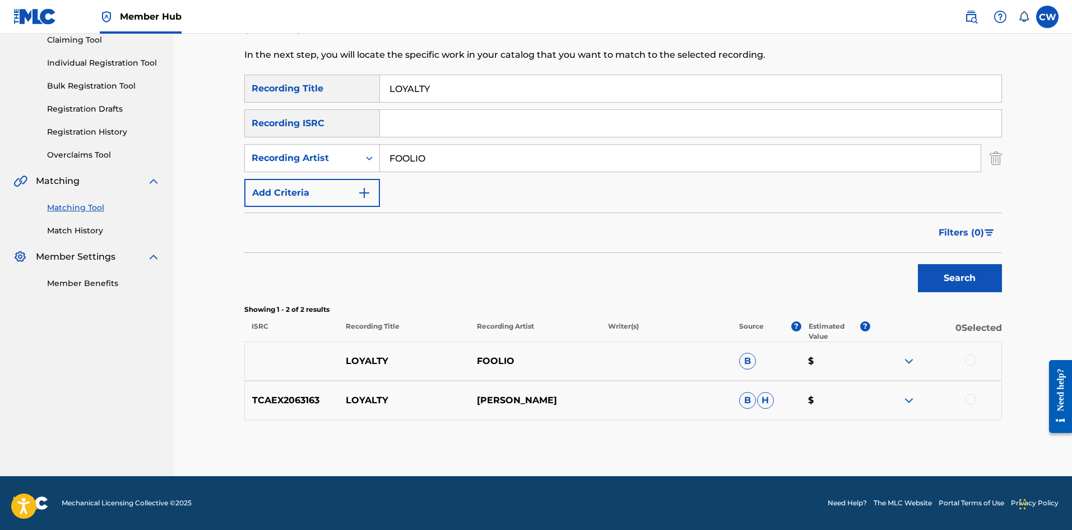
click at [965, 357] on div at bounding box center [936, 360] width 131 height 13
click at [975, 364] on div at bounding box center [936, 360] width 131 height 13
click at [974, 357] on div at bounding box center [970, 359] width 11 height 11
click at [974, 391] on div "TCAEX2063163 LOYALTY JULIO FOOLIO B H $" at bounding box center [623, 400] width 758 height 39
click at [971, 396] on div at bounding box center [970, 399] width 11 height 11
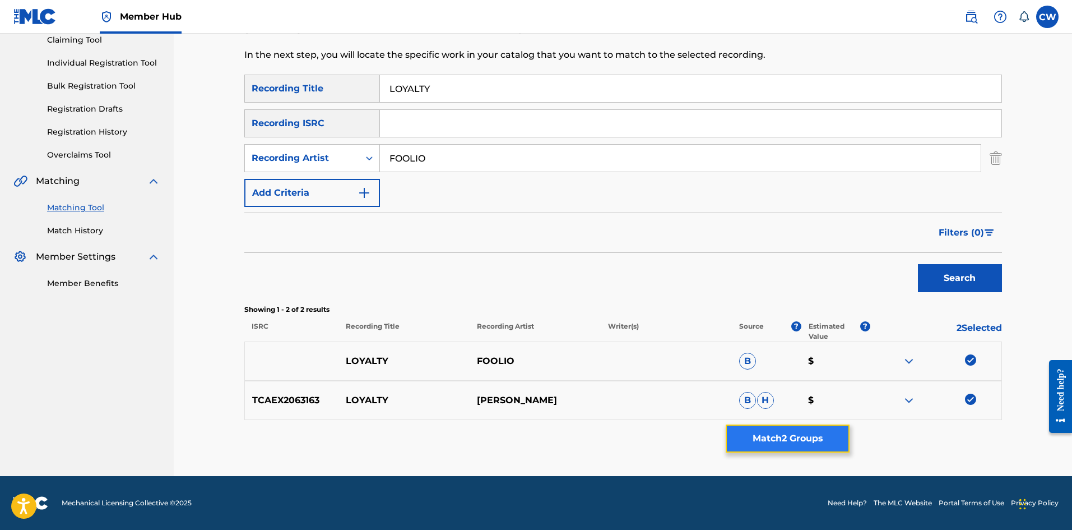
click at [829, 438] on button "Match 2 Groups" at bounding box center [788, 438] width 124 height 28
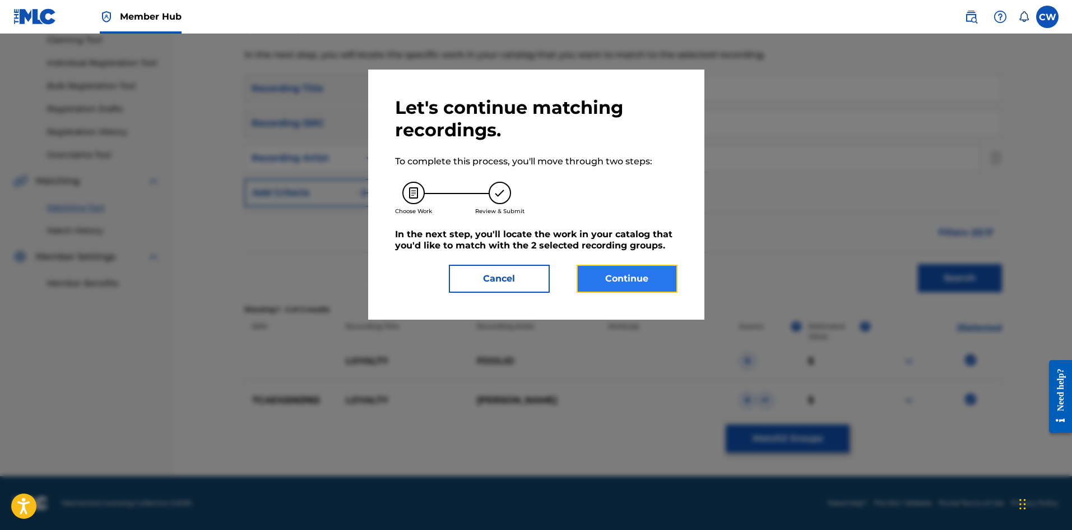
click at [661, 269] on button "Continue" at bounding box center [627, 279] width 101 height 28
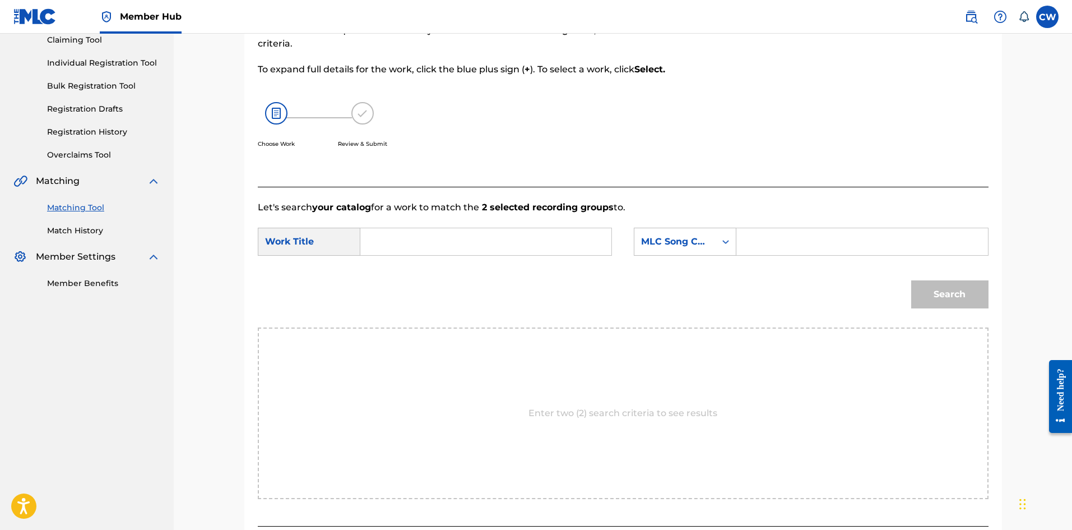
click at [556, 247] on input "Search Form" at bounding box center [486, 241] width 232 height 27
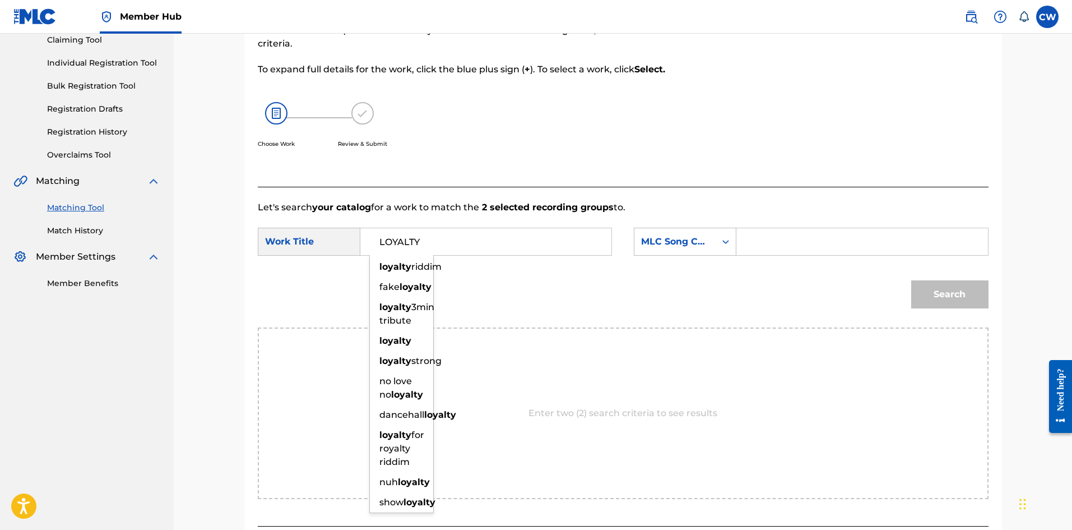
type input "LOYALTY"
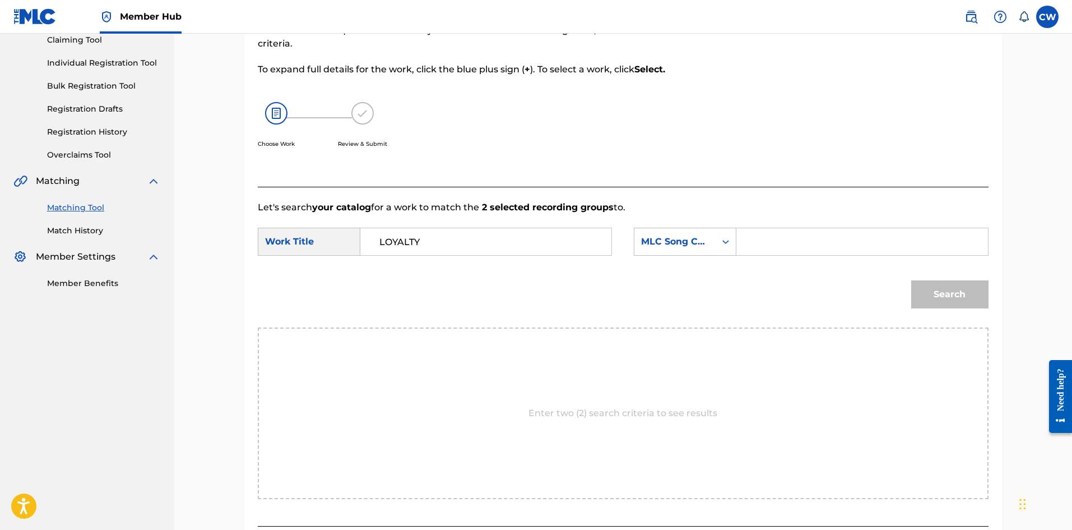
click at [781, 246] on input "Search Form" at bounding box center [862, 241] width 232 height 27
type input "LS5W7S"
drag, startPoint x: 995, startPoint y: 297, endPoint x: 979, endPoint y: 298, distance: 15.8
click at [995, 297] on div "Match Usage - Select Work In this step, you will locate the work you'd like to …" at bounding box center [623, 266] width 758 height 603
drag, startPoint x: 963, startPoint y: 299, endPoint x: 952, endPoint y: 287, distance: 16.3
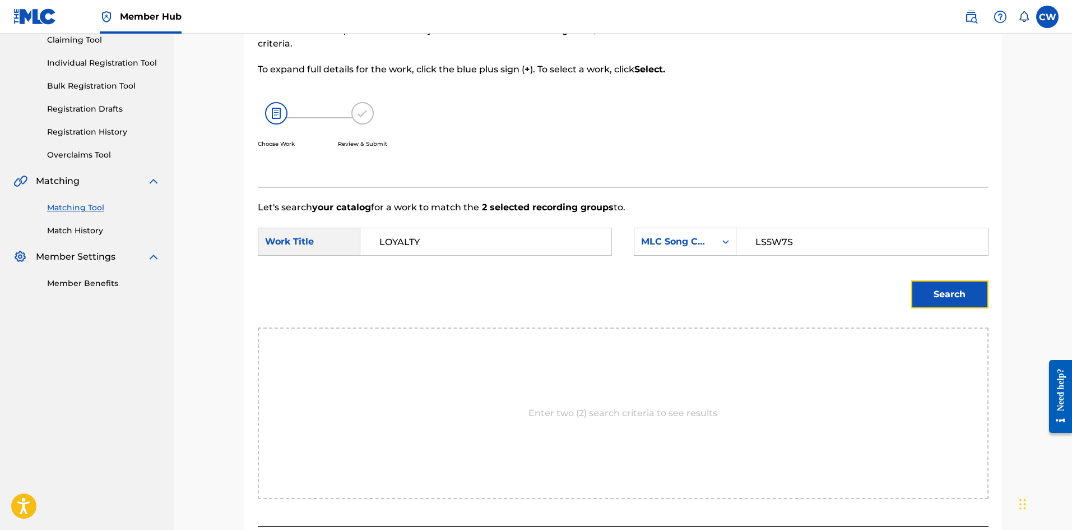
click at [960, 292] on button "Search" at bounding box center [950, 294] width 77 height 28
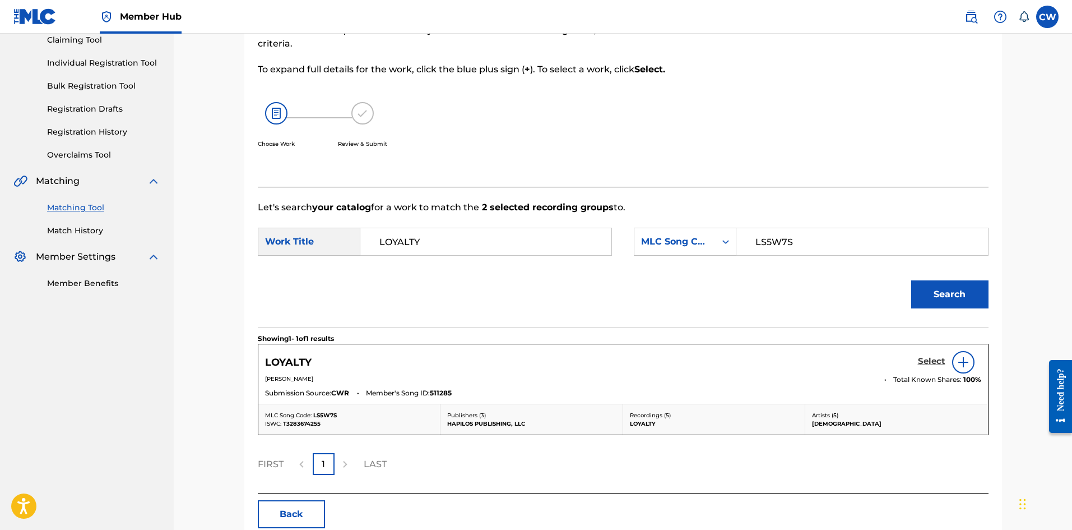
click at [929, 357] on h5 "Select" at bounding box center [931, 361] width 27 height 11
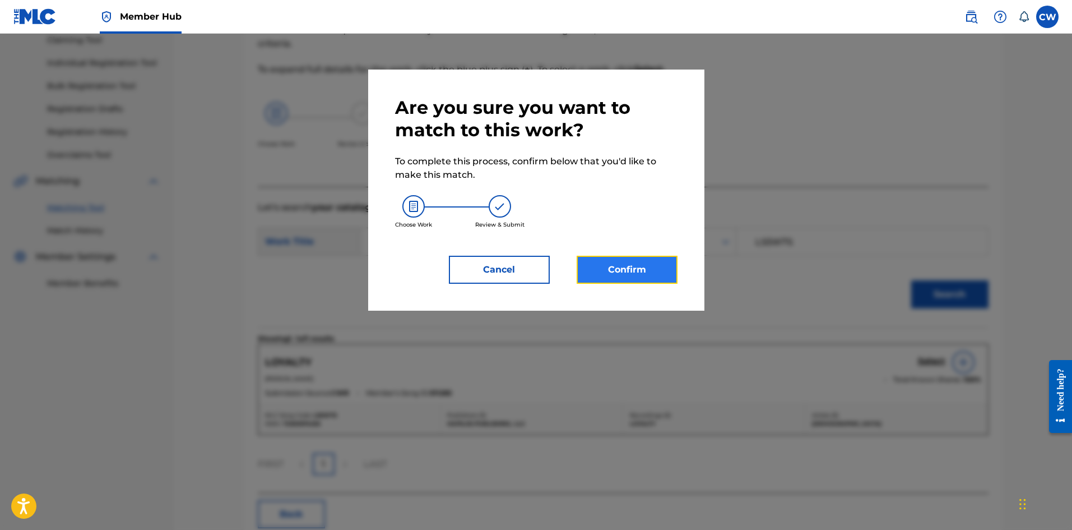
click at [599, 275] on button "Confirm" at bounding box center [627, 270] width 101 height 28
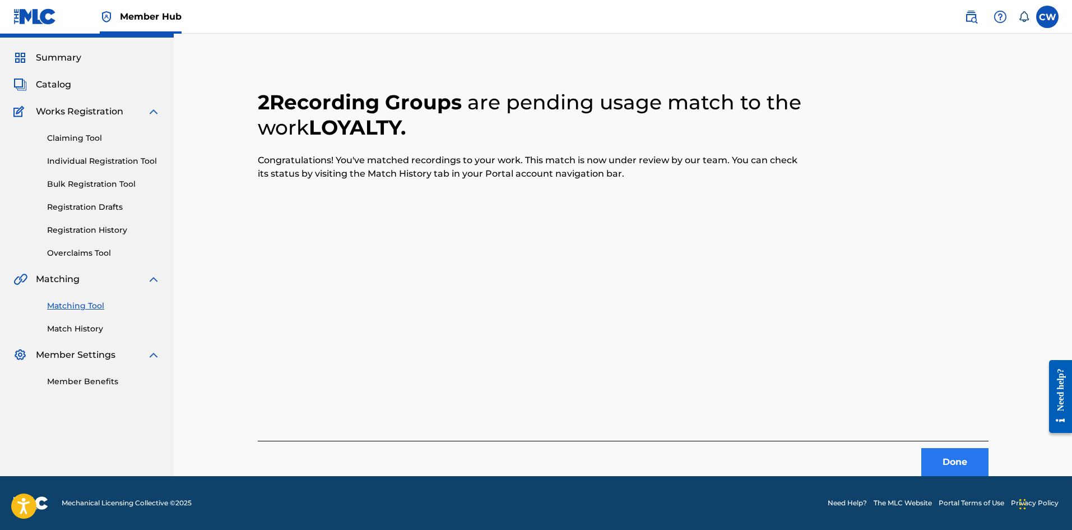
scroll to position [27, 0]
drag, startPoint x: 965, startPoint y: 455, endPoint x: 958, endPoint y: 454, distance: 6.8
click at [958, 454] on button "Done" at bounding box center [955, 462] width 67 height 28
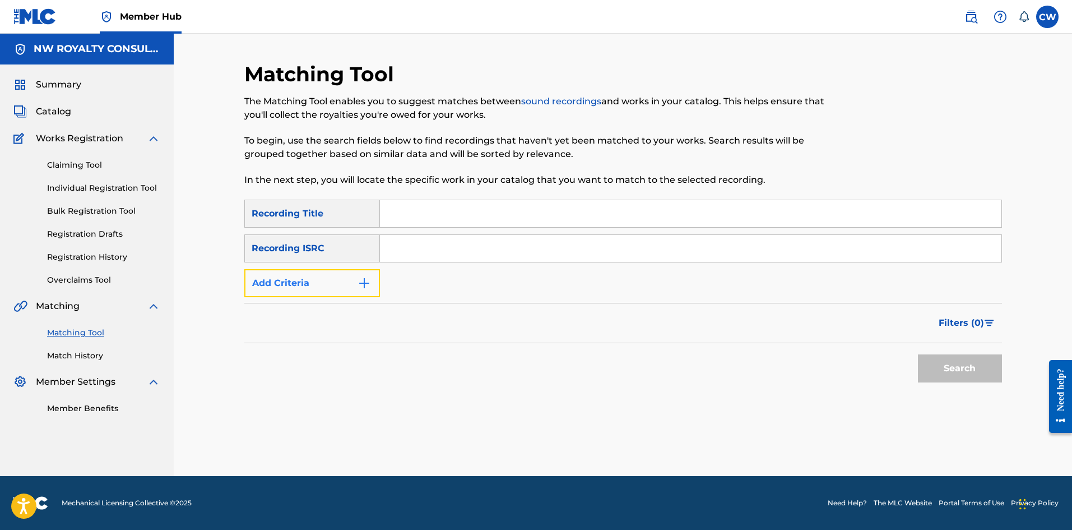
click at [328, 282] on button "Add Criteria" at bounding box center [312, 283] width 136 height 28
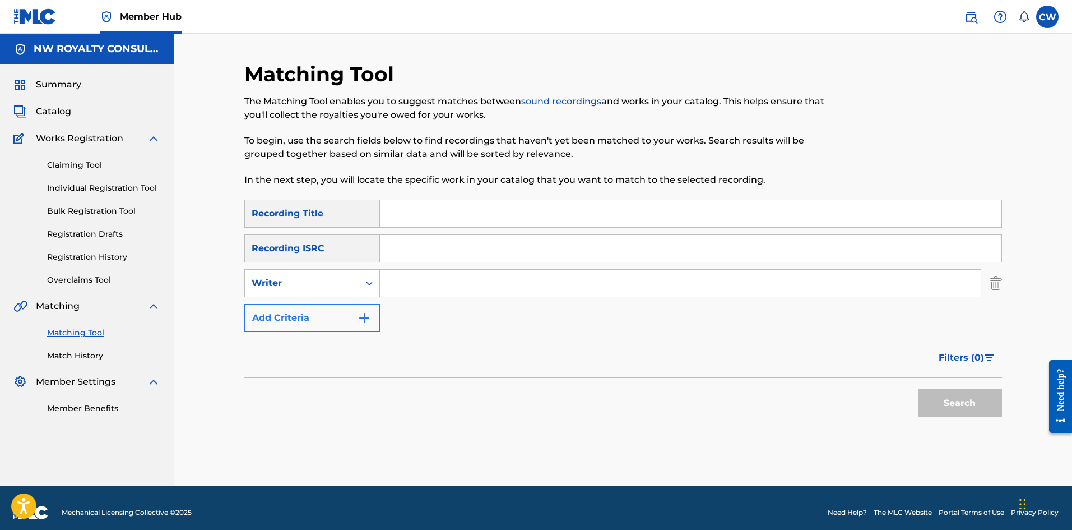
click at [328, 282] on div "Writer" at bounding box center [302, 282] width 101 height 13
click at [326, 304] on div "Recording Artist" at bounding box center [312, 311] width 135 height 28
drag, startPoint x: 615, startPoint y: 285, endPoint x: 588, endPoint y: 279, distance: 27.5
click at [614, 284] on input "Search Form" at bounding box center [680, 283] width 601 height 27
type input "MAESTRO DON"
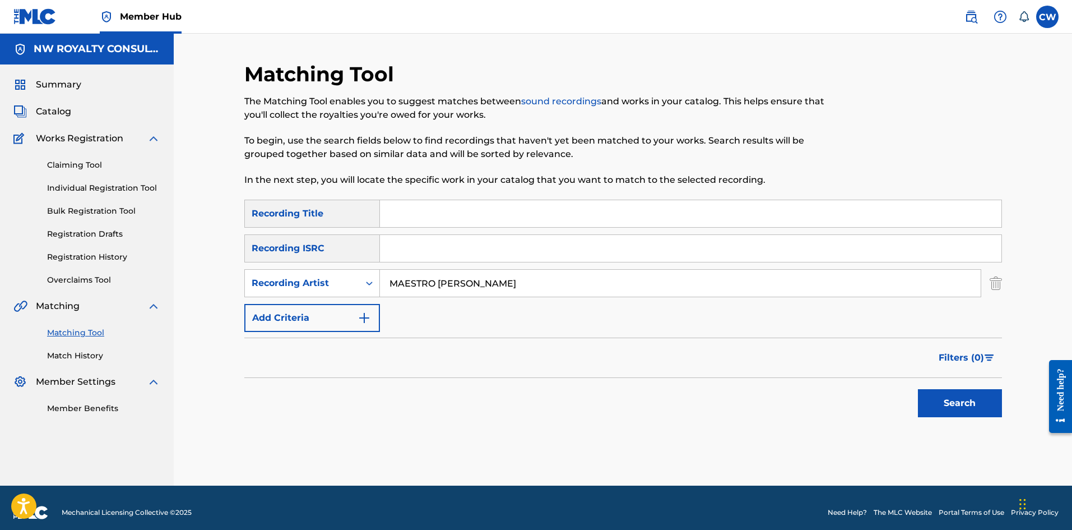
click at [472, 229] on div "SearchWithCriteria533fd595-1357-4ead-a540-a25942c9c641 Recording Title SearchWi…" at bounding box center [623, 266] width 758 height 132
drag, startPoint x: 476, startPoint y: 224, endPoint x: 491, endPoint y: 225, distance: 14.6
click at [476, 224] on input "Search Form" at bounding box center [691, 213] width 622 height 27
type input "LOYALTY"
click at [974, 406] on button "Search" at bounding box center [960, 403] width 84 height 28
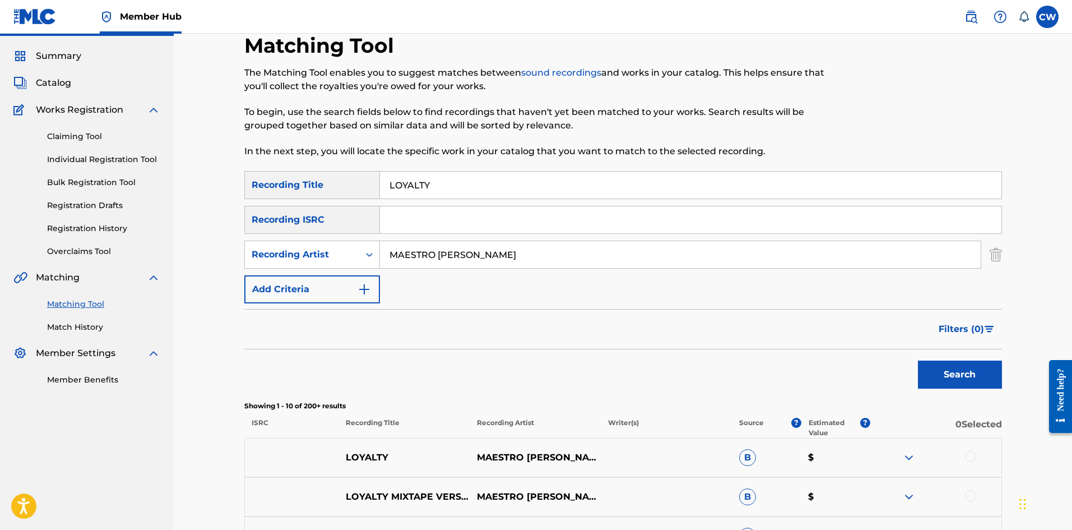
scroll to position [56, 0]
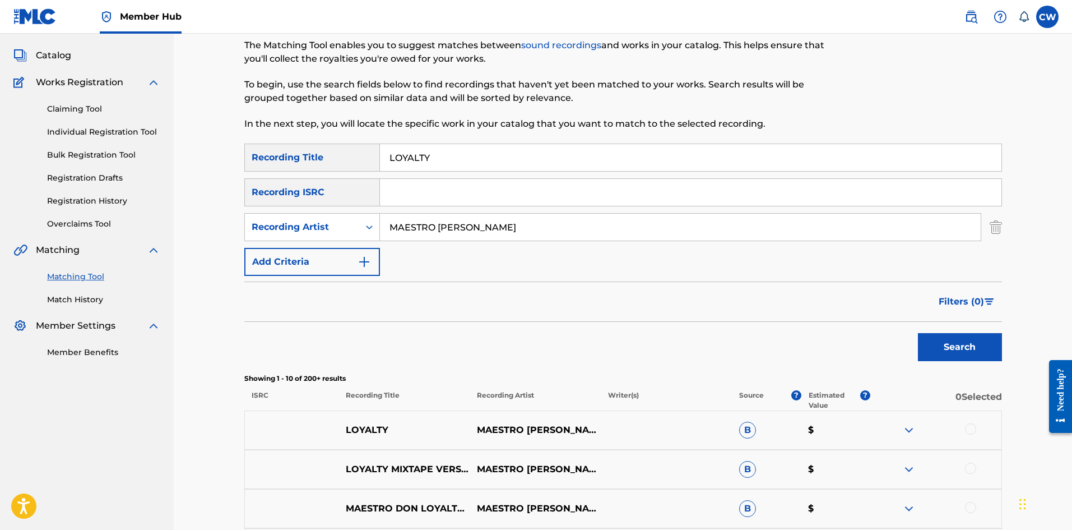
click at [970, 432] on div at bounding box center [970, 428] width 11 height 11
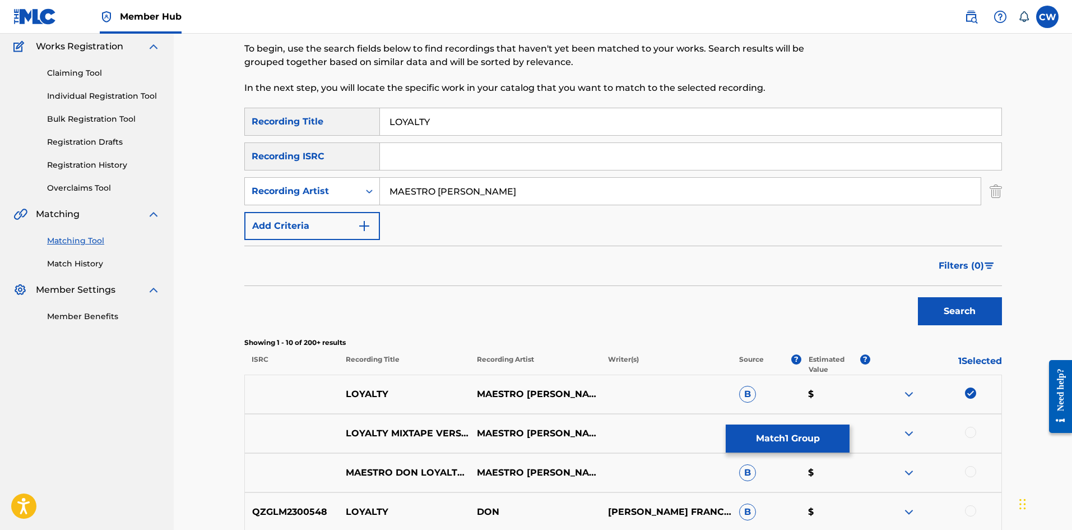
scroll to position [112, 0]
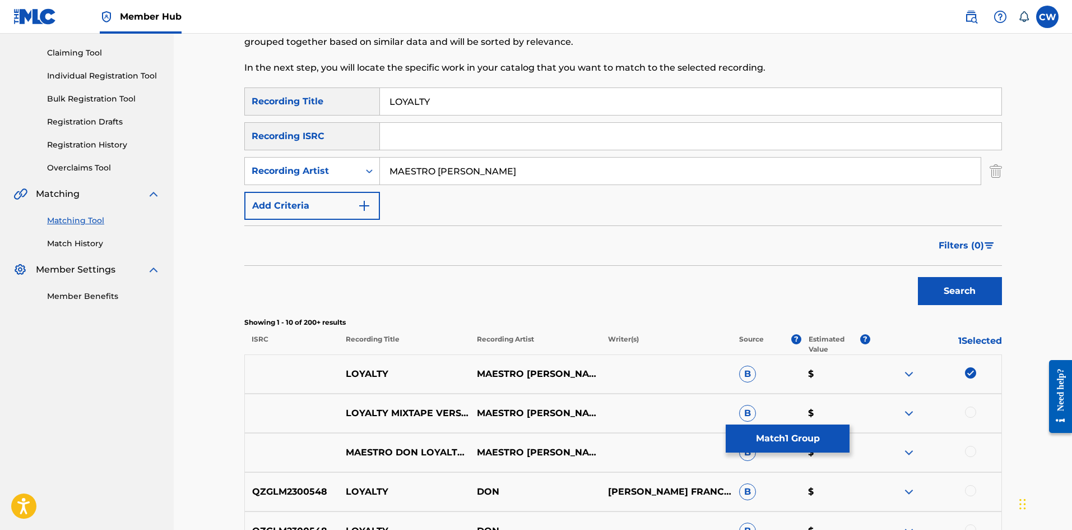
click at [970, 410] on div at bounding box center [970, 411] width 11 height 11
click at [969, 442] on div "MAESTRO DON LOYALTY EXPLICIT MAESTRO DON B $" at bounding box center [623, 452] width 758 height 39
click at [966, 447] on div at bounding box center [970, 451] width 11 height 11
click at [779, 442] on button "Match 3 Groups" at bounding box center [788, 438] width 124 height 28
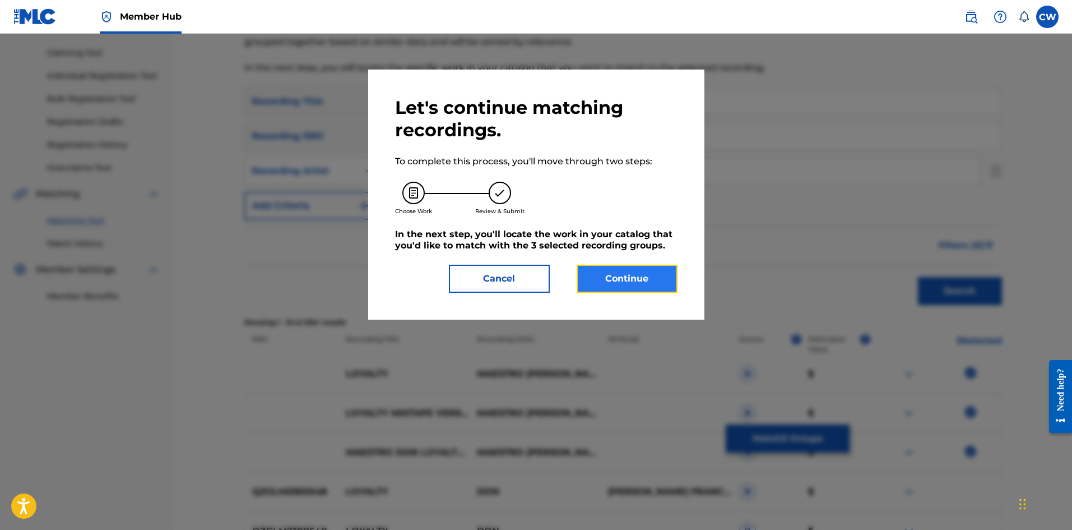
click at [645, 278] on button "Continue" at bounding box center [627, 279] width 101 height 28
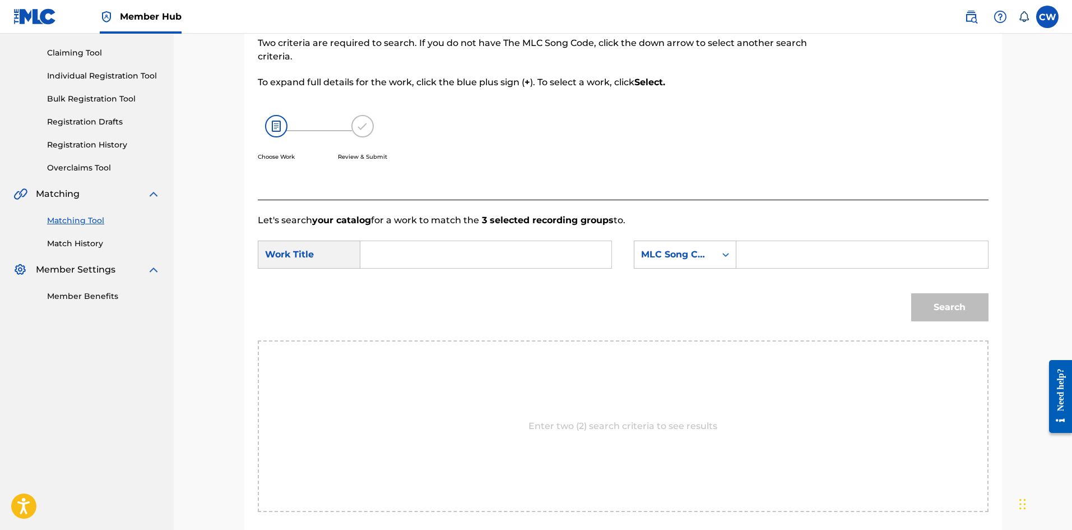
click at [509, 251] on input "Search Form" at bounding box center [486, 254] width 232 height 27
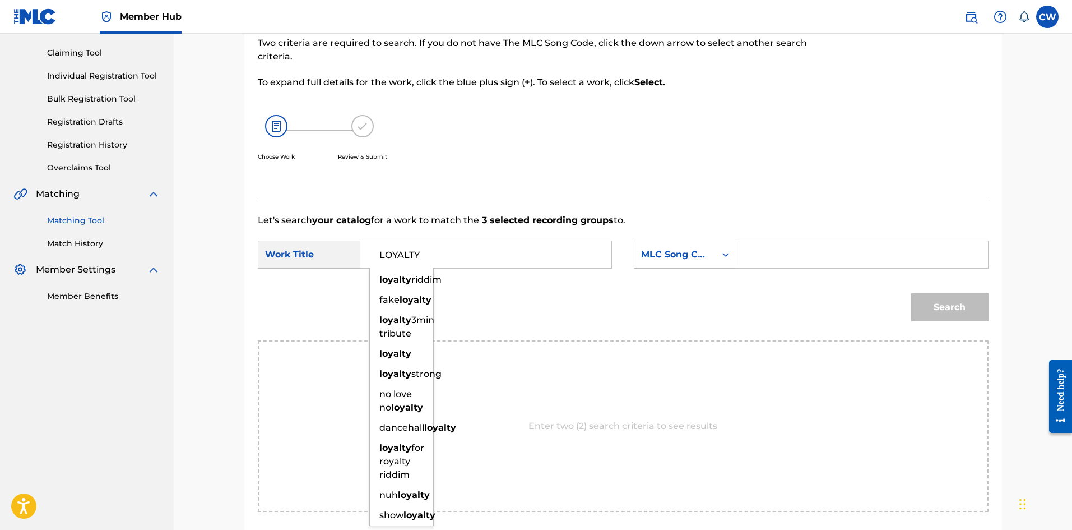
type input "LOYALTY"
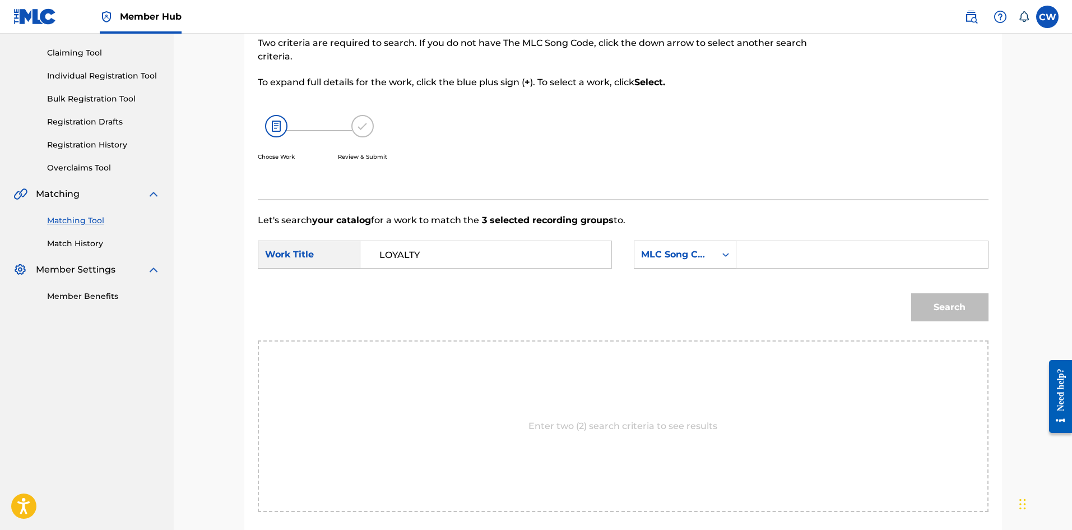
click at [884, 255] on input "Search Form" at bounding box center [862, 254] width 232 height 27
type input "LVBQ8D"
click at [941, 308] on button "Search" at bounding box center [950, 307] width 77 height 28
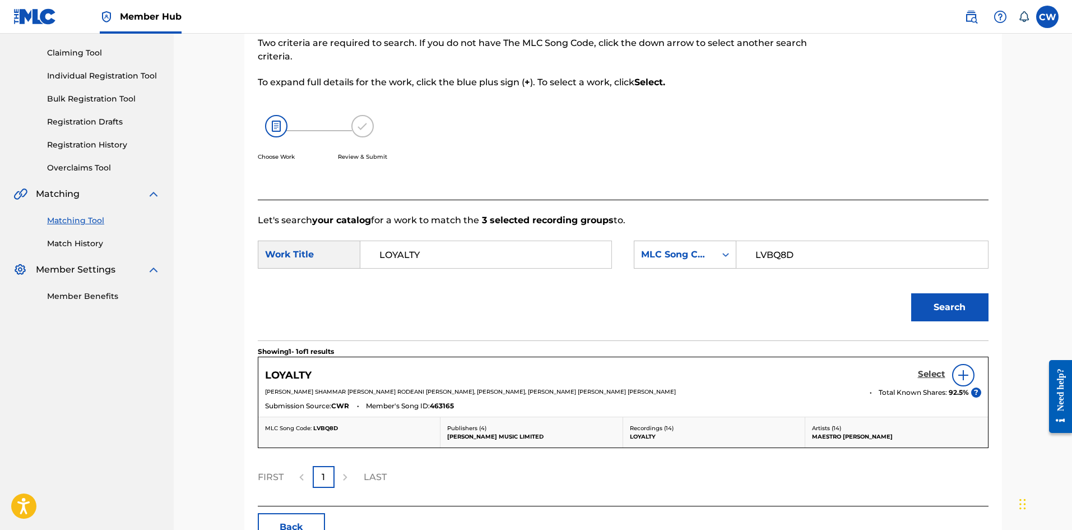
click at [930, 371] on h5 "Select" at bounding box center [931, 374] width 27 height 11
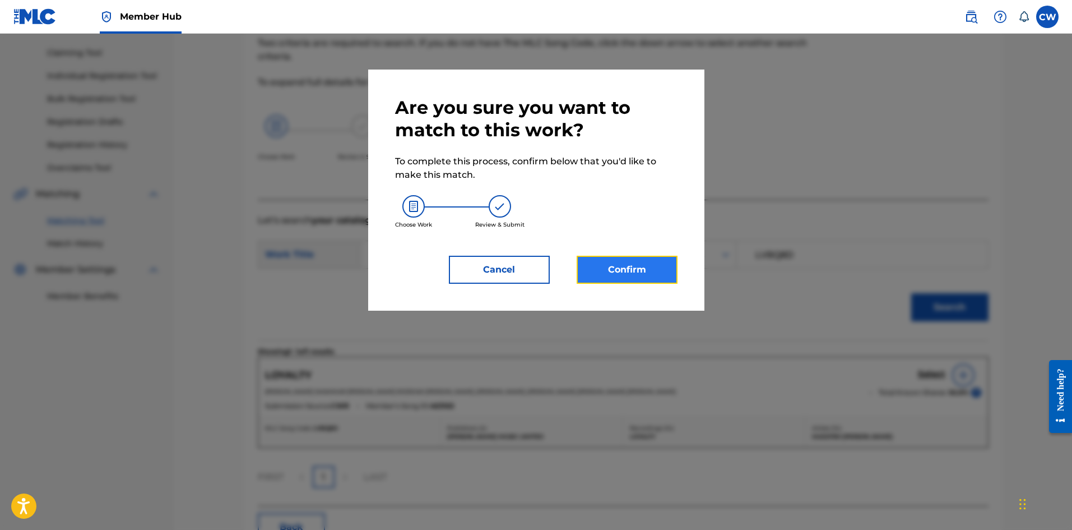
click at [608, 264] on button "Confirm" at bounding box center [627, 270] width 101 height 28
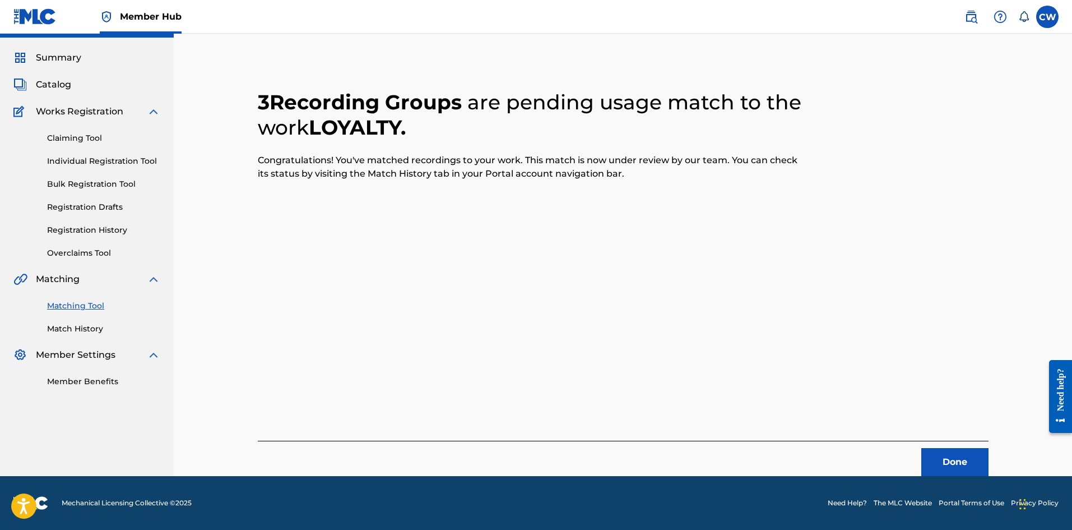
scroll to position [27, 0]
click at [951, 457] on button "Done" at bounding box center [955, 462] width 67 height 28
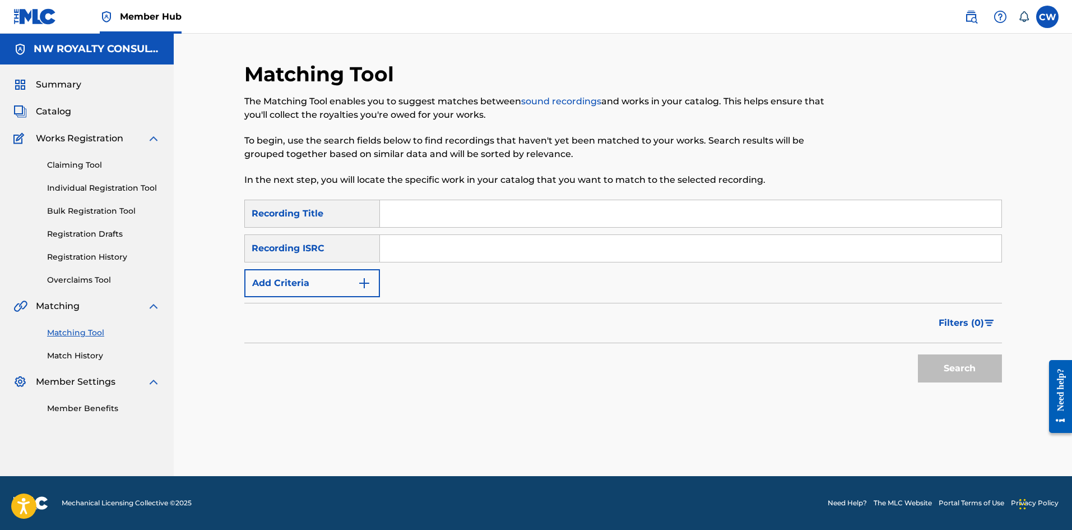
scroll to position [0, 0]
click at [301, 286] on button "Add Criteria" at bounding box center [312, 283] width 136 height 28
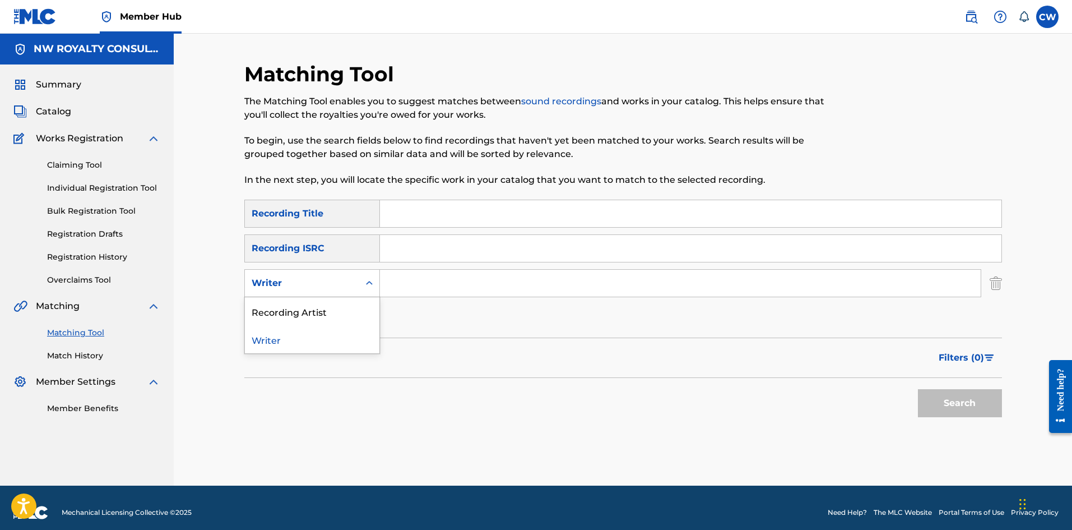
click at [300, 288] on div "Writer" at bounding box center [302, 282] width 101 height 13
click at [299, 306] on div "Recording Artist" at bounding box center [312, 311] width 135 height 28
click at [468, 296] on input "Search Form" at bounding box center [680, 283] width 601 height 27
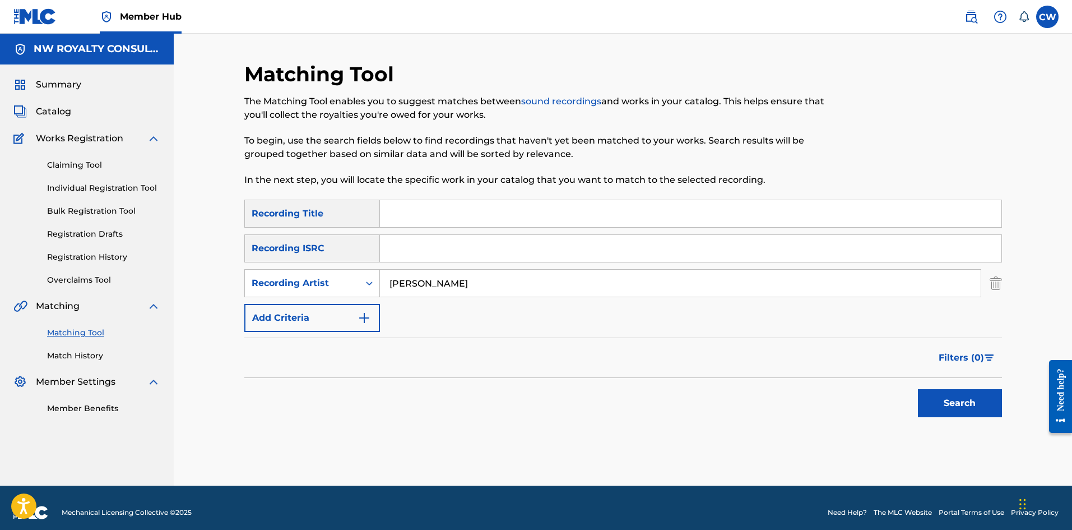
type input "MEXI KAANO"
click at [573, 222] on input "Search Form" at bounding box center [691, 213] width 622 height 27
type input "LOYALTY"
click at [953, 408] on button "Search" at bounding box center [960, 403] width 84 height 28
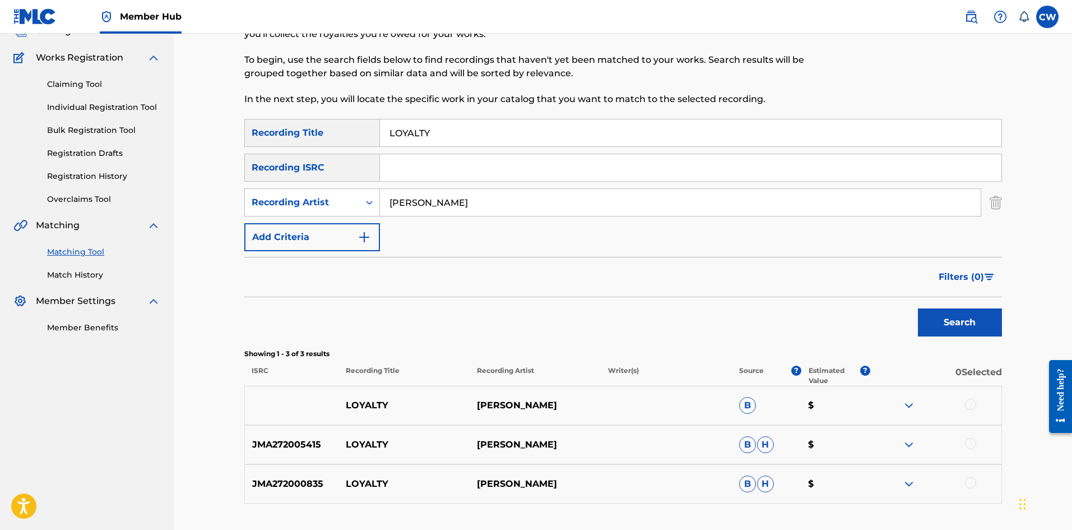
scroll to position [112, 0]
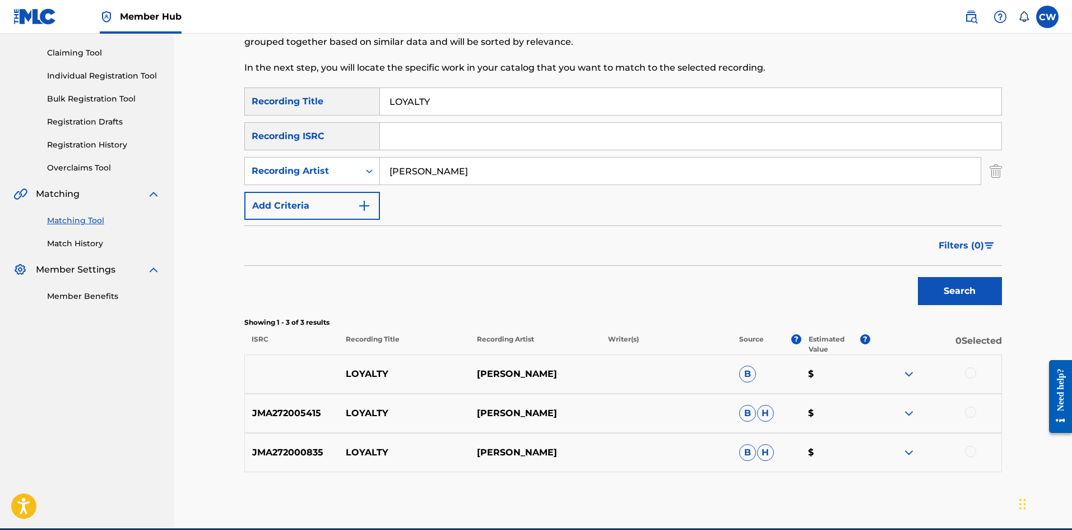
click at [969, 374] on div at bounding box center [970, 372] width 11 height 11
click at [968, 414] on div at bounding box center [970, 411] width 11 height 11
click at [969, 446] on div at bounding box center [970, 451] width 11 height 11
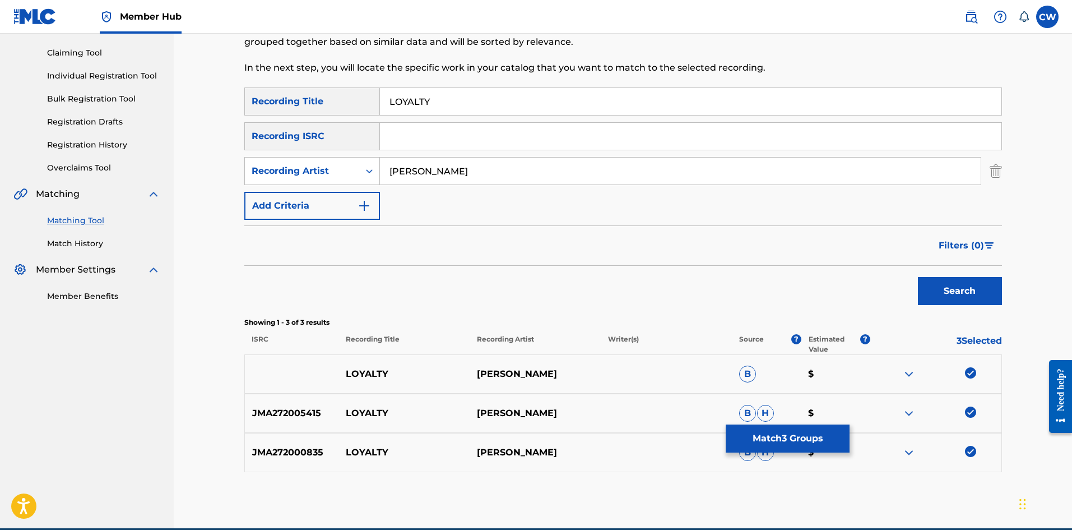
click at [965, 451] on img at bounding box center [970, 451] width 11 height 11
click at [971, 454] on div at bounding box center [970, 451] width 11 height 11
click at [752, 430] on button "Match 3 Groups" at bounding box center [788, 438] width 124 height 28
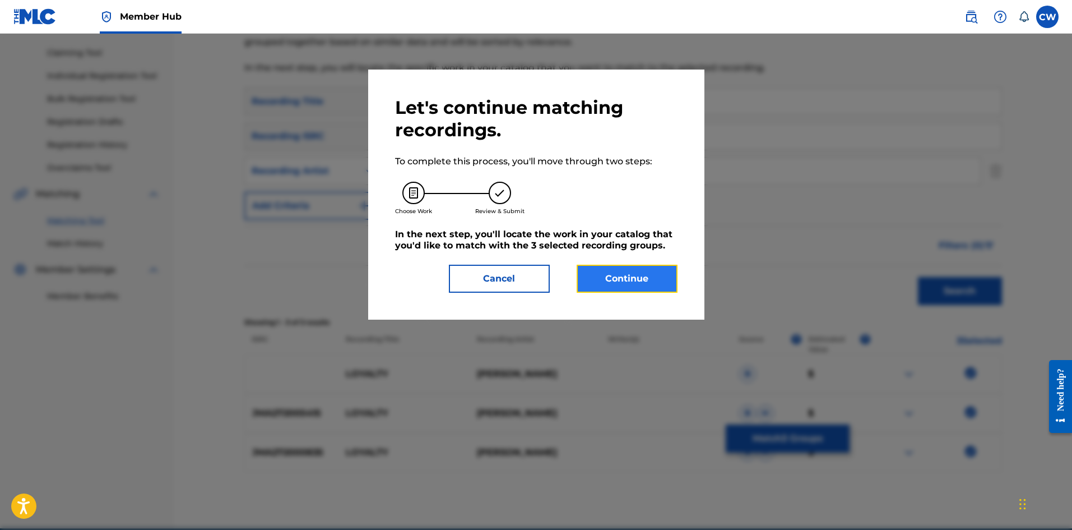
click at [626, 280] on button "Continue" at bounding box center [627, 279] width 101 height 28
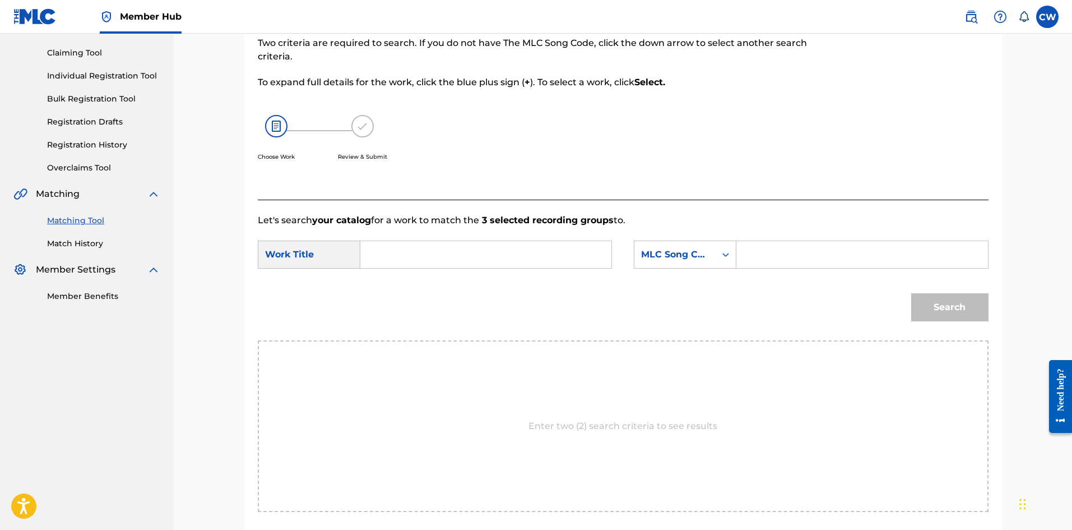
click at [539, 261] on input "Search Form" at bounding box center [486, 254] width 232 height 27
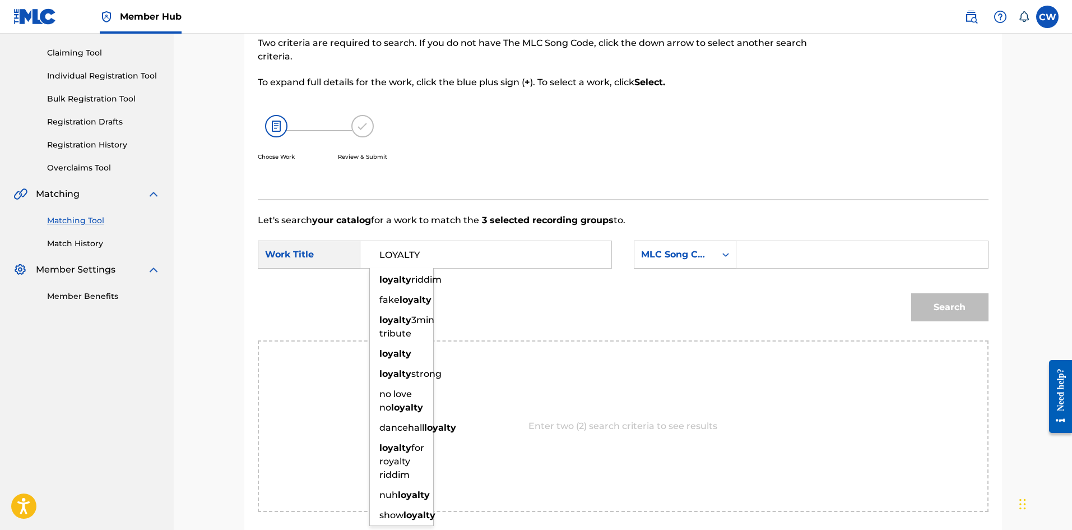
type input "LOYALTY"
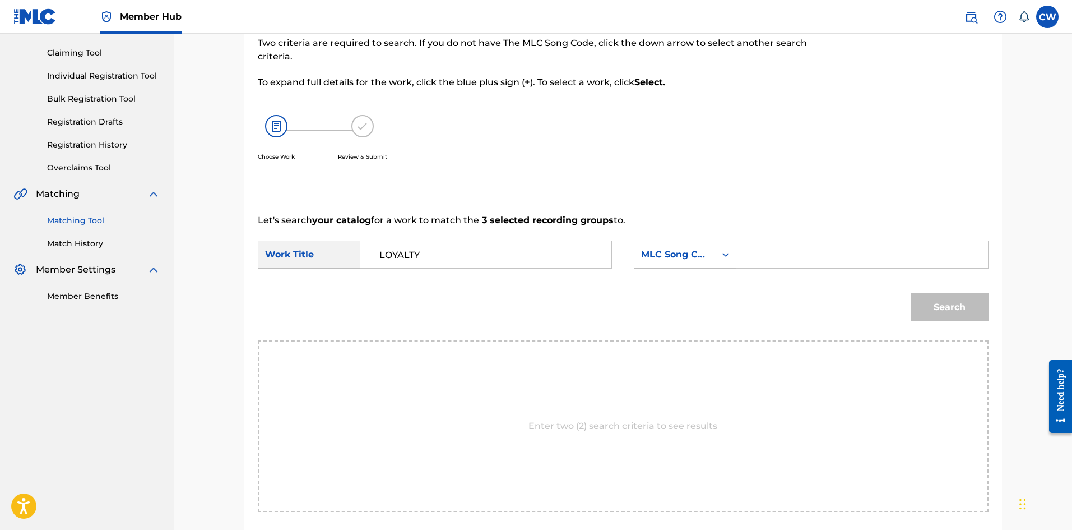
click at [797, 242] on input "Search Form" at bounding box center [862, 254] width 232 height 27
type input "LS5W7S"
click at [946, 306] on button "Search" at bounding box center [950, 307] width 77 height 28
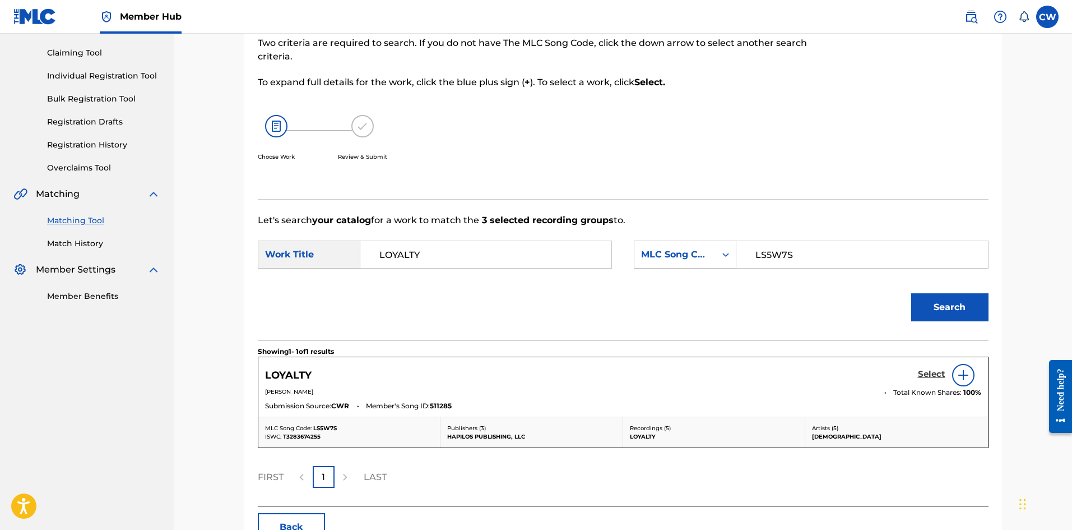
click at [922, 371] on h5 "Select" at bounding box center [931, 374] width 27 height 11
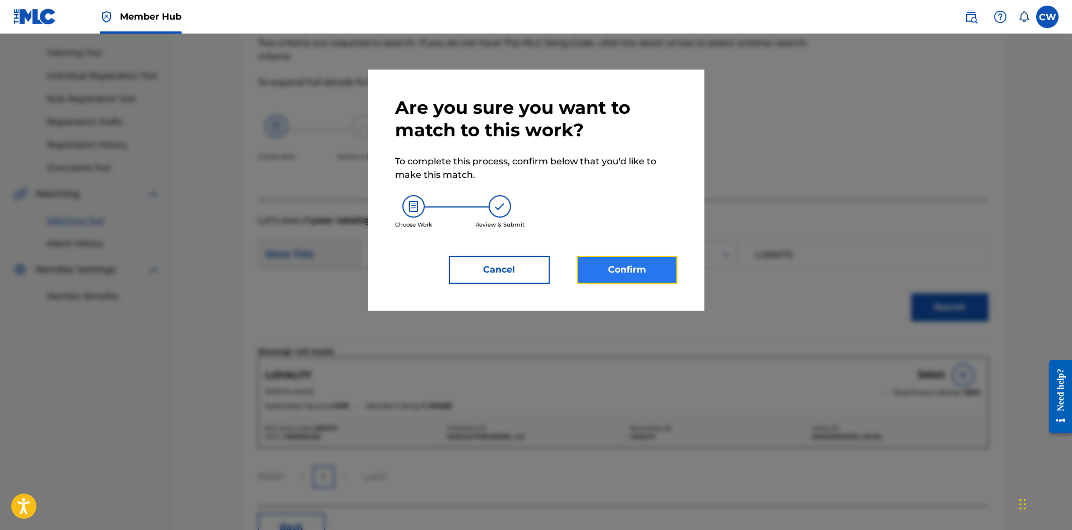
click at [660, 261] on button "Confirm" at bounding box center [627, 270] width 101 height 28
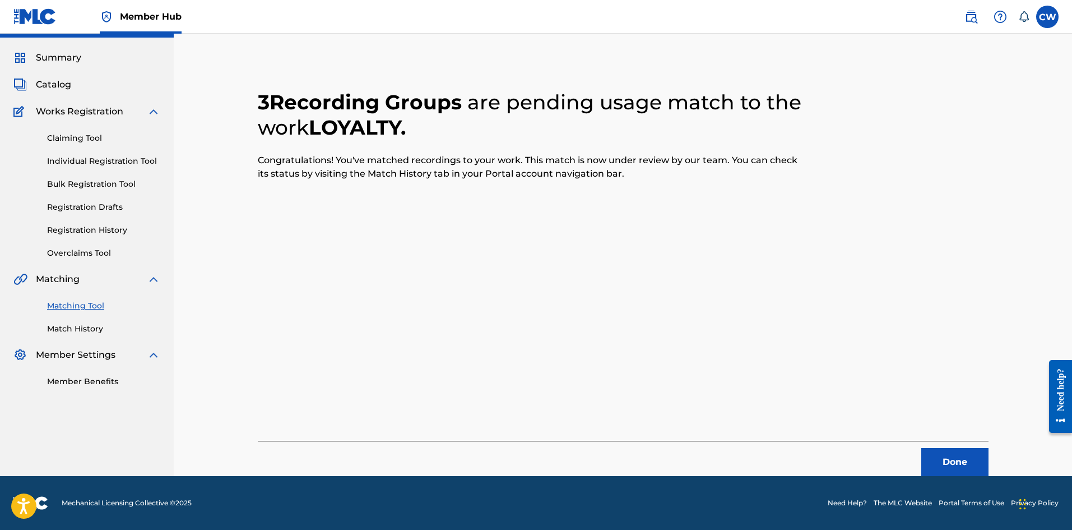
scroll to position [27, 0]
click at [970, 448] on button "Done" at bounding box center [955, 462] width 67 height 28
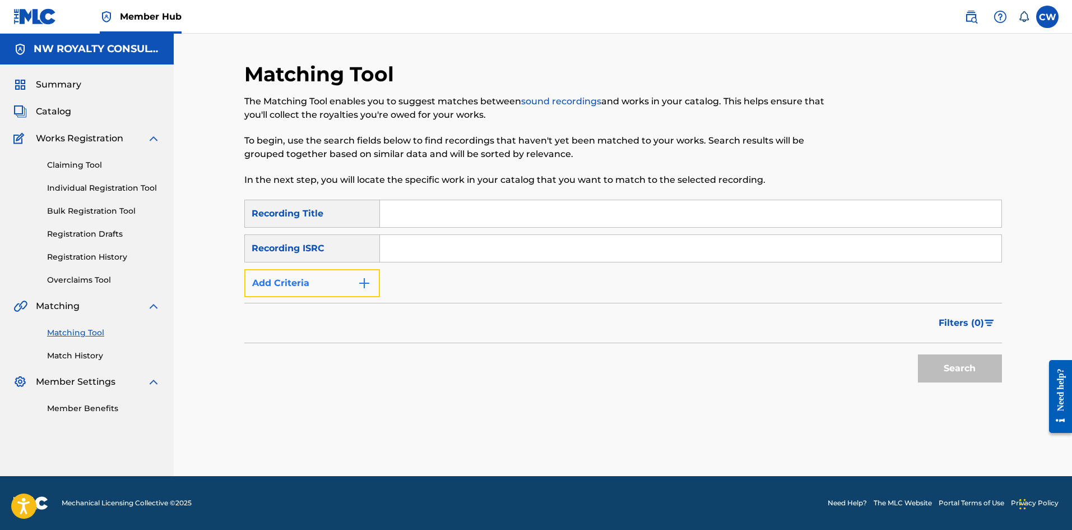
click at [345, 271] on button "Add Criteria" at bounding box center [312, 283] width 136 height 28
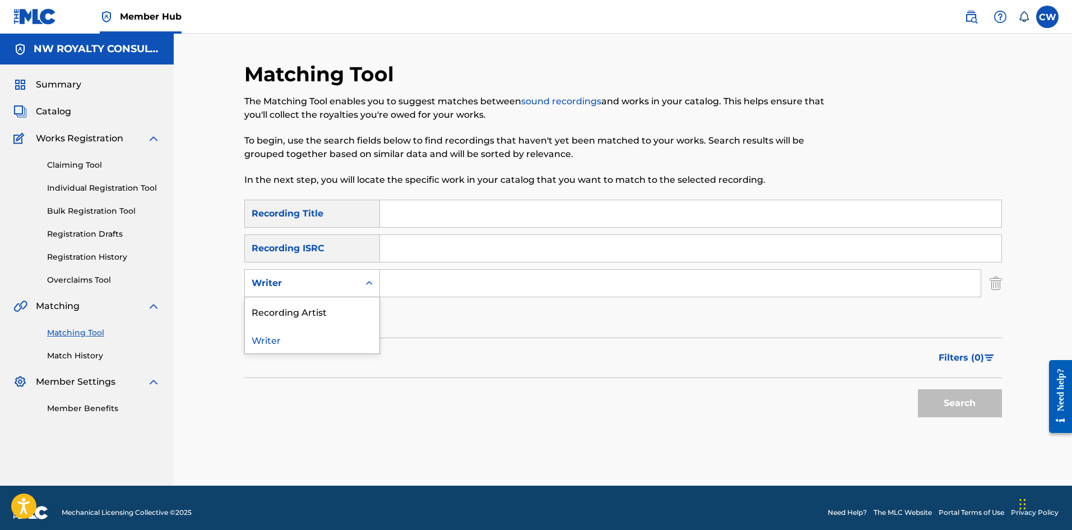
click at [346, 275] on div "Writer" at bounding box center [302, 282] width 114 height 21
click at [338, 312] on div "Recording Artist" at bounding box center [312, 311] width 135 height 28
click at [450, 283] on input "Search Form" at bounding box center [680, 283] width 601 height 27
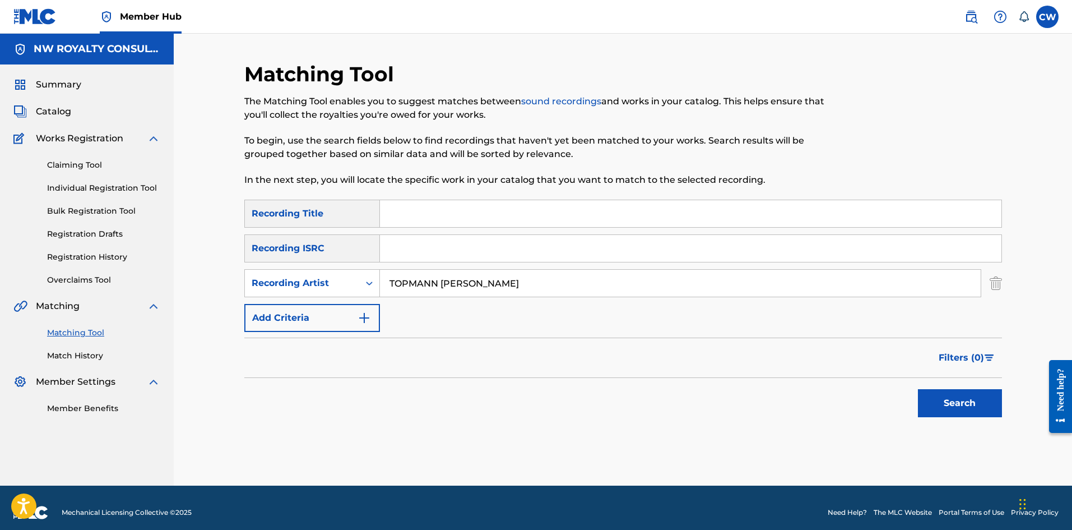
type input "TOPMANN DINESTY KING"
click at [455, 225] on input "Search Form" at bounding box center [691, 213] width 622 height 27
type input "LOYALTY"
click at [950, 405] on button "Search" at bounding box center [960, 403] width 84 height 28
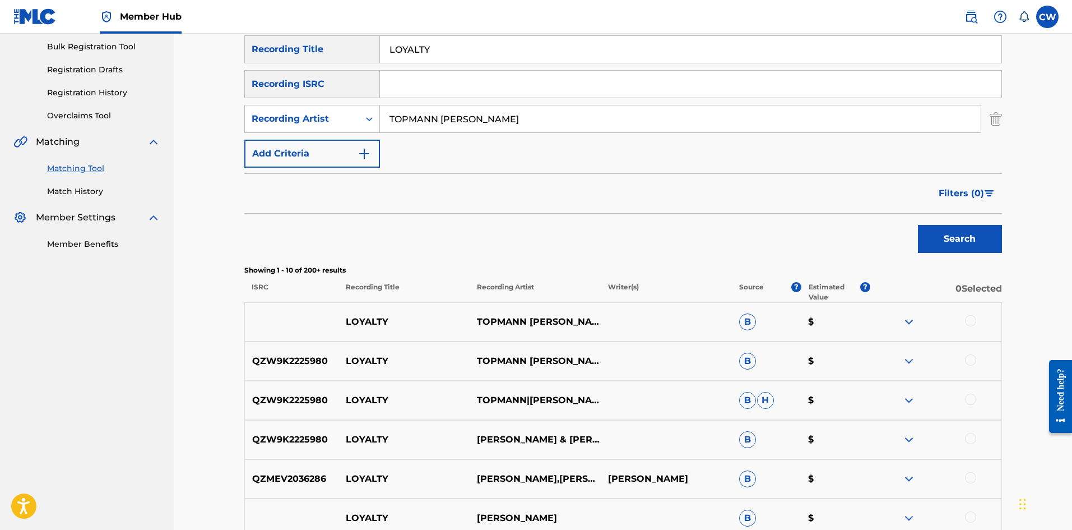
scroll to position [168, 0]
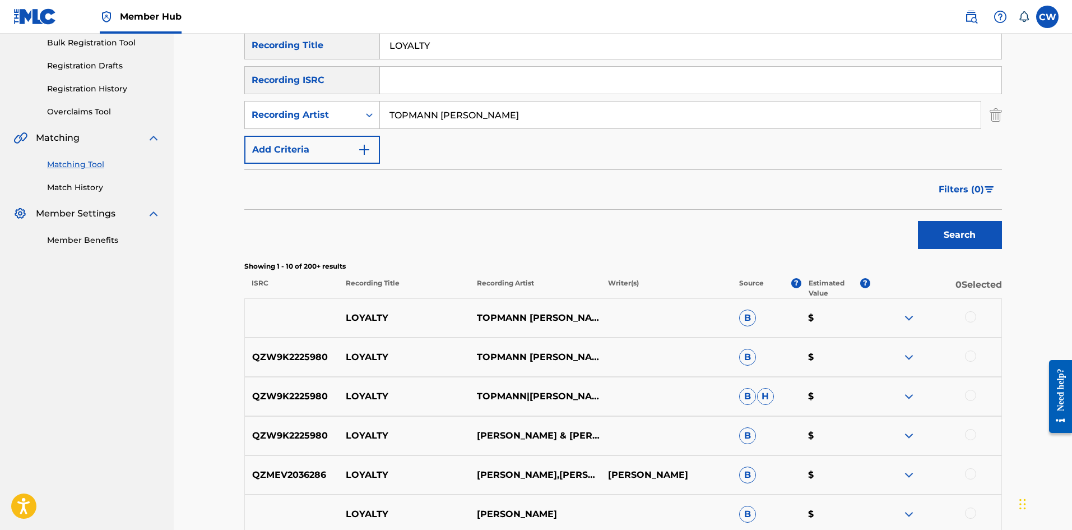
click at [972, 321] on div at bounding box center [970, 316] width 11 height 11
click at [969, 360] on div at bounding box center [970, 355] width 11 height 11
click at [966, 394] on div at bounding box center [970, 395] width 11 height 11
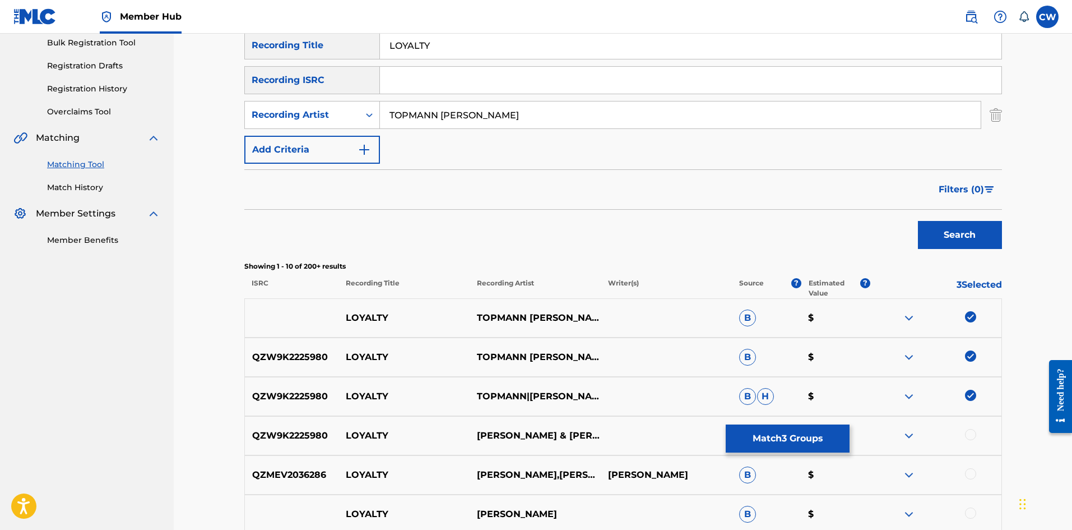
click at [965, 435] on div at bounding box center [970, 434] width 11 height 11
click at [761, 450] on button "Match 4 Groups" at bounding box center [788, 438] width 124 height 28
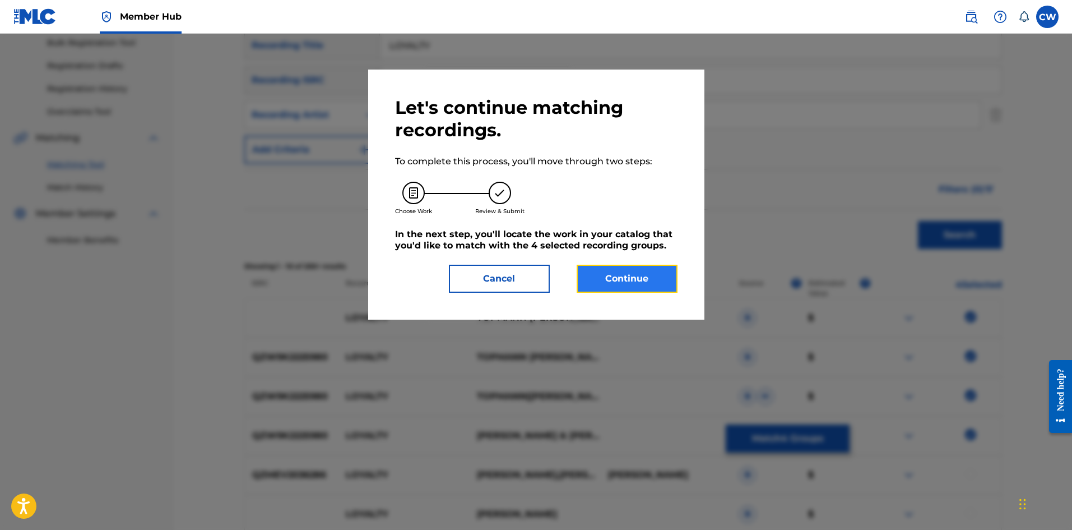
click at [625, 271] on button "Continue" at bounding box center [627, 279] width 101 height 28
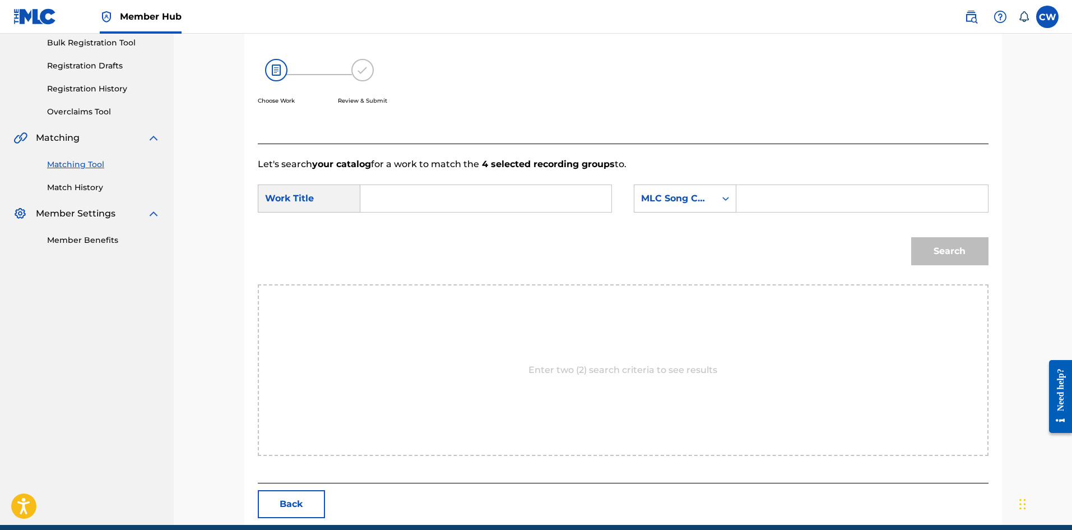
click at [528, 200] on input "Search Form" at bounding box center [486, 198] width 232 height 27
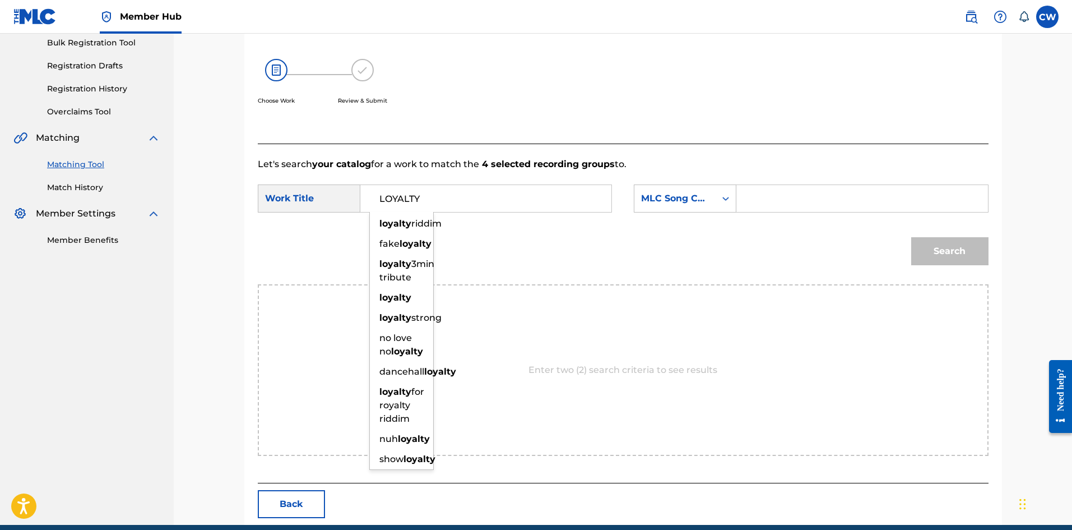
type input "LOYALTY"
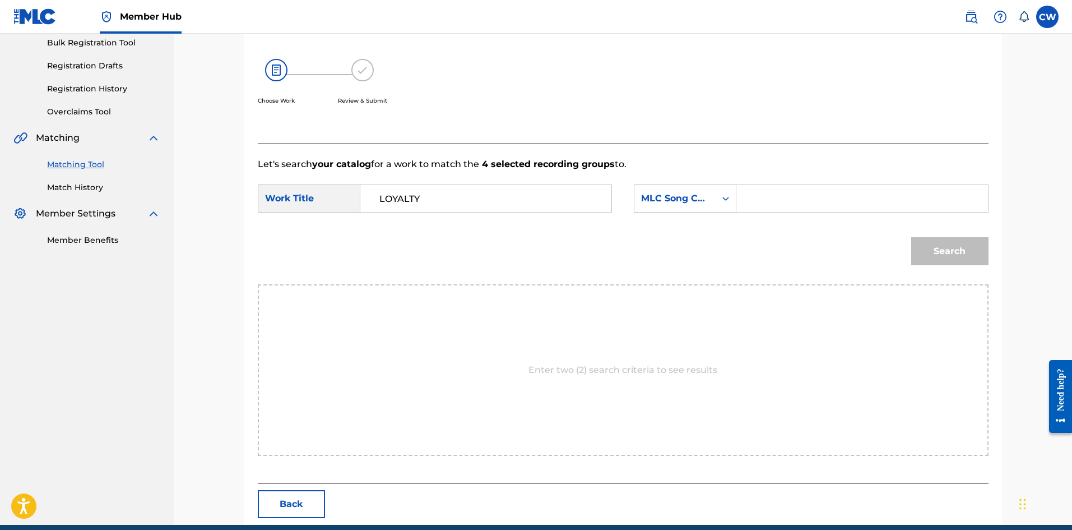
drag, startPoint x: 770, startPoint y: 200, endPoint x: 778, endPoint y: 200, distance: 7.9
click at [771, 200] on input "Search Form" at bounding box center [862, 198] width 232 height 27
type input "LF7RUL"
click at [935, 240] on button "Search" at bounding box center [950, 251] width 77 height 28
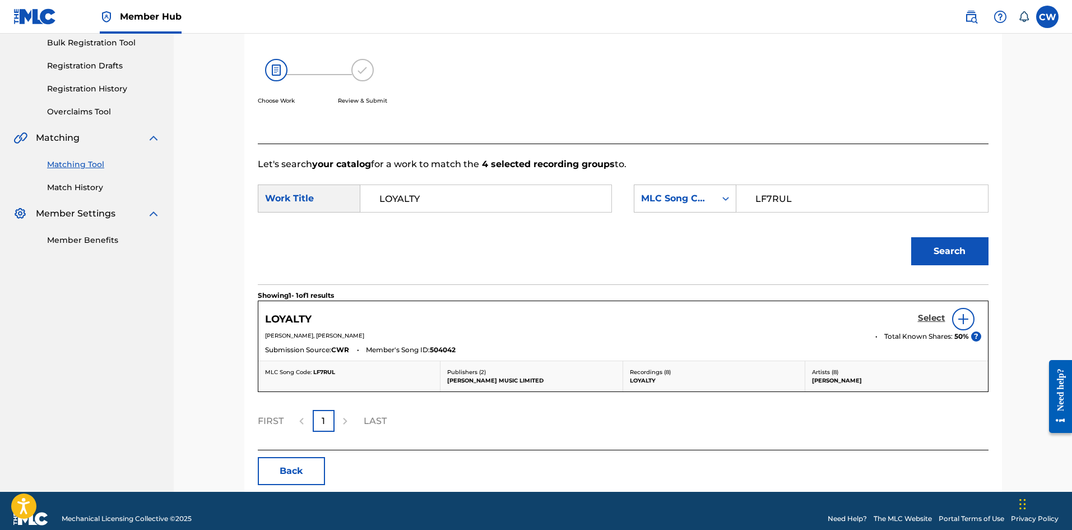
click at [925, 317] on h5 "Select" at bounding box center [931, 318] width 27 height 11
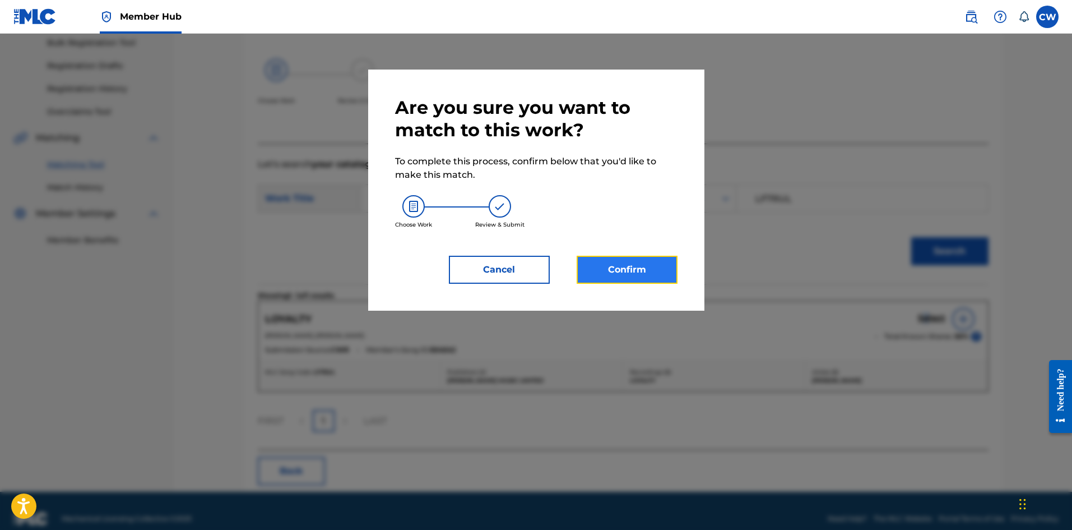
click at [605, 262] on button "Confirm" at bounding box center [627, 270] width 101 height 28
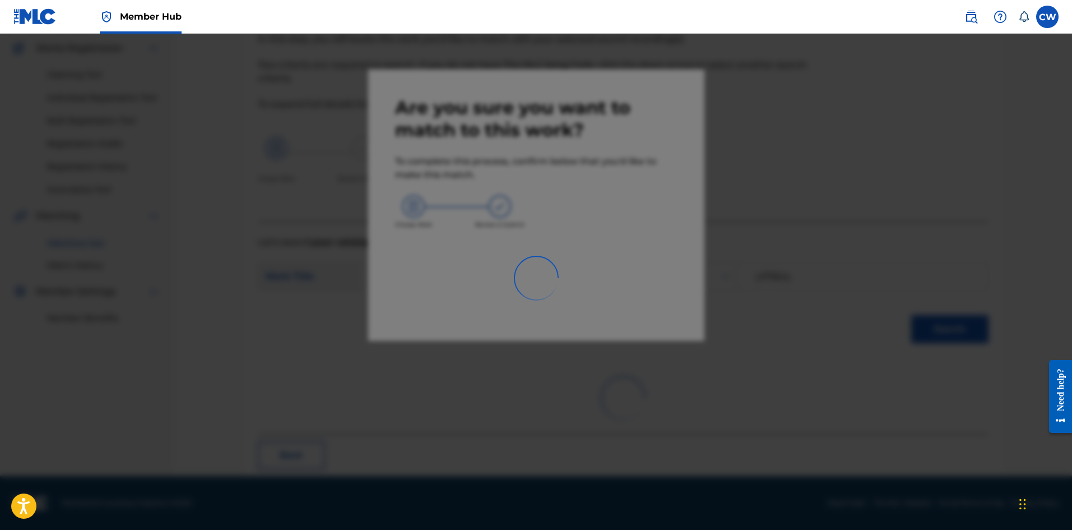
scroll to position [27, 0]
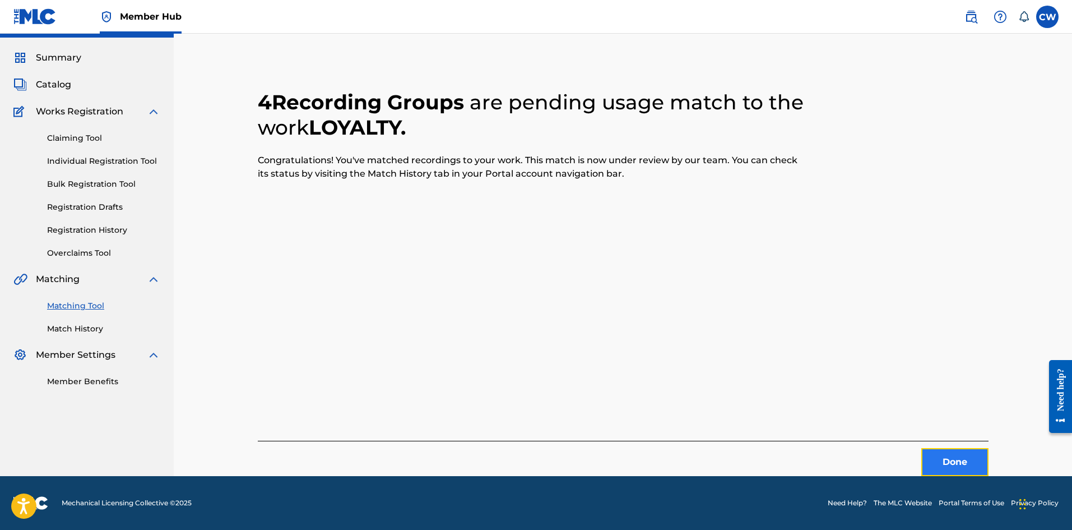
click at [940, 467] on button "Done" at bounding box center [955, 462] width 67 height 28
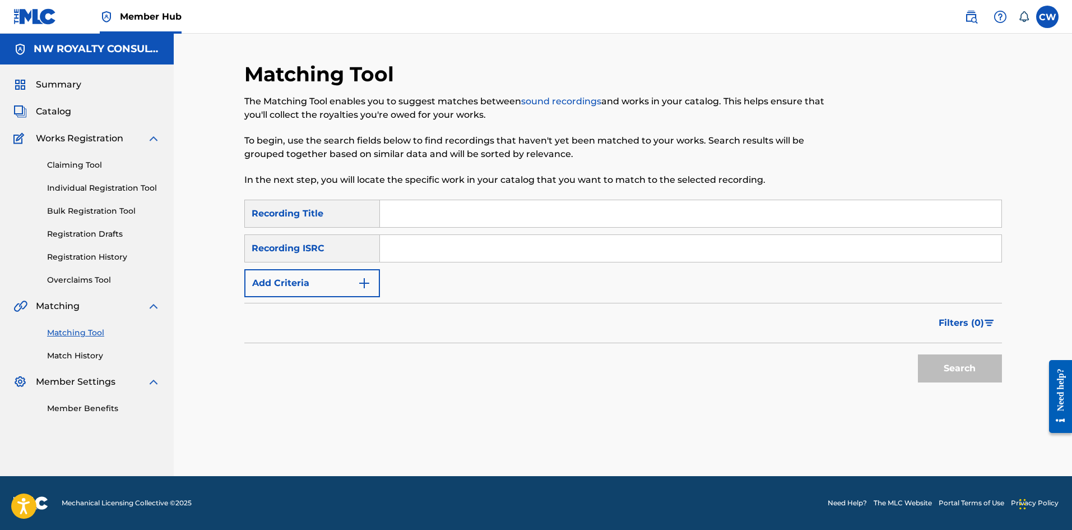
click at [299, 264] on div "SearchWithCriteria533fd595-1357-4ead-a540-a25942c9c641 Recording Title SearchWi…" at bounding box center [623, 249] width 758 height 98
drag, startPoint x: 303, startPoint y: 275, endPoint x: 304, endPoint y: 284, distance: 9.0
click at [303, 276] on button "Add Criteria" at bounding box center [312, 283] width 136 height 28
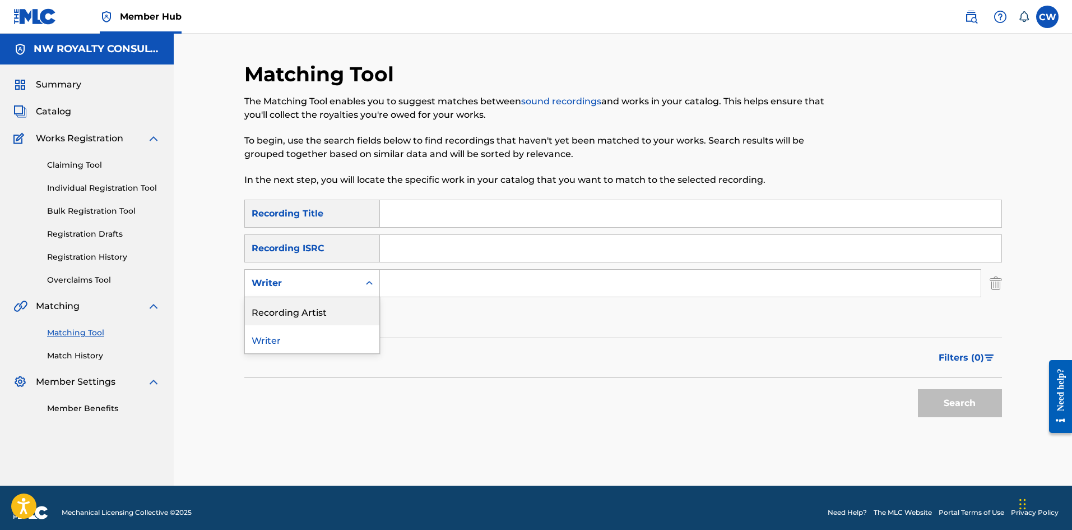
click at [300, 302] on div "Recording Artist" at bounding box center [312, 311] width 135 height 28
click at [423, 289] on input "Search Form" at bounding box center [680, 283] width 601 height 27
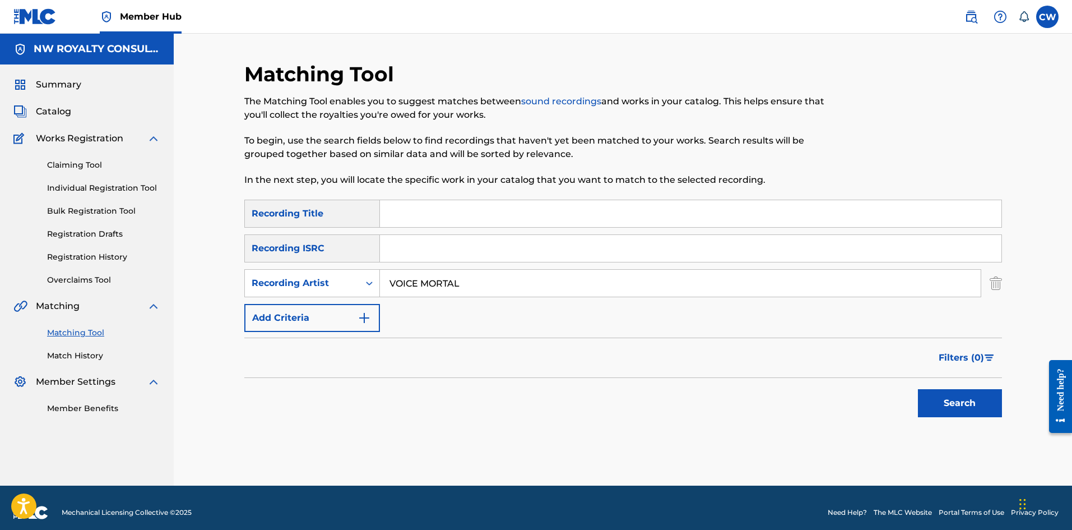
type input "VOICE MORTAL"
click at [459, 210] on input "Search Form" at bounding box center [691, 213] width 622 height 27
type input "LOYALTY OFFICIAL AUDIO"
click at [948, 410] on button "Search" at bounding box center [960, 403] width 84 height 28
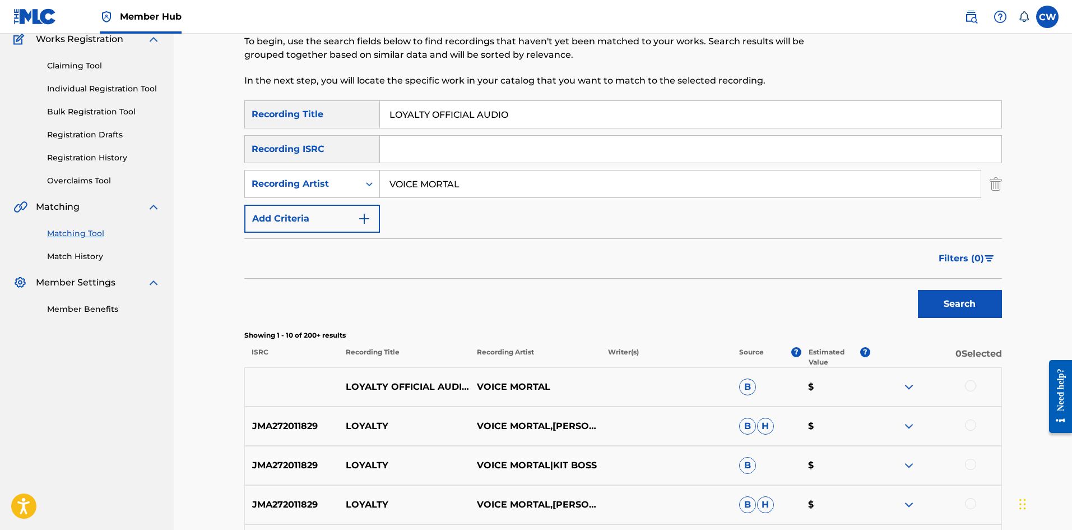
scroll to position [112, 0]
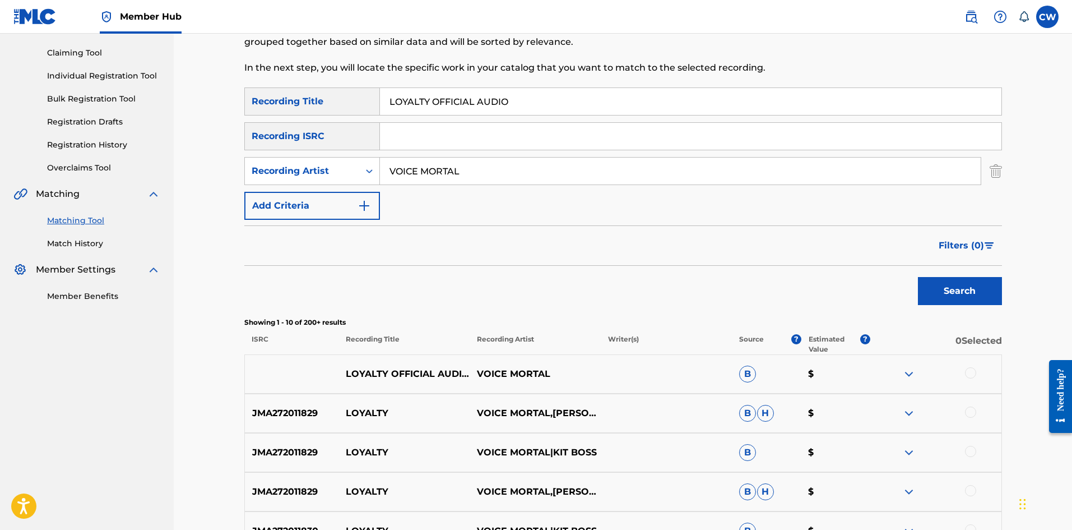
click at [971, 371] on div at bounding box center [970, 372] width 11 height 11
click at [968, 410] on div at bounding box center [970, 411] width 11 height 11
click at [967, 447] on div "JMA272011829 LOYALTY VOICE MORTAL|KIT BOSS B $" at bounding box center [623, 452] width 758 height 39
click at [967, 448] on div at bounding box center [970, 451] width 11 height 11
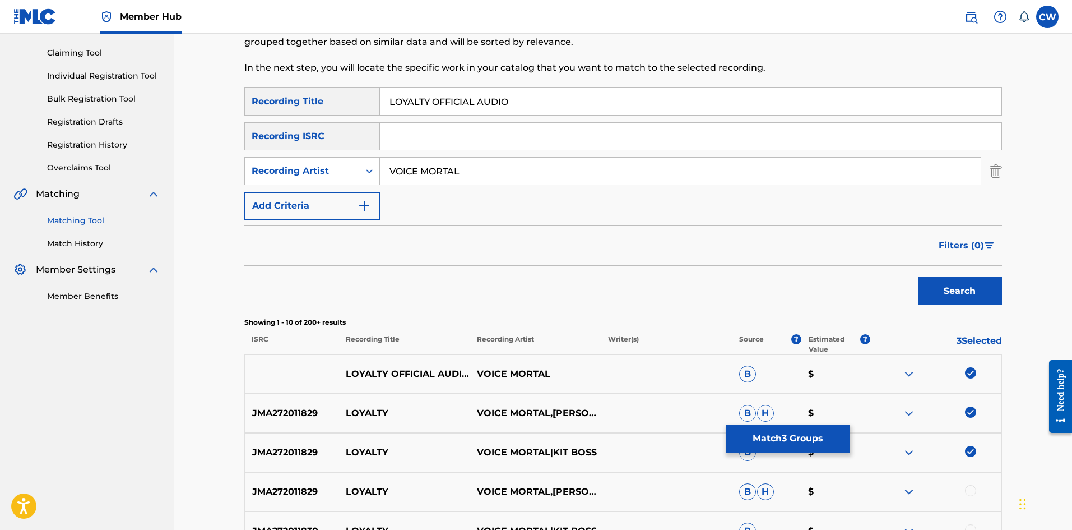
click at [959, 496] on div at bounding box center [936, 491] width 131 height 13
click at [965, 490] on div at bounding box center [936, 491] width 131 height 13
click at [969, 488] on div at bounding box center [970, 490] width 11 height 11
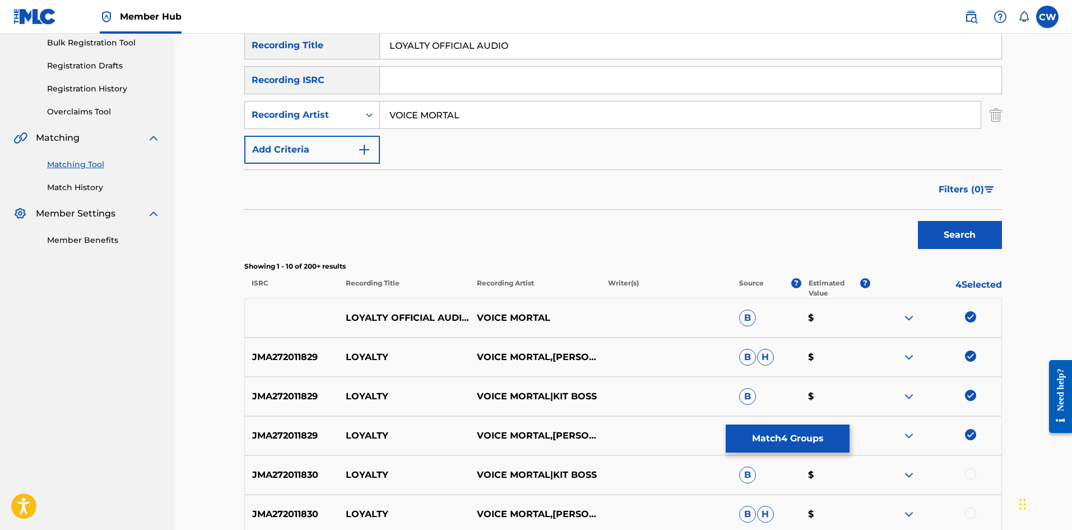
click at [970, 476] on div at bounding box center [970, 473] width 11 height 11
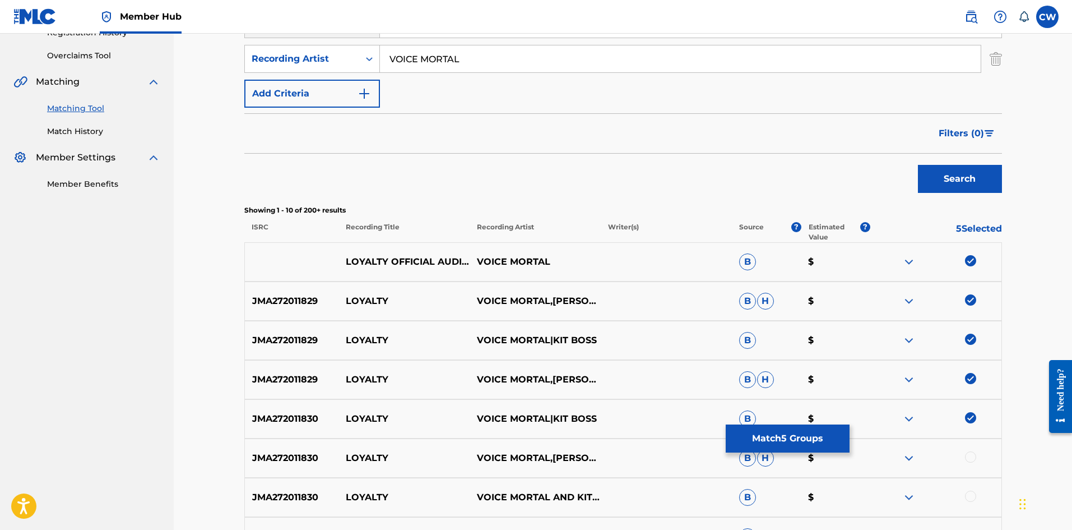
click at [970, 474] on div "JMA272011830 LOYALTY VOICE MORTAL,KIT BOSS B H $" at bounding box center [623, 457] width 758 height 39
click at [972, 461] on div at bounding box center [970, 456] width 11 height 11
click at [972, 494] on div at bounding box center [970, 496] width 11 height 11
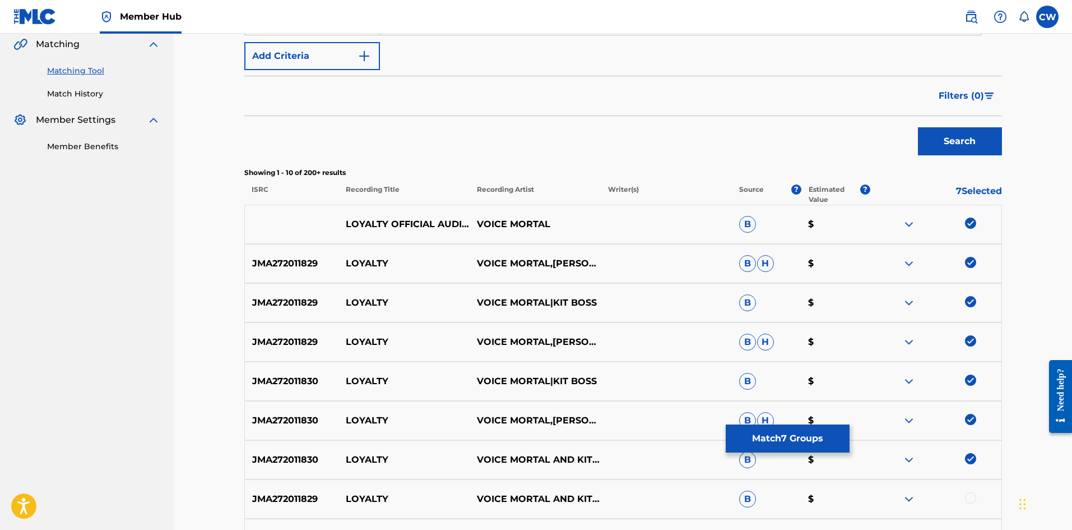
scroll to position [280, 0]
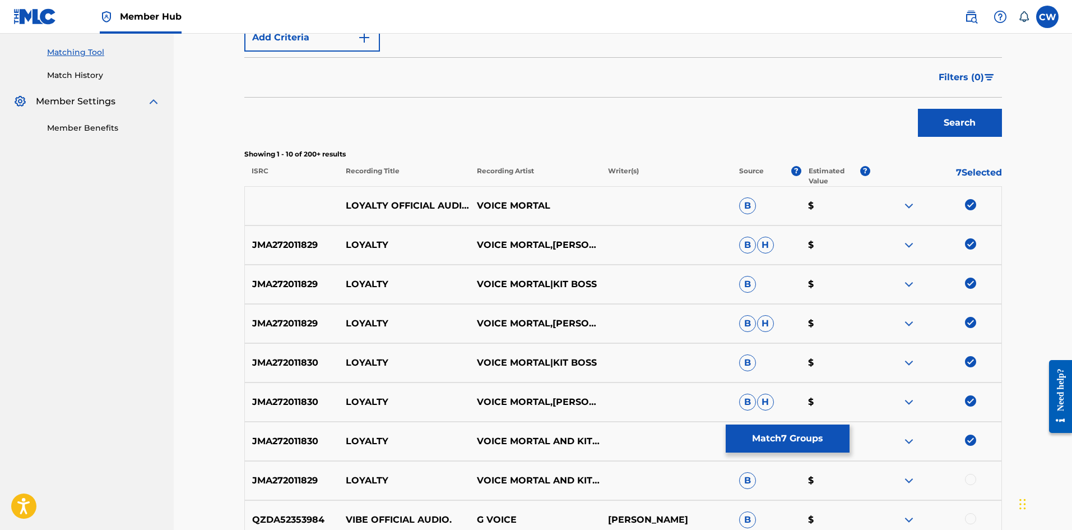
click at [965, 474] on div at bounding box center [936, 480] width 131 height 13
click at [970, 477] on div at bounding box center [970, 479] width 11 height 11
click at [771, 447] on button "Match 8 Groups" at bounding box center [788, 438] width 124 height 28
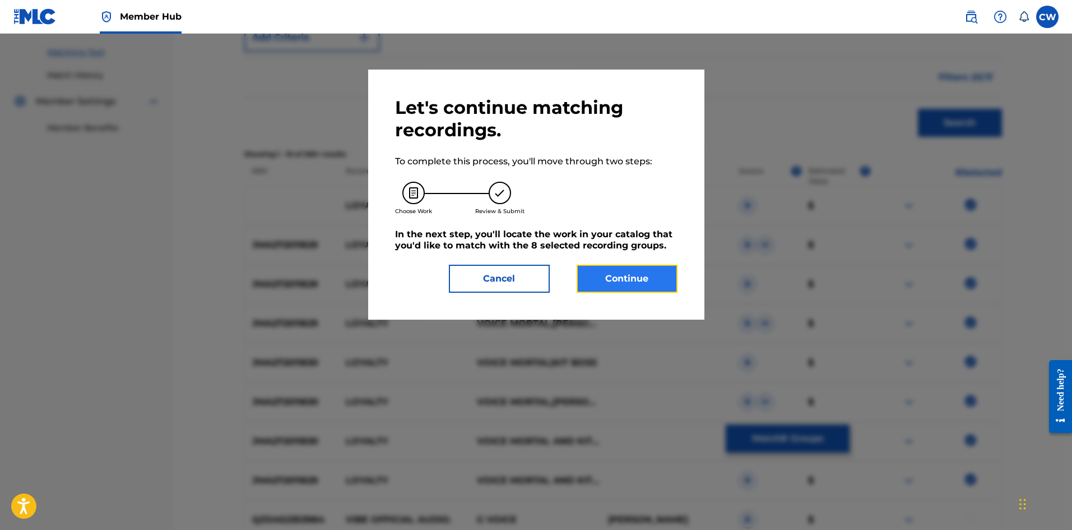
click at [624, 279] on button "Continue" at bounding box center [627, 279] width 101 height 28
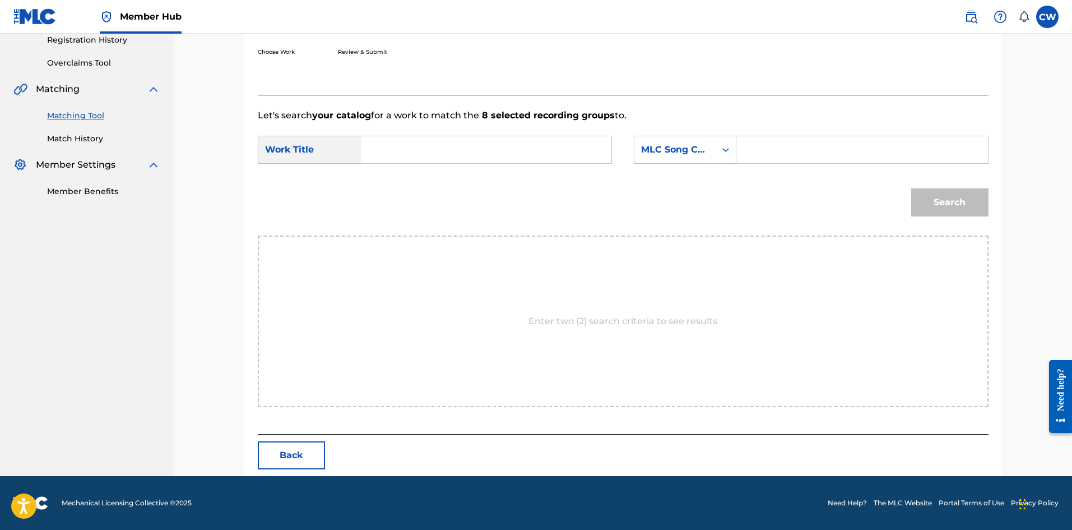
scroll to position [217, 0]
click at [483, 144] on input "Search Form" at bounding box center [486, 149] width 232 height 27
type input "LOYALTY OFFICIAL AUDIO"
click at [785, 151] on input "Search Form" at bounding box center [862, 149] width 232 height 27
type input "LS399P"
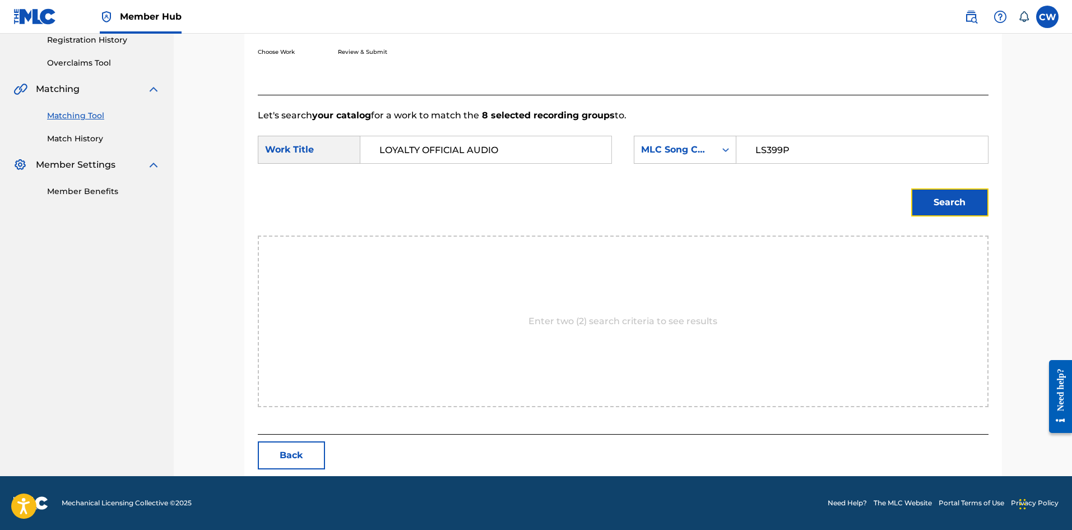
click at [973, 210] on button "Search" at bounding box center [950, 202] width 77 height 28
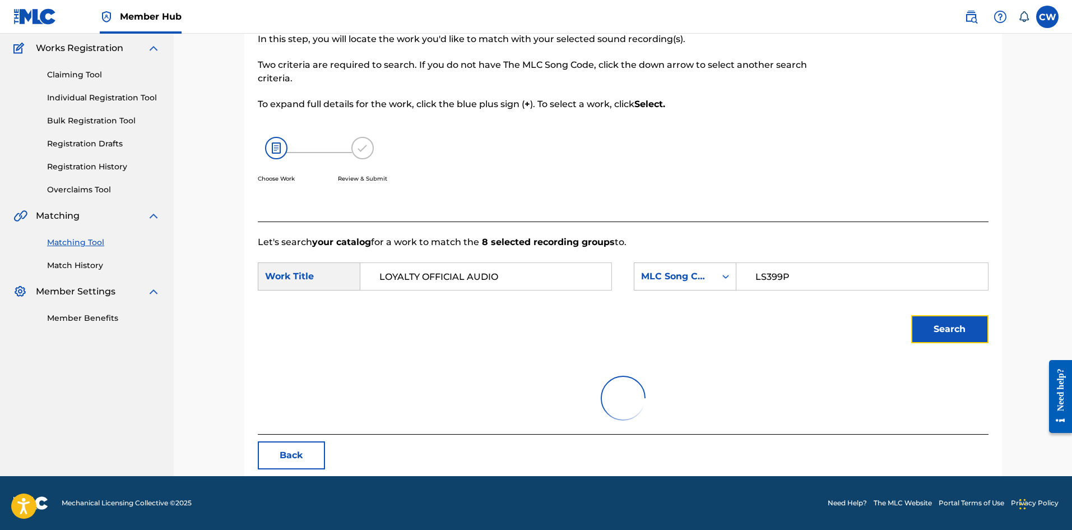
scroll to position [184, 0]
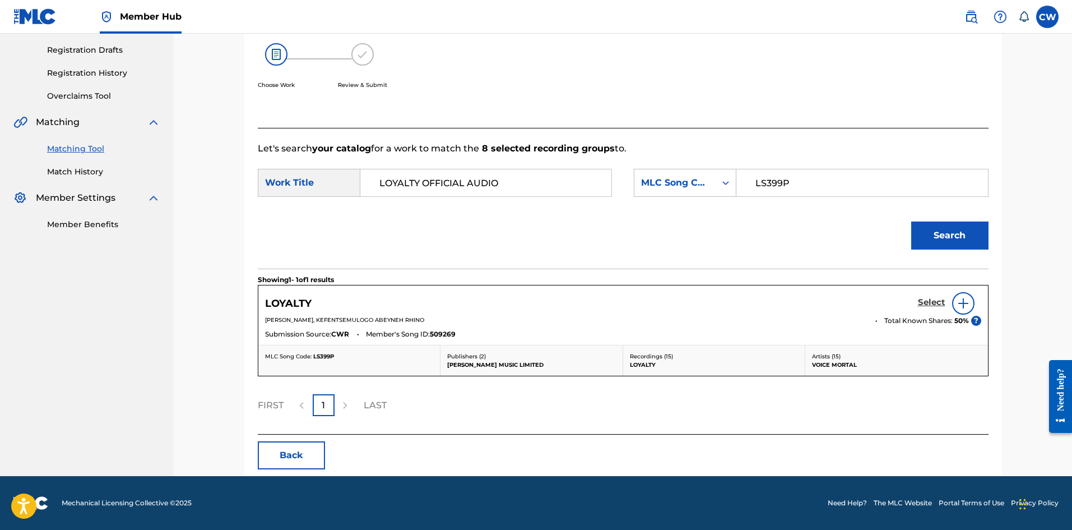
click at [919, 301] on h5 "Select" at bounding box center [931, 302] width 27 height 11
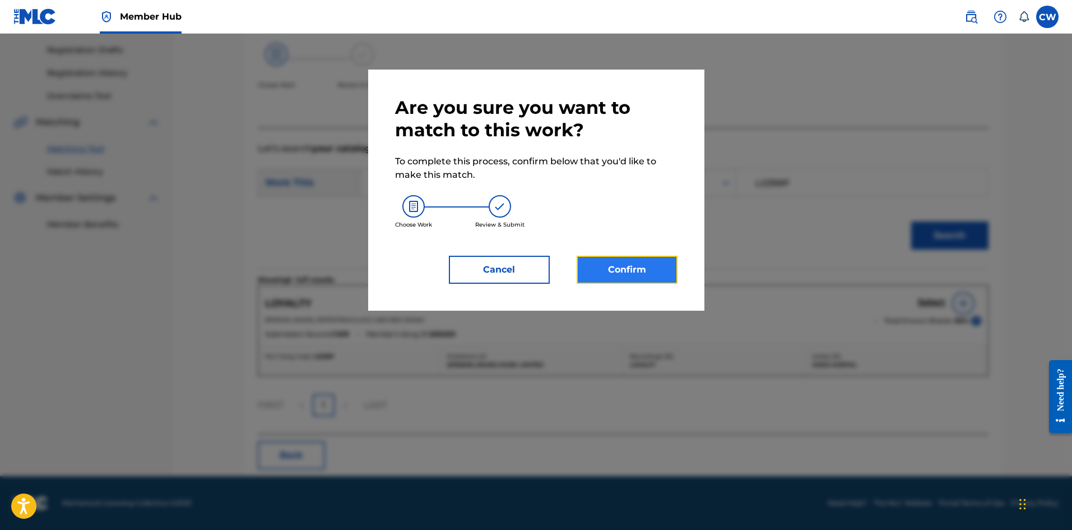
click at [655, 269] on button "Confirm" at bounding box center [627, 270] width 101 height 28
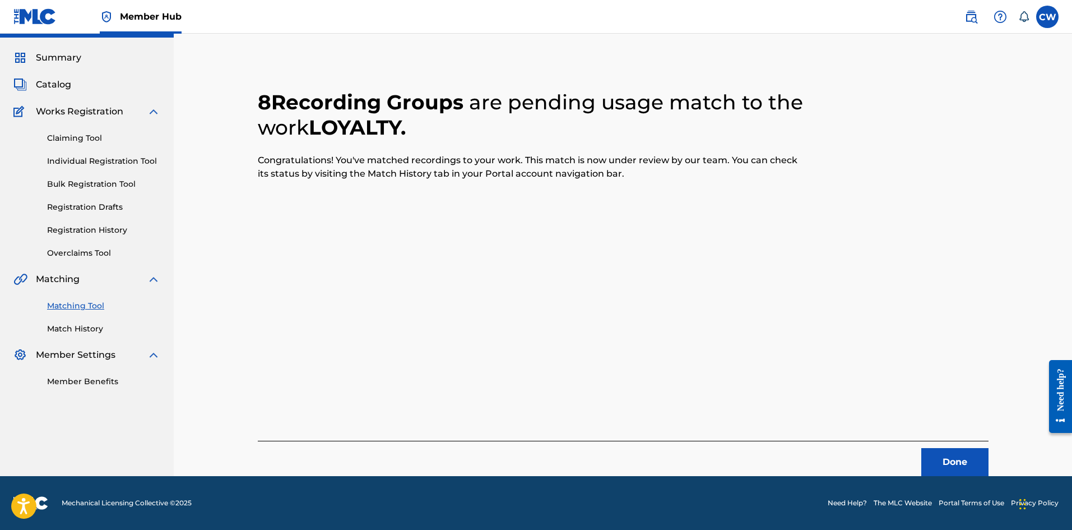
scroll to position [27, 0]
drag, startPoint x: 963, startPoint y: 457, endPoint x: 954, endPoint y: 456, distance: 9.1
click at [954, 456] on button "Done" at bounding box center [955, 462] width 67 height 28
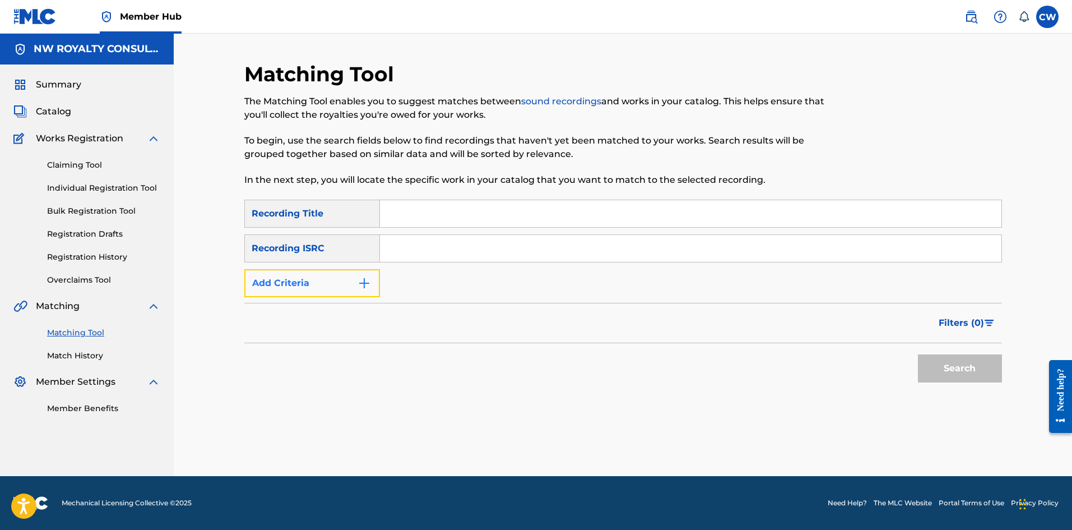
click at [277, 284] on button "Add Criteria" at bounding box center [312, 283] width 136 height 28
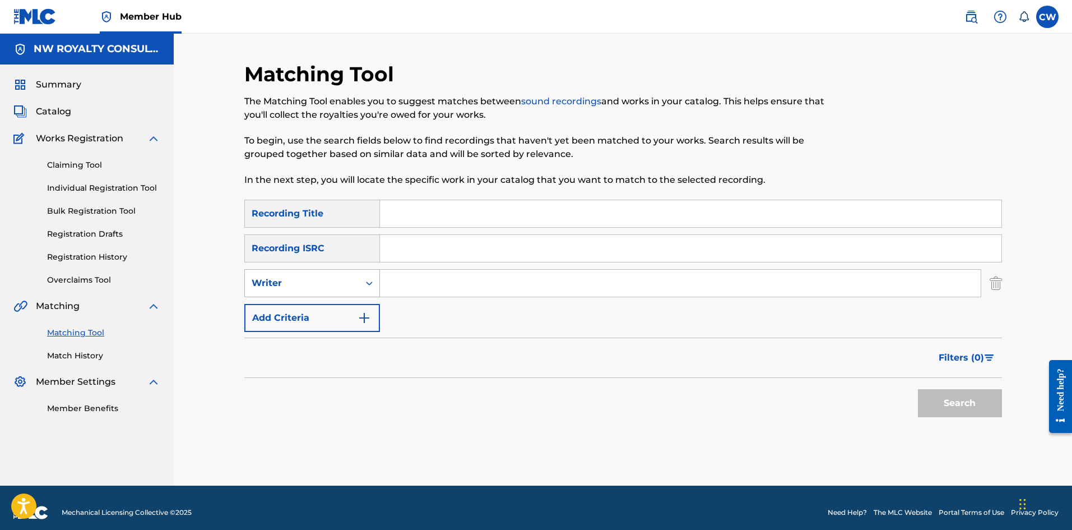
click at [277, 286] on div "Writer" at bounding box center [302, 282] width 101 height 13
click at [286, 326] on div "Writer" at bounding box center [312, 339] width 135 height 28
click at [294, 295] on div "Writer" at bounding box center [312, 283] width 136 height 28
click at [291, 307] on div "Recording Artist" at bounding box center [312, 311] width 135 height 28
click at [405, 276] on input "Search Form" at bounding box center [680, 283] width 601 height 27
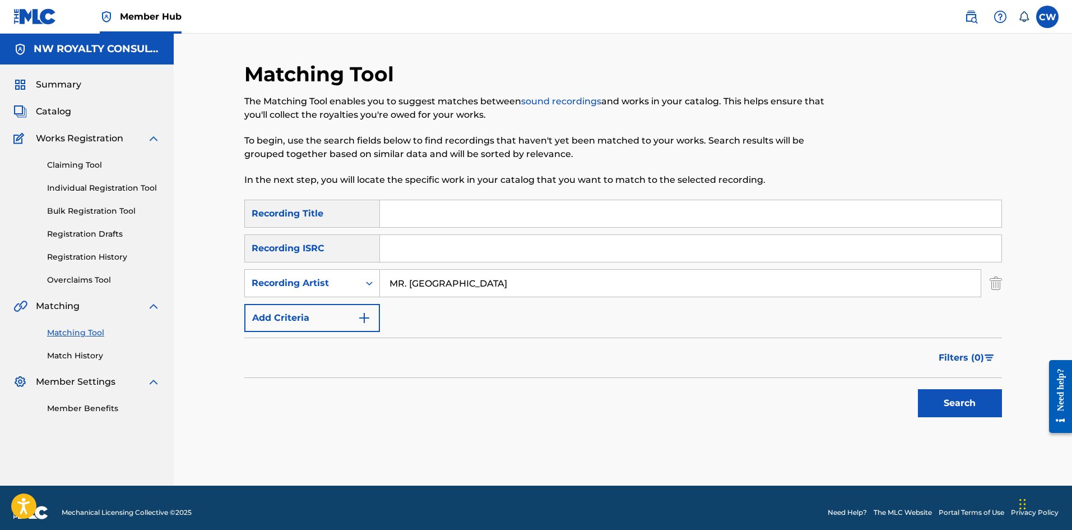
type input "MR. VEGAS"
drag, startPoint x: 543, startPoint y: 206, endPoint x: 553, endPoint y: 229, distance: 24.4
click at [536, 212] on input "Search Form" at bounding box center [691, 213] width 622 height 27
type input "LUMPSUM"
click at [954, 408] on button "Search" at bounding box center [960, 403] width 84 height 28
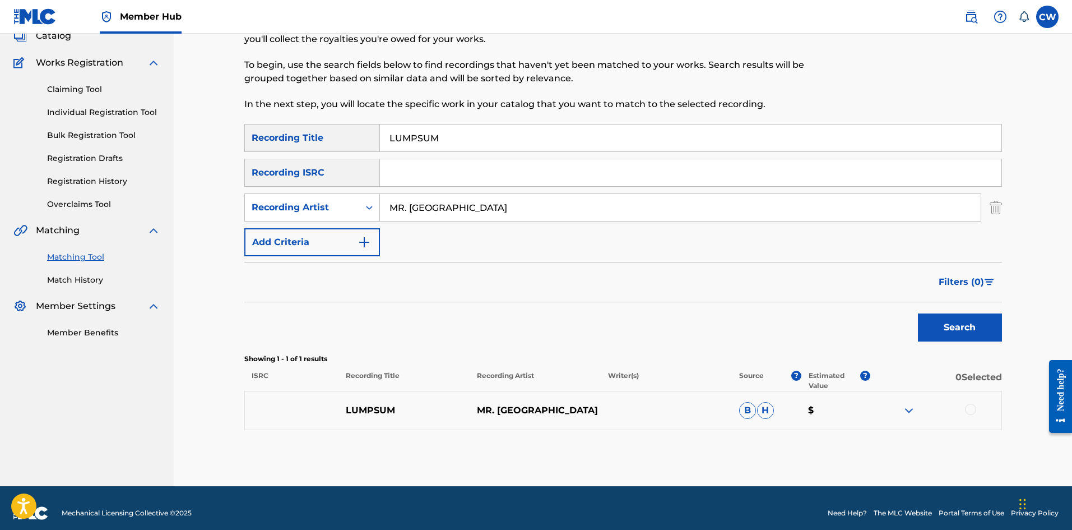
scroll to position [86, 0]
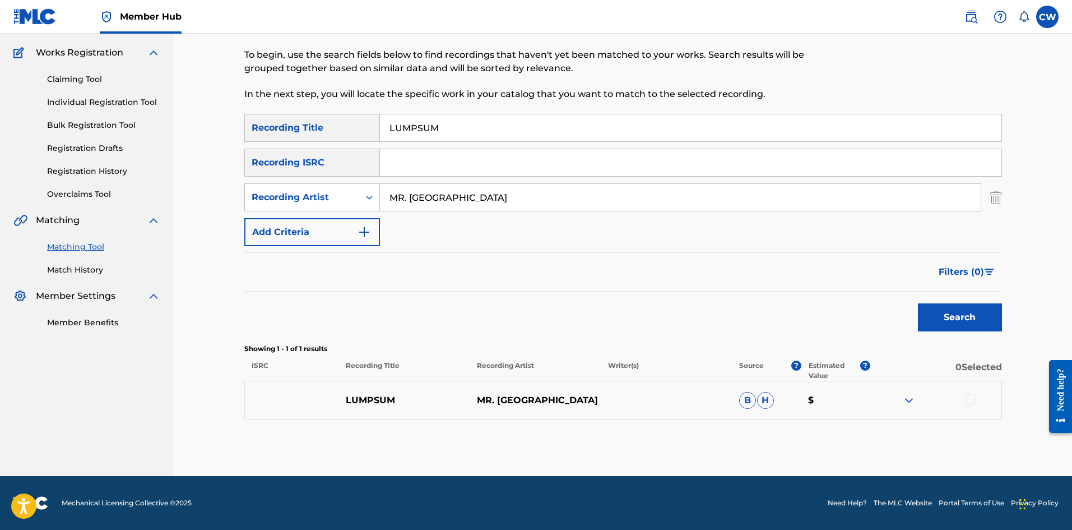
click at [974, 398] on div at bounding box center [970, 399] width 11 height 11
click at [813, 437] on button "Match 1 Group" at bounding box center [788, 438] width 124 height 28
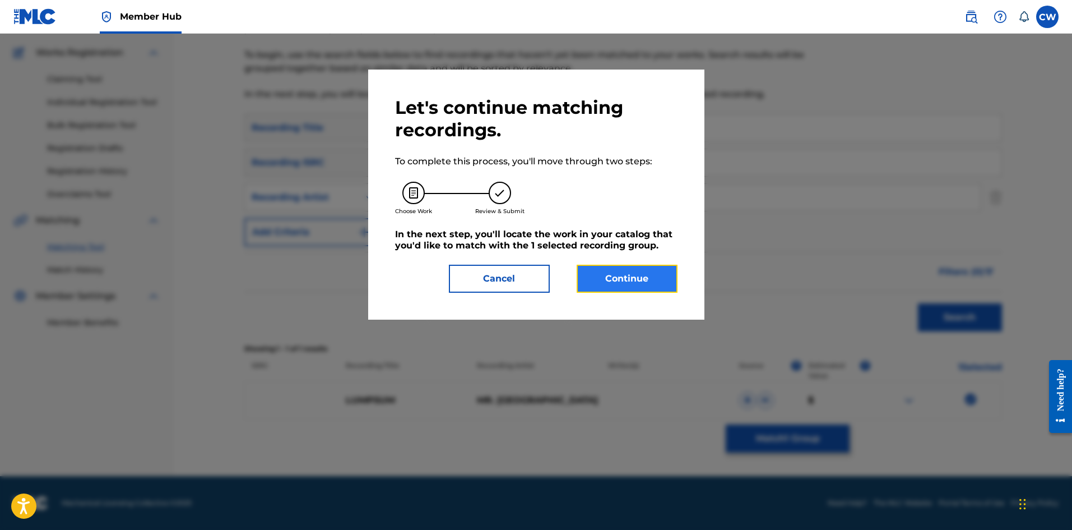
click at [633, 277] on button "Continue" at bounding box center [627, 279] width 101 height 28
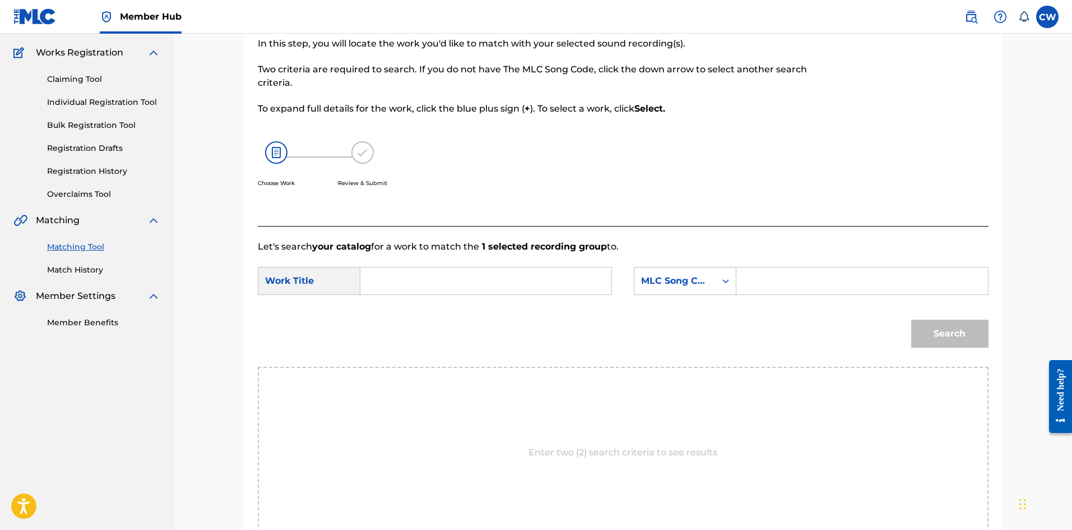
drag, startPoint x: 495, startPoint y: 292, endPoint x: 489, endPoint y: 286, distance: 8.0
click at [491, 289] on input "Search Form" at bounding box center [486, 280] width 232 height 27
type input "LUMPSUM"
click at [788, 279] on input "Search Form" at bounding box center [862, 280] width 232 height 27
type input "L63368"
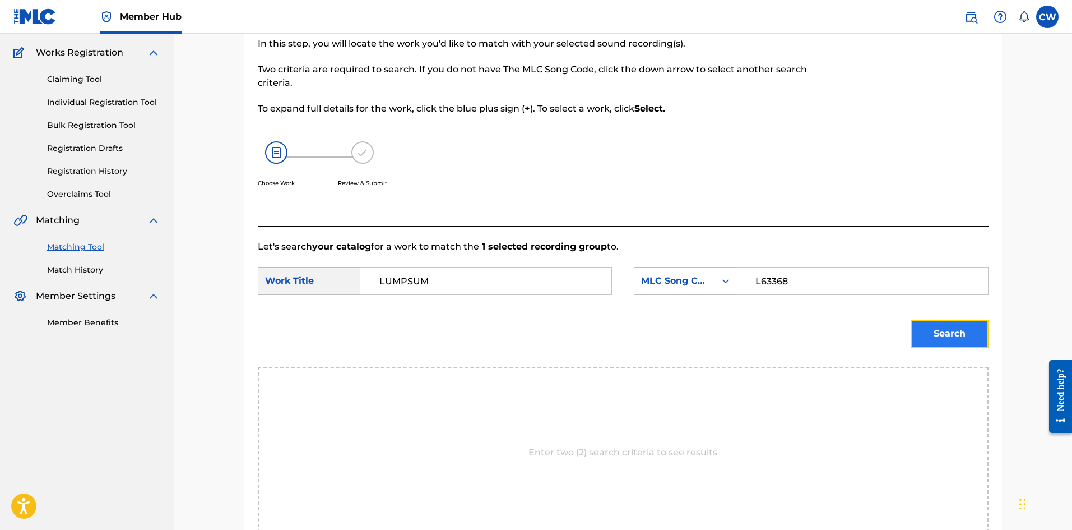
click at [957, 331] on button "Search" at bounding box center [950, 334] width 77 height 28
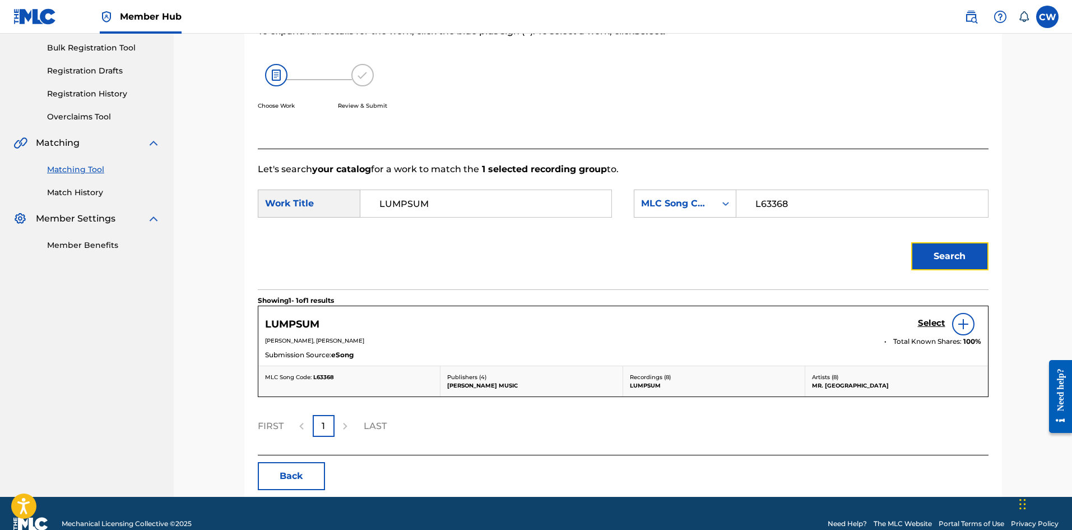
scroll to position [184, 0]
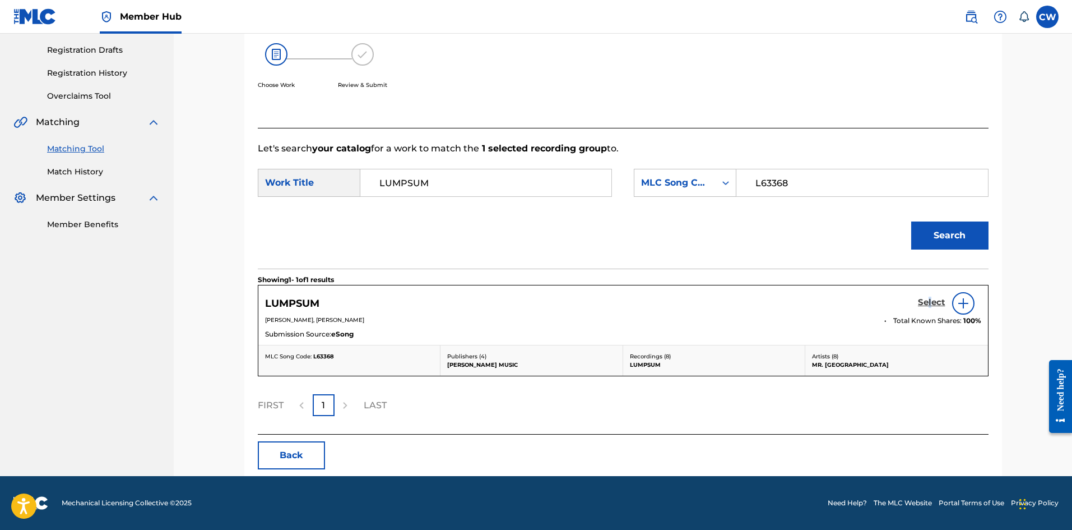
click at [926, 300] on h5 "Select" at bounding box center [931, 302] width 27 height 11
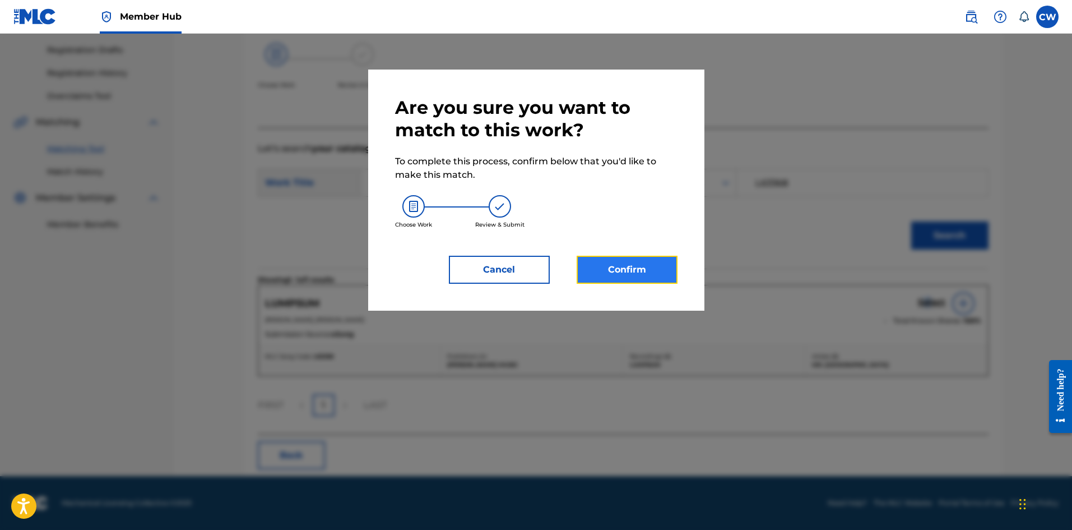
click at [657, 265] on button "Confirm" at bounding box center [627, 270] width 101 height 28
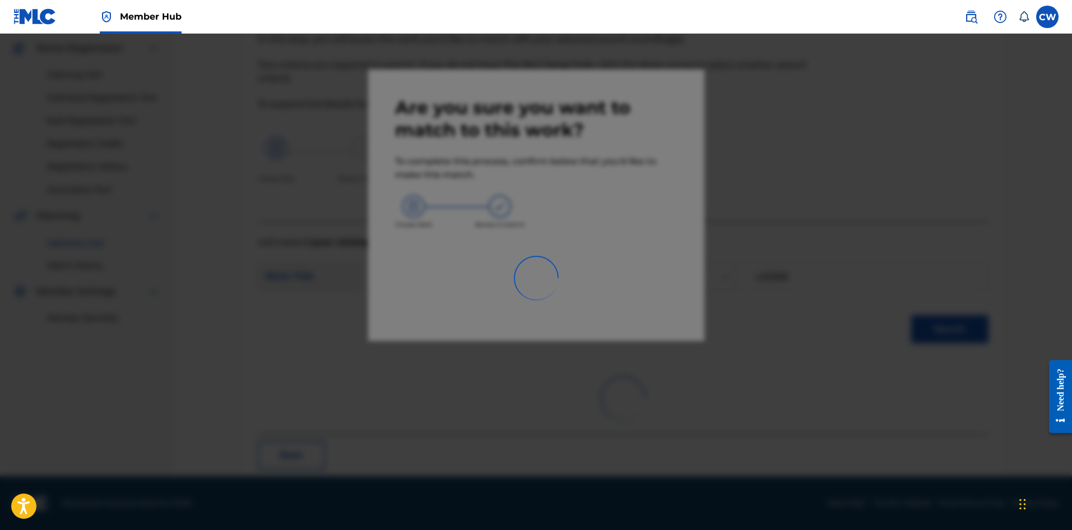
scroll to position [27, 0]
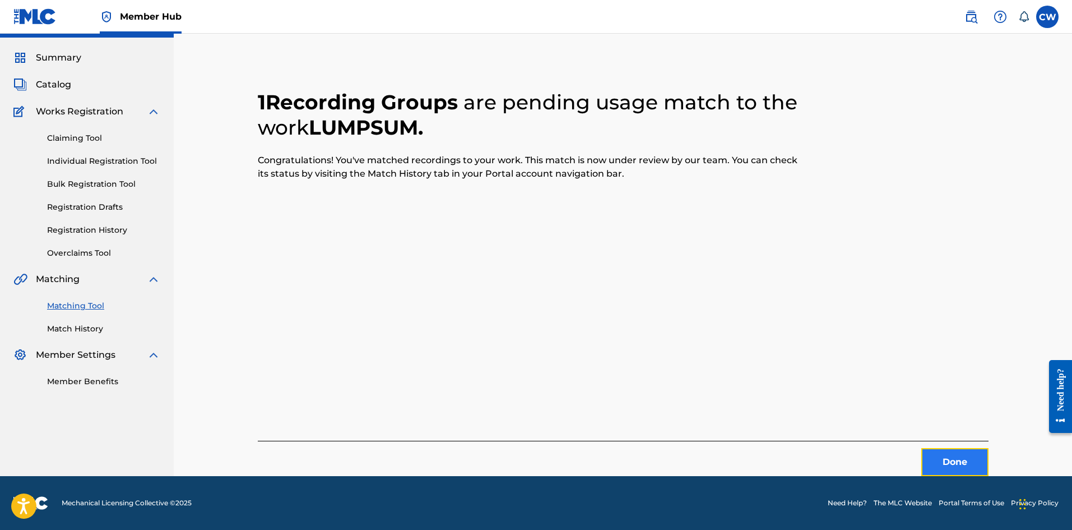
click at [949, 455] on button "Done" at bounding box center [955, 462] width 67 height 28
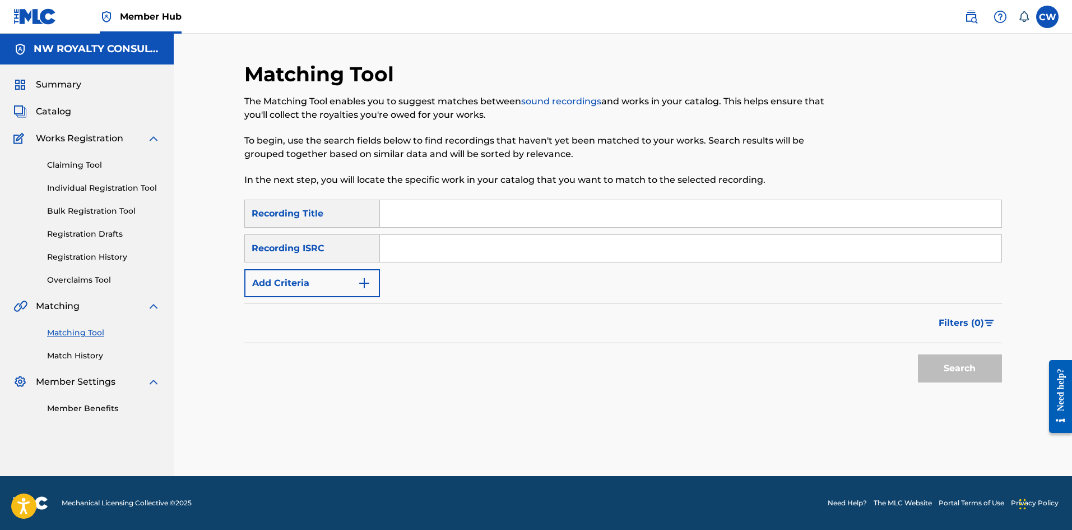
scroll to position [0, 0]
click at [345, 283] on button "Add Criteria" at bounding box center [312, 283] width 136 height 28
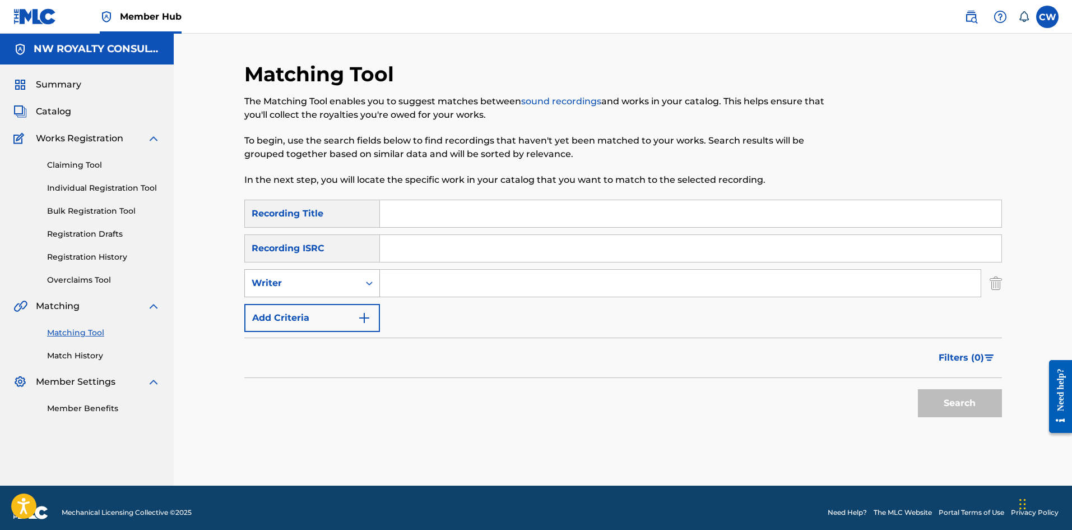
click at [337, 287] on div "Writer" at bounding box center [302, 282] width 101 height 13
drag, startPoint x: 330, startPoint y: 291, endPoint x: 322, endPoint y: 296, distance: 8.9
click at [327, 293] on div "Writer" at bounding box center [302, 282] width 114 height 21
drag, startPoint x: 319, startPoint y: 289, endPoint x: 316, endPoint y: 294, distance: 6.1
click at [317, 292] on div "Writer" at bounding box center [302, 282] width 114 height 21
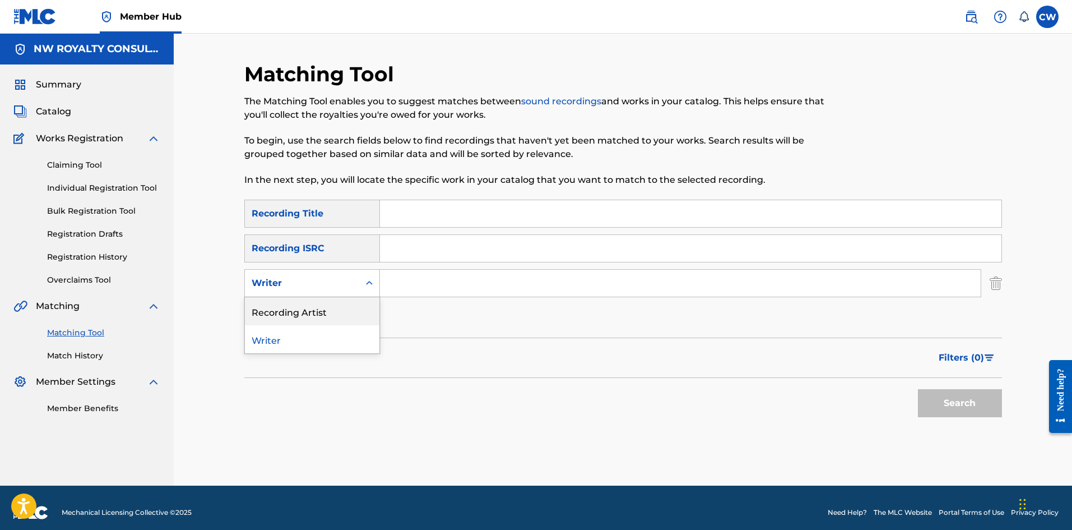
click at [306, 317] on div "Recording Artist" at bounding box center [312, 311] width 135 height 28
click at [438, 288] on input "Search Form" at bounding box center [680, 283] width 601 height 27
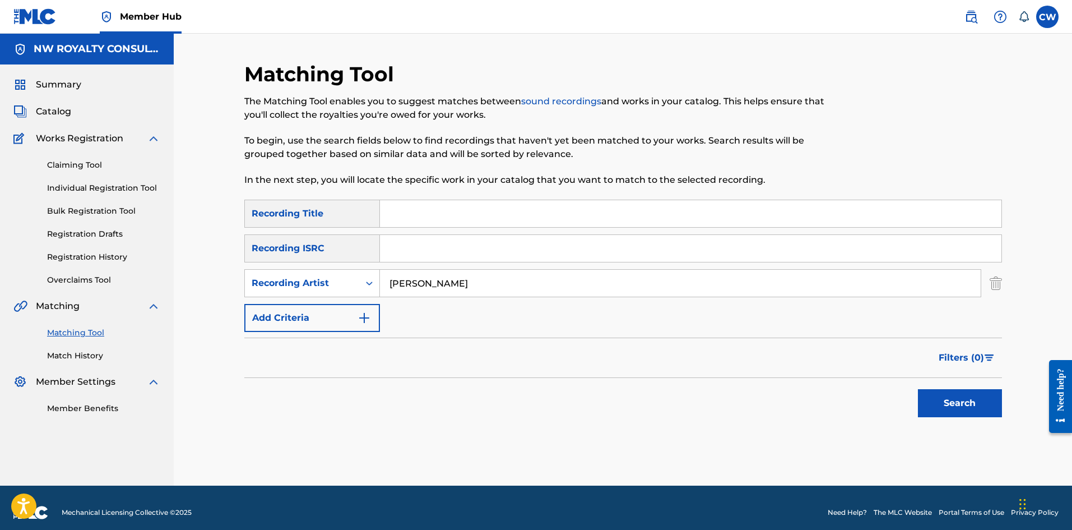
type input "LYRI KALI"
drag, startPoint x: 537, startPoint y: 211, endPoint x: 550, endPoint y: 221, distance: 16.0
click at [537, 211] on input "Search Form" at bounding box center [691, 213] width 622 height 27
type input "LYRI KALI MR FANTASTIC RAW MP3"
click at [918, 395] on button "Search" at bounding box center [960, 403] width 84 height 28
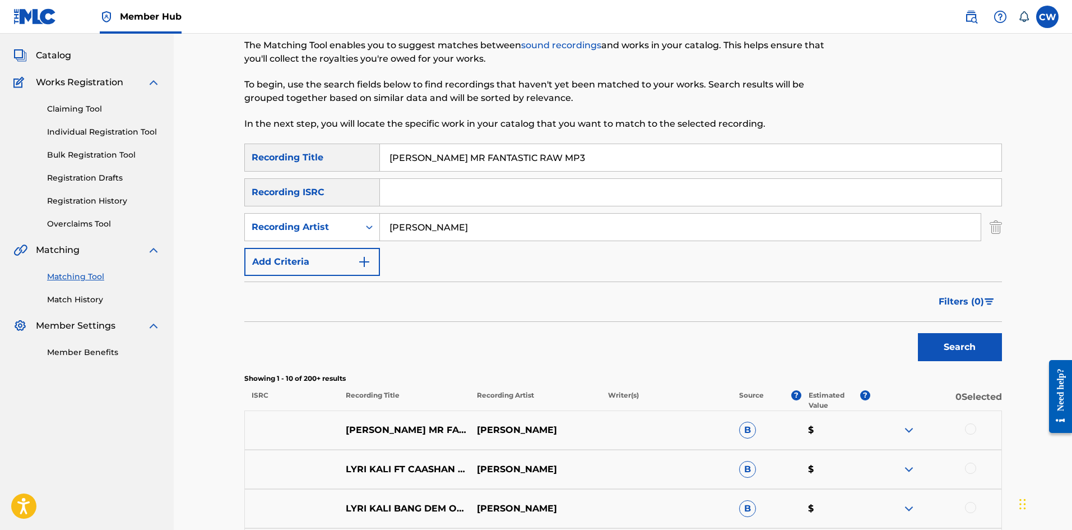
scroll to position [112, 0]
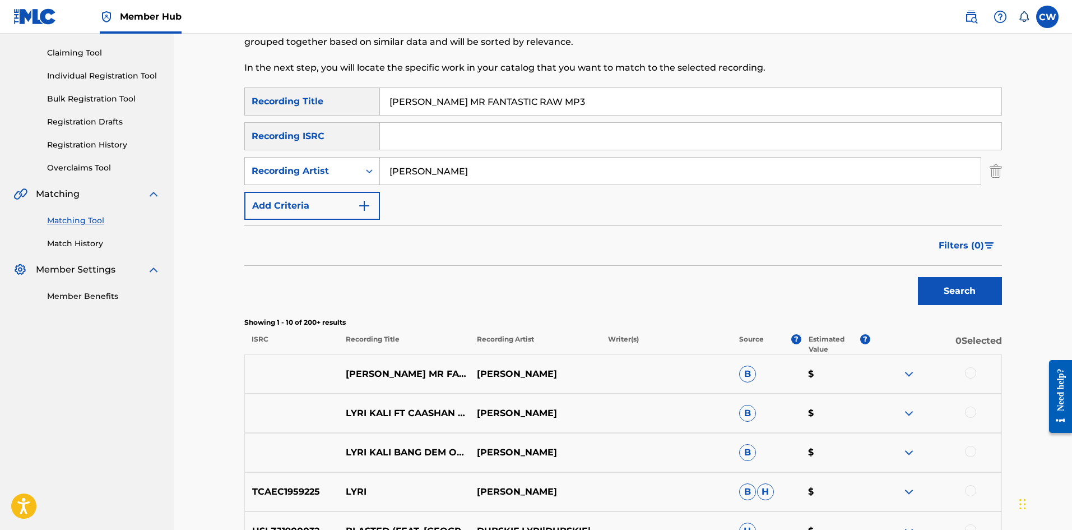
click at [973, 375] on div at bounding box center [970, 372] width 11 height 11
click at [974, 415] on div at bounding box center [970, 411] width 11 height 11
click at [975, 445] on div "LYRI KALI BANG DEM OFFICIAL AUDIO EXPLICIT LYRI KALI B $" at bounding box center [623, 452] width 758 height 39
click at [967, 454] on div at bounding box center [970, 451] width 11 height 11
click at [808, 436] on button "Match 3 Groups" at bounding box center [788, 438] width 124 height 28
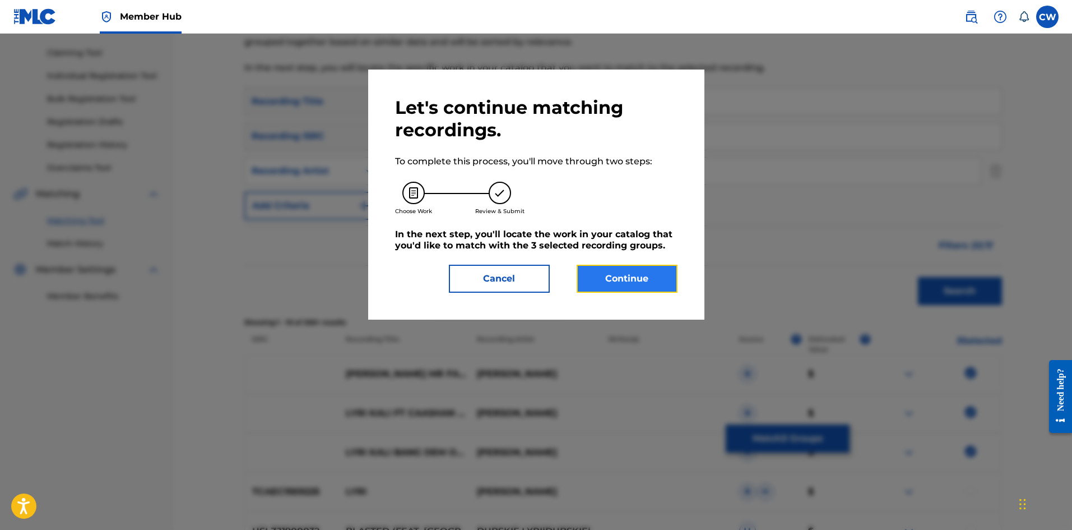
click at [611, 286] on button "Continue" at bounding box center [627, 279] width 101 height 28
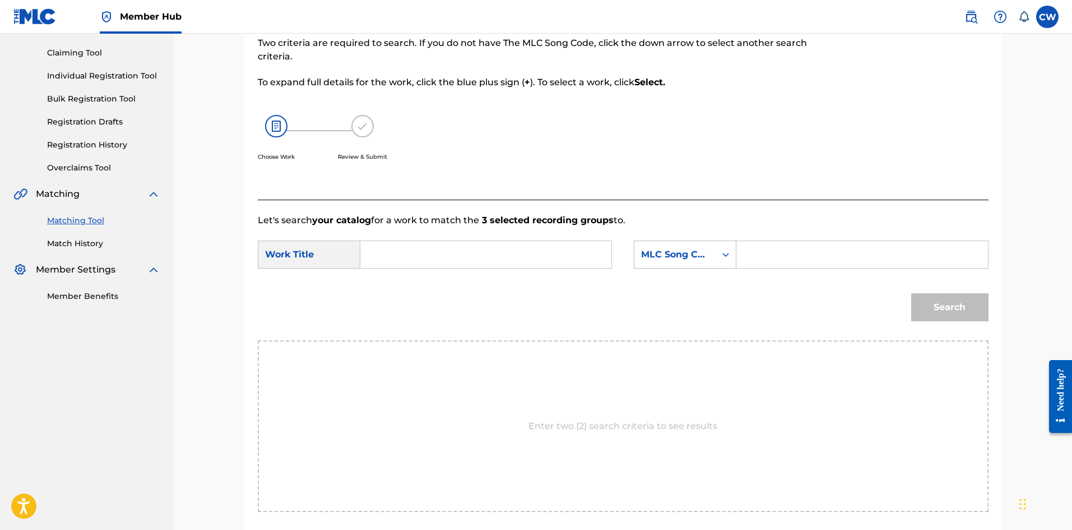
click at [539, 261] on input "Search Form" at bounding box center [486, 254] width 232 height 27
type input "LYRI KALI MR FANTASTIC RAW MP3"
click at [813, 269] on div "SearchWithCriteriad3e887ea-b579-4c7d-85aa-29d294e41180 Work Title LYRI KALI MR …" at bounding box center [623, 257] width 731 height 35
click at [839, 269] on div "SearchWithCriteriad3e887ea-b579-4c7d-85aa-29d294e41180 Work Title LYRI KALI MR …" at bounding box center [623, 257] width 731 height 35
drag, startPoint x: 839, startPoint y: 262, endPoint x: 867, endPoint y: 264, distance: 27.6
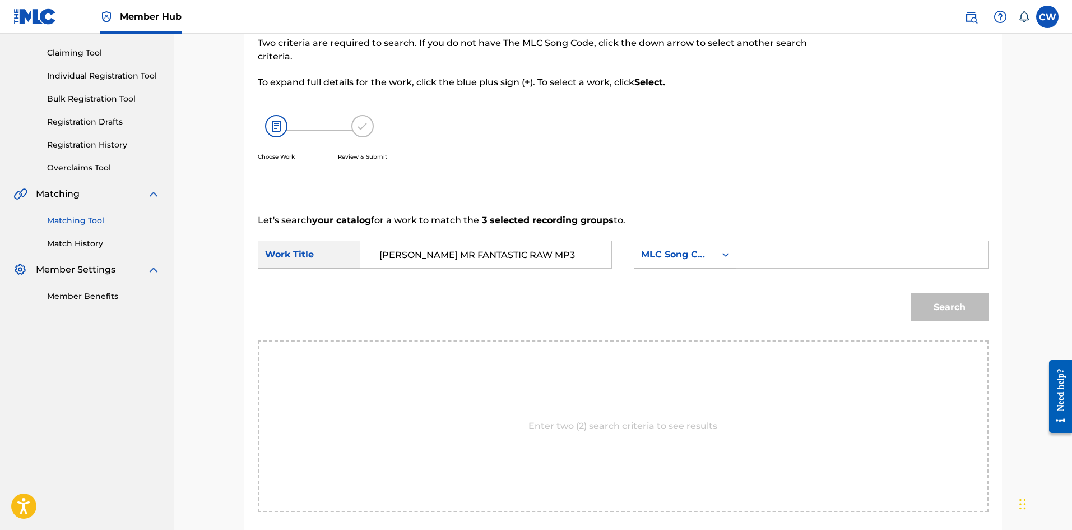
click at [839, 262] on input "Search Form" at bounding box center [862, 254] width 232 height 27
type input "MR1YHF"
click at [1007, 292] on div "Match Usage - Select Work In this step, you will locate the work you'd like to …" at bounding box center [623, 265] width 785 height 631
click at [975, 303] on button "Search" at bounding box center [950, 307] width 77 height 28
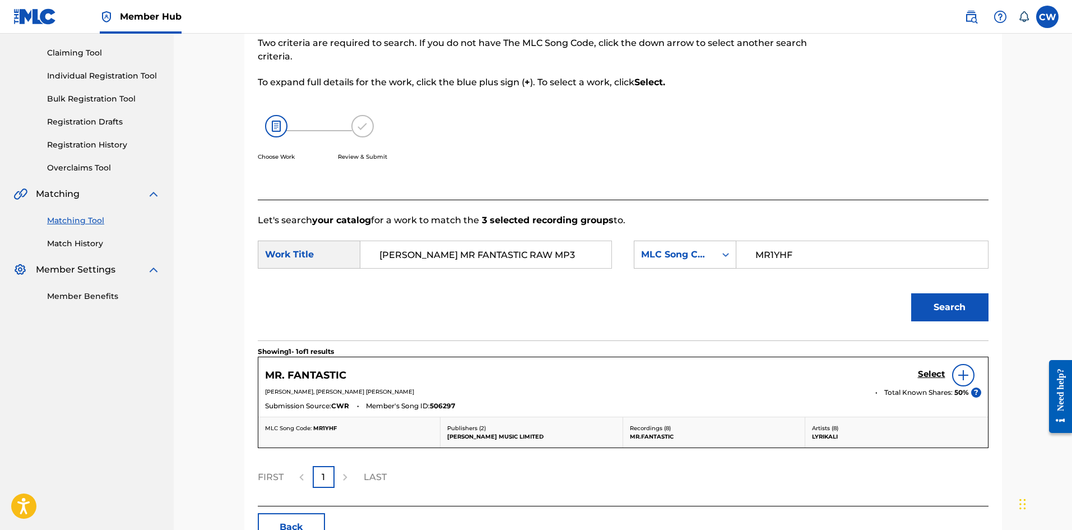
click at [928, 367] on div "Select" at bounding box center [949, 375] width 63 height 22
click at [936, 373] on h5 "Select" at bounding box center [931, 374] width 27 height 11
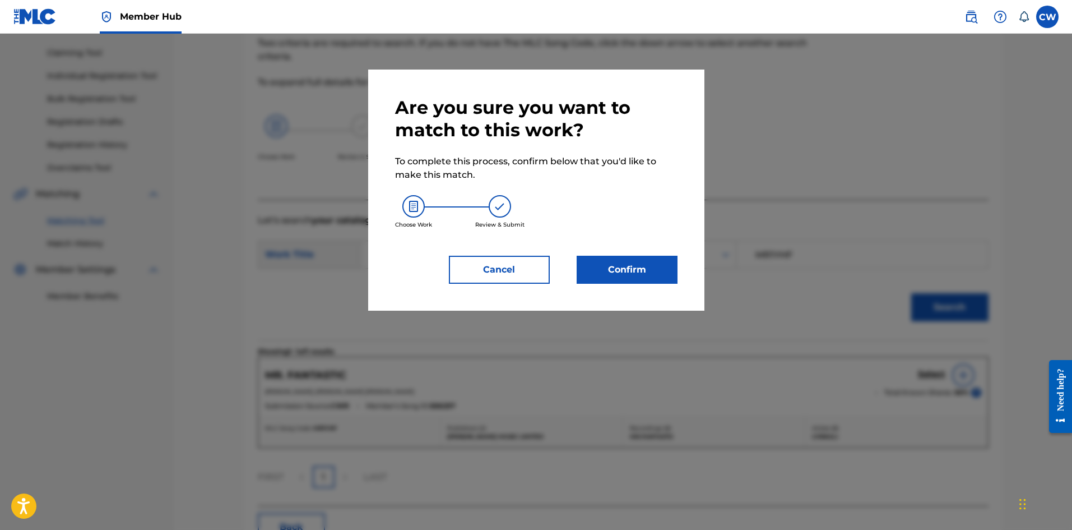
click at [621, 291] on div "Are you sure you want to match to this work? To complete this process, confirm …" at bounding box center [536, 190] width 336 height 241
click at [631, 275] on button "Confirm" at bounding box center [627, 270] width 101 height 28
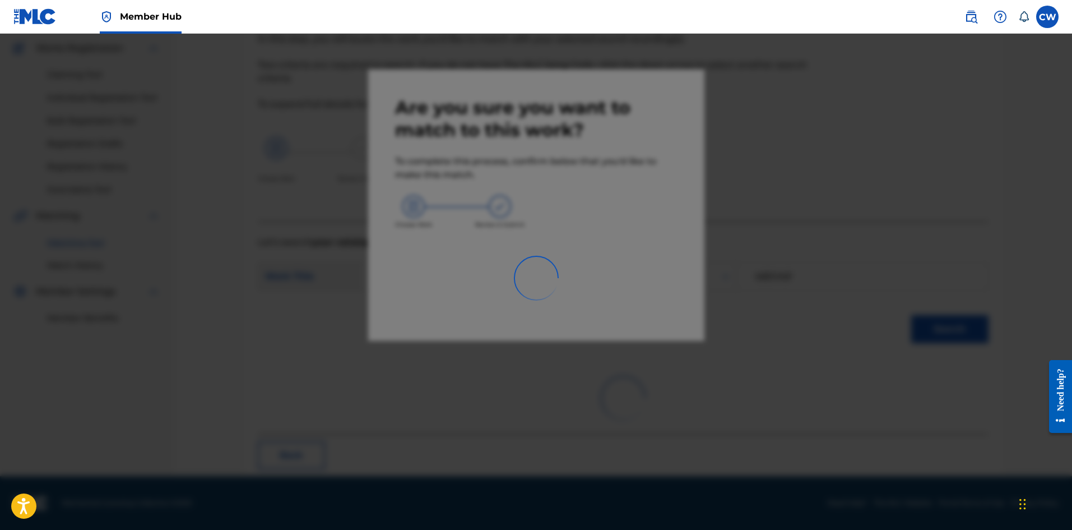
scroll to position [27, 0]
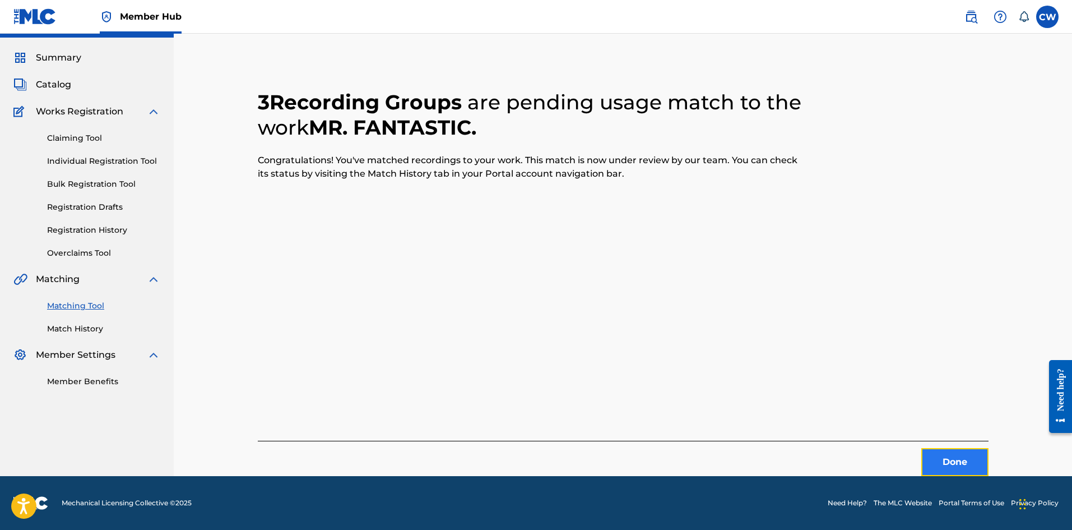
click at [963, 453] on button "Done" at bounding box center [955, 462] width 67 height 28
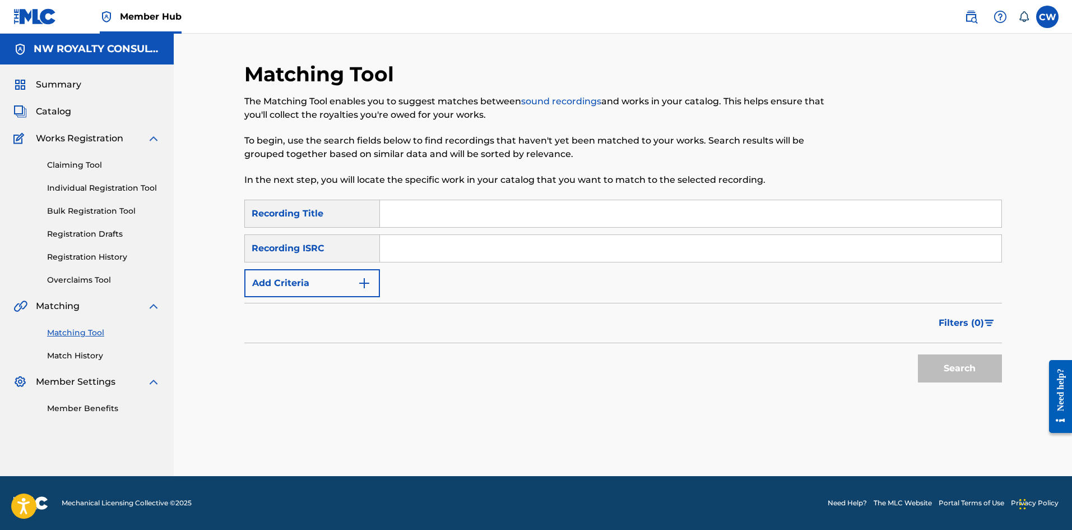
scroll to position [0, 0]
click at [325, 283] on button "Add Criteria" at bounding box center [312, 283] width 136 height 28
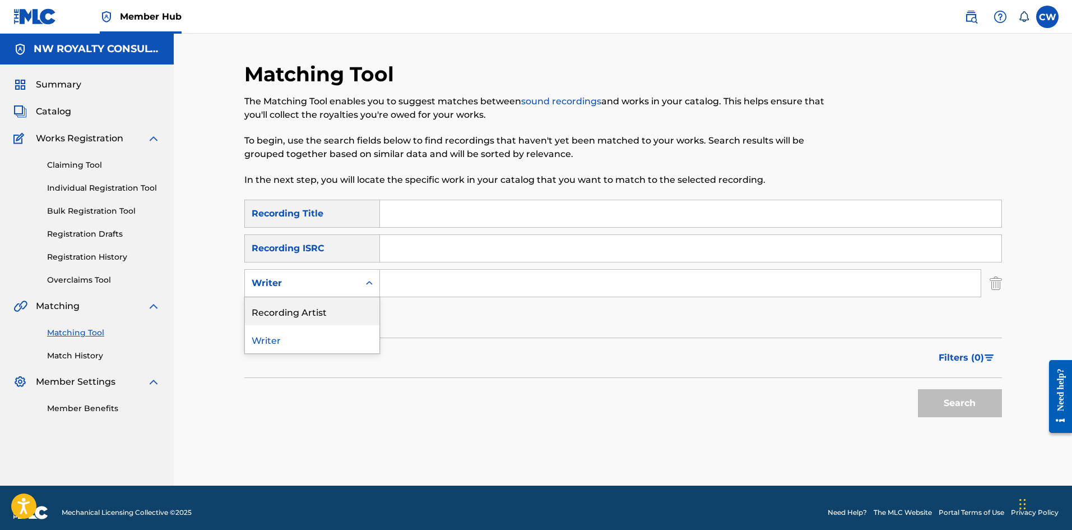
click at [300, 306] on div "Recording Artist" at bounding box center [312, 311] width 135 height 28
click at [425, 285] on input "Search Form" at bounding box center [680, 283] width 601 height 27
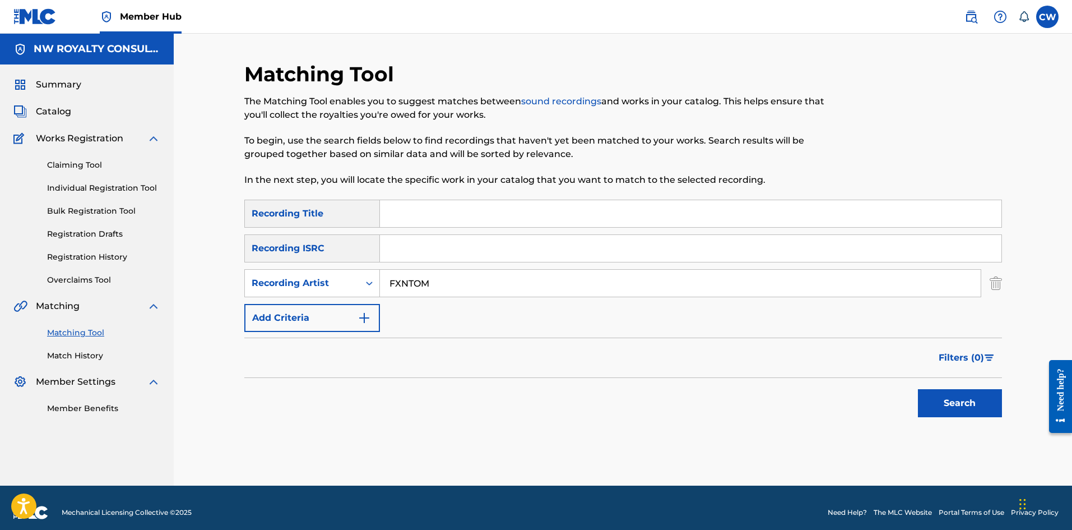
type input "FXNTOM"
drag, startPoint x: 424, startPoint y: 212, endPoint x: 462, endPoint y: 227, distance: 40.8
click at [424, 212] on input "Search Form" at bounding box center [691, 213] width 622 height 27
type input "MAD SMADDY"
click at [974, 410] on button "Search" at bounding box center [960, 403] width 84 height 28
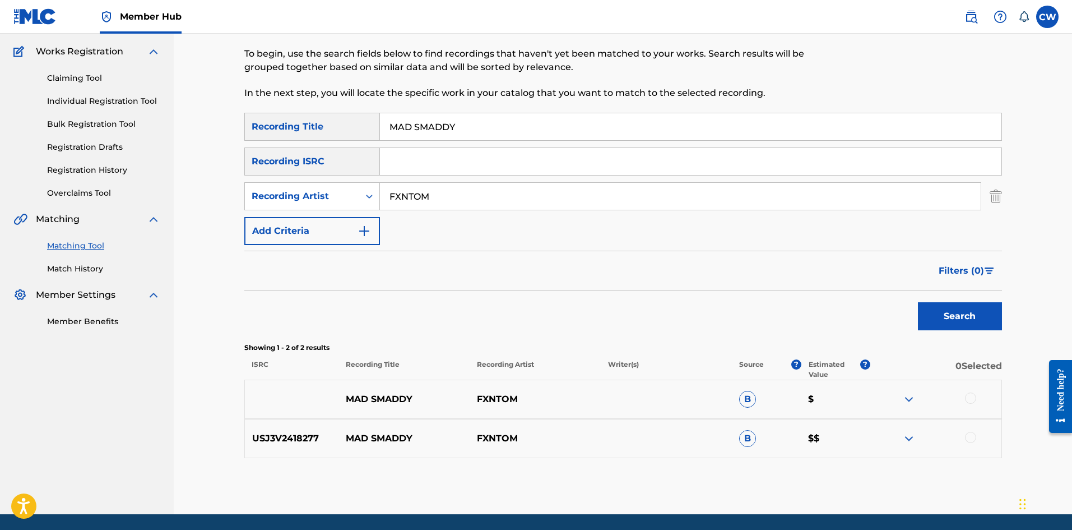
scroll to position [112, 0]
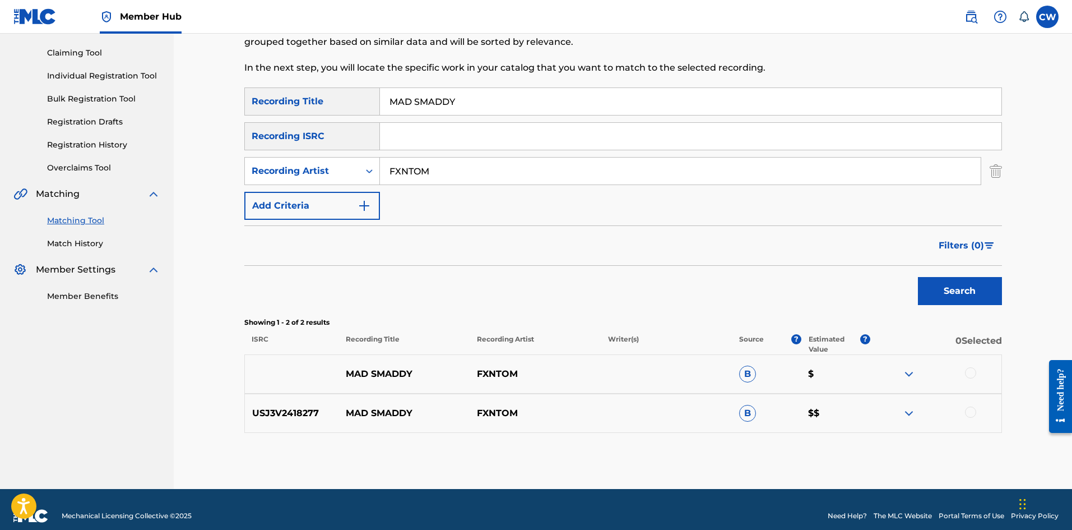
click at [974, 379] on div at bounding box center [936, 373] width 131 height 13
click at [970, 372] on div at bounding box center [970, 372] width 11 height 11
click at [969, 414] on div at bounding box center [970, 411] width 11 height 11
click at [774, 442] on button "Match 2 Groups" at bounding box center [788, 438] width 124 height 28
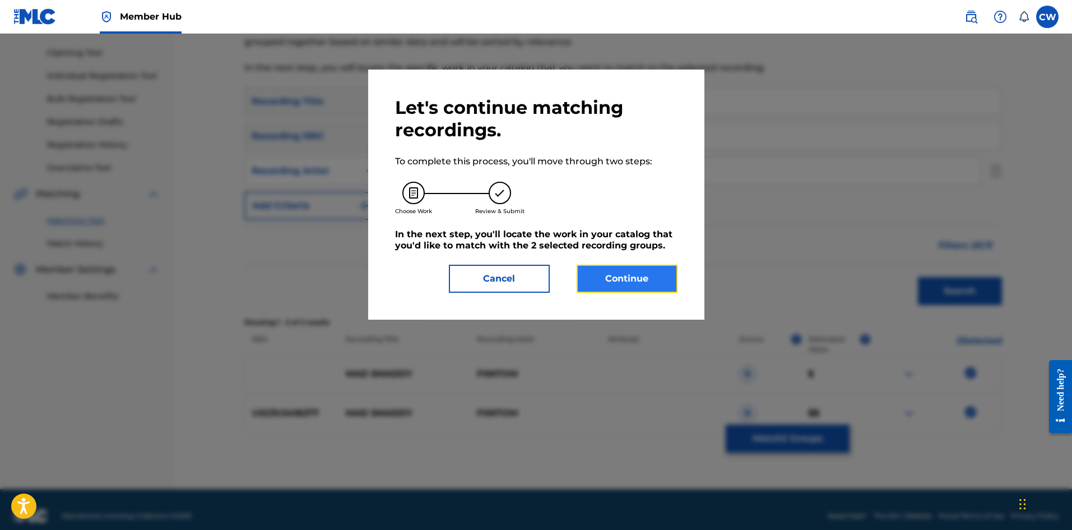
click at [627, 288] on button "Continue" at bounding box center [627, 279] width 101 height 28
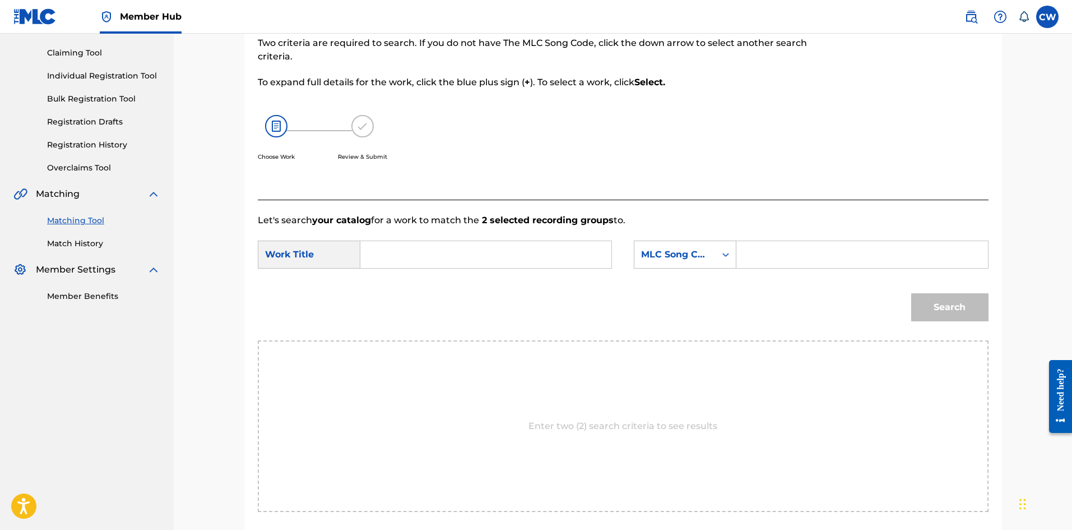
click at [504, 242] on input "Search Form" at bounding box center [486, 254] width 232 height 27
type input "MAD SMADDY"
click at [776, 249] on input "Search Form" at bounding box center [862, 254] width 232 height 27
type input "MW3M30"
click at [937, 303] on button "Search" at bounding box center [950, 307] width 77 height 28
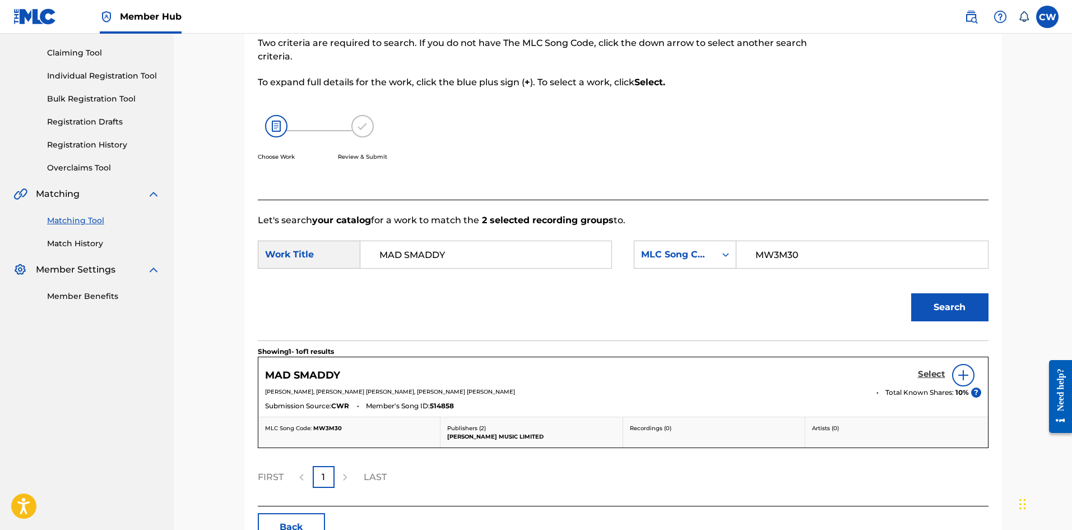
click at [926, 377] on h5 "Select" at bounding box center [931, 374] width 27 height 11
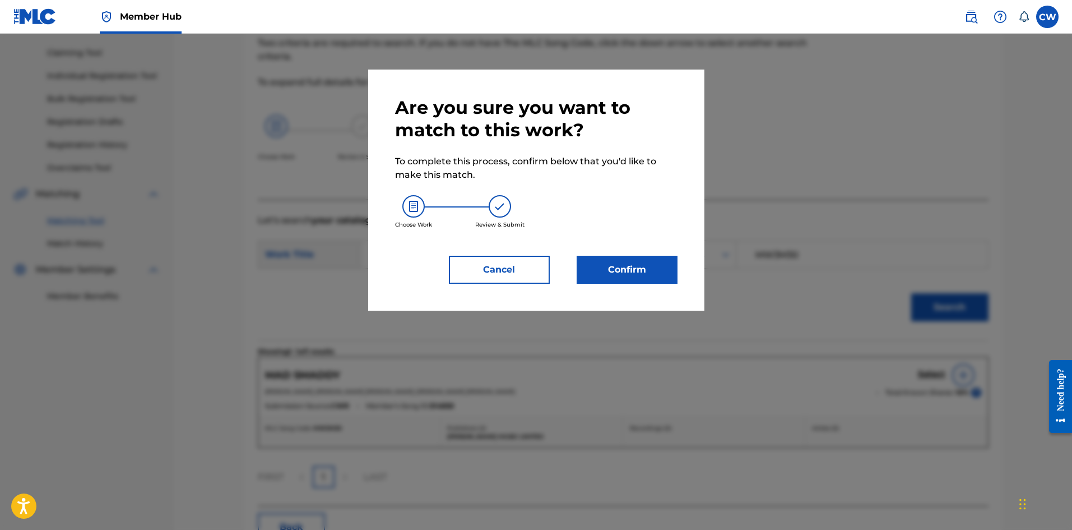
click at [641, 285] on div "Are you sure you want to match to this work? To complete this process, confirm …" at bounding box center [536, 190] width 336 height 241
click at [641, 286] on div "Are you sure you want to match to this work? To complete this process, confirm …" at bounding box center [536, 190] width 336 height 241
click at [637, 279] on button "Confirm" at bounding box center [627, 270] width 101 height 28
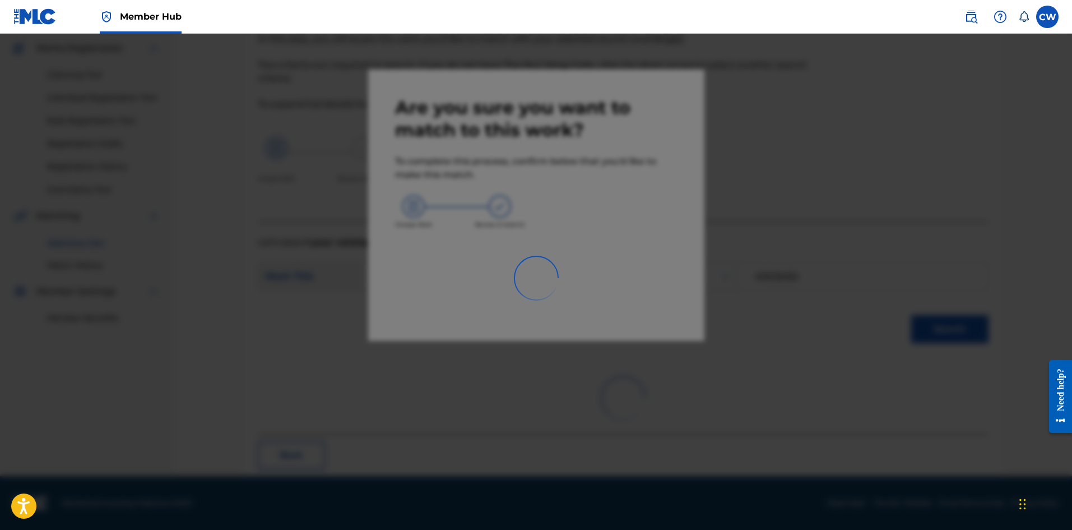
scroll to position [27, 0]
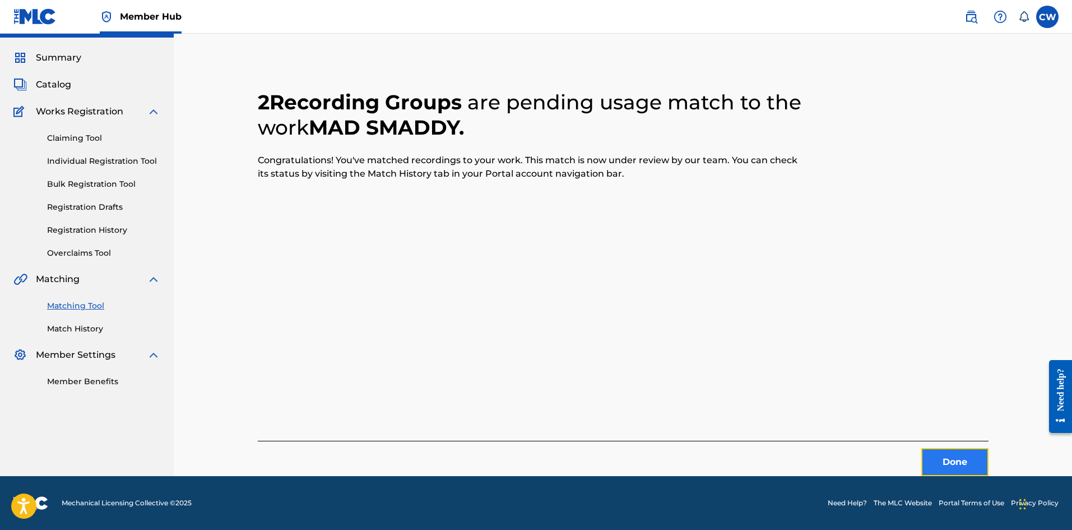
click at [961, 461] on button "Done" at bounding box center [955, 462] width 67 height 28
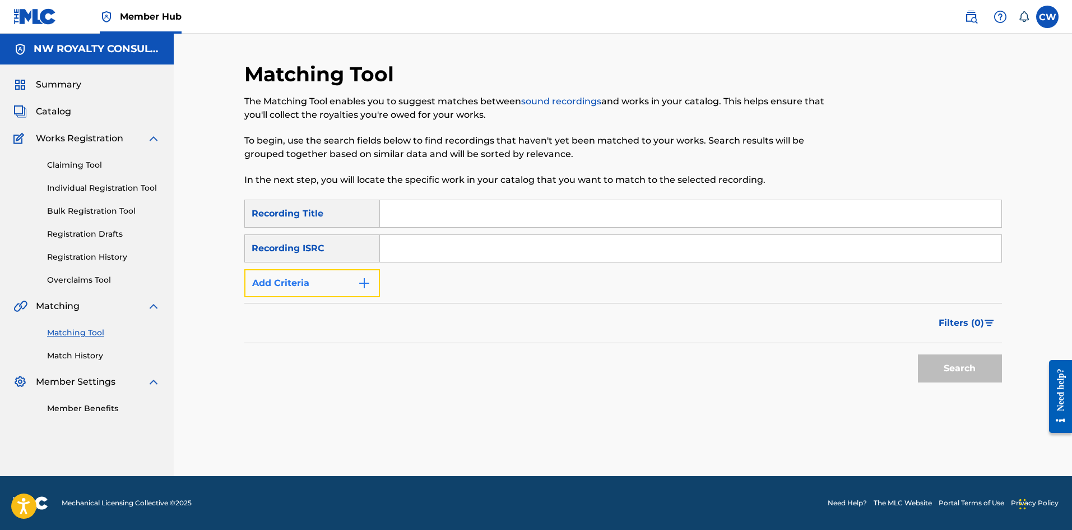
click at [295, 291] on button "Add Criteria" at bounding box center [312, 283] width 136 height 28
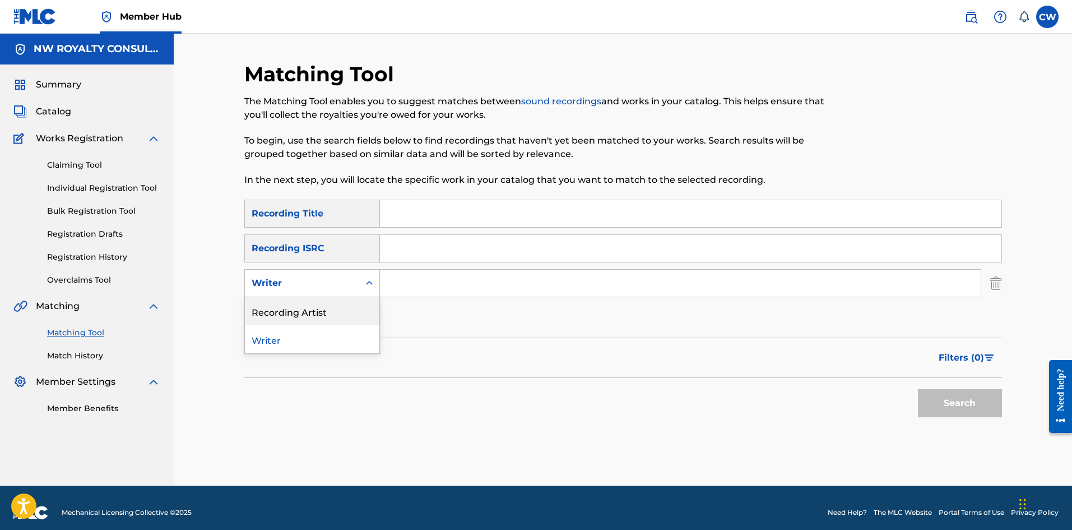
click at [295, 304] on div "Recording Artist" at bounding box center [312, 311] width 135 height 28
drag, startPoint x: 447, startPoint y: 268, endPoint x: 447, endPoint y: 274, distance: 6.2
click at [447, 269] on div "SearchWithCriteria533fd595-1357-4ead-a540-a25942c9c641 Recording Title SearchWi…" at bounding box center [623, 266] width 758 height 132
click
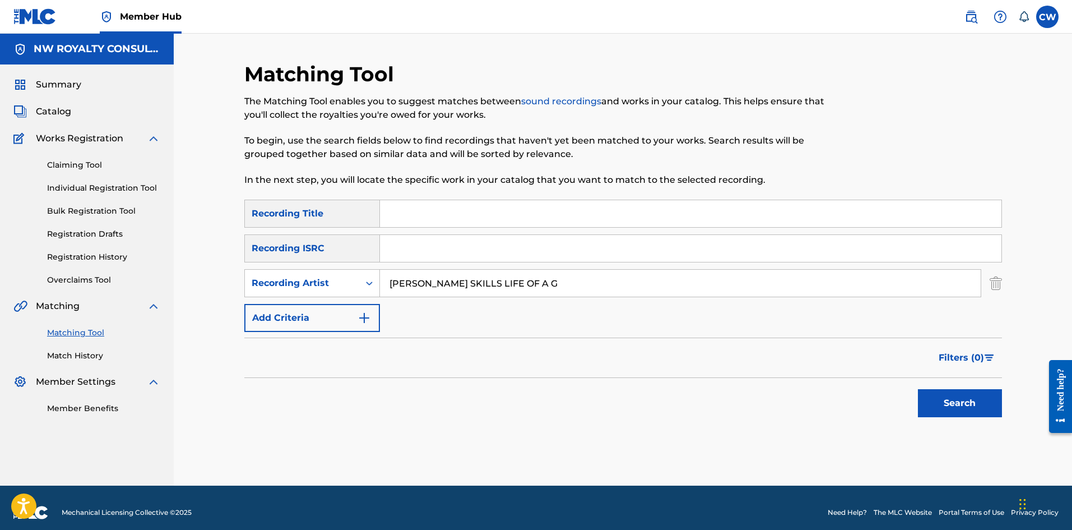
type input "BAKER SKILLS LIFE OF A G"
type input "MADDEST LIFE"
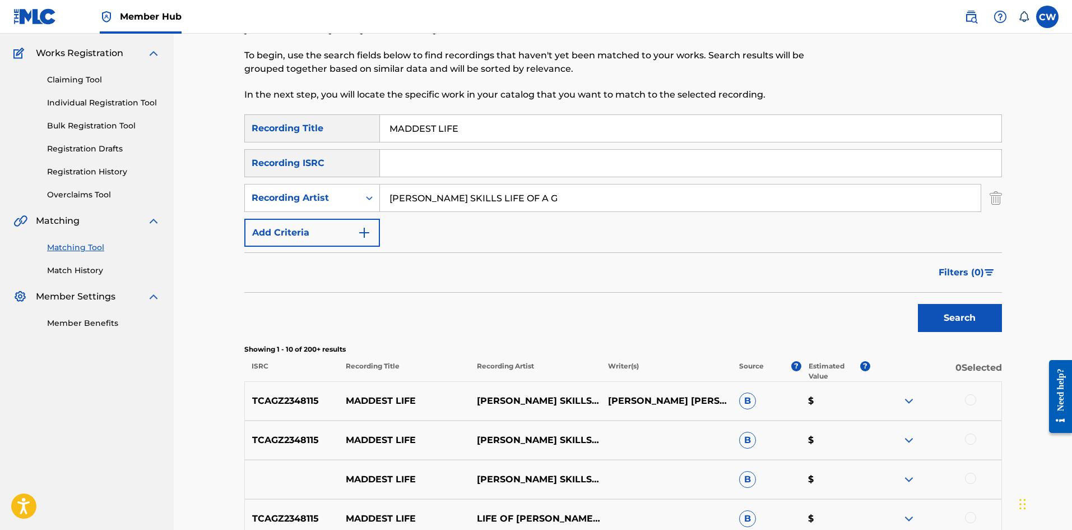
scroll to position [112, 0]
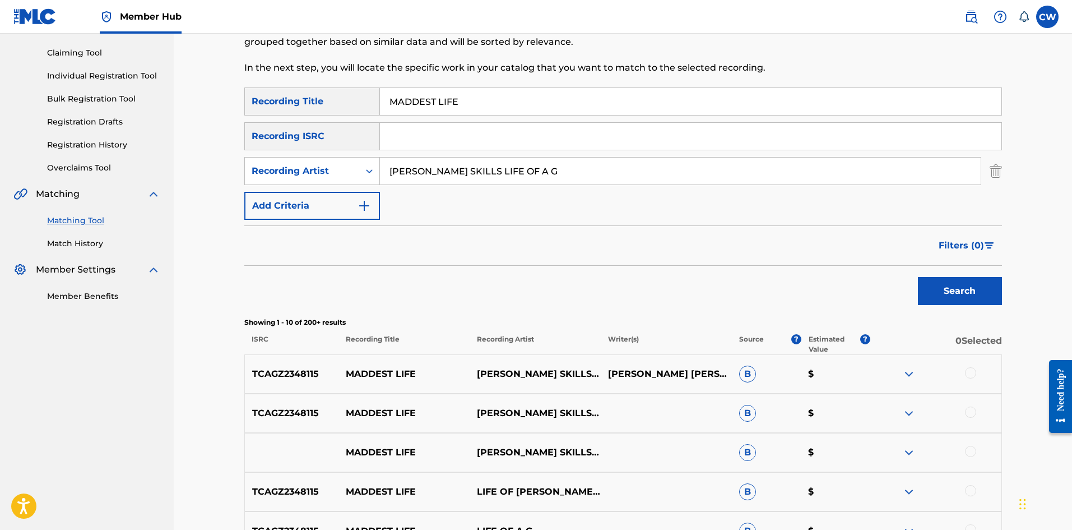
click at [972, 374] on div at bounding box center [970, 372] width 11 height 11
click at [964, 414] on div at bounding box center [936, 412] width 131 height 13
drag, startPoint x: 967, startPoint y: 413, endPoint x: 972, endPoint y: 409, distance: 6.0
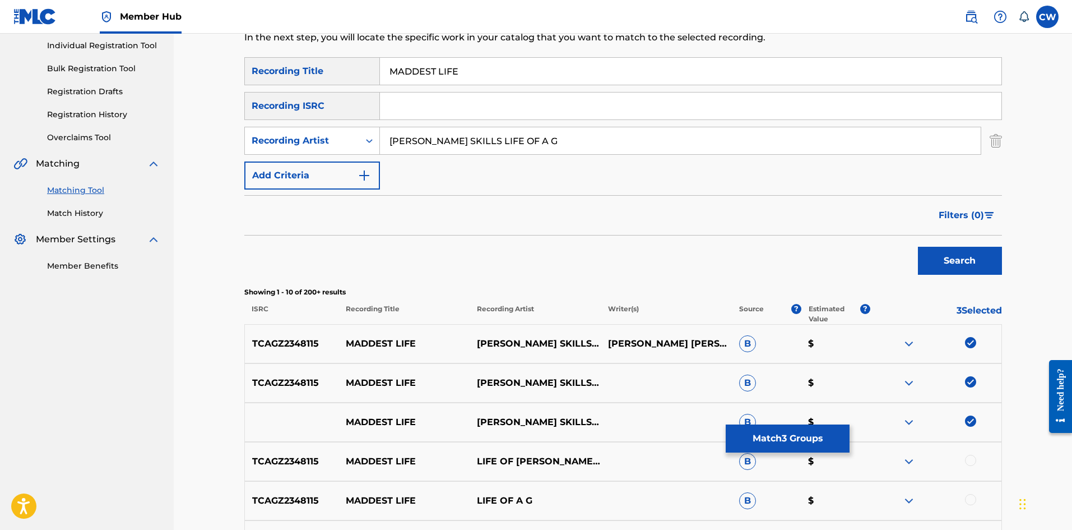
scroll to position [168, 0]
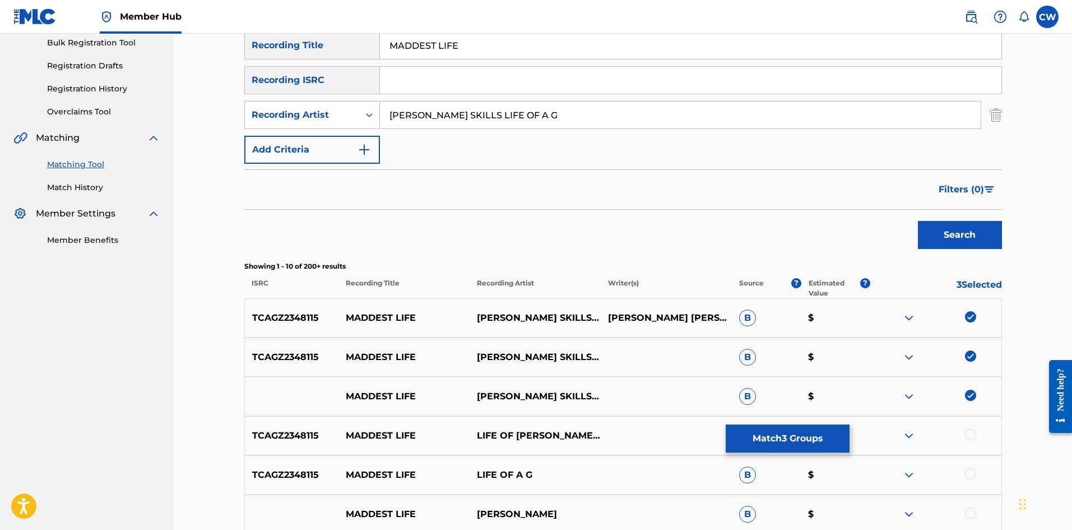
drag, startPoint x: 967, startPoint y: 434, endPoint x: 962, endPoint y: 437, distance: 5.8
drag, startPoint x: 965, startPoint y: 472, endPoint x: 949, endPoint y: 471, distance: 15.7
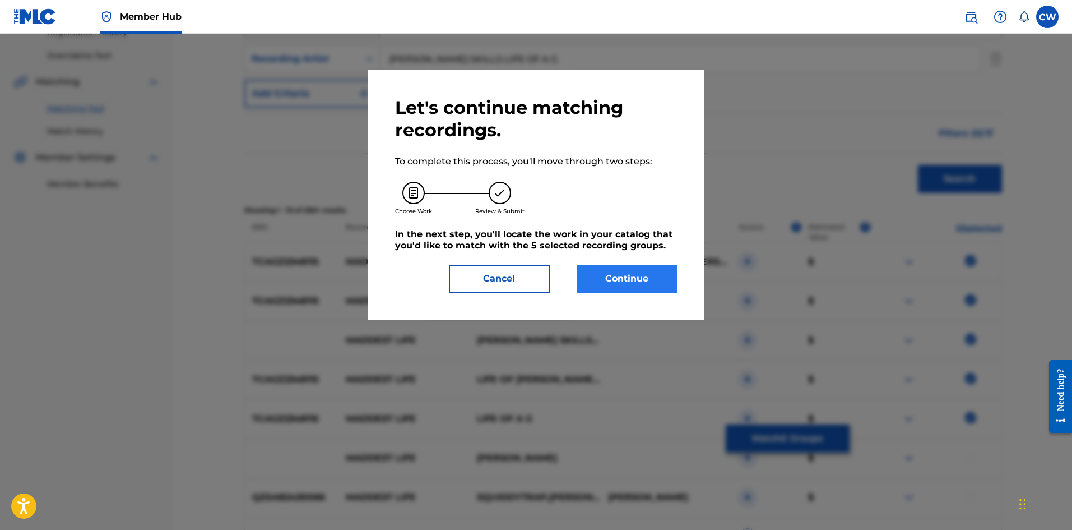
scroll to position [217, 0]
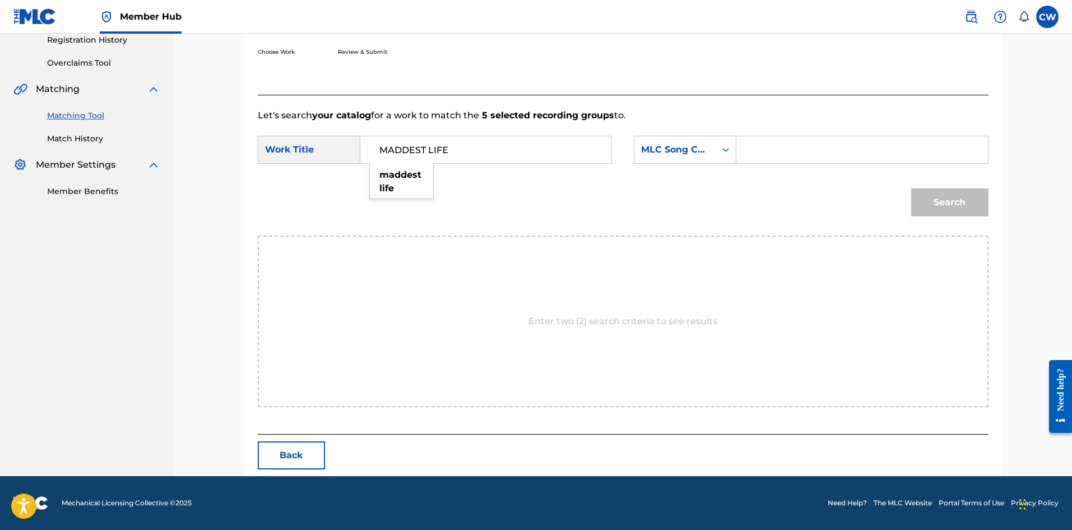
type input "MADDEST LIFE"
drag, startPoint x: 785, startPoint y: 157, endPoint x: 793, endPoint y: 163, distance: 10.4
type input "MG8H58"
drag, startPoint x: 918, startPoint y: 181, endPoint x: 929, endPoint y: 191, distance: 15.9
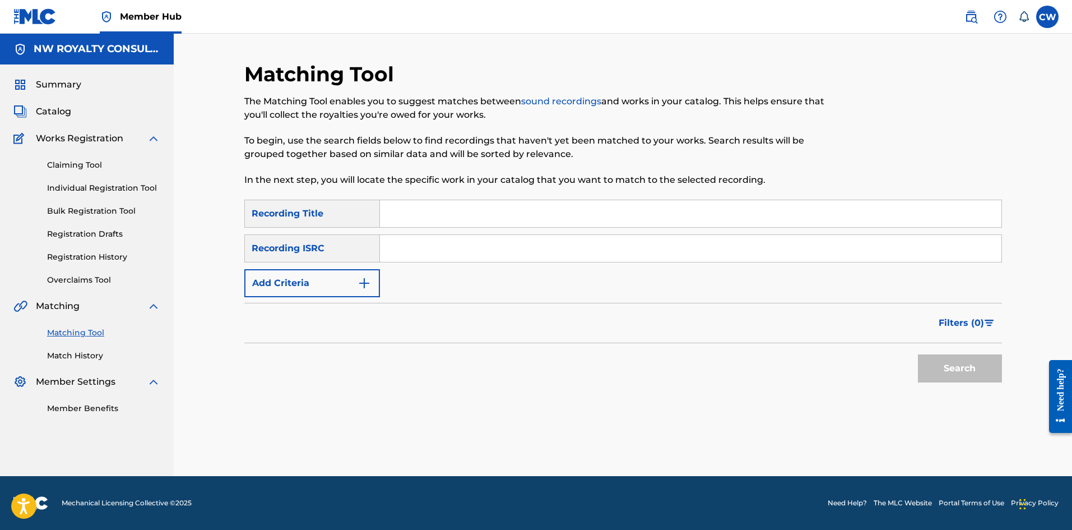
scroll to position [0, 0]
drag, startPoint x: 349, startPoint y: 312, endPoint x: 342, endPoint y: 307, distance: 8.4
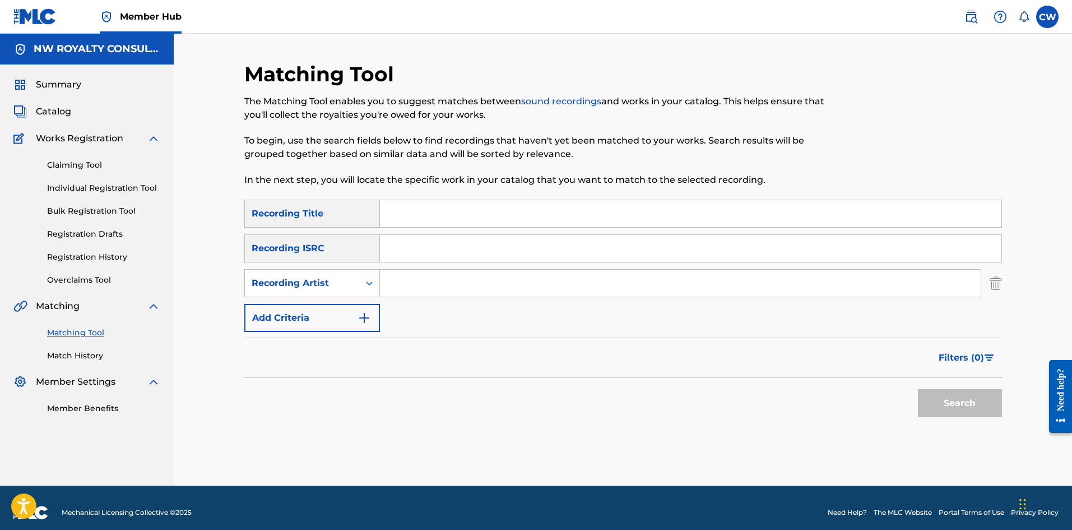
drag, startPoint x: 506, startPoint y: 279, endPoint x: 496, endPoint y: 279, distance: 10.7
type input "MAESTRO DON"
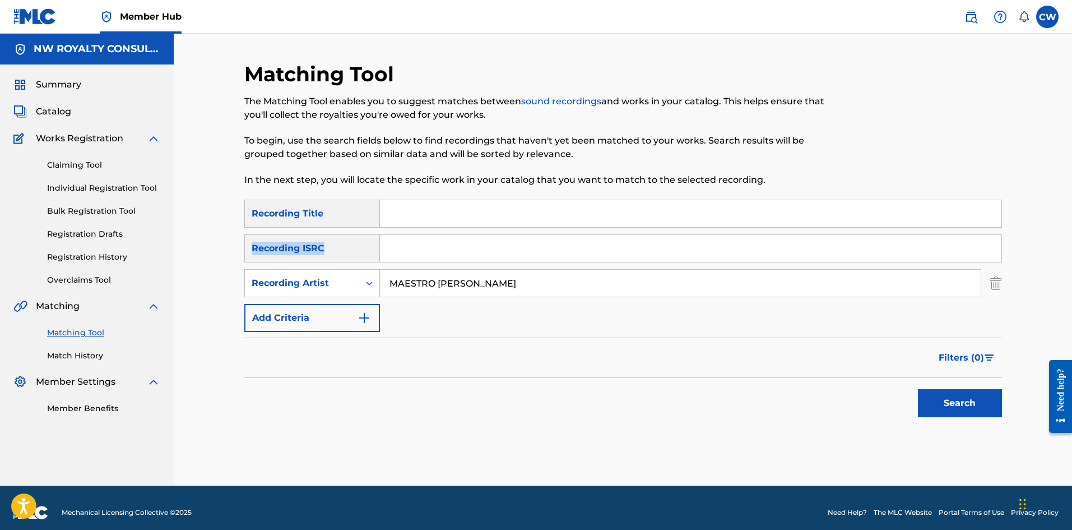
drag, startPoint x: 552, startPoint y: 229, endPoint x: 540, endPoint y: 212, distance: 20.5
drag, startPoint x: 540, startPoint y: 212, endPoint x: 581, endPoint y: 228, distance: 43.5
type input "MAESTRO DON BULLY"
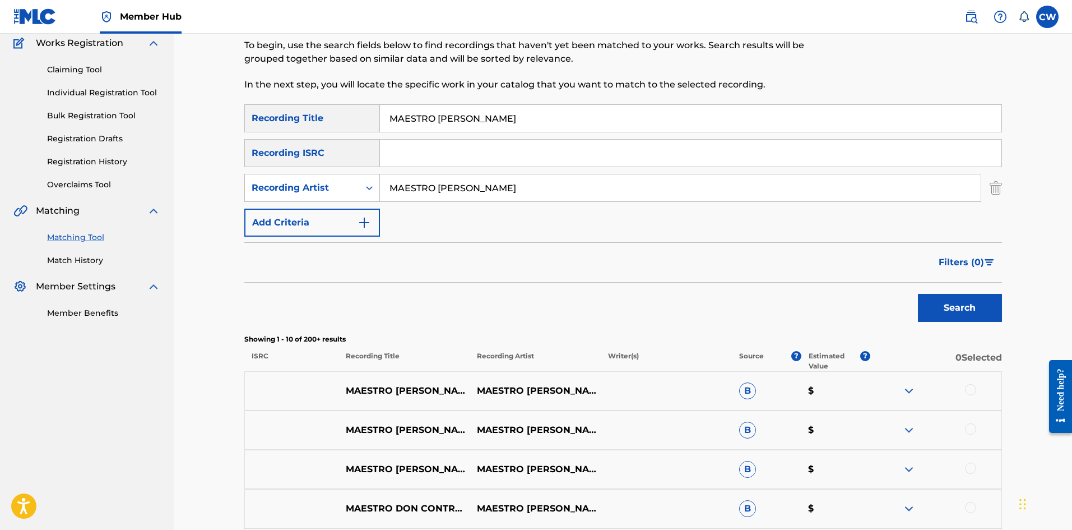
scroll to position [112, 0]
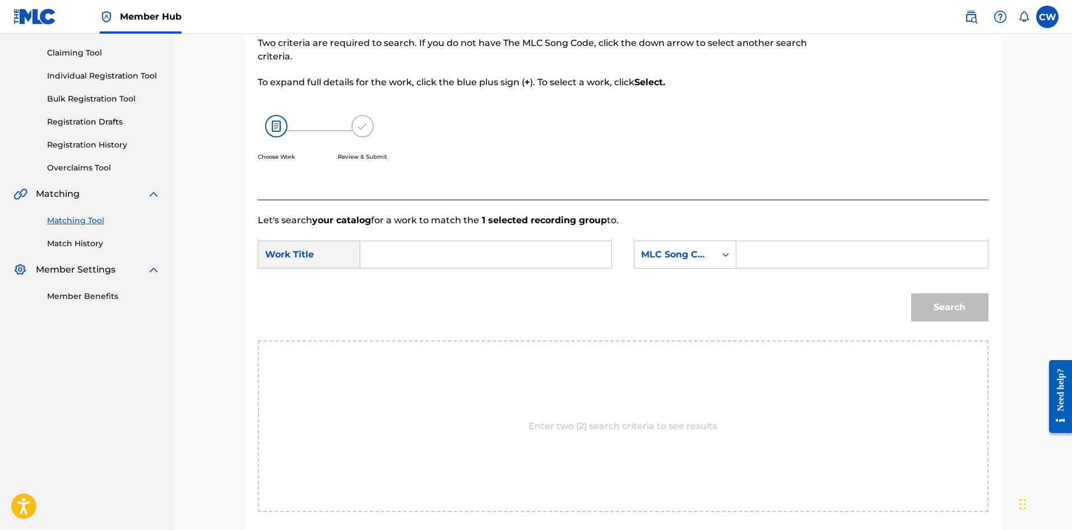
drag, startPoint x: 582, startPoint y: 242, endPoint x: 571, endPoint y: 250, distance: 14.5
type input "MAESTRO DON BULLY"
drag, startPoint x: 794, startPoint y: 244, endPoint x: 836, endPoint y: 267, distance: 48.2
type input "BC4JS0"
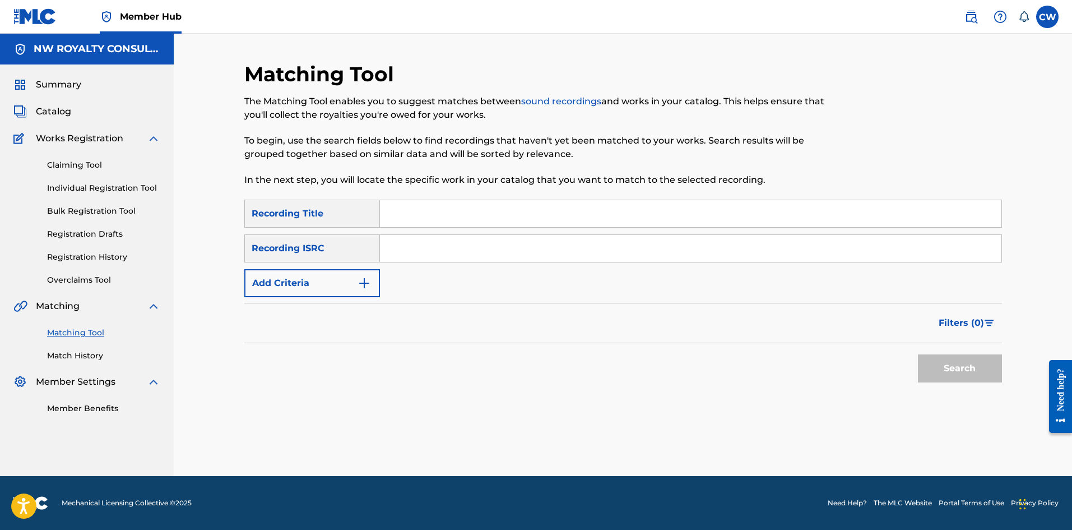
scroll to position [0, 0]
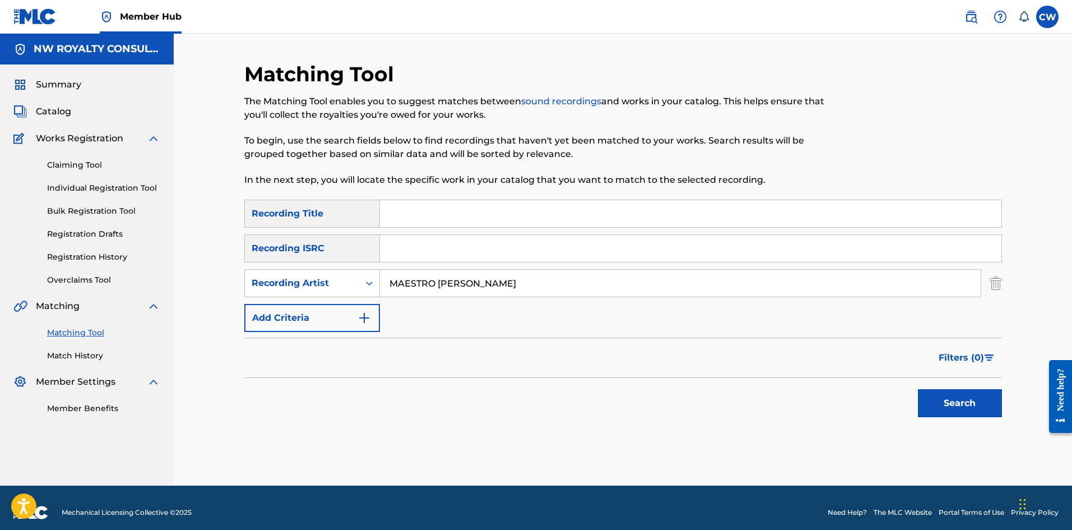
type input "MAESTRO DON"
type input "MAESTRO DON MAXIMUM BADNESS SEPTEMBER 2018"
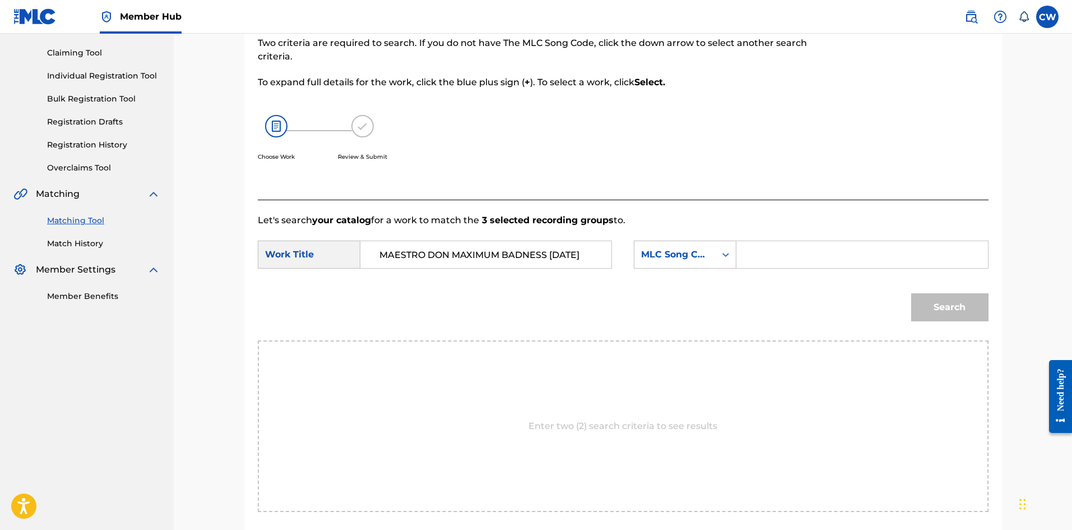
scroll to position [0, 37]
type input "MAESTRO DON MAXIMUM BADNESS SEPTEMBER 2018"
type input "MA6ORV"
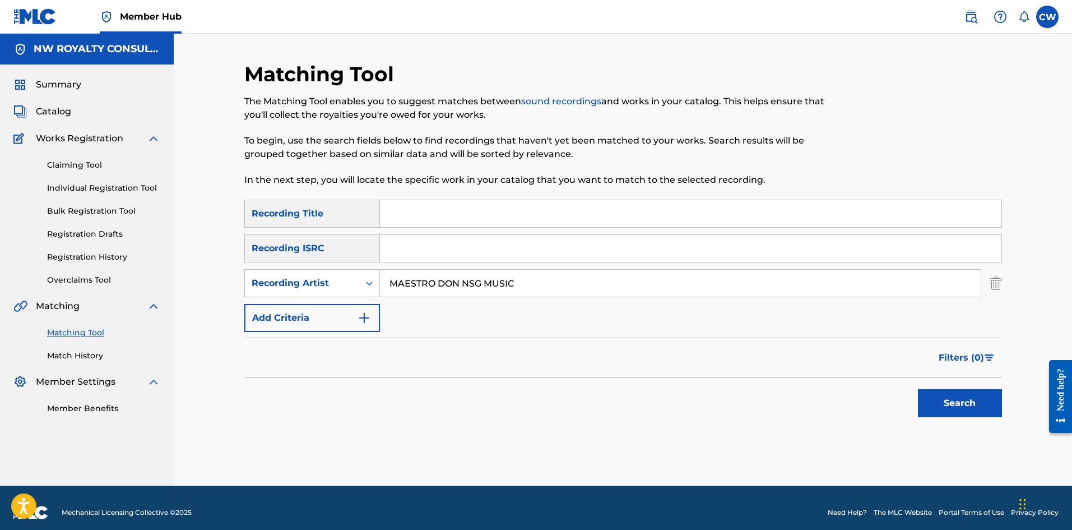
type input "MAESTRO DON NSG MUSIC"
drag, startPoint x: 563, startPoint y: 238, endPoint x: 557, endPoint y: 221, distance: 17.9
drag, startPoint x: 557, startPoint y: 216, endPoint x: 648, endPoint y: 252, distance: 97.6
type input "MAESTRO DON MIMOSA"
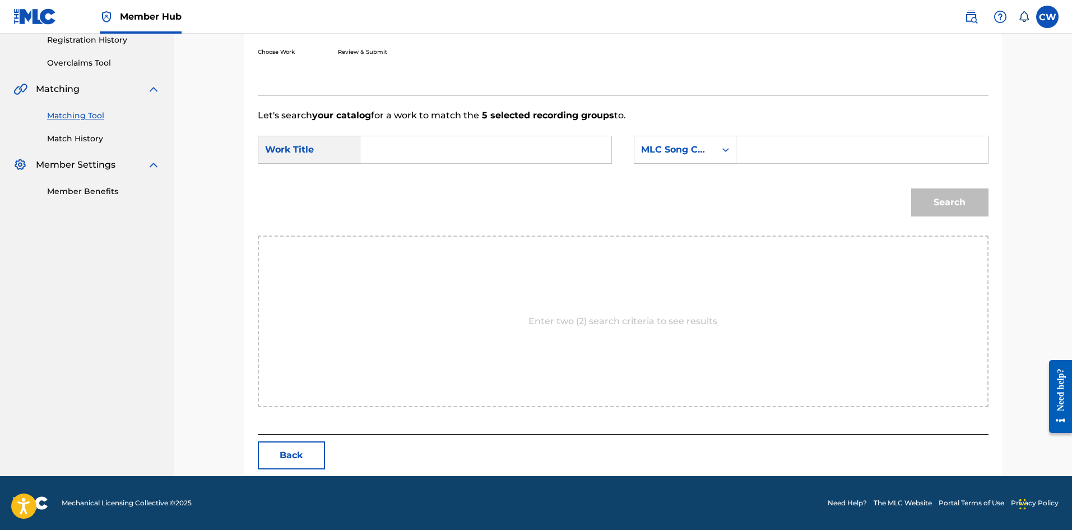
scroll to position [217, 0]
type input "MAESTRO DON MIMOSA"
drag, startPoint x: 787, startPoint y: 136, endPoint x: 792, endPoint y: 140, distance: 6.0
type input "MH6JR6"
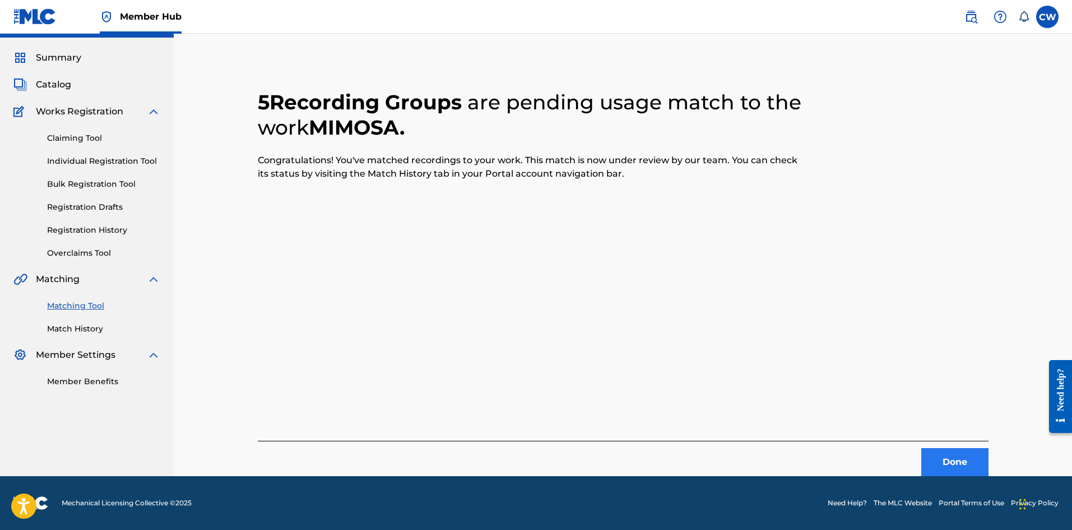
scroll to position [0, 0]
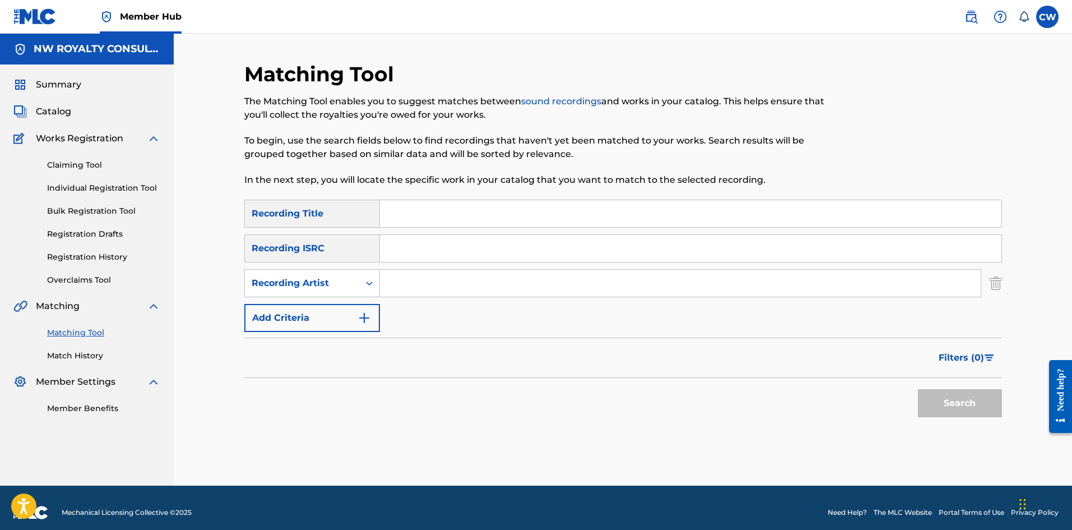
drag, startPoint x: 467, startPoint y: 279, endPoint x: 447, endPoint y: 279, distance: 19.6
type input "MAESTRO DON"
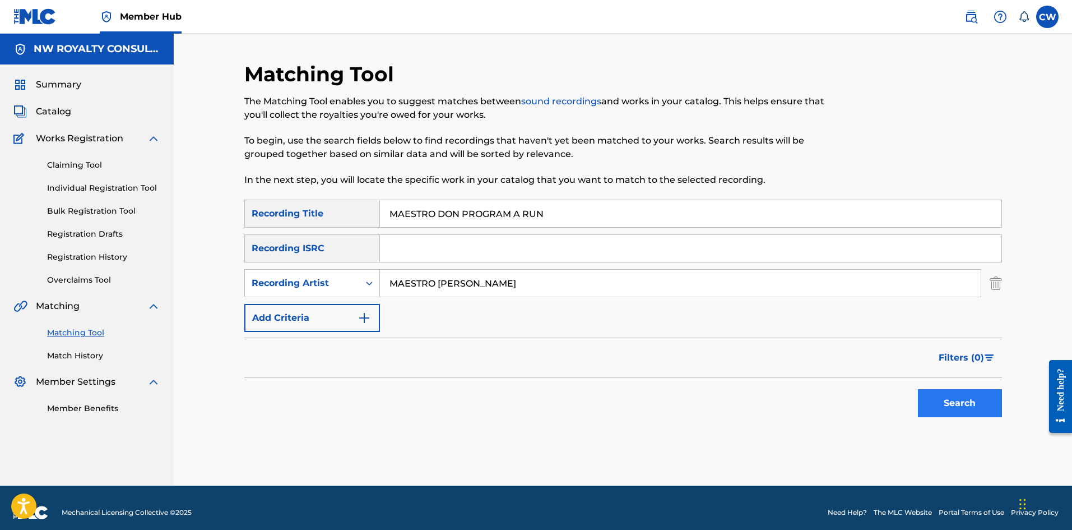
type input "MAESTRO DON PROGRAM A RUN"
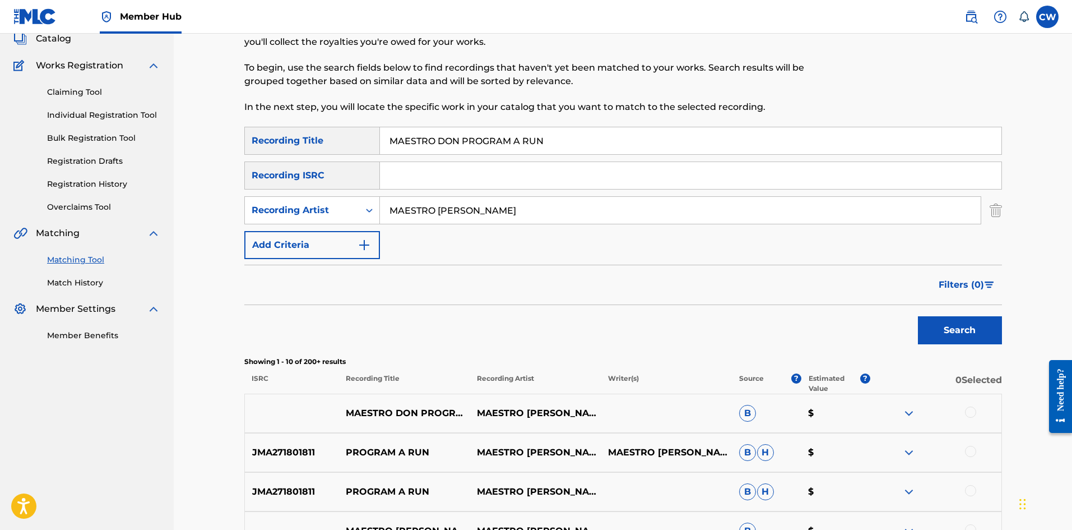
scroll to position [112, 0]
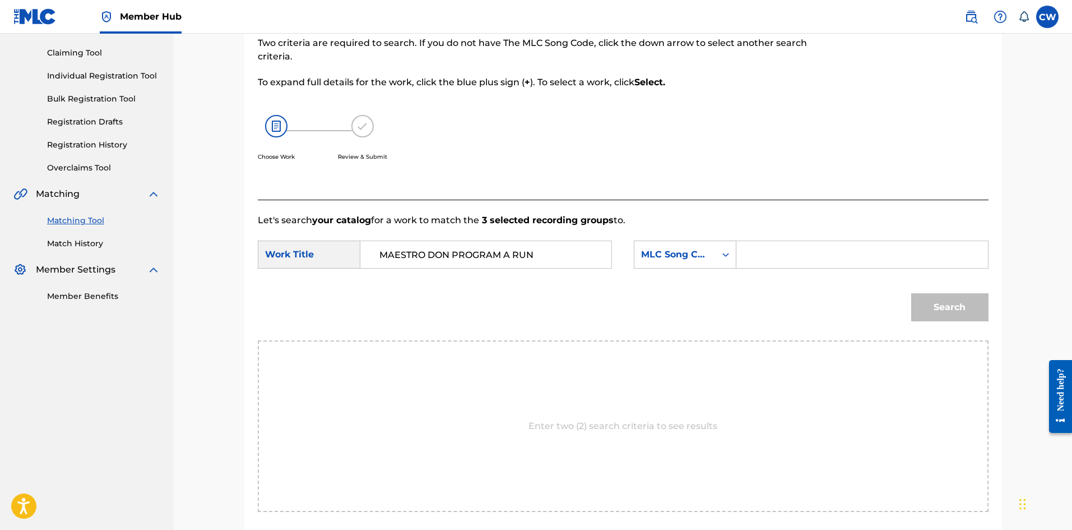
type input "MAESTRO DON PROGRAM A RUN"
type input "PA5RRD"
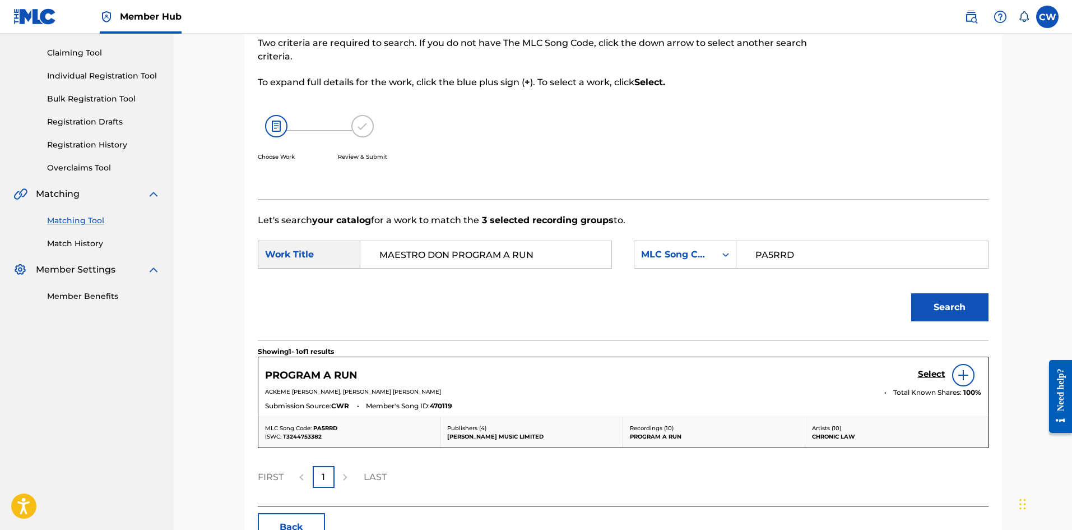
drag, startPoint x: 918, startPoint y: 366, endPoint x: 782, endPoint y: 362, distance: 135.7
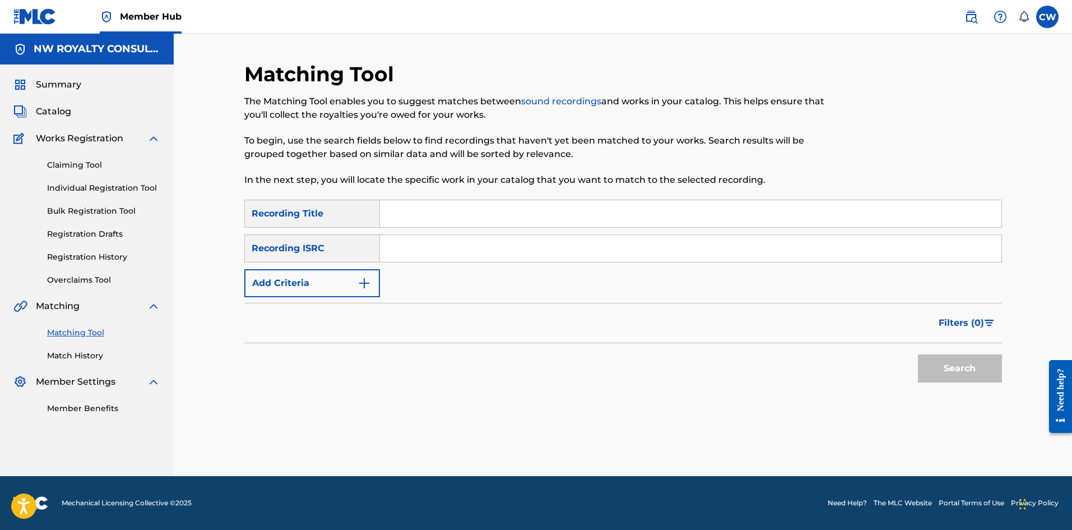
scroll to position [0, 0]
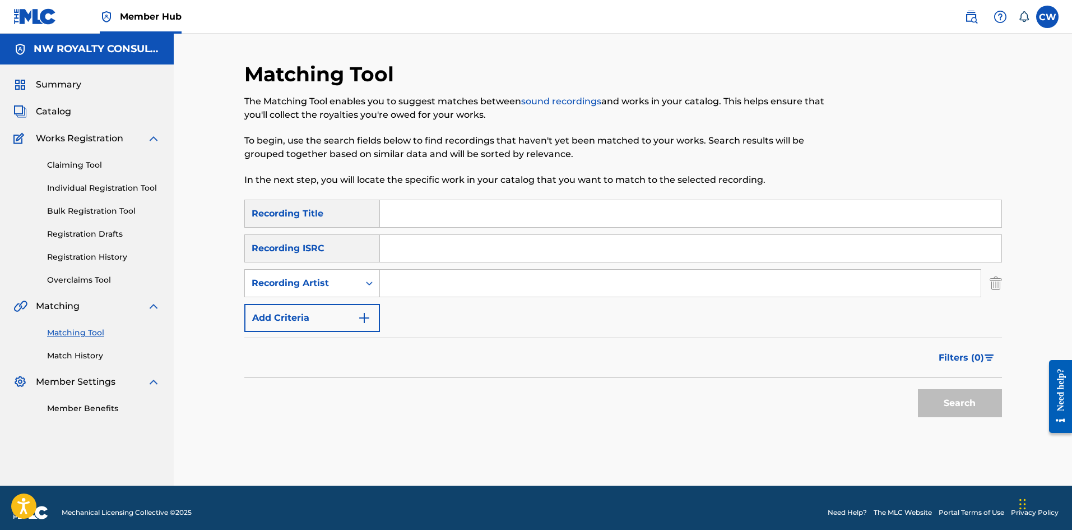
drag, startPoint x: 588, startPoint y: 269, endPoint x: 582, endPoint y: 276, distance: 9.2
type input "MAESTRO DON"
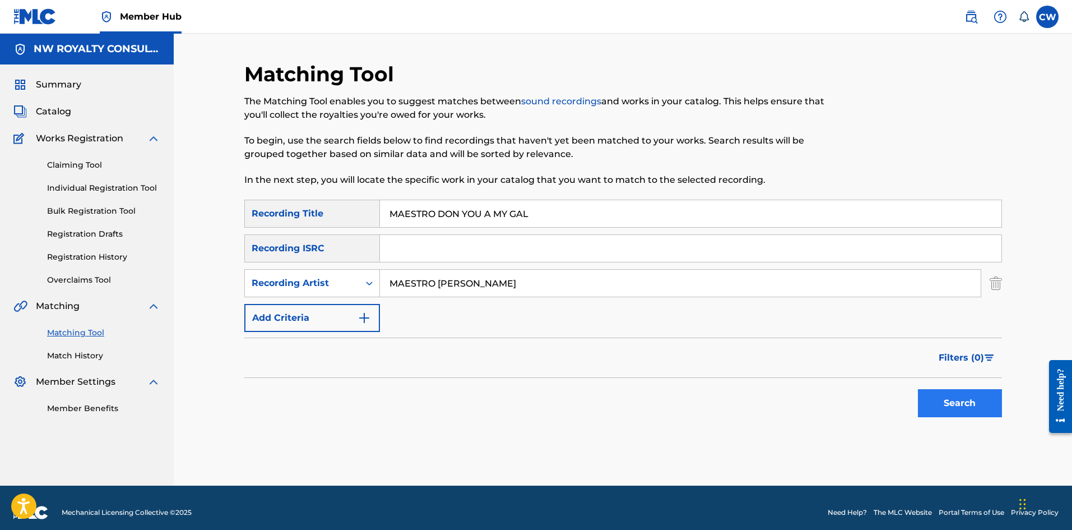
type input "MAESTRO DON YOU A MY GAL"
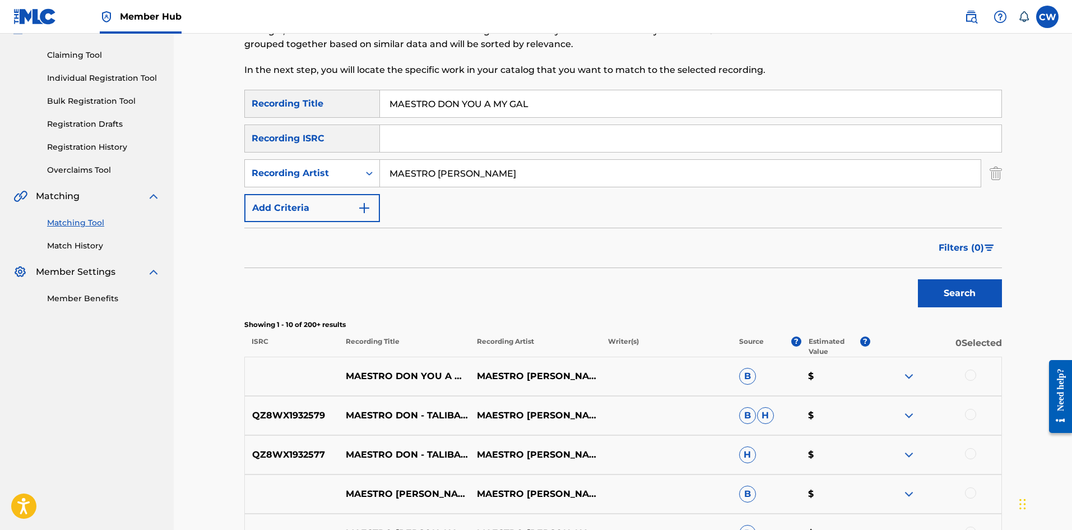
scroll to position [112, 0]
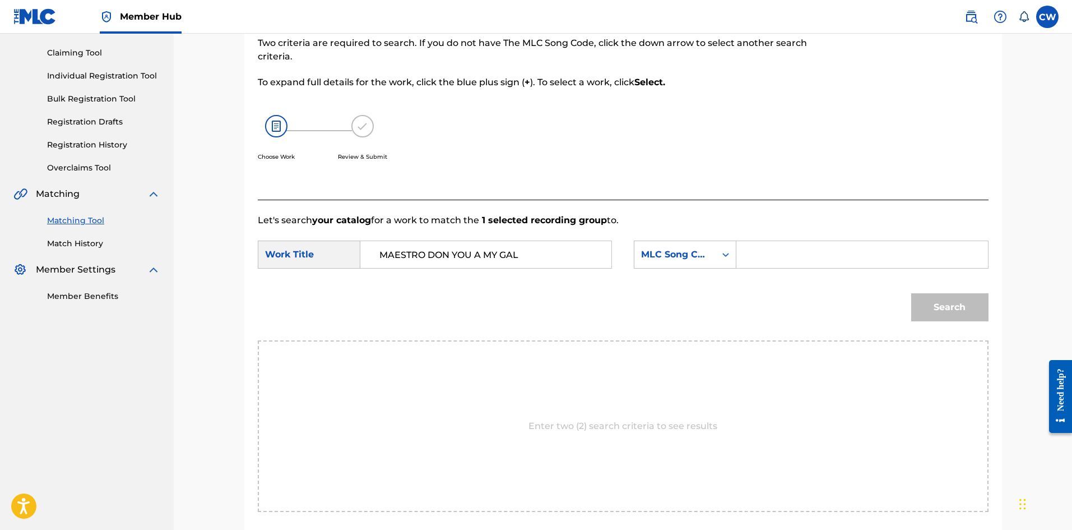
type input "MAESTRO DON YOU A MY GAL"
drag, startPoint x: 850, startPoint y: 245, endPoint x: 904, endPoint y: 279, distance: 63.0
type input "YA1R39"
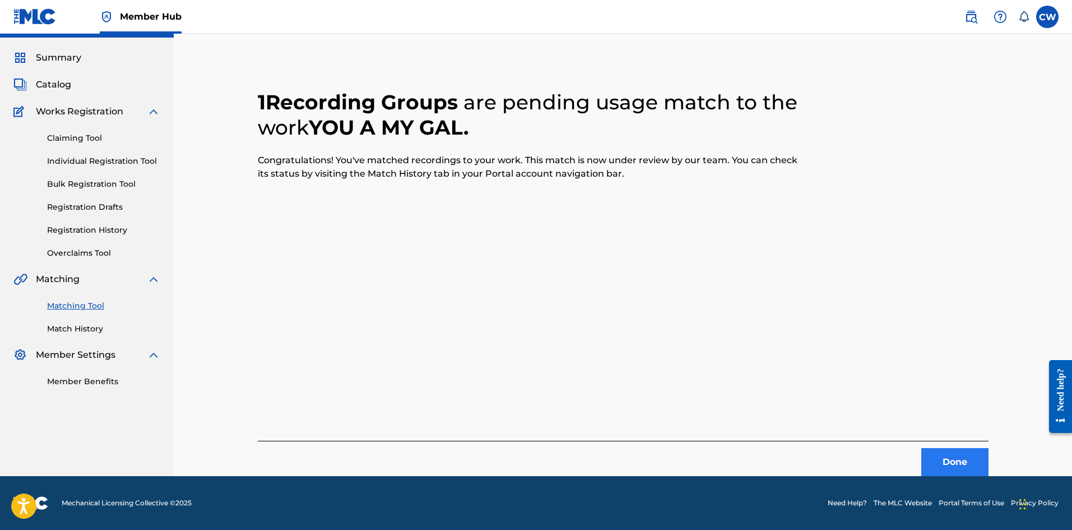
scroll to position [0, 0]
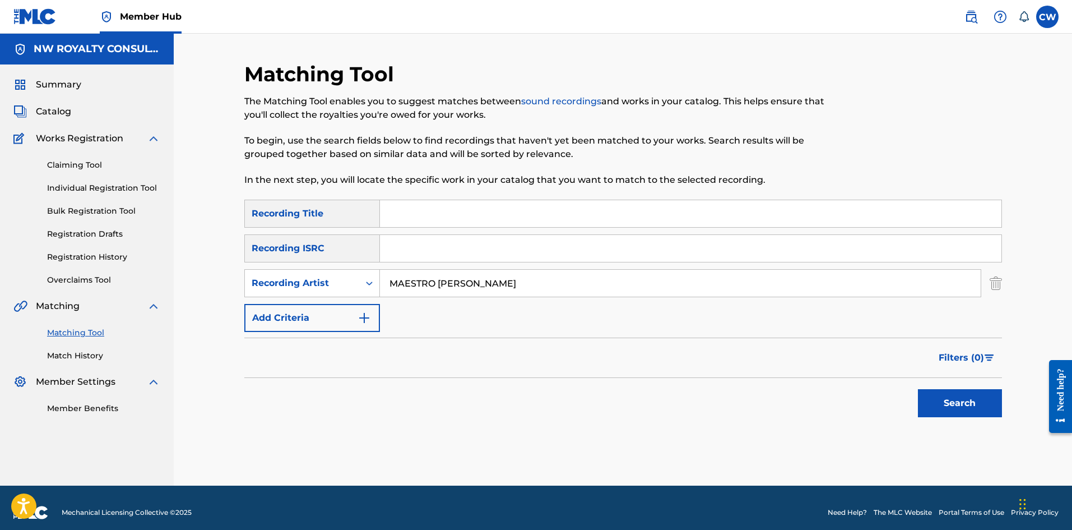
type input "MAESTRO DON"
type input "MAESTRO DON YOUNG DON RAW"
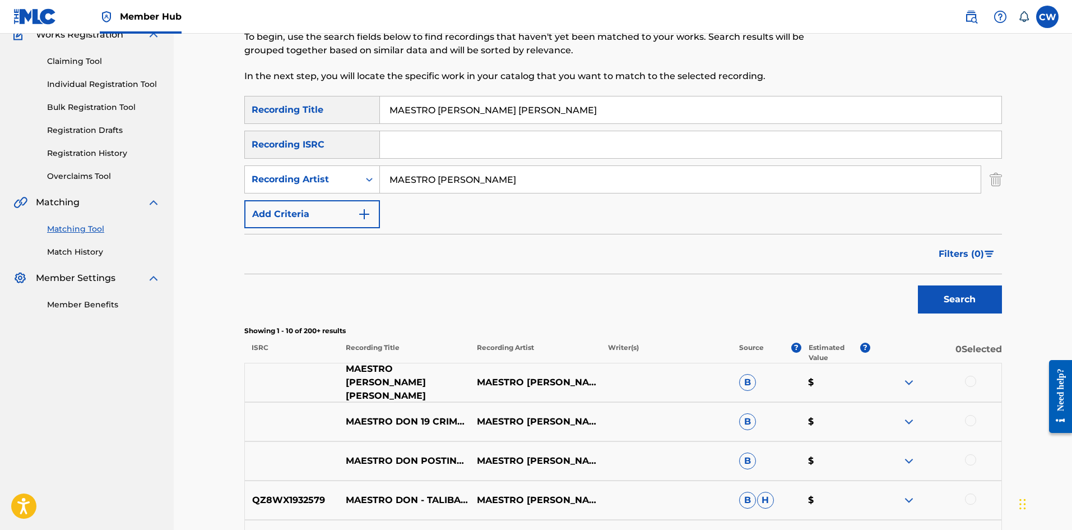
scroll to position [112, 0]
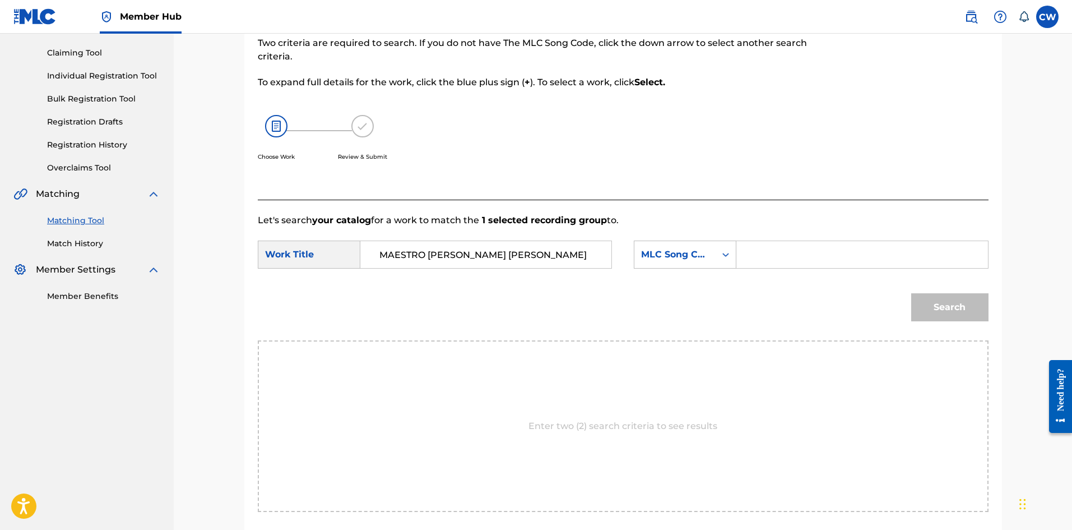
type input "MAESTRO DON YOUNG DON RAW"
drag, startPoint x: 793, startPoint y: 262, endPoint x: 881, endPoint y: 267, distance: 88.2
type input "YA1R32"
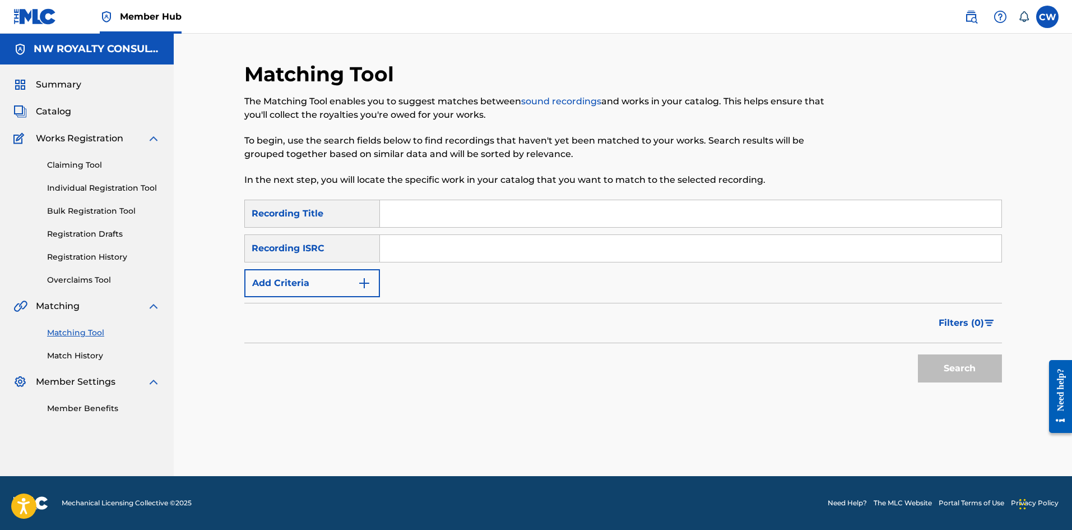
scroll to position [0, 0]
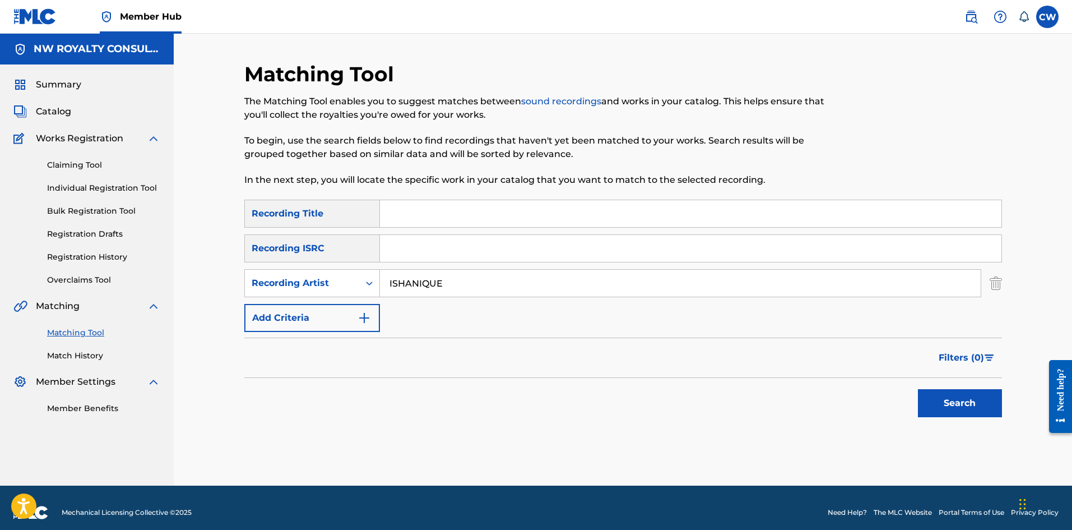
type input "ISHANIQUE"
type input "MAGNIFICENT"
drag, startPoint x: 962, startPoint y: 401, endPoint x: 954, endPoint y: 400, distance: 7.9
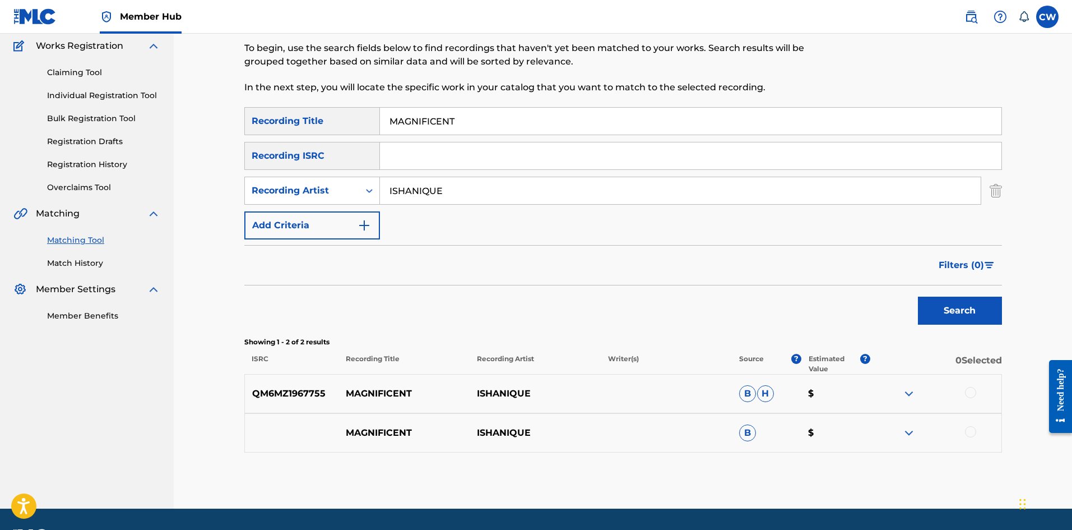
scroll to position [112, 0]
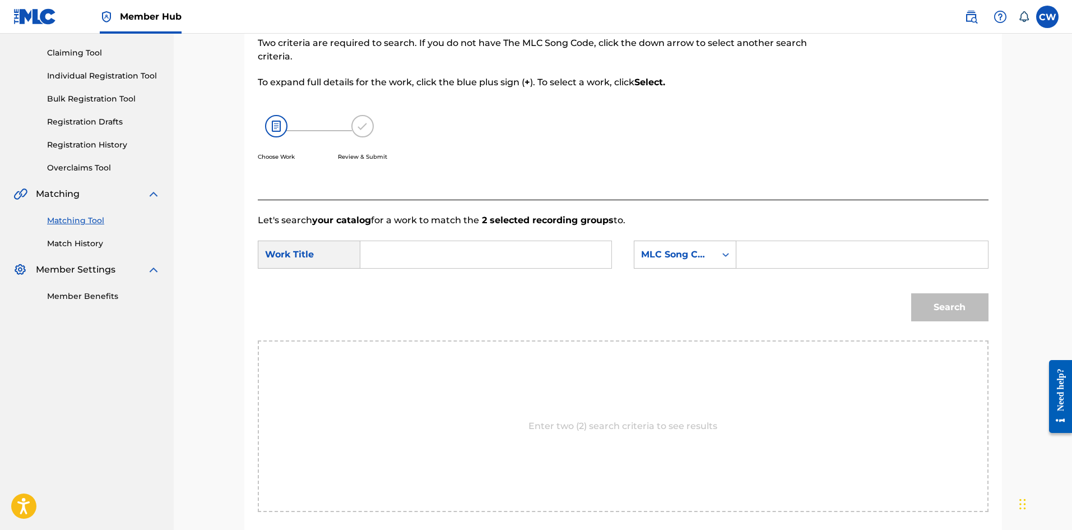
drag, startPoint x: 503, startPoint y: 273, endPoint x: 493, endPoint y: 263, distance: 13.9
type input "MAGNIFICENT"
drag, startPoint x: 810, startPoint y: 257, endPoint x: 819, endPoint y: 259, distance: 9.7
type input "MA6UUE"
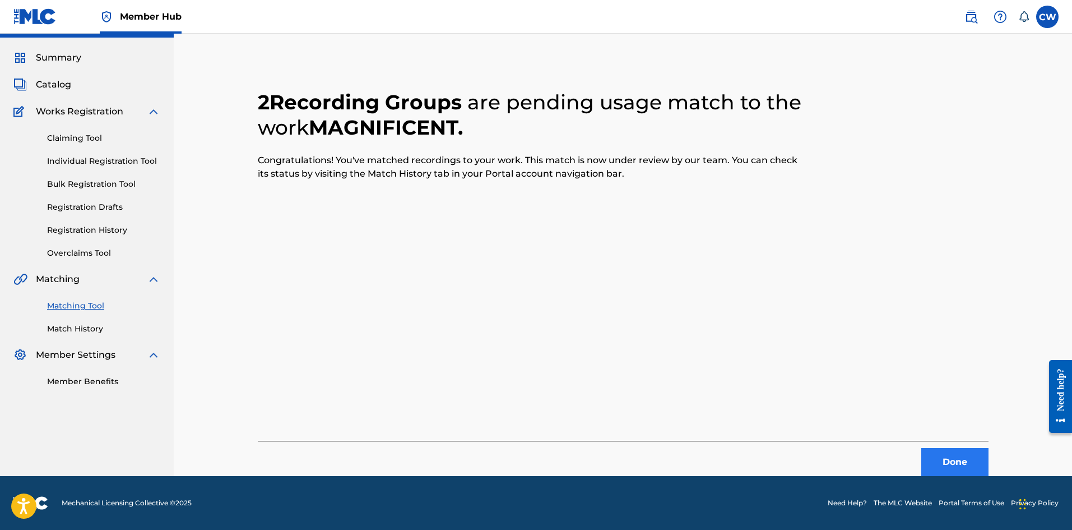
scroll to position [0, 0]
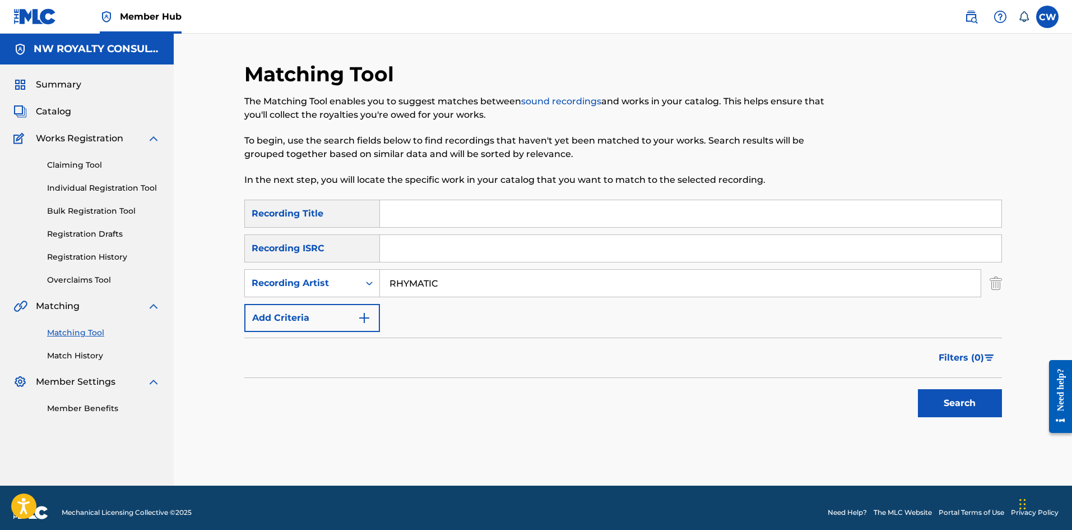
type input "RHYMATIC"
type input "MAH TELL YUH"
drag, startPoint x: 986, startPoint y: 420, endPoint x: 961, endPoint y: 401, distance: 31.2
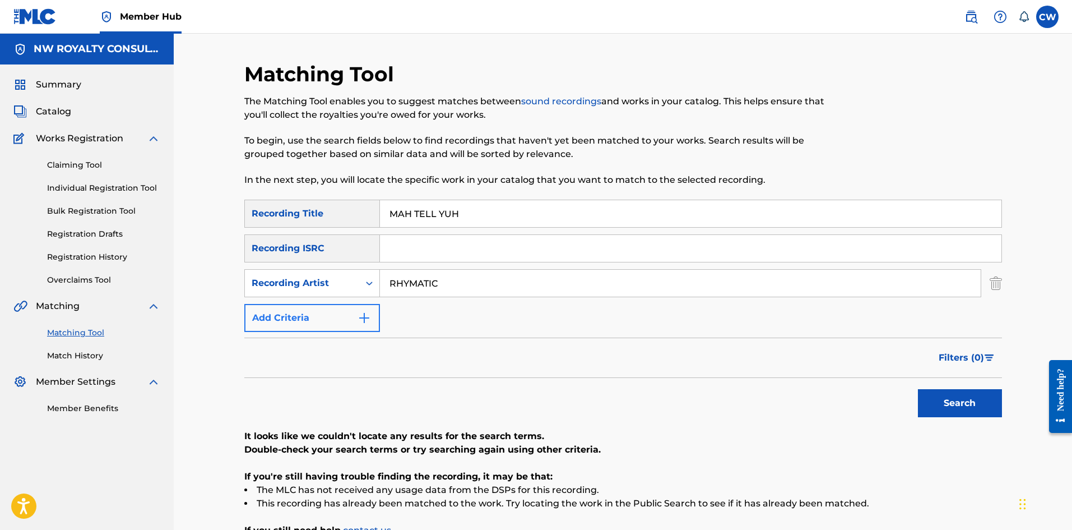
drag, startPoint x: 590, startPoint y: 286, endPoint x: 304, endPoint y: 305, distance: 286.5
type input "ANTHONY B"
drag, startPoint x: 500, startPoint y: 225, endPoint x: 201, endPoint y: 225, distance: 298.8
type input "MAHMAH WARRIOR"
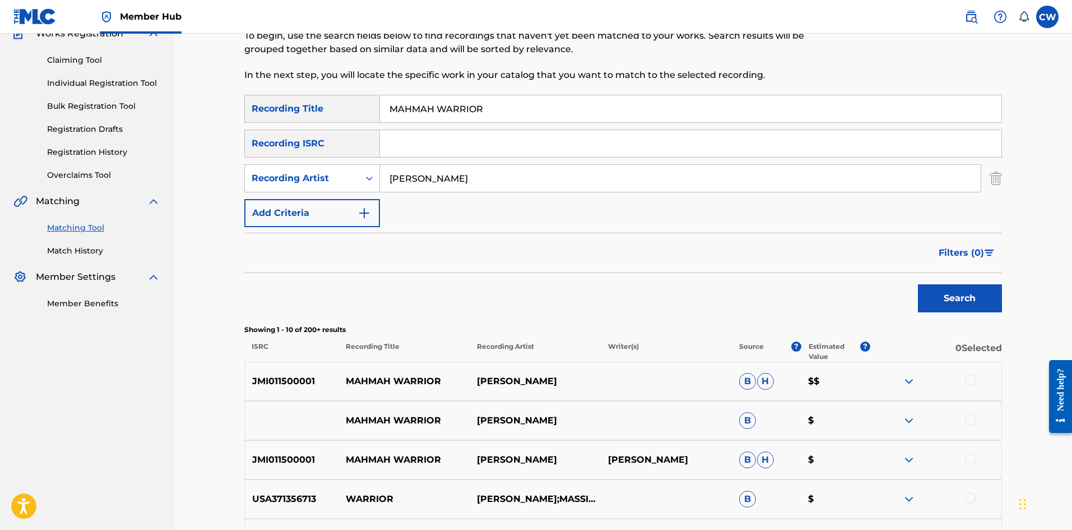
scroll to position [112, 0]
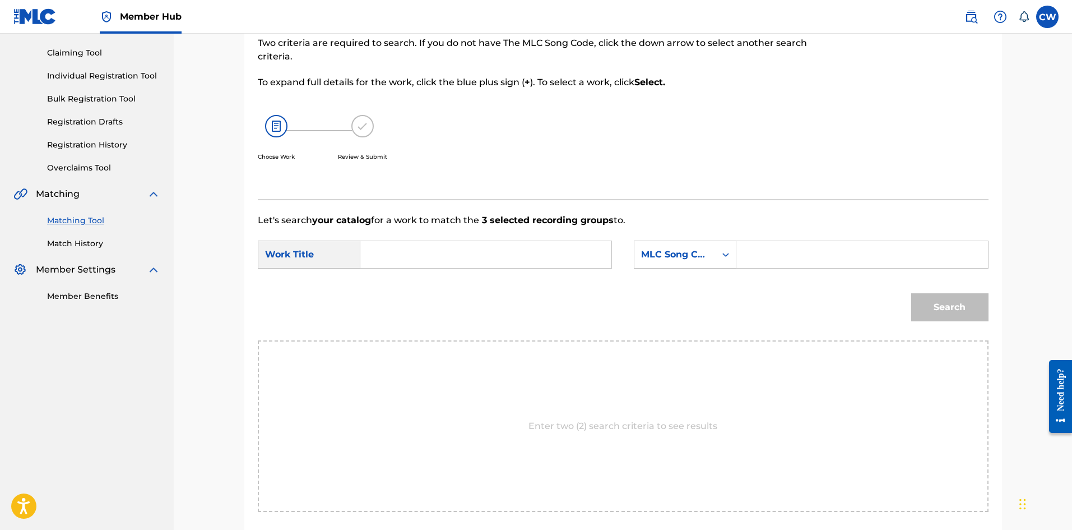
drag, startPoint x: 480, startPoint y: 263, endPoint x: 475, endPoint y: 257, distance: 8.0
type input "MAHMAH WARRIOR"
type input "MV8C4L"
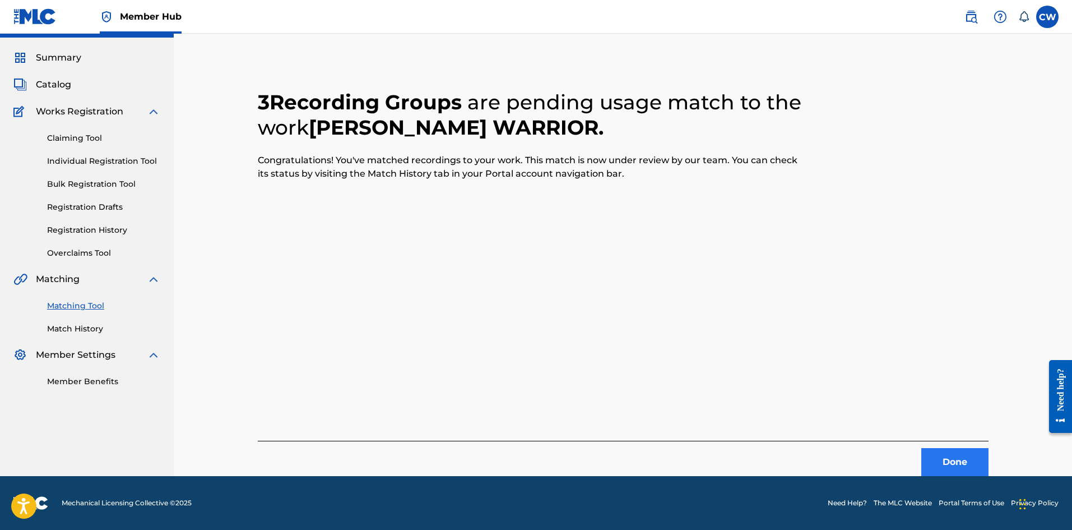
scroll to position [0, 0]
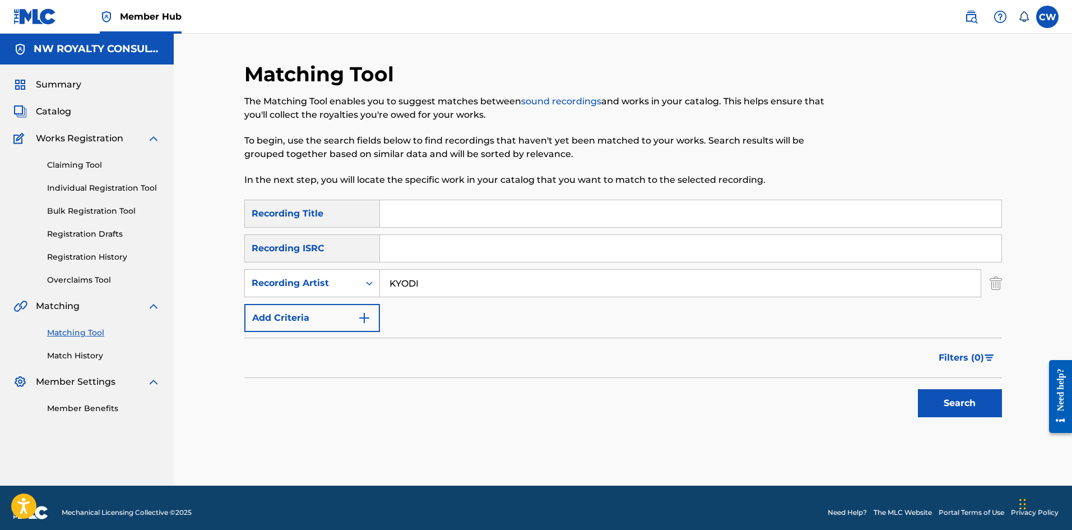
type input "KYODI"
drag, startPoint x: 514, startPoint y: 225, endPoint x: 702, endPoint y: 276, distance: 195.5
type input "MAIN DANGER DEMARCO DISS"
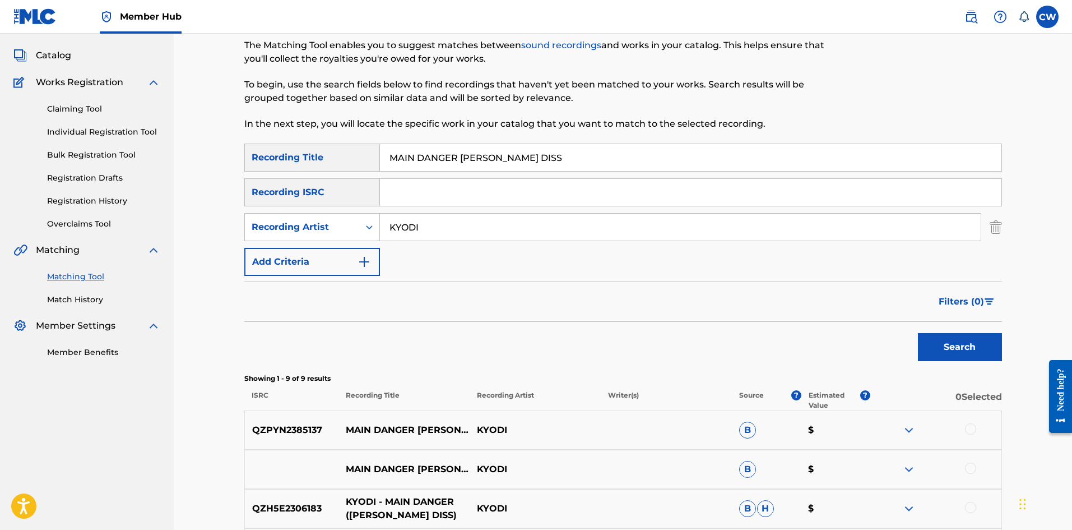
scroll to position [112, 0]
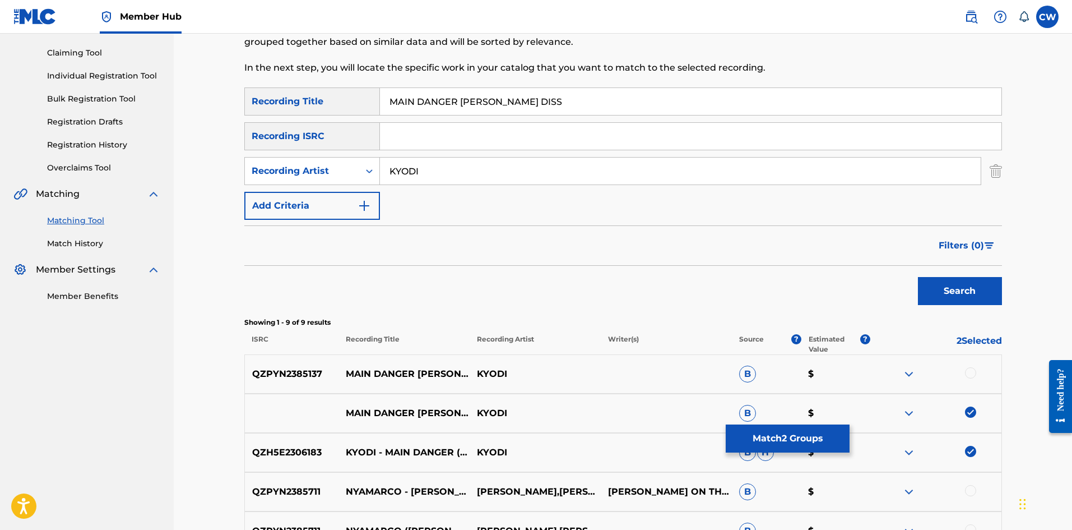
drag, startPoint x: 972, startPoint y: 375, endPoint x: 964, endPoint y: 380, distance: 9.3
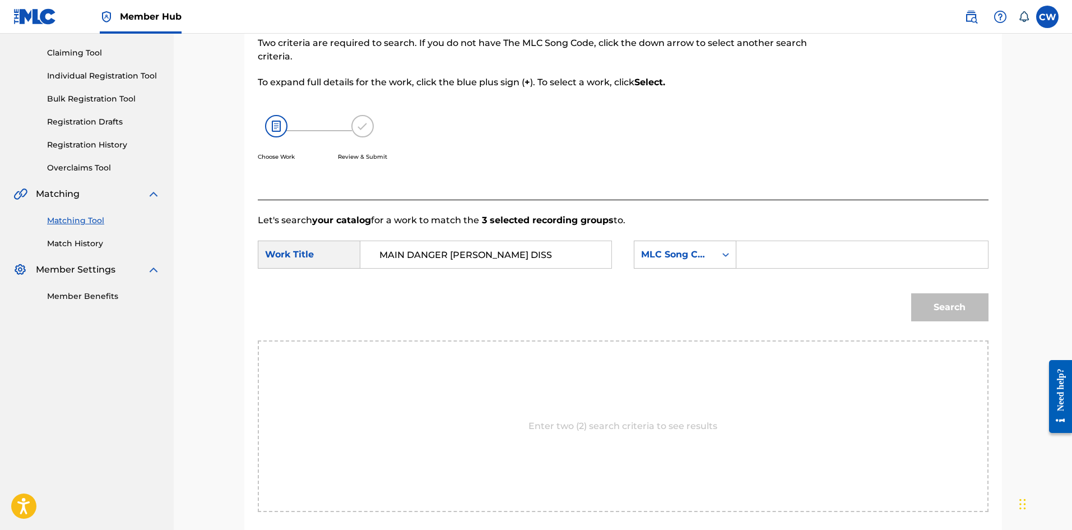
type input "MAIN DANGER DEMARCO DISS"
type input "MR1Q2B"
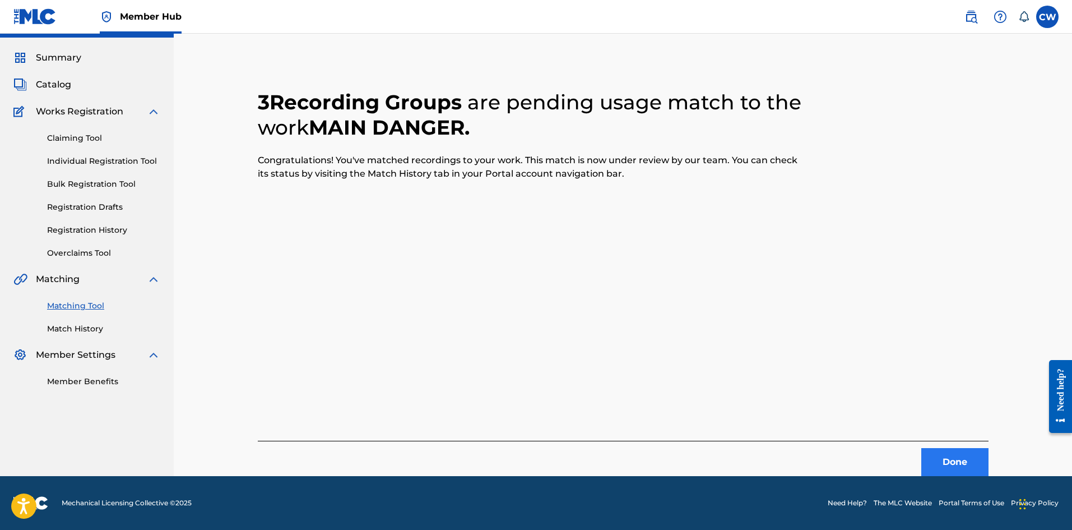
scroll to position [27, 0]
drag, startPoint x: 946, startPoint y: 441, endPoint x: 950, endPoint y: 449, distance: 8.8
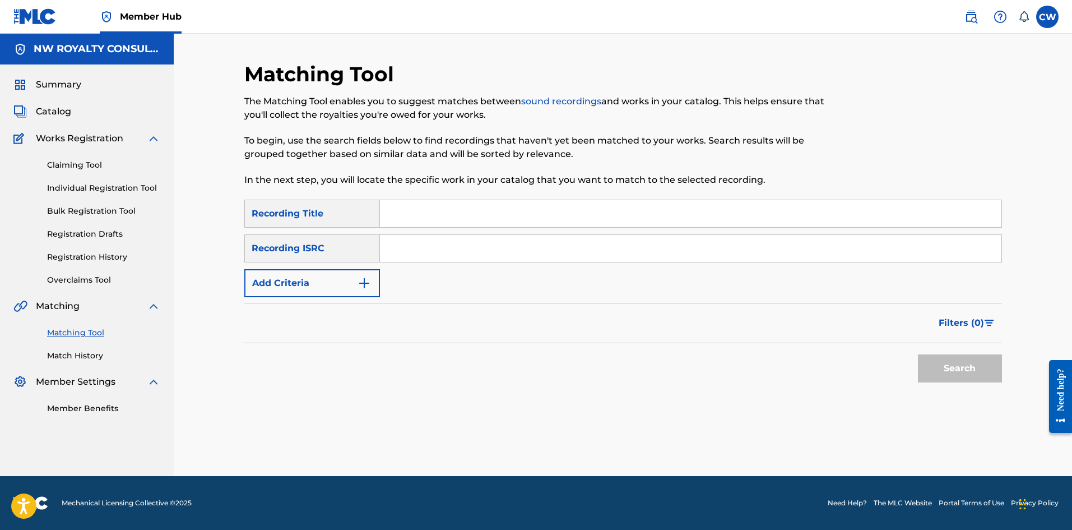
scroll to position [0, 0]
drag, startPoint x: 277, startPoint y: 301, endPoint x: 282, endPoint y: 285, distance: 17.0
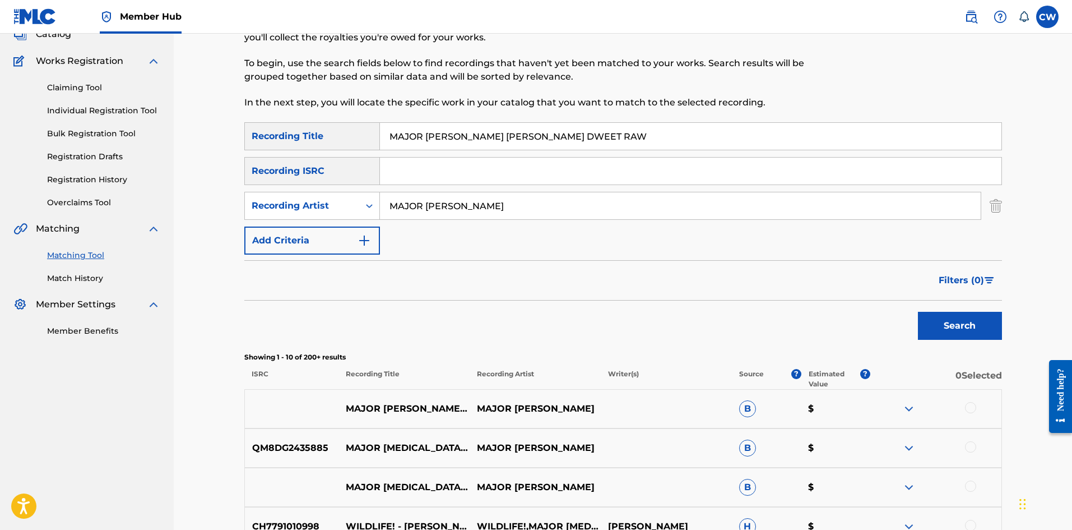
scroll to position [112, 0]
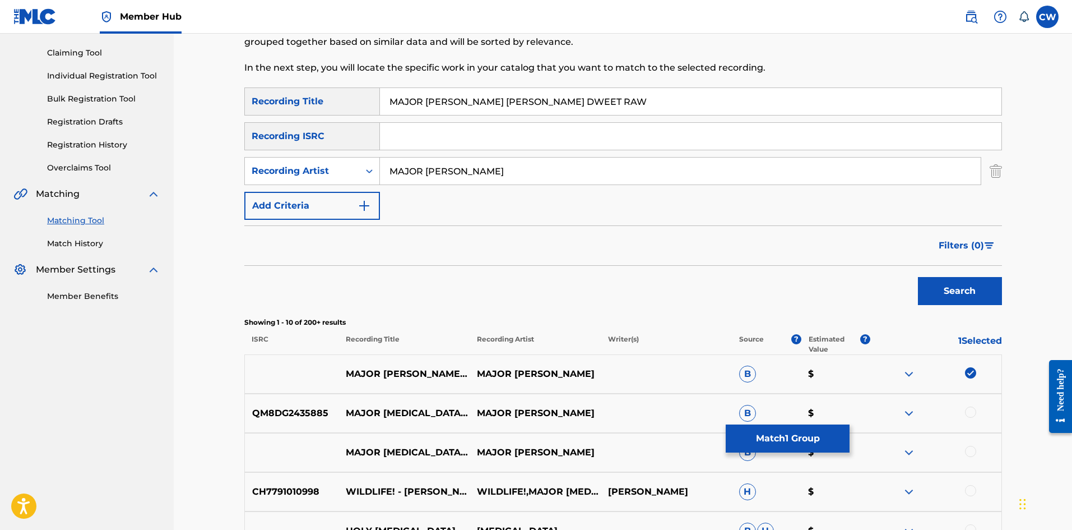
drag, startPoint x: 964, startPoint y: 403, endPoint x: 838, endPoint y: 414, distance: 127.1
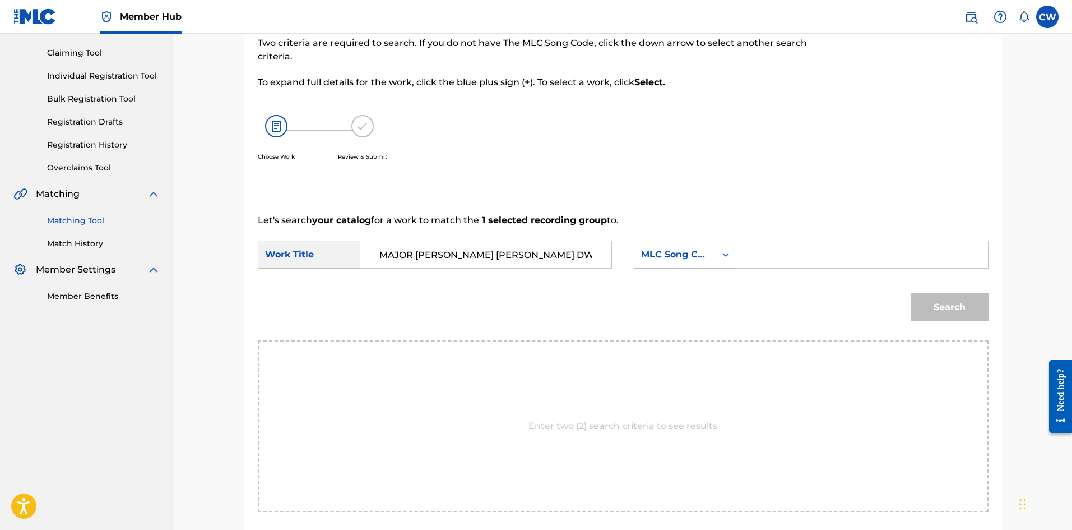
drag, startPoint x: 796, startPoint y: 244, endPoint x: 815, endPoint y: 255, distance: 21.1
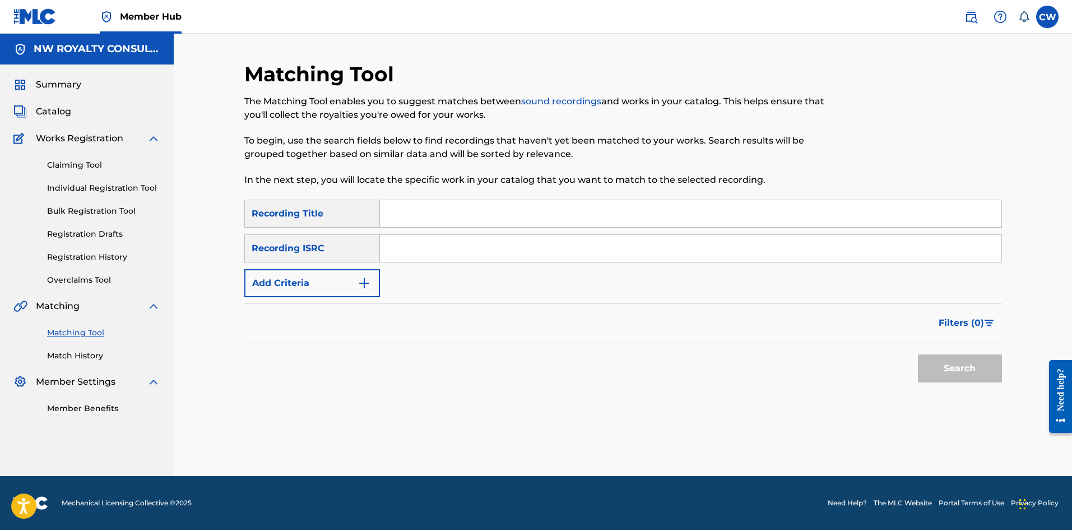
scroll to position [0, 0]
drag, startPoint x: 344, startPoint y: 297, endPoint x: 340, endPoint y: 290, distance: 8.1
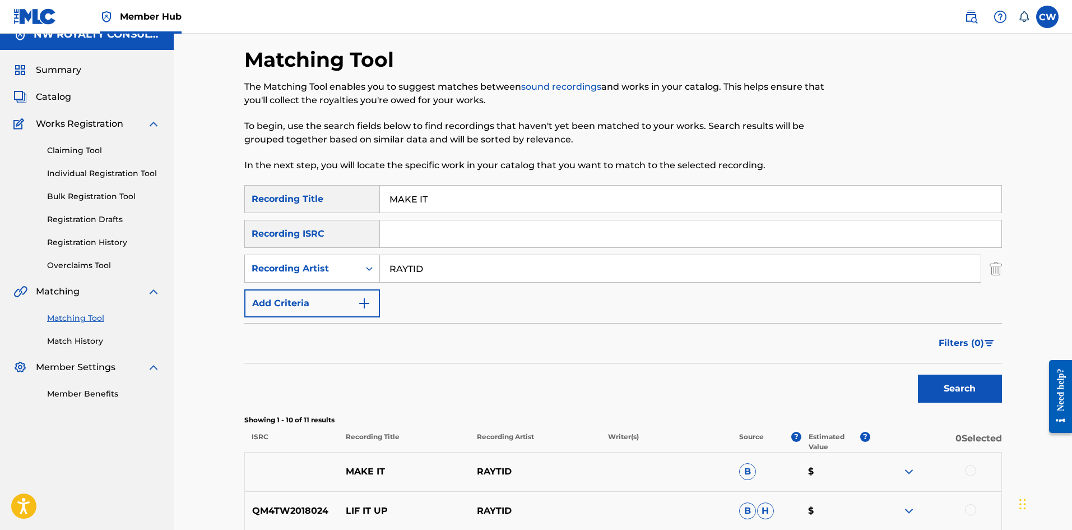
scroll to position [56, 0]
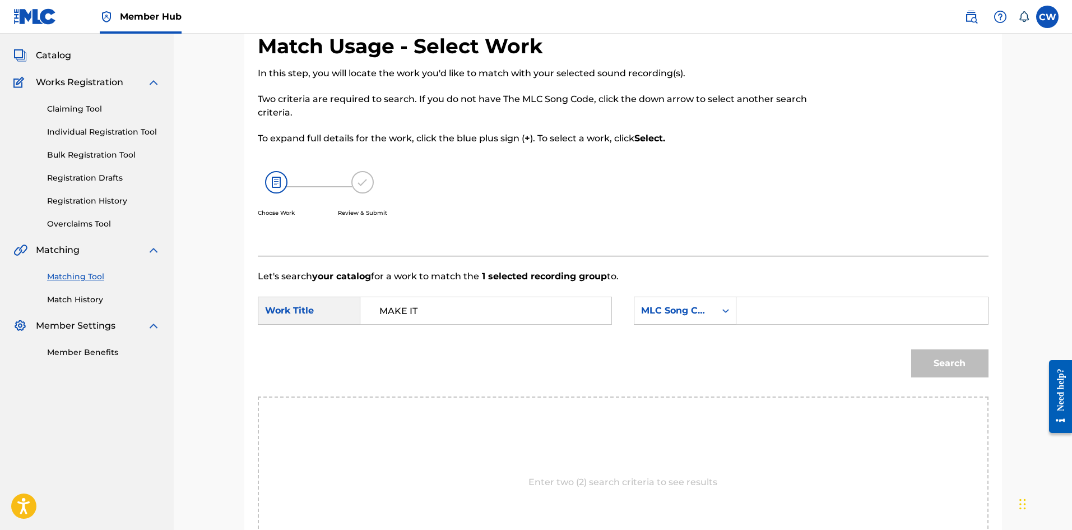
drag, startPoint x: 909, startPoint y: 311, endPoint x: 923, endPoint y: 318, distance: 16.1
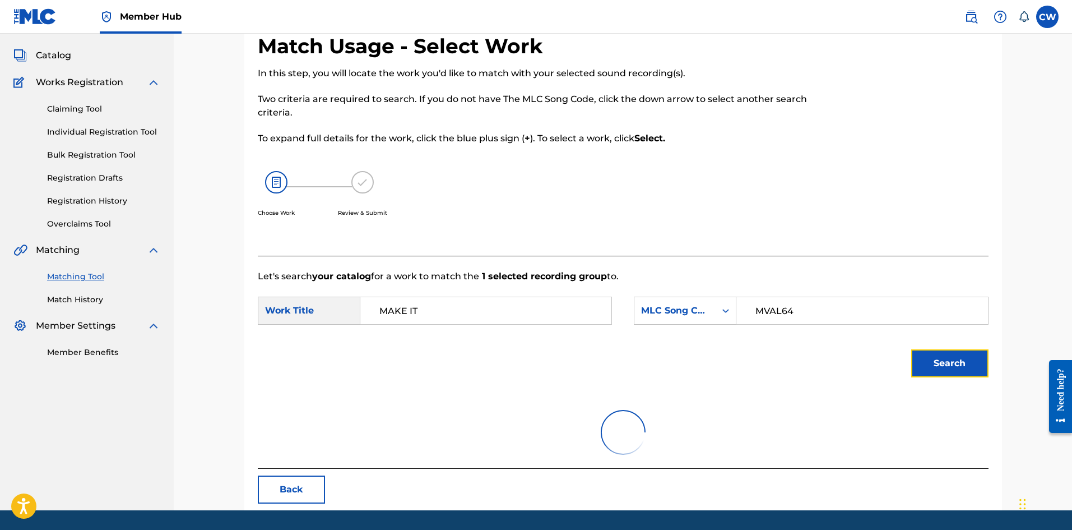
scroll to position [42, 0]
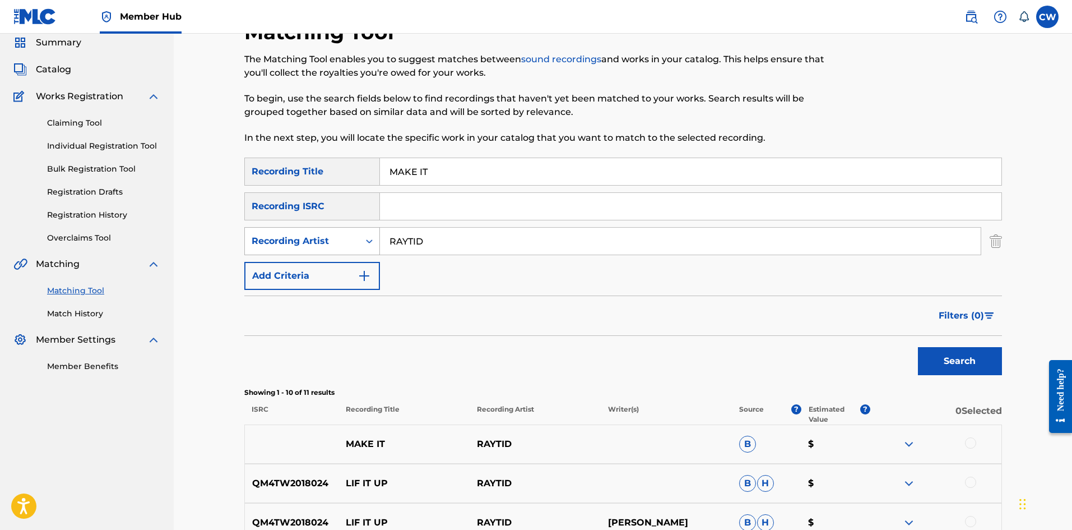
drag, startPoint x: 484, startPoint y: 240, endPoint x: 339, endPoint y: 243, distance: 145.2
drag, startPoint x: 586, startPoint y: 163, endPoint x: 336, endPoint y: 178, distance: 251.0
drag, startPoint x: 976, startPoint y: 369, endPoint x: 965, endPoint y: 363, distance: 13.1
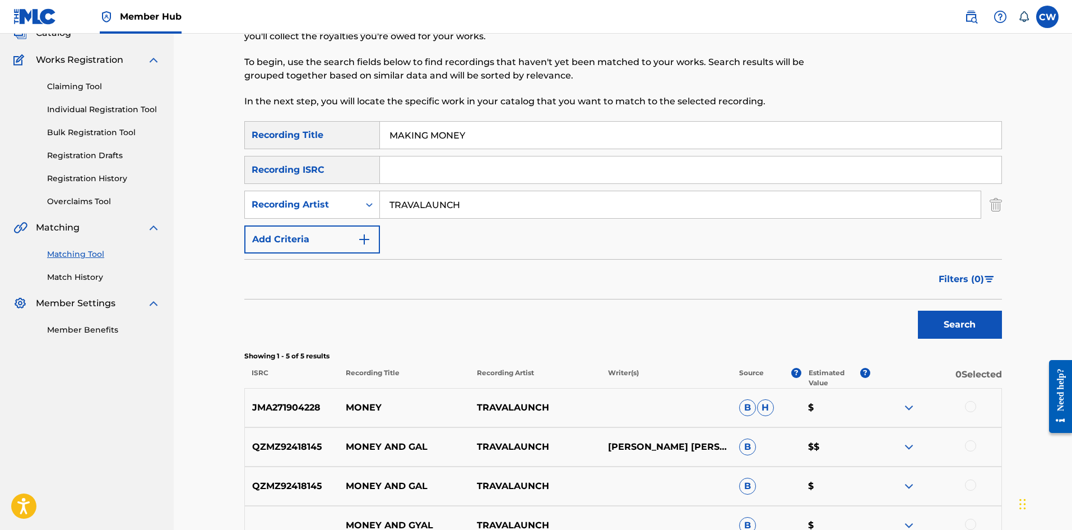
scroll to position [98, 0]
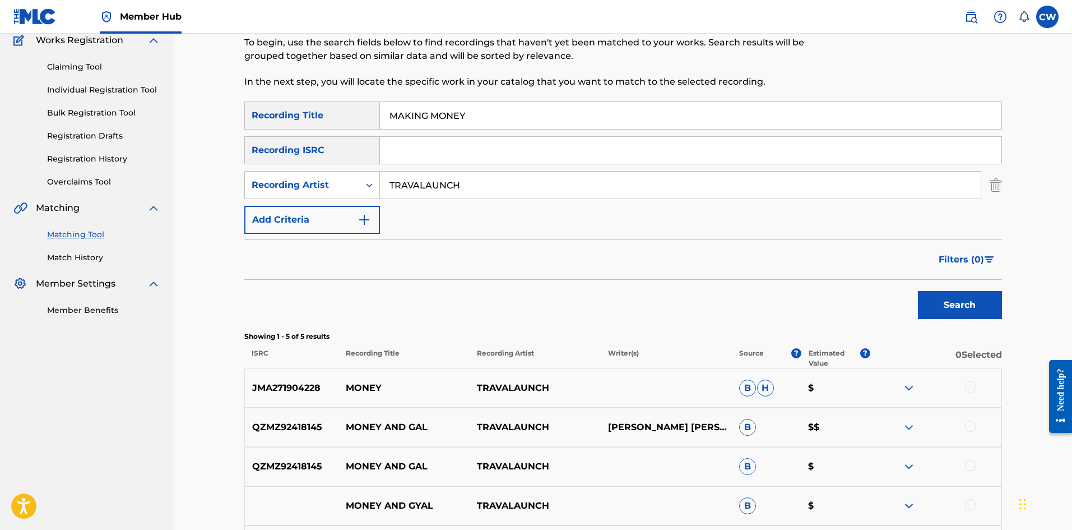
drag, startPoint x: 536, startPoint y: 193, endPoint x: 388, endPoint y: 190, distance: 147.5
drag, startPoint x: 605, startPoint y: 110, endPoint x: 322, endPoint y: 142, distance: 284.9
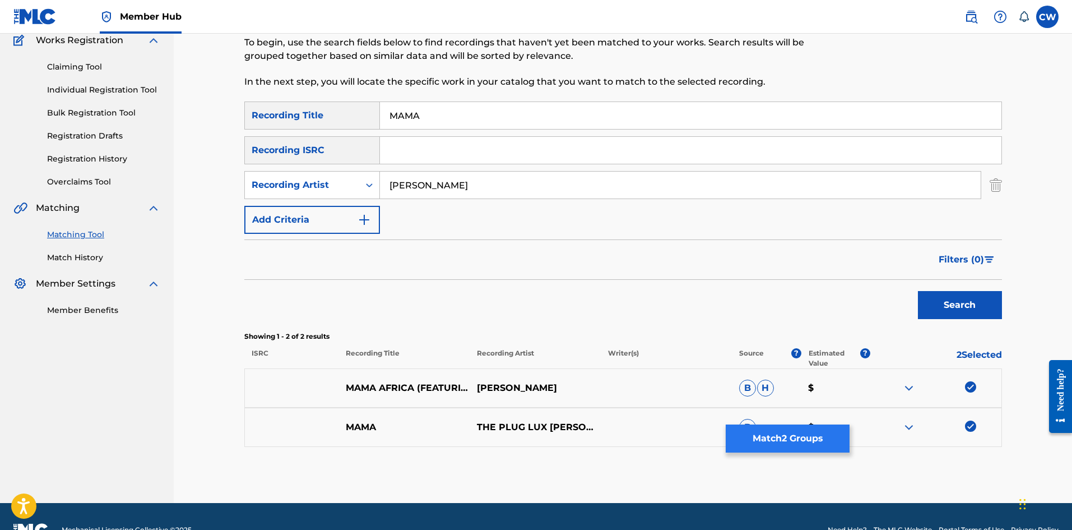
drag, startPoint x: 808, startPoint y: 419, endPoint x: 801, endPoint y: 427, distance: 10.3
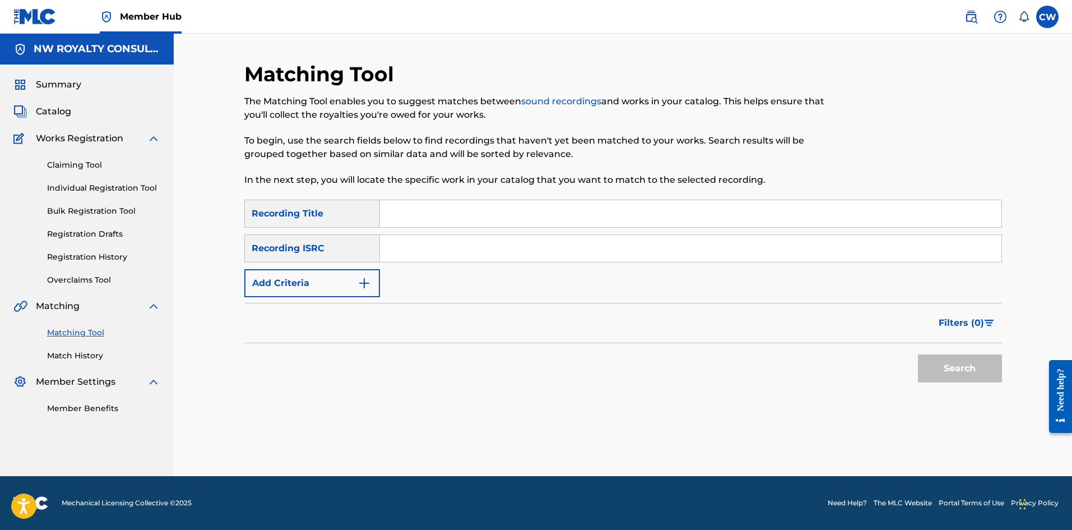
scroll to position [0, 0]
drag, startPoint x: 292, startPoint y: 257, endPoint x: 300, endPoint y: 274, distance: 19.1
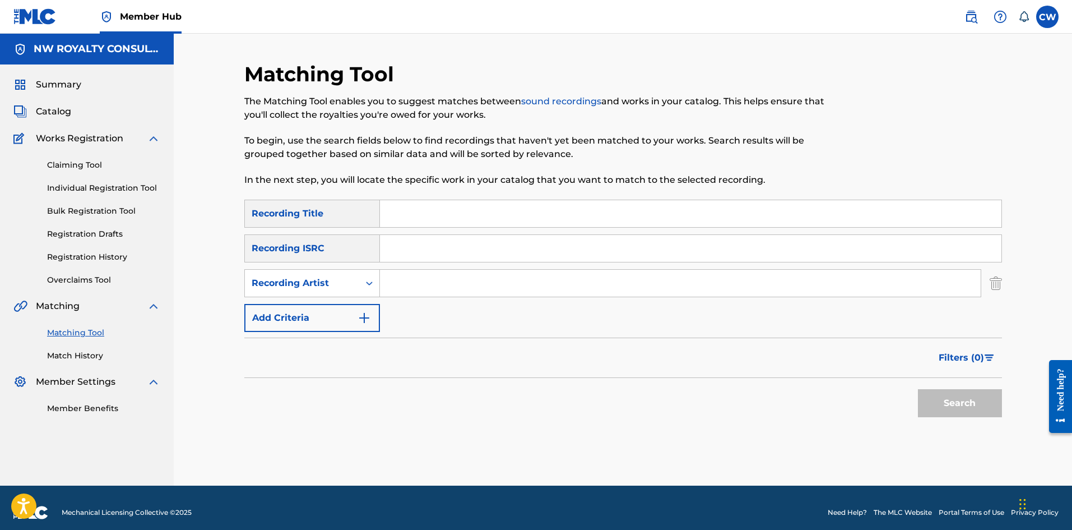
drag, startPoint x: 498, startPoint y: 229, endPoint x: 435, endPoint y: 275, distance: 77.8
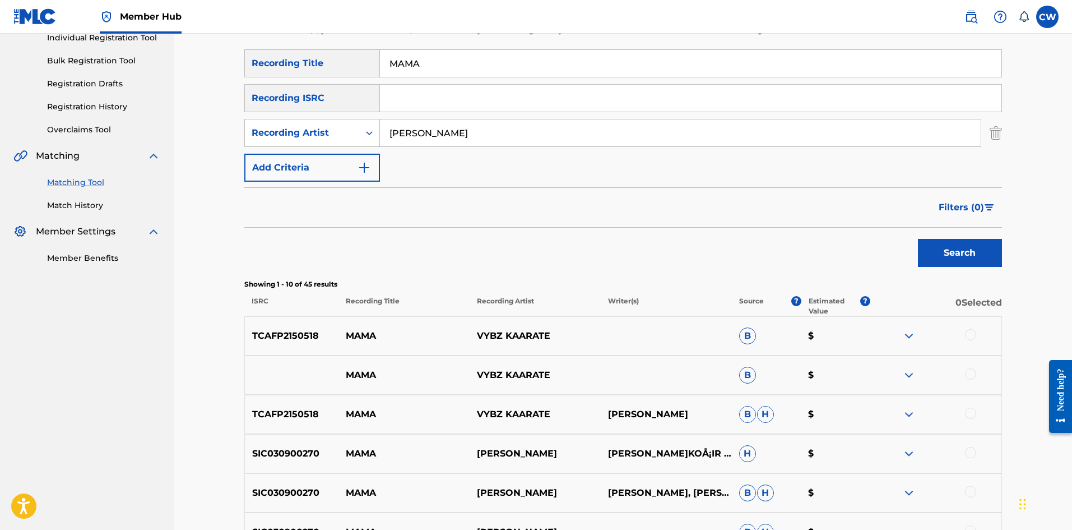
scroll to position [168, 0]
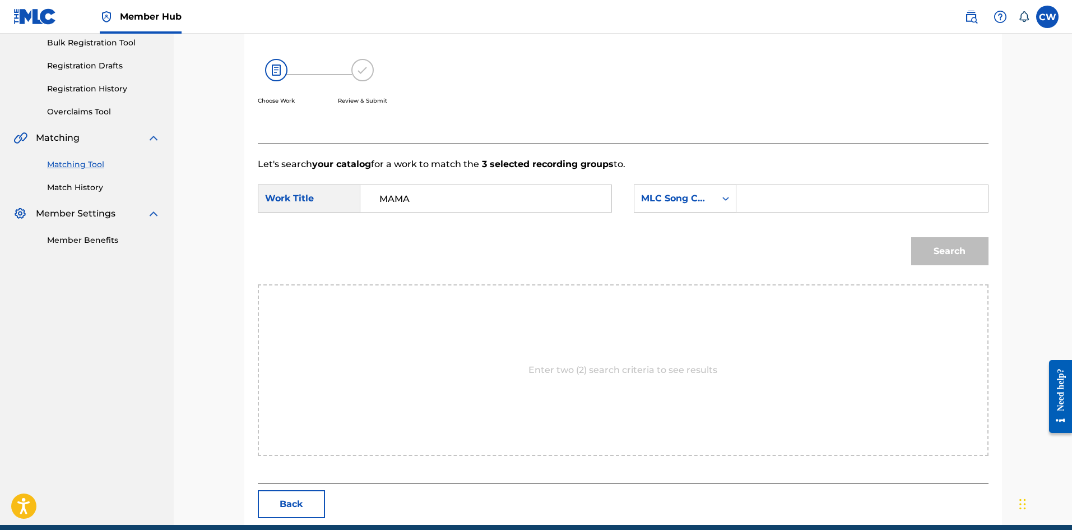
drag, startPoint x: 871, startPoint y: 214, endPoint x: 867, endPoint y: 209, distance: 6.0
drag, startPoint x: 862, startPoint y: 202, endPoint x: 900, endPoint y: 218, distance: 41.7
drag, startPoint x: 960, startPoint y: 249, endPoint x: 953, endPoint y: 249, distance: 6.8
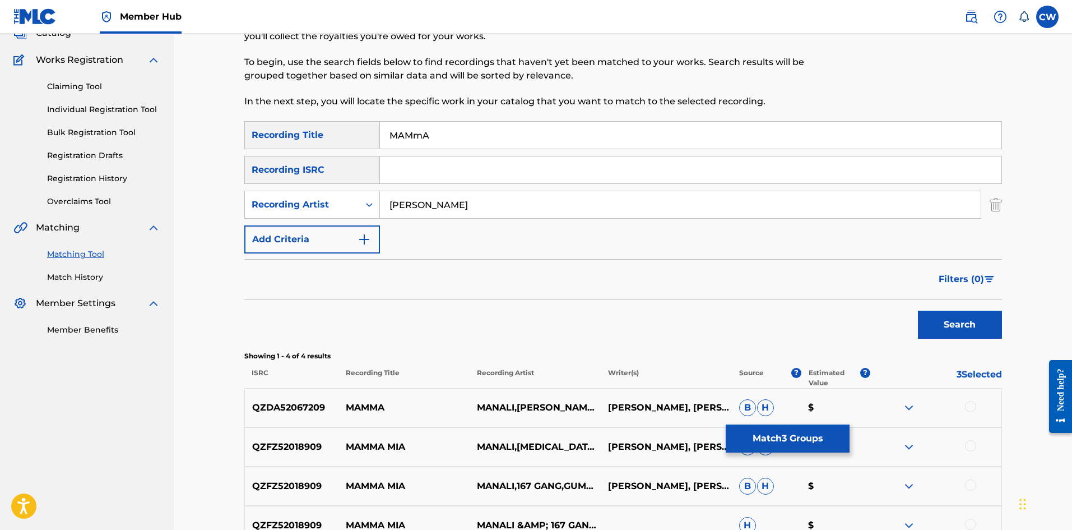
scroll to position [98, 0]
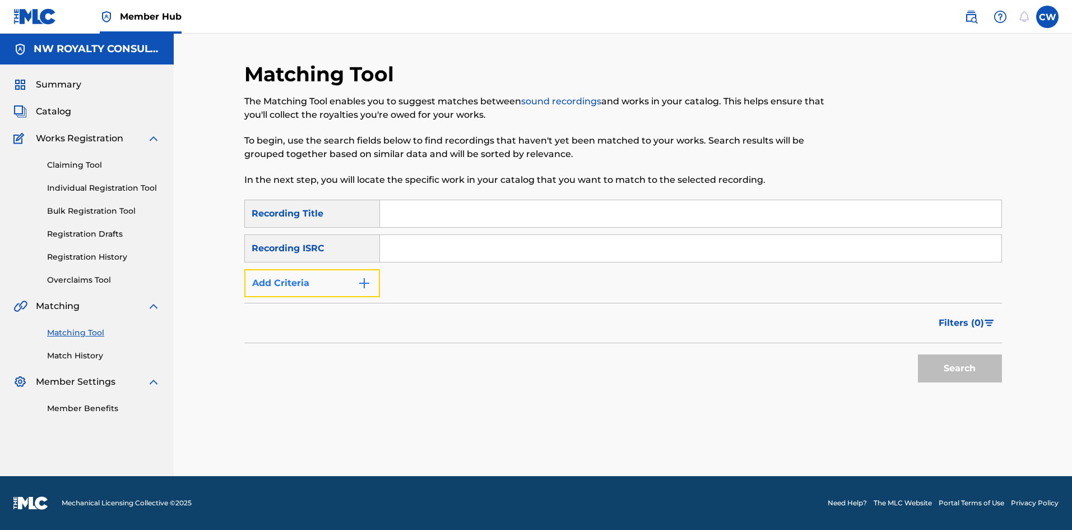
click at [308, 284] on button "Add Criteria" at bounding box center [312, 283] width 136 height 28
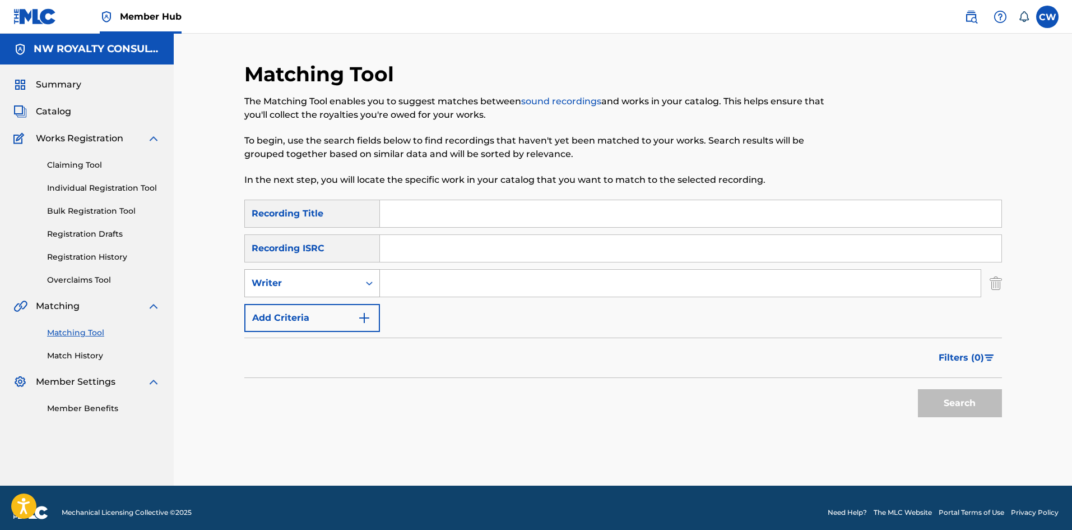
drag, startPoint x: 306, startPoint y: 287, endPoint x: 313, endPoint y: 294, distance: 9.9
click at [307, 287] on div "Writer" at bounding box center [302, 282] width 101 height 13
click at [322, 321] on div "Recording Artist" at bounding box center [312, 311] width 135 height 28
drag, startPoint x: 437, startPoint y: 221, endPoint x: 434, endPoint y: 215, distance: 6.8
click at [436, 219] on input "Search Form" at bounding box center [691, 213] width 622 height 27
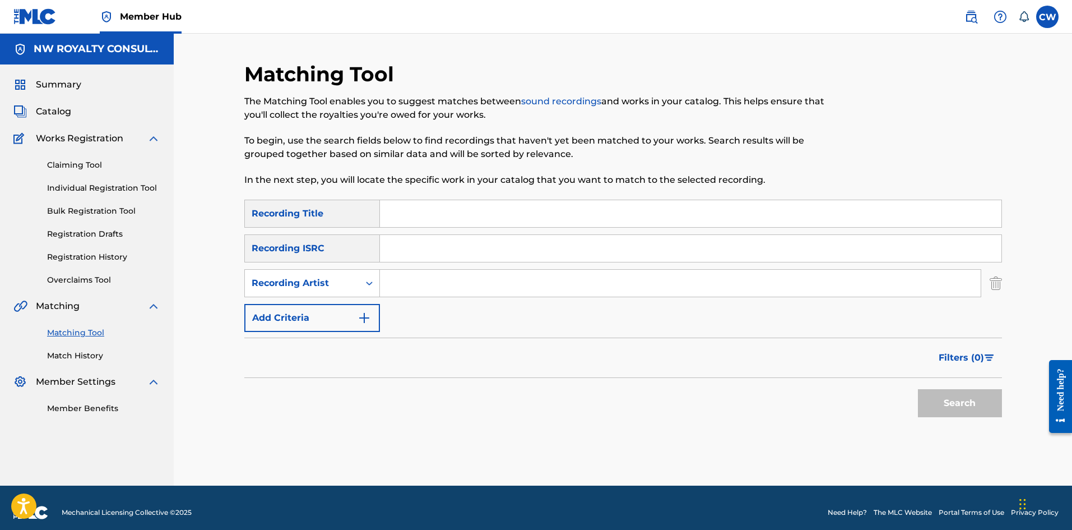
paste input "M6993E"
drag, startPoint x: 440, startPoint y: 221, endPoint x: 340, endPoint y: 227, distance: 100.0
click at [340, 227] on div "SearchWithCriteria73b0709a-5ed1-4db4-8bca-2dac1693cdf5 Recording Title M6993E" at bounding box center [623, 214] width 758 height 28
type input "M6993E"
click at [448, 290] on input "Search Form" at bounding box center [680, 283] width 601 height 27
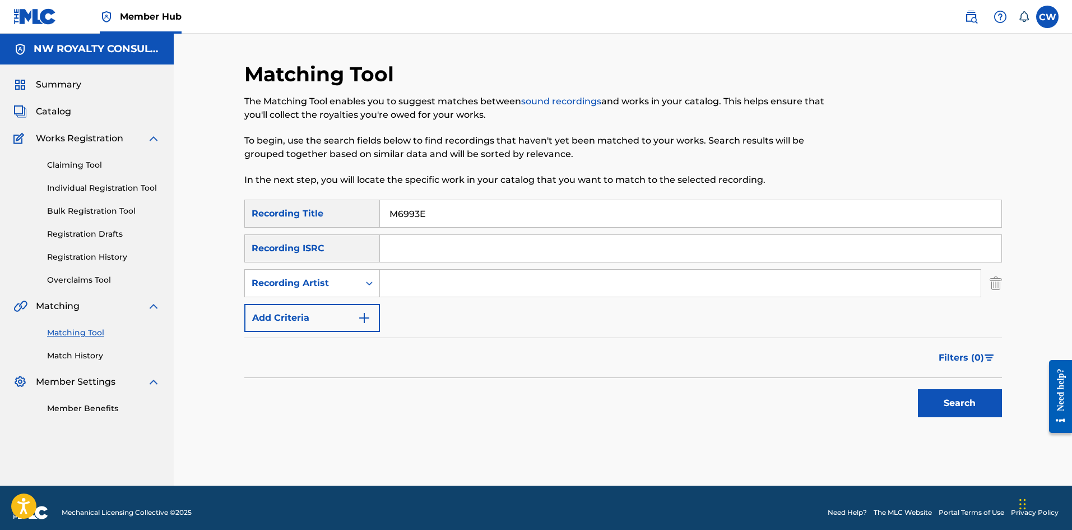
paste input "[PERSON_NAME]"
type input "[PERSON_NAME]"
drag, startPoint x: 511, startPoint y: 205, endPoint x: 310, endPoint y: 229, distance: 202.1
click at [311, 229] on div "SearchWithCriteria73b0709a-5ed1-4db4-8bca-2dac1693cdf5 Recording Title M6993E S…" at bounding box center [623, 266] width 758 height 132
paste input "AMA"
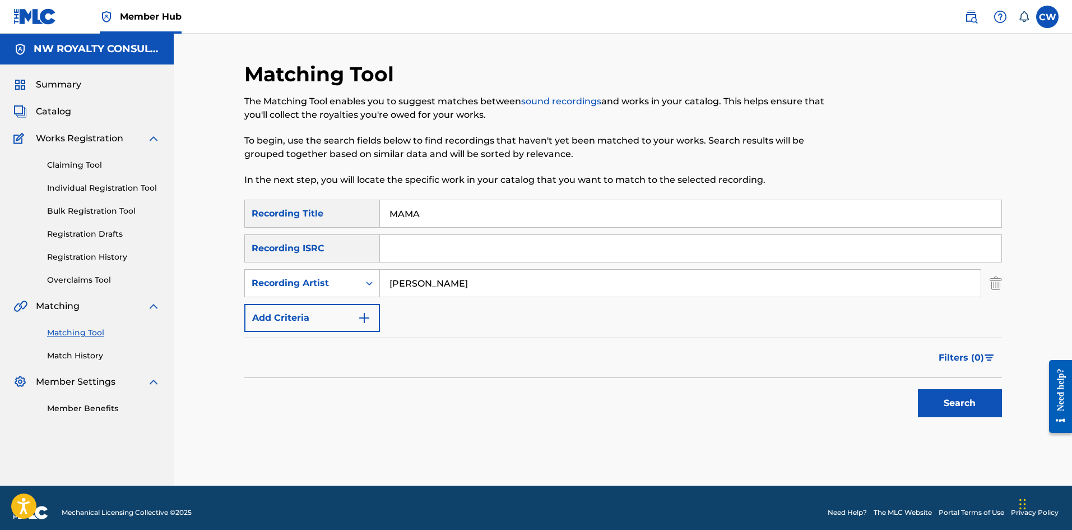
click at [411, 217] on input "MAMA" at bounding box center [691, 213] width 622 height 27
type input "MAMmA"
click at [918, 389] on button "Search" at bounding box center [960, 403] width 84 height 28
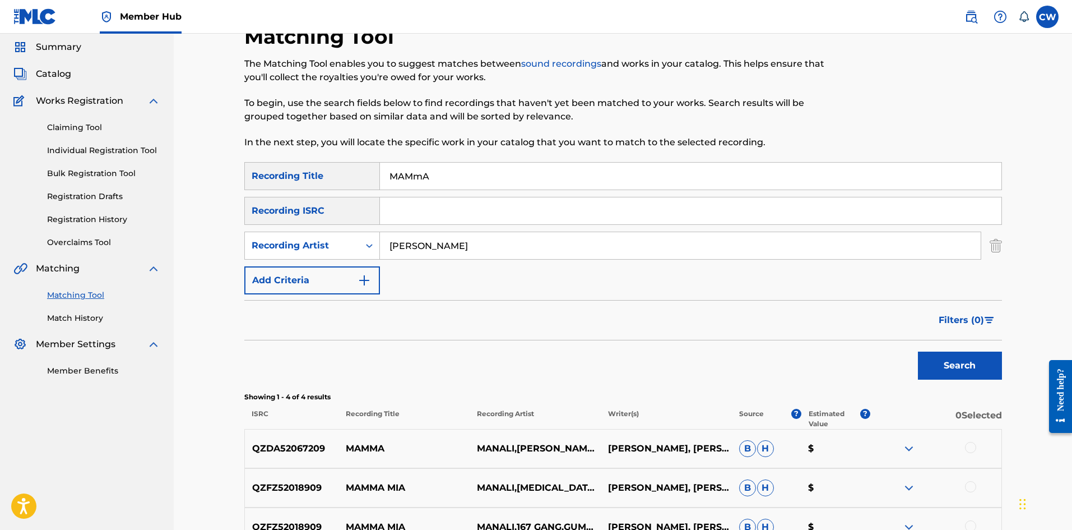
scroll to position [56, 0]
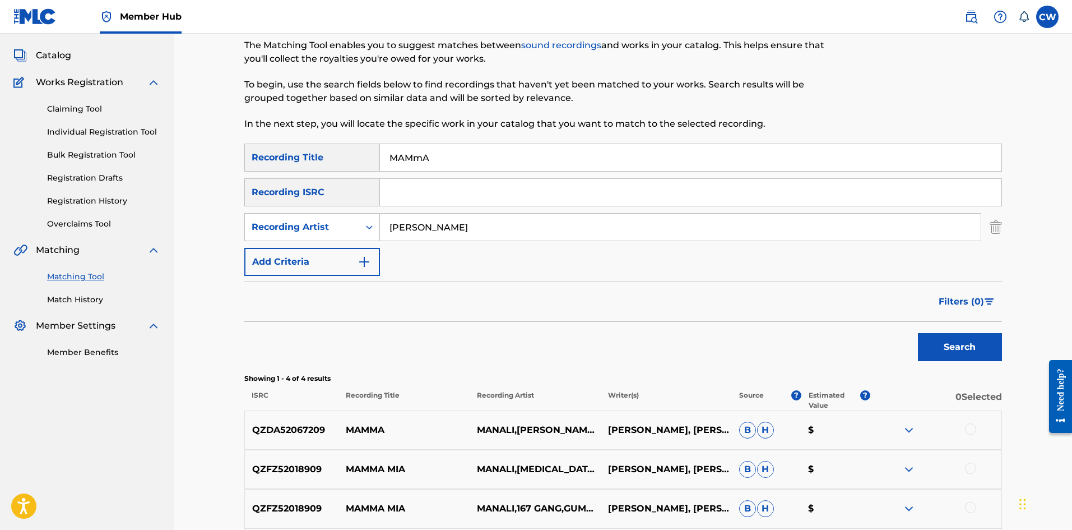
drag, startPoint x: 532, startPoint y: 233, endPoint x: 219, endPoint y: 254, distance: 313.5
click at [249, 234] on div "SearchWithCriteriab46e5ec2-131f-499c-94be-dc5537a463ea Recording Artist [PERSON…" at bounding box center [623, 227] width 758 height 28
paste input "CASSAFAYA"
type input "CASSAFAYA"
drag, startPoint x: 482, startPoint y: 158, endPoint x: 315, endPoint y: 174, distance: 167.9
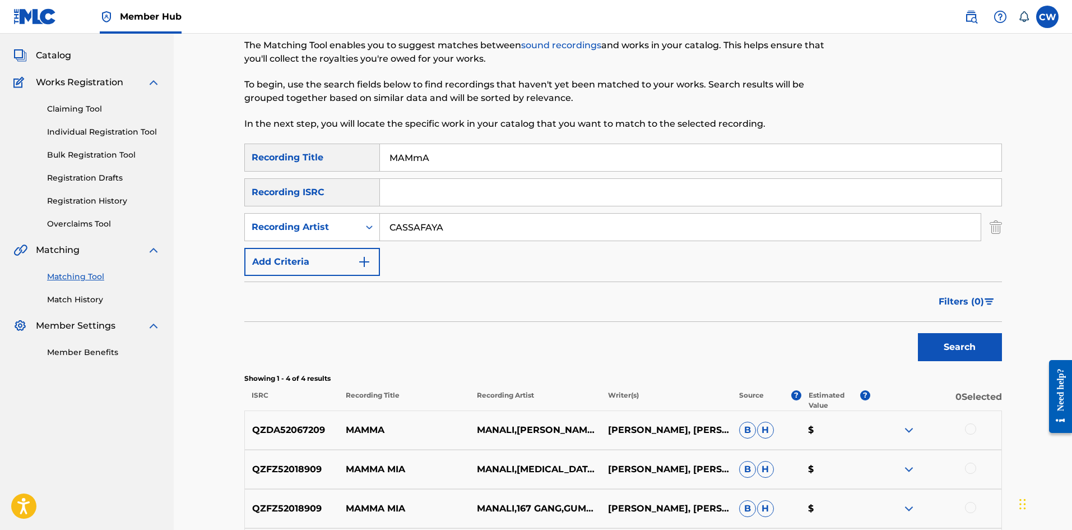
click at [315, 174] on div "SearchWithCriteria73b0709a-5ed1-4db4-8bca-2dac1693cdf5 Recording Title MAMmA Se…" at bounding box center [623, 210] width 758 height 132
paste input "A GI GI (REMIX)"
type input "MAMA GI GI (REMIX)"
click at [945, 347] on button "Search" at bounding box center [960, 347] width 84 height 28
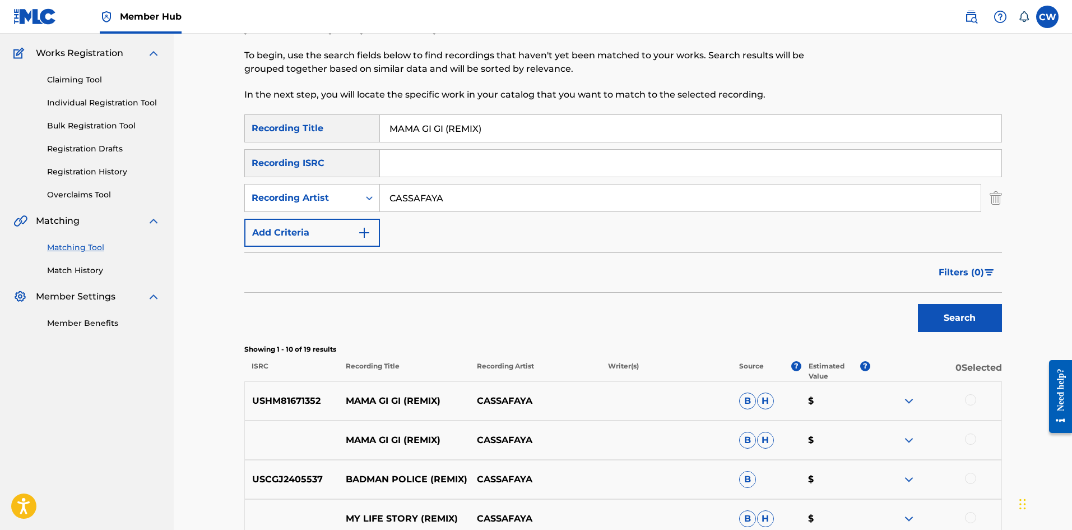
scroll to position [112, 0]
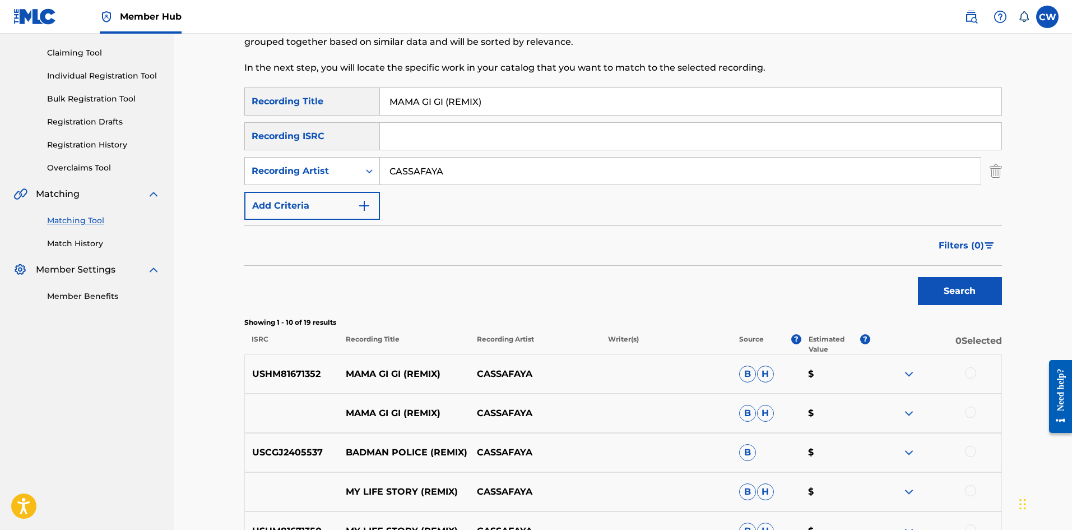
click at [972, 374] on div at bounding box center [970, 372] width 11 height 11
click at [975, 413] on div at bounding box center [970, 411] width 11 height 11
drag, startPoint x: 843, startPoint y: 443, endPoint x: 836, endPoint y: 443, distance: 6.7
click at [836, 443] on button "Match 2 Groups" at bounding box center [788, 438] width 124 height 28
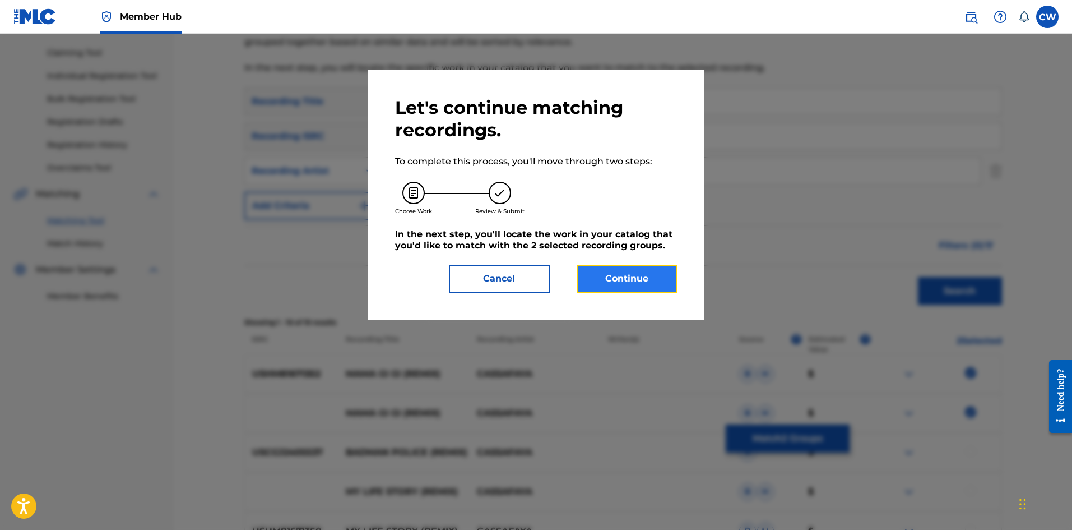
click at [650, 284] on button "Continue" at bounding box center [627, 279] width 101 height 28
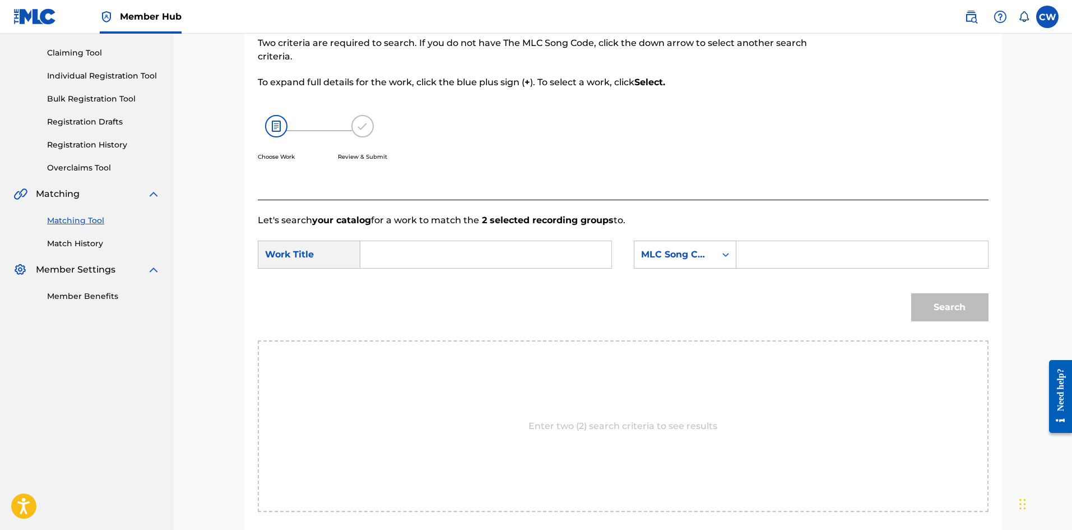
click at [503, 242] on input "Search Form" at bounding box center [486, 254] width 232 height 27
paste input "MAMA GI GI (REMIX)"
type input "MAMA GI GI (REMIX)"
click at [779, 243] on input "Search Form" at bounding box center [862, 254] width 232 height 27
paste input "MA6GRR"
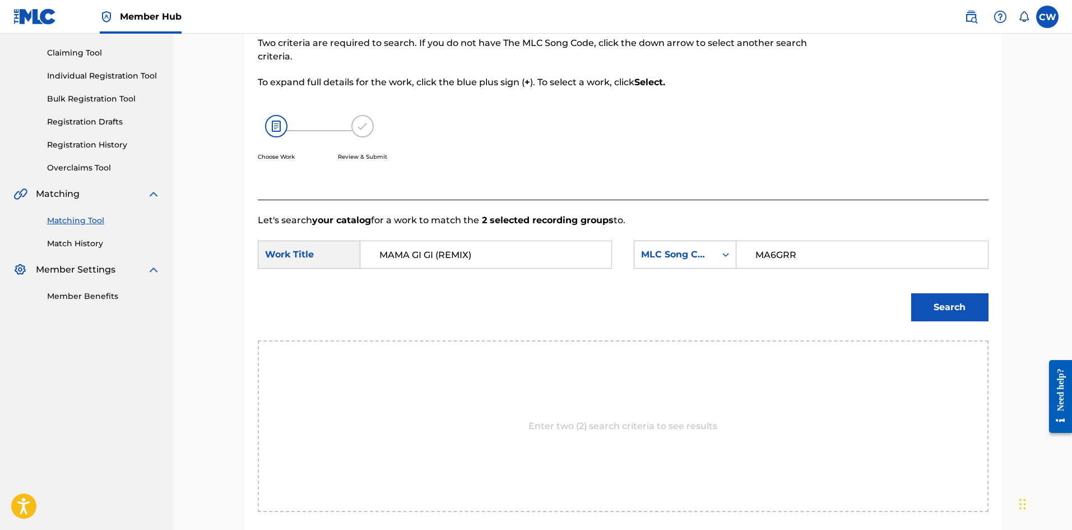
type input "MA6GRR"
click at [943, 314] on button "Search" at bounding box center [950, 307] width 77 height 28
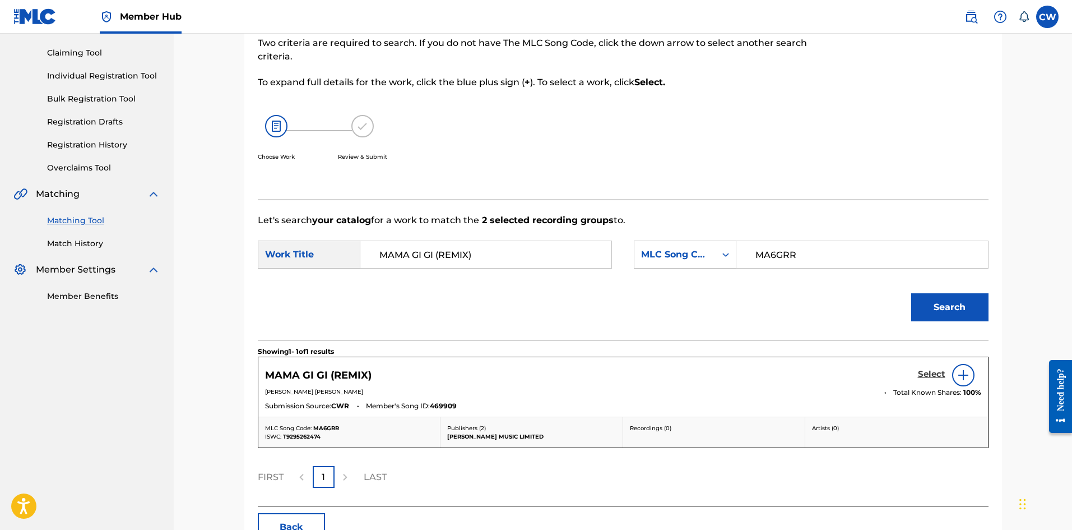
click at [932, 375] on h5 "Select" at bounding box center [931, 374] width 27 height 11
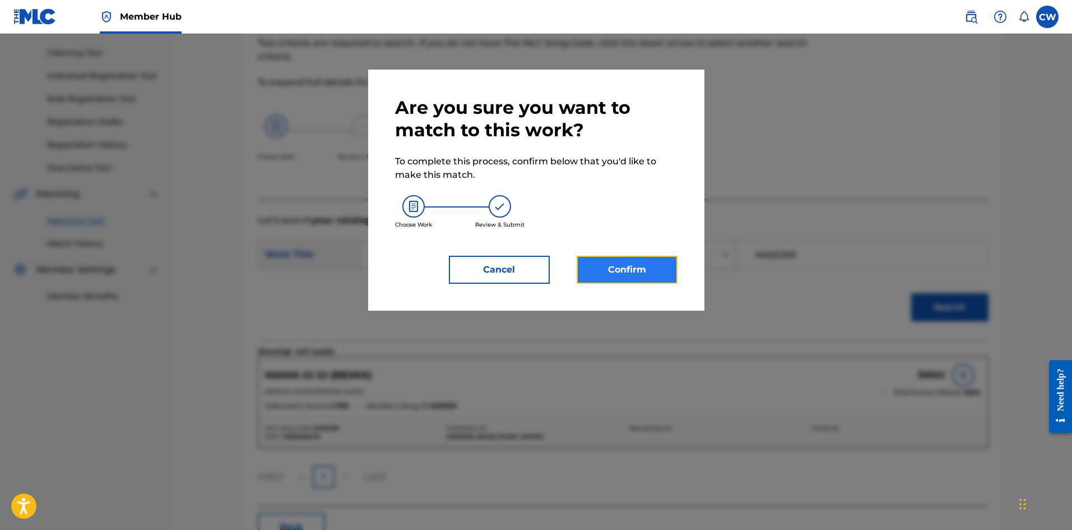
click at [618, 267] on button "Confirm" at bounding box center [627, 270] width 101 height 28
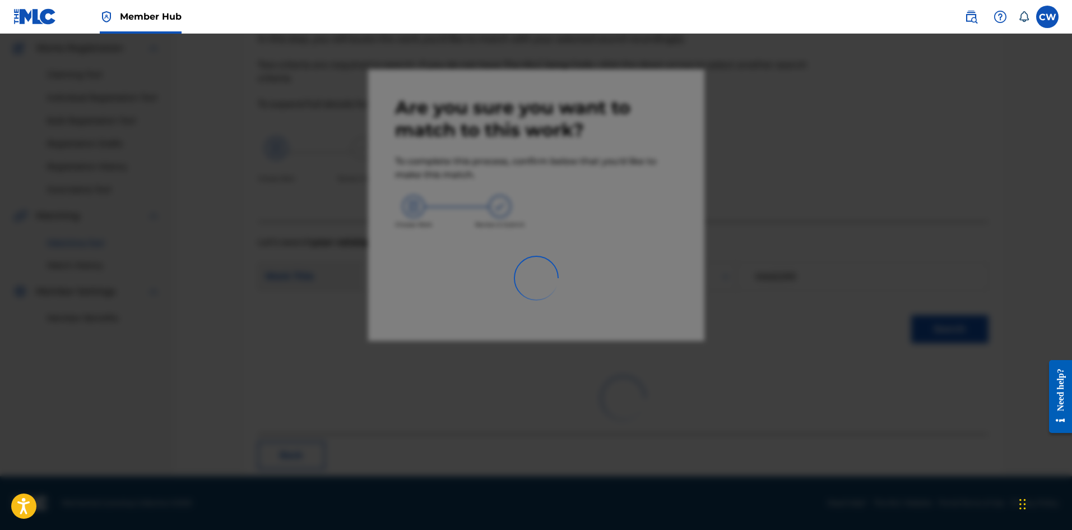
scroll to position [27, 0]
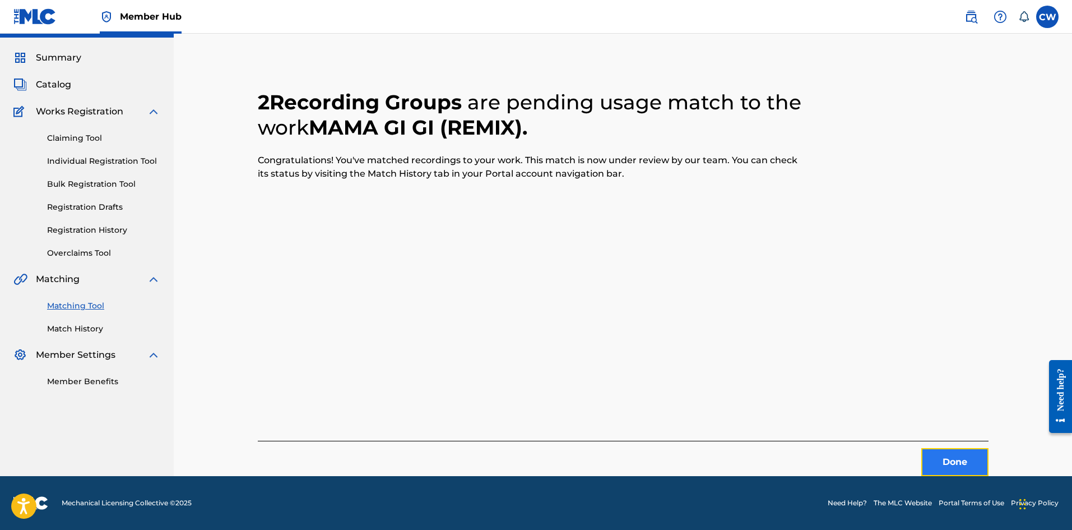
click at [952, 464] on button "Done" at bounding box center [955, 462] width 67 height 28
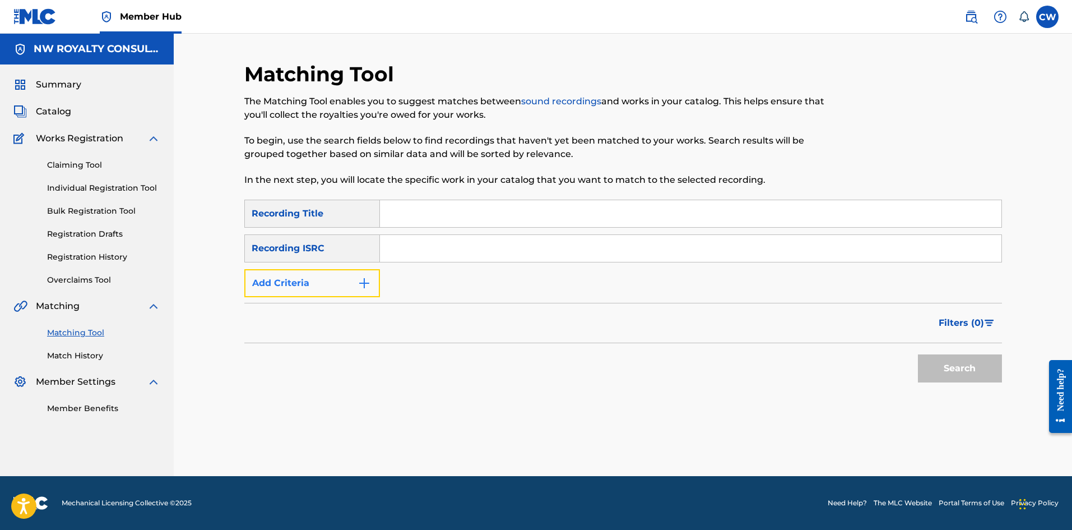
click at [319, 279] on button "Add Criteria" at bounding box center [312, 283] width 136 height 28
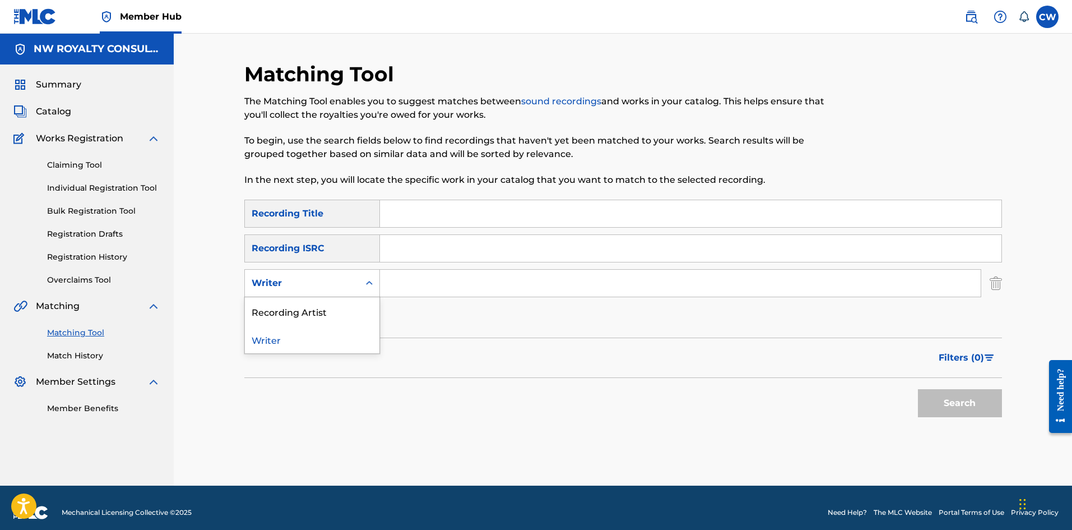
click at [318, 279] on div "Writer" at bounding box center [302, 282] width 101 height 13
click at [322, 298] on div "Recording Artist" at bounding box center [312, 311] width 135 height 28
click at [412, 282] on input "Search Form" at bounding box center [680, 283] width 601 height 27
paste input "SINGER J"
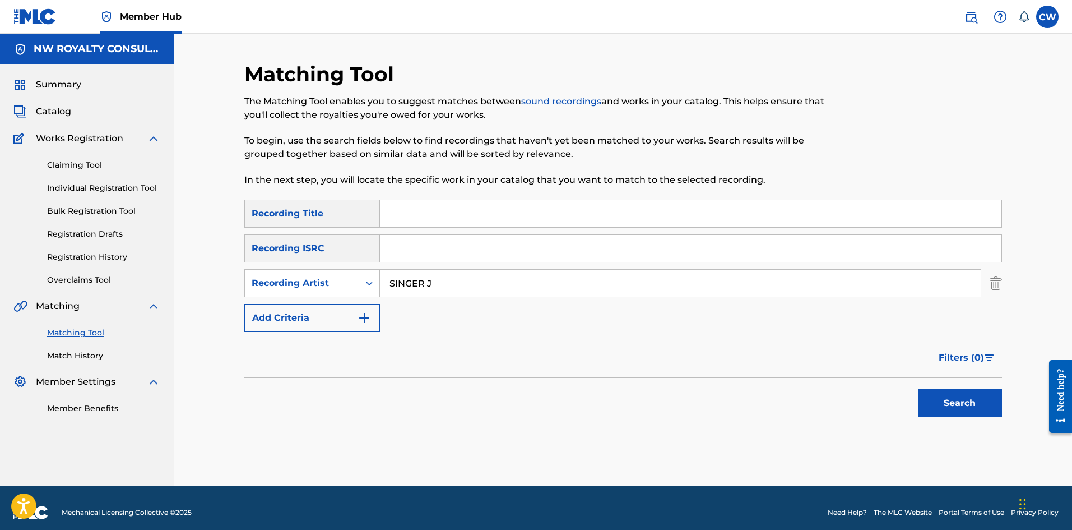
type input "SINGER J"
click at [507, 220] on input "Search Form" at bounding box center [691, 213] width 622 height 27
paste input "MAMA I CARE"
type input "MAMA I CARE"
drag, startPoint x: 927, startPoint y: 371, endPoint x: 944, endPoint y: 386, distance: 22.6
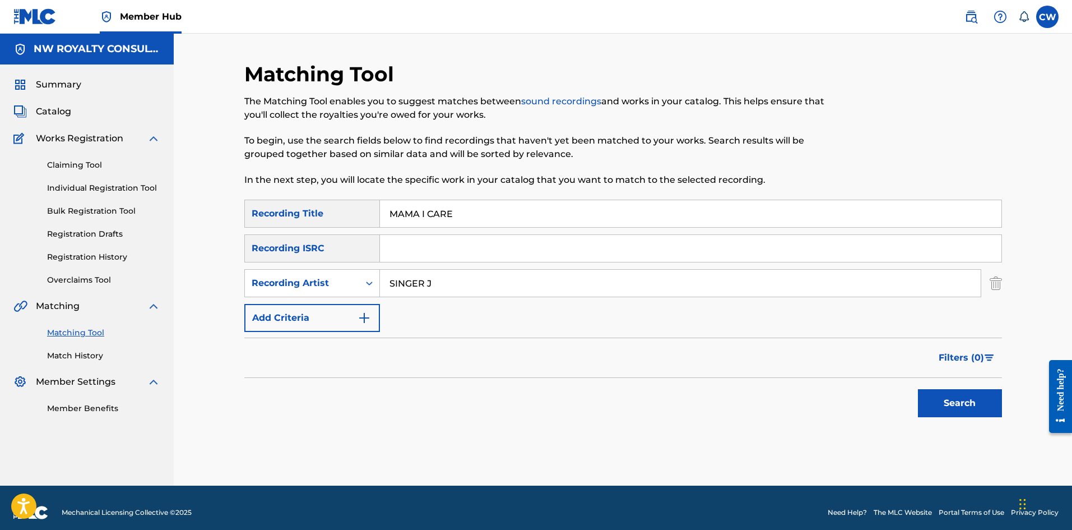
click at [929, 377] on div "Filters ( 0 )" at bounding box center [623, 357] width 758 height 40
click at [959, 409] on button "Search" at bounding box center [960, 403] width 84 height 28
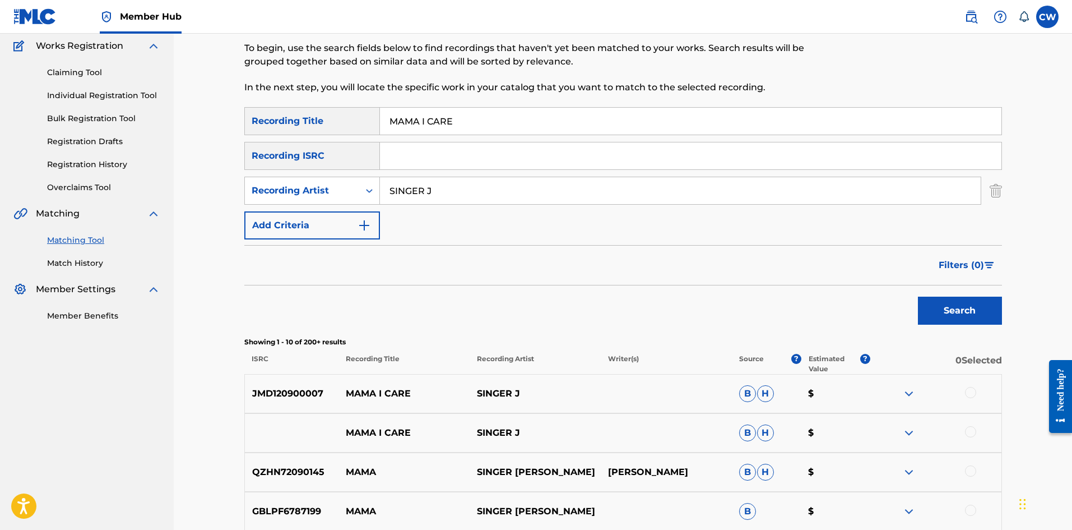
scroll to position [112, 0]
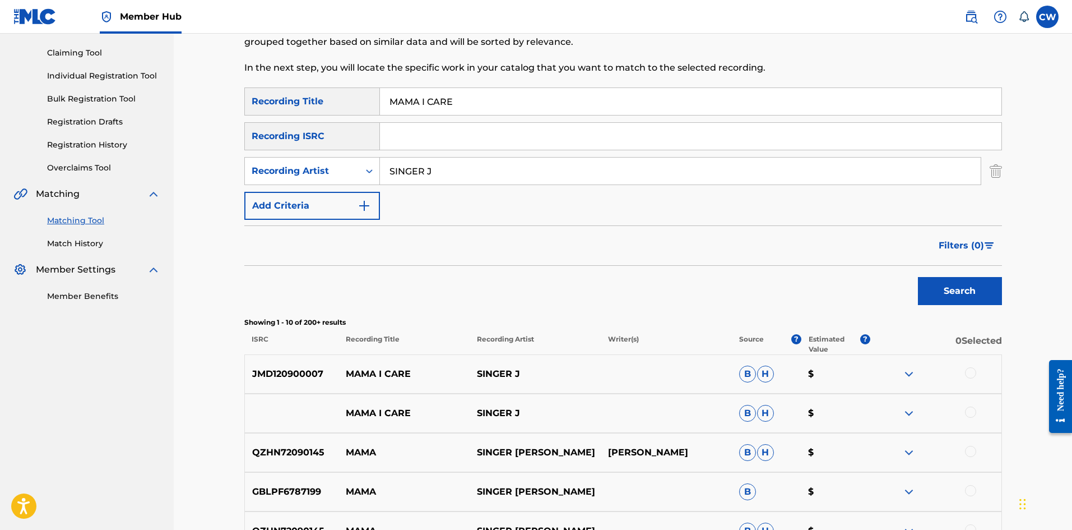
click at [977, 377] on div at bounding box center [936, 373] width 131 height 13
click at [972, 377] on div at bounding box center [970, 372] width 11 height 11
click at [973, 415] on div at bounding box center [970, 411] width 11 height 11
click at [812, 435] on button "Match 2 Groups" at bounding box center [788, 438] width 124 height 28
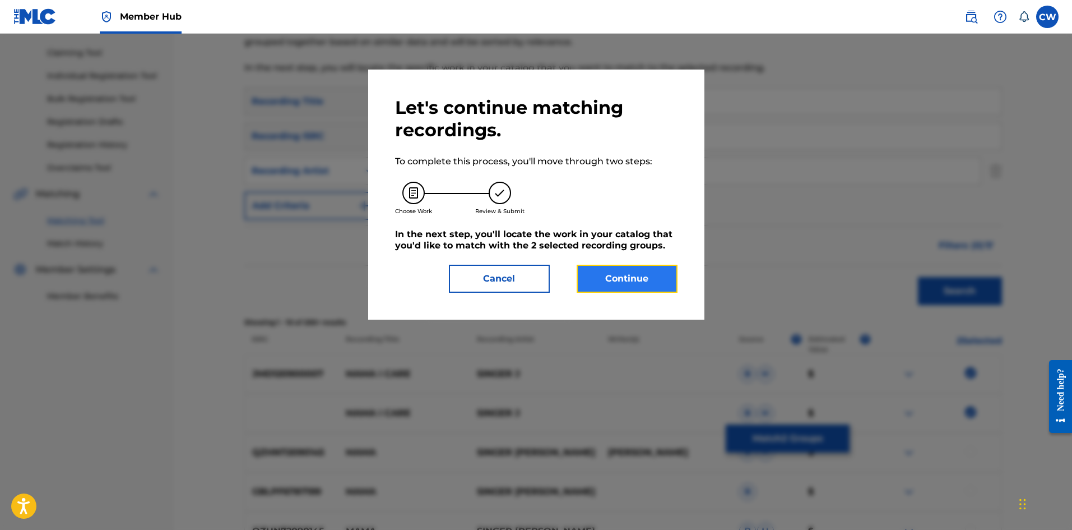
click at [614, 265] on button "Continue" at bounding box center [627, 279] width 101 height 28
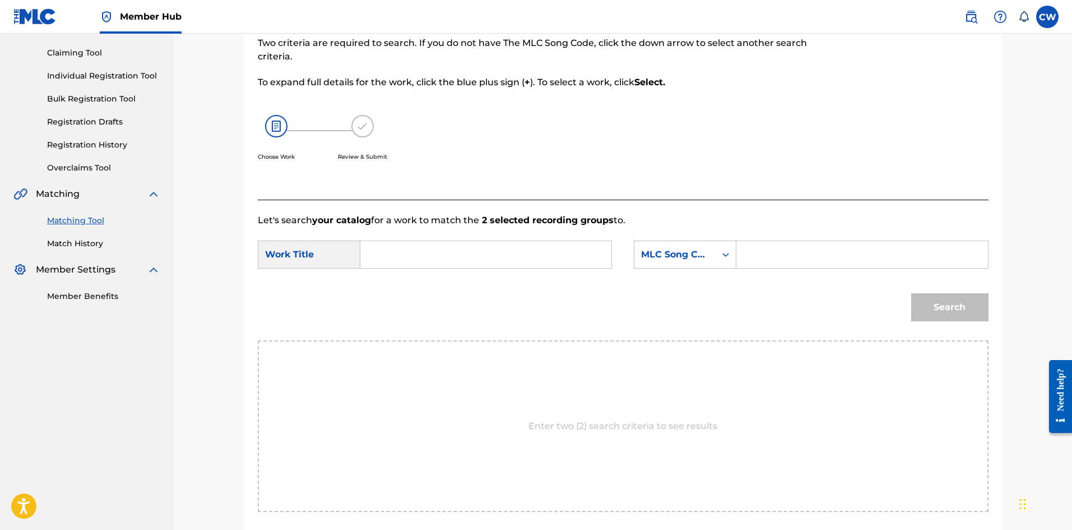
click at [476, 256] on input "Search Form" at bounding box center [486, 254] width 232 height 27
paste input "MAMA I CARE"
type input "MAMA I CARE"
drag, startPoint x: 769, startPoint y: 265, endPoint x: 781, endPoint y: 256, distance: 14.5
click at [772, 262] on input "Search Form" at bounding box center [862, 254] width 232 height 27
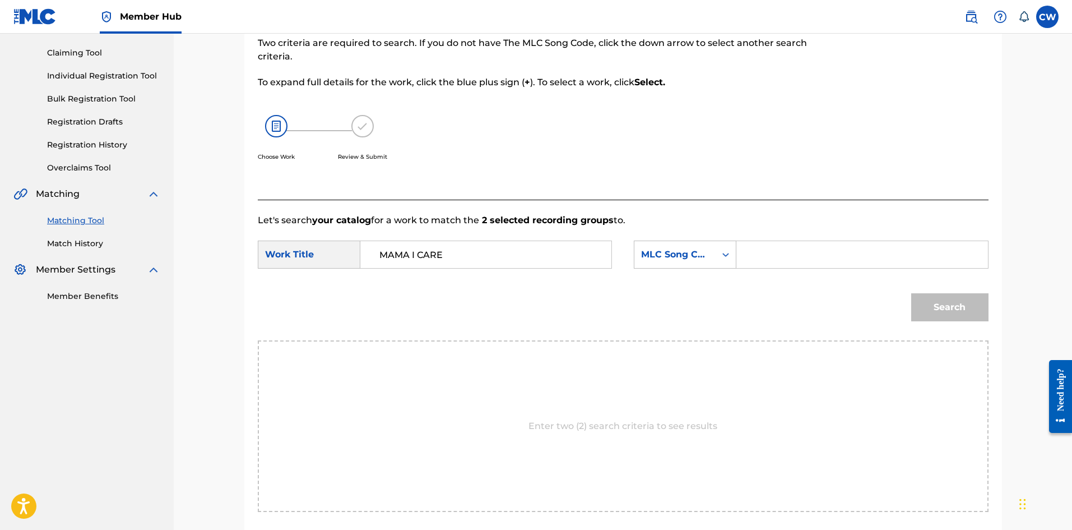
paste input "MA3MFR"
type input "MA3MFR"
click at [942, 300] on button "Search" at bounding box center [950, 307] width 77 height 28
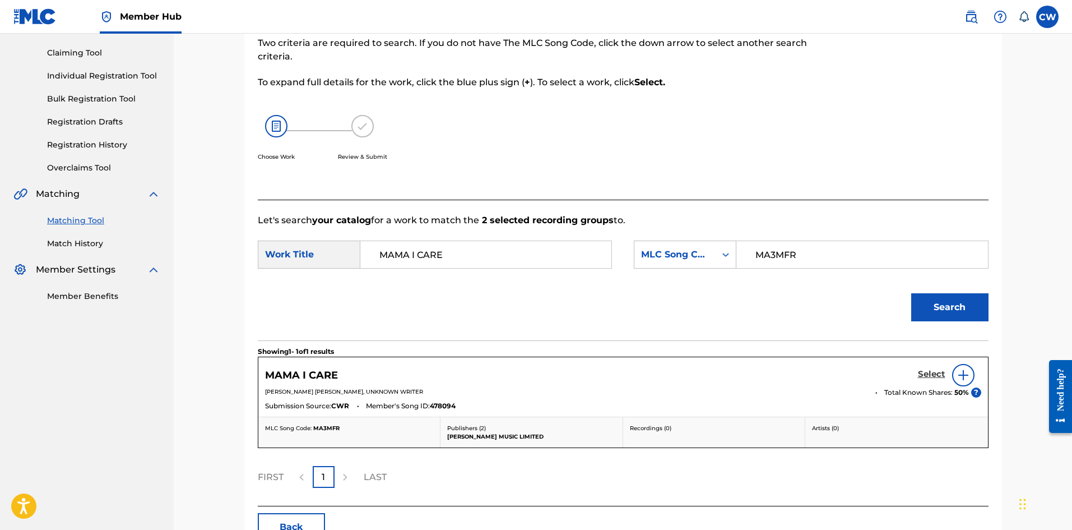
click at [934, 376] on h5 "Select" at bounding box center [931, 374] width 27 height 11
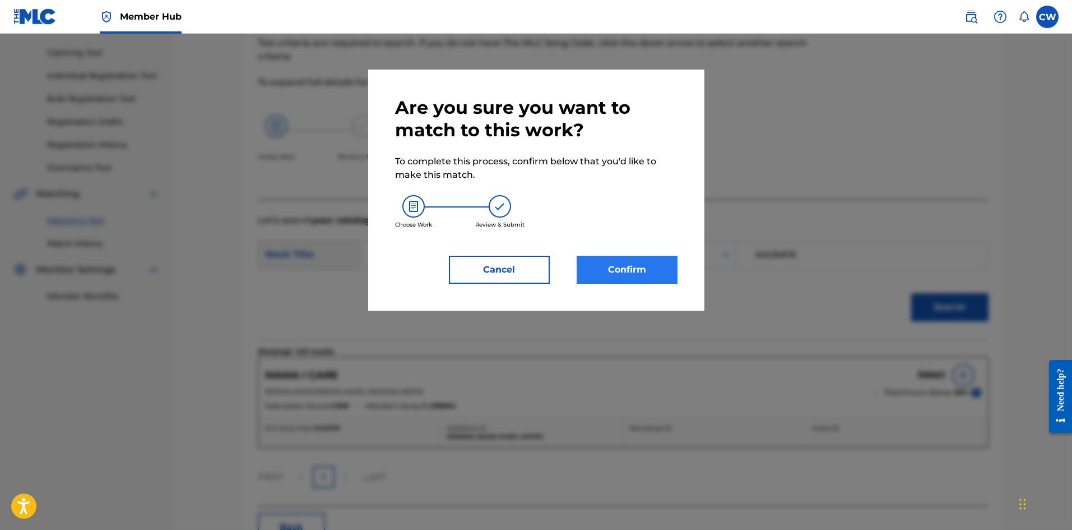
click at [628, 255] on div "Are you sure you want to match to this work? To complete this process, confirm …" at bounding box center [536, 189] width 283 height 187
click at [635, 265] on button "Confirm" at bounding box center [627, 270] width 101 height 28
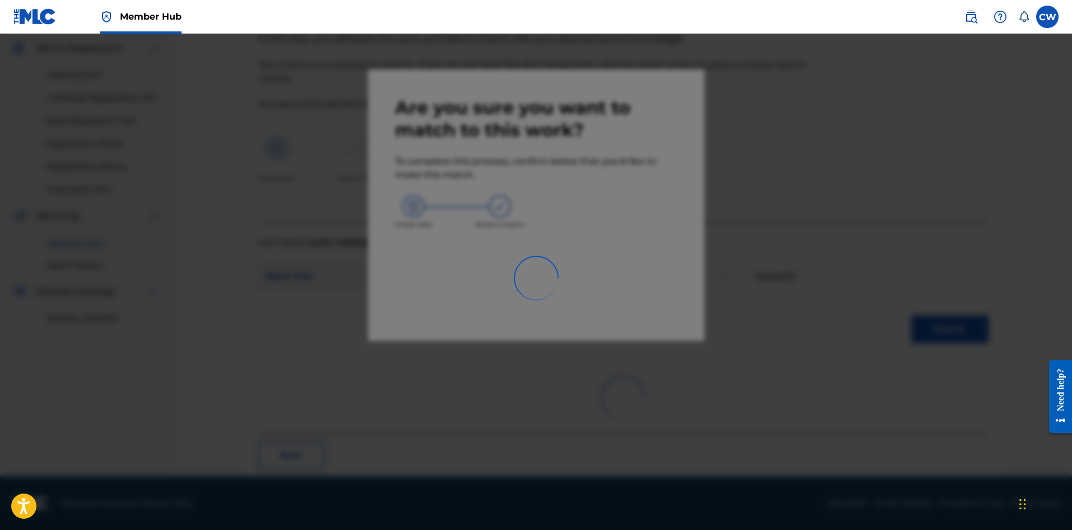
scroll to position [27, 0]
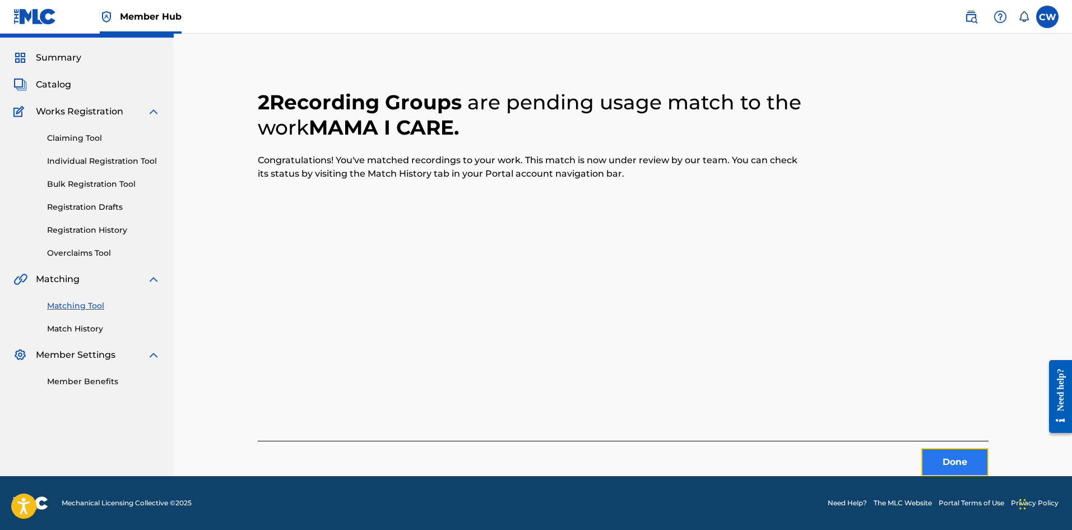
click at [955, 470] on button "Done" at bounding box center [955, 462] width 67 height 28
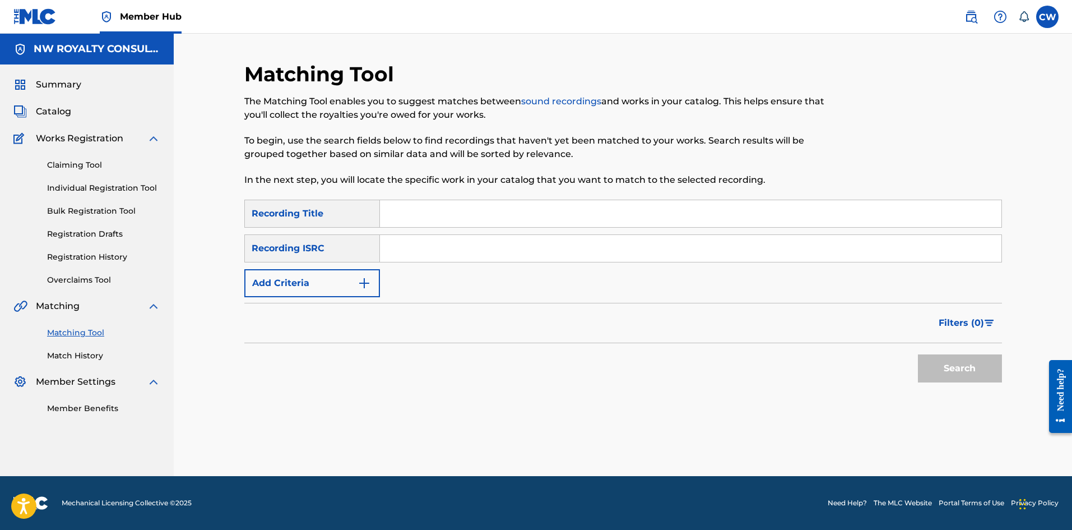
scroll to position [0, 0]
click at [289, 280] on button "Add Criteria" at bounding box center [312, 283] width 136 height 28
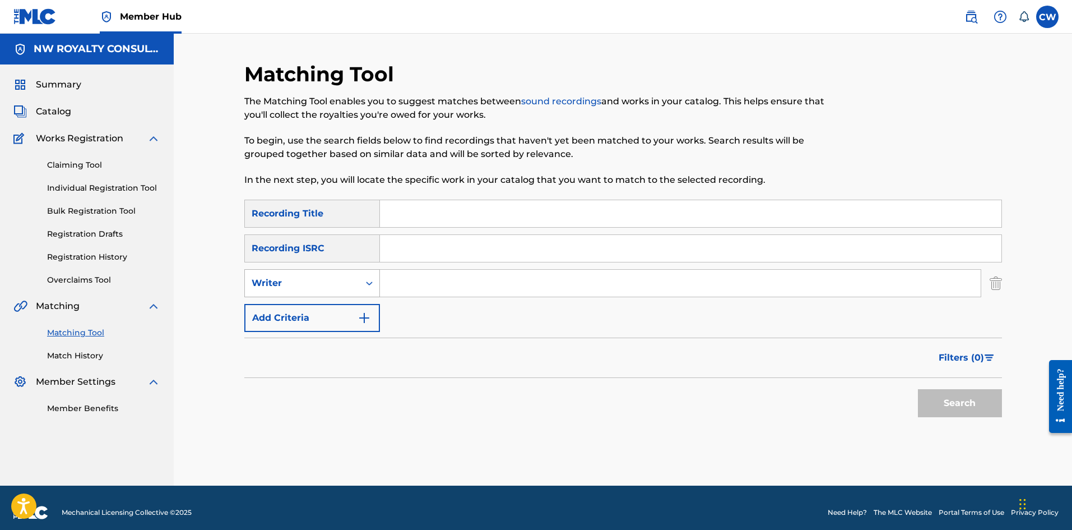
drag, startPoint x: 288, startPoint y: 283, endPoint x: 299, endPoint y: 295, distance: 16.3
click at [289, 284] on div "Writer" at bounding box center [302, 282] width 101 height 13
click at [305, 308] on div "Recording Artist" at bounding box center [312, 311] width 135 height 28
click at [482, 278] on input "Search Form" at bounding box center [680, 283] width 601 height 27
paste input "[PERSON_NAME]"
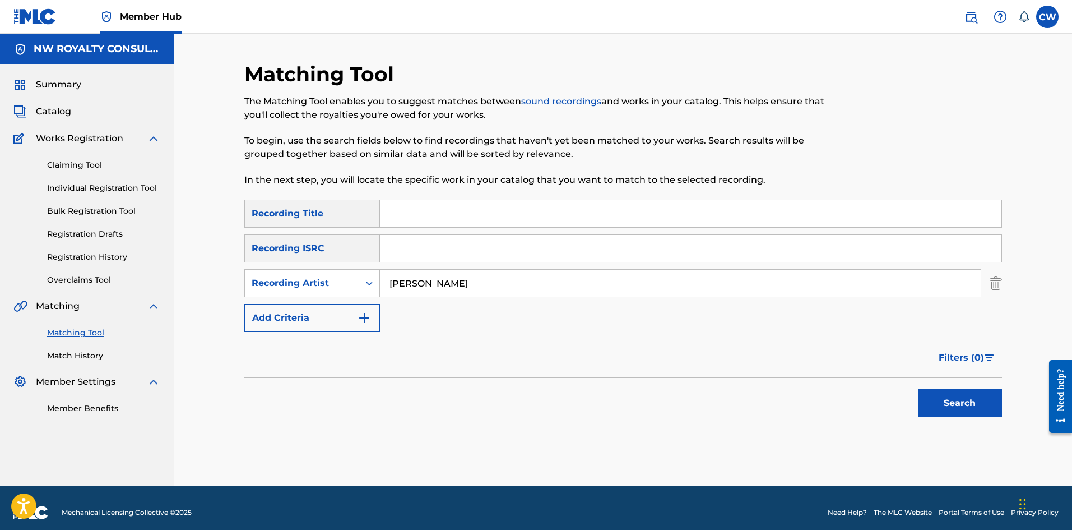
type input "[PERSON_NAME]"
drag, startPoint x: 449, startPoint y: 220, endPoint x: 460, endPoint y: 215, distance: 12.0
click at [447, 217] on input "Search Form" at bounding box center [691, 213] width 622 height 27
paste input "MAMA ONE SON"
type input "MAMA ONE SON"
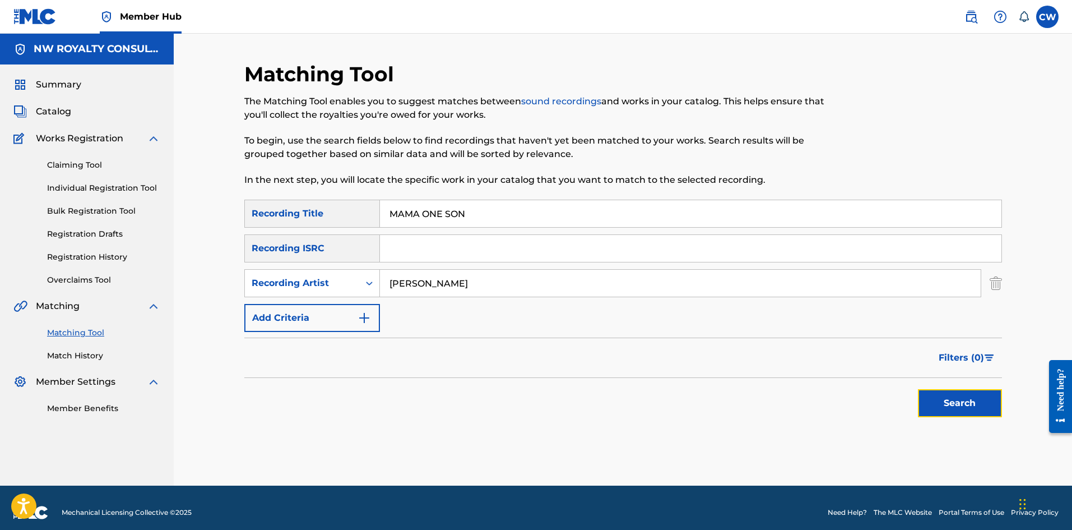
drag, startPoint x: 986, startPoint y: 407, endPoint x: 974, endPoint y: 407, distance: 11.8
click at [984, 407] on button "Search" at bounding box center [960, 403] width 84 height 28
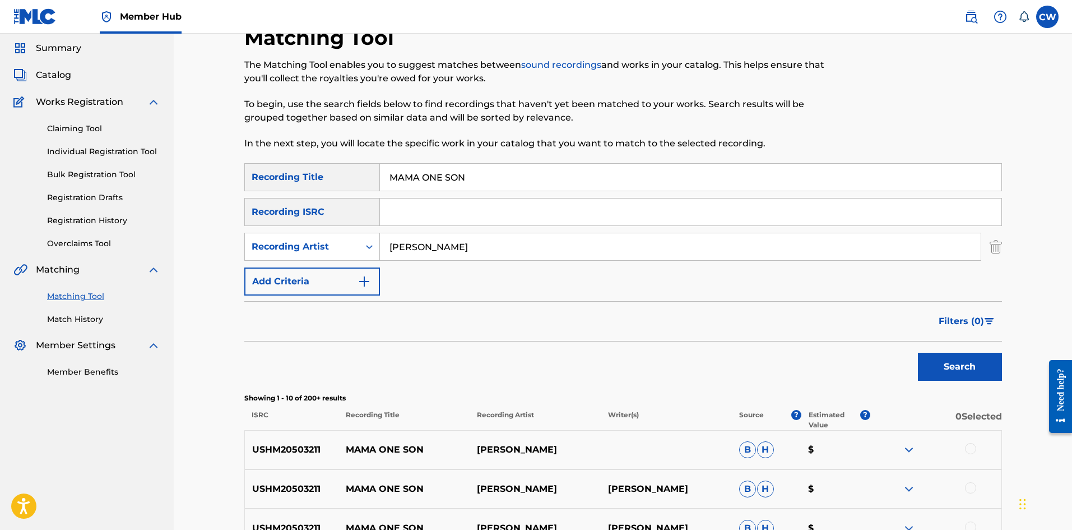
scroll to position [112, 0]
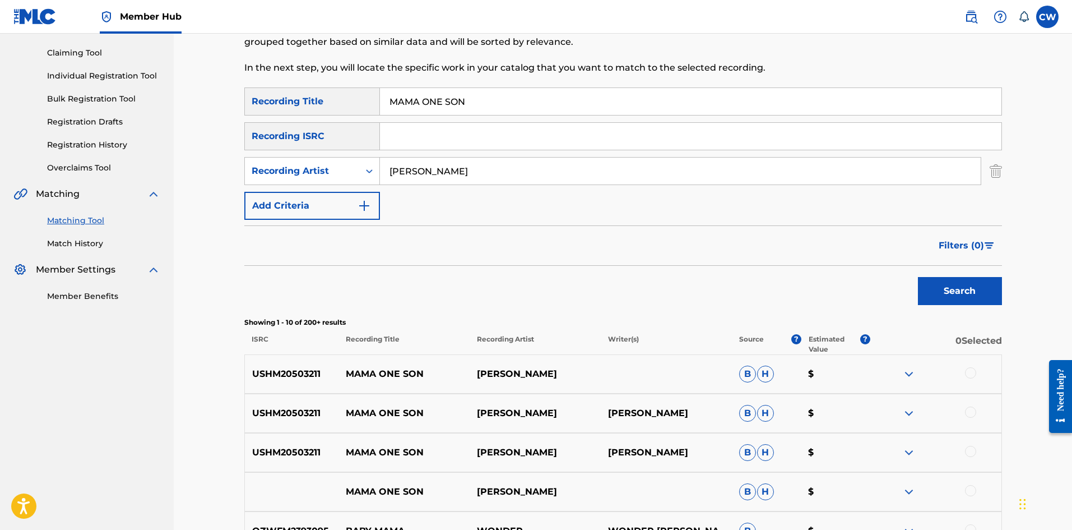
drag, startPoint x: 968, startPoint y: 374, endPoint x: 969, endPoint y: 397, distance: 22.5
click at [968, 376] on div at bounding box center [970, 372] width 11 height 11
click at [971, 405] on div "USHM20503211 MAMA ONE SON [PERSON_NAME] S.[PERSON_NAME] $" at bounding box center [623, 413] width 758 height 39
click at [973, 411] on div at bounding box center [970, 411] width 11 height 11
click at [973, 446] on div at bounding box center [970, 451] width 11 height 11
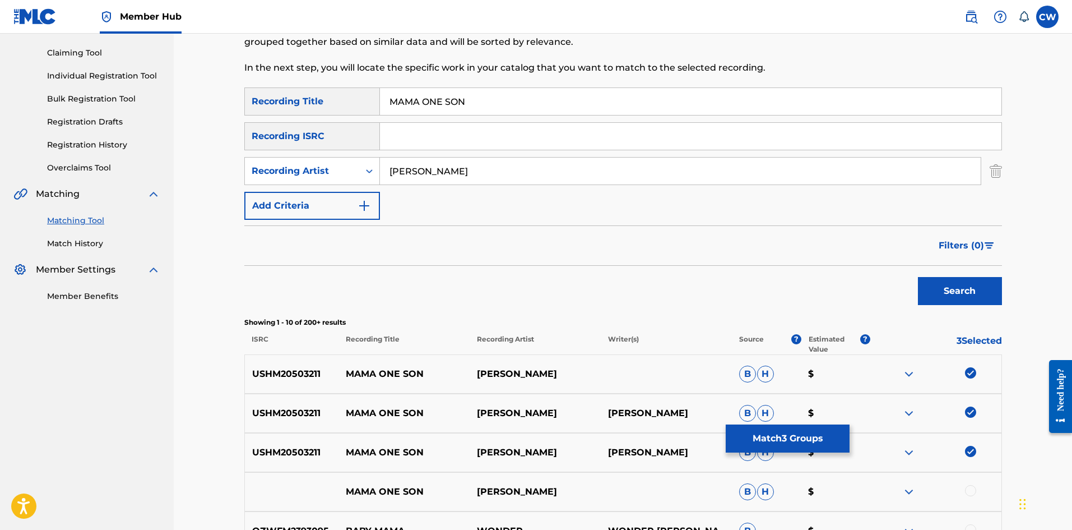
click at [971, 484] on div "MAMA ONE SON [PERSON_NAME] WONDER B H $" at bounding box center [623, 491] width 758 height 39
click at [971, 485] on div at bounding box center [970, 490] width 11 height 11
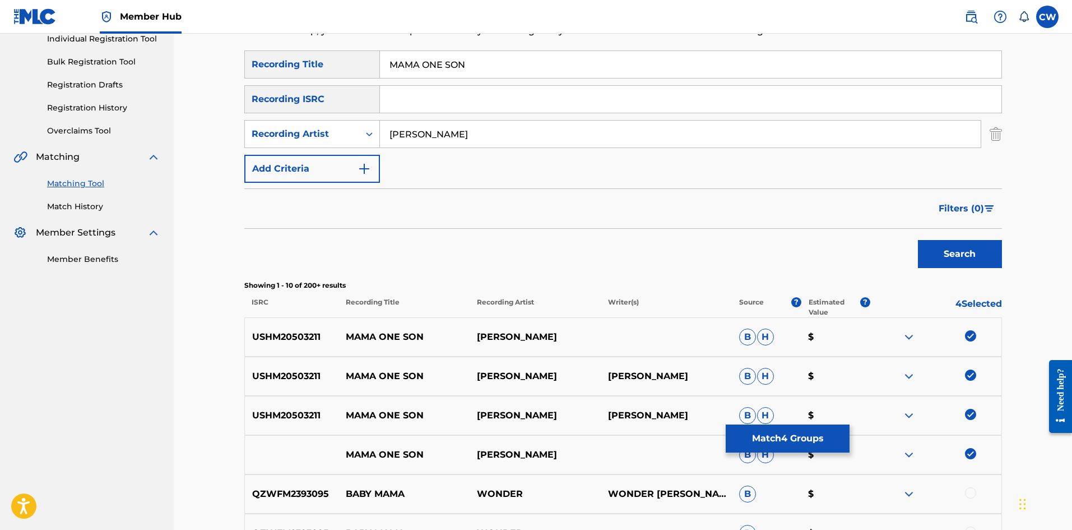
scroll to position [168, 0]
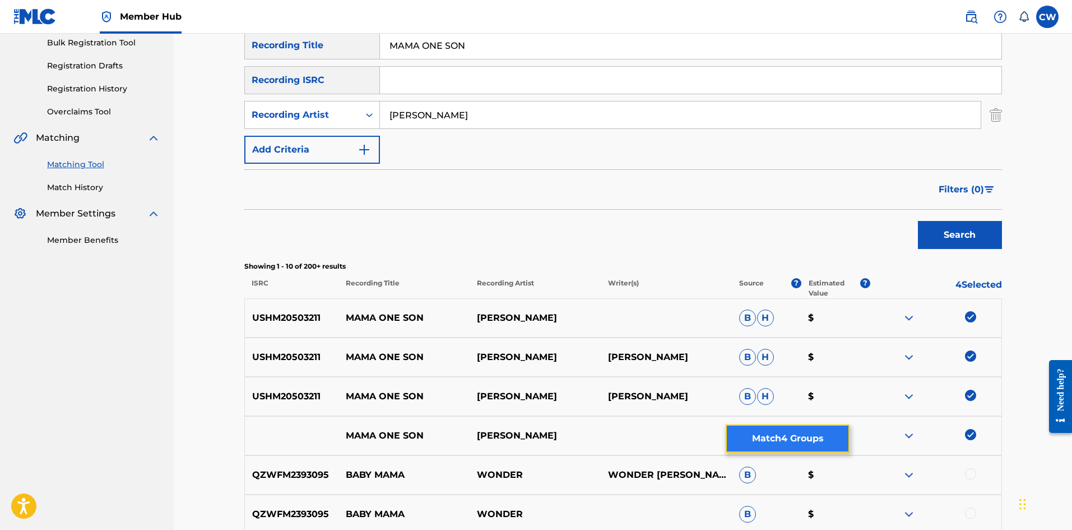
click at [792, 440] on button "Match 4 Groups" at bounding box center [788, 438] width 124 height 28
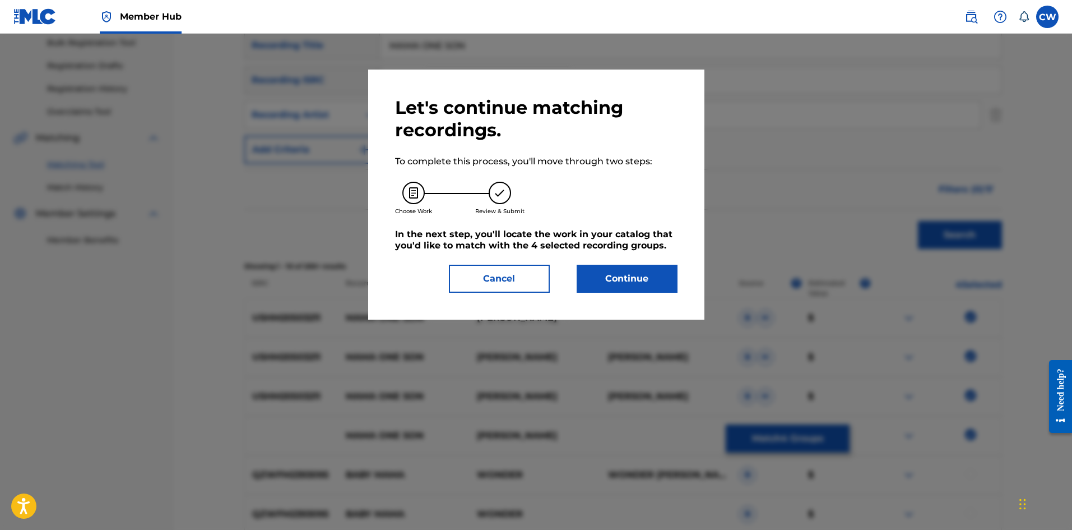
click at [657, 263] on div "Let's continue matching recordings. To complete this process, you'll move throu…" at bounding box center [536, 194] width 283 height 196
click at [655, 278] on button "Continue" at bounding box center [627, 279] width 101 height 28
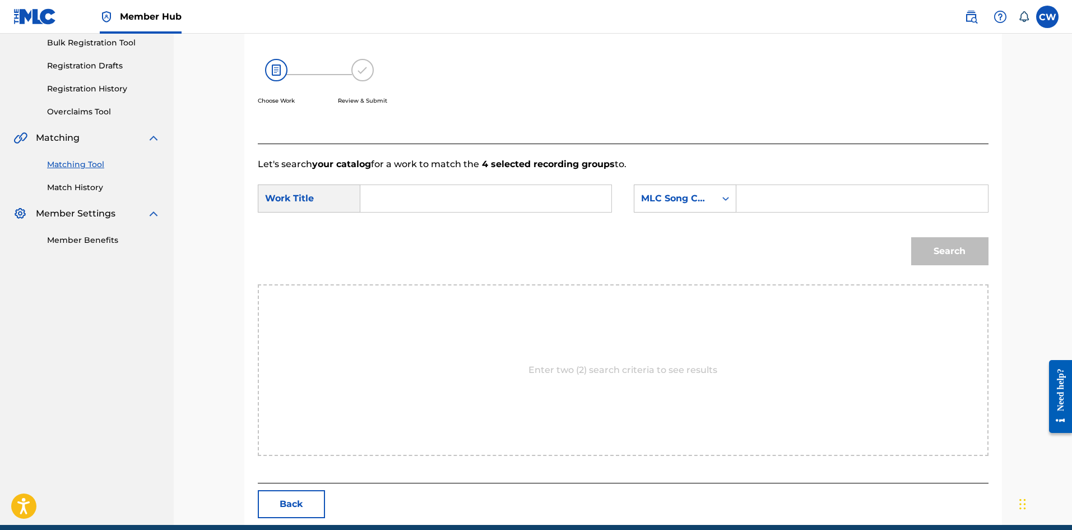
click at [497, 202] on input "Search Form" at bounding box center [486, 198] width 232 height 27
paste input "MAMA ONE SON"
type input "MAMA ONE SON"
click at [811, 196] on input "Search Form" at bounding box center [862, 198] width 232 height 27
paste input "MA8CF3"
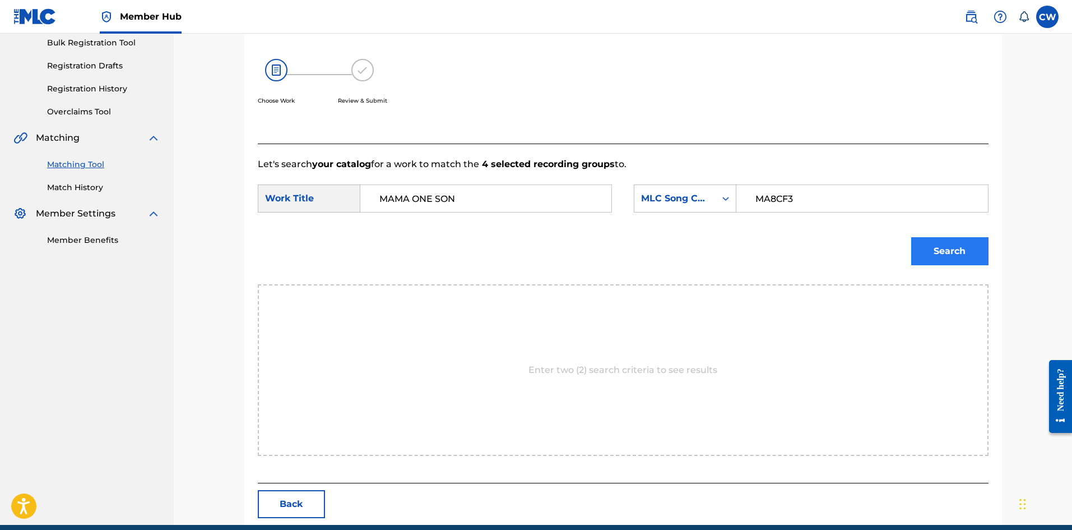
type input "MA8CF3"
drag, startPoint x: 947, startPoint y: 246, endPoint x: 953, endPoint y: 249, distance: 6.8
click at [948, 247] on button "Search" at bounding box center [950, 251] width 77 height 28
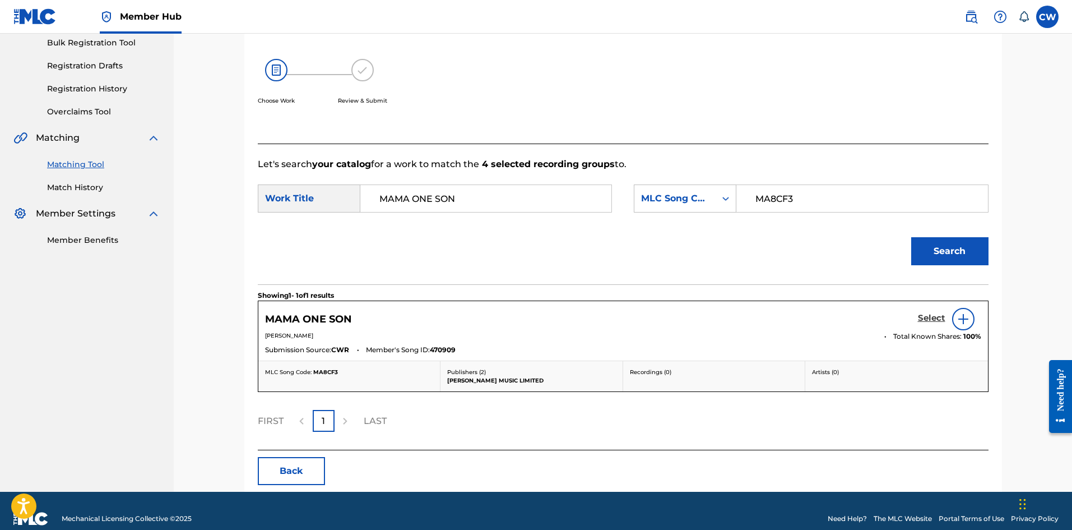
click at [929, 318] on h5 "Select" at bounding box center [931, 318] width 27 height 11
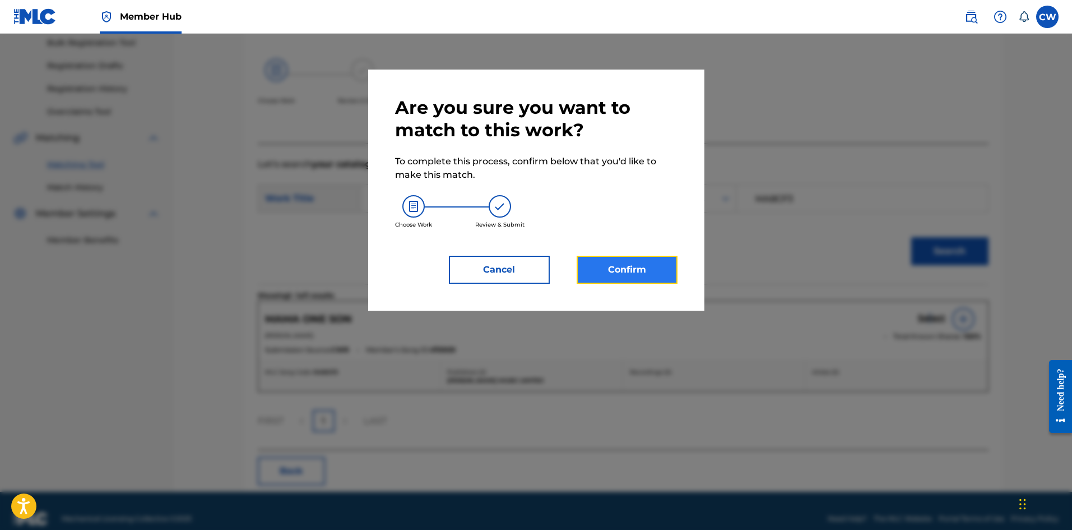
click at [653, 276] on button "Confirm" at bounding box center [627, 270] width 101 height 28
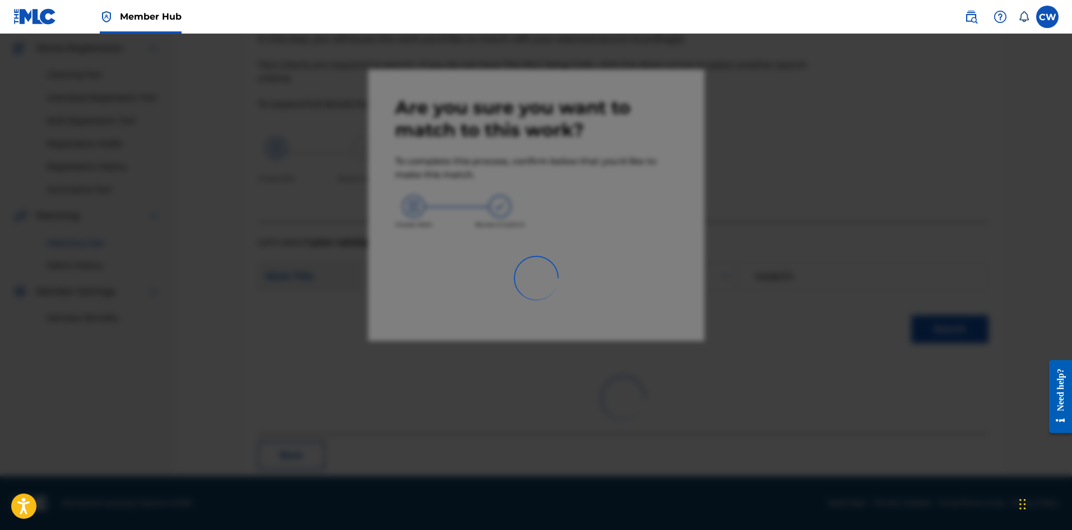
scroll to position [27, 0]
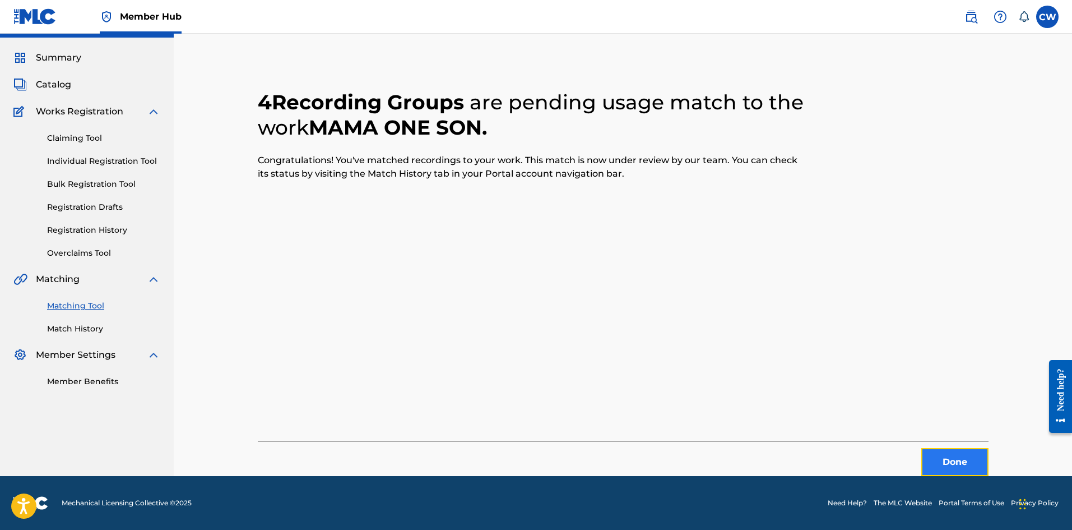
click at [957, 452] on button "Done" at bounding box center [955, 462] width 67 height 28
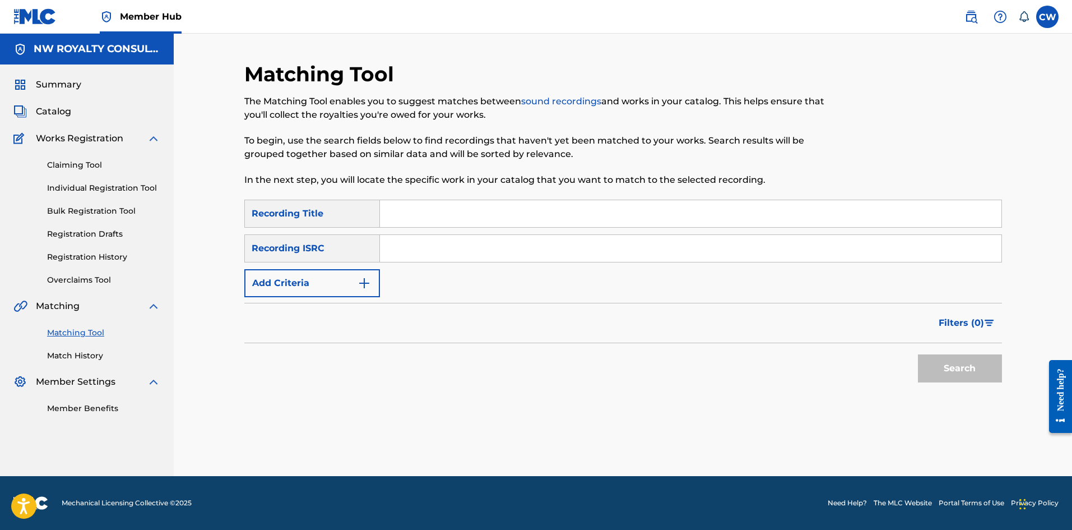
scroll to position [0, 0]
drag, startPoint x: 363, startPoint y: 297, endPoint x: 328, endPoint y: 284, distance: 37.3
click at [340, 288] on form "SearchWithCriteria73b0709a-5ed1-4db4-8bca-2dac1693cdf5 Recording Title SearchWi…" at bounding box center [623, 294] width 758 height 188
click at [326, 283] on button "Add Criteria" at bounding box center [312, 283] width 136 height 28
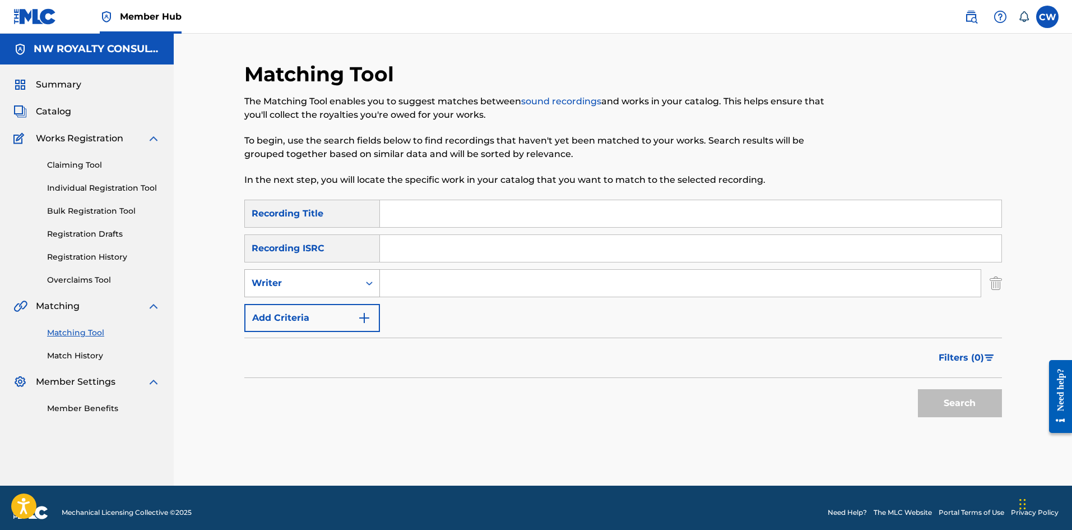
click at [318, 292] on div "Writer" at bounding box center [302, 282] width 114 height 21
click at [311, 312] on div "Recording Artist" at bounding box center [312, 311] width 135 height 28
click at [429, 280] on input "Search Form" at bounding box center [680, 283] width 601 height 27
paste input "FAACEHALF"
type input "FAACEHALF"
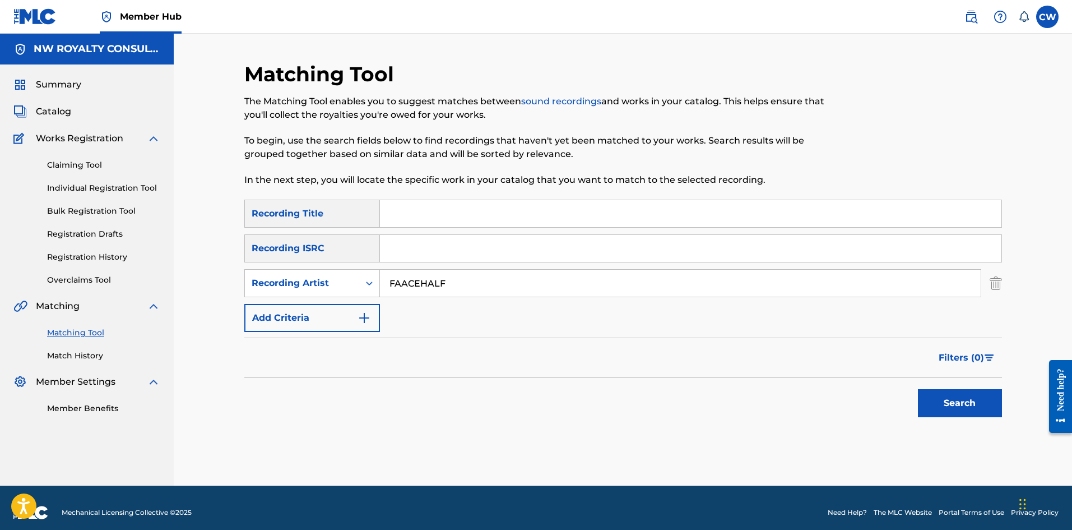
drag, startPoint x: 469, startPoint y: 224, endPoint x: 516, endPoint y: 227, distance: 47.2
click at [470, 223] on input "Search Form" at bounding box center [691, 213] width 622 height 27
paste input "MAMA SEH NUH WASTE TIME"
type input "MAMA SEH NUH WASTE TIME"
click at [946, 397] on button "Search" at bounding box center [960, 403] width 84 height 28
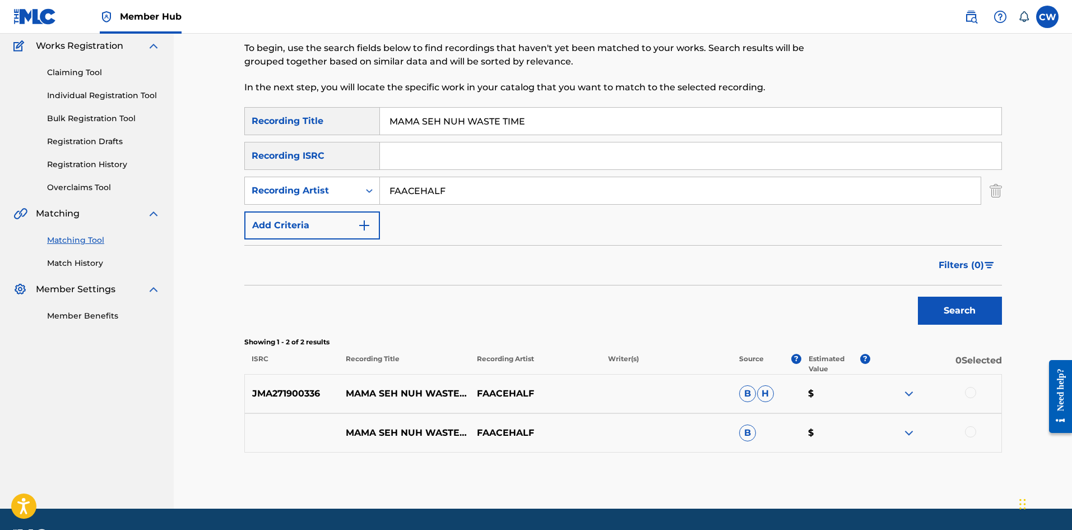
scroll to position [112, 0]
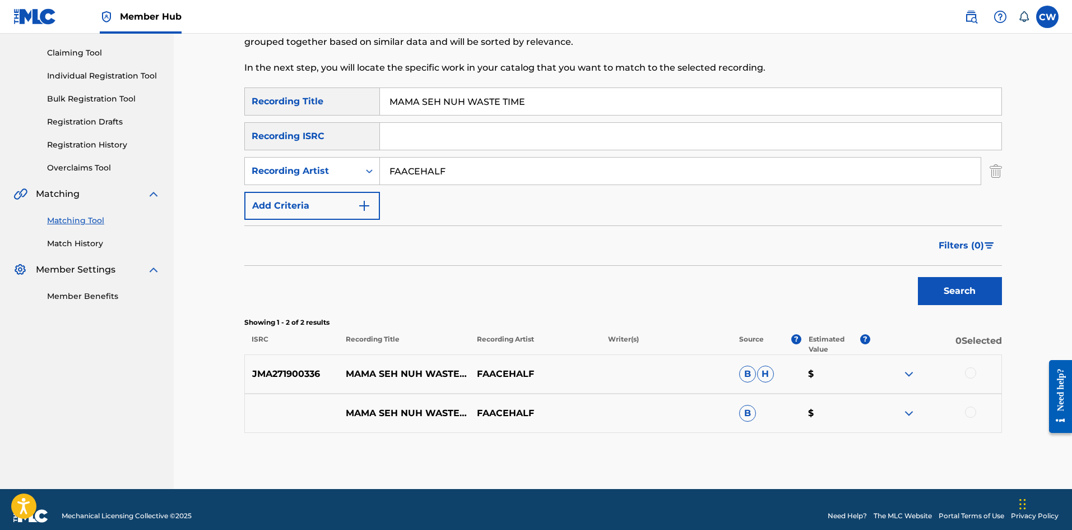
click at [964, 374] on div at bounding box center [936, 373] width 131 height 13
click at [971, 374] on div at bounding box center [970, 372] width 11 height 11
click at [971, 410] on div at bounding box center [970, 411] width 11 height 11
click at [770, 438] on button "Match 2 Groups" at bounding box center [788, 438] width 124 height 28
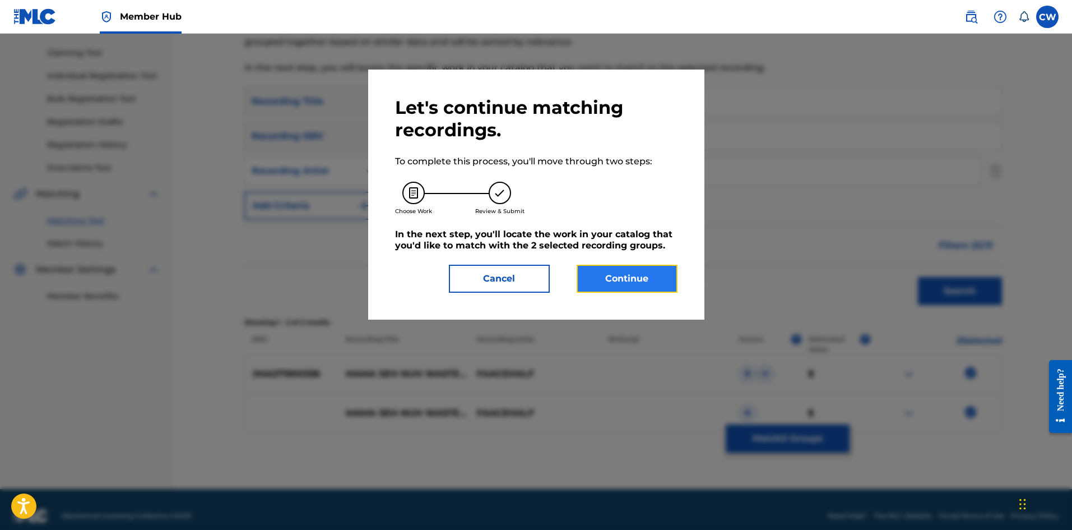
click at [633, 279] on button "Continue" at bounding box center [627, 279] width 101 height 28
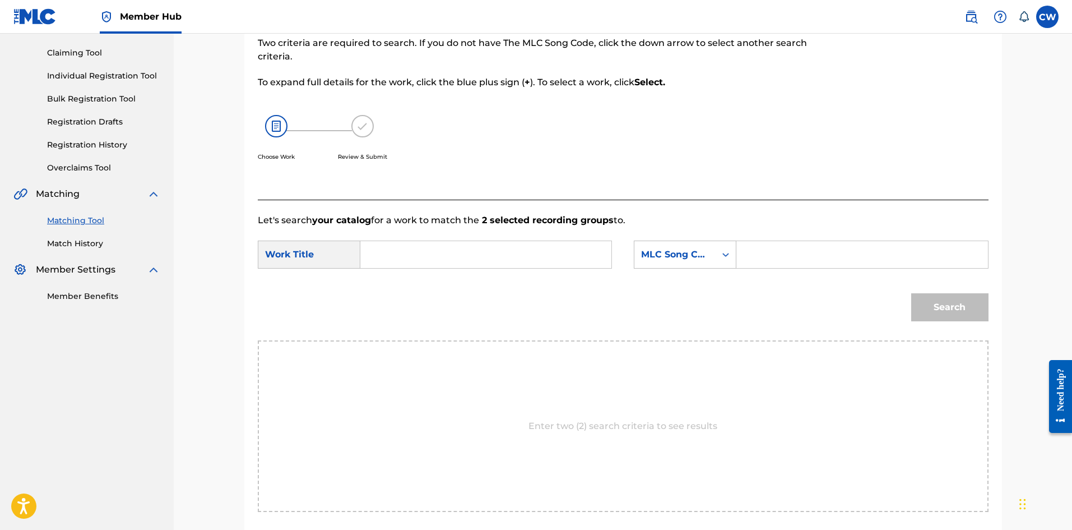
click at [495, 263] on input "Search Form" at bounding box center [486, 254] width 232 height 27
paste input "MAMA SEH NUH WASTE TIME"
type input "MAMA SEH NUH WASTE TIME"
click at [883, 266] on input "Search Form" at bounding box center [862, 254] width 232 height 27
paste input "MA46OO"
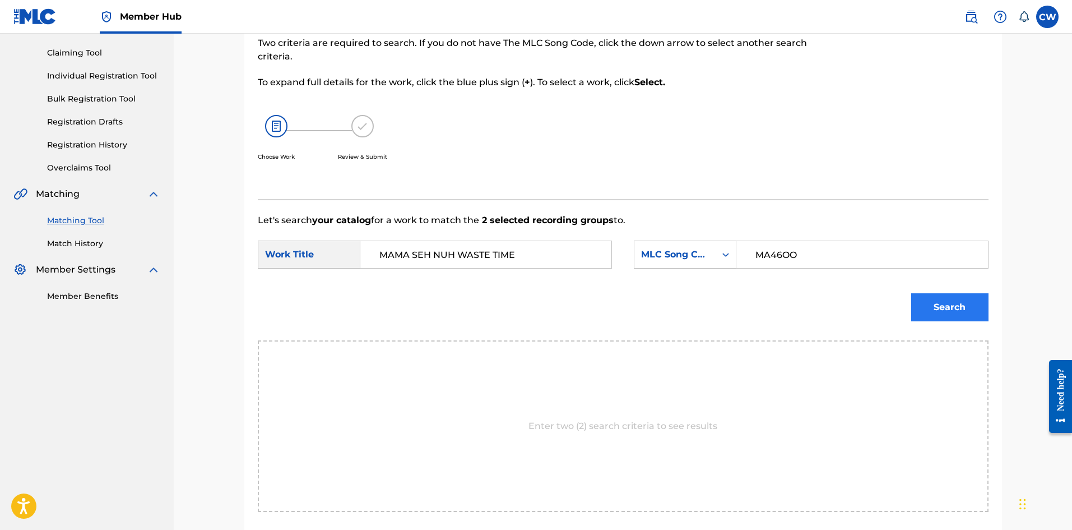
type input "MA46OO"
click at [945, 294] on button "Search" at bounding box center [950, 307] width 77 height 28
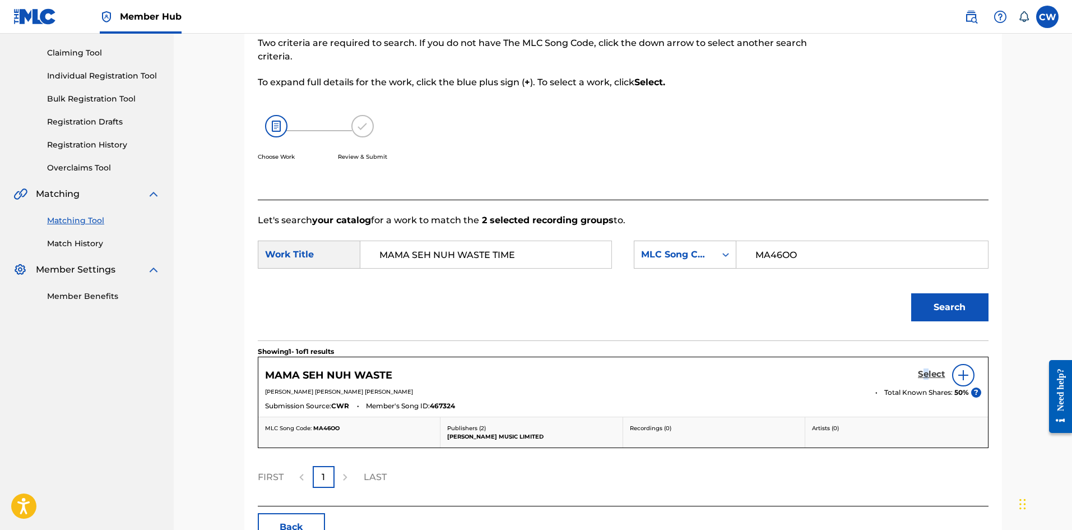
click at [927, 373] on h5 "Select" at bounding box center [931, 374] width 27 height 11
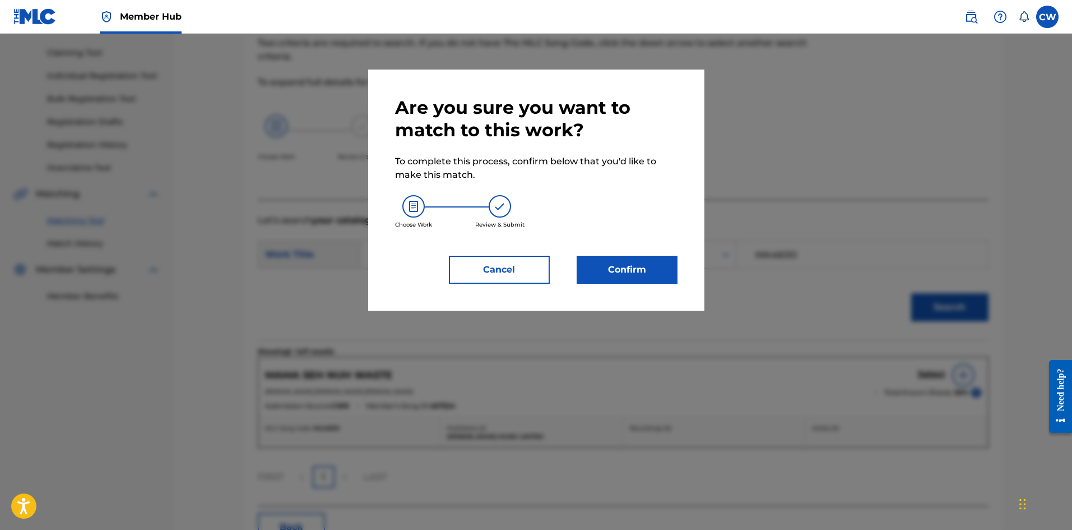
click at [636, 252] on div "Are you sure you want to match to this work? To complete this process, confirm …" at bounding box center [536, 189] width 283 height 187
click at [635, 260] on button "Confirm" at bounding box center [627, 270] width 101 height 28
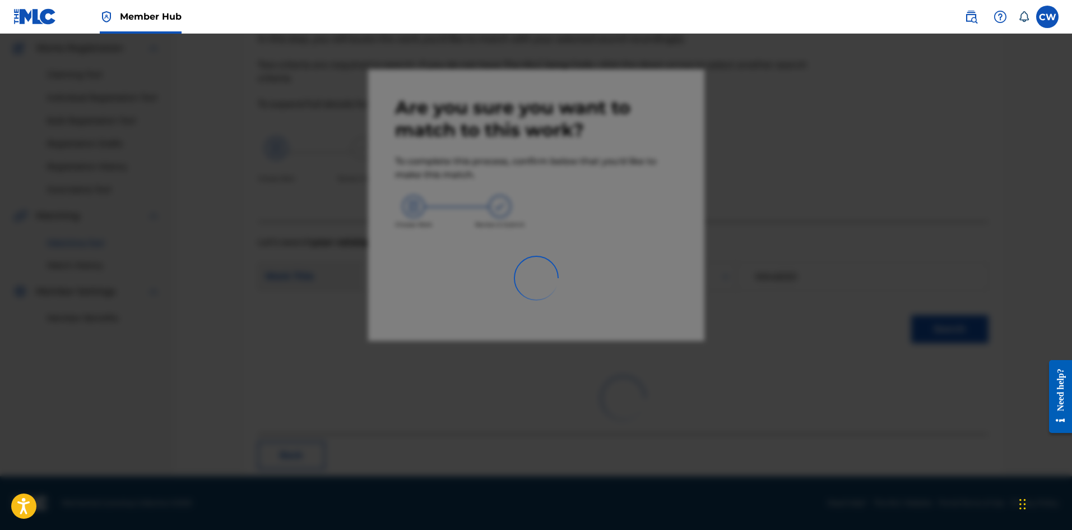
scroll to position [27, 0]
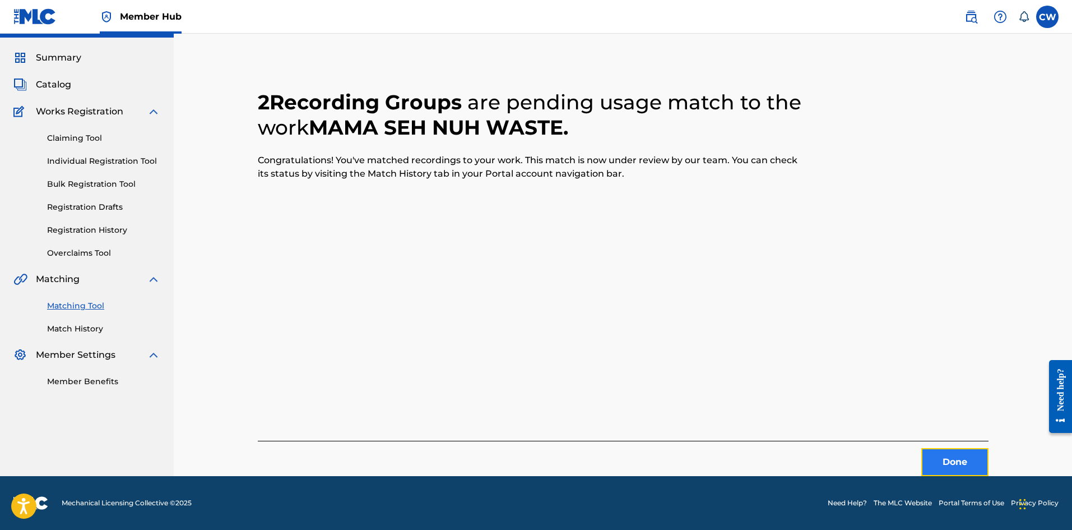
click at [965, 459] on button "Done" at bounding box center [955, 462] width 67 height 28
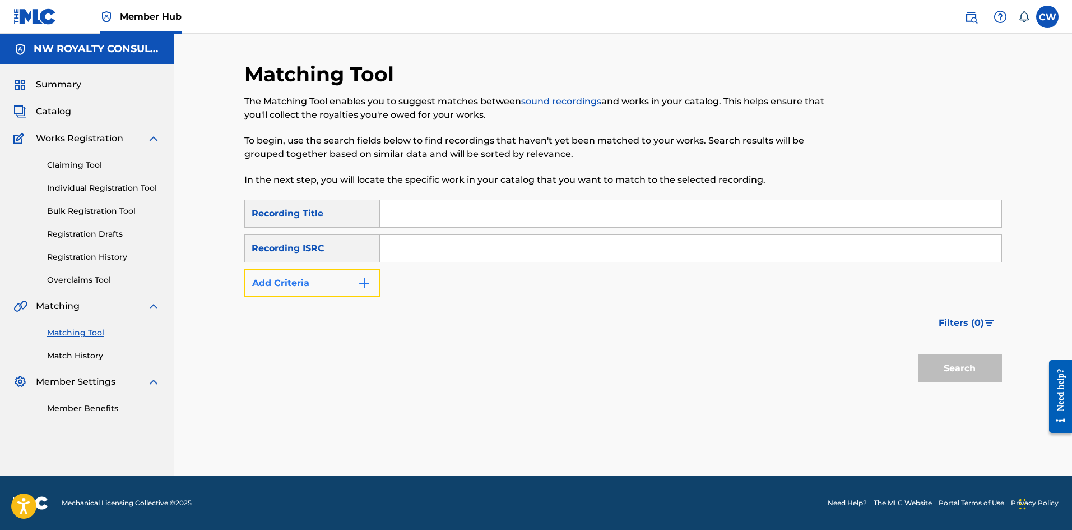
click at [341, 284] on button "Add Criteria" at bounding box center [312, 283] width 136 height 28
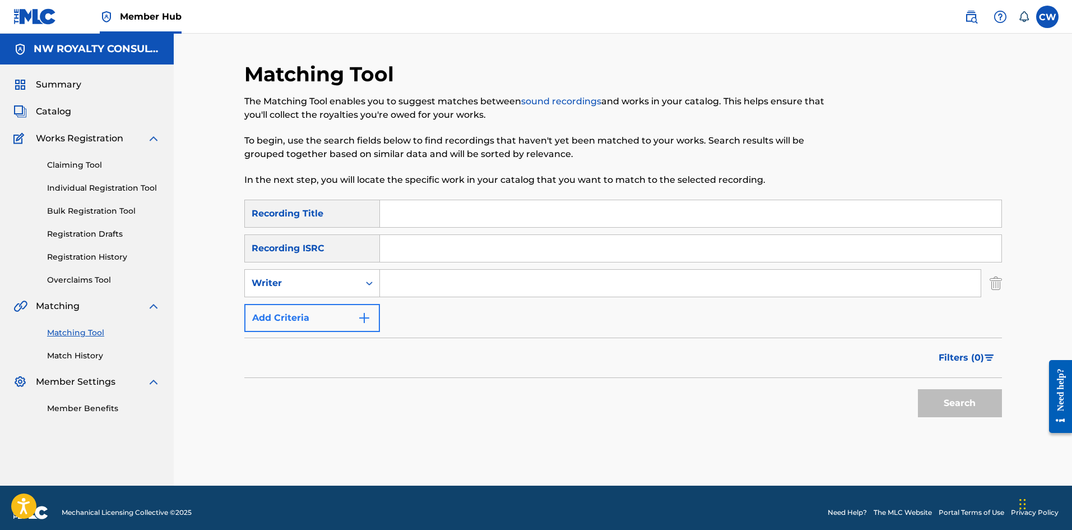
click at [339, 283] on div "Writer" at bounding box center [302, 282] width 101 height 13
click at [326, 304] on div "Recording Artist" at bounding box center [312, 311] width 135 height 28
click at [388, 280] on input "Search Form" at bounding box center [680, 283] width 601 height 27
paste input "[PERSON_NAME]"
type input "[PERSON_NAME]"
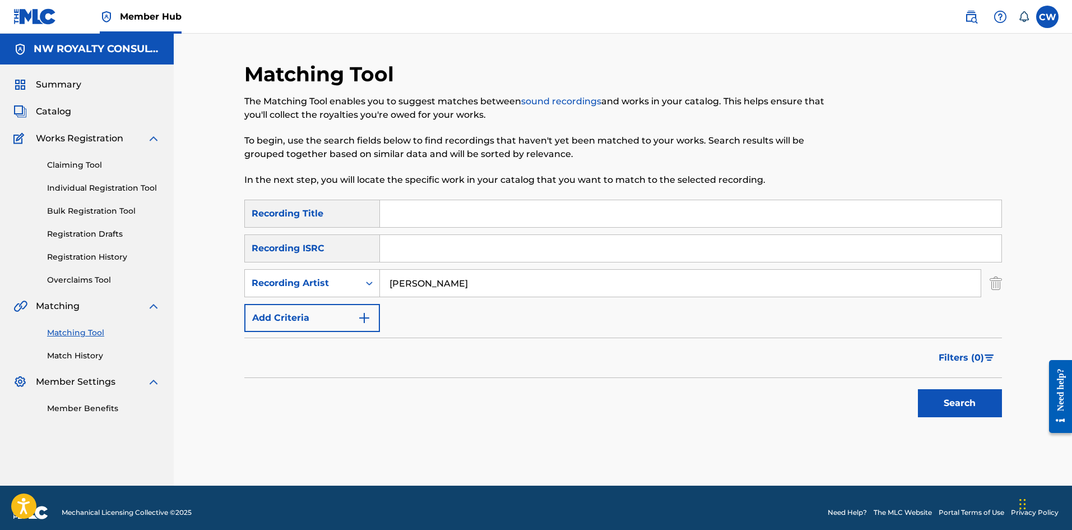
drag, startPoint x: 456, startPoint y: 208, endPoint x: 460, endPoint y: 214, distance: 6.5
click at [456, 209] on input "Search Form" at bounding box center [691, 213] width 622 height 27
paste input "MAMBA POA"
type input "MAMBA POA"
drag, startPoint x: 967, startPoint y: 402, endPoint x: 949, endPoint y: 401, distance: 18.5
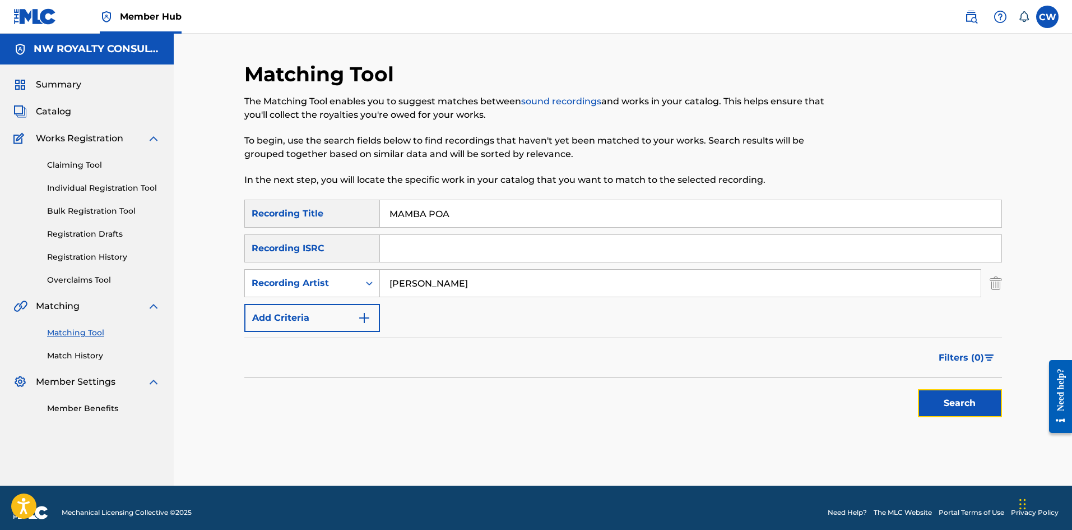
click at [966, 402] on button "Search" at bounding box center [960, 403] width 84 height 28
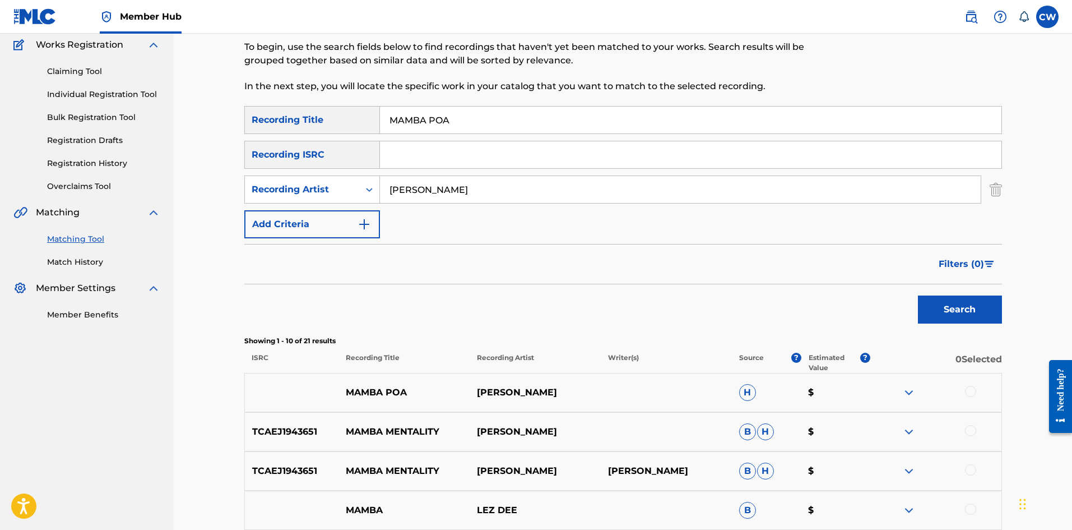
scroll to position [112, 0]
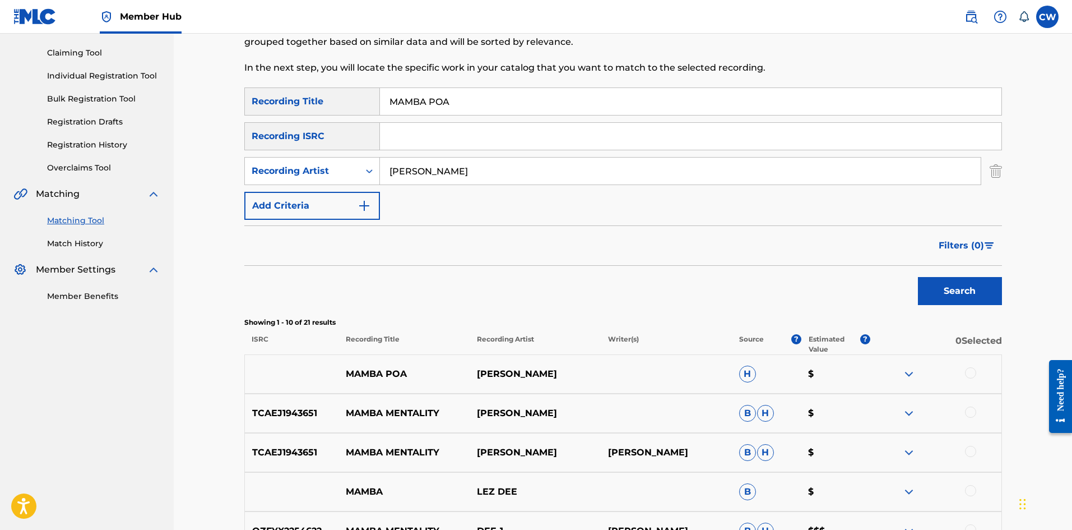
click at [970, 373] on div at bounding box center [970, 372] width 11 height 11
click at [812, 432] on button "Match 1 Group" at bounding box center [788, 438] width 124 height 28
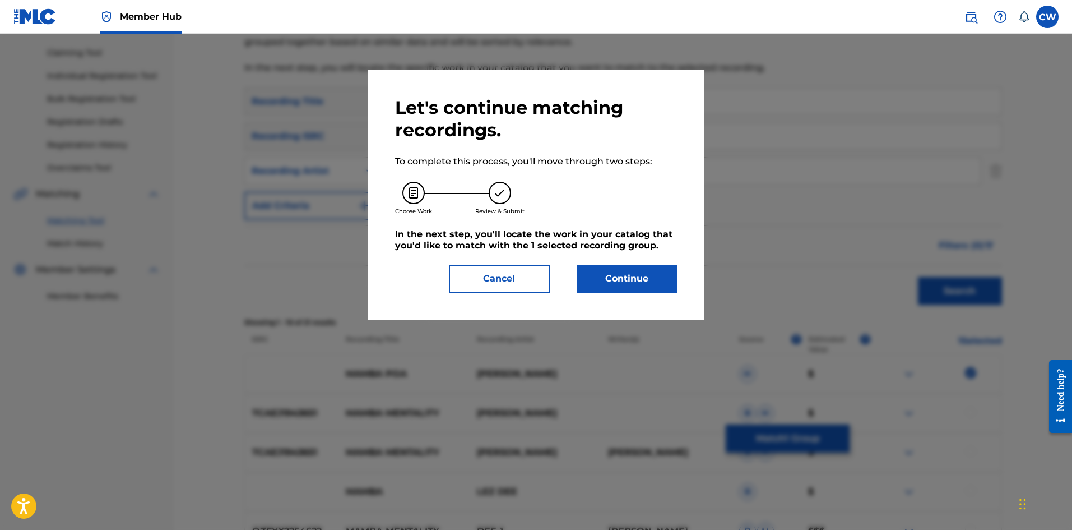
click at [639, 262] on div "Let's continue matching recordings. To complete this process, you'll move throu…" at bounding box center [536, 194] width 283 height 196
click at [637, 271] on button "Continue" at bounding box center [627, 279] width 101 height 28
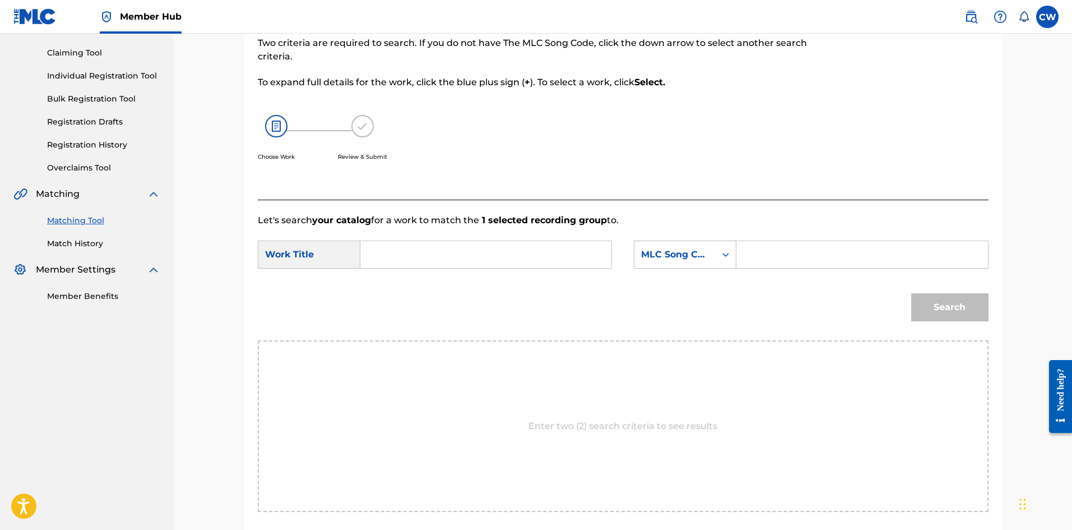
click at [553, 264] on input "Search Form" at bounding box center [486, 254] width 232 height 27
paste input "MAMBA POA"
type input "MAMBA POA"
drag, startPoint x: 832, startPoint y: 240, endPoint x: 830, endPoint y: 247, distance: 7.6
click at [831, 240] on form "SearchWithCriteria19ce917f-b41a-473d-acca-94e5fb5b88ab Work Title MAMBA POA Sea…" at bounding box center [623, 283] width 731 height 113
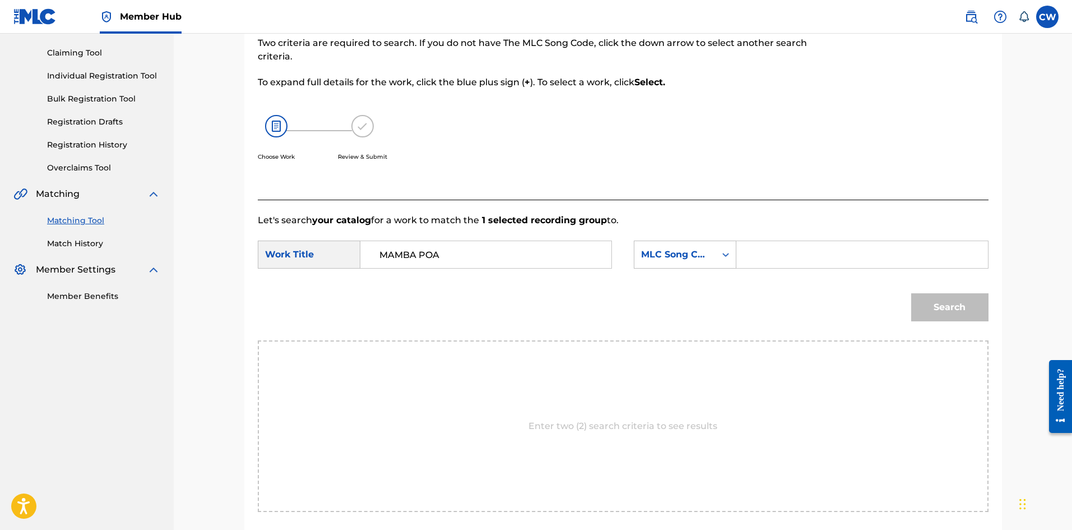
click at [855, 259] on input "Search Form" at bounding box center [862, 254] width 232 height 27
paste input "MVB3VI"
type input "MVB3VI"
click at [958, 309] on button "Search" at bounding box center [950, 307] width 77 height 28
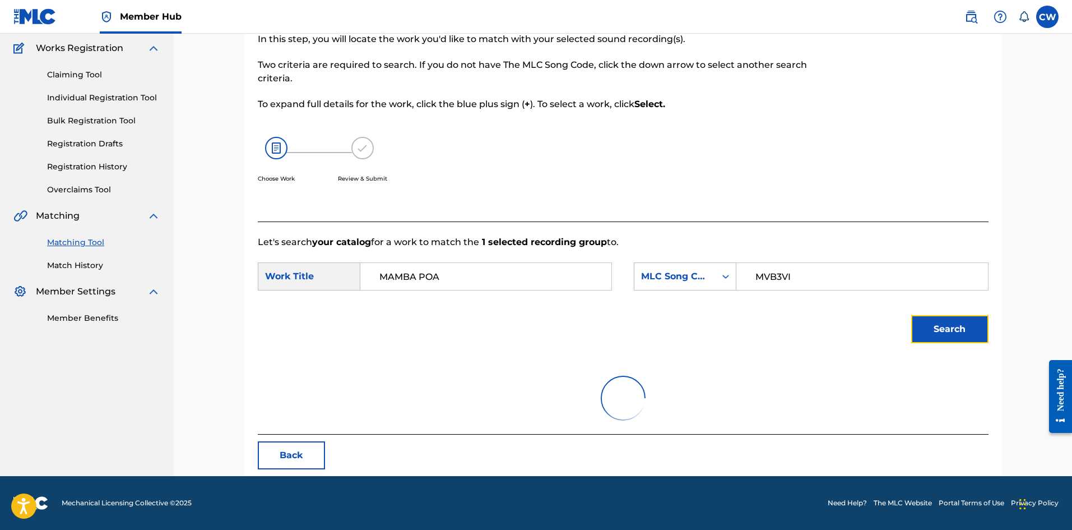
scroll to position [42, 0]
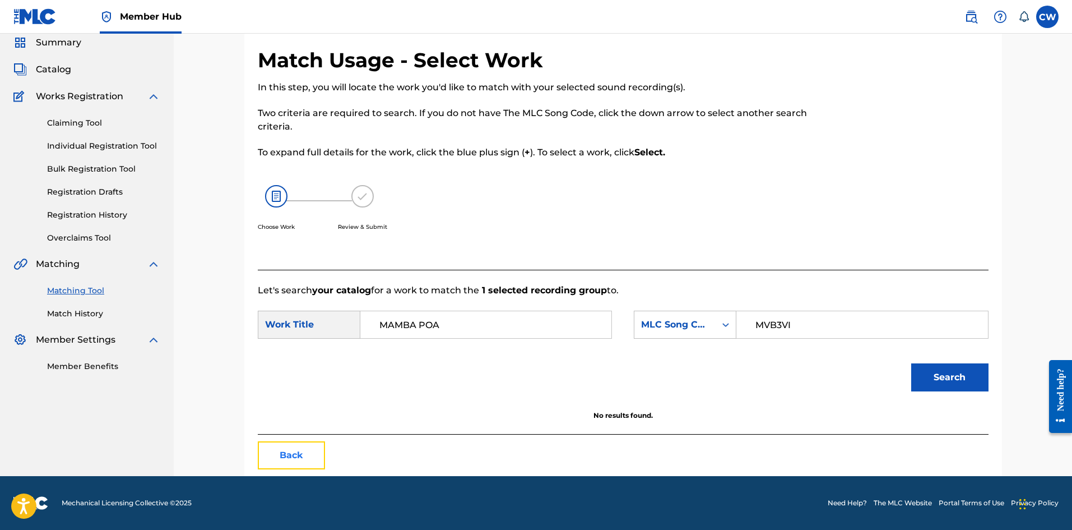
click at [299, 445] on button "Back" at bounding box center [291, 455] width 67 height 28
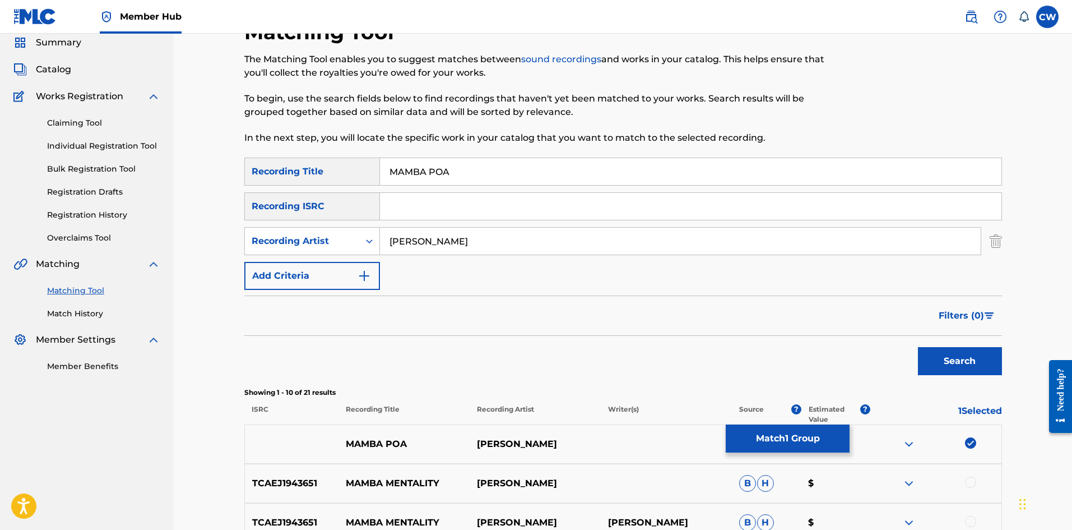
click at [968, 441] on img at bounding box center [970, 442] width 11 height 11
drag, startPoint x: 523, startPoint y: 232, endPoint x: 359, endPoint y: 243, distance: 164.0
click at [360, 243] on div "SearchWithCriteriae48fef75-67d7-4fda-b845-f3d84adf113f Recording Artist [PERSON…" at bounding box center [623, 241] width 758 height 28
paste input "RADIJAH"
type input "RADIJAH"
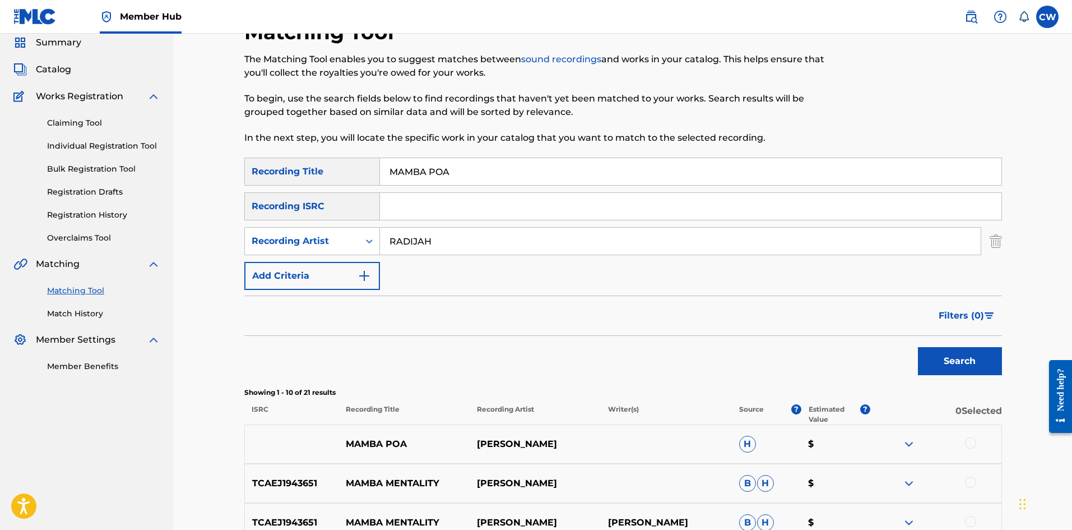
drag, startPoint x: 493, startPoint y: 168, endPoint x: 343, endPoint y: 196, distance: 152.7
click at [327, 191] on div "SearchWithCriteria73b0709a-5ed1-4db4-8bca-2dac1693cdf5 Recording Title MAMBA PO…" at bounding box center [623, 224] width 758 height 132
paste input "M"
type input "MAMMA"
click at [965, 355] on button "Search" at bounding box center [960, 361] width 84 height 28
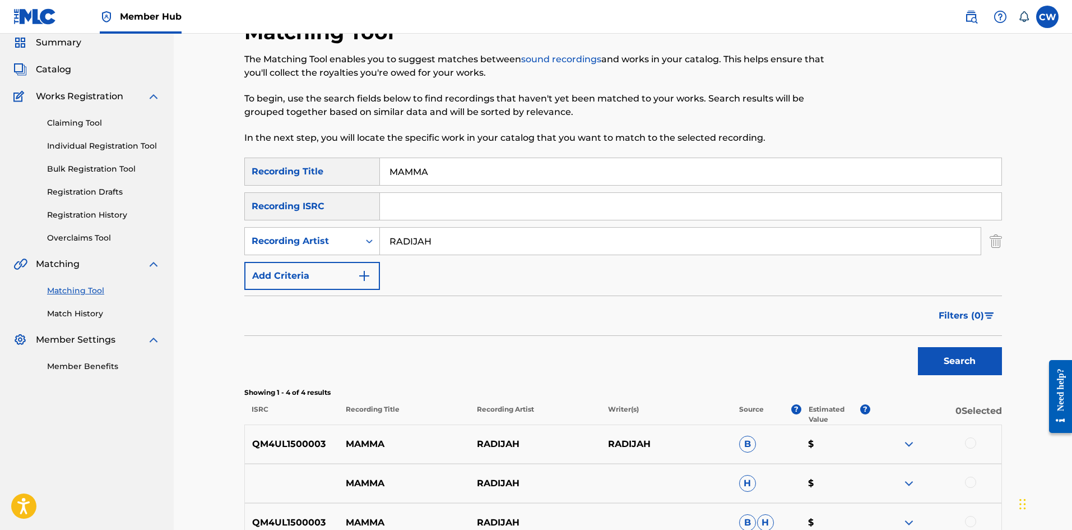
click at [965, 447] on div at bounding box center [936, 443] width 131 height 13
click at [974, 445] on div at bounding box center [970, 442] width 11 height 11
click at [966, 477] on div at bounding box center [936, 483] width 131 height 13
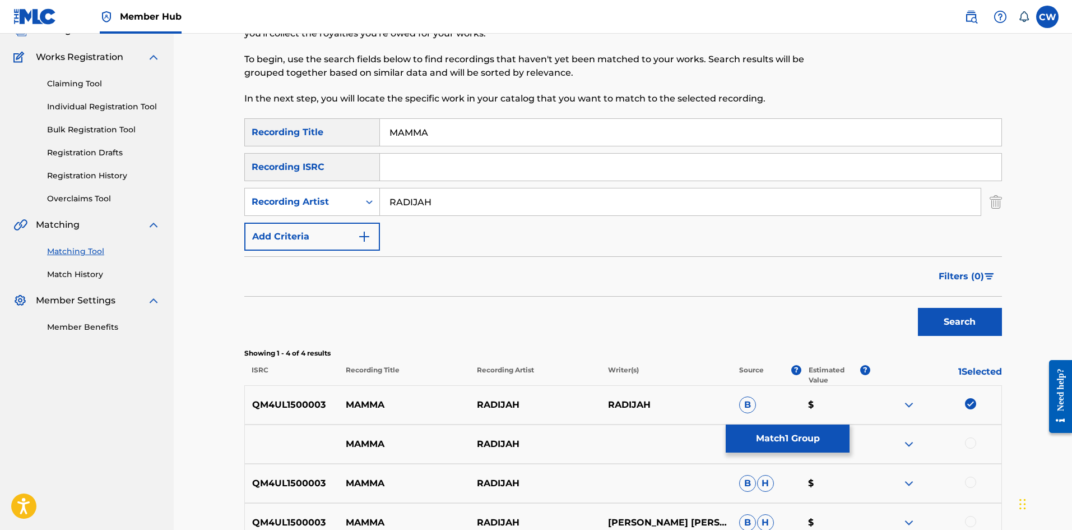
scroll to position [98, 0]
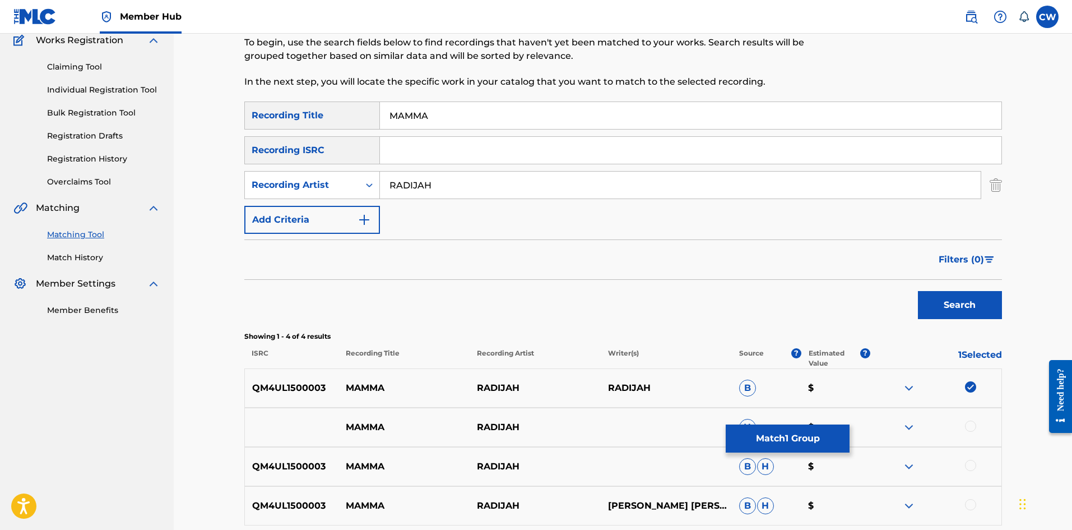
click at [966, 431] on div at bounding box center [936, 426] width 131 height 13
drag, startPoint x: 967, startPoint y: 424, endPoint x: 965, endPoint y: 437, distance: 12.4
click at [966, 426] on div at bounding box center [970, 425] width 11 height 11
click at [969, 459] on div "QM4UL1500003 MAMMA RADIJAH B H $" at bounding box center [623, 466] width 758 height 39
click at [974, 466] on div at bounding box center [970, 465] width 11 height 11
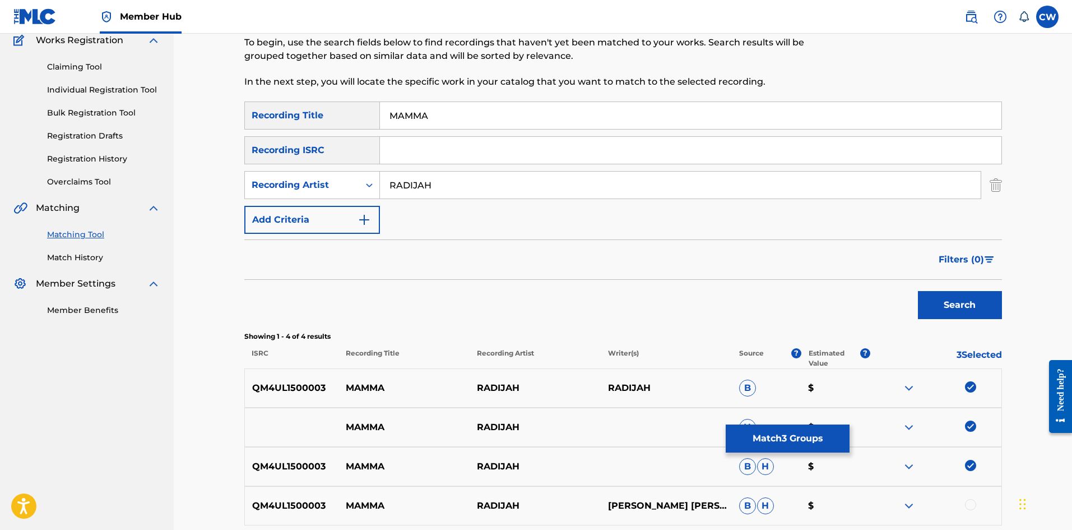
click at [968, 501] on div at bounding box center [970, 504] width 11 height 11
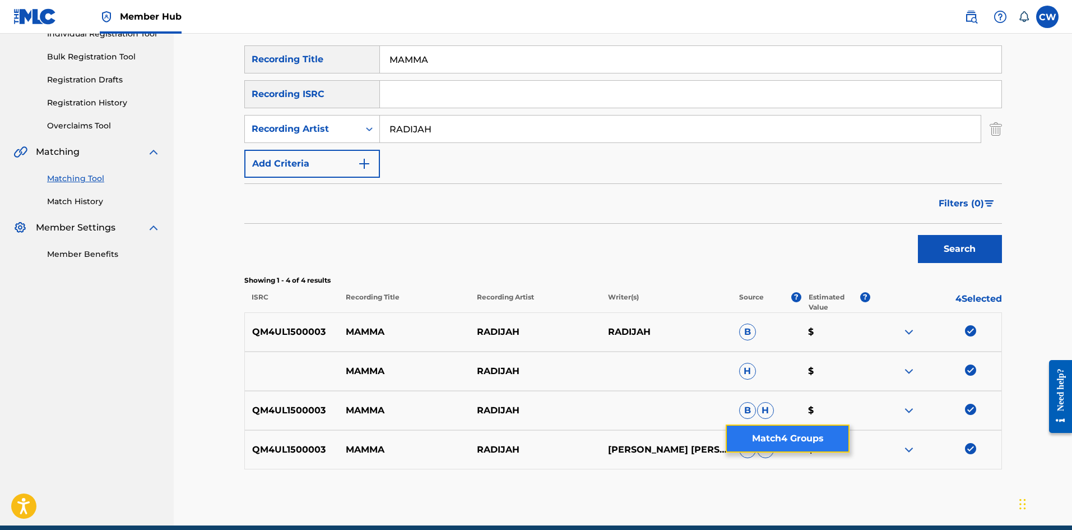
click at [832, 435] on button "Match 4 Groups" at bounding box center [788, 438] width 124 height 28
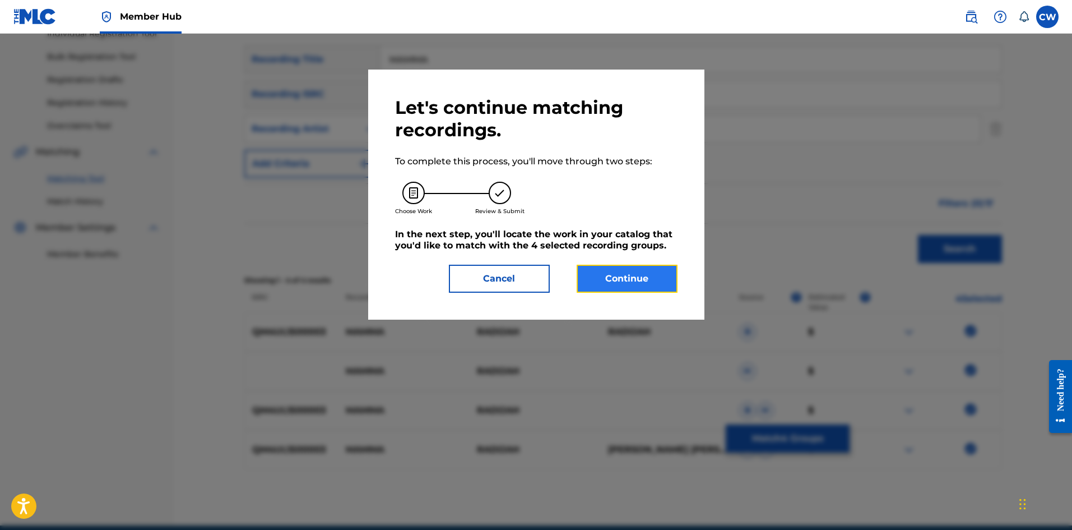
drag, startPoint x: 640, startPoint y: 290, endPoint x: 635, endPoint y: 283, distance: 9.3
click at [635, 283] on button "Continue" at bounding box center [627, 279] width 101 height 28
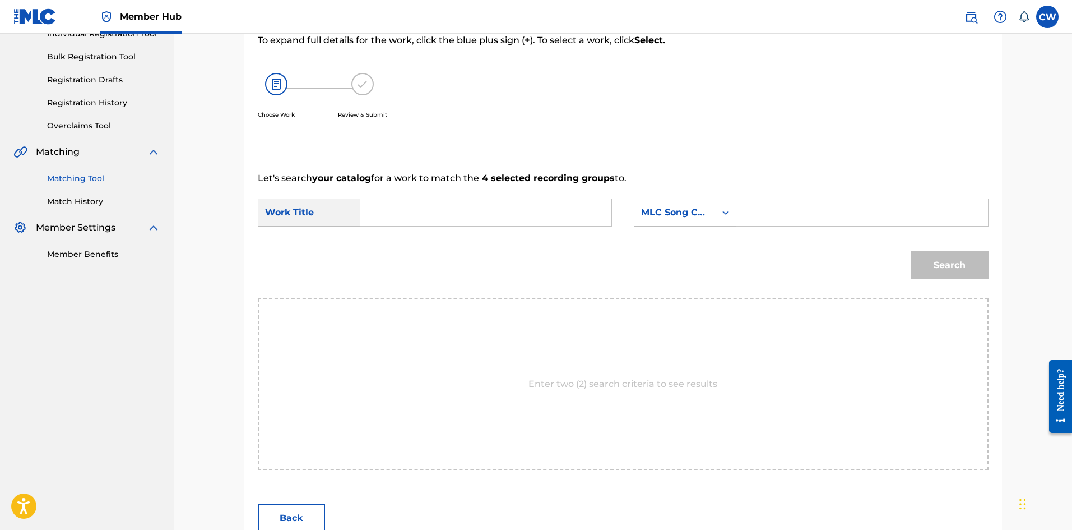
click at [414, 212] on input "Search Form" at bounding box center [486, 212] width 232 height 27
paste input "MAMMA"
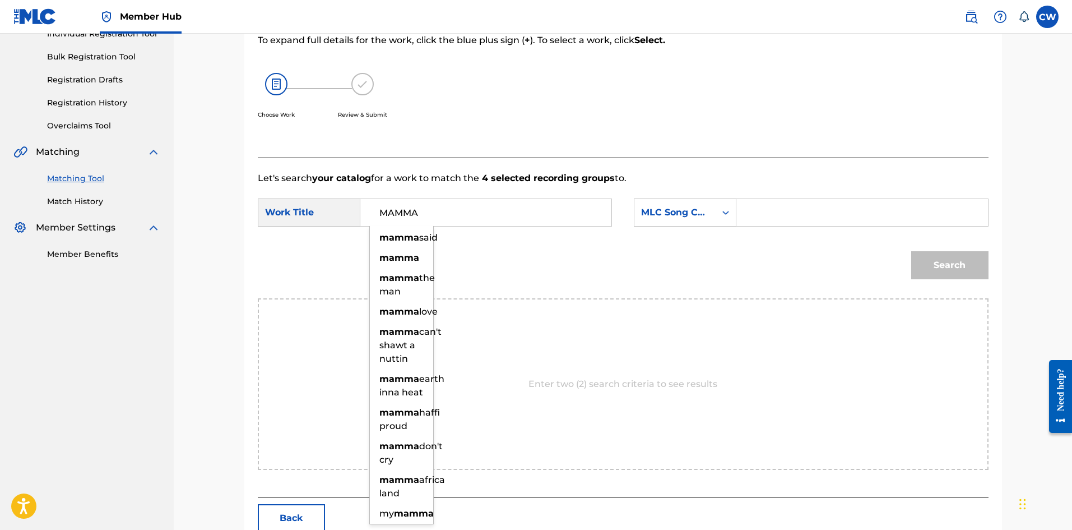
type input "MAMMA"
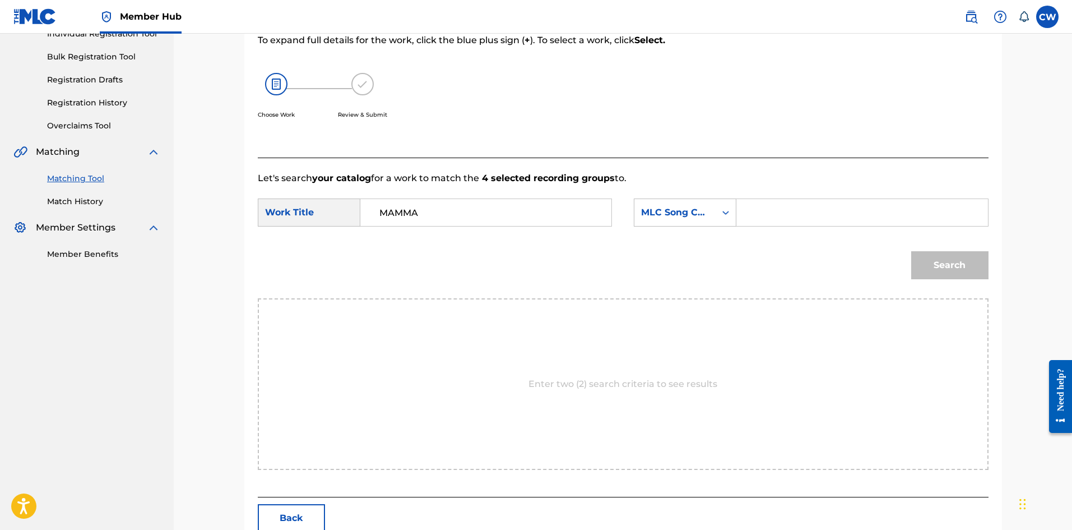
drag, startPoint x: 862, startPoint y: 211, endPoint x: 860, endPoint y: 220, distance: 9.2
click at [862, 211] on input "Search Form" at bounding box center [862, 212] width 232 height 27
paste input "MA46PO"
type input "MA46PO"
drag, startPoint x: 978, startPoint y: 282, endPoint x: 971, endPoint y: 279, distance: 7.3
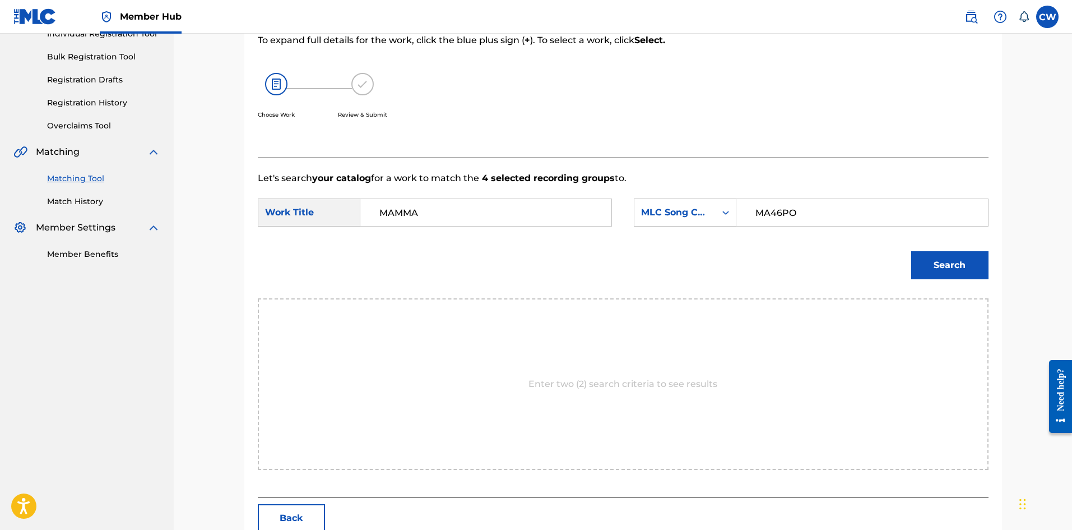
click at [978, 281] on div "Search" at bounding box center [947, 262] width 83 height 45
click at [955, 276] on button "Search" at bounding box center [950, 265] width 77 height 28
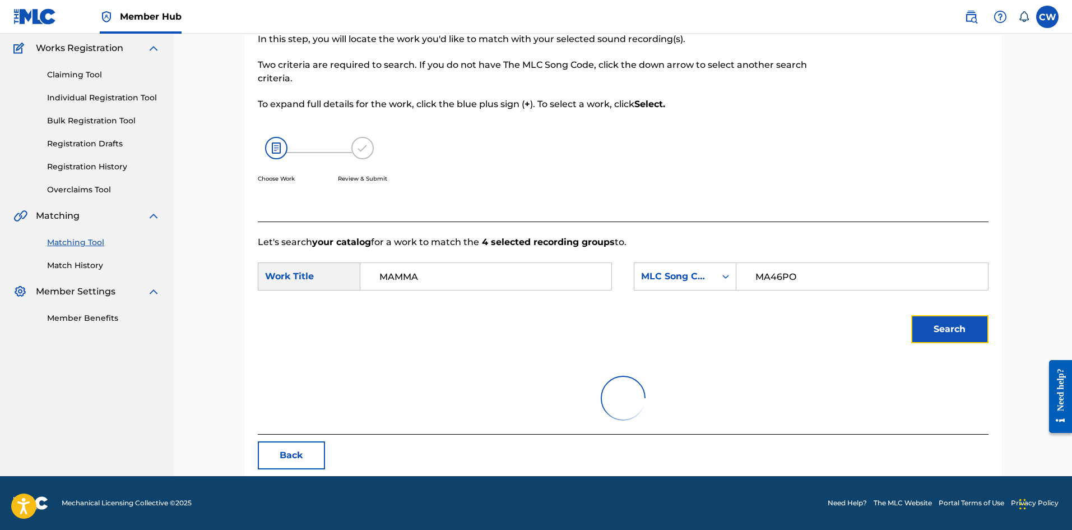
scroll to position [42, 0]
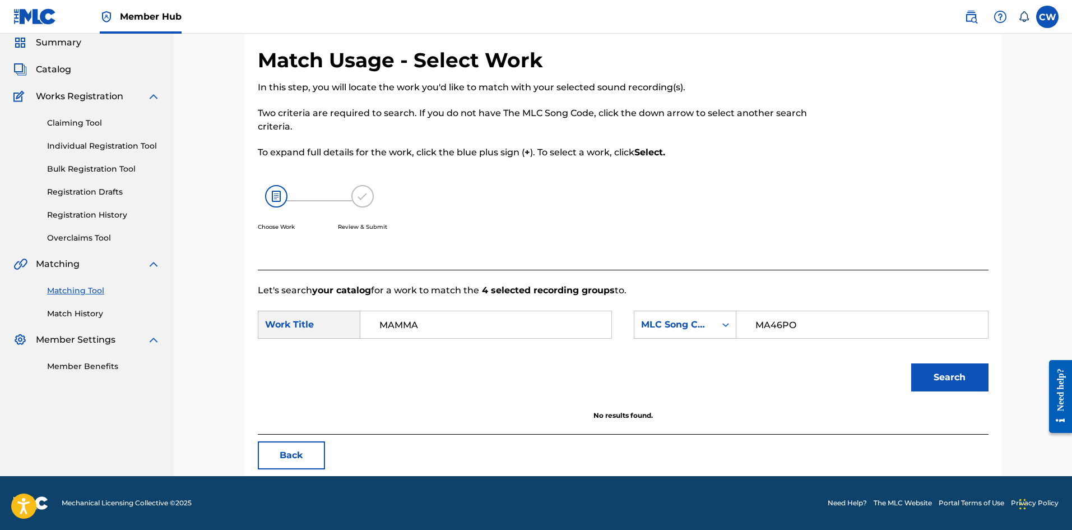
click at [410, 321] on input "MAMMA" at bounding box center [486, 324] width 232 height 27
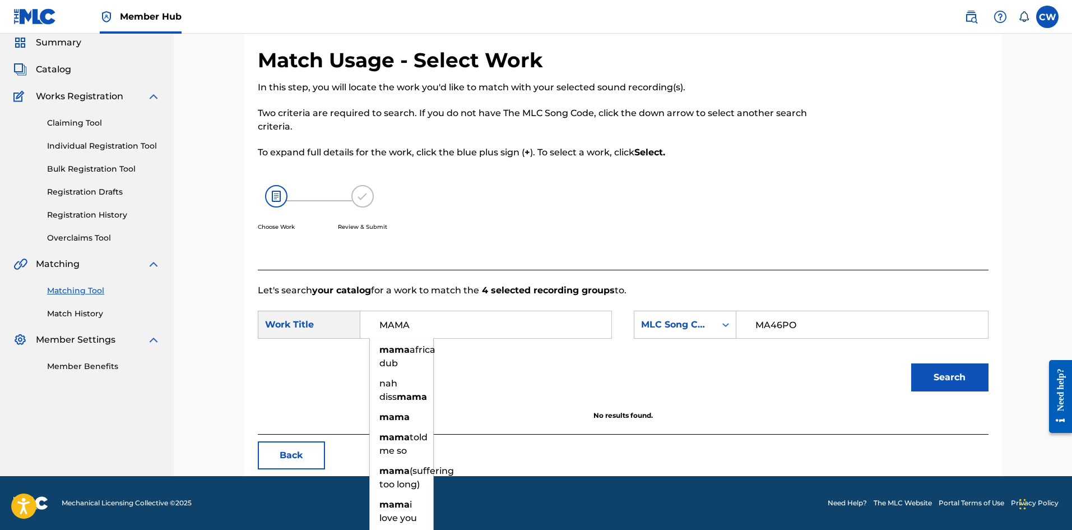
type input "MAMA"
click at [912, 363] on button "Search" at bounding box center [950, 377] width 77 height 28
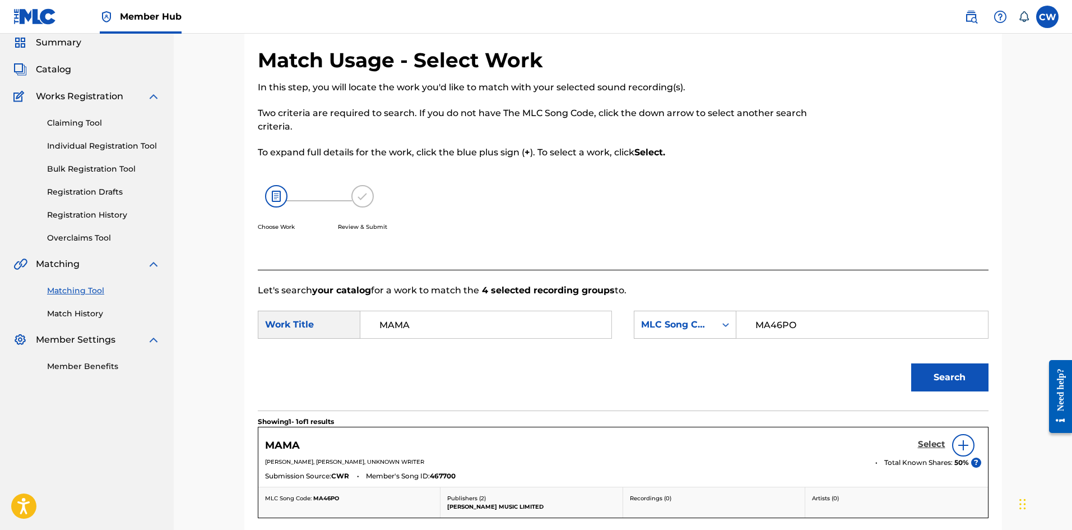
click at [920, 450] on link "Select" at bounding box center [931, 445] width 27 height 12
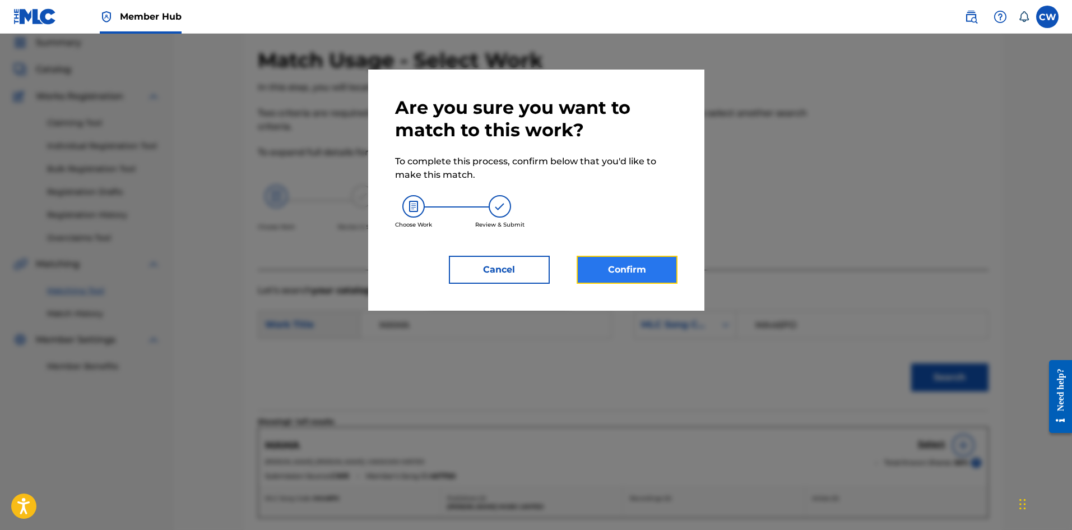
drag, startPoint x: 617, startPoint y: 282, endPoint x: 610, endPoint y: 283, distance: 6.8
click at [610, 283] on button "Confirm" at bounding box center [627, 270] width 101 height 28
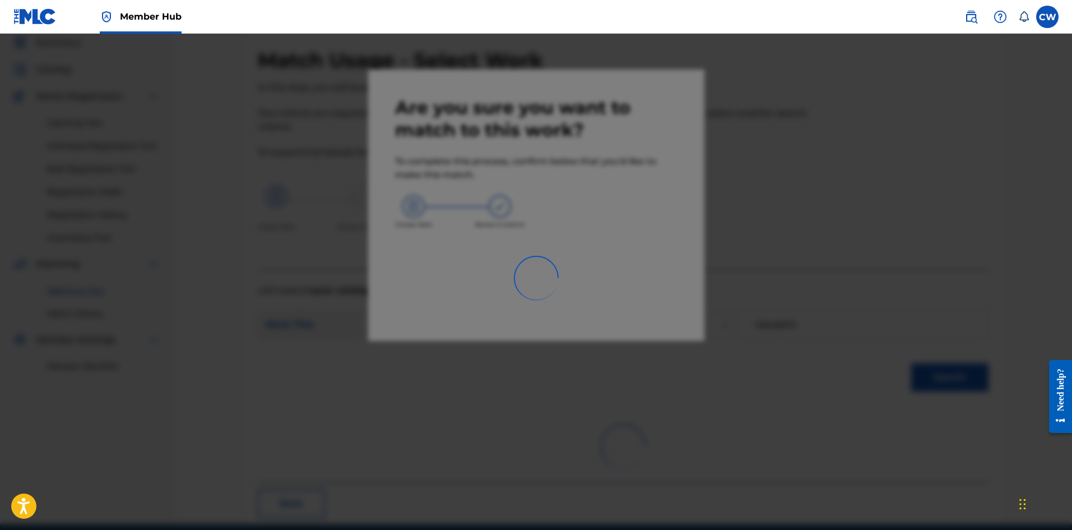
scroll to position [27, 0]
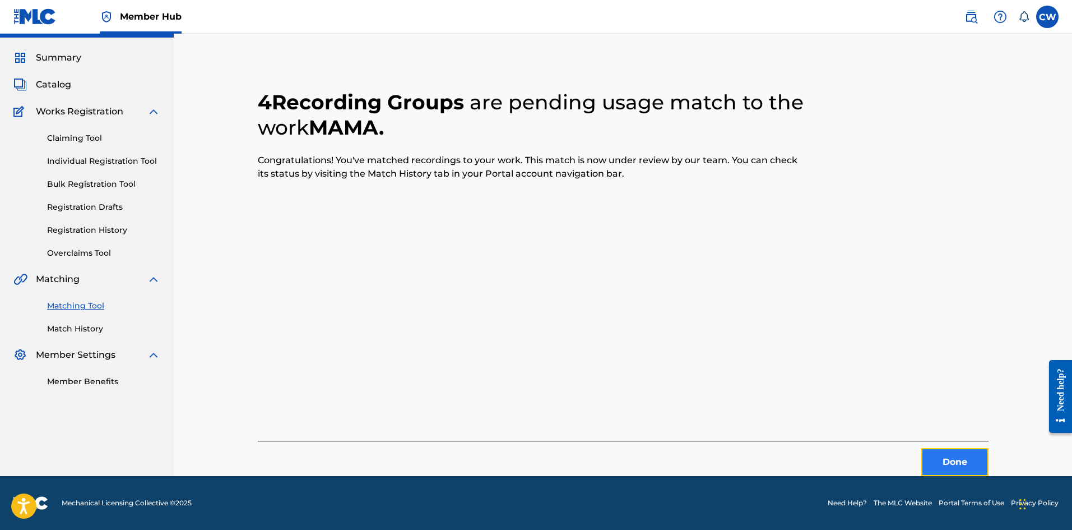
click at [956, 469] on button "Done" at bounding box center [955, 462] width 67 height 28
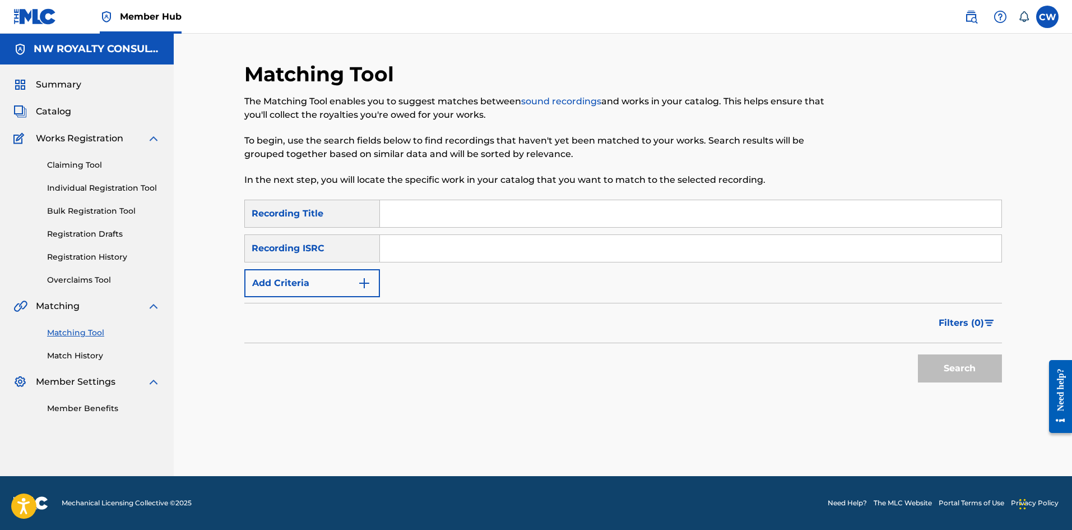
scroll to position [0, 0]
click at [332, 290] on button "Add Criteria" at bounding box center [312, 283] width 136 height 28
